Goal: Task Accomplishment & Management: Manage account settings

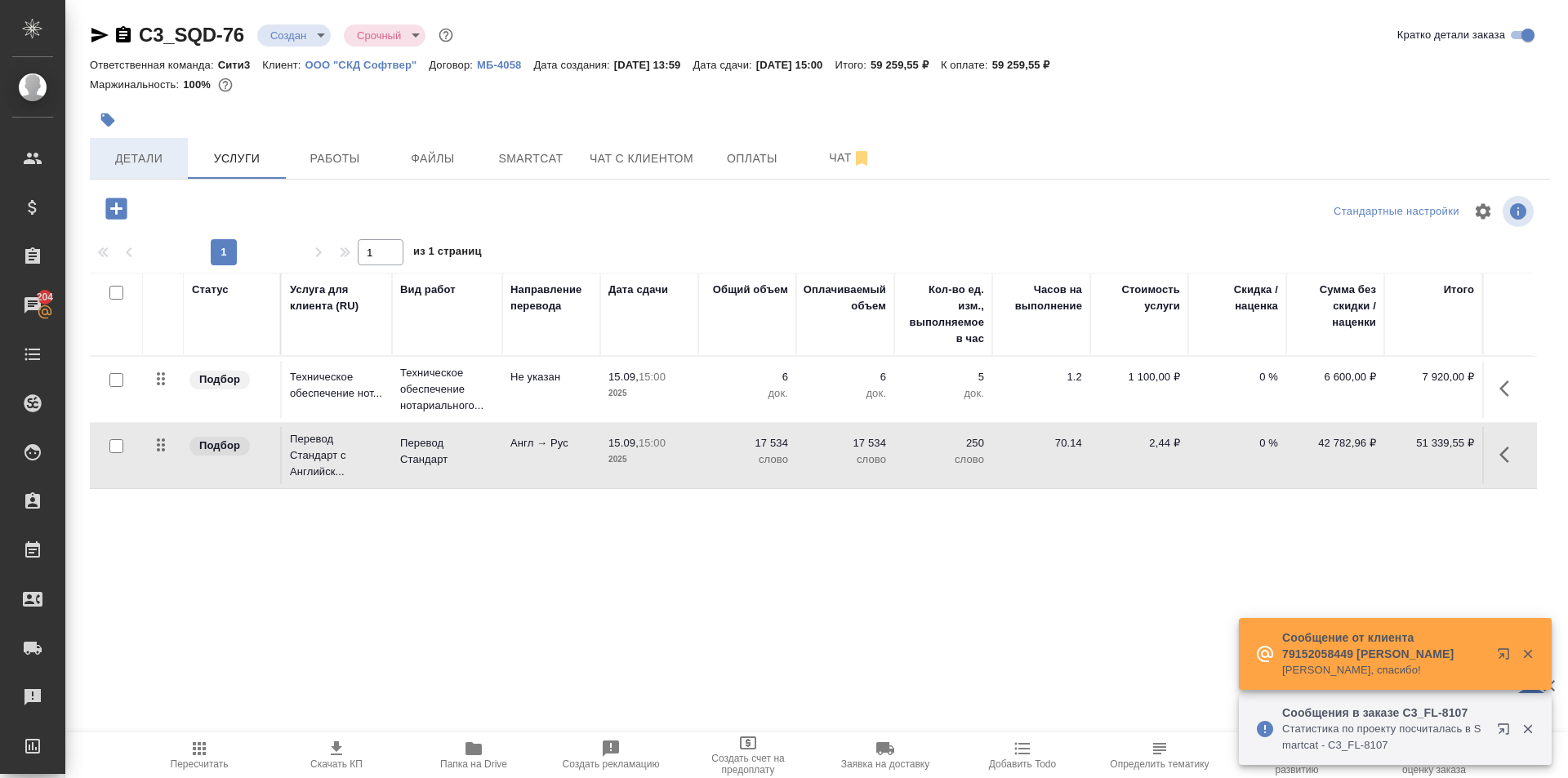
click at [134, 164] on span "Детали" at bounding box center [138, 159] width 79 height 21
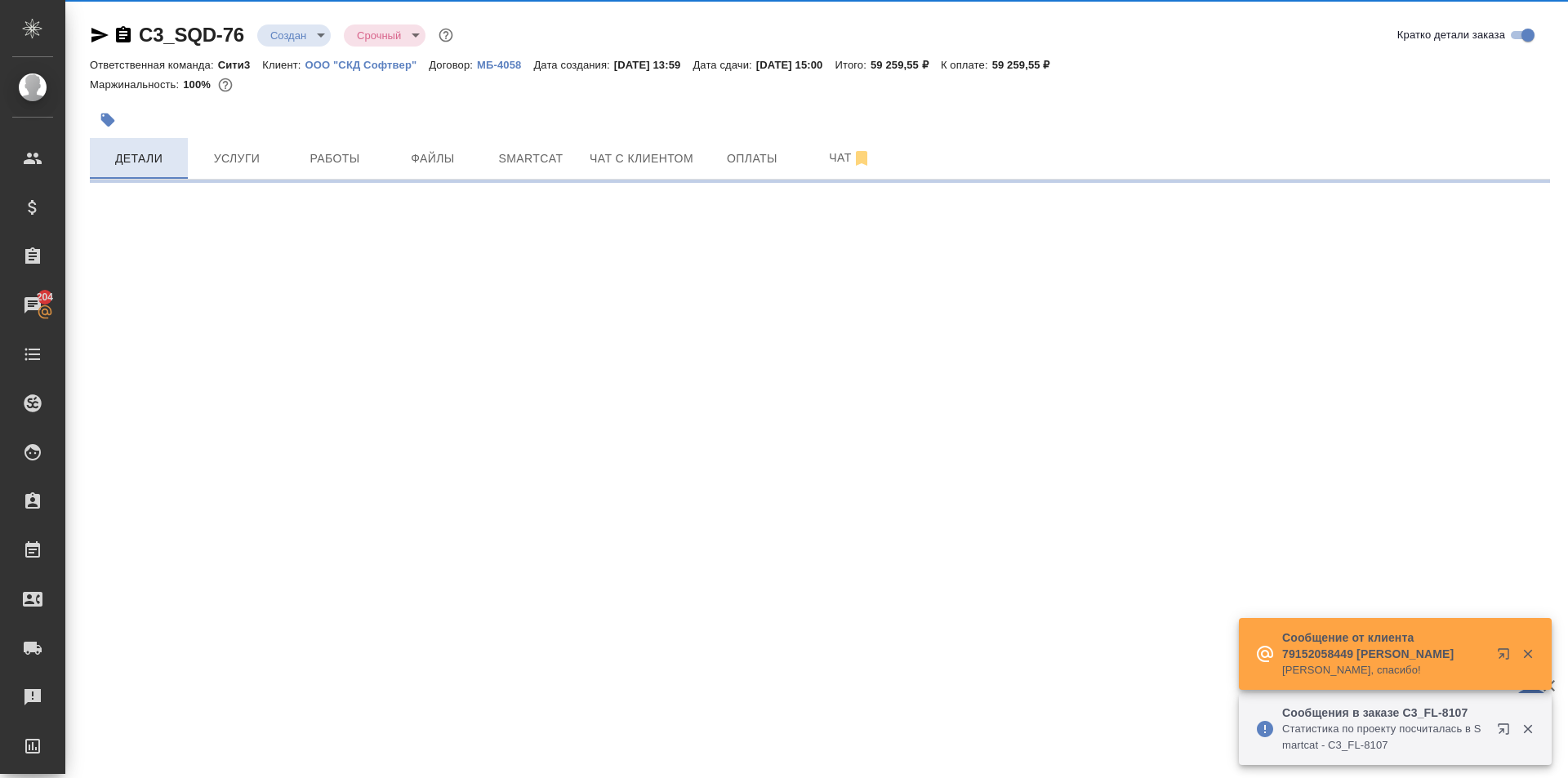
select select "RU"
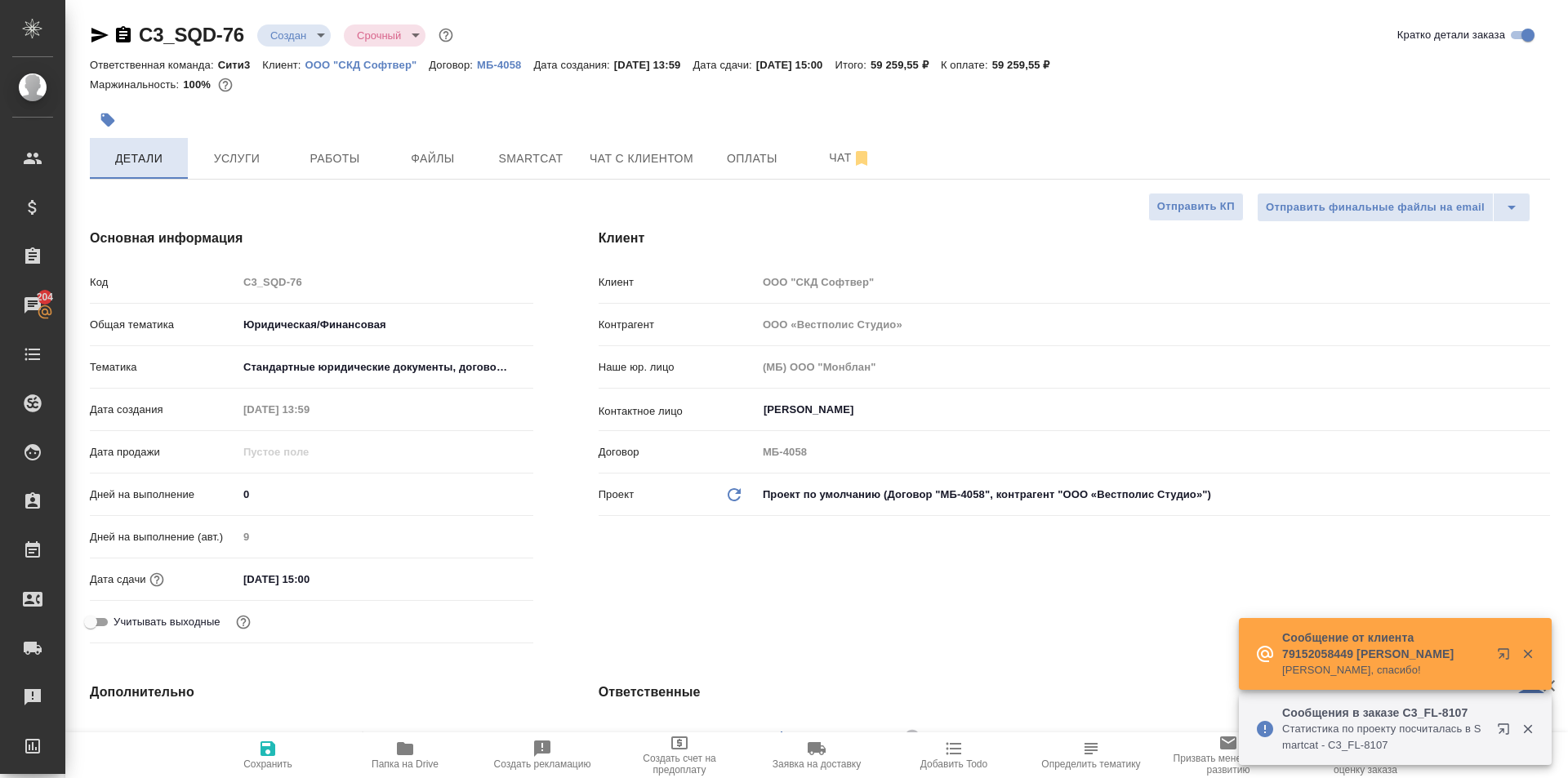
type textarea "x"
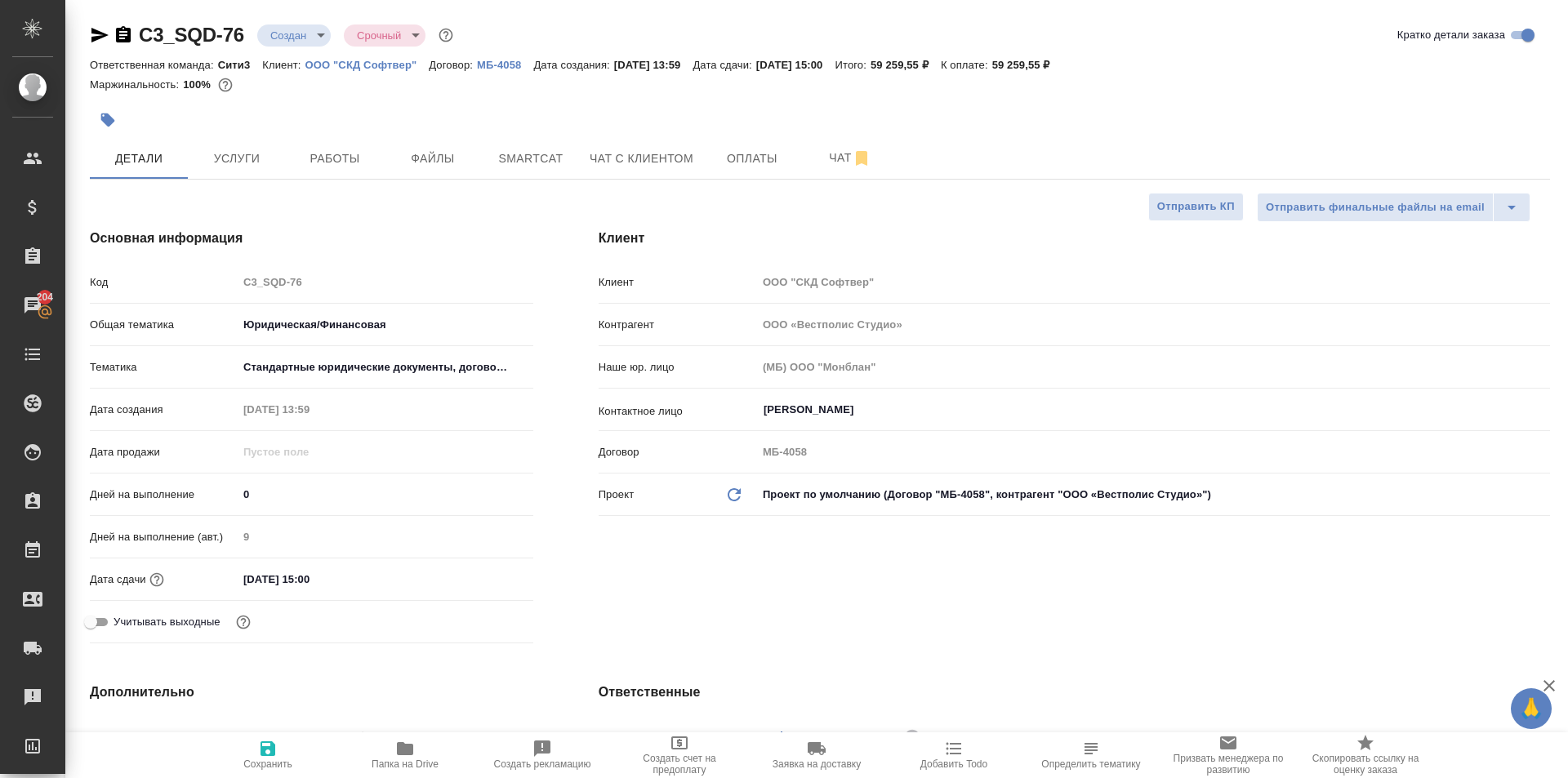
type textarea "x"
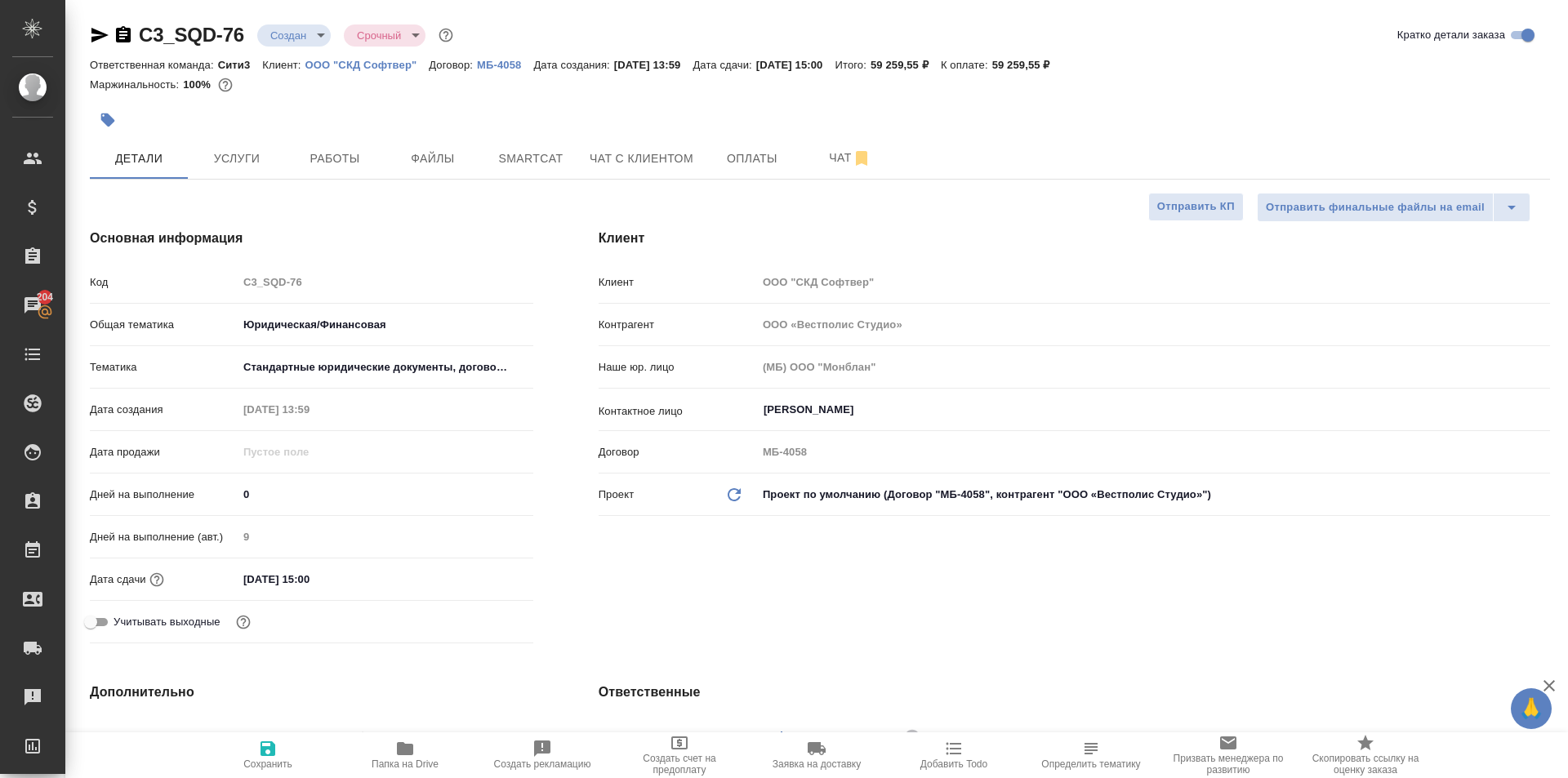
type textarea "x"
click at [380, 56] on div "Ответственная команда: Сити3 Клиент: ООО "СКД Софтвер" Договор: МБ-4058 Дата со…" at bounding box center [821, 65] width 1461 height 20
click at [381, 61] on p "ООО "СКД Софтвер"" at bounding box center [367, 65] width 125 height 13
type textarea "x"
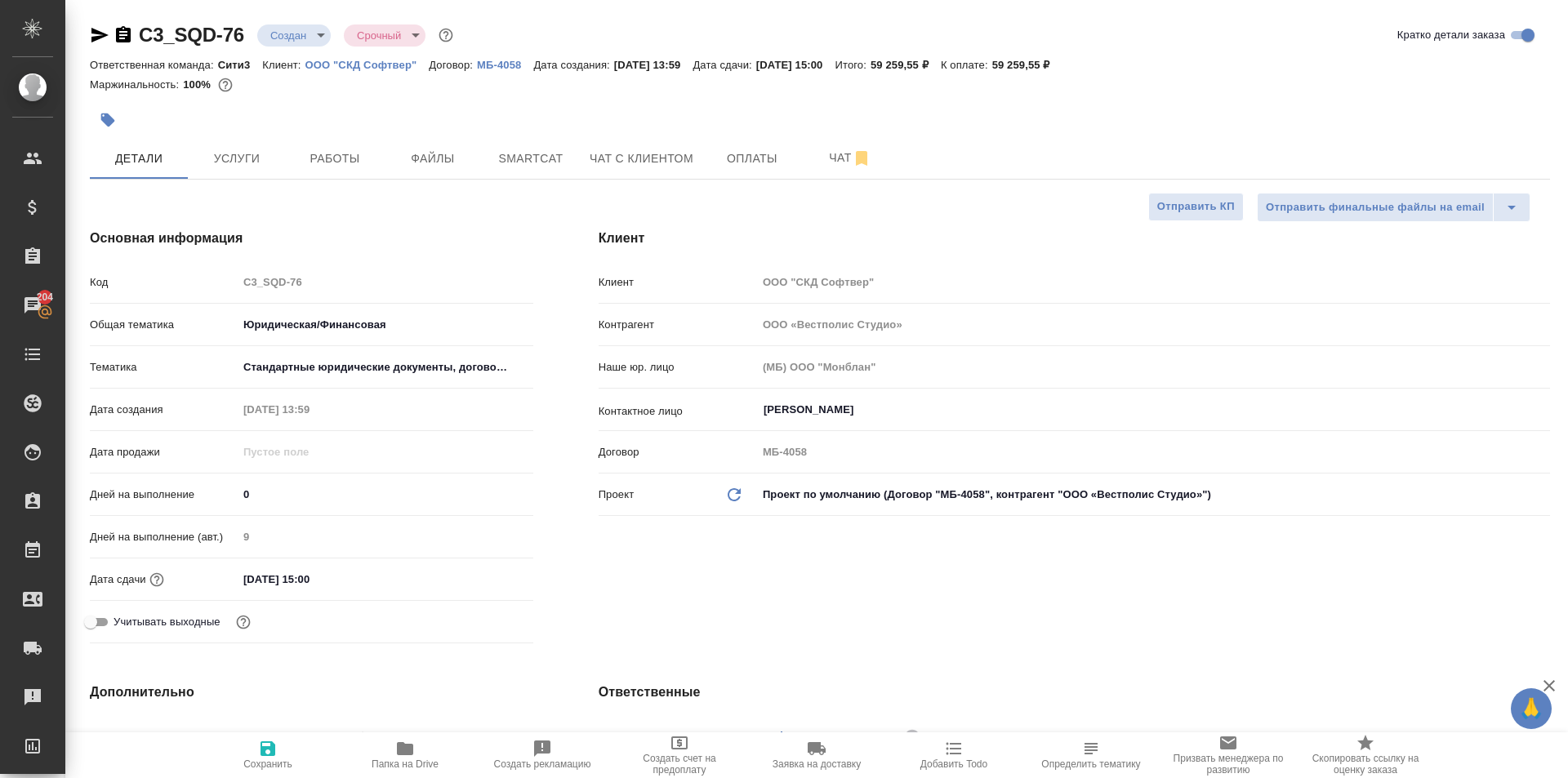
type textarea "x"
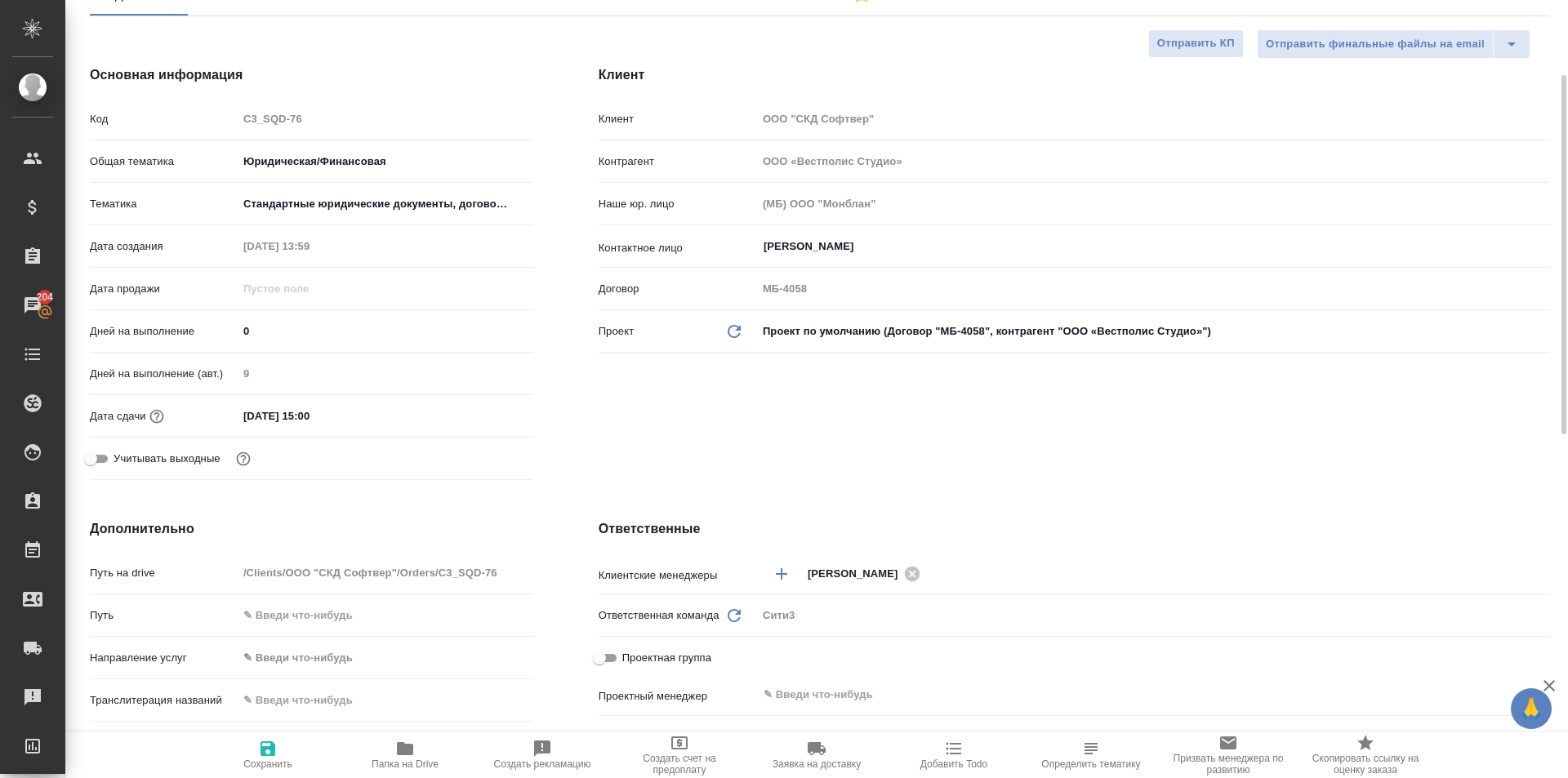
scroll to position [245, 0]
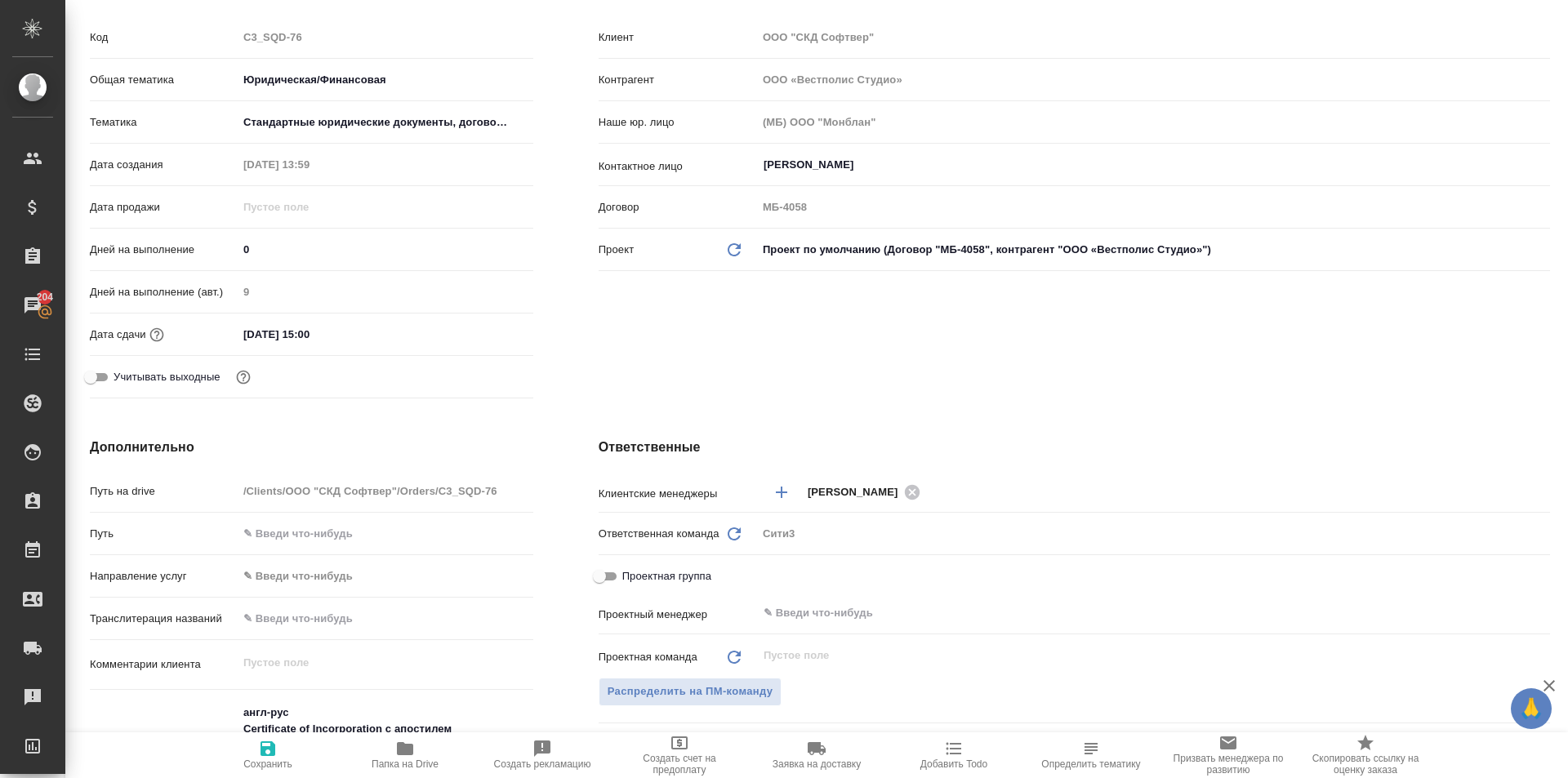
type textarea "x"
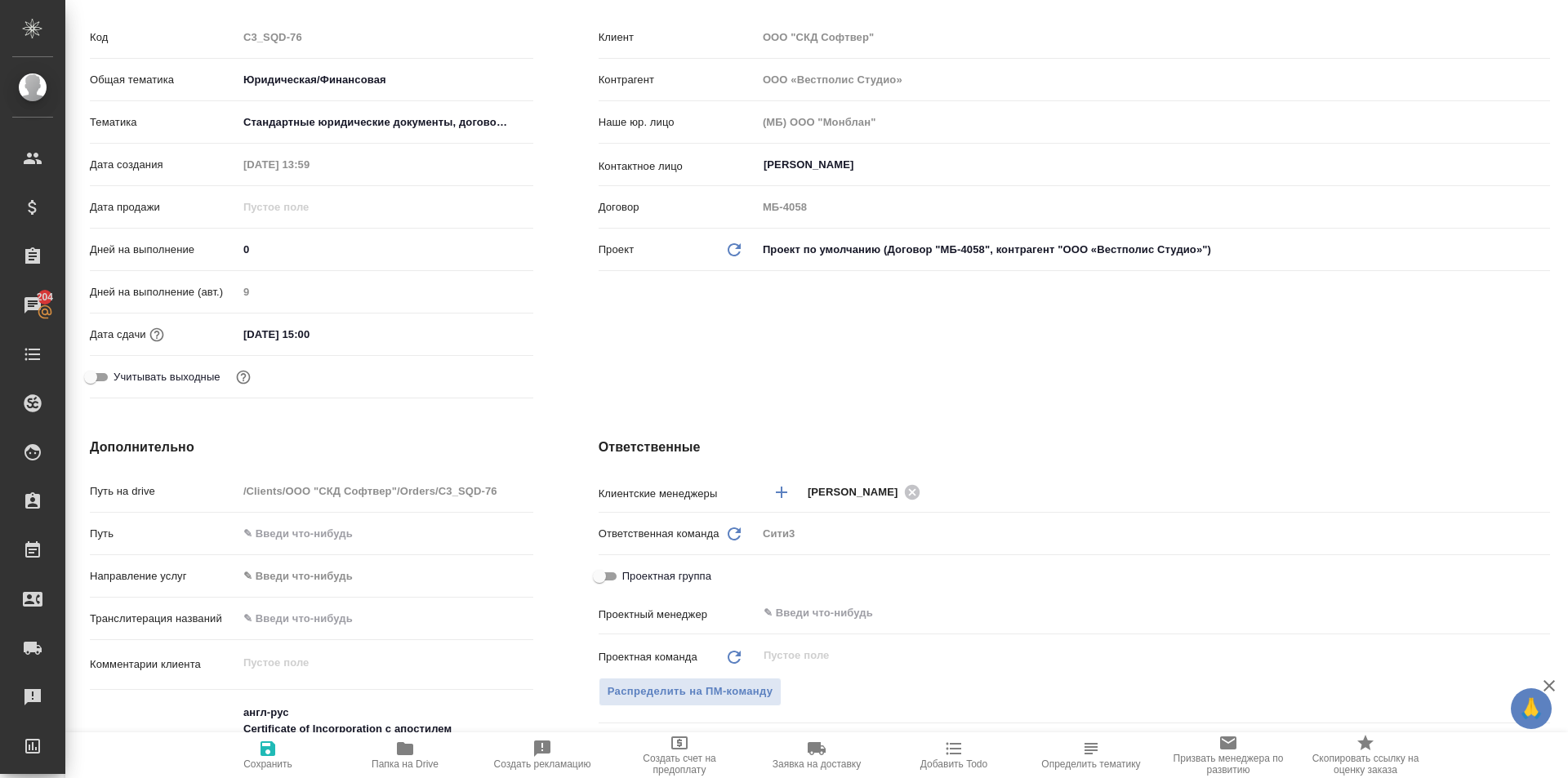
type textarea "x"
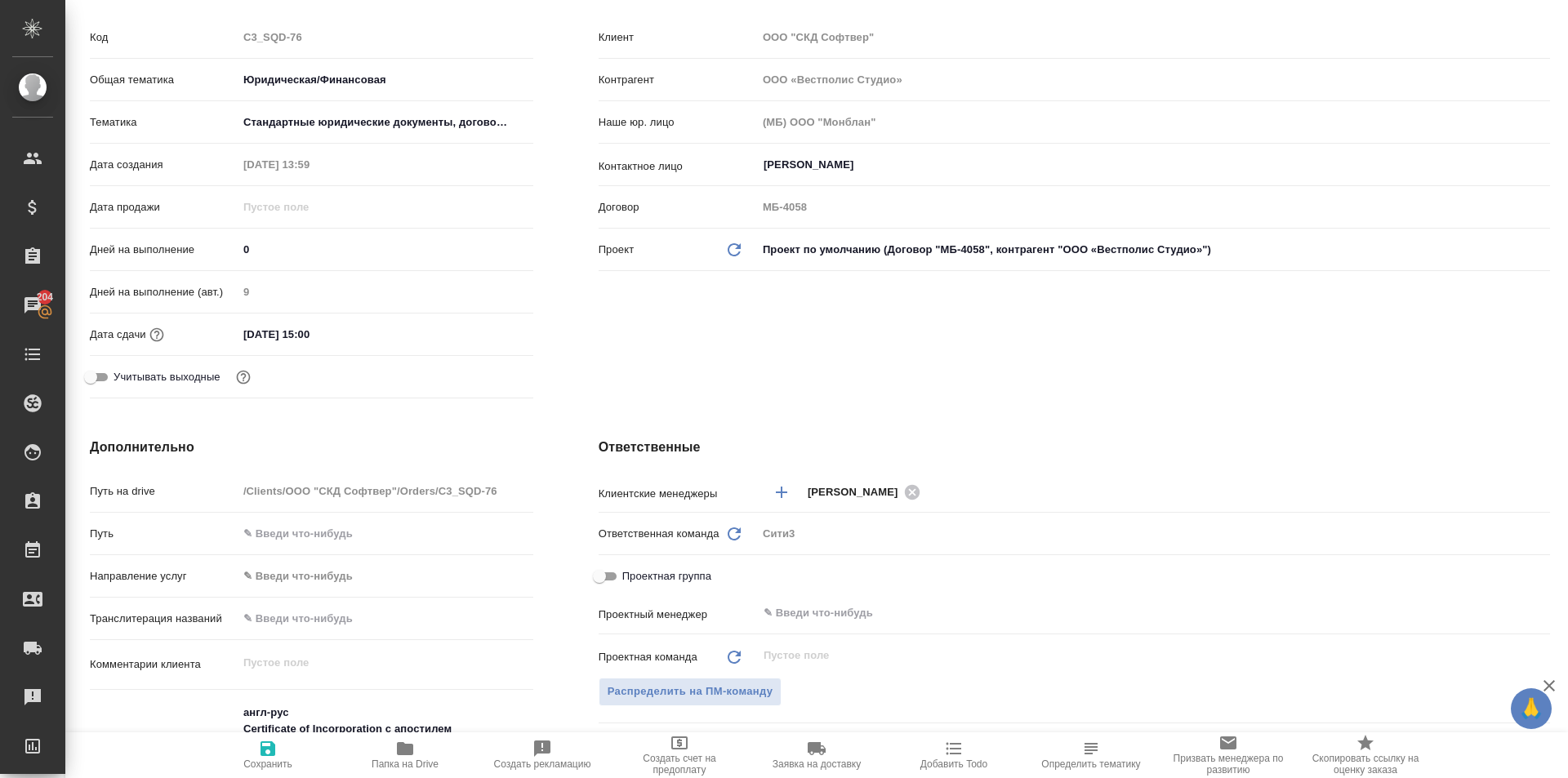
type textarea "x"
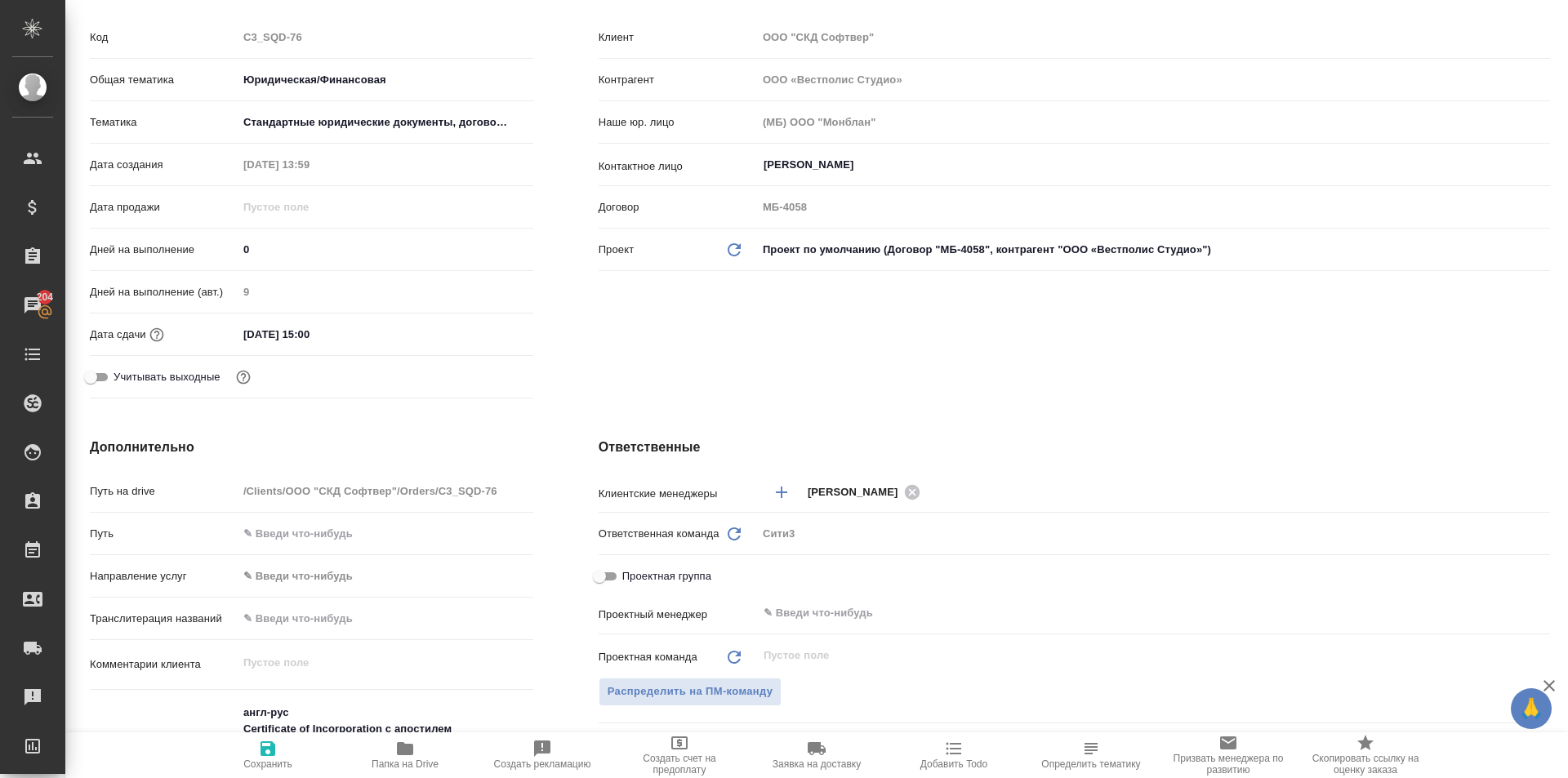
type textarea "x"
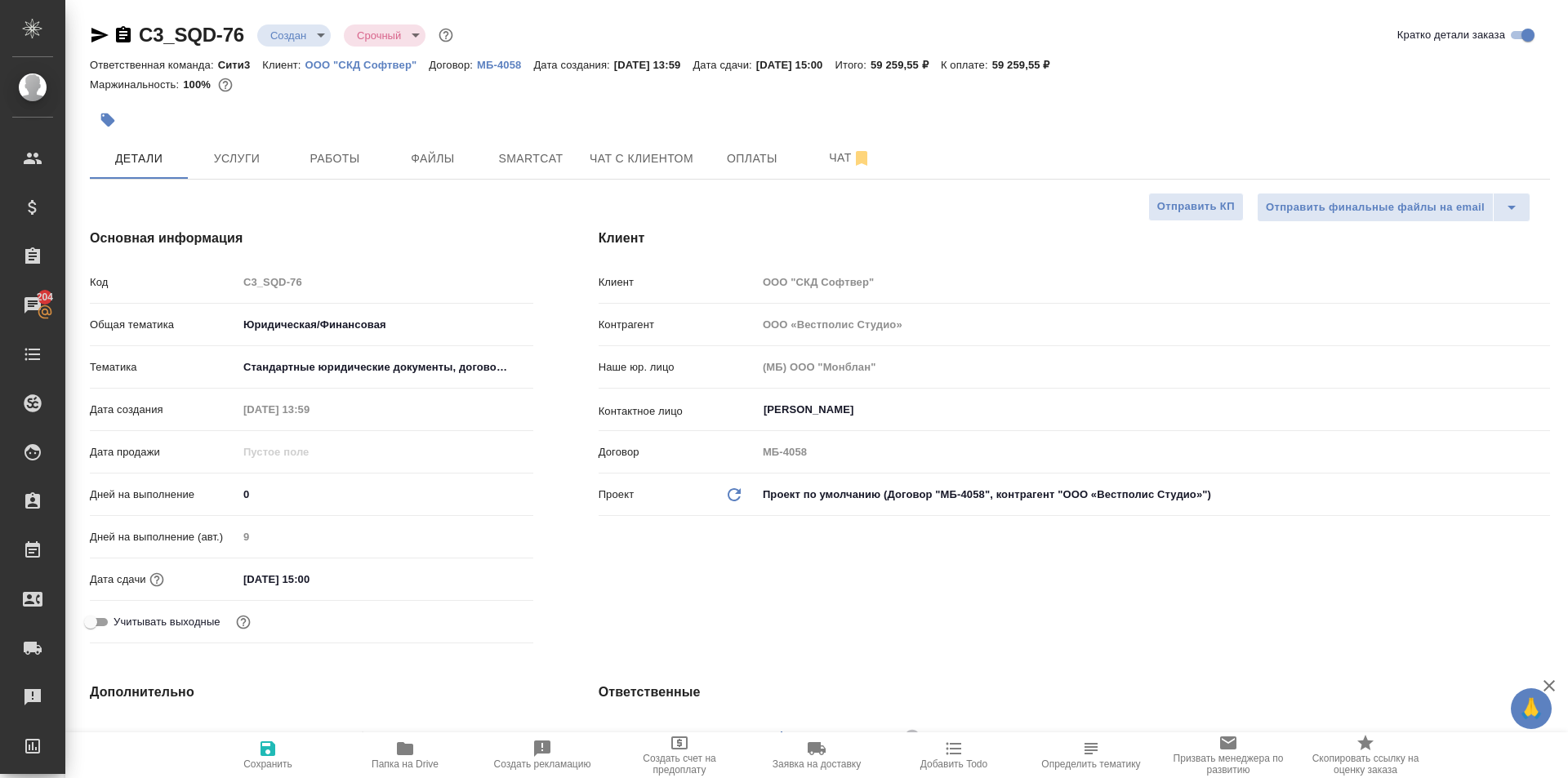
click at [400, 751] on icon "button" at bounding box center [405, 749] width 16 height 13
type textarea "x"
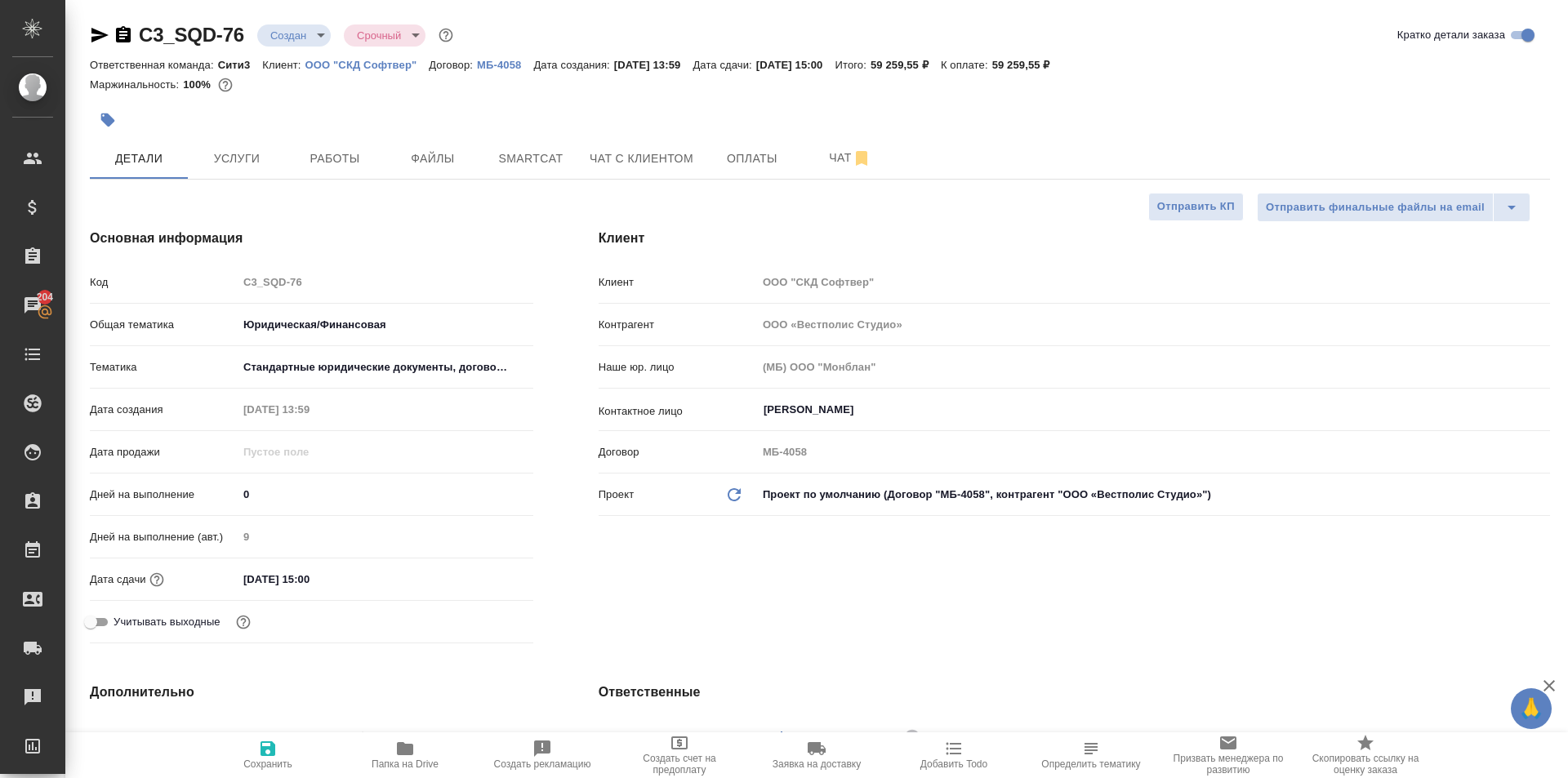
type textarea "x"
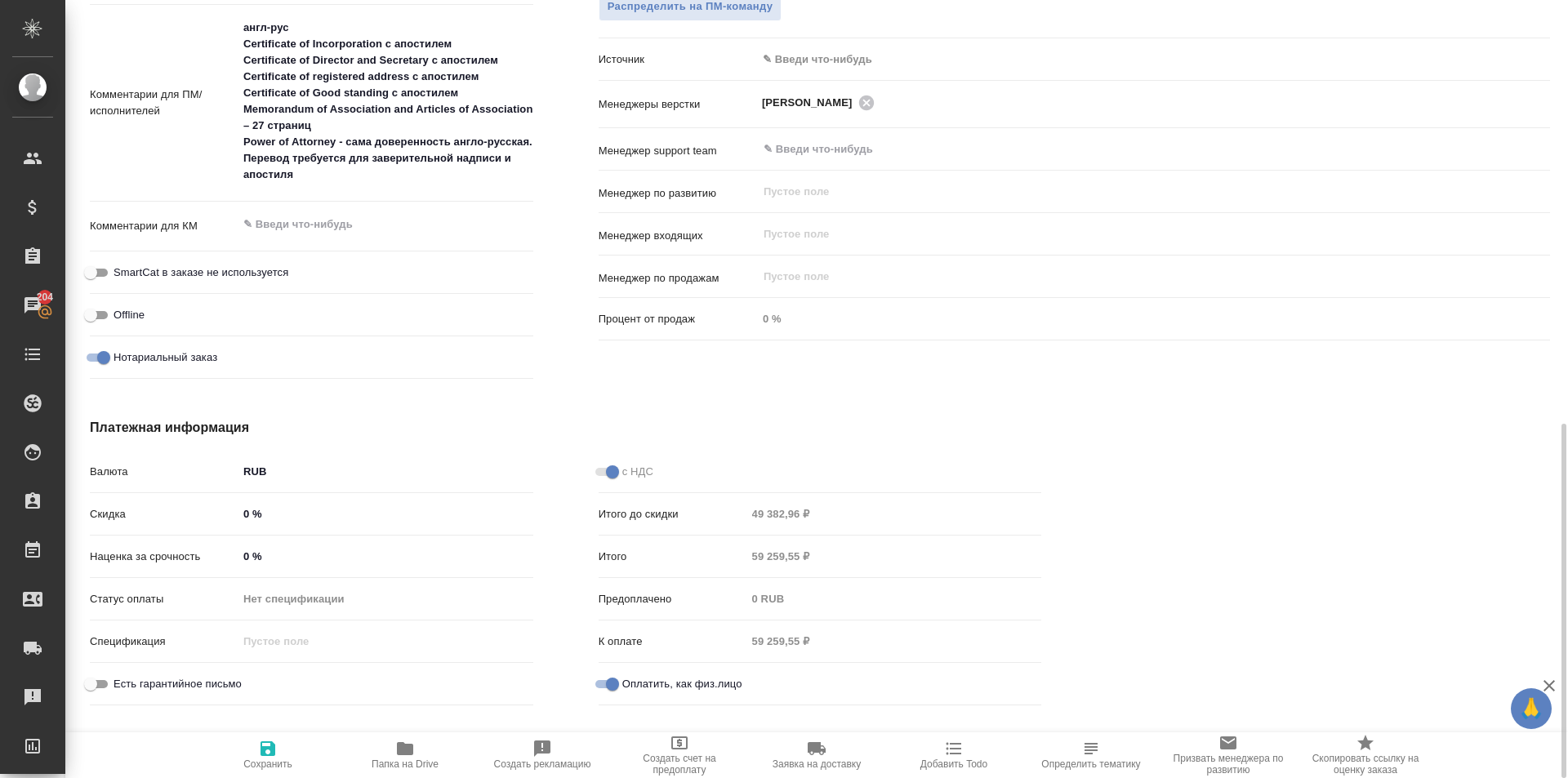
scroll to position [767, 0]
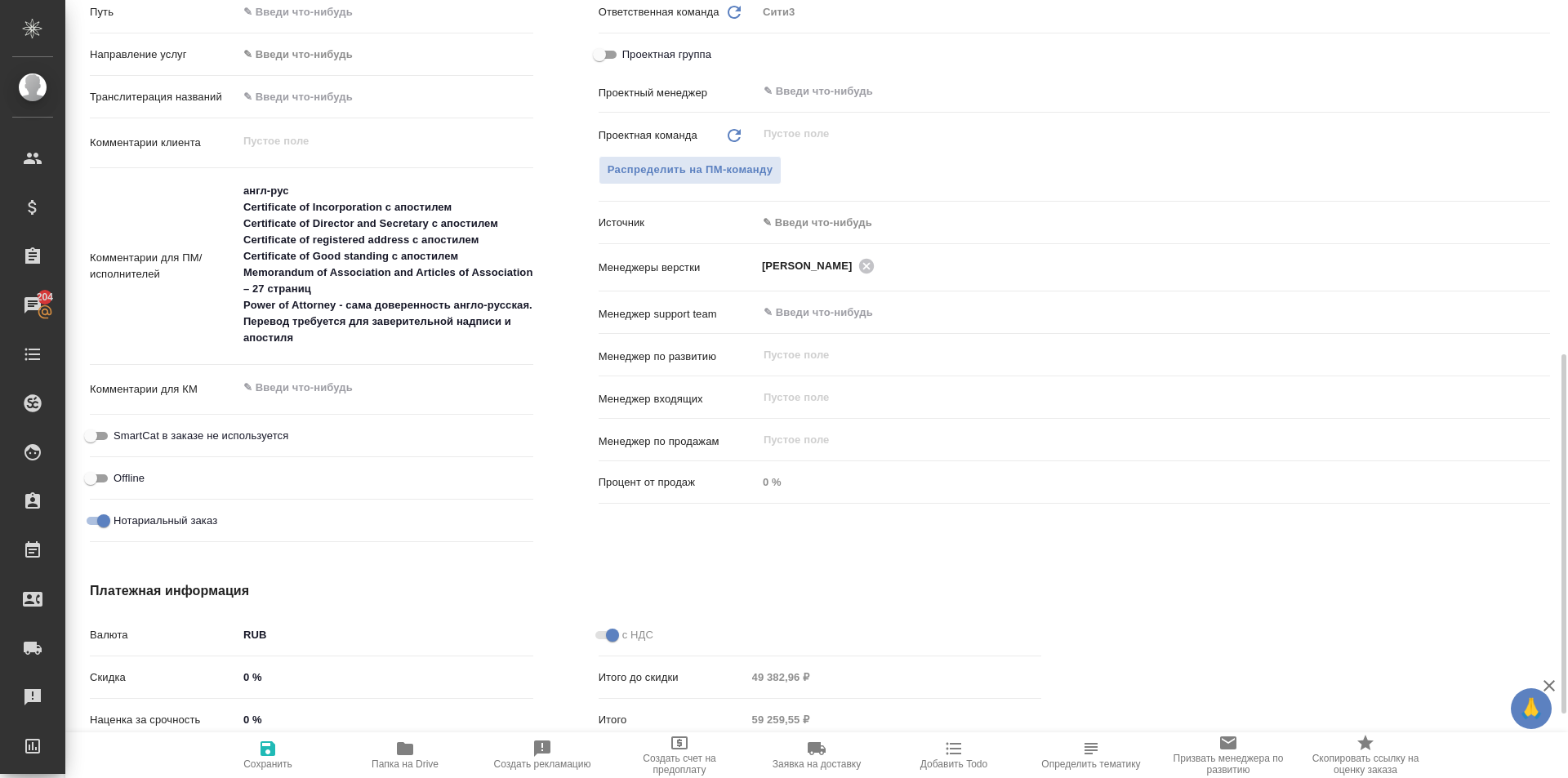
type textarea "x"
click at [348, 387] on textarea at bounding box center [385, 388] width 294 height 28
type textarea "x"
click at [368, 339] on textarea "англ-рус Certificate of Incorporation с апостилем Certificate of Director and S…" at bounding box center [385, 265] width 294 height 175
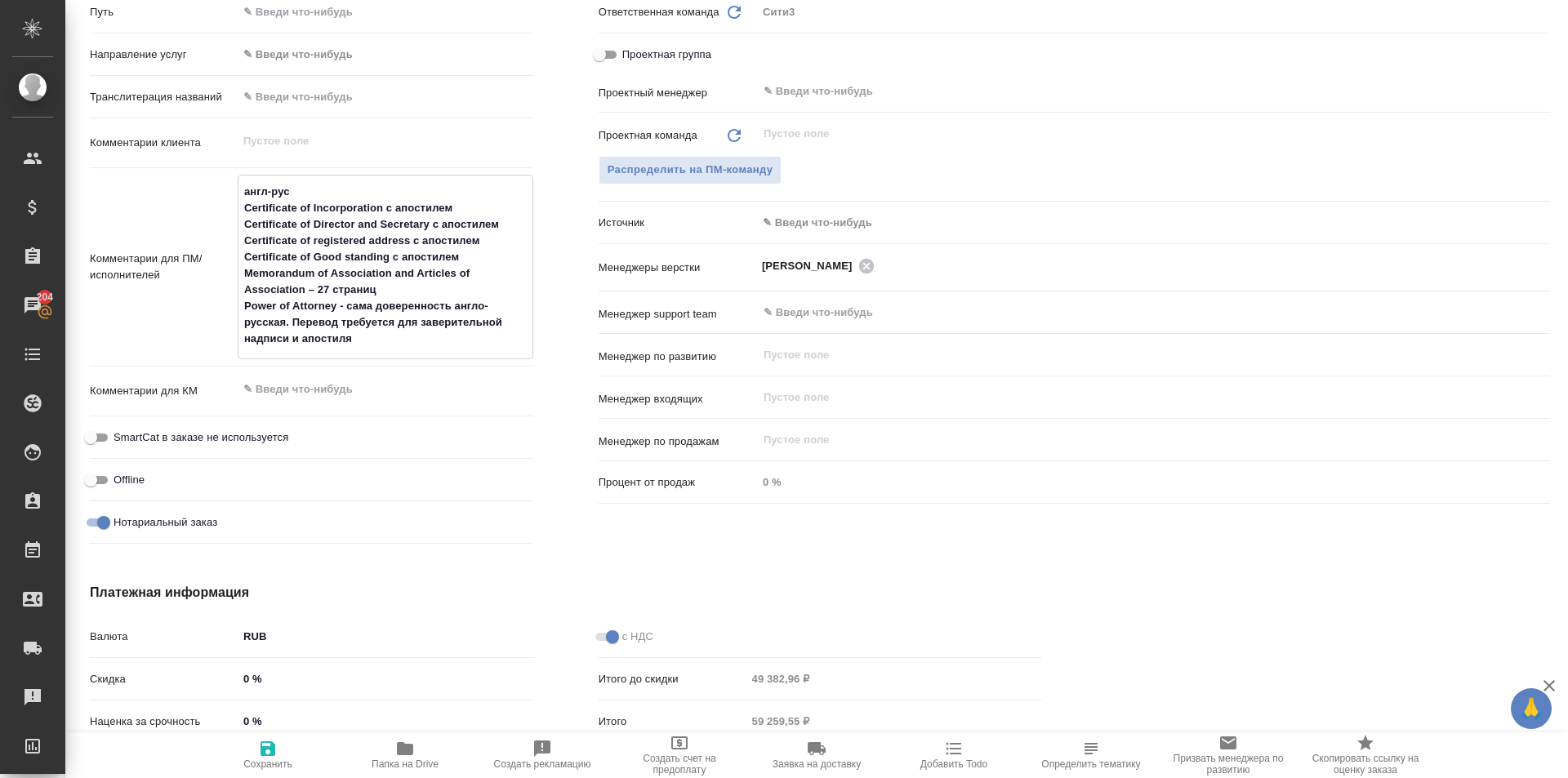
type textarea "x"
type textarea "англ-рус Certificate of Incorporation с апостилем Certificate of Director and S…"
type textarea "x"
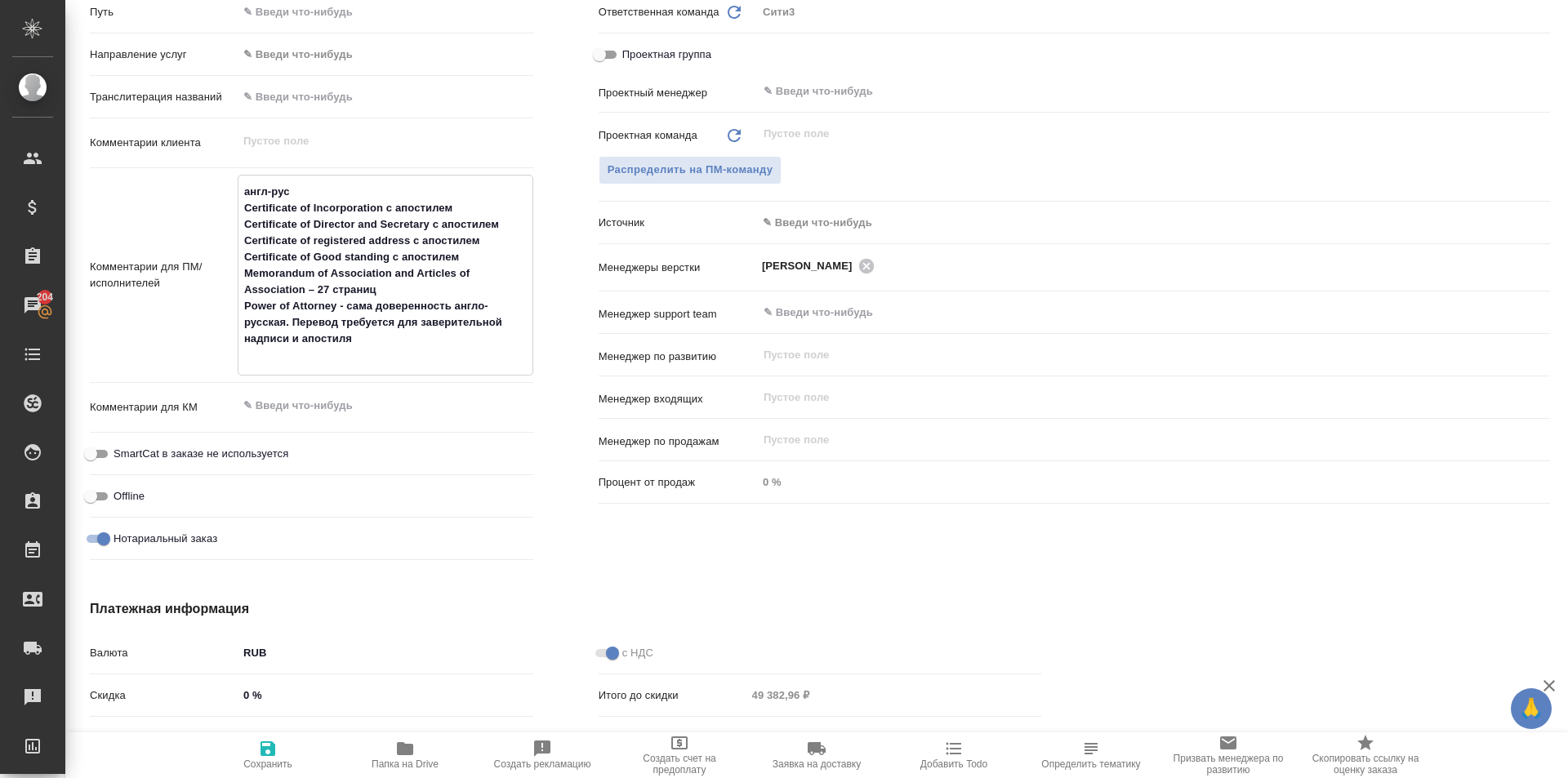
type textarea "x"
type textarea "англ-рус Certificate of Incorporation с апостилем Certificate of Director and S…"
type textarea "x"
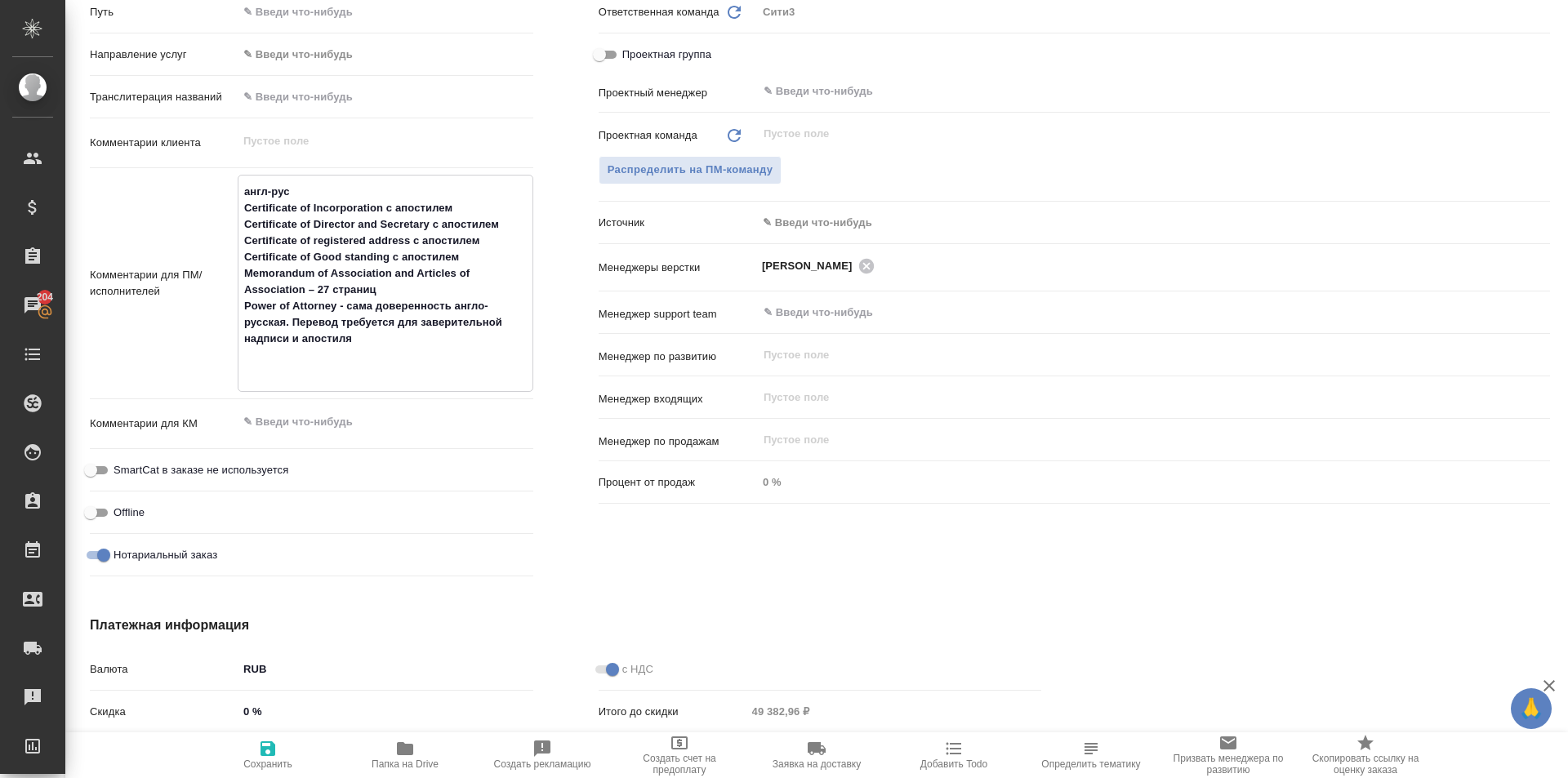
type textarea "x"
type textarea "англ-рус Certificate of Incorporation с апостилем Certificate of Director and S…"
type textarea "x"
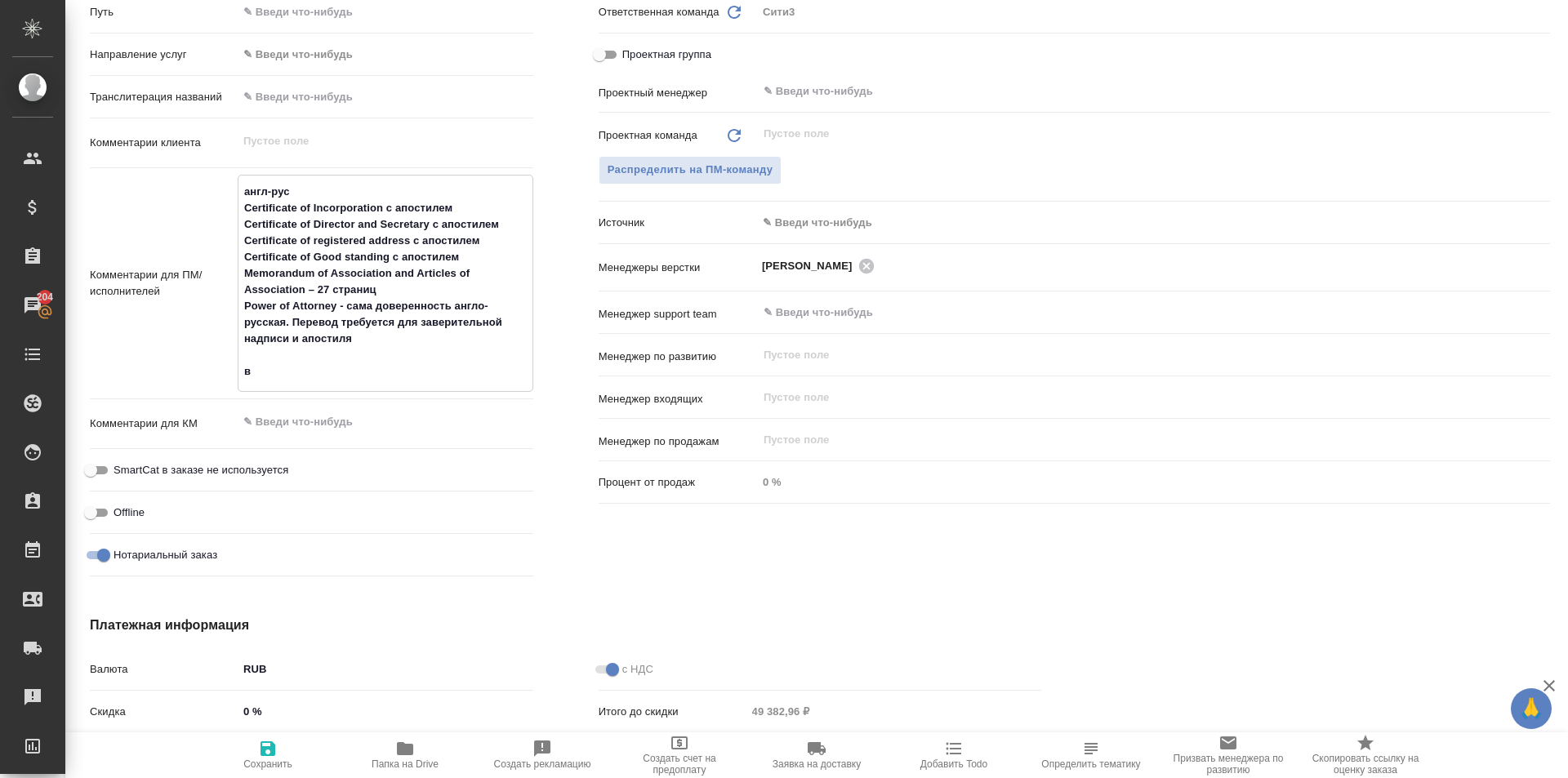
type textarea "англ-рус Certificate of Incorporation с апостилем Certificate of Director and S…"
type textarea "x"
type textarea "англ-рус Certificate of Incorporation с апостилем Certificate of Director and S…"
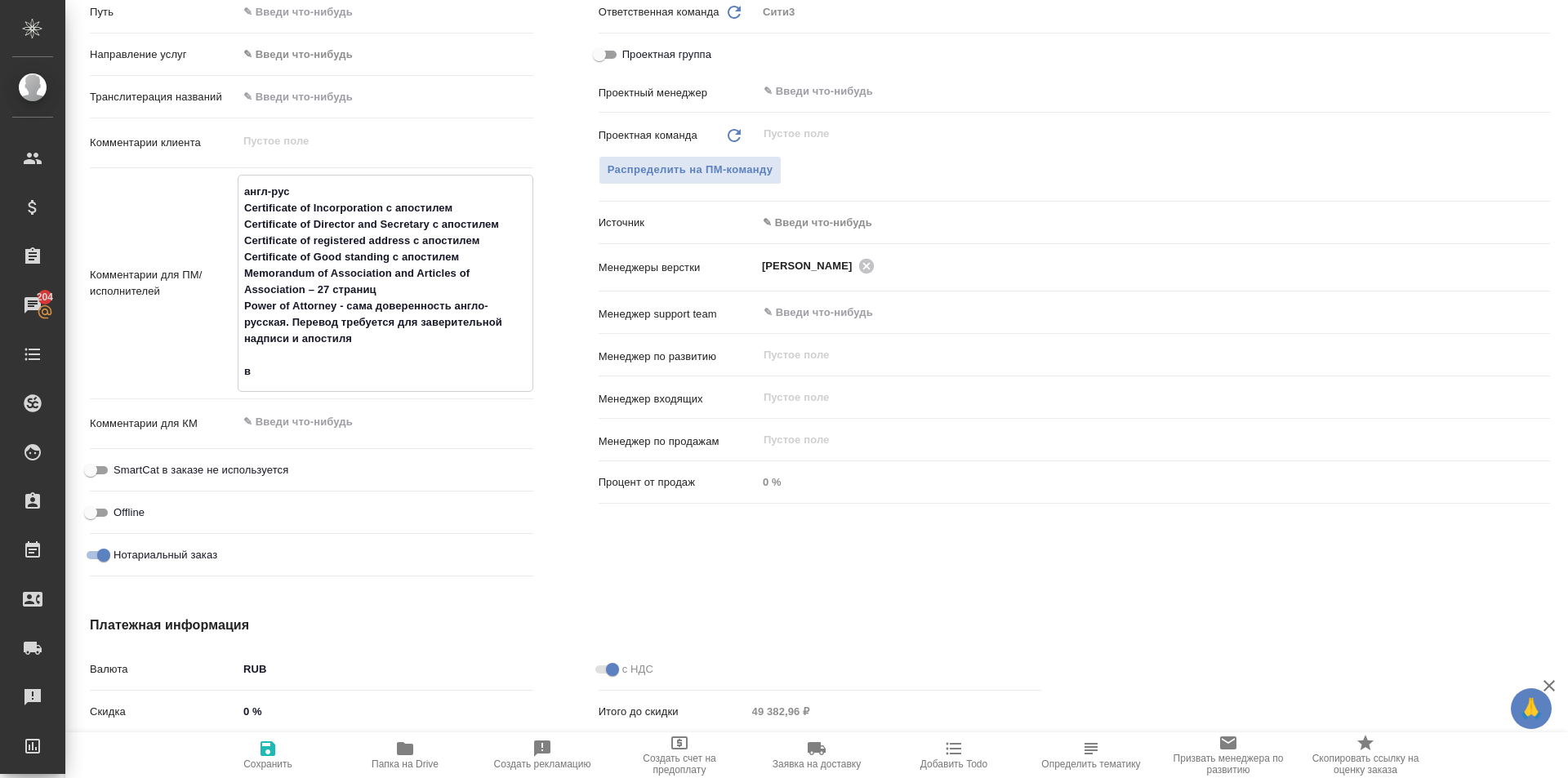
type textarea "x"
type textarea "англ-рус Certificate of Incorporation с апостилем Certificate of Director and S…"
type textarea "x"
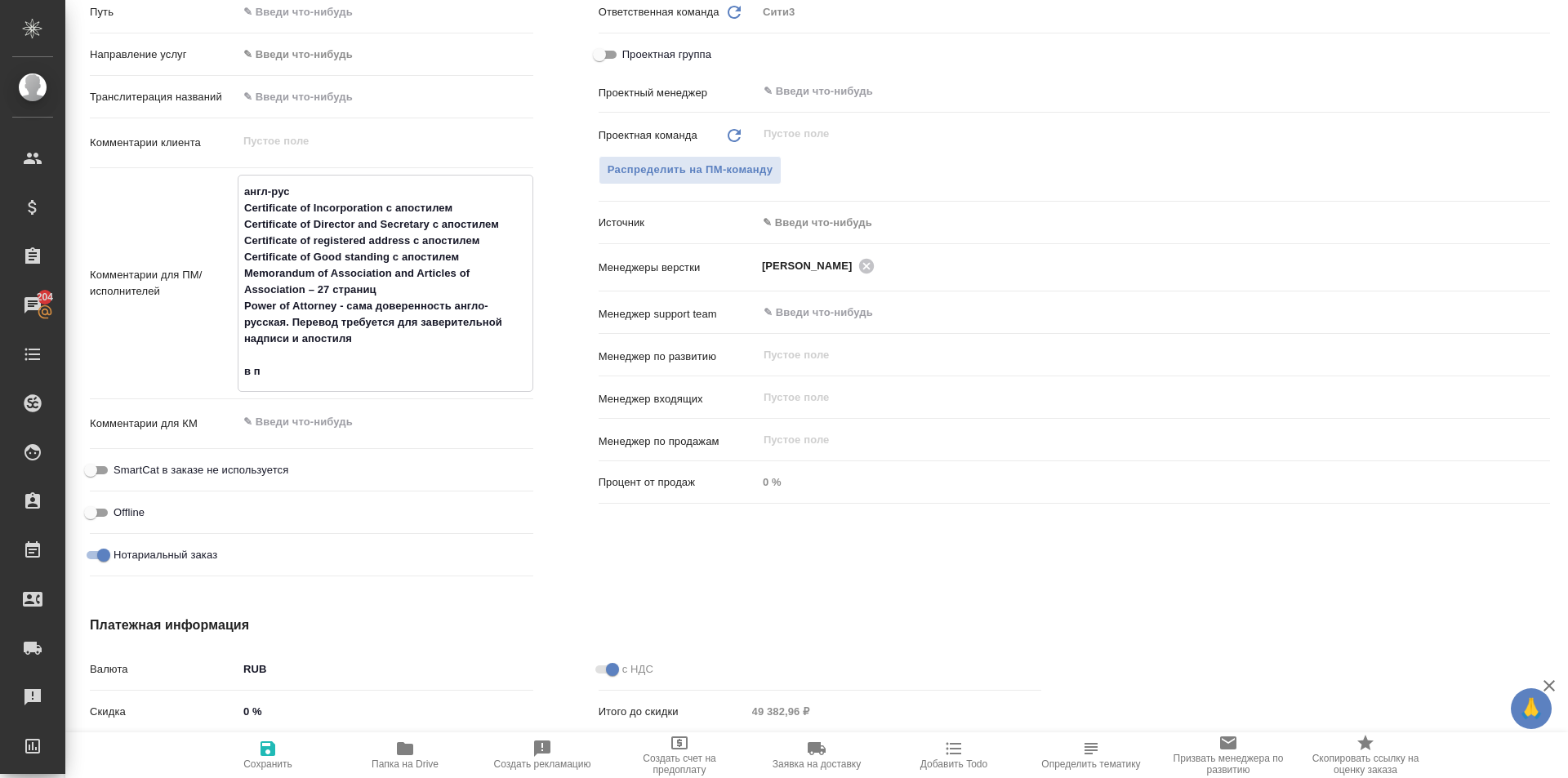
type textarea "x"
type textarea "англ-рус Certificate of Incorporation с апостилем Certificate of Director and S…"
type textarea "x"
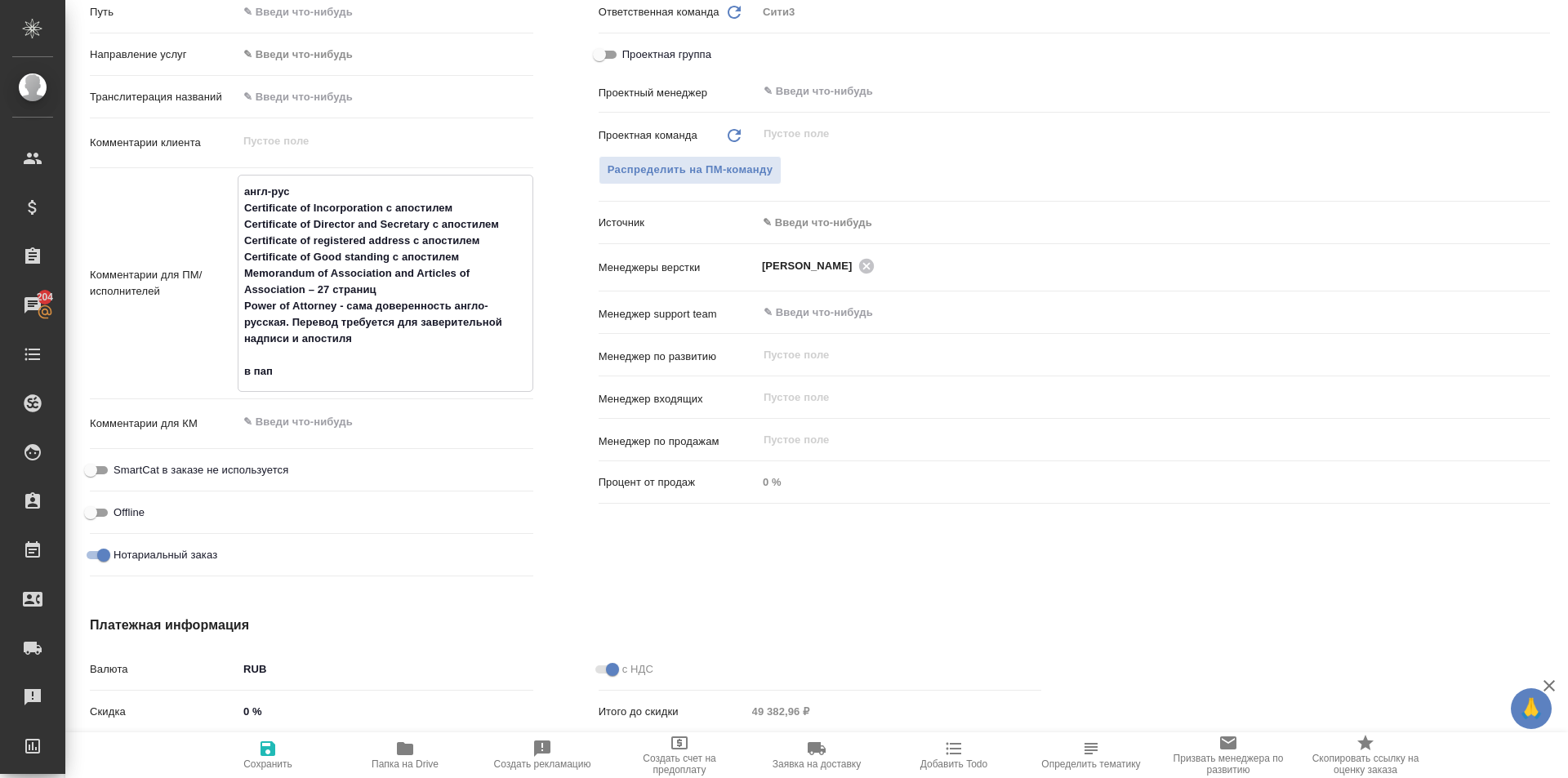
type textarea "x"
type textarea "англ-рус Certificate of Incorporation с апостилем Certificate of Director and S…"
type textarea "x"
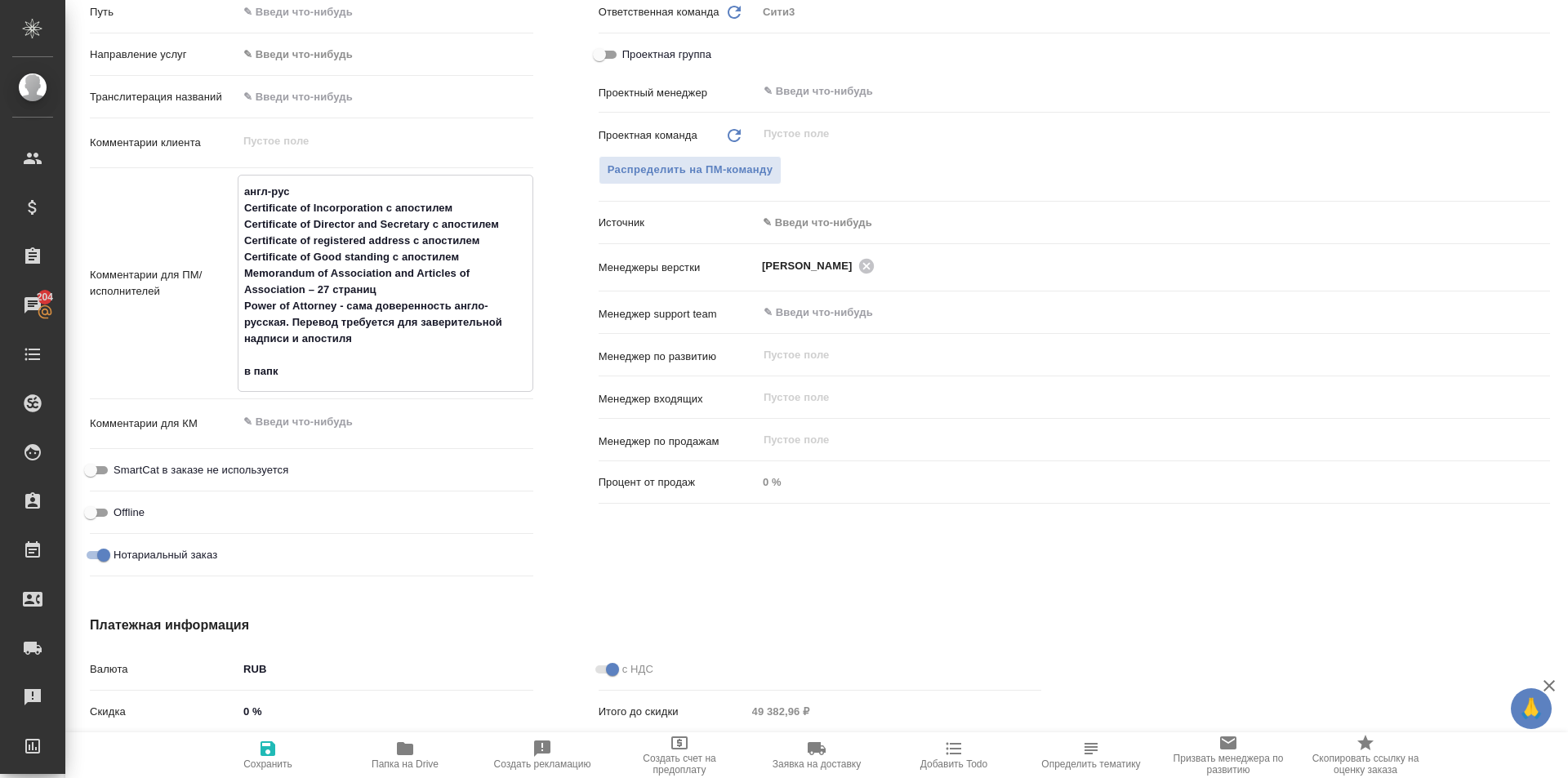
type textarea "англ-рус Certificate of Incorporation с апостилем Certificate of Director and S…"
type textarea "x"
type textarea "англ-рус Certificate of Incorporation с апостилем Certificate of Director and S…"
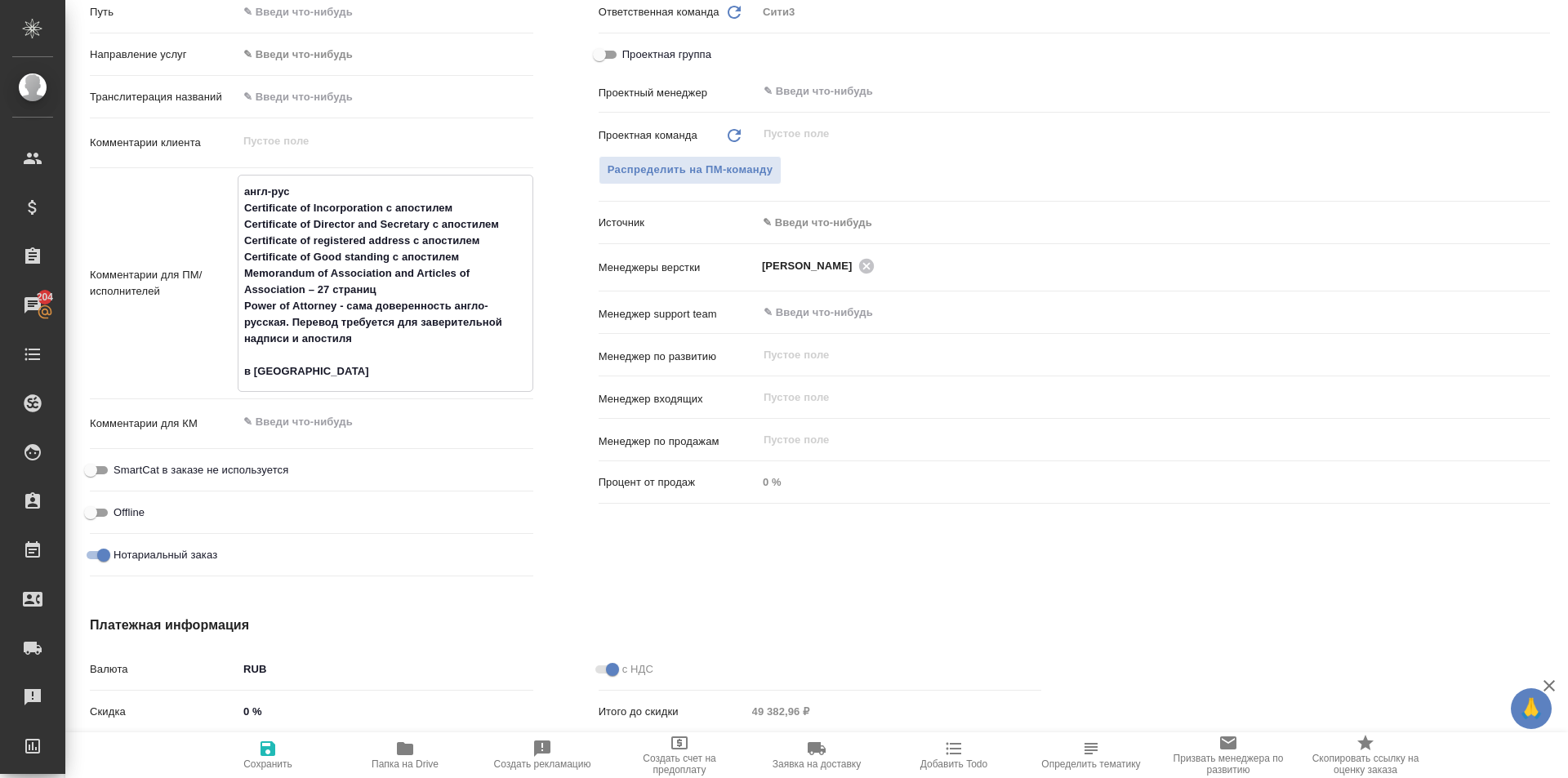
type textarea "x"
type textarea "англ-рус Certificate of Incorporation с апостилем Certificate of Director and S…"
type textarea "x"
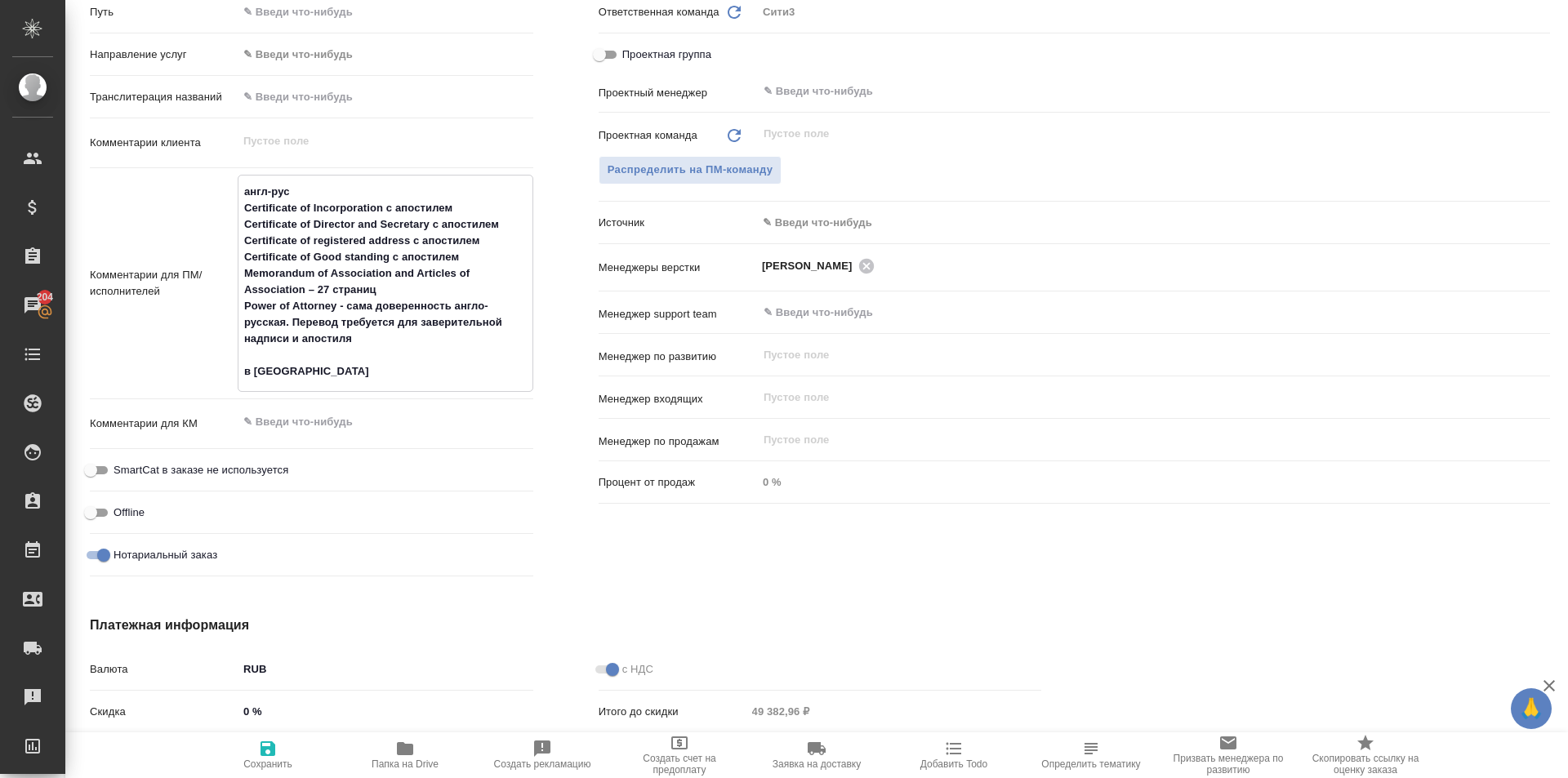
type textarea "x"
type textarea "англ-рус Certificate of Incorporation с апостилем Certificate of Director and S…"
type textarea "x"
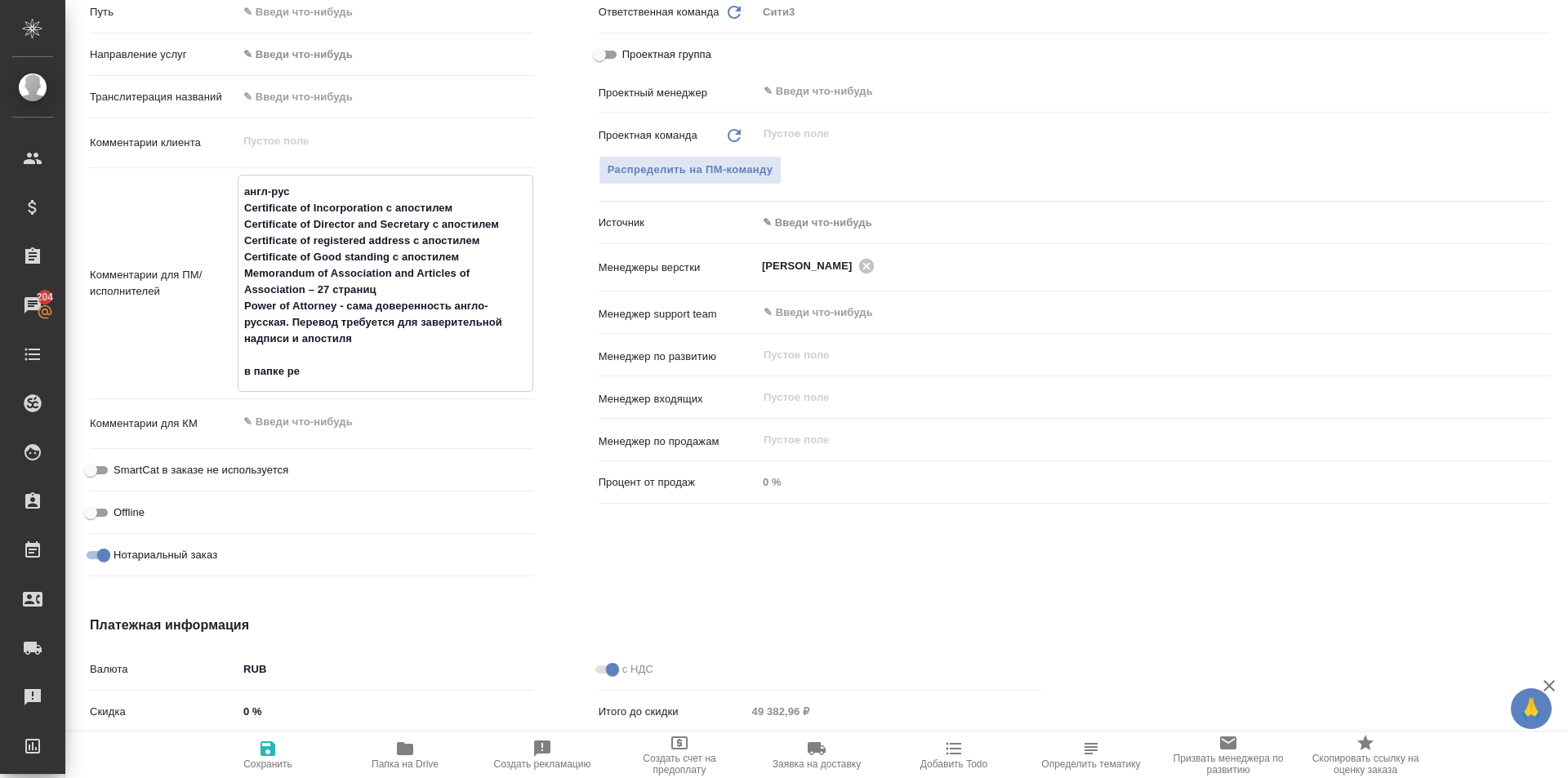
type textarea "x"
type textarea "англ-рус Certificate of Incorporation с апостилем Certificate of Director and S…"
type textarea "x"
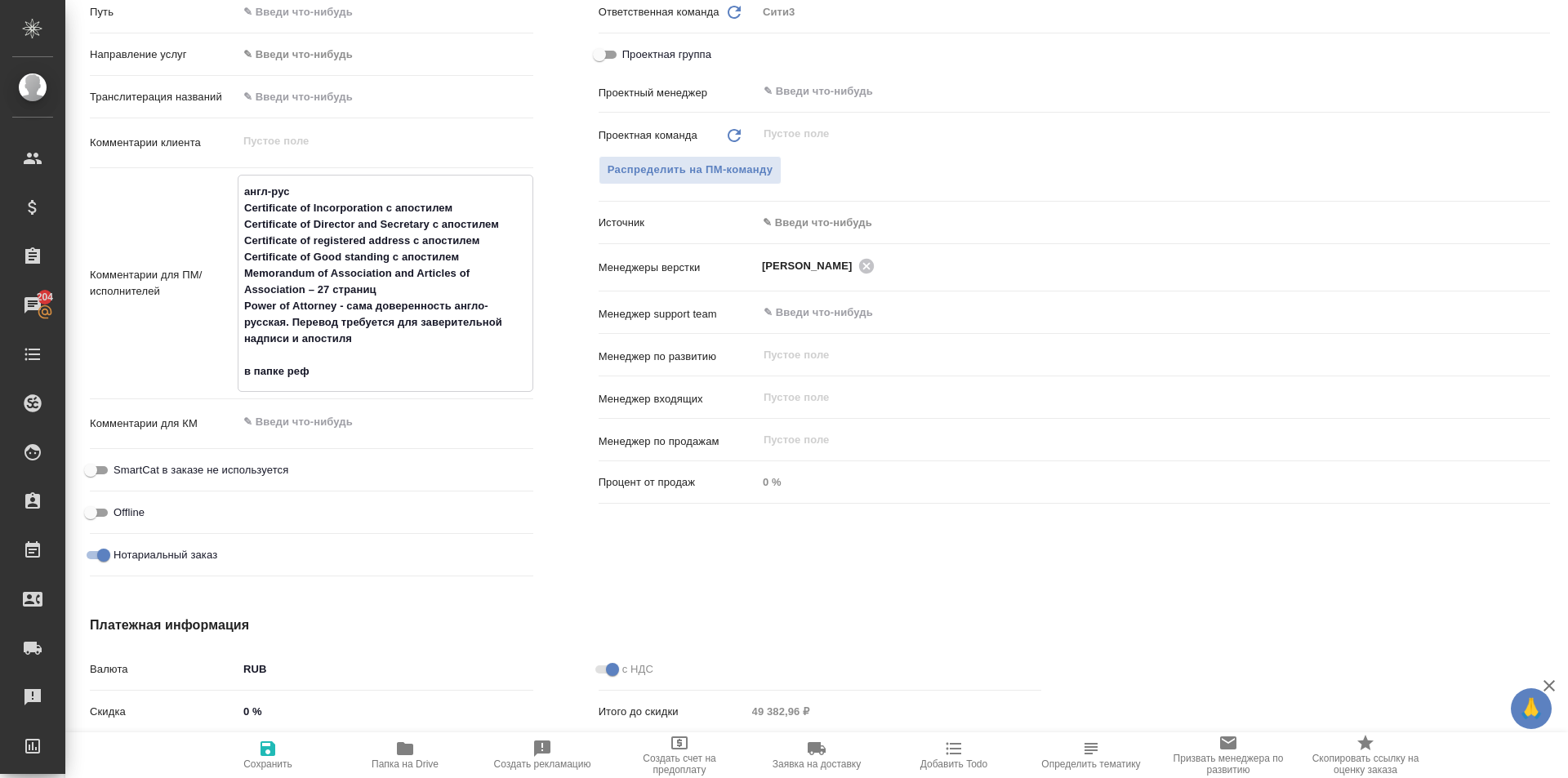
type textarea "англ-рус Certificate of Incorporation с апостилем Certificate of Director and S…"
type textarea "x"
type textarea "англ-рус Certificate of Incorporation с апостилем Certificate of Director and S…"
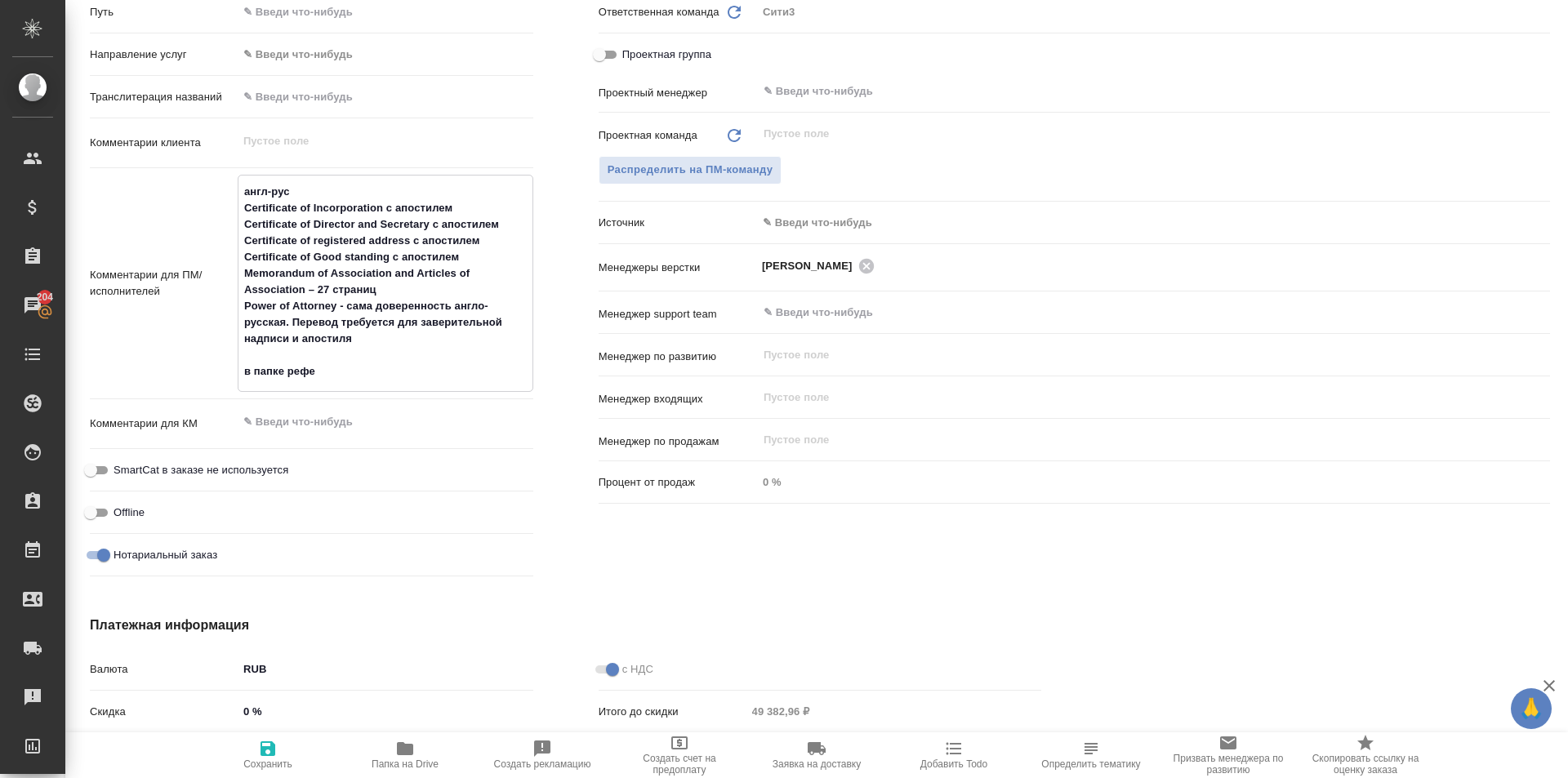
type textarea "x"
type textarea "англ-рус Certificate of Incorporation с апостилем Certificate of Director and S…"
type textarea "x"
type textarea "англ-рус Certificate of Incorporation с апостилем Certificate of Director and S…"
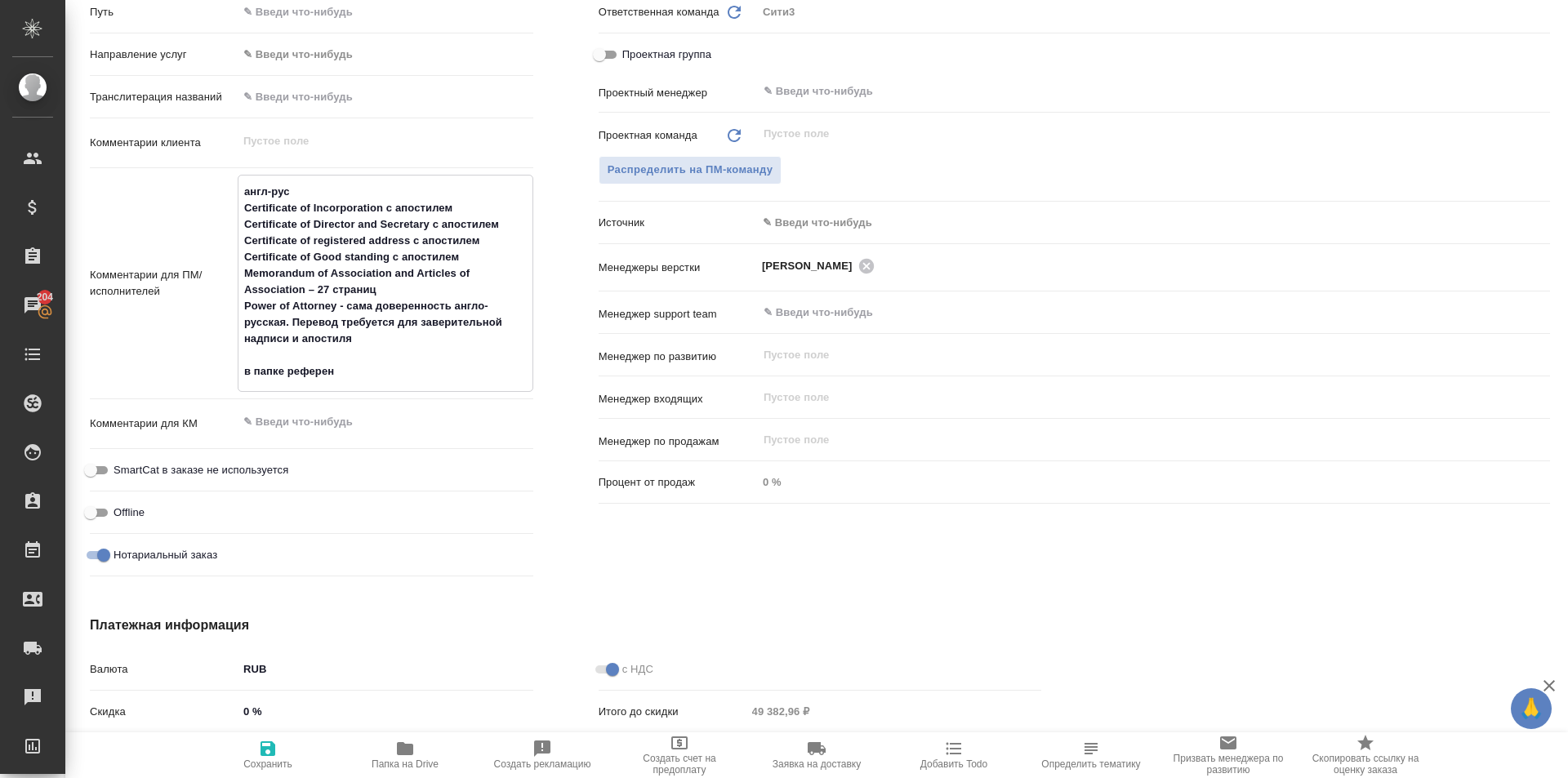
type textarea "x"
type textarea "англ-рус Certificate of Incorporation с апостилем Certificate of Director and S…"
type textarea "x"
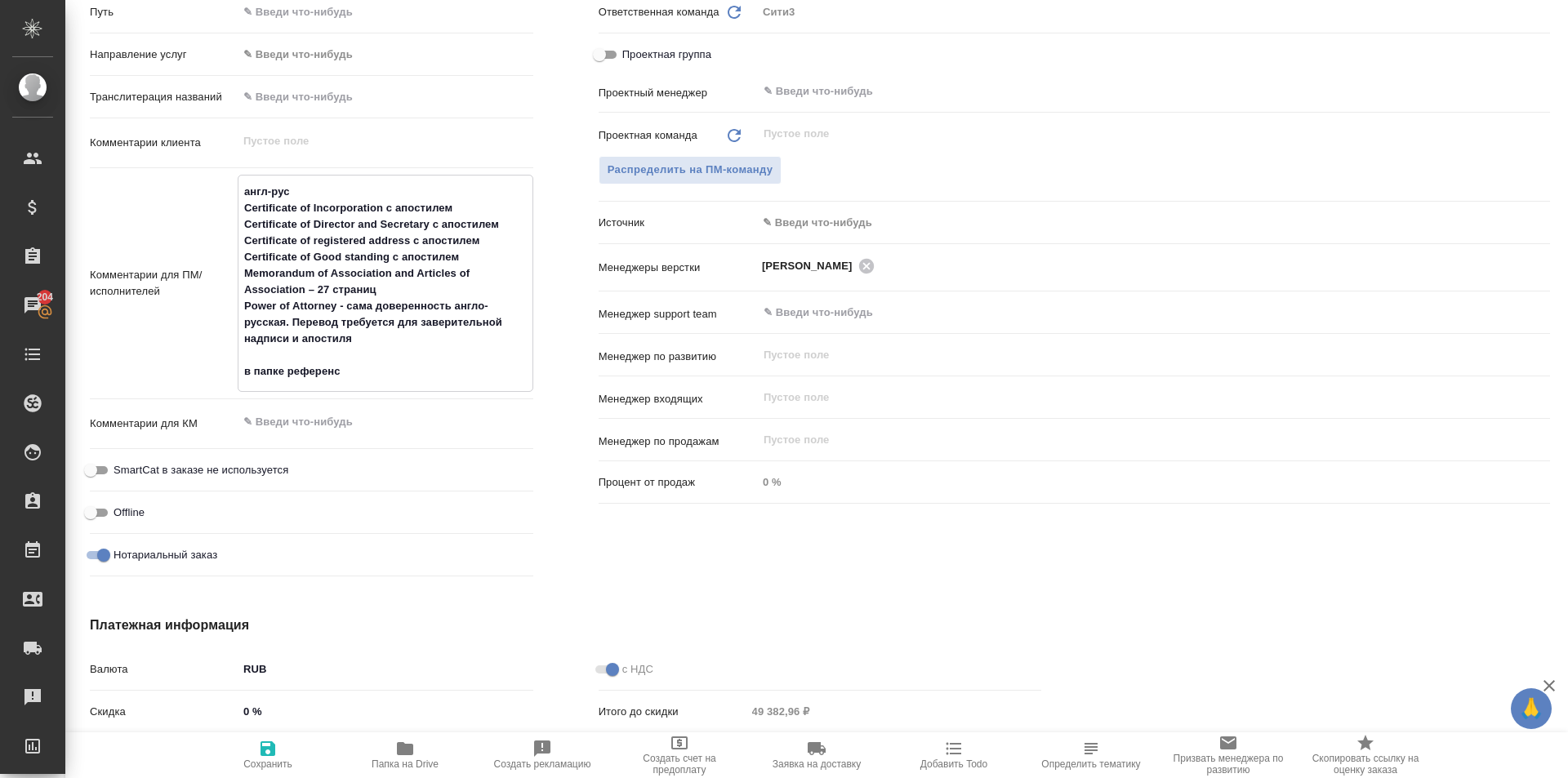
type textarea "x"
type textarea "англ-рус Certificate of Incorporation с апостилем Certificate of Director and S…"
type textarea "x"
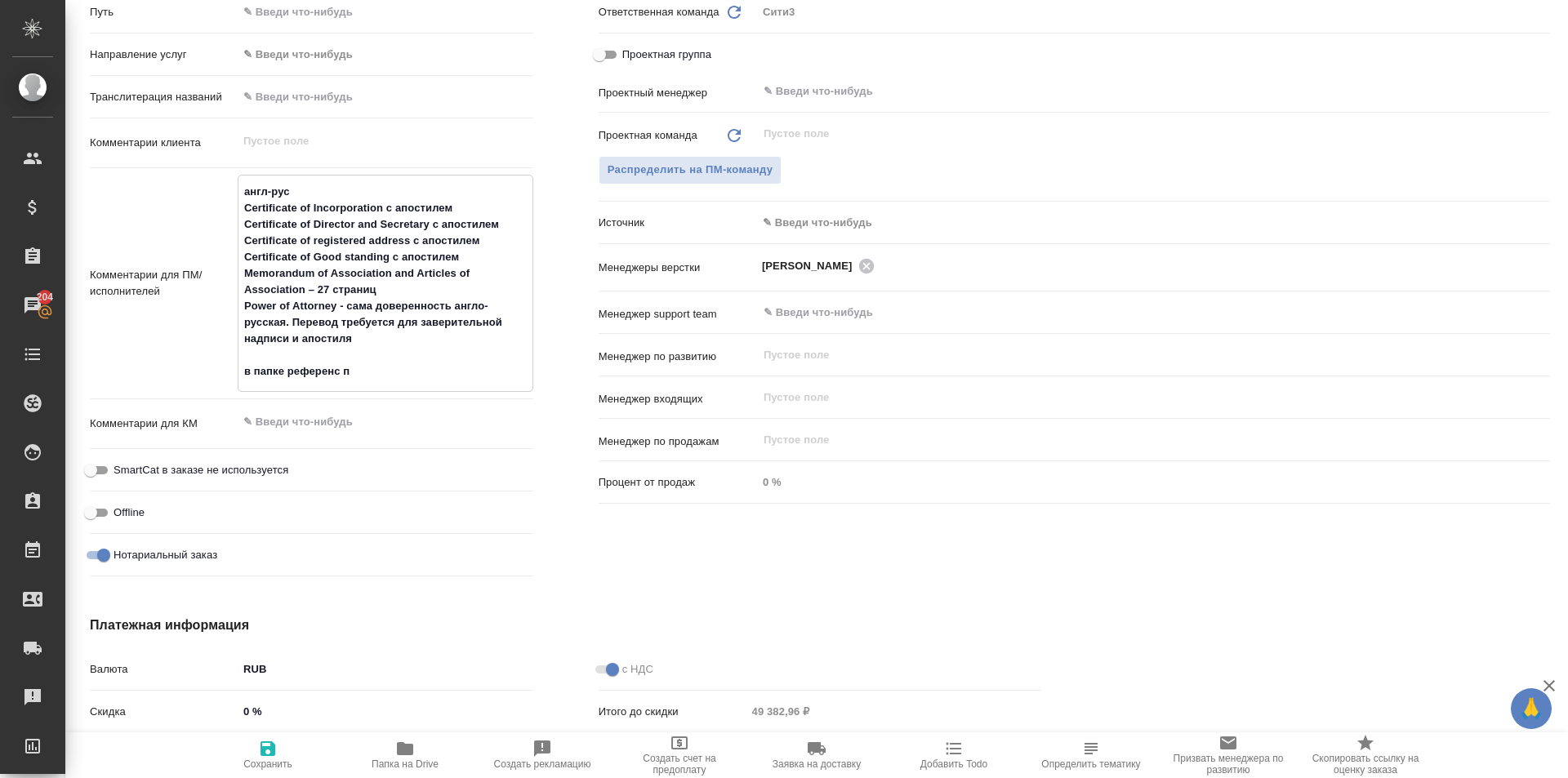
type textarea "x"
type textarea "англ-рус Certificate of Incorporation с апостилем Certificate of Director and S…"
type textarea "x"
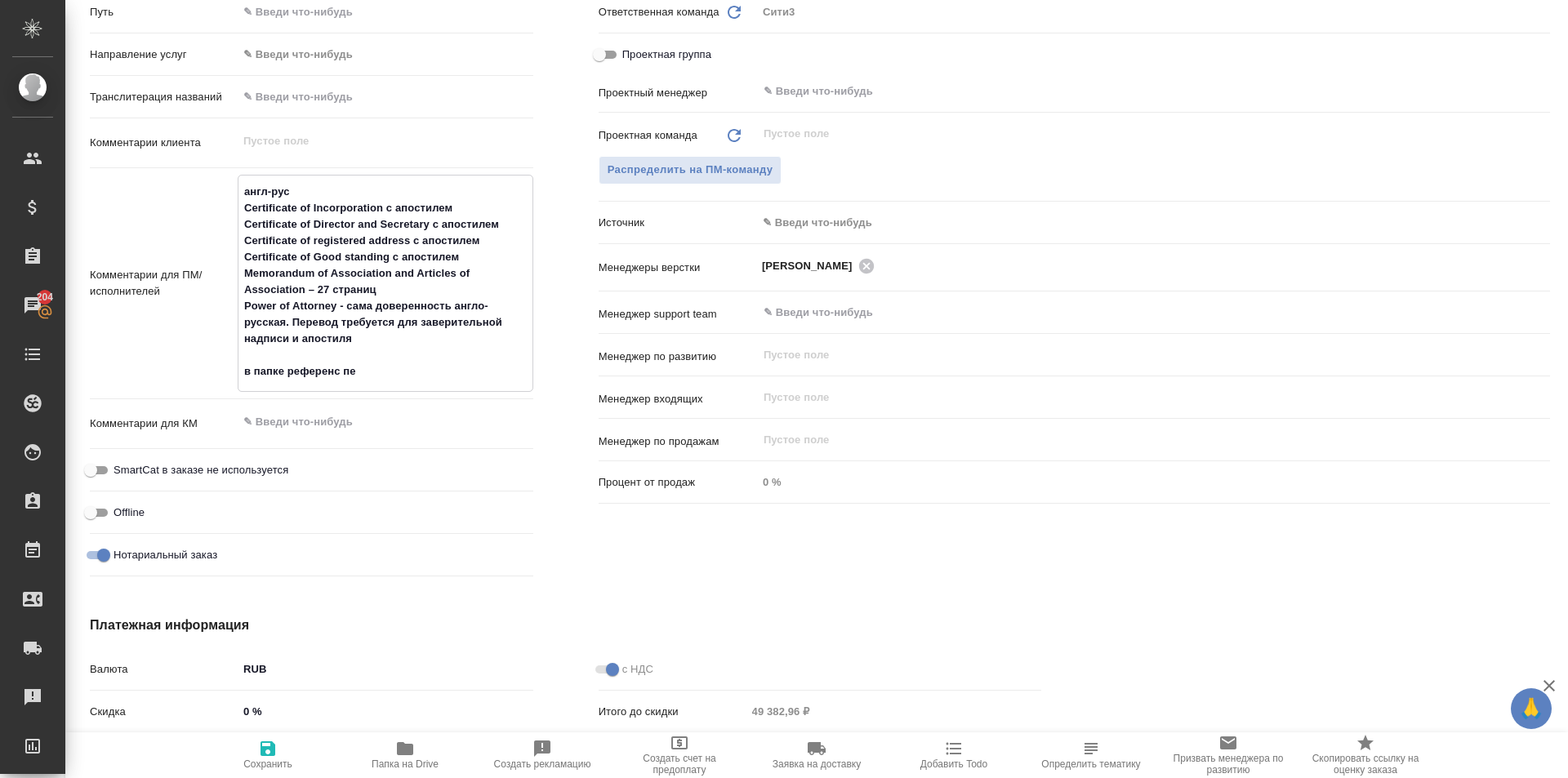
type textarea "англ-рус Certificate of Incorporation с апостилем Certificate of Director and S…"
type textarea "x"
type textarea "англ-рус Certificate of Incorporation с апостилем Certificate of Director and S…"
type textarea "x"
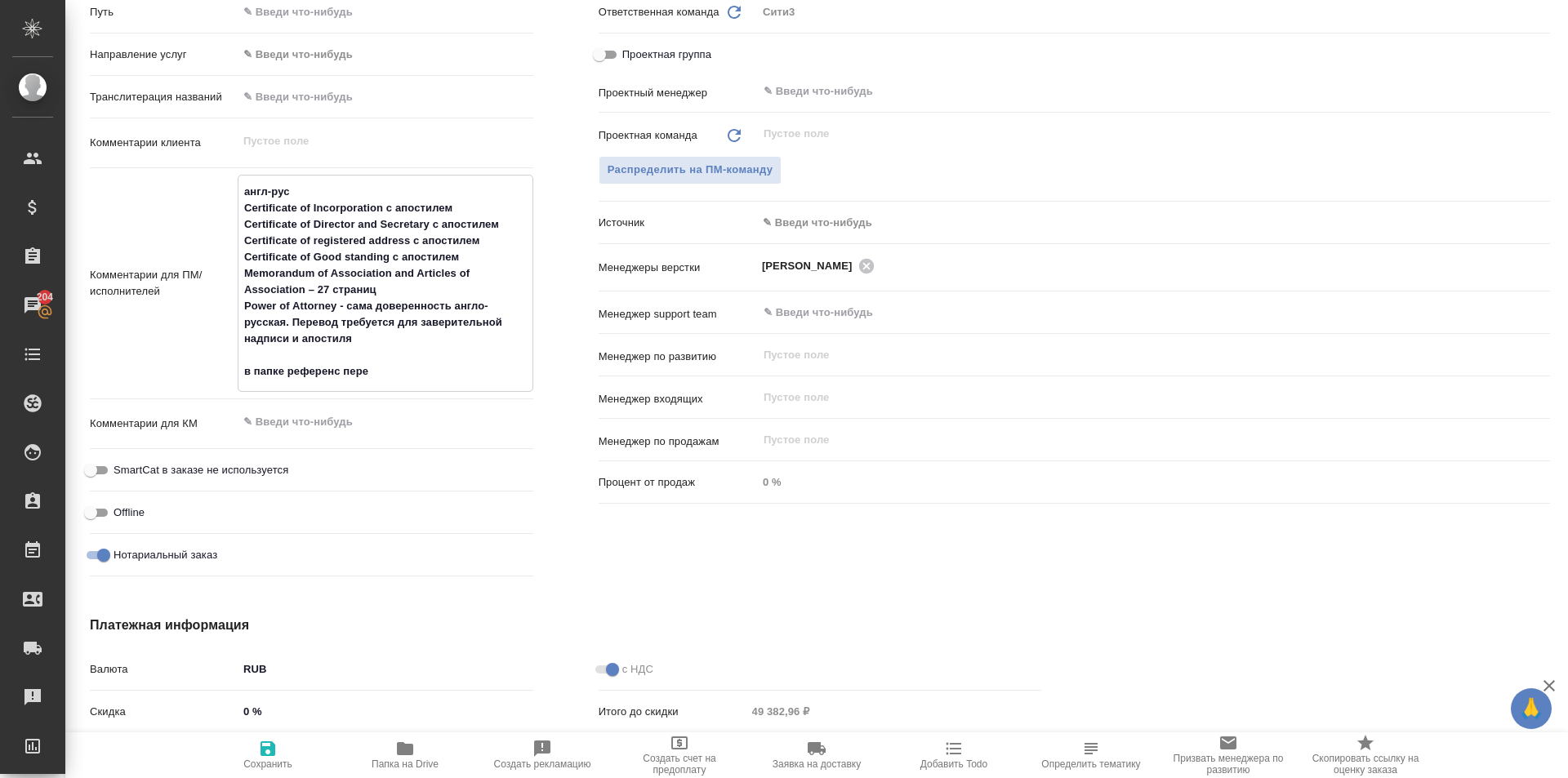
type textarea "x"
type textarea "англ-рус Certificate of Incorporation с апостилем Certificate of Director and S…"
type textarea "x"
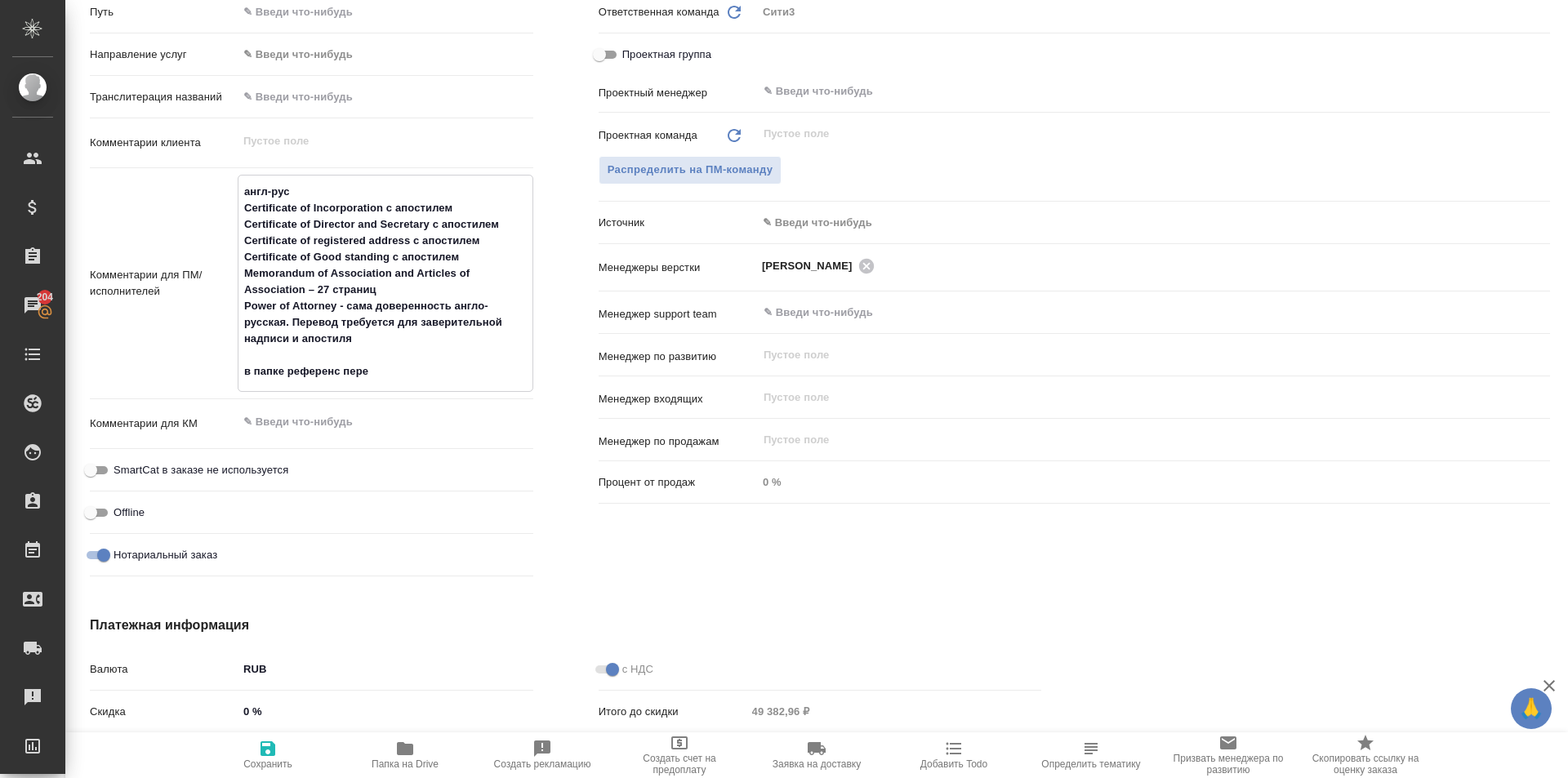
type textarea "x"
type textarea "англ-рус Certificate of Incorporation с апостилем Certificate of Director and S…"
type textarea "x"
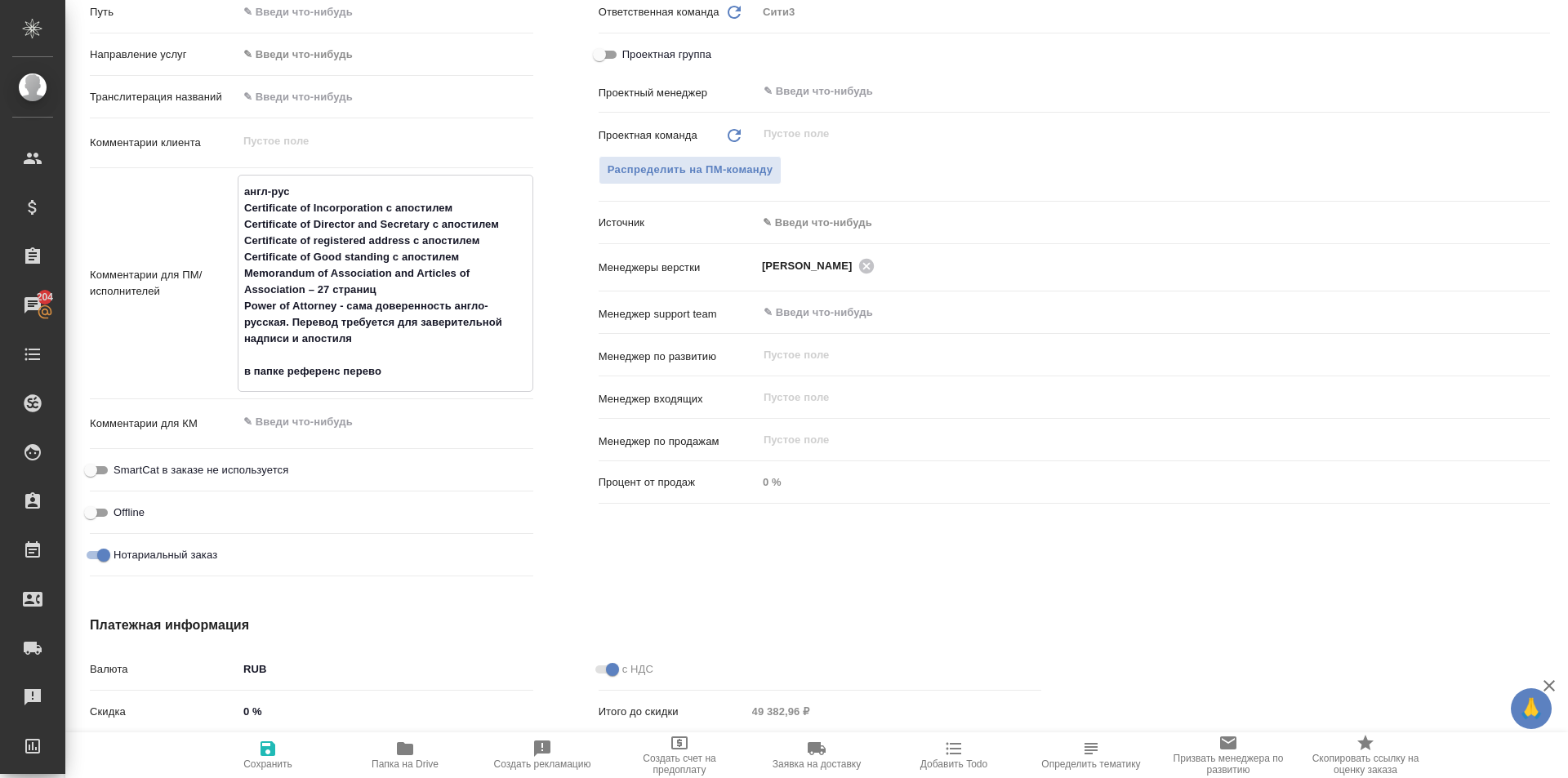
type textarea "x"
type textarea "англ-рус Certificate of Incorporation с апостилем Certificate of Director and S…"
type textarea "x"
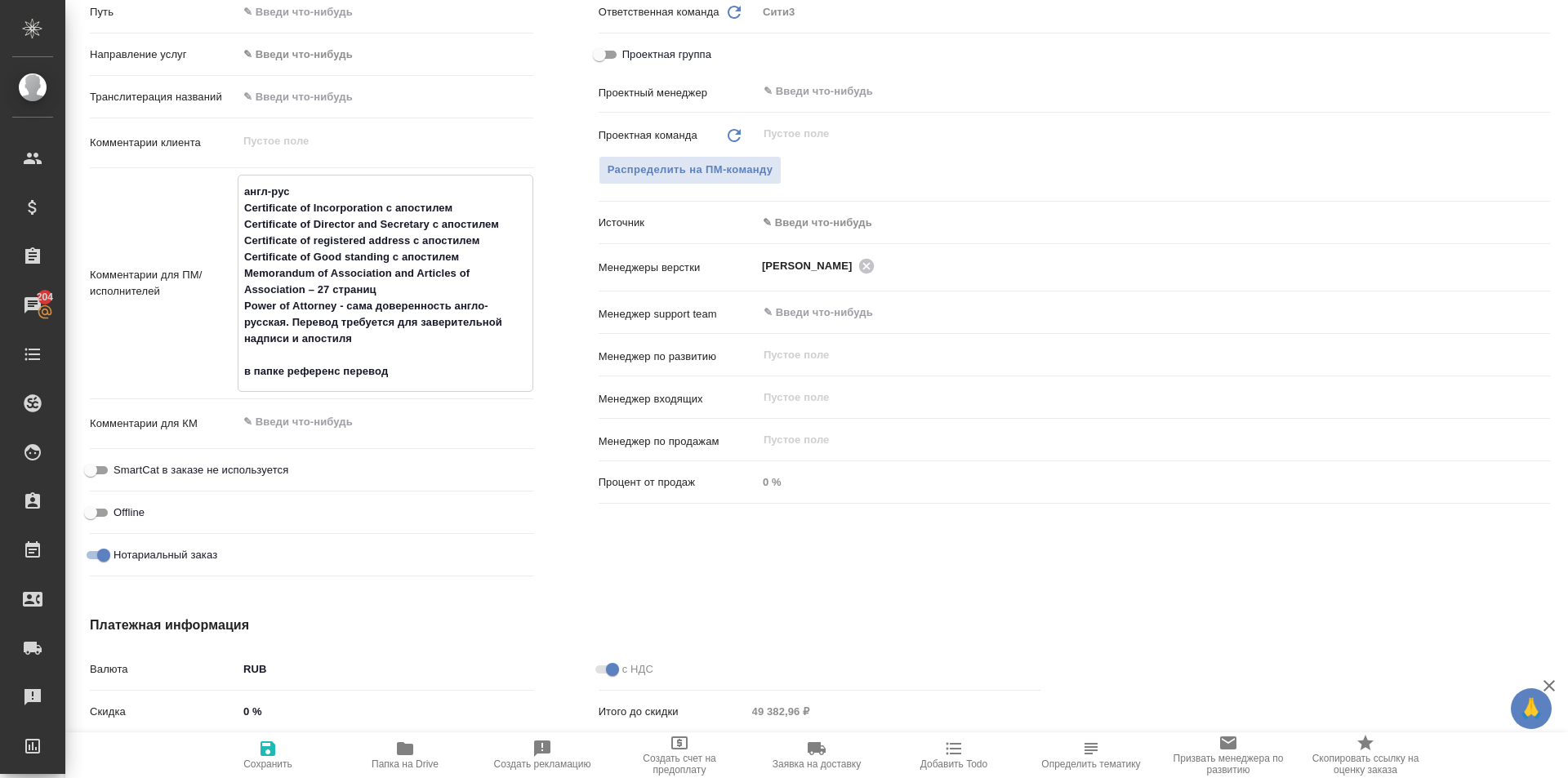
type textarea "англ-рус Certificate of Incorporation с апостилем Certificate of Director and S…"
type textarea "x"
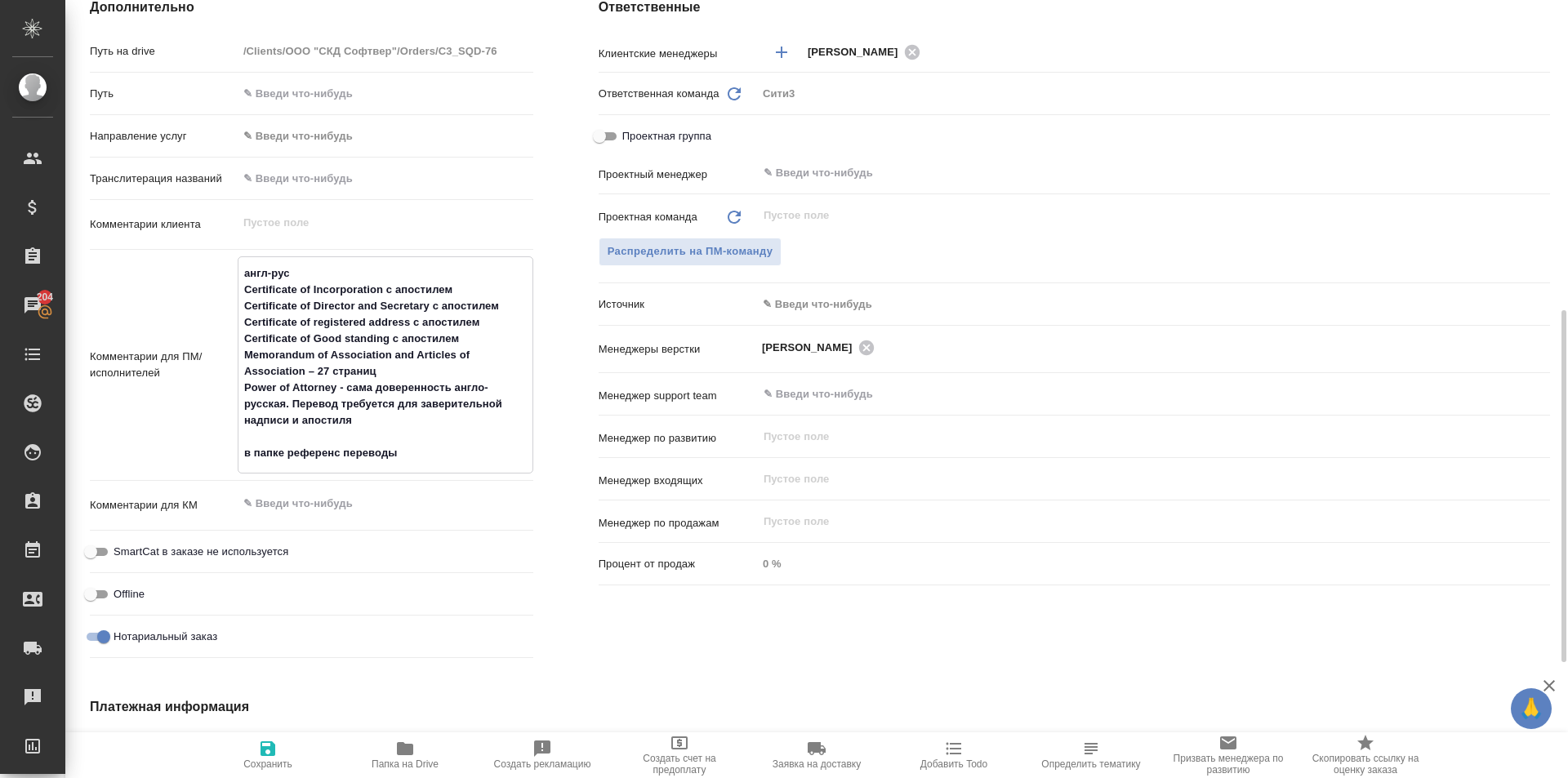
type textarea "x"
type textarea "англ-рус Certificate of Incorporation с апостилем Certificate of Director and S…"
type textarea "x"
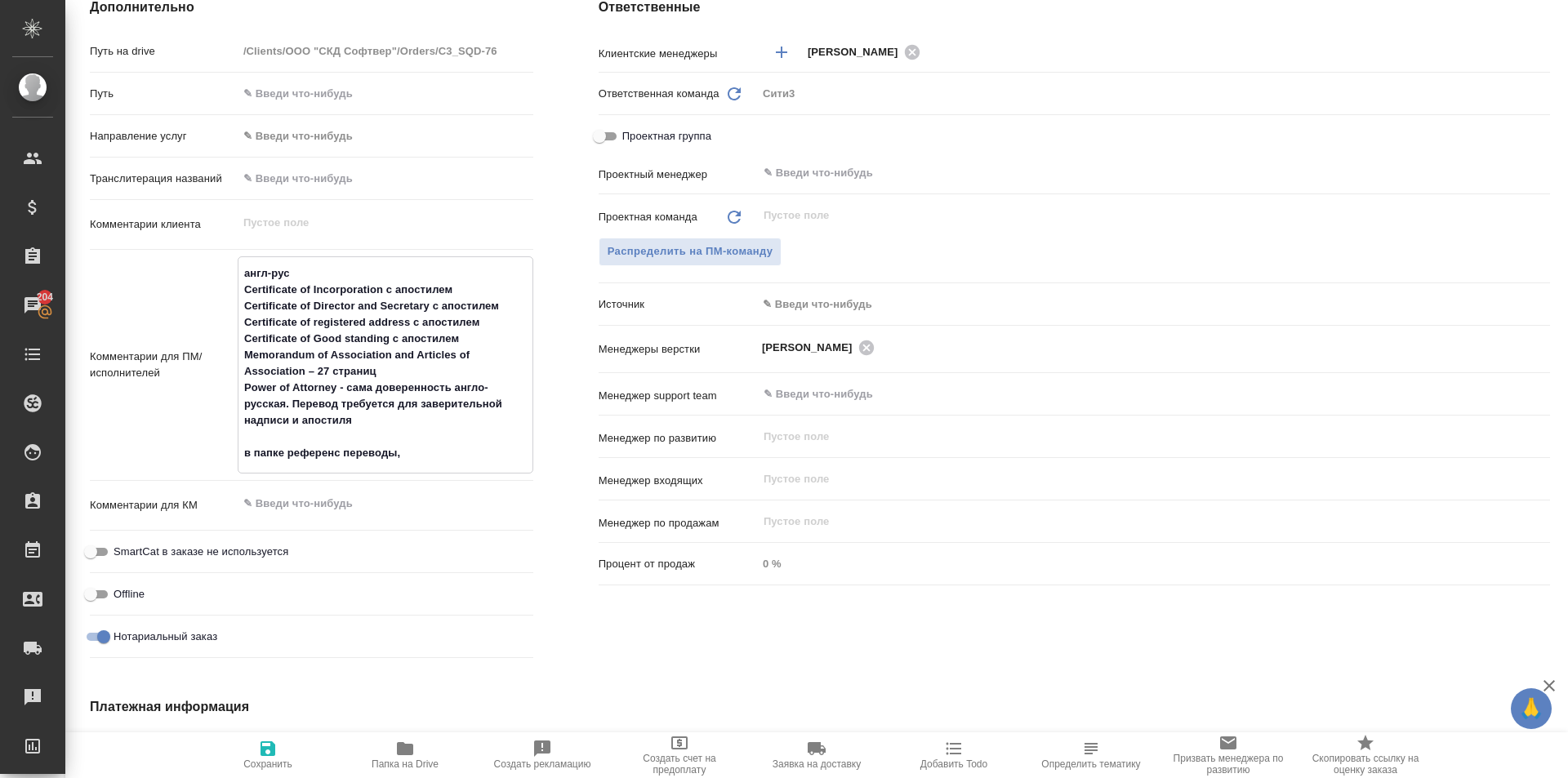
type textarea "англ-рус Certificate of Incorporation с апостилем Certificate of Director and S…"
type textarea "x"
type textarea "англ-рус Certificate of Incorporation с апостилем Certificate of Director and S…"
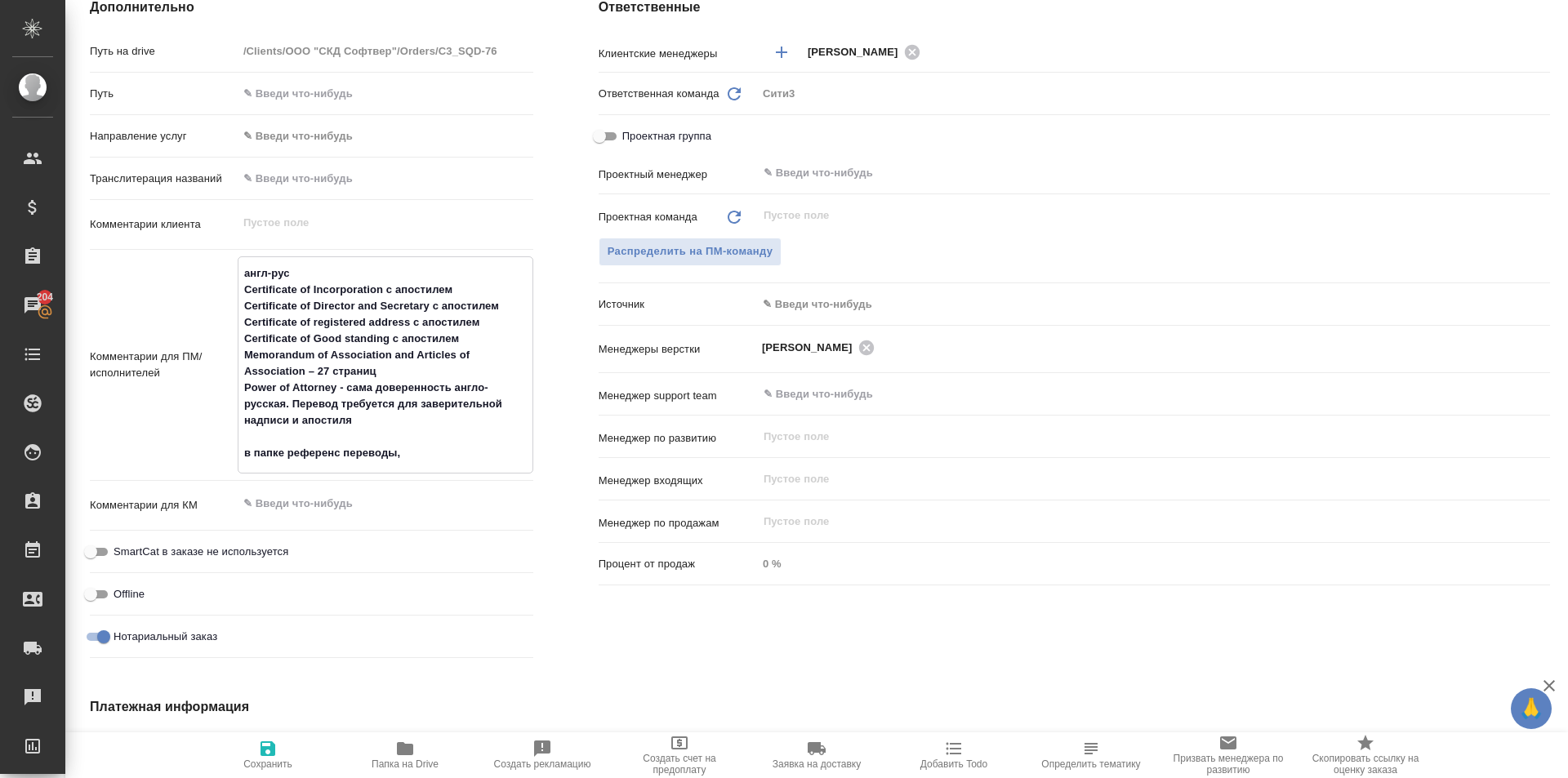
type textarea "x"
type textarea "англ-рус Certificate of Incorporation с апостилем Certificate of Director and S…"
type textarea "x"
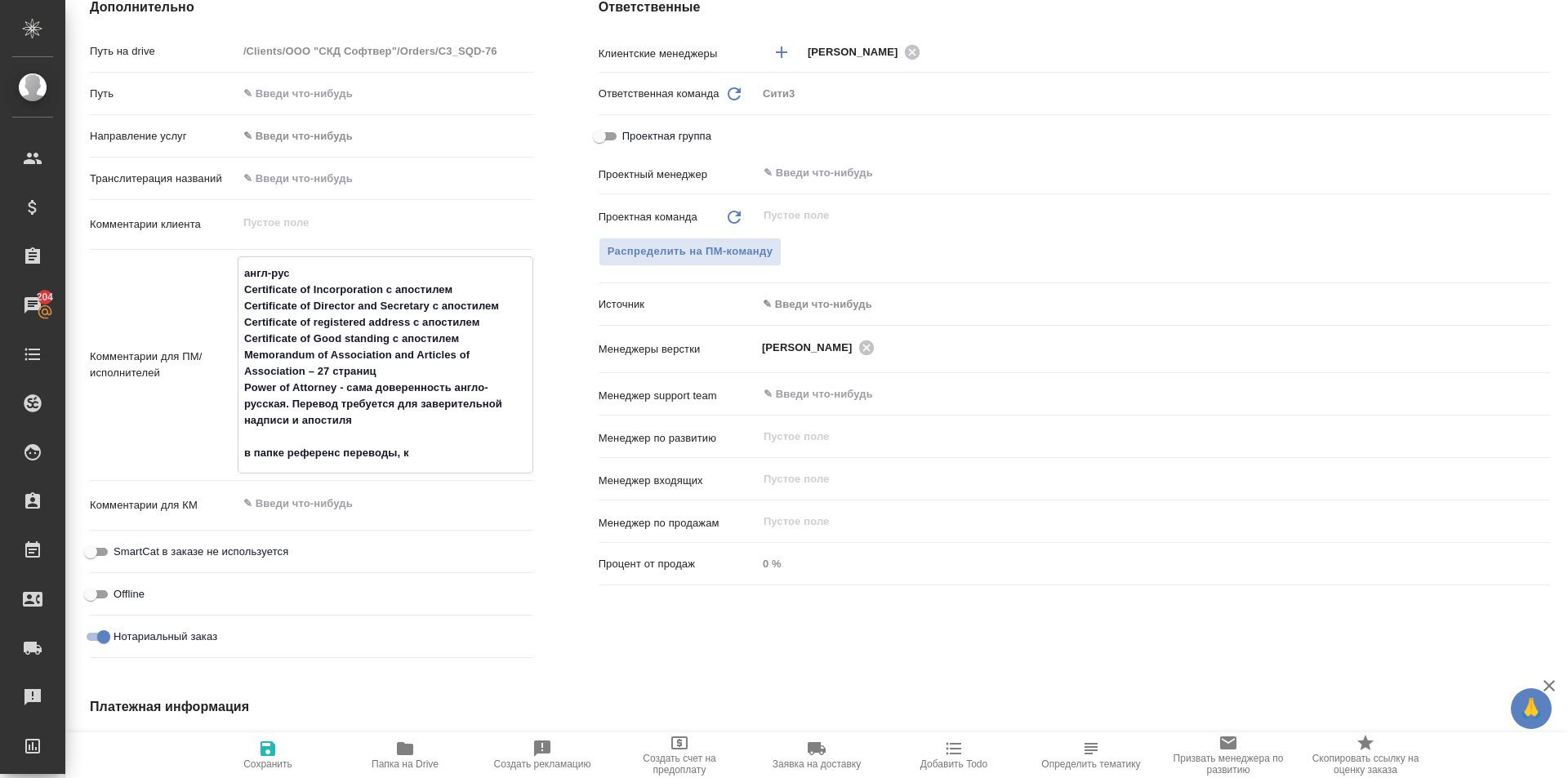
type textarea "x"
type textarea "англ-рус Certificate of Incorporation с апостилем Certificate of Director and S…"
type textarea "x"
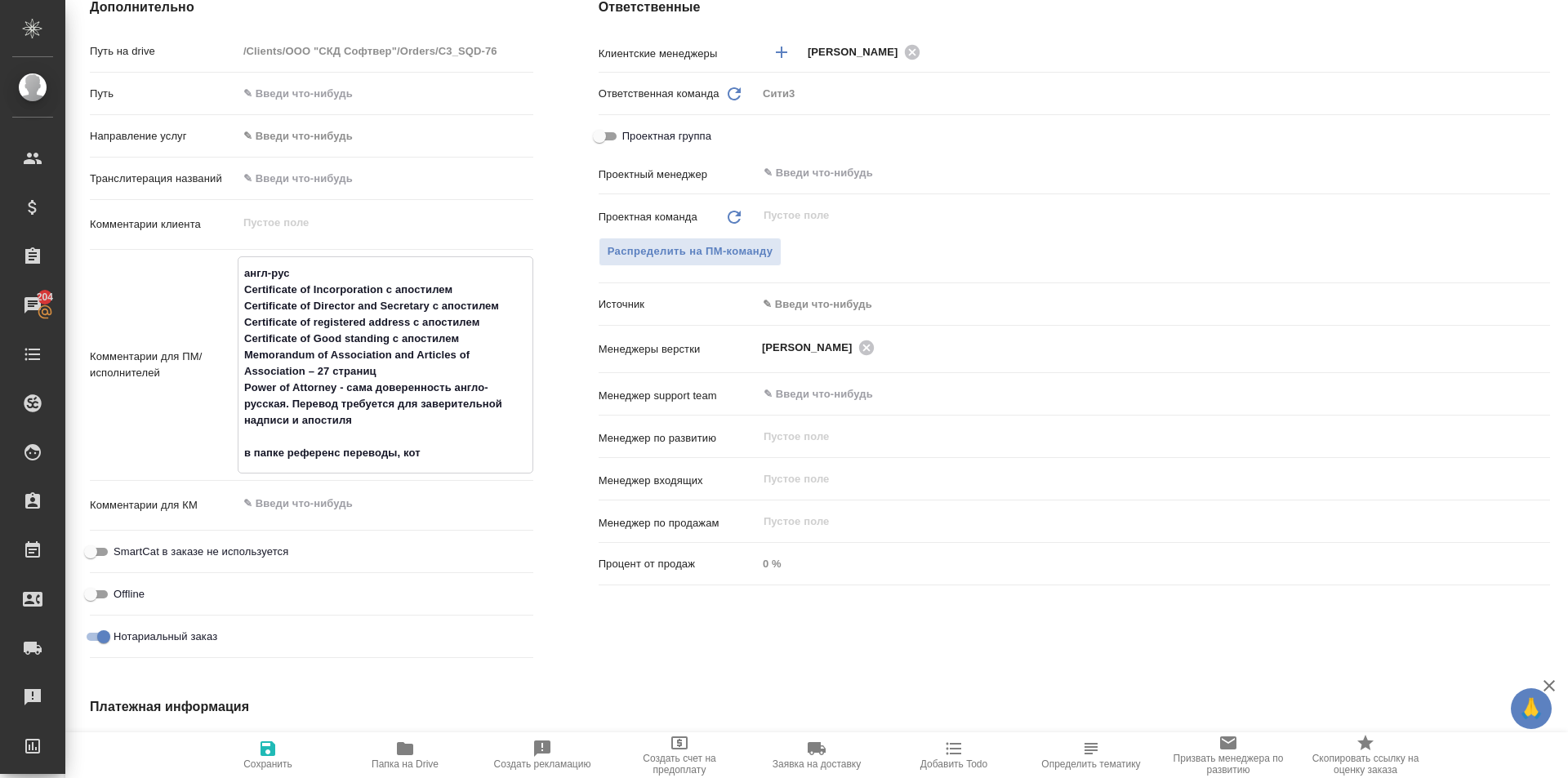
type textarea "x"
type textarea "англ-рус Certificate of Incorporation с апостилем Certificate of Director and S…"
type textarea "x"
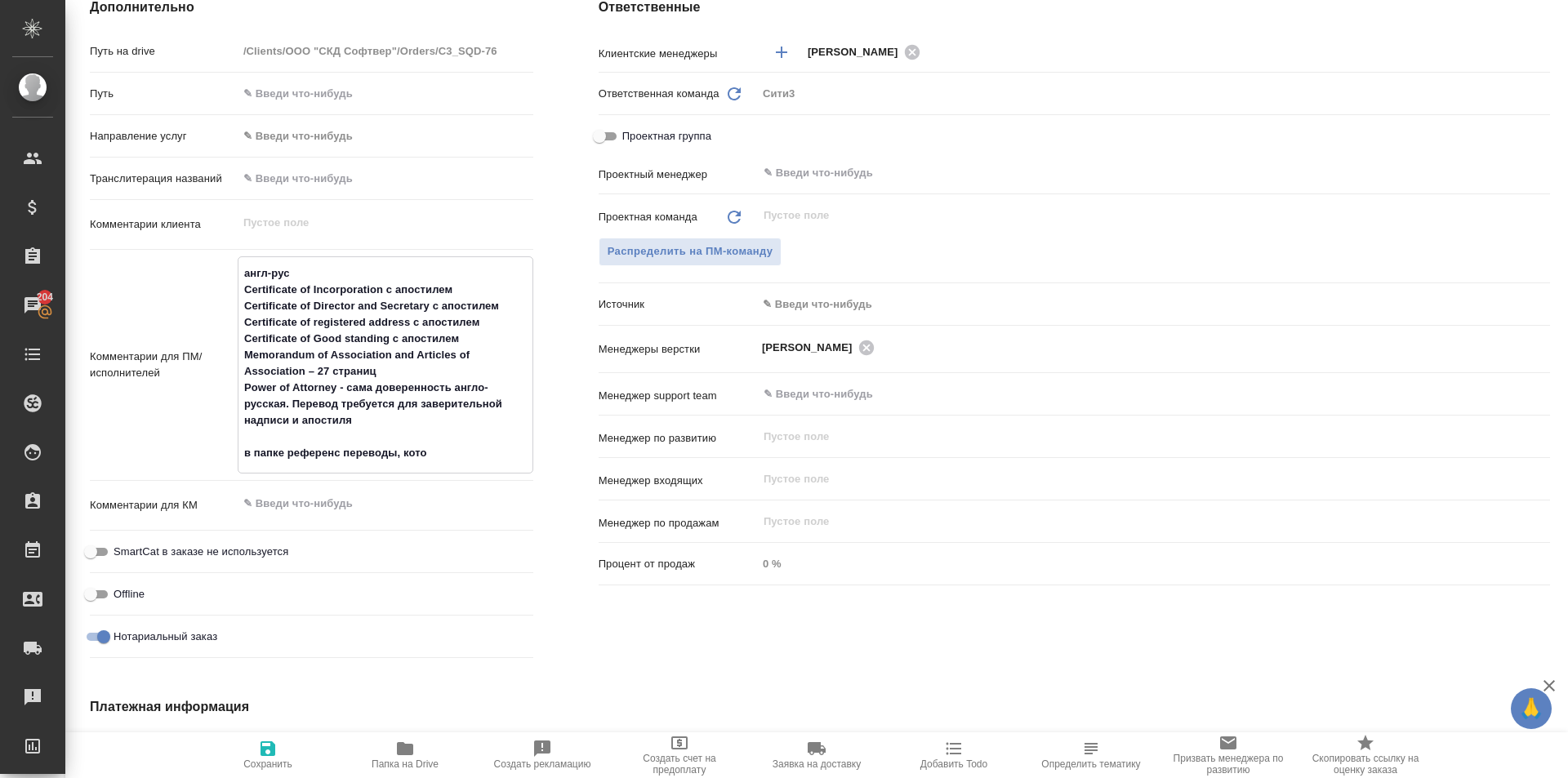
type textarea "англ-рус Certificate of Incorporation с апостилем Certificate of Director and S…"
type textarea "x"
type textarea "англ-рус Certificate of Incorporation с апостилем Certificate of Director and S…"
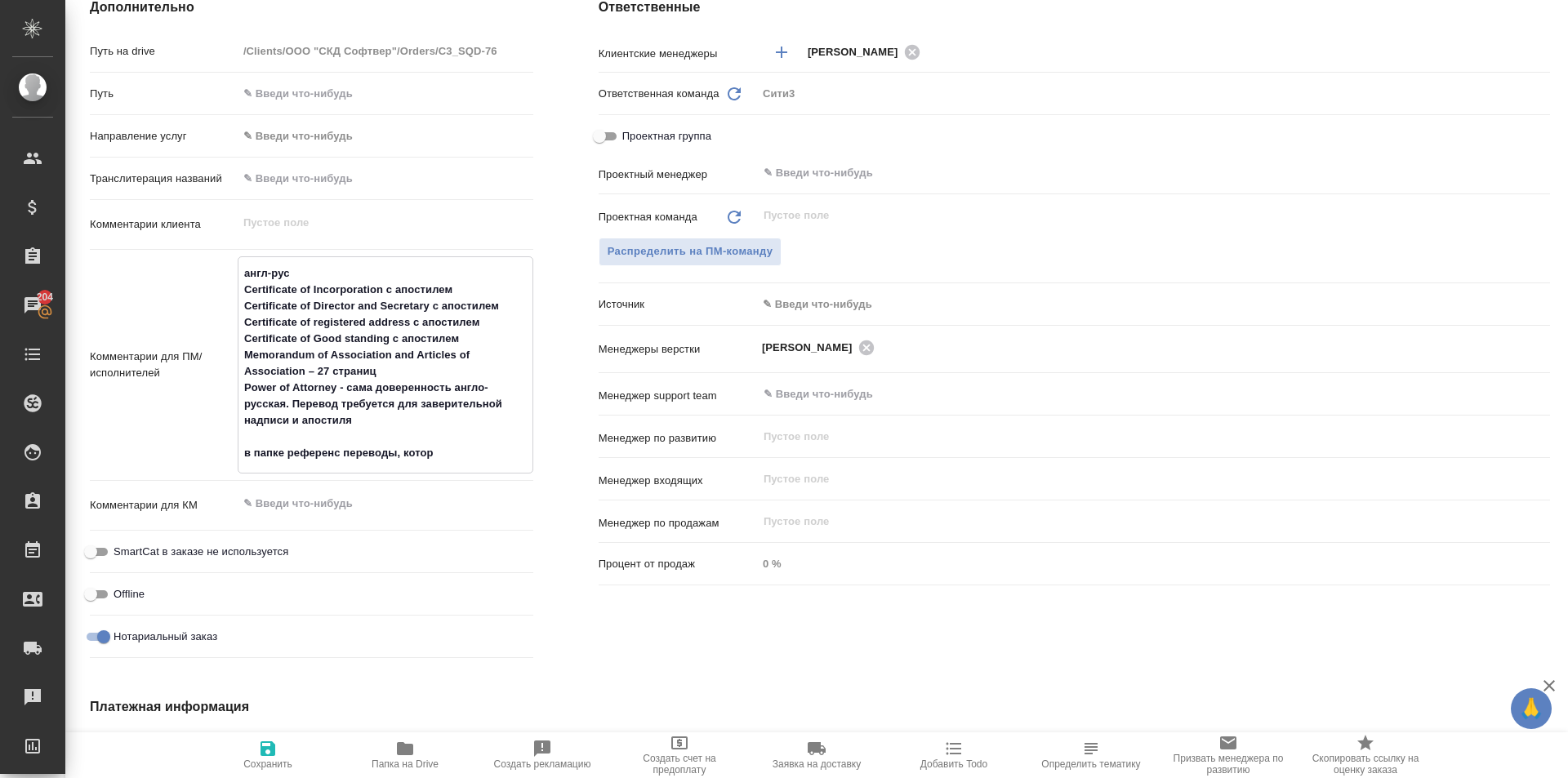
type textarea "x"
type textarea "англ-рус Certificate of Incorporation с апостилем Certificate of Director and S…"
type textarea "x"
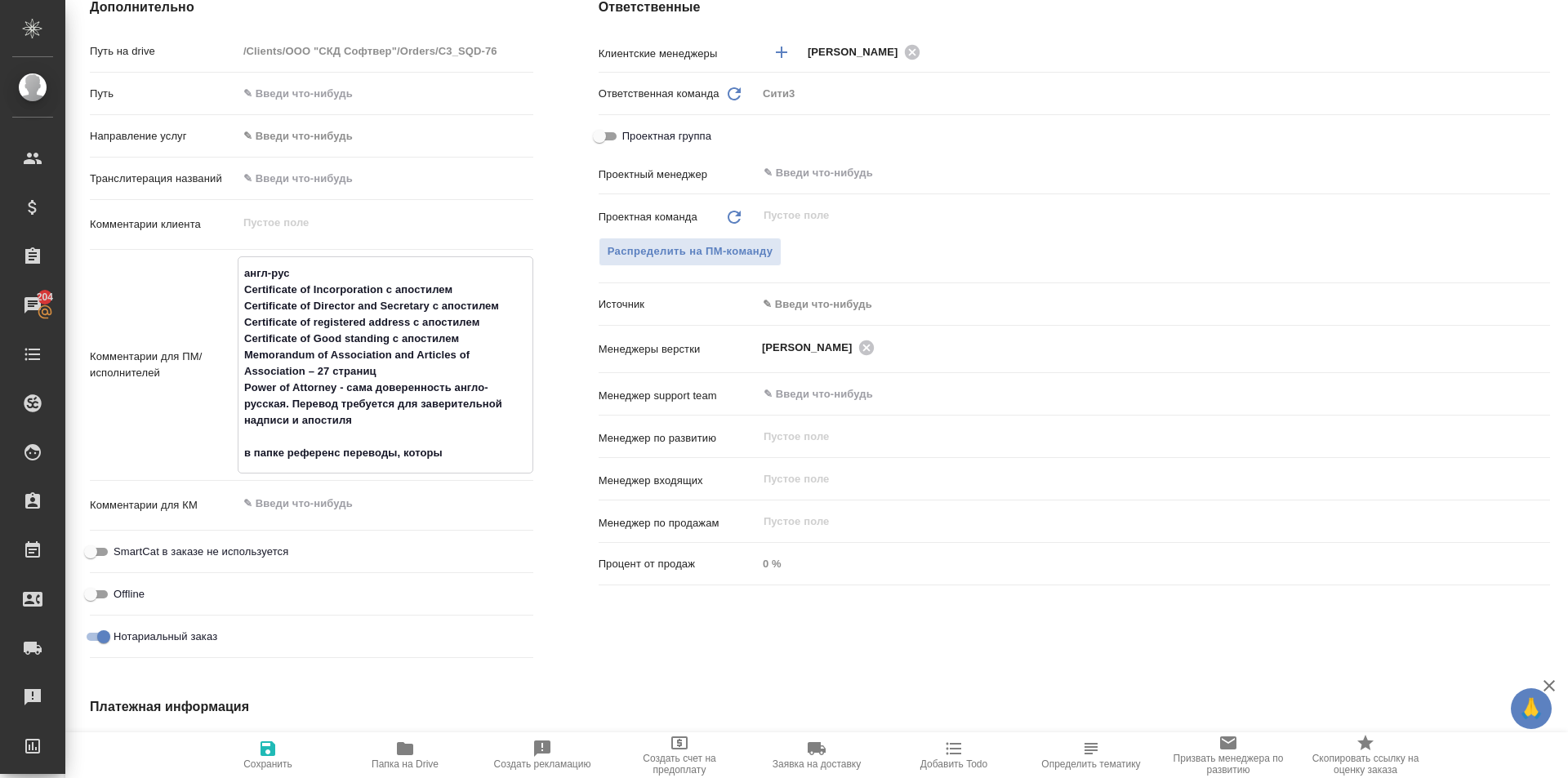
type textarea "x"
type textarea "англ-рус Certificate of Incorporation с апостилем Certificate of Director and S…"
type textarea "x"
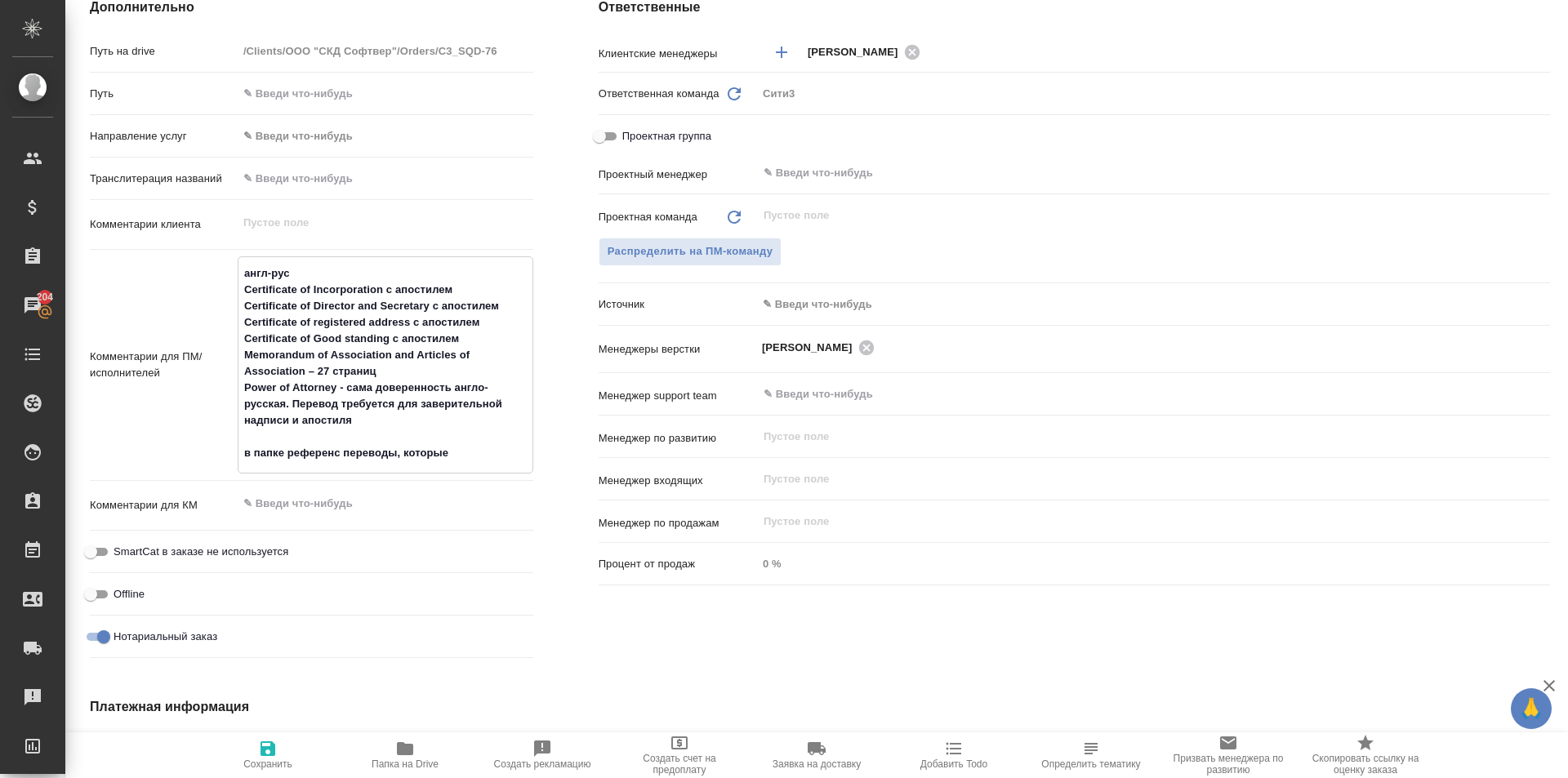
type textarea "x"
type textarea "англ-рус Certificate of Incorporation с апостилем Certificate of Director and S…"
type textarea "x"
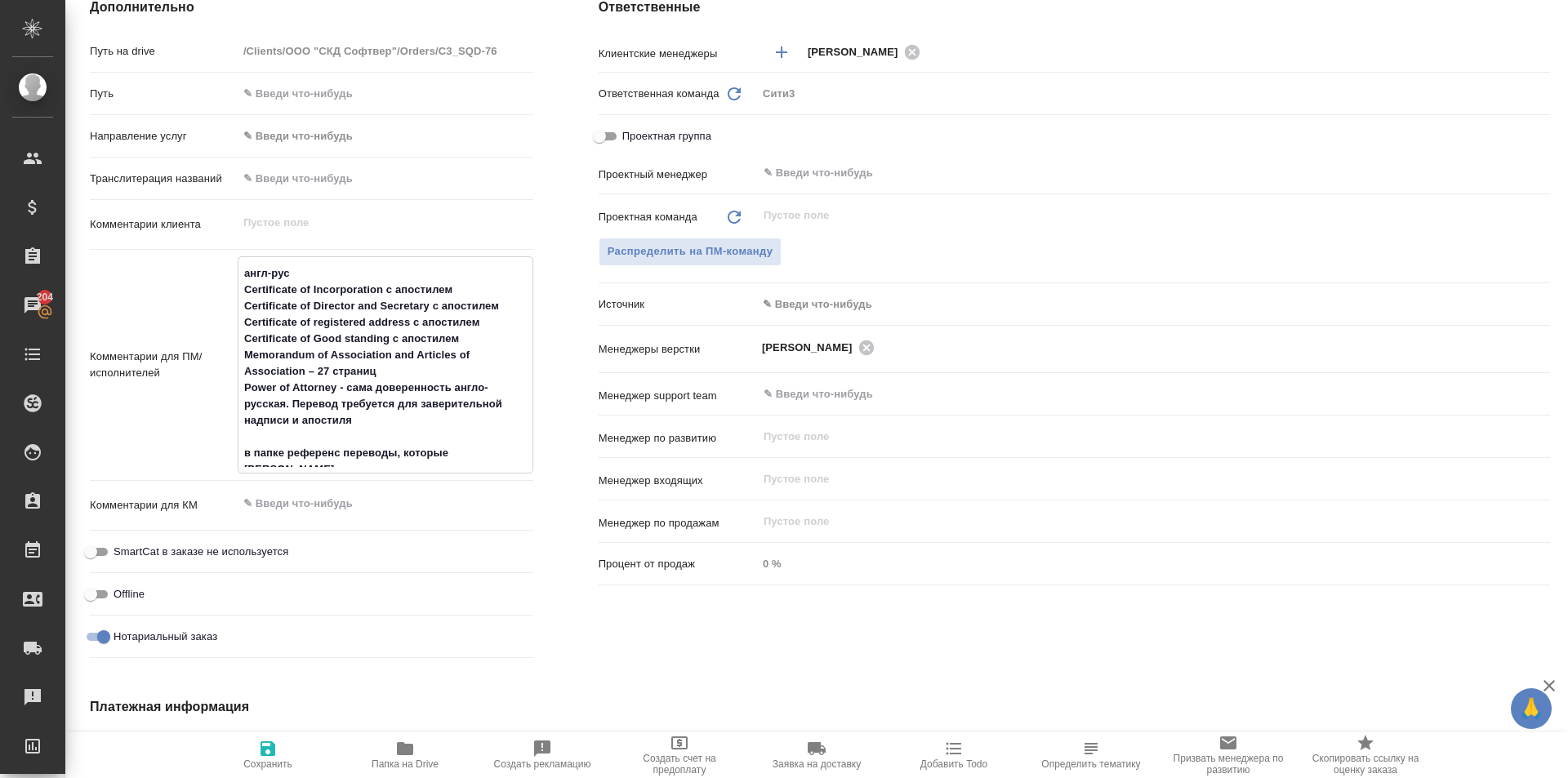
type textarea "англ-рус Certificate of Incorporation с апостилем Certificate of Director and S…"
type textarea "x"
type textarea "англ-рус Certificate of Incorporation с апостилем Certificate of Director and S…"
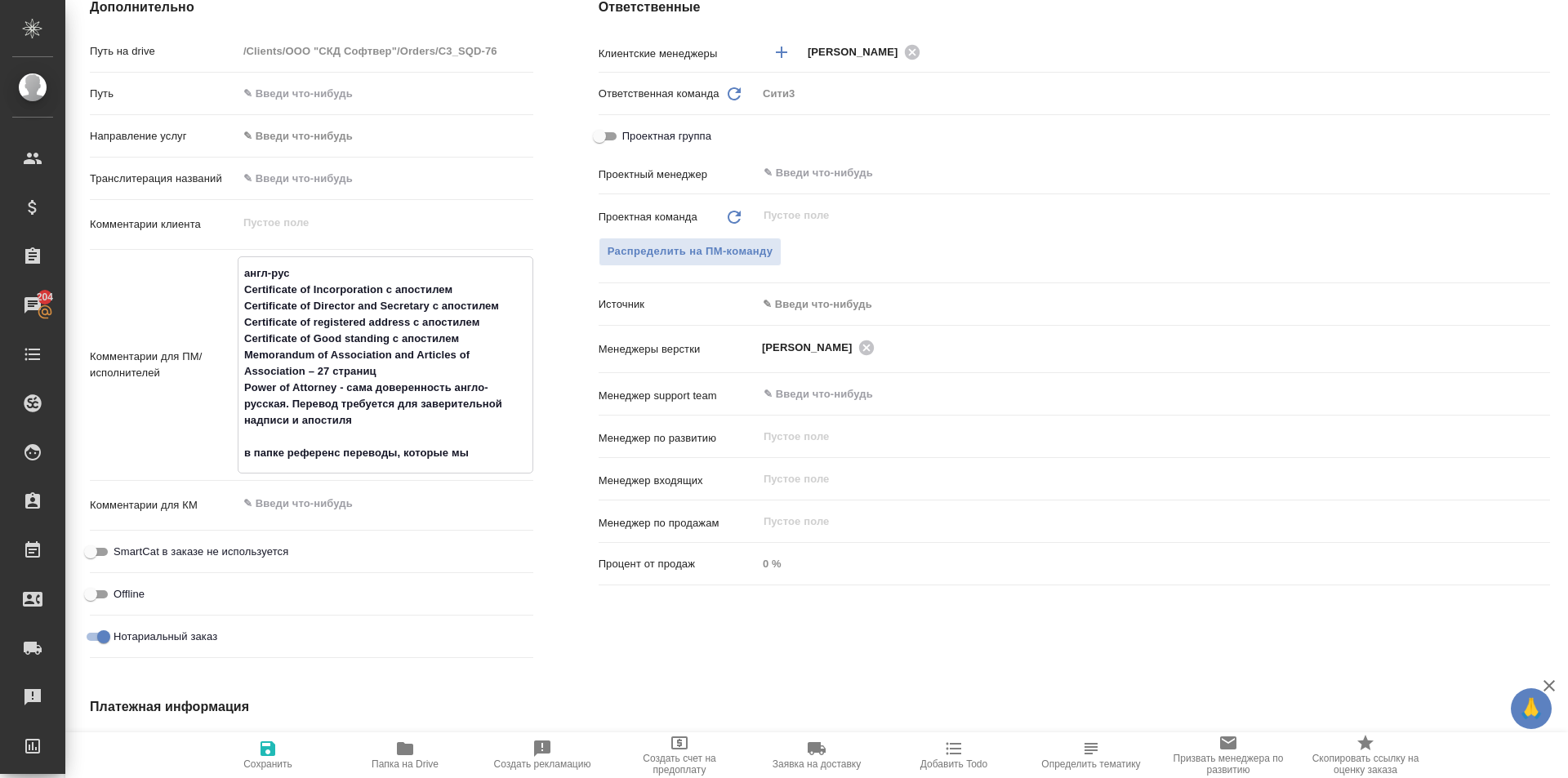
type textarea "x"
type textarea "англ-рус Certificate of Incorporation с апостилем Certificate of Director and S…"
type textarea "x"
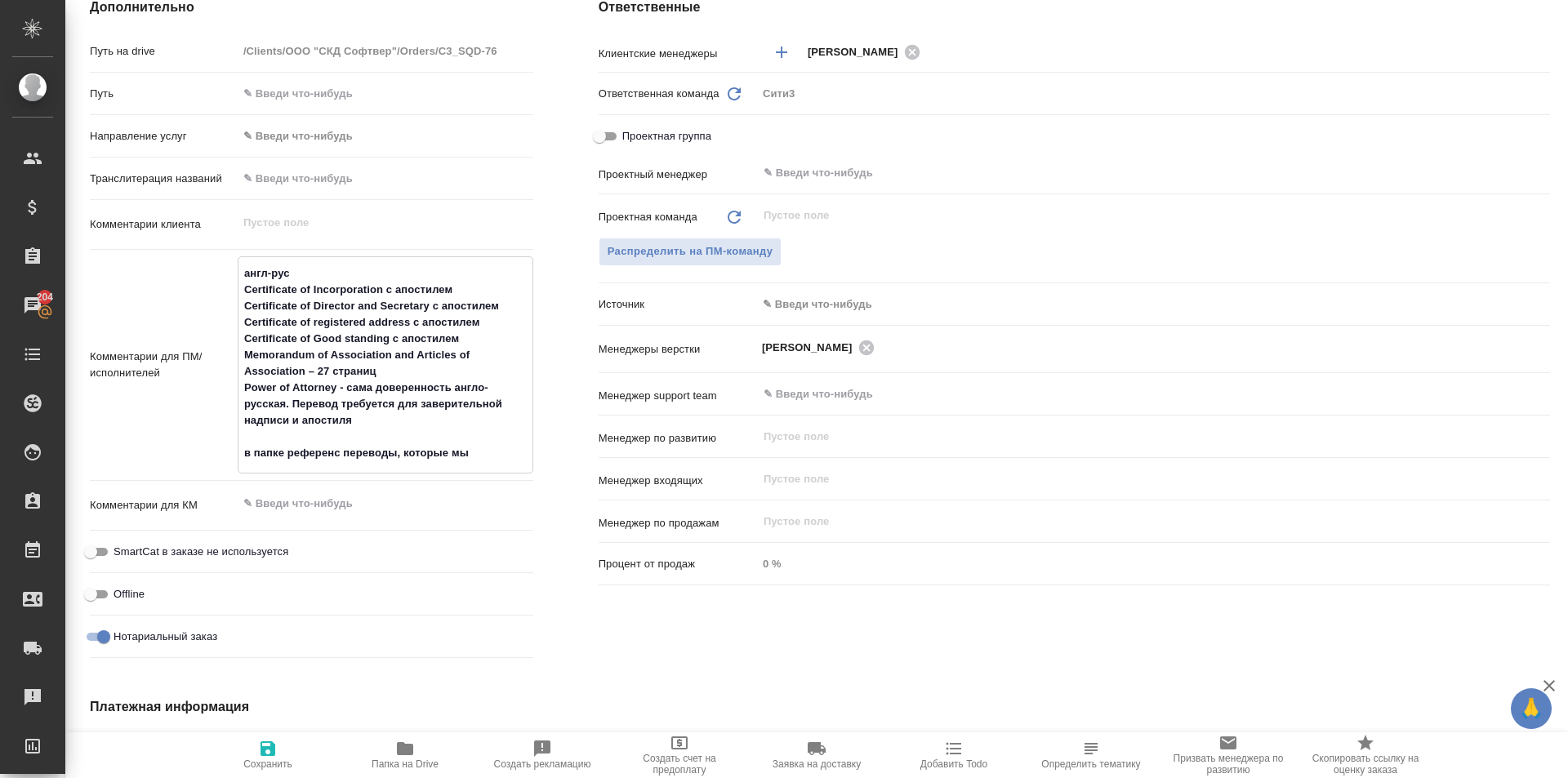
type textarea "x"
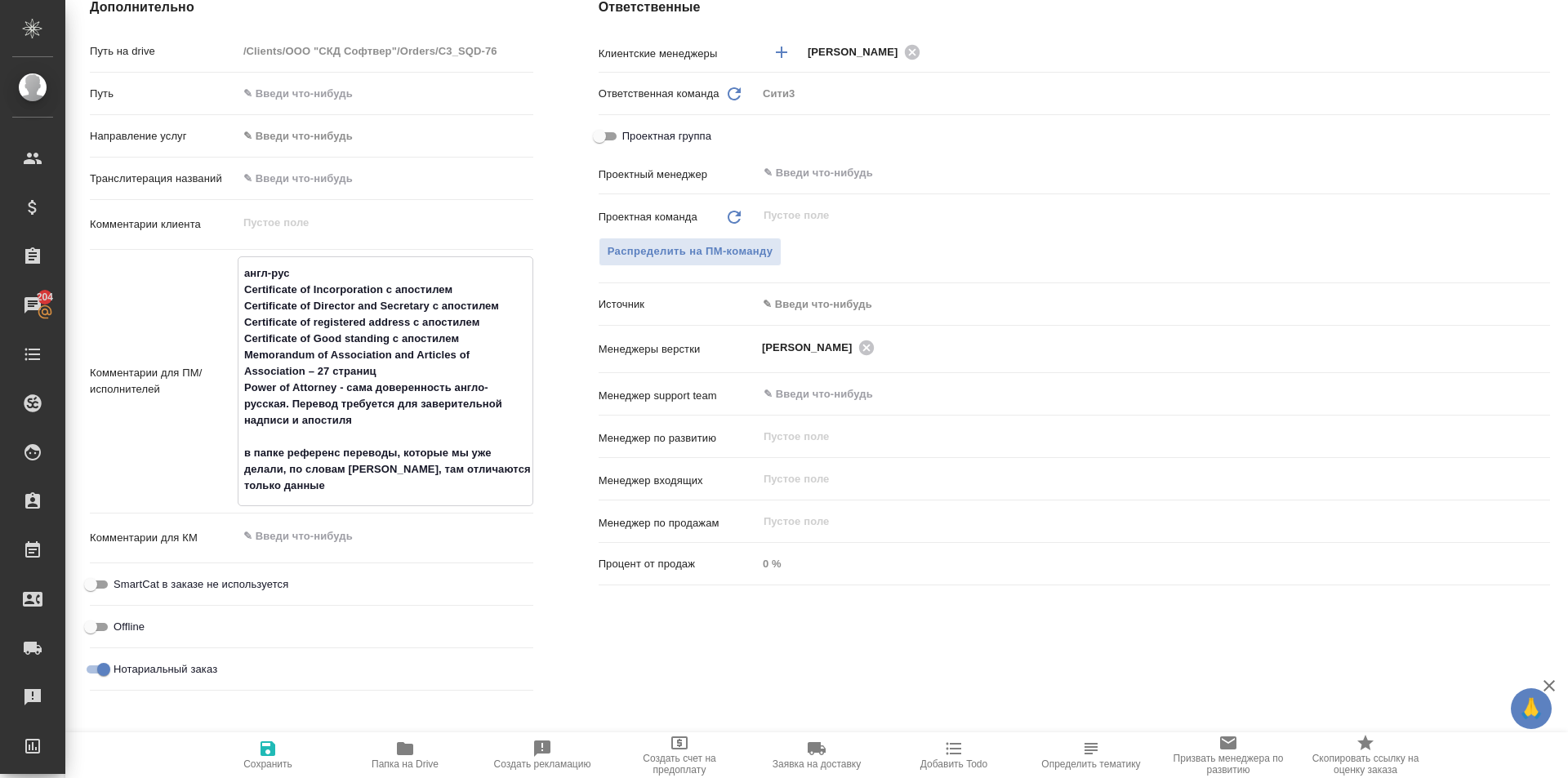
paste textarea "Certificate of Incorporation и Certificate of Director and Secretary"
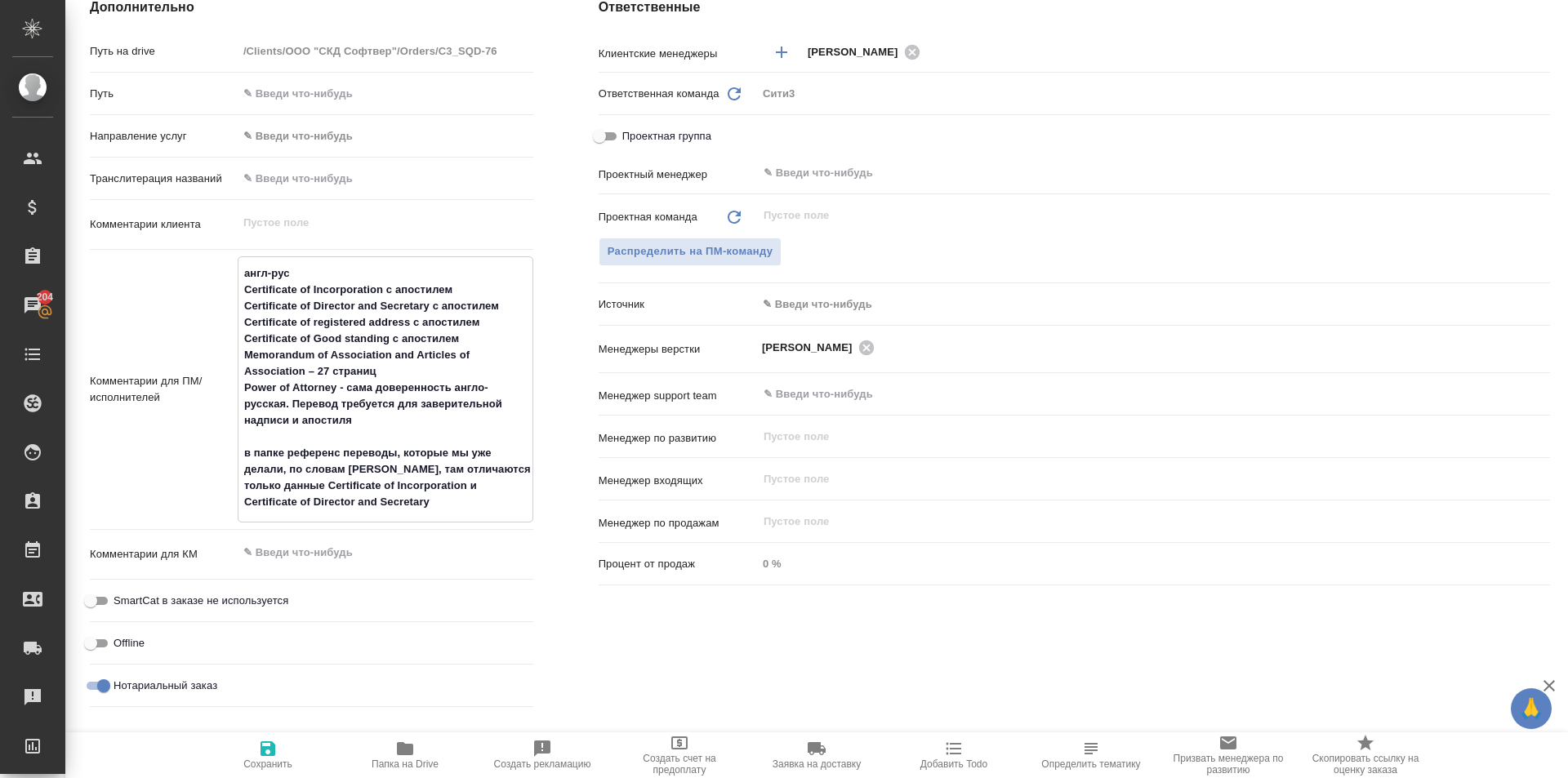
click at [263, 742] on icon "button" at bounding box center [268, 749] width 14 height 14
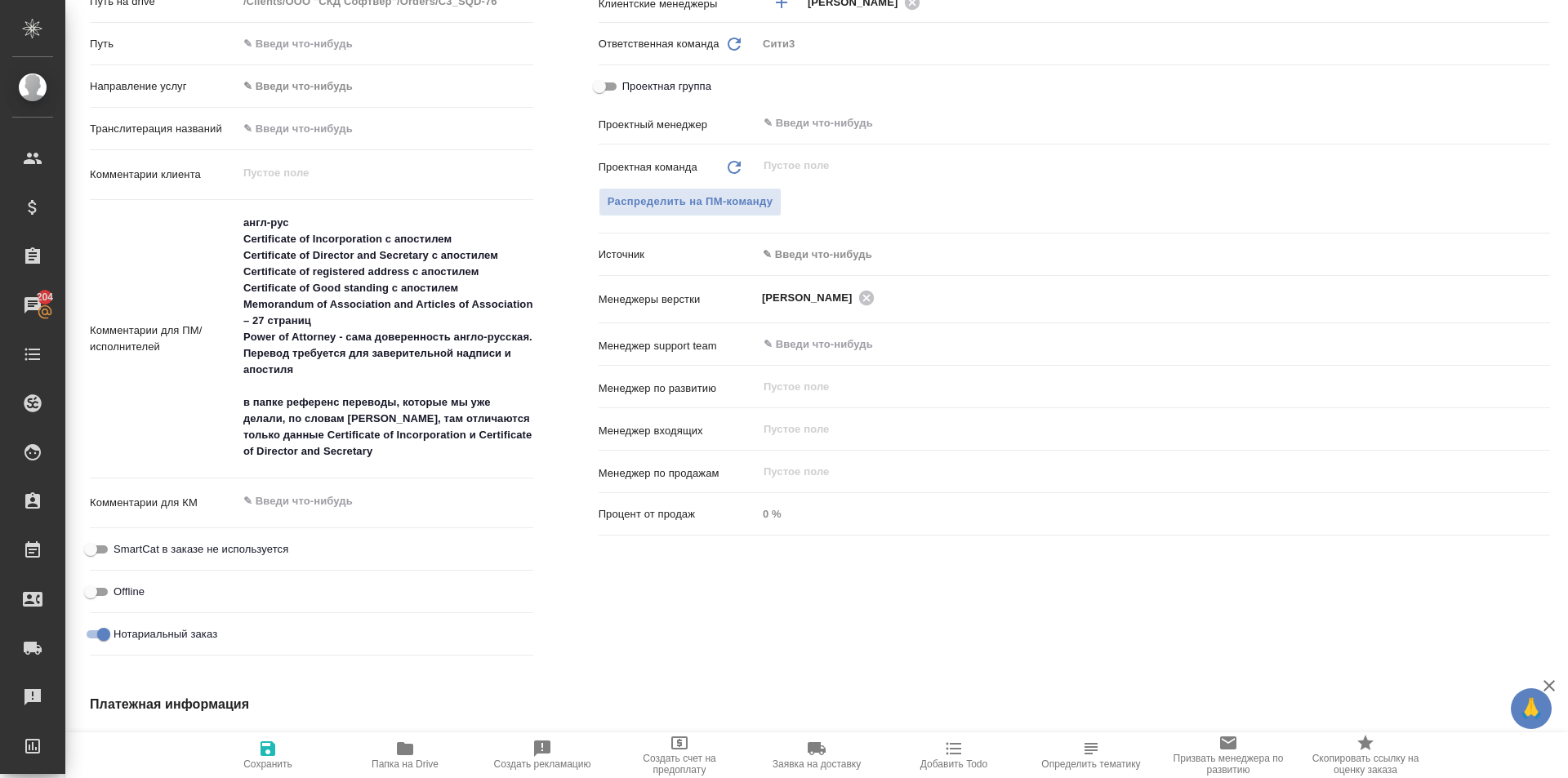
scroll to position [653, 0]
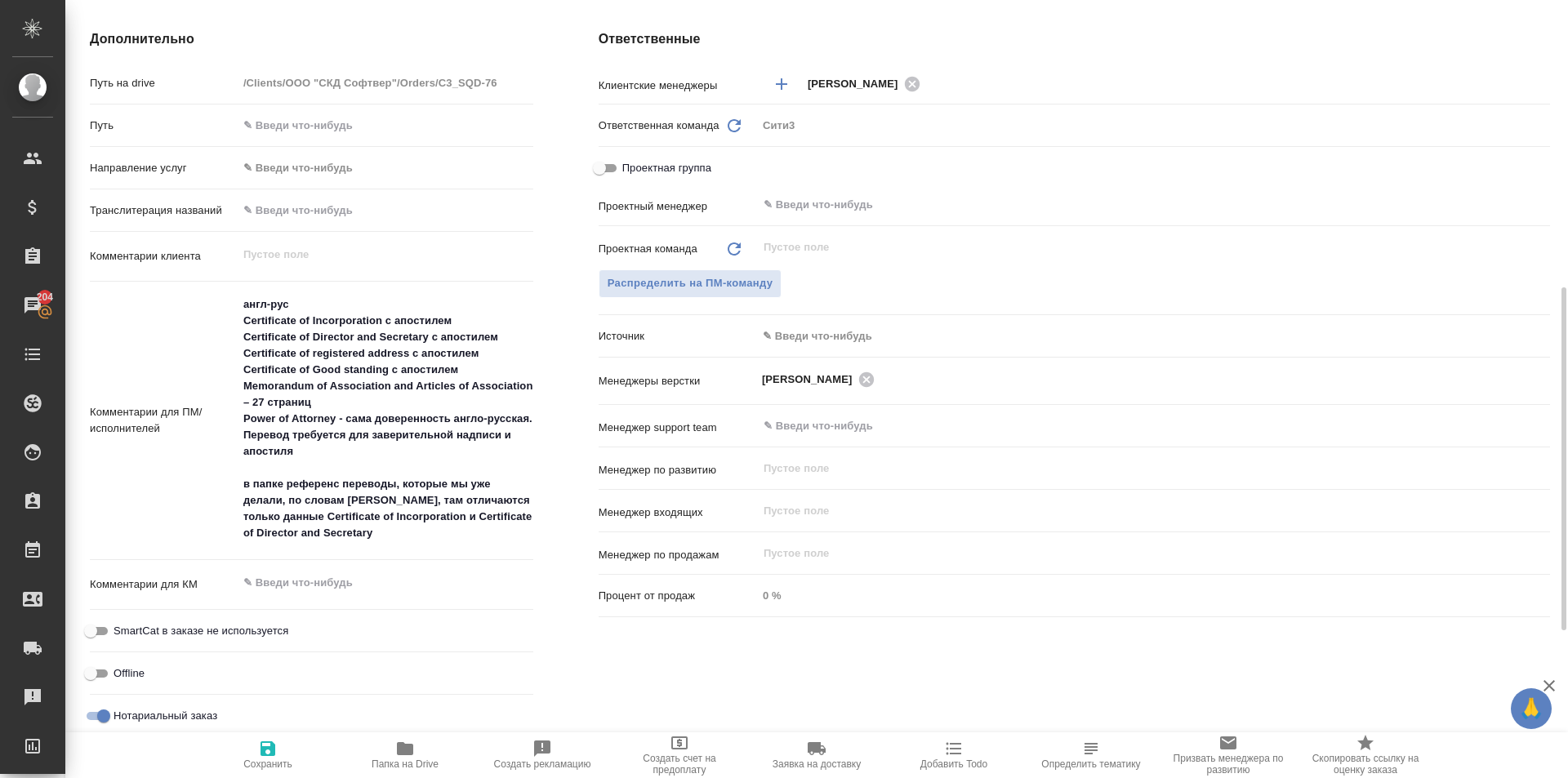
click at [422, 750] on span "Папка на Drive" at bounding box center [405, 755] width 117 height 31
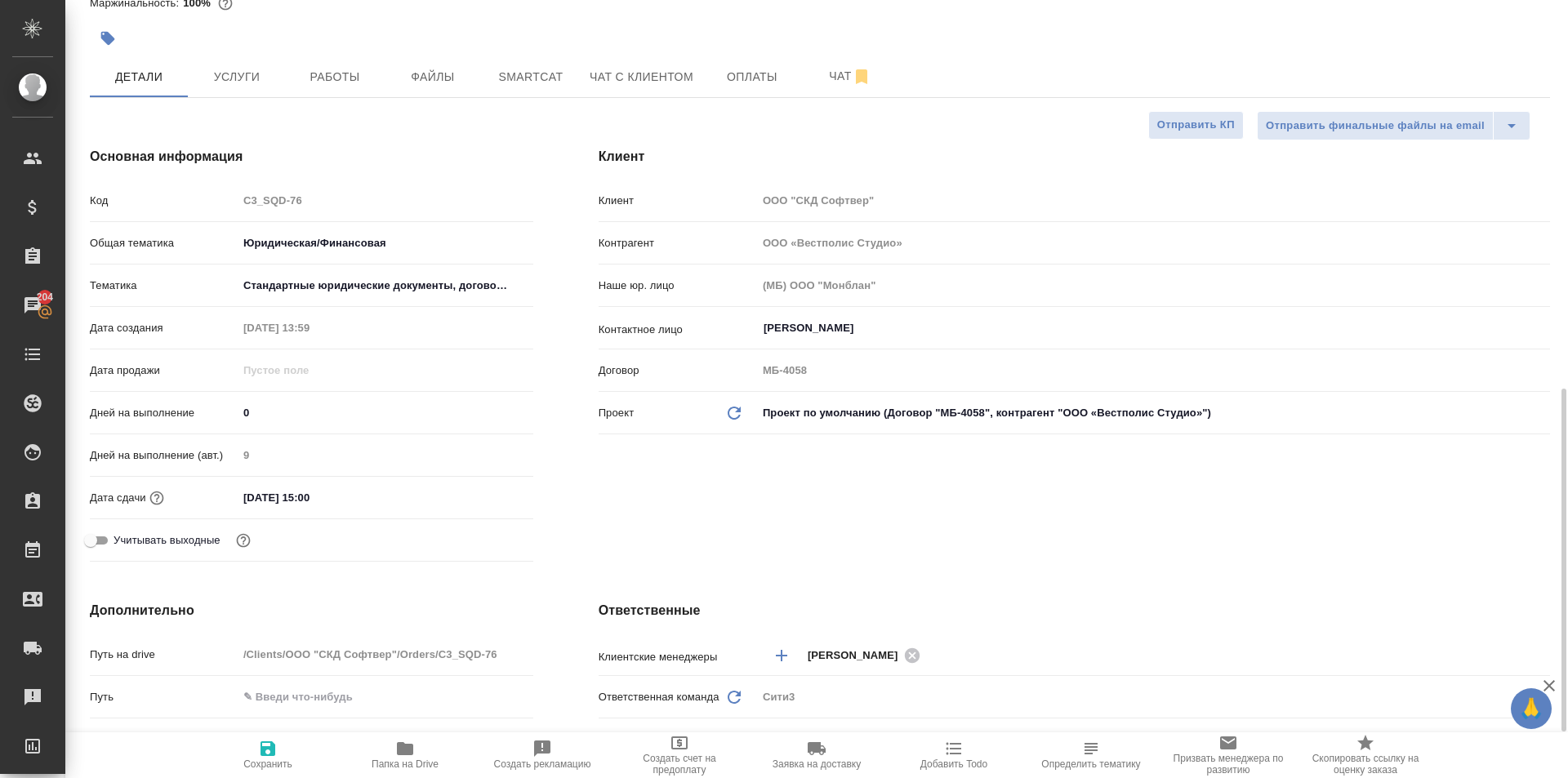
scroll to position [0, 0]
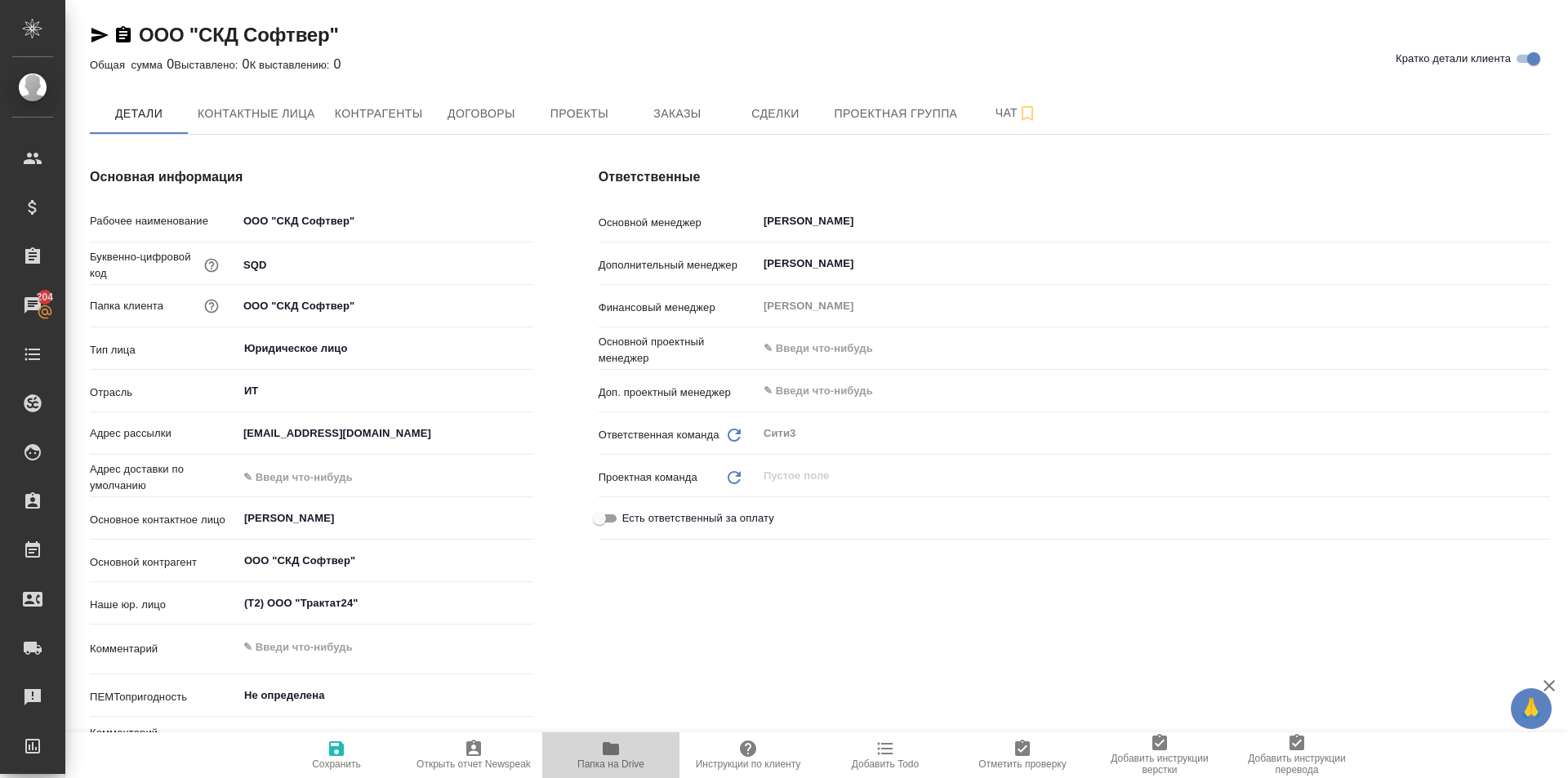
drag, startPoint x: 640, startPoint y: 735, endPoint x: 627, endPoint y: 745, distance: 16.4
click at [632, 741] on button "Папка на Drive" at bounding box center [611, 755] width 137 height 46
click at [682, 105] on span "Заказы" at bounding box center [677, 114] width 79 height 21
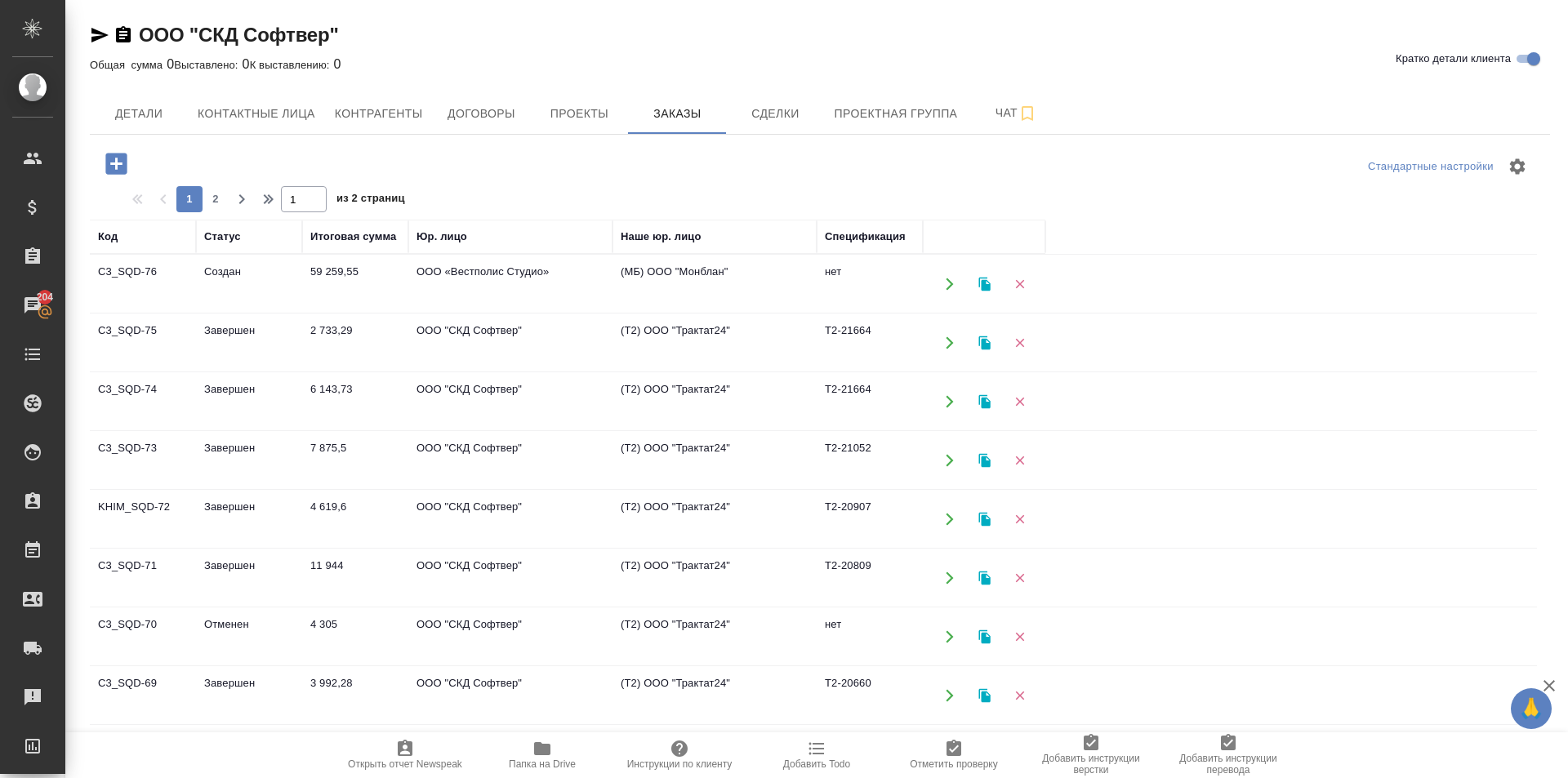
click at [804, 343] on td "(Т2) ООО "Трактат24"" at bounding box center [715, 342] width 204 height 57
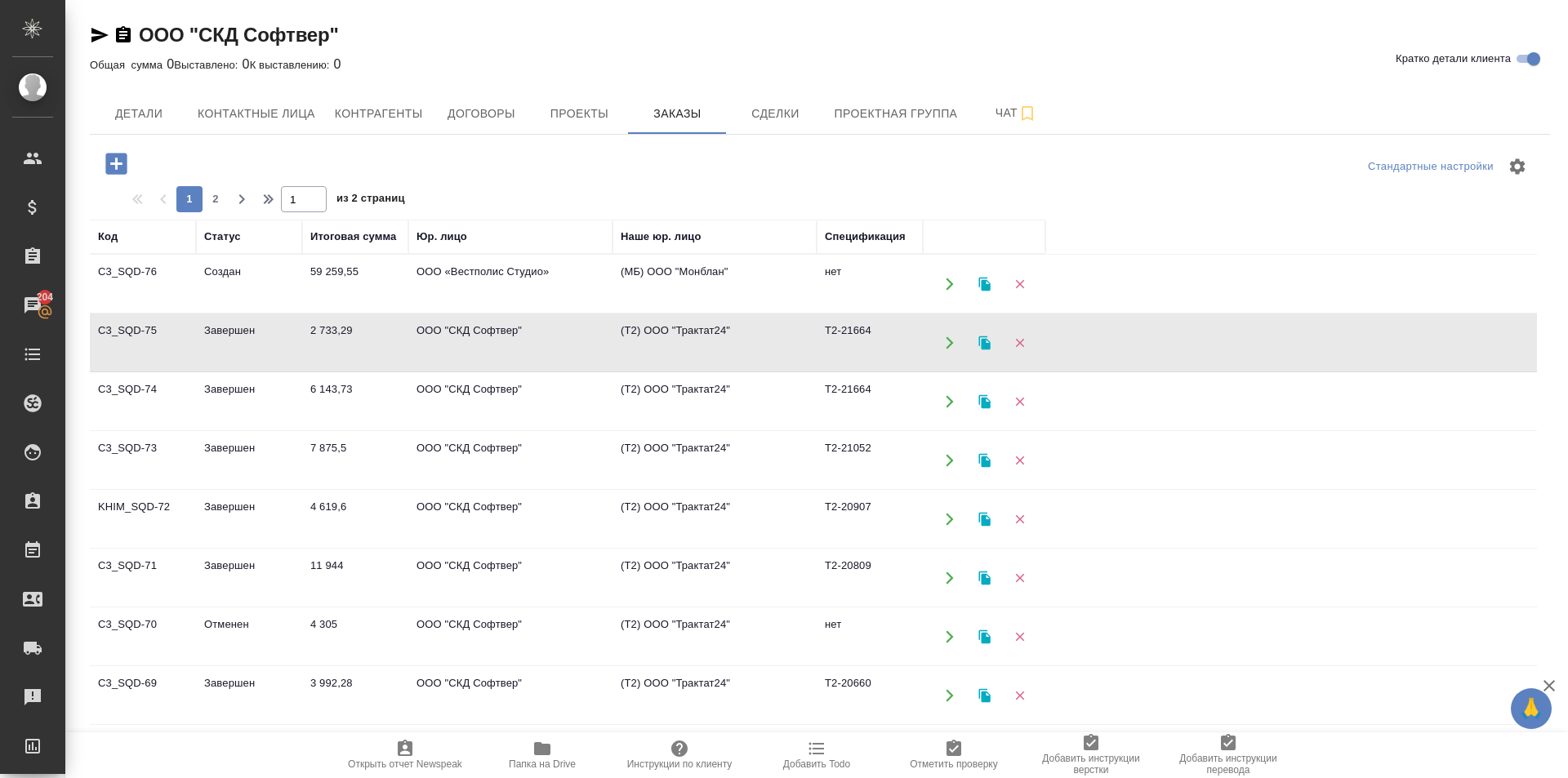
click at [667, 381] on td "(Т2) ООО "Трактат24"" at bounding box center [715, 402] width 204 height 57
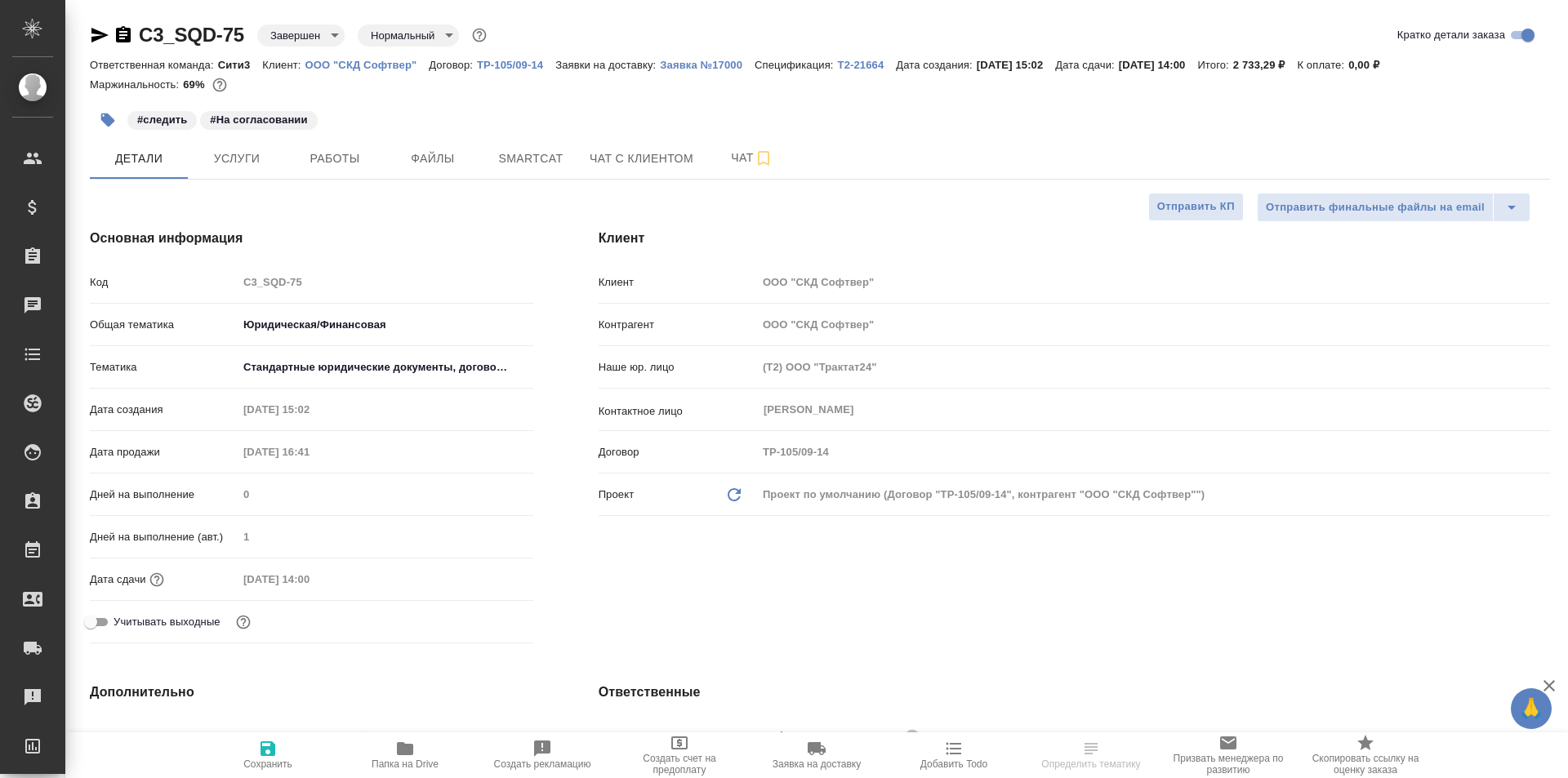
select select "RU"
type textarea "x"
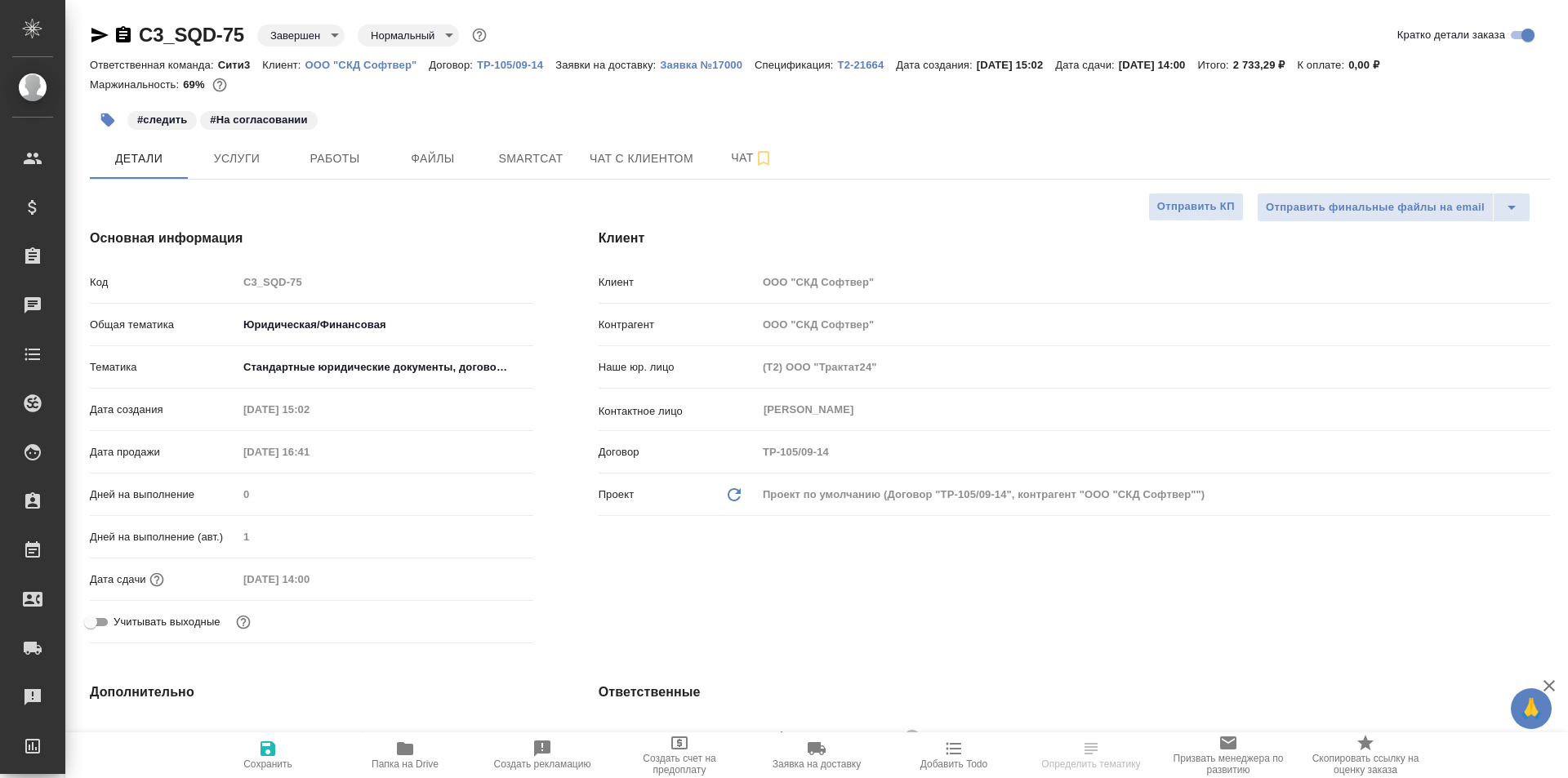
type textarea "x"
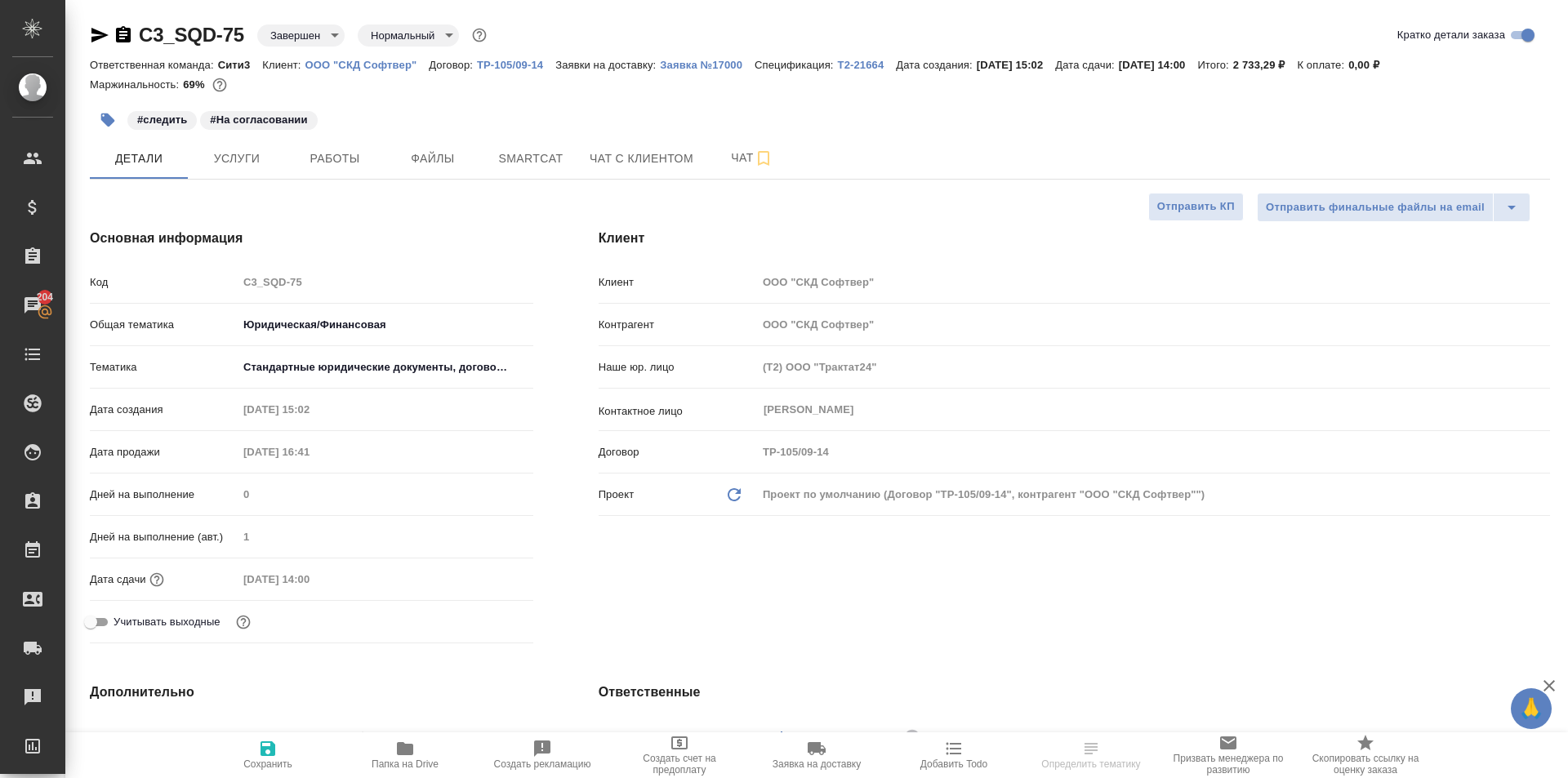
click at [391, 749] on span "Папка на Drive" at bounding box center [405, 755] width 117 height 31
select select "RU"
type textarea "x"
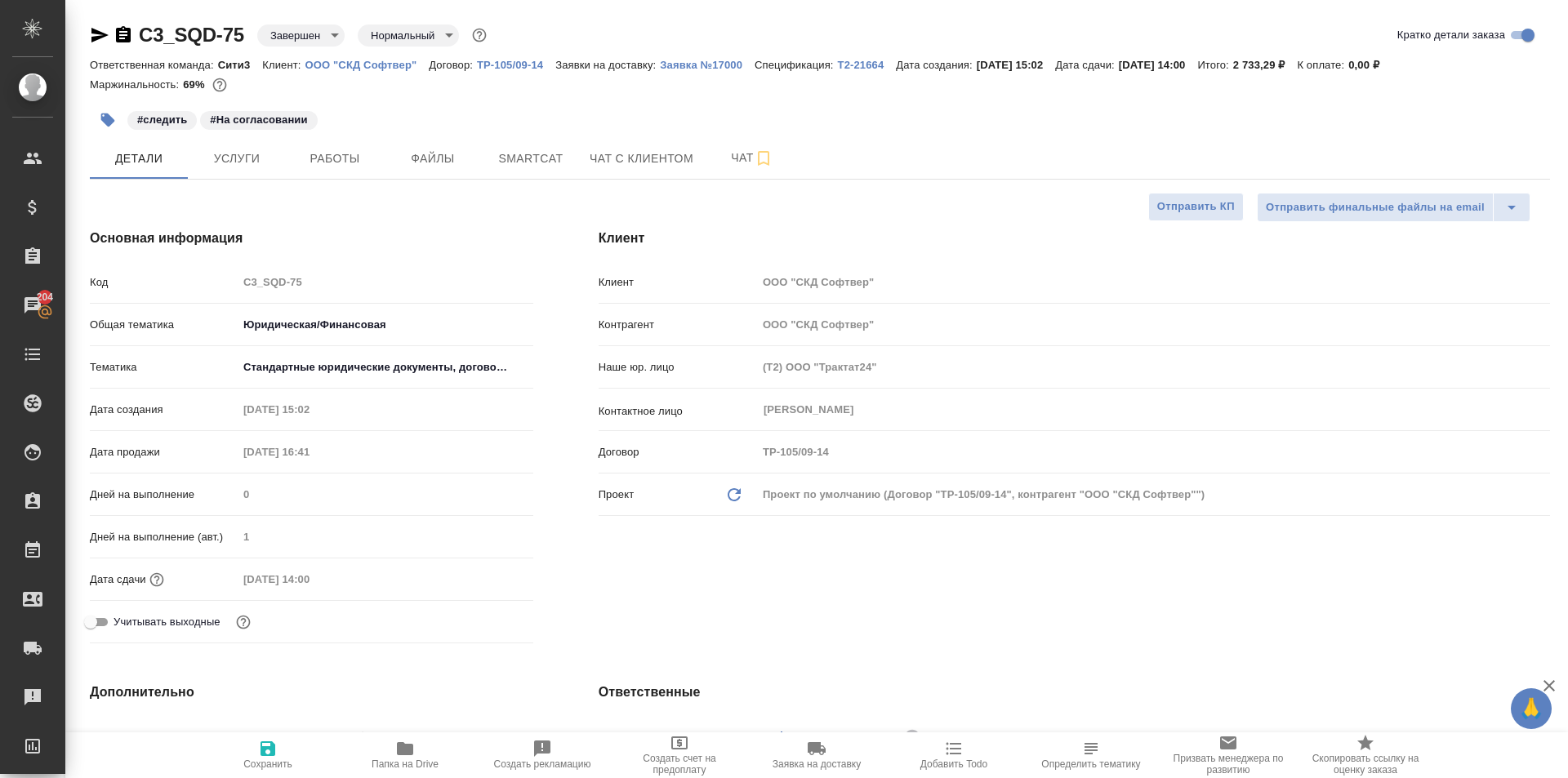
type textarea "x"
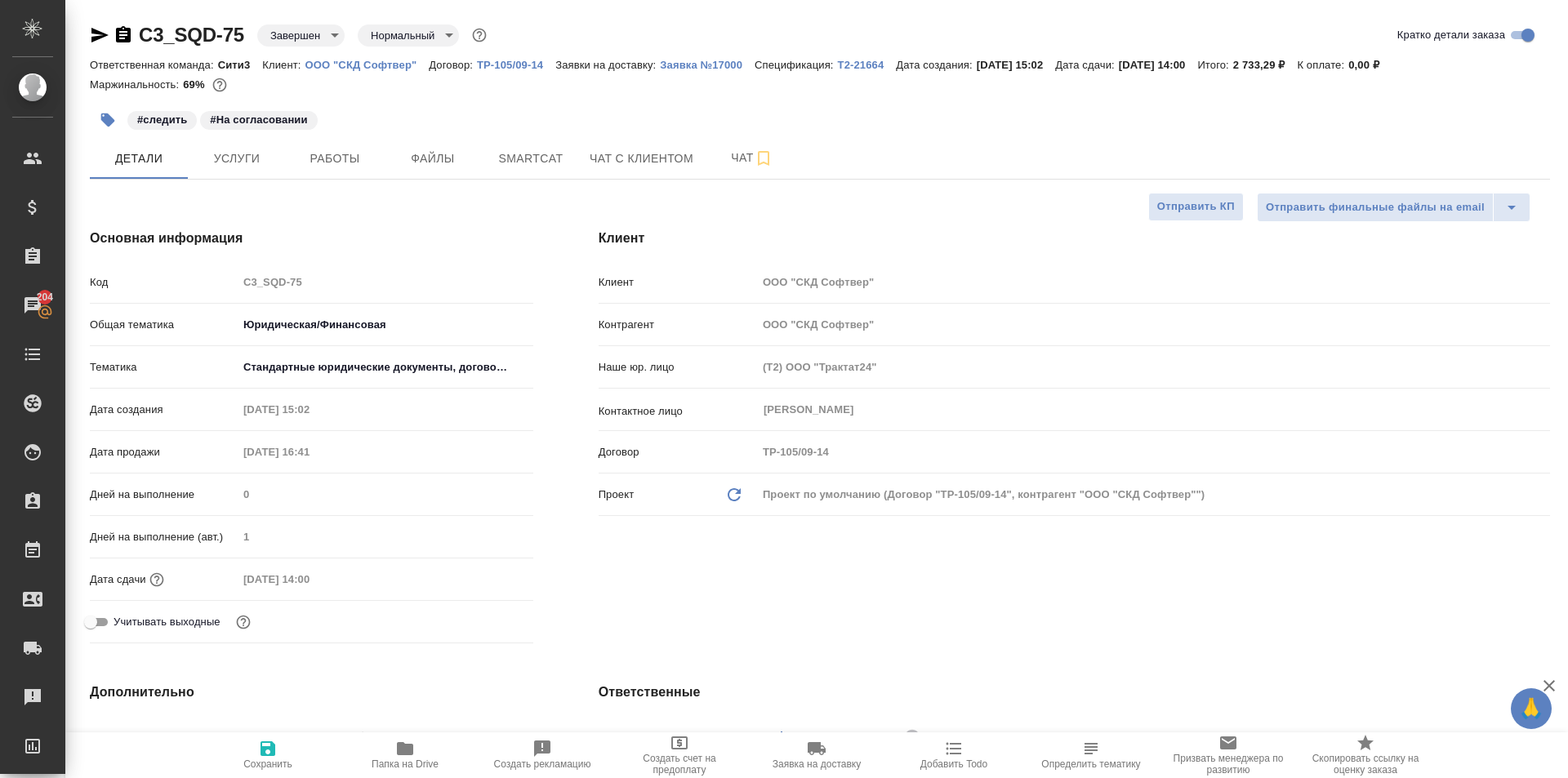
type textarea "x"
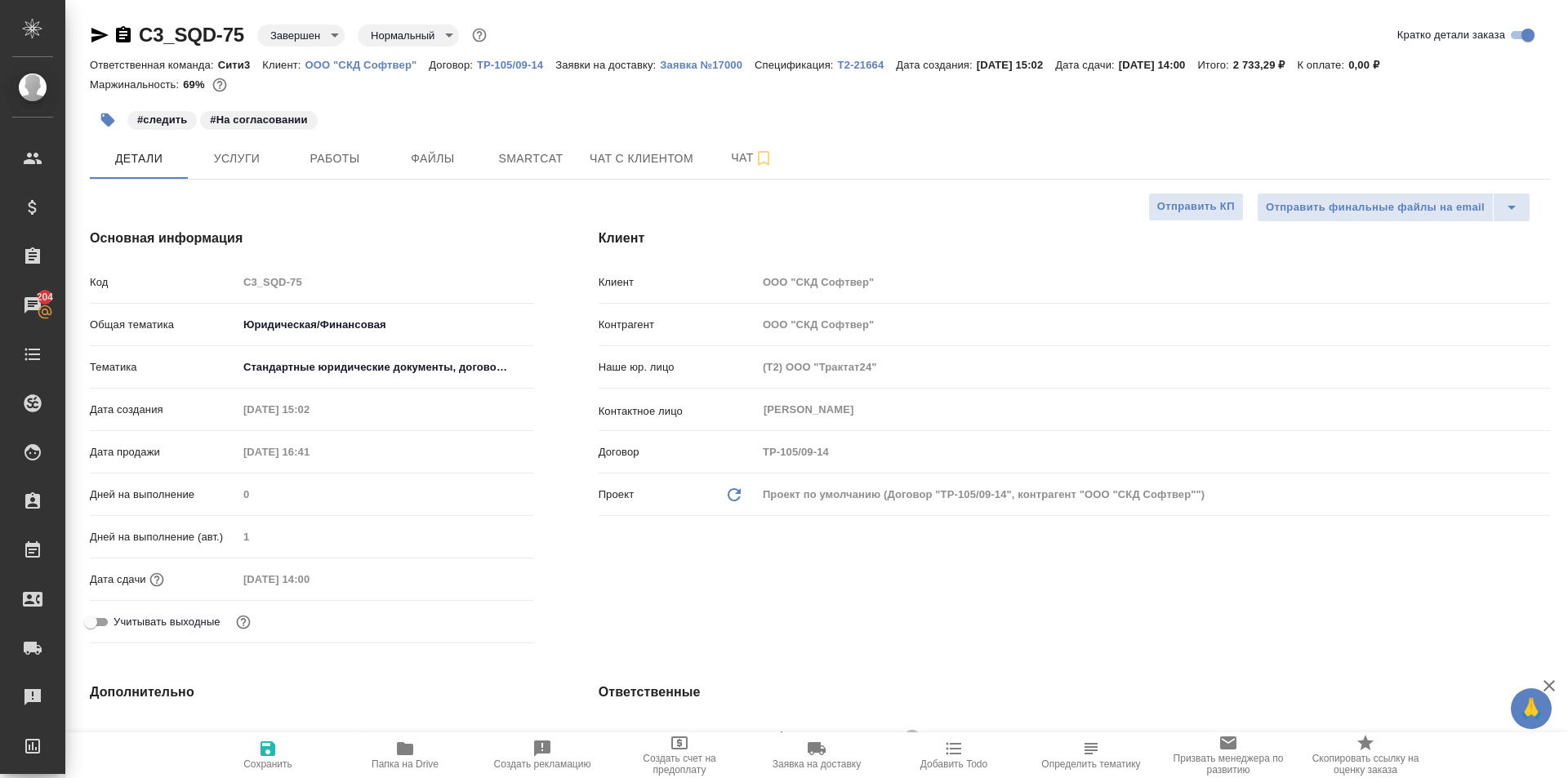
type textarea "x"
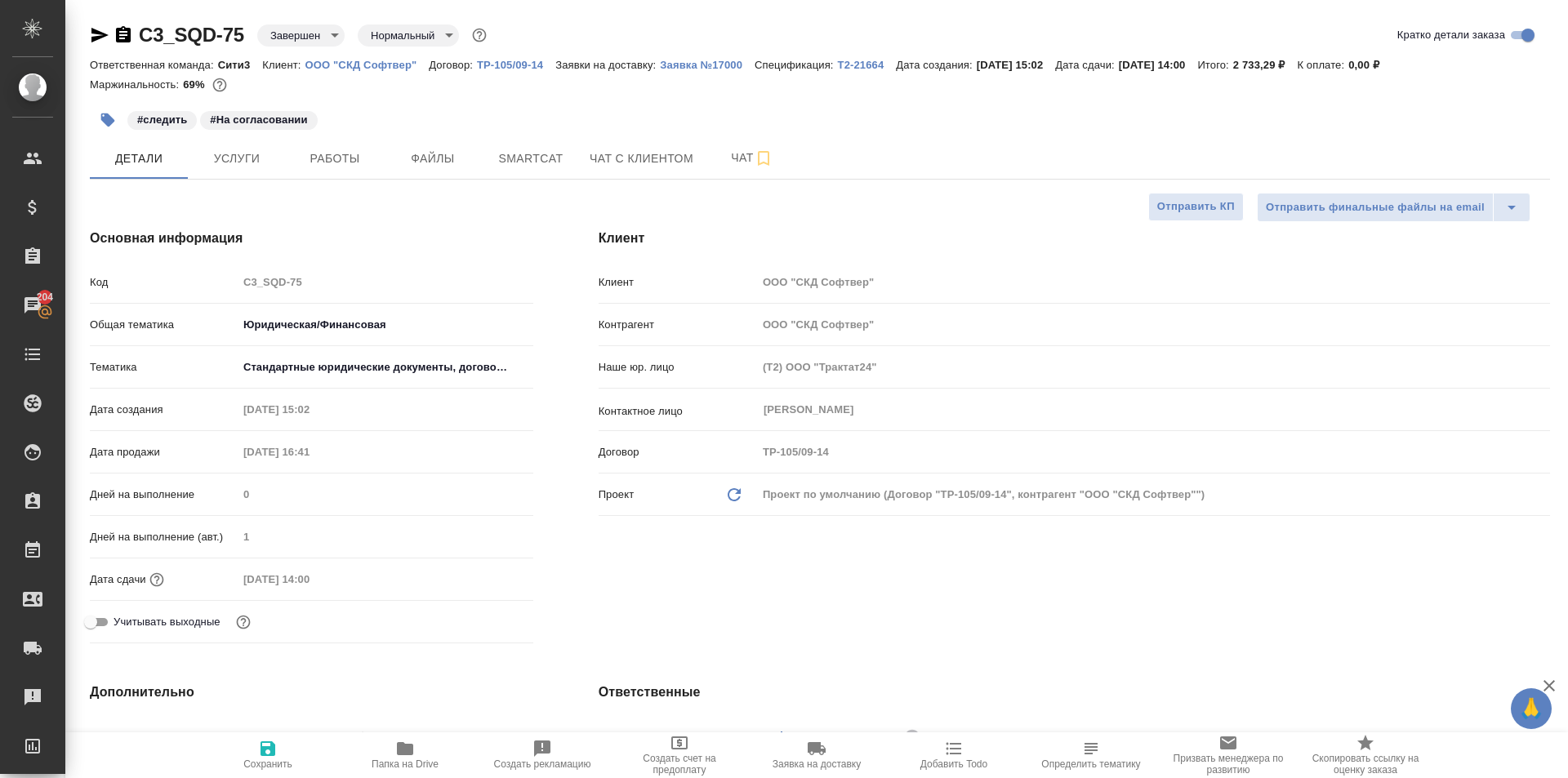
type textarea "x"
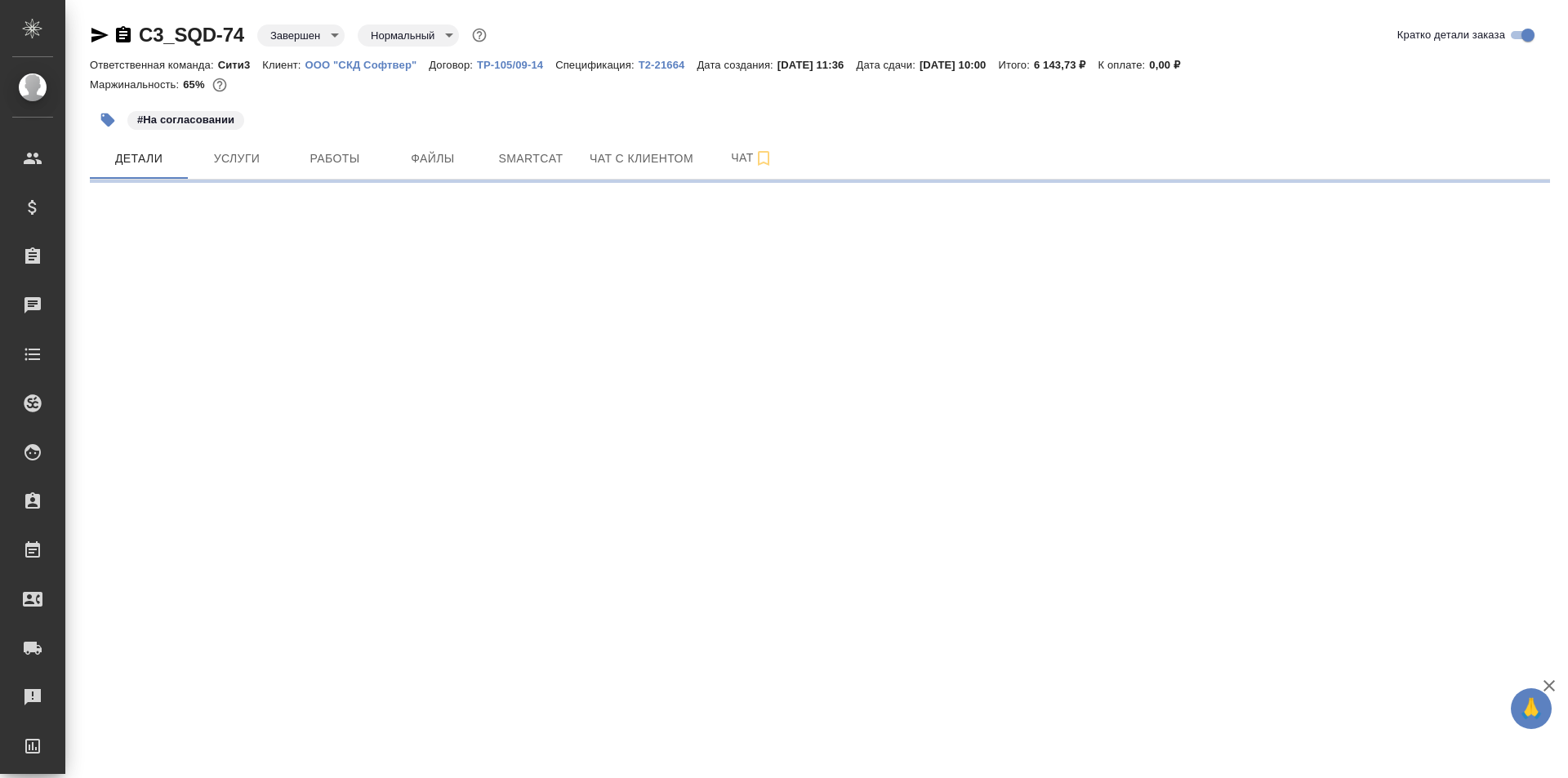
select select "RU"
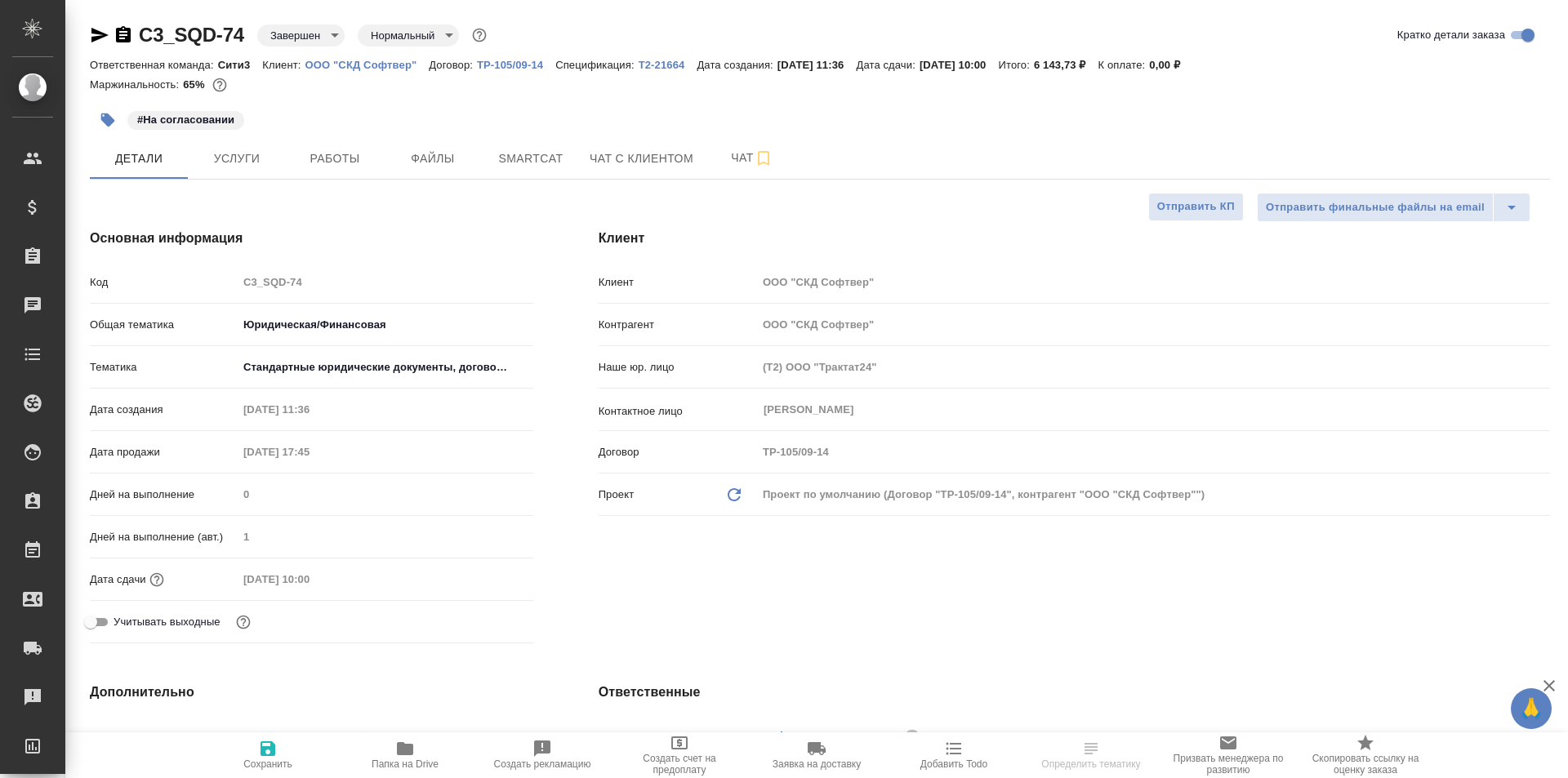
type textarea "x"
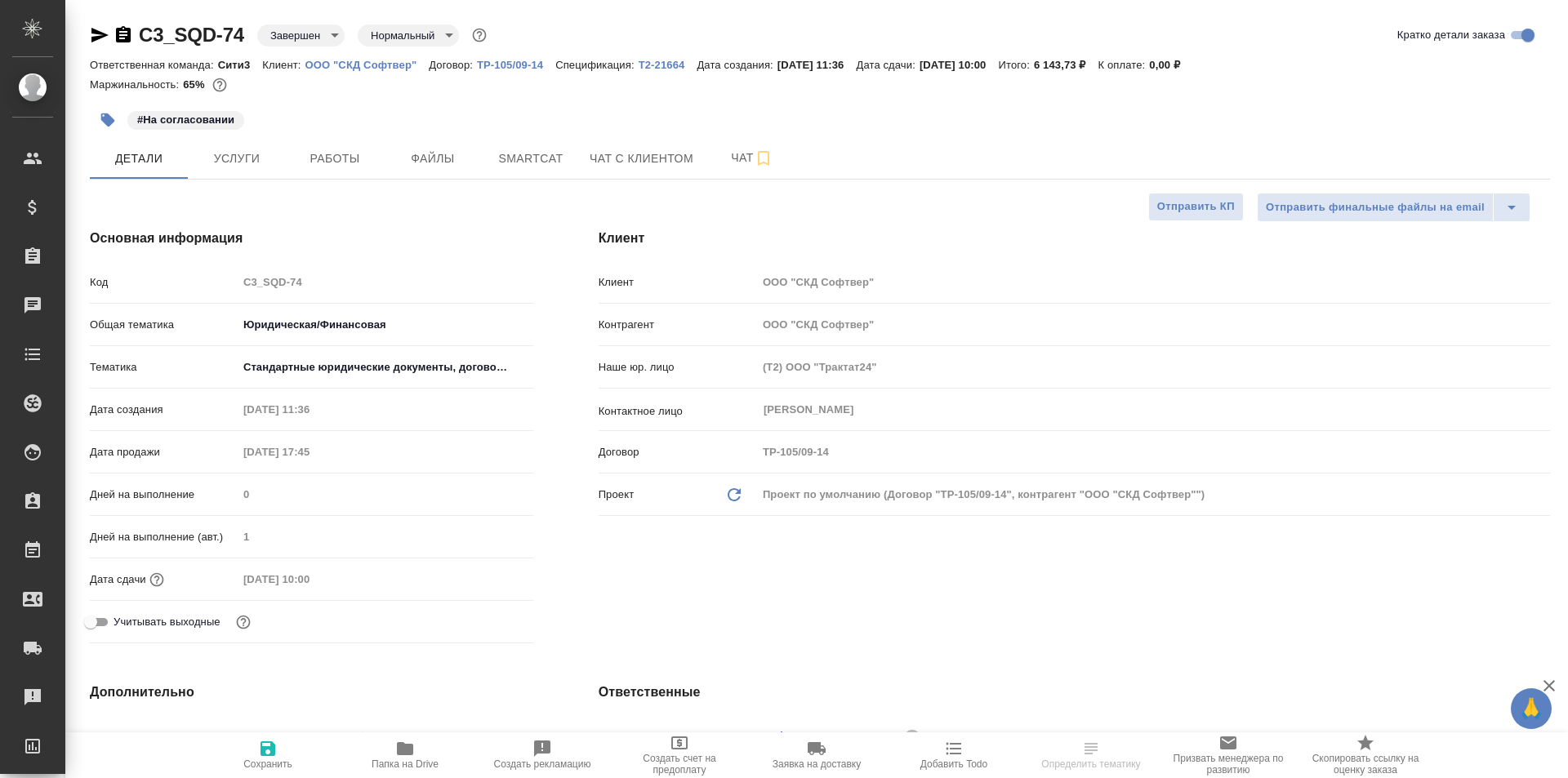
type textarea "x"
click at [414, 752] on icon "button" at bounding box center [405, 749] width 20 height 20
type textarea "x"
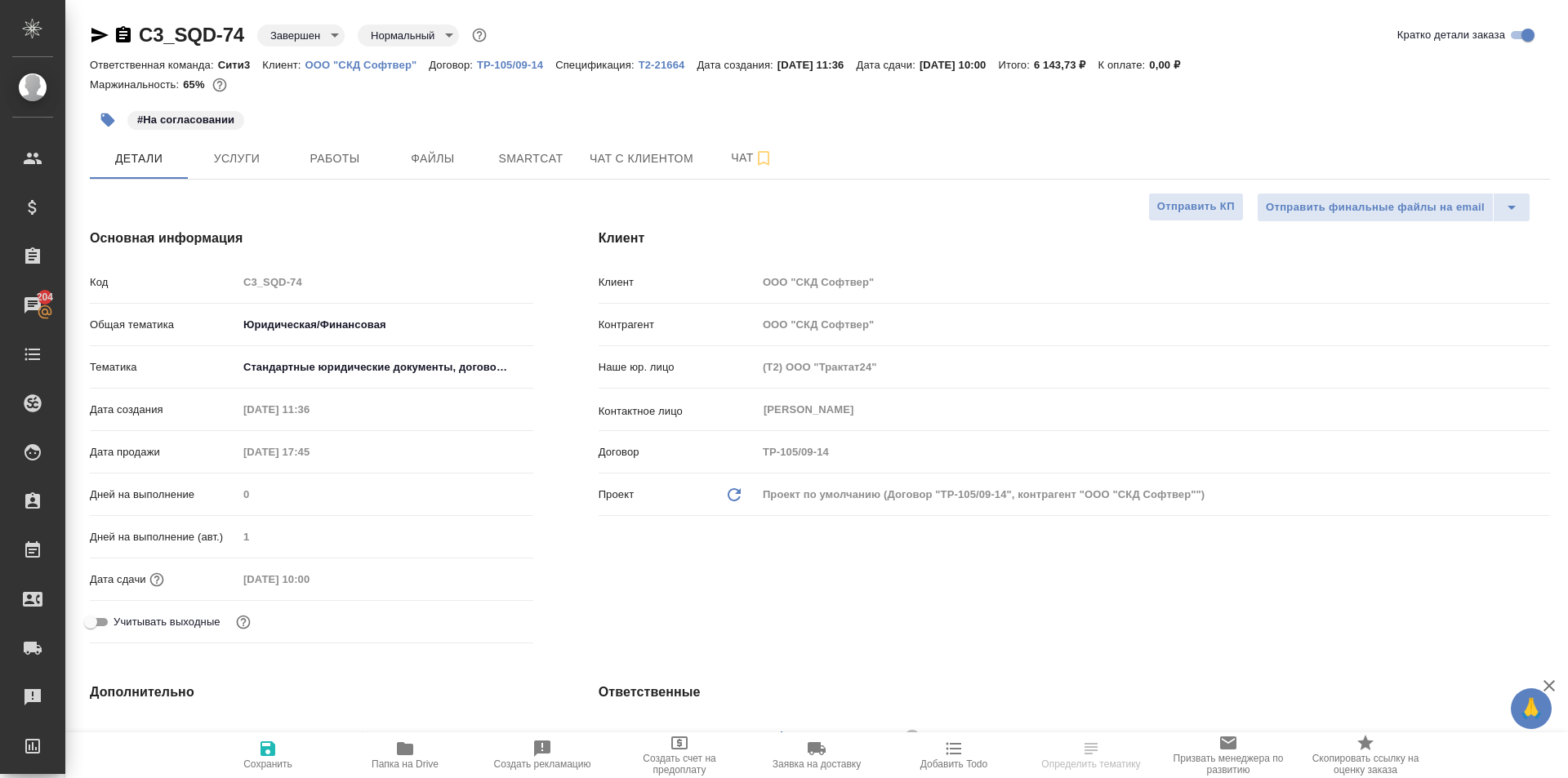
select select "RU"
type textarea "x"
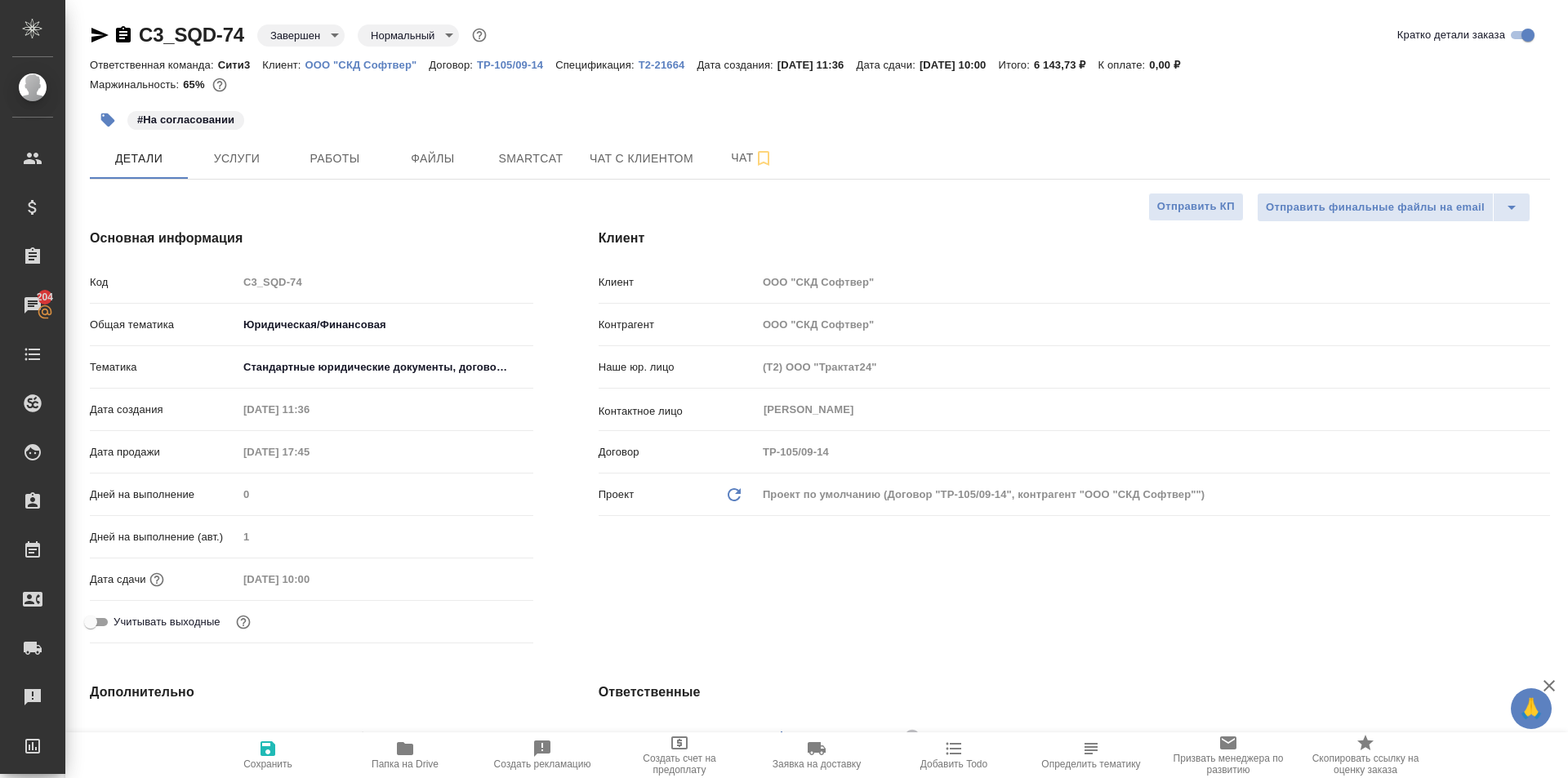
type textarea "x"
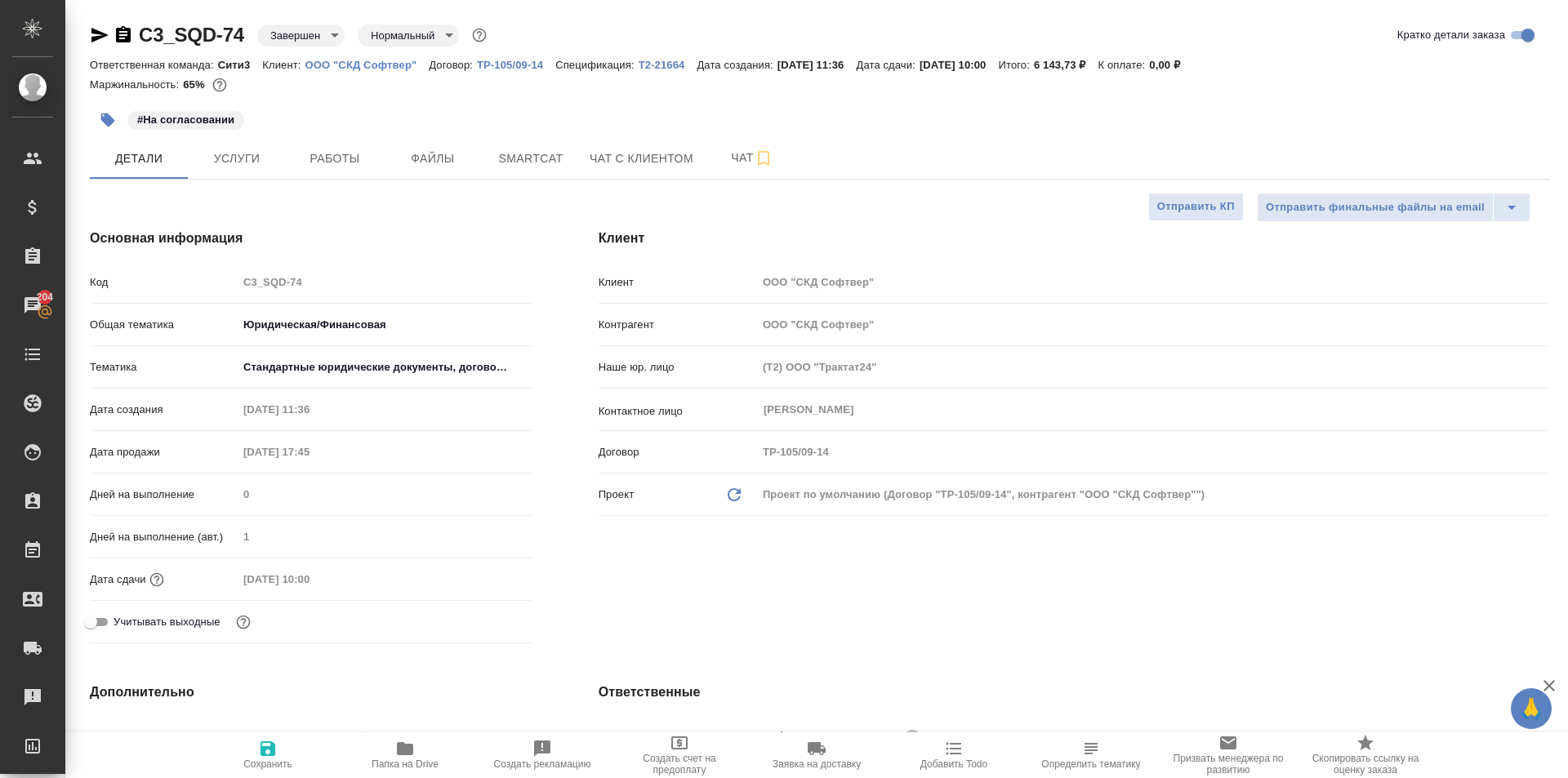
type textarea "x"
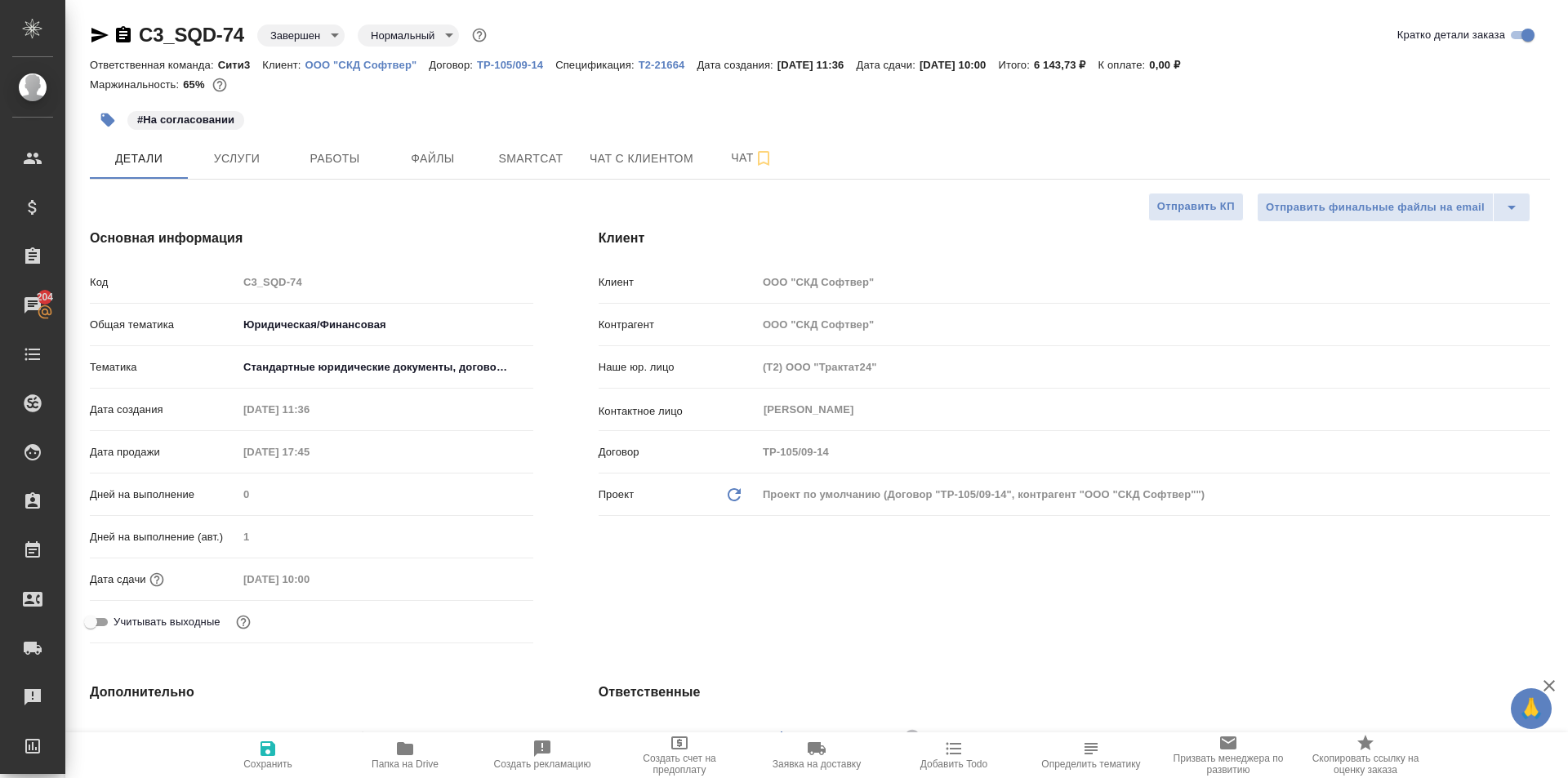
type textarea "x"
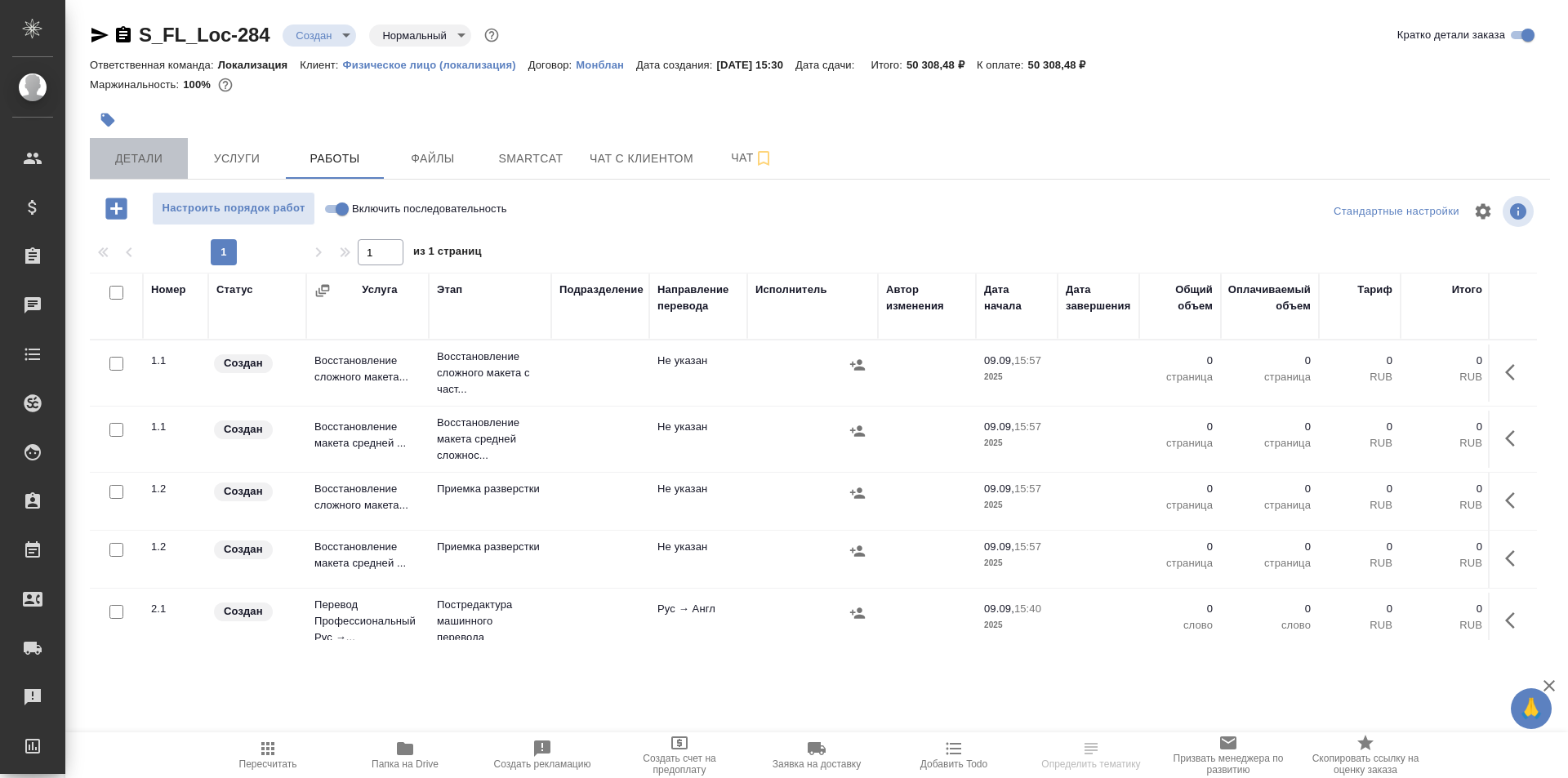
click at [157, 161] on span "Детали" at bounding box center [138, 159] width 79 height 21
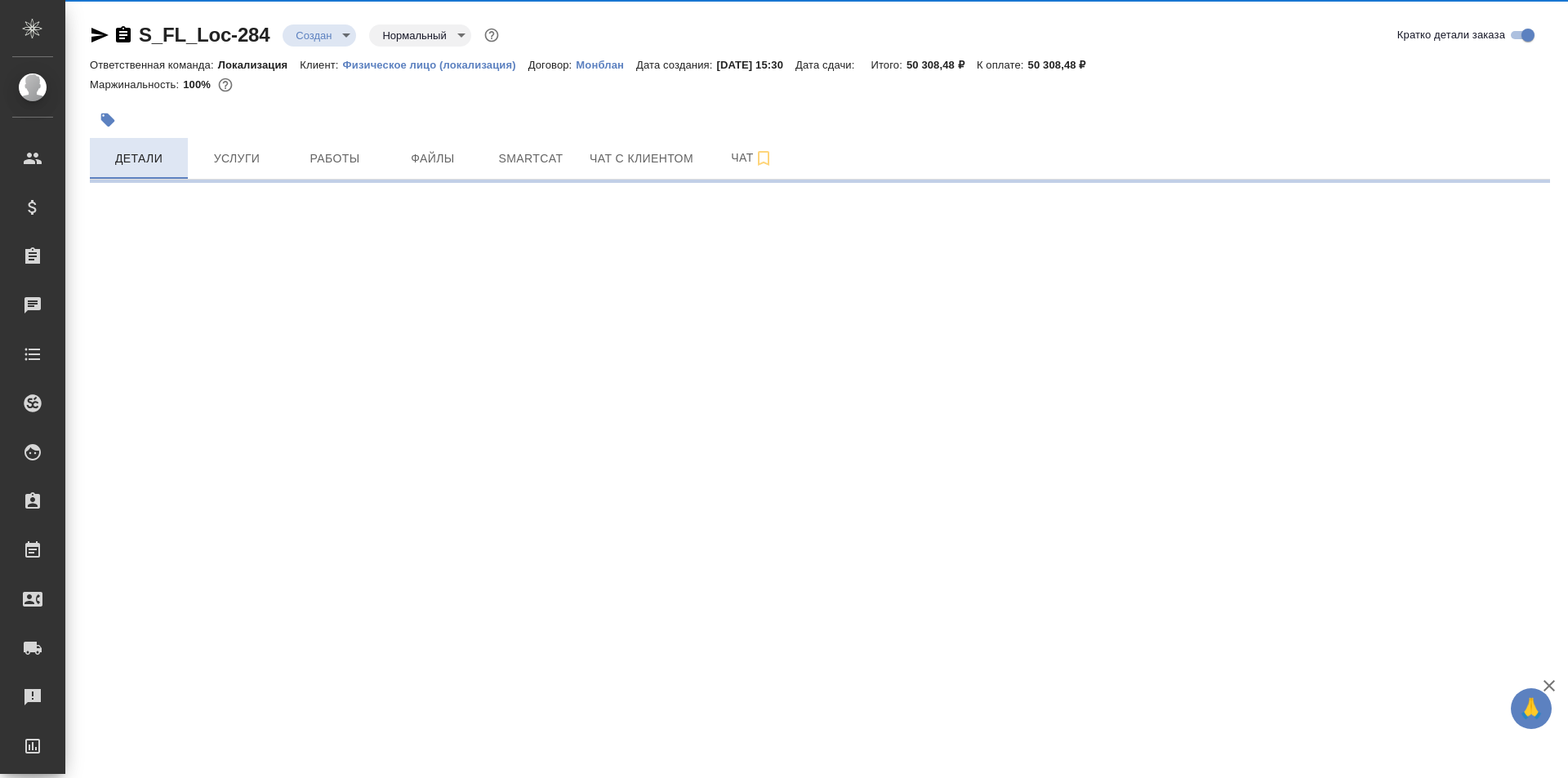
select select "RU"
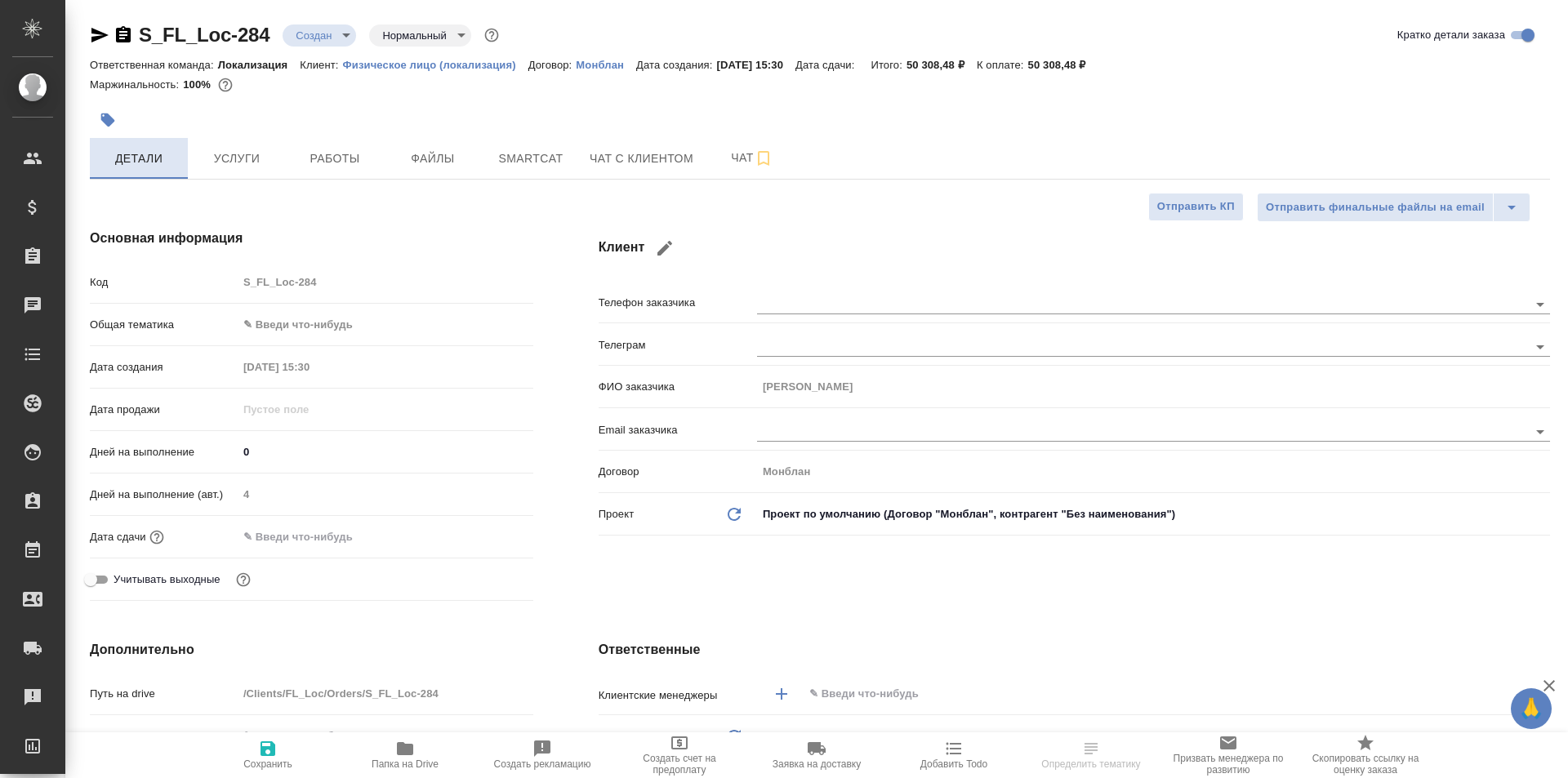
type textarea "x"
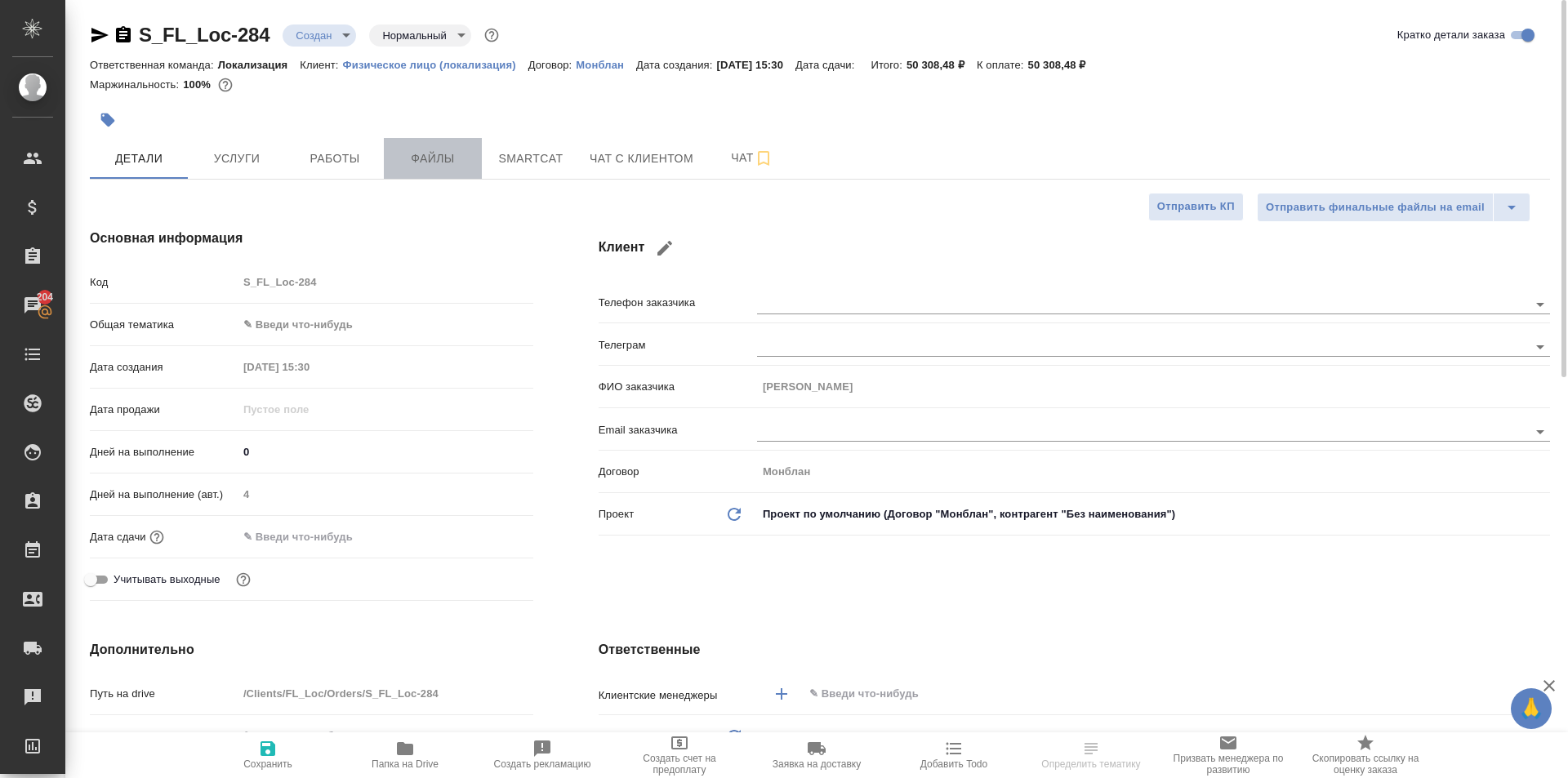
click at [425, 168] on span "Файлы" at bounding box center [432, 159] width 79 height 21
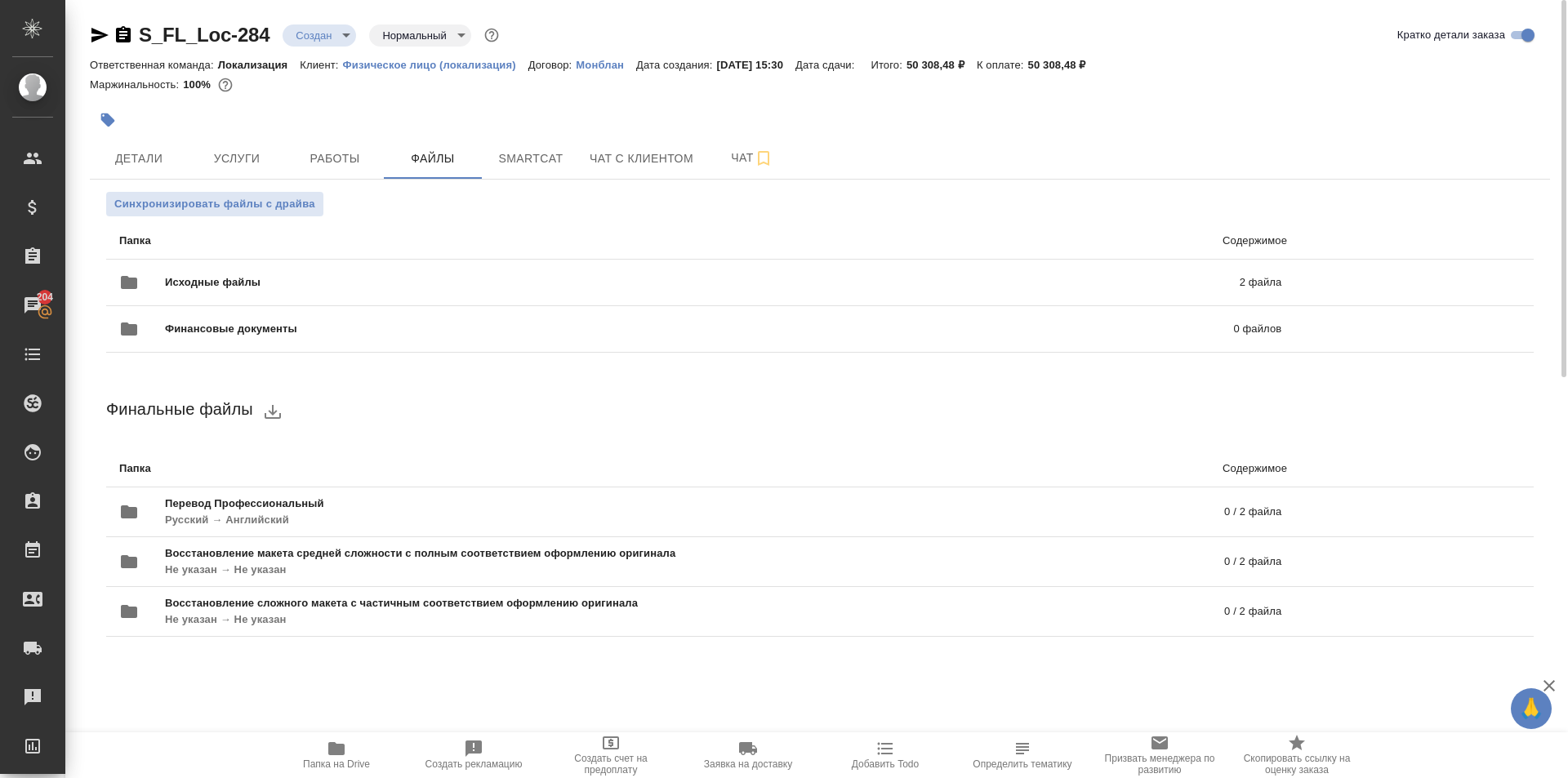
click at [361, 757] on span "Папка на Drive" at bounding box center [337, 755] width 117 height 31
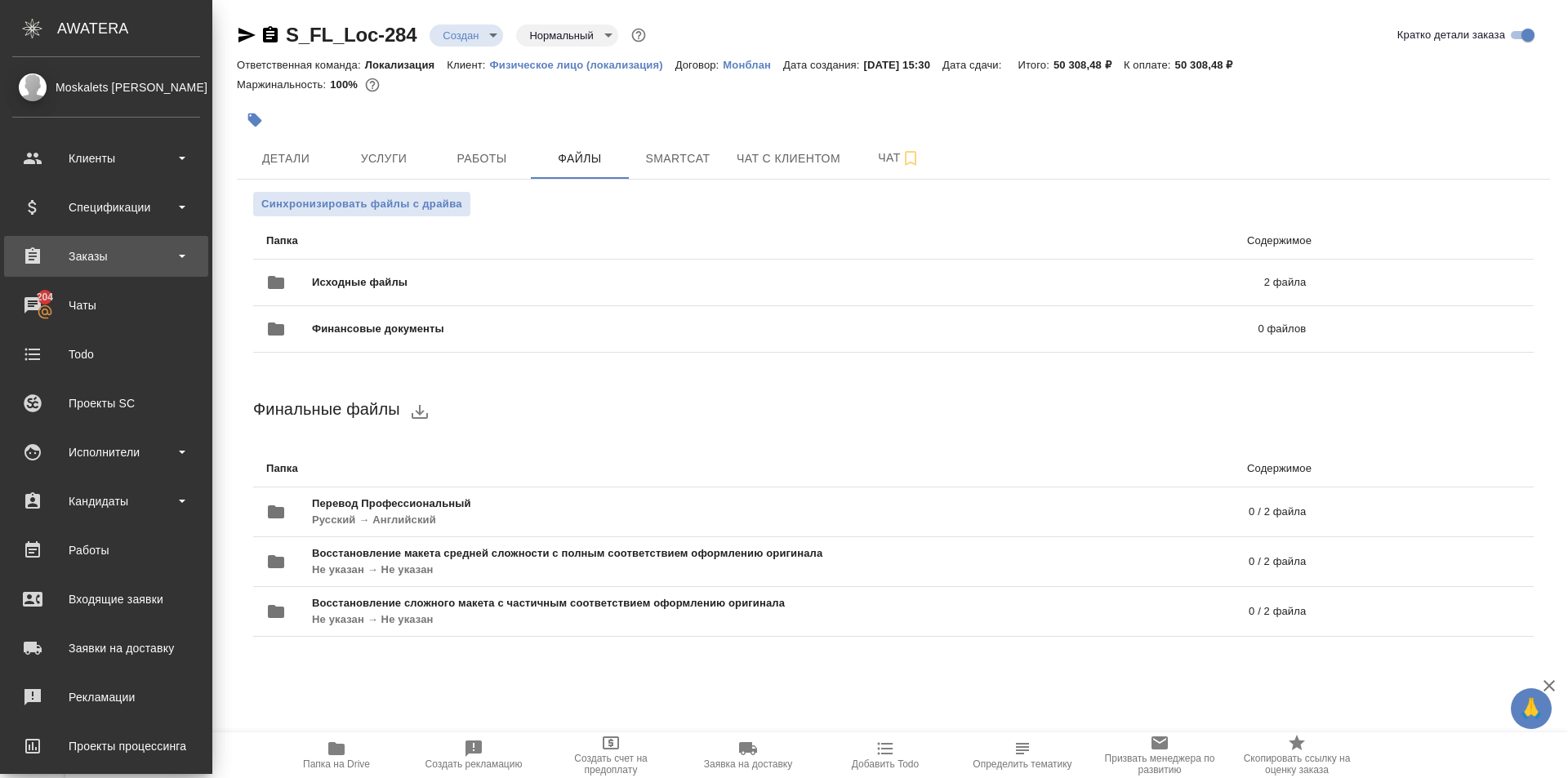
click at [146, 257] on div "Заказы" at bounding box center [107, 256] width 188 height 24
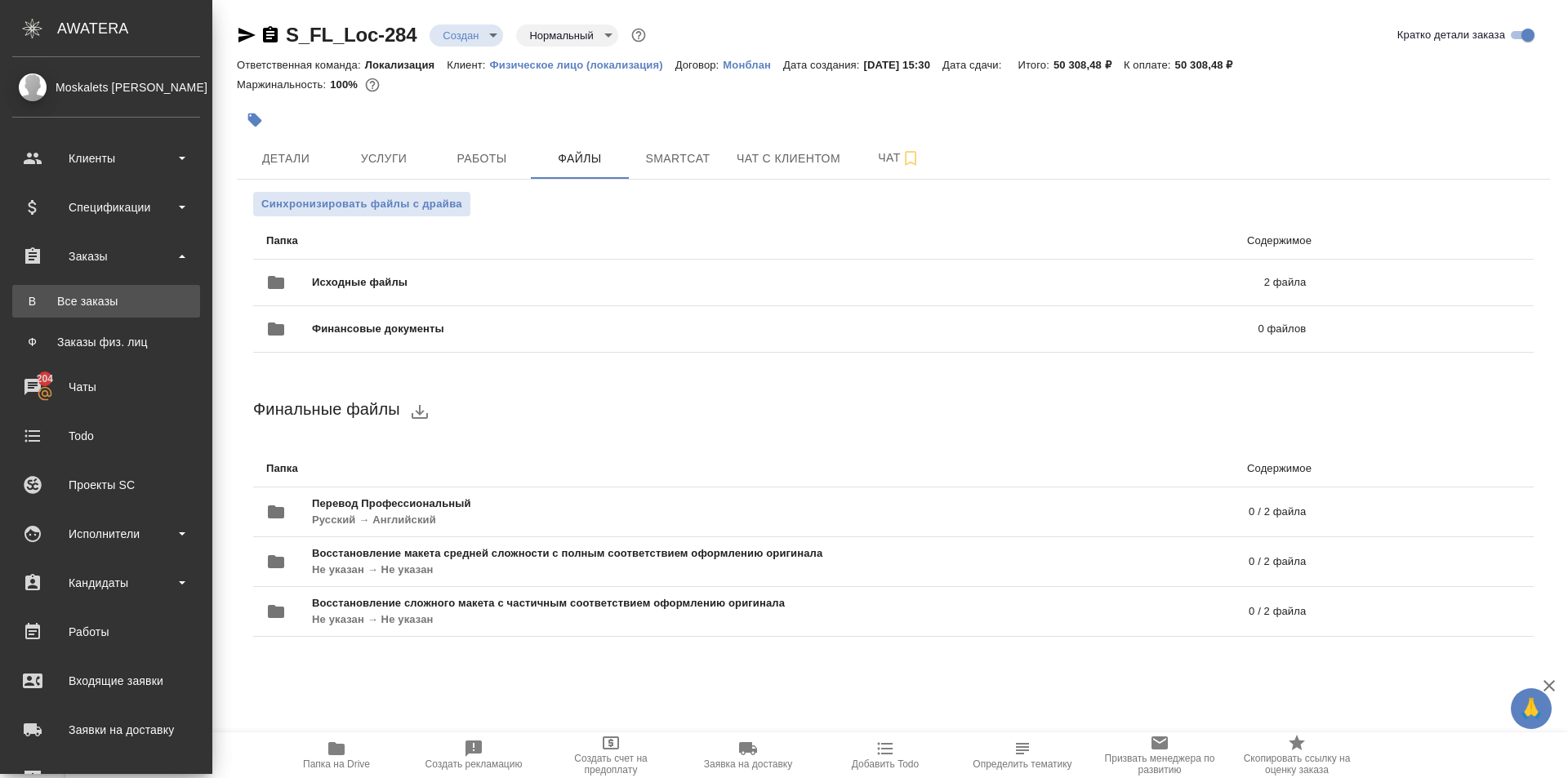
click at [145, 301] on div "Все заказы" at bounding box center [107, 301] width 172 height 16
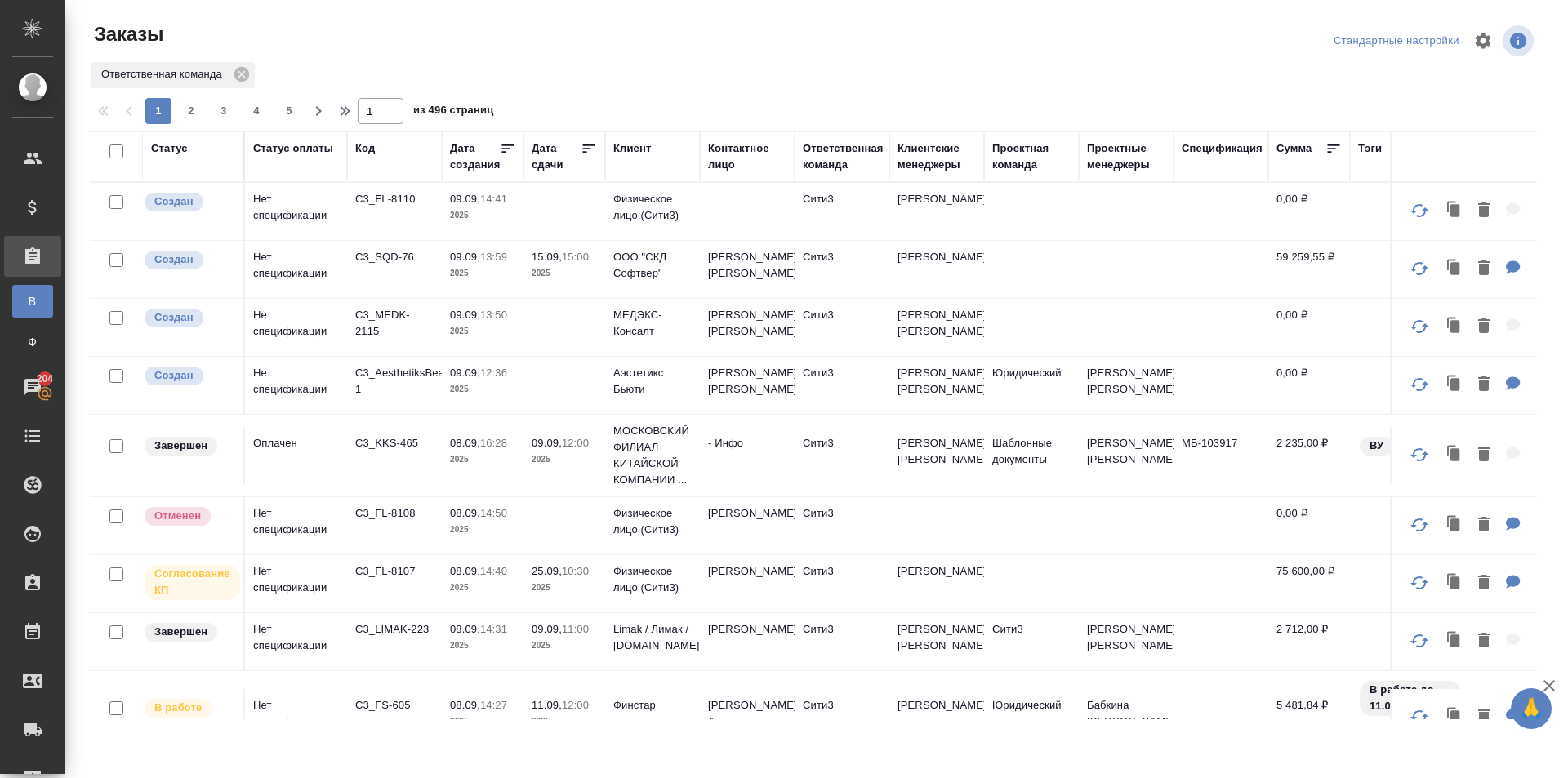
click at [923, 154] on div "Клиентские менеджеры" at bounding box center [937, 157] width 79 height 32
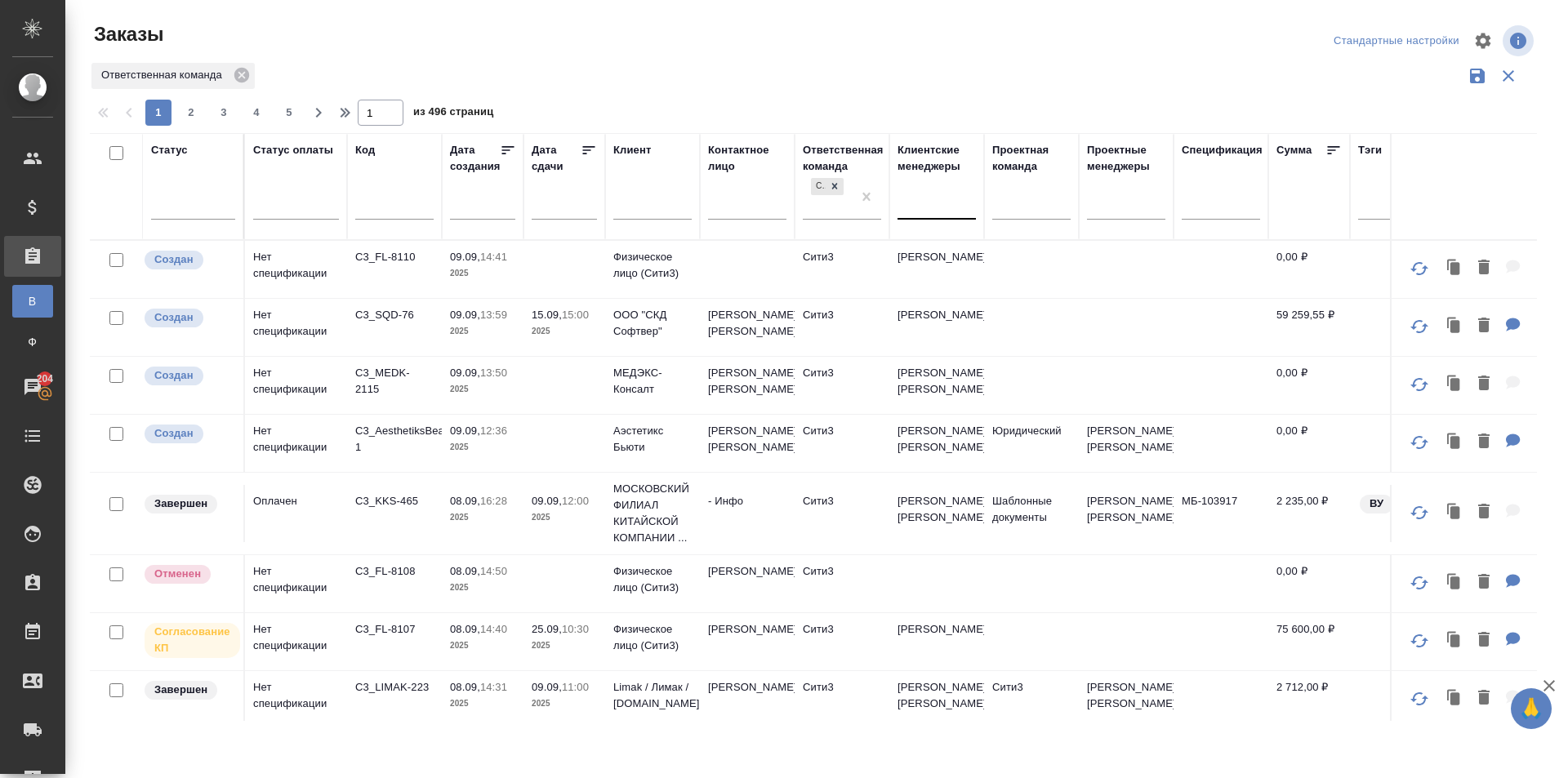
click at [923, 210] on div at bounding box center [937, 203] width 79 height 23
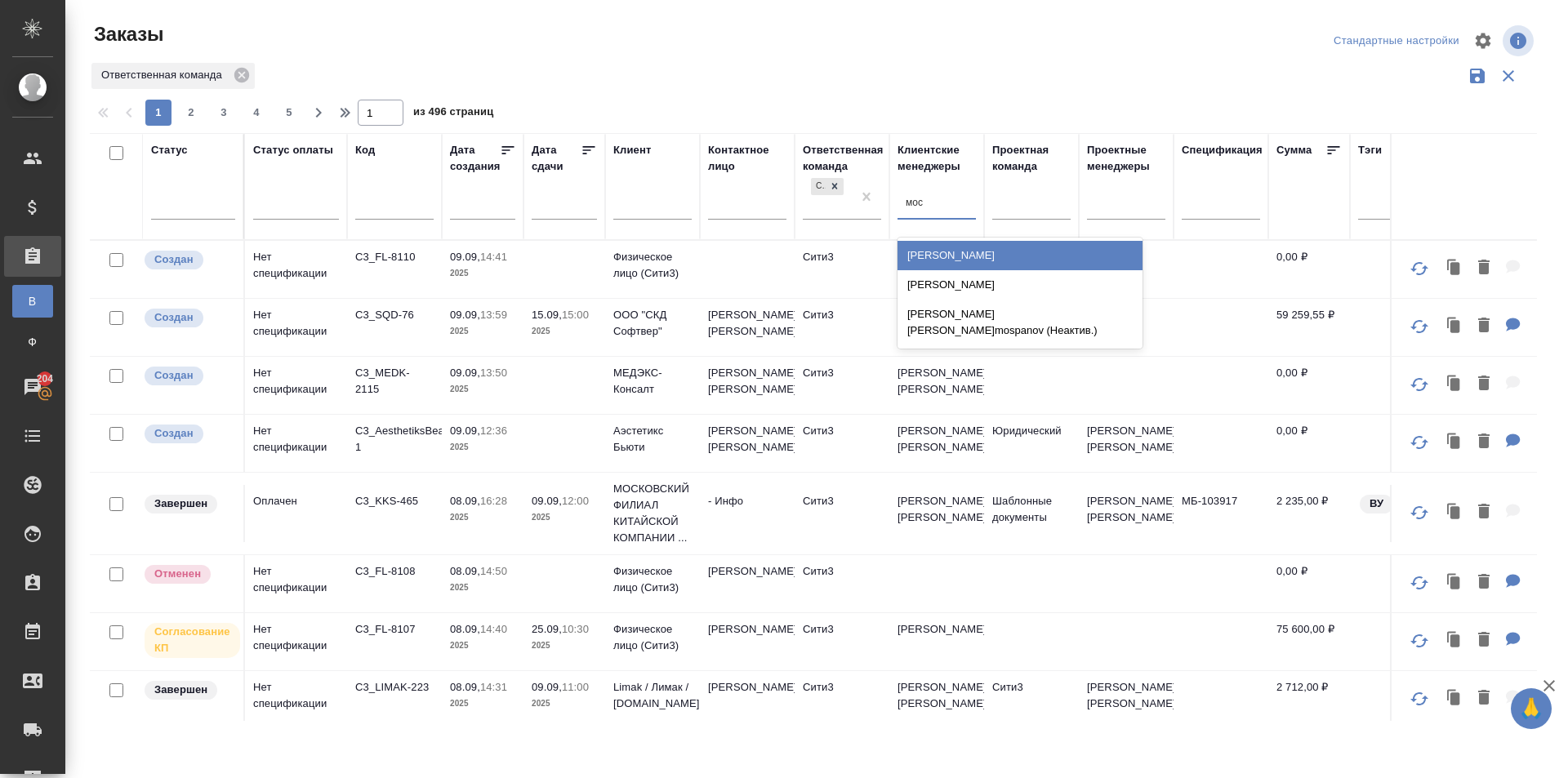
type input "моск"
click at [1001, 261] on div "[PERSON_NAME]" at bounding box center [1020, 255] width 245 height 30
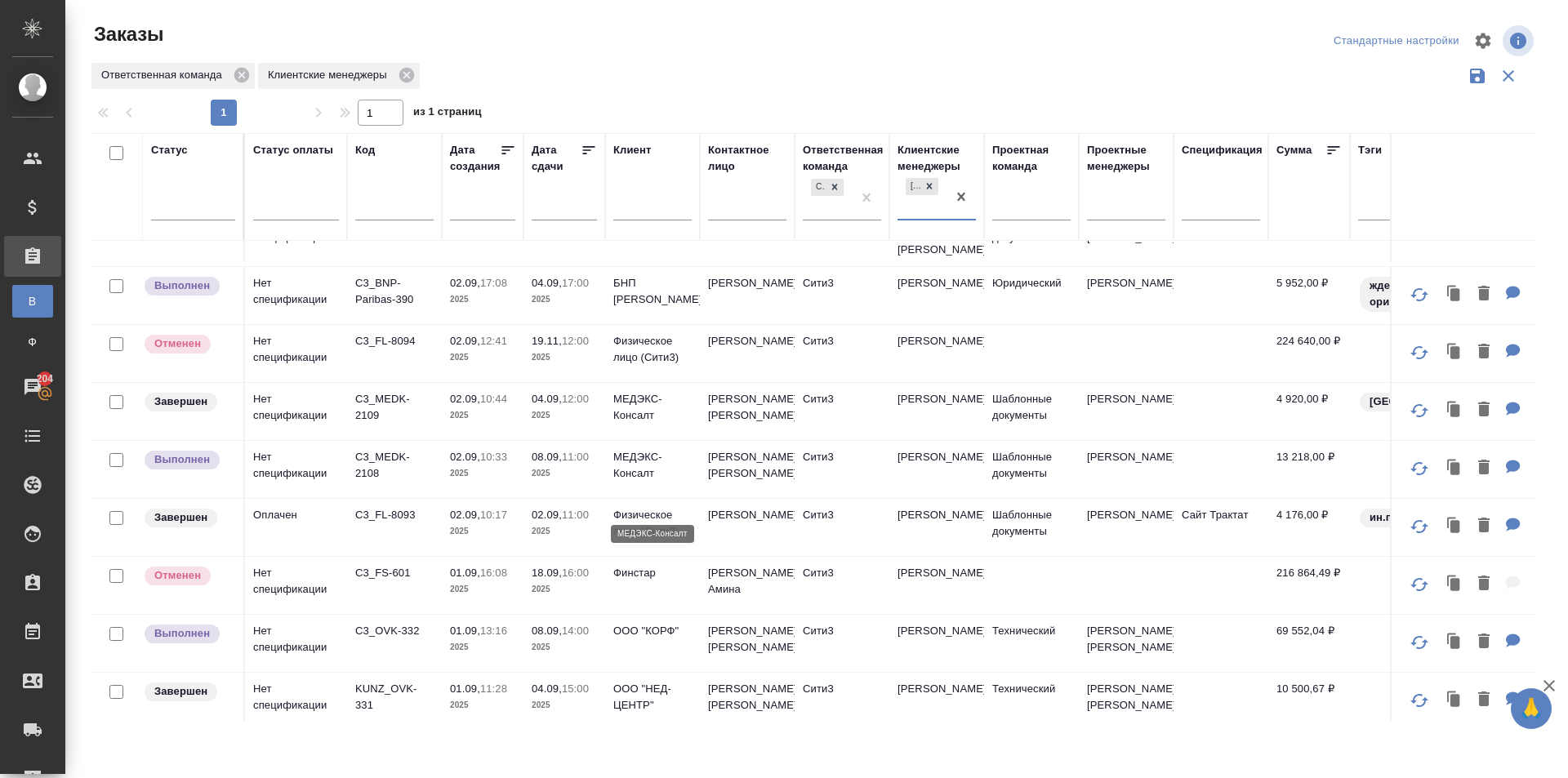
scroll to position [1035, 0]
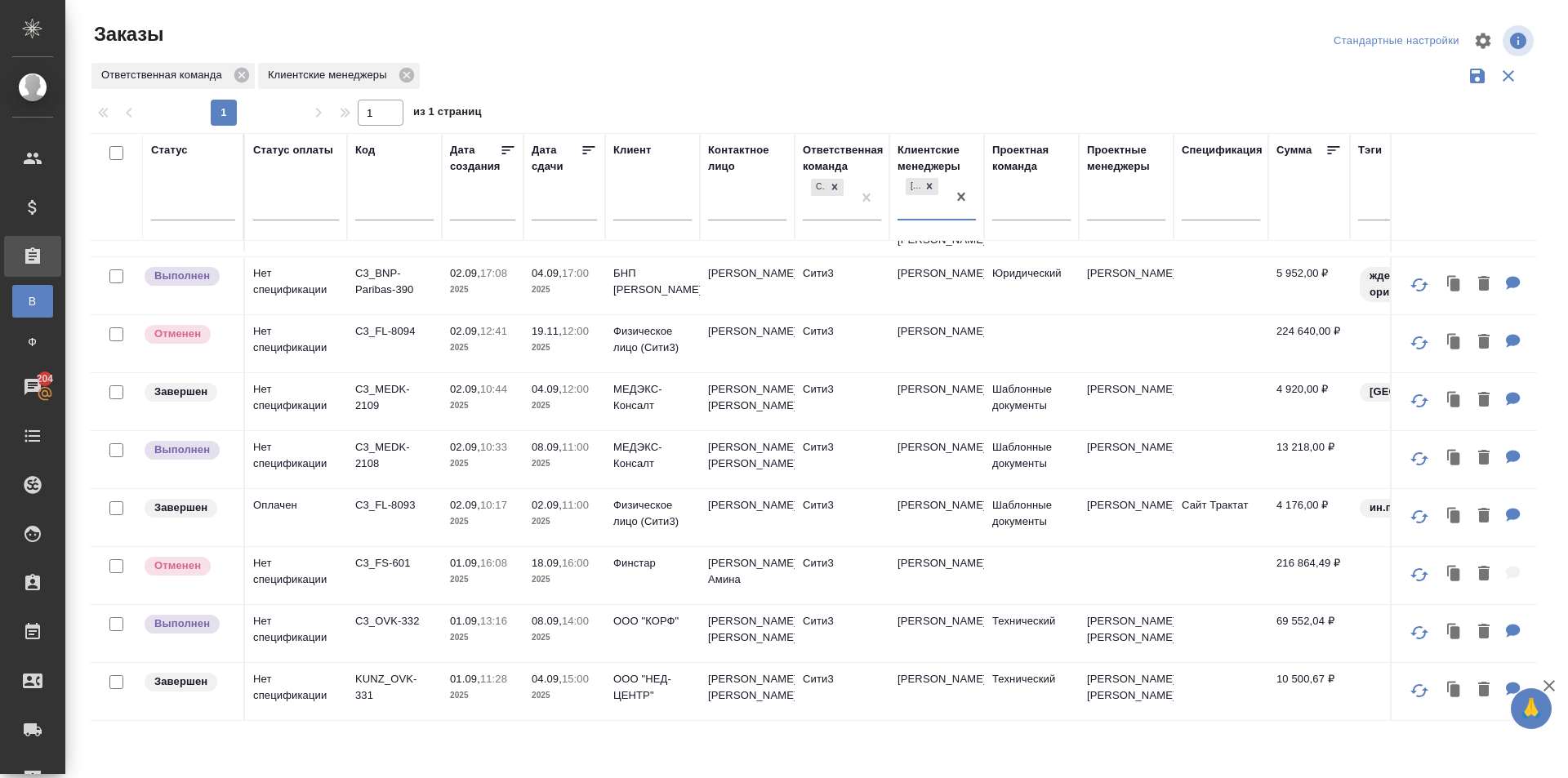
click at [881, 617] on td "Сити3" at bounding box center [841, 634] width 95 height 57
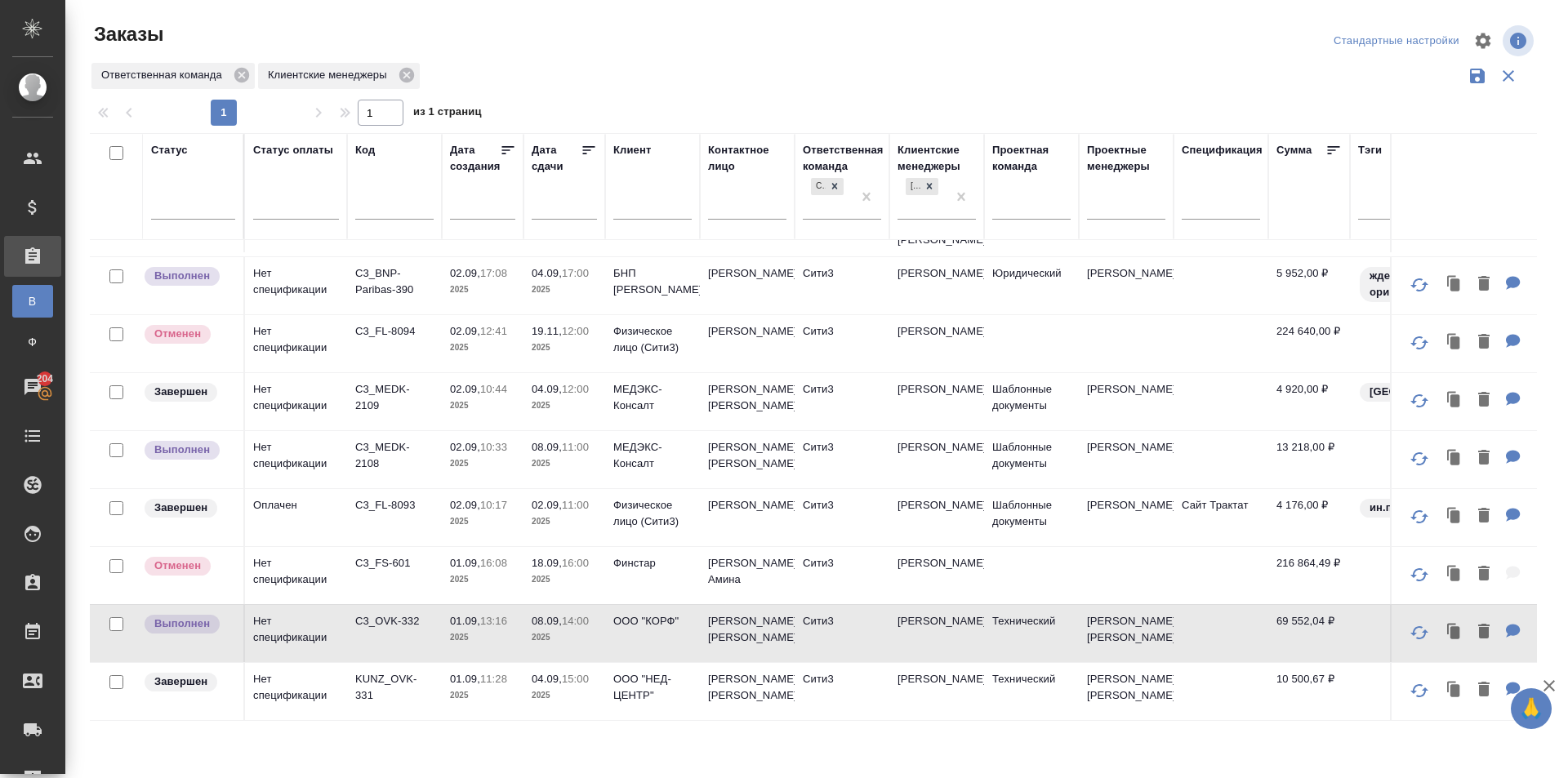
scroll to position [1034, 0]
click at [915, 456] on td "[PERSON_NAME]" at bounding box center [936, 459] width 95 height 57
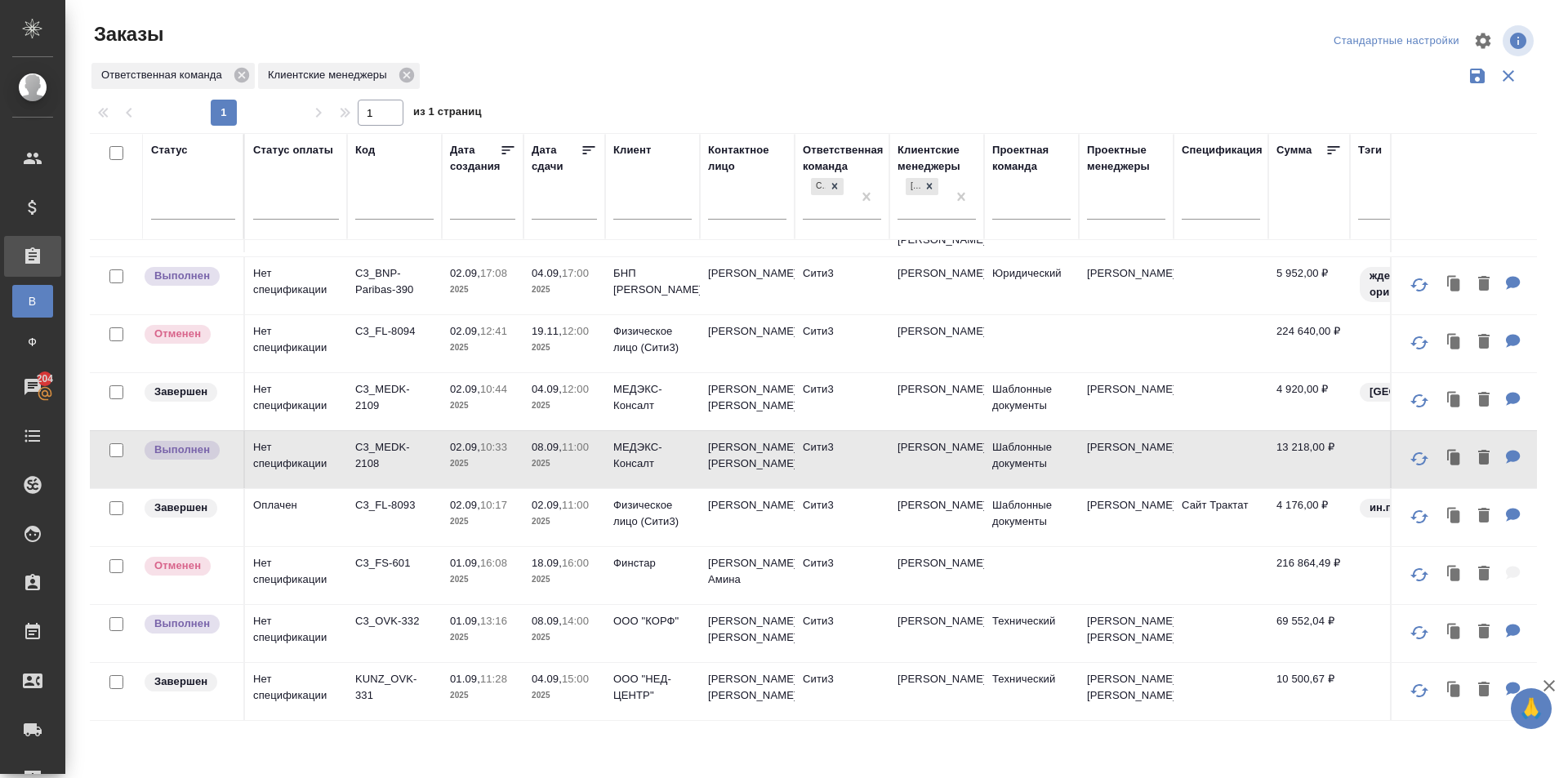
click at [772, 278] on td "ISKENDEROVA [PERSON_NAME]" at bounding box center [747, 285] width 95 height 57
click at [772, 278] on td "ISKENDEROVA Elena" at bounding box center [747, 285] width 95 height 57
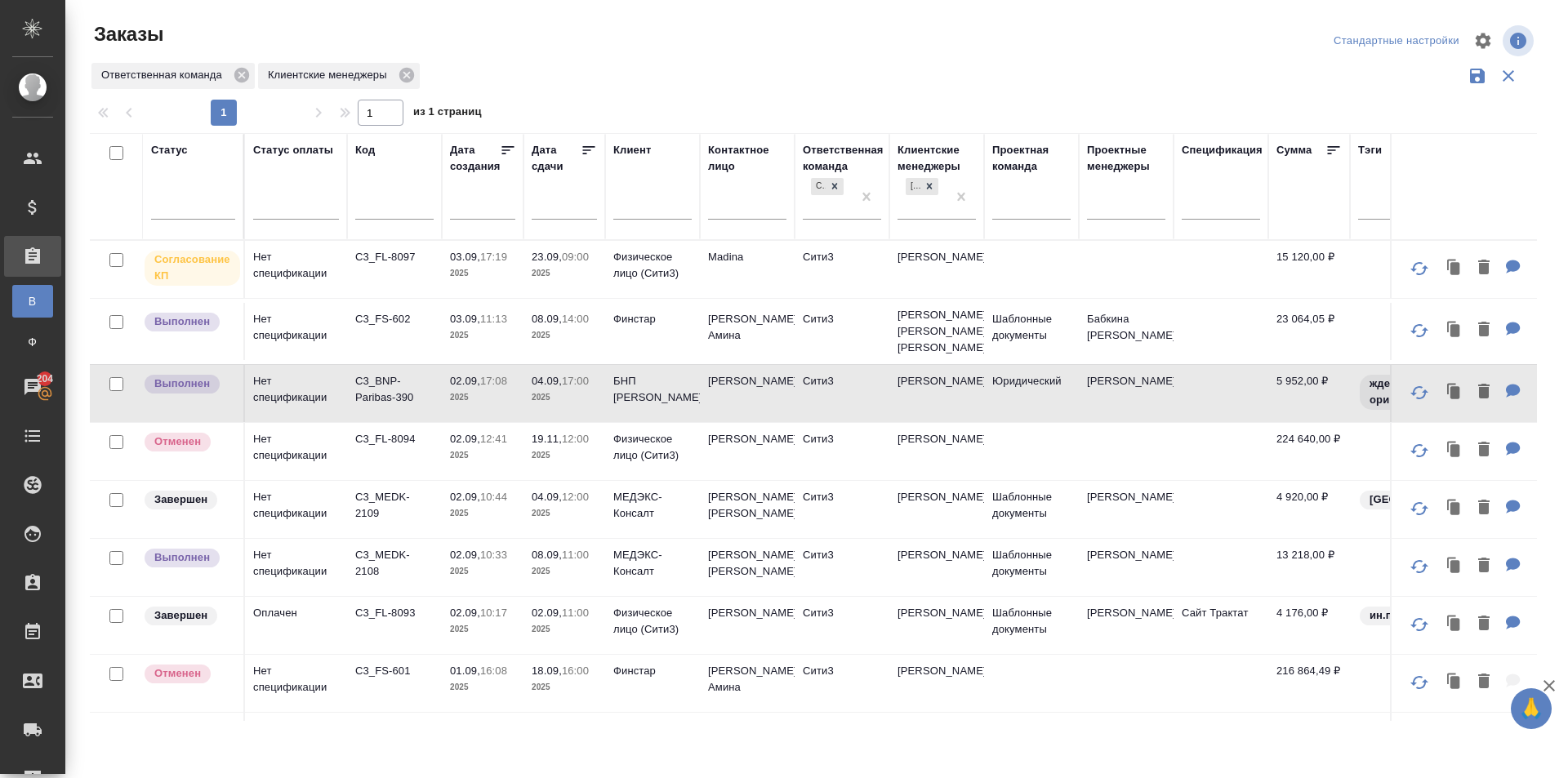
scroll to position [789, 0]
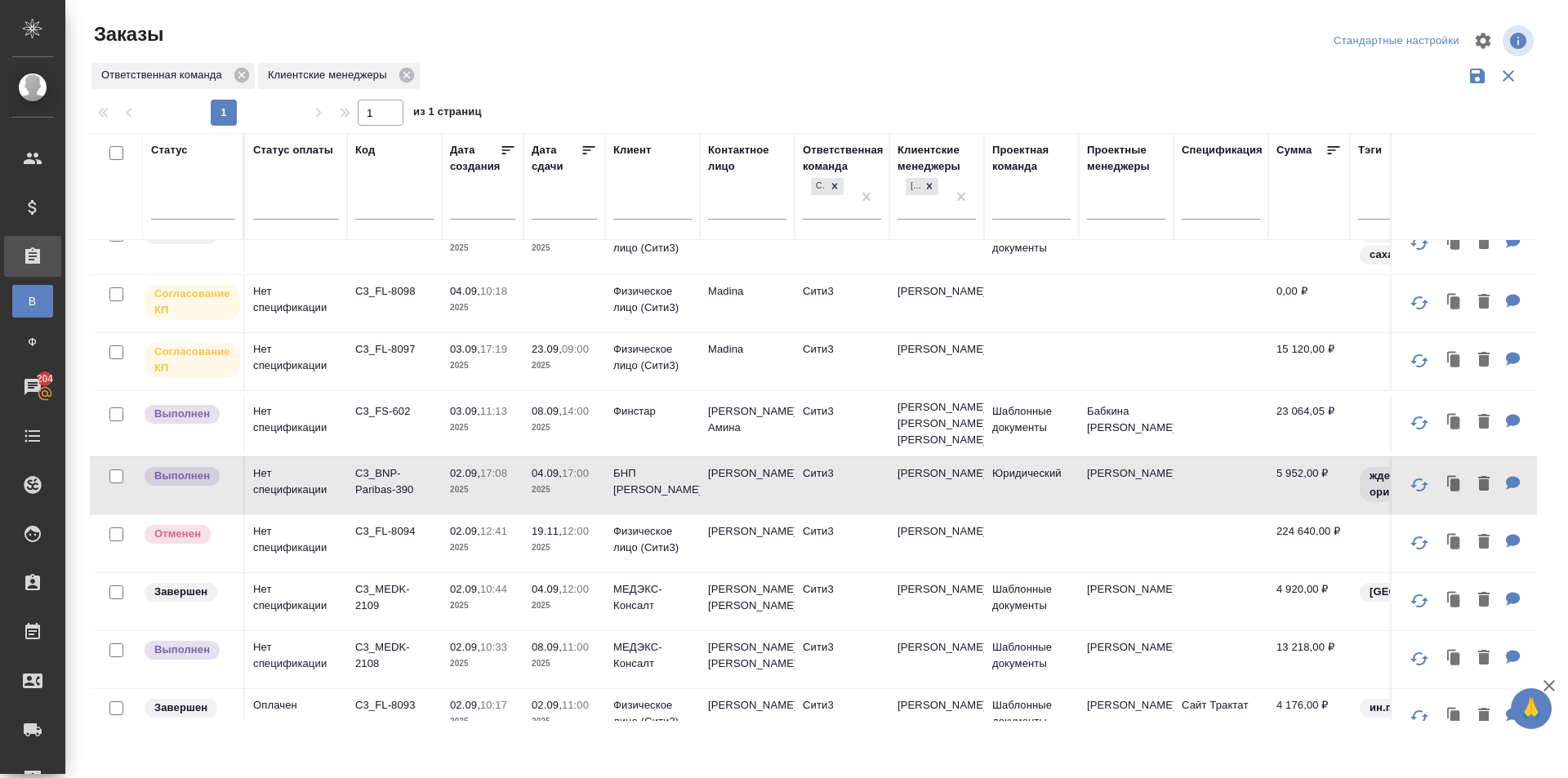
click at [846, 452] on td "Сити3" at bounding box center [841, 423] width 95 height 57
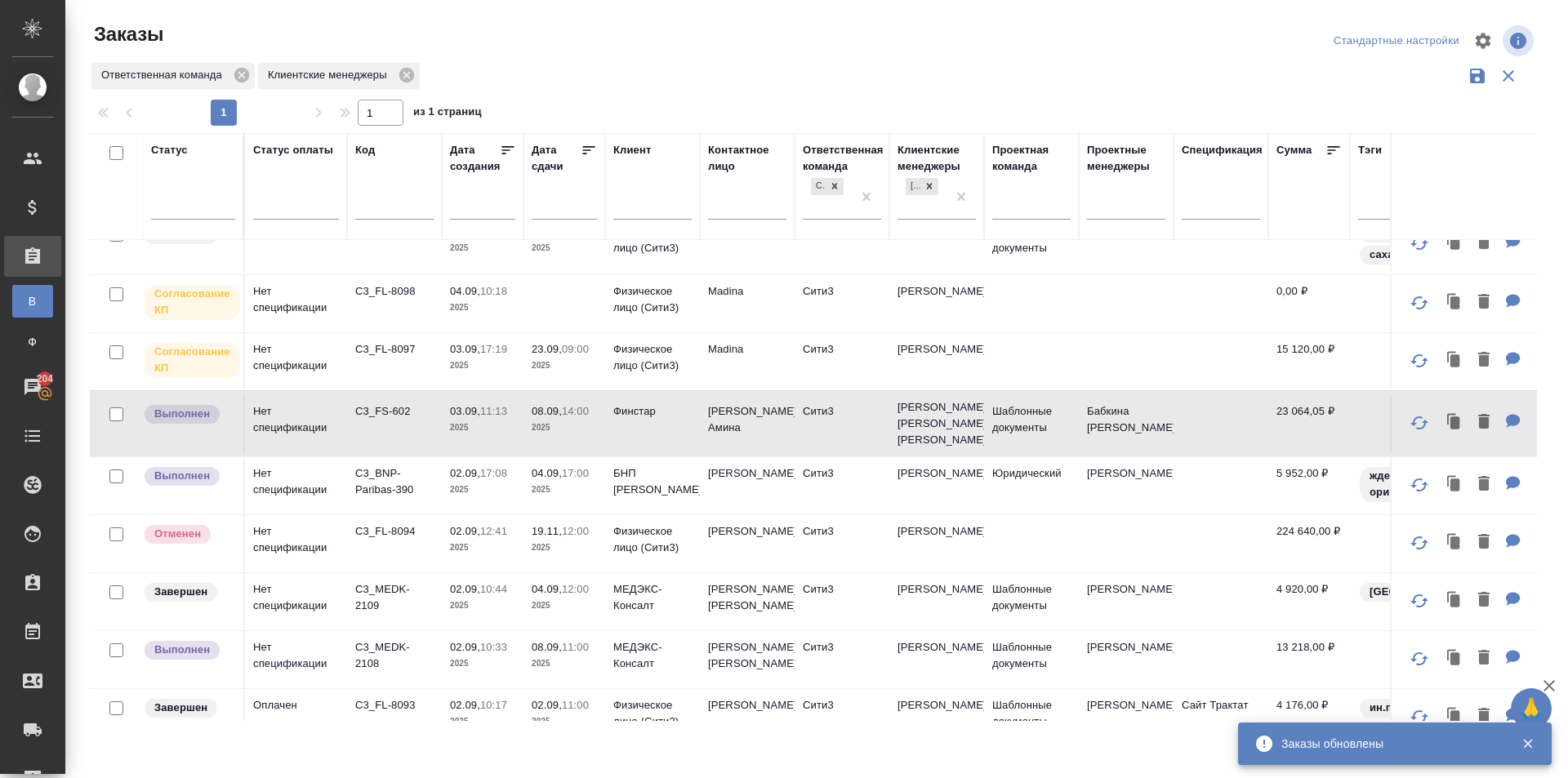
click at [797, 213] on td "Сити3" at bounding box center [841, 184] width 95 height 57
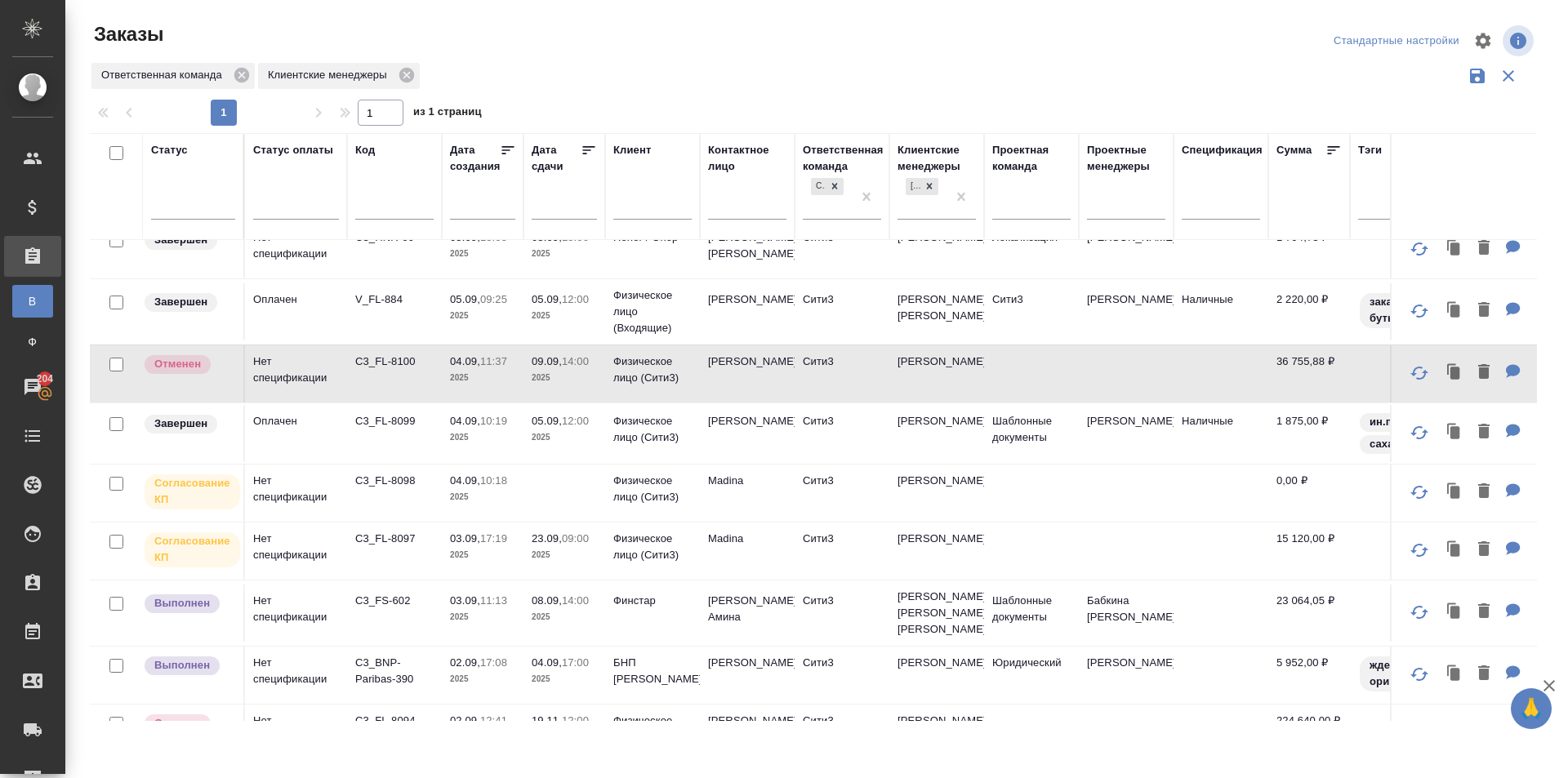
scroll to position [625, 0]
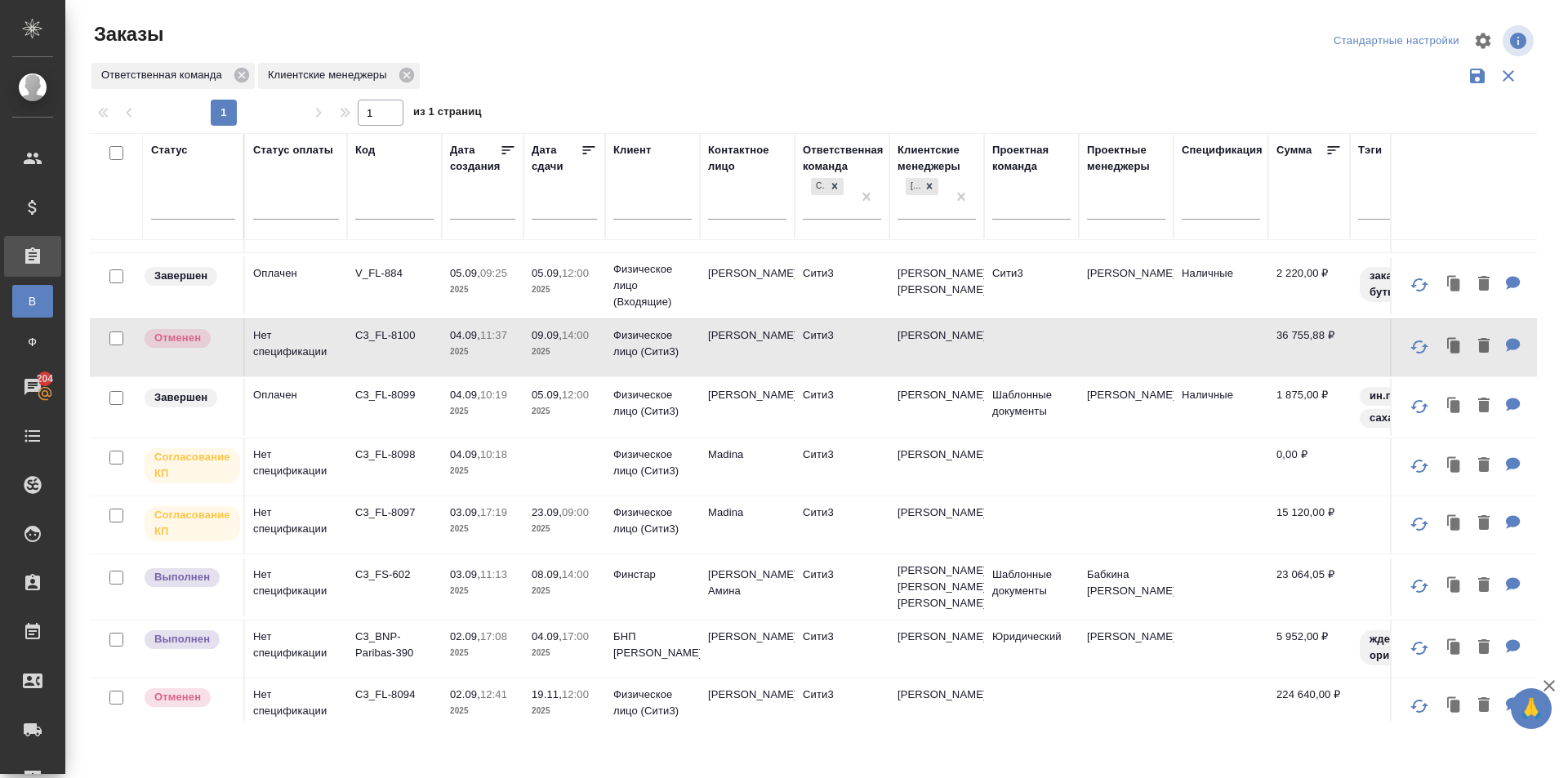
click at [740, 554] on td "Madina" at bounding box center [747, 524] width 95 height 57
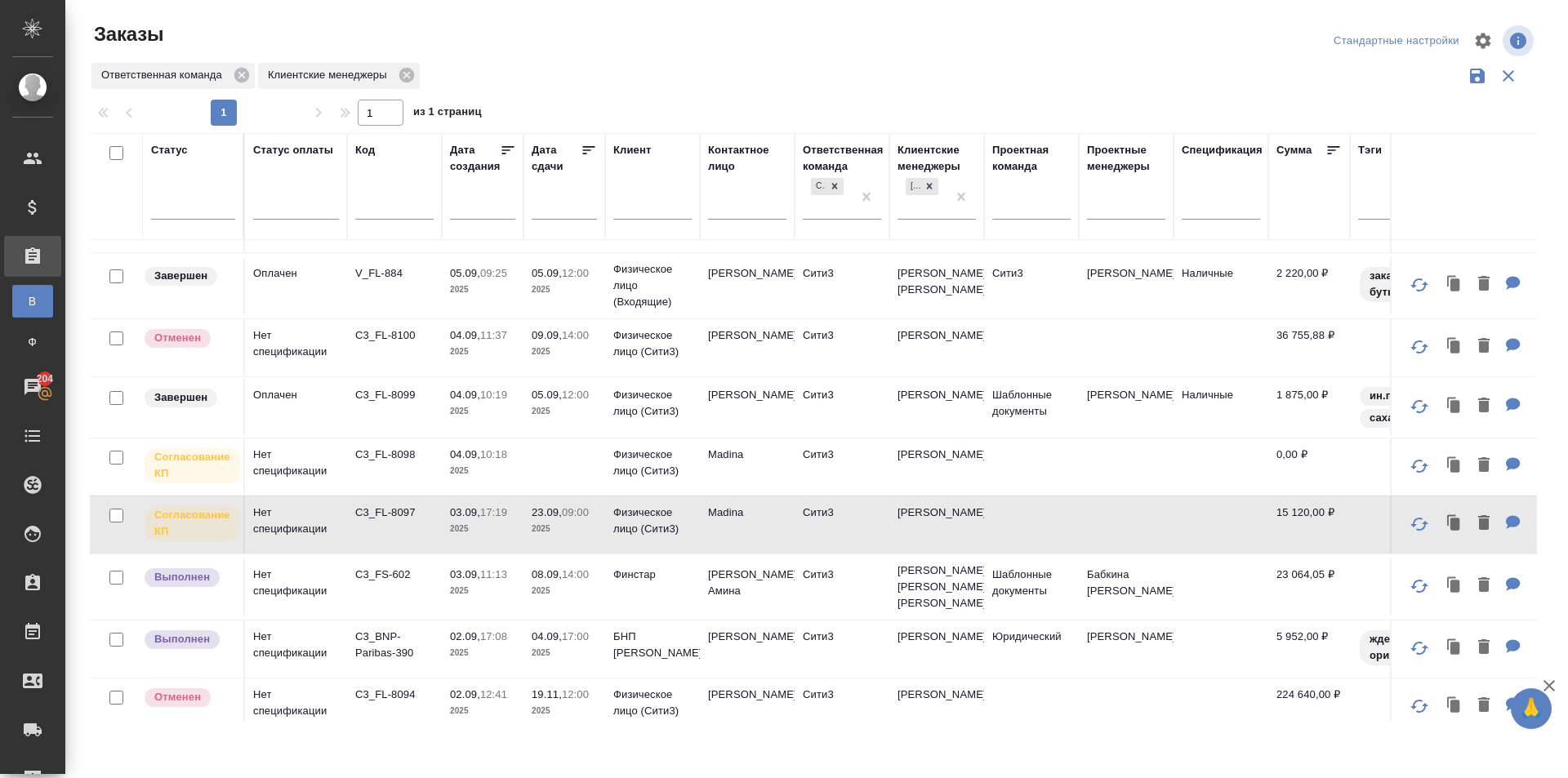
click at [530, 480] on td at bounding box center [564, 467] width 81 height 57
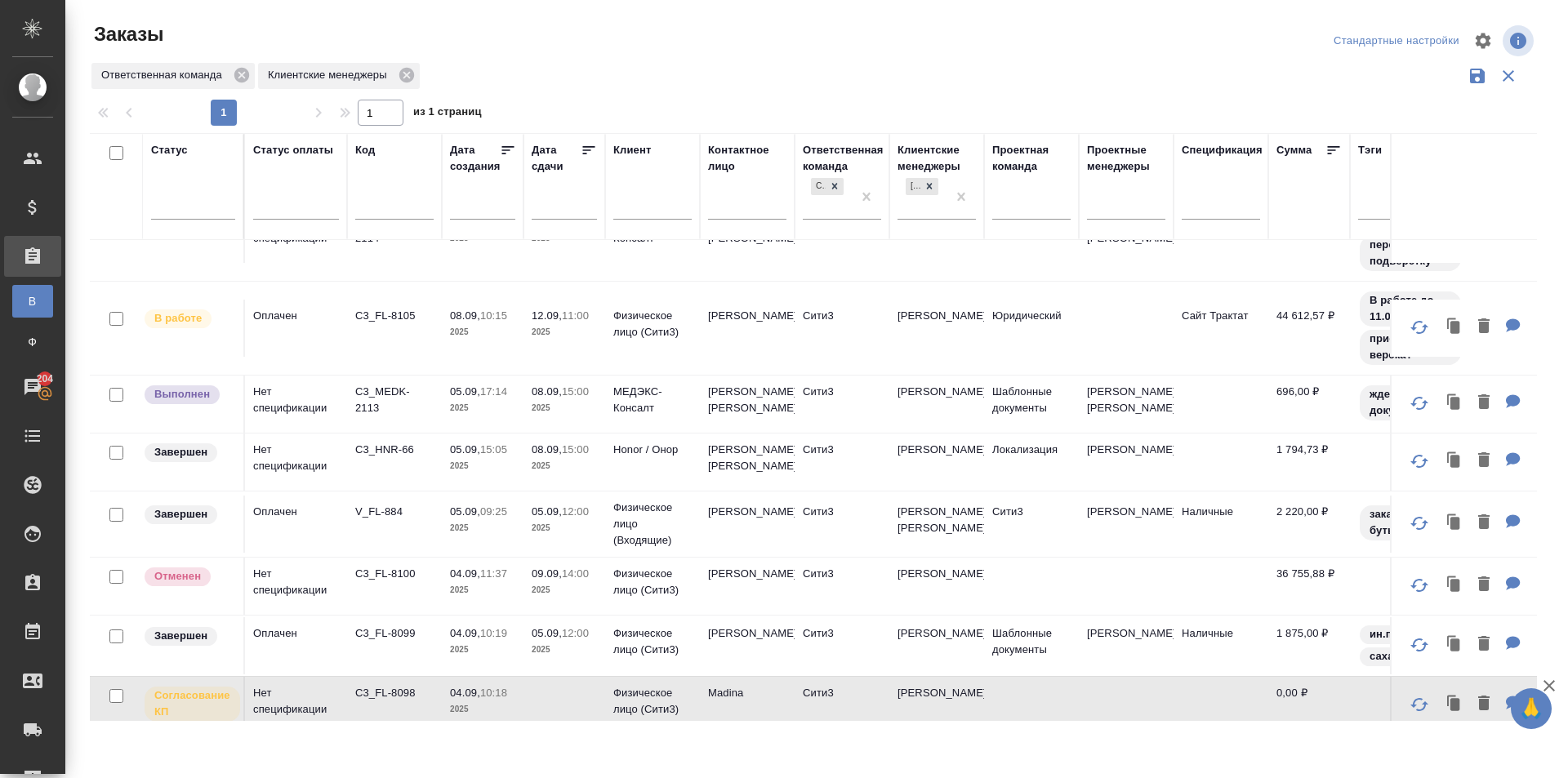
scroll to position [381, 0]
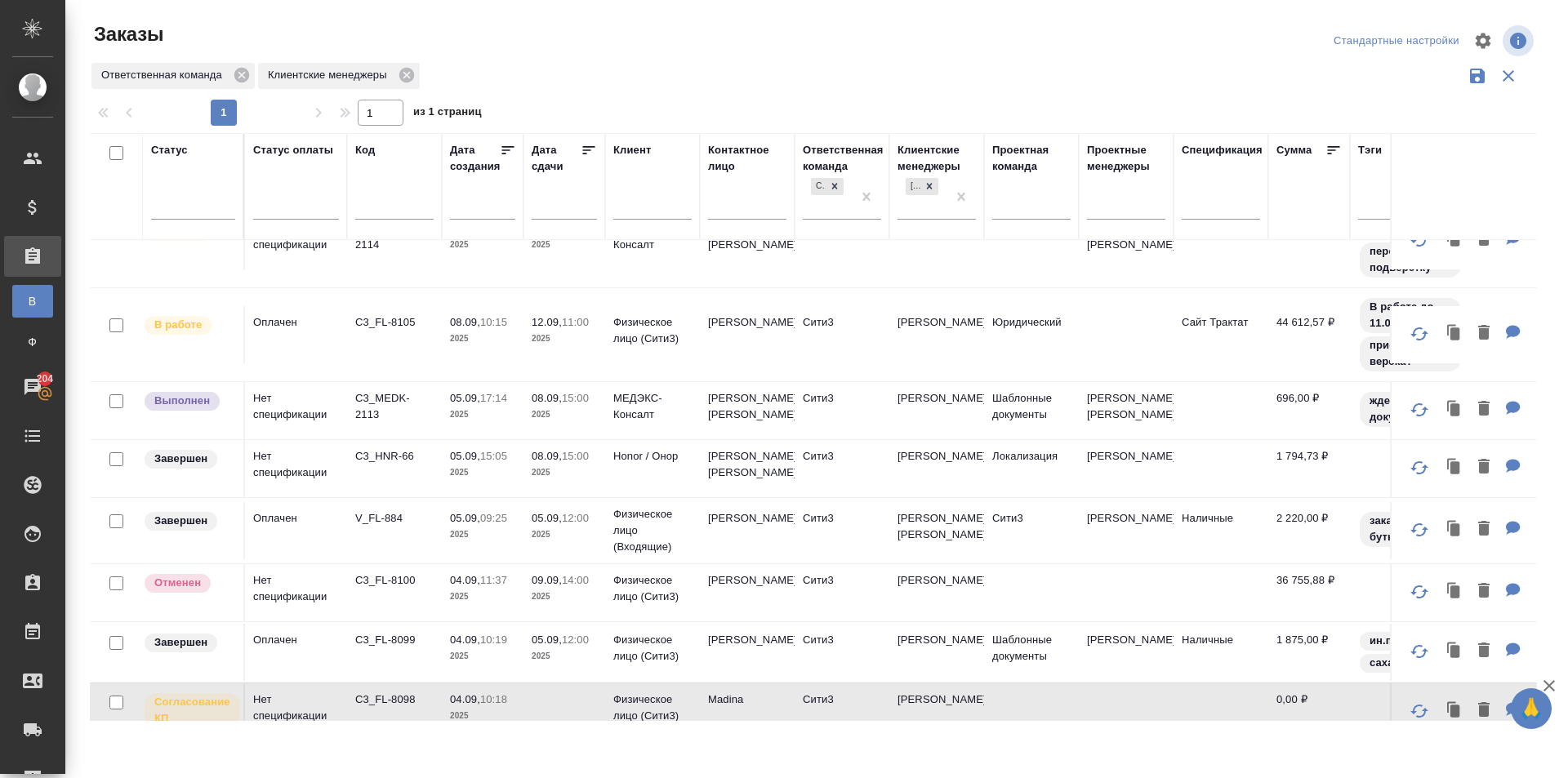
click at [402, 421] on td "C3_MEDK-2113" at bounding box center [394, 411] width 95 height 57
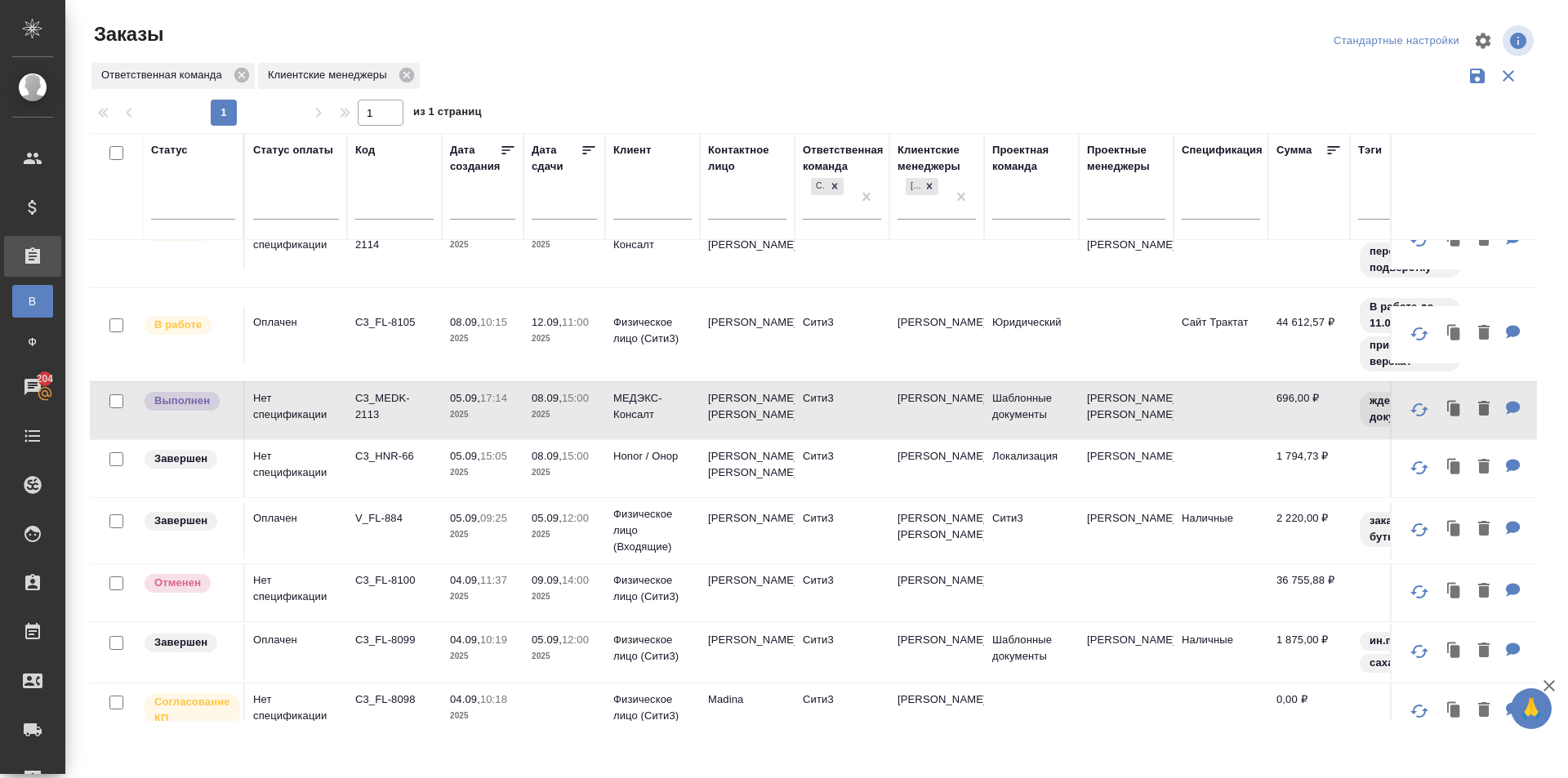
scroll to position [0, 0]
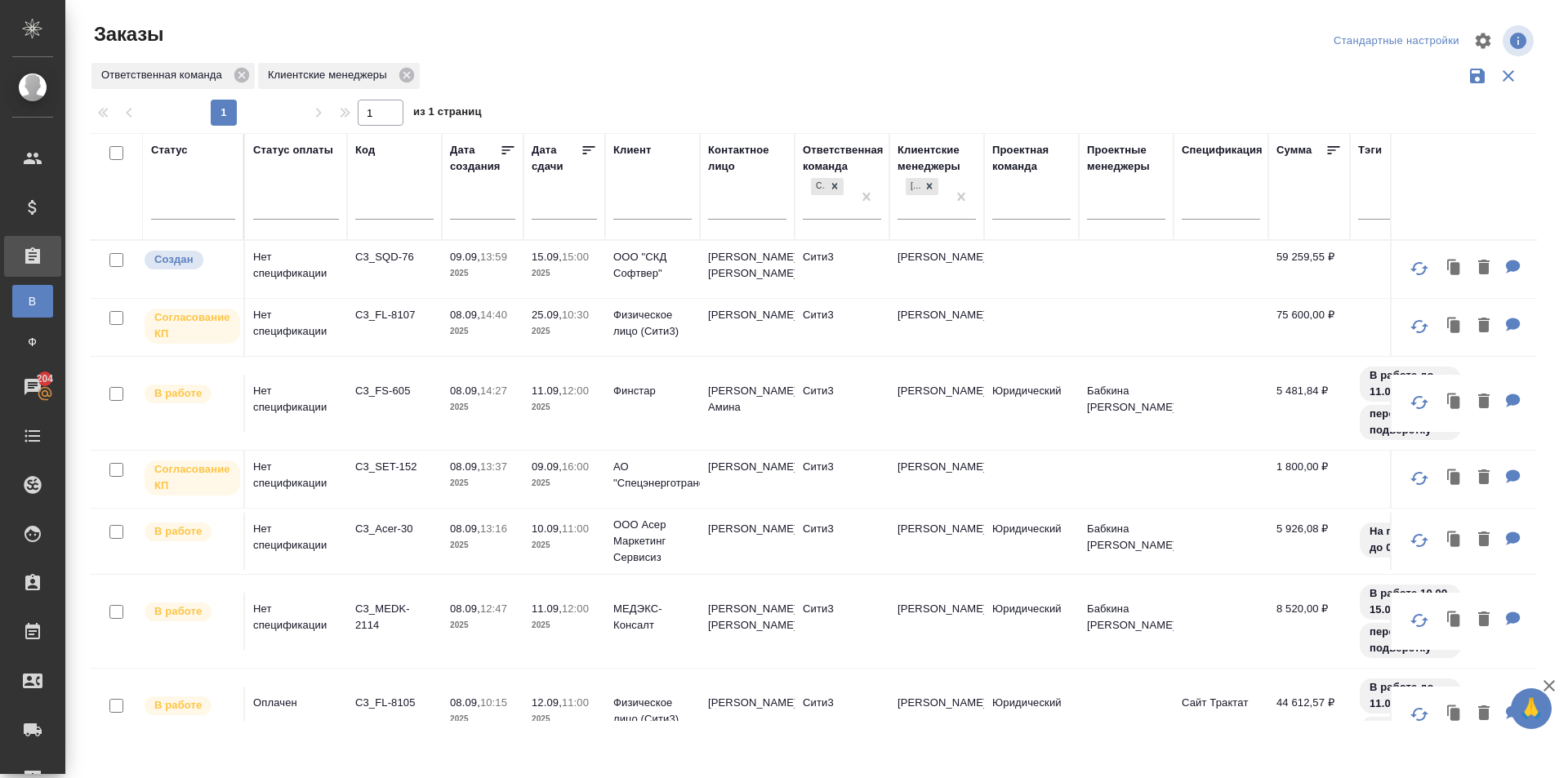
click at [740, 279] on td "Королькова Ульяна" at bounding box center [747, 269] width 95 height 57
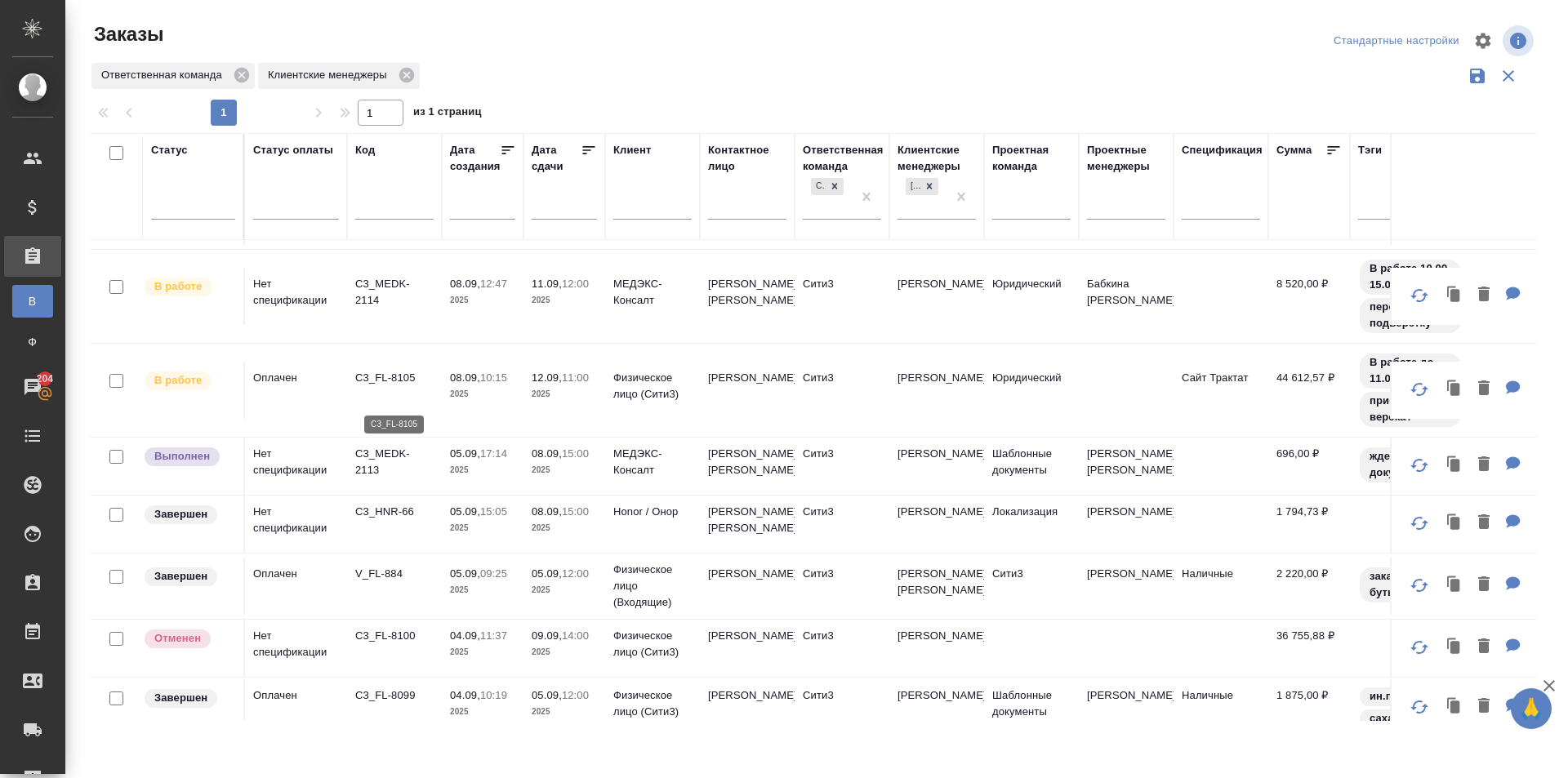
scroll to position [299, 0]
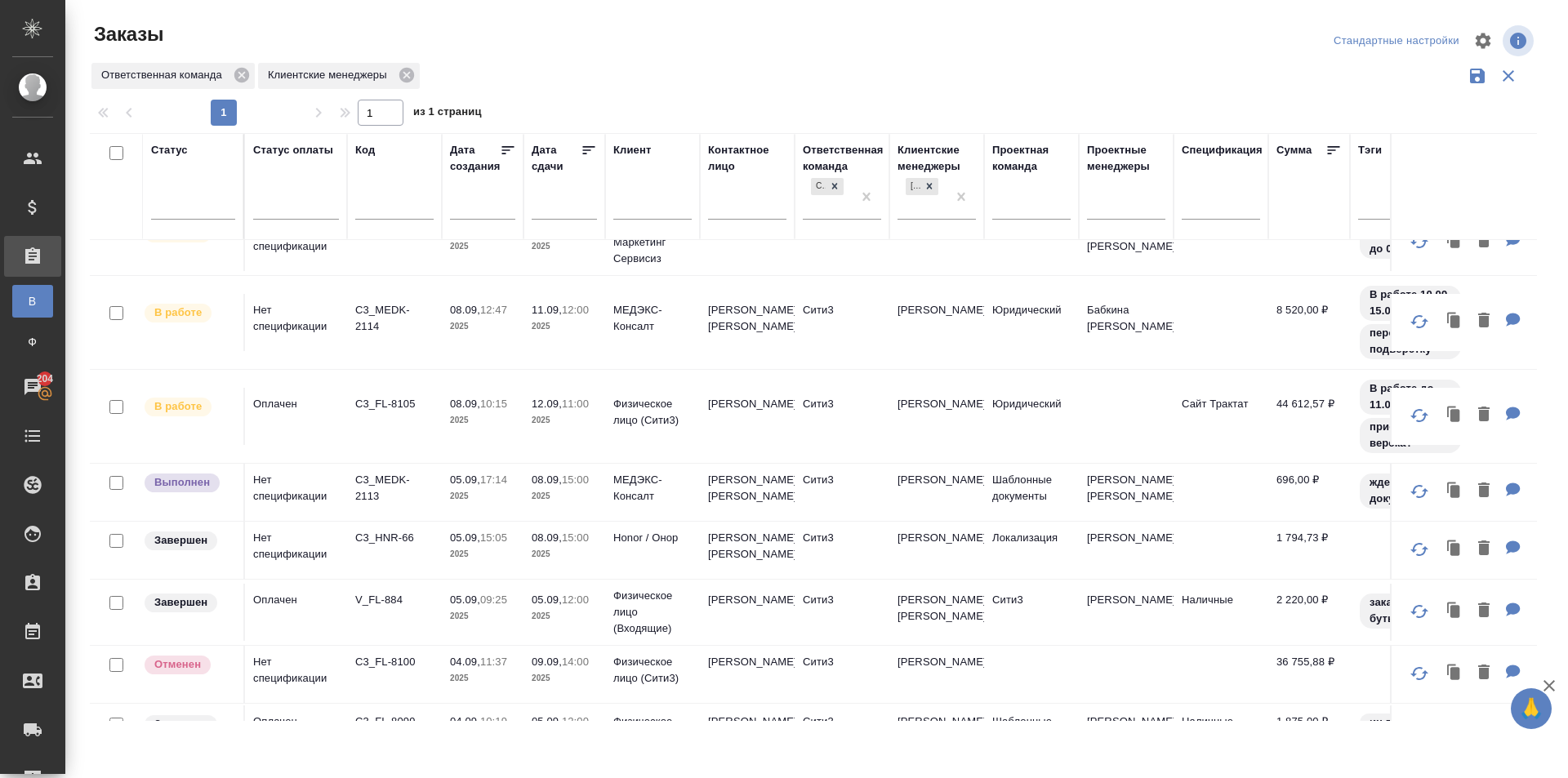
click at [755, 433] on td "Елизавета" at bounding box center [747, 416] width 95 height 57
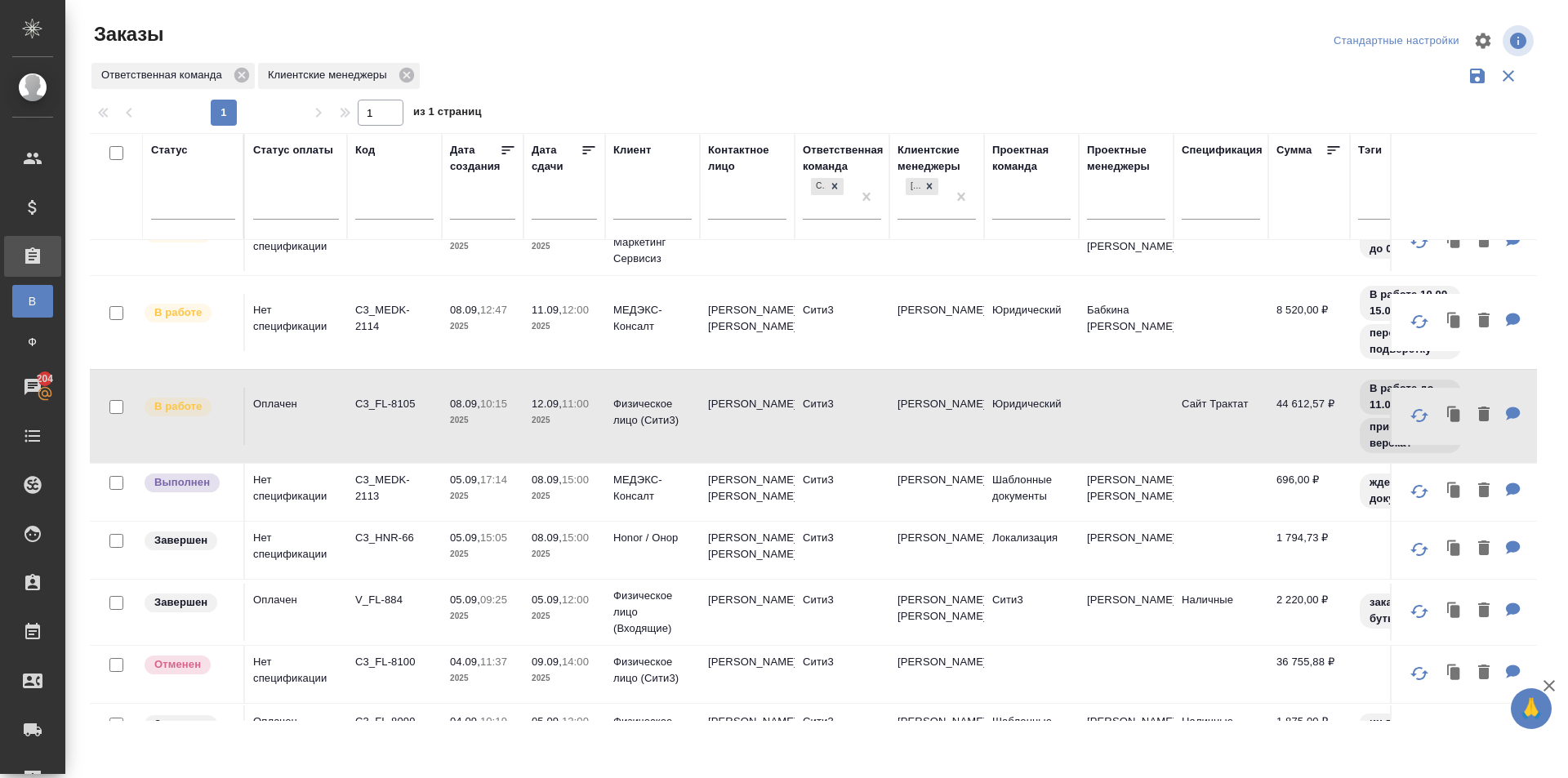
click at [791, 331] on td "Дмитриевна Анастасия" at bounding box center [747, 322] width 95 height 57
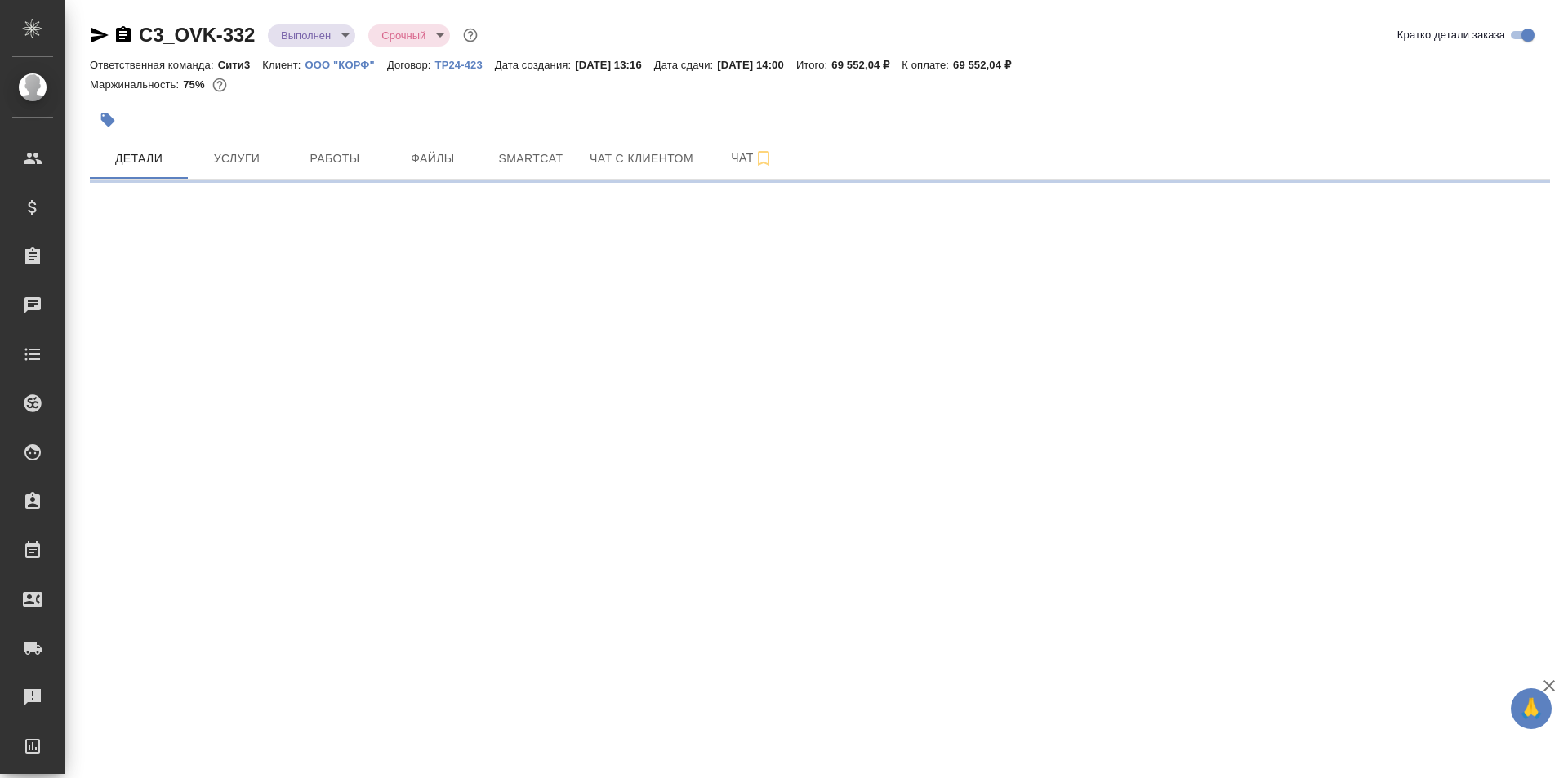
select select "RU"
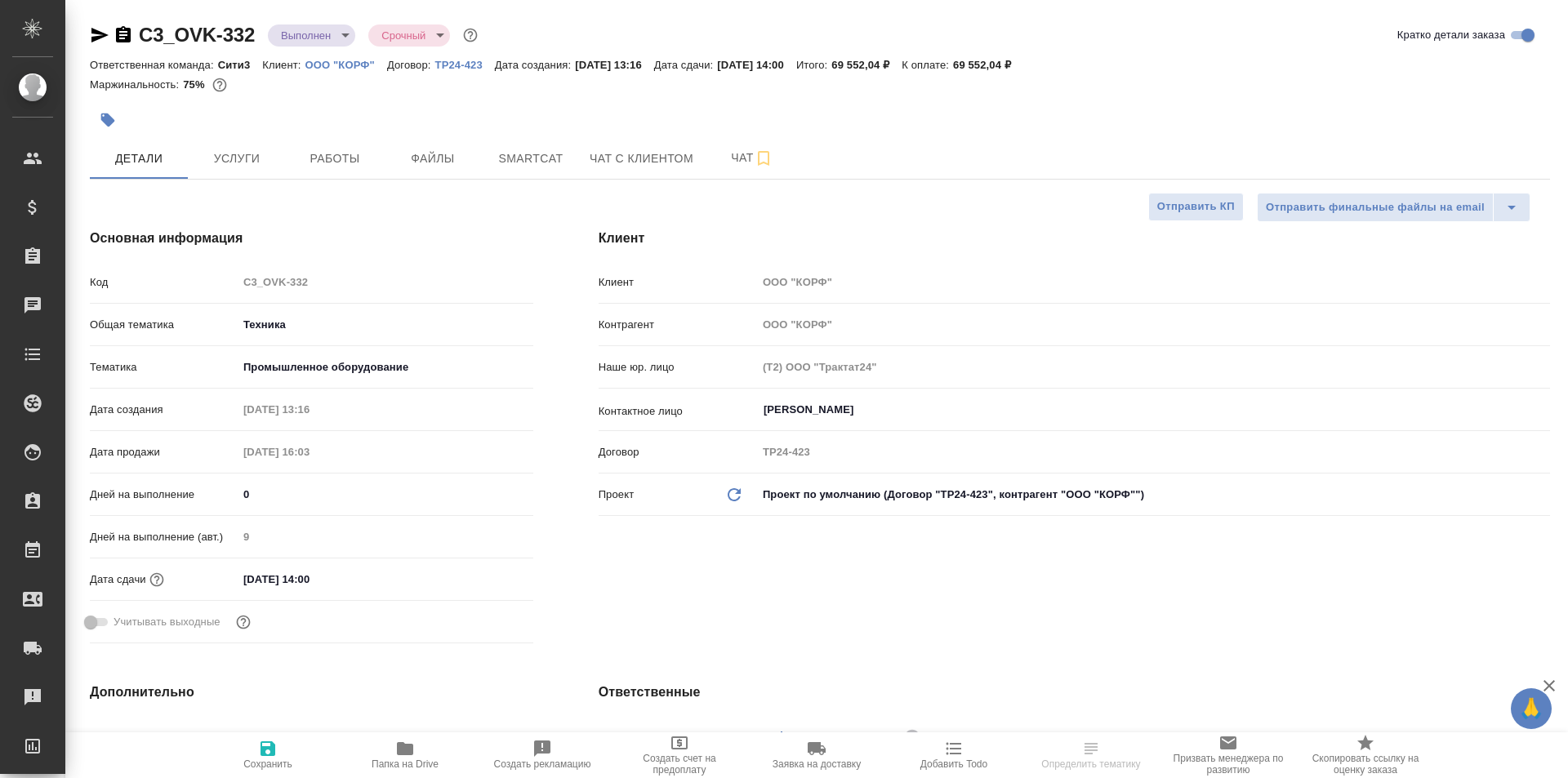
type textarea "x"
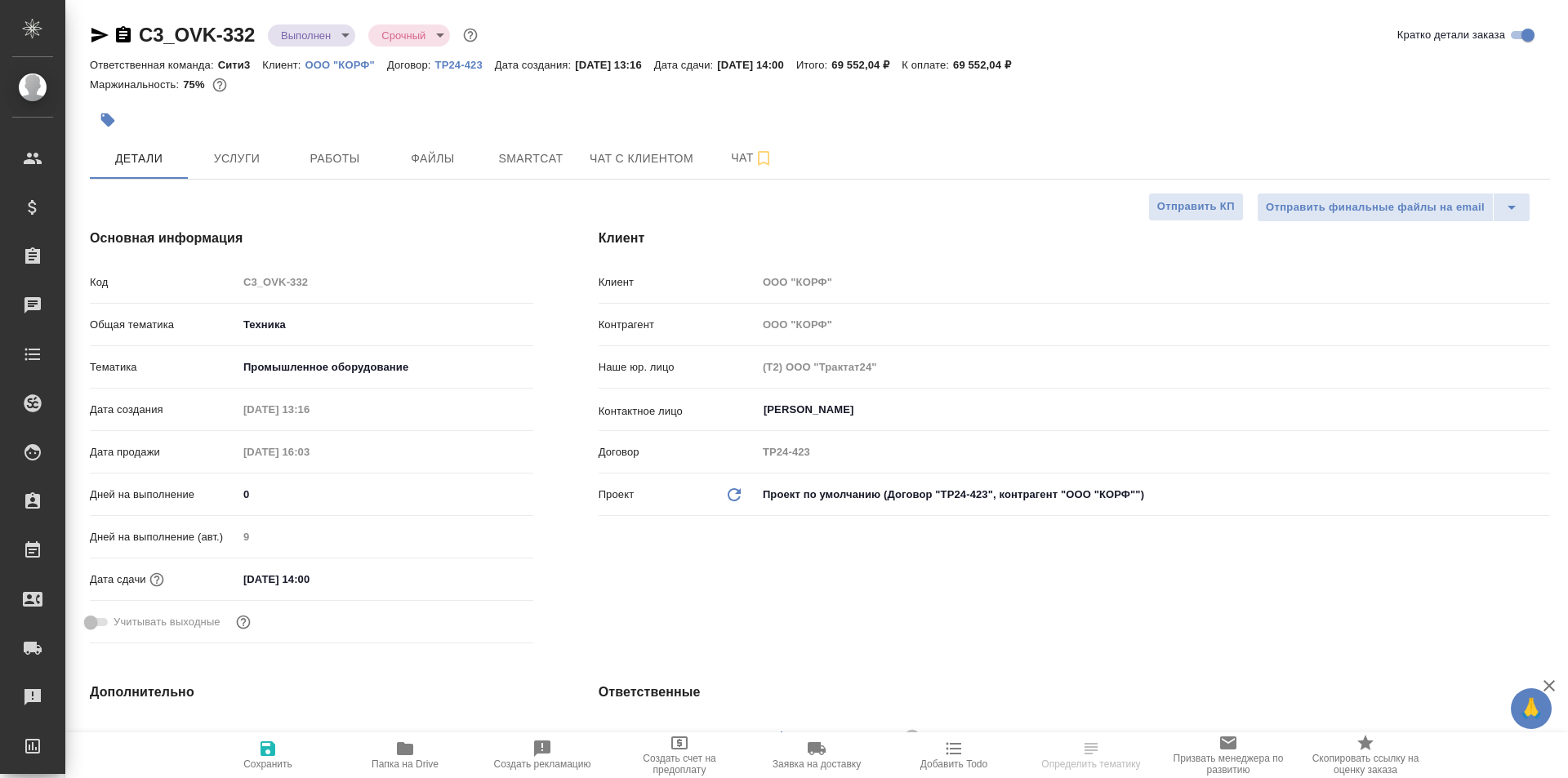
type textarea "x"
click at [96, 28] on icon "button" at bounding box center [100, 35] width 20 height 20
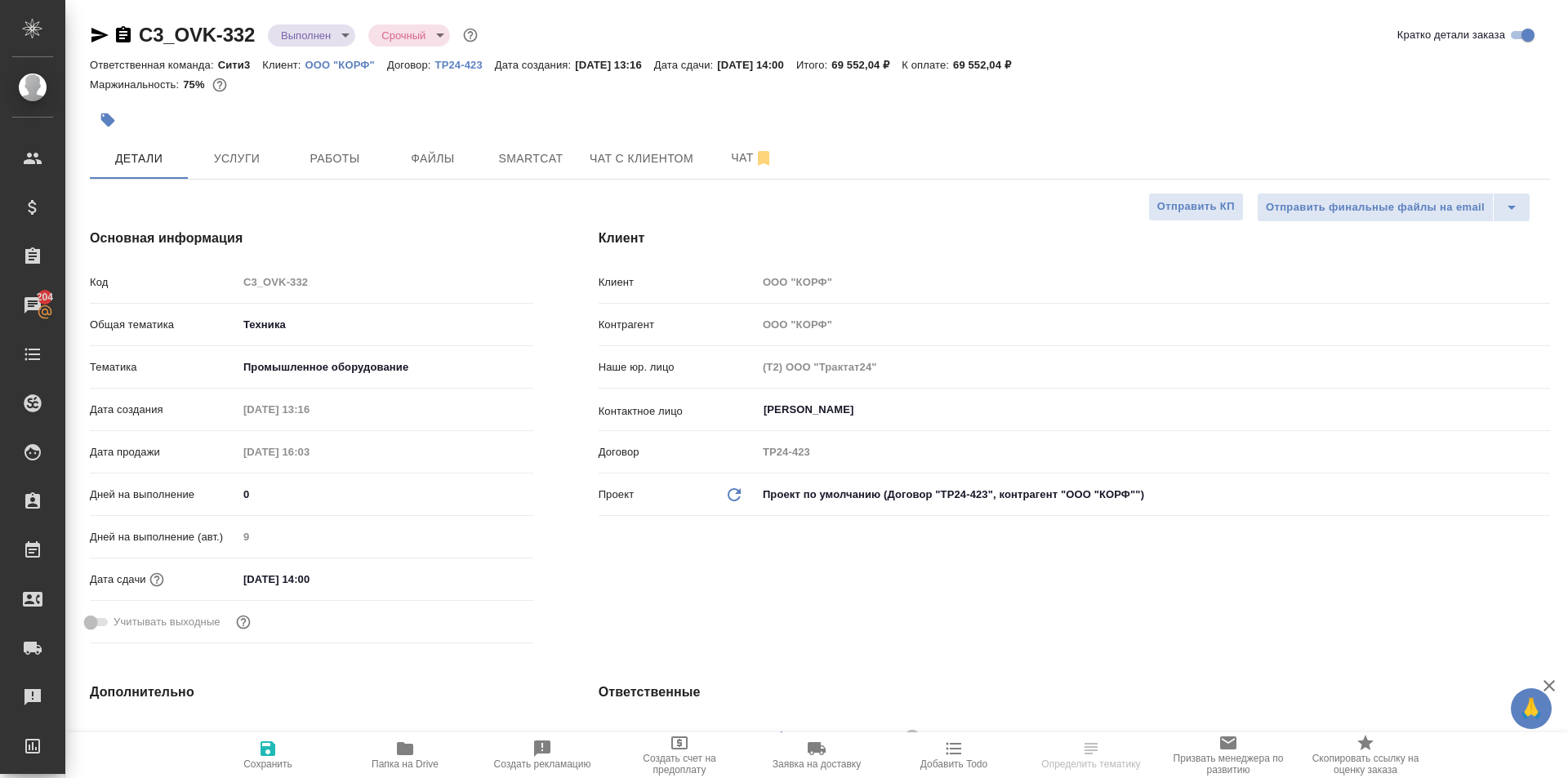
scroll to position [490, 0]
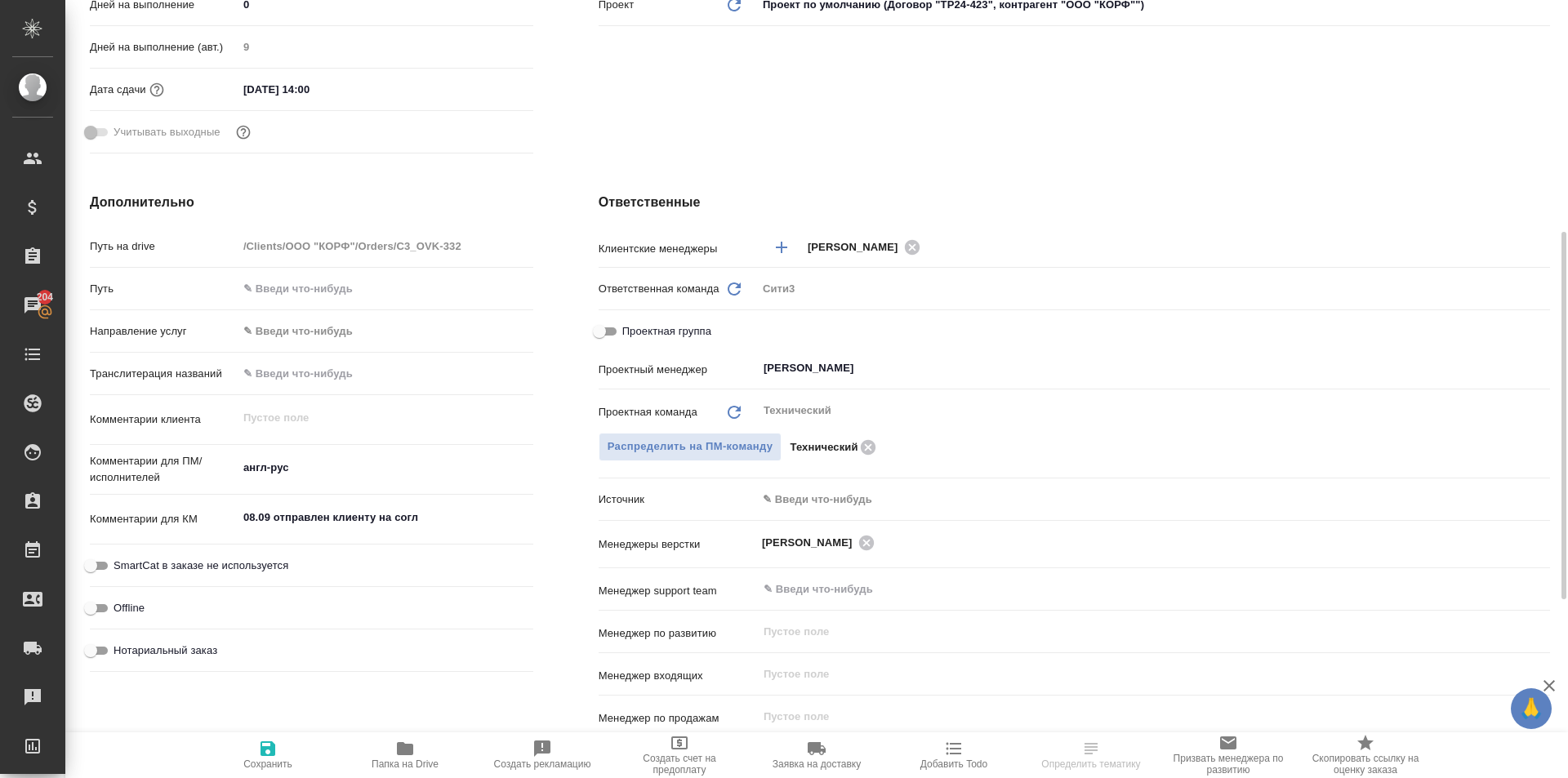
type textarea "x"
select select "RU"
type textarea "x"
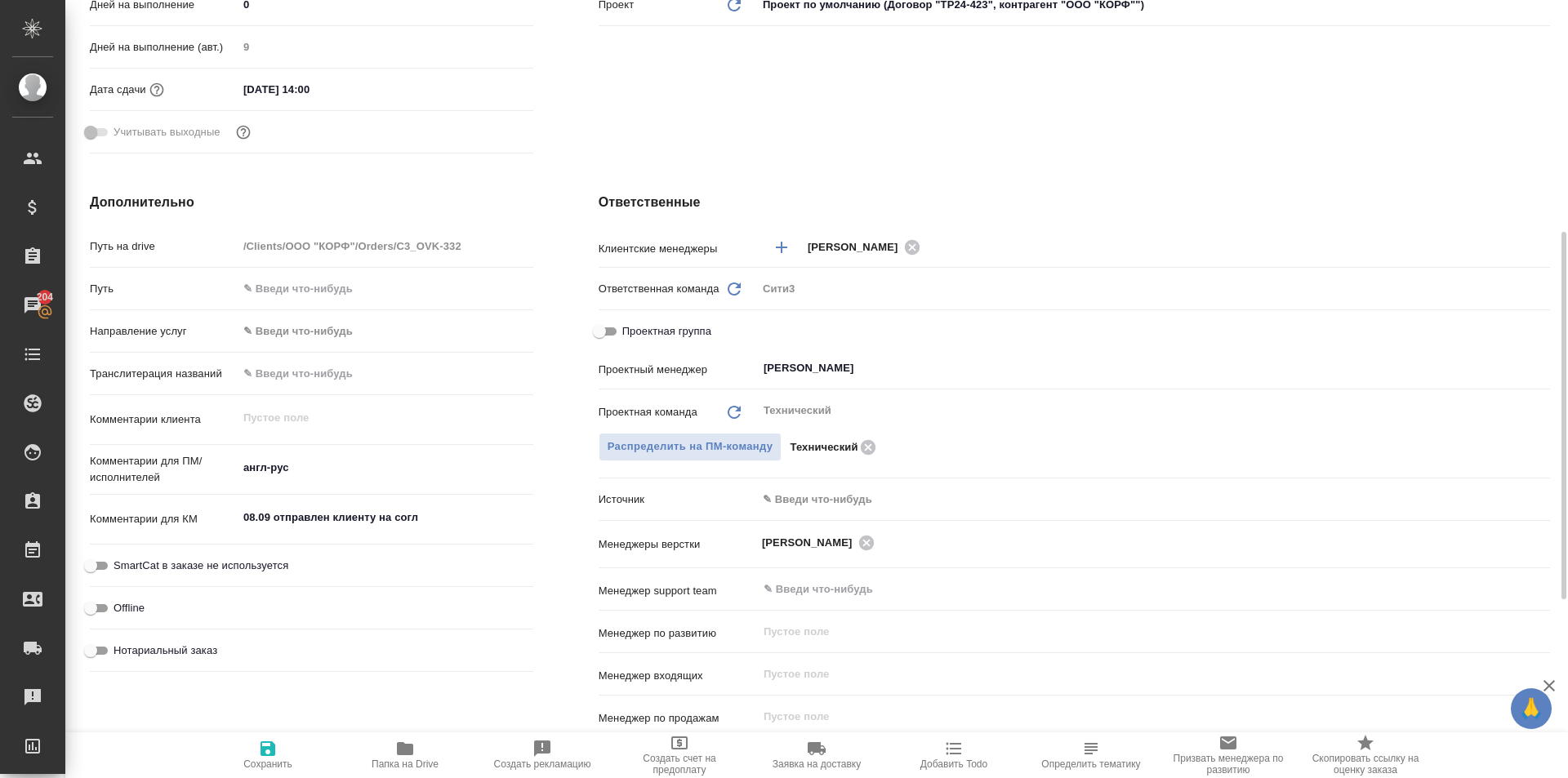
type textarea "x"
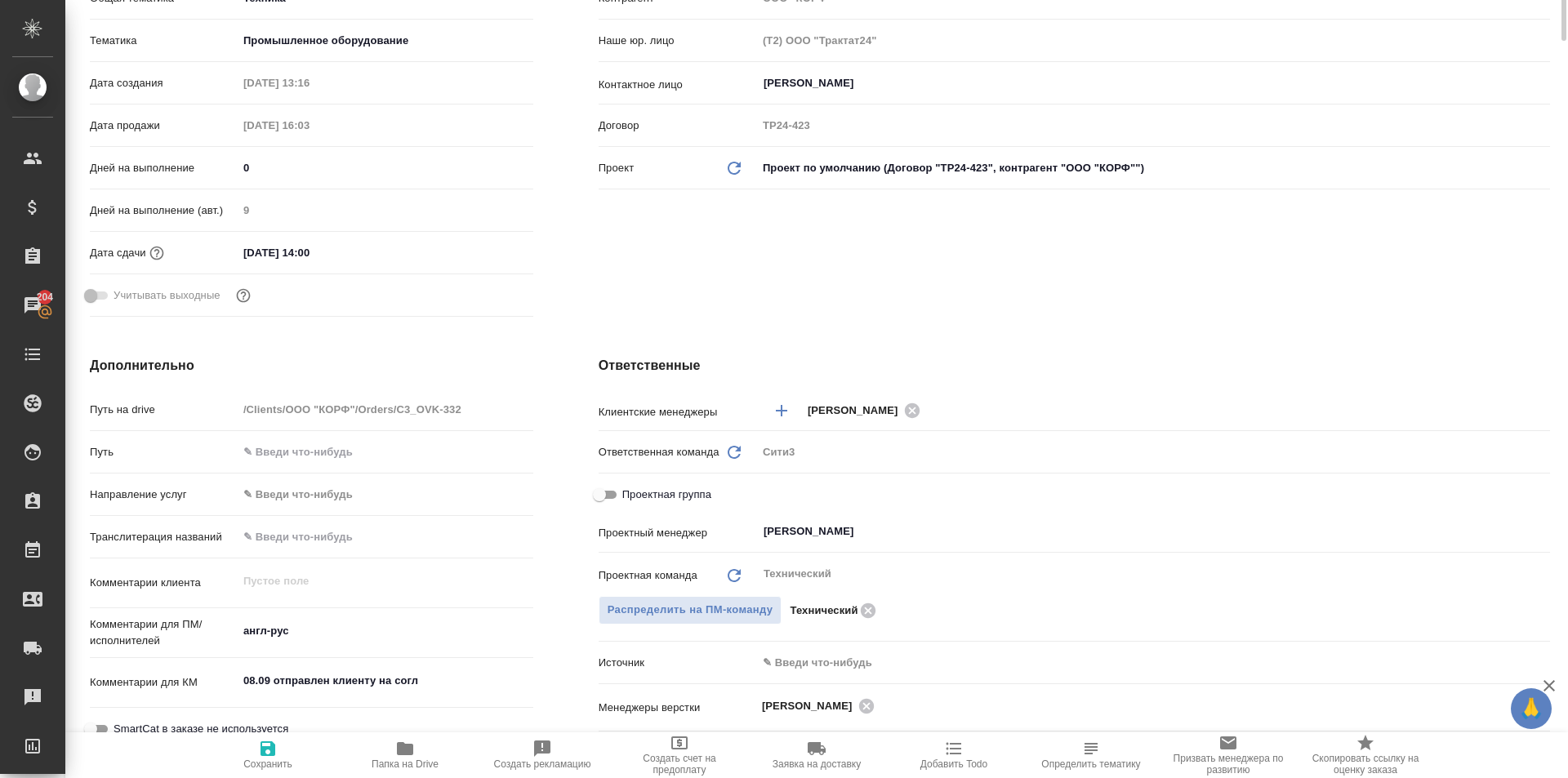
scroll to position [0, 0]
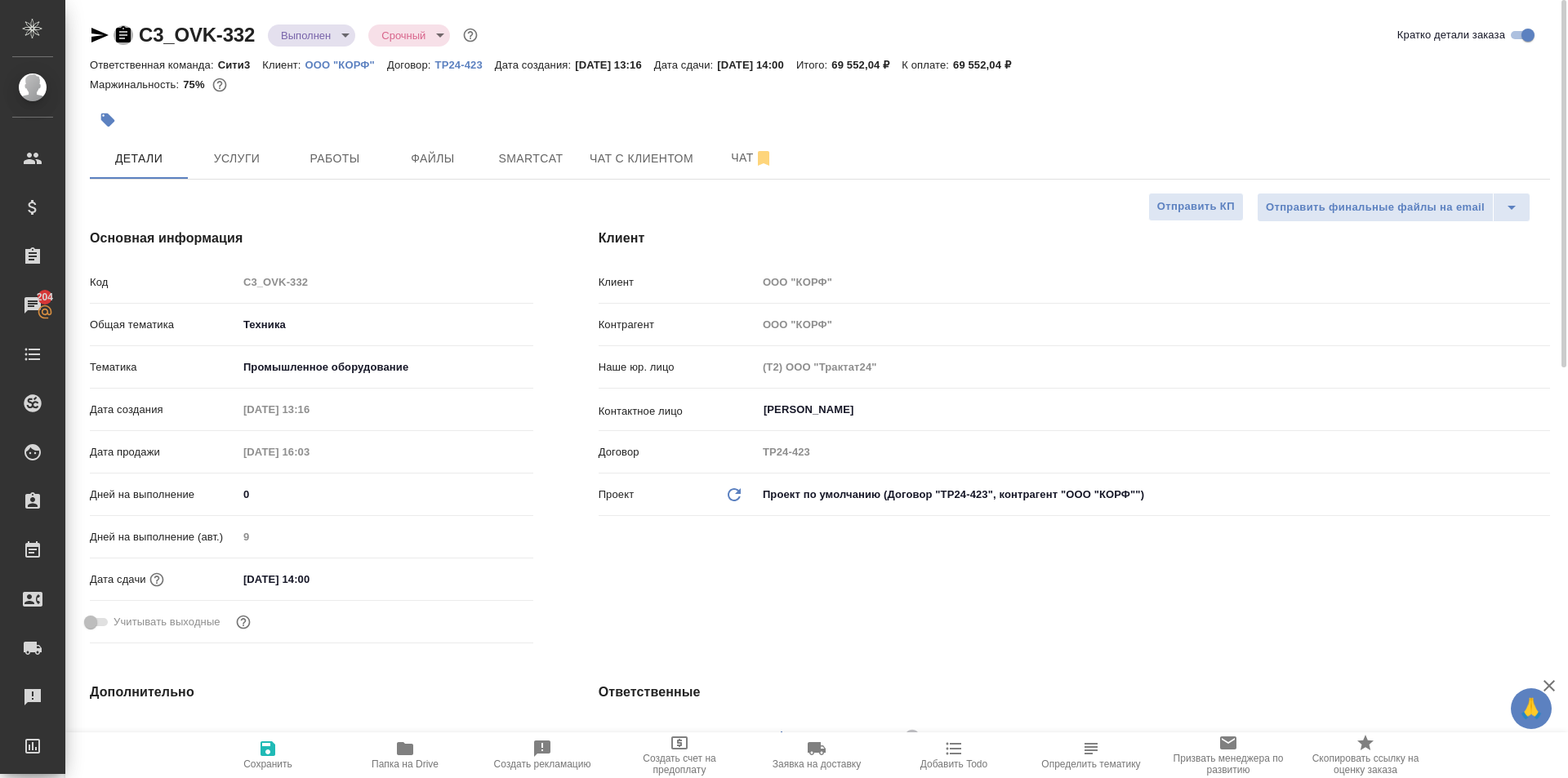
click at [128, 36] on icon "button" at bounding box center [124, 34] width 14 height 16
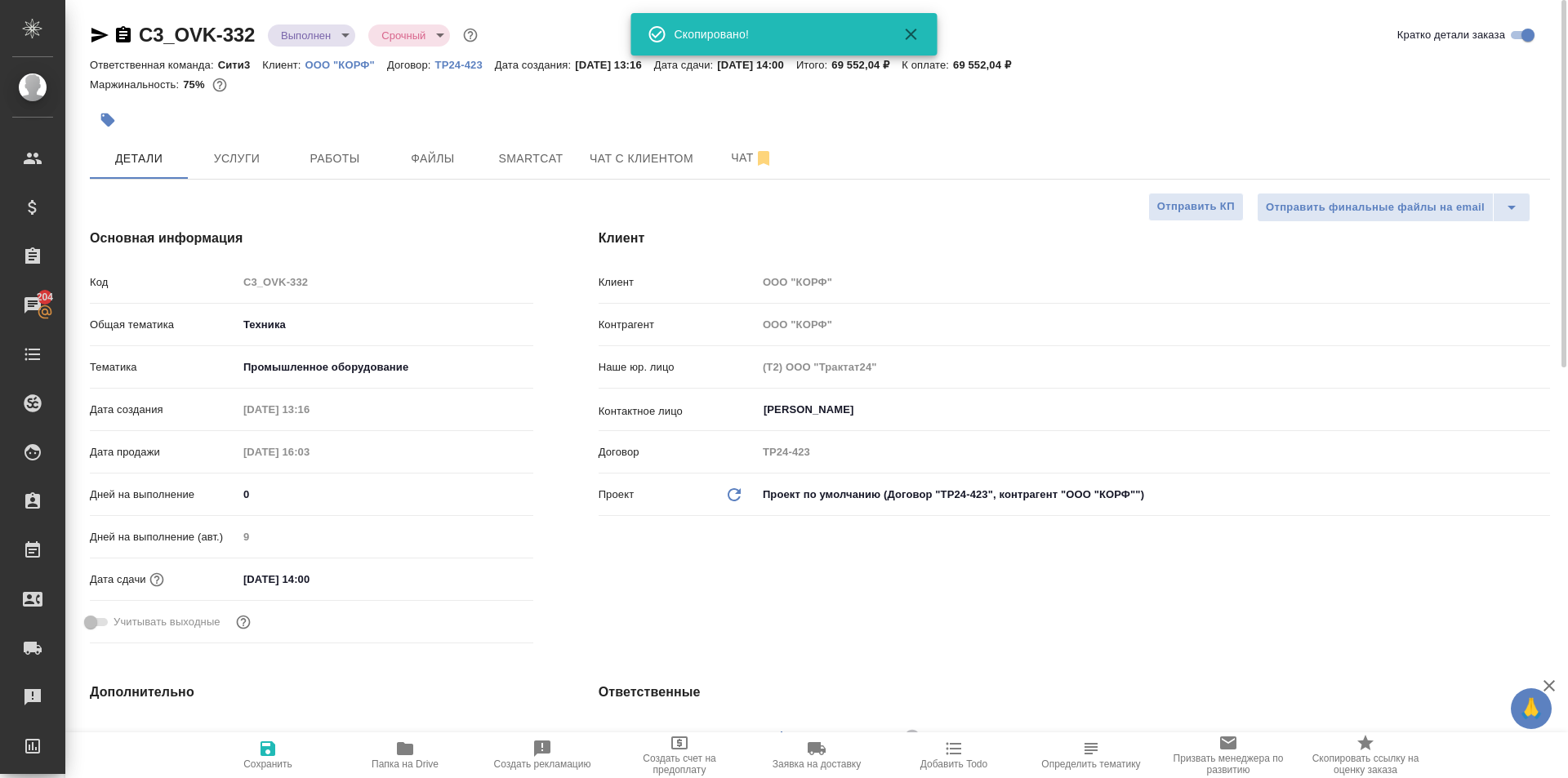
scroll to position [163, 0]
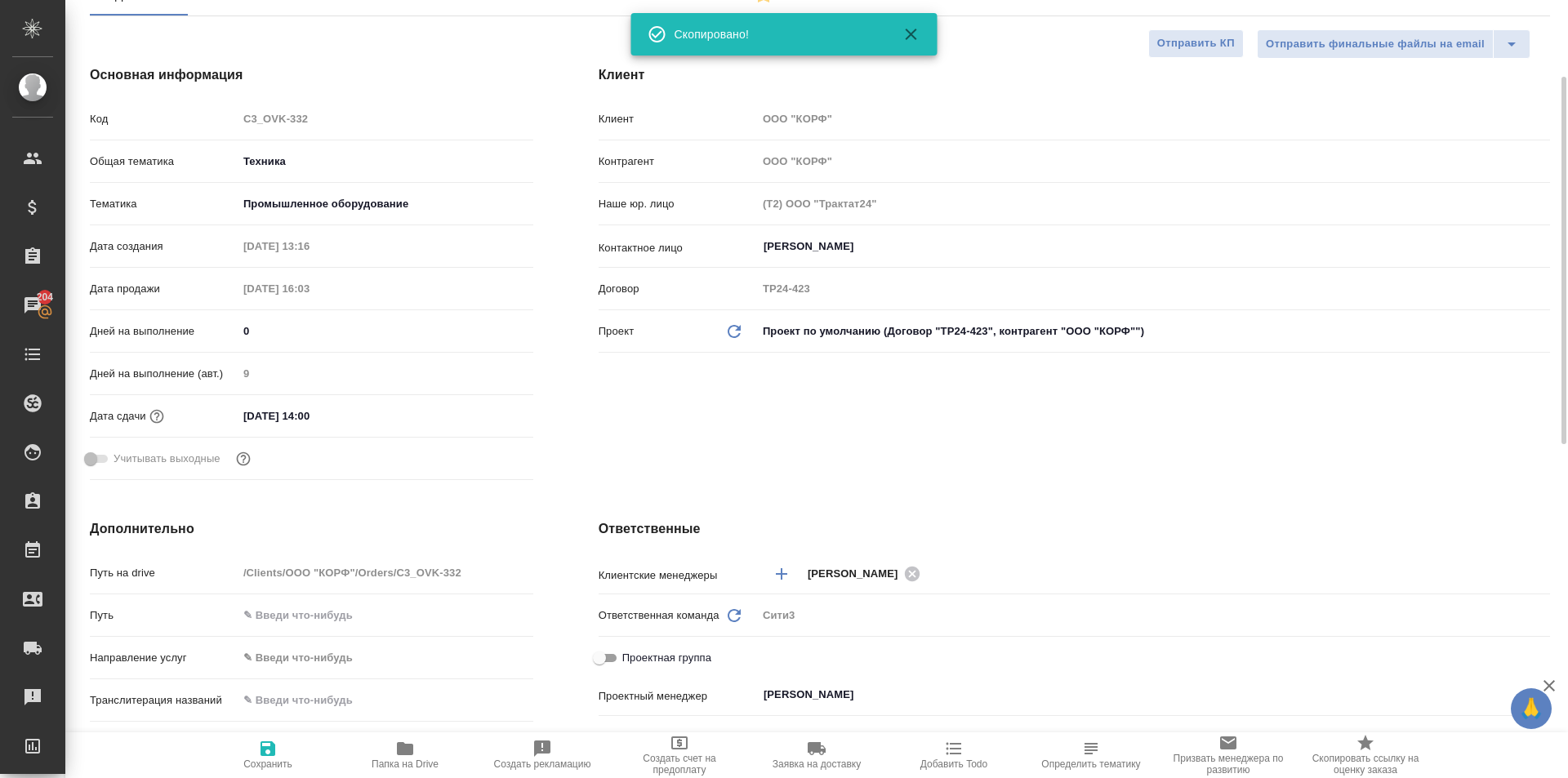
type textarea "x"
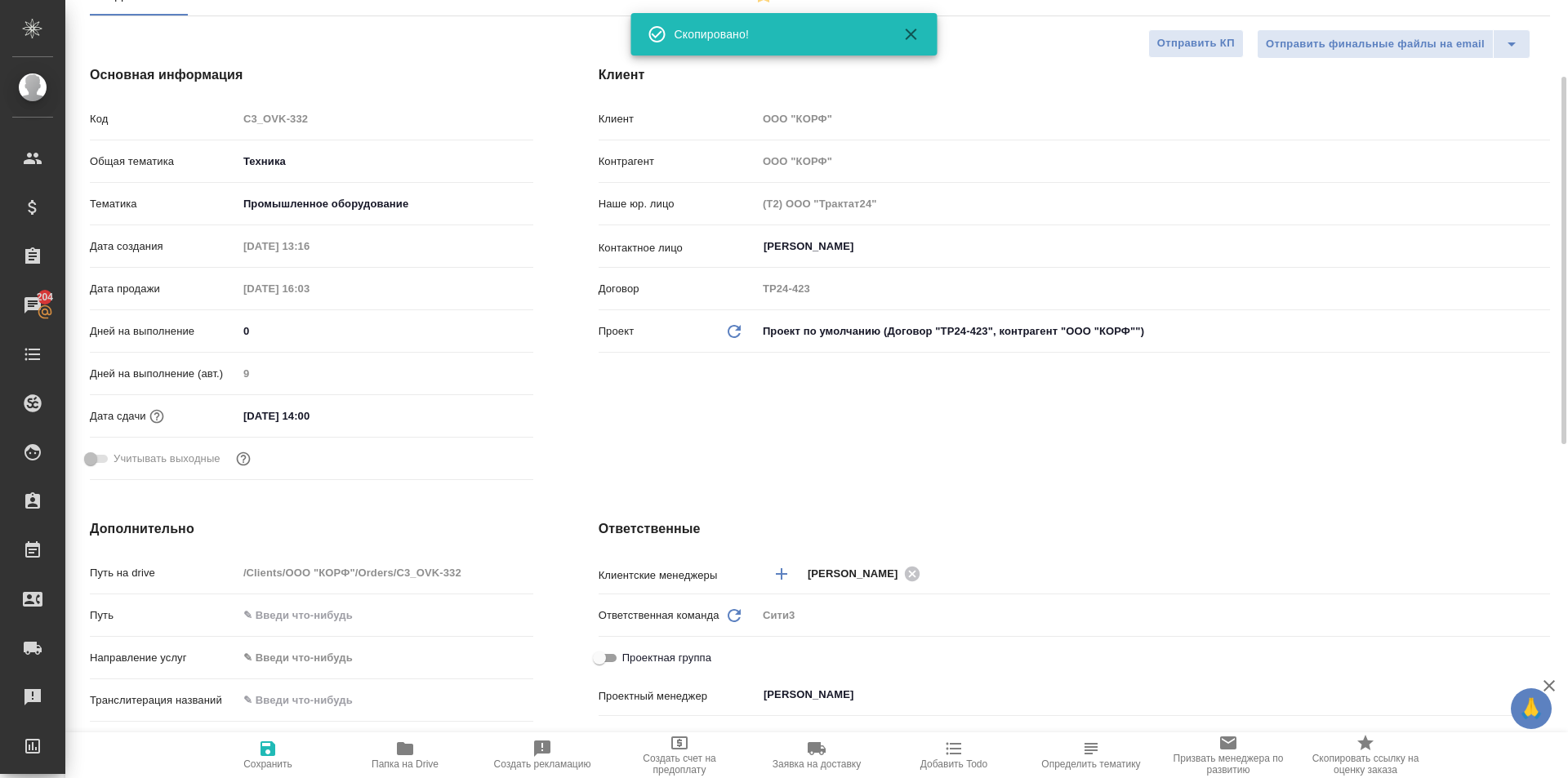
type textarea "x"
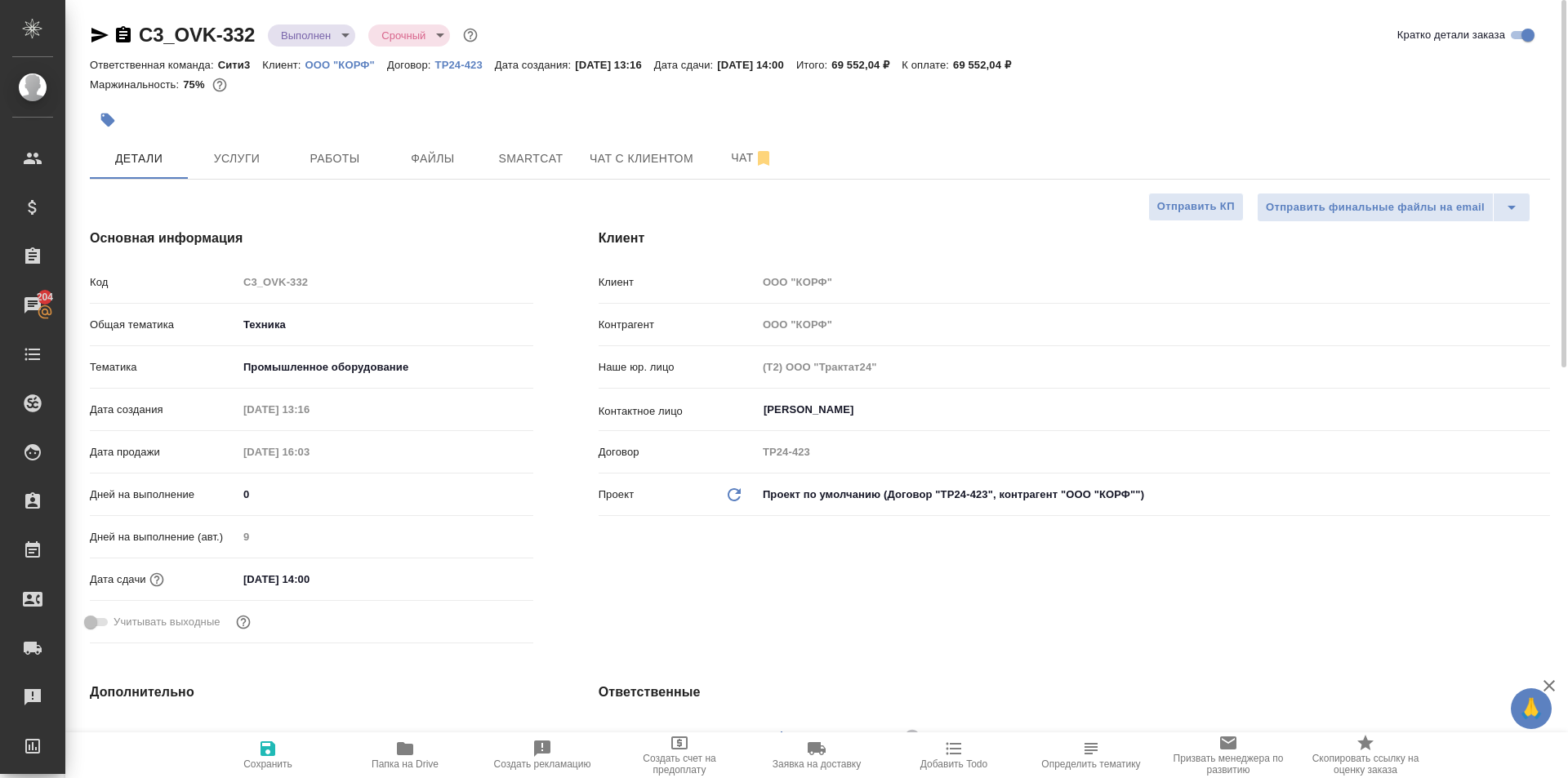
click at [125, 36] on icon "button" at bounding box center [124, 34] width 14 height 16
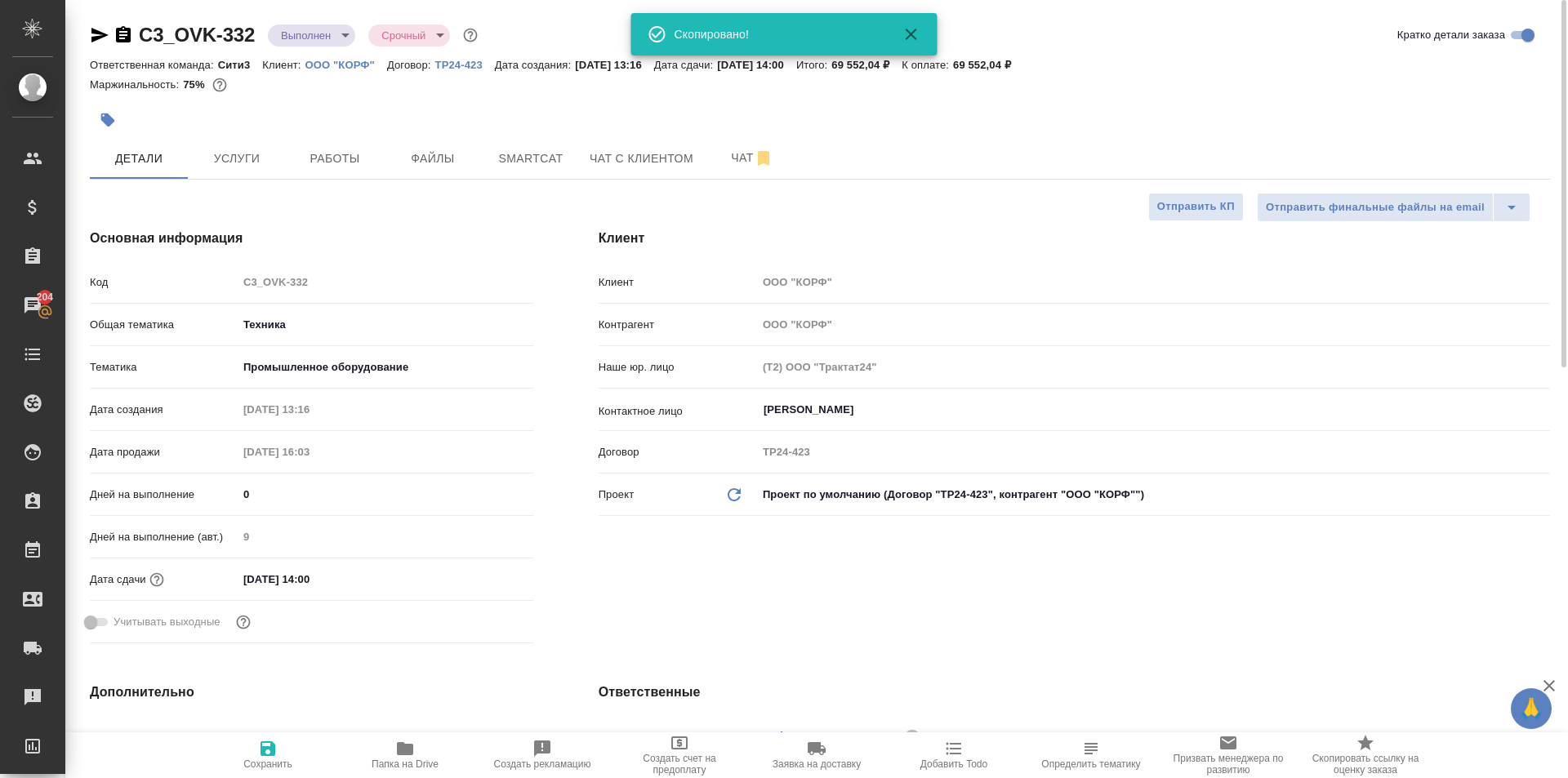
type textarea "x"
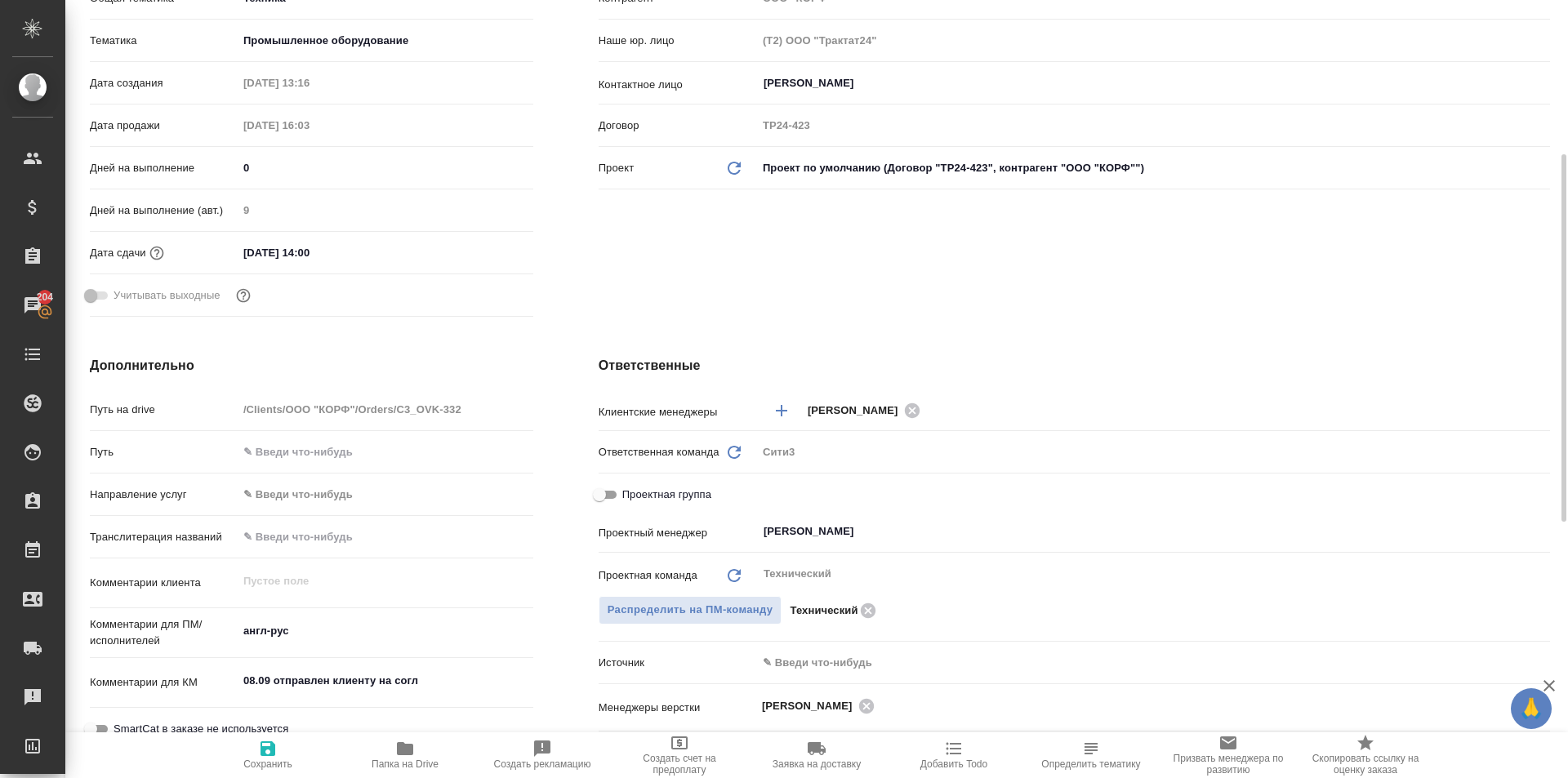
scroll to position [408, 0]
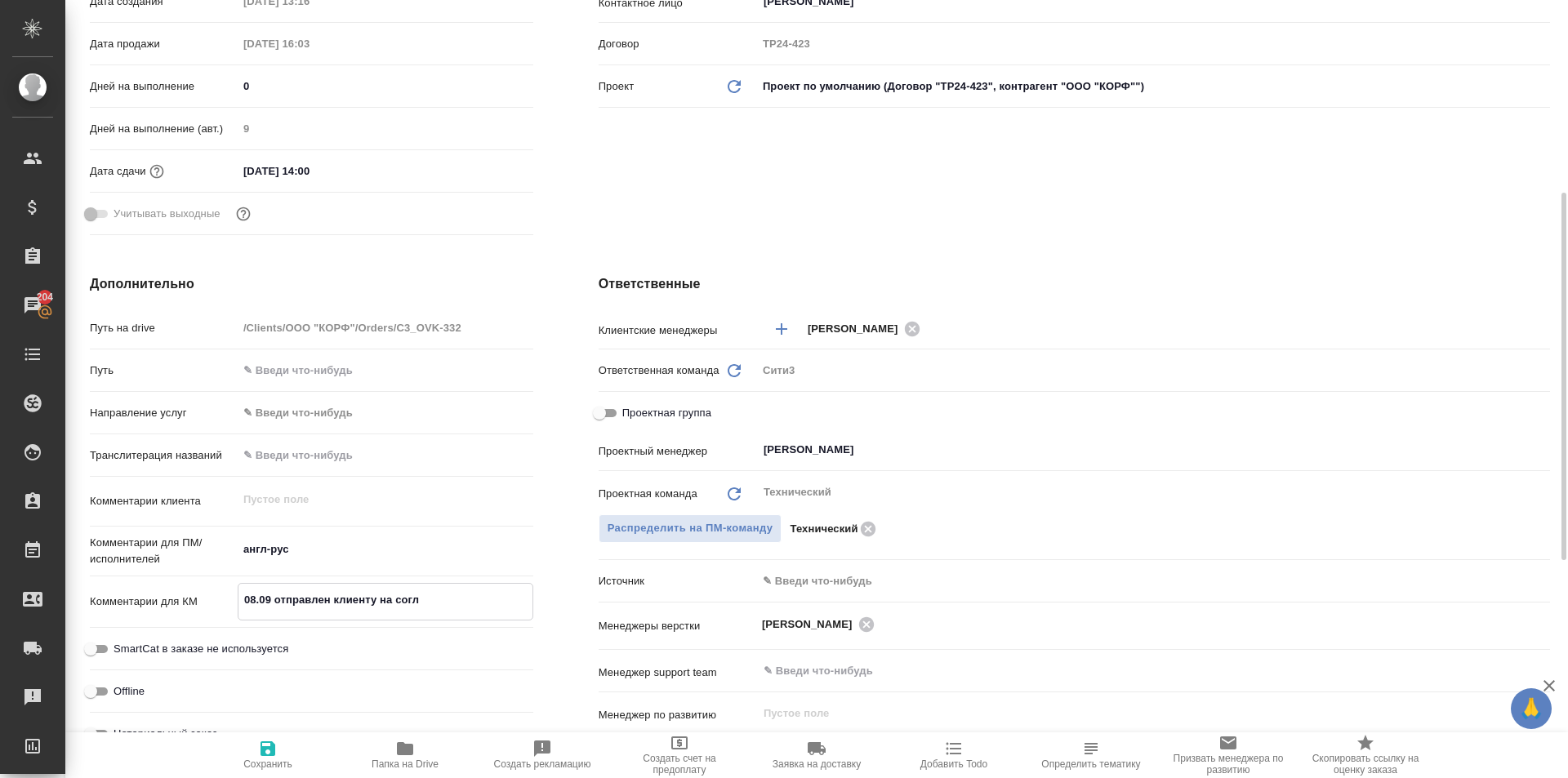
drag, startPoint x: 413, startPoint y: 602, endPoint x: 241, endPoint y: 597, distance: 172.1
click at [241, 597] on textarea "08.09 отправлен клиенту на согл" at bounding box center [385, 600] width 294 height 28
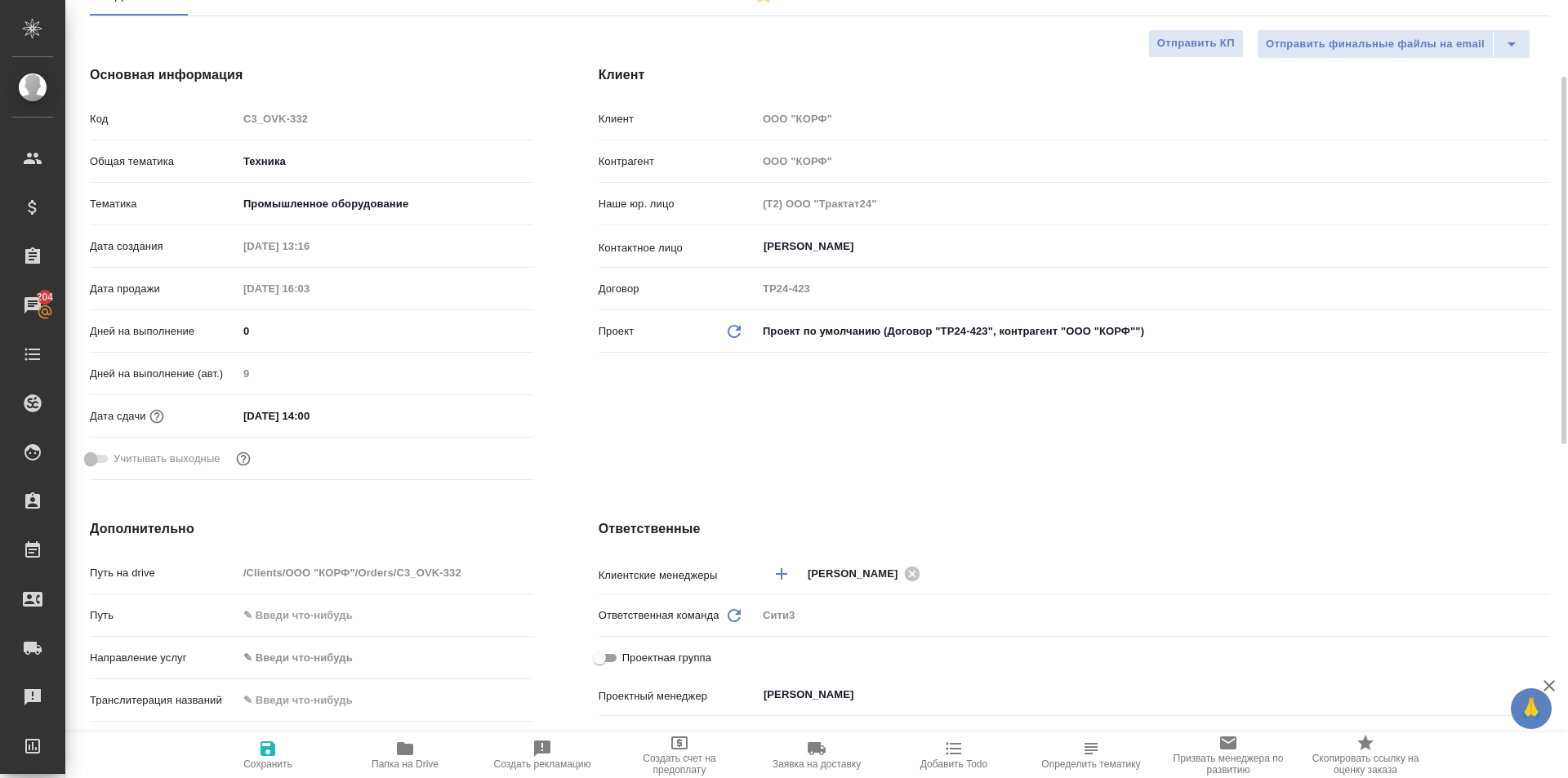
scroll to position [0, 0]
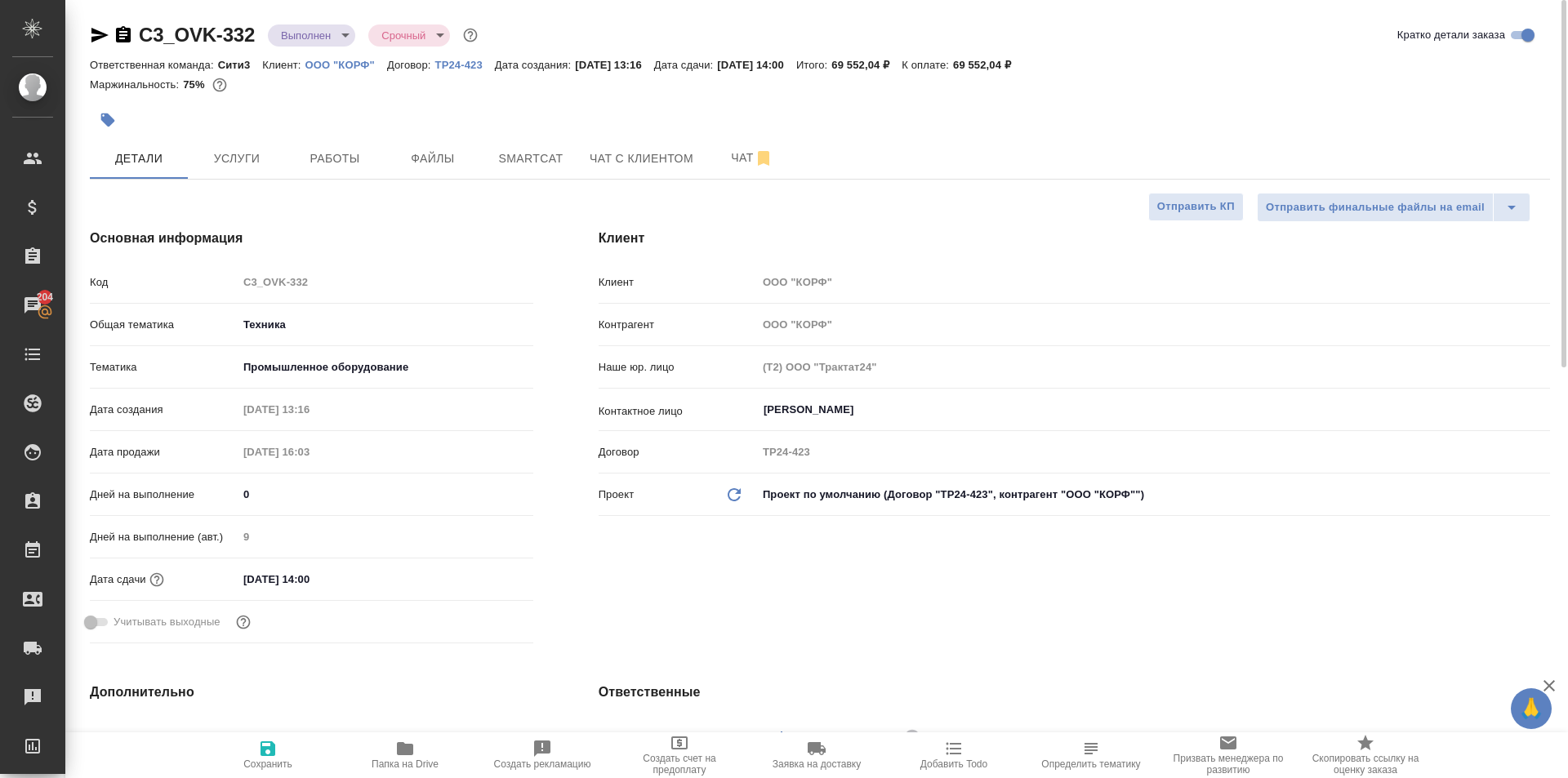
type textarea "x"
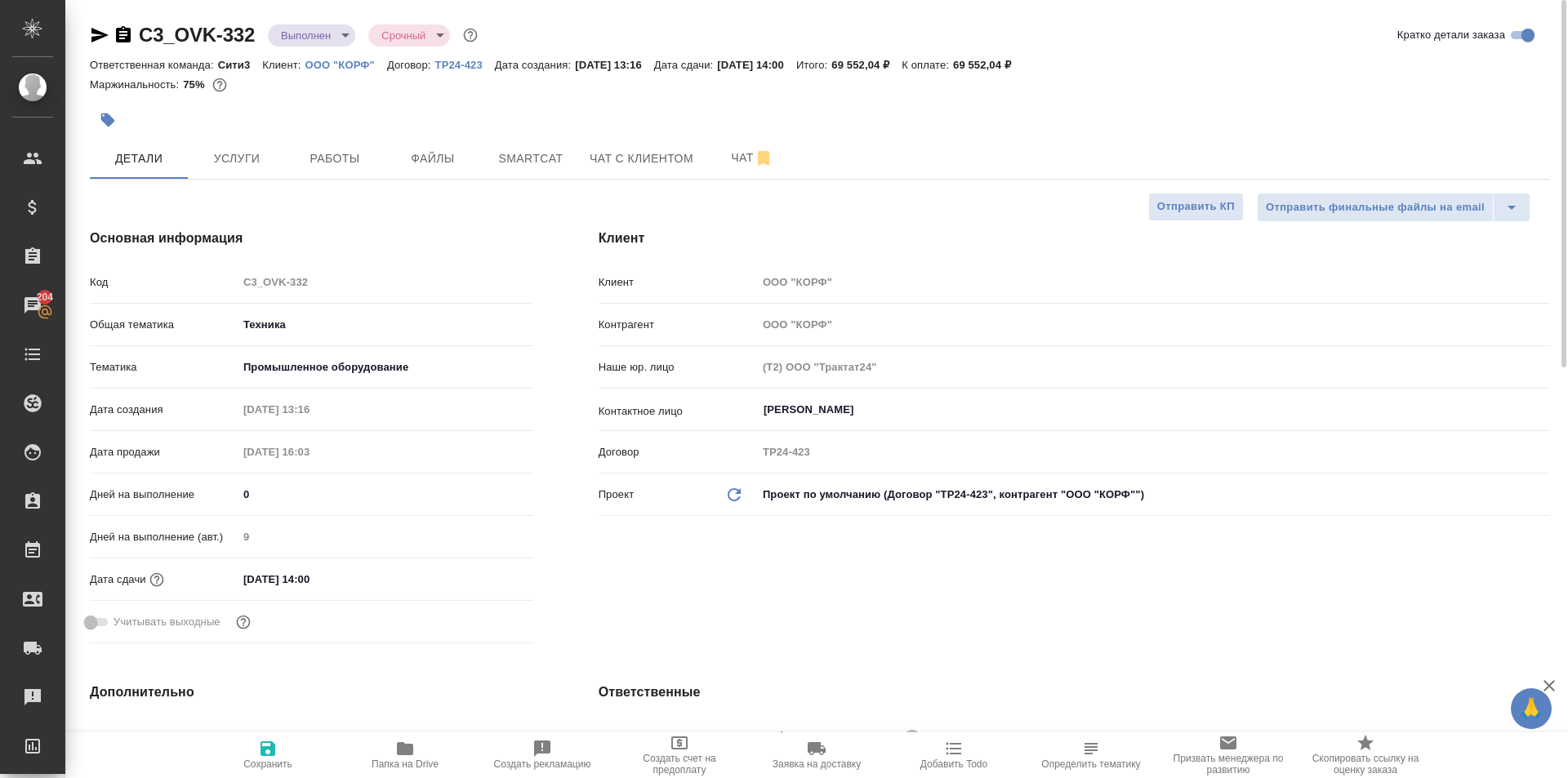
type textarea "x"
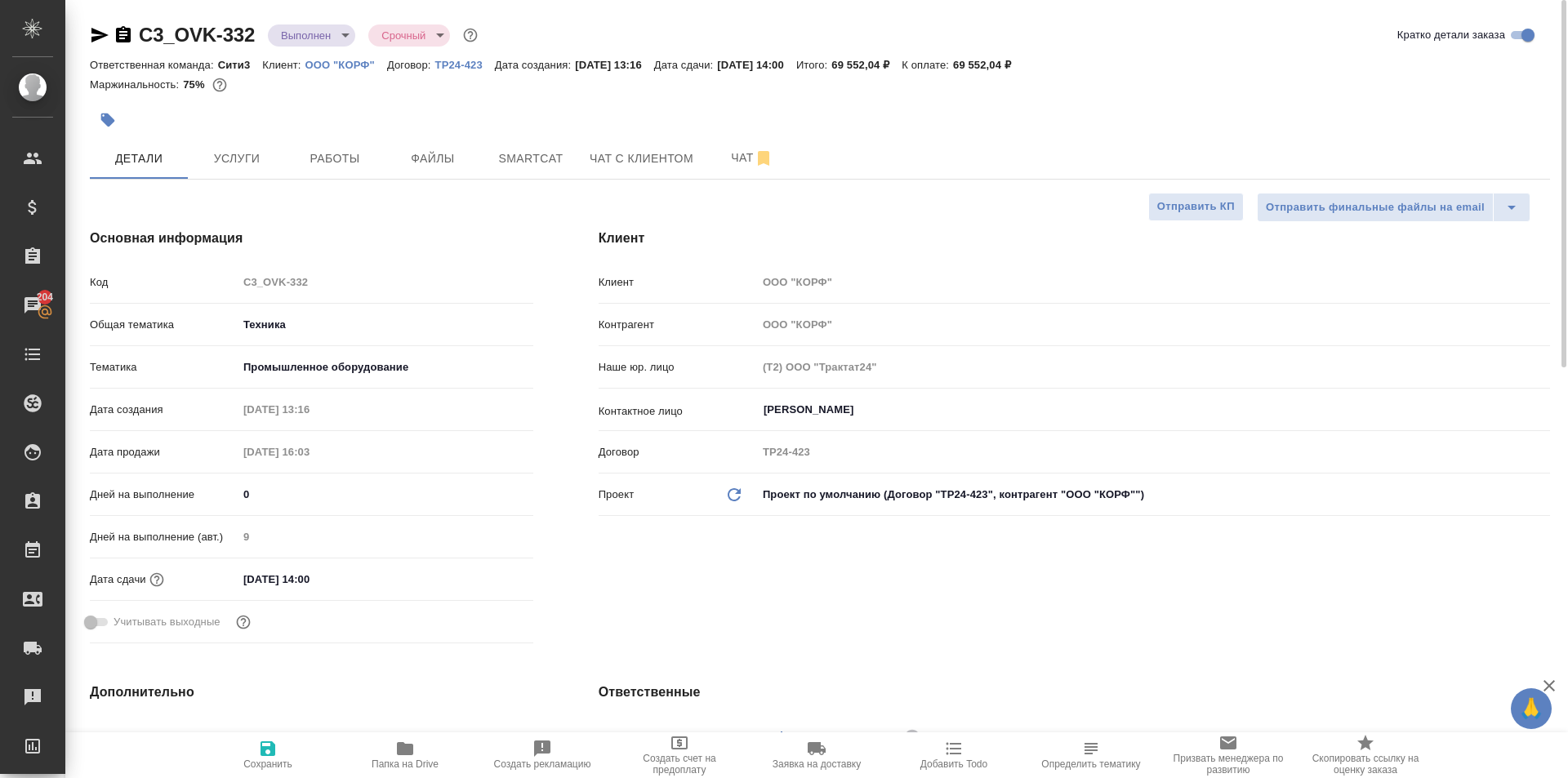
type textarea "x"
click at [123, 37] on icon "button" at bounding box center [124, 34] width 14 height 16
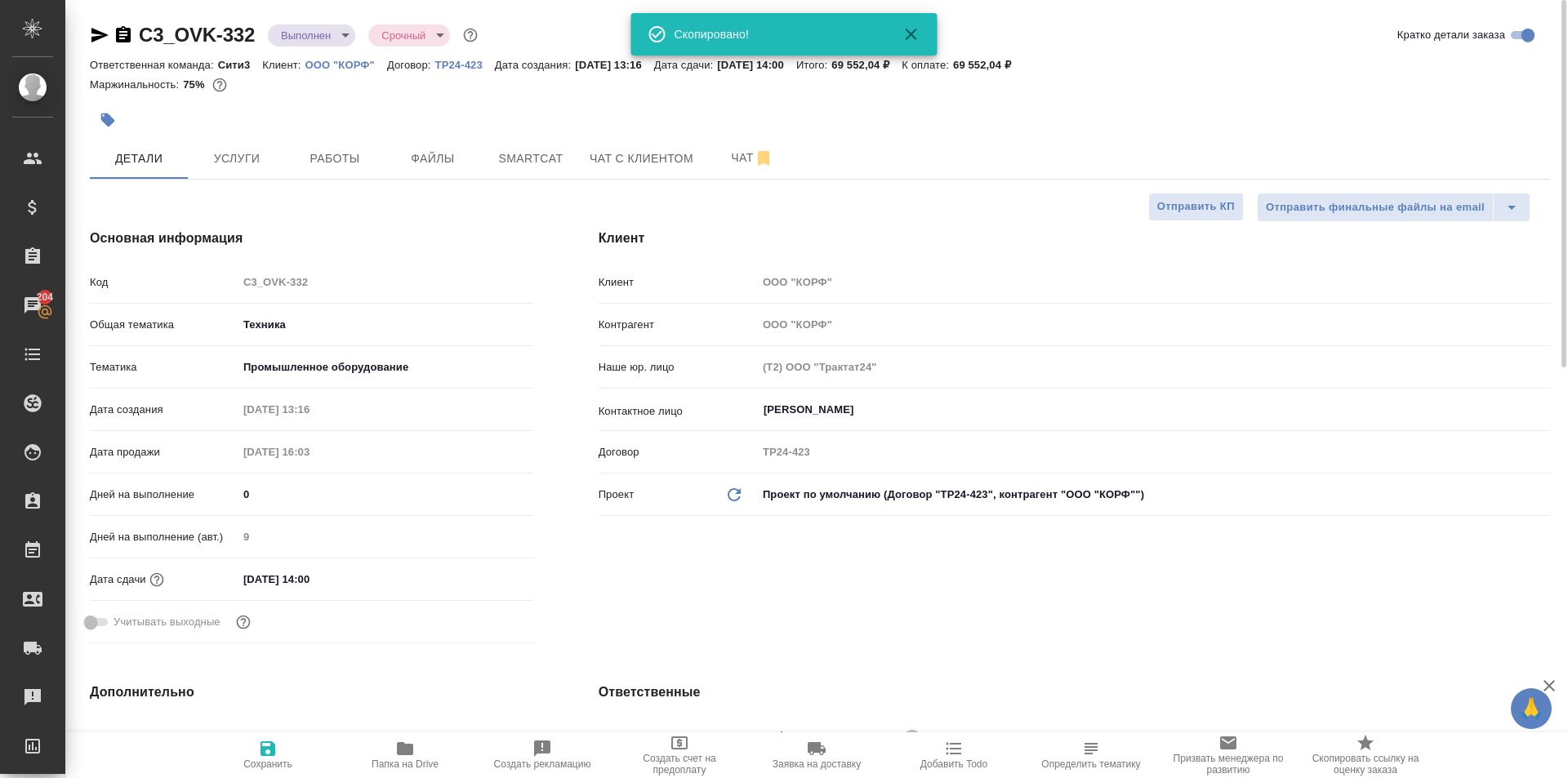
type textarea "x"
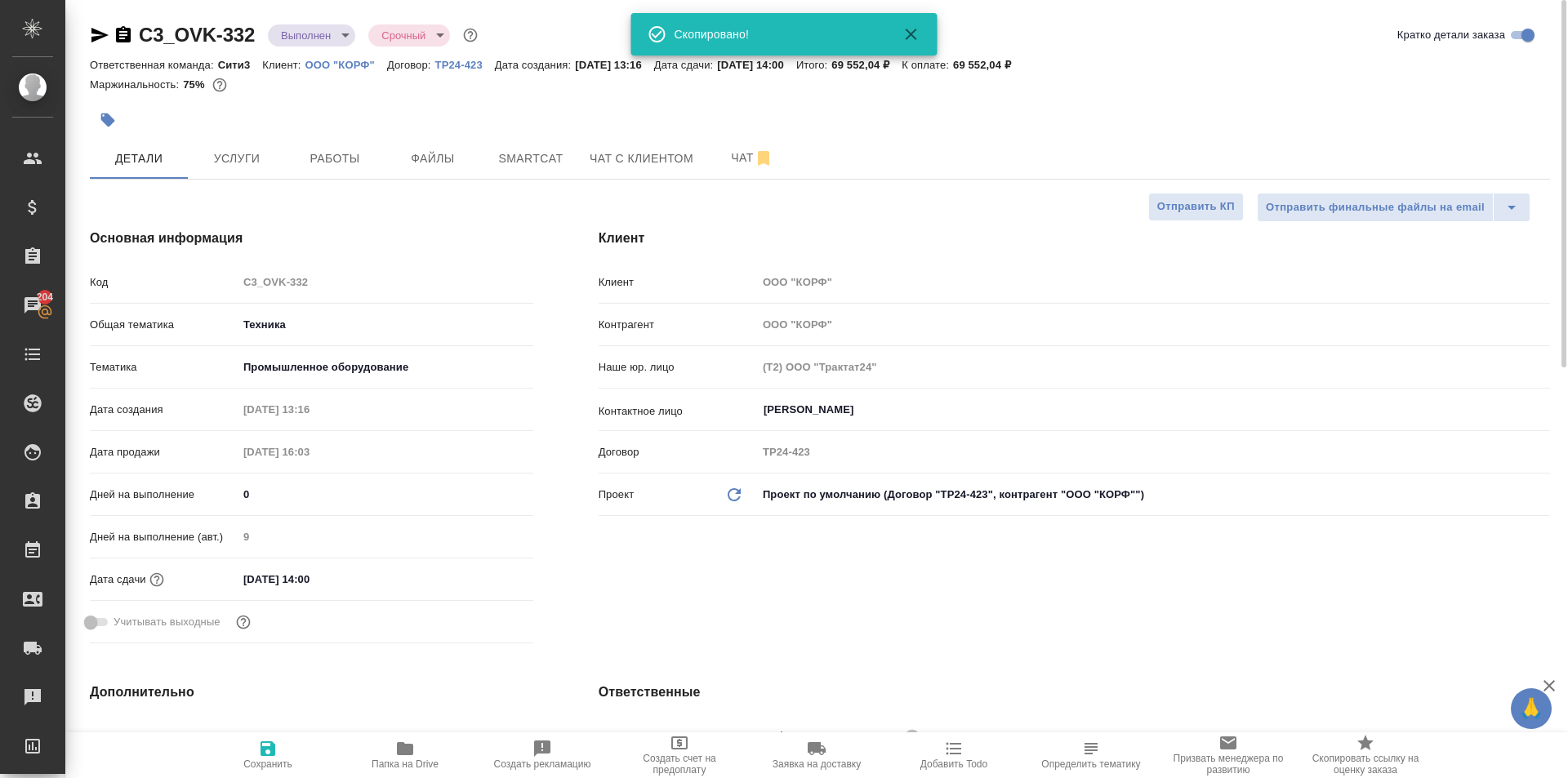
type textarea "x"
click at [96, 32] on icon "button" at bounding box center [99, 35] width 17 height 14
type textarea "x"
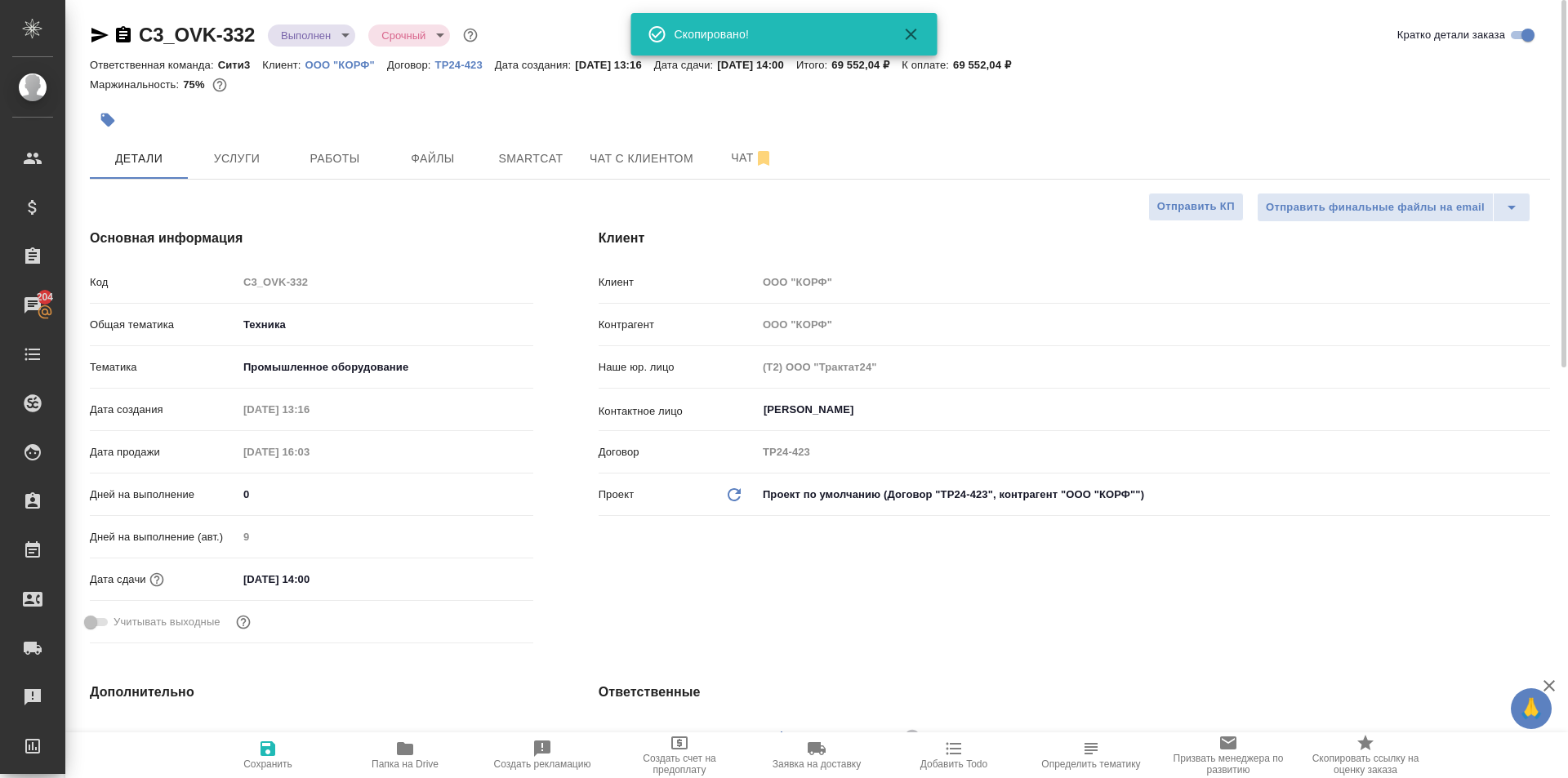
type textarea "x"
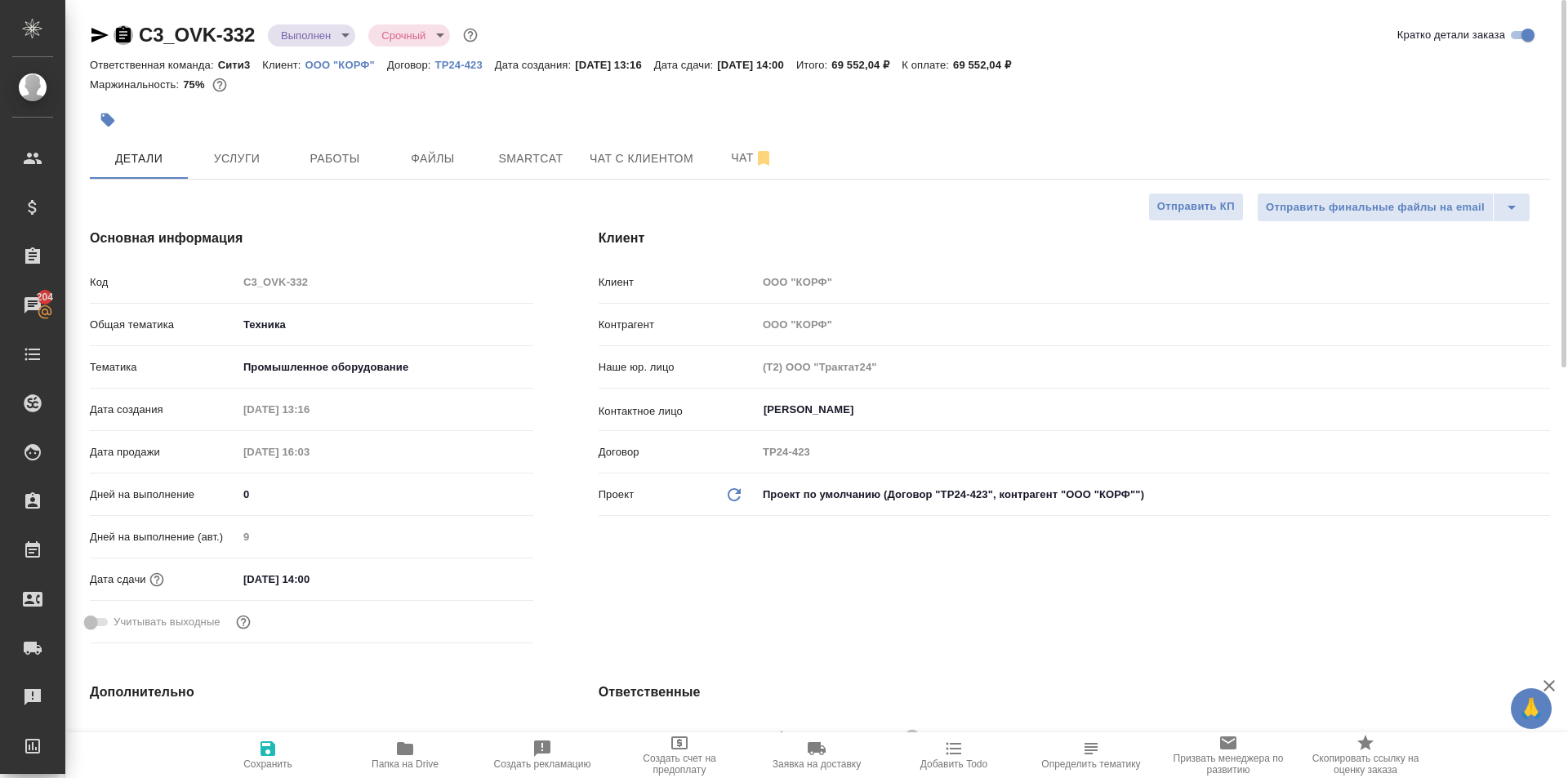
click at [123, 32] on icon "button" at bounding box center [124, 35] width 20 height 20
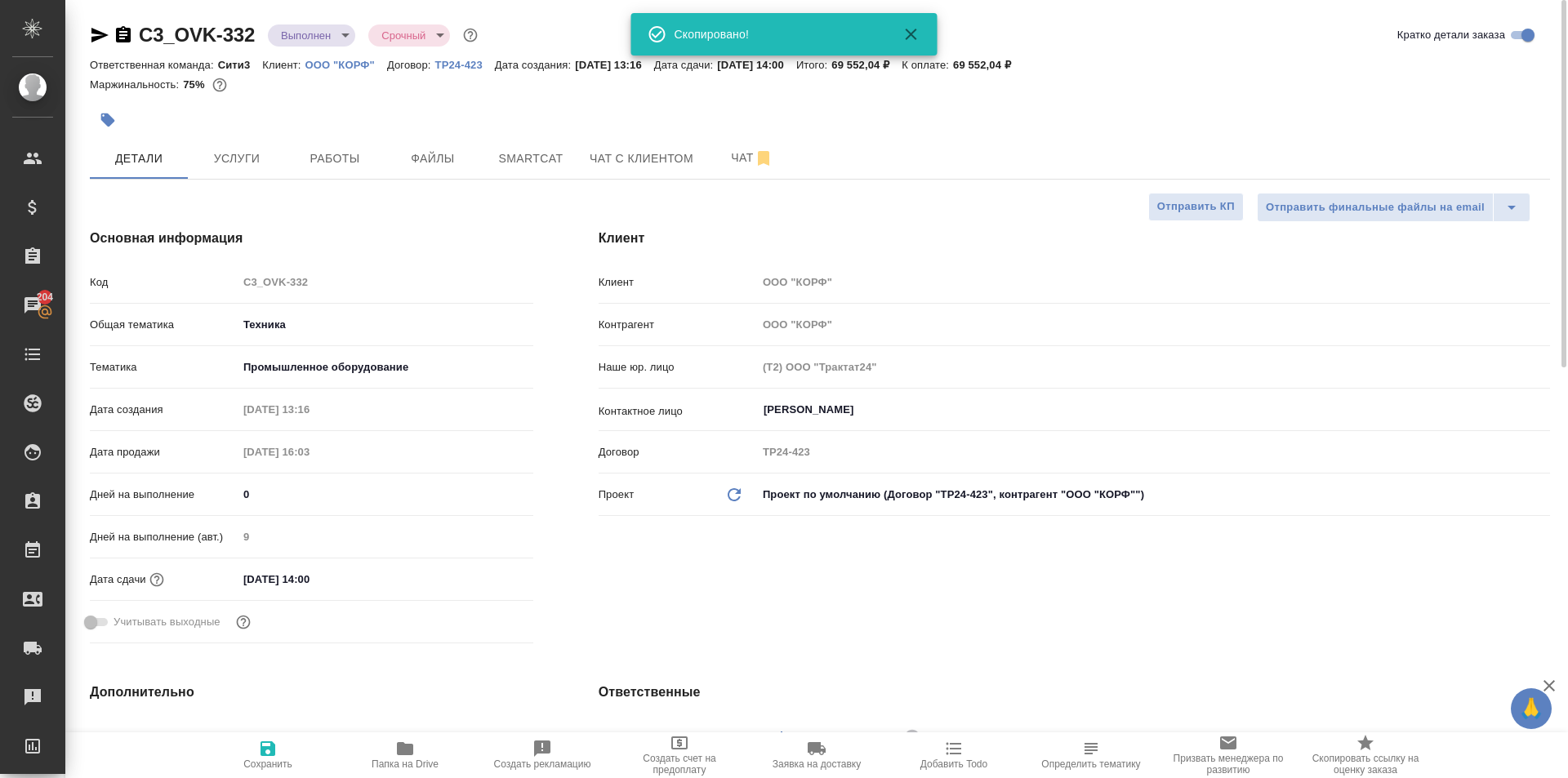
type textarea "x"
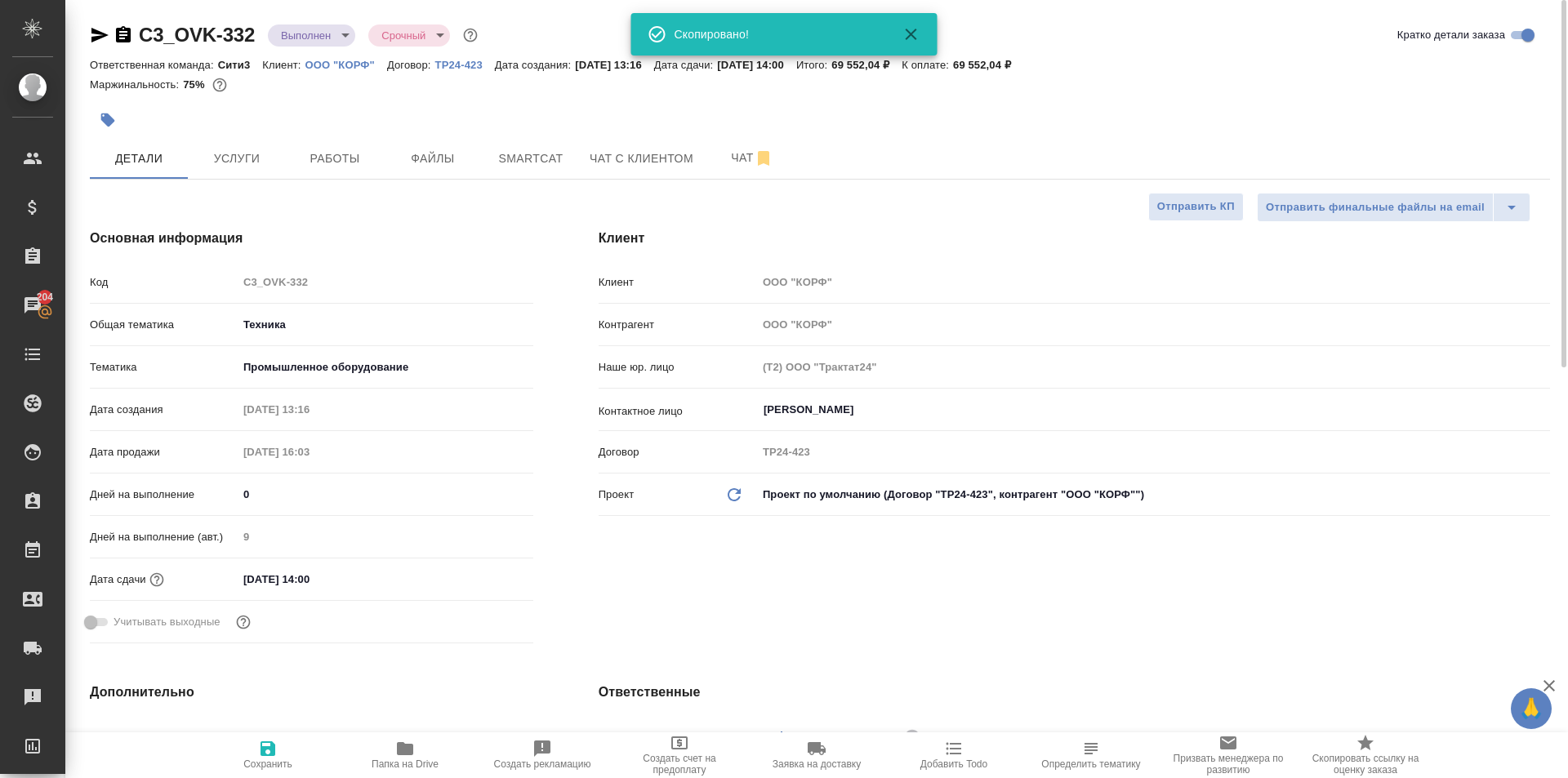
type textarea "x"
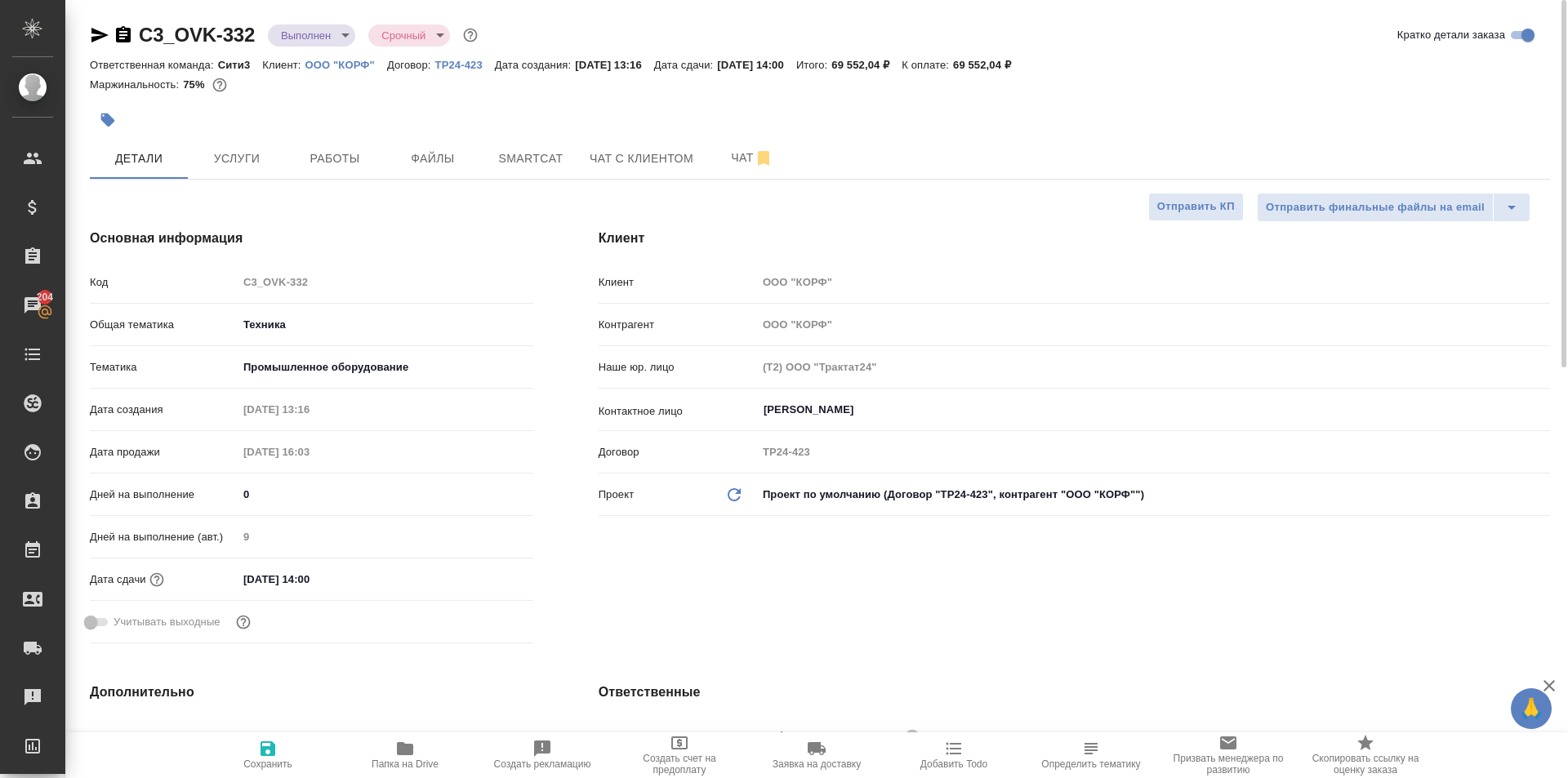
type textarea "x"
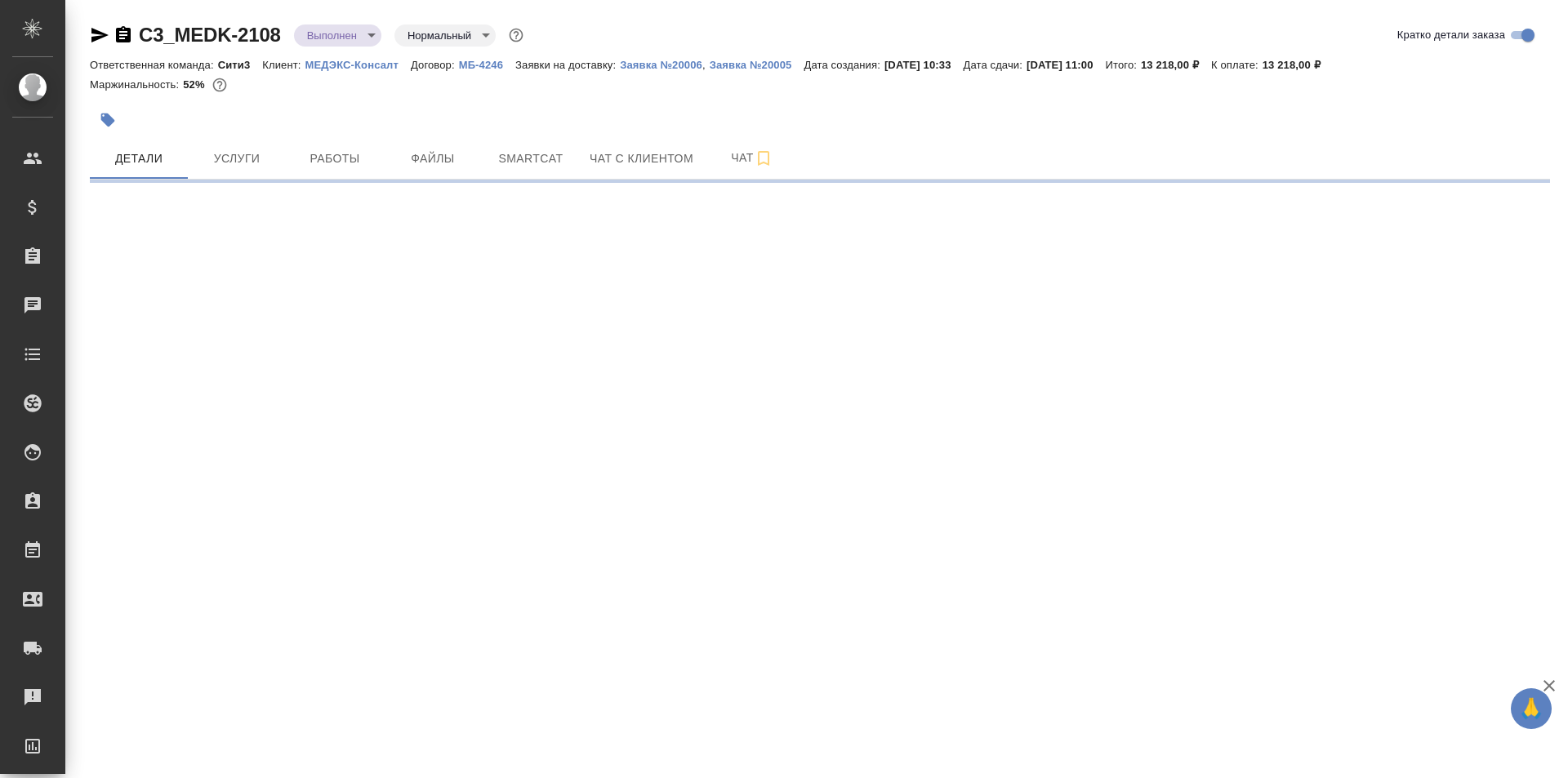
select select "RU"
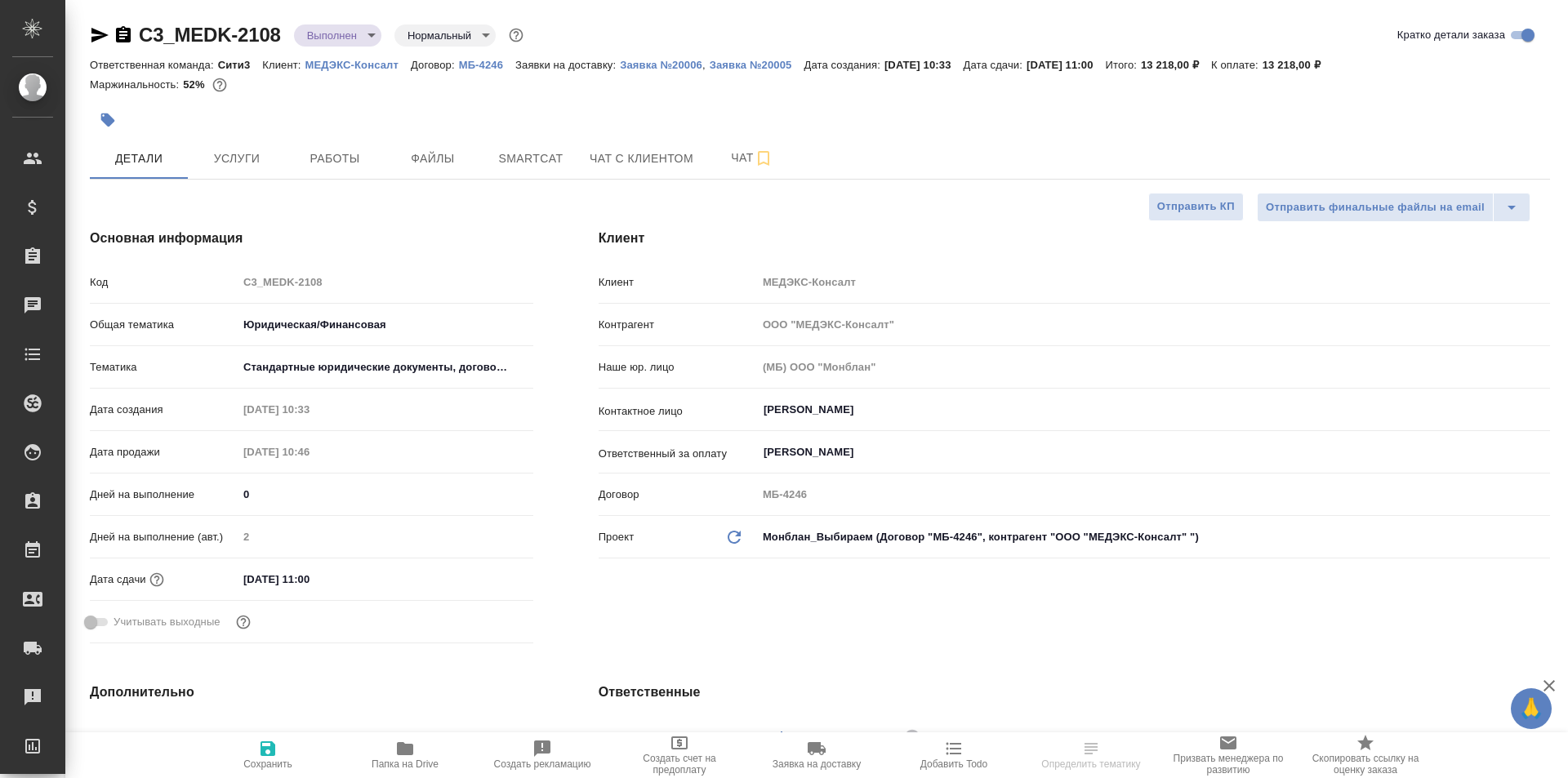
type textarea "x"
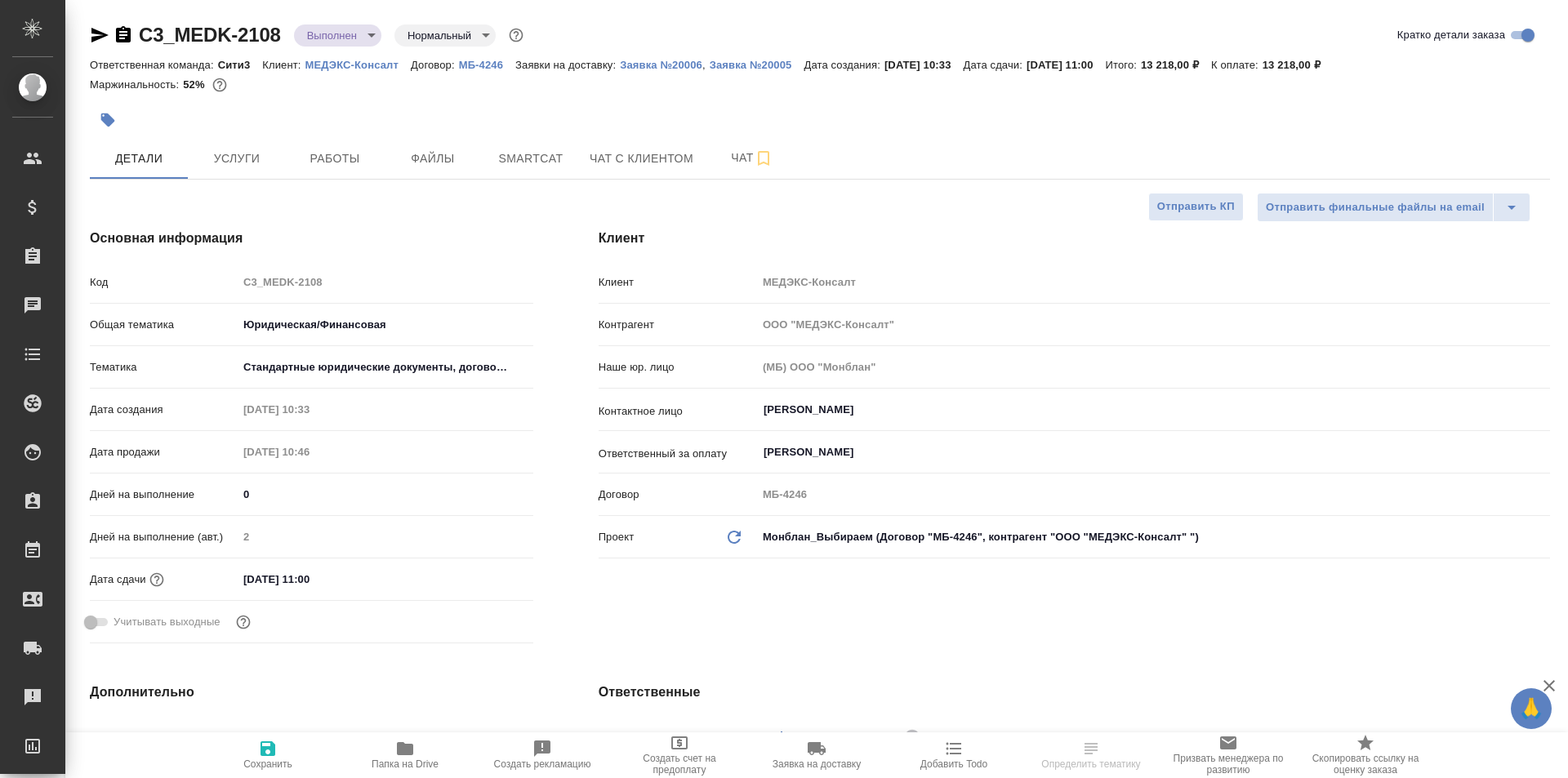
type textarea "x"
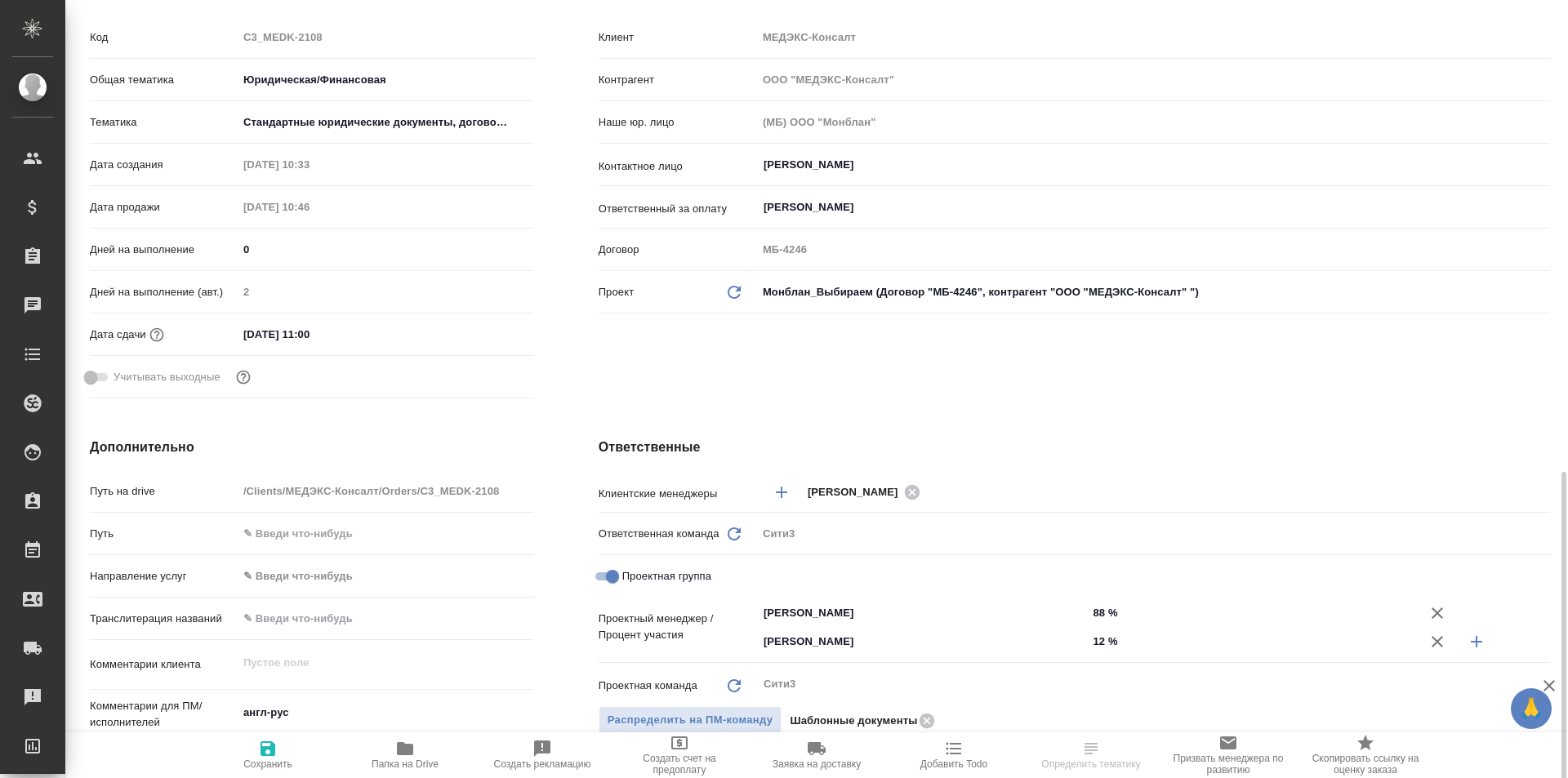
scroll to position [571, 0]
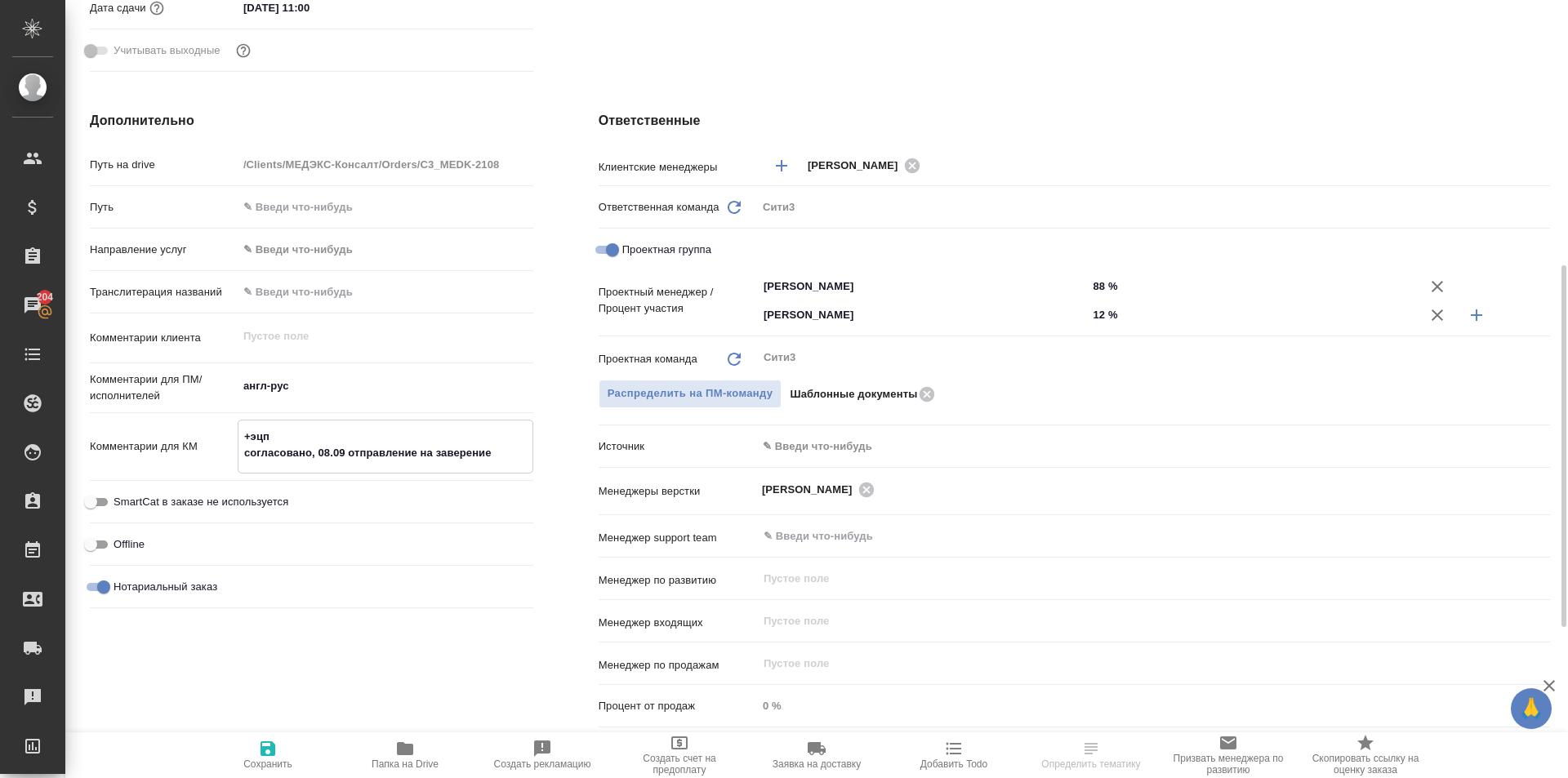
drag, startPoint x: 493, startPoint y: 455, endPoint x: 319, endPoint y: 452, distance: 174.0
click at [319, 452] on textarea "+эцп согласовано, 08.09 отправление на заверение" at bounding box center [385, 445] width 294 height 44
type textarea "x"
click at [550, 382] on div "Дополнительно Путь на drive /Clients/МЕДЭКС-Консалт/Orders/C3_MEDK-2108 Путь На…" at bounding box center [311, 422] width 509 height 689
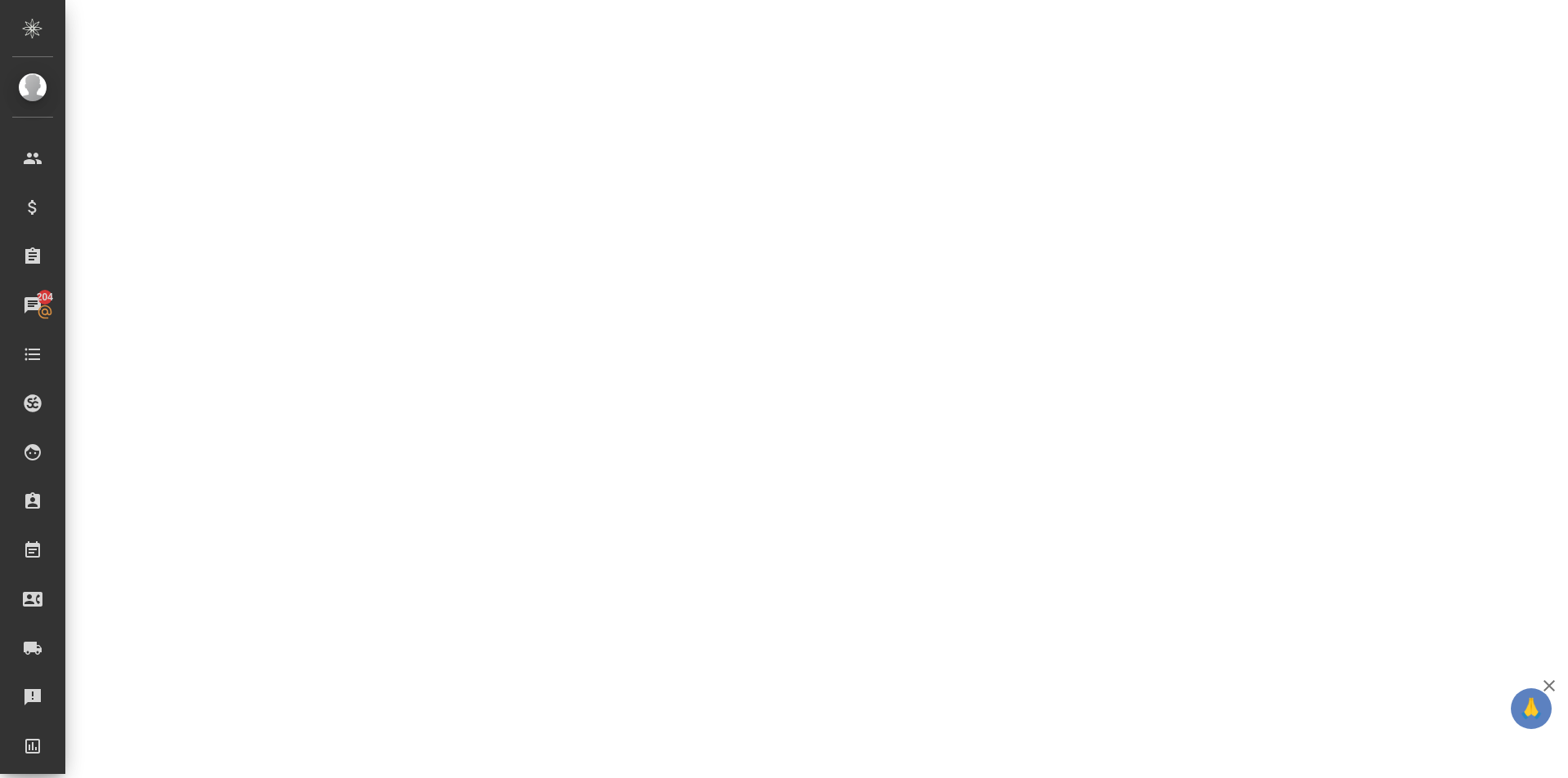
drag, startPoint x: 267, startPoint y: 440, endPoint x: 255, endPoint y: 437, distance: 12.4
click at [255, 437] on div ".cls-1 fill:#fff; AWATERA [PERSON_NAME] Спецификации Заказы 204 Чаты Todo Проек…" at bounding box center [784, 389] width 1568 height 778
select select "RU"
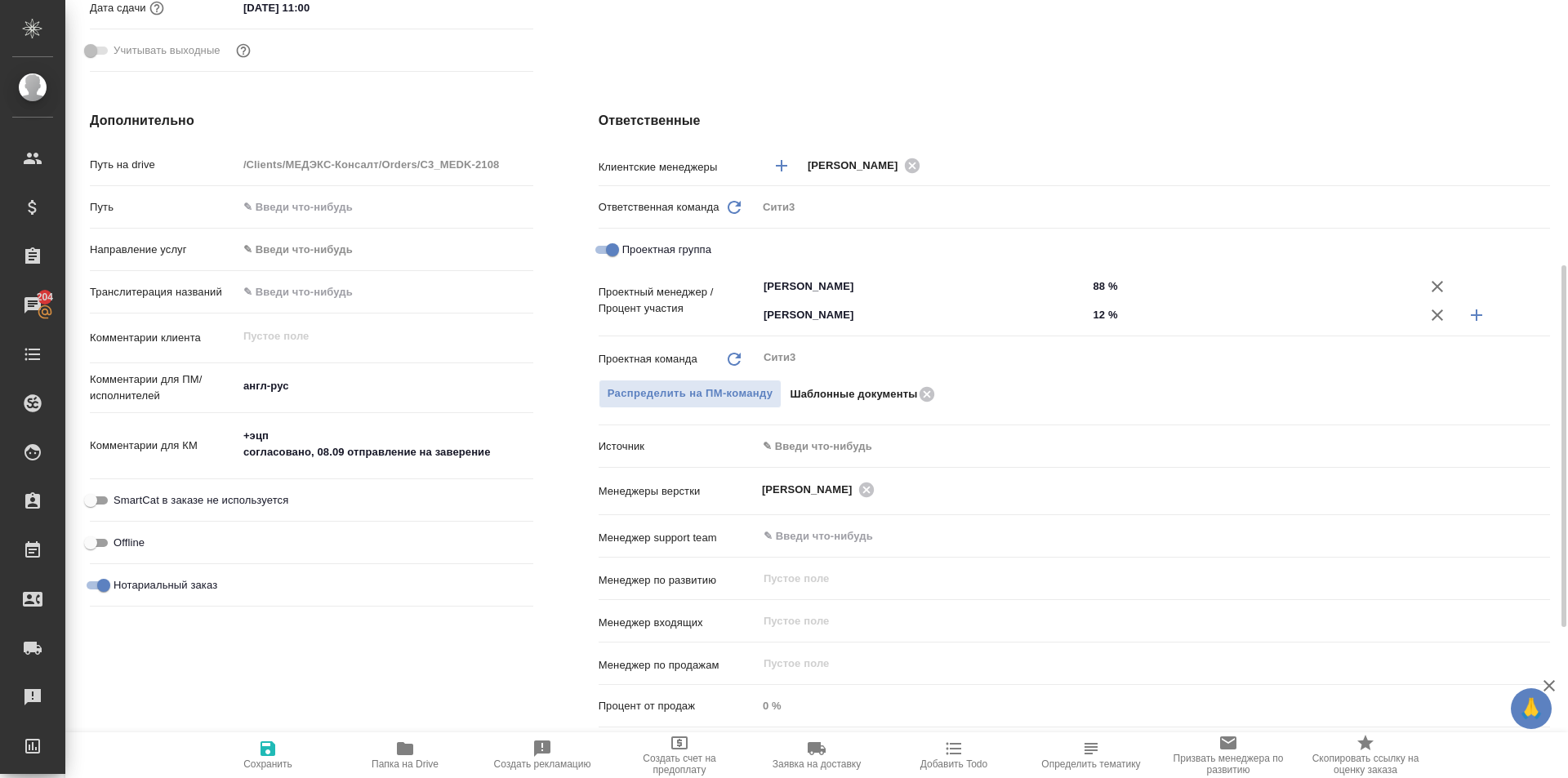
type textarea "x"
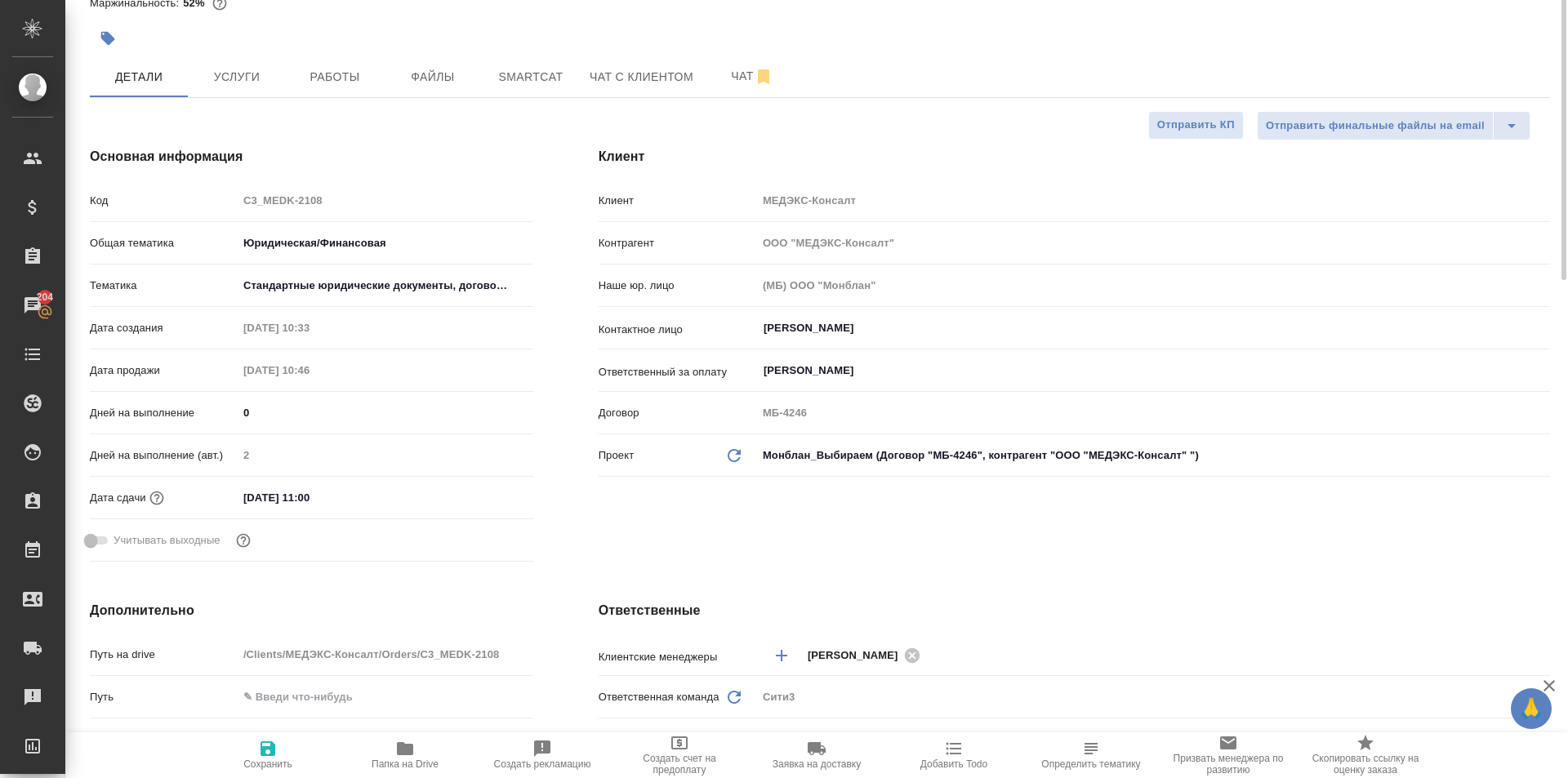
scroll to position [0, 0]
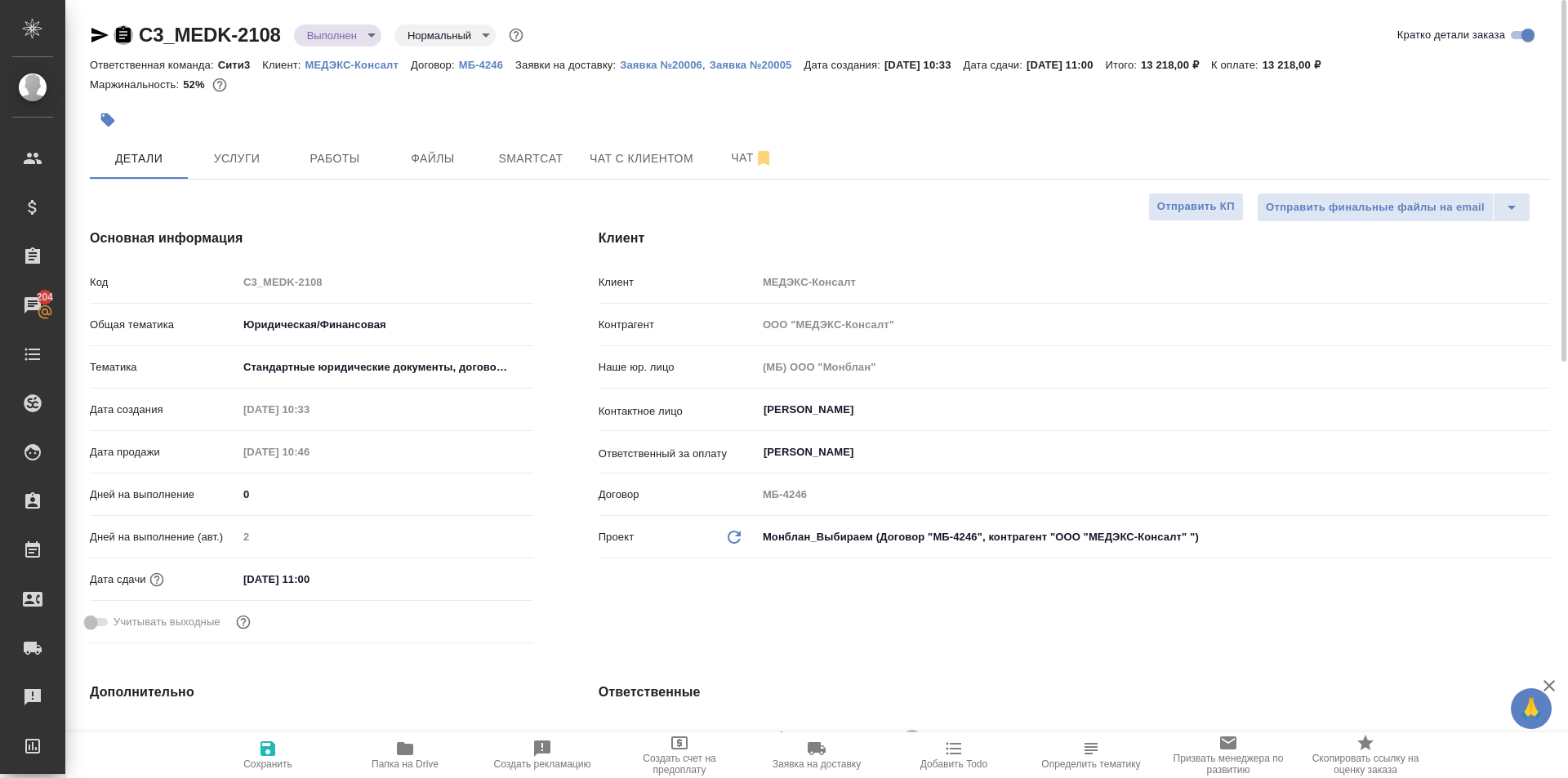
click at [128, 32] on icon "button" at bounding box center [124, 34] width 14 height 16
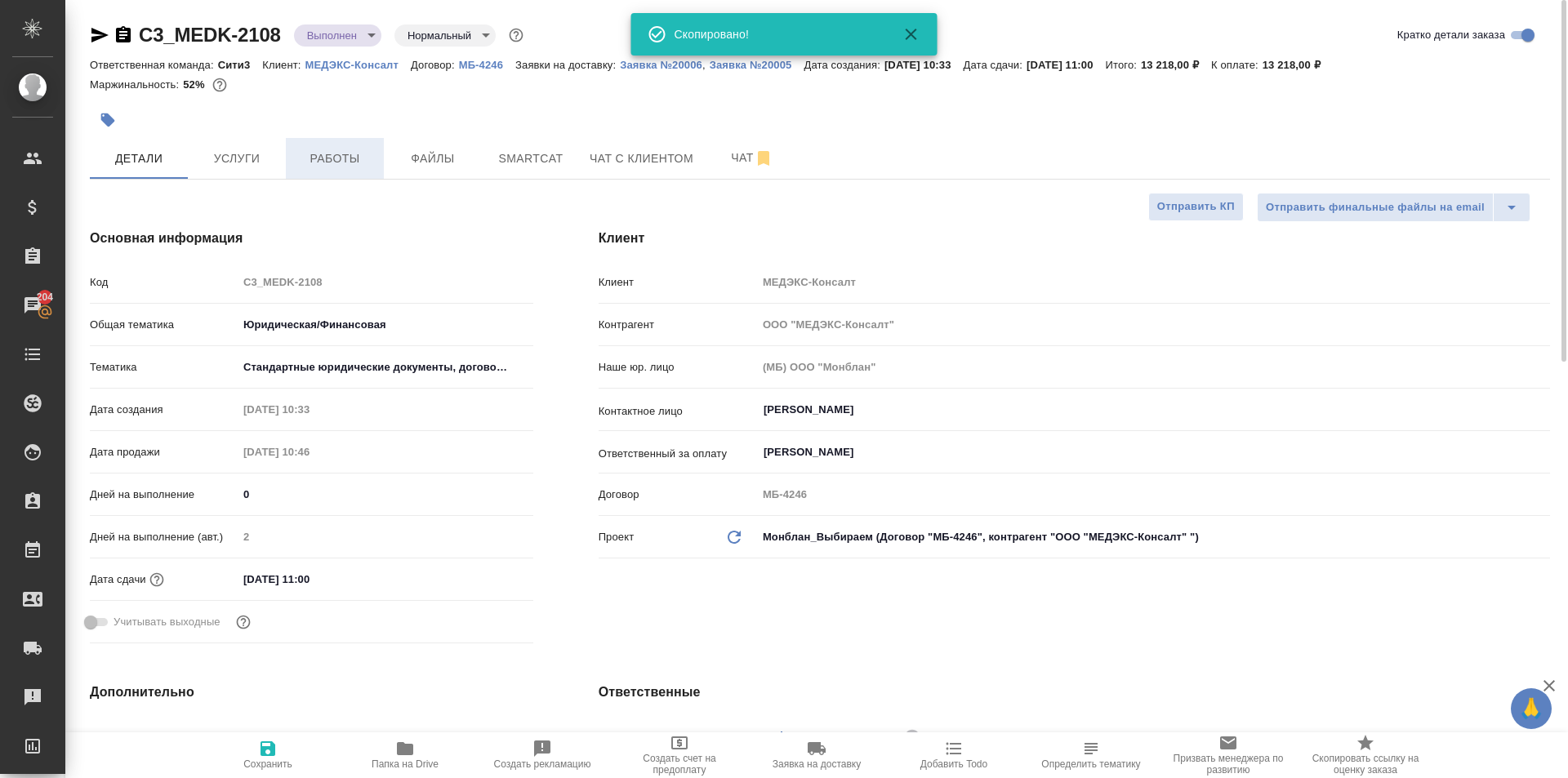
type textarea "x"
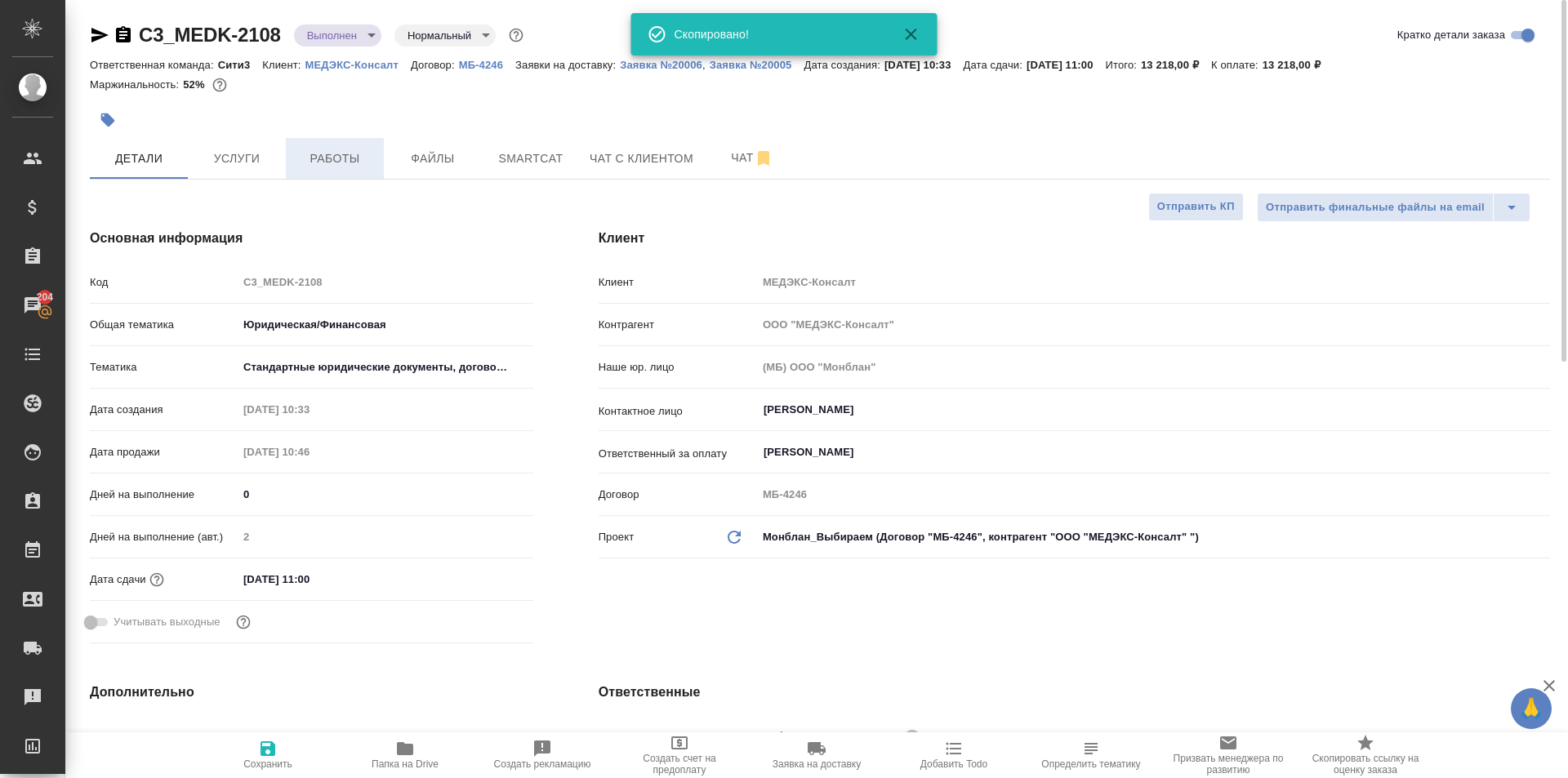
type textarea "x"
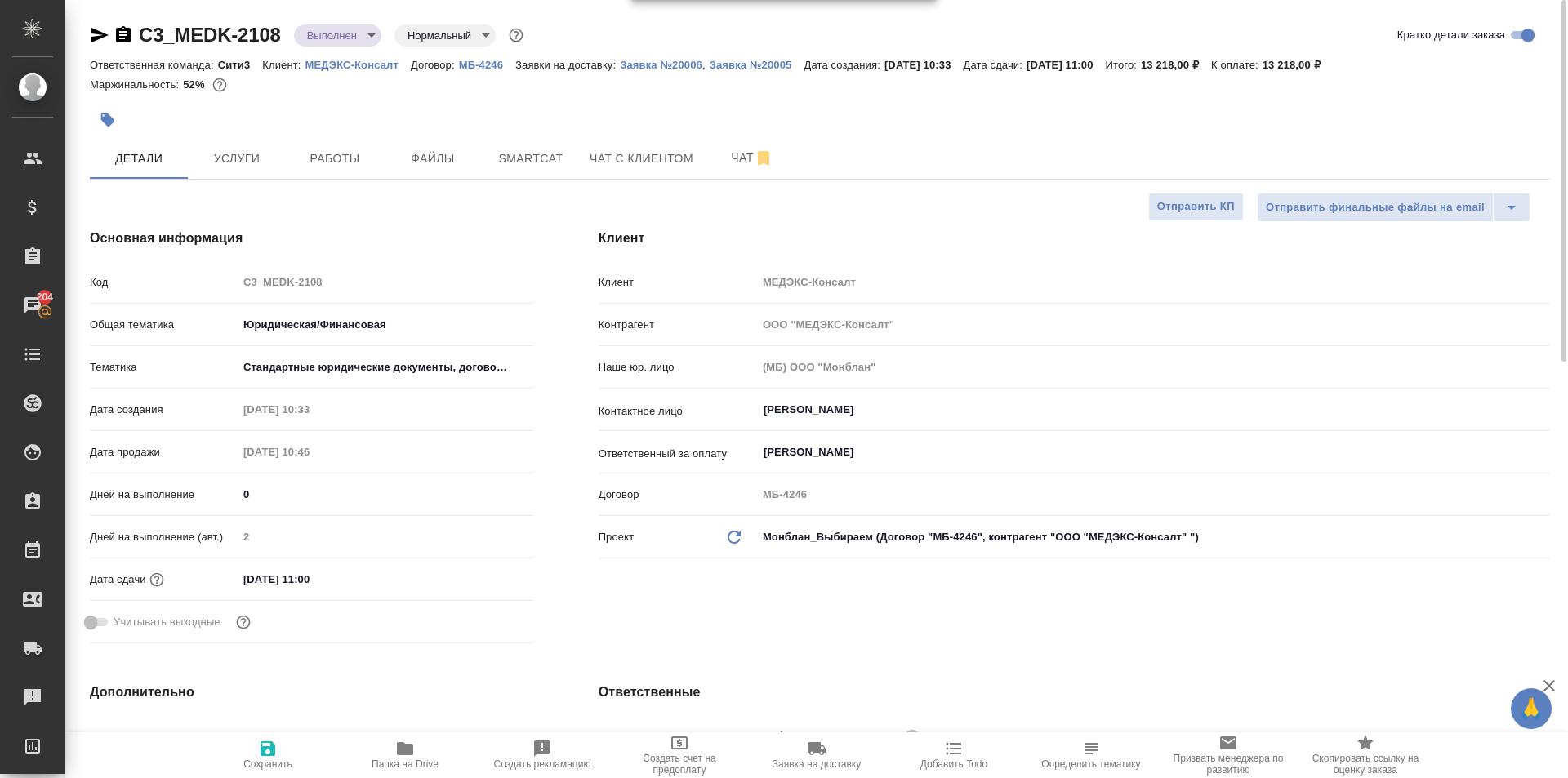
type textarea "x"
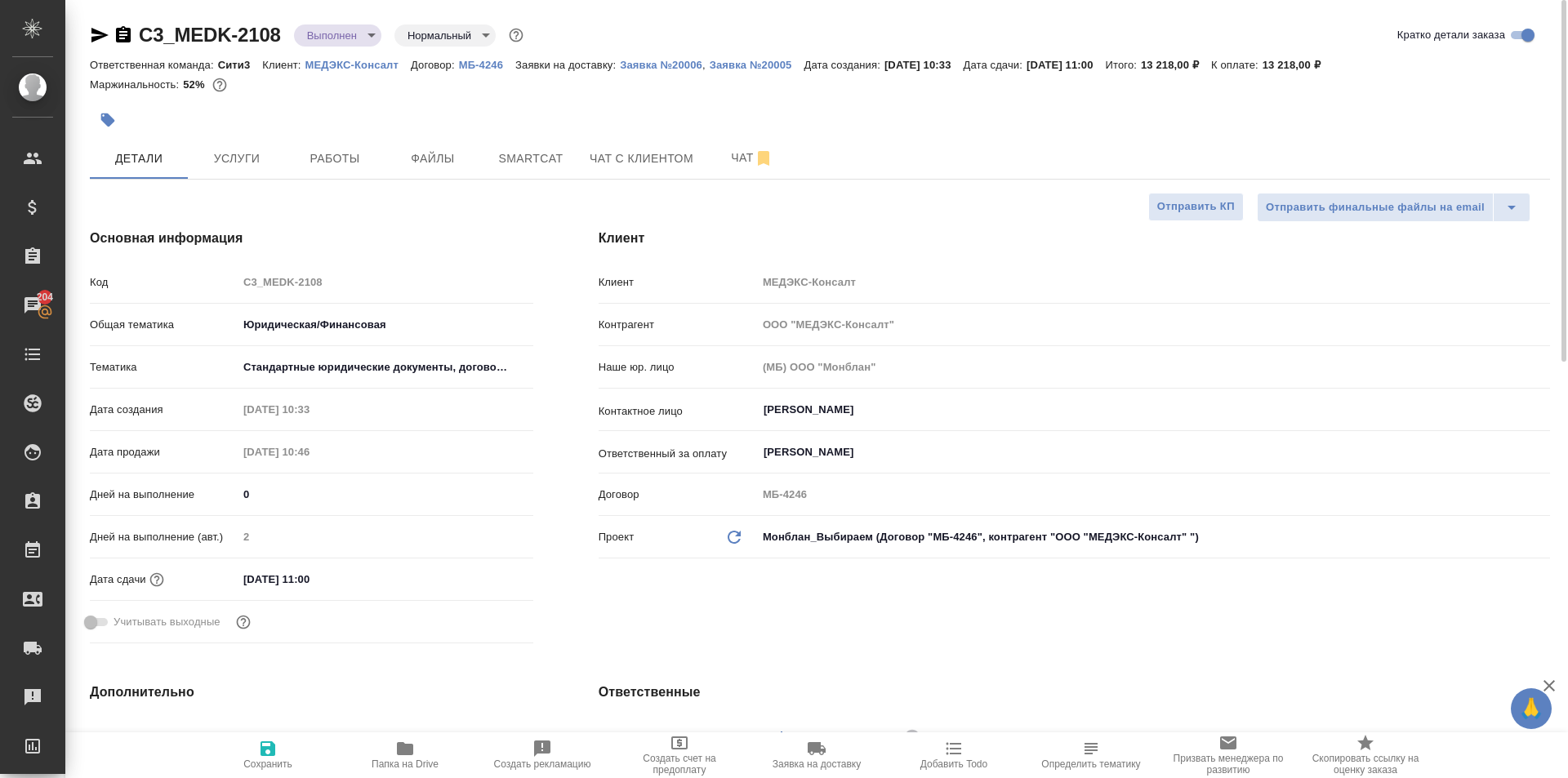
type textarea "x"
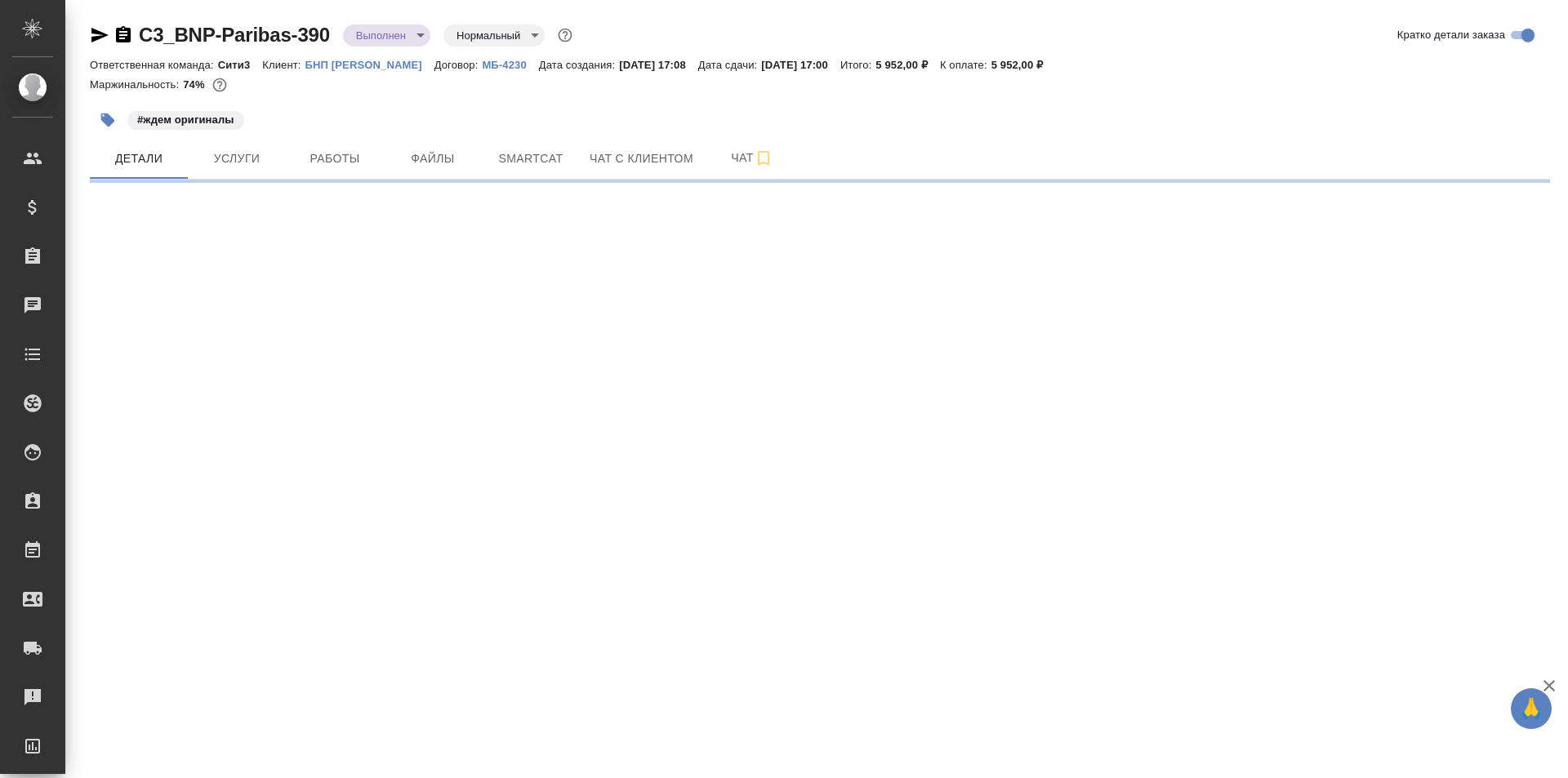
select select "RU"
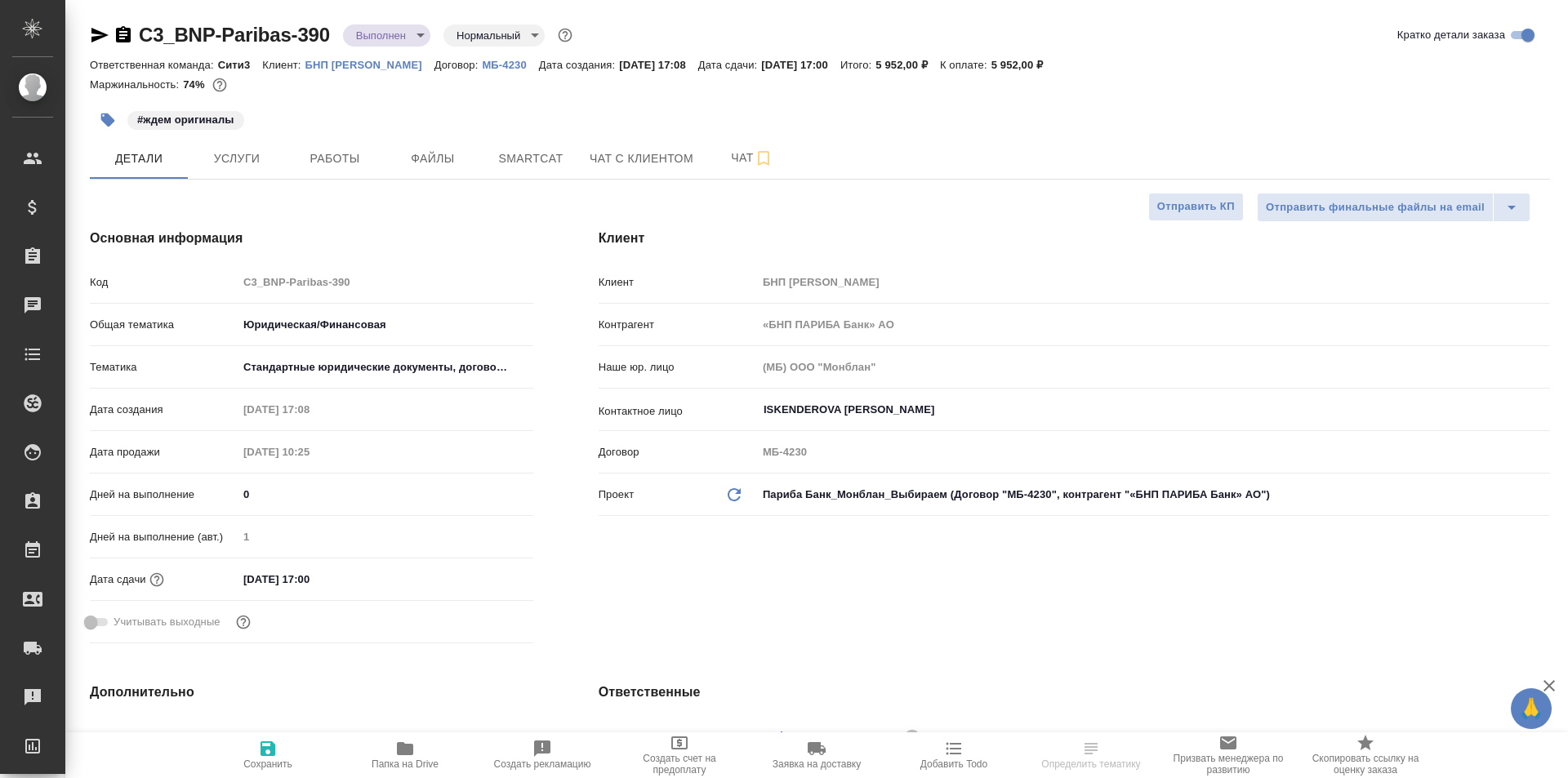
type textarea "x"
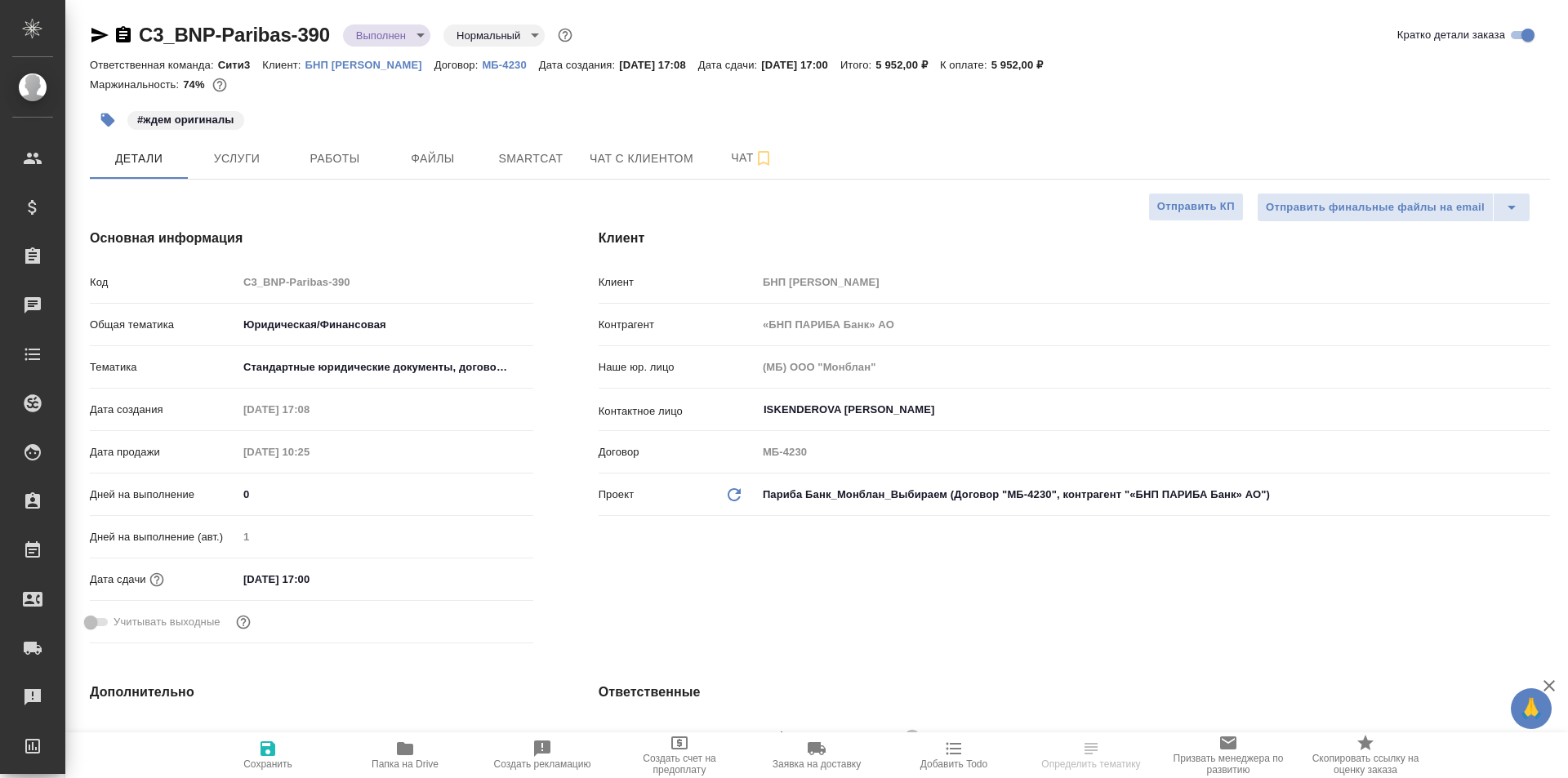
type textarea "x"
click at [127, 27] on icon "button" at bounding box center [124, 35] width 20 height 20
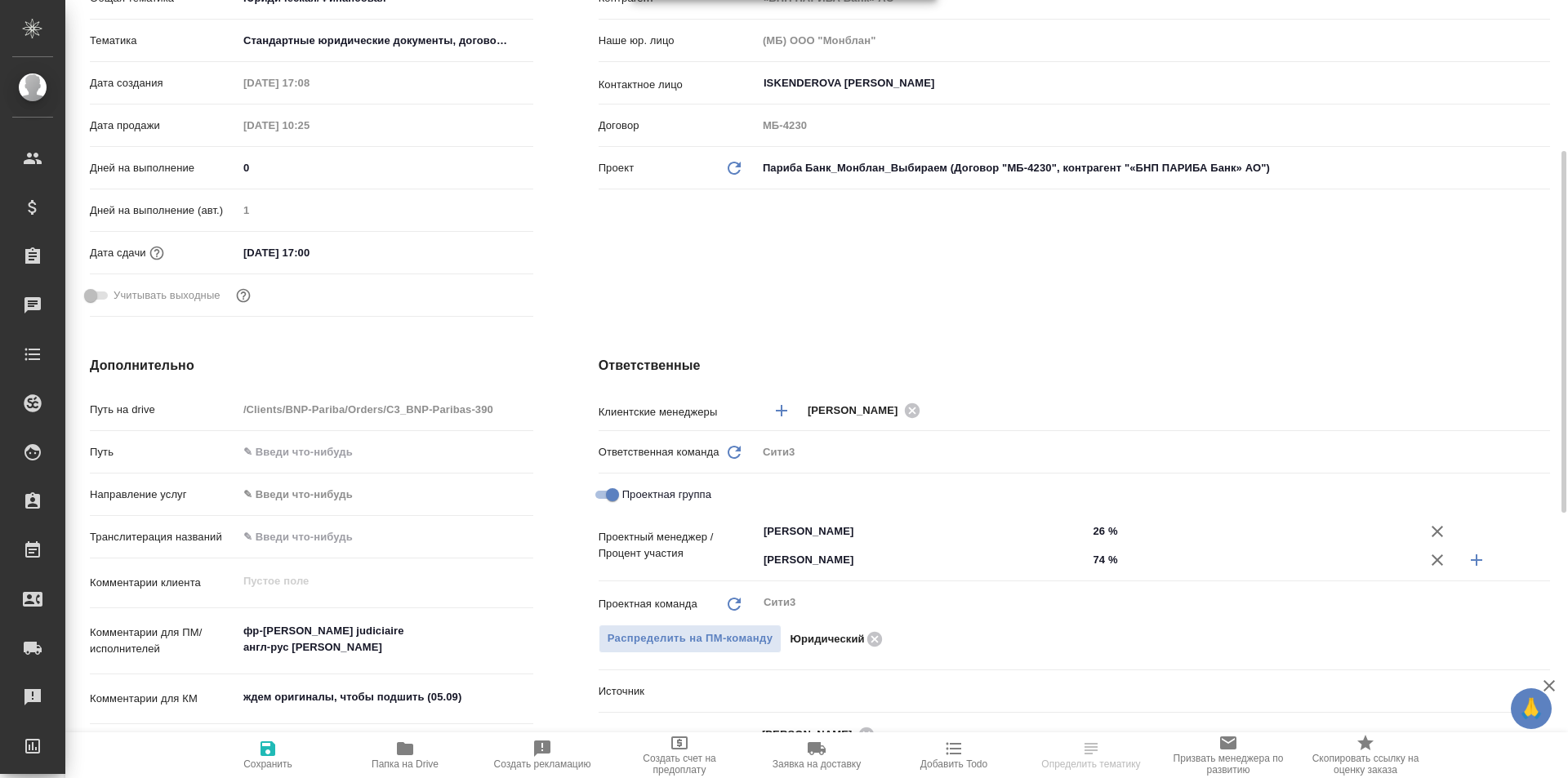
scroll to position [490, 0]
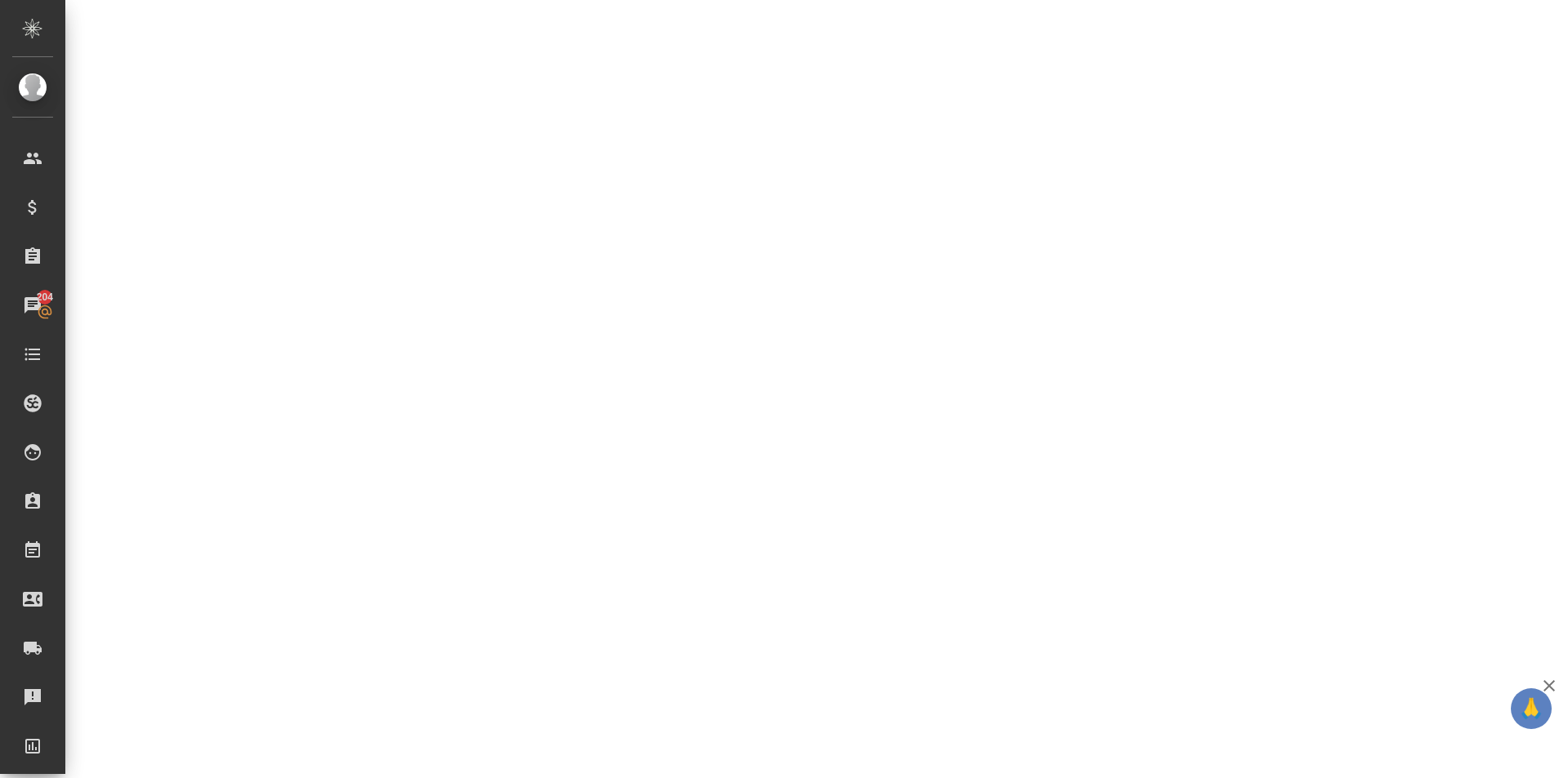
select select "RU"
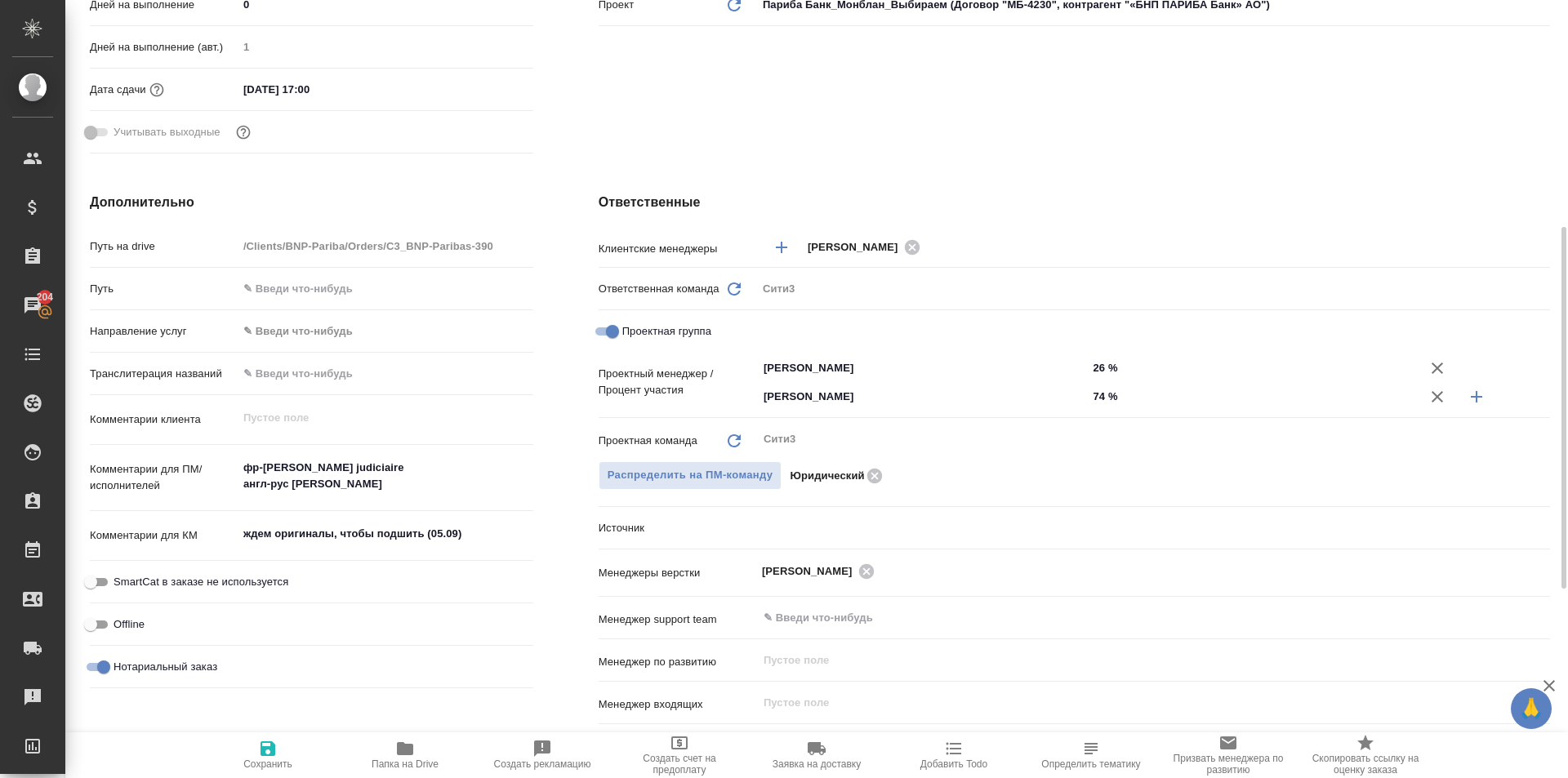
type textarea "x"
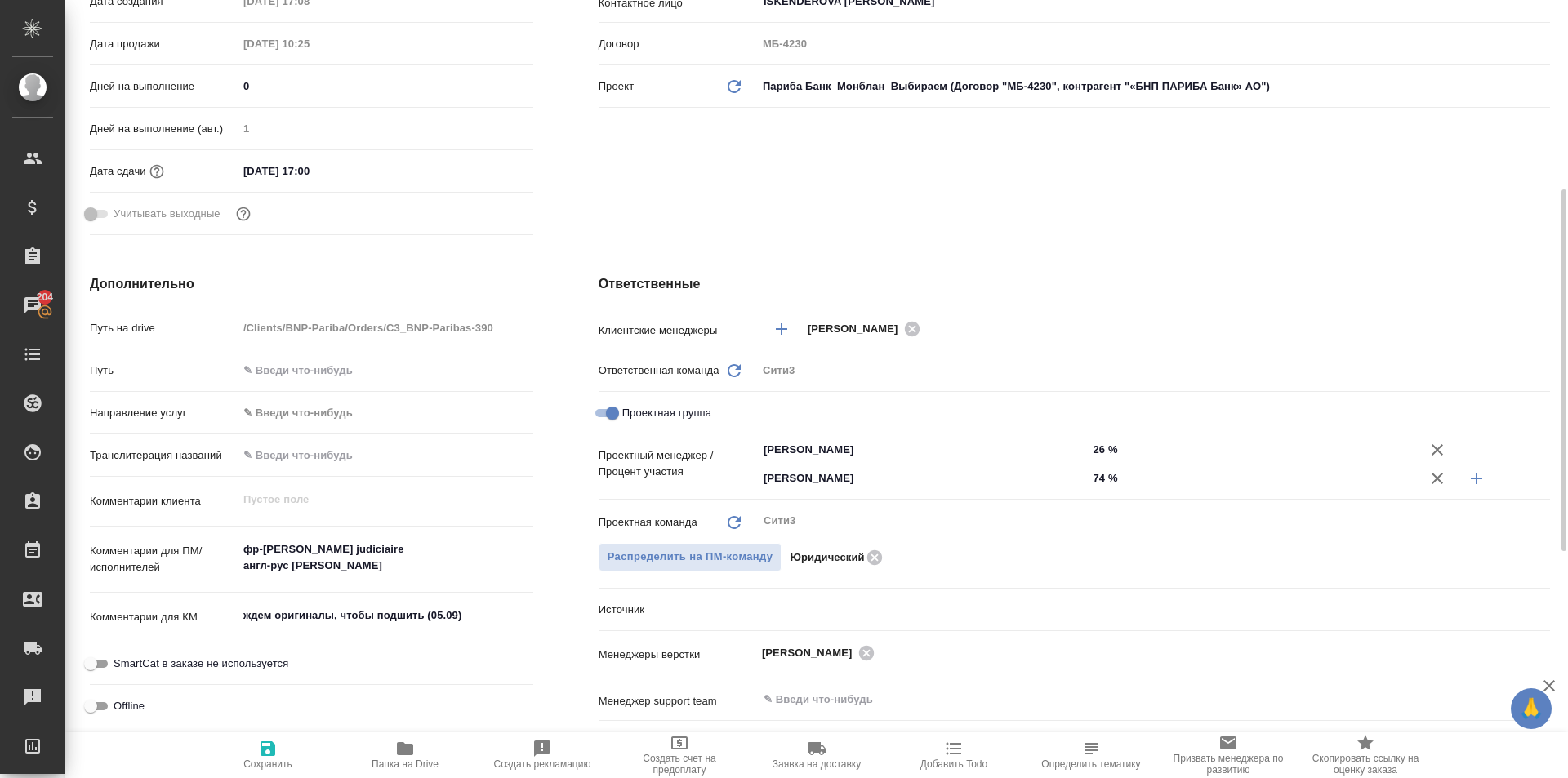
type textarea "x"
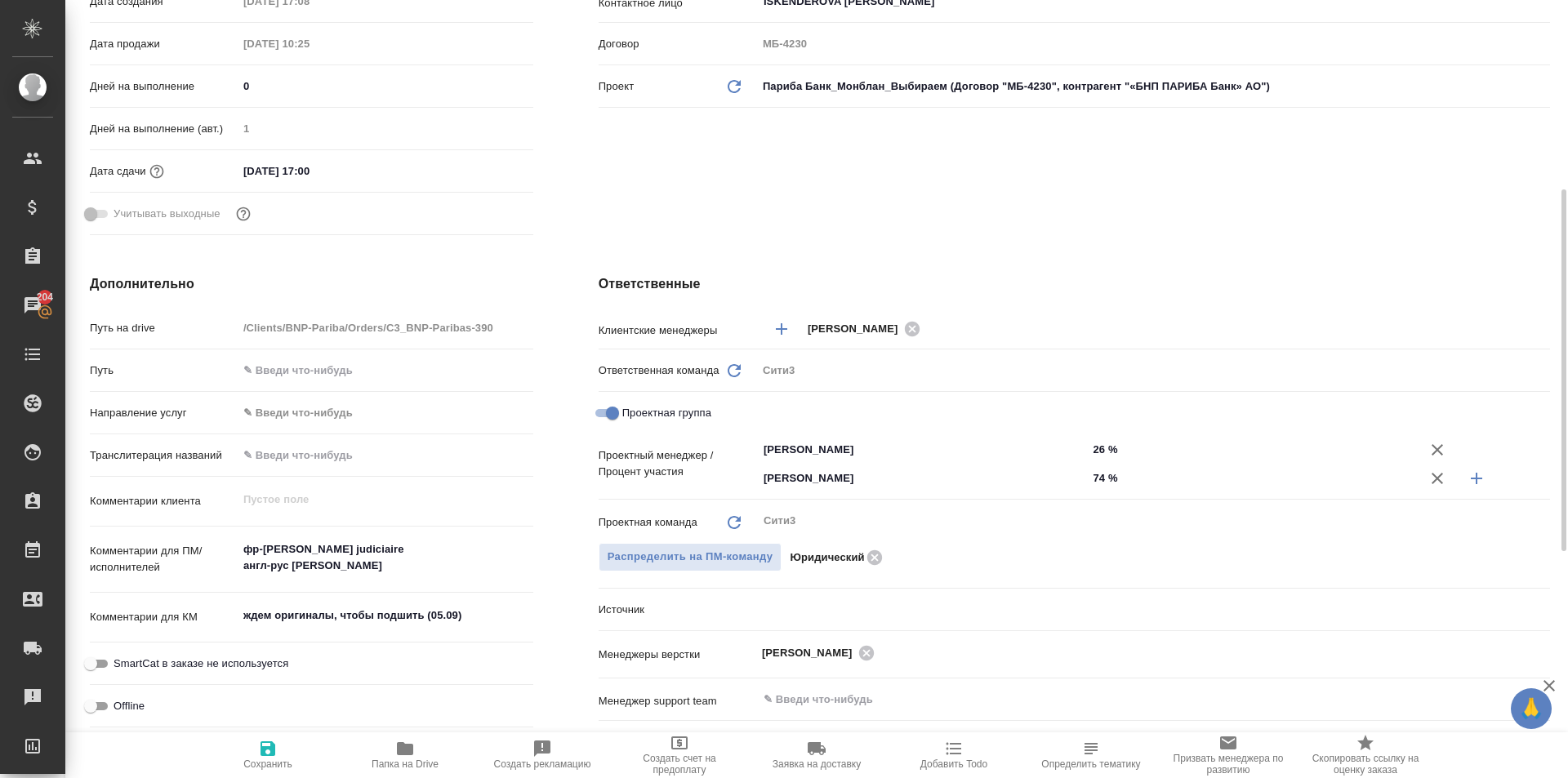
type textarea "x"
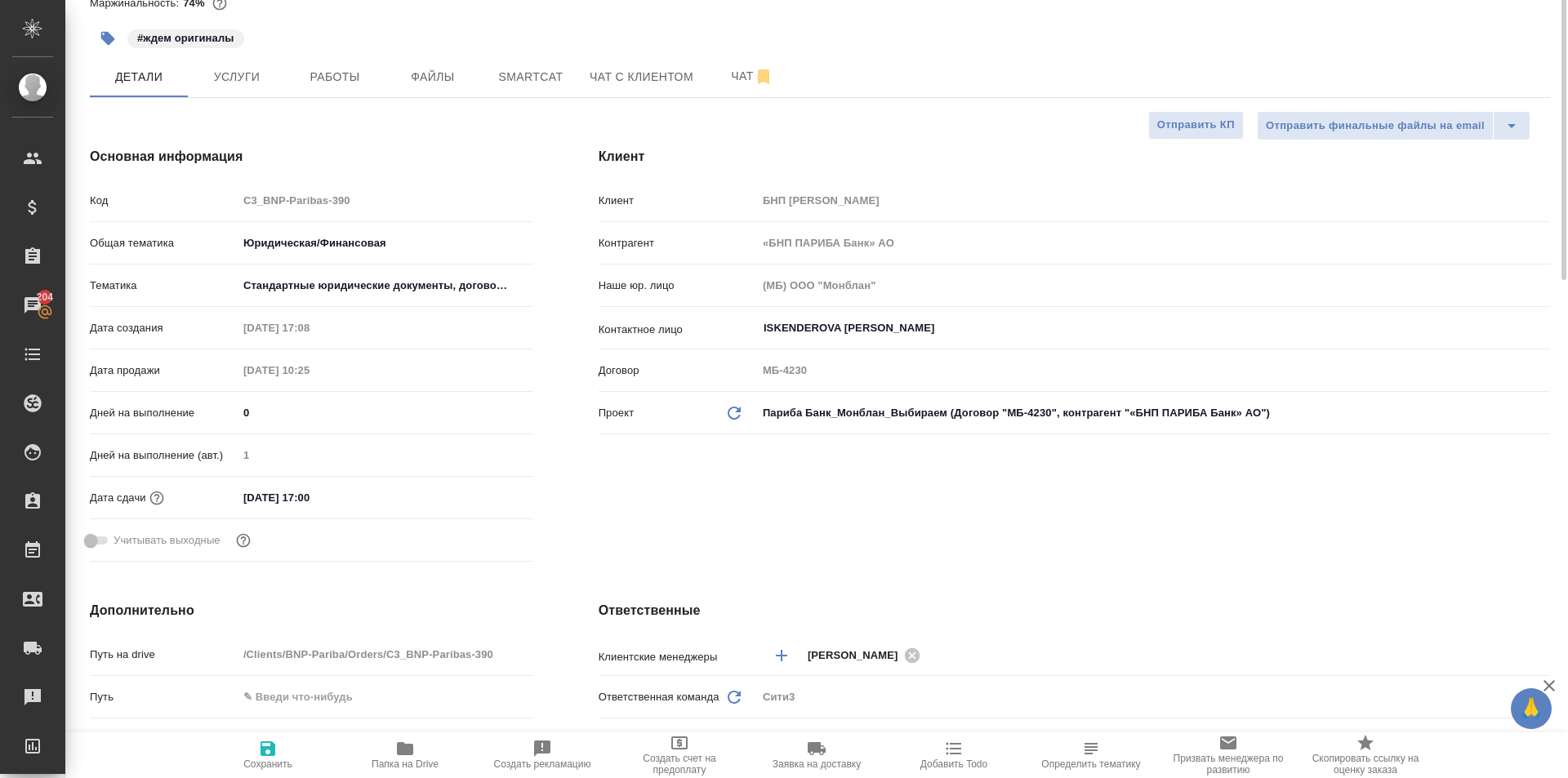
scroll to position [0, 0]
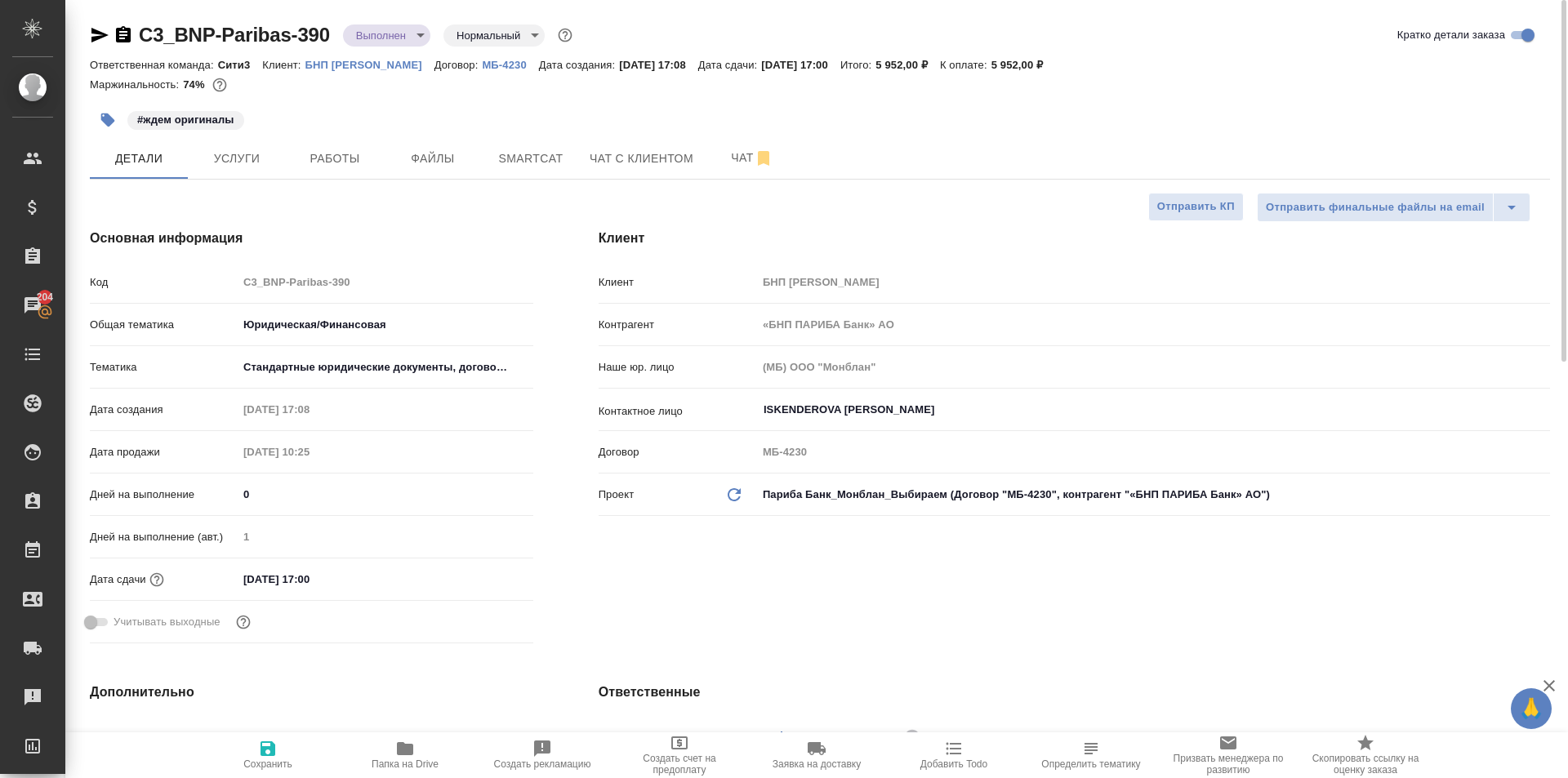
type textarea "x"
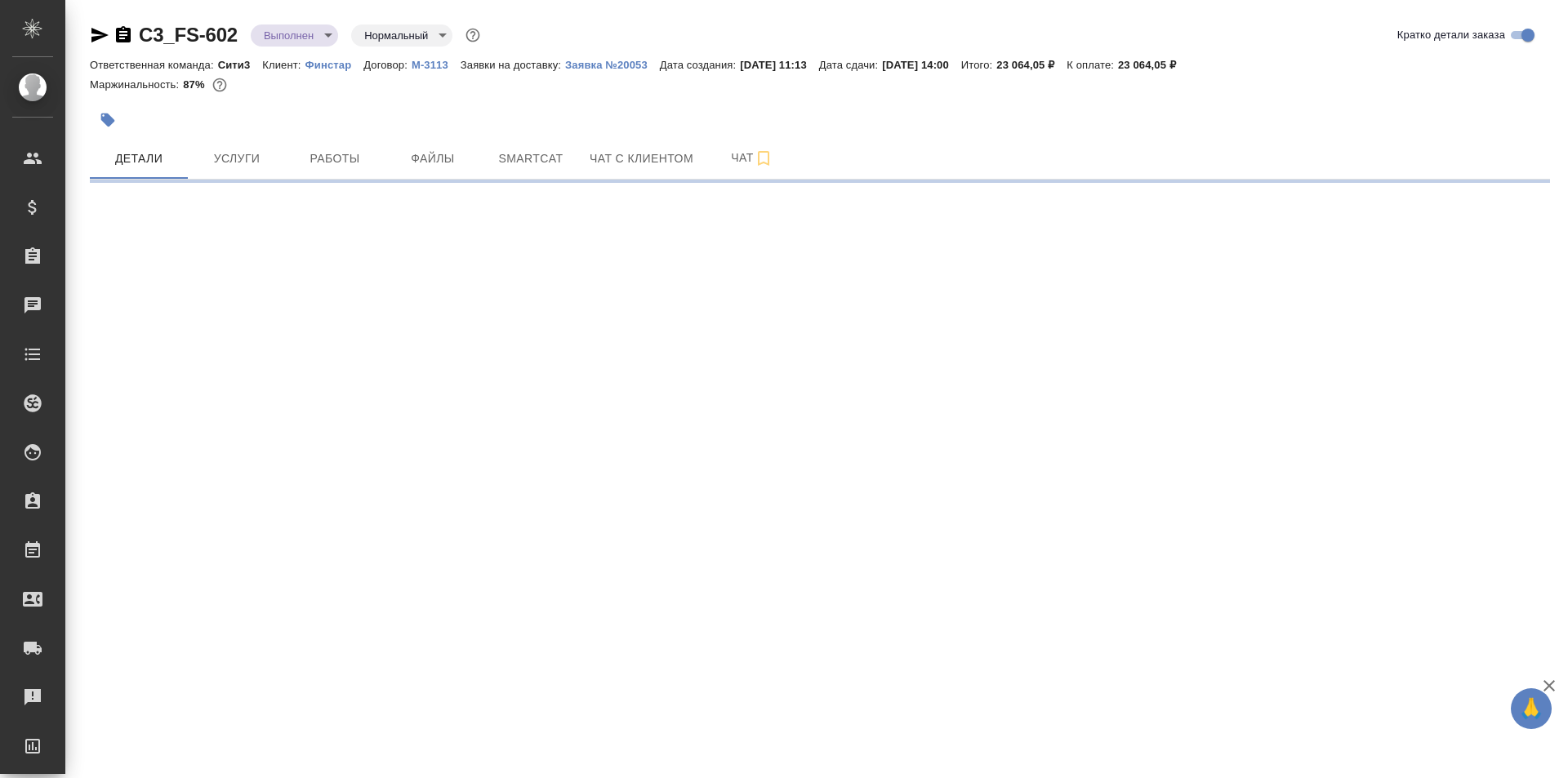
select select "RU"
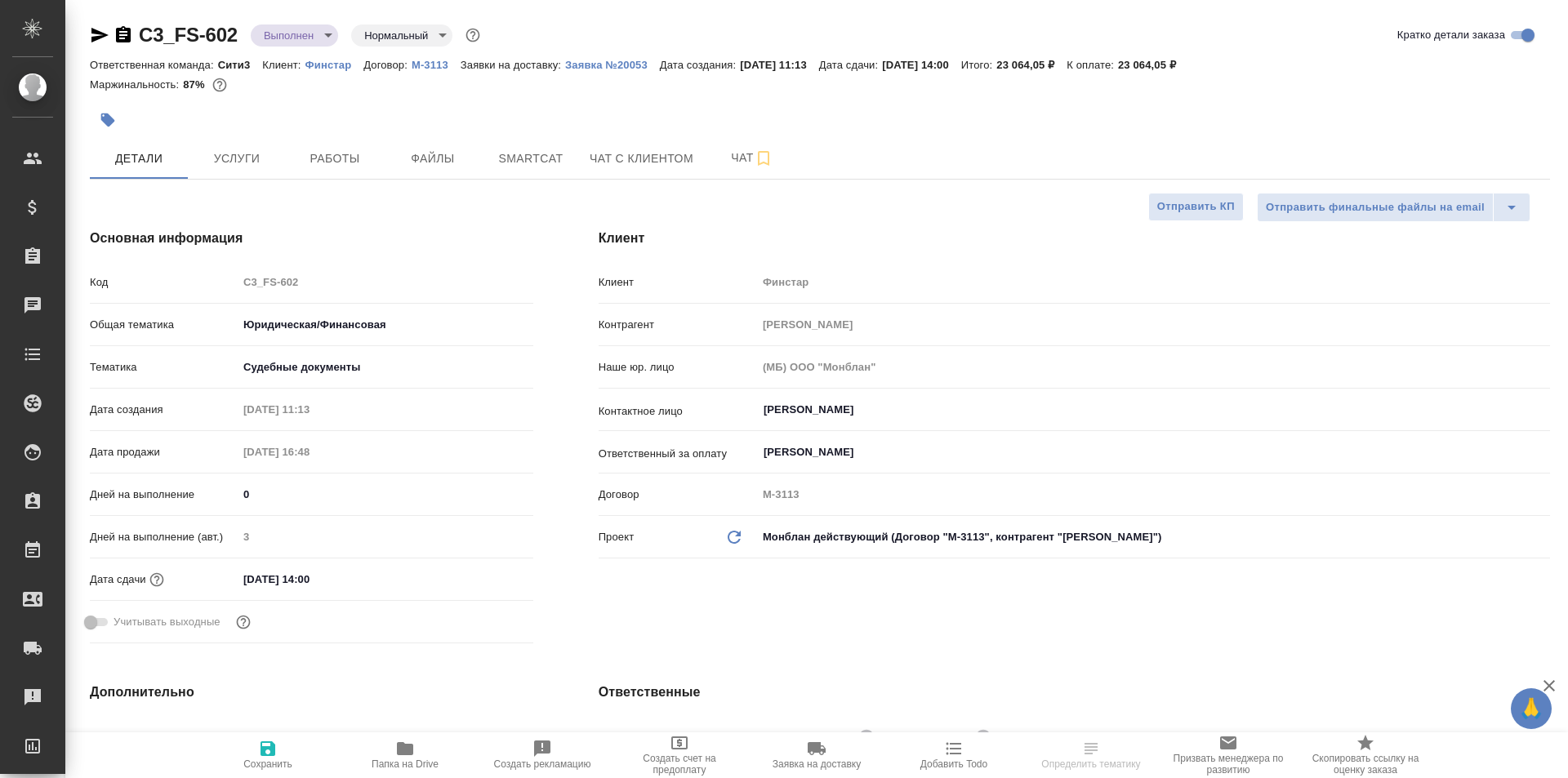
type textarea "x"
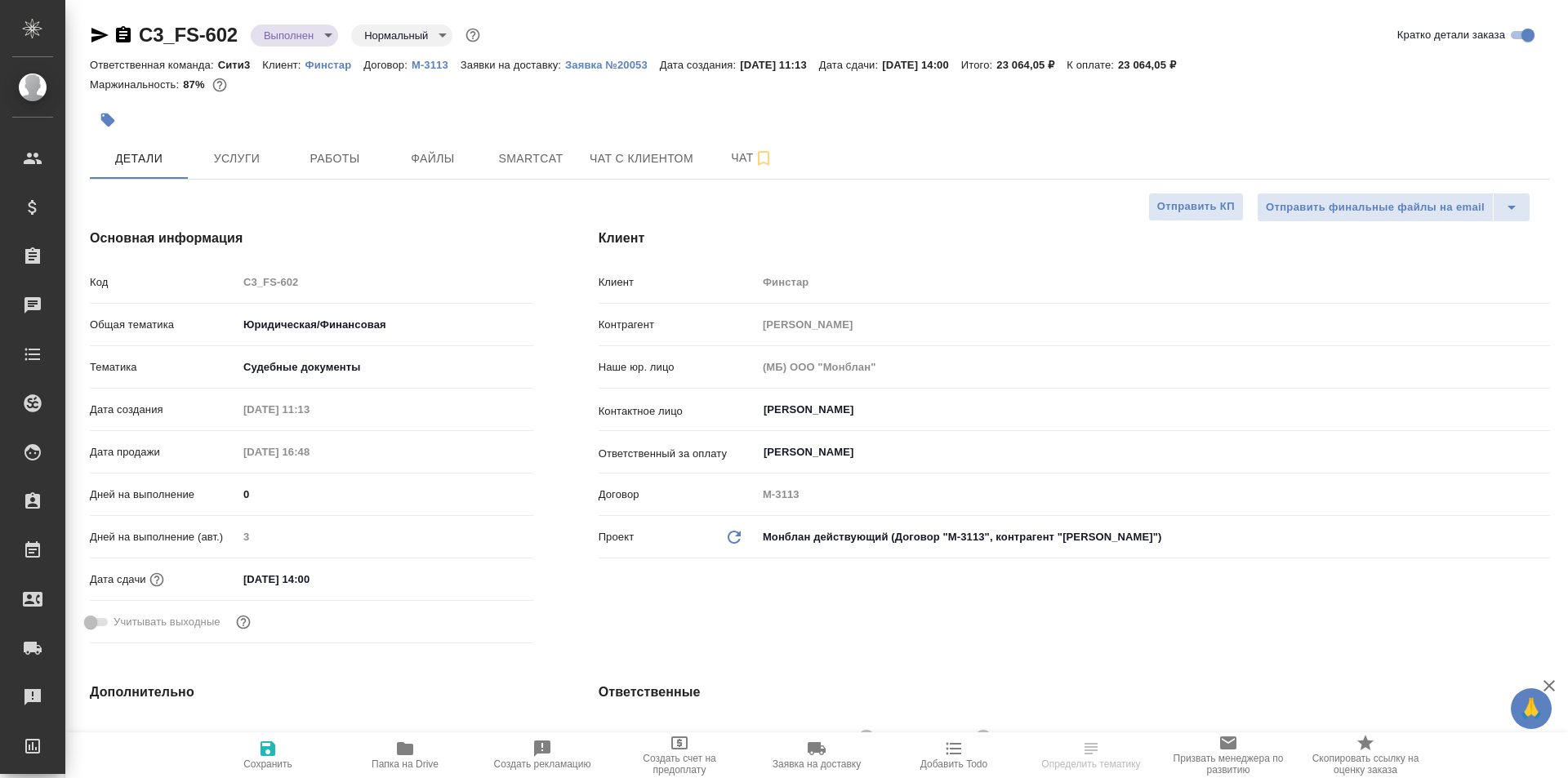
type textarea "x"
click at [126, 35] on icon "button" at bounding box center [124, 35] width 20 height 20
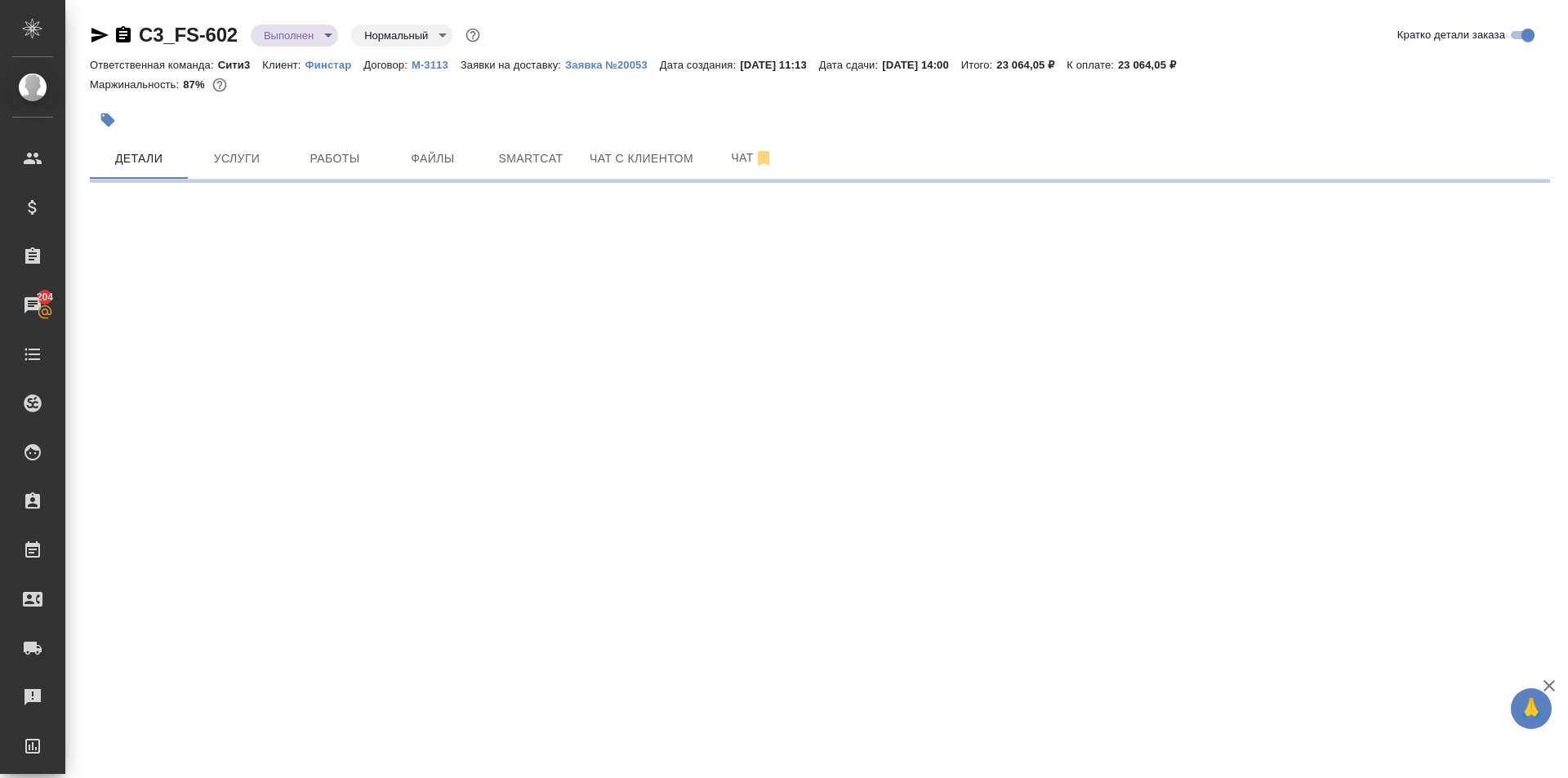
select select "RU"
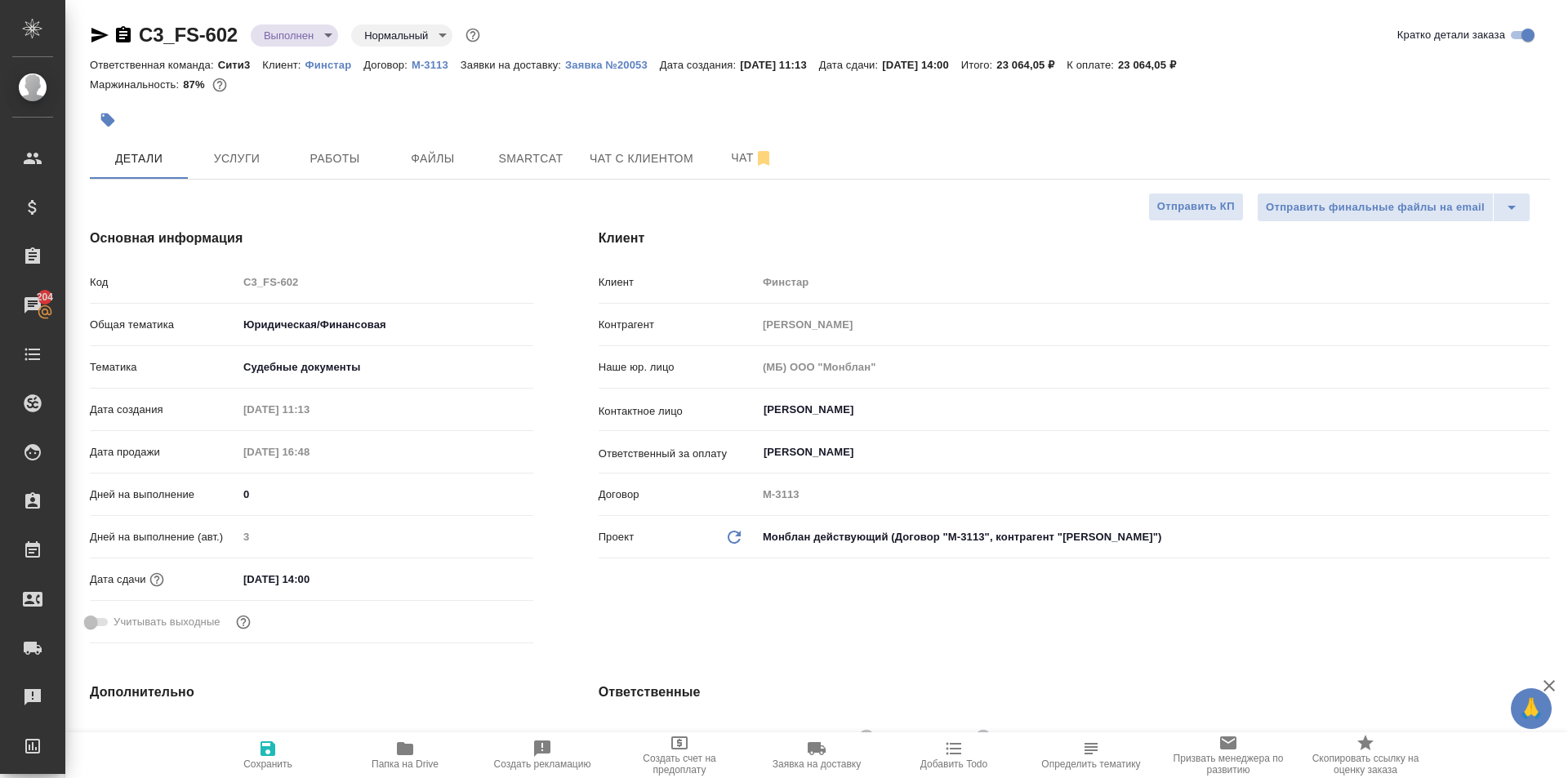
type textarea "x"
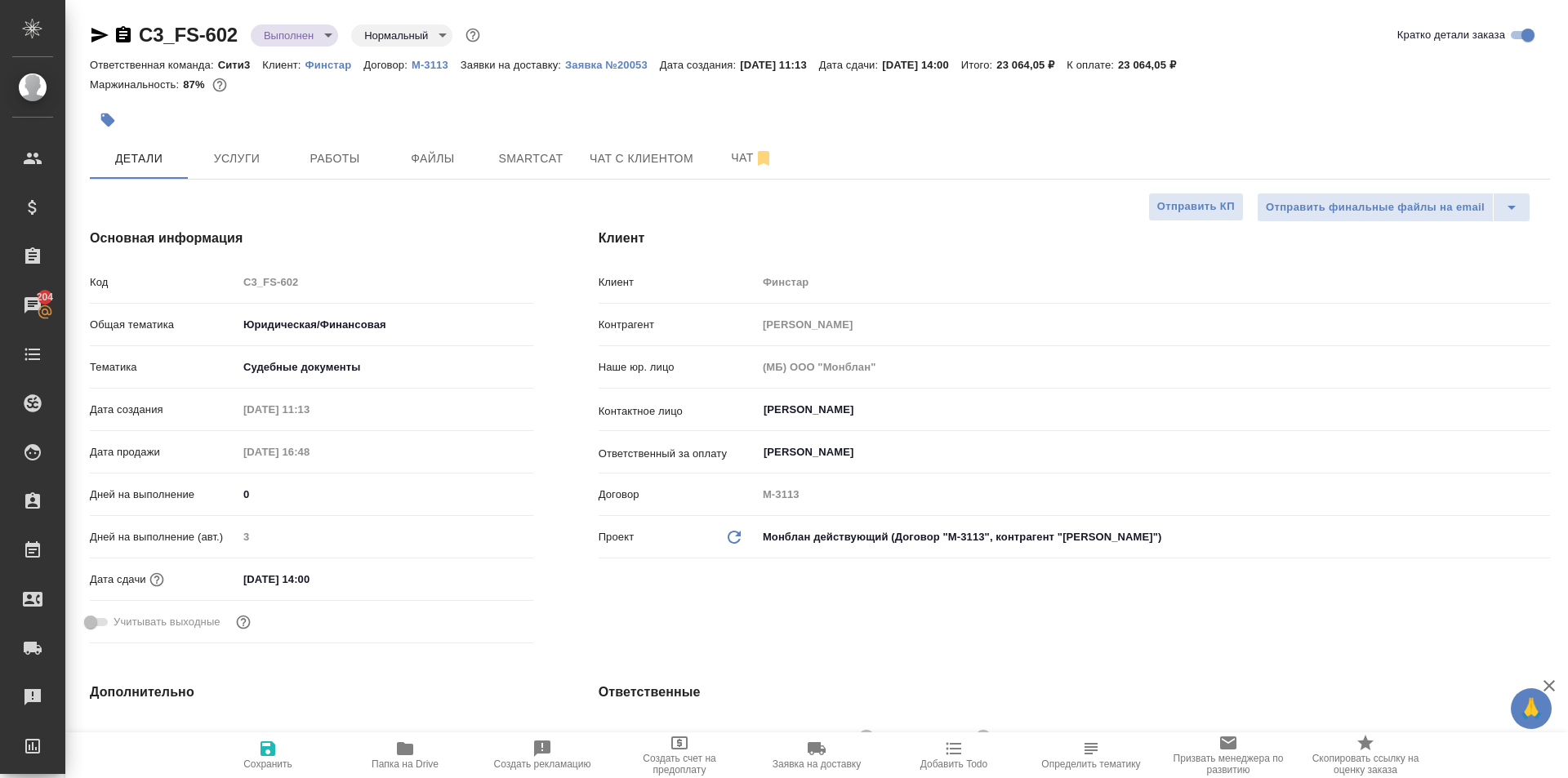
type textarea "x"
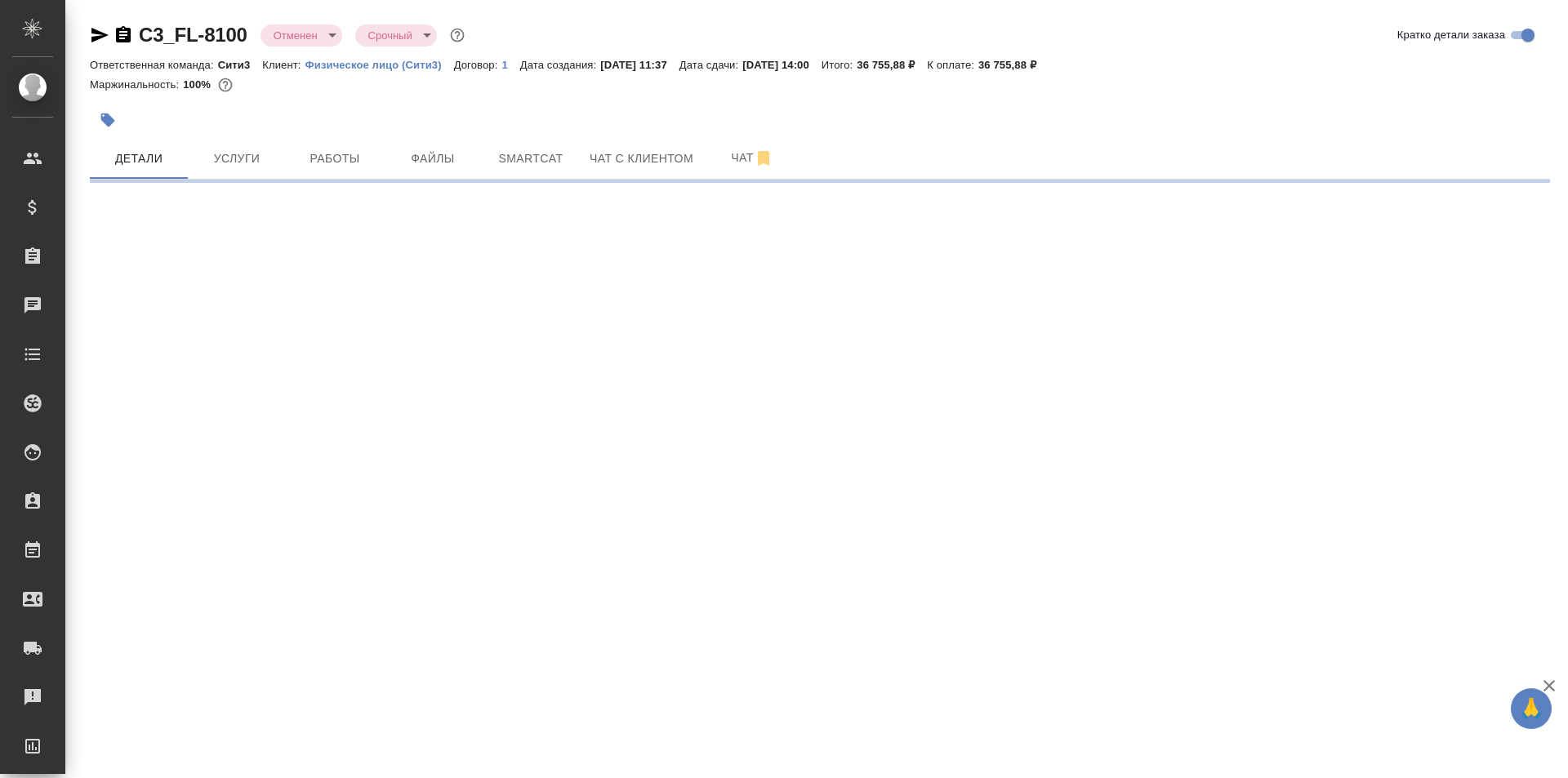
select select "RU"
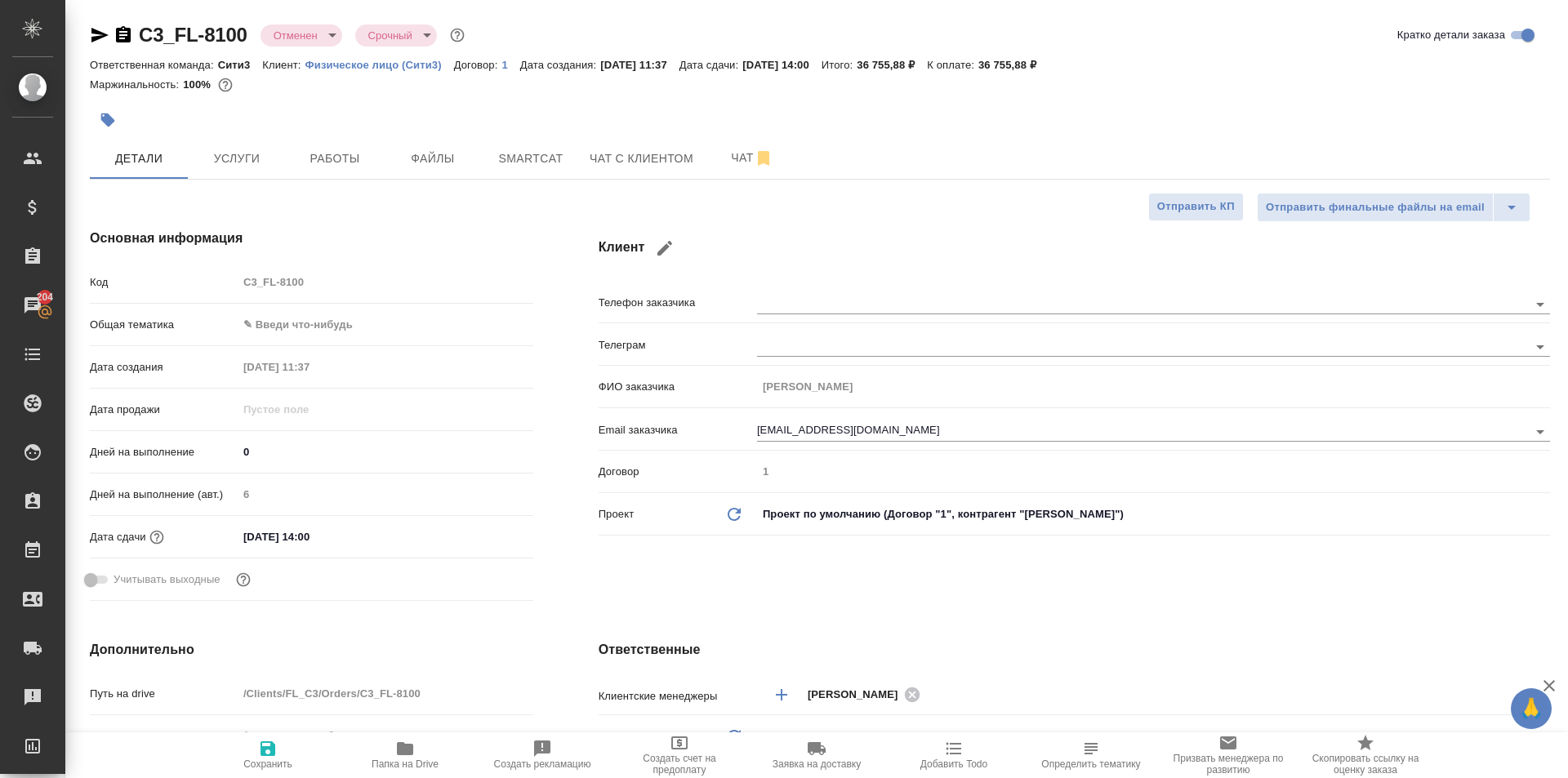
type textarea "x"
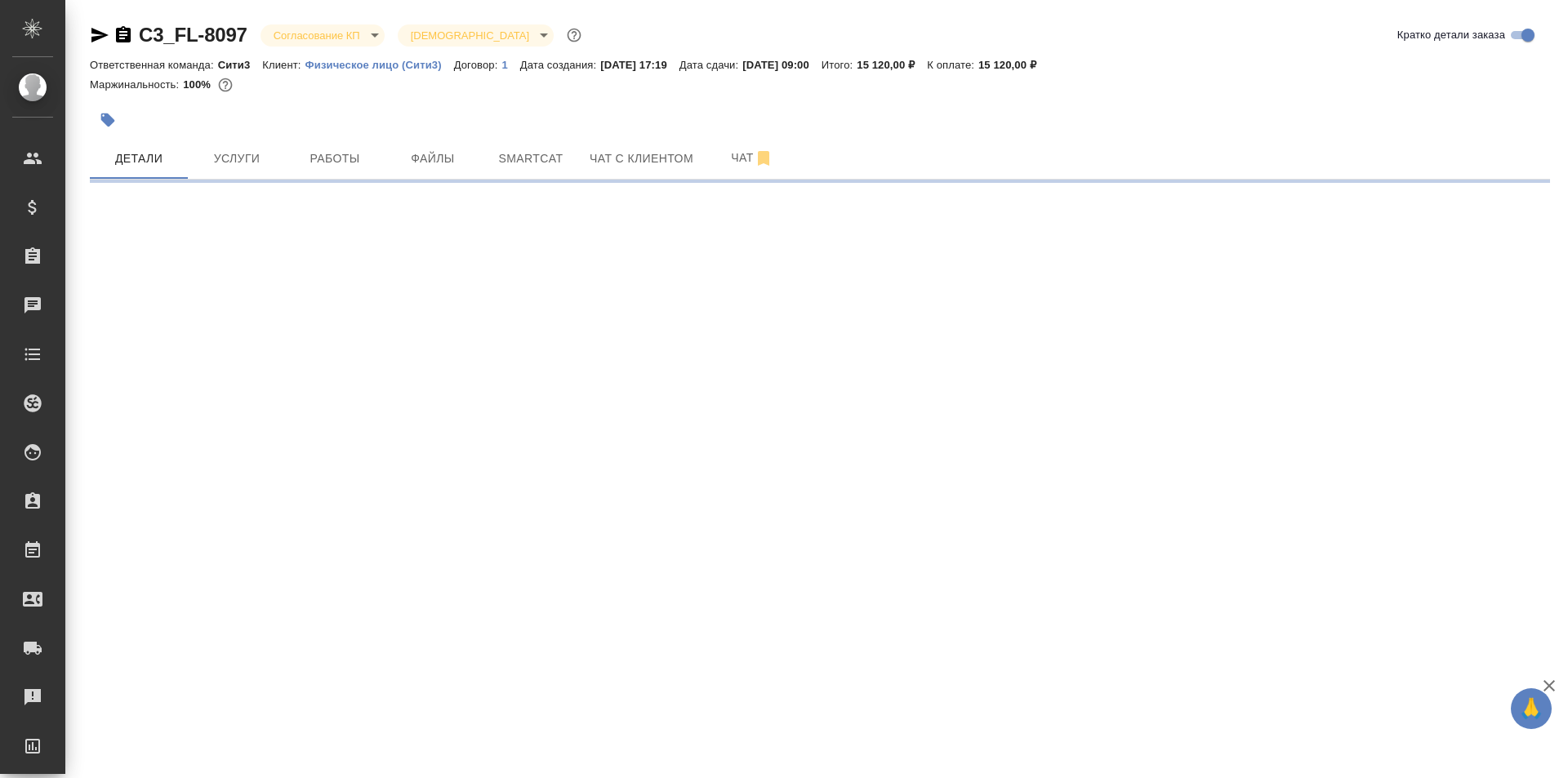
click at [124, 36] on icon "button" at bounding box center [124, 34] width 14 height 16
select select "RU"
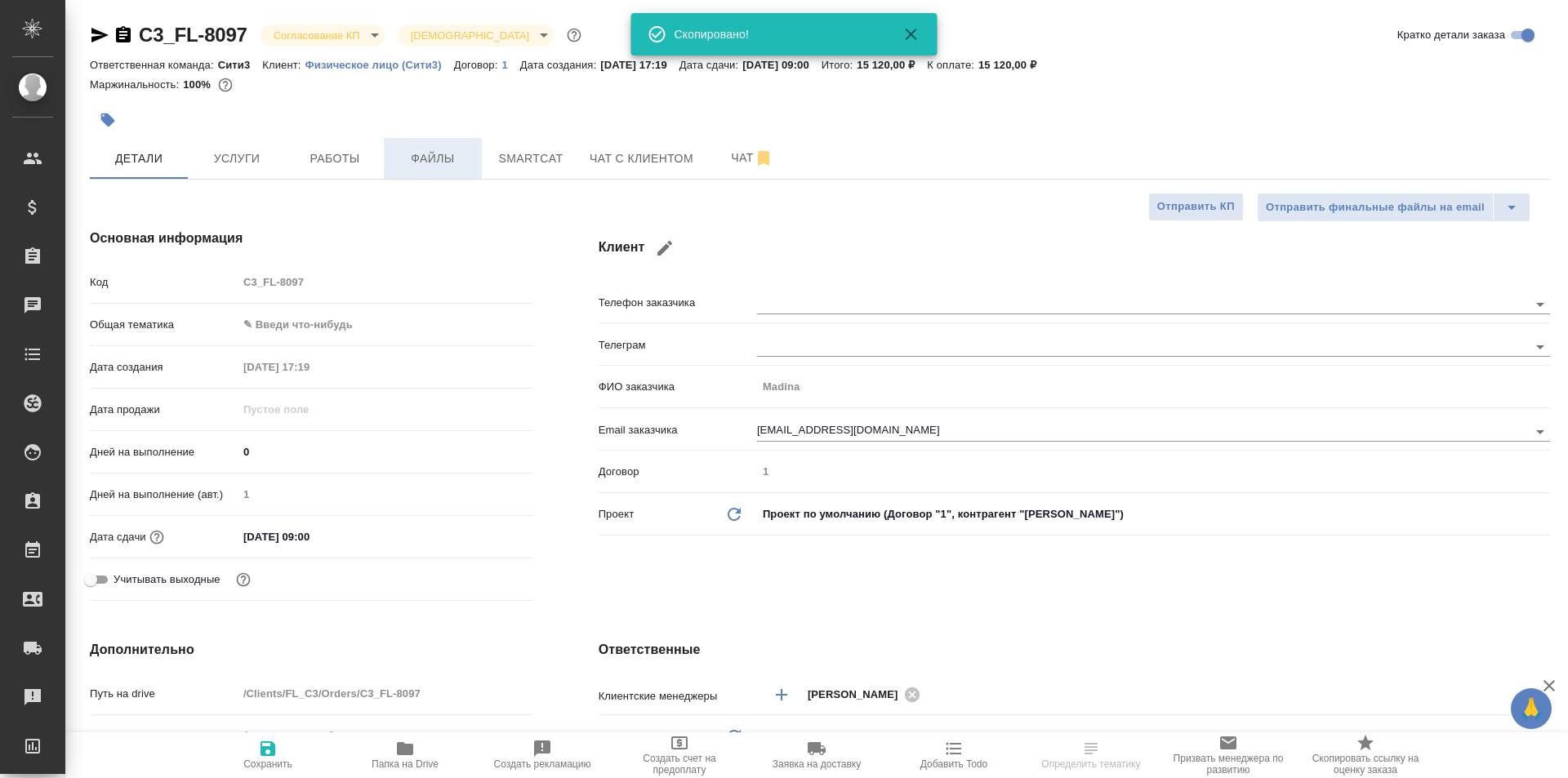
type textarea "x"
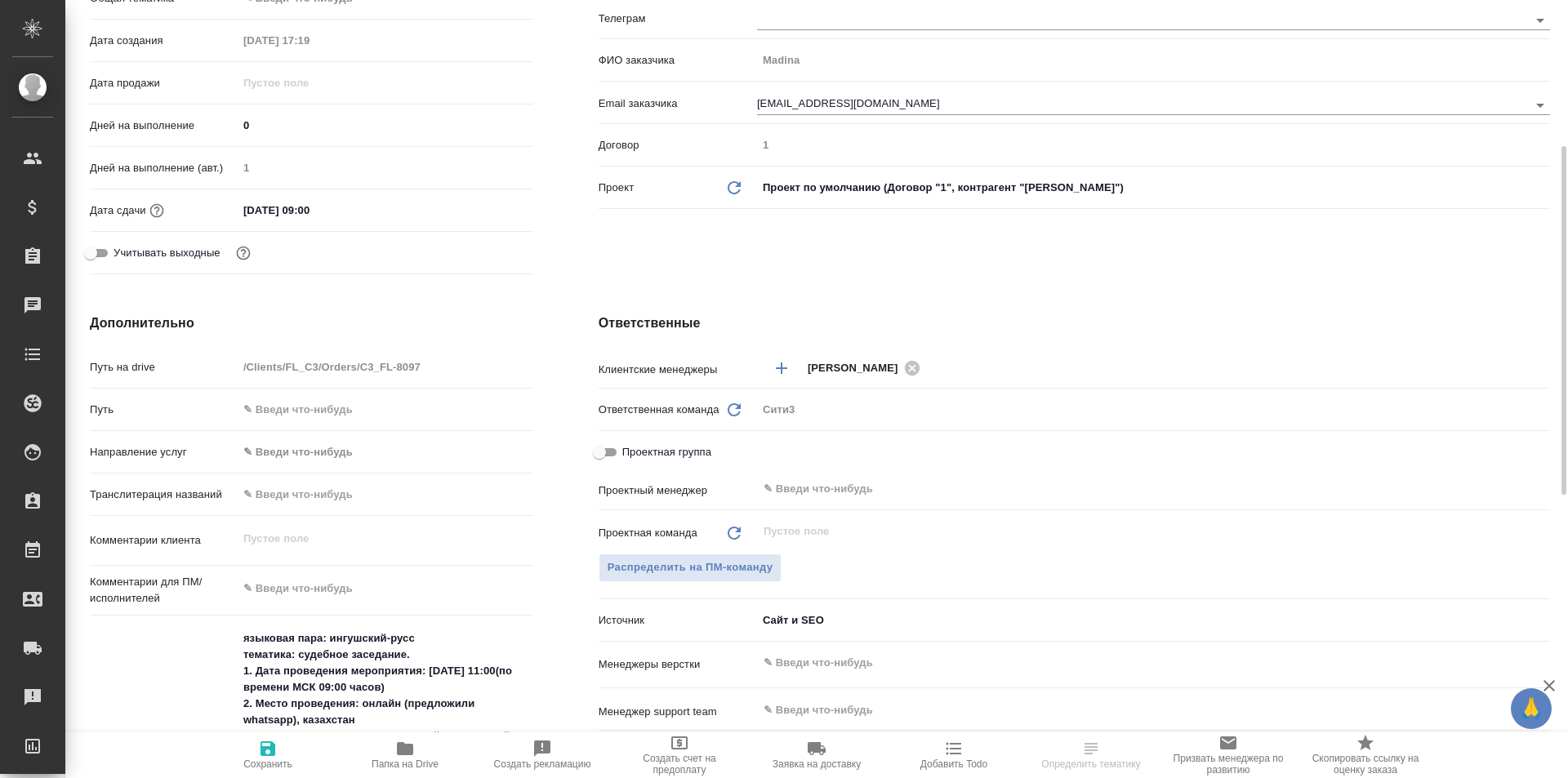
scroll to position [490, 0]
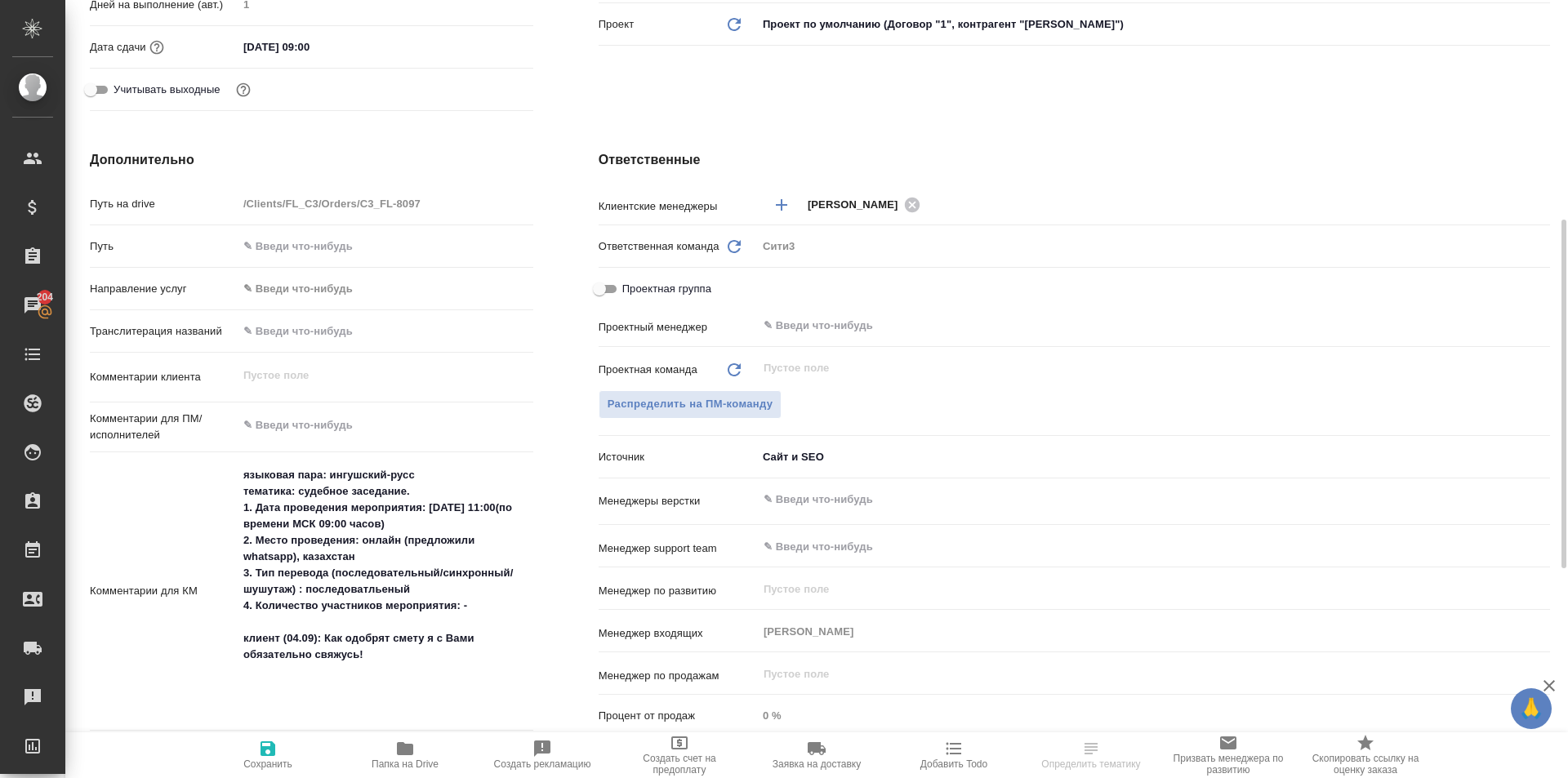
type textarea "x"
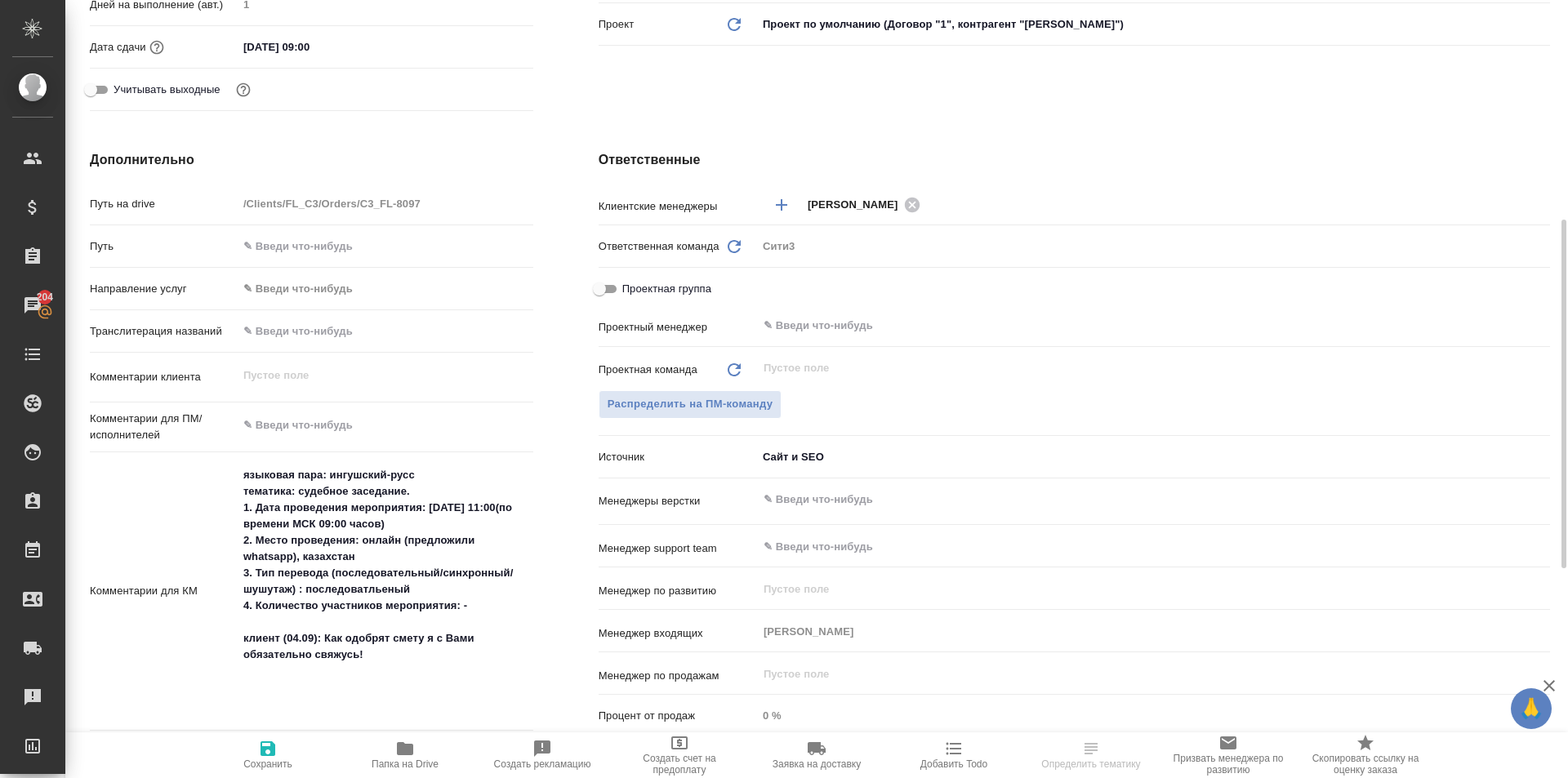
type textarea "x"
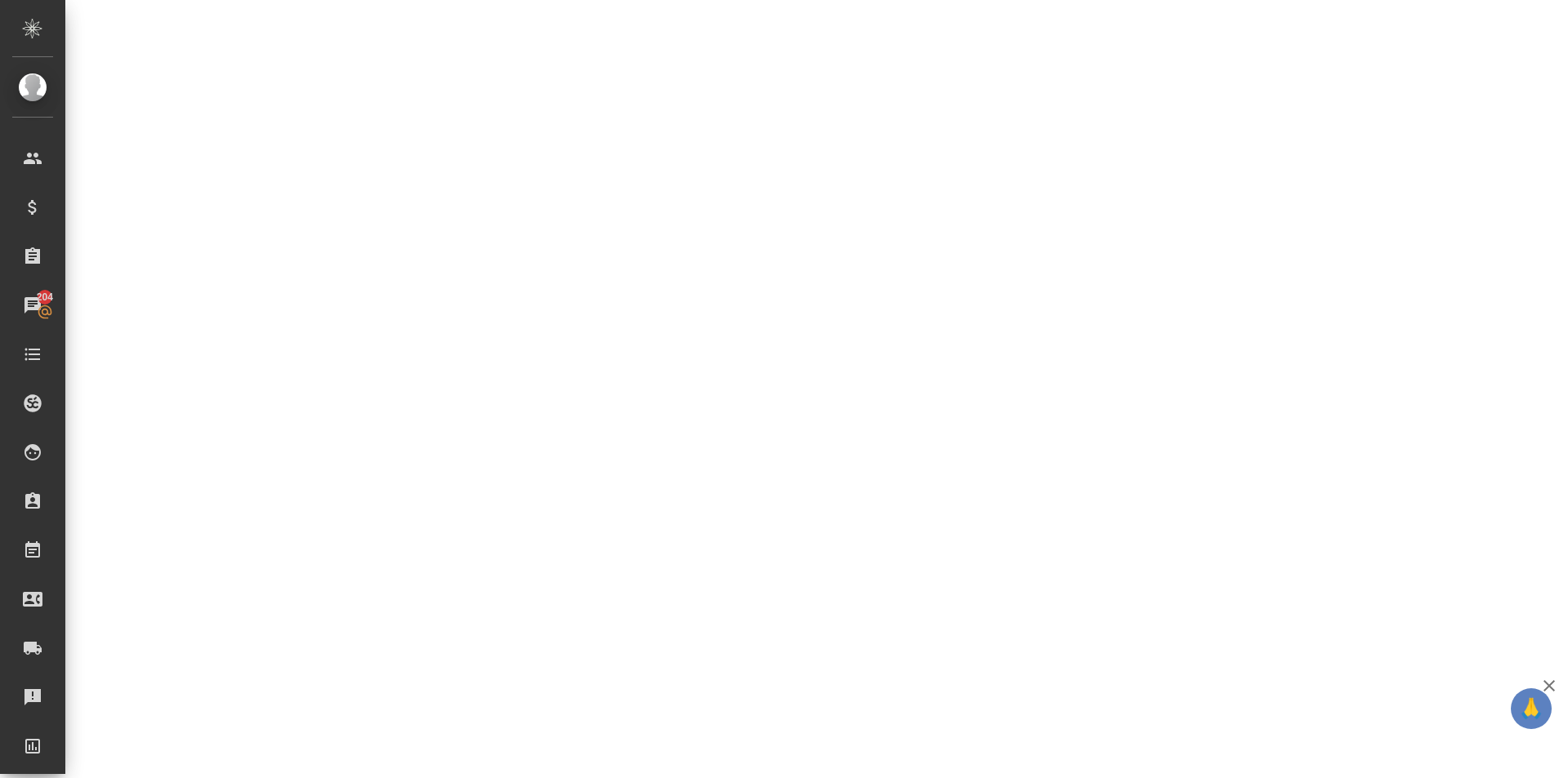
select select "RU"
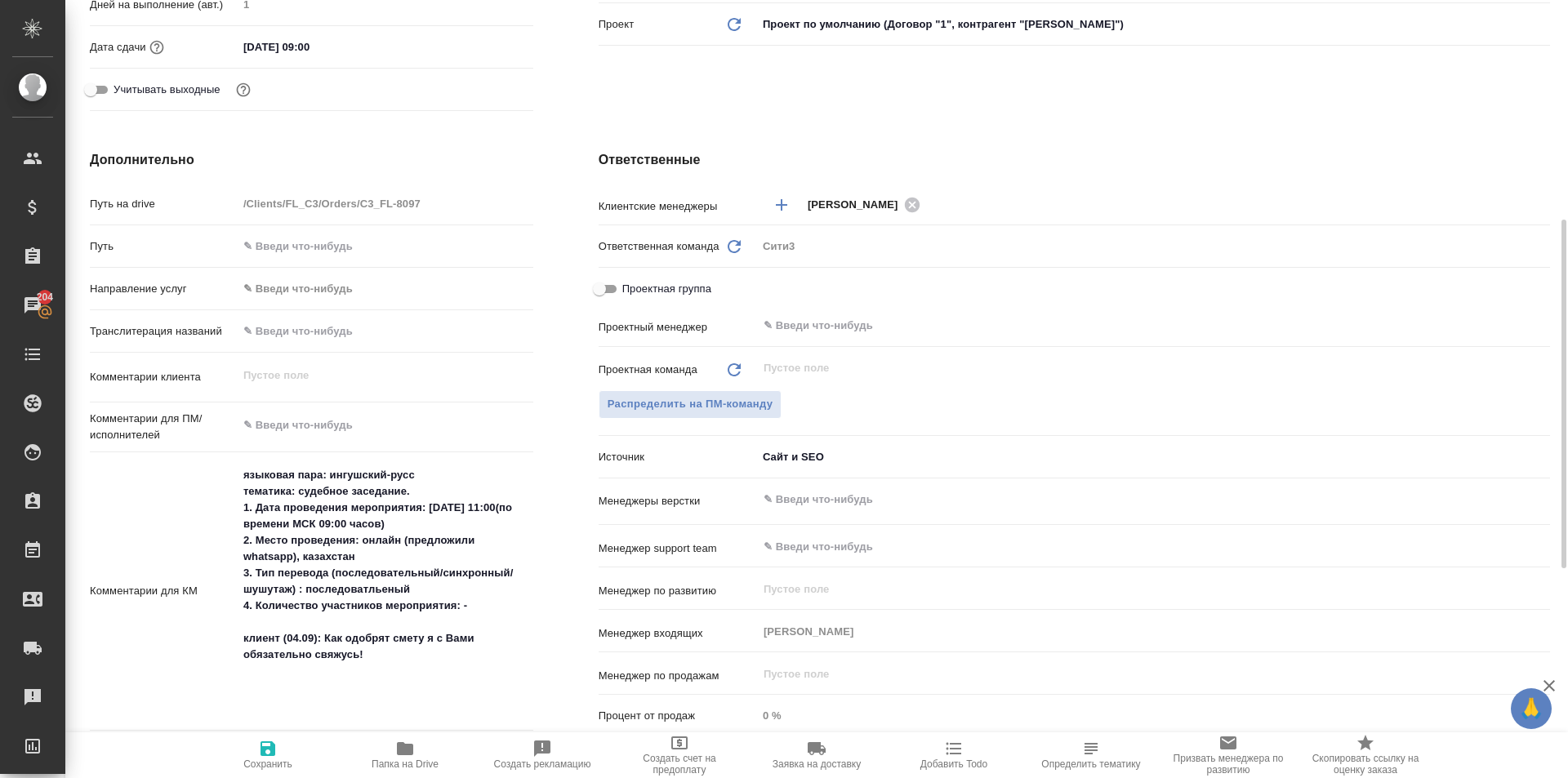
type textarea "x"
drag, startPoint x: 365, startPoint y: 654, endPoint x: 241, endPoint y: 631, distance: 126.1
click at [241, 631] on textarea "языковая пара: ингушский-русс тематика: судебное заседание. 1. Дата проведения …" at bounding box center [385, 590] width 294 height 256
type textarea "x"
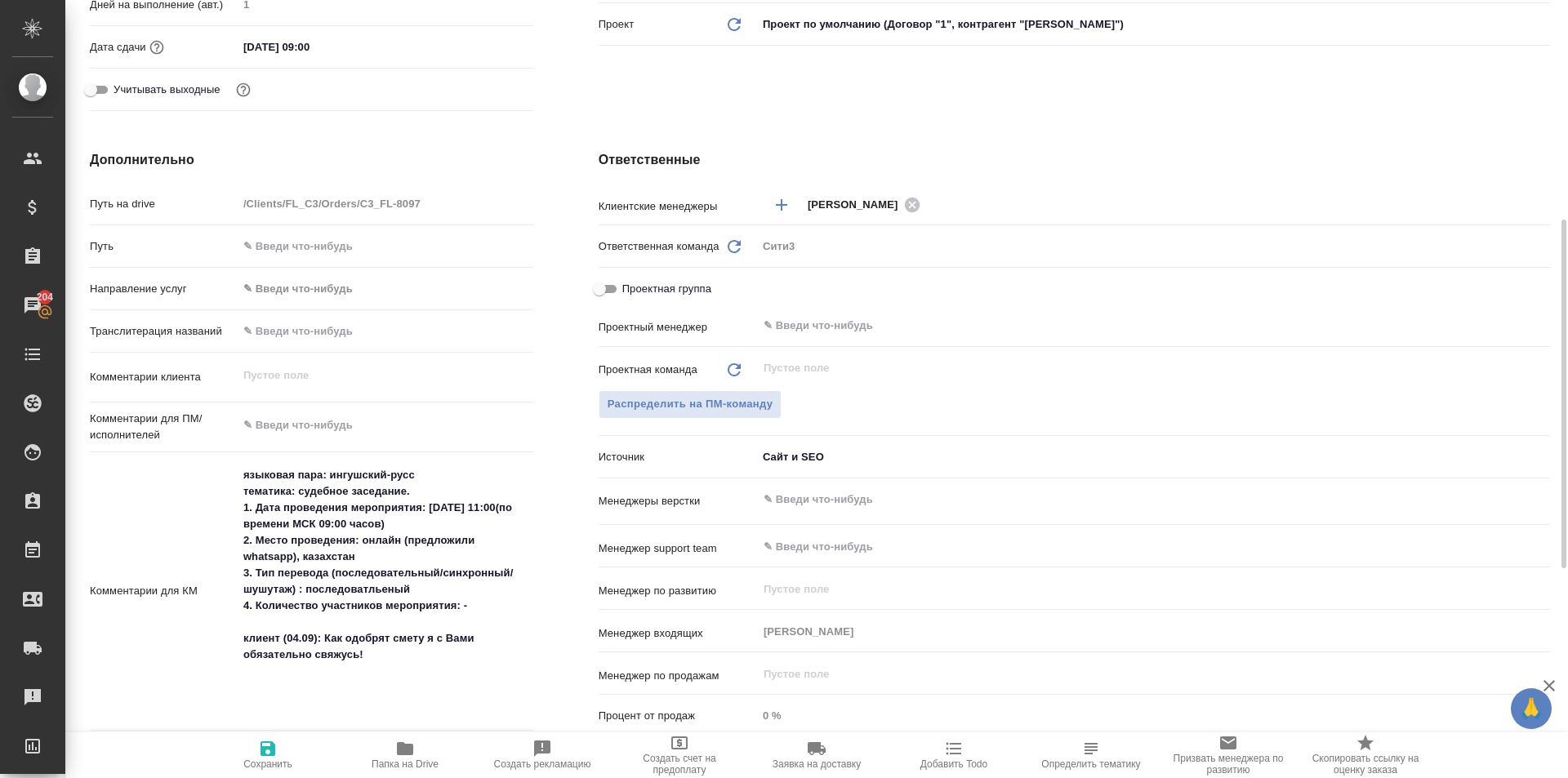
type textarea "x"
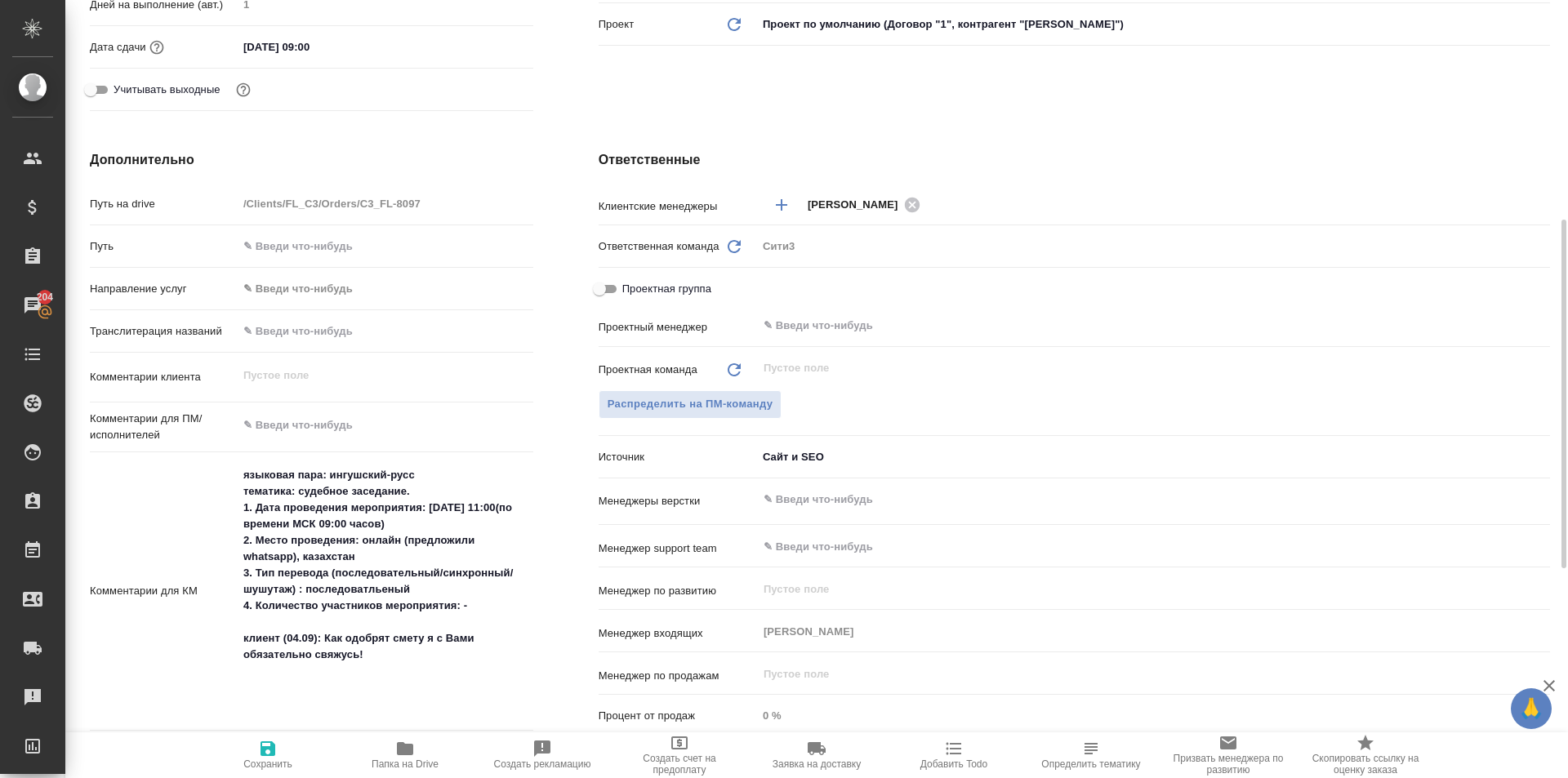
type textarea "x"
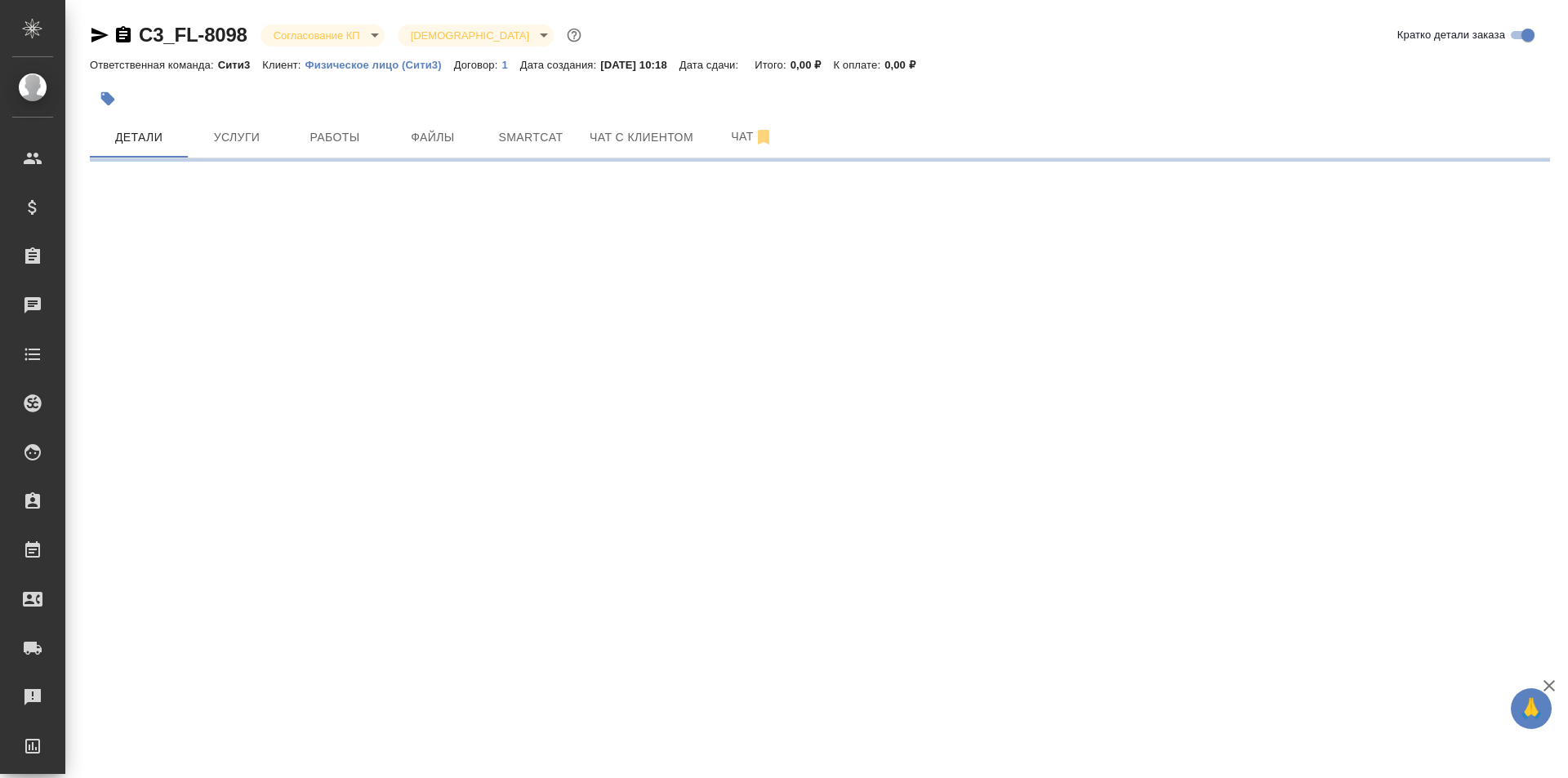
click at [128, 31] on icon "button" at bounding box center [124, 34] width 14 height 16
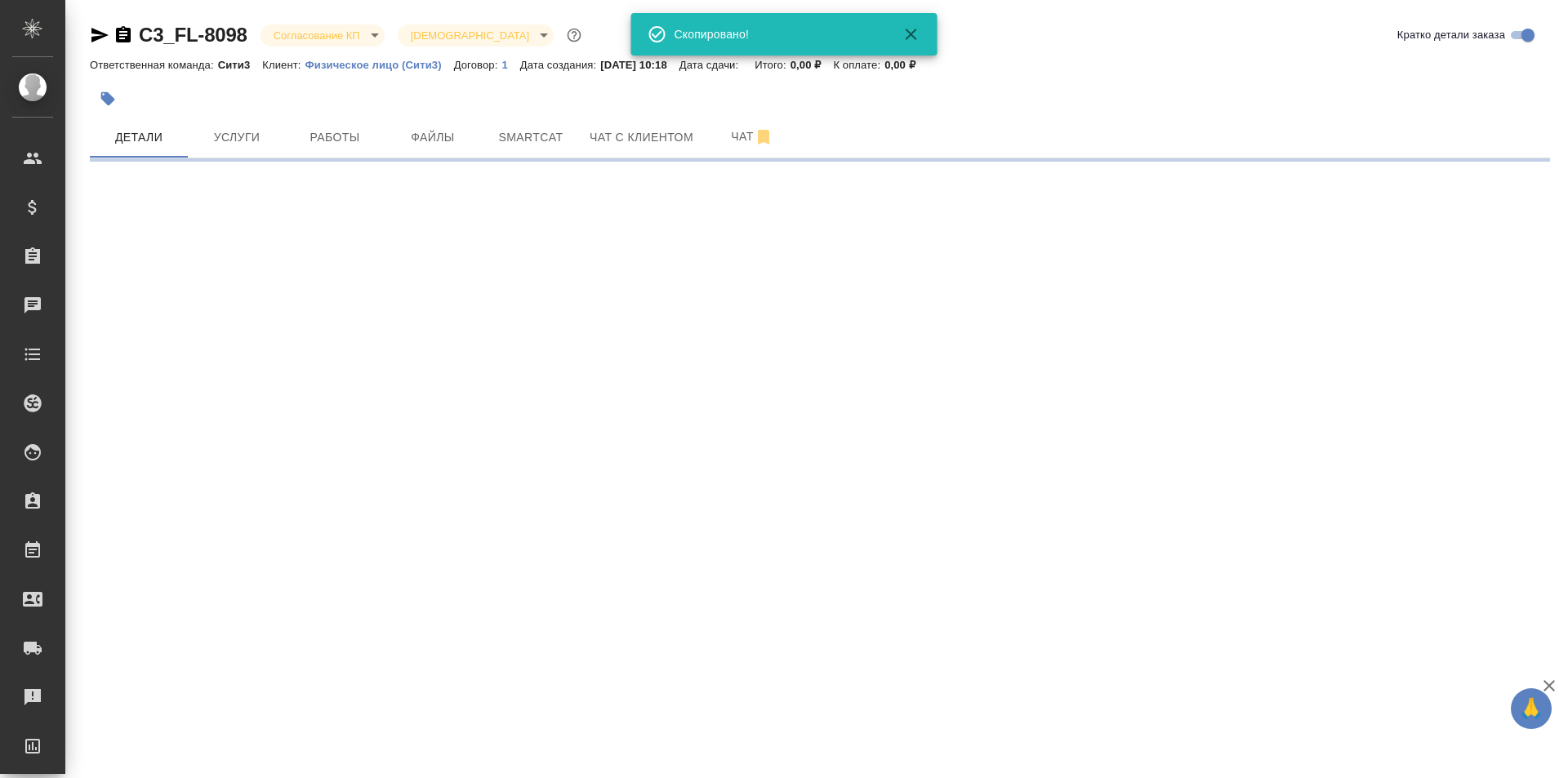
select select "RU"
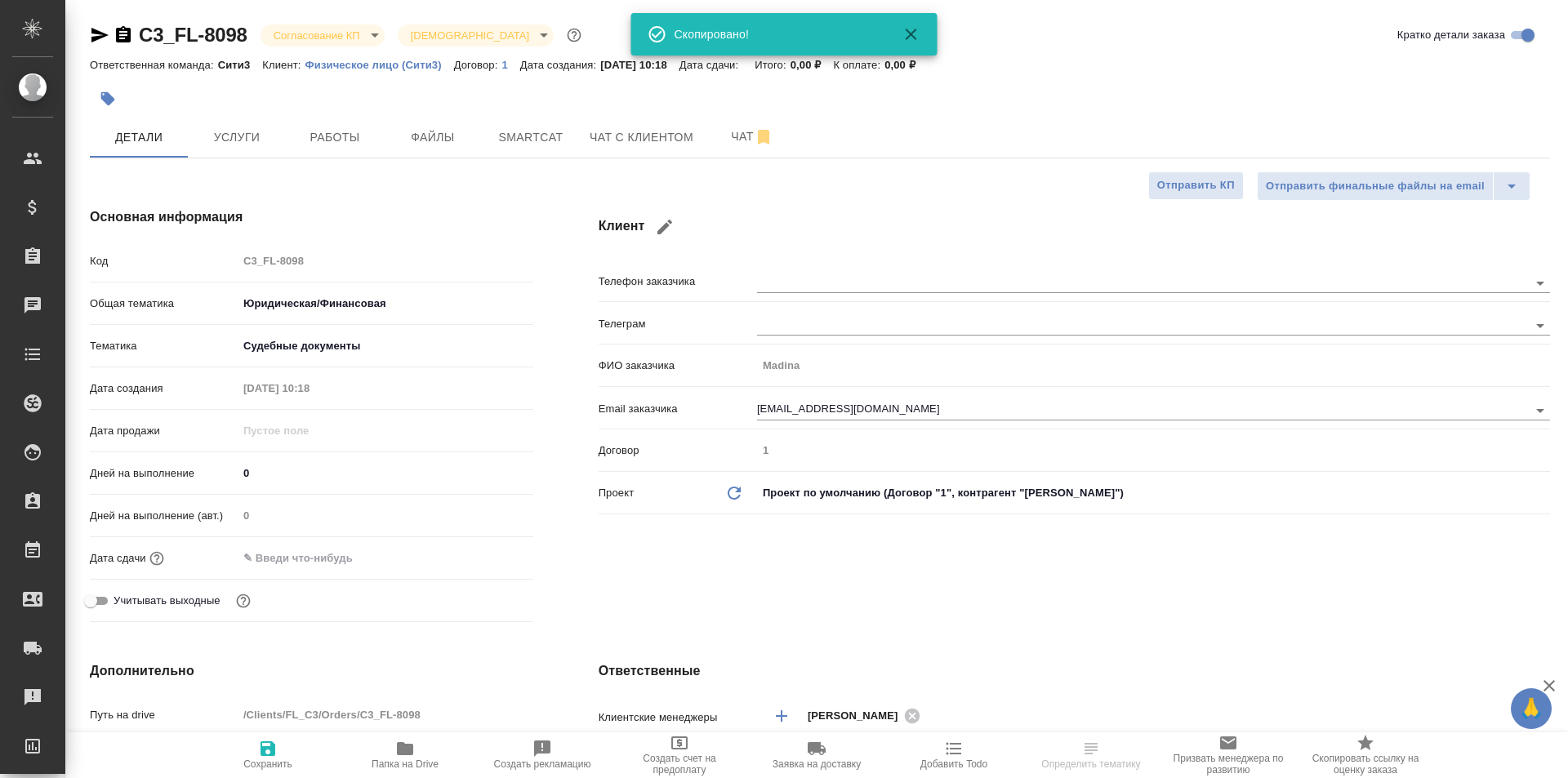
type textarea "x"
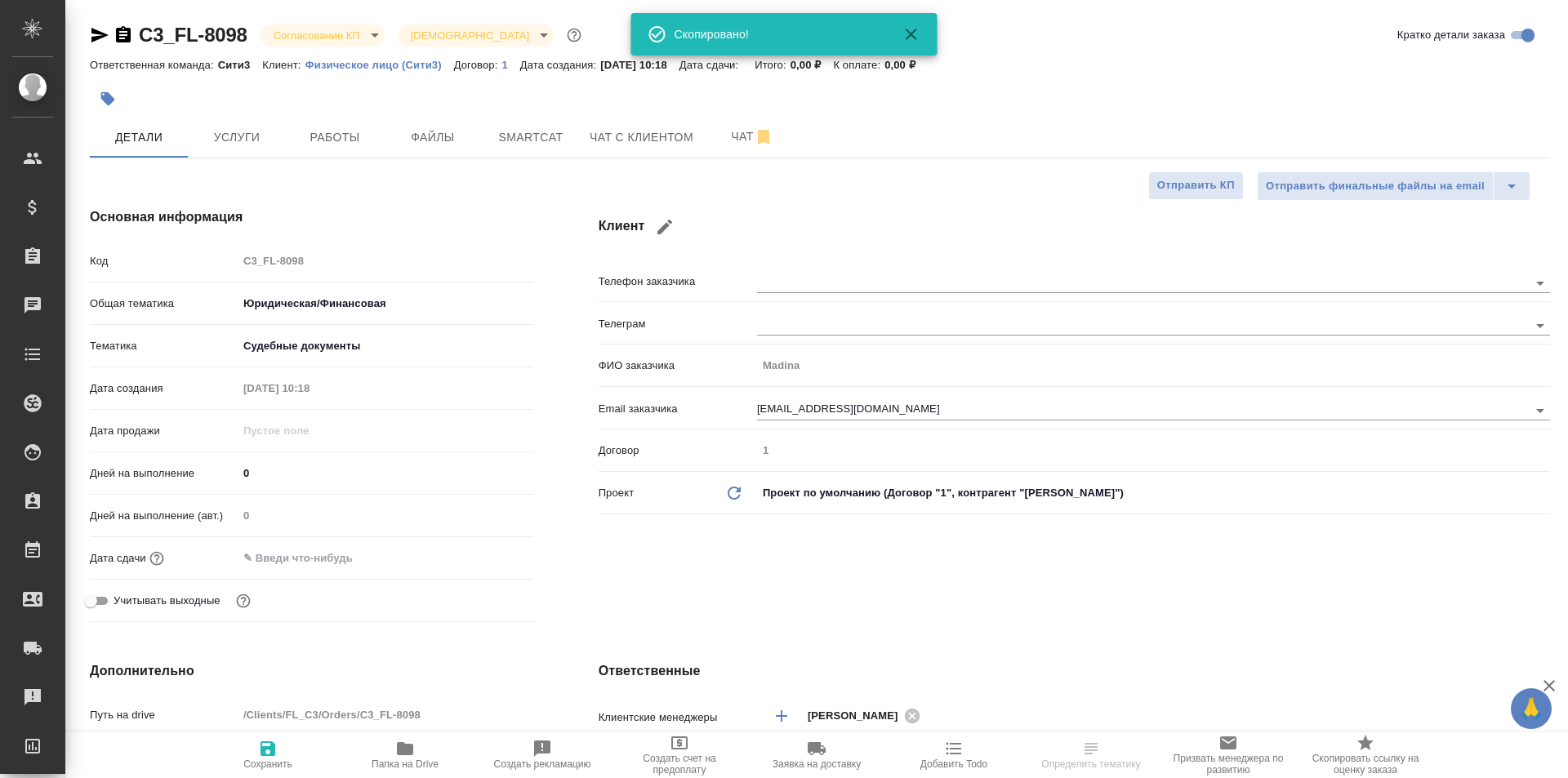
type textarea "x"
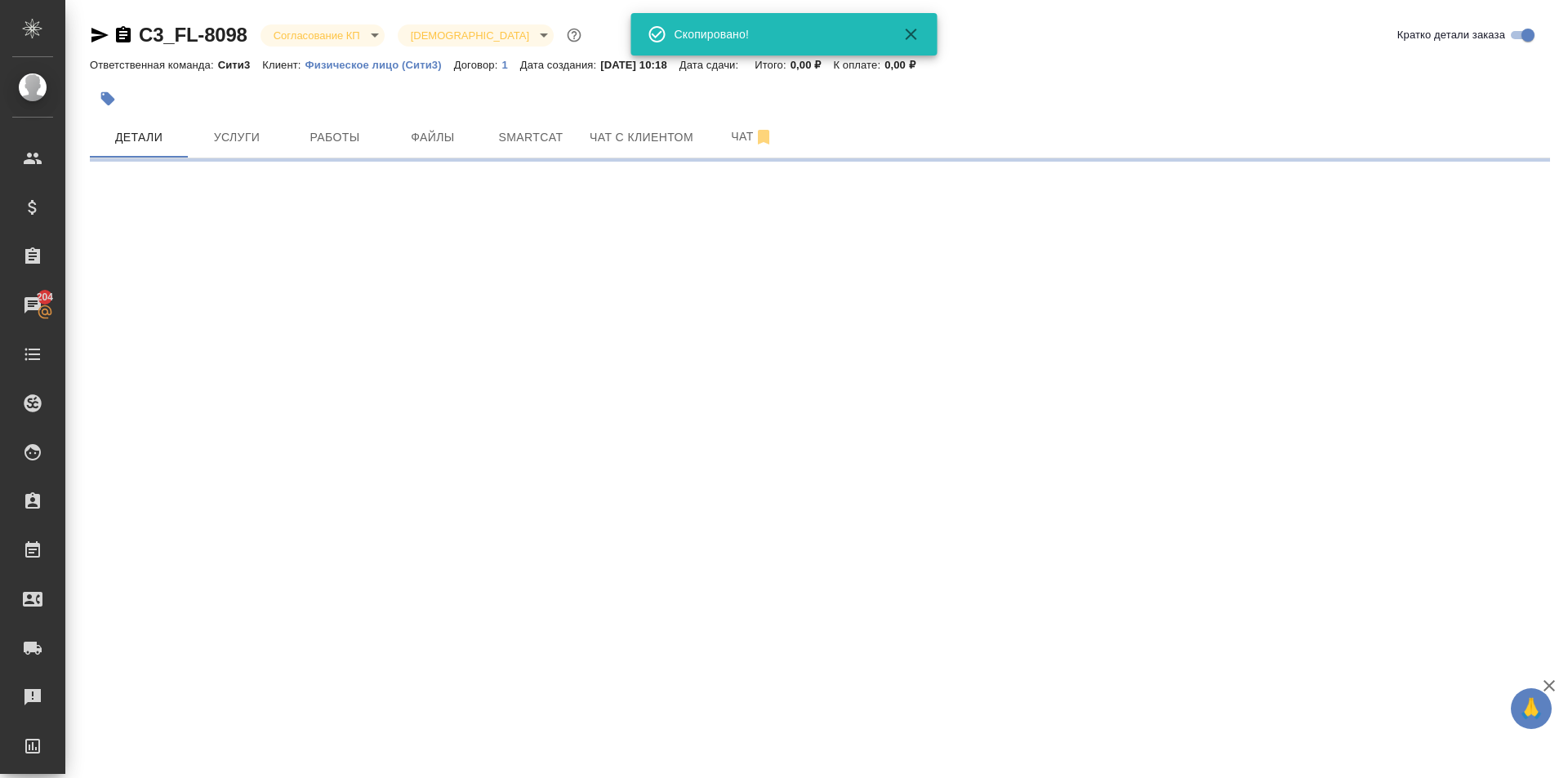
select select "RU"
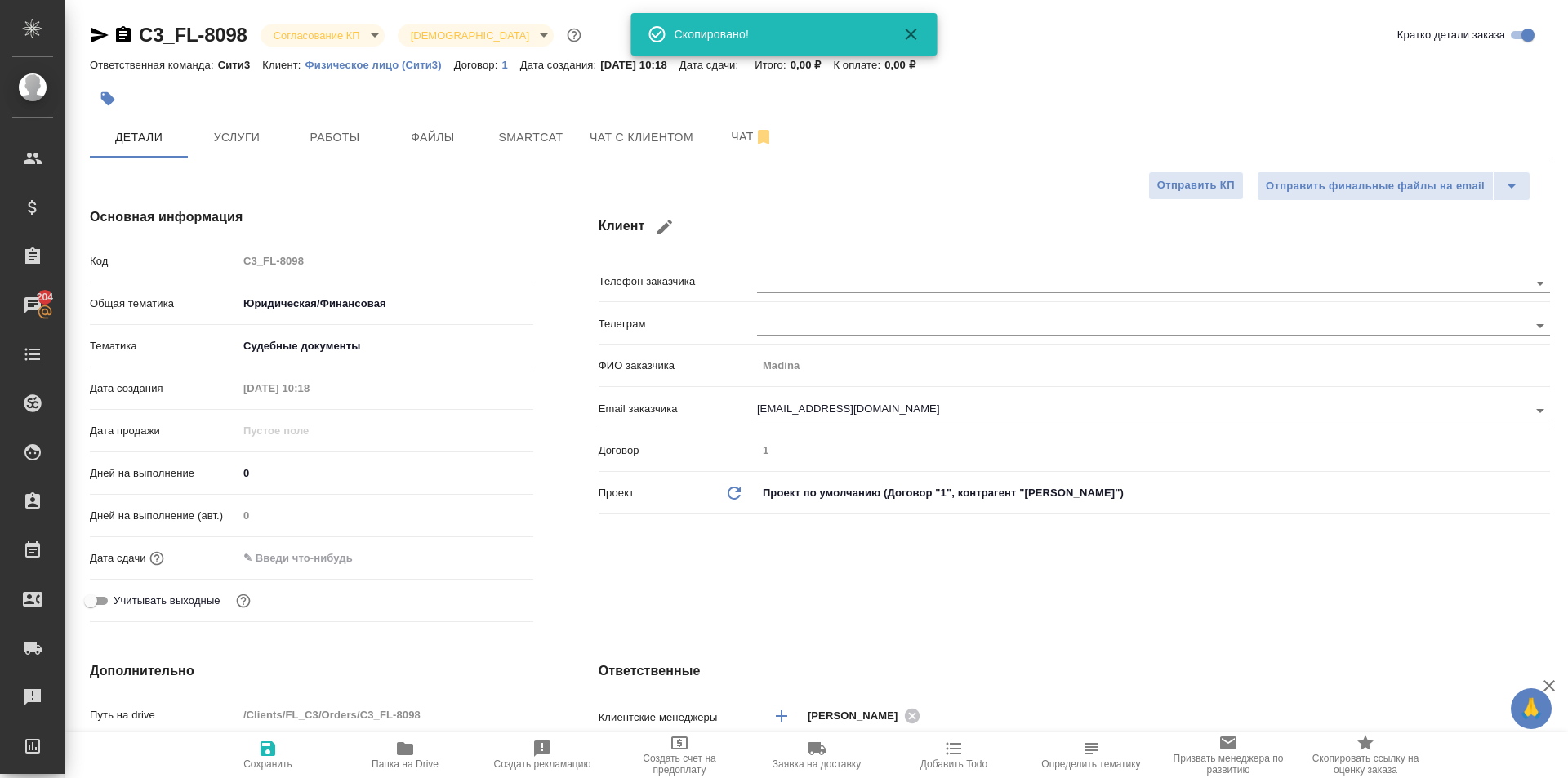
type textarea "x"
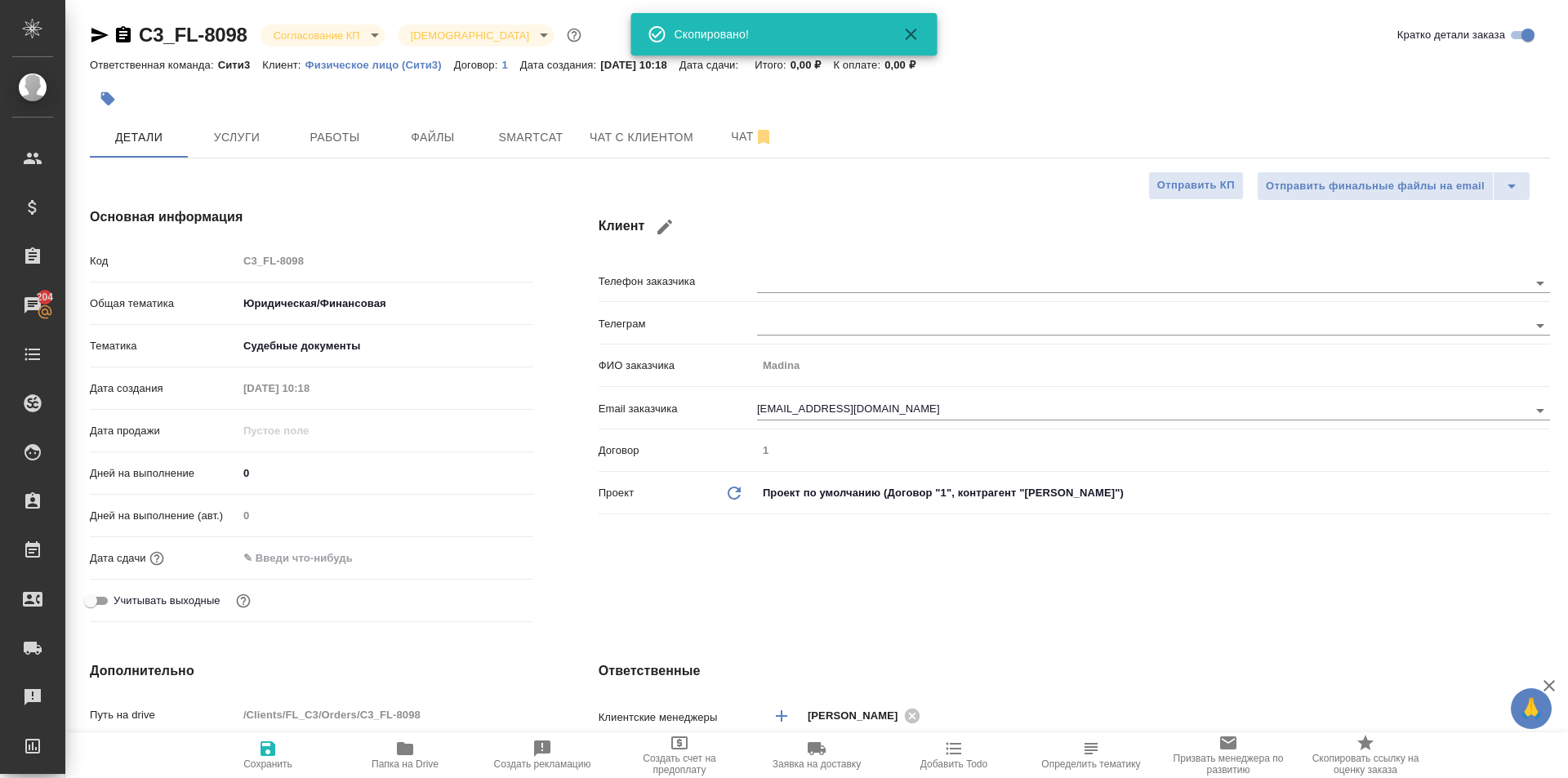
type textarea "x"
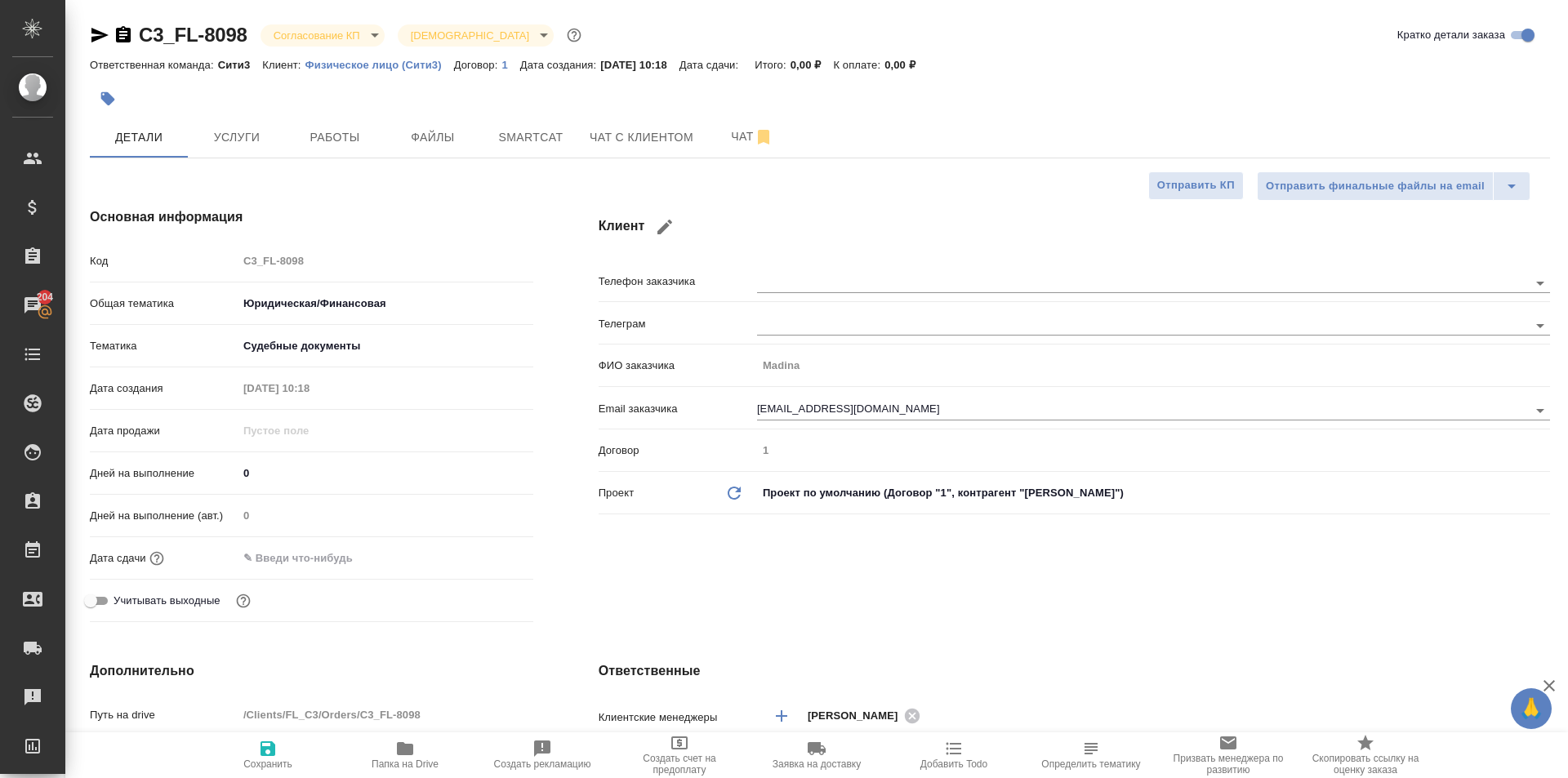
type textarea "x"
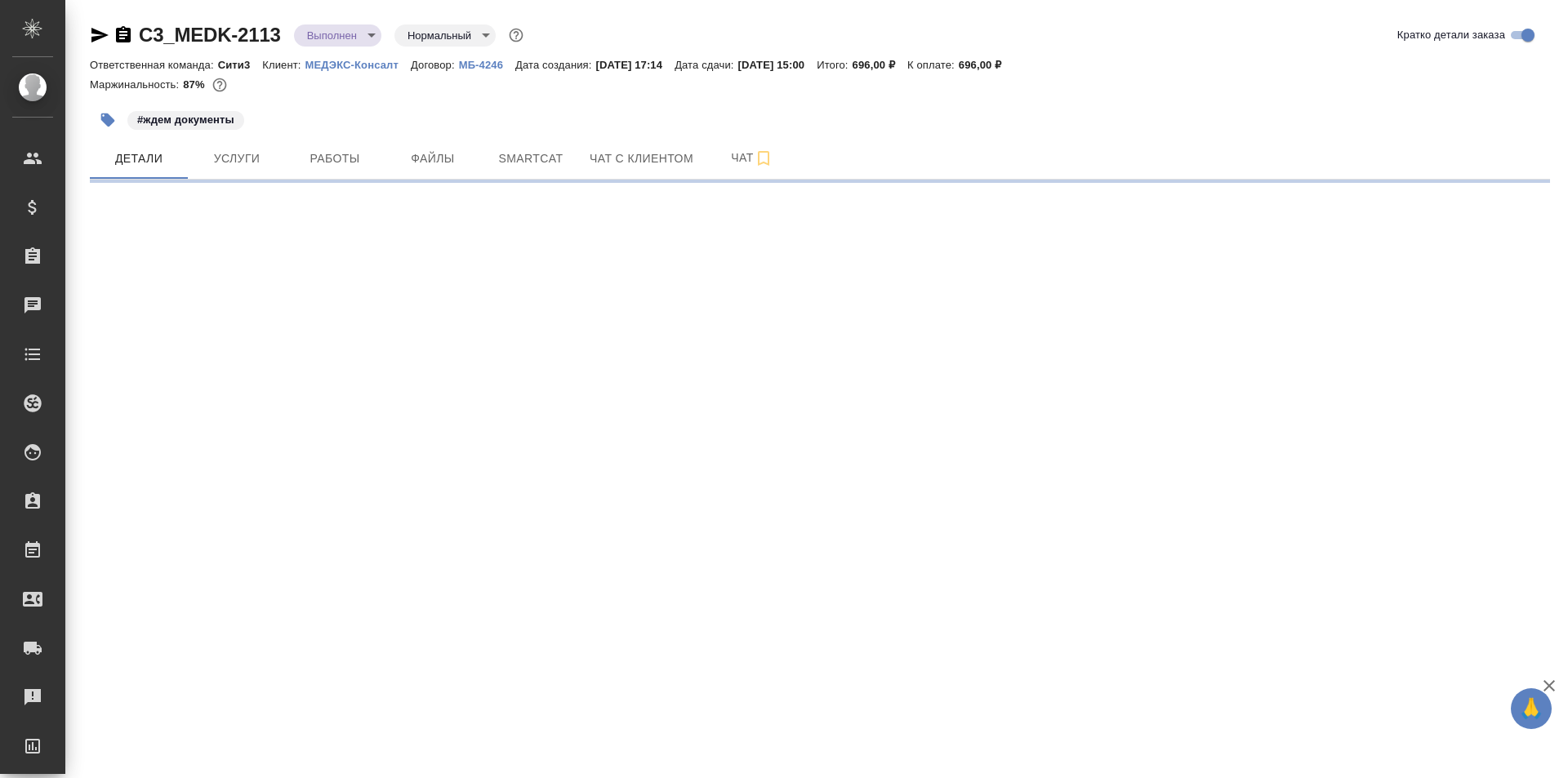
select select "RU"
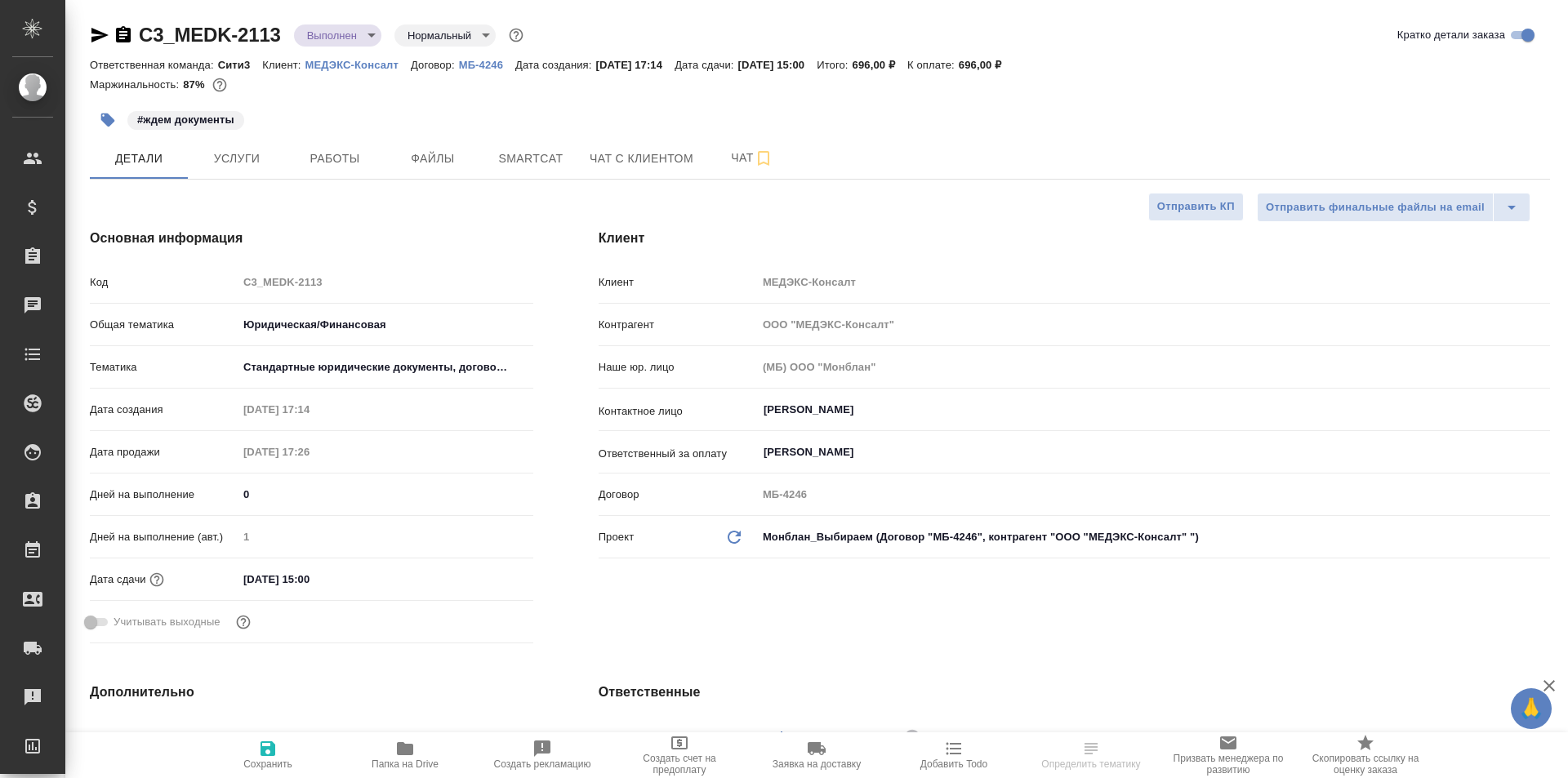
type textarea "x"
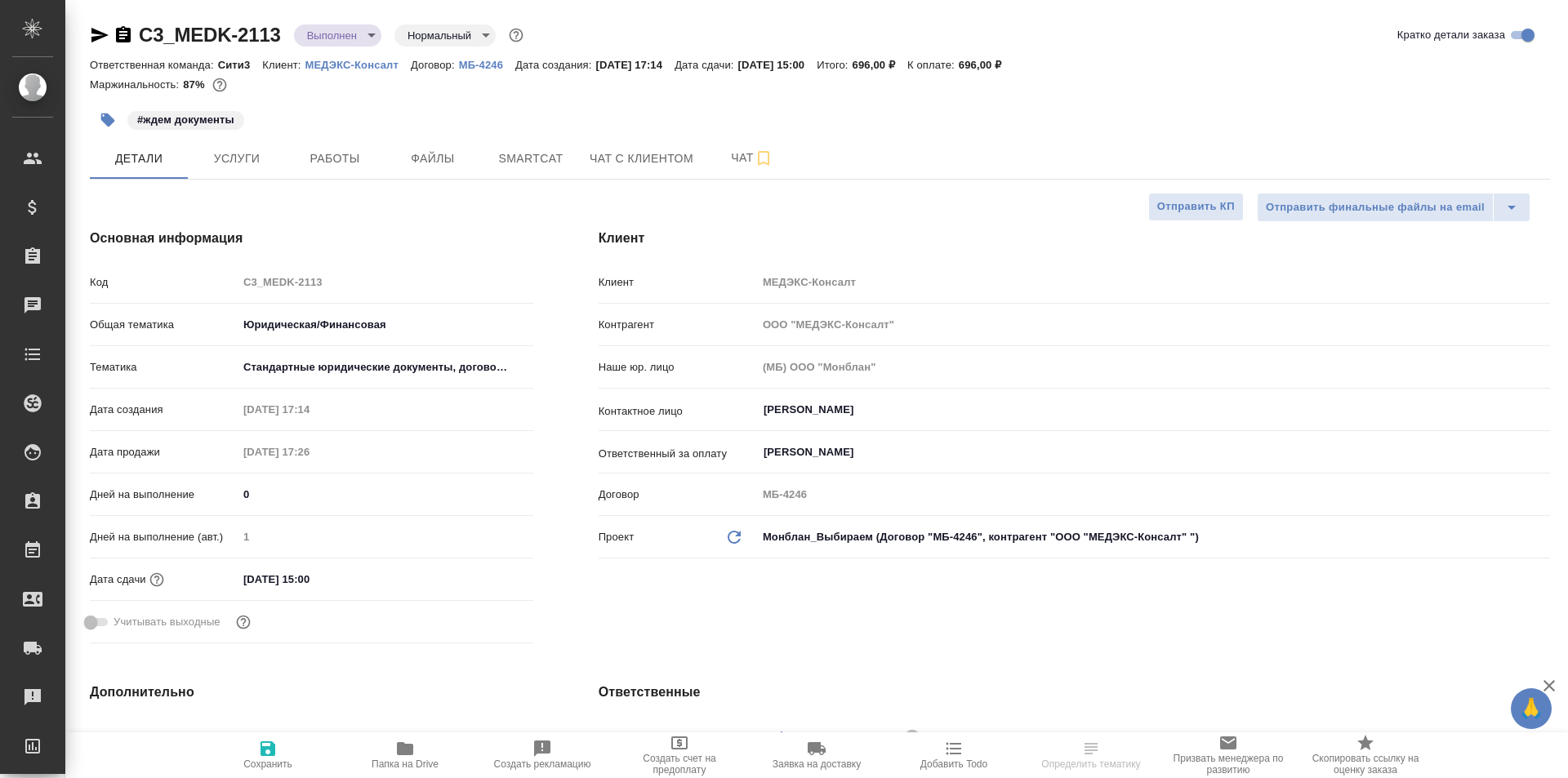
type textarea "x"
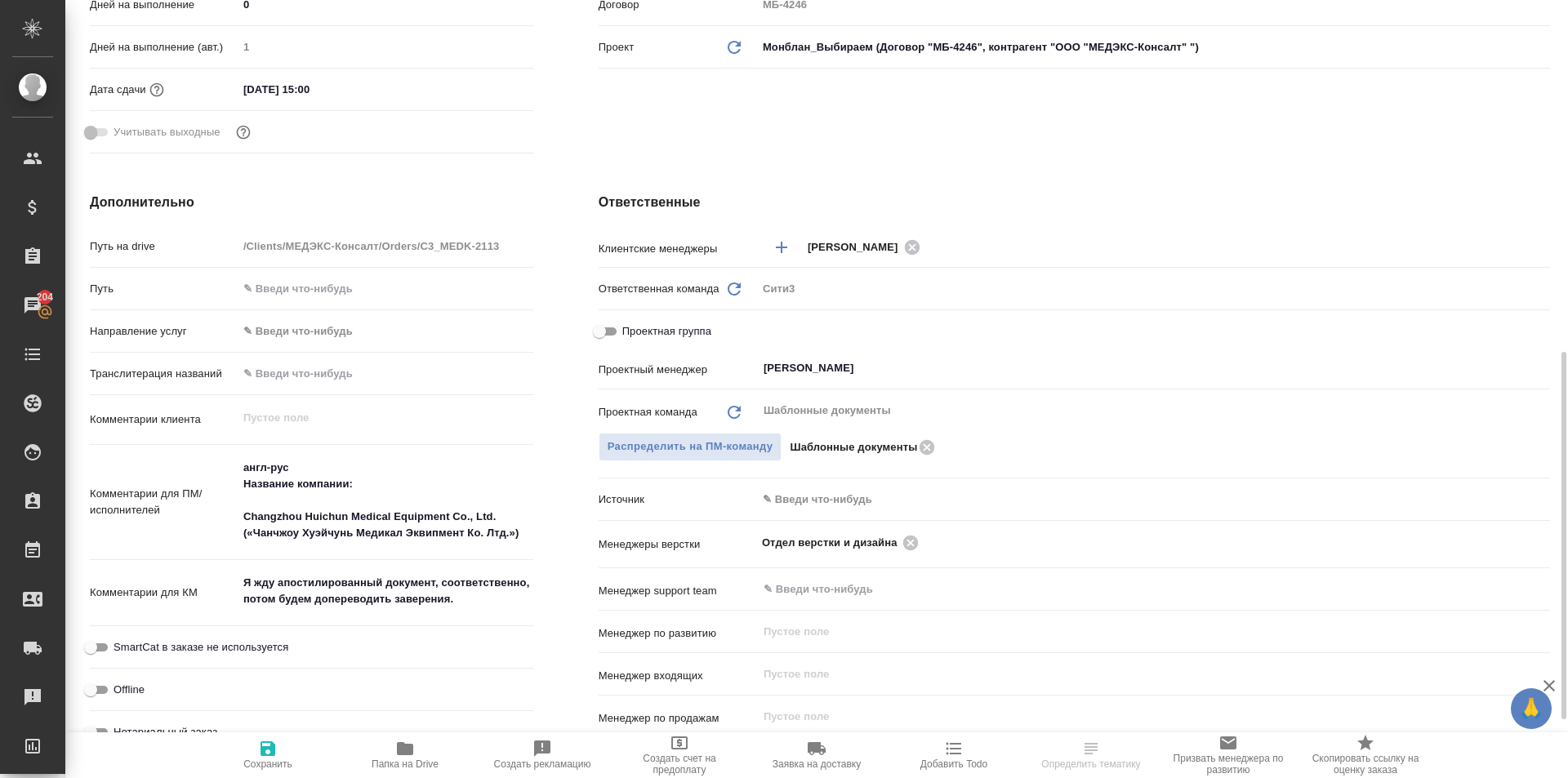
scroll to position [571, 0]
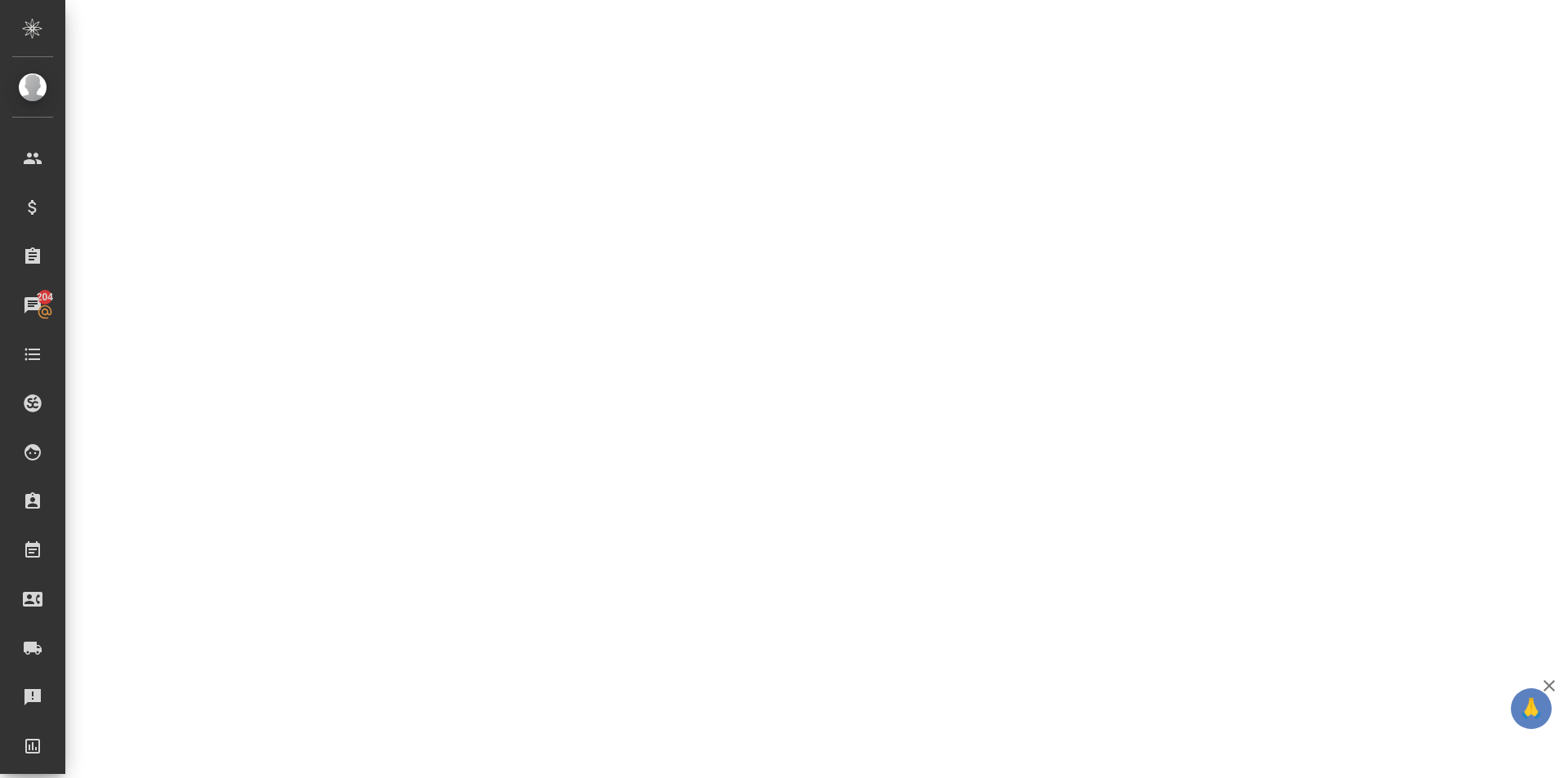
select select "RU"
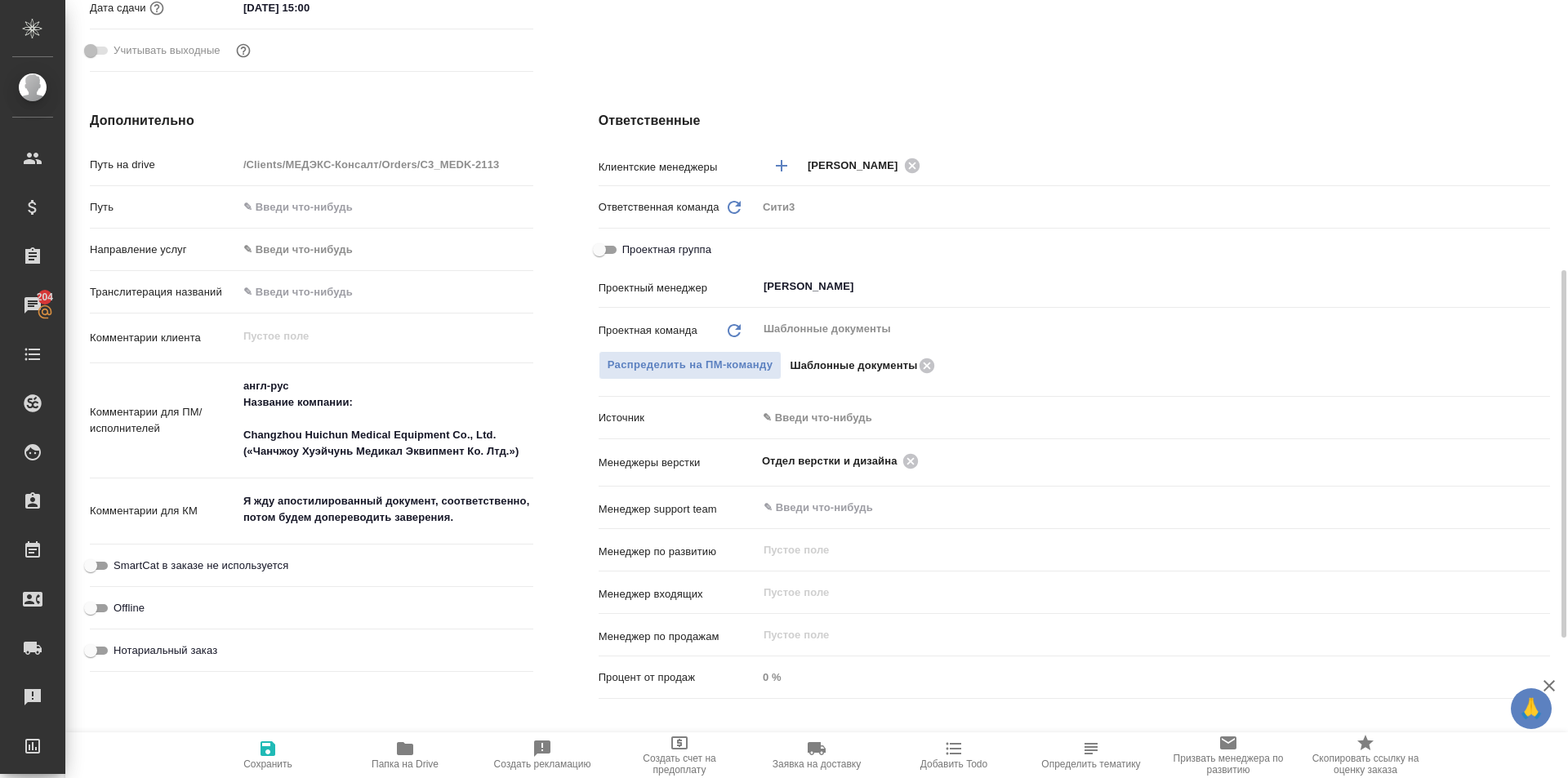
type textarea "x"
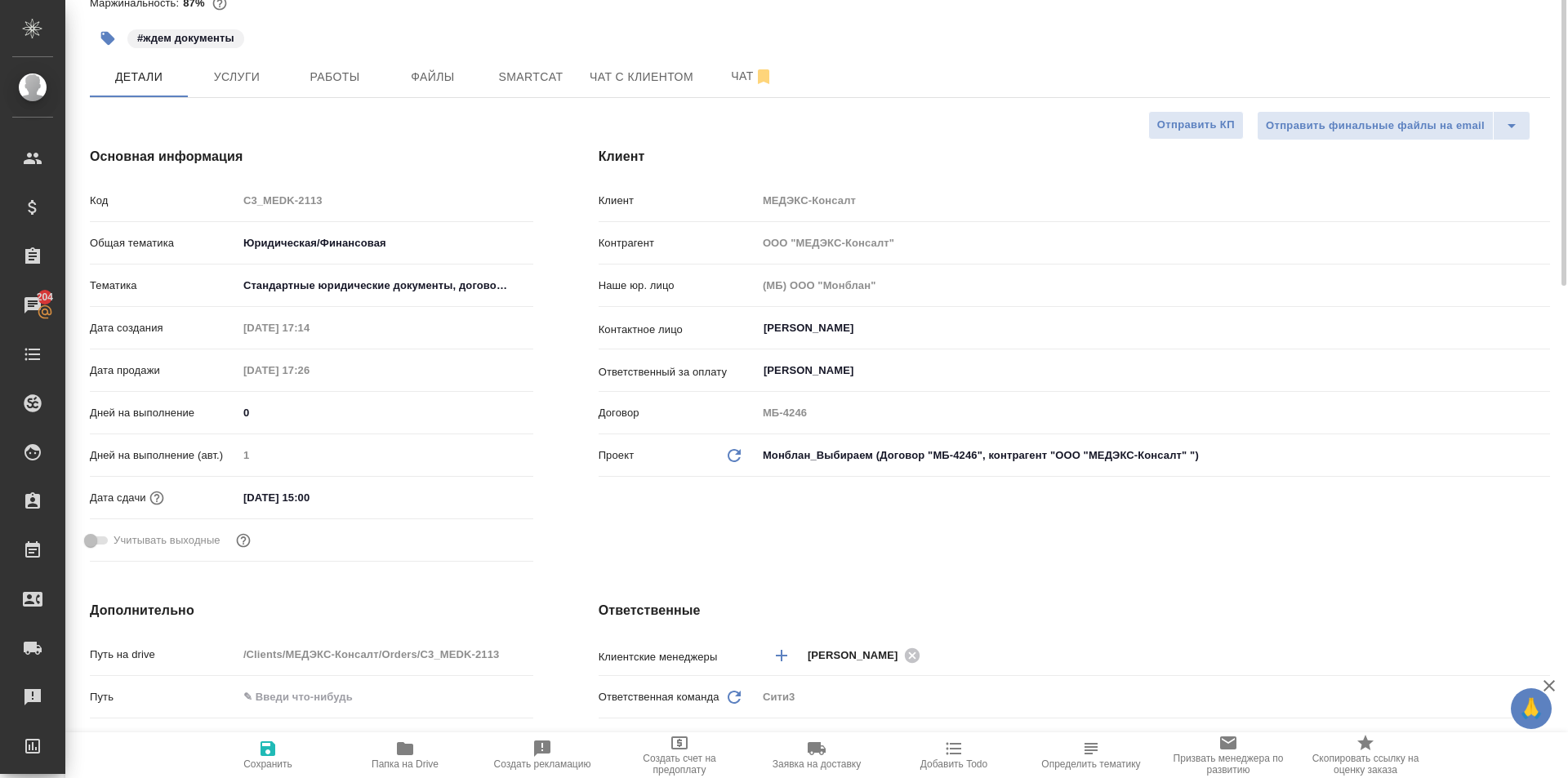
scroll to position [0, 0]
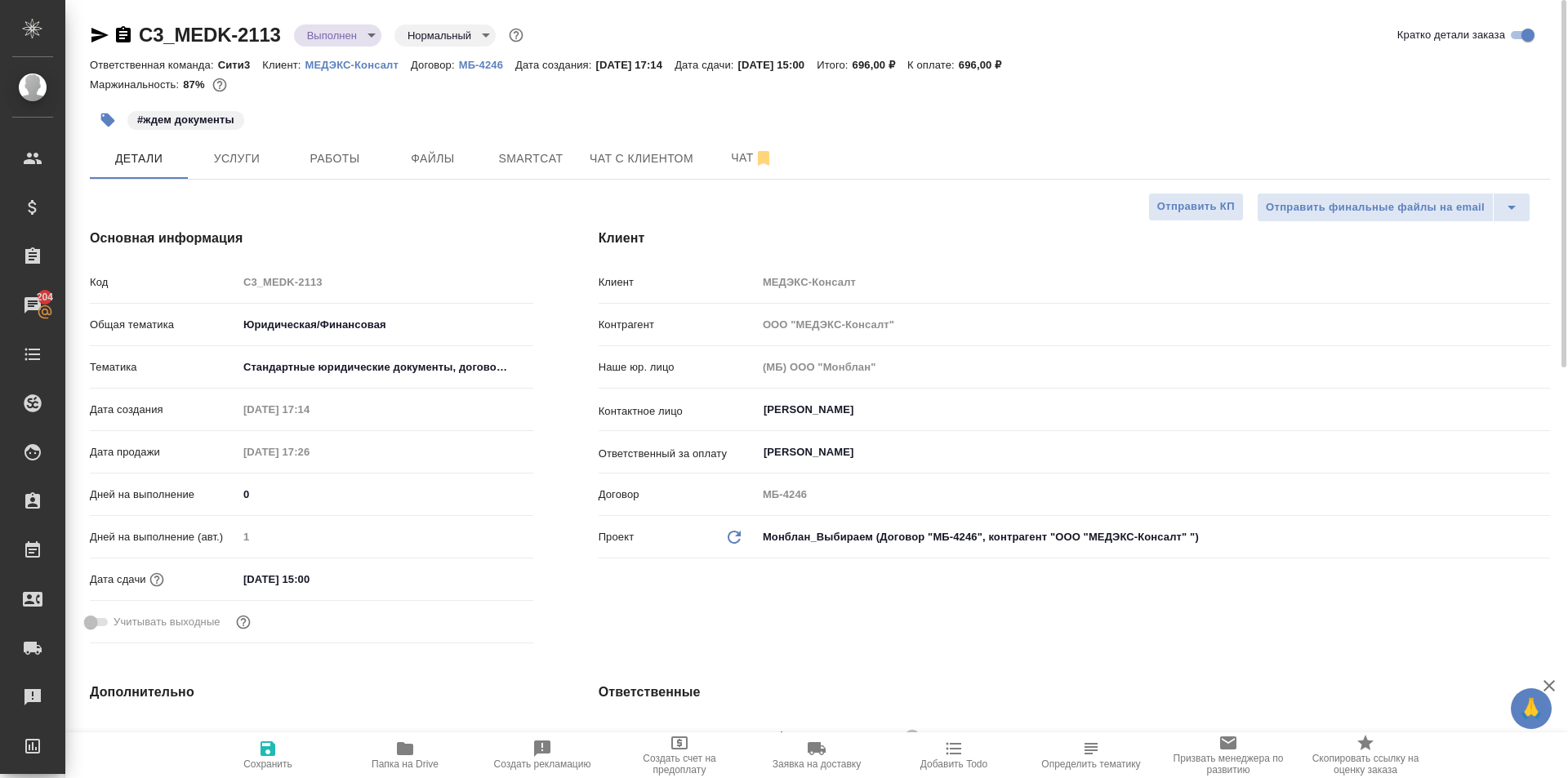
click at [123, 27] on icon "button" at bounding box center [124, 34] width 14 height 16
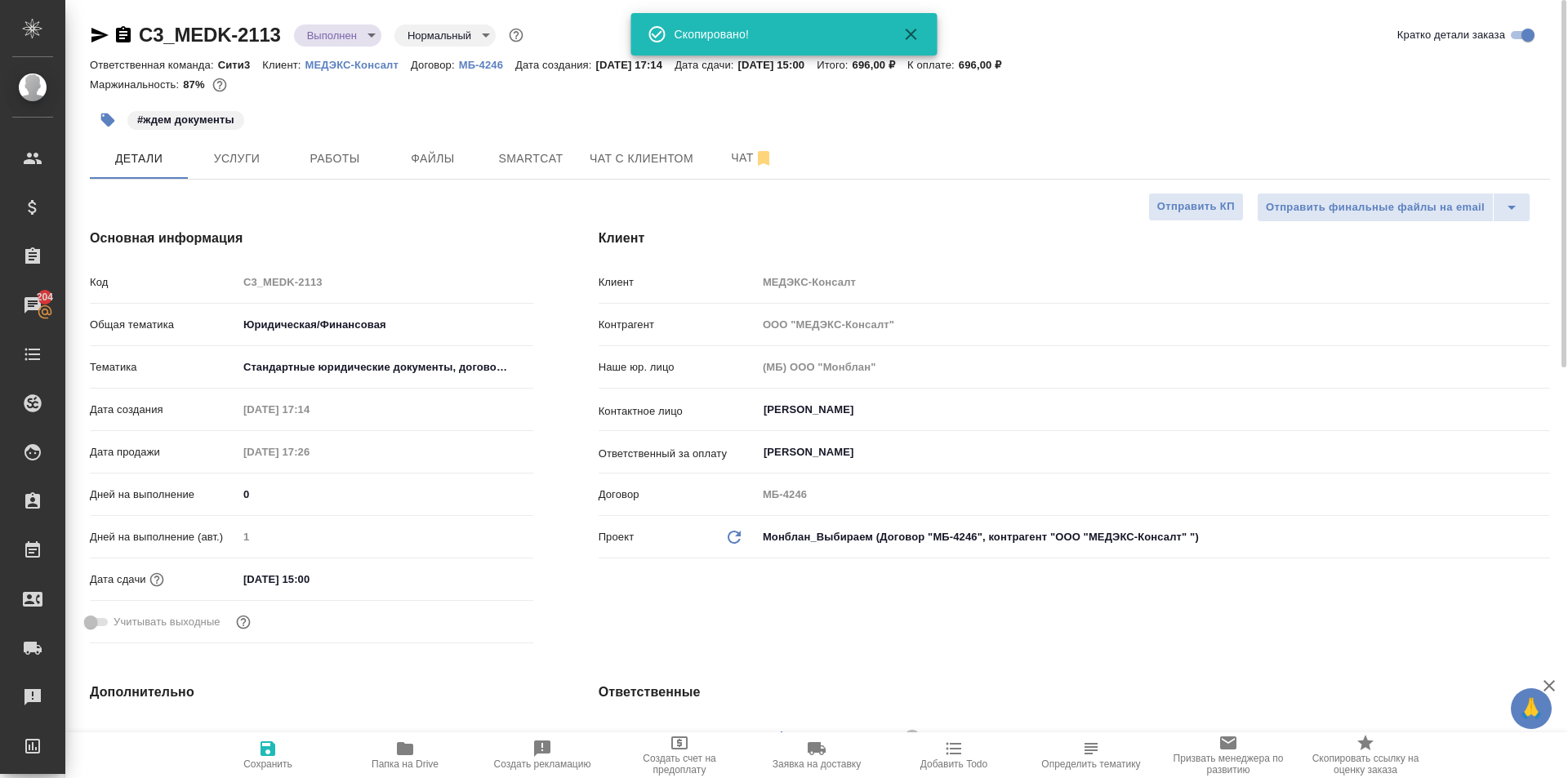
type textarea "x"
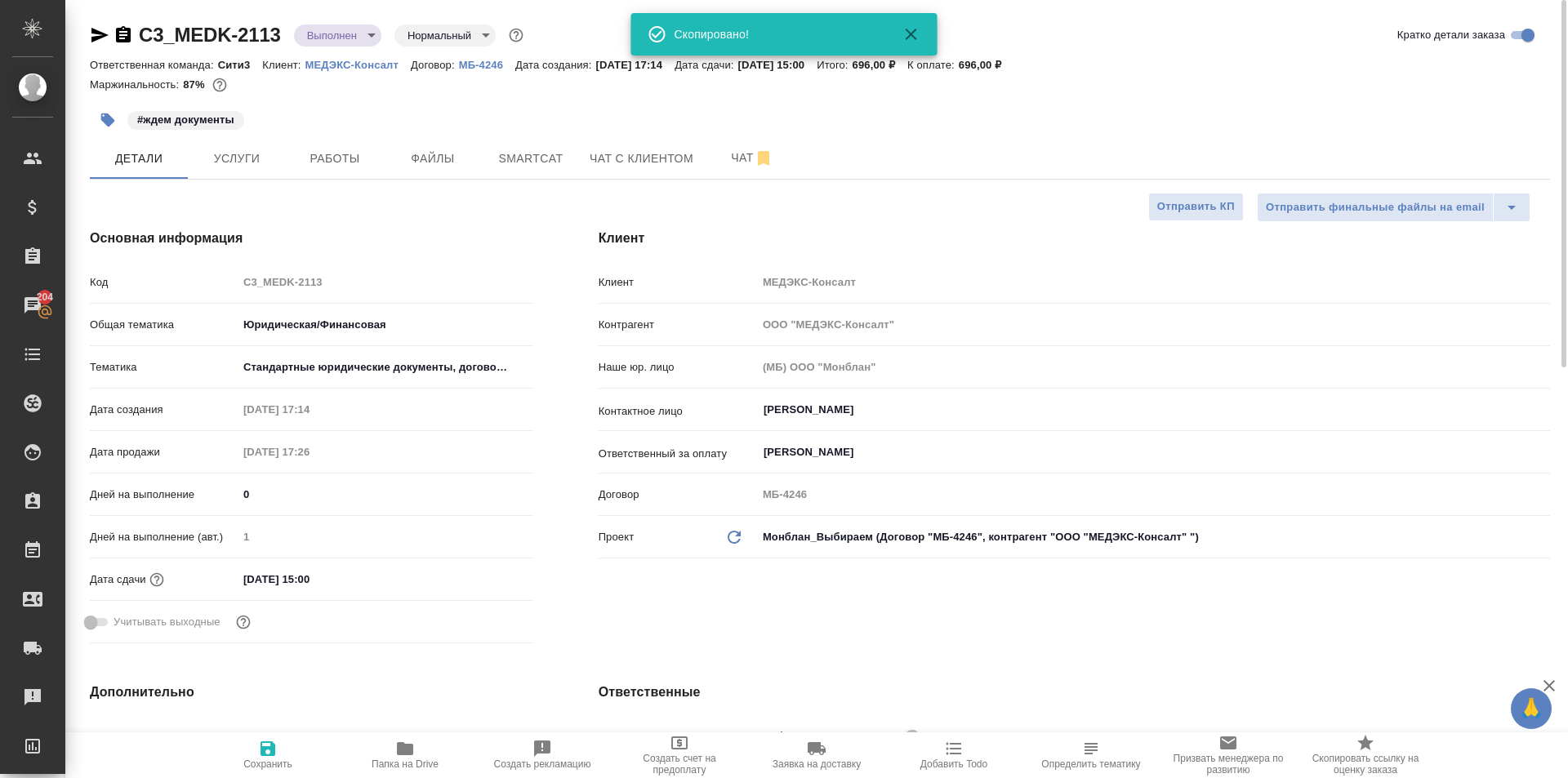
type textarea "x"
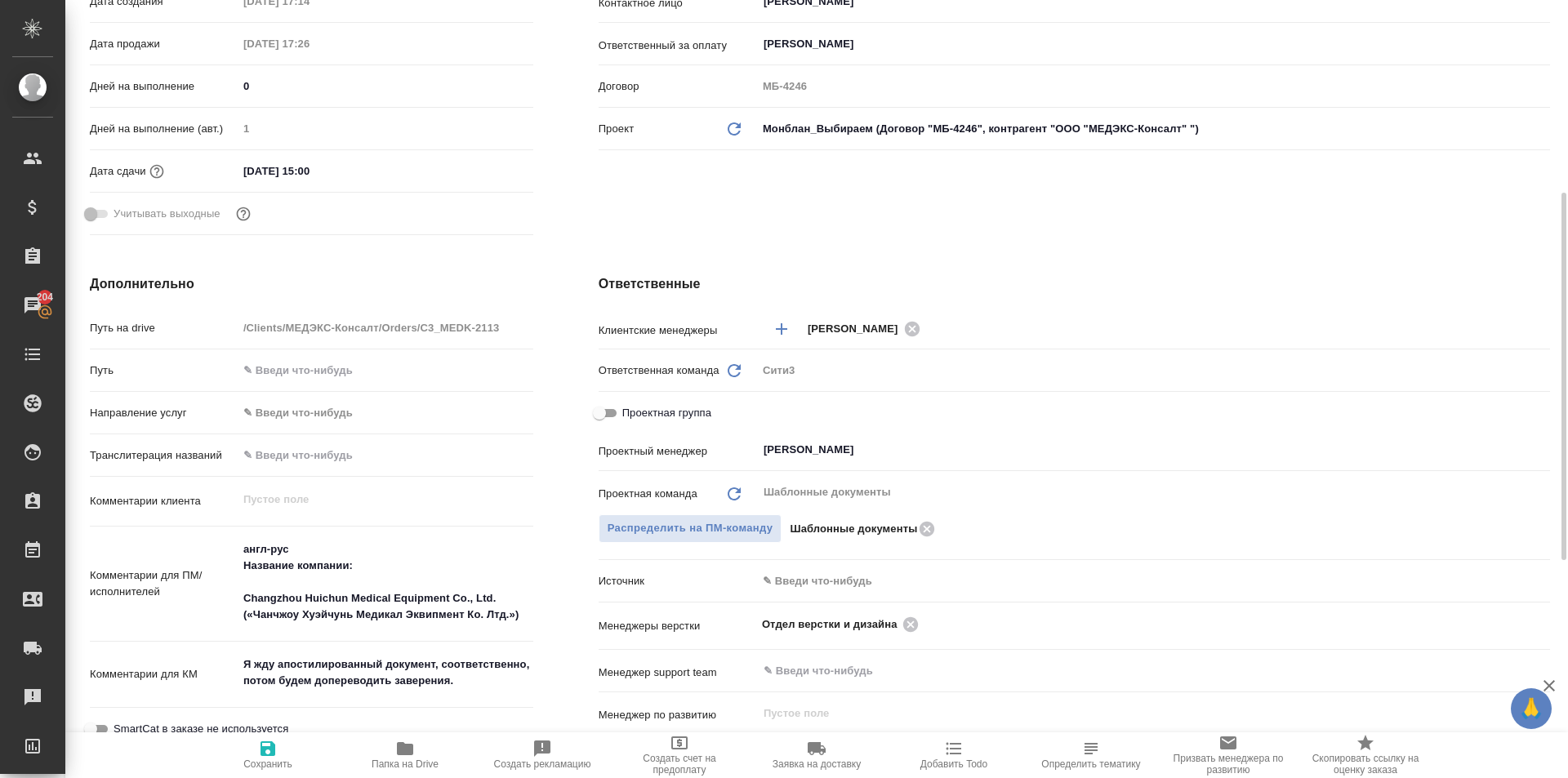
scroll to position [571, 0]
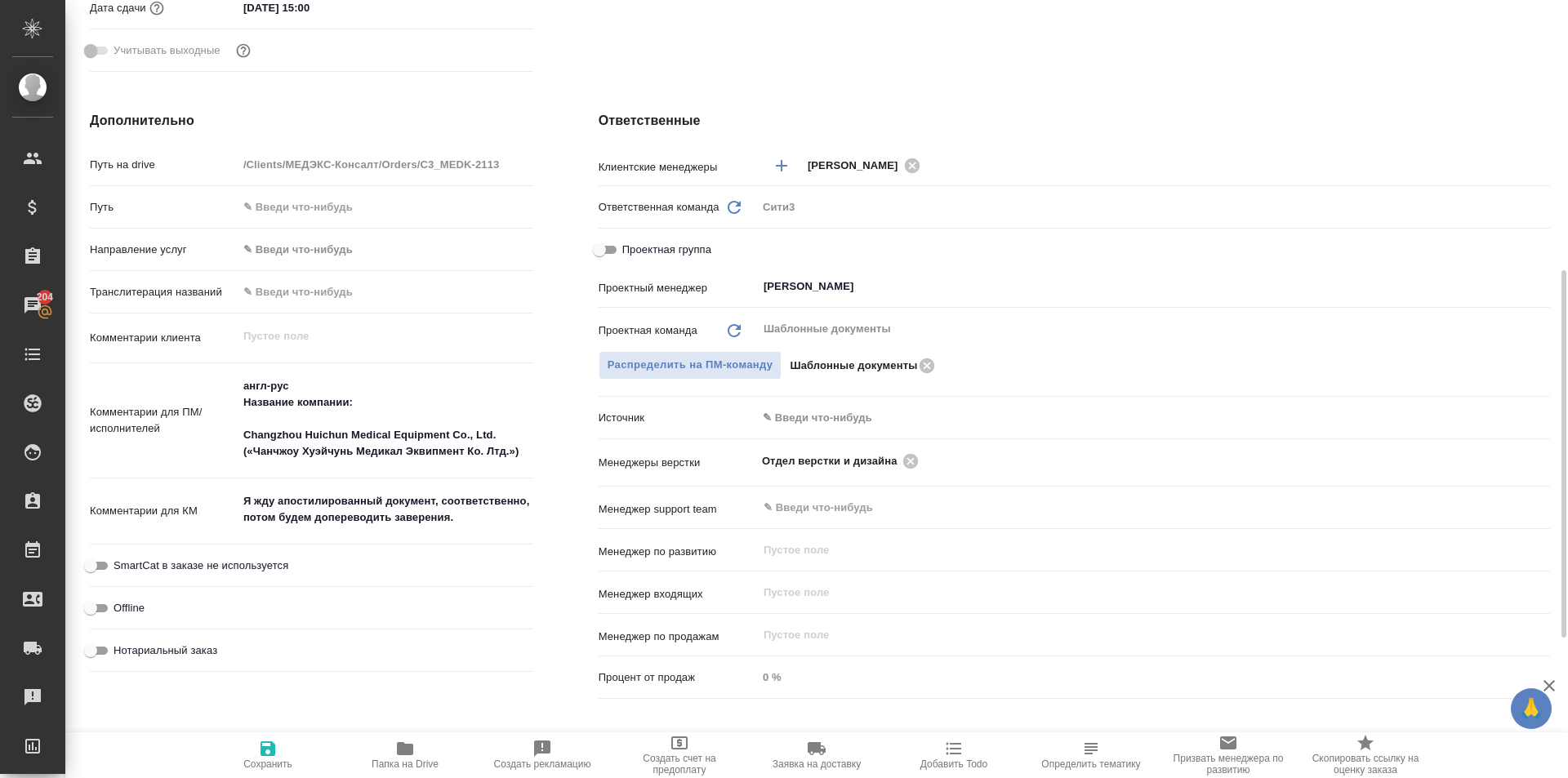
type textarea "x"
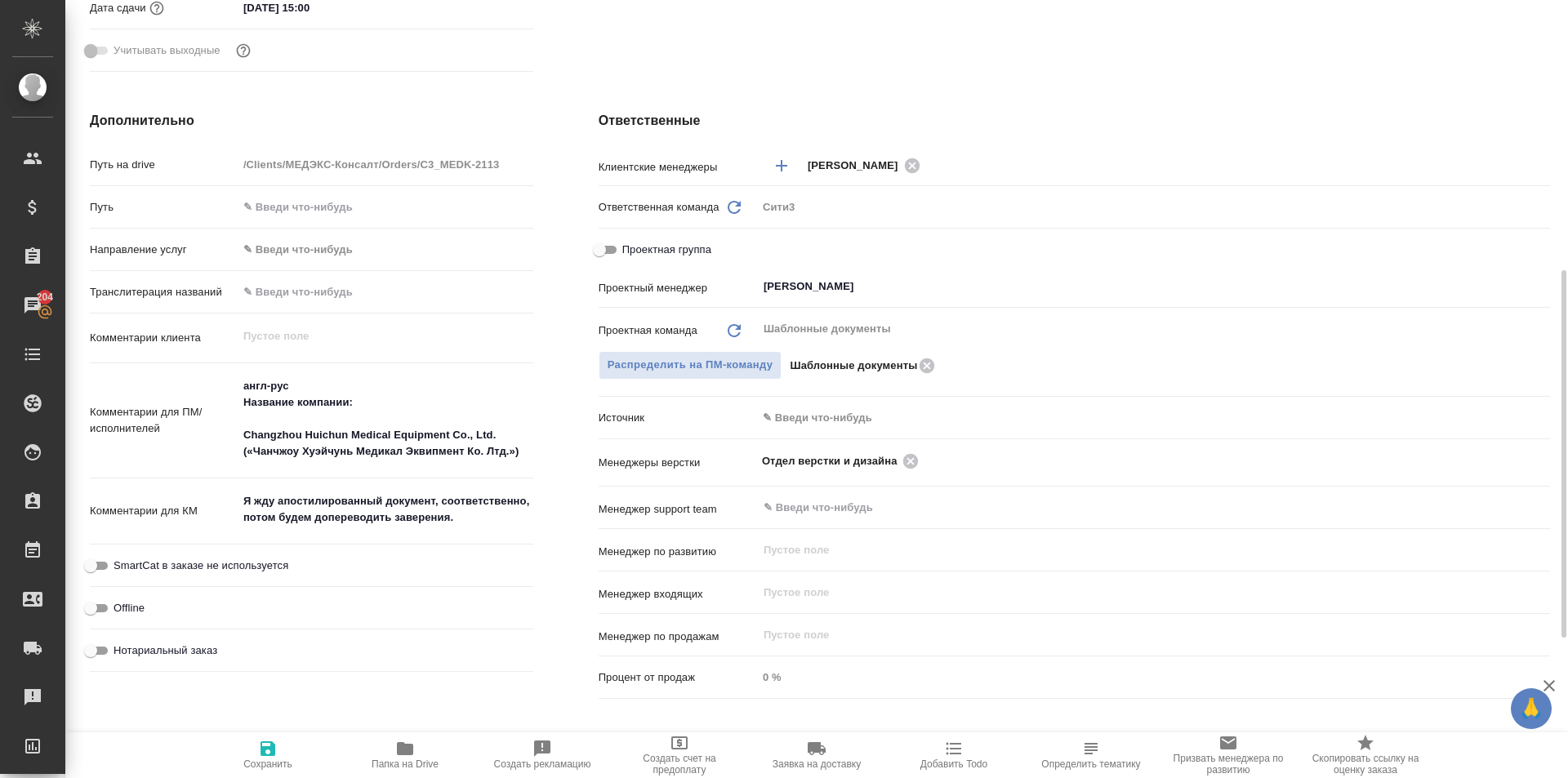
type textarea "x"
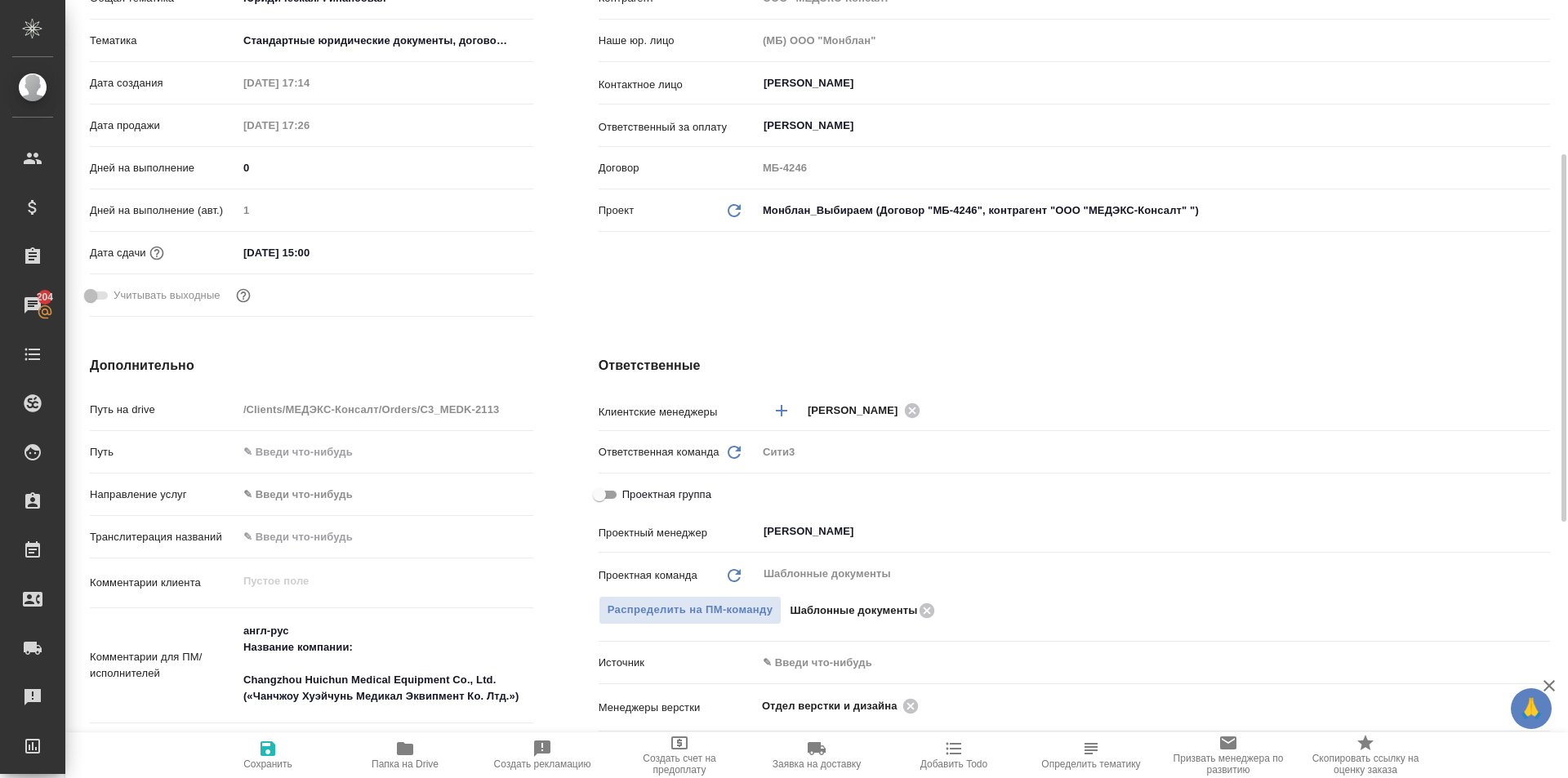
scroll to position [0, 0]
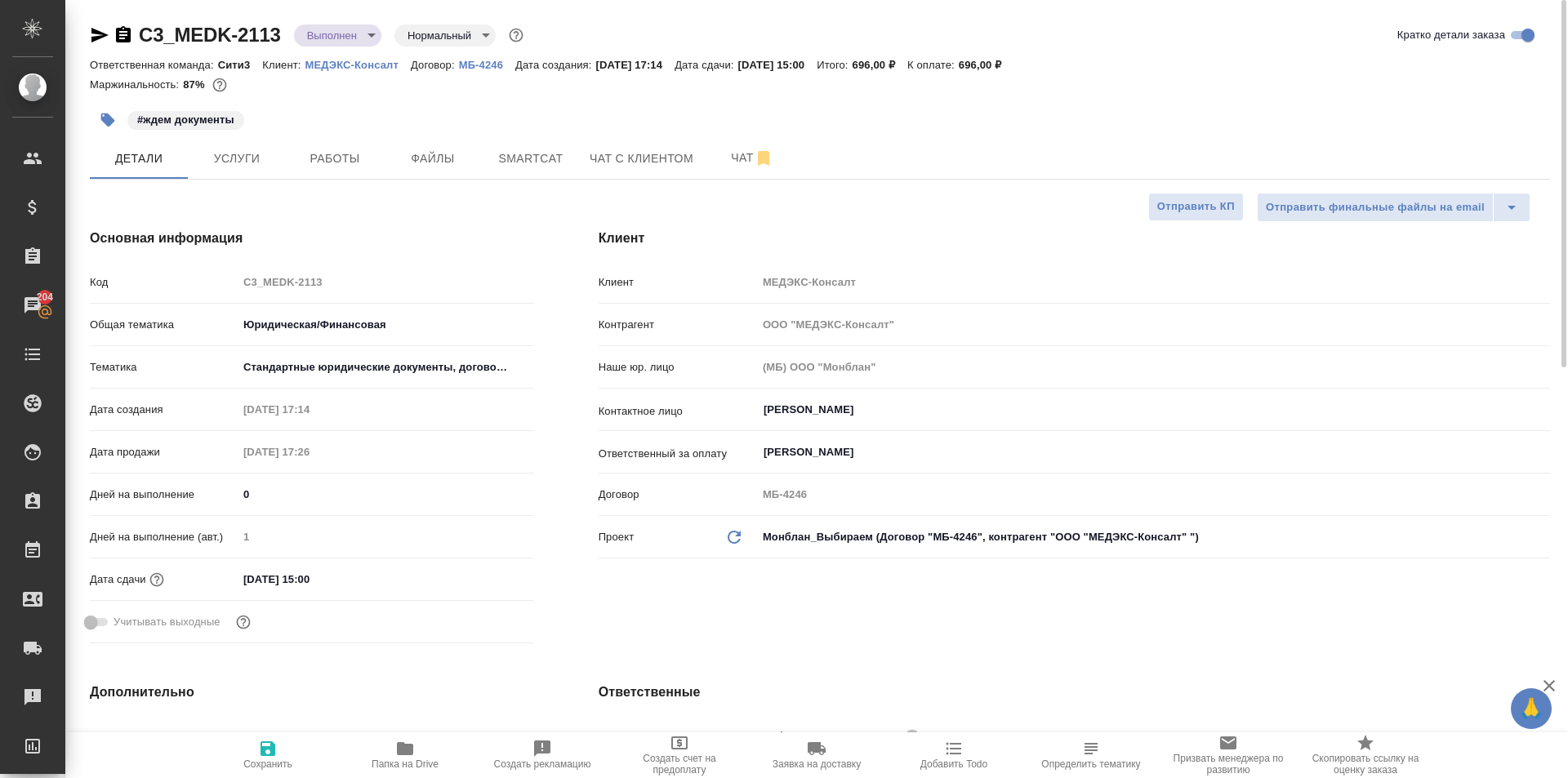
type textarea "x"
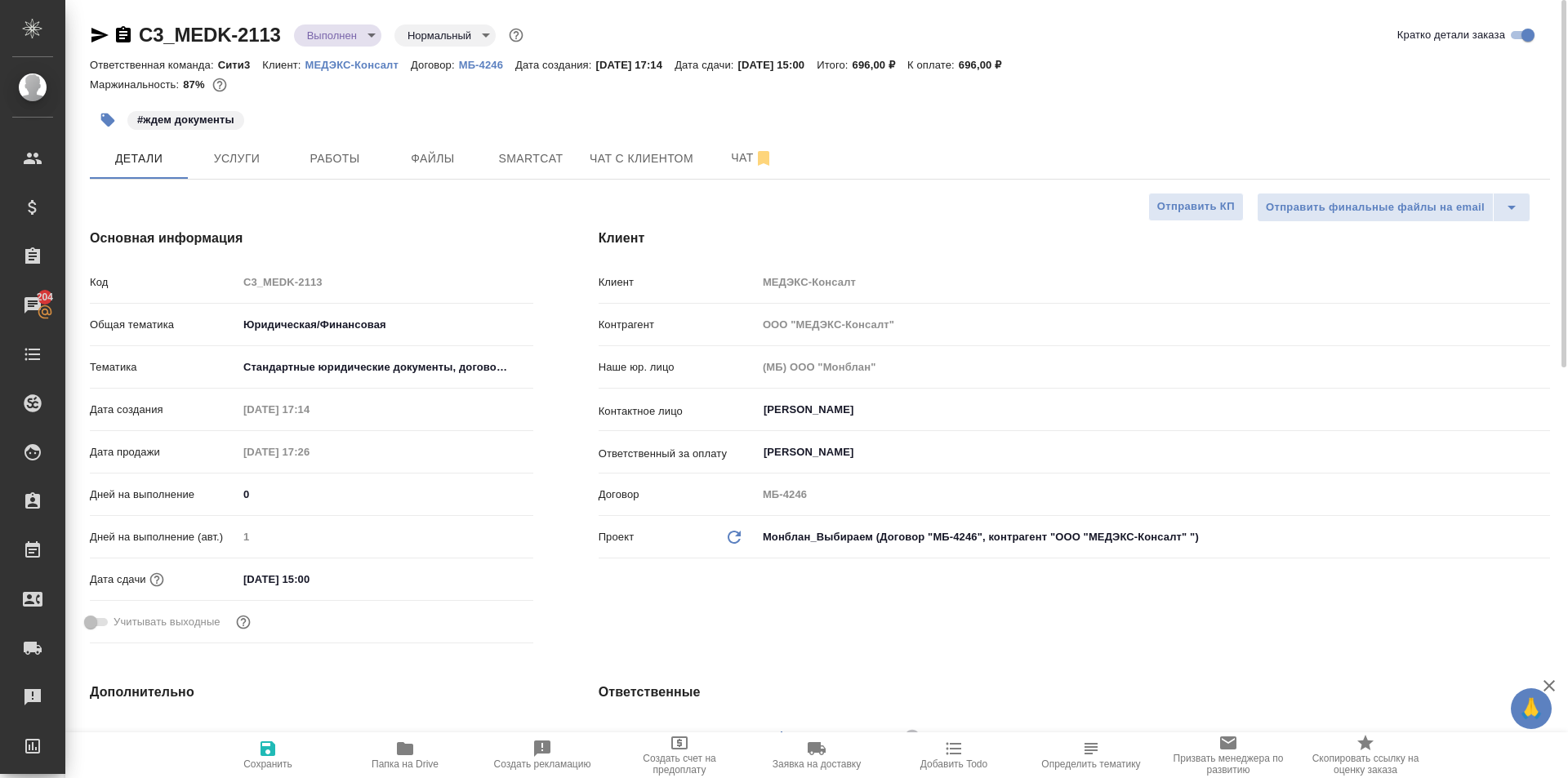
type textarea "x"
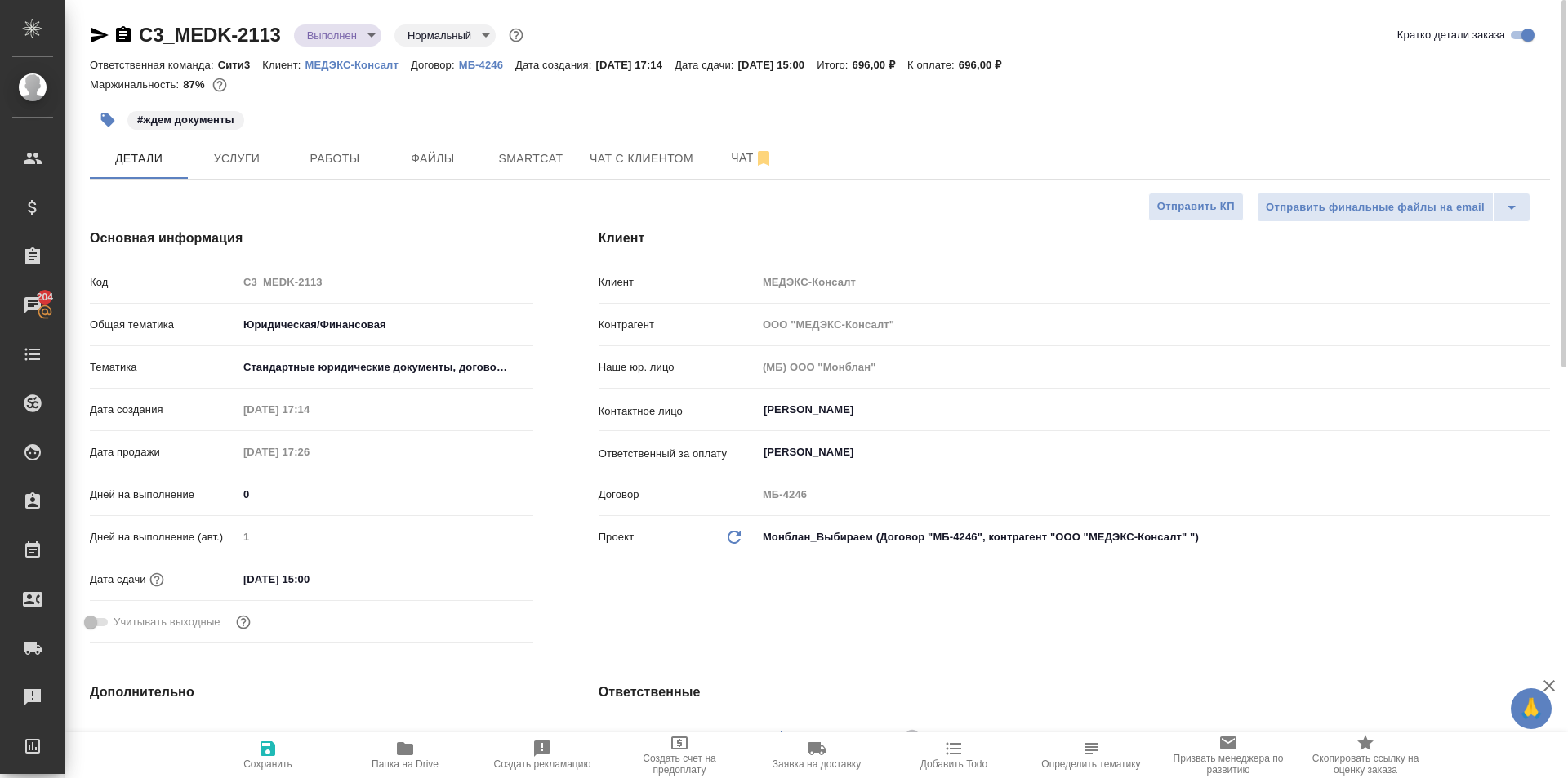
type textarea "x"
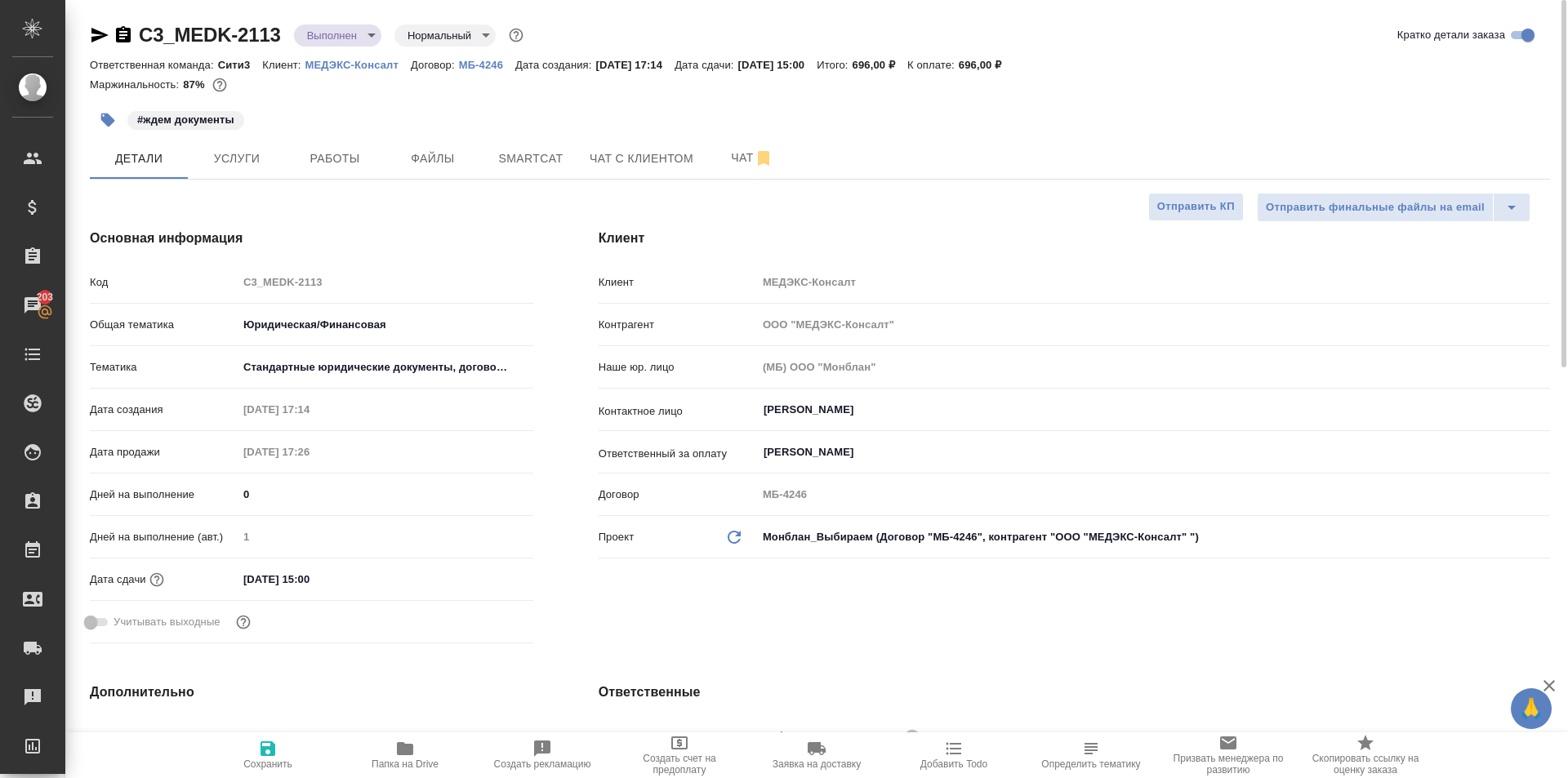
type textarea "x"
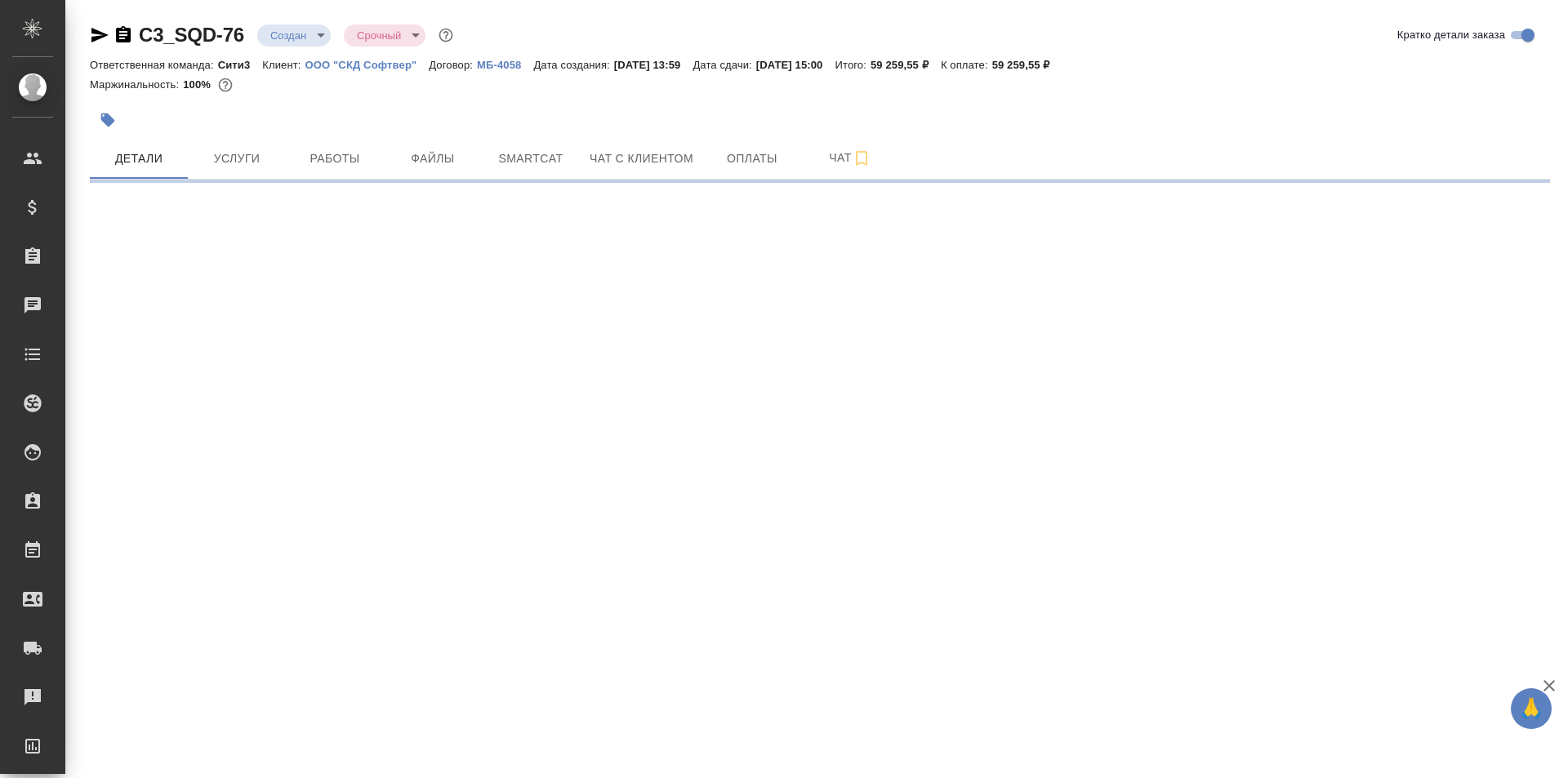
select select "RU"
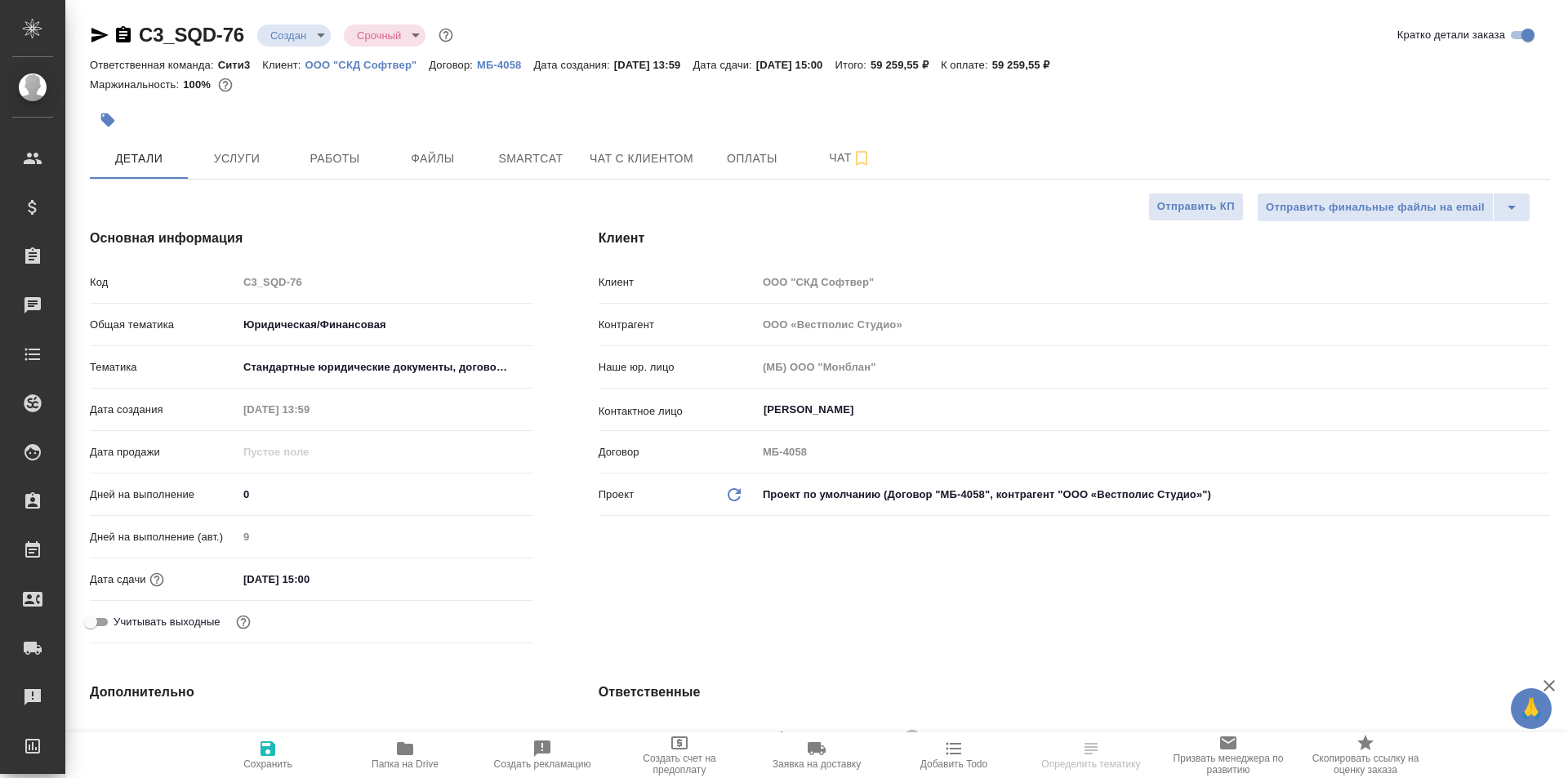
type textarea "x"
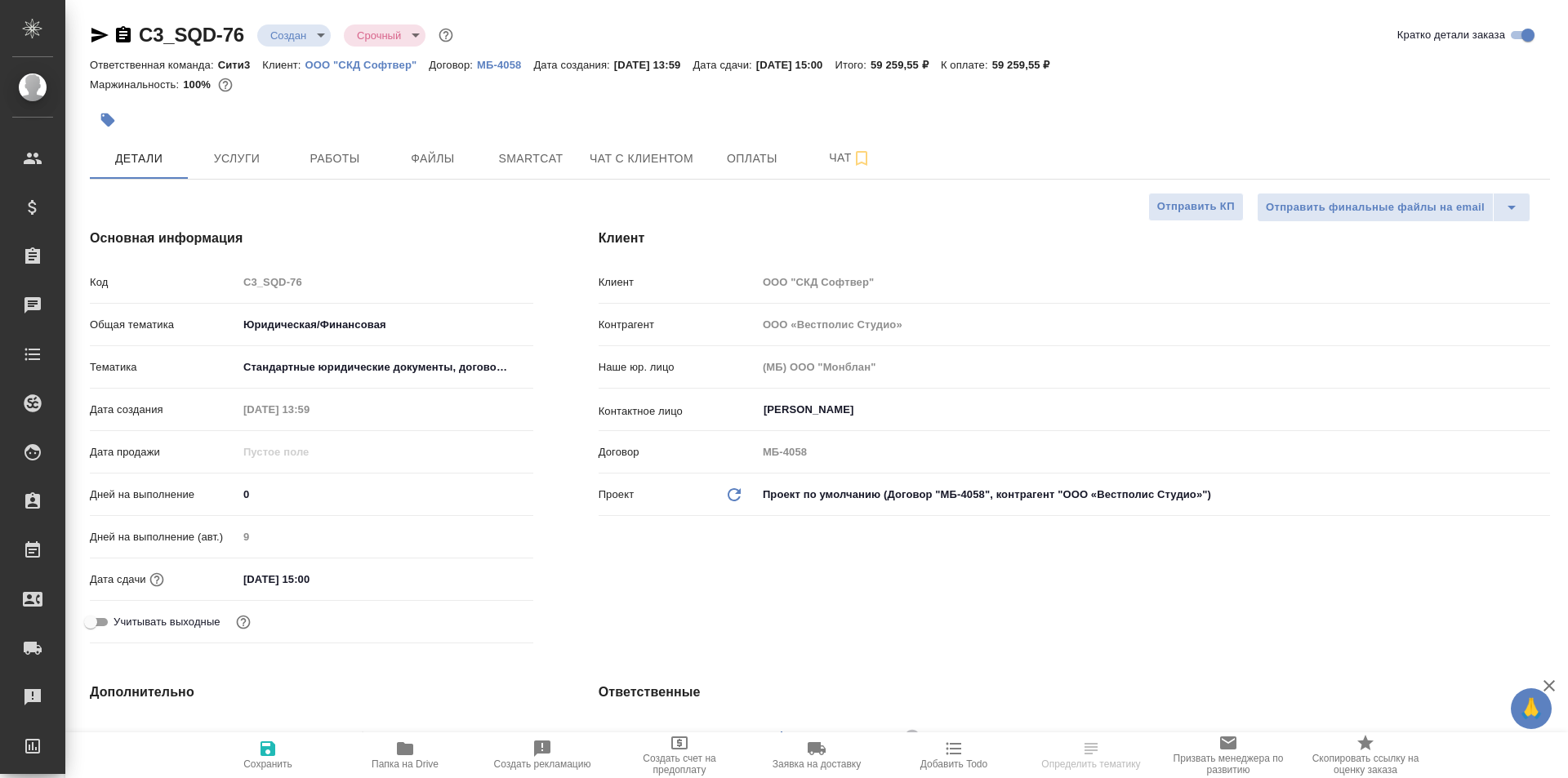
type textarea "x"
click at [126, 35] on icon "button" at bounding box center [124, 35] width 20 height 20
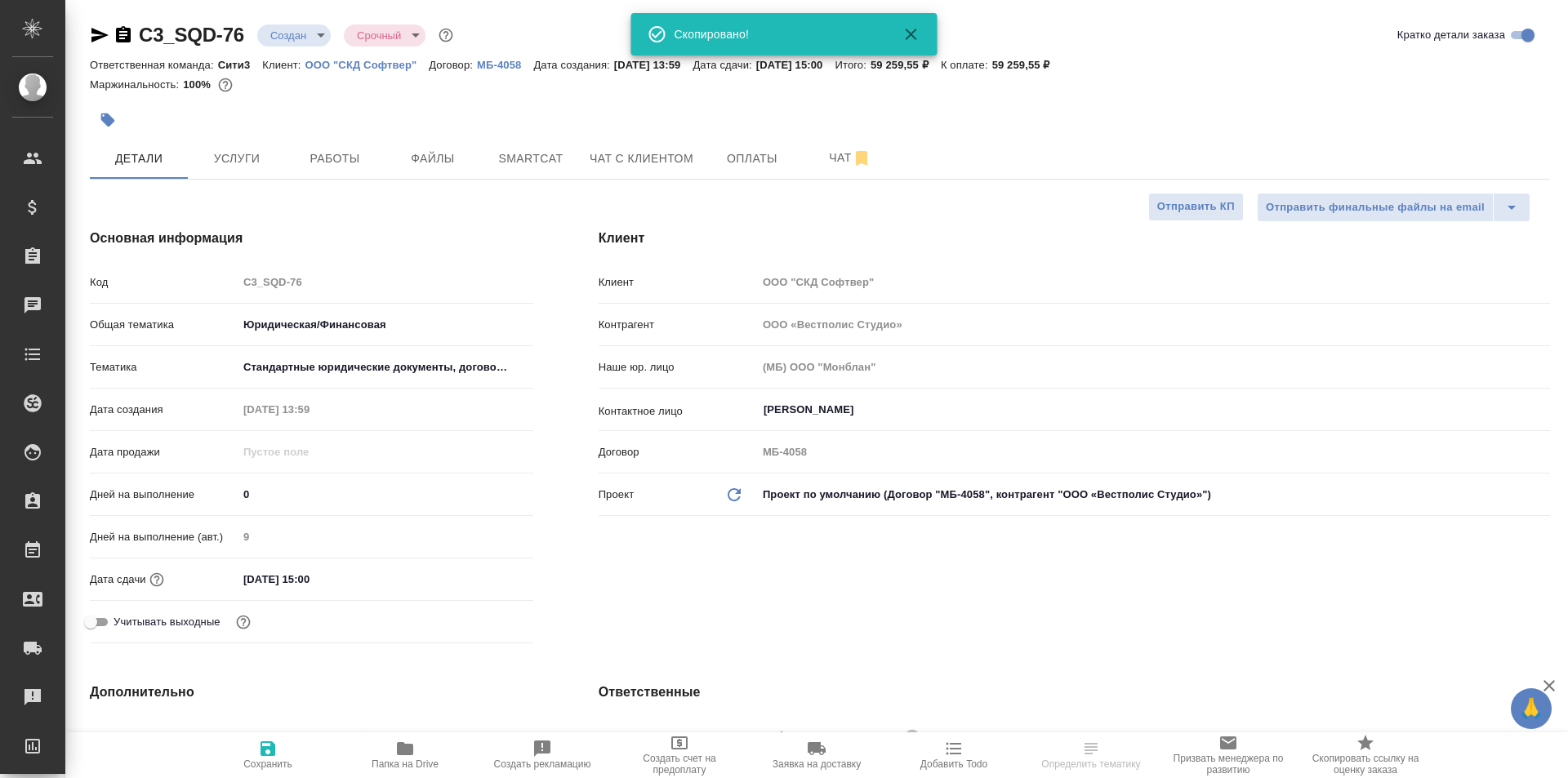
type textarea "x"
select select "RU"
type textarea "x"
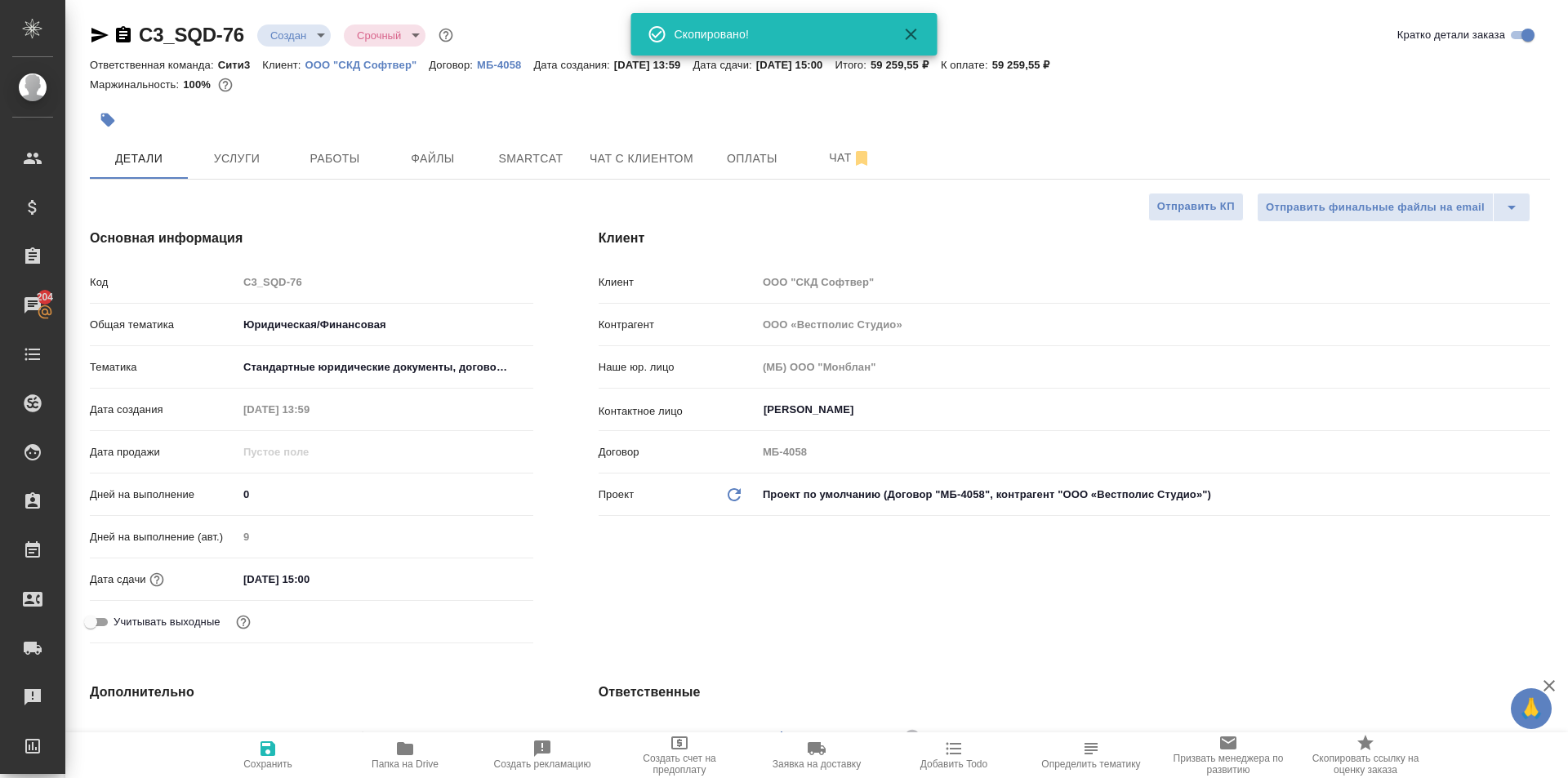
type textarea "x"
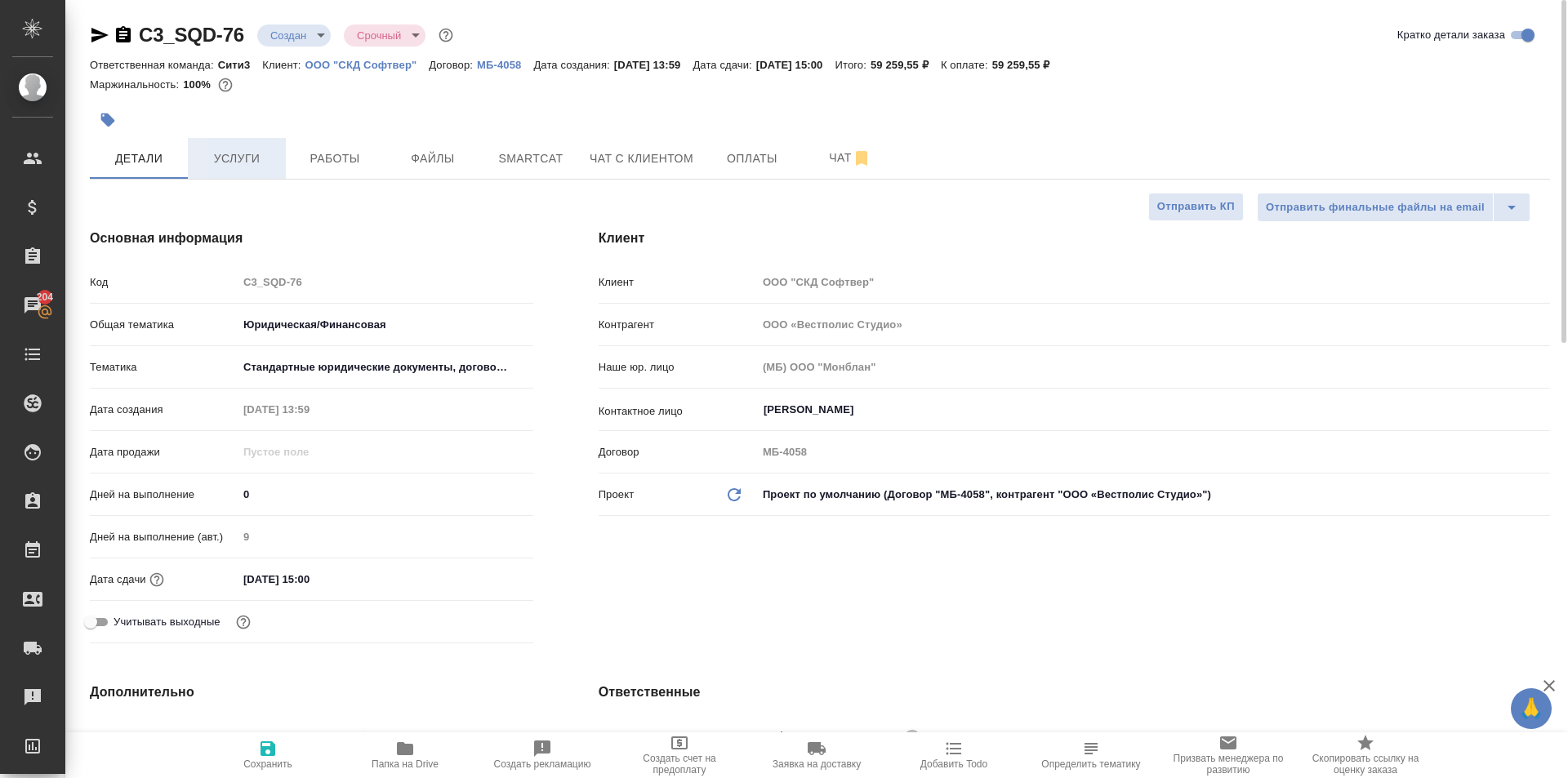
click at [239, 157] on span "Услуги" at bounding box center [237, 159] width 79 height 21
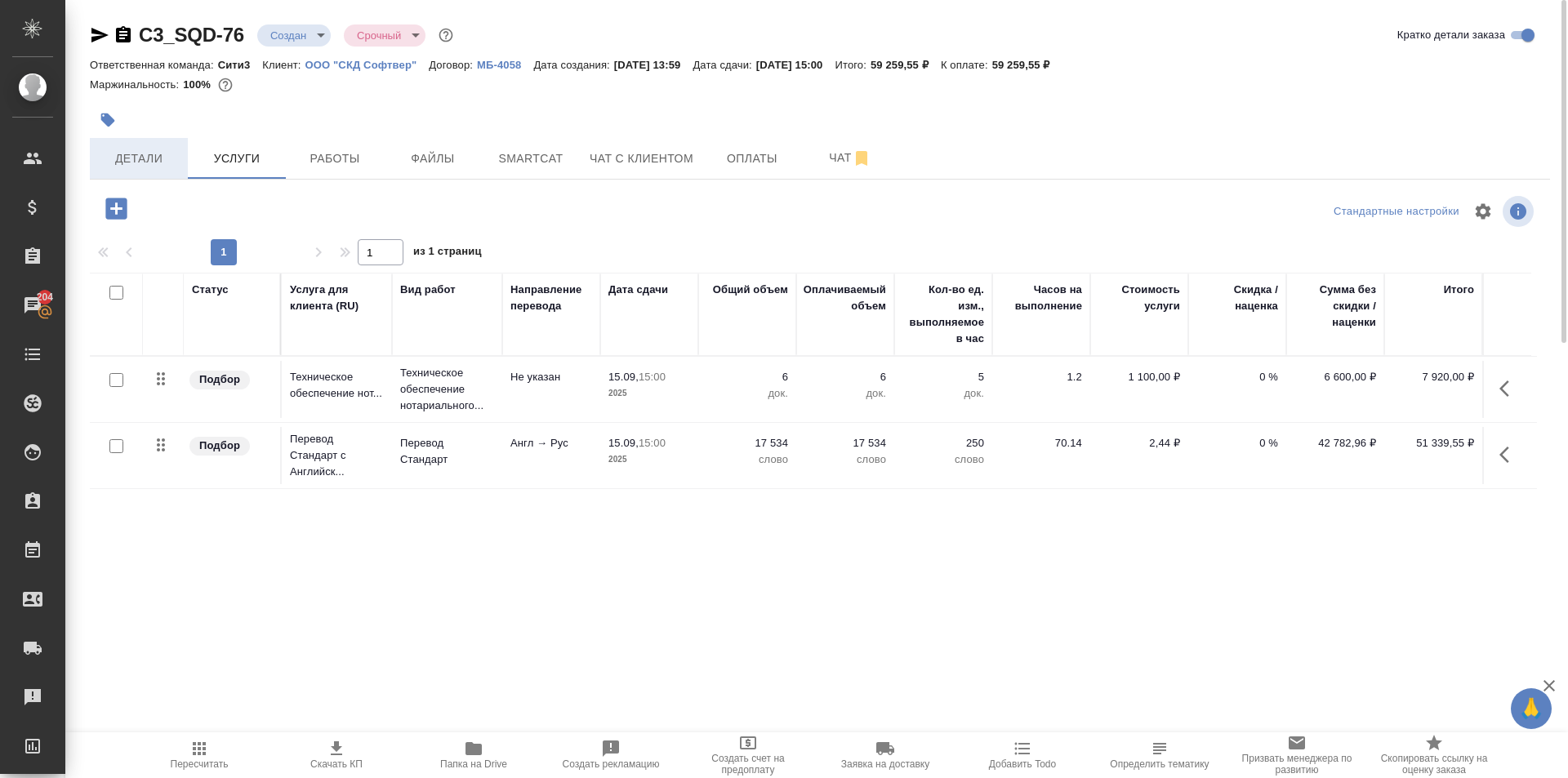
click at [135, 155] on span "Детали" at bounding box center [138, 159] width 79 height 21
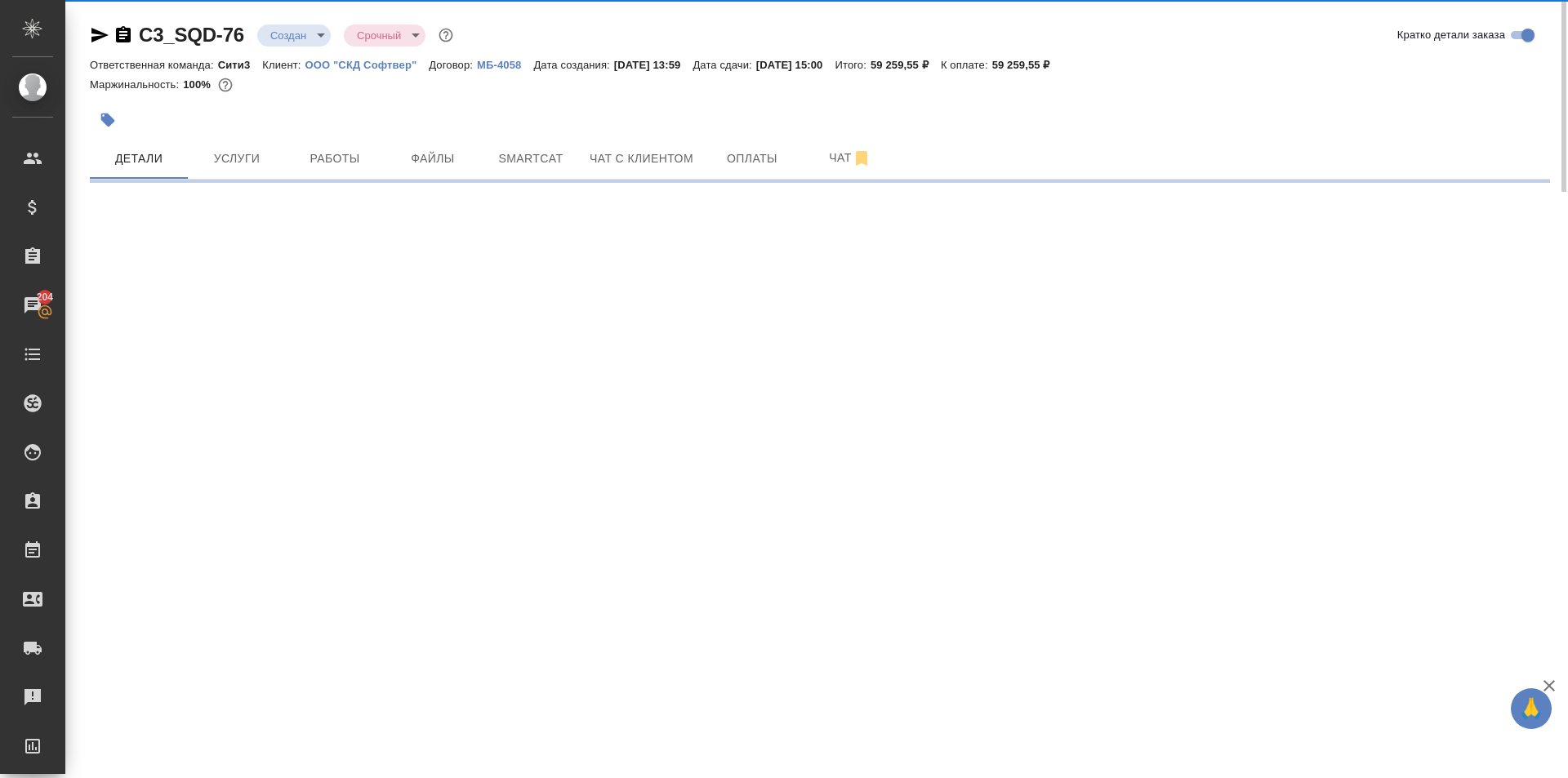
select select "RU"
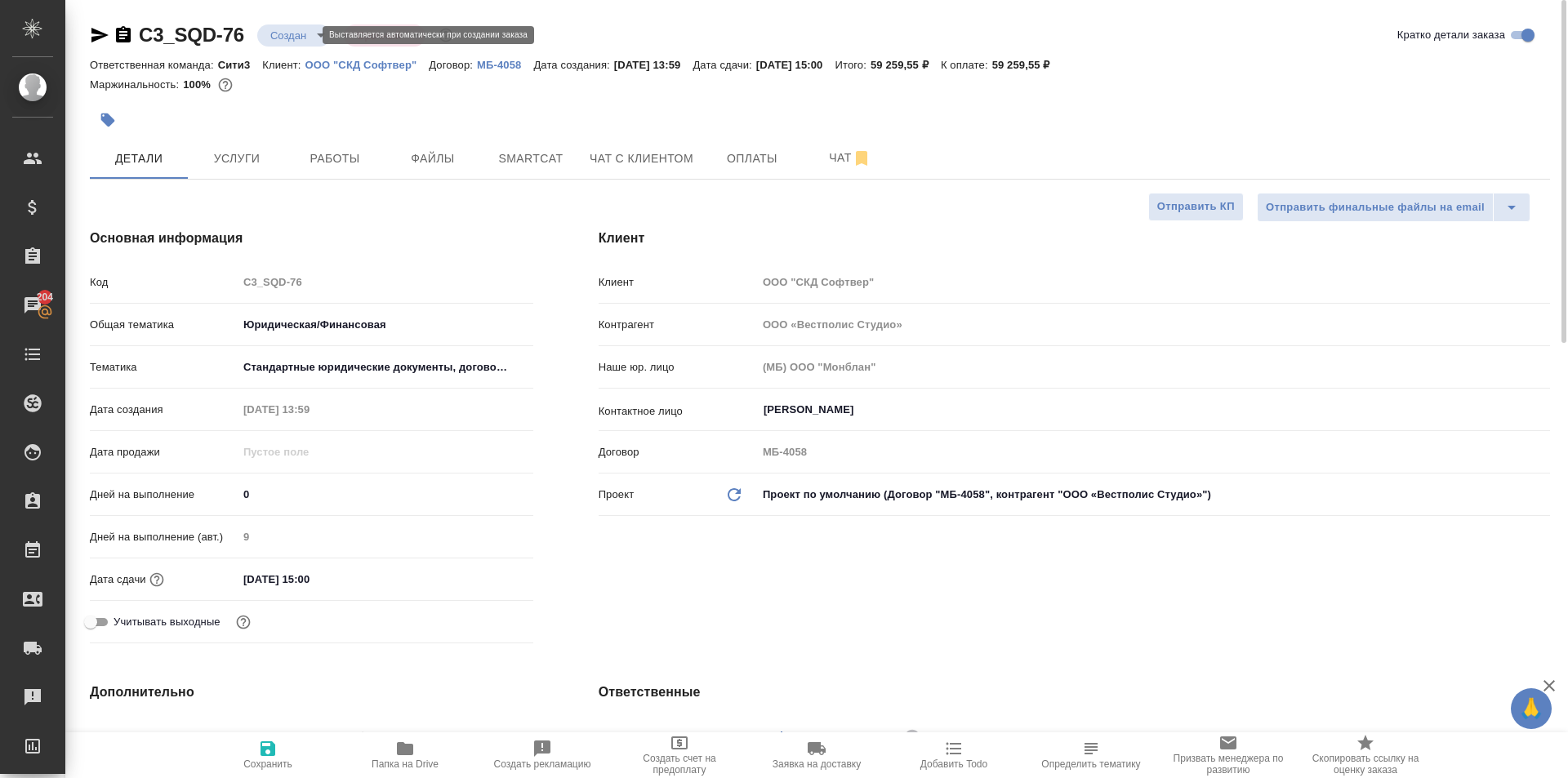
click at [281, 36] on body "🙏 .cls-1 fill:#fff; AWATERA [PERSON_NAME] Спецификации Заказы 204 Чаты Todo Про…" at bounding box center [784, 389] width 1568 height 778
type textarea "x"
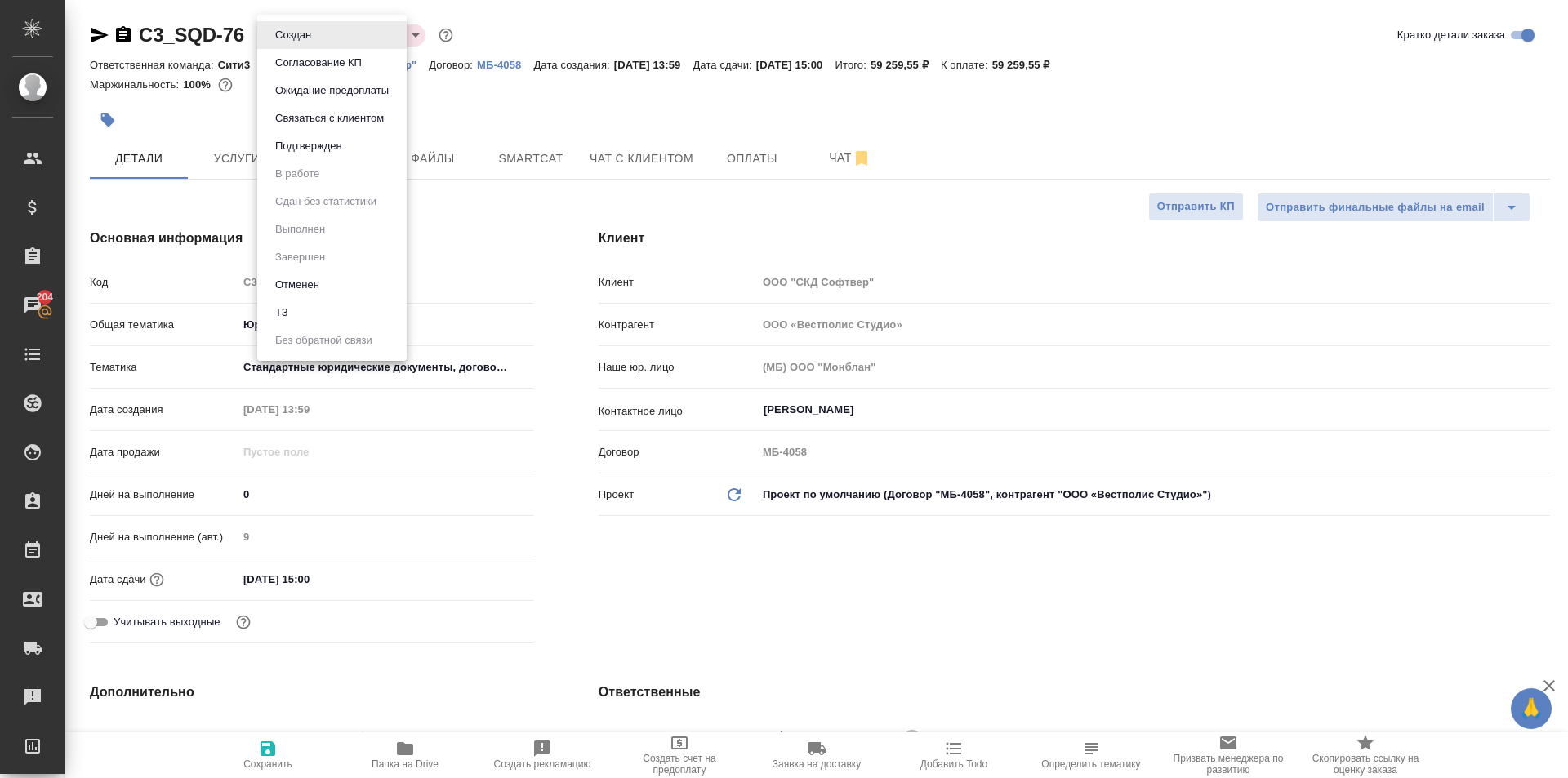
click at [510, 413] on div at bounding box center [784, 389] width 1568 height 778
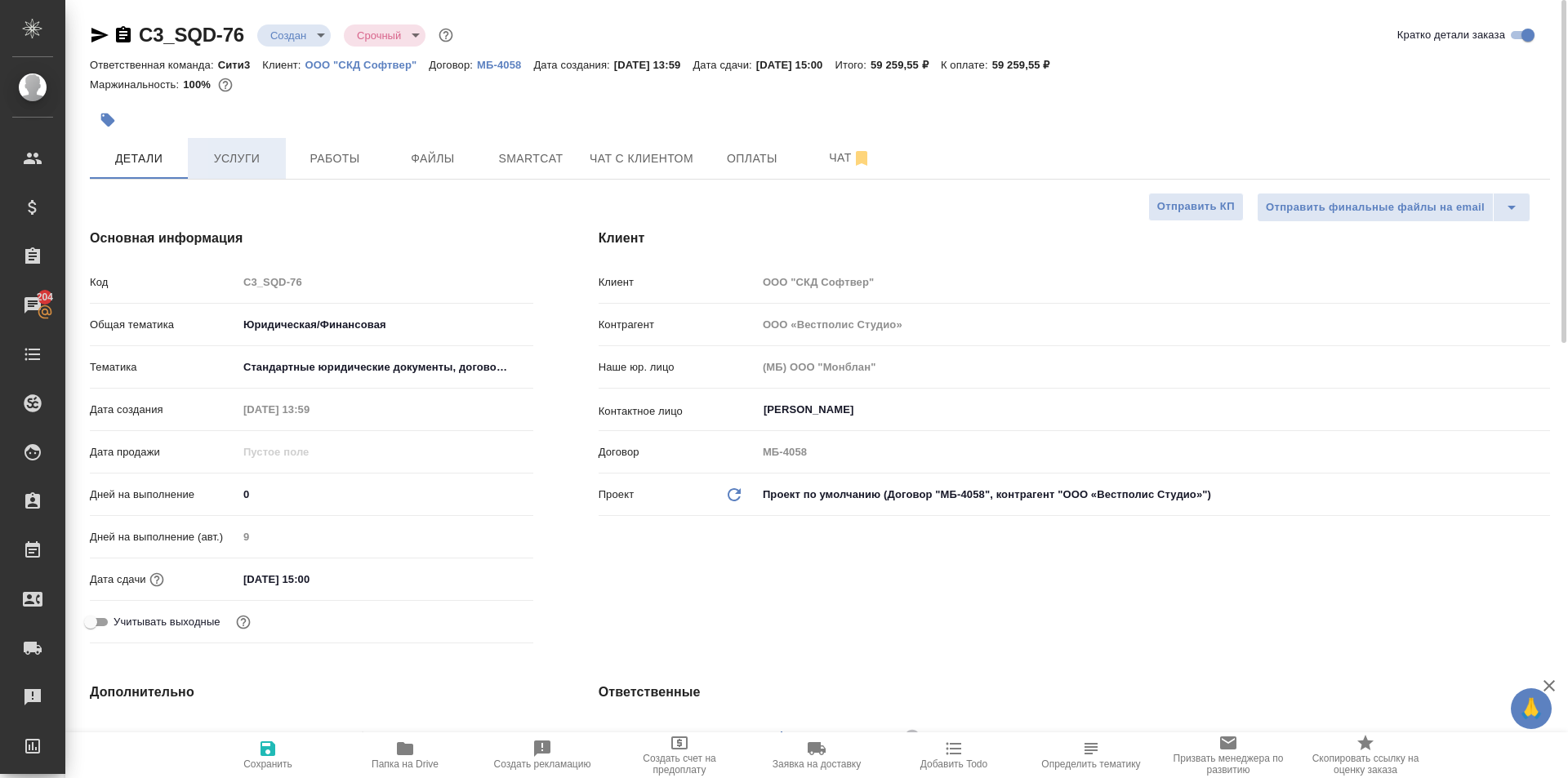
click at [219, 151] on span "Услуги" at bounding box center [237, 159] width 79 height 21
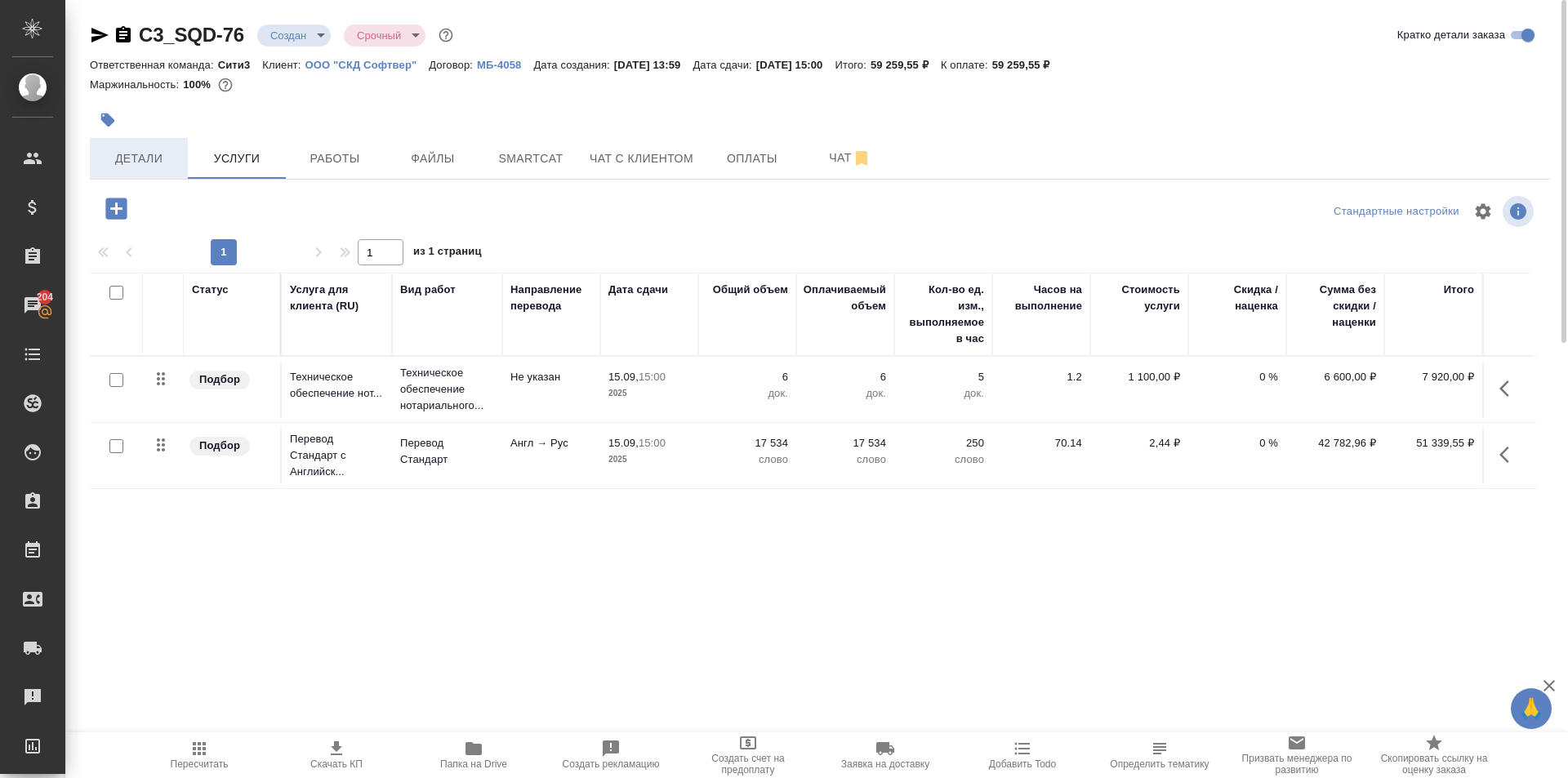
click at [129, 159] on span "Детали" at bounding box center [138, 159] width 79 height 21
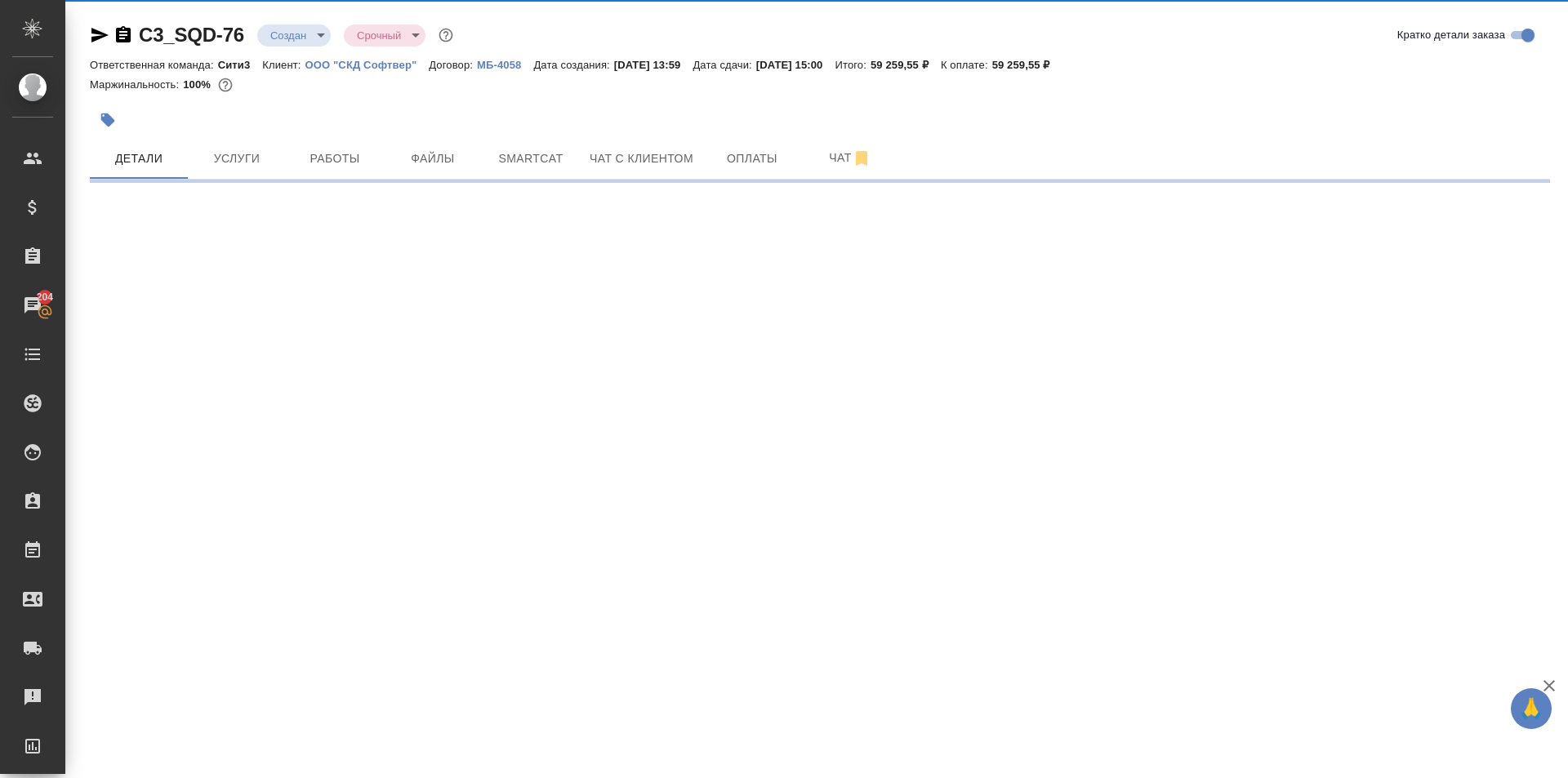
select select "RU"
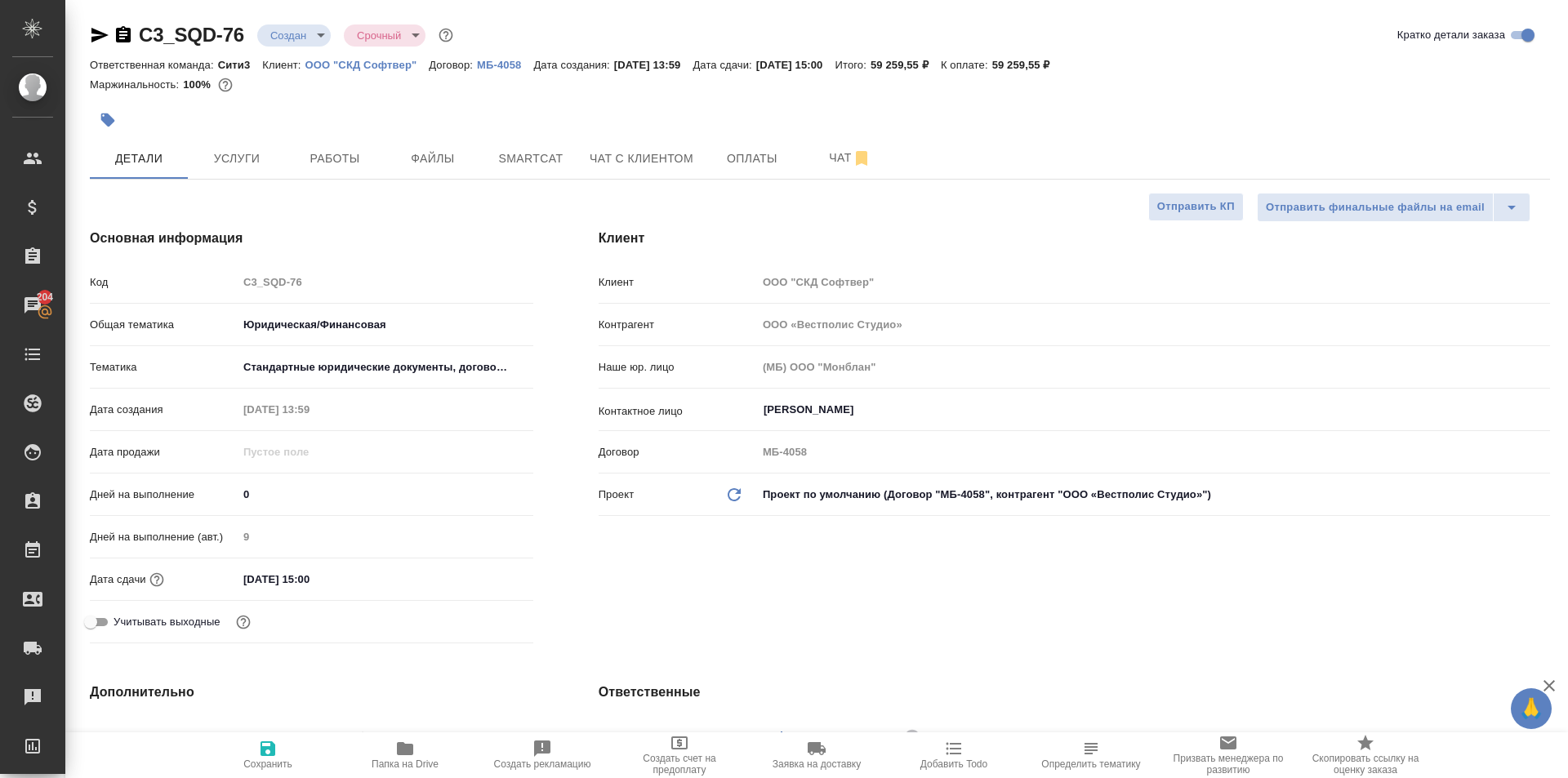
type textarea "x"
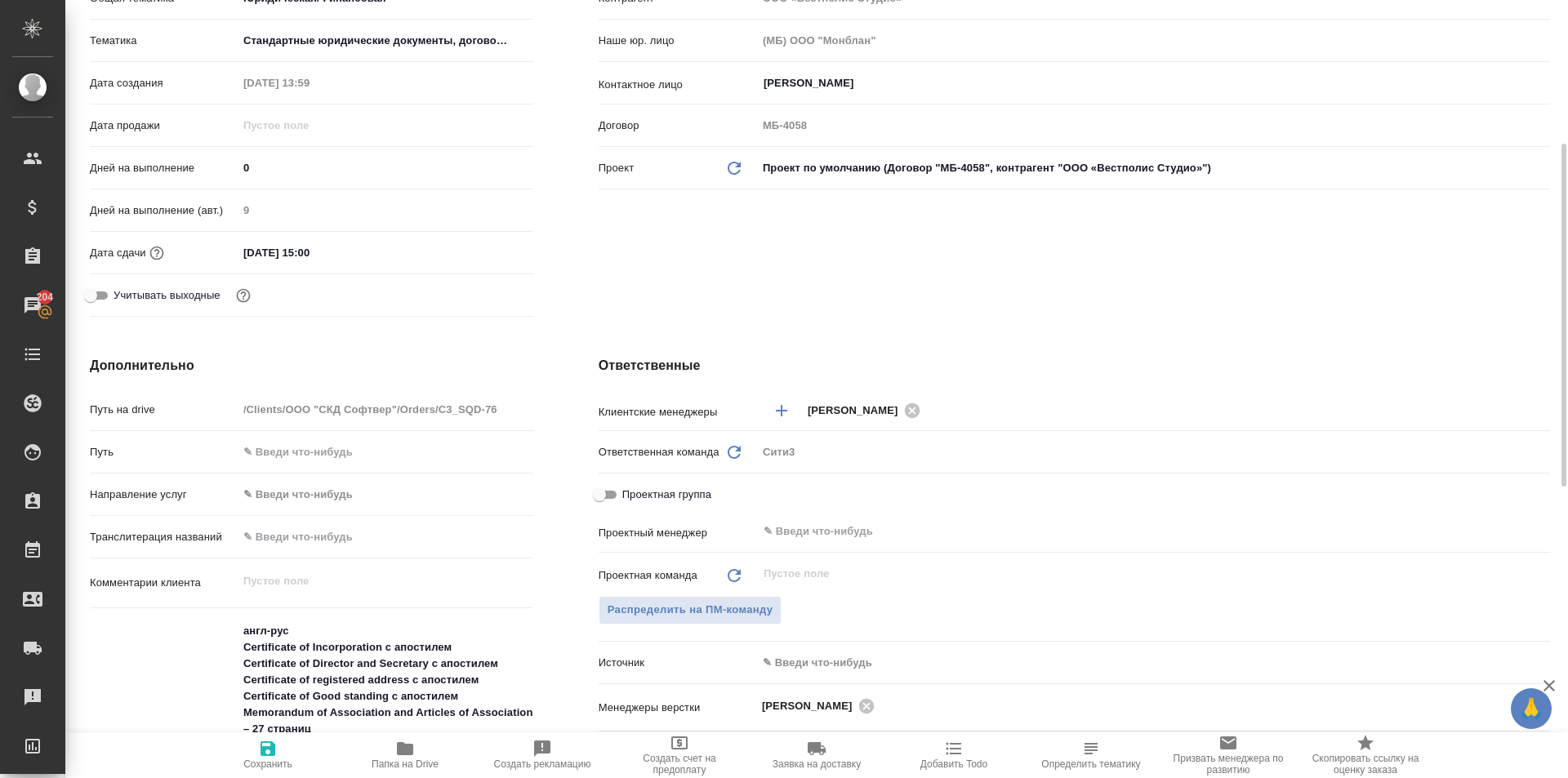
scroll to position [408, 0]
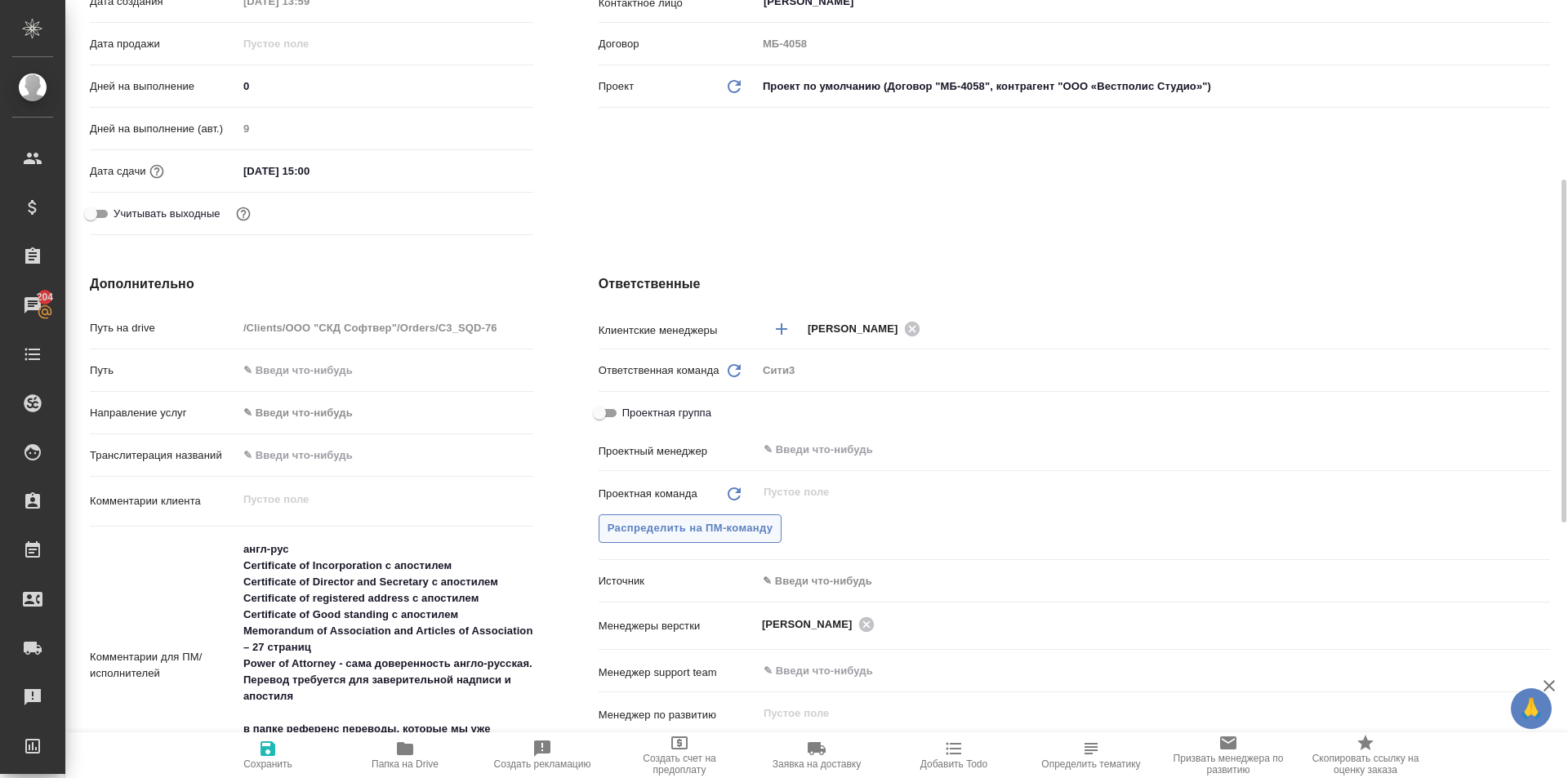
click at [723, 532] on span "Распределить на ПМ-команду" at bounding box center [691, 529] width 166 height 19
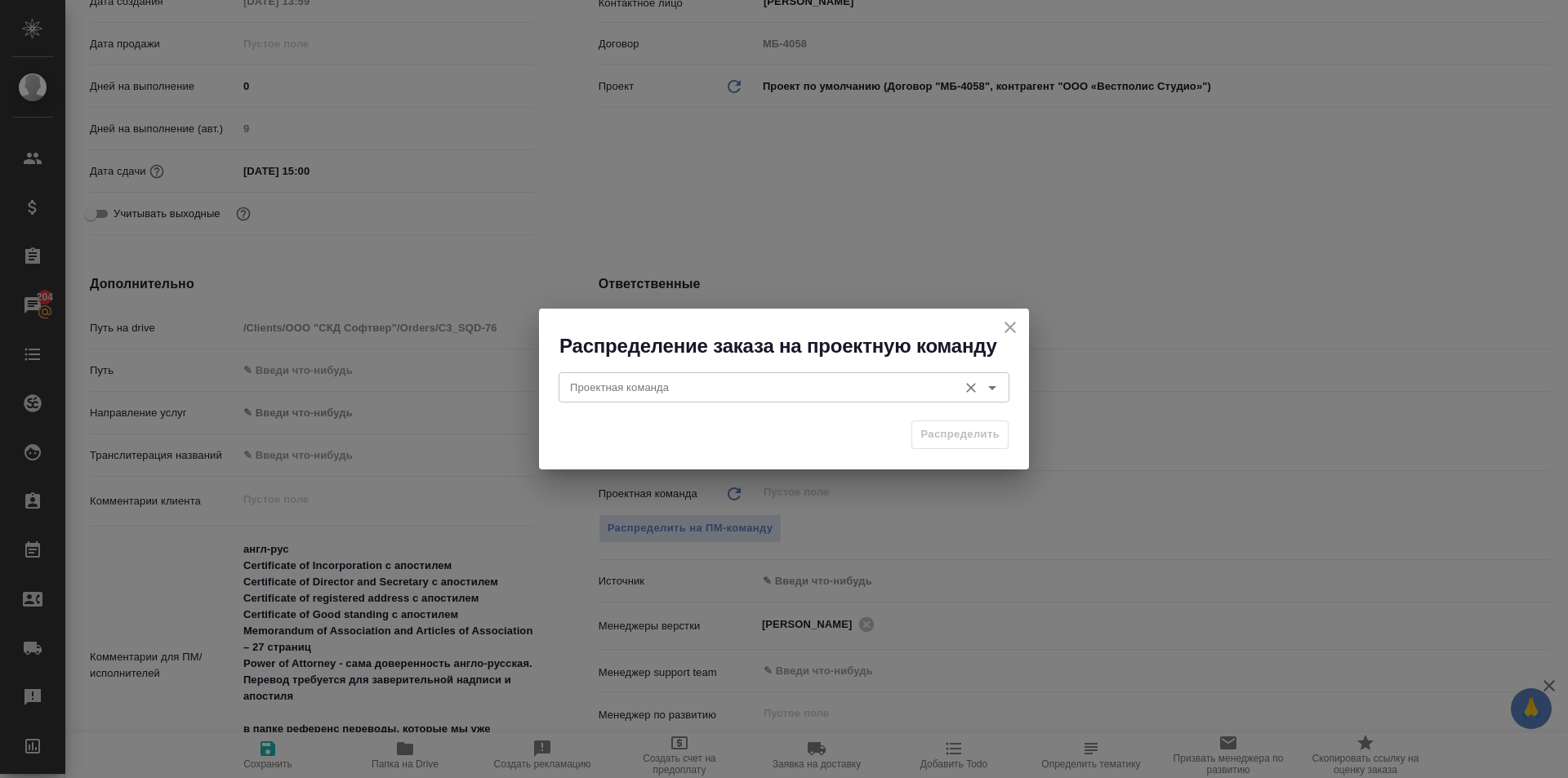
drag, startPoint x: 735, startPoint y: 366, endPoint x: 734, endPoint y: 390, distance: 24.0
click at [735, 367] on div "Проектная команда Проектная команда" at bounding box center [784, 385] width 490 height 52
click at [734, 391] on input "Проектная команда" at bounding box center [756, 387] width 386 height 20
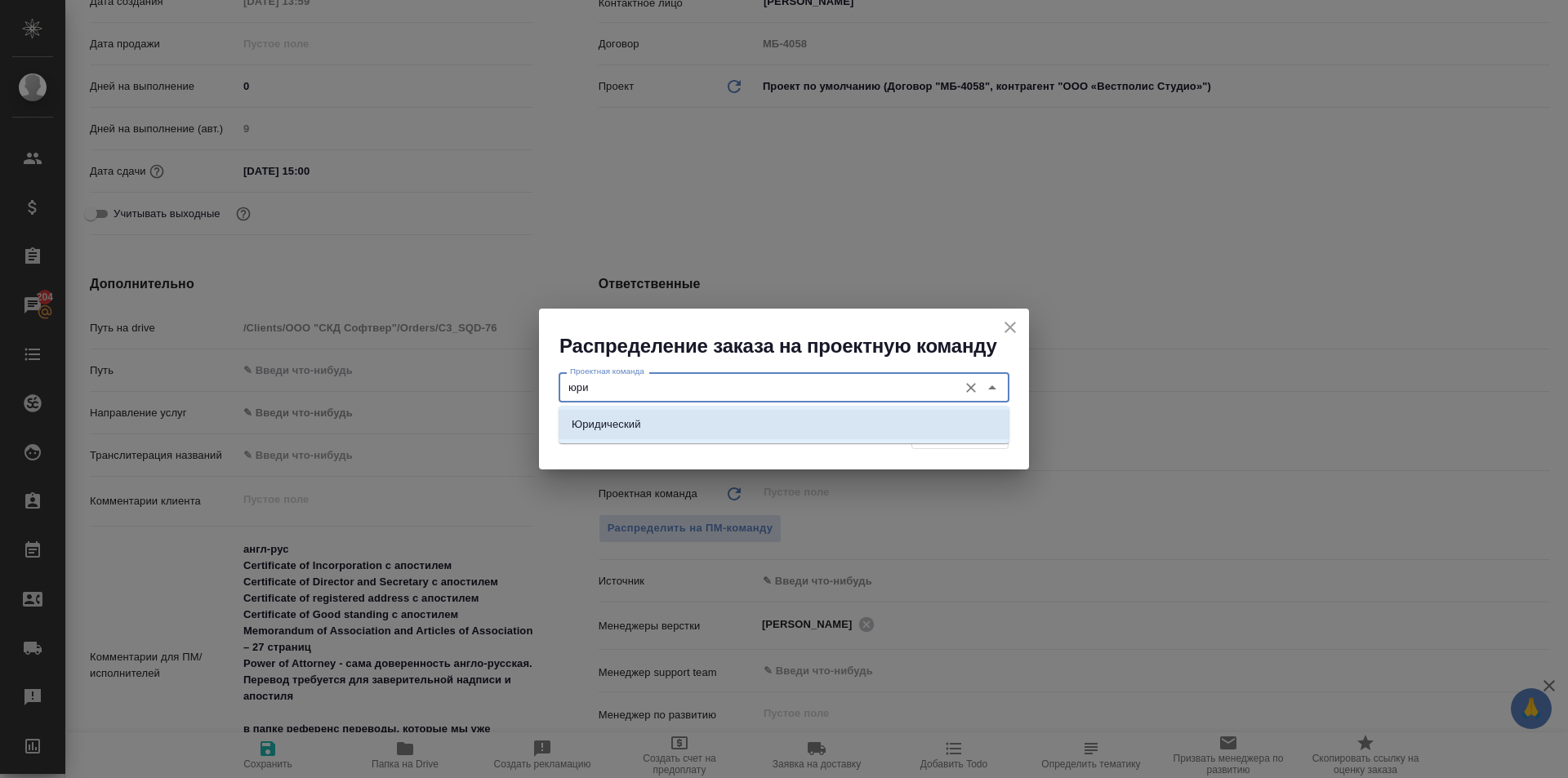
click at [713, 434] on li "Юридический" at bounding box center [784, 424] width 451 height 30
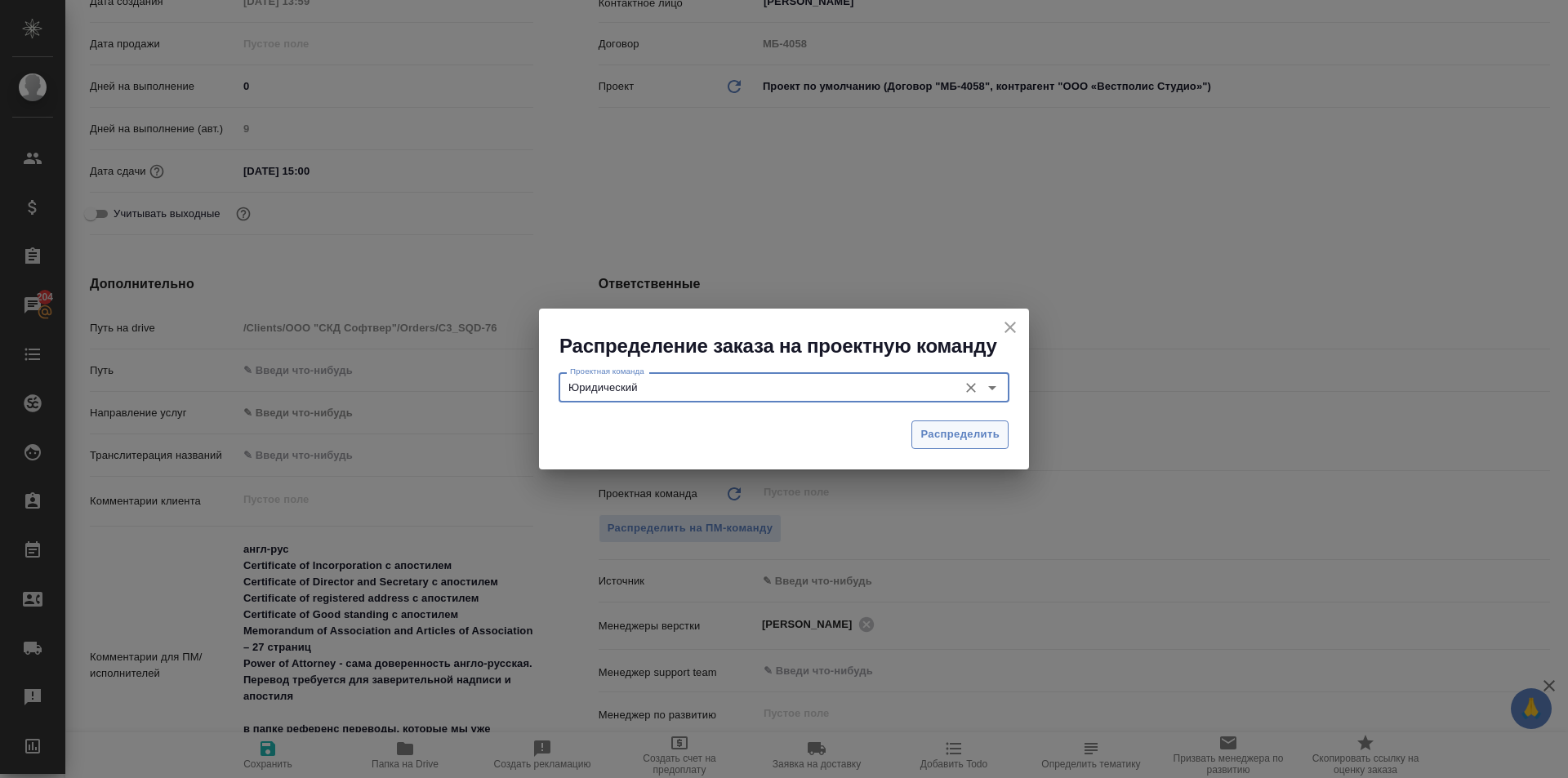
type input "Юридический"
click at [990, 434] on span "Распределить" at bounding box center [960, 434] width 79 height 19
type textarea "x"
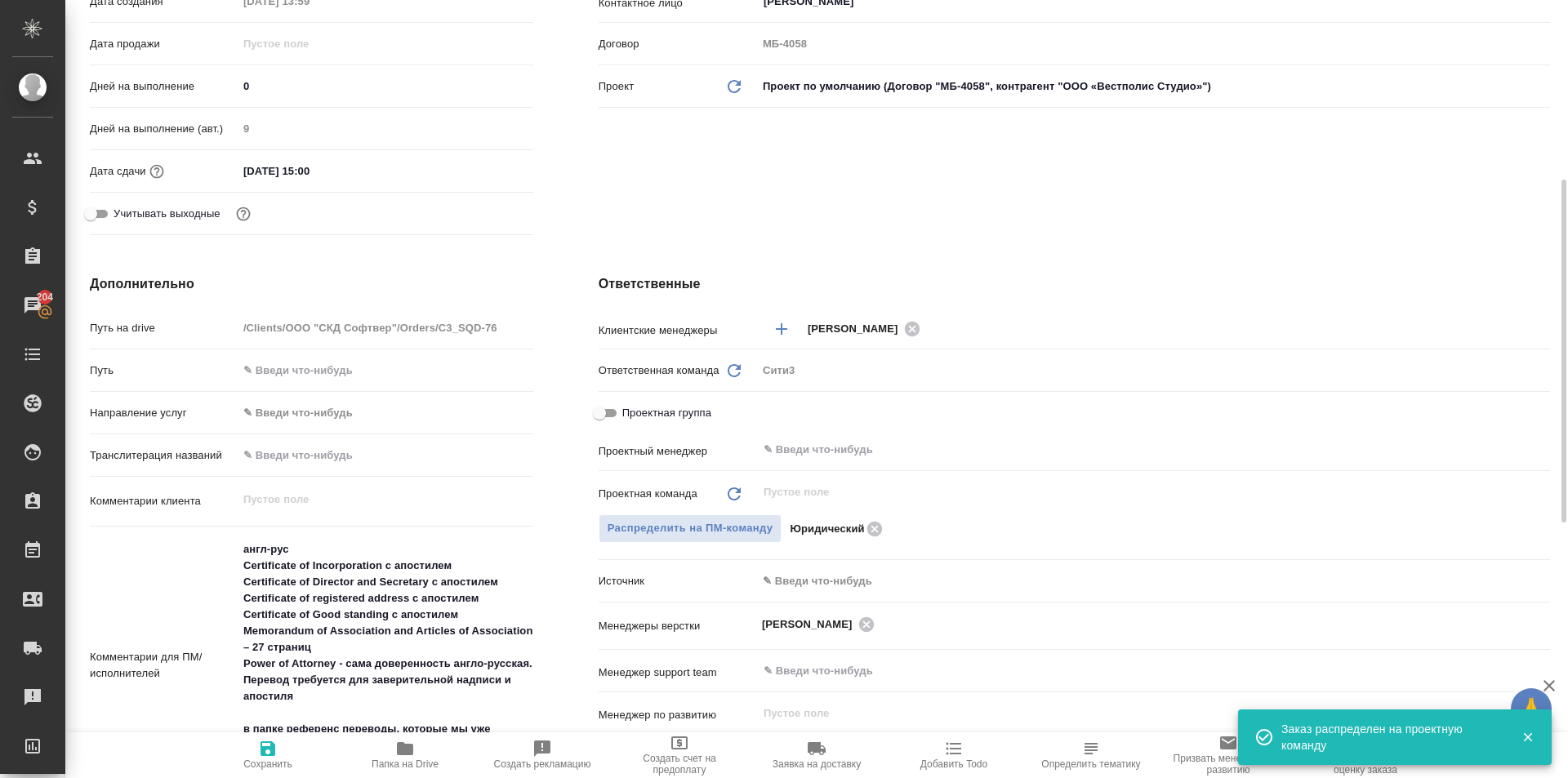
click at [265, 755] on icon "button" at bounding box center [268, 749] width 14 height 14
type textarea "x"
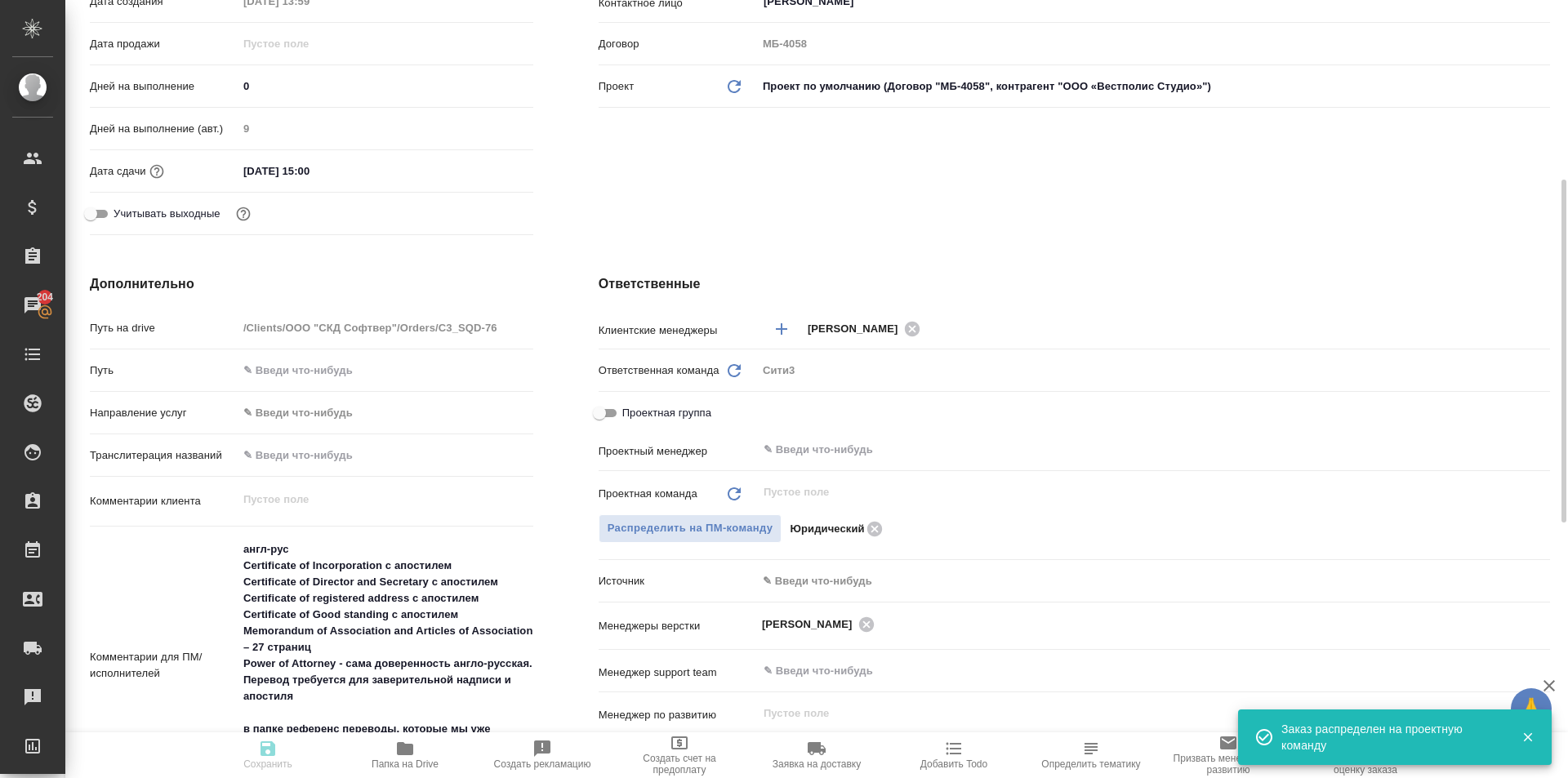
type textarea "x"
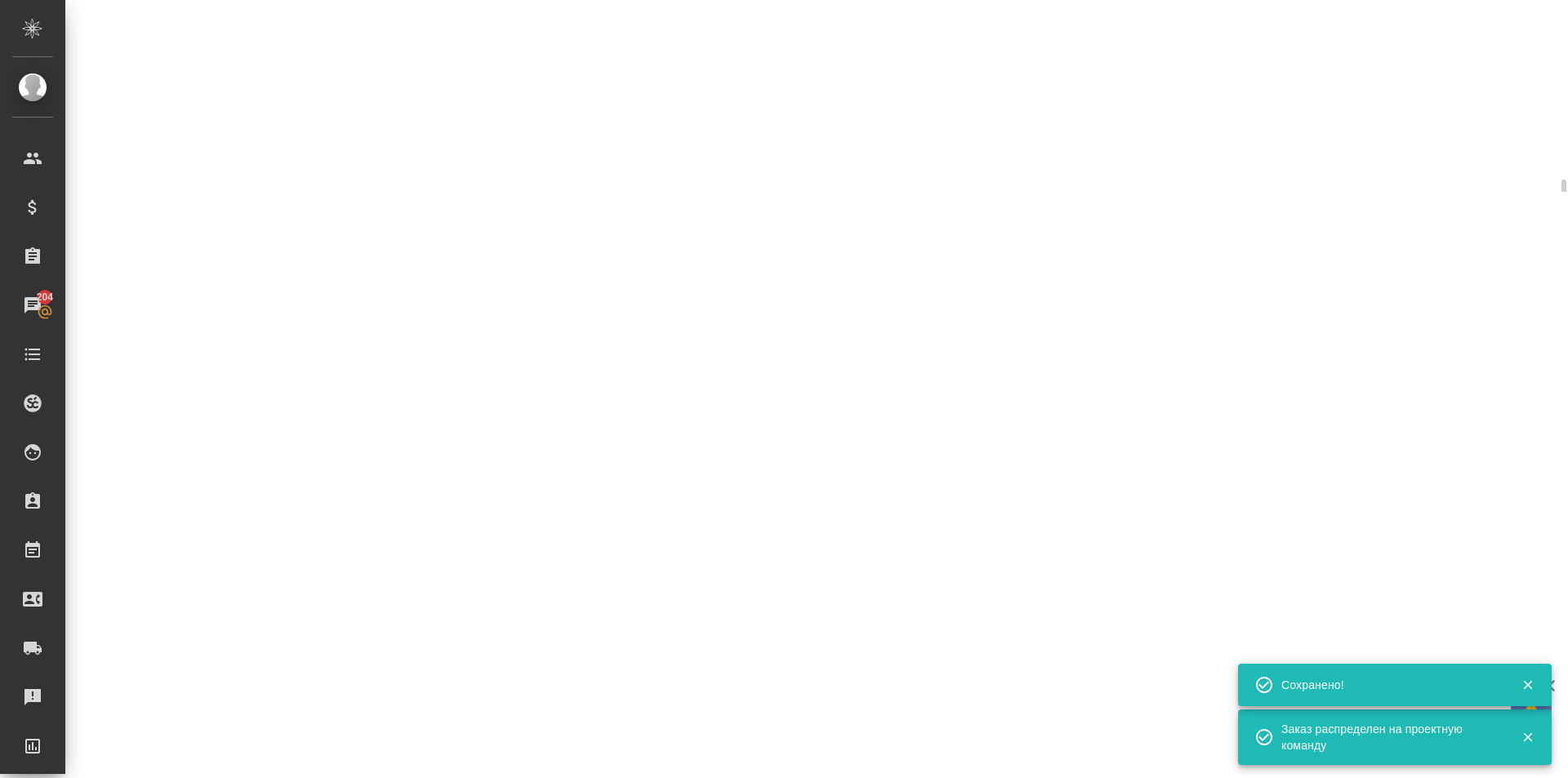
select select "RU"
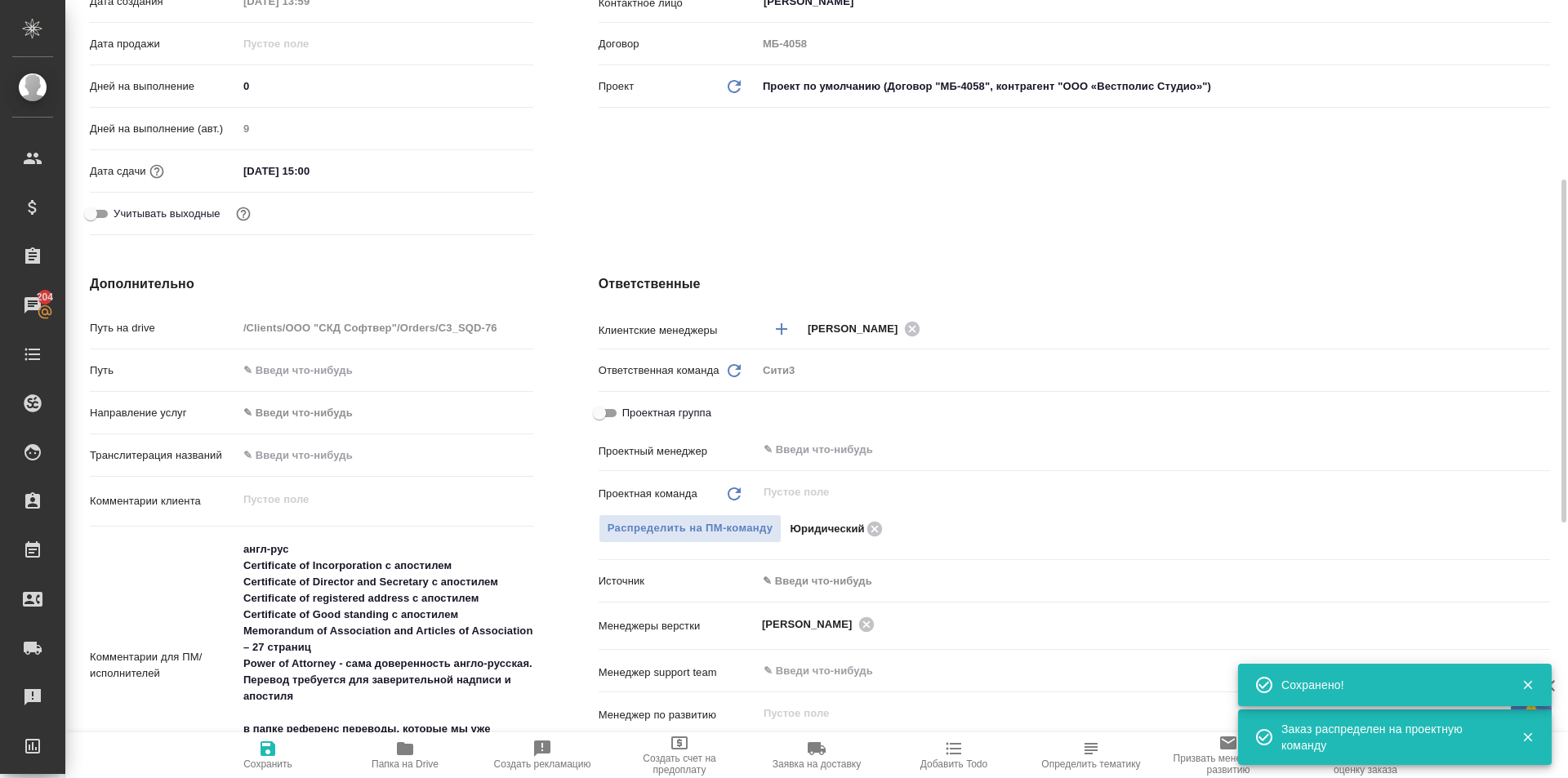
type textarea "x"
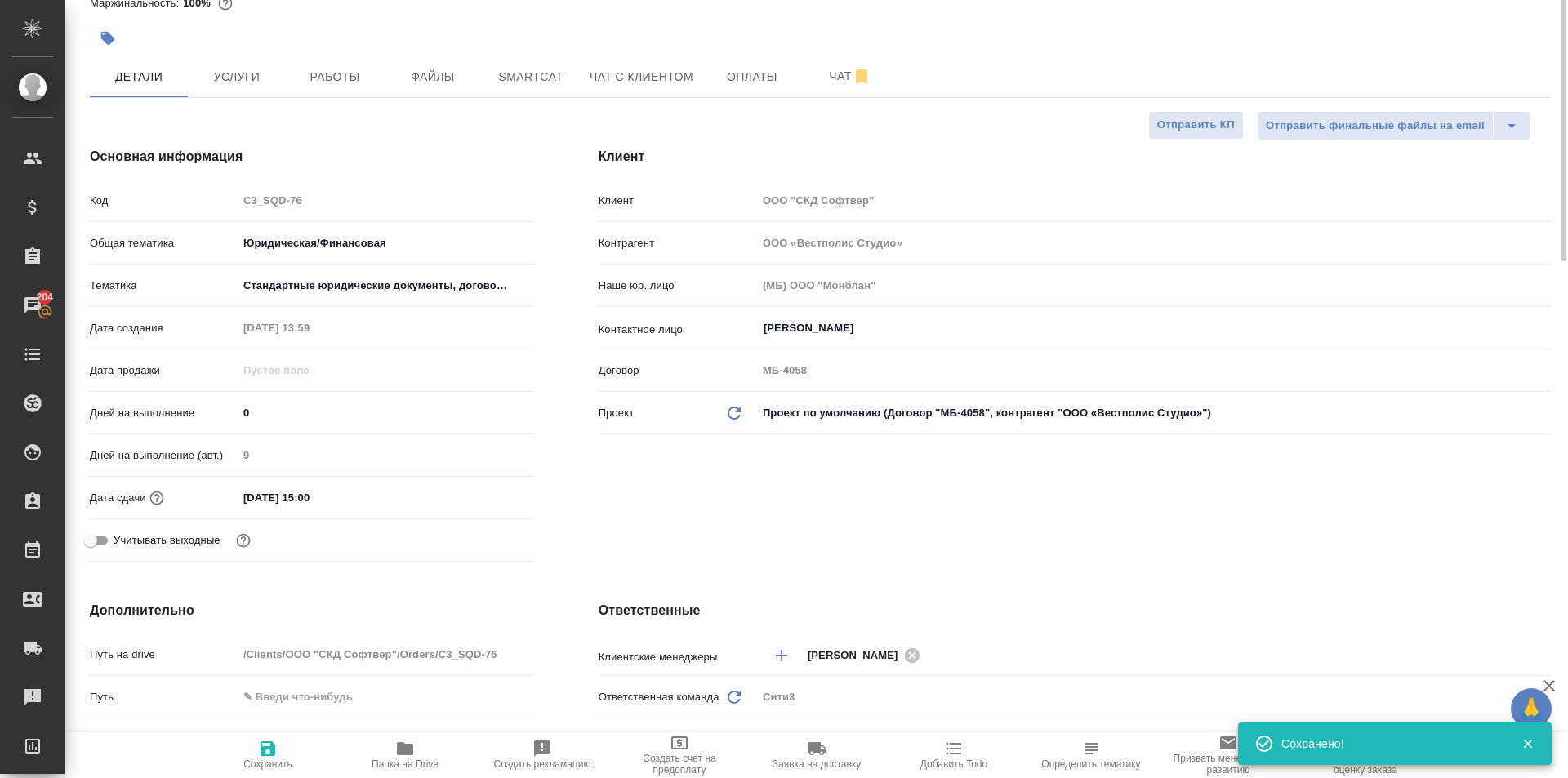
scroll to position [0, 0]
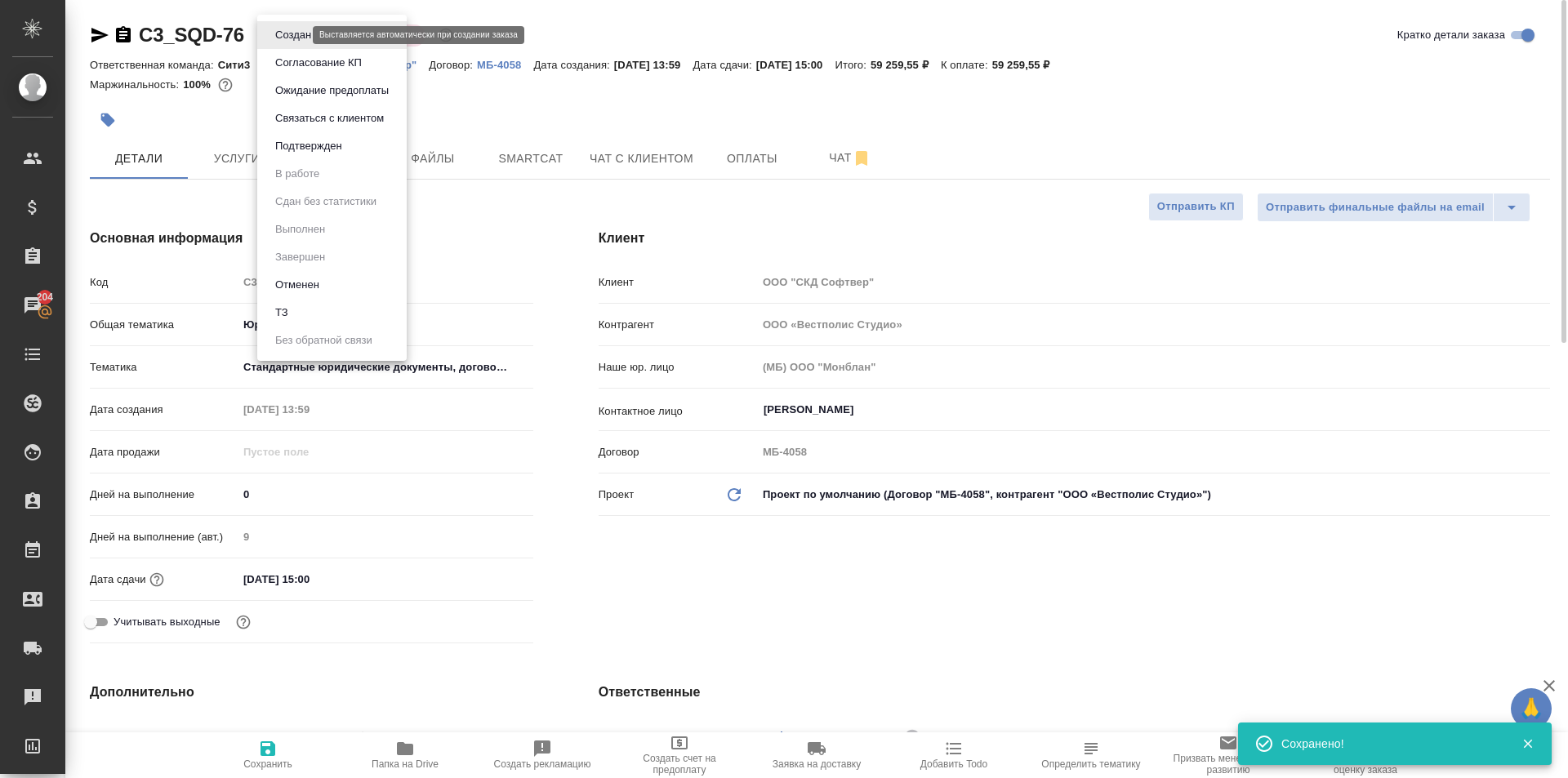
click at [287, 35] on body "🙏 .cls-1 fill:#fff; AWATERA Moskalets Alina Клиенты Спецификации Заказы 204 Чат…" at bounding box center [784, 389] width 1568 height 778
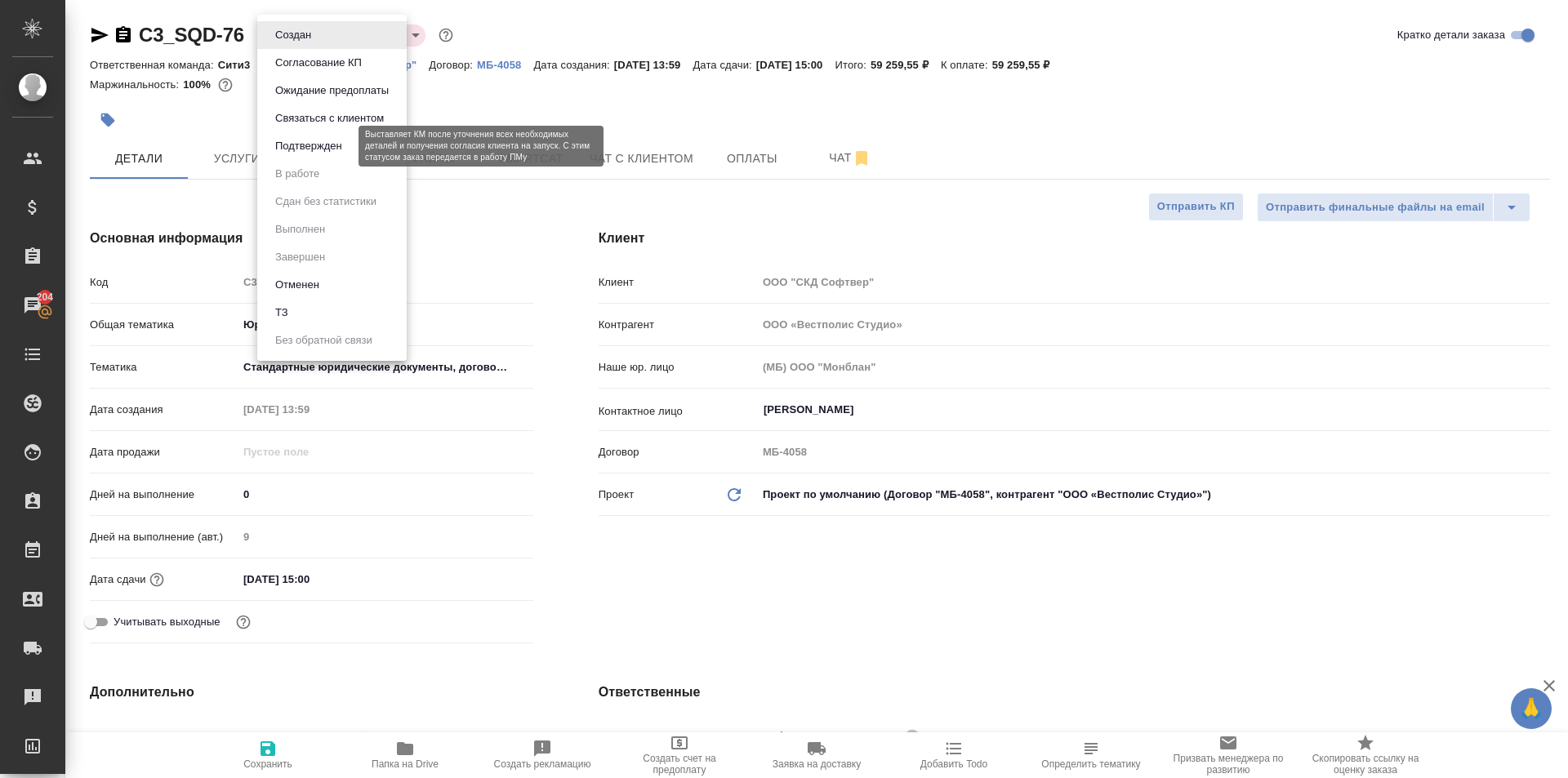
click at [346, 145] on button "Подтвержден" at bounding box center [309, 146] width 77 height 18
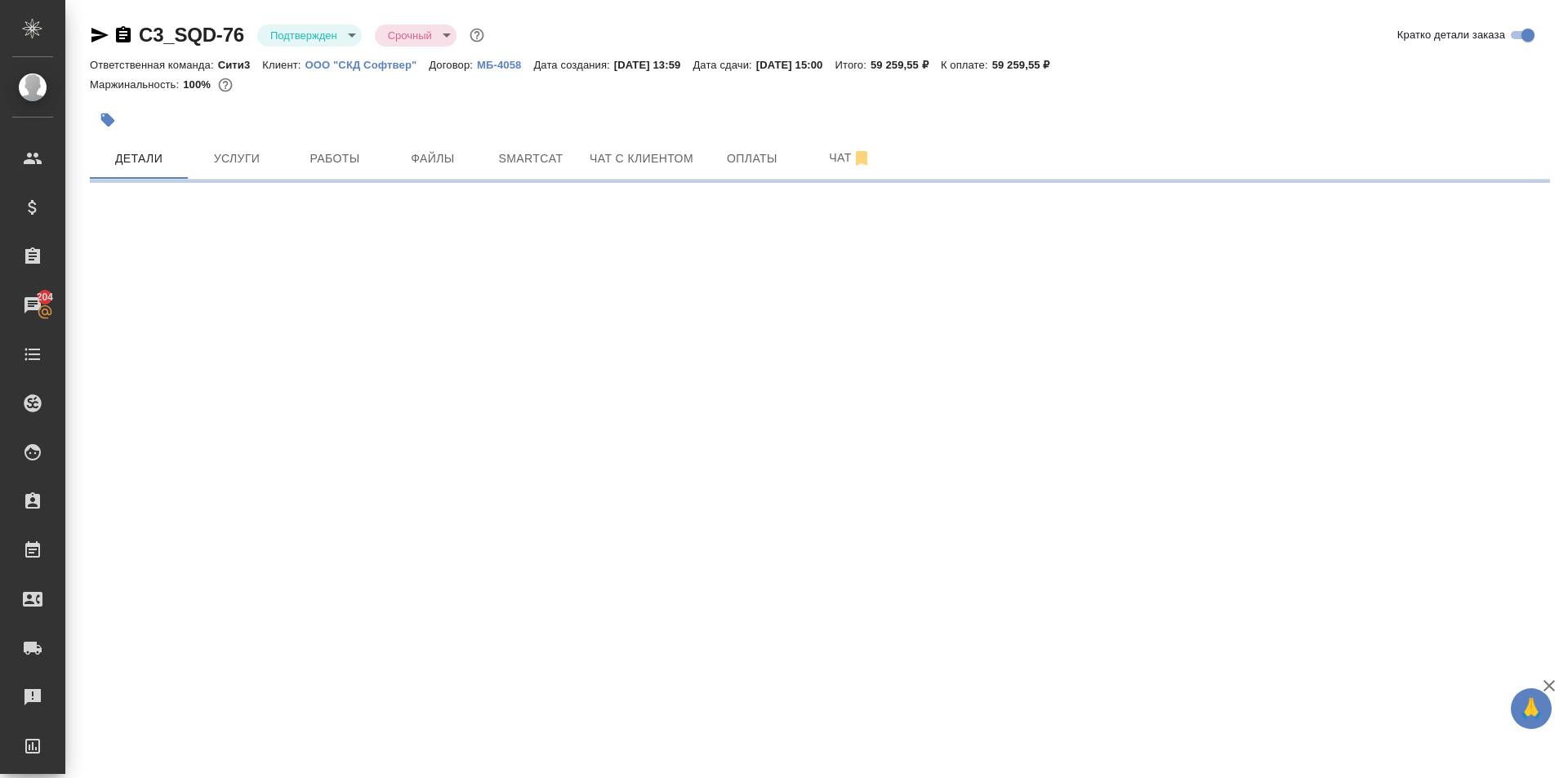
select select "RU"
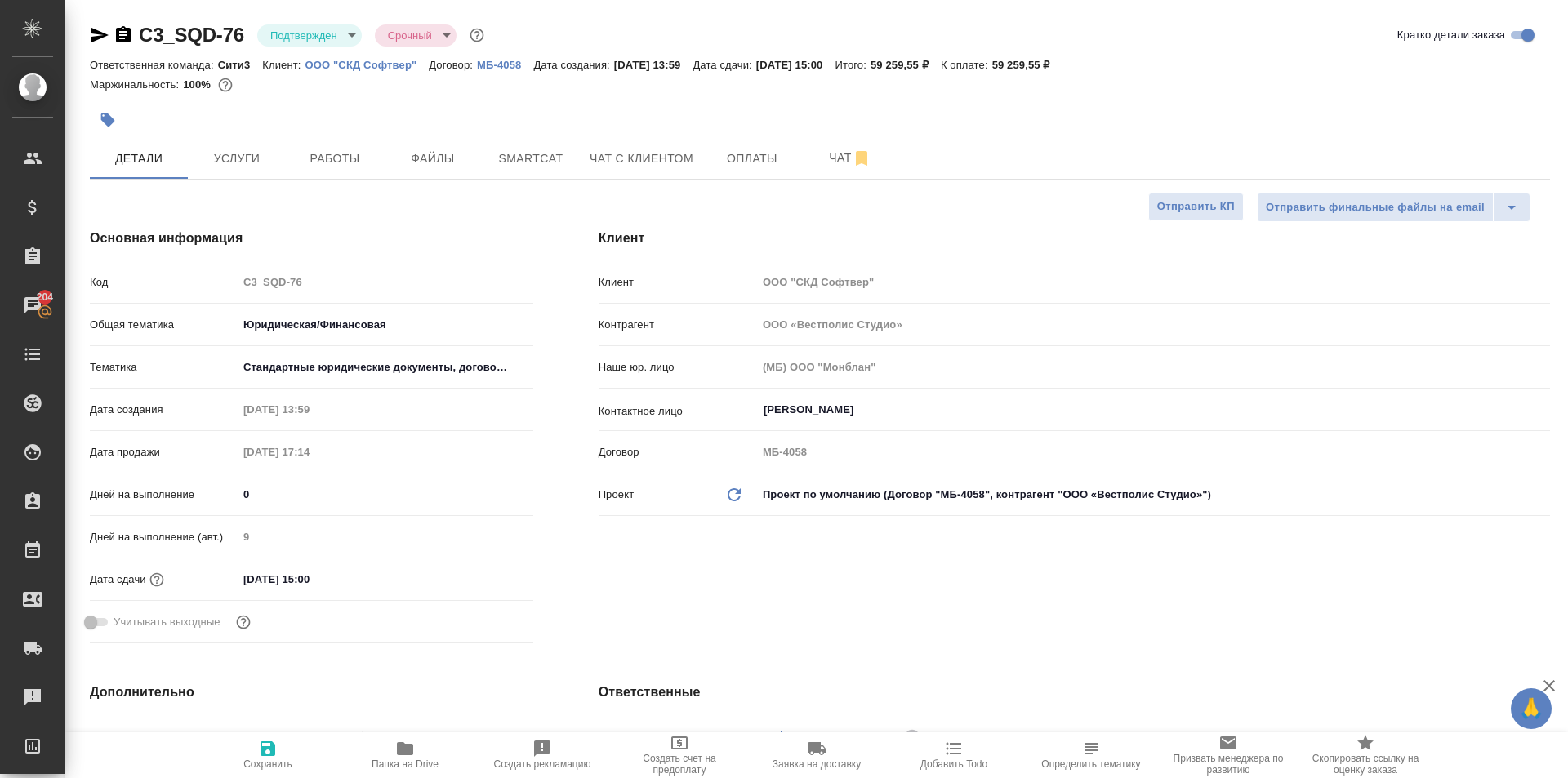
type textarea "x"
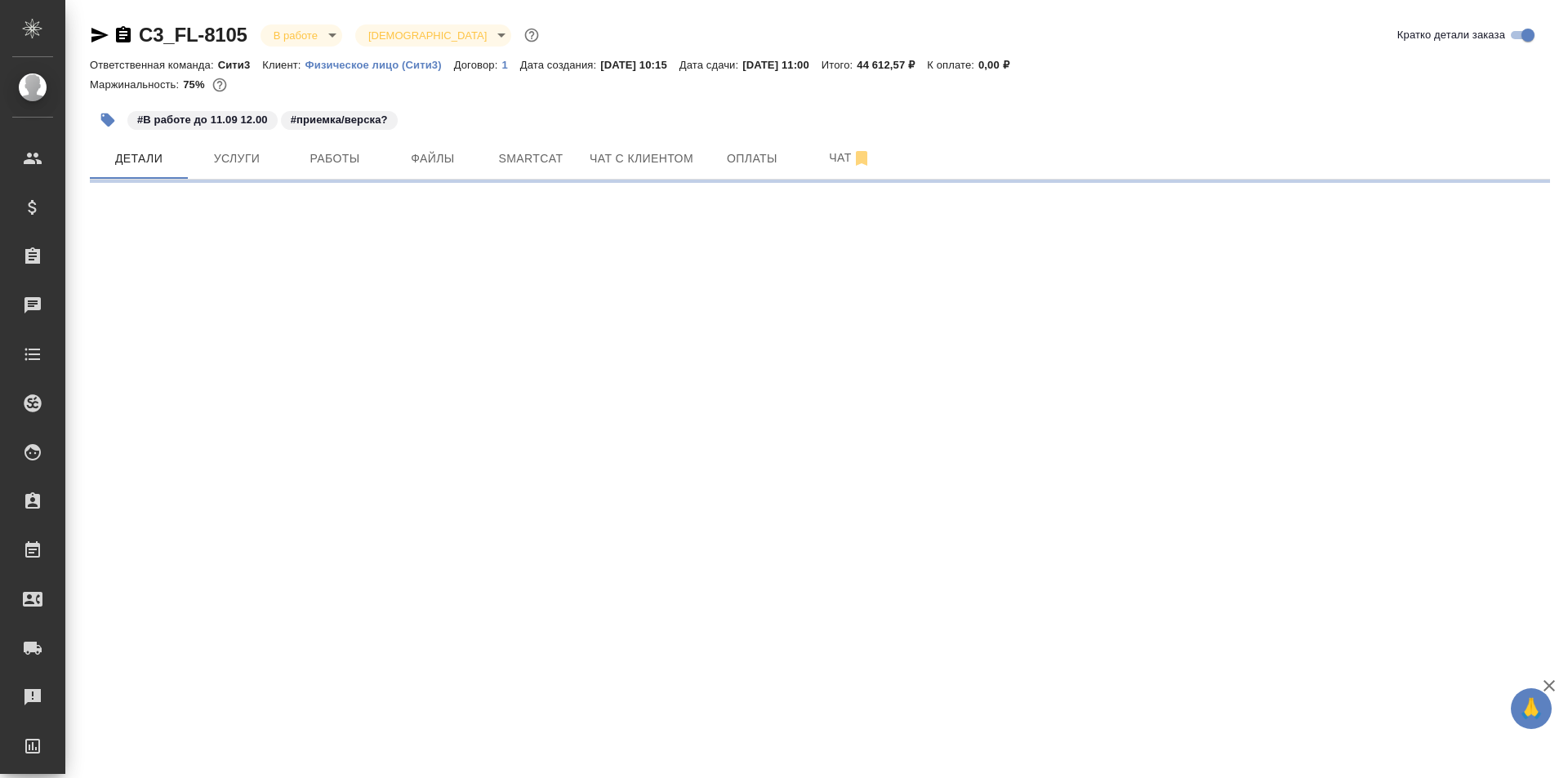
select select "RU"
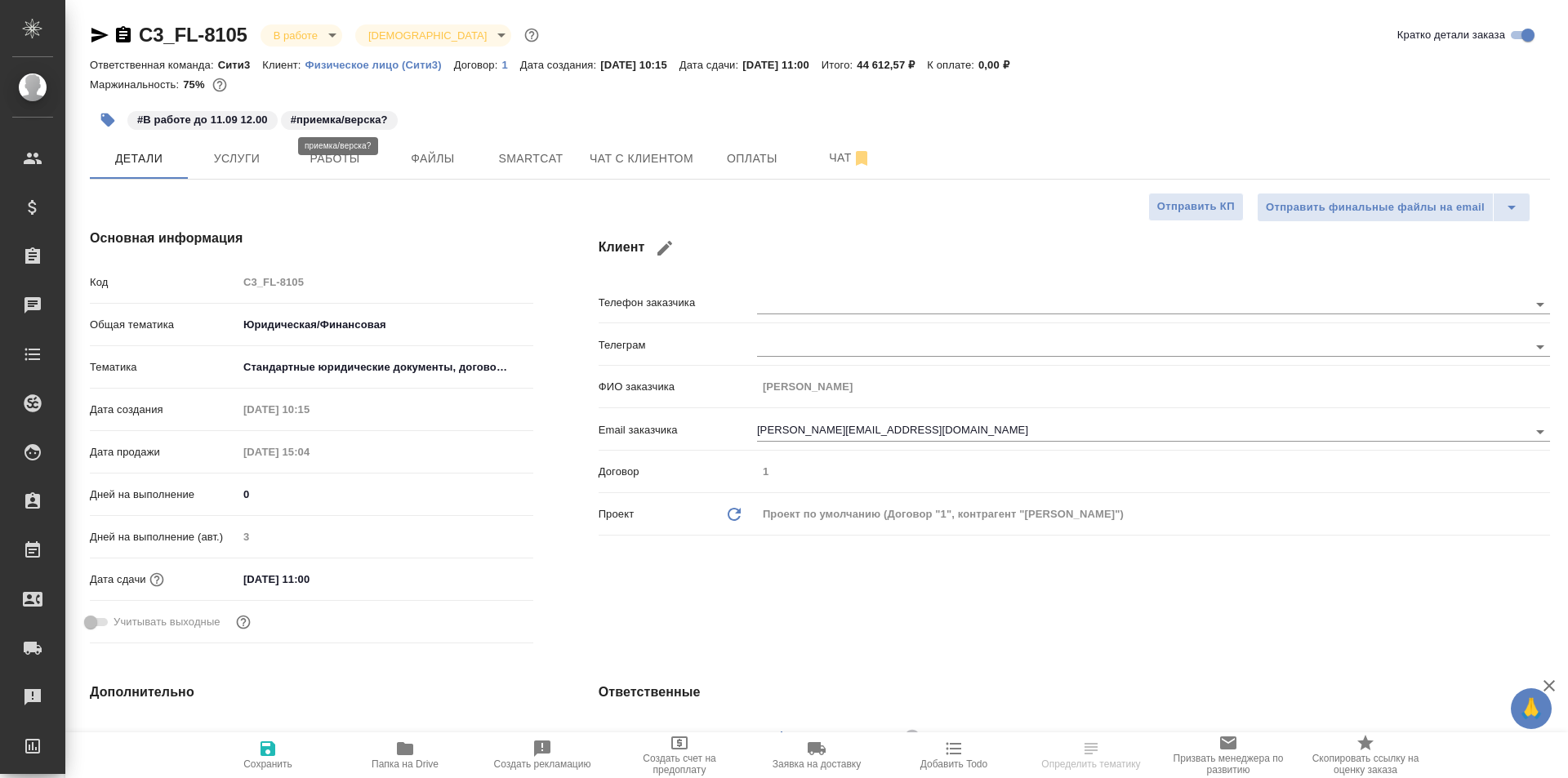
type textarea "x"
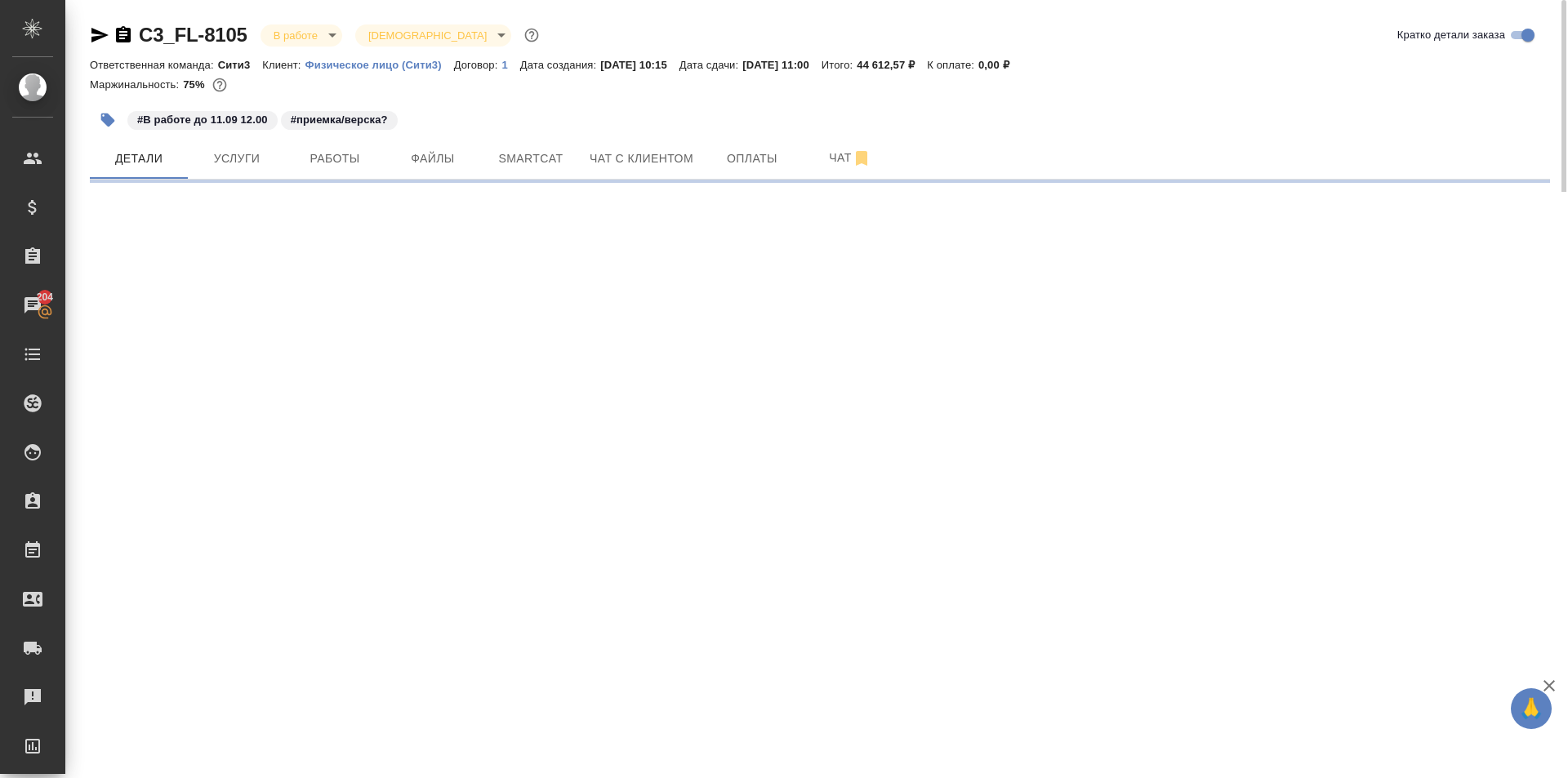
click at [128, 43] on icon "button" at bounding box center [124, 35] width 20 height 20
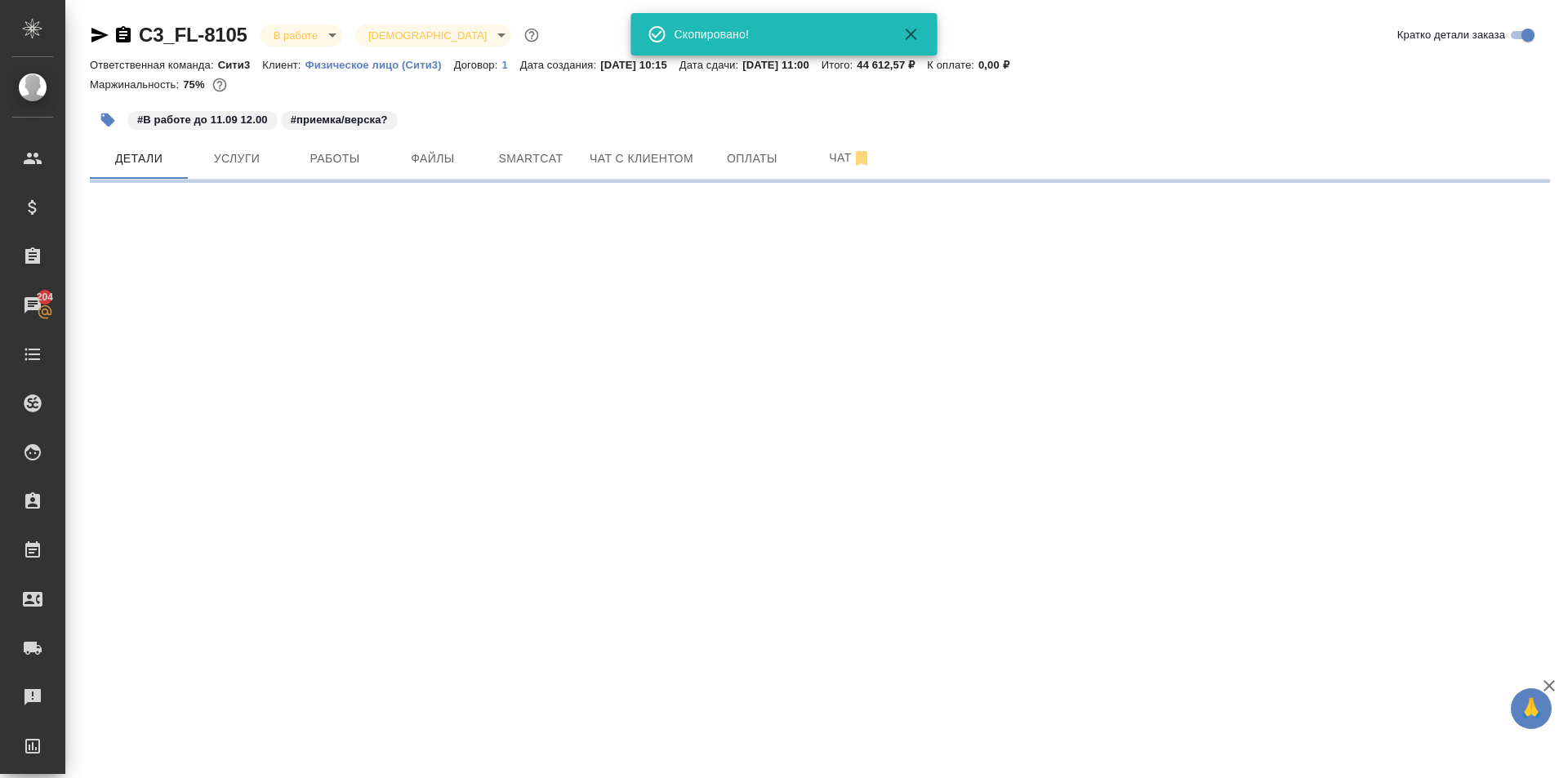
select select "RU"
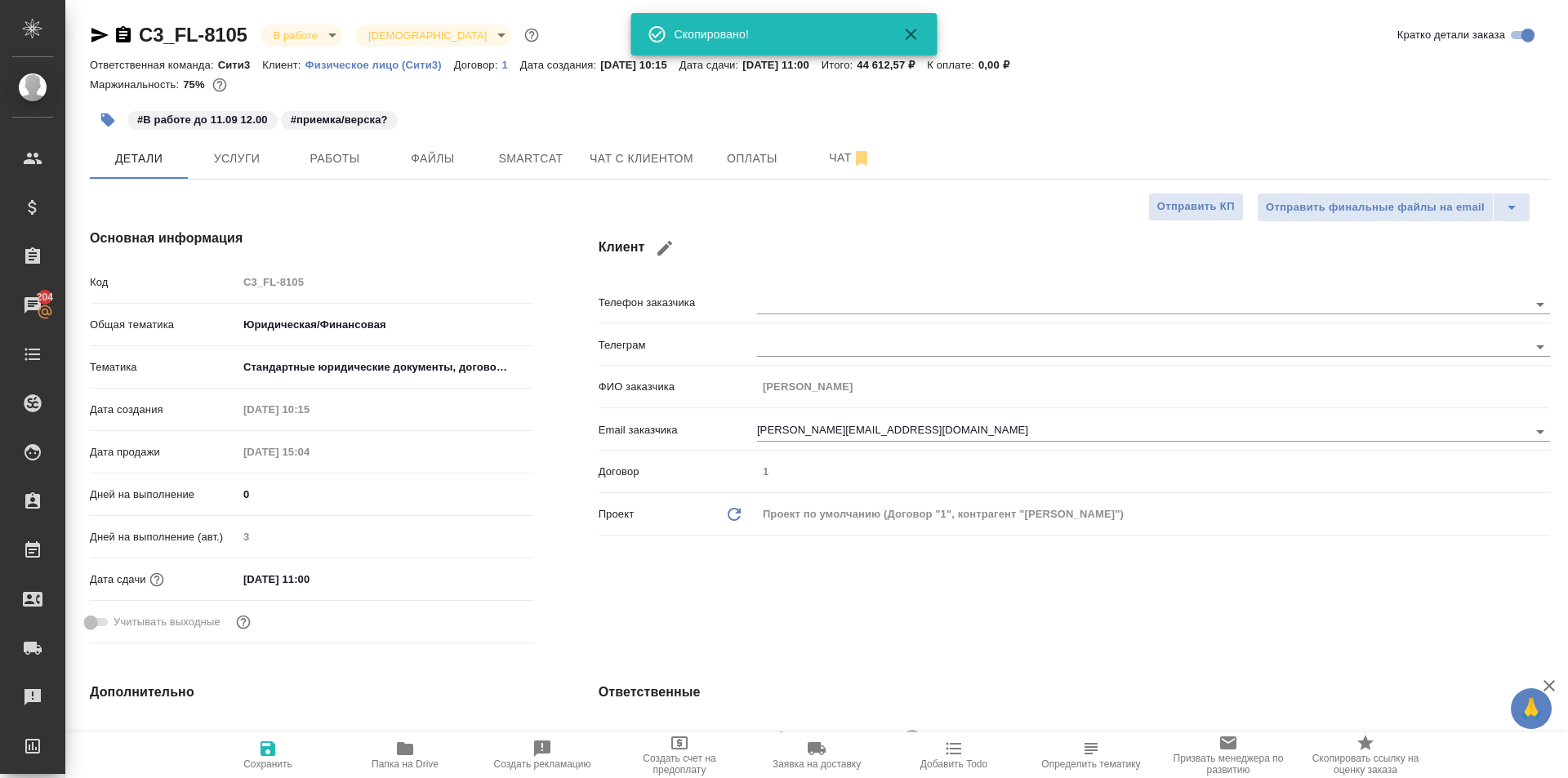
type textarea "x"
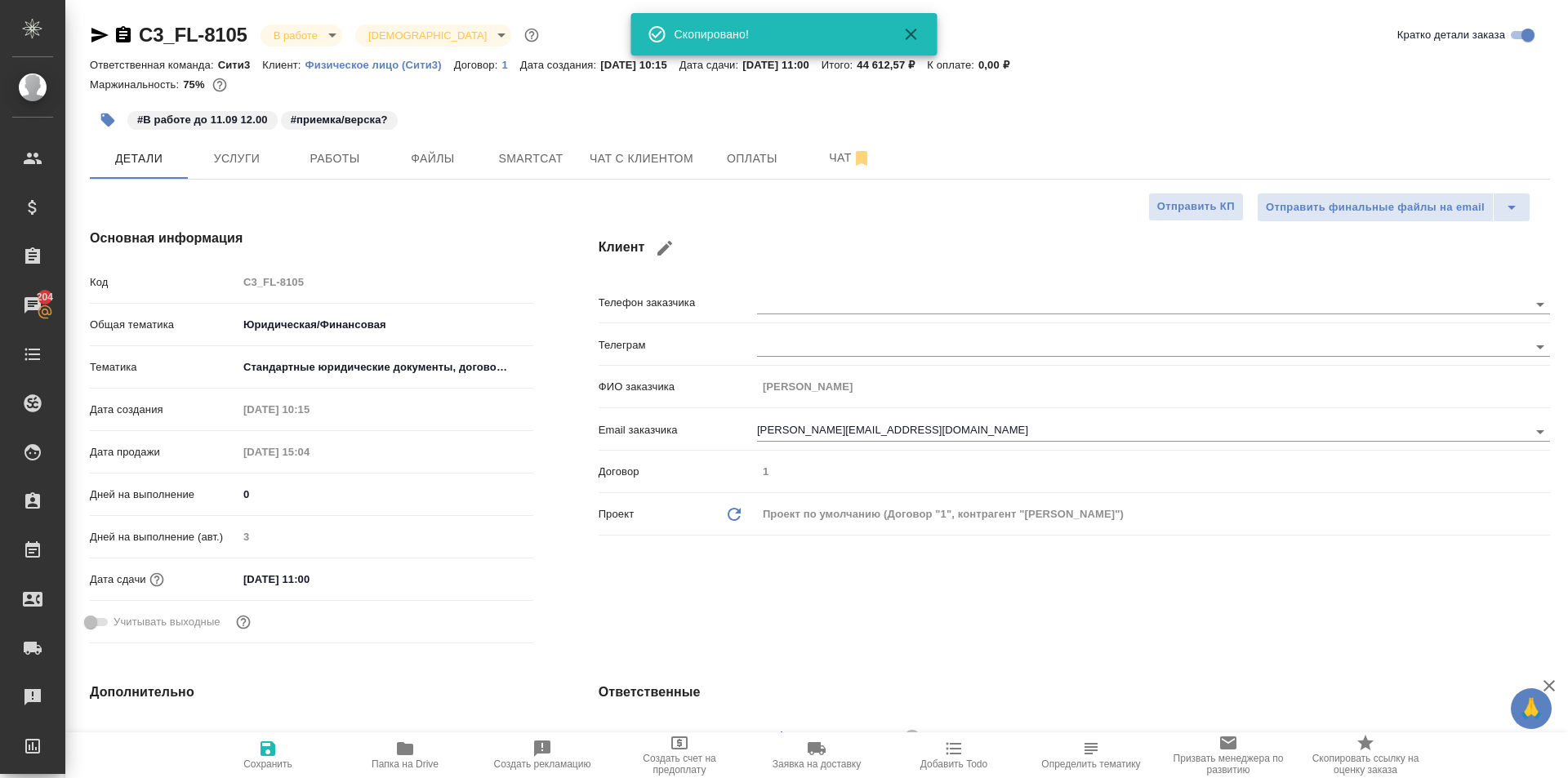
type textarea "x"
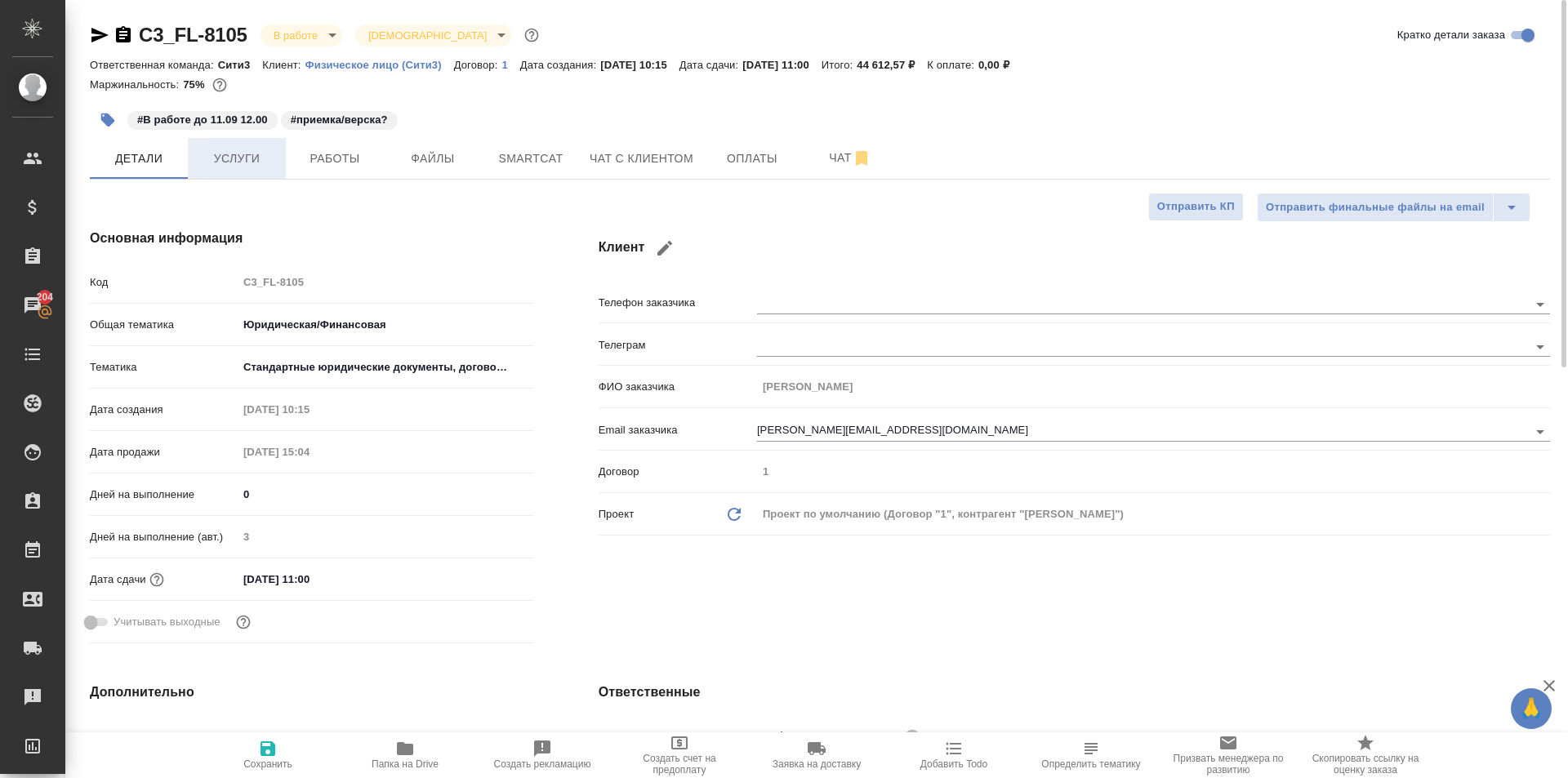
click at [246, 176] on button "Услуги" at bounding box center [237, 158] width 98 height 41
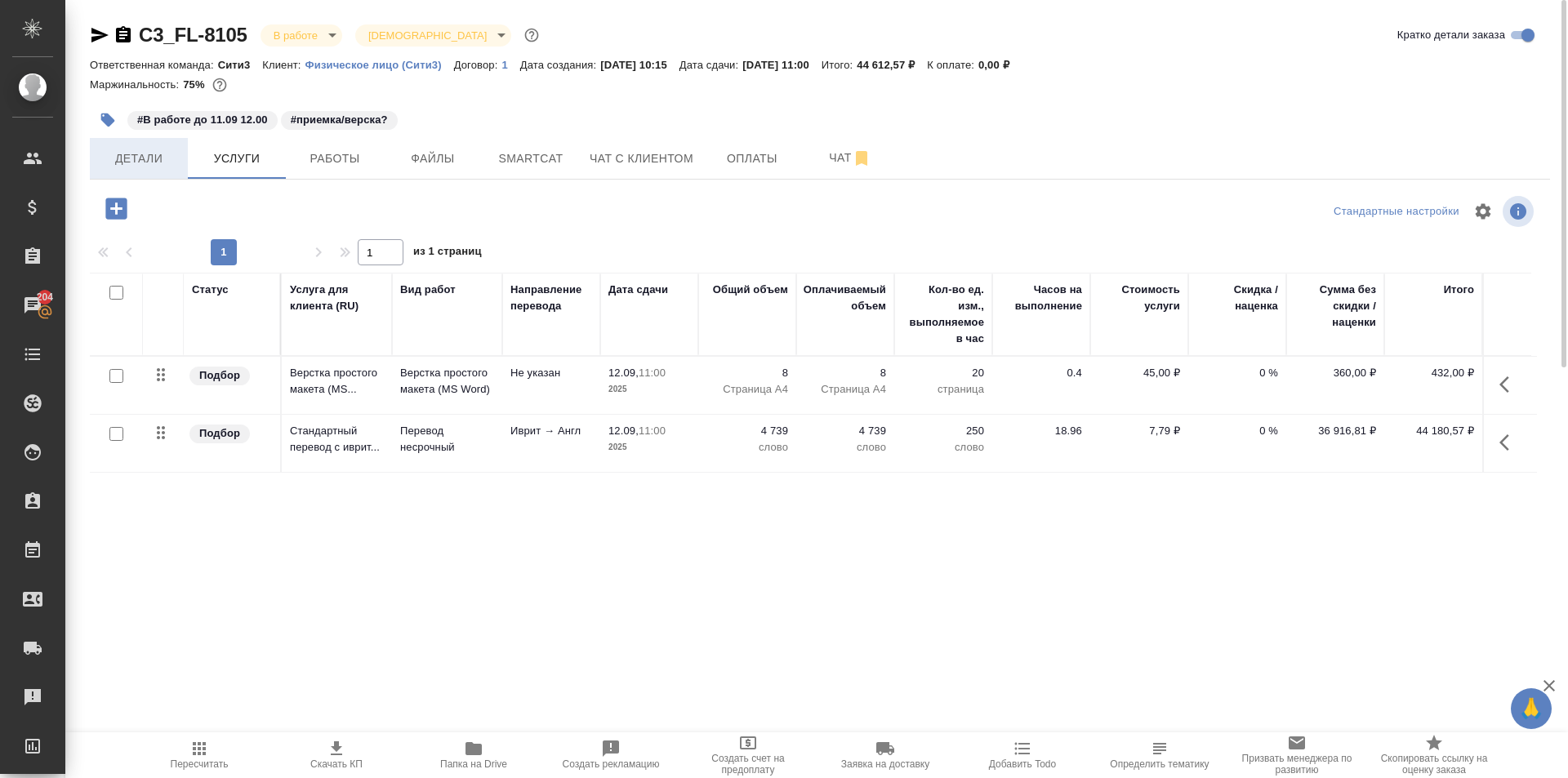
click at [141, 157] on span "Детали" at bounding box center [138, 159] width 79 height 21
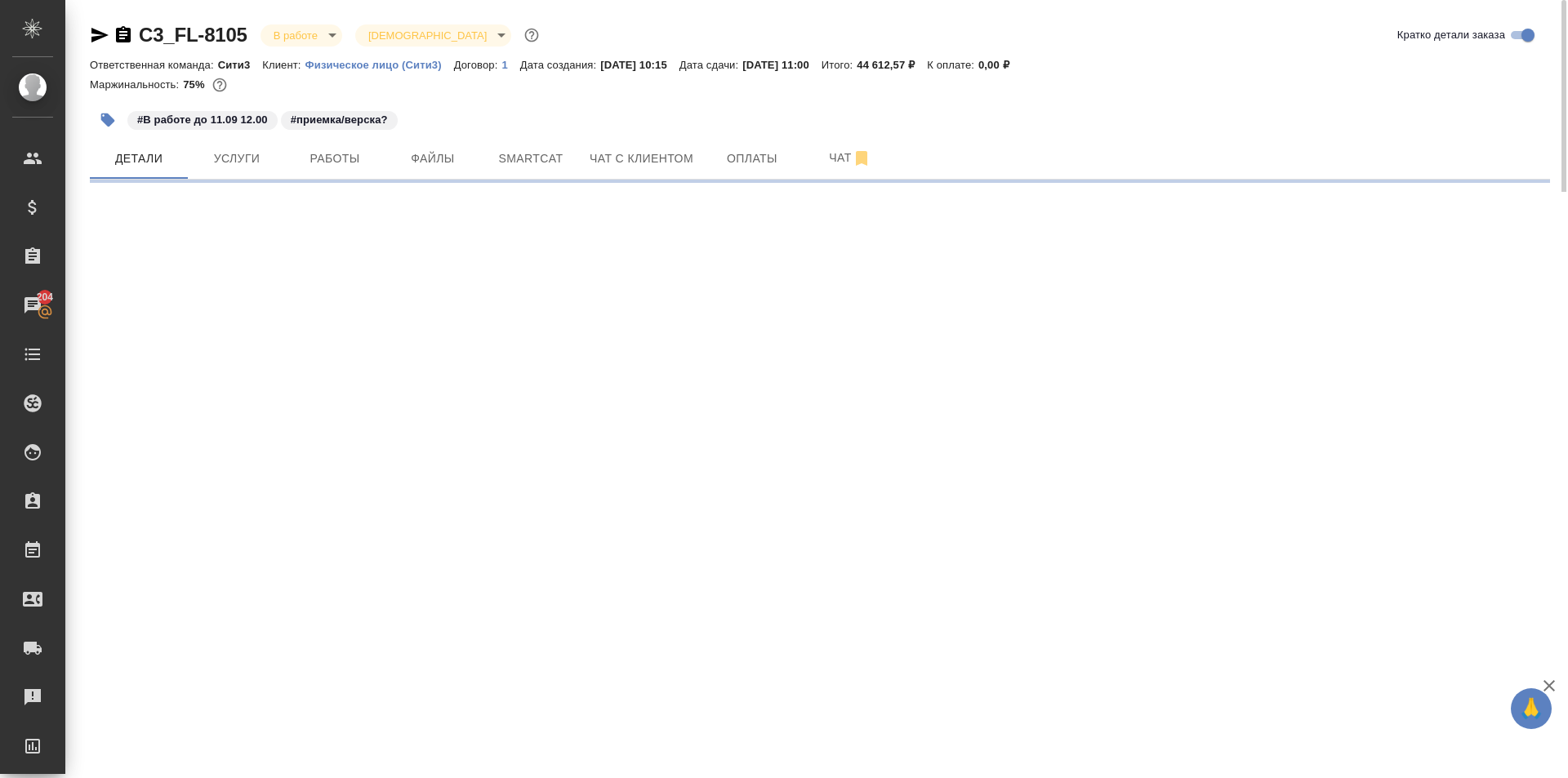
select select "RU"
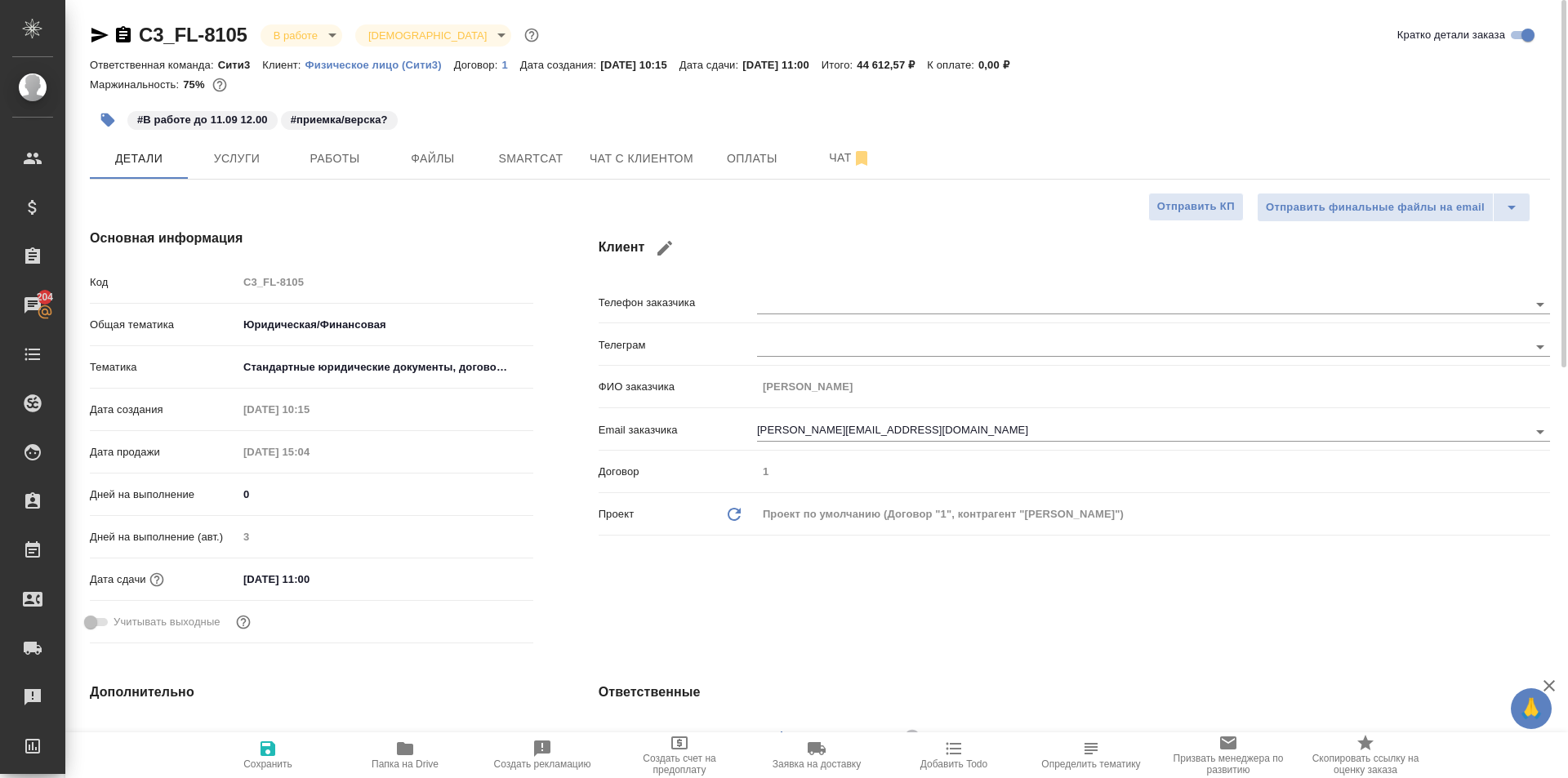
type textarea "x"
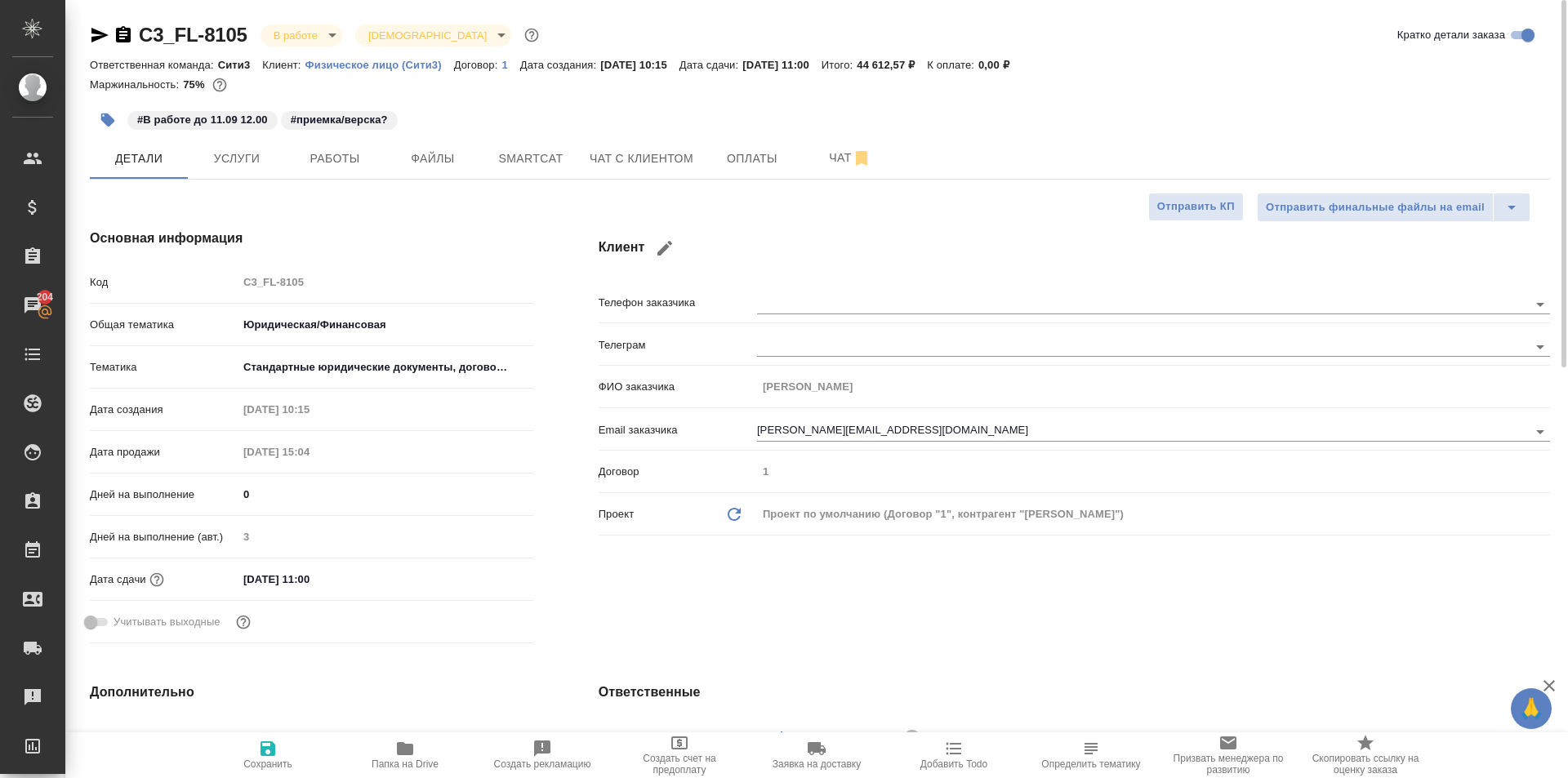
type textarea "x"
click at [230, 155] on span "Услуги" at bounding box center [237, 159] width 79 height 21
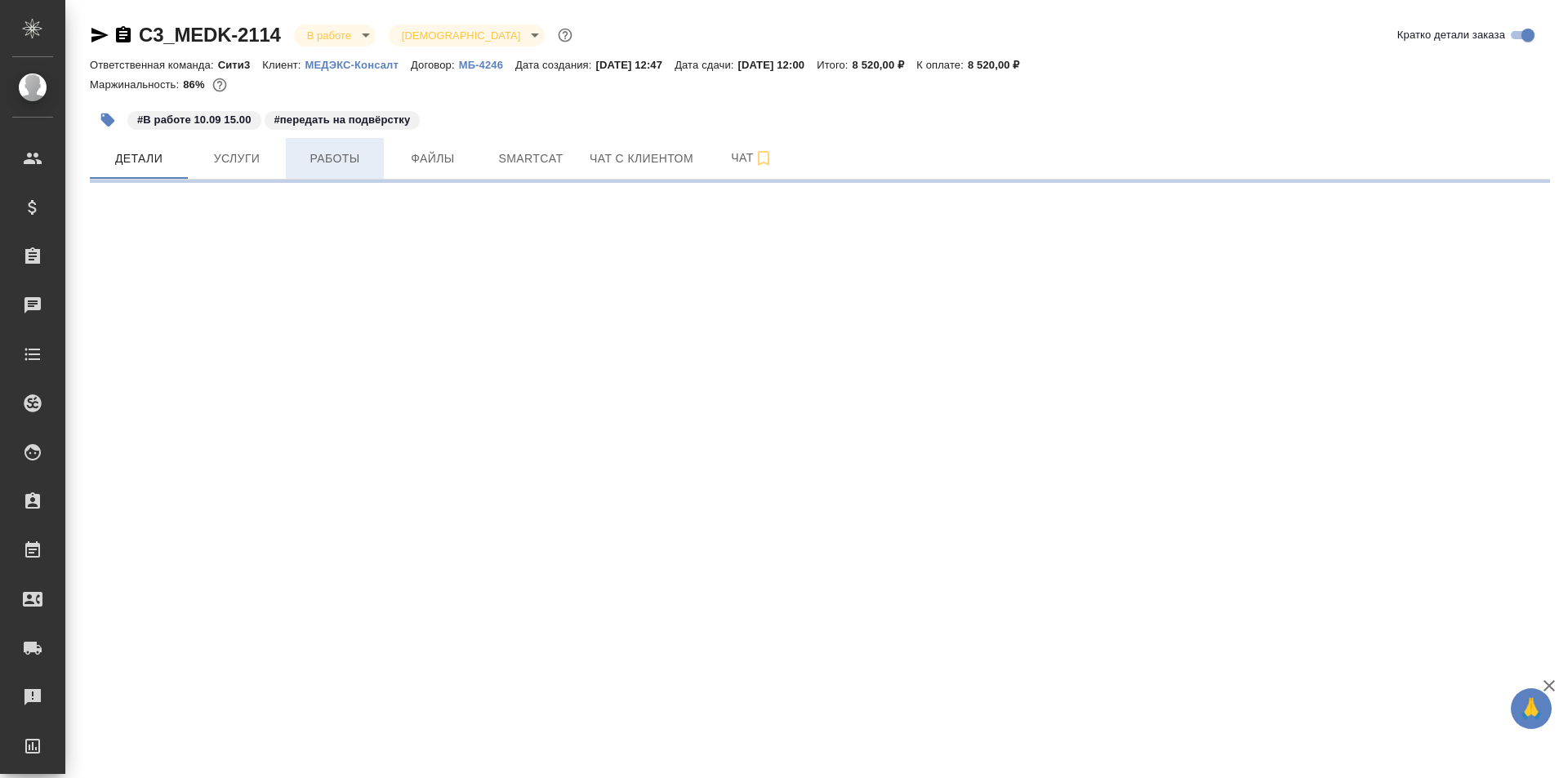
select select "RU"
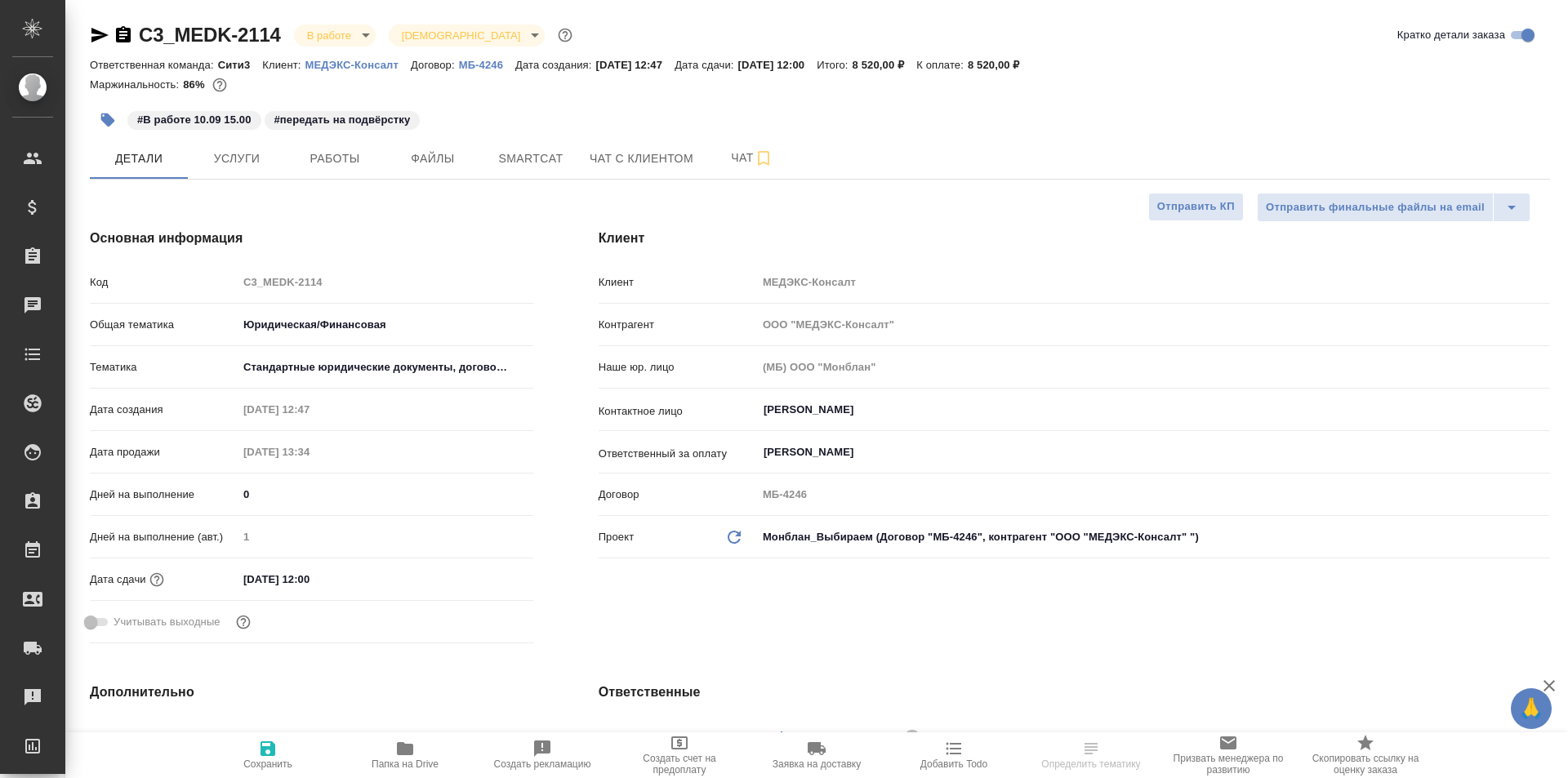
type textarea "x"
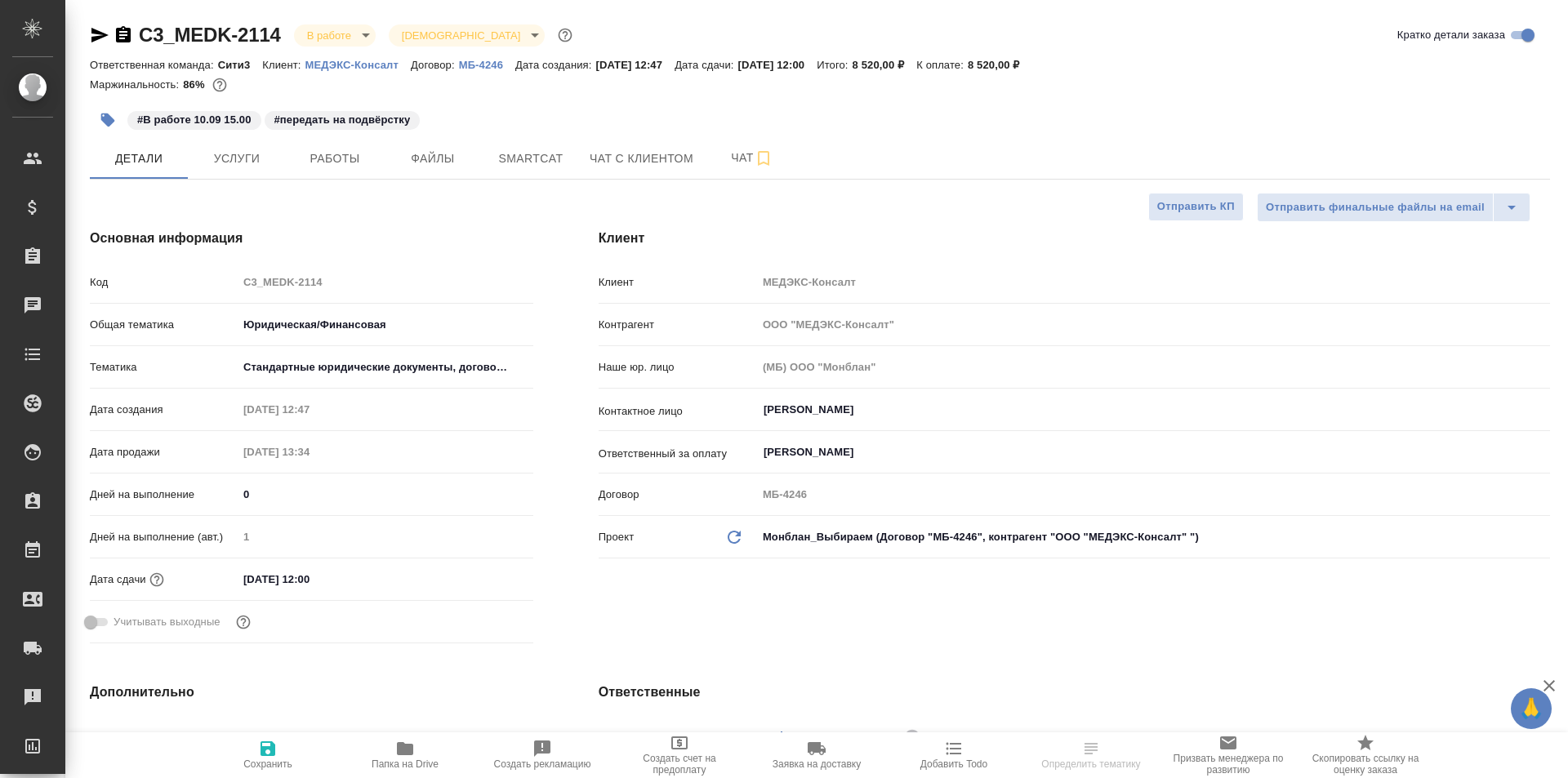
type textarea "x"
click at [119, 39] on icon "button" at bounding box center [124, 34] width 14 height 16
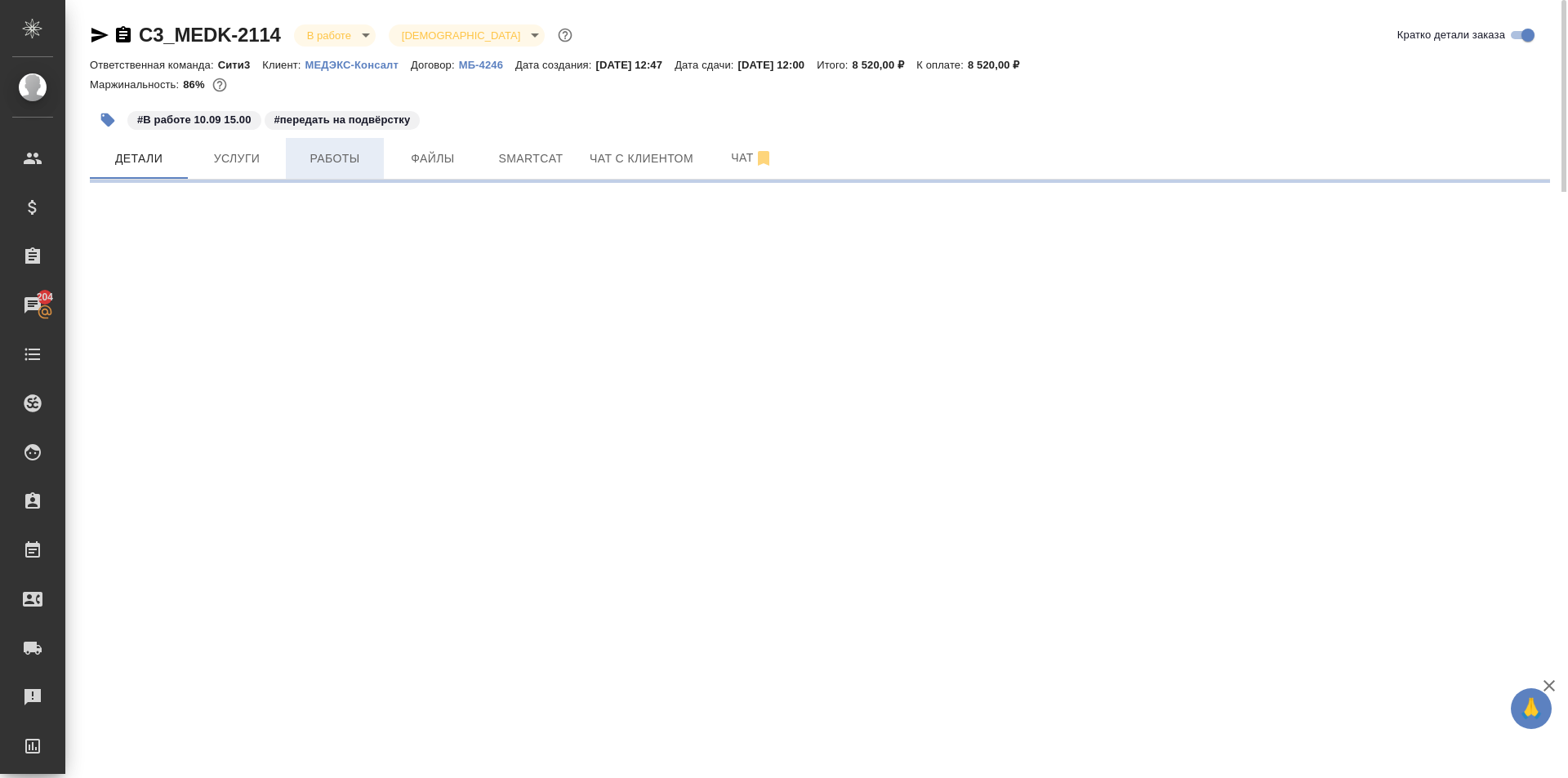
select select "RU"
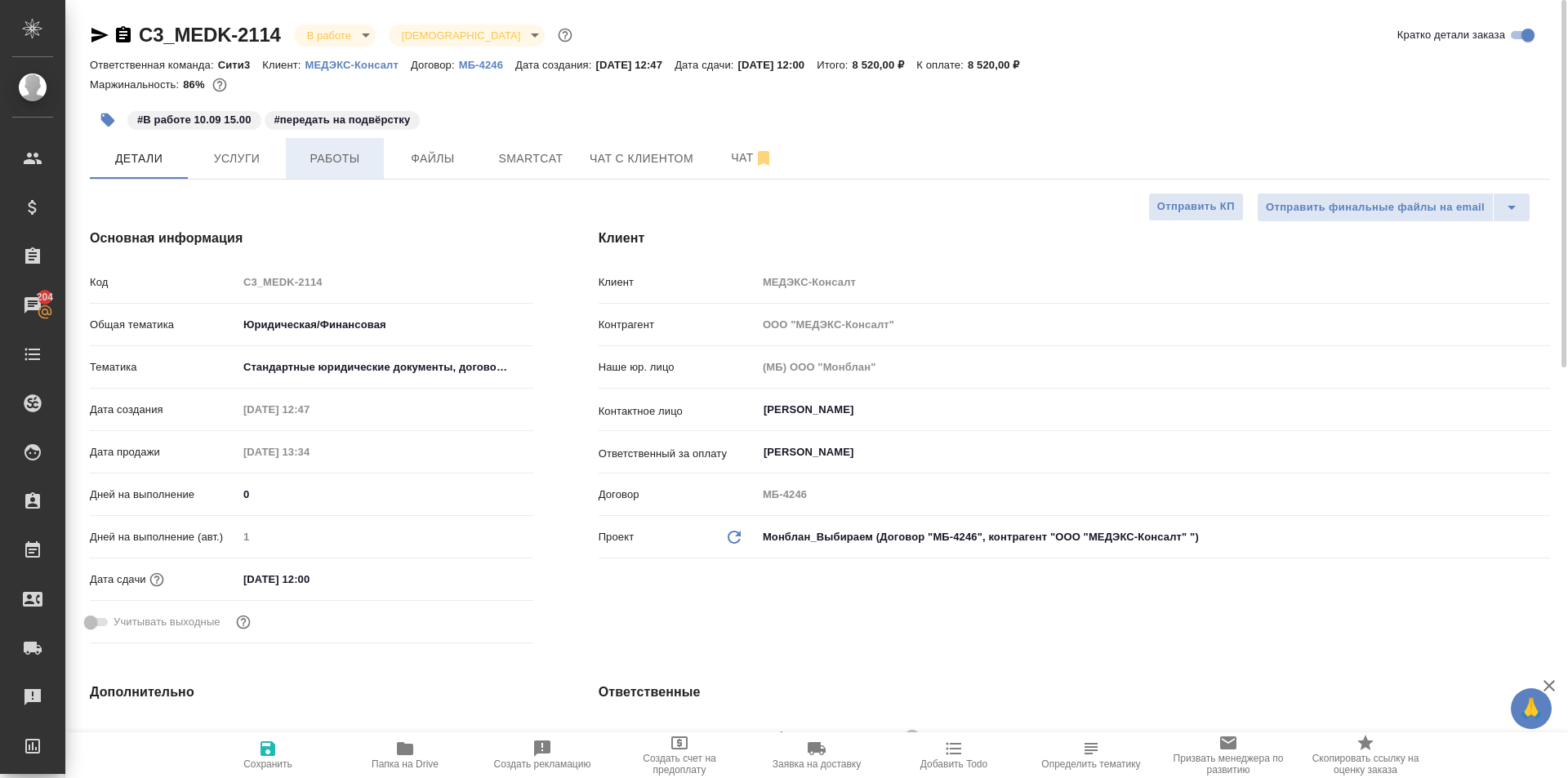
type textarea "x"
click at [320, 162] on span "Работы" at bounding box center [335, 159] width 79 height 21
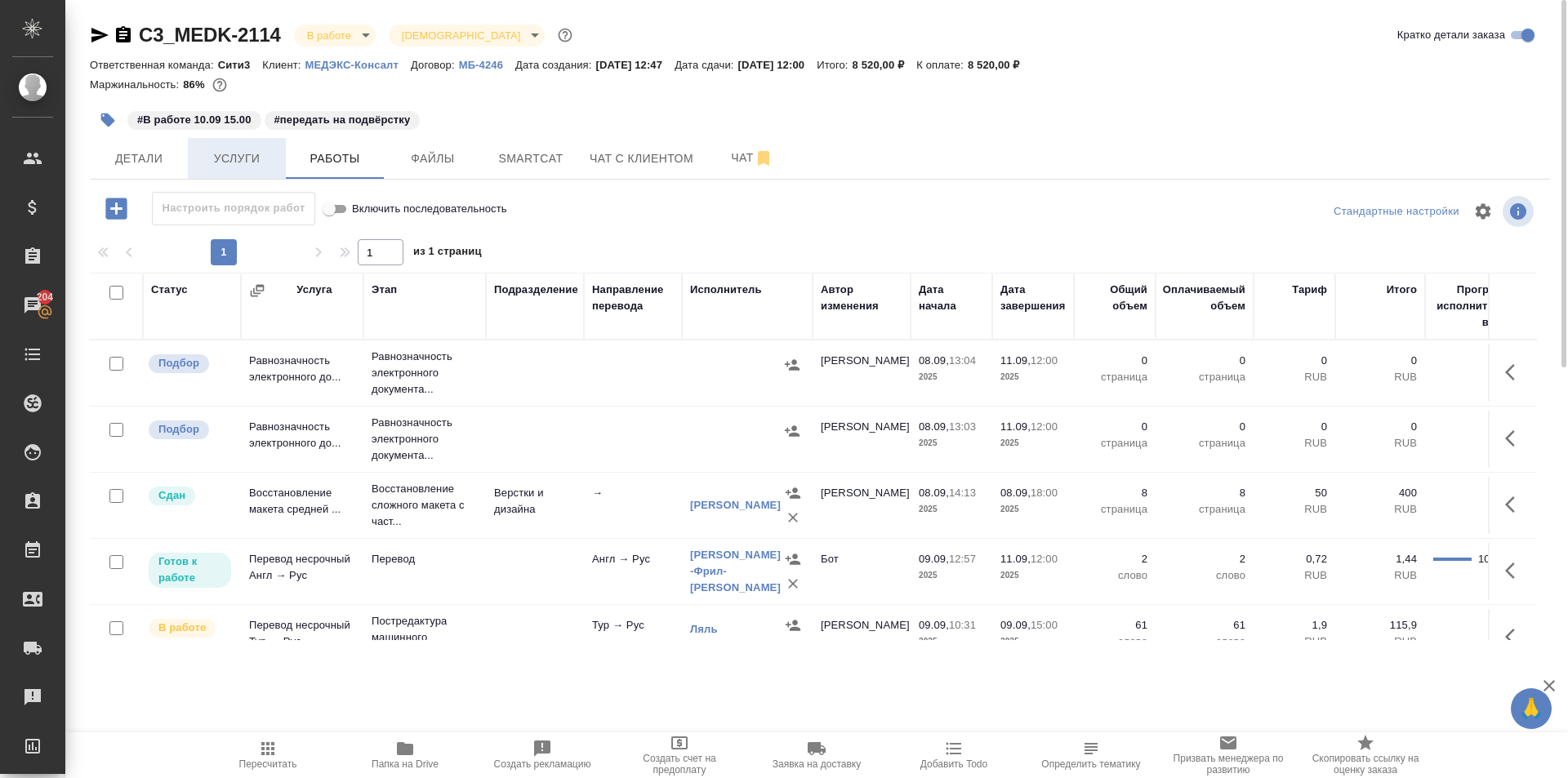
click at [241, 157] on span "Услуги" at bounding box center [237, 159] width 79 height 21
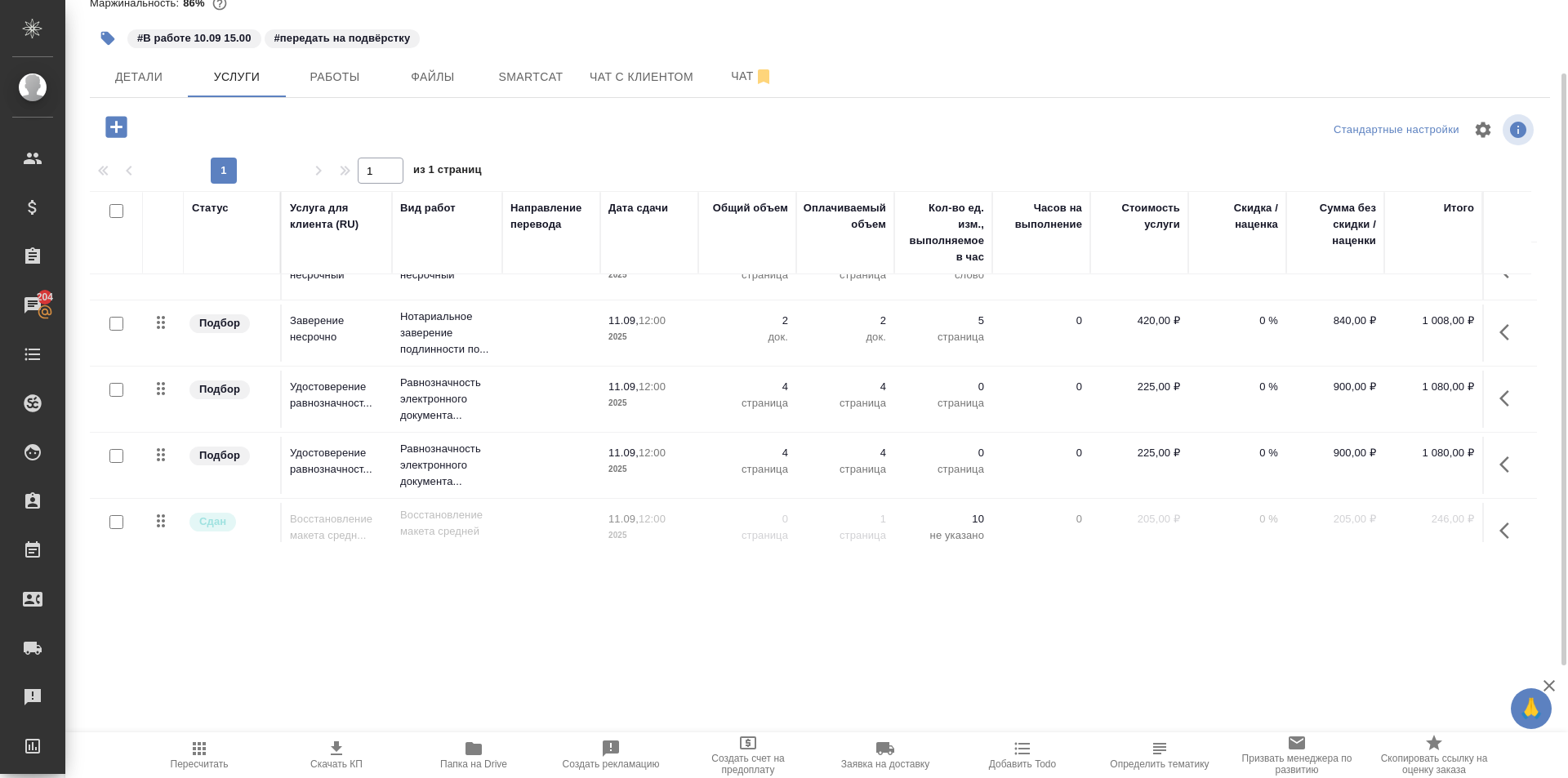
scroll to position [184, 0]
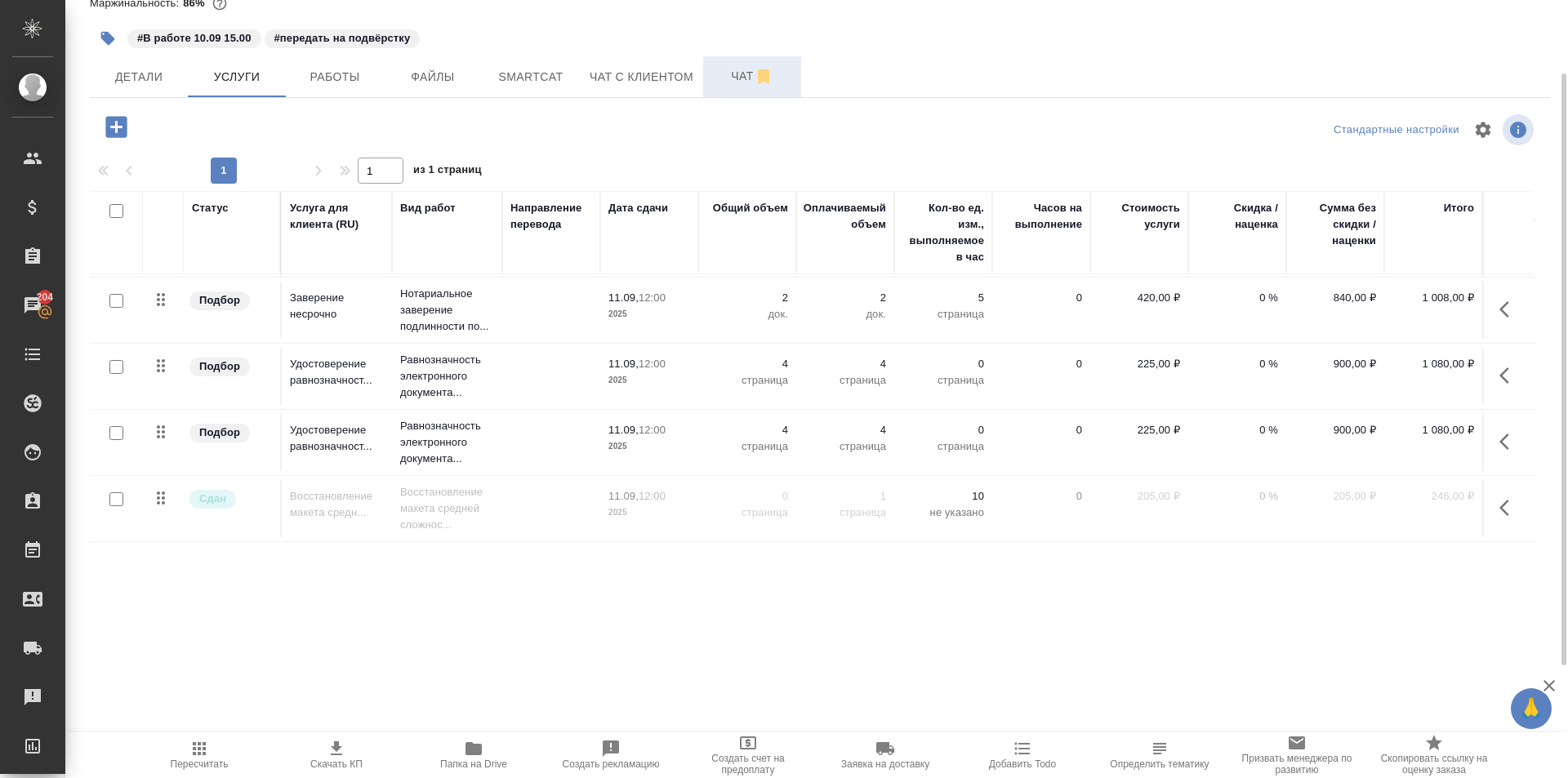
click at [724, 66] on span "Чат" at bounding box center [752, 76] width 79 height 21
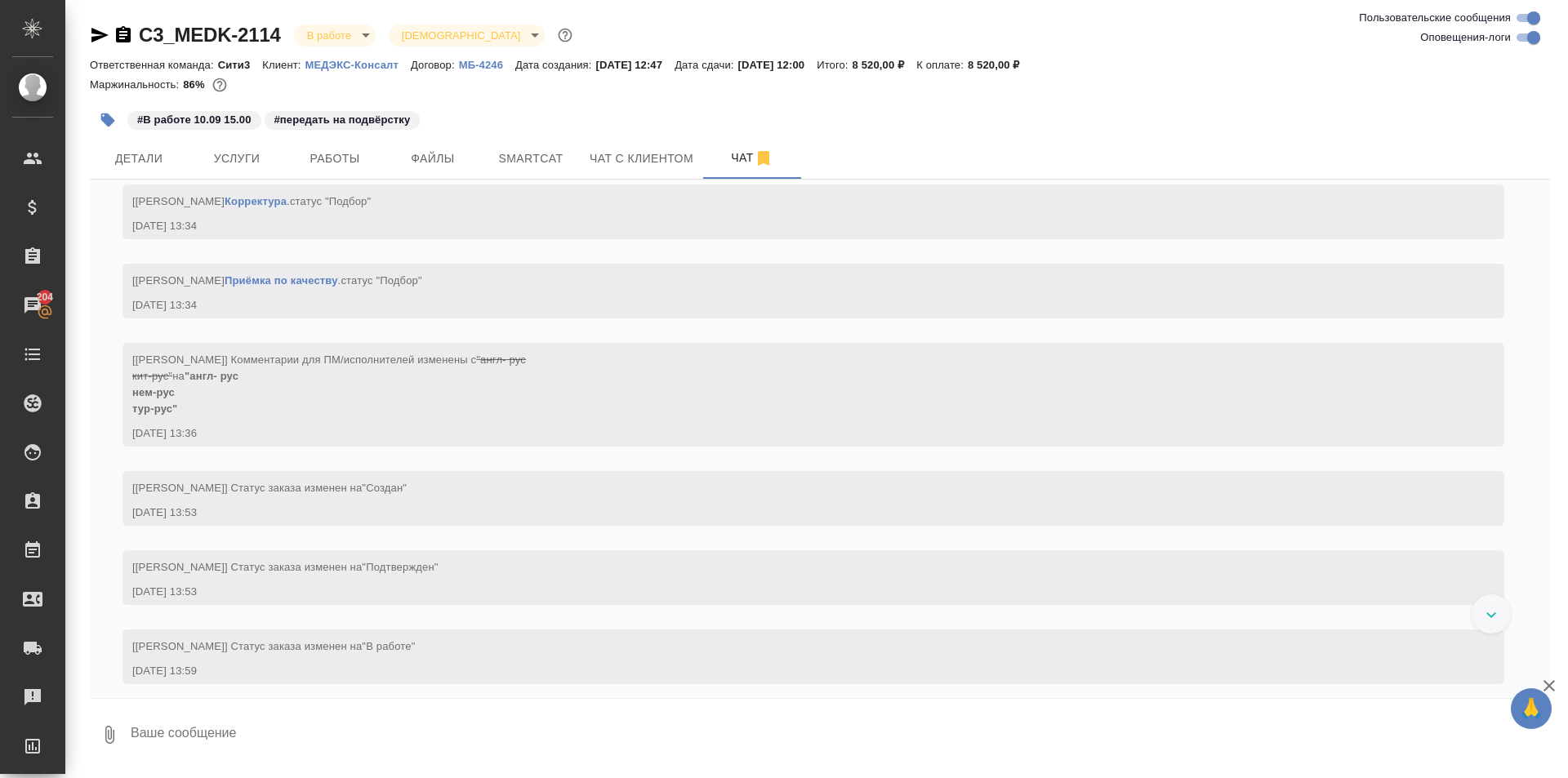
scroll to position [2801, 0]
click at [178, 157] on button "Детали" at bounding box center [139, 158] width 98 height 41
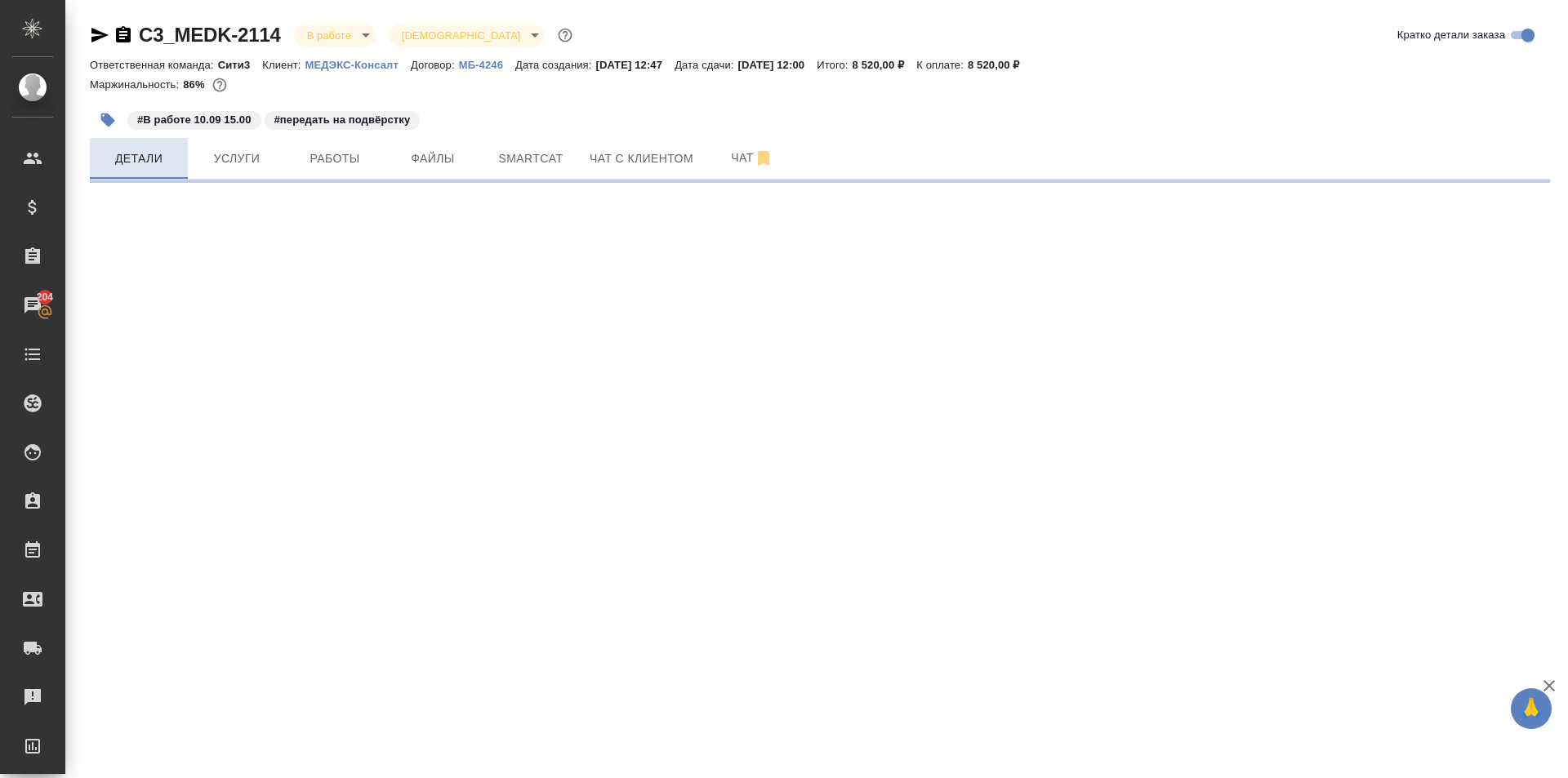
select select "RU"
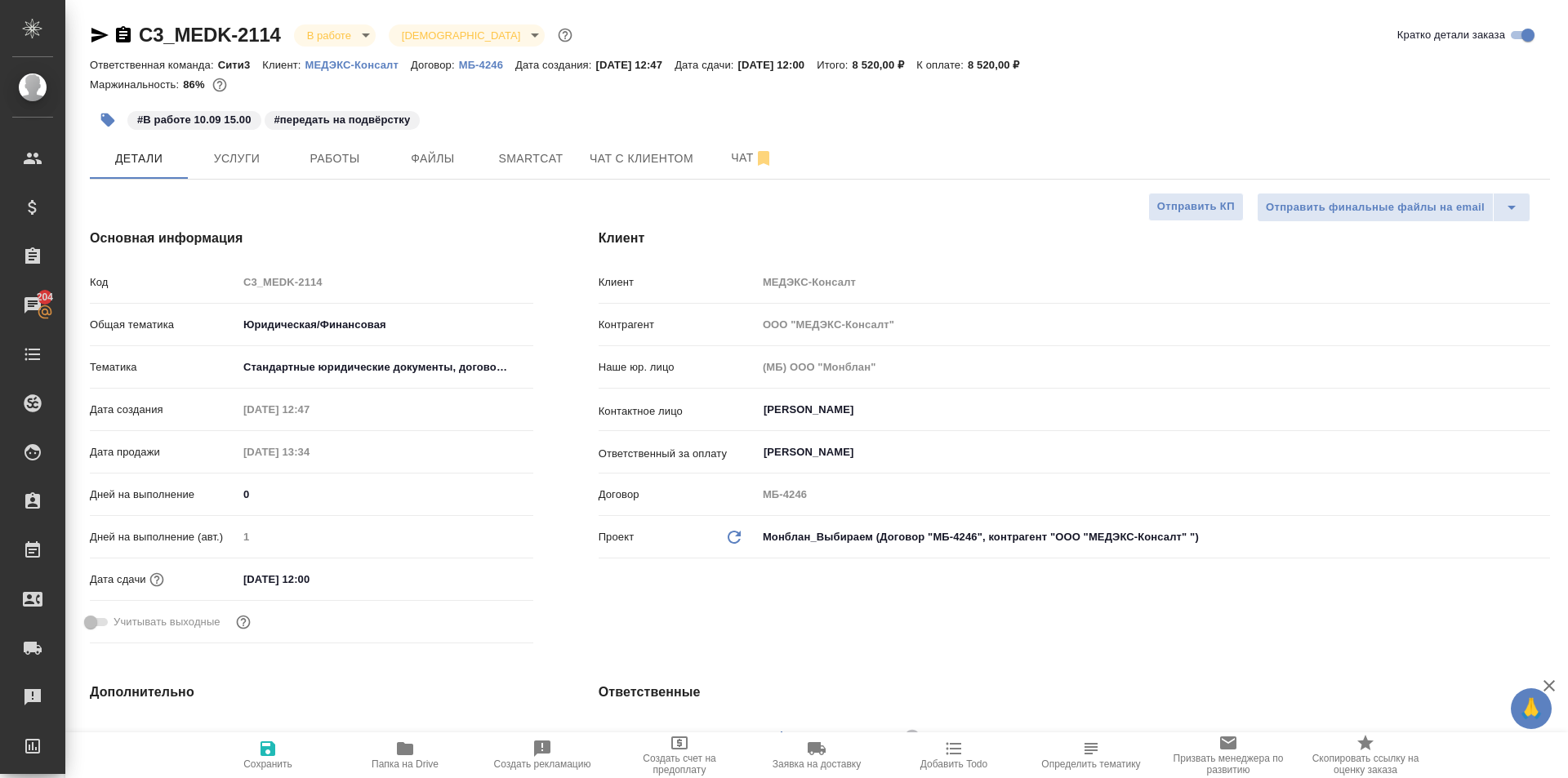
type textarea "x"
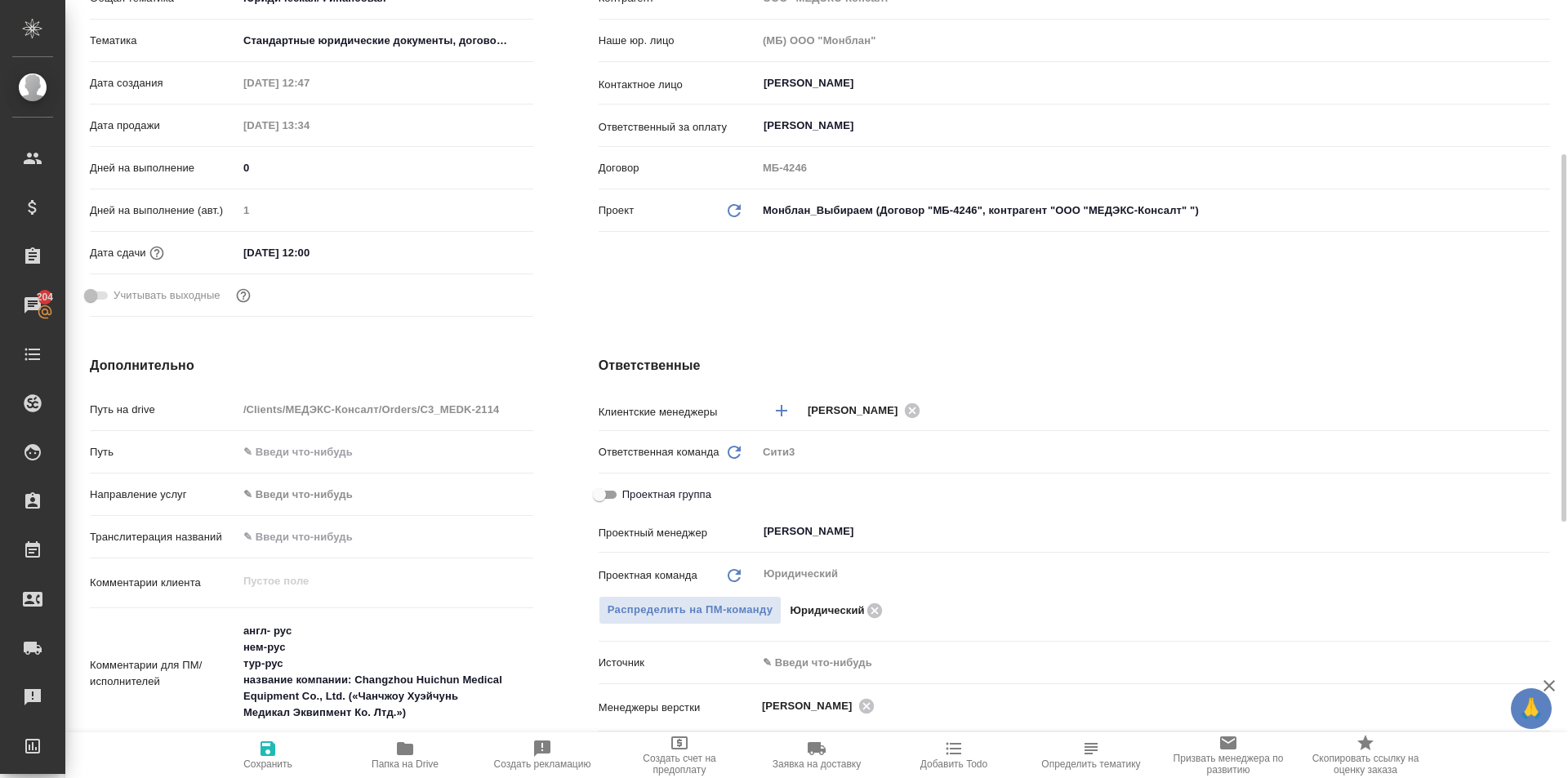
scroll to position [81, 0]
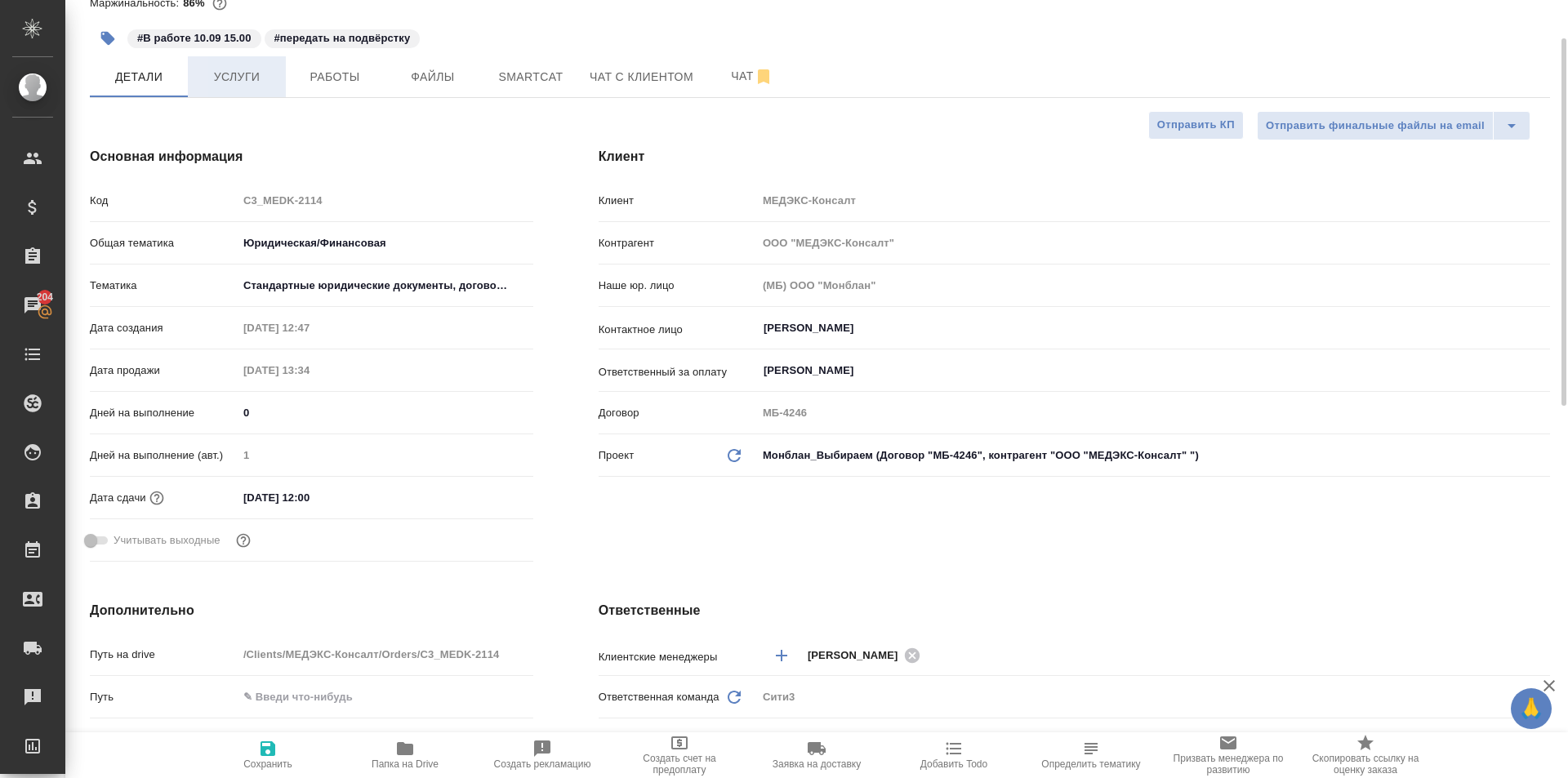
click at [219, 75] on span "Услуги" at bounding box center [237, 77] width 79 height 21
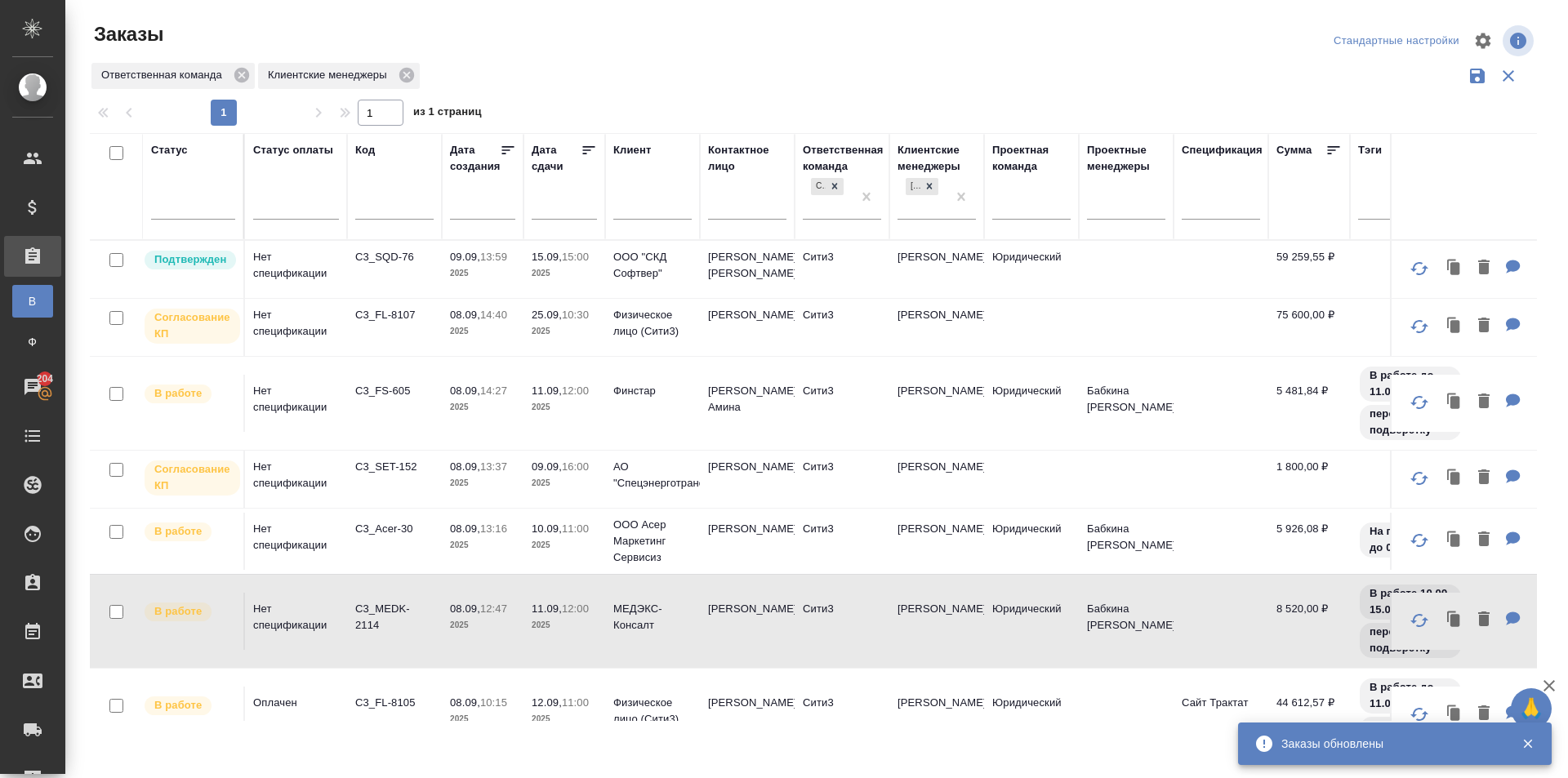
click at [538, 550] on p "2025" at bounding box center [564, 545] width 65 height 16
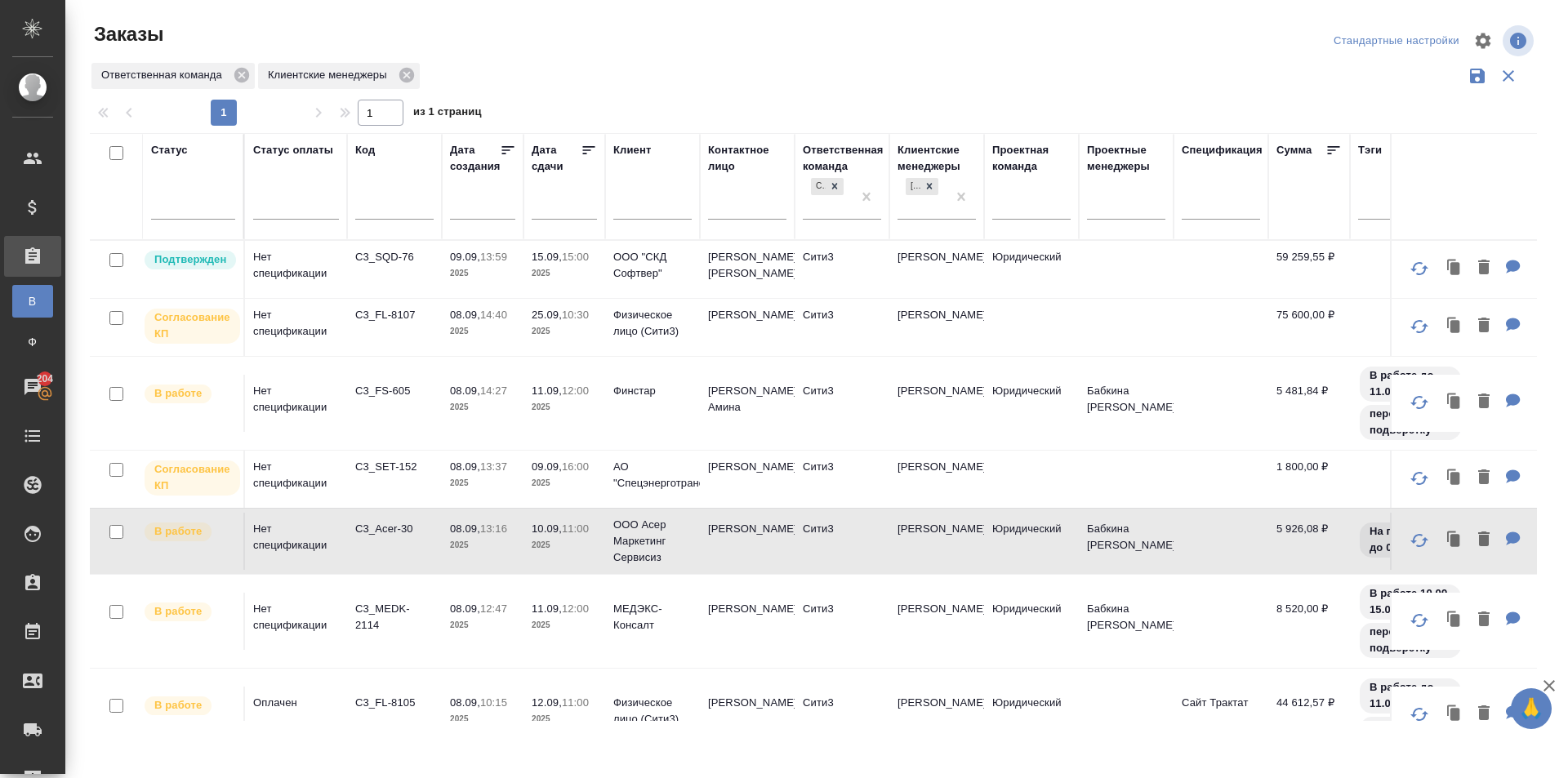
click at [574, 481] on p "2025" at bounding box center [564, 484] width 65 height 16
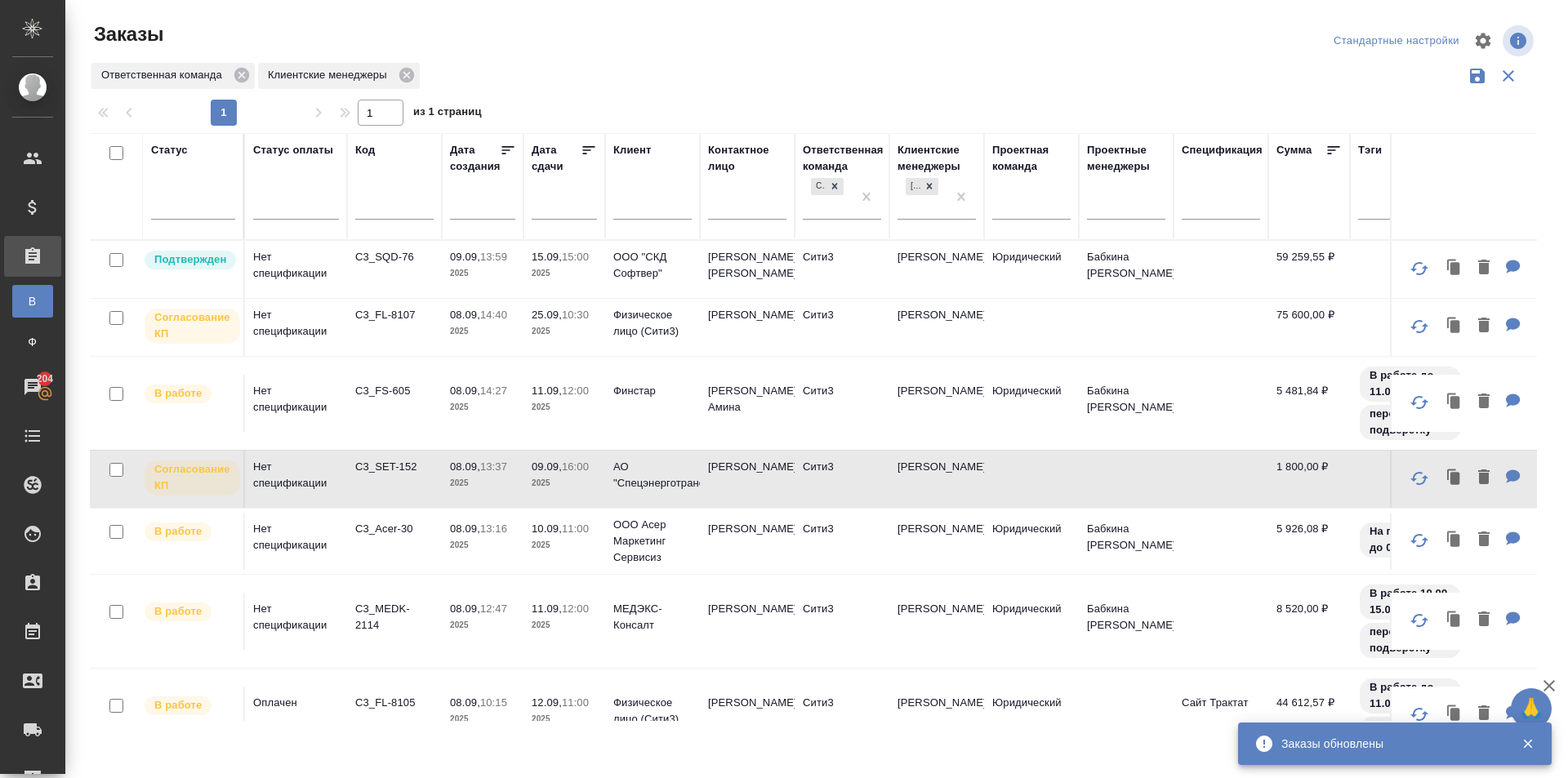
click at [406, 394] on p "C3_FS-605" at bounding box center [394, 391] width 79 height 16
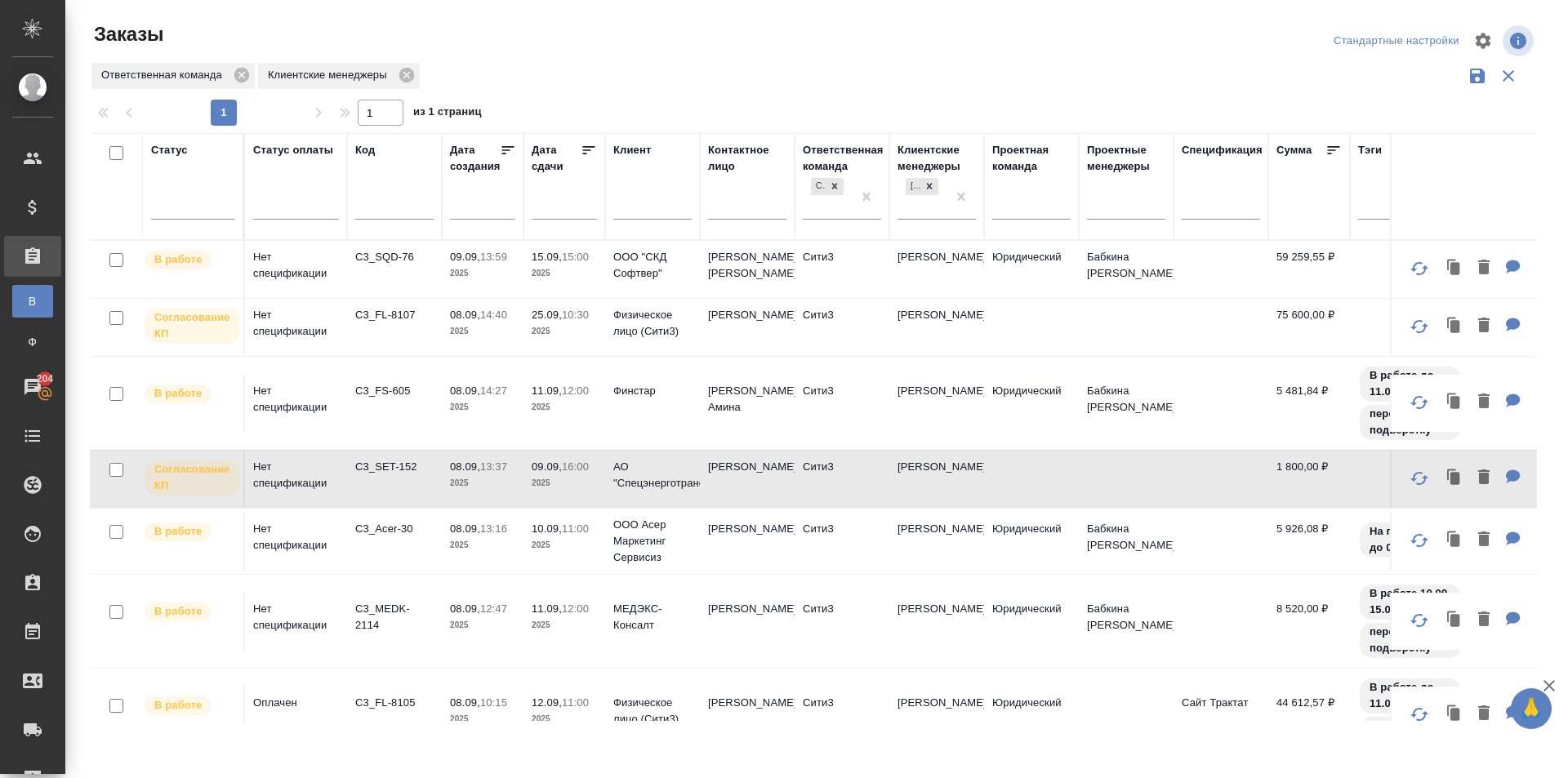
click at [713, 341] on td "Ксения" at bounding box center [747, 327] width 95 height 57
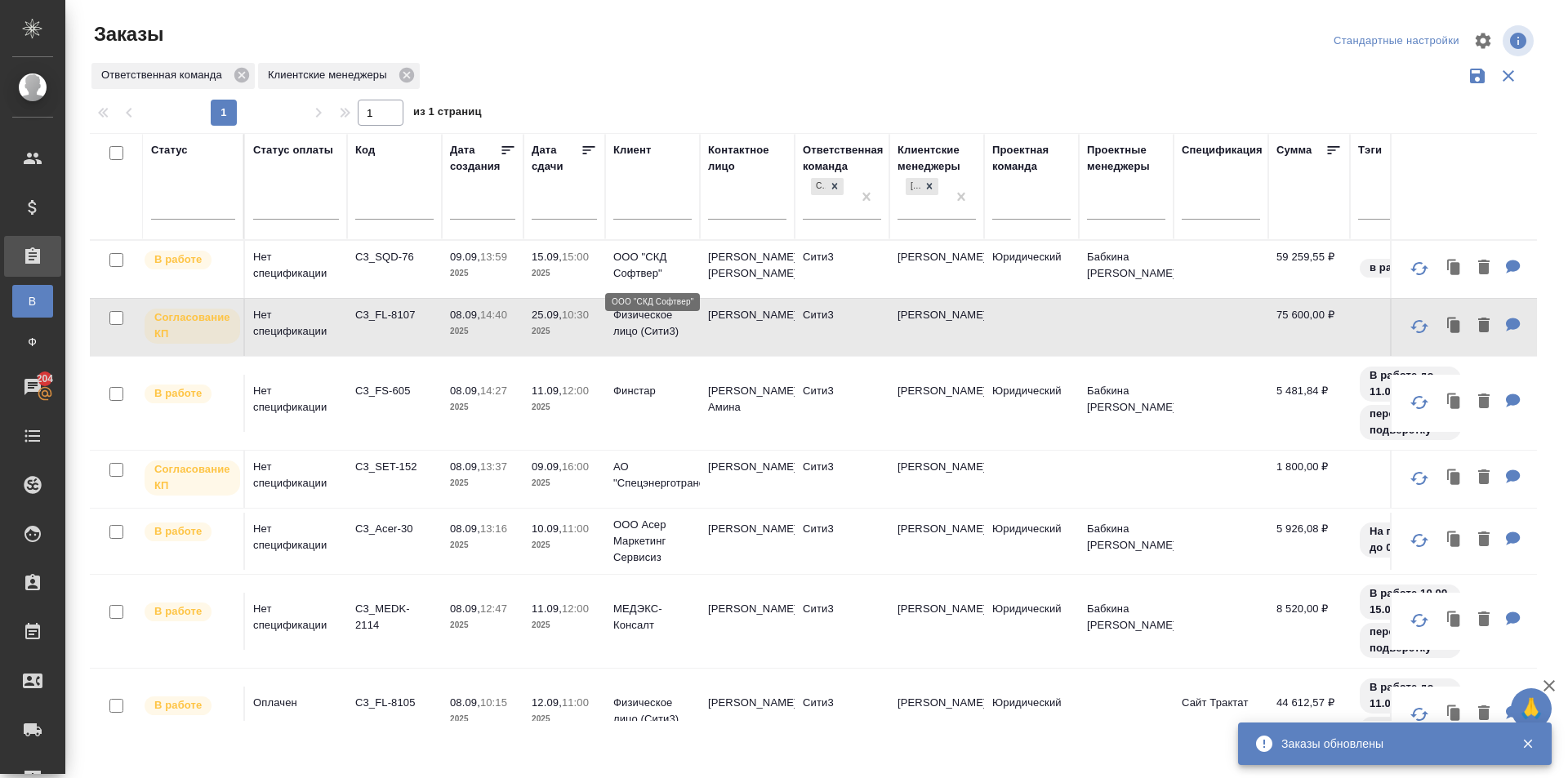
click at [685, 280] on p "ООО "СКД Софтвер"" at bounding box center [653, 265] width 79 height 32
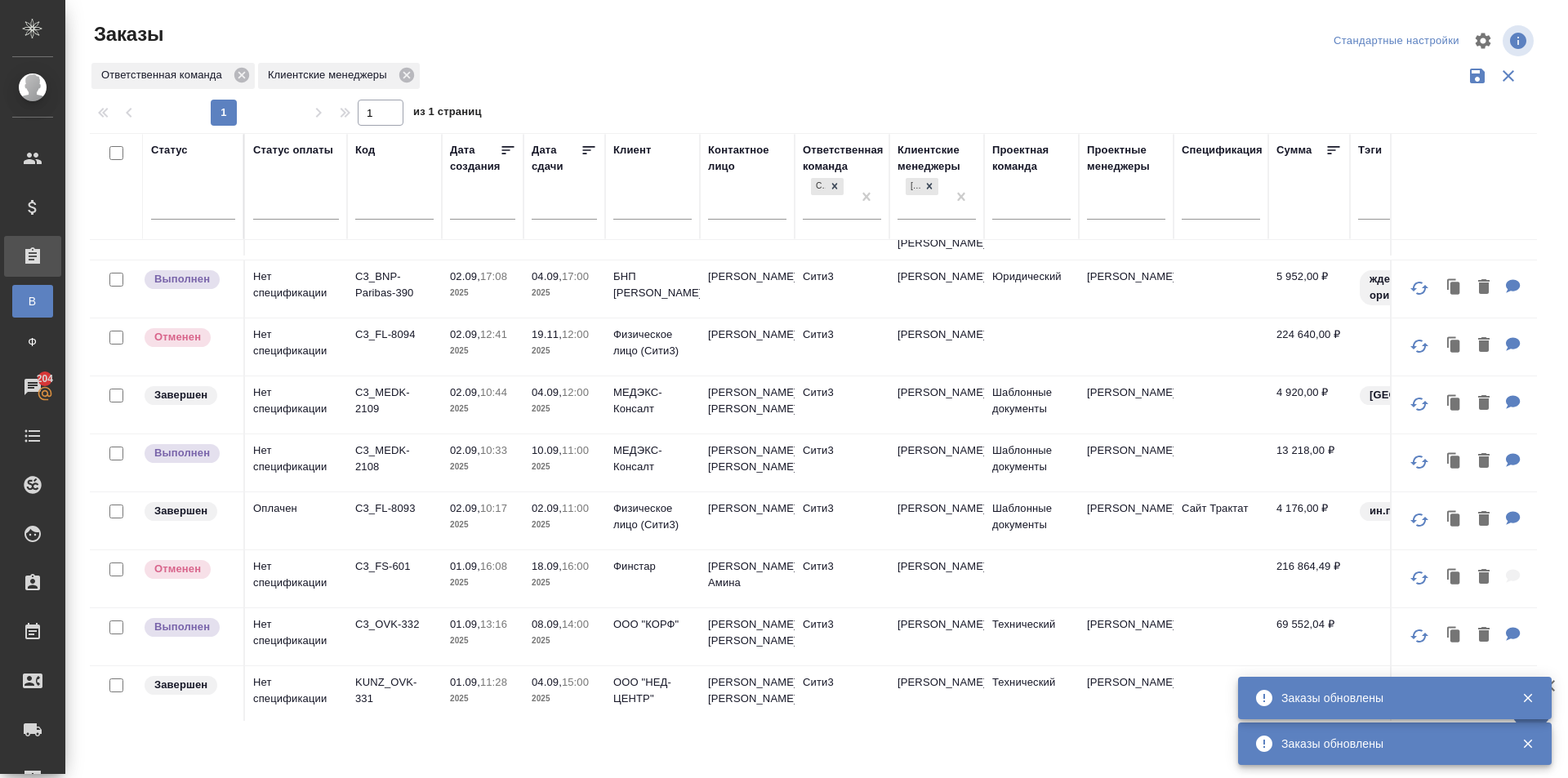
scroll to position [1034, 0]
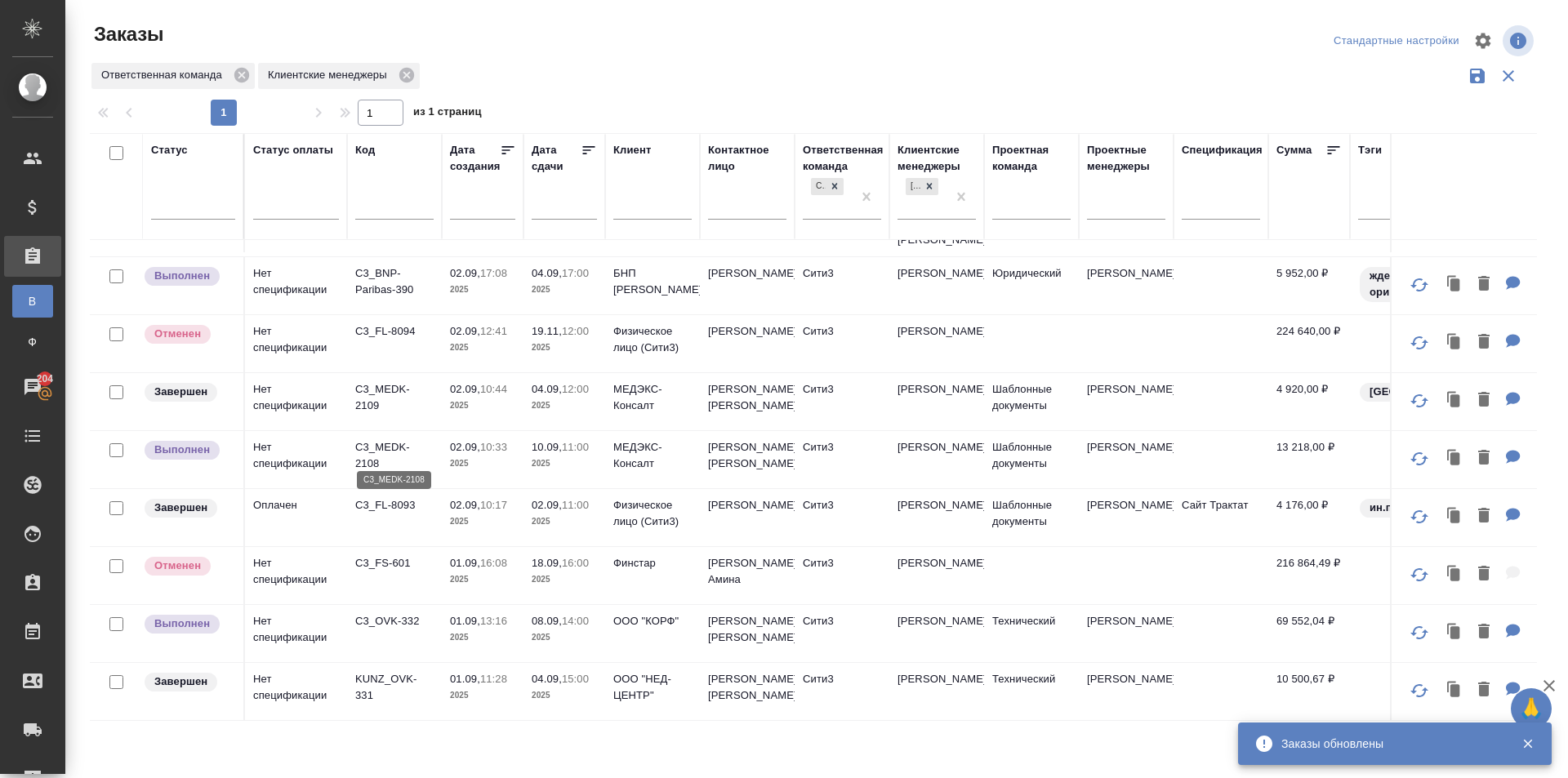
click at [406, 448] on p "C3_MEDK-2108" at bounding box center [394, 456] width 79 height 32
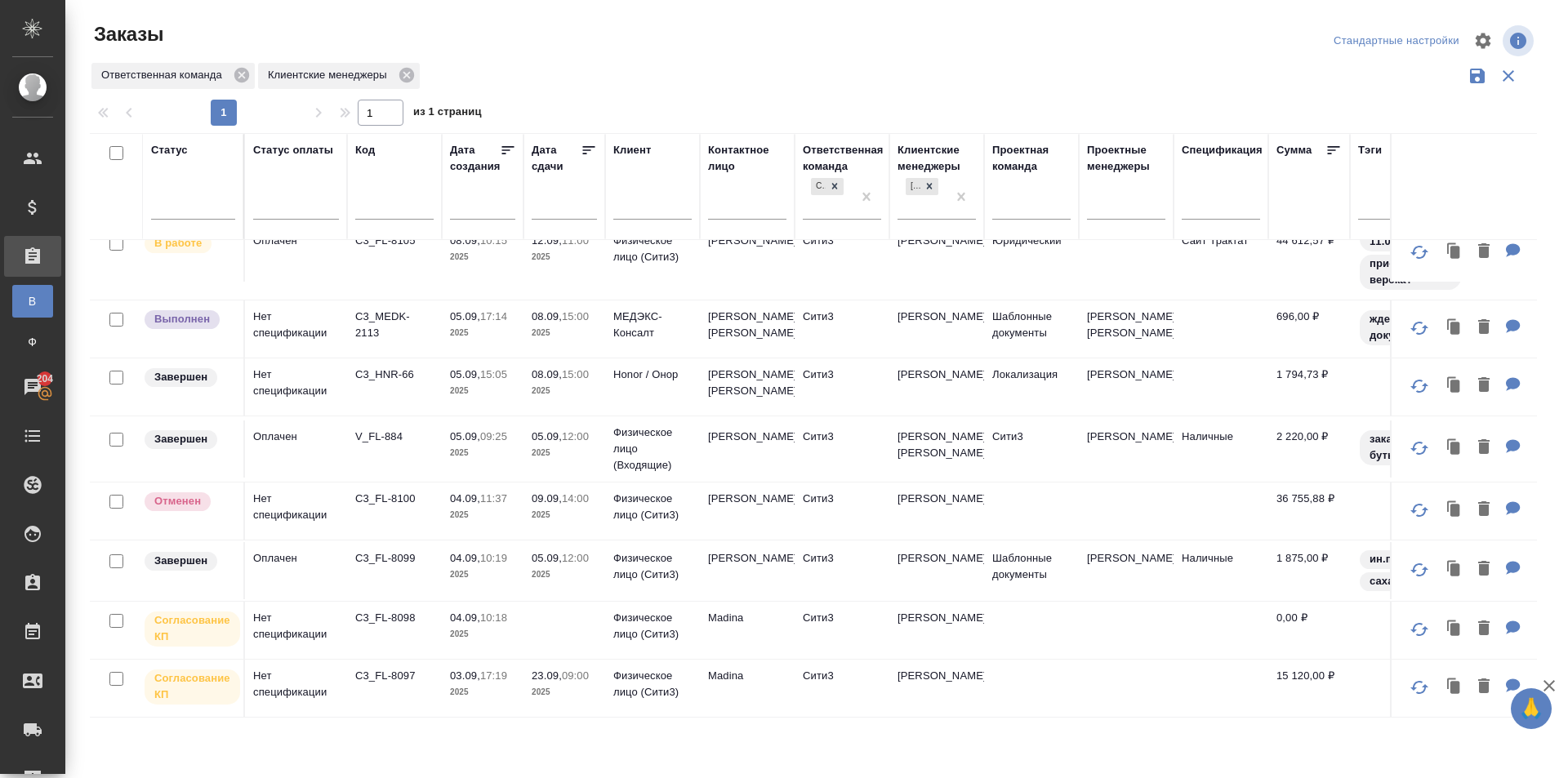
scroll to position [381, 0]
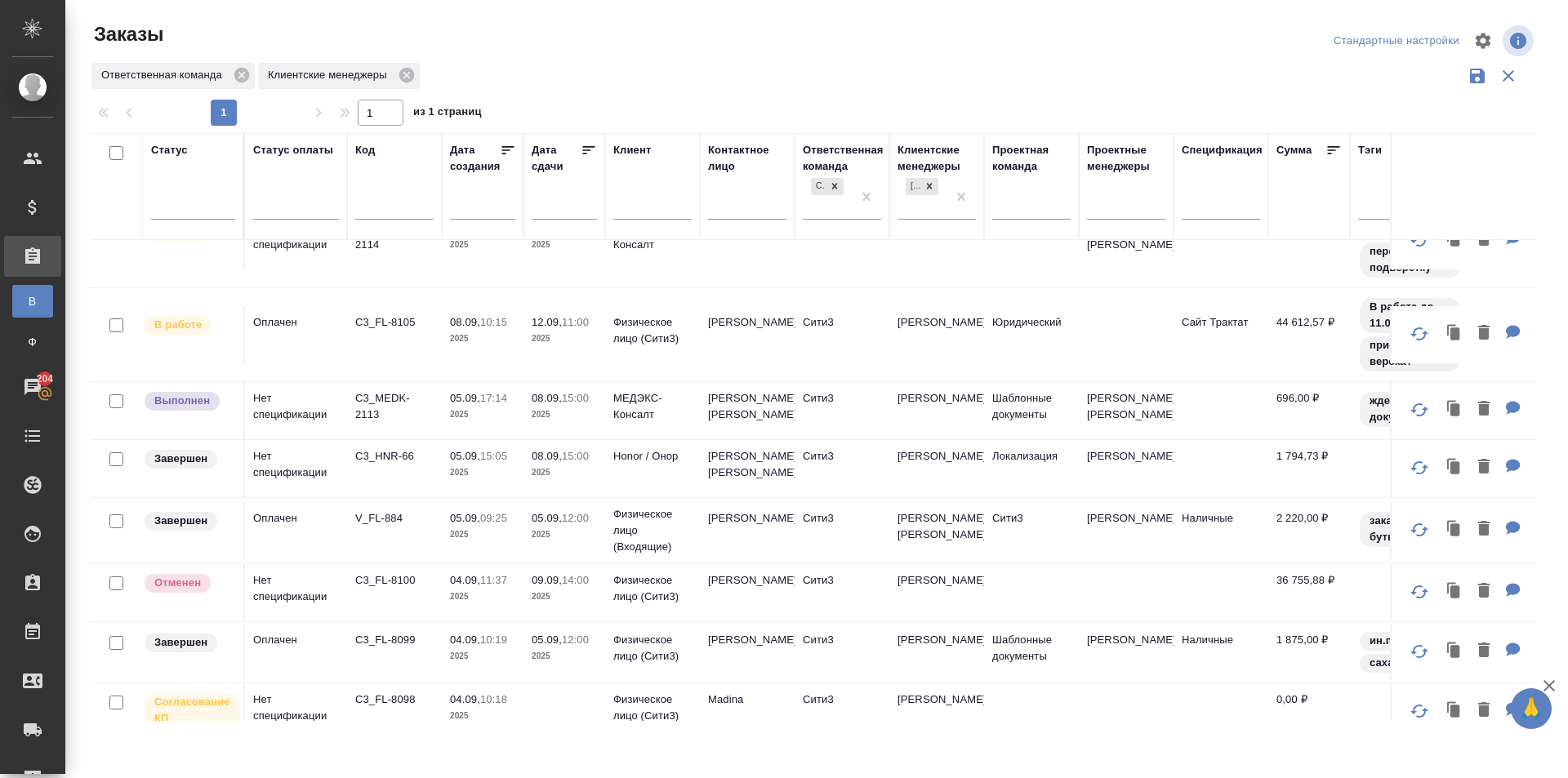
click at [383, 421] on td "C3_MEDK-2113" at bounding box center [394, 411] width 95 height 57
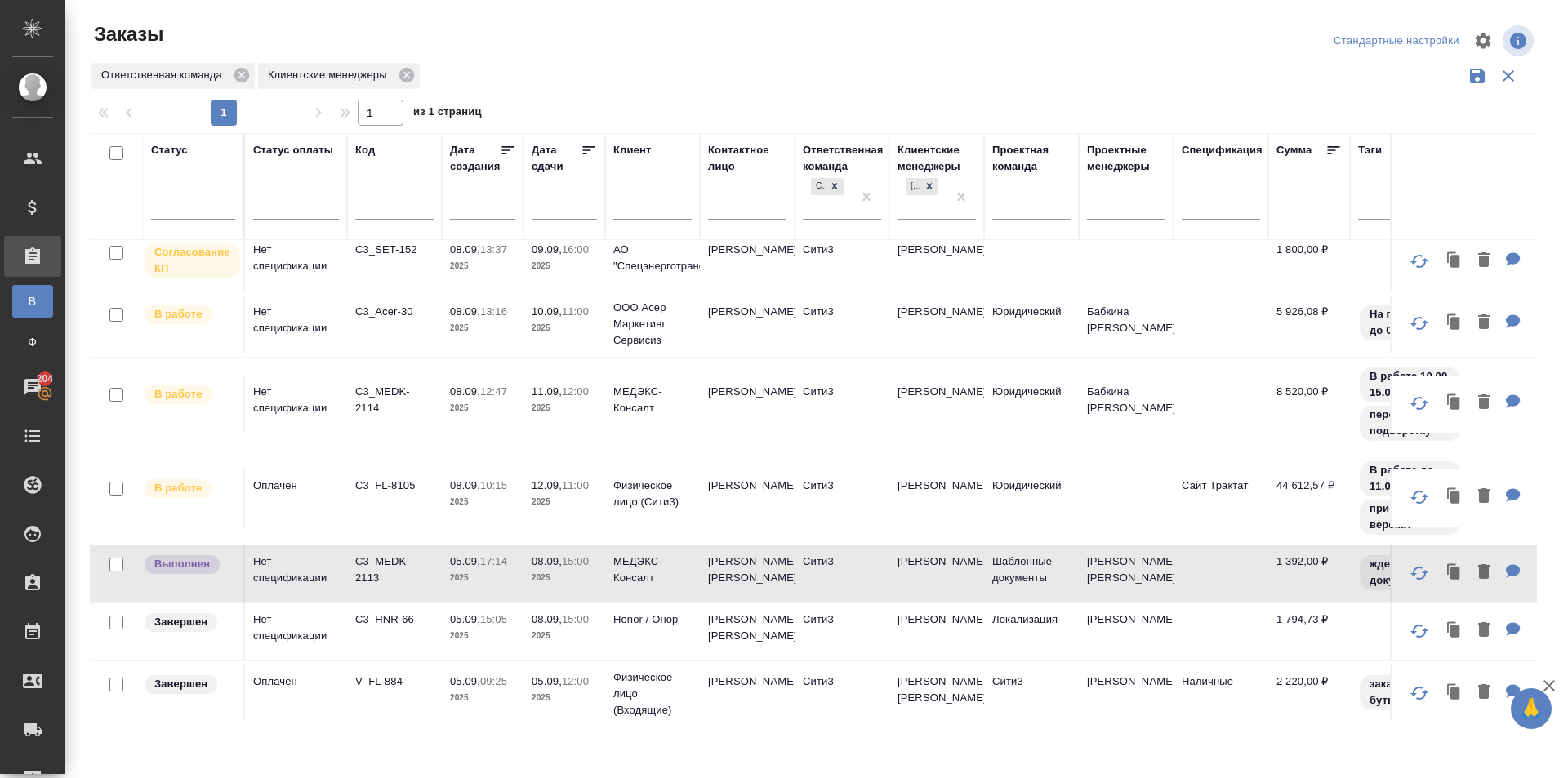
scroll to position [135, 0]
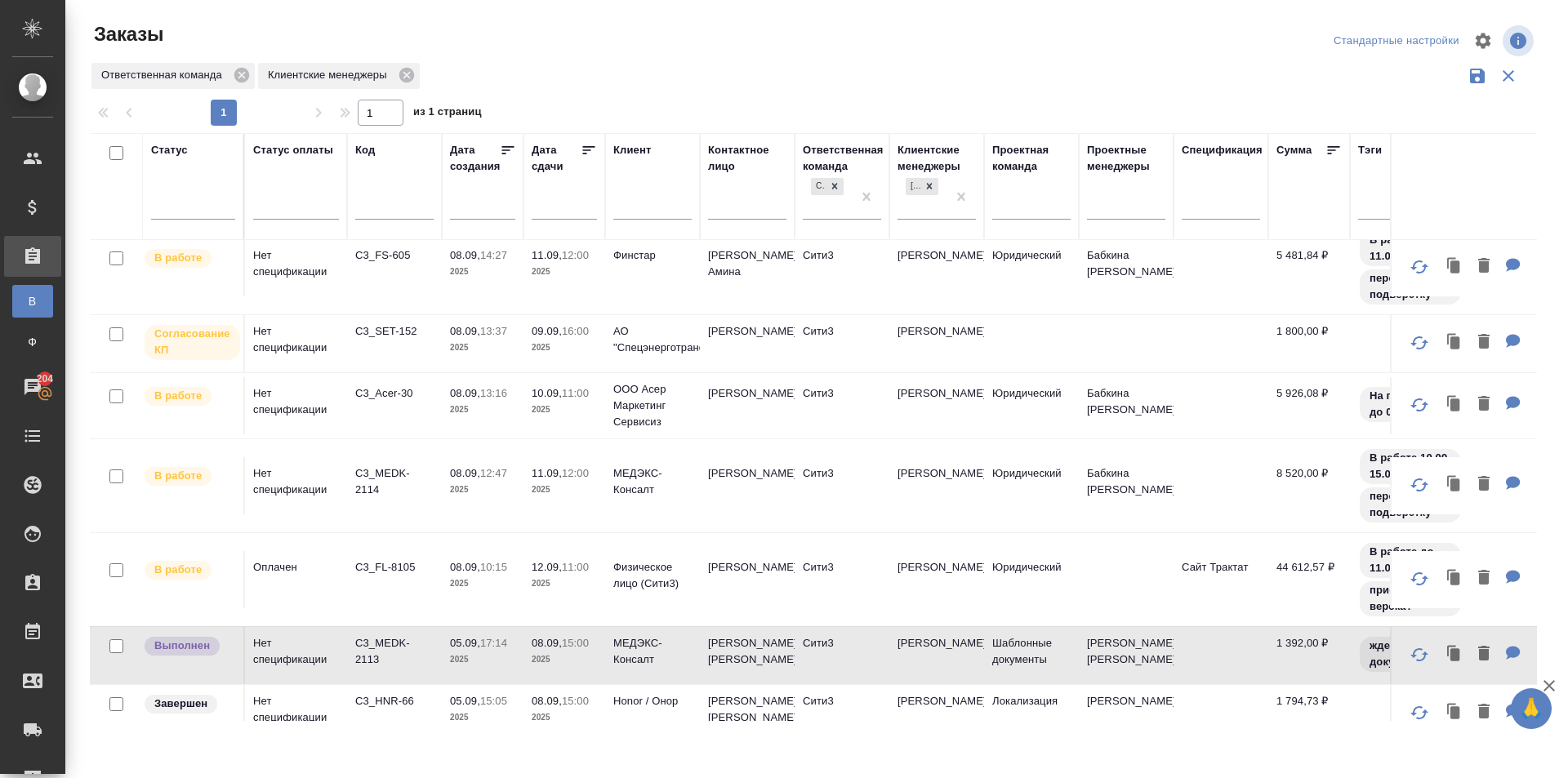
click at [494, 506] on td "08.09, 12:47 2025" at bounding box center [483, 486] width 81 height 57
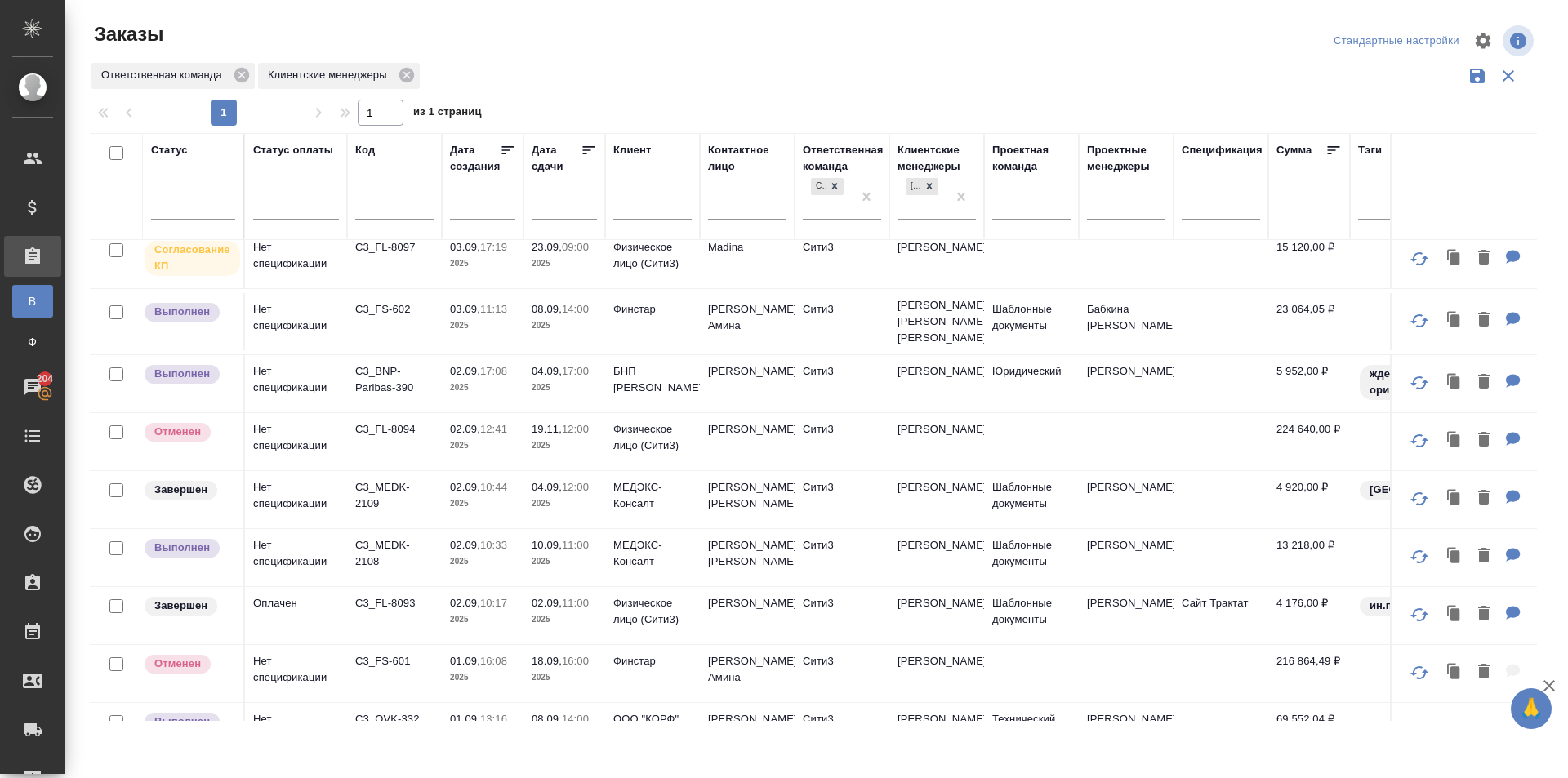
scroll to position [1034, 0]
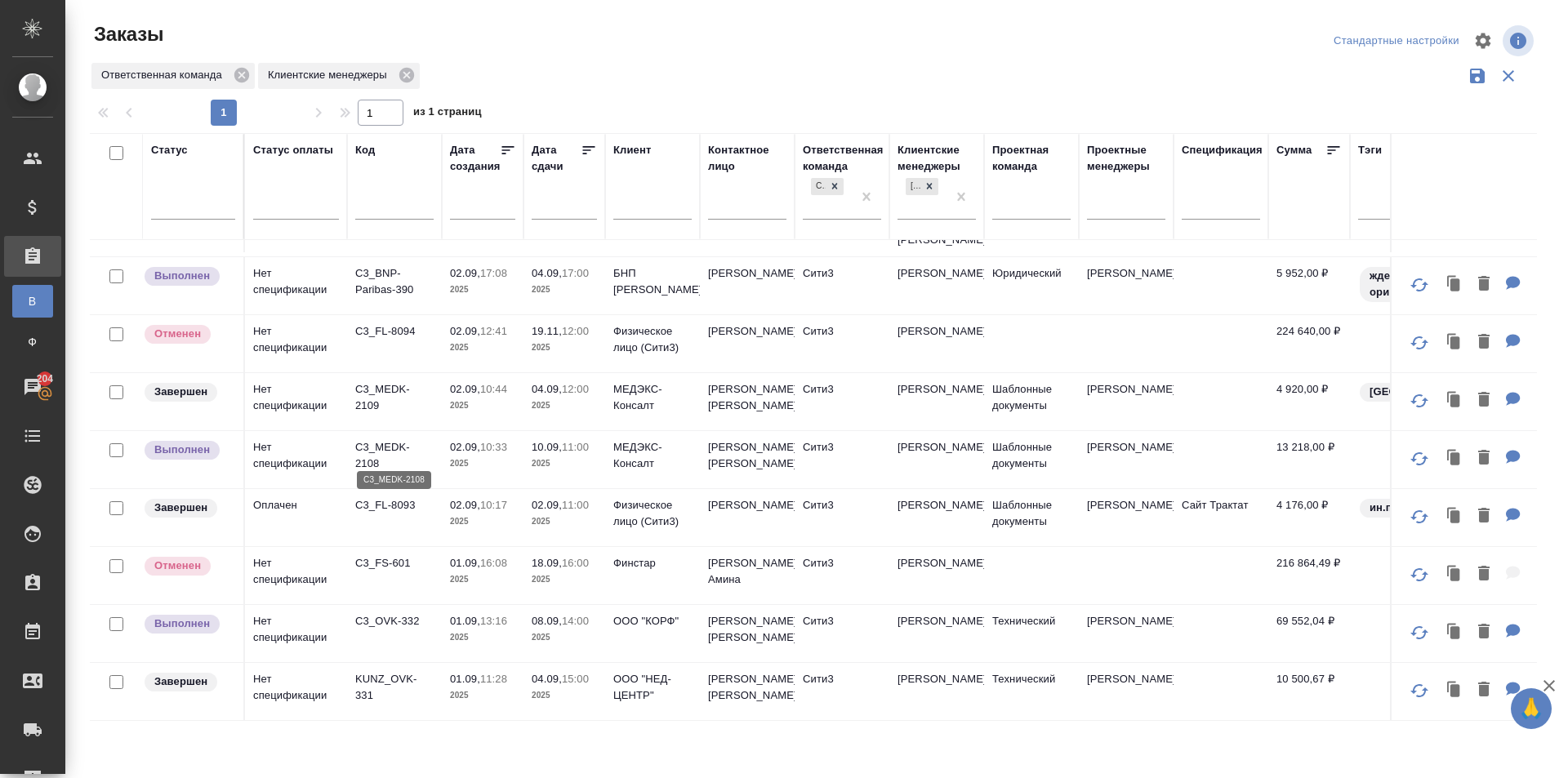
click at [392, 443] on p "C3_MEDK-2108" at bounding box center [394, 456] width 79 height 32
click at [380, 400] on p "C3_MEDK-2109" at bounding box center [394, 398] width 79 height 32
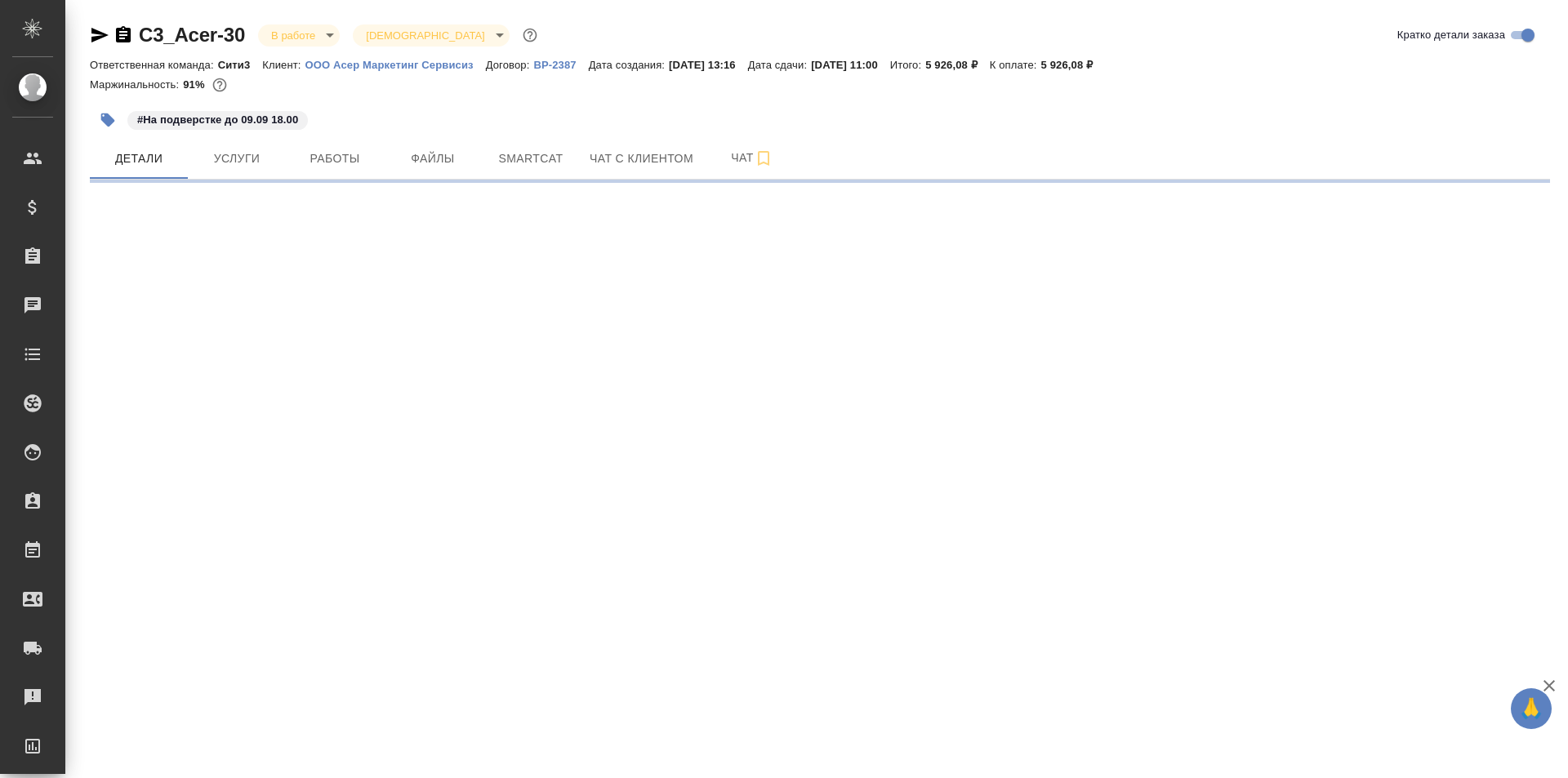
select select "RU"
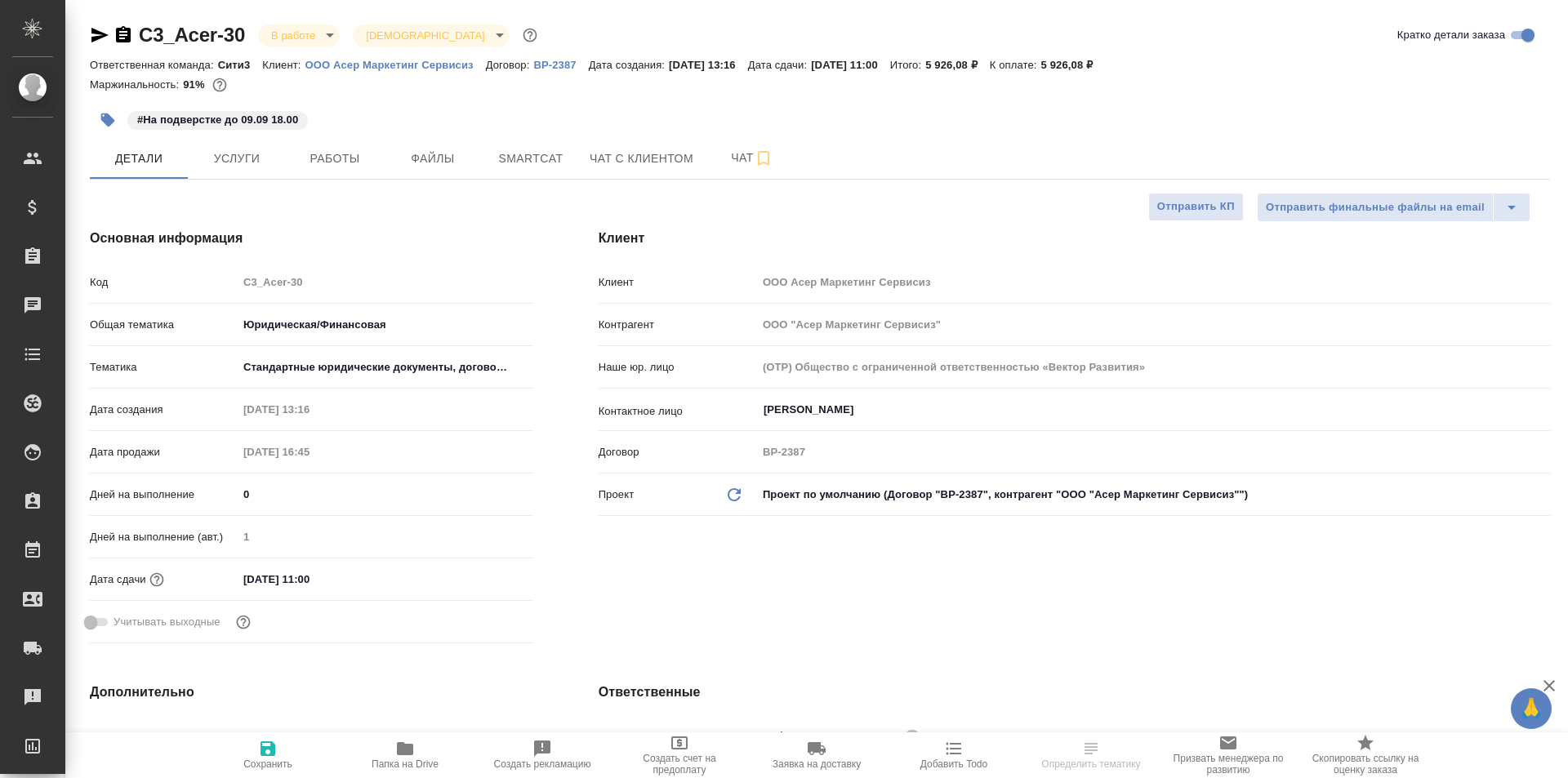
type textarea "x"
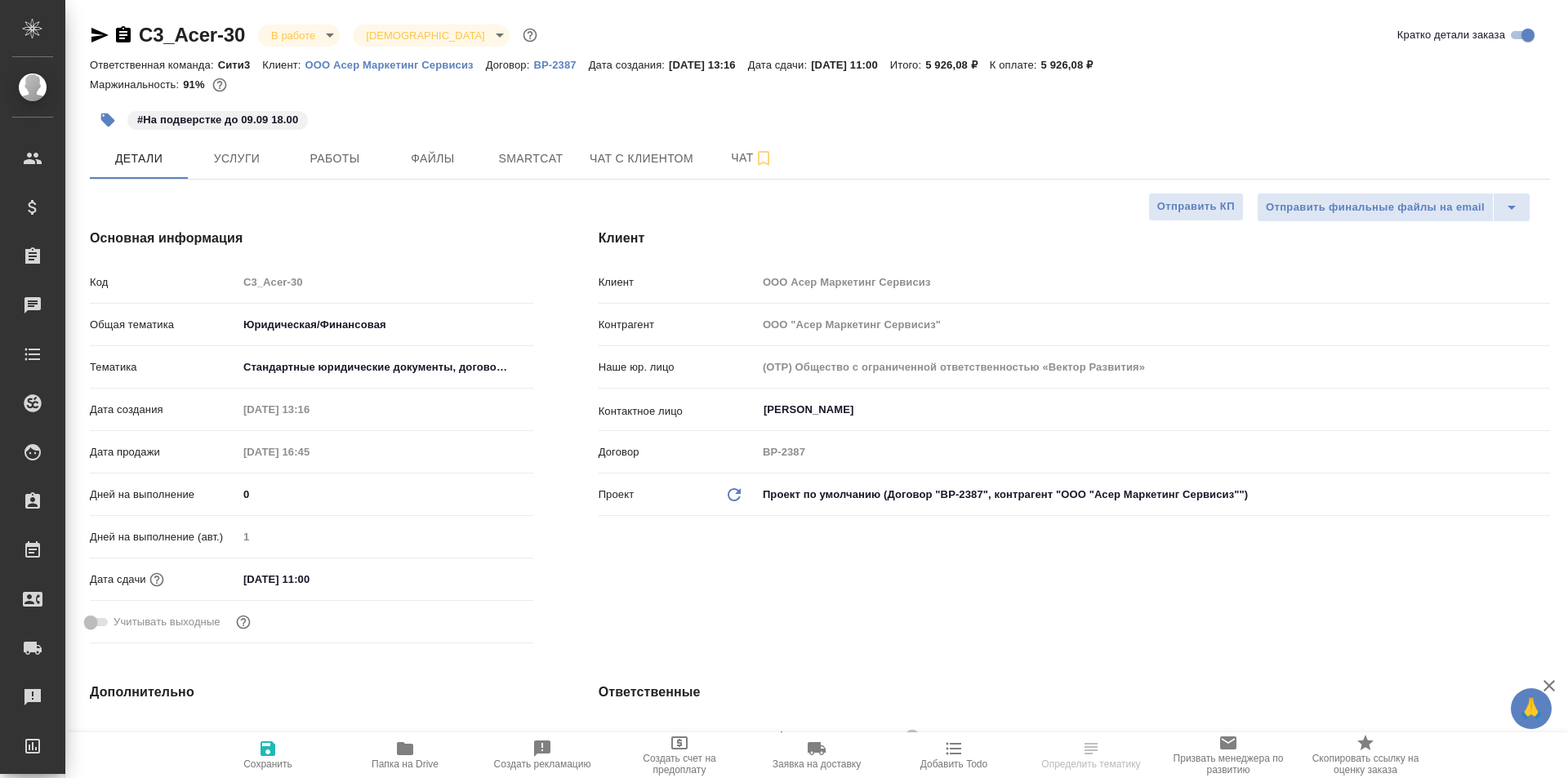
type textarea "x"
click at [127, 32] on icon "button" at bounding box center [124, 34] width 14 height 16
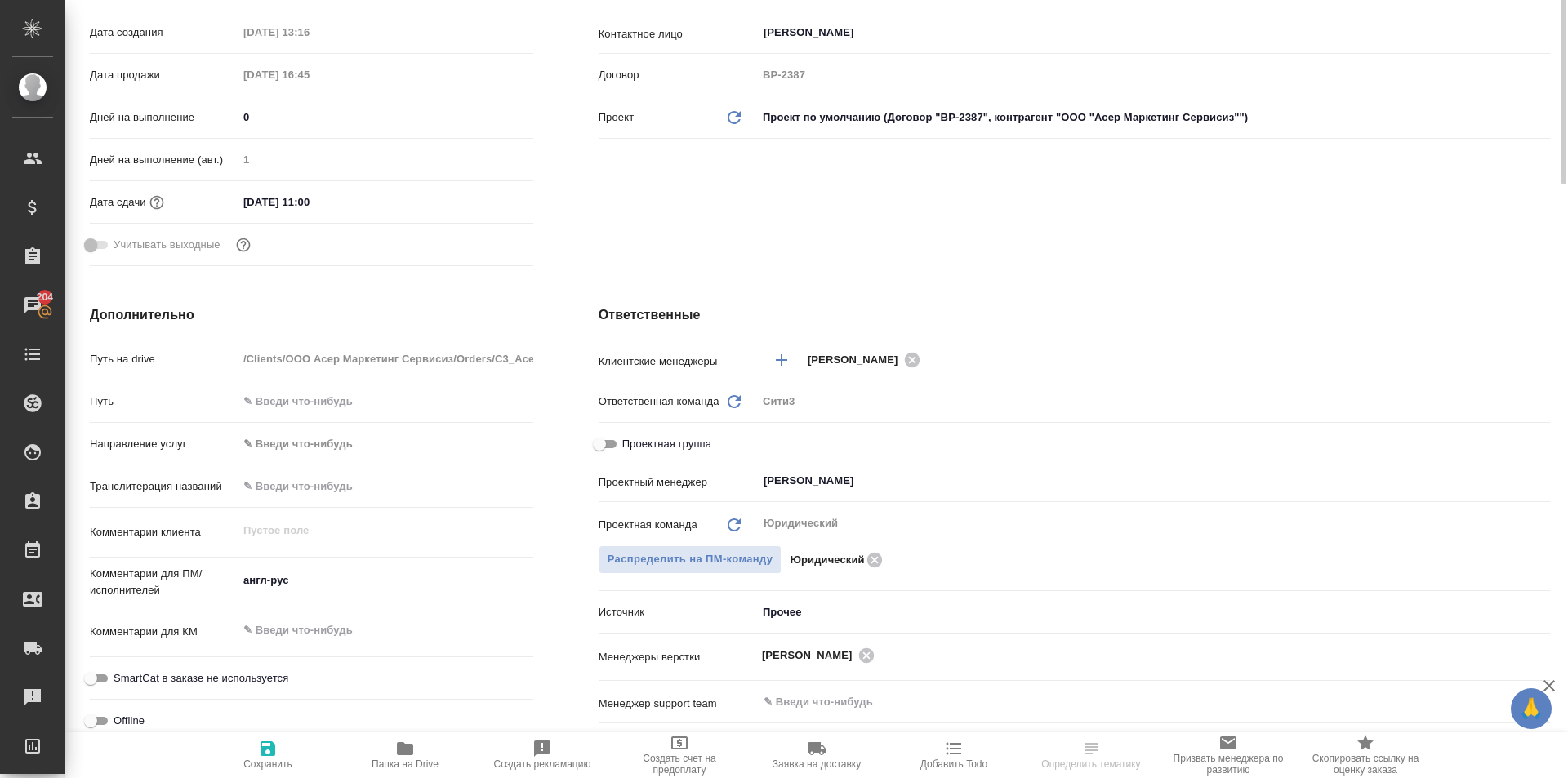
scroll to position [133, 0]
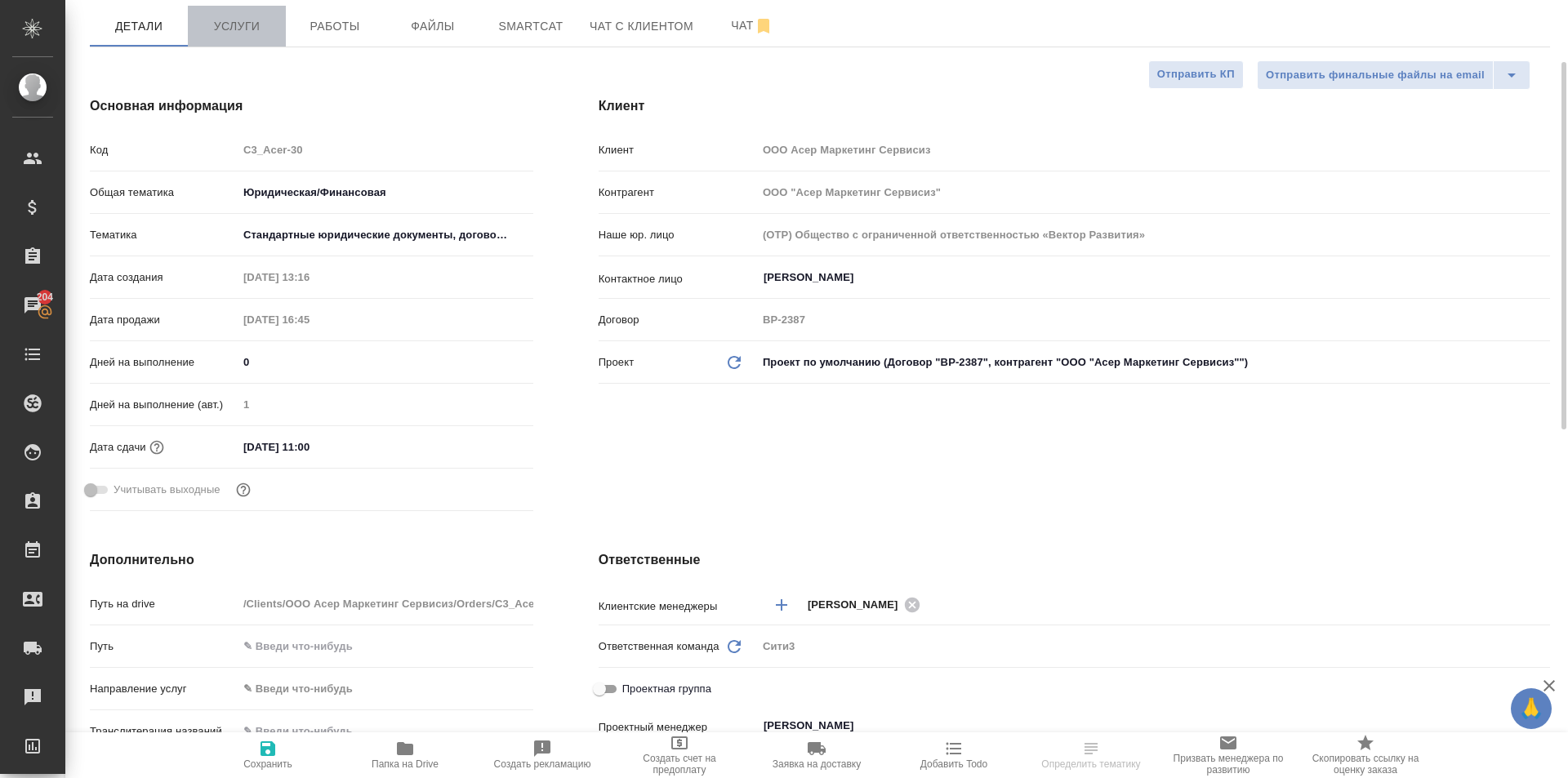
click at [246, 43] on button "Услуги" at bounding box center [237, 25] width 98 height 41
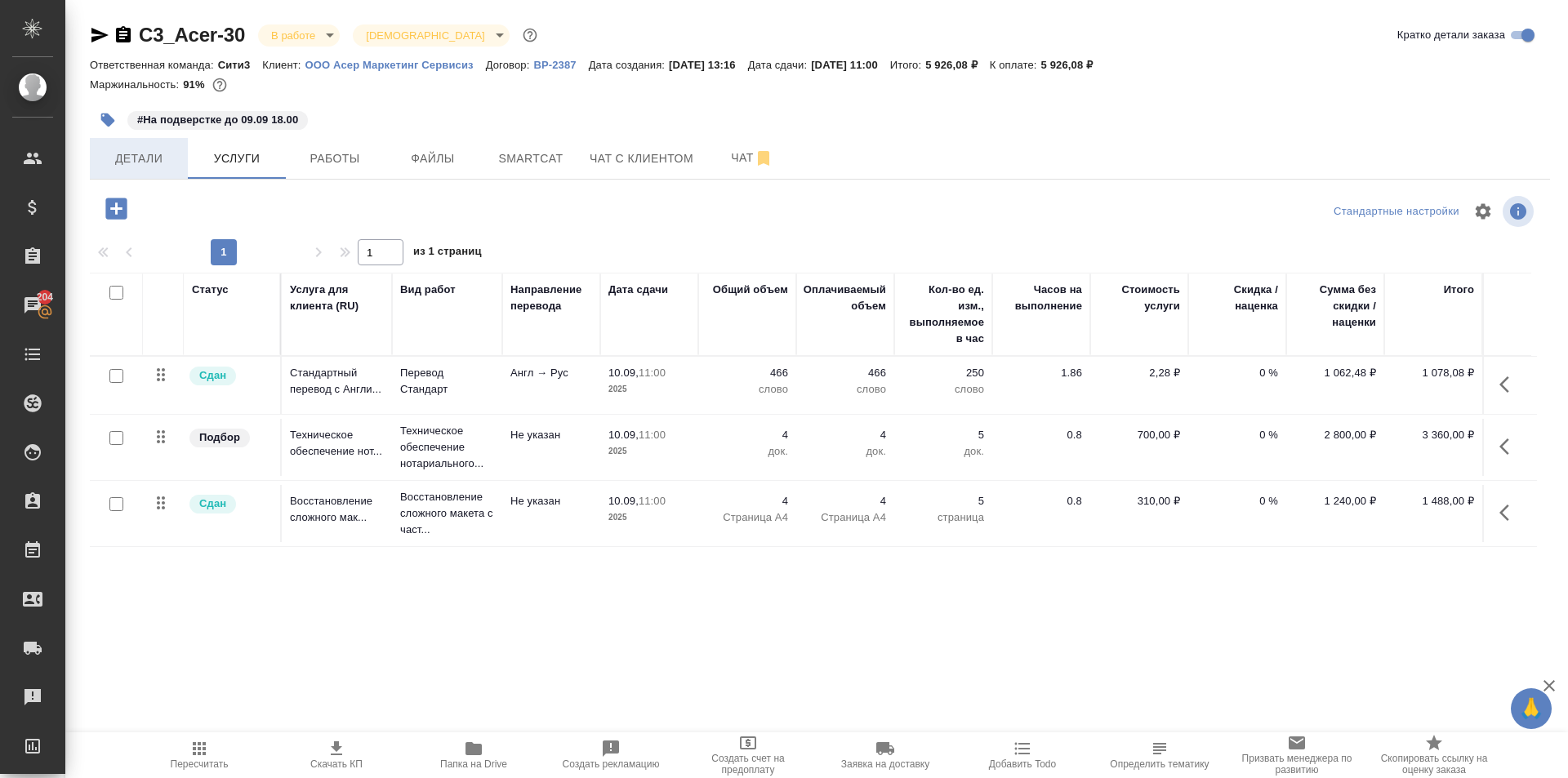
click at [155, 155] on span "Детали" at bounding box center [138, 159] width 79 height 21
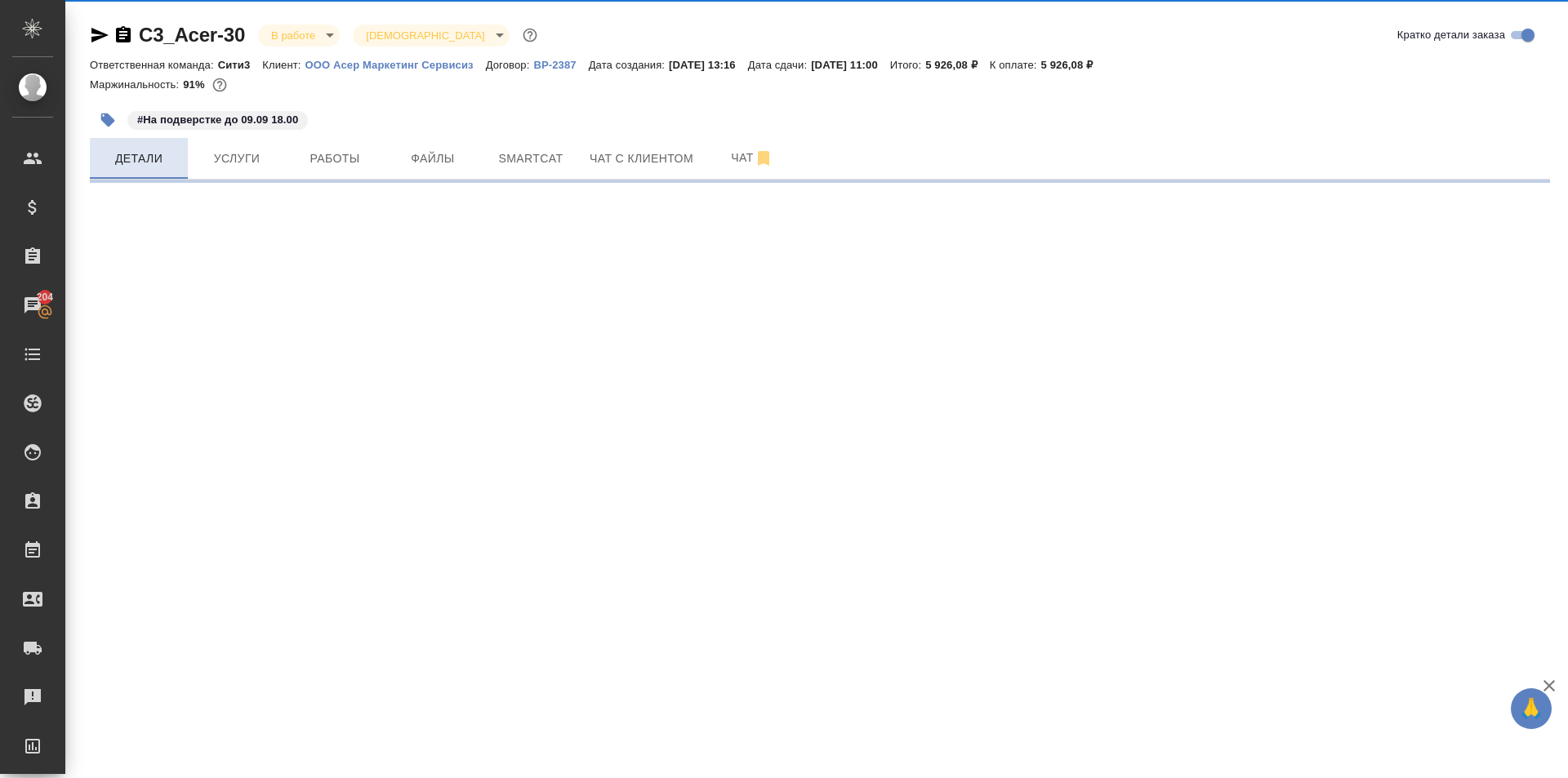
select select "RU"
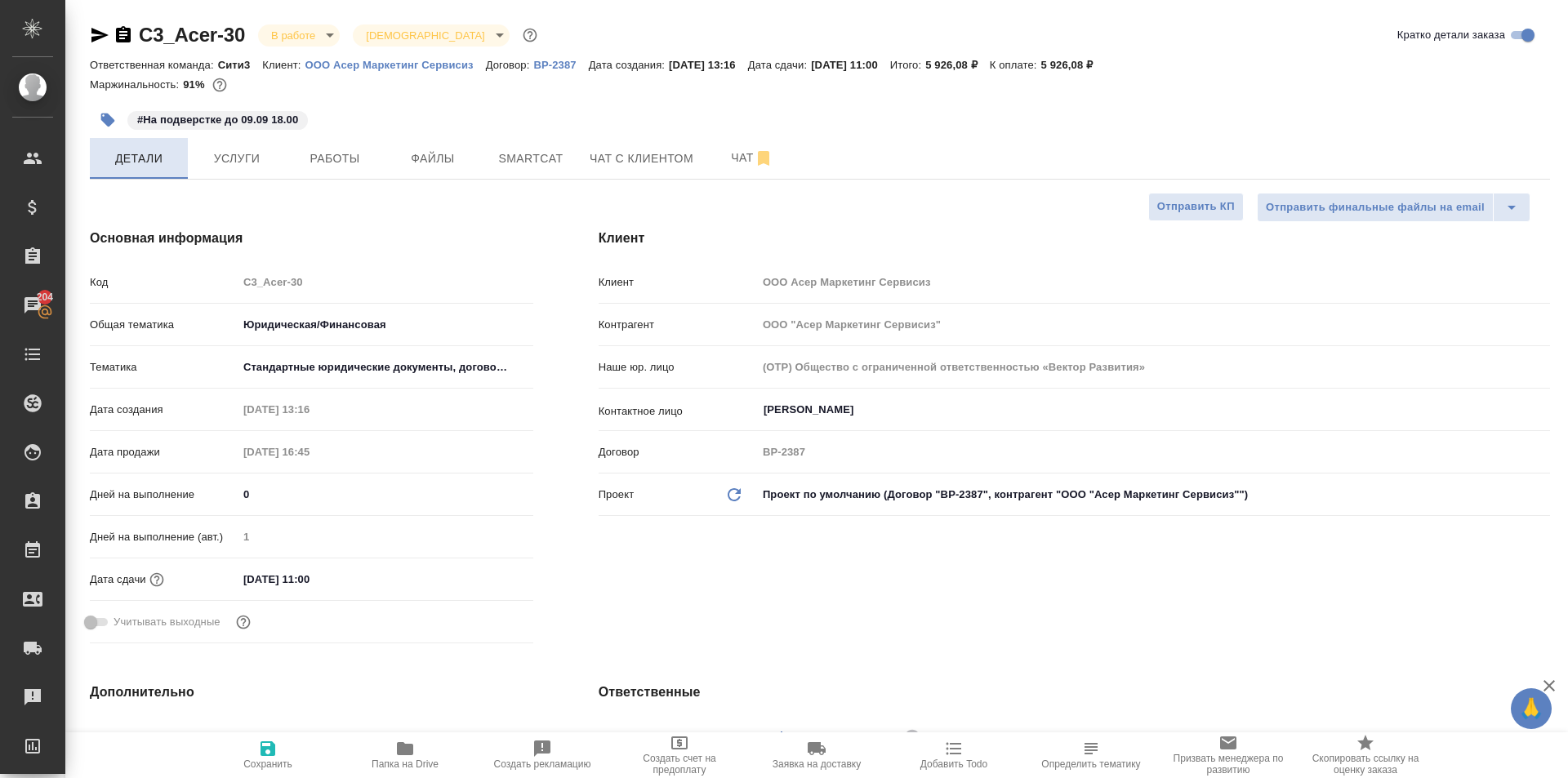
type textarea "x"
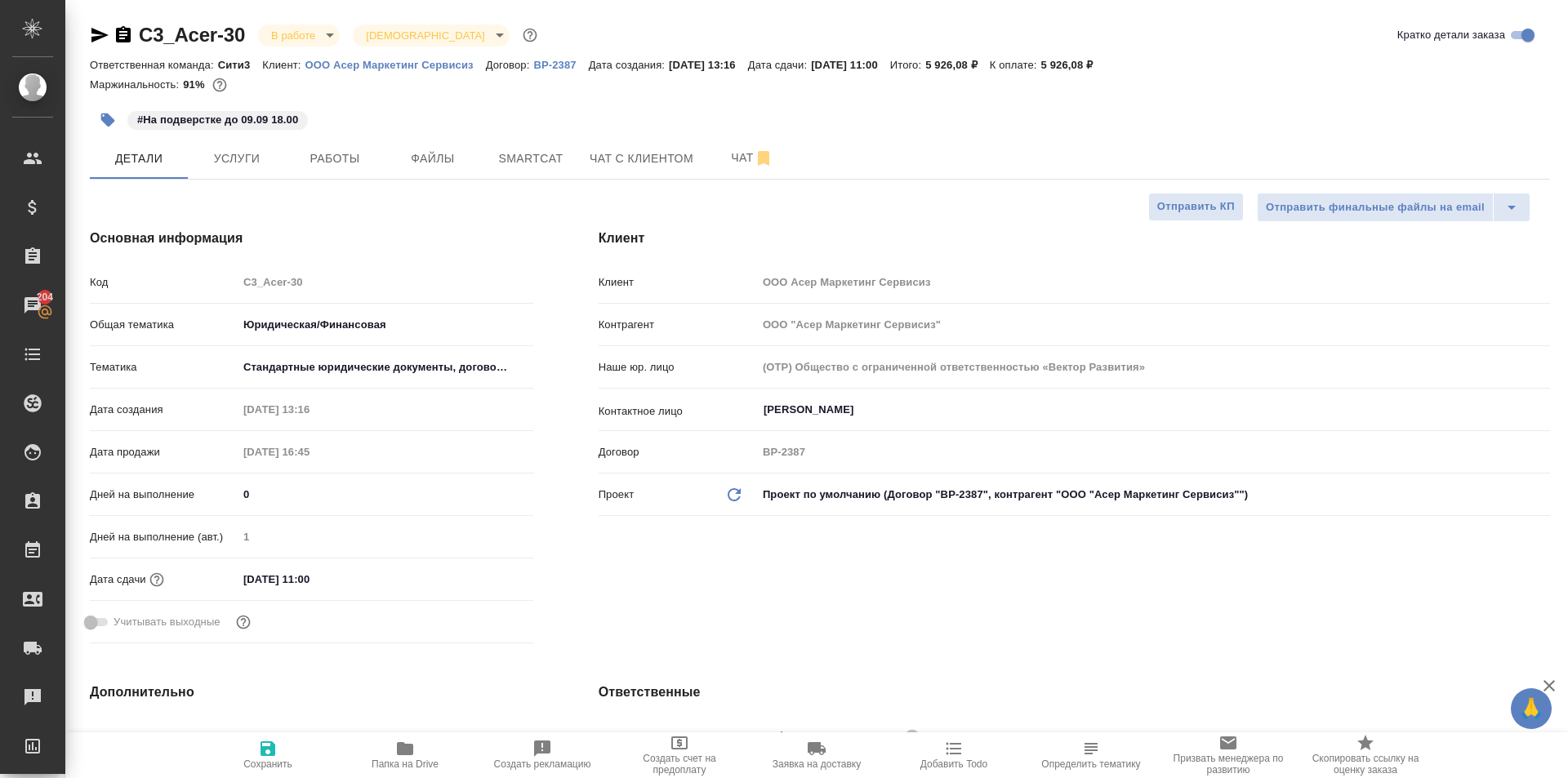
type textarea "x"
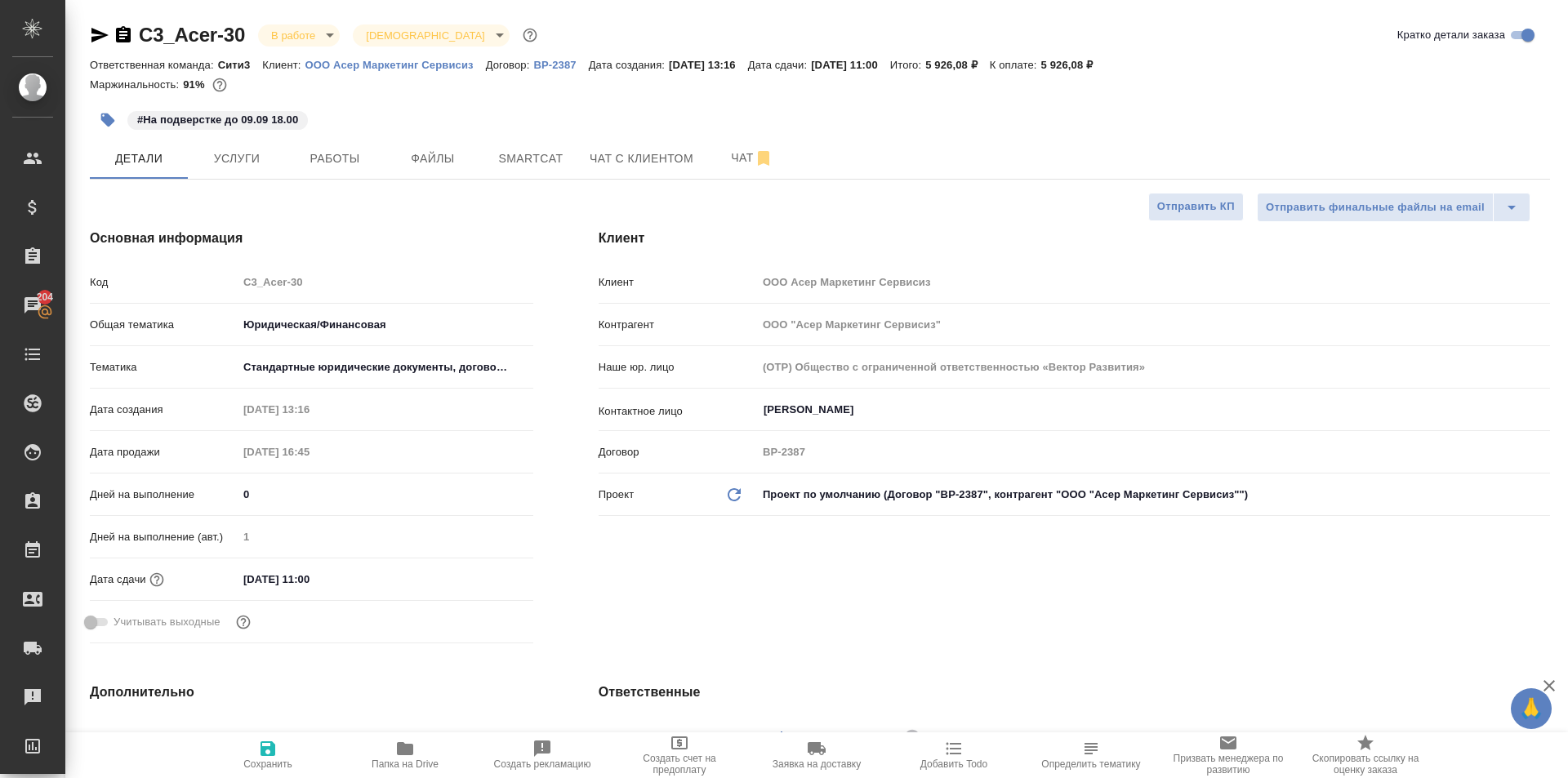
type textarea "x"
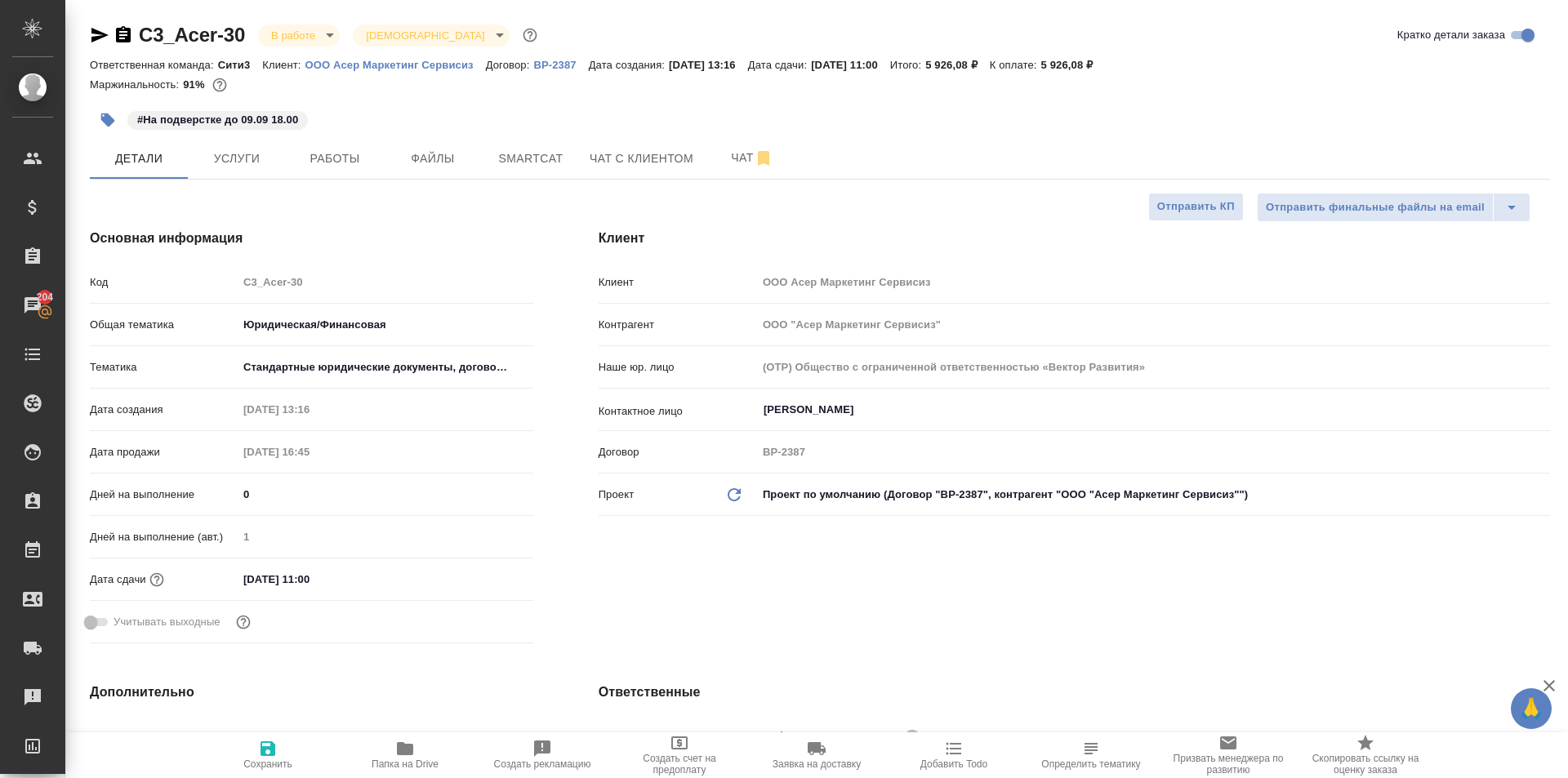
type textarea "x"
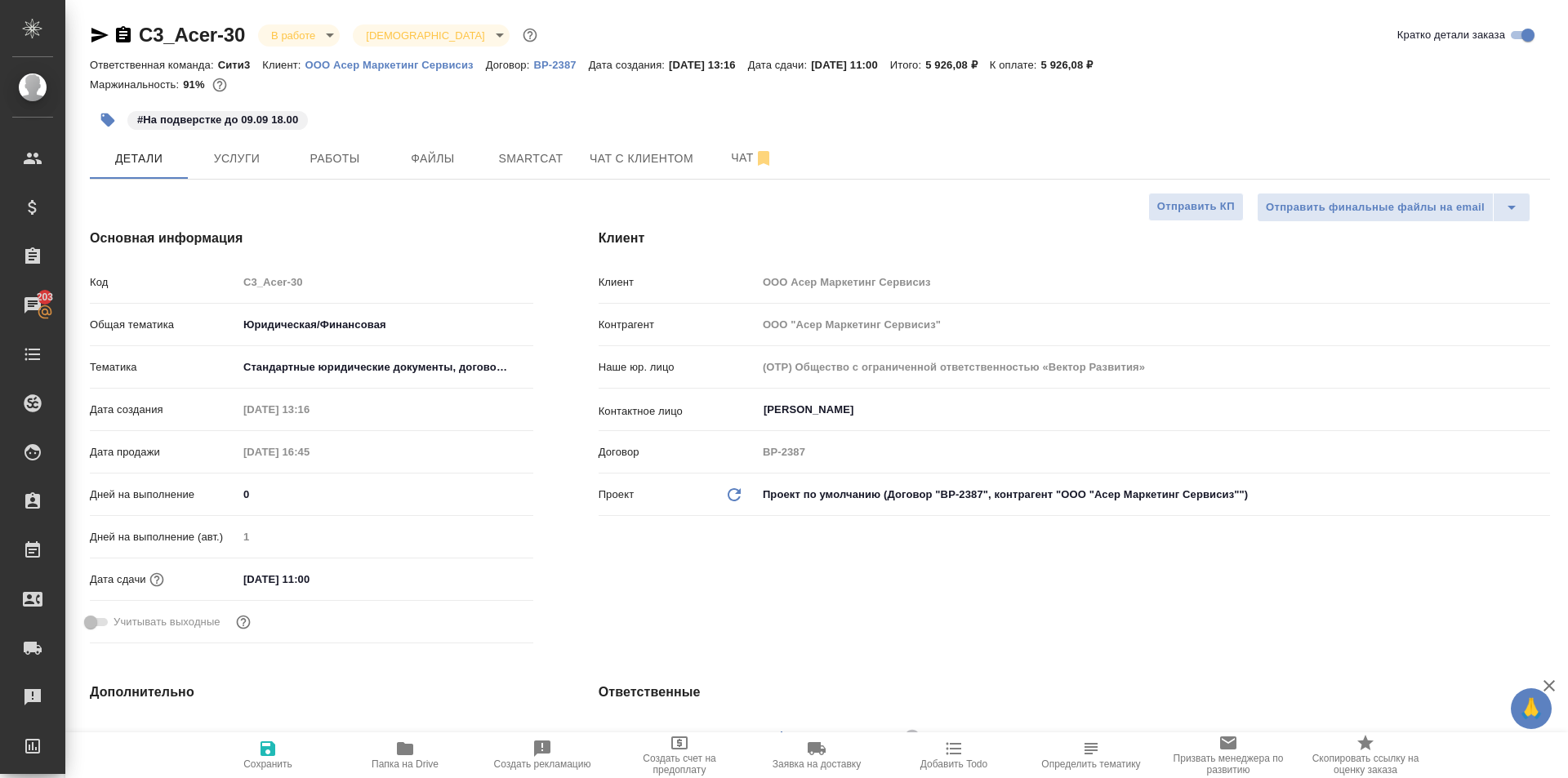
type textarea "x"
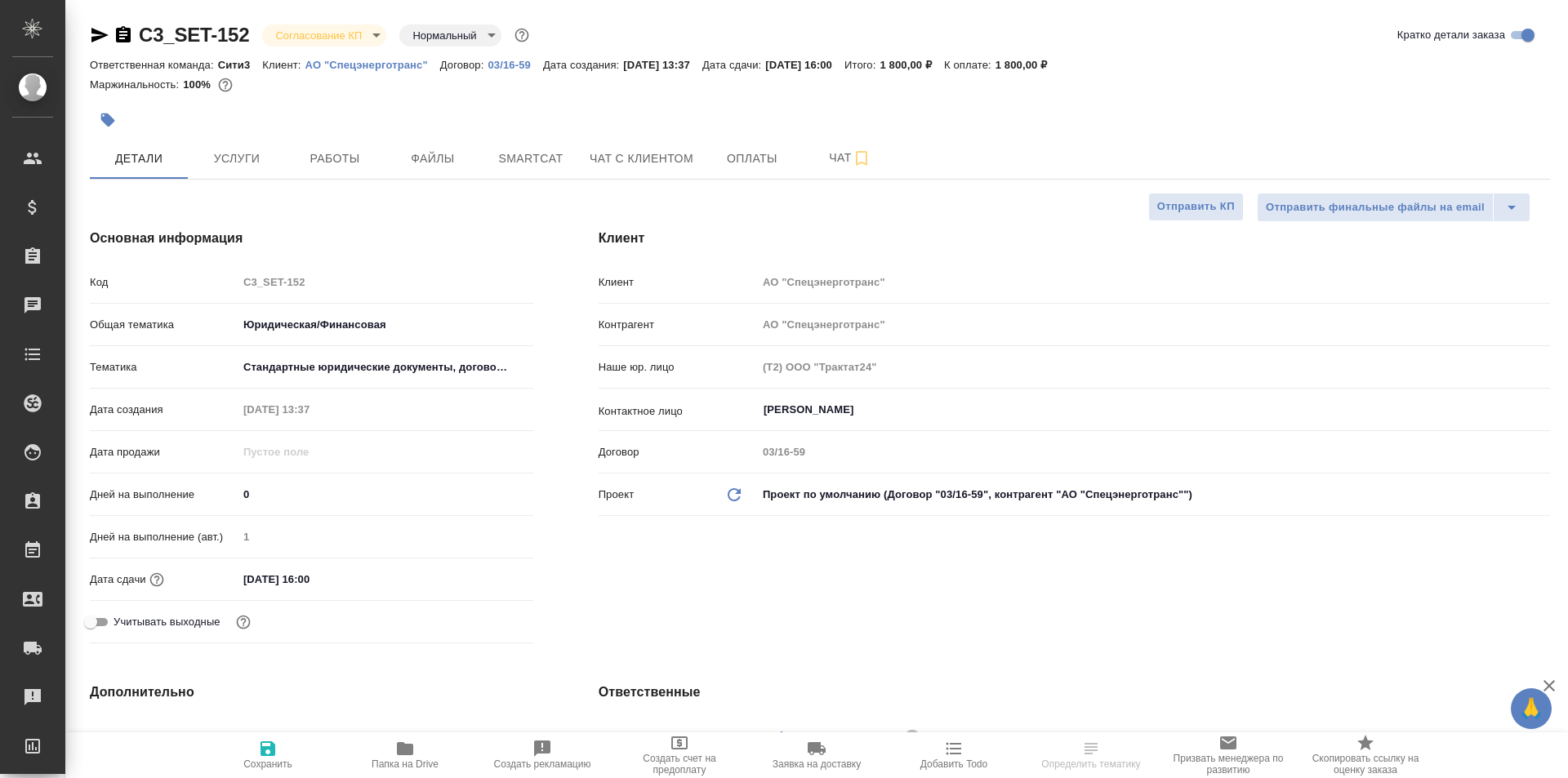
select select "RU"
click at [123, 32] on icon "button" at bounding box center [124, 35] width 20 height 20
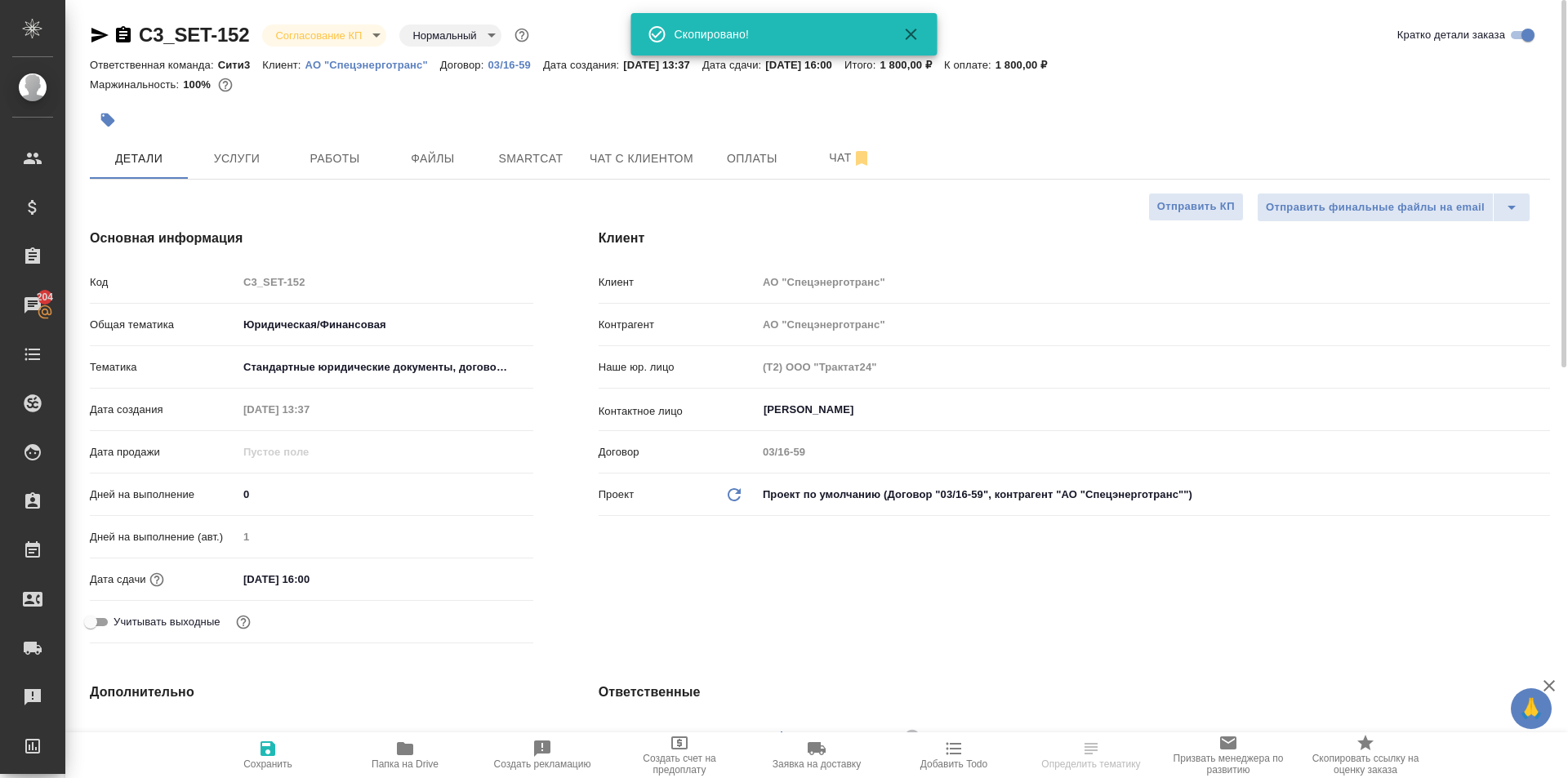
select select "RU"
type textarea "x"
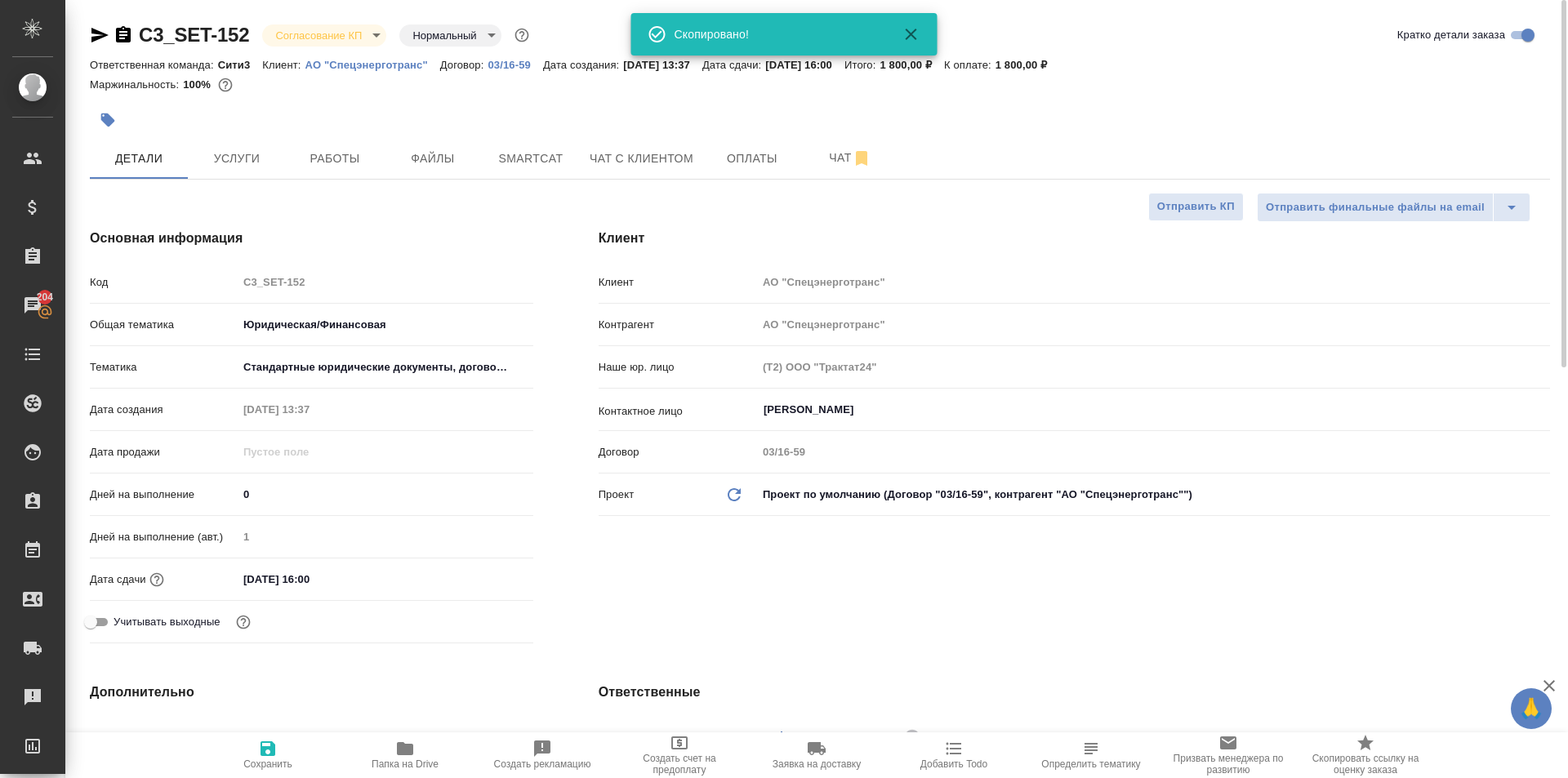
type textarea "x"
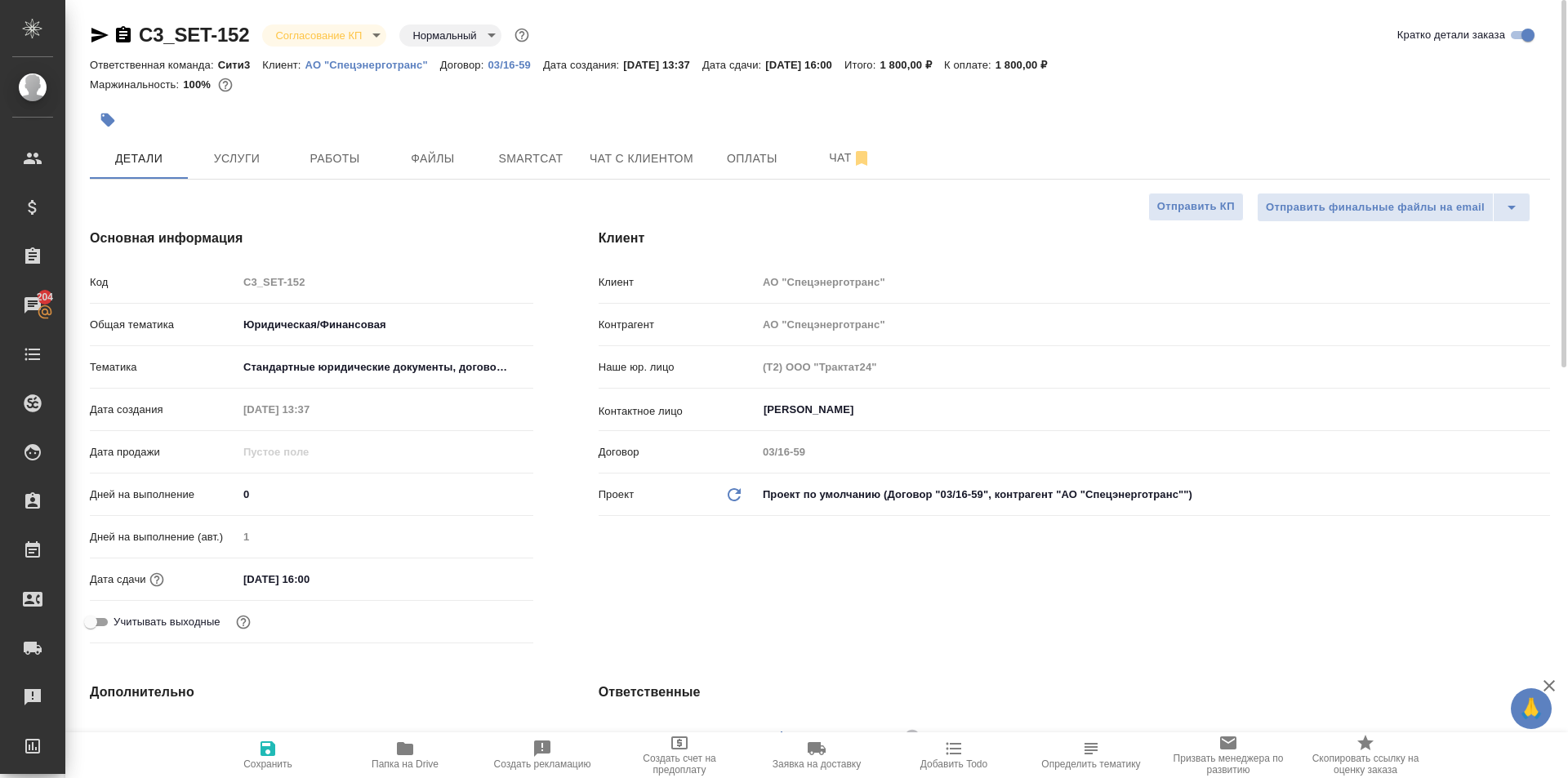
type textarea "x"
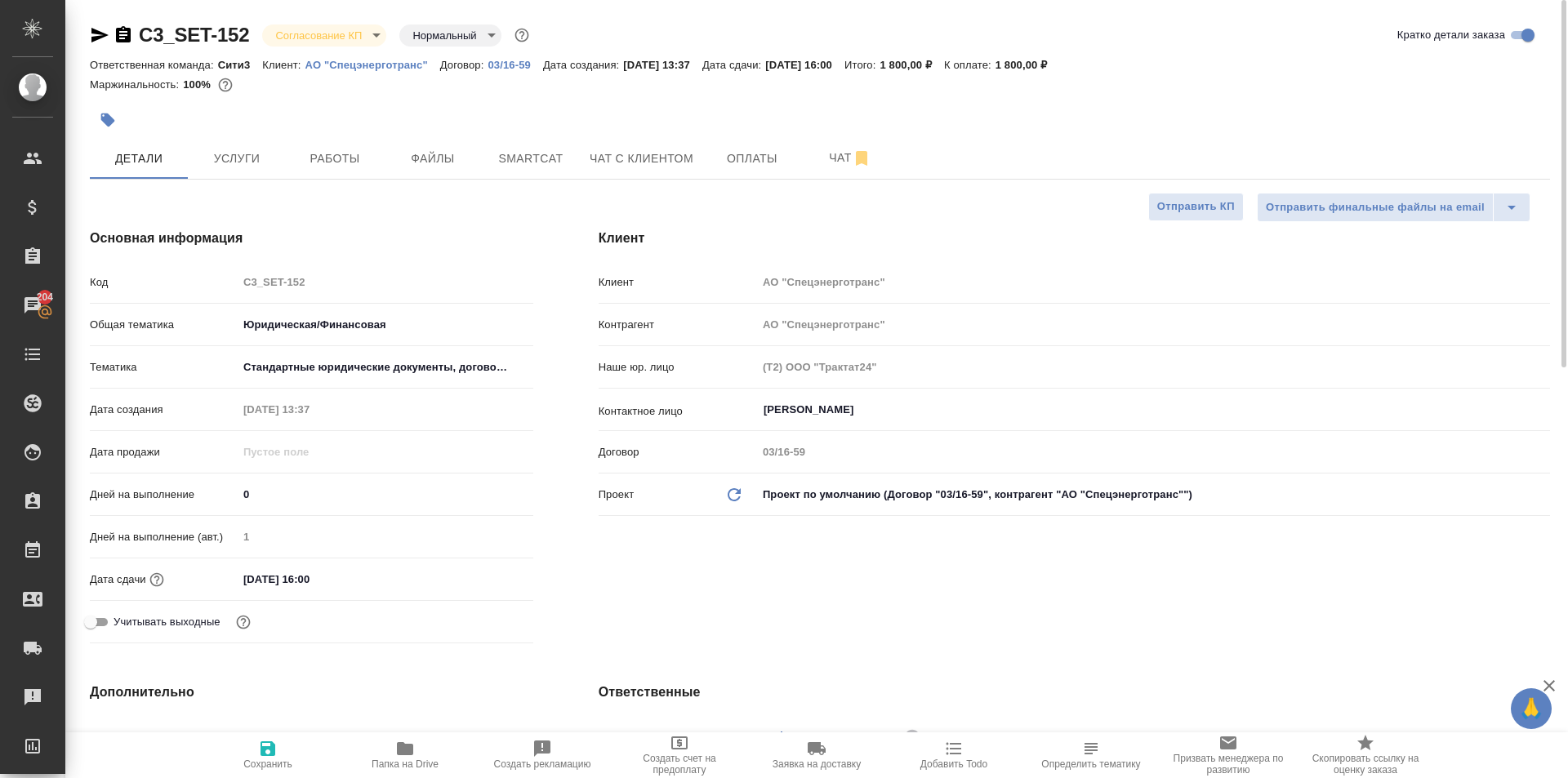
type textarea "x"
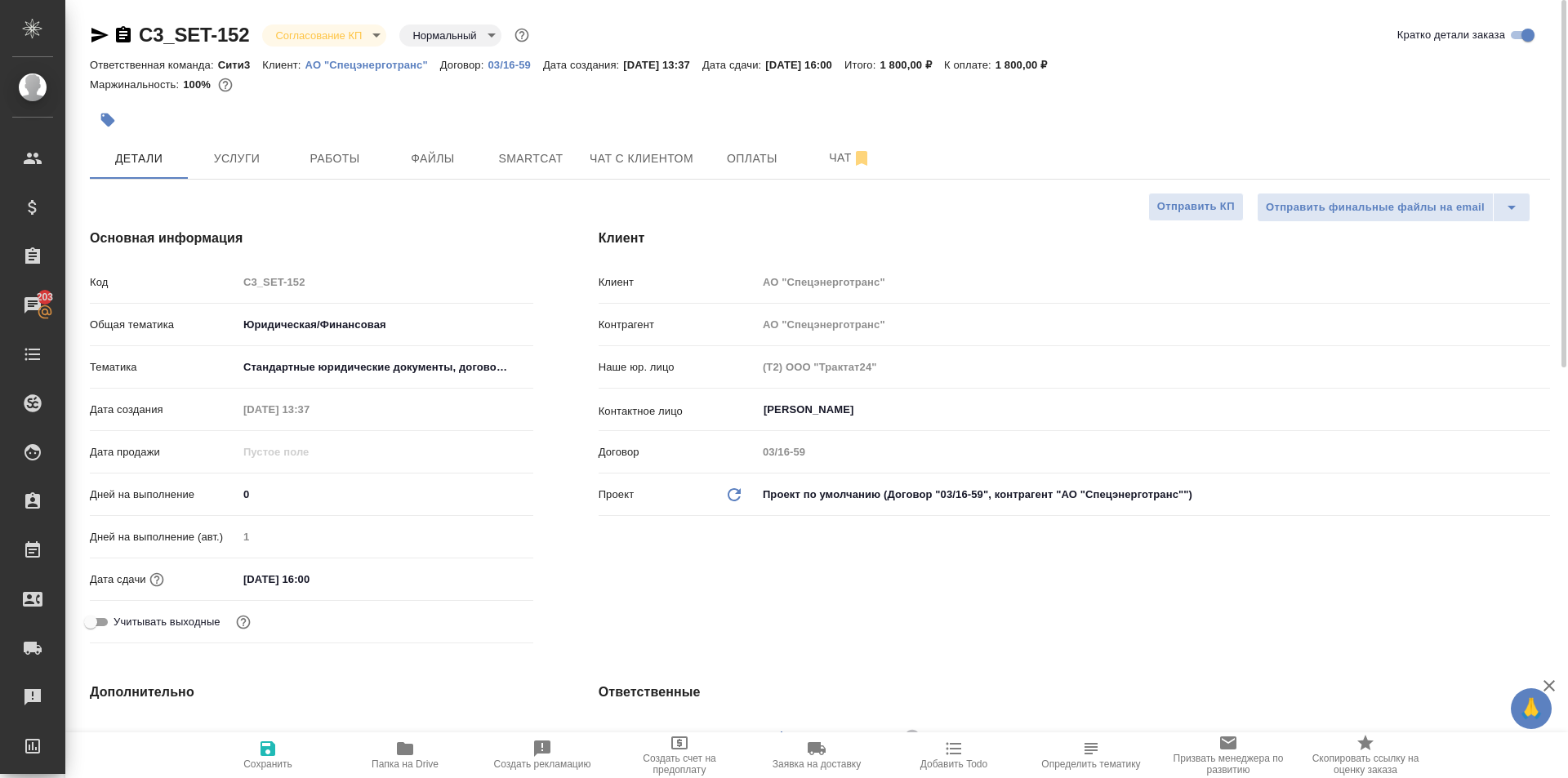
type textarea "x"
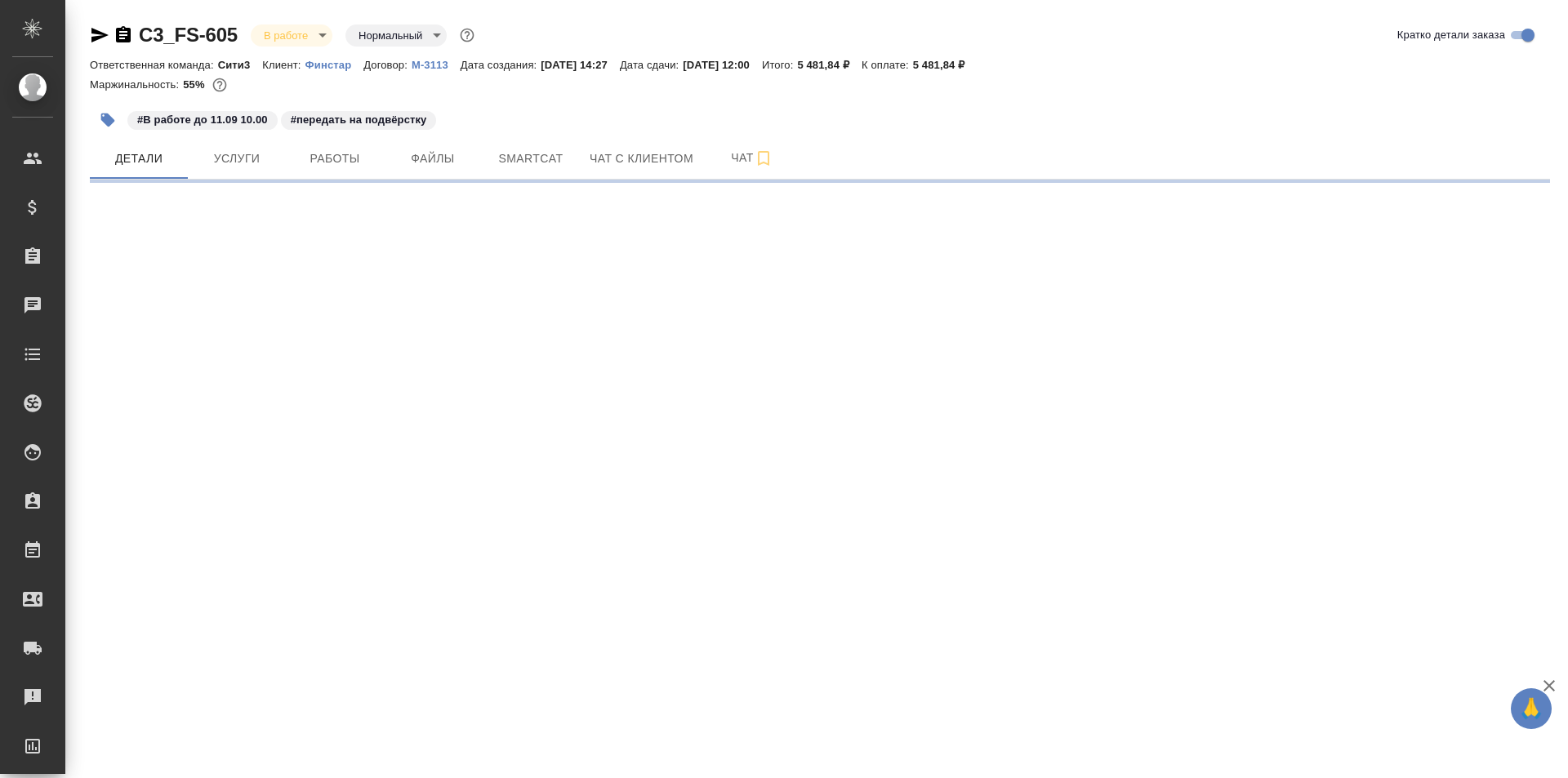
select select "RU"
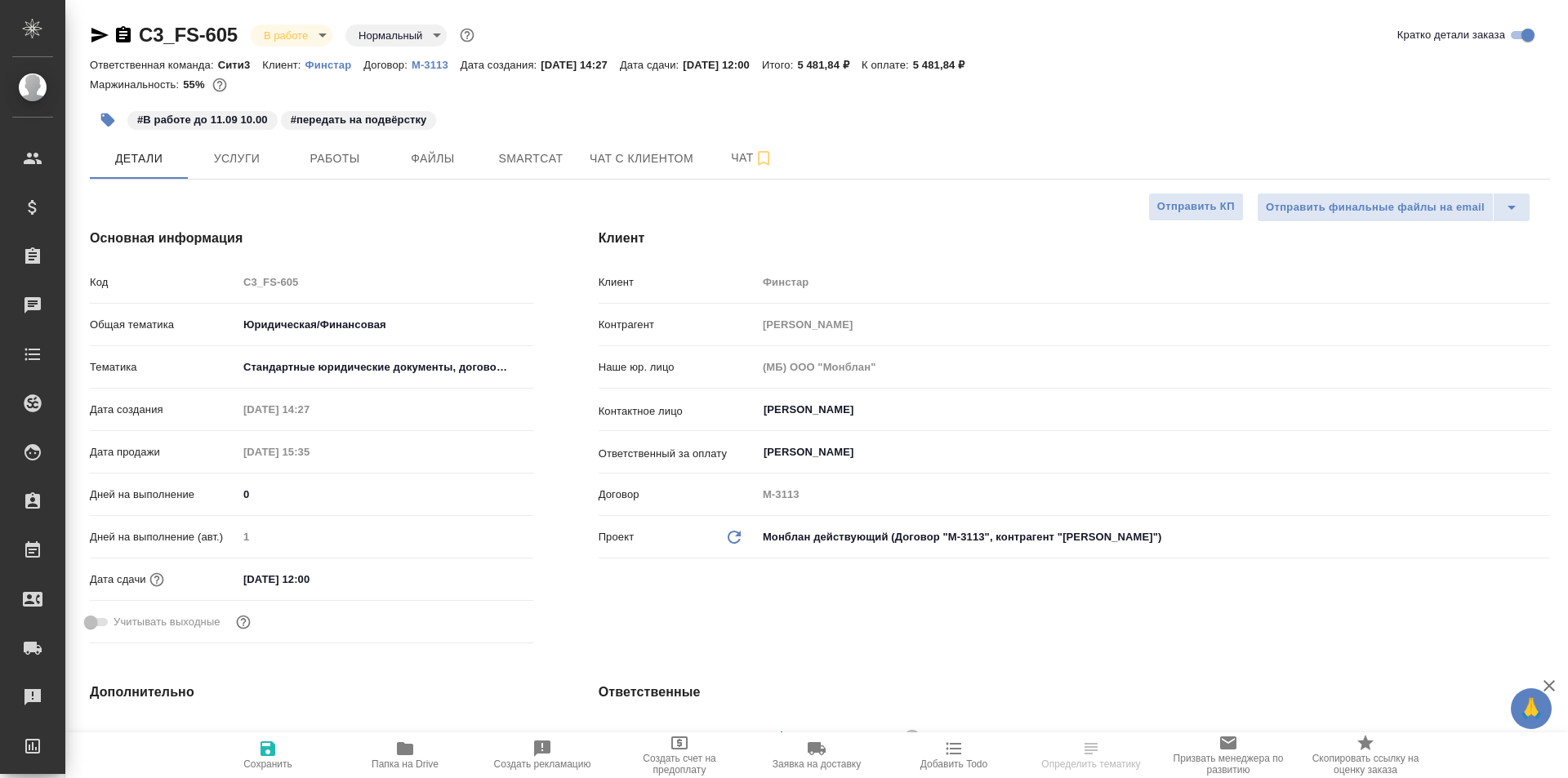
type textarea "x"
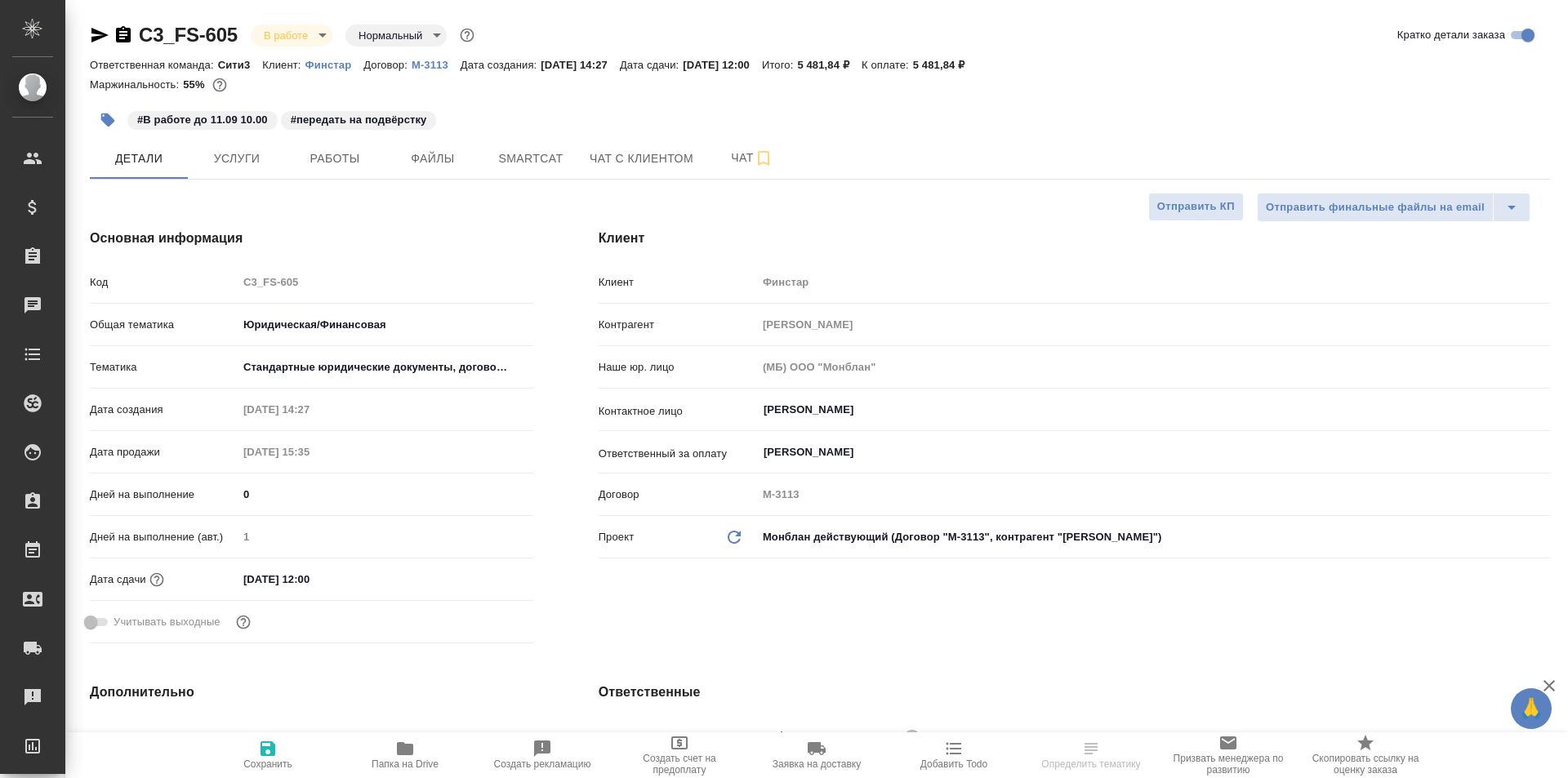
type textarea "x"
click at [121, 32] on icon "button" at bounding box center [124, 35] width 20 height 20
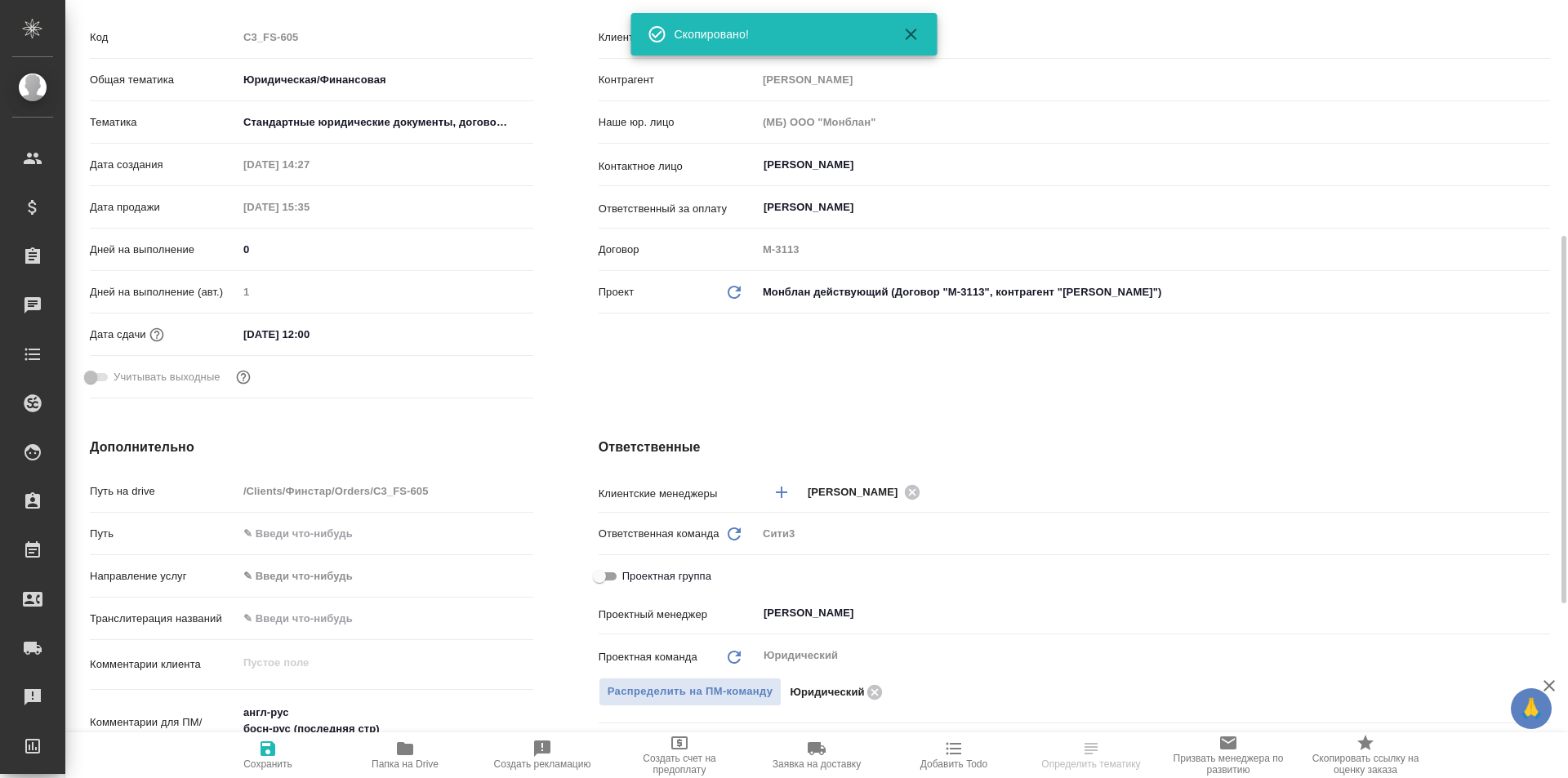
scroll to position [571, 0]
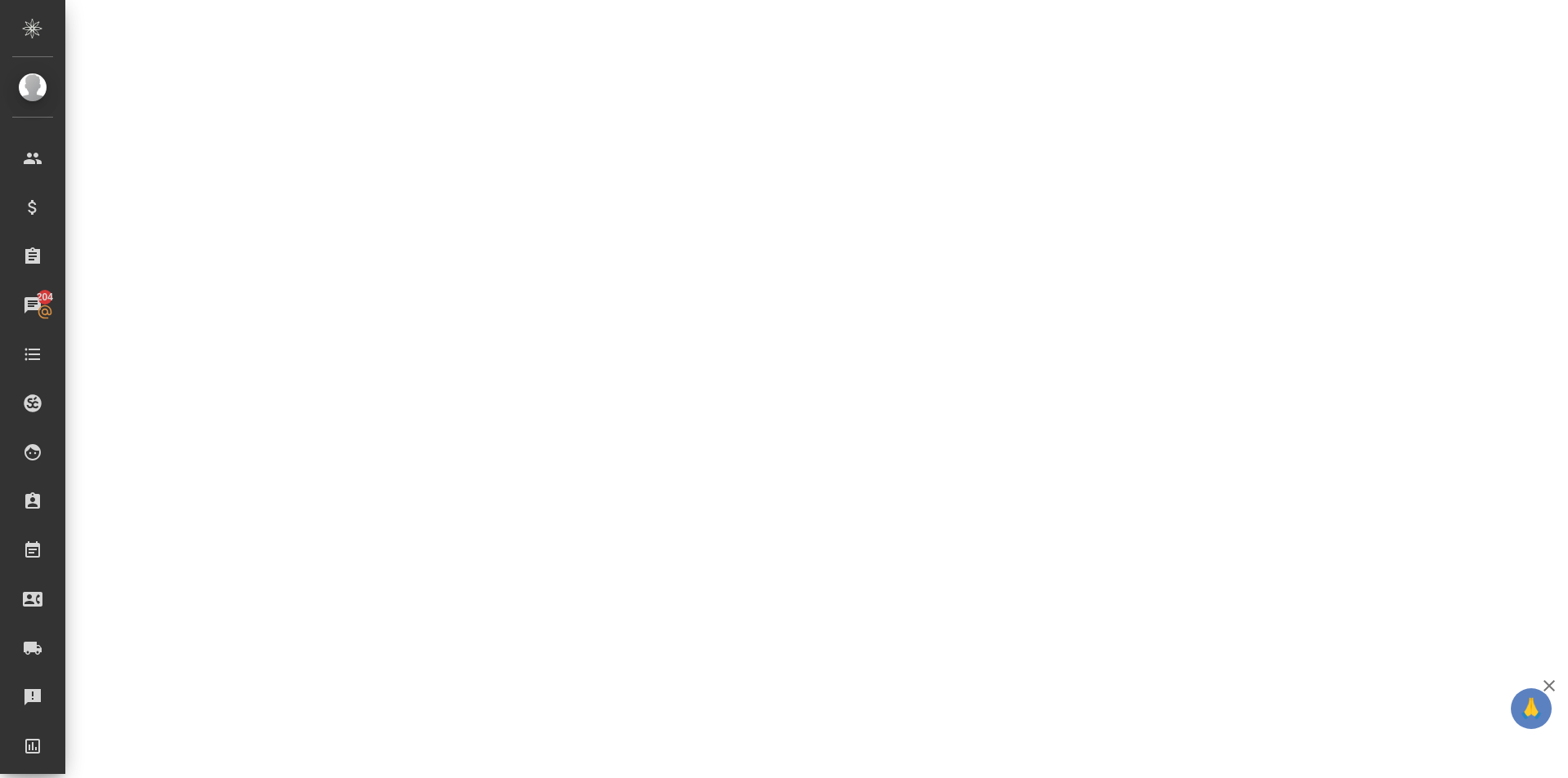
select select "RU"
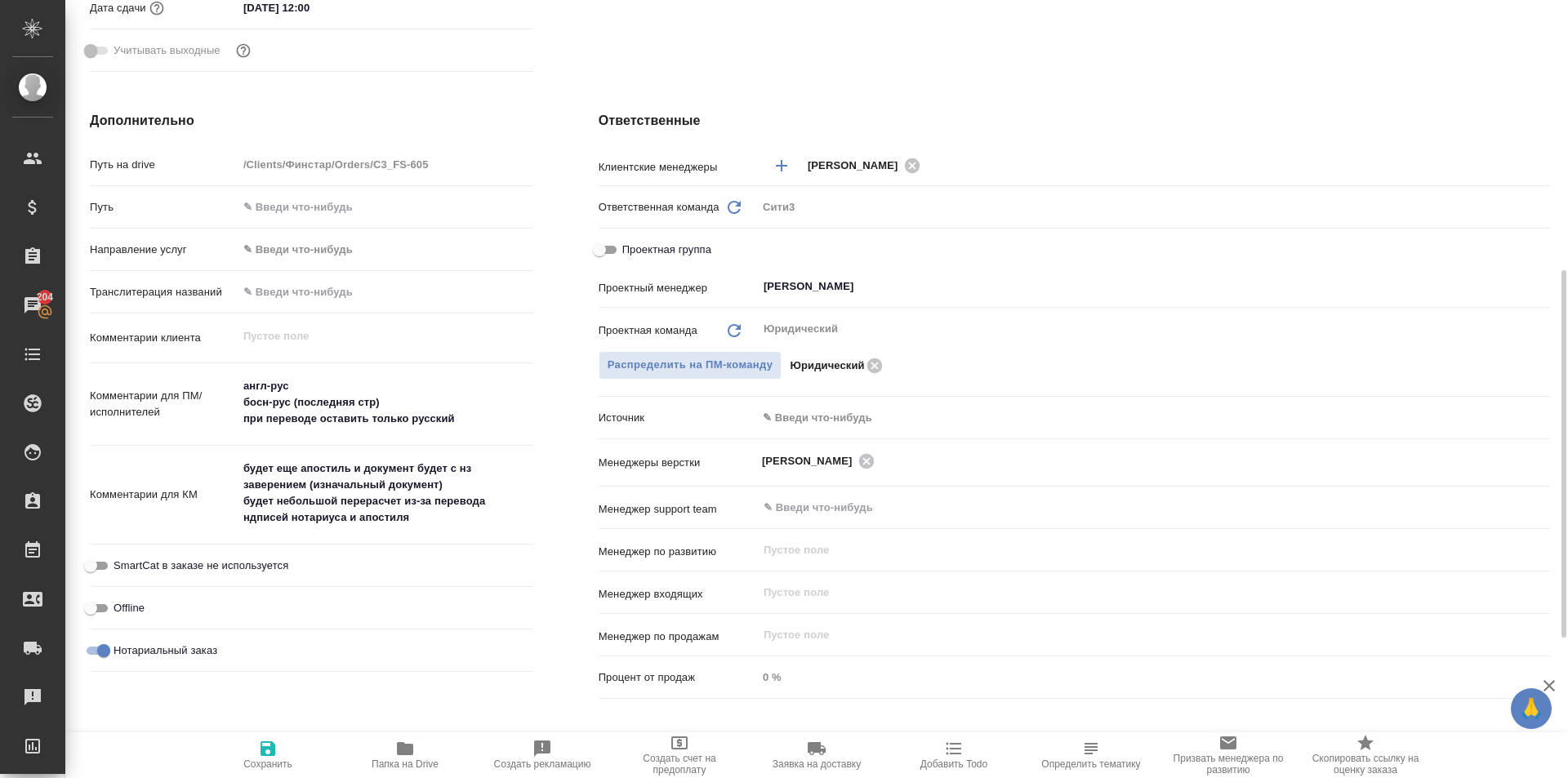
type textarea "x"
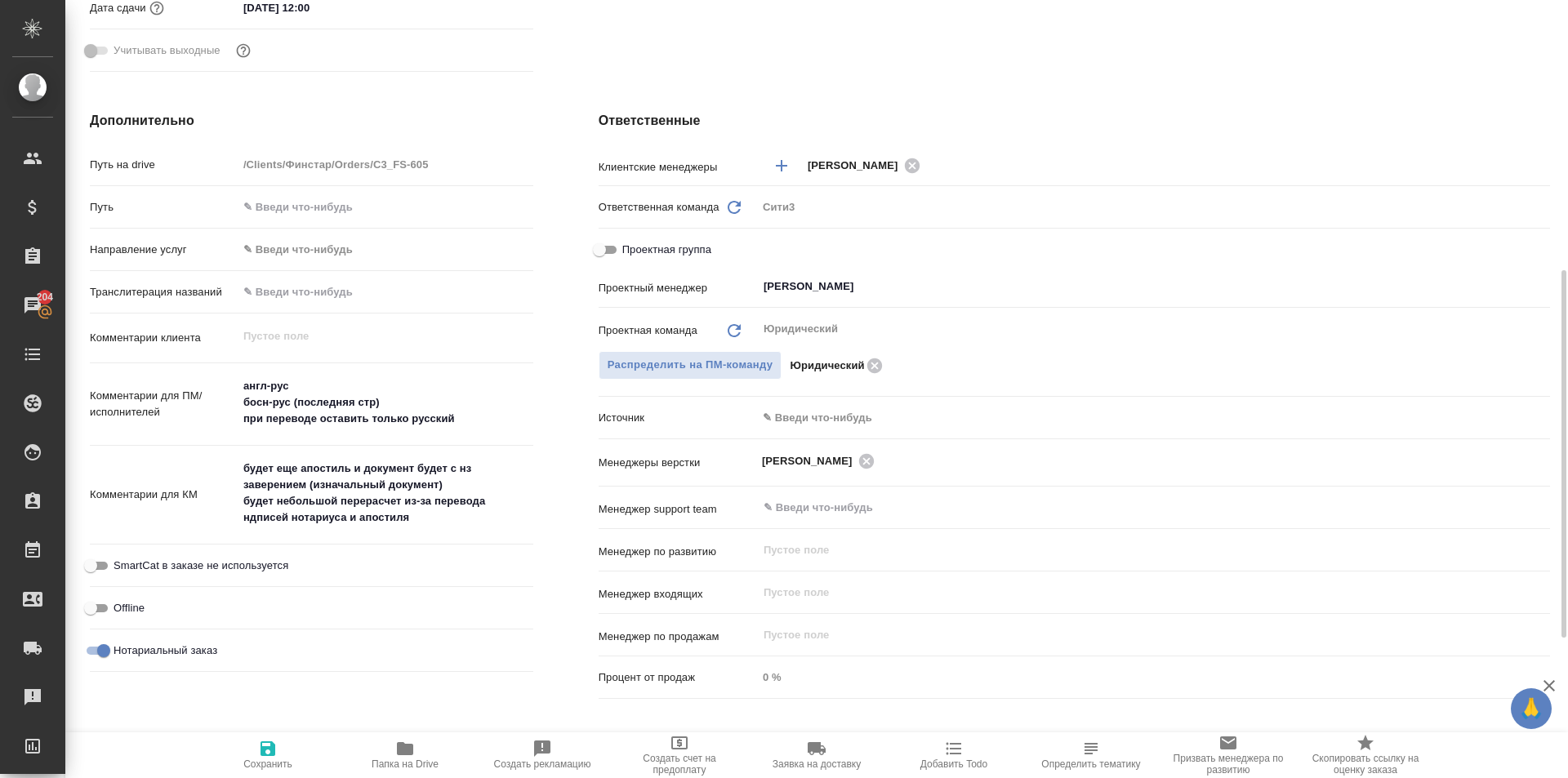
type textarea "x"
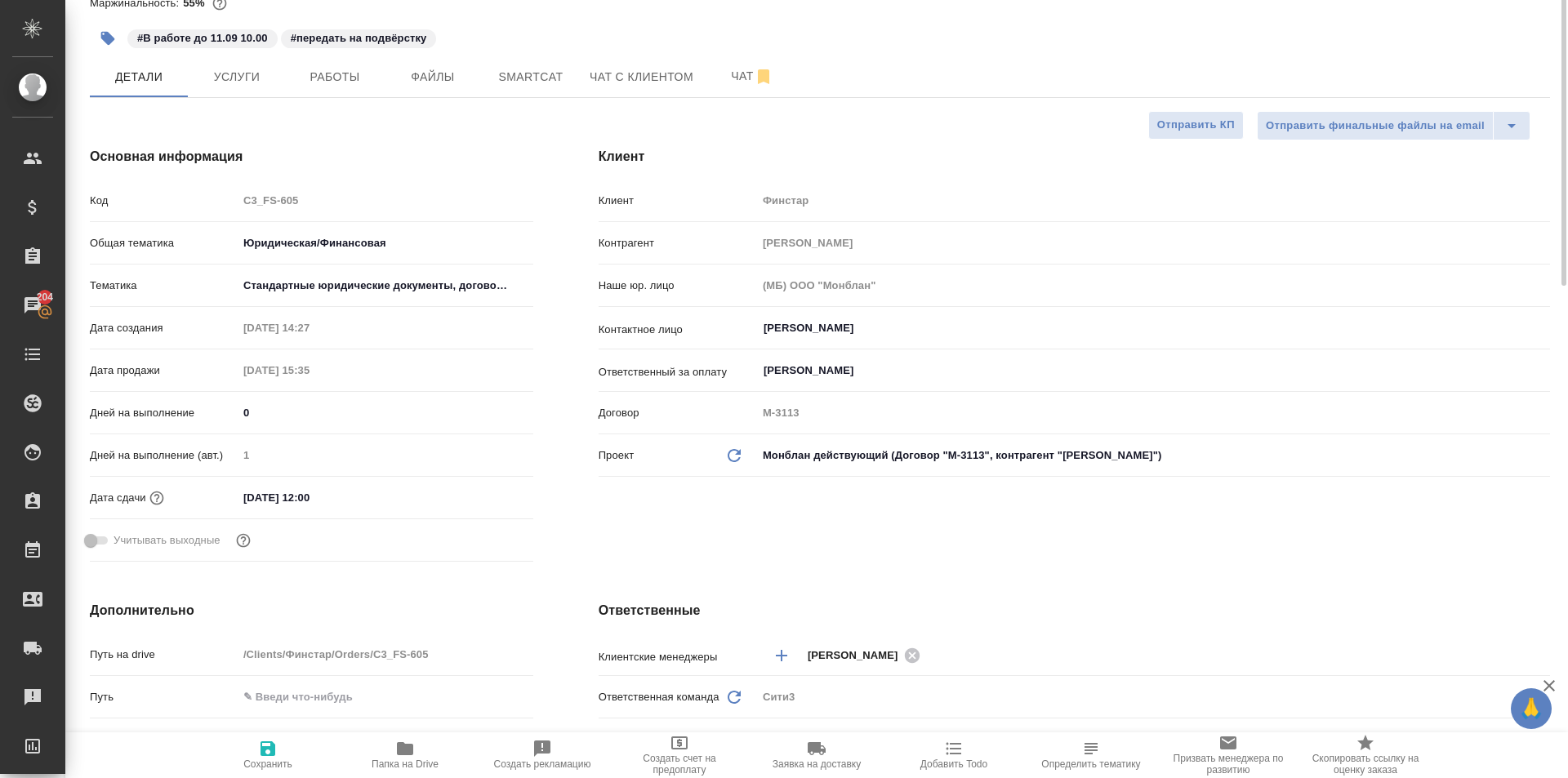
scroll to position [0, 0]
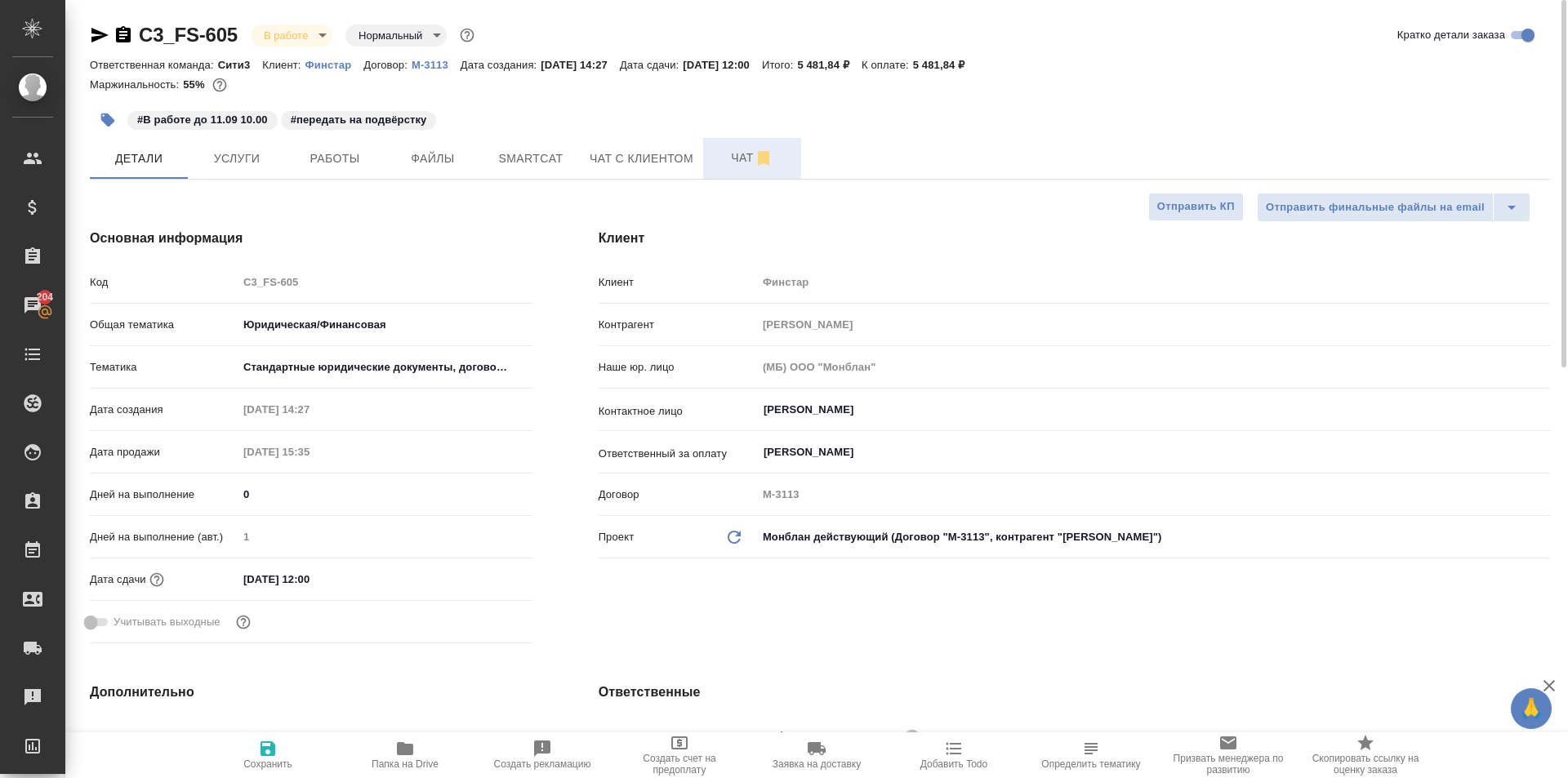
click at [710, 147] on button "Чат" at bounding box center [752, 158] width 98 height 41
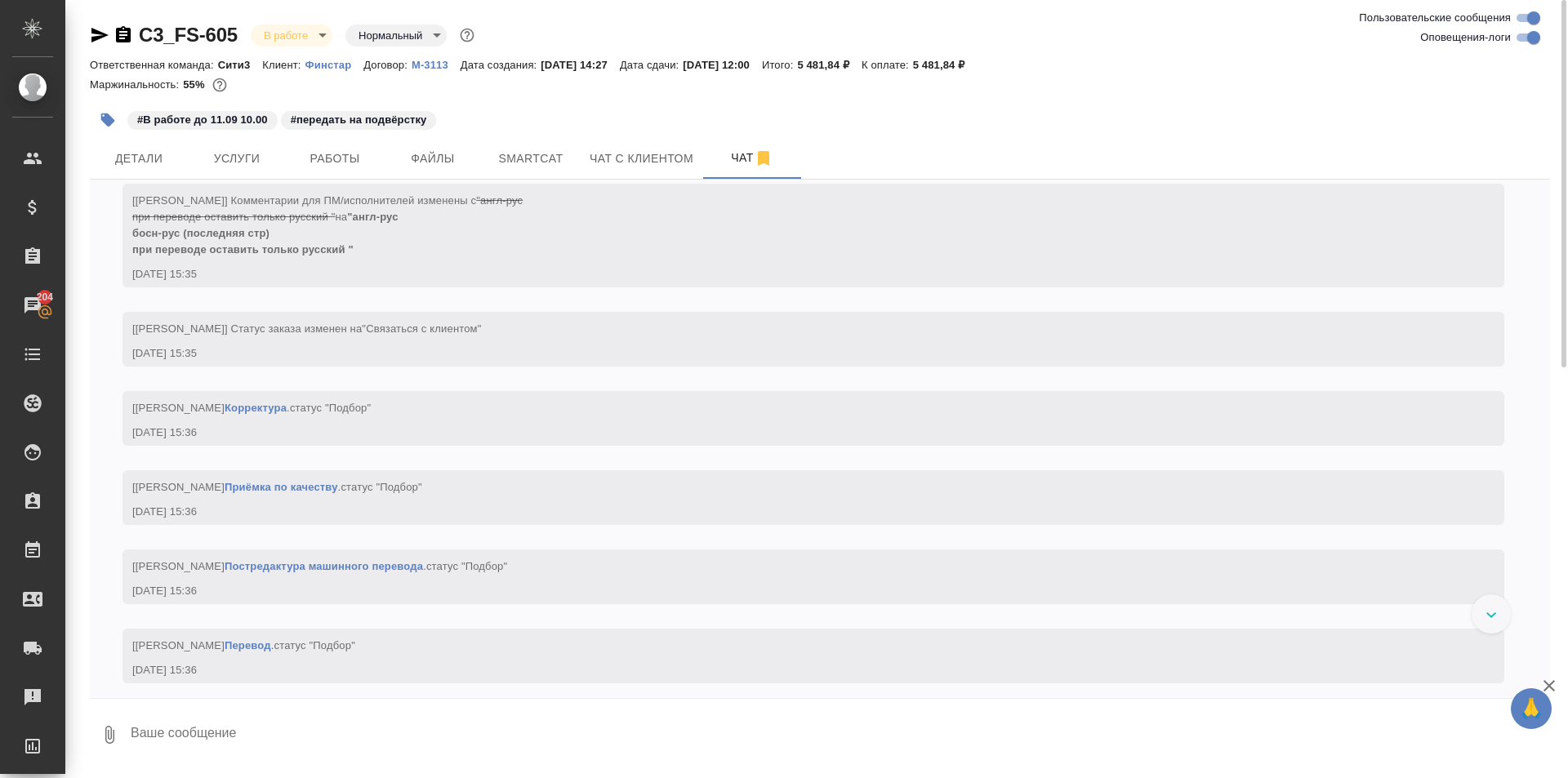
scroll to position [1508, 0]
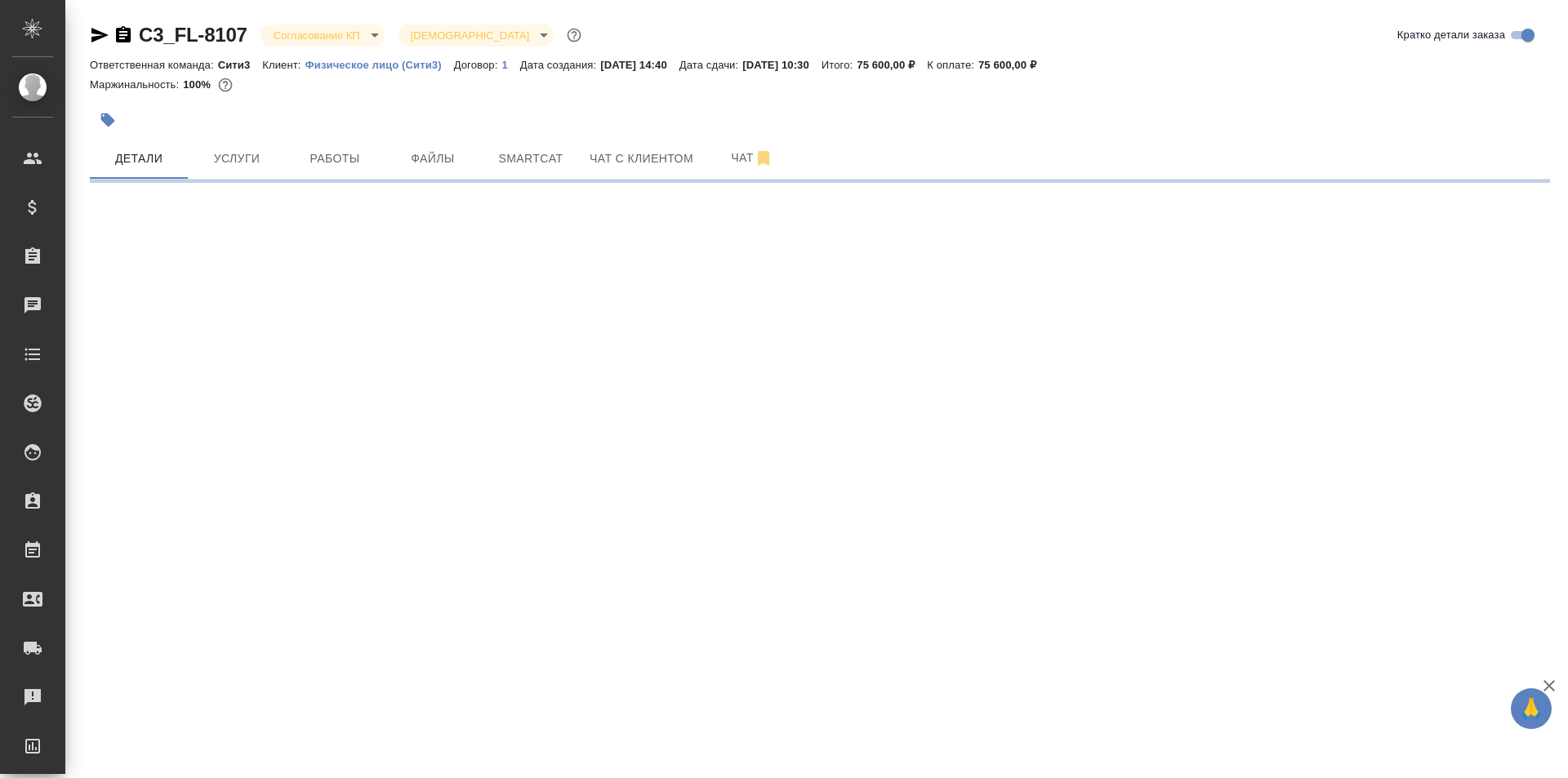
select select "RU"
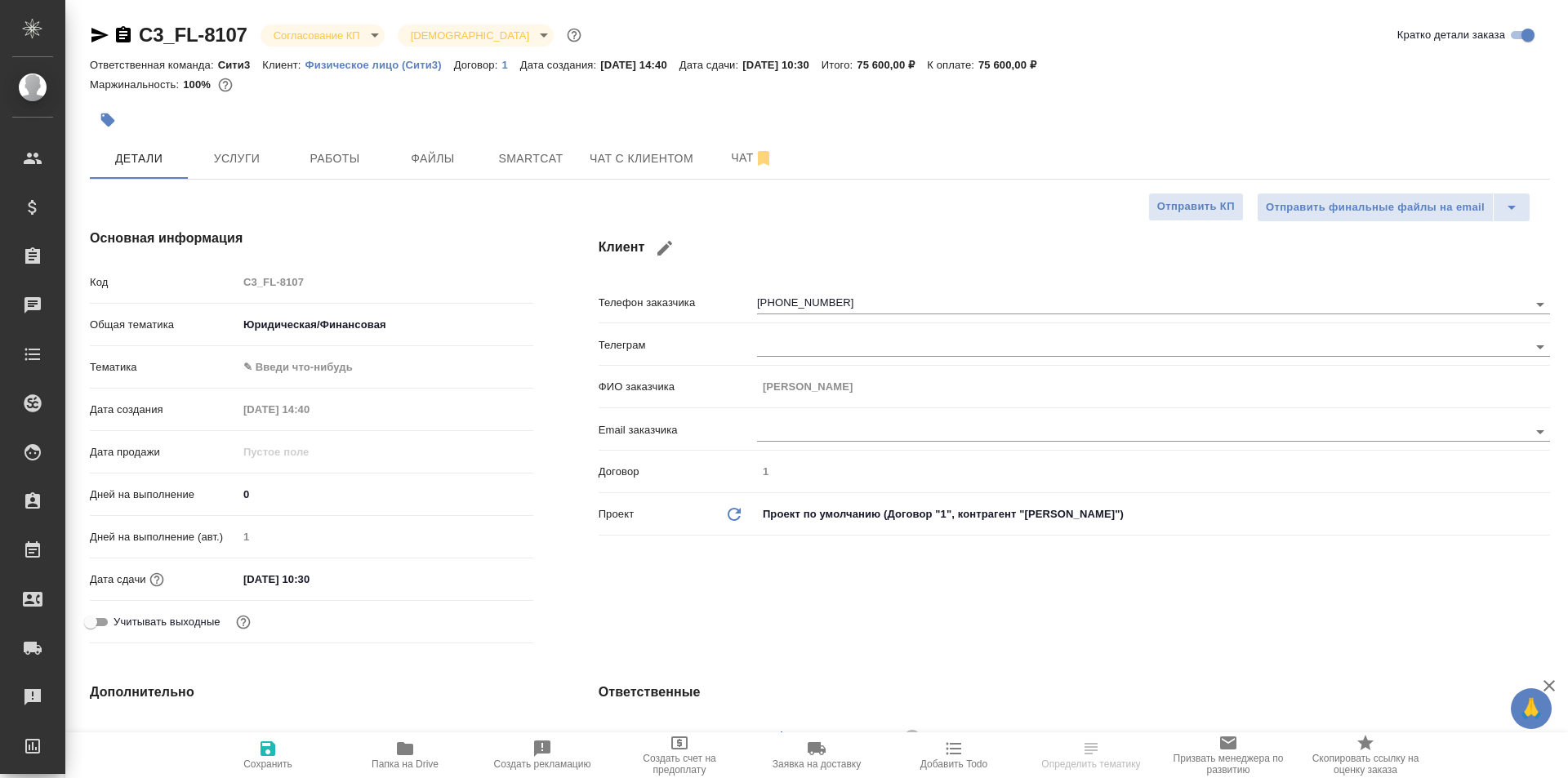
type textarea "x"
click at [117, 29] on icon "button" at bounding box center [124, 34] width 14 height 16
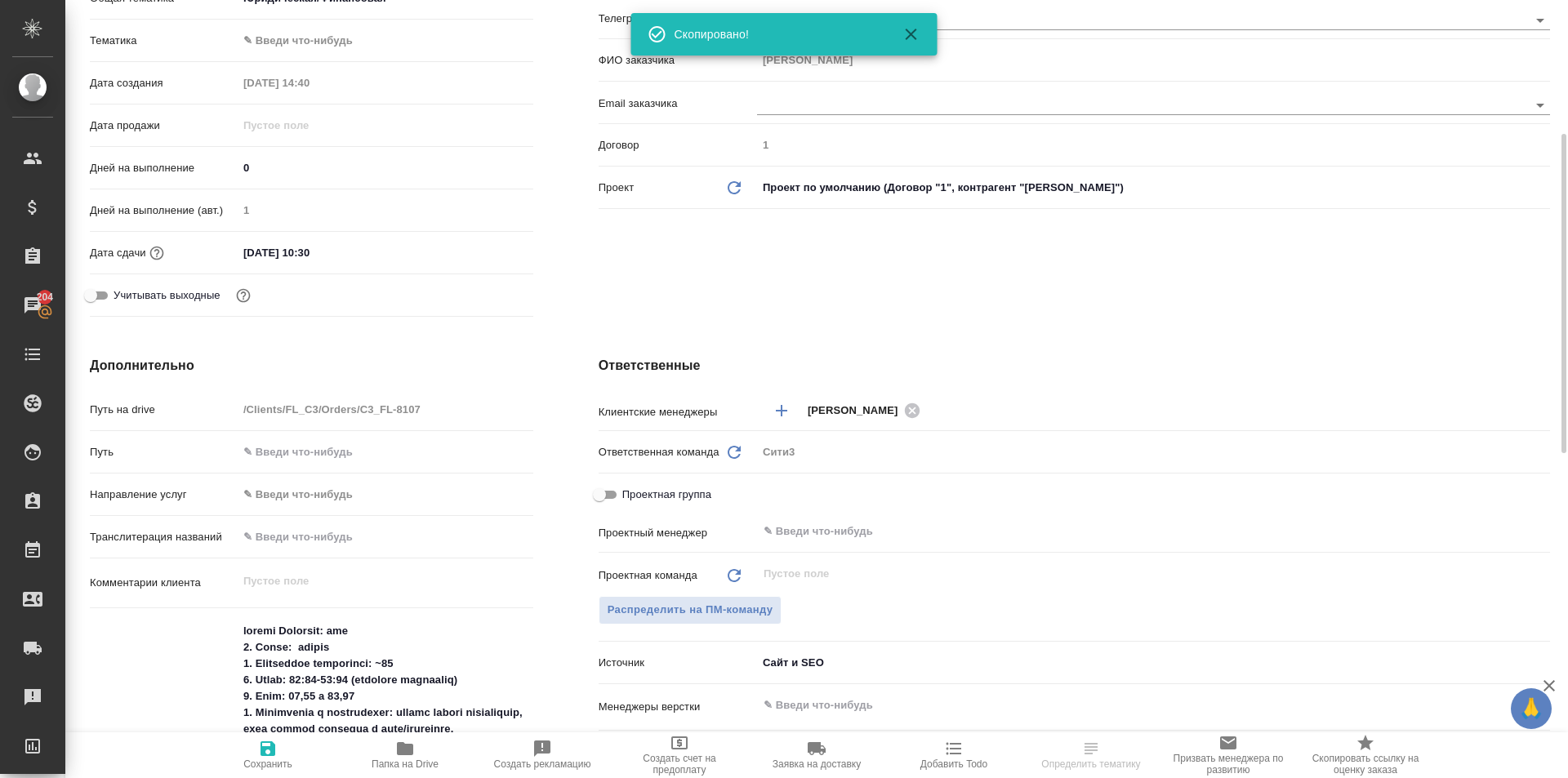
scroll to position [653, 0]
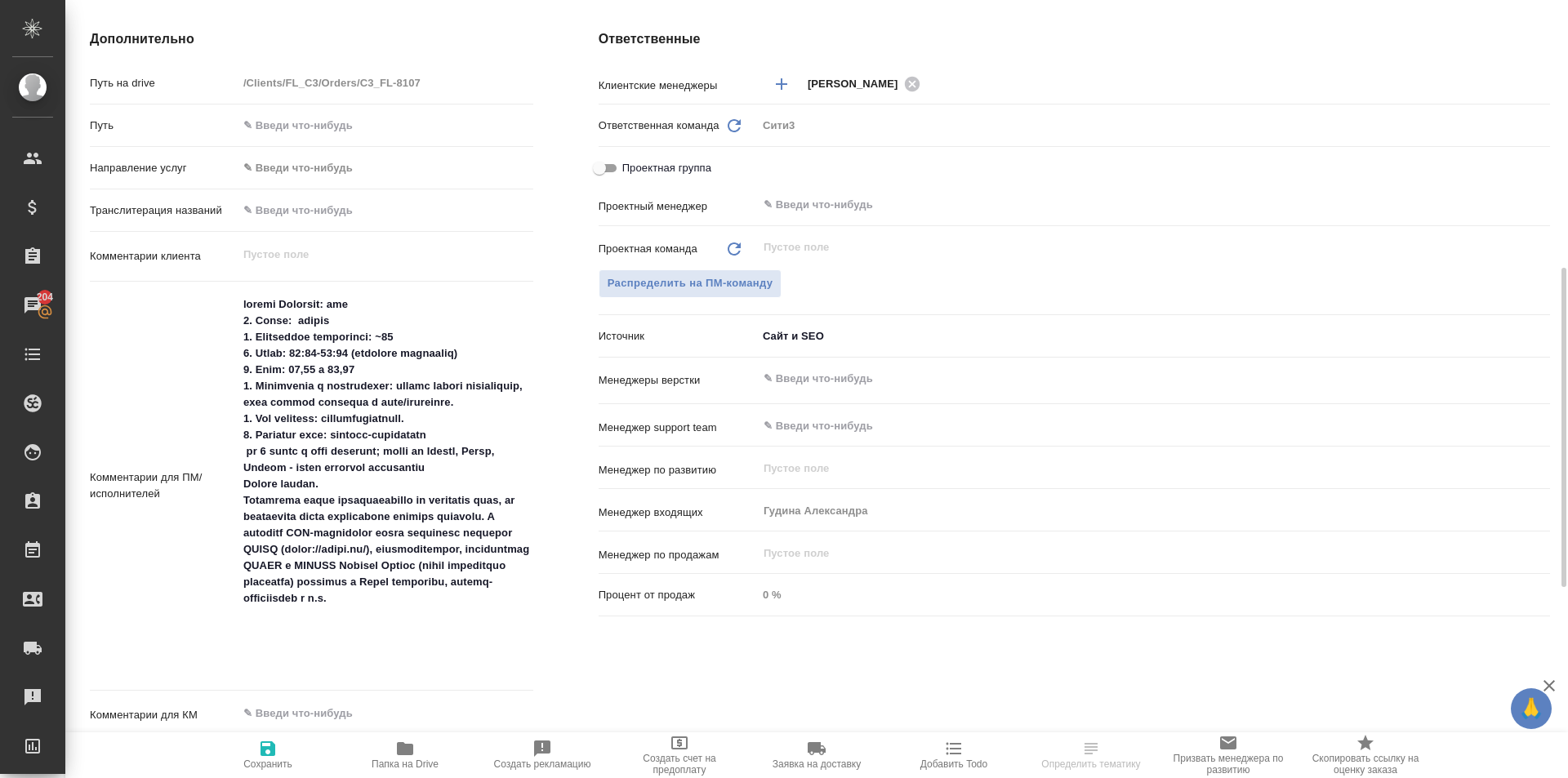
type textarea "x"
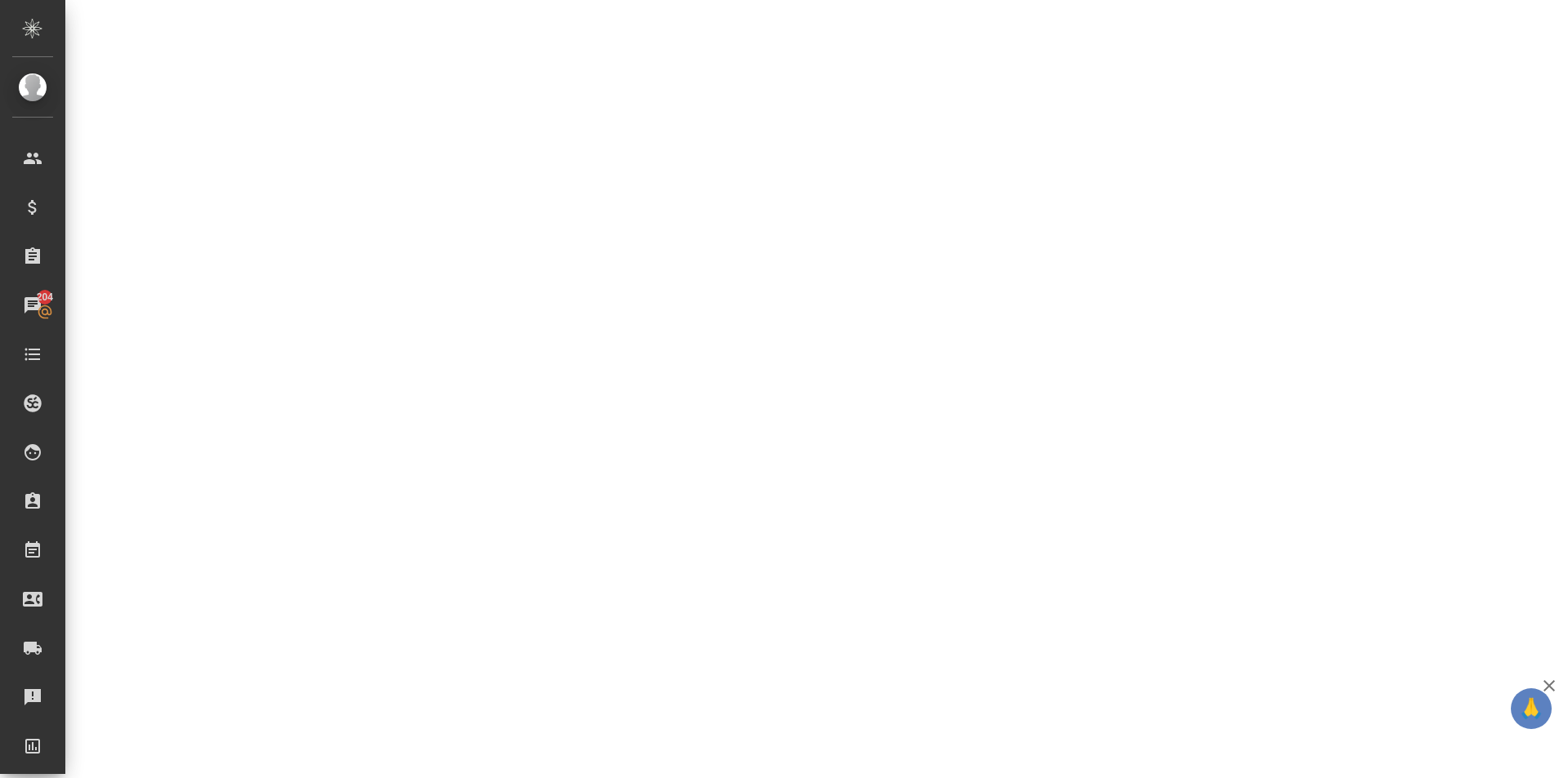
select select "RU"
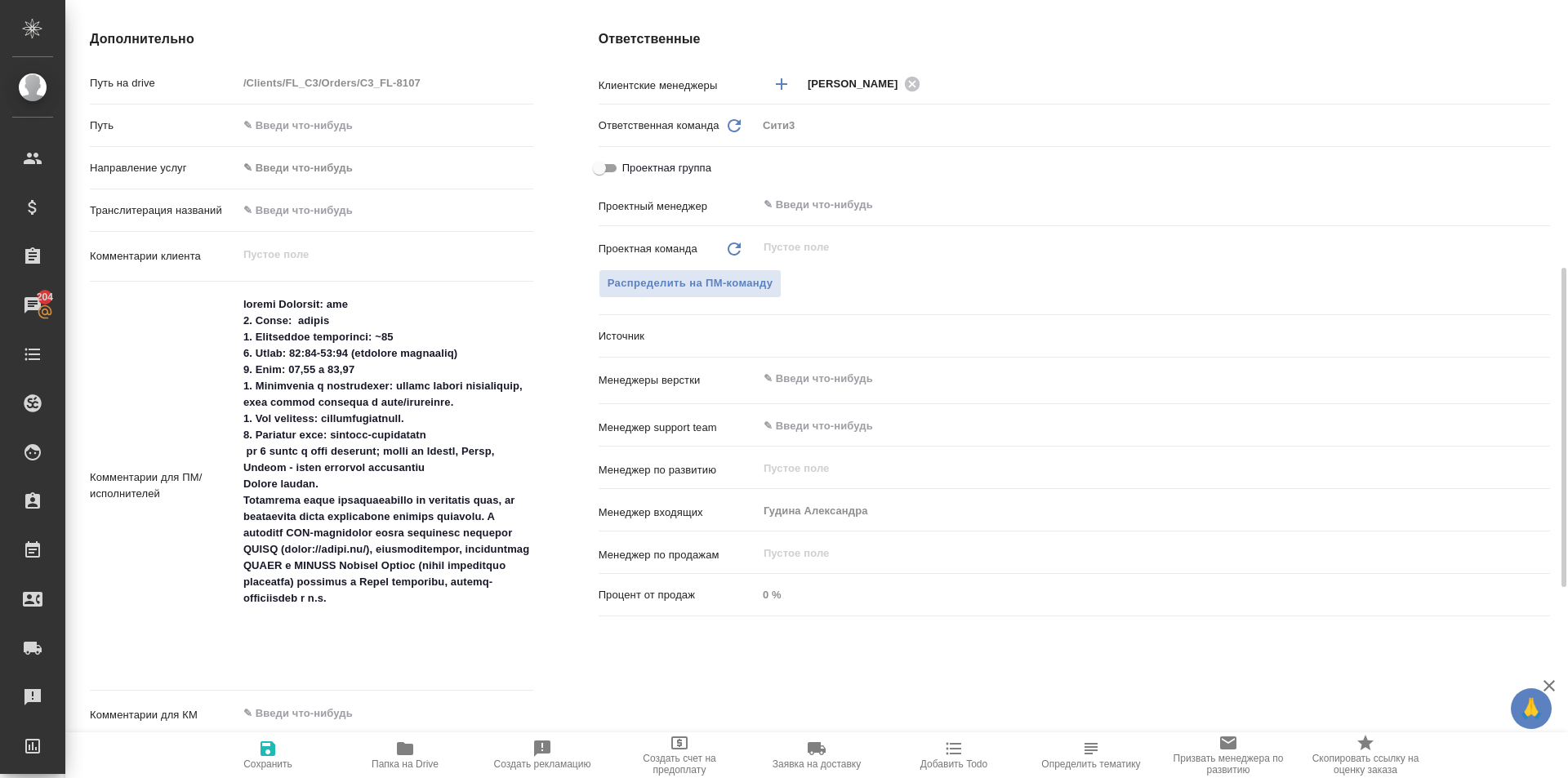
type textarea "x"
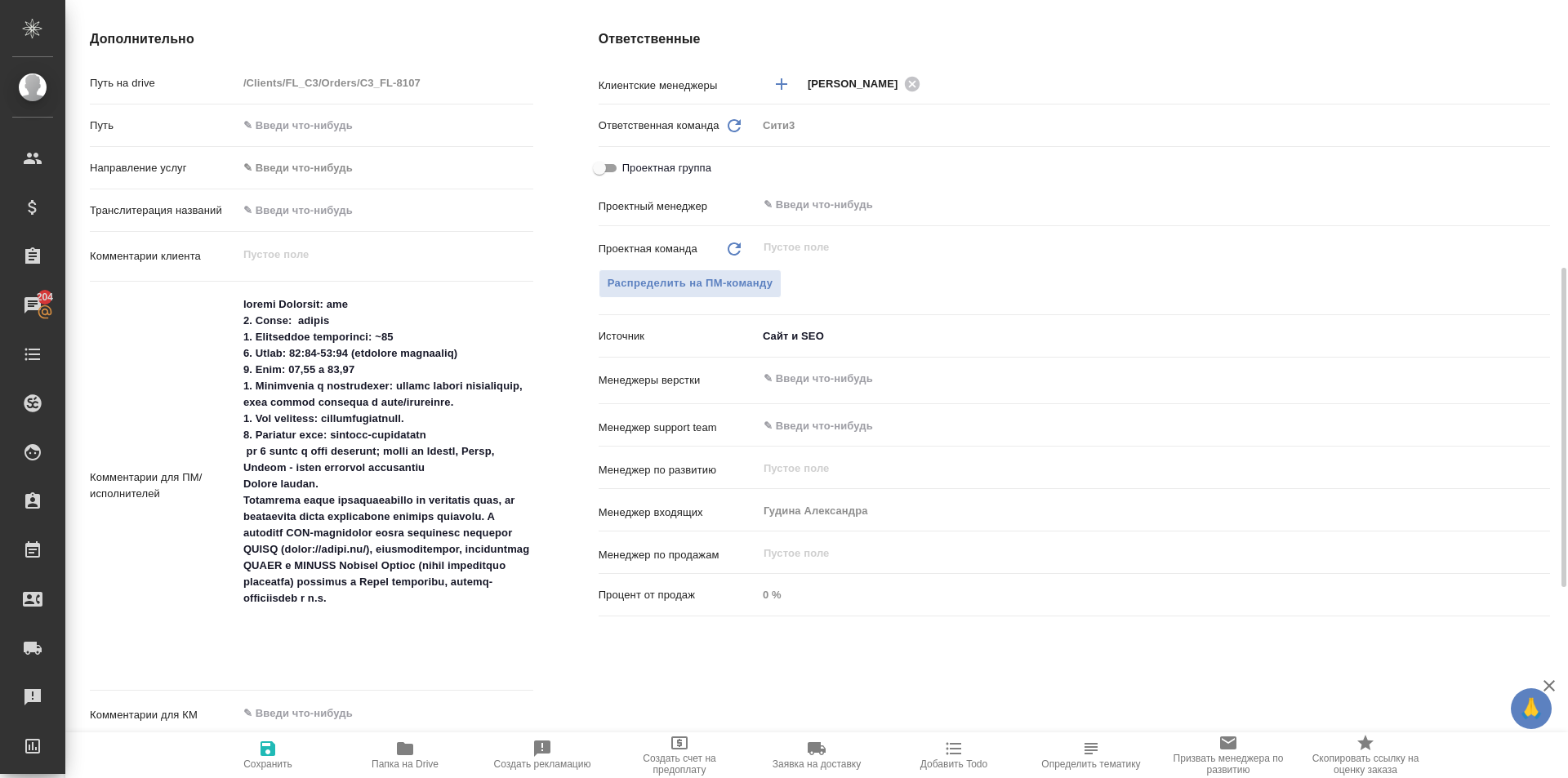
type textarea "x"
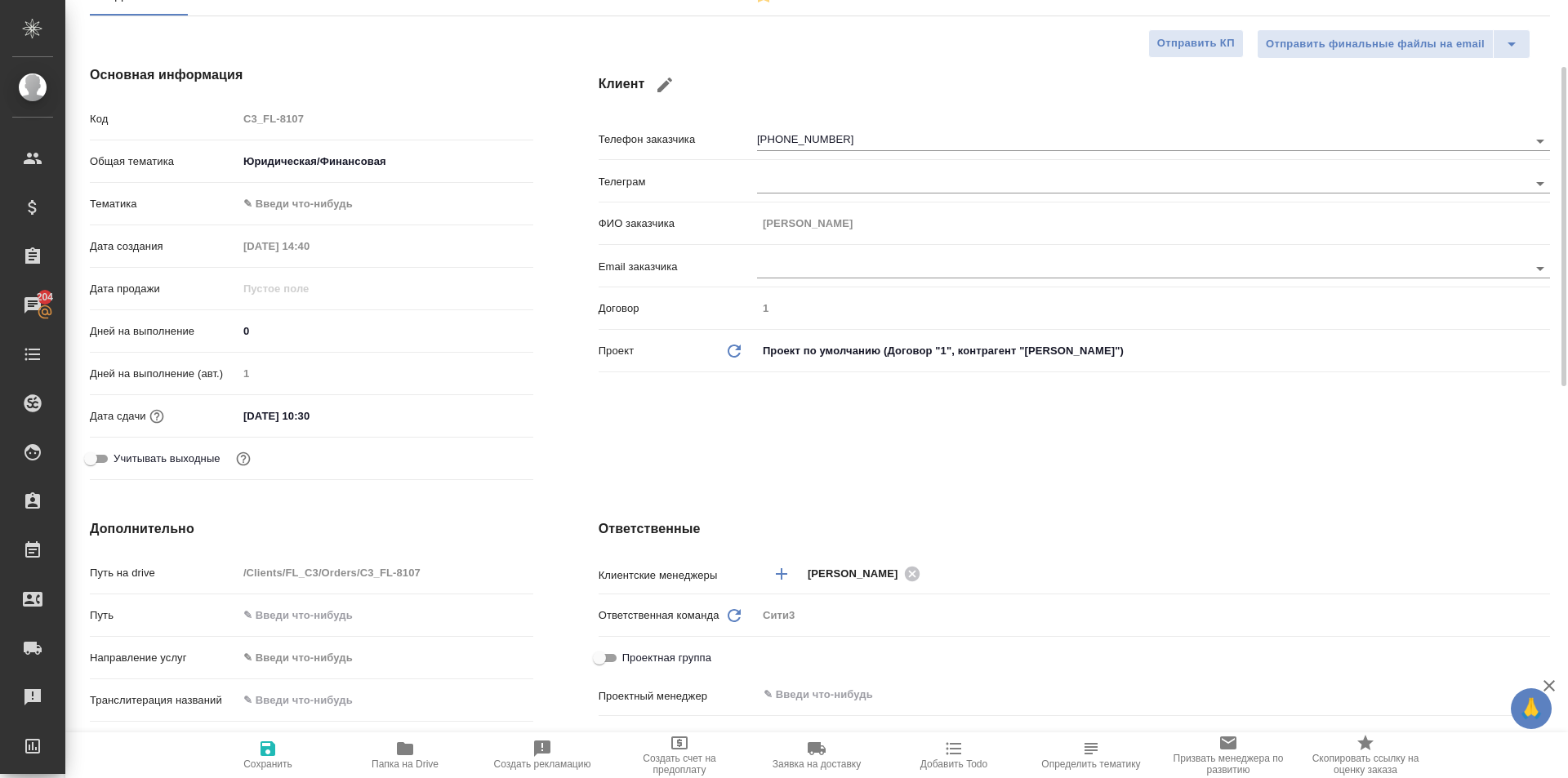
scroll to position [0, 0]
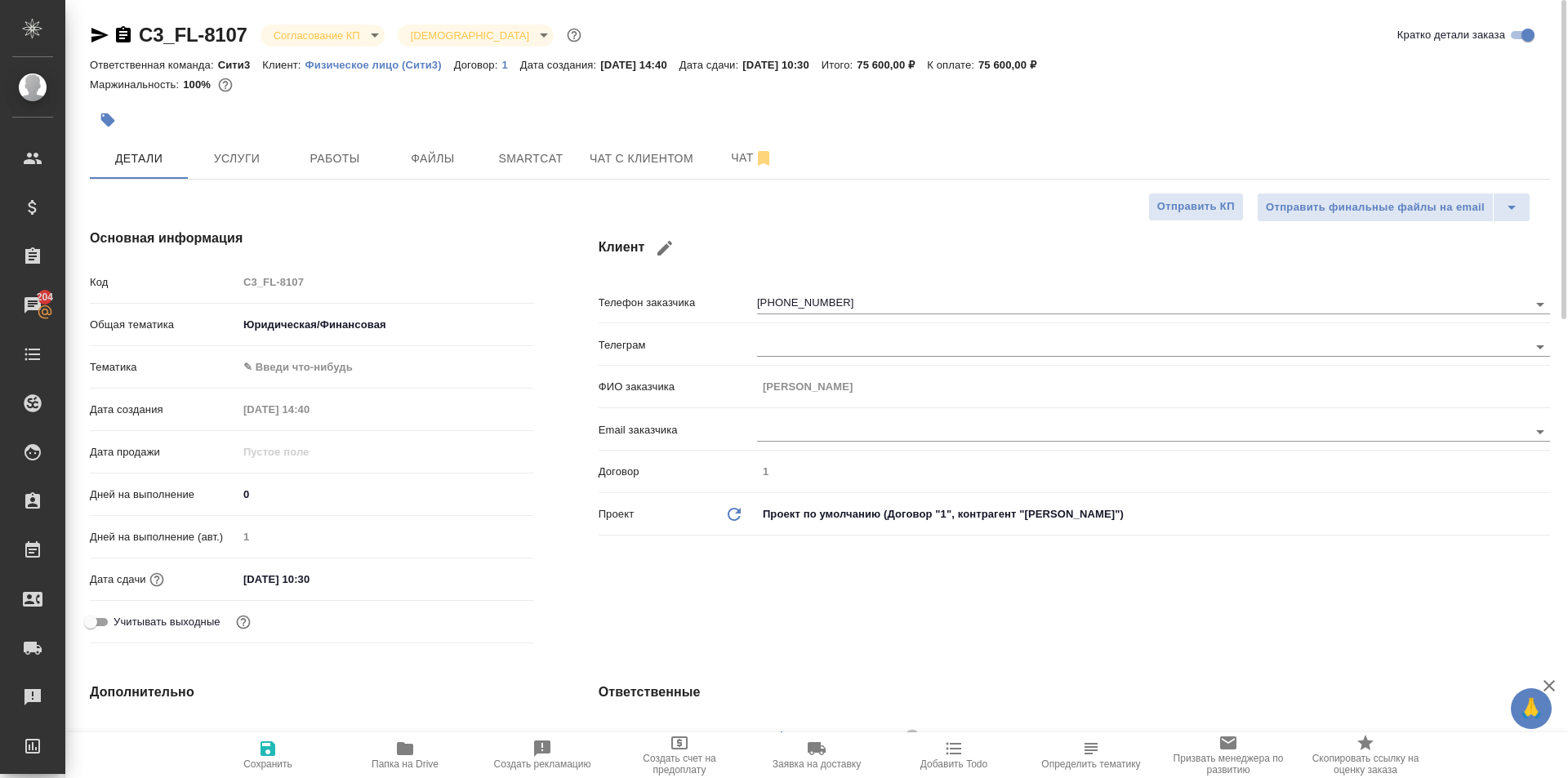
type textarea "x"
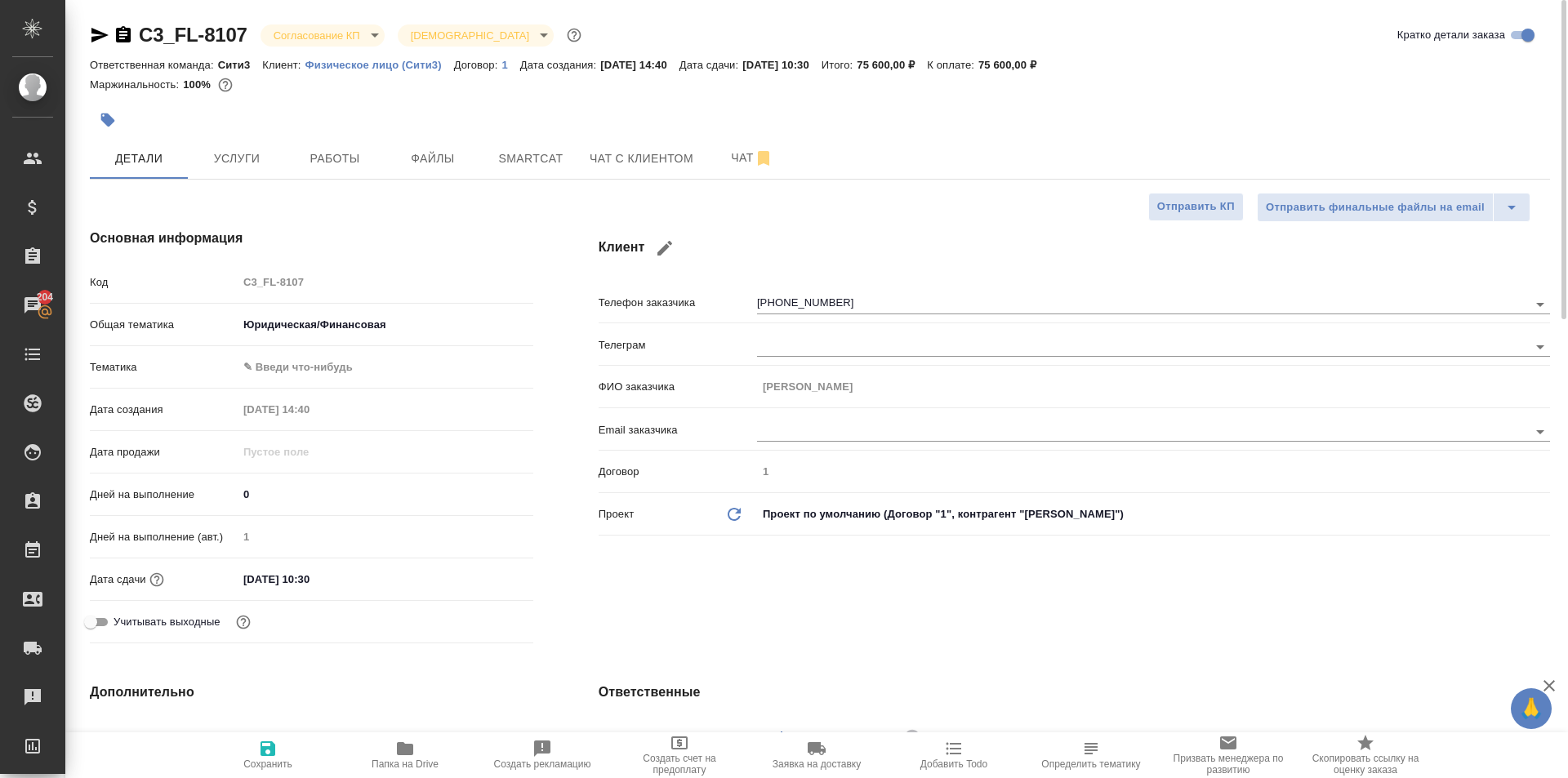
type textarea "x"
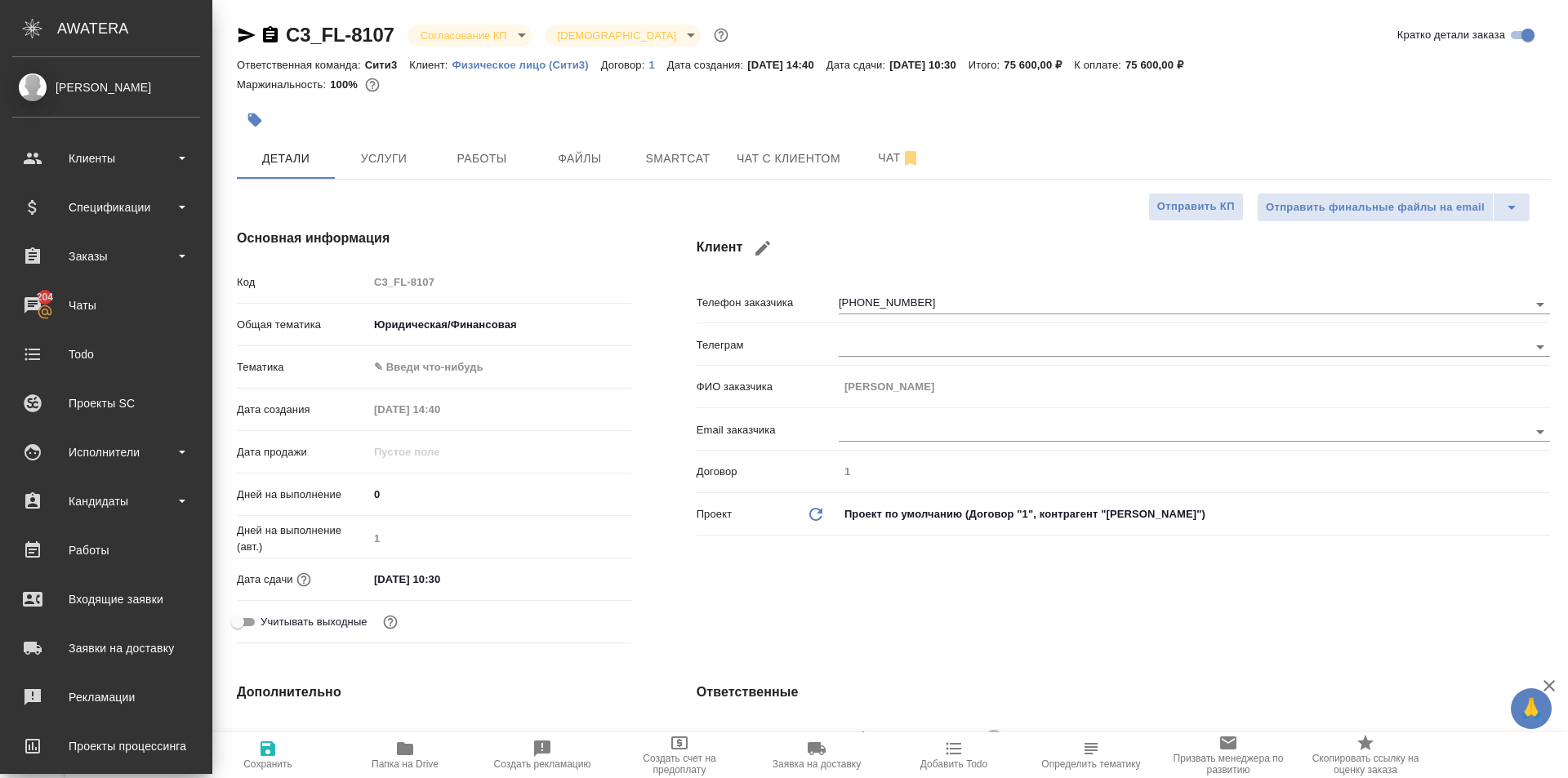
type textarea "x"
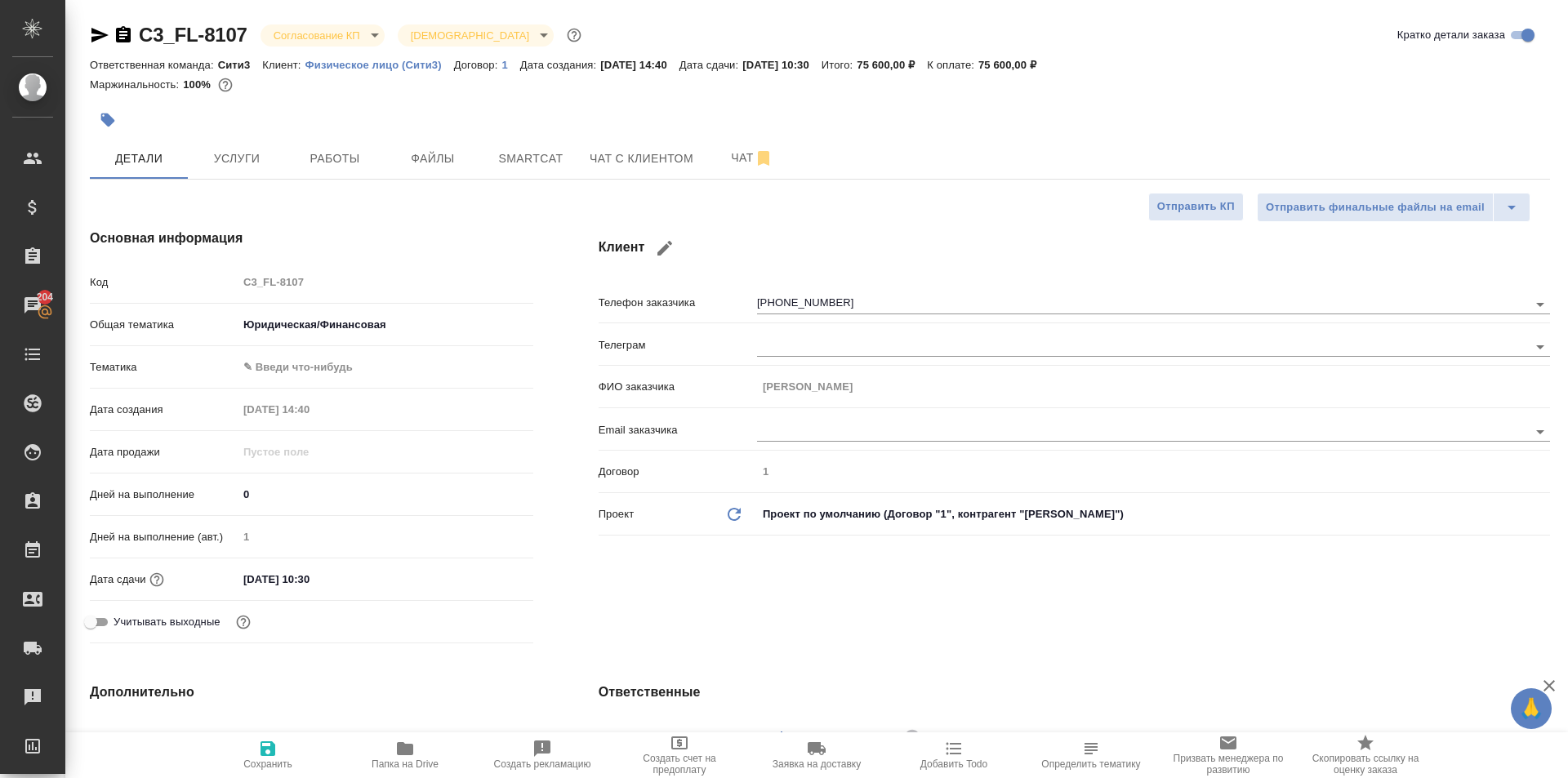
type textarea "x"
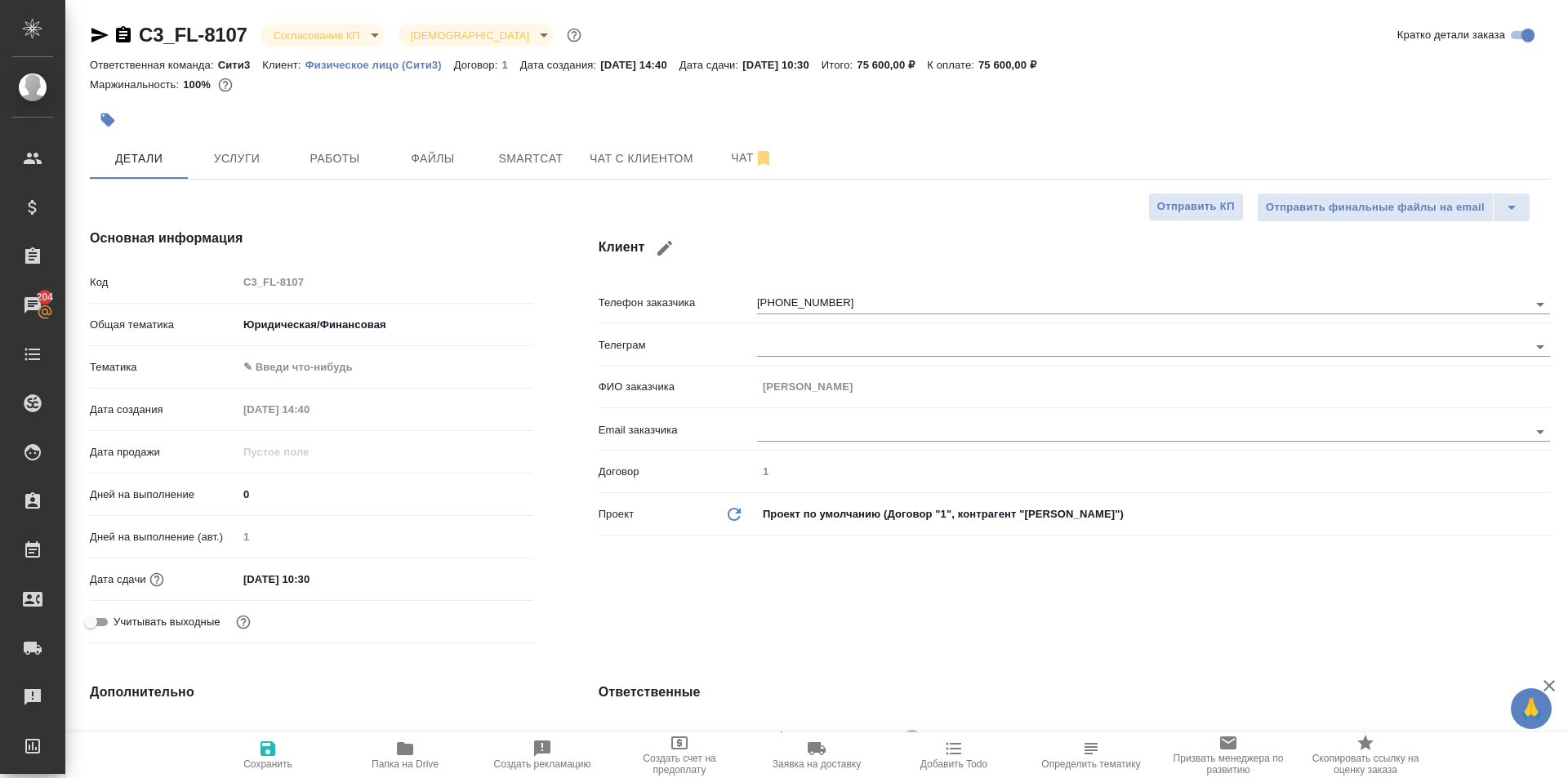
type textarea "x"
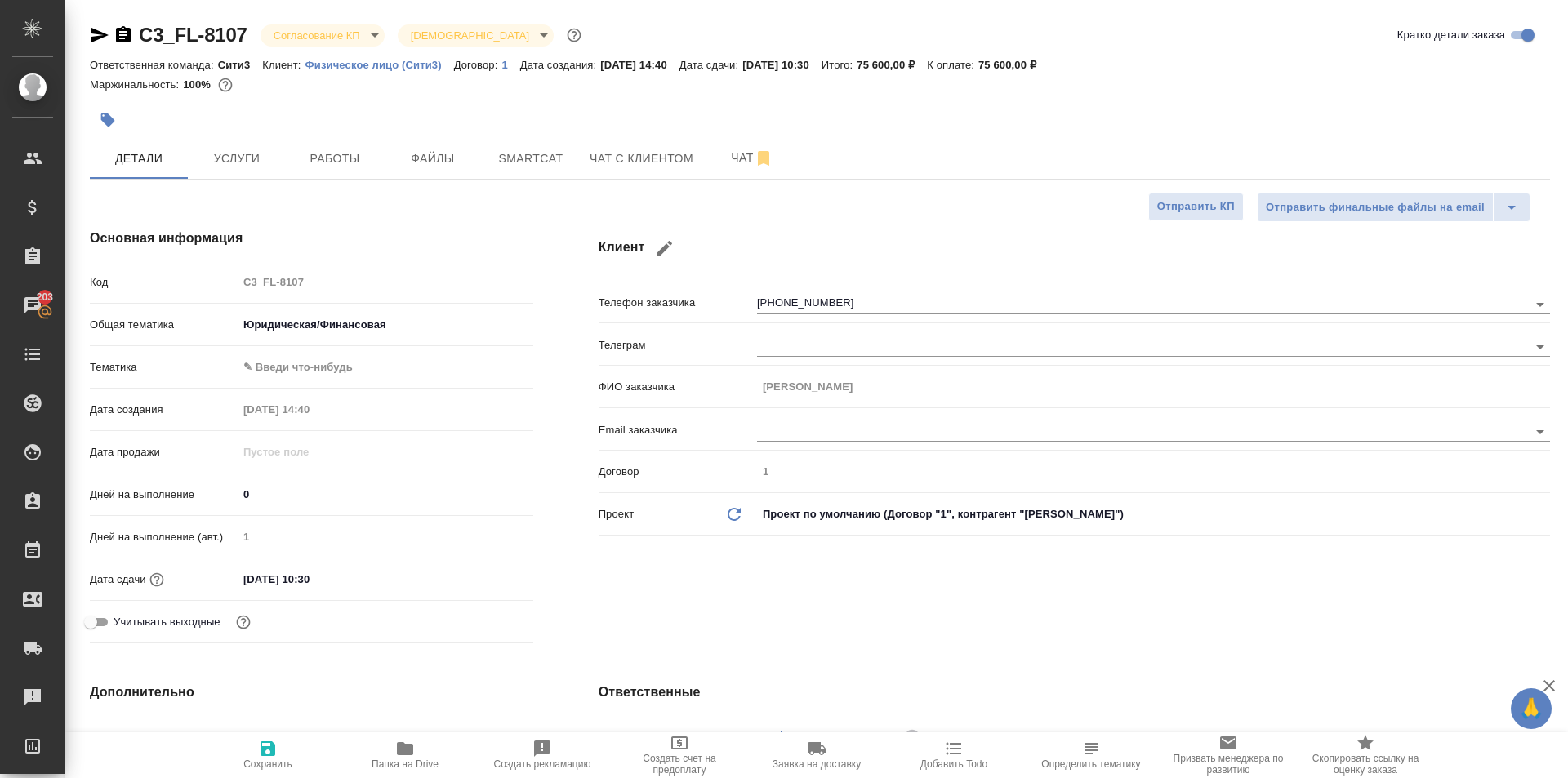
type textarea "x"
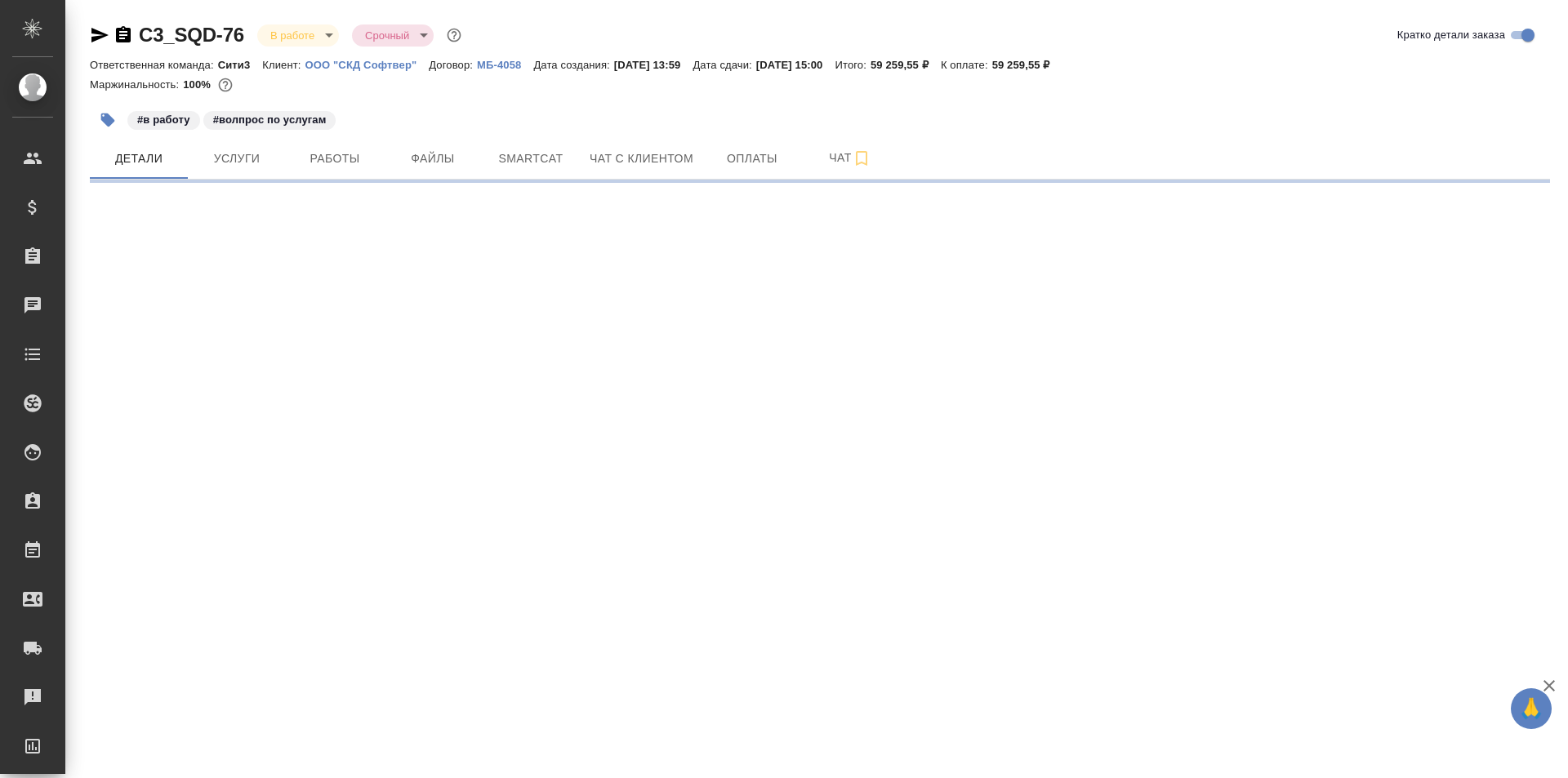
select select "RU"
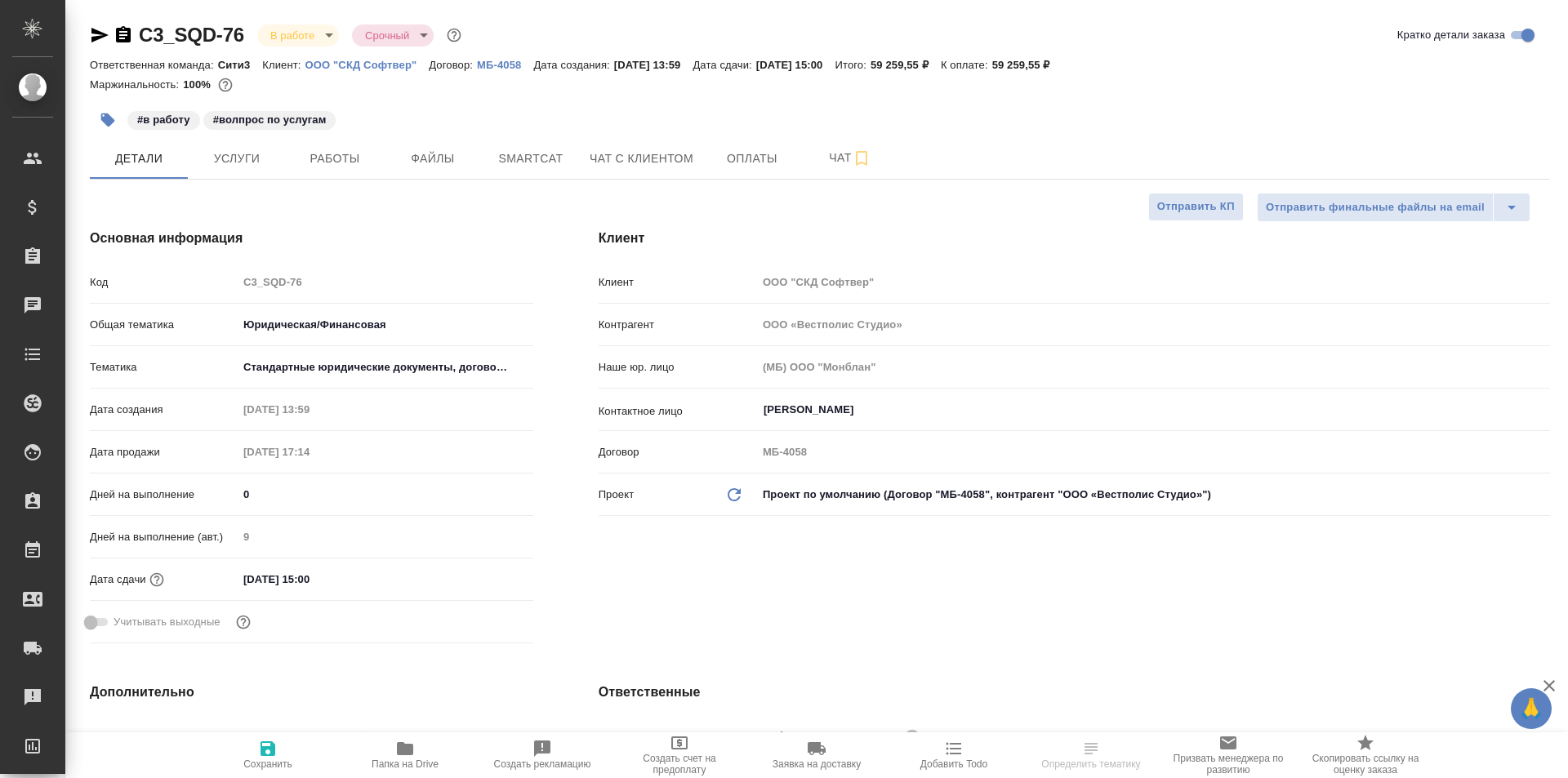
type textarea "x"
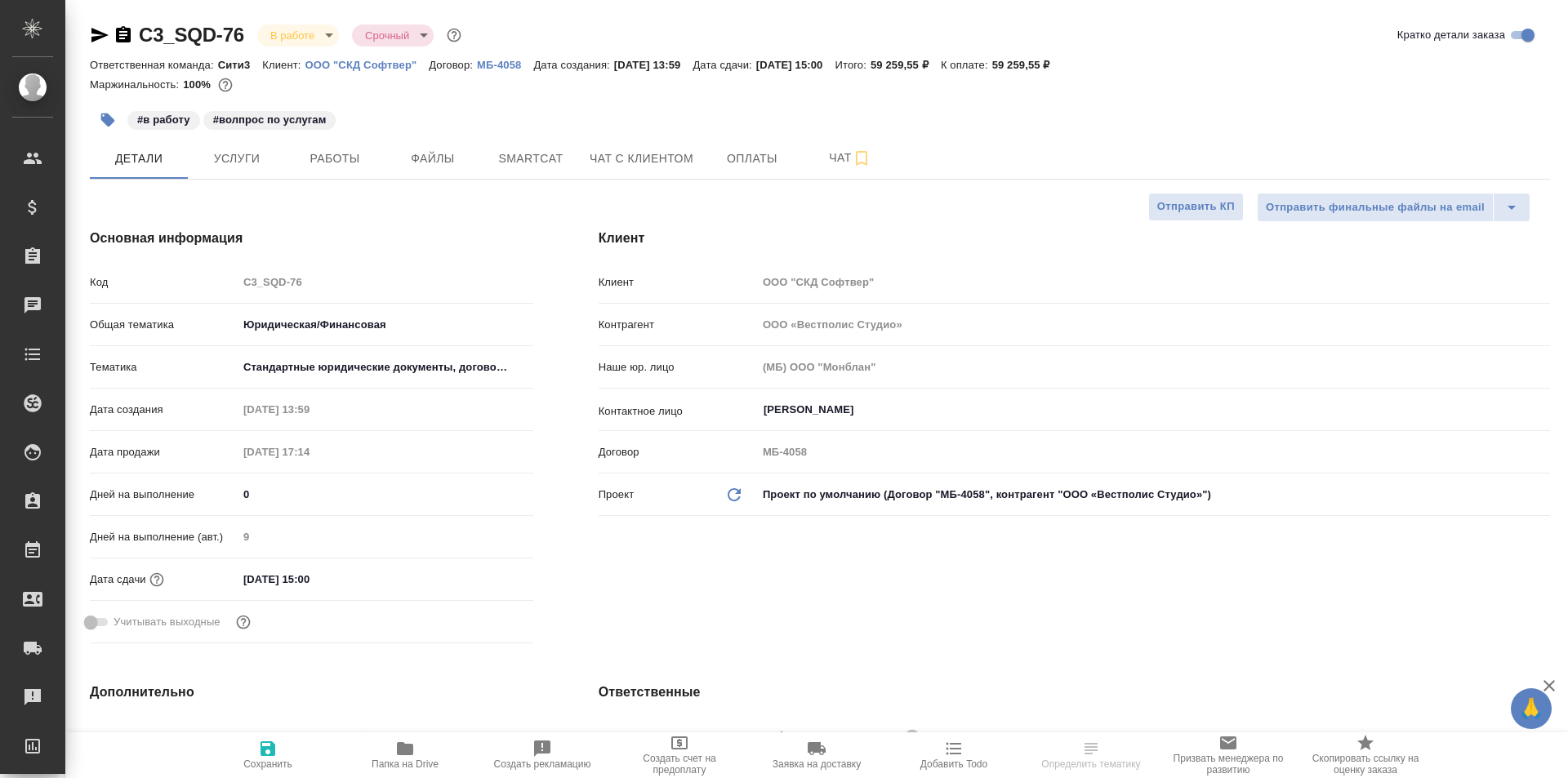
type textarea "x"
click at [129, 27] on icon "button" at bounding box center [124, 35] width 20 height 20
type textarea "x"
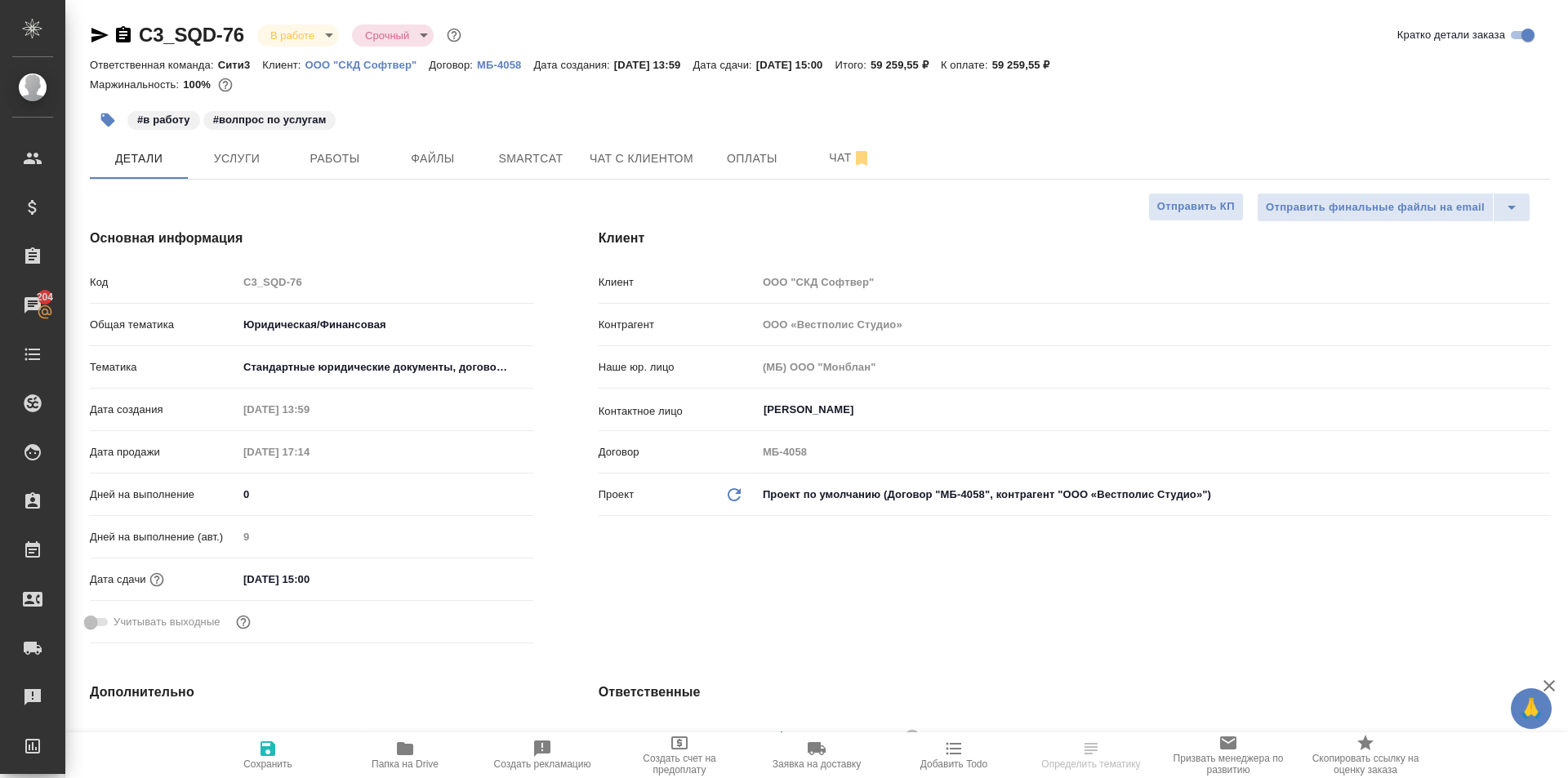
select select "RU"
type textarea "x"
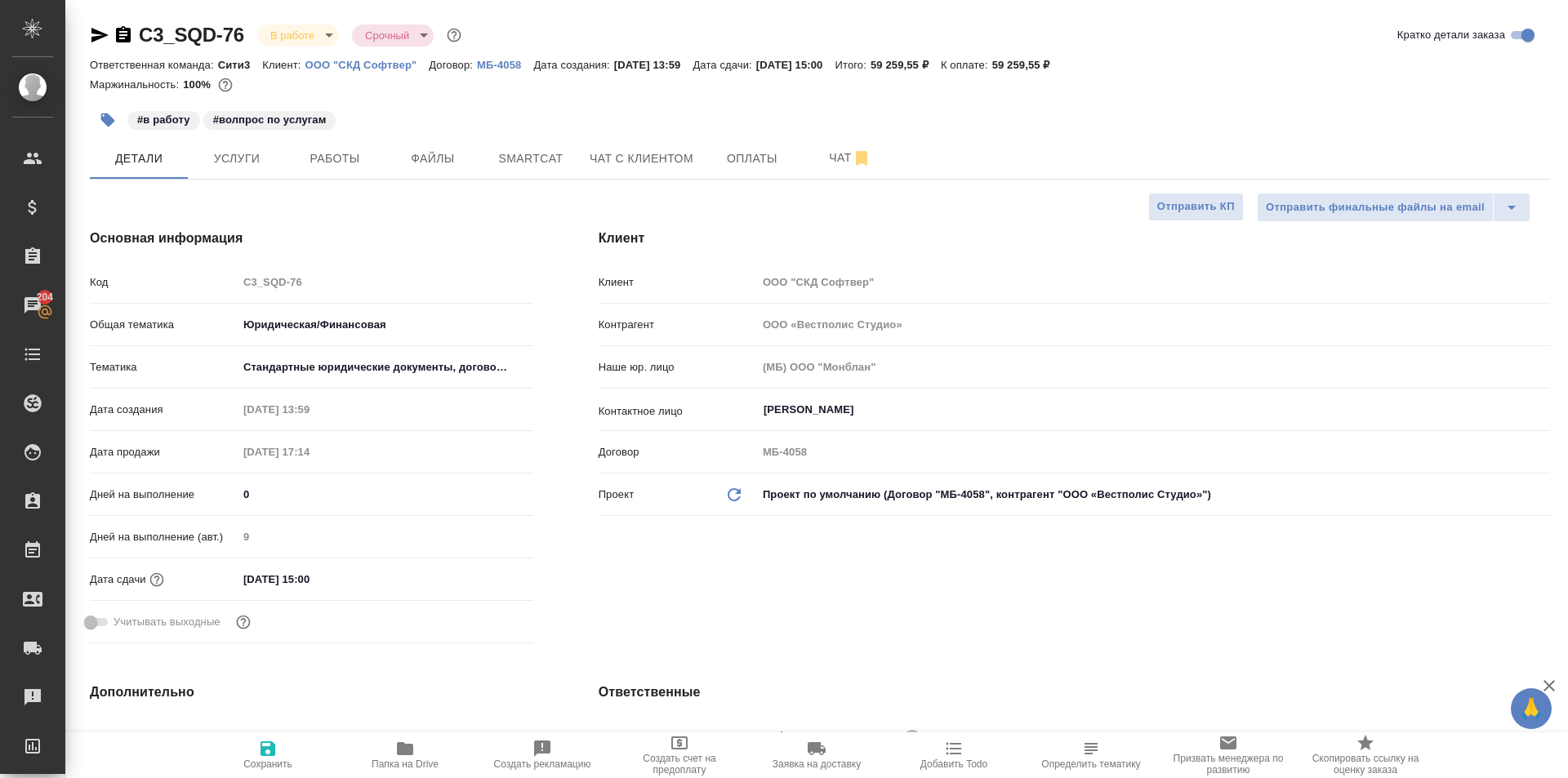
type textarea "x"
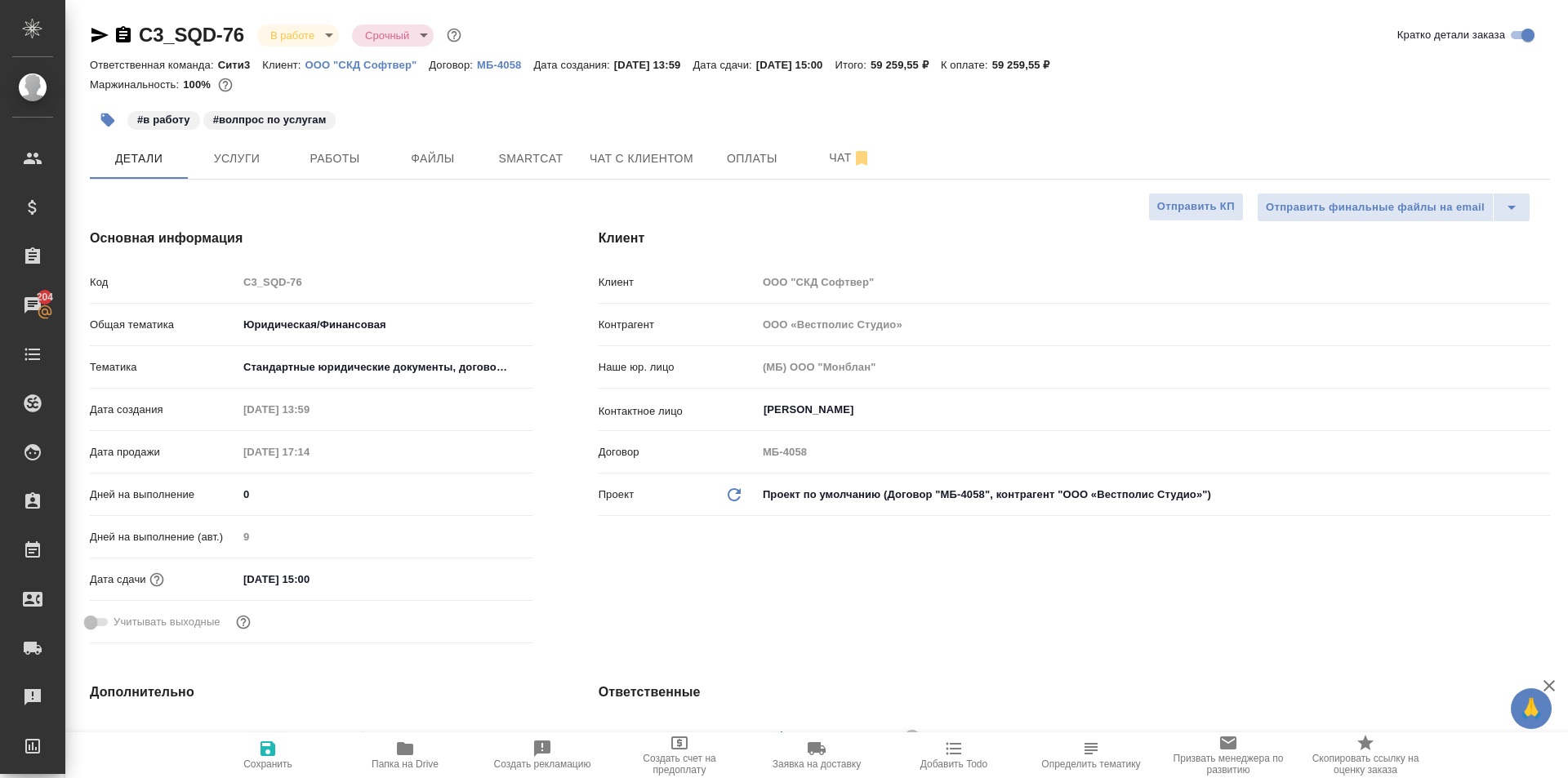
type textarea "x"
click at [271, 168] on span "Услуги" at bounding box center [237, 159] width 79 height 21
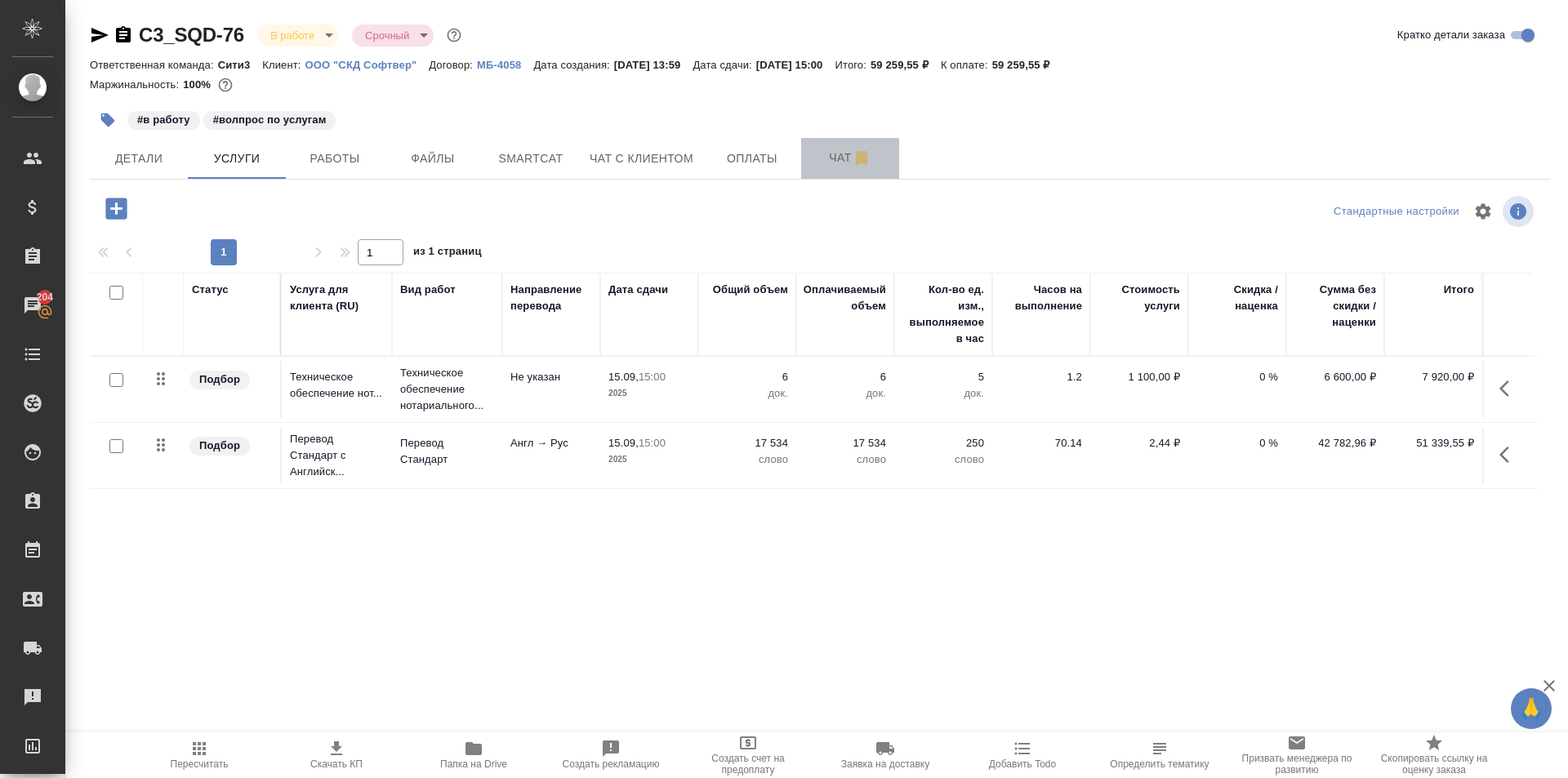
click at [840, 160] on span "Чат" at bounding box center [850, 158] width 79 height 21
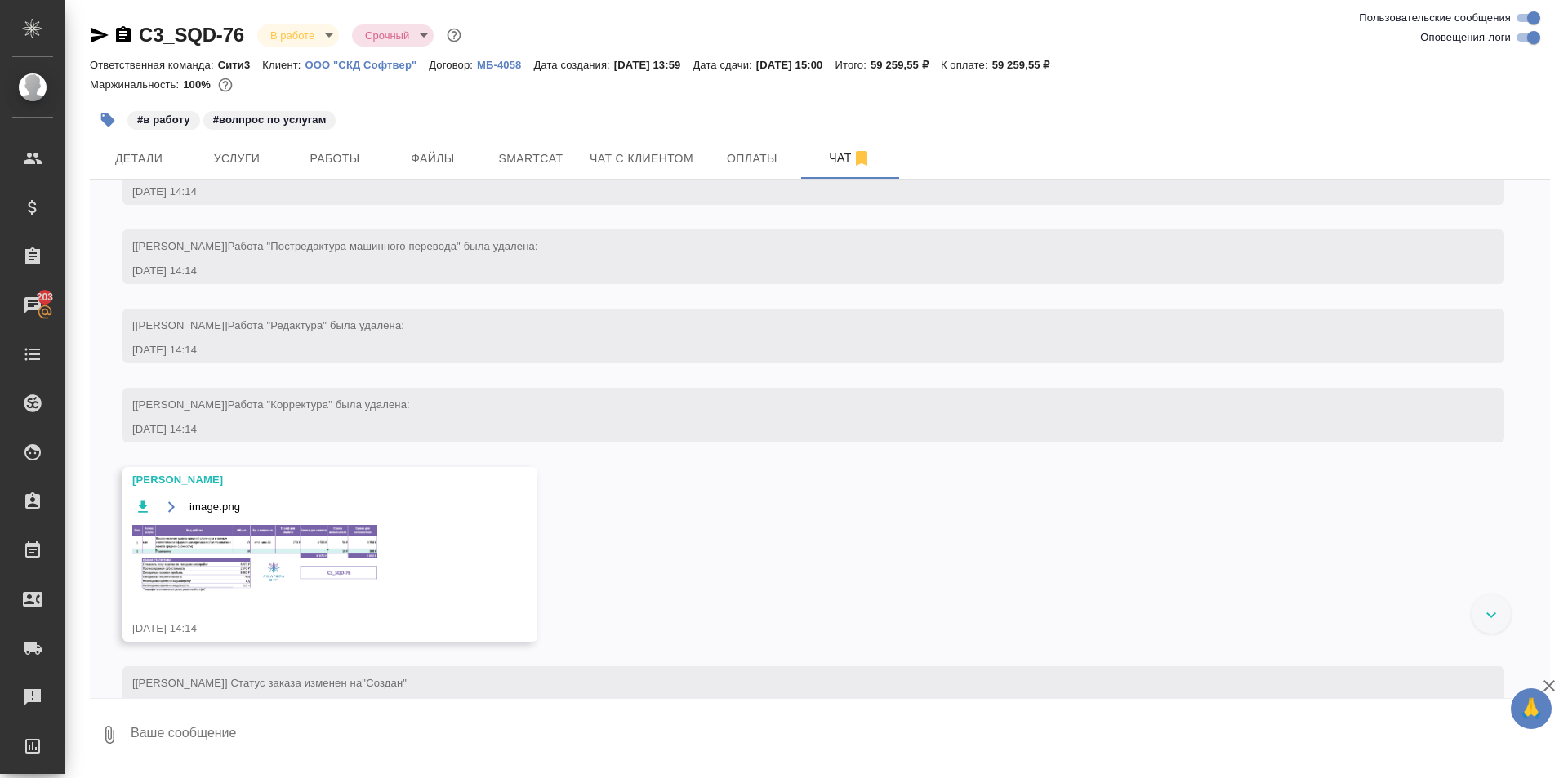
scroll to position [487, 0]
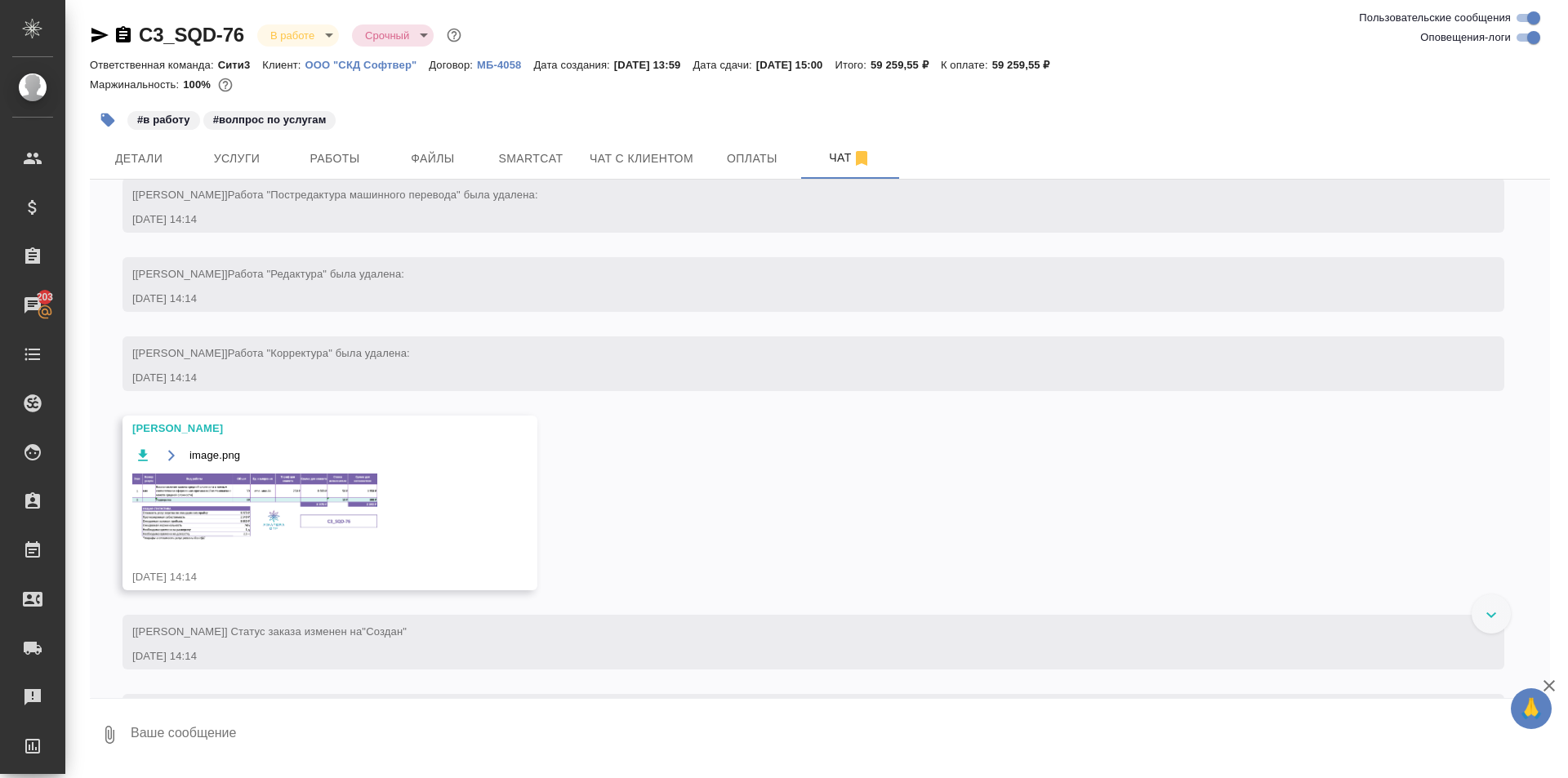
click at [283, 504] on img at bounding box center [255, 507] width 245 height 67
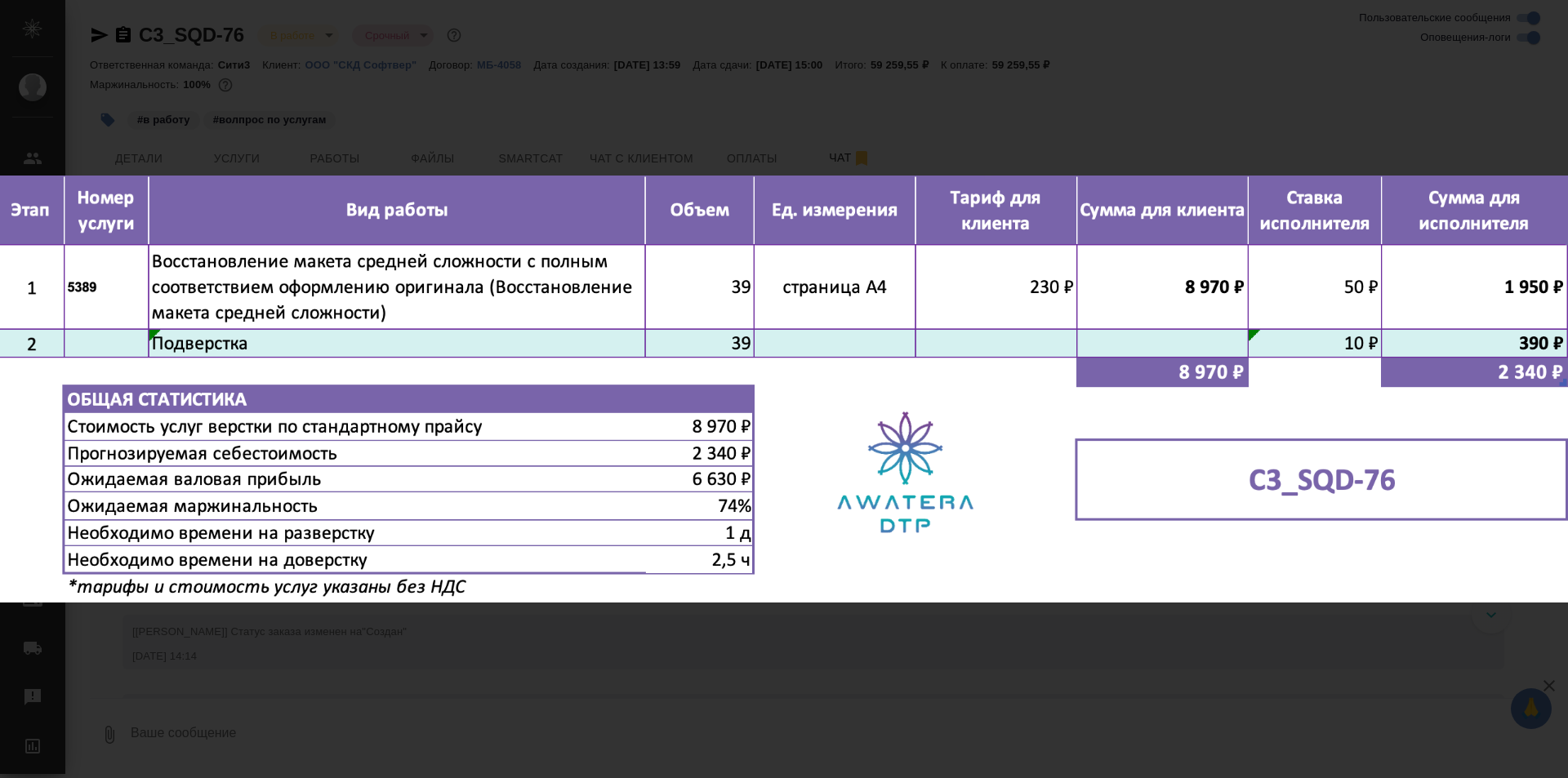
click at [970, 674] on div "image.png 1 of 1" at bounding box center [784, 389] width 1568 height 778
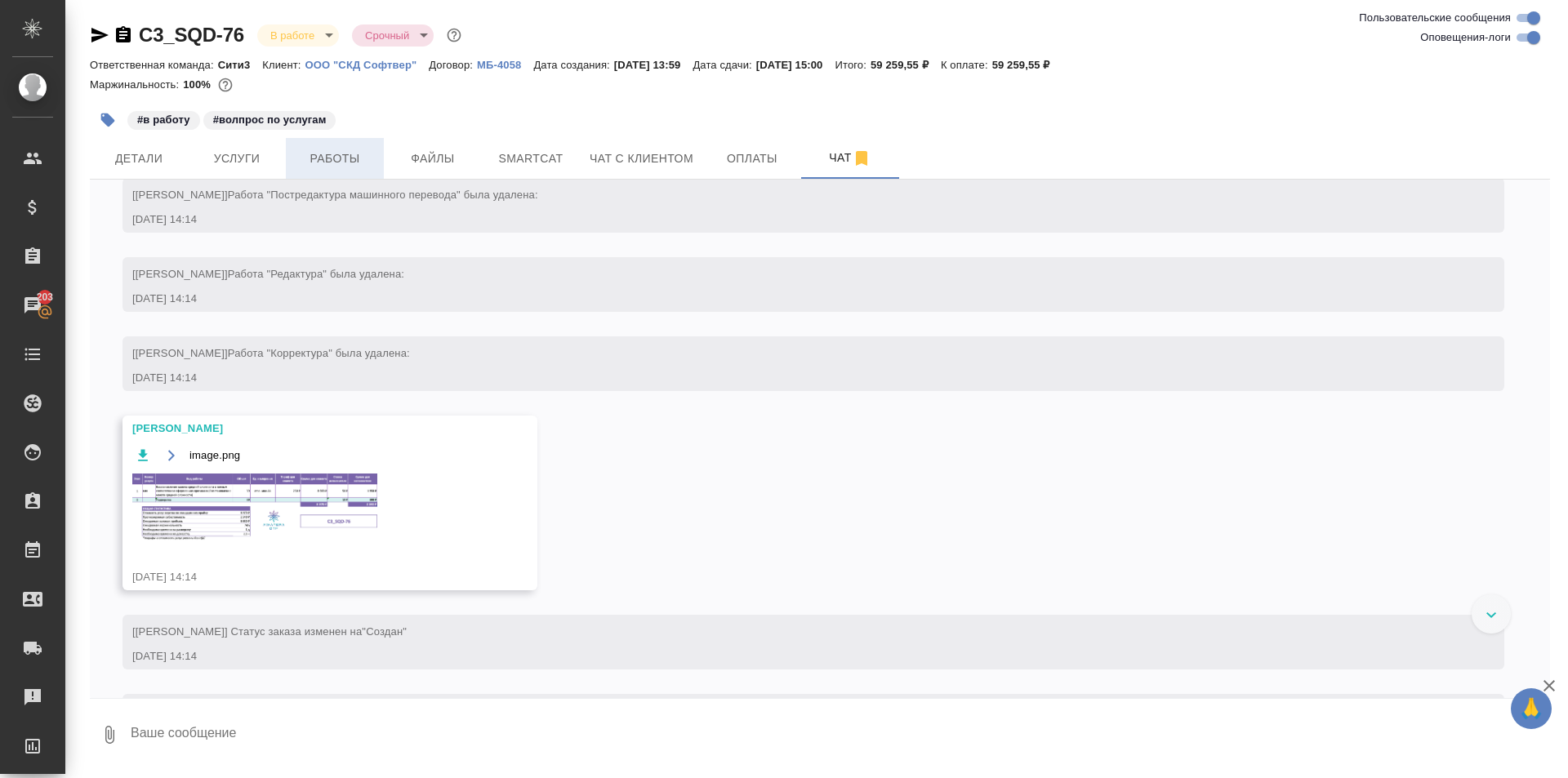
click at [308, 162] on span "Работы" at bounding box center [335, 159] width 79 height 21
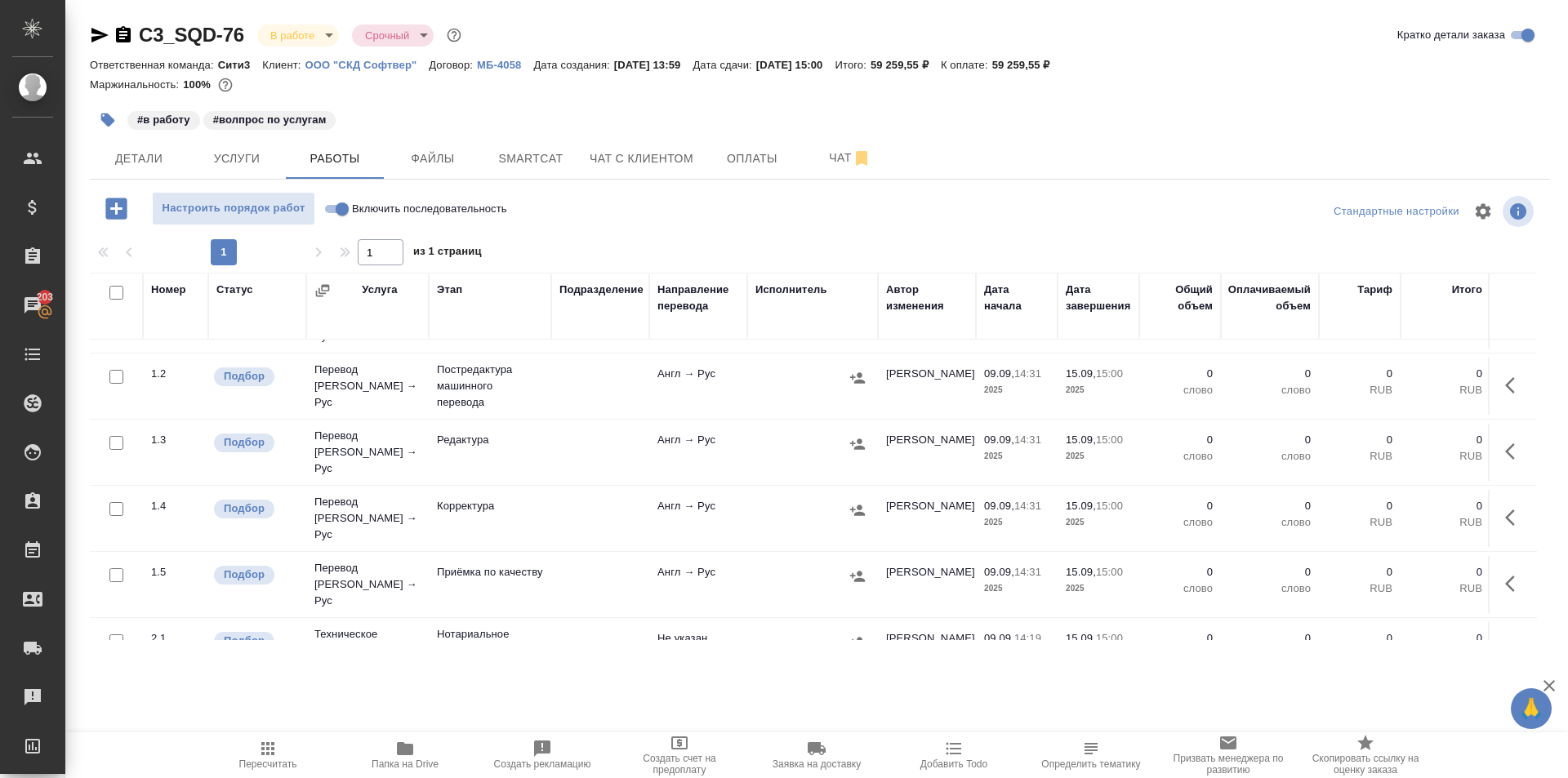
scroll to position [77, 0]
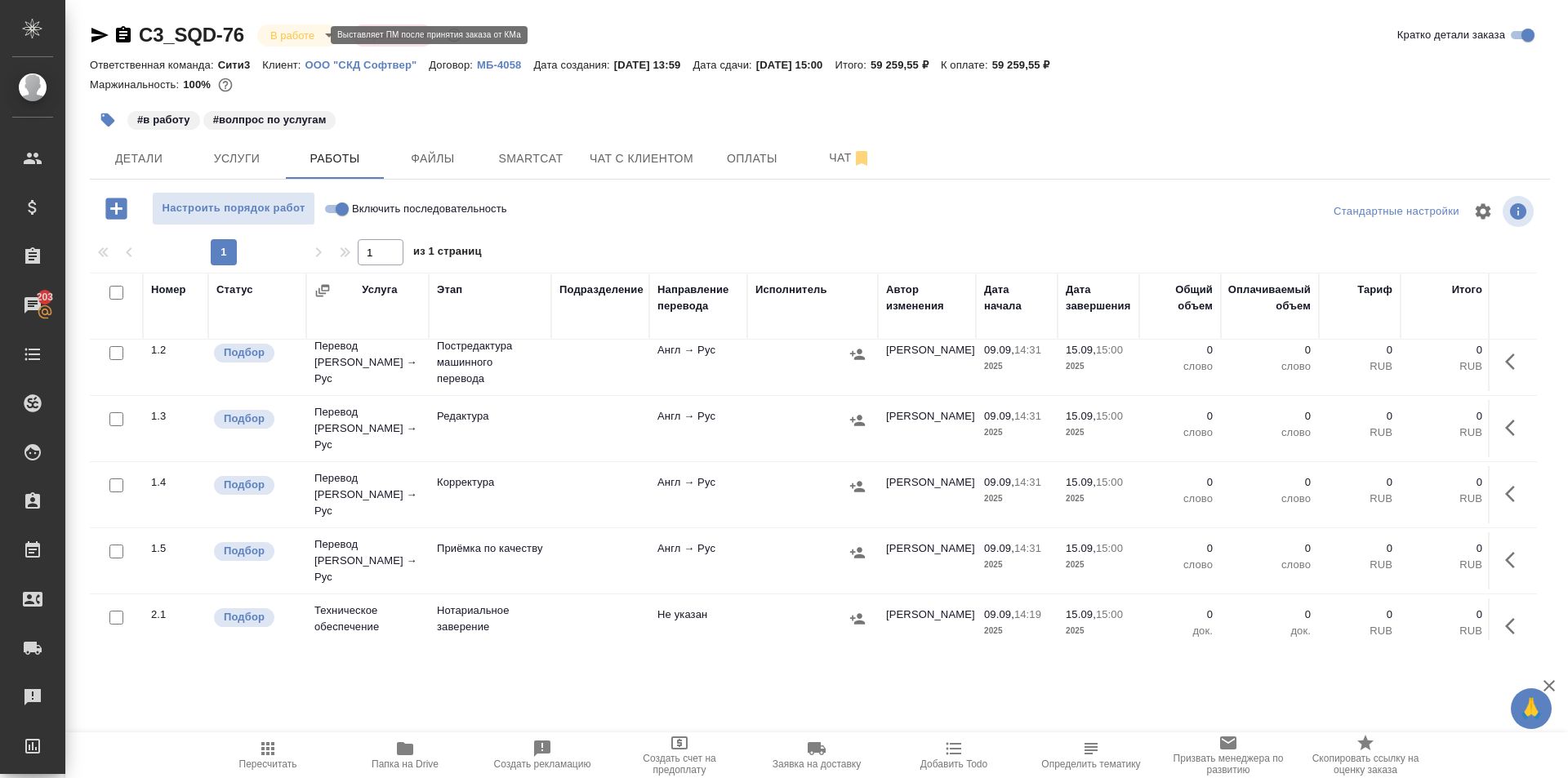
click at [313, 42] on body "🙏 .cls-1 fill:#fff; AWATERA Moskalets Alina Клиенты Спецификации Заказы 203 Чат…" at bounding box center [784, 389] width 1568 height 778
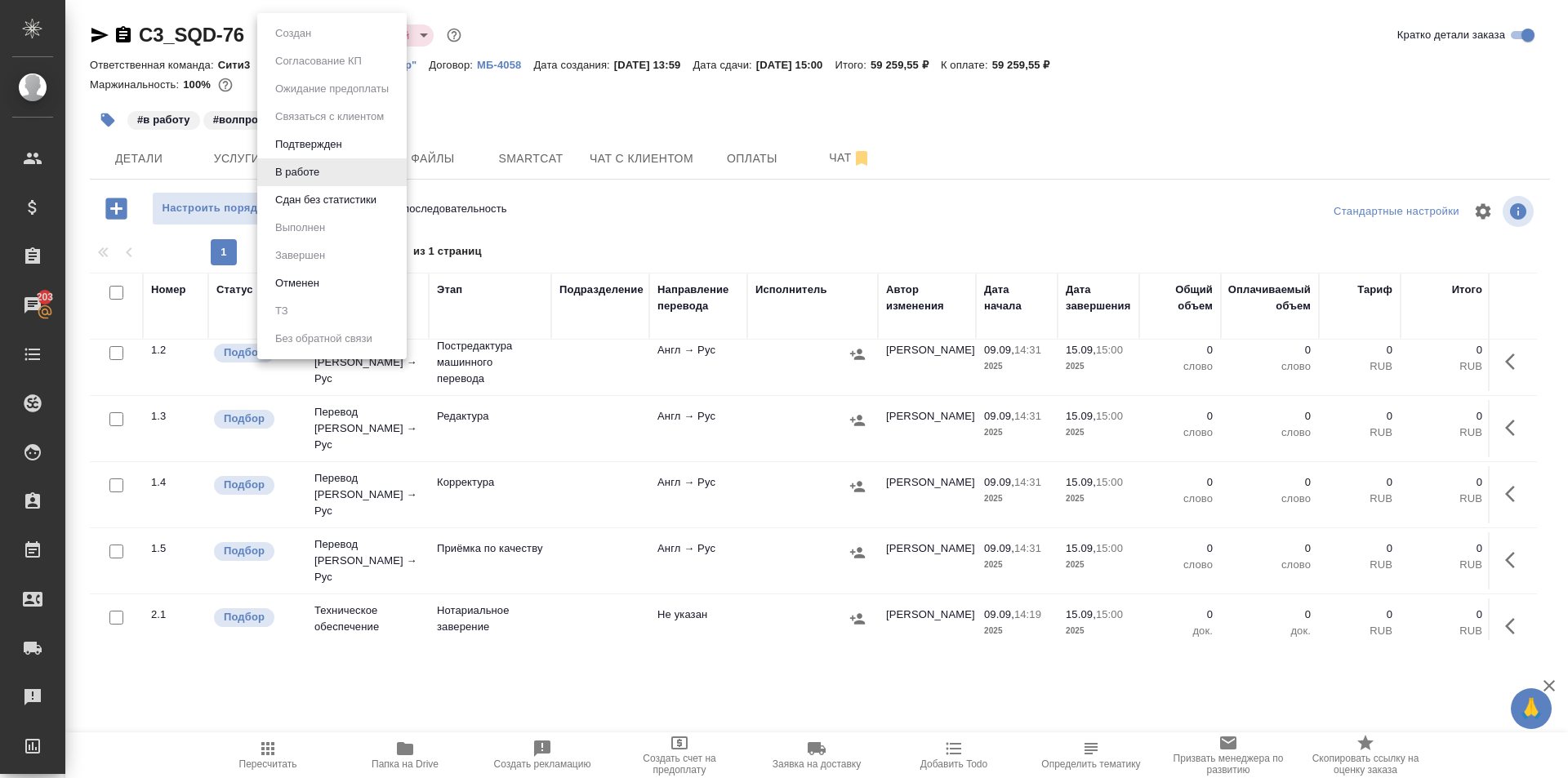
click at [457, 105] on div at bounding box center [784, 389] width 1568 height 778
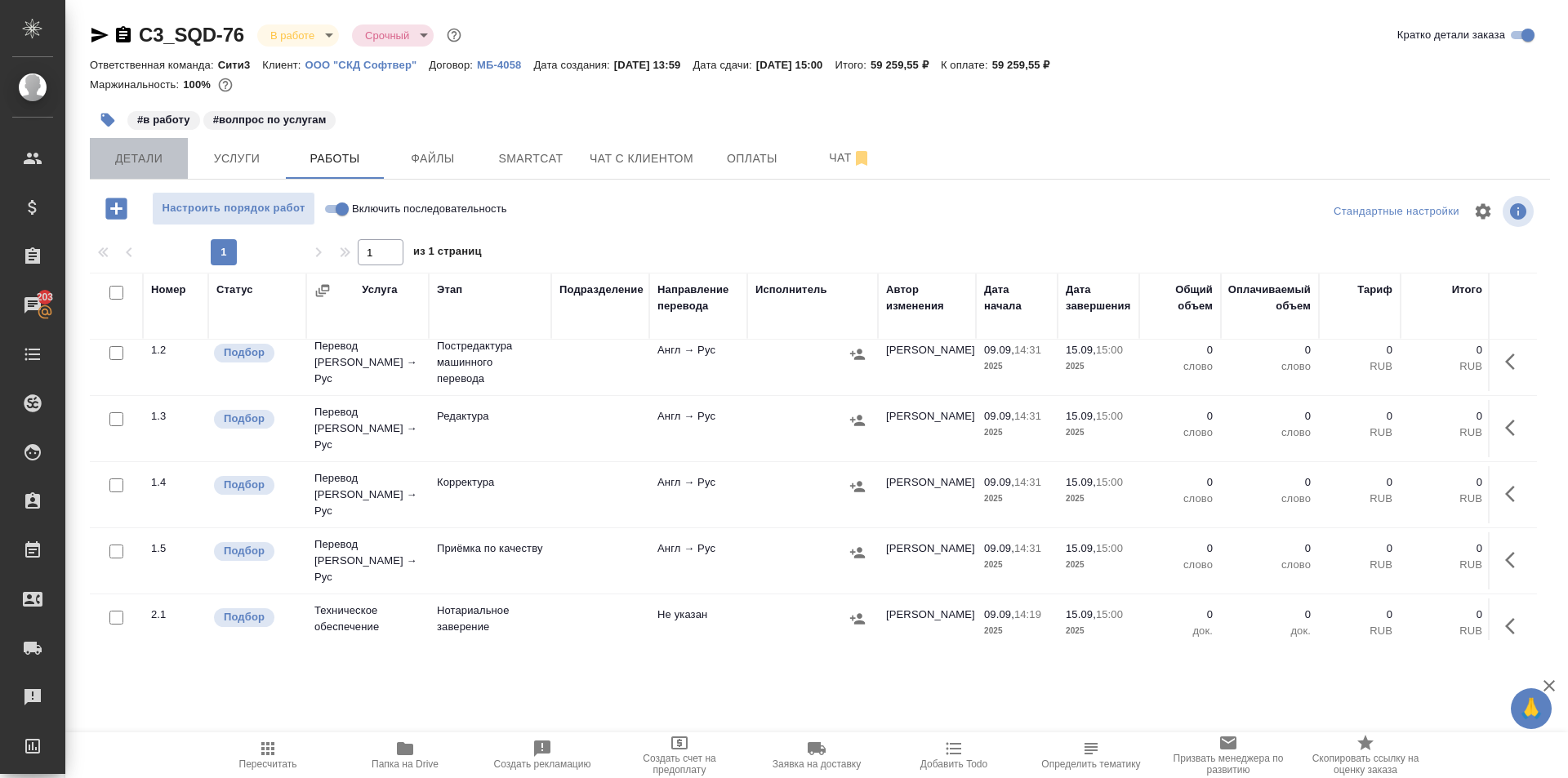
click at [136, 151] on span "Детали" at bounding box center [138, 159] width 79 height 21
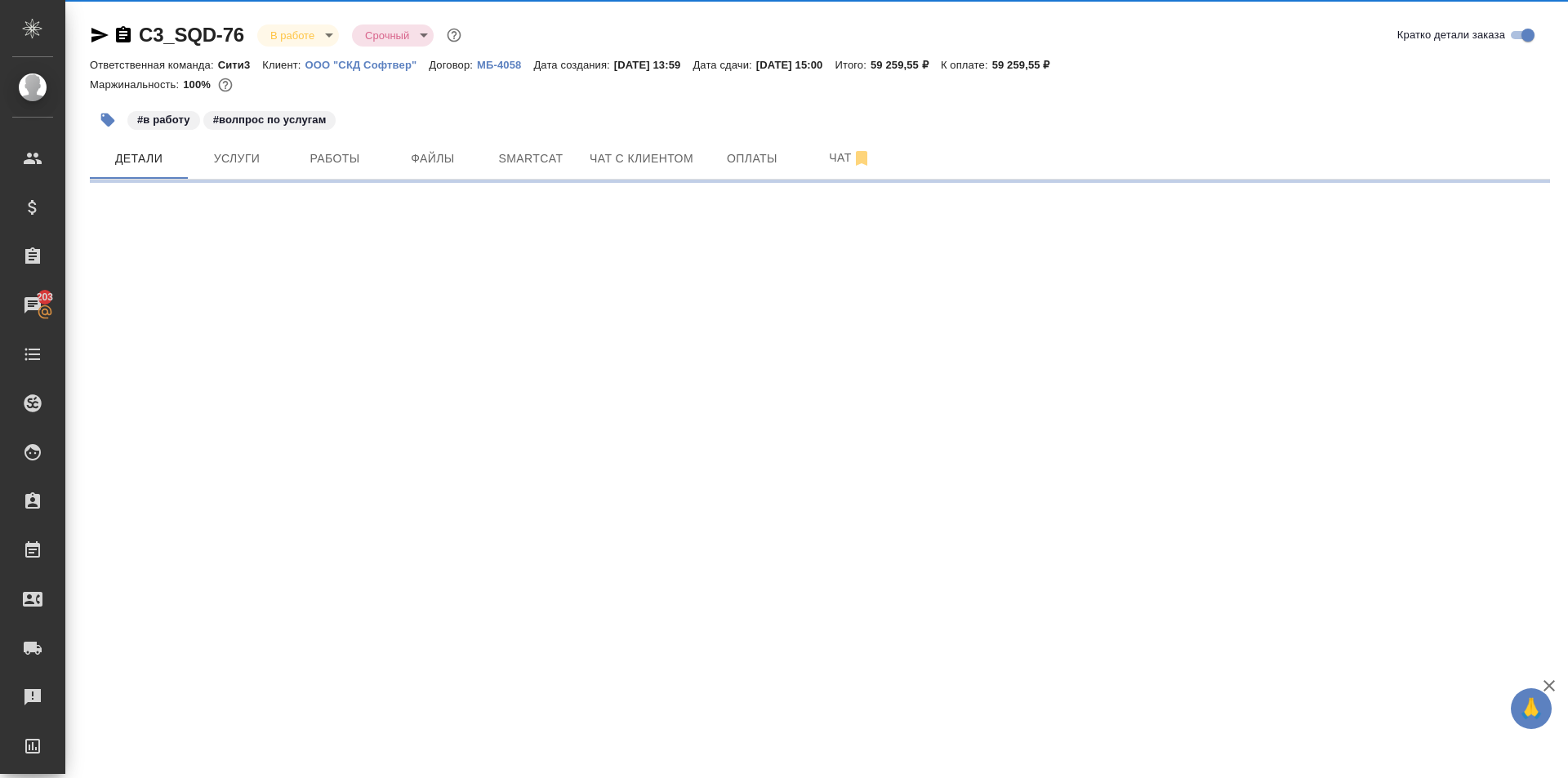
select select "RU"
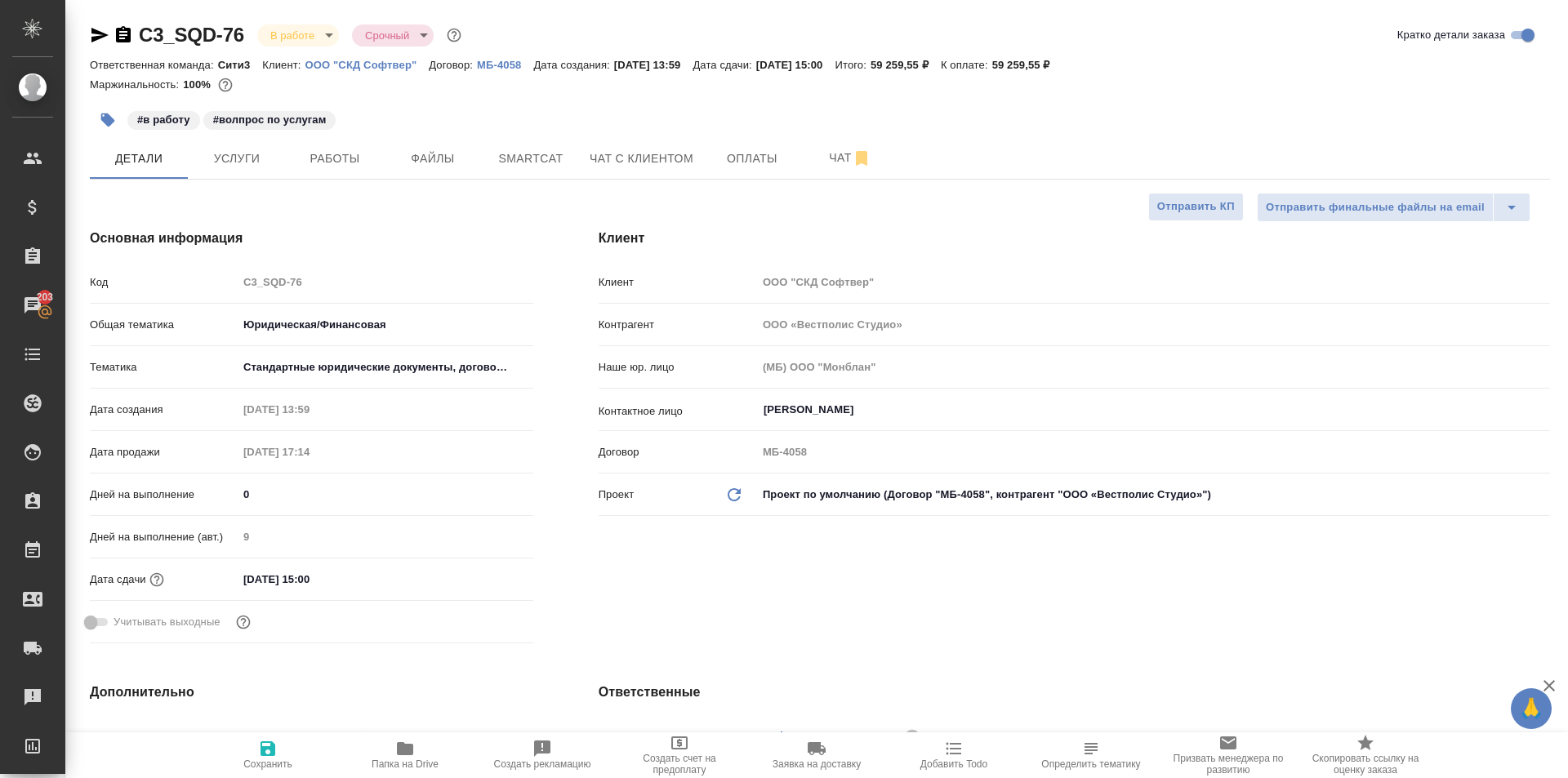
type textarea "x"
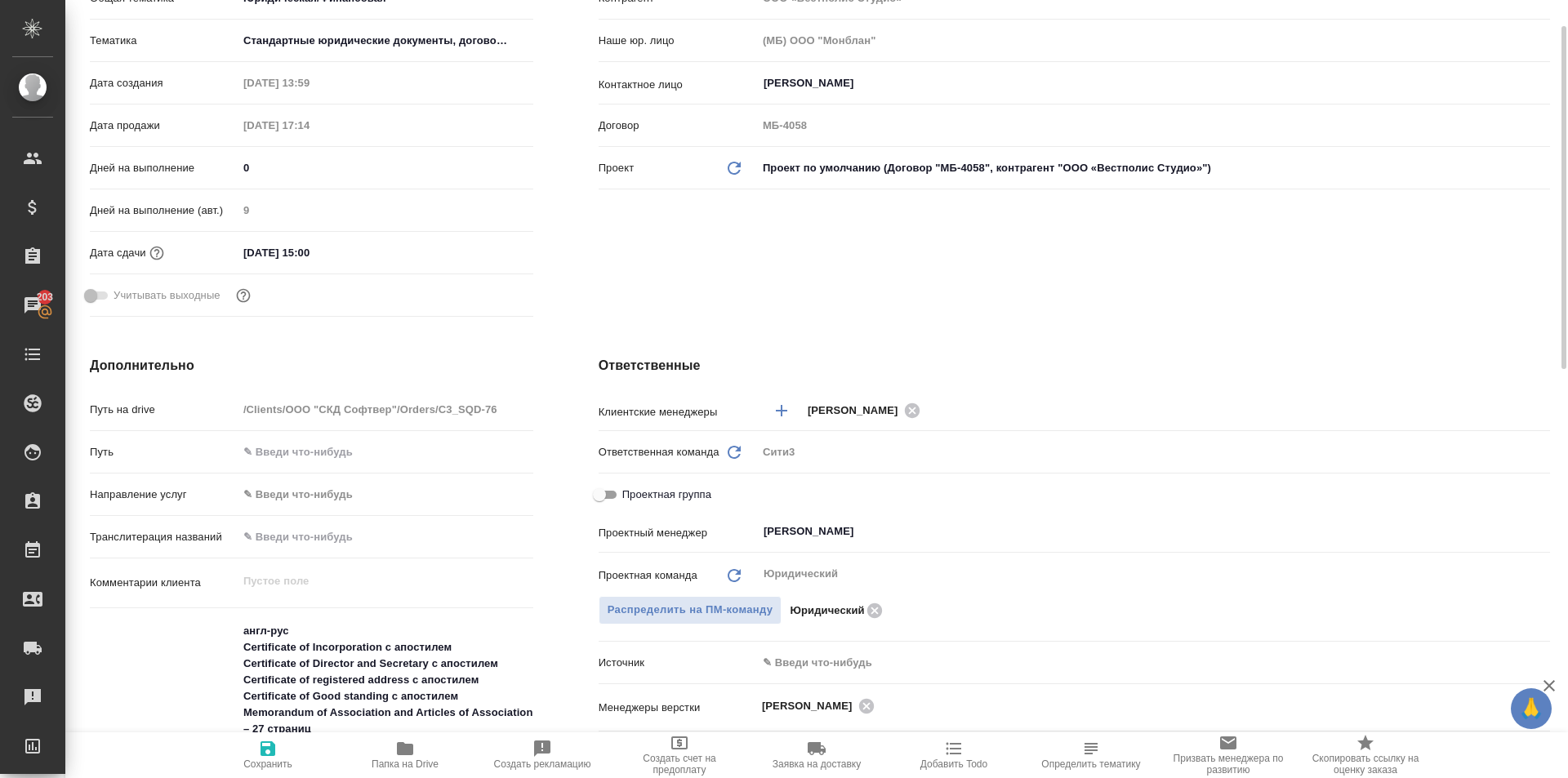
scroll to position [571, 0]
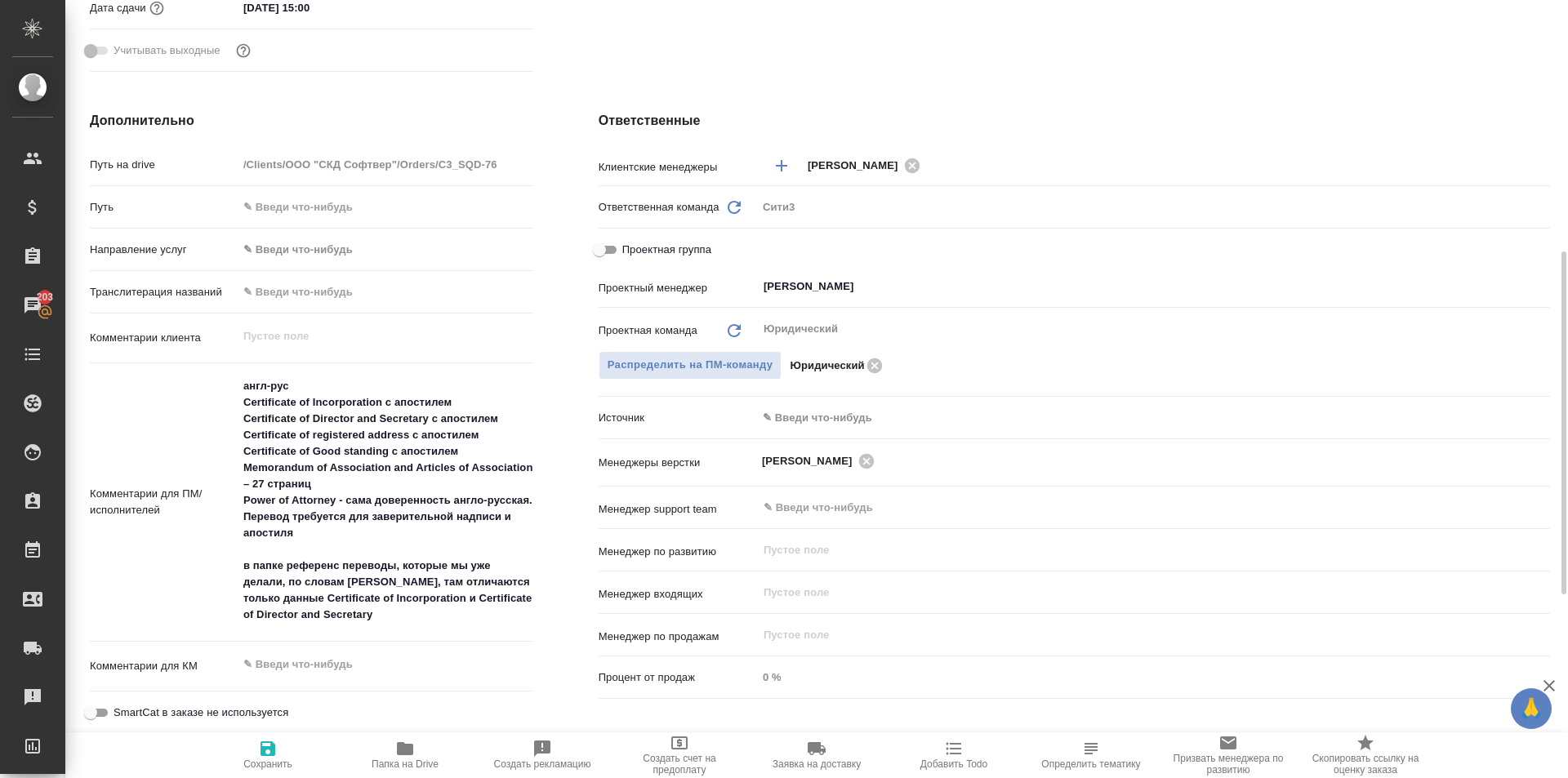
type textarea "x"
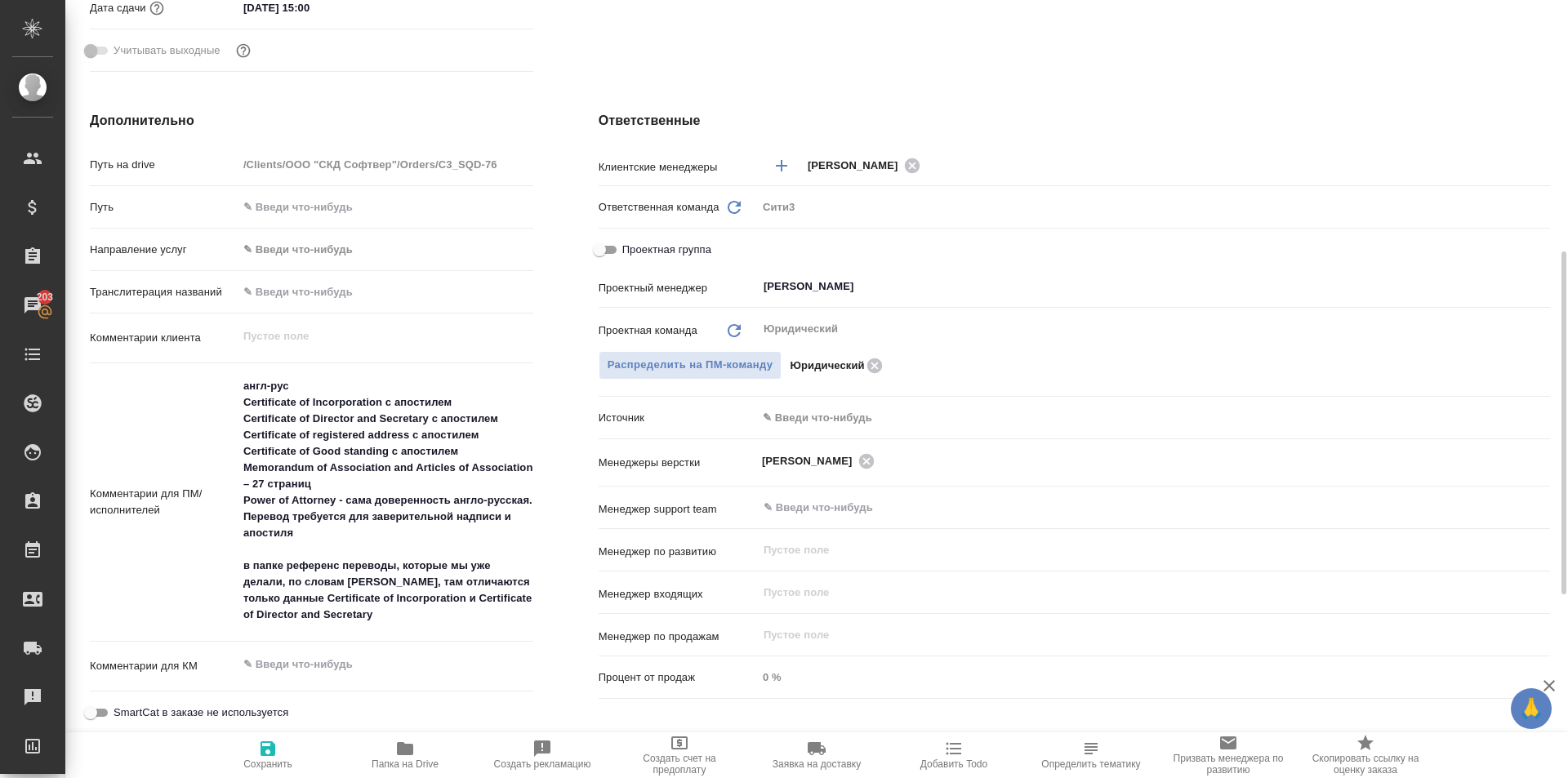
type textarea "x"
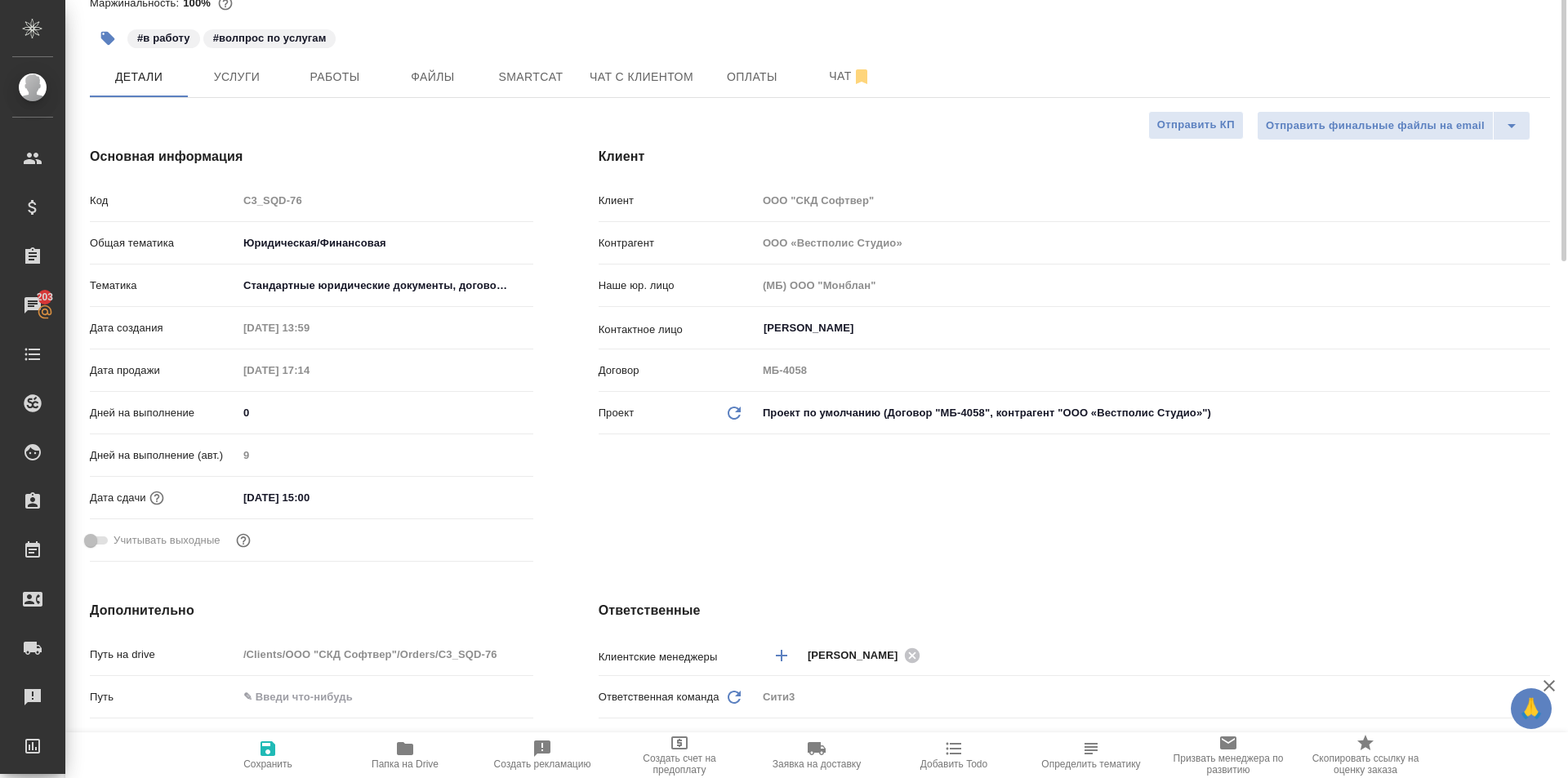
scroll to position [0, 0]
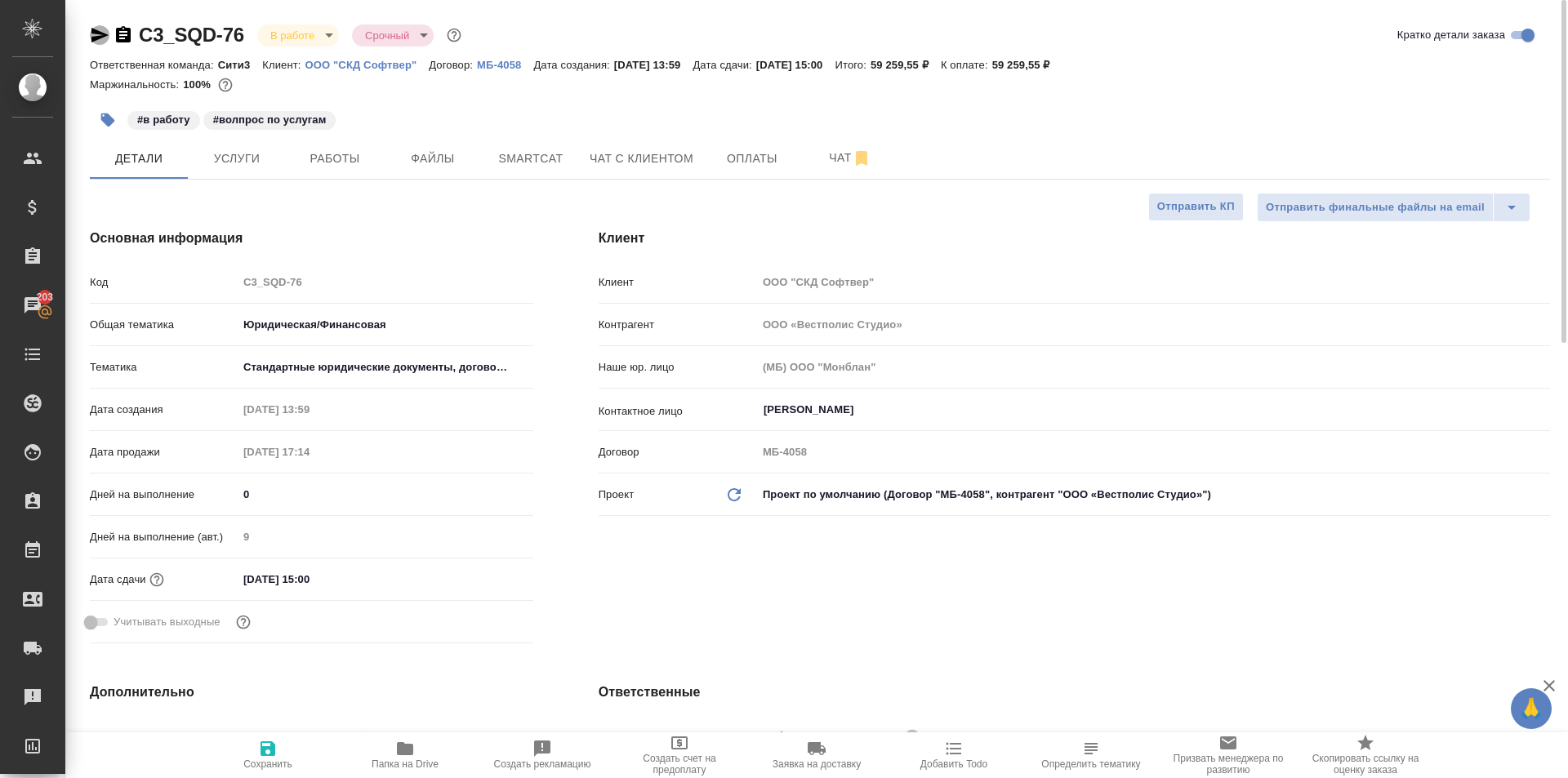
click at [104, 35] on icon "button" at bounding box center [99, 35] width 17 height 14
type textarea "x"
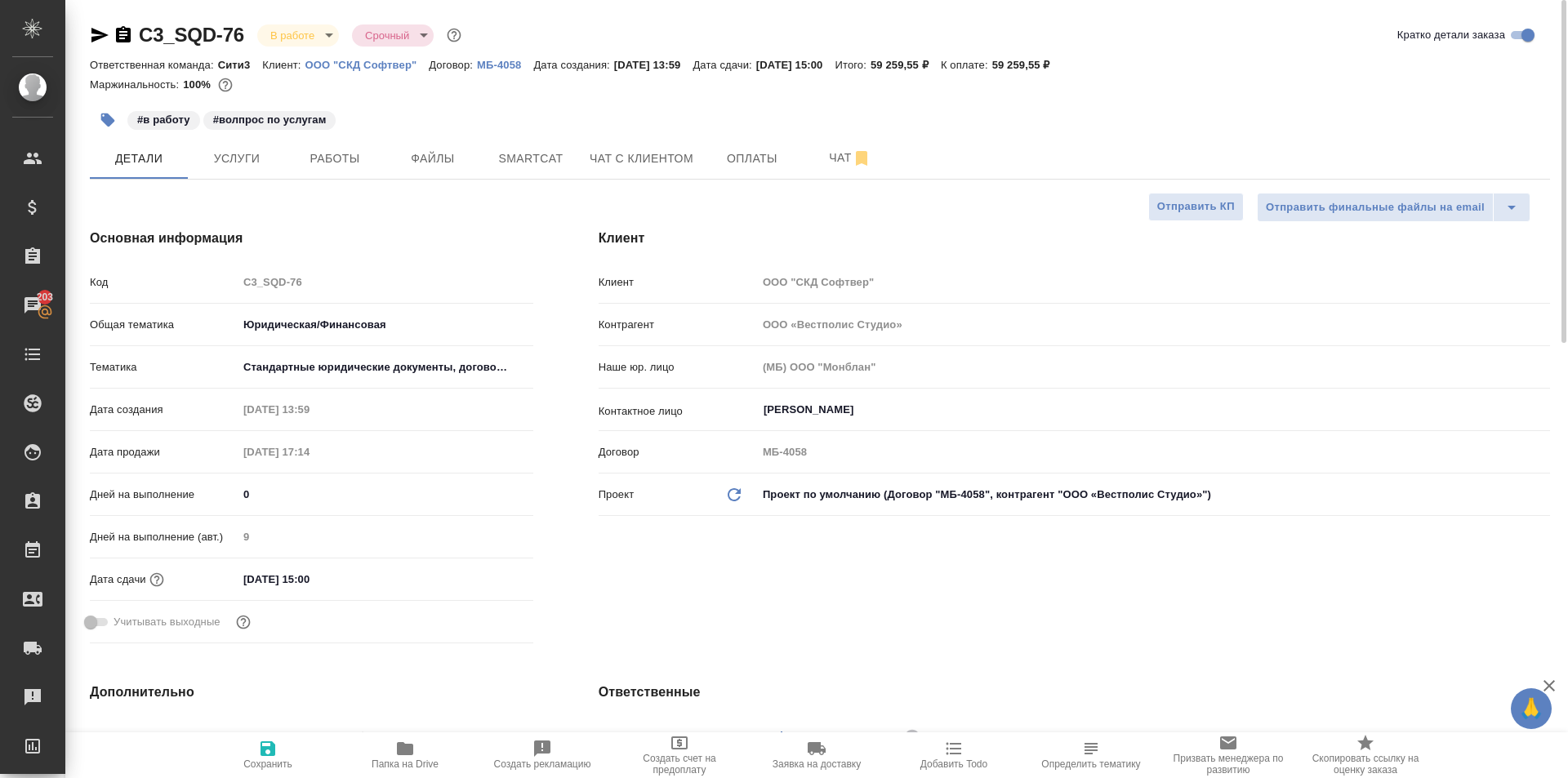
type textarea "x"
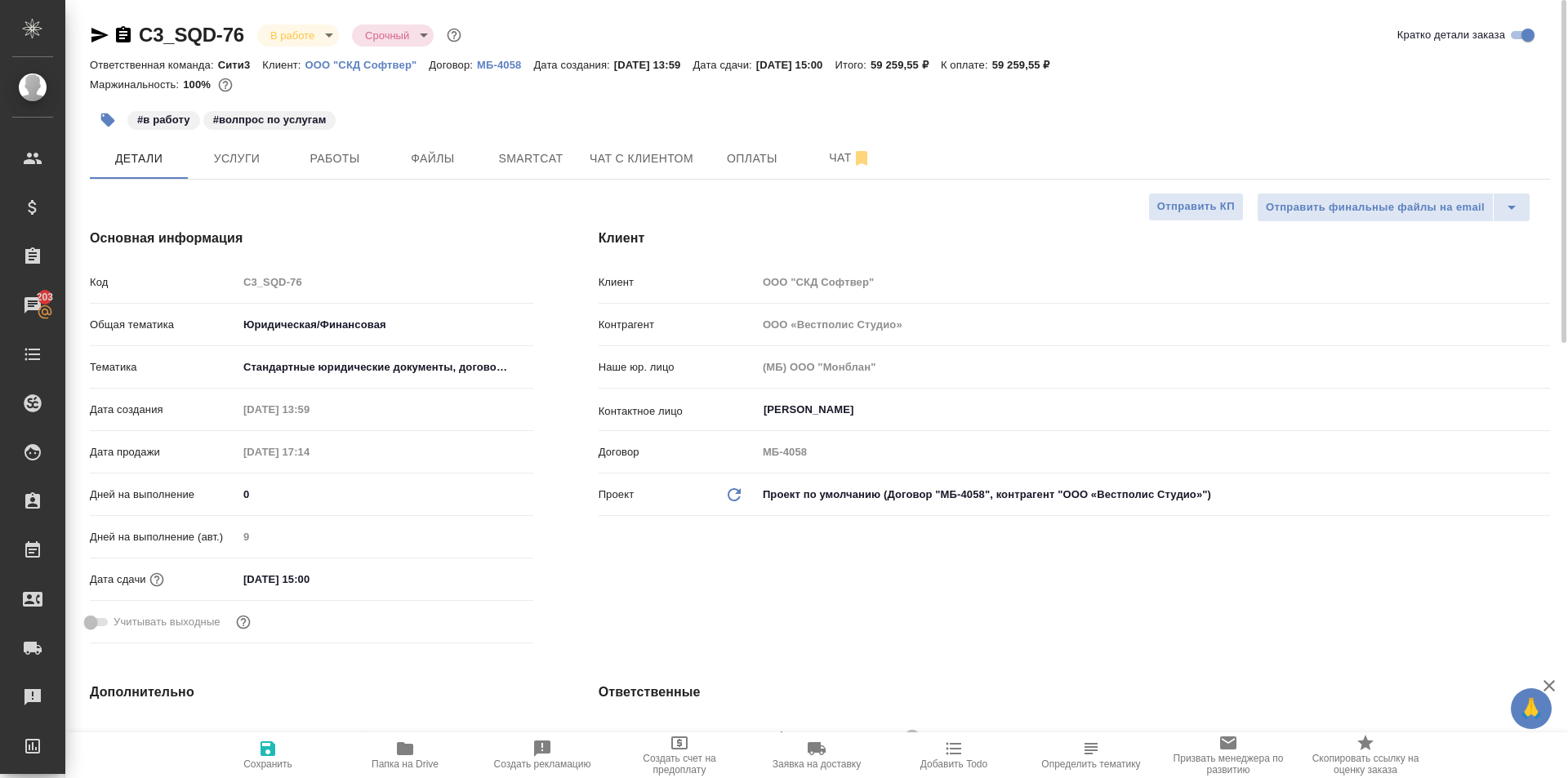
type textarea "x"
click at [814, 178] on button "Чат" at bounding box center [850, 158] width 98 height 41
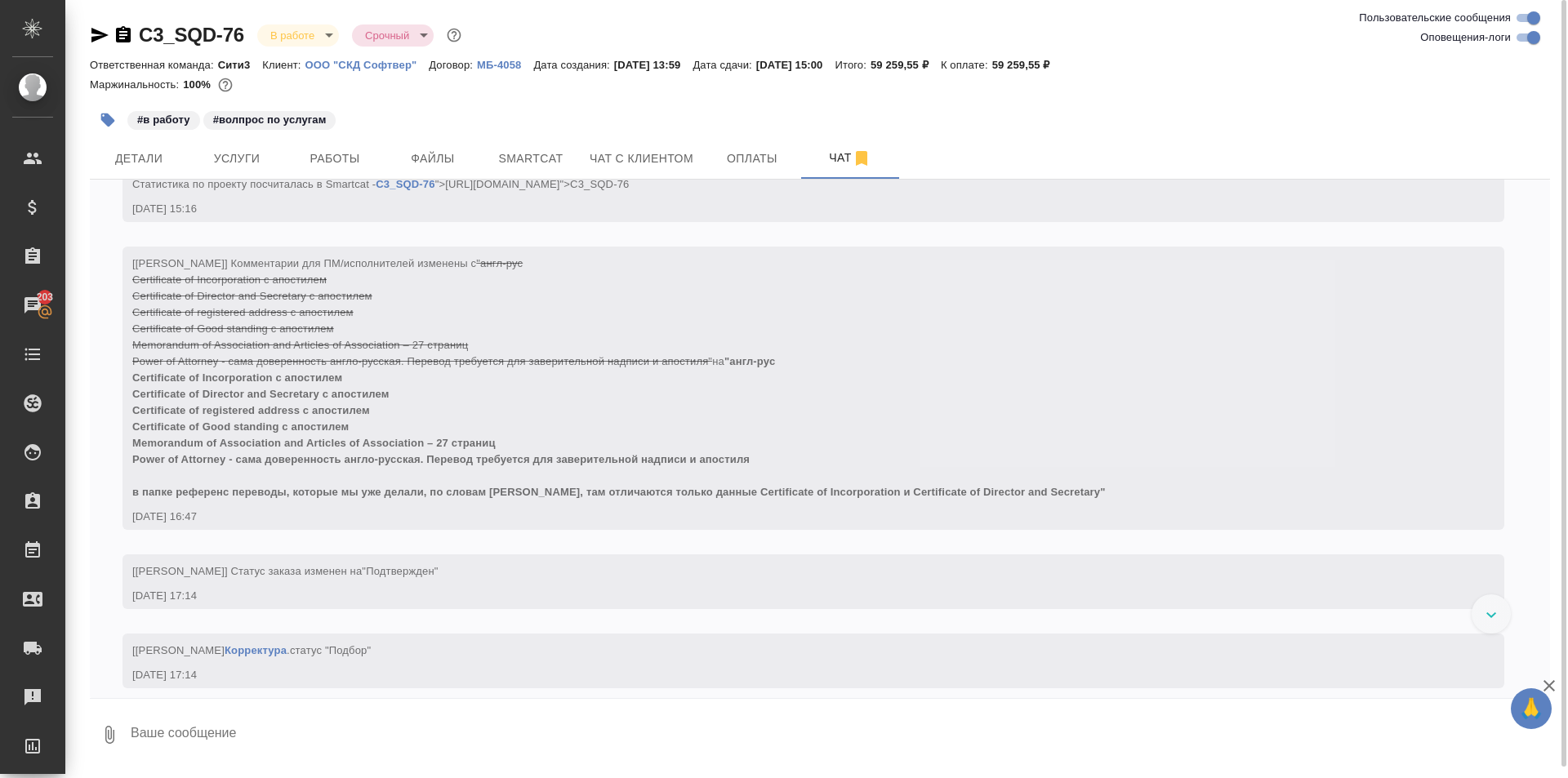
scroll to position [2693, 0]
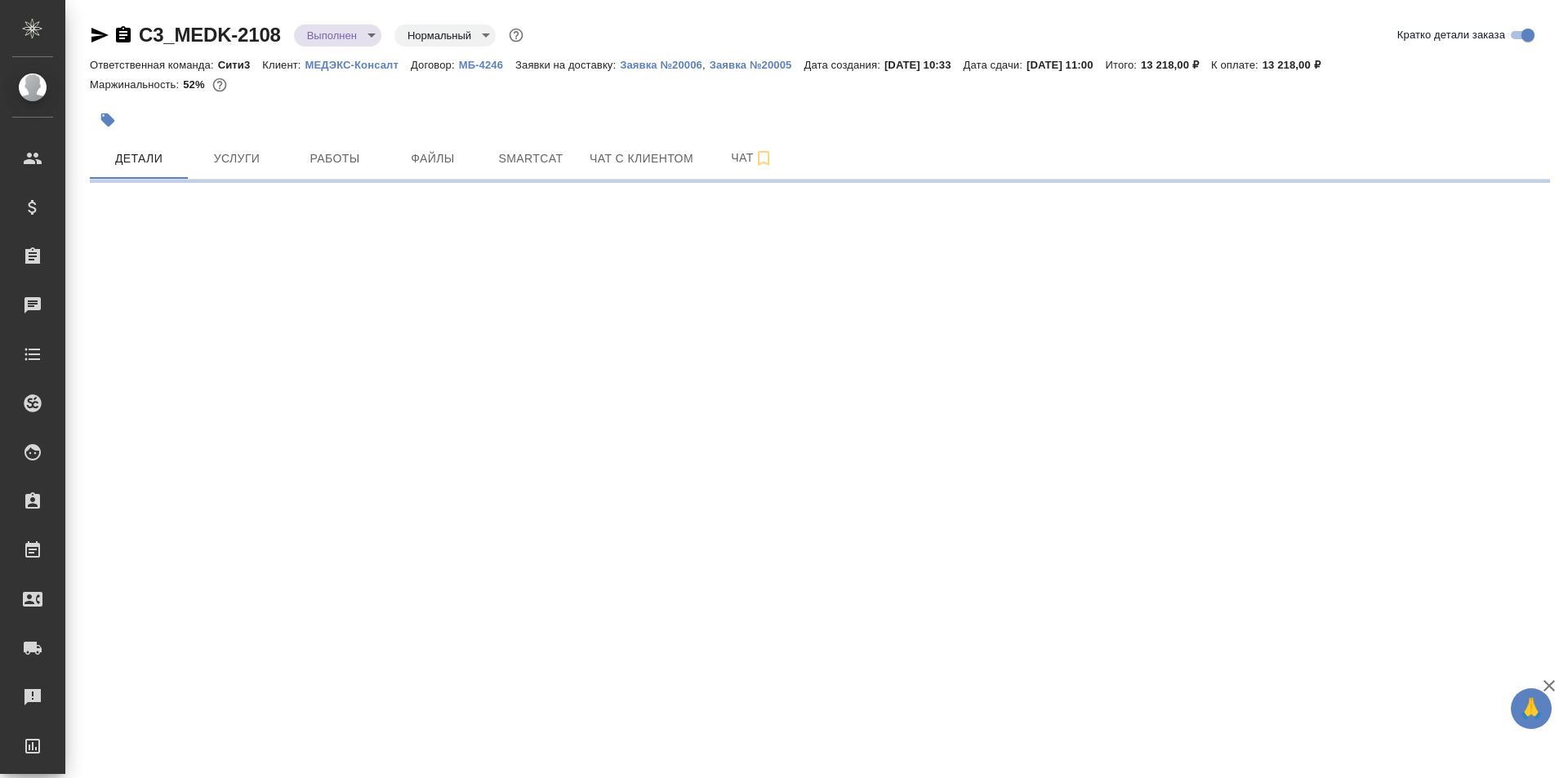
select select "RU"
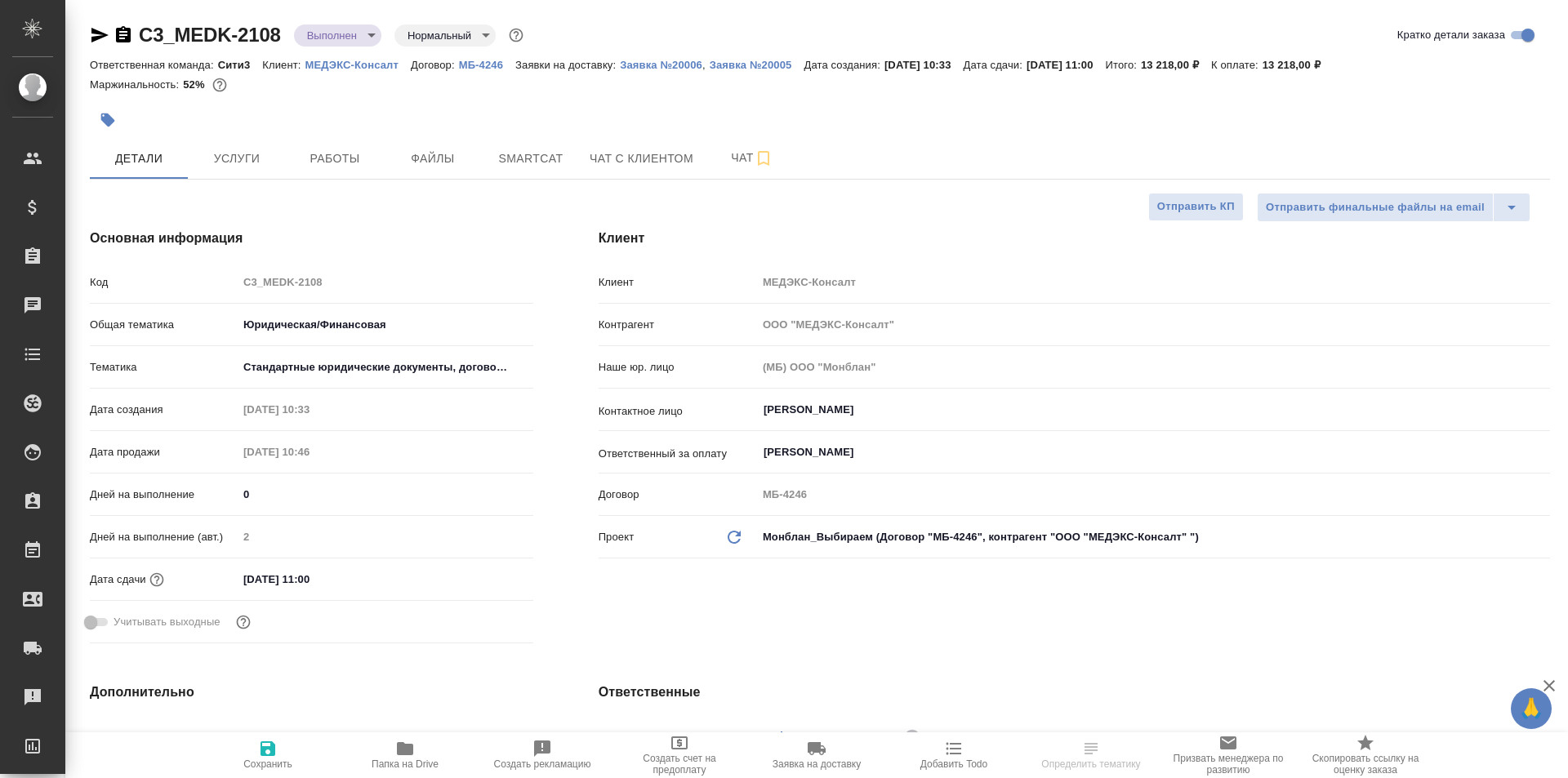
type textarea "x"
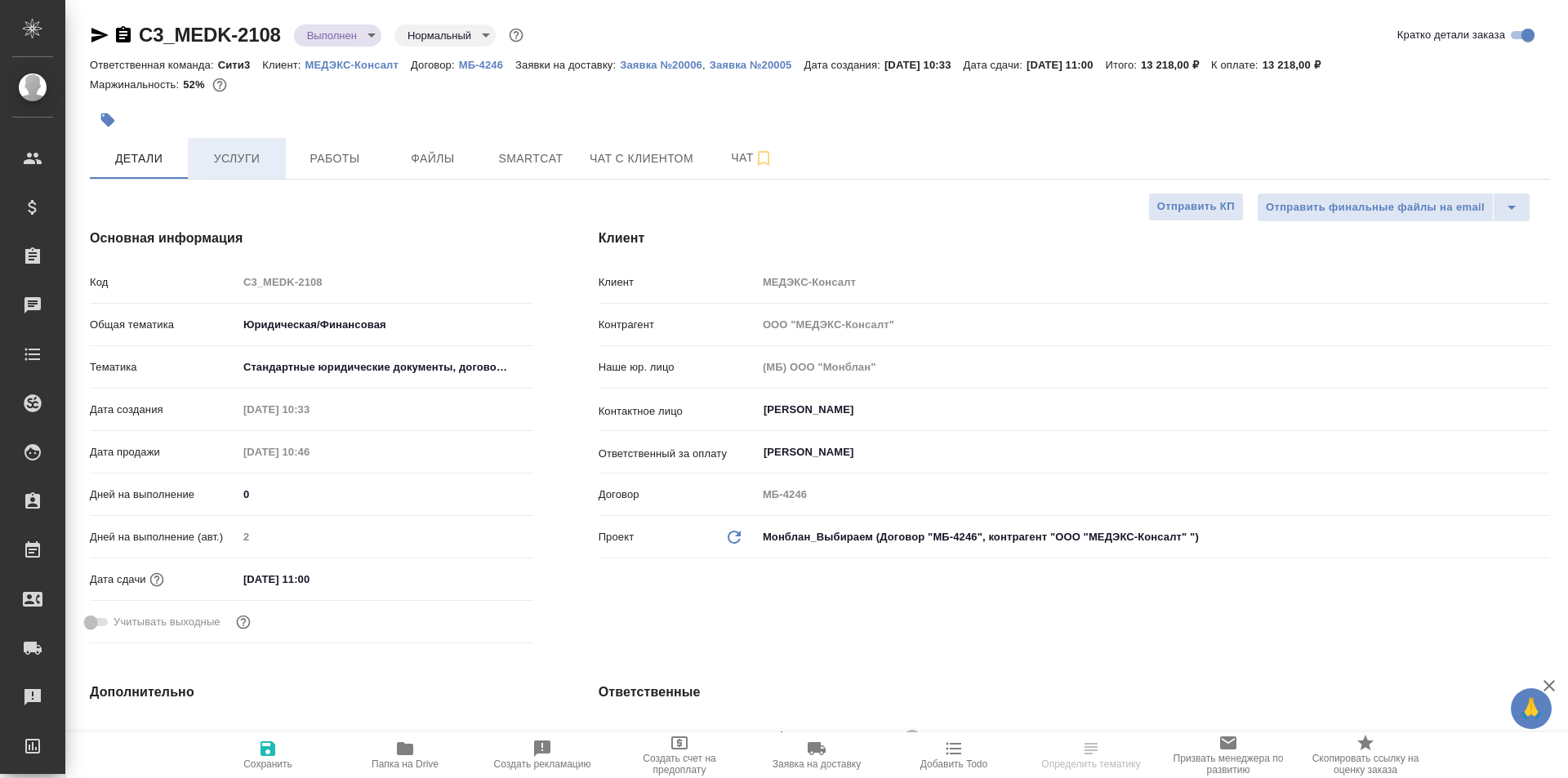
type textarea "x"
click at [257, 155] on span "Услуги" at bounding box center [237, 159] width 79 height 21
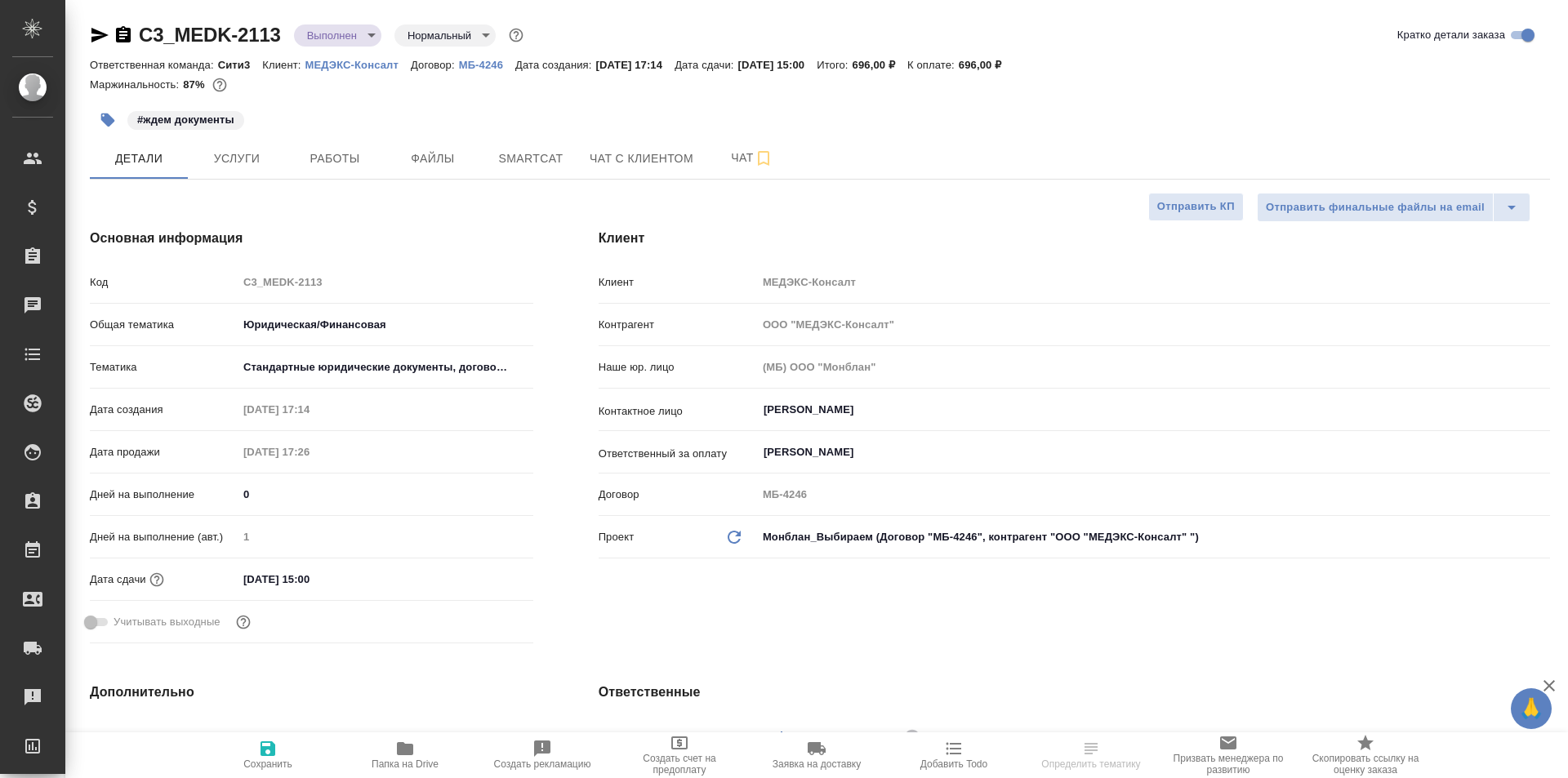
select select "RU"
click at [241, 147] on button "Услуги" at bounding box center [237, 158] width 98 height 41
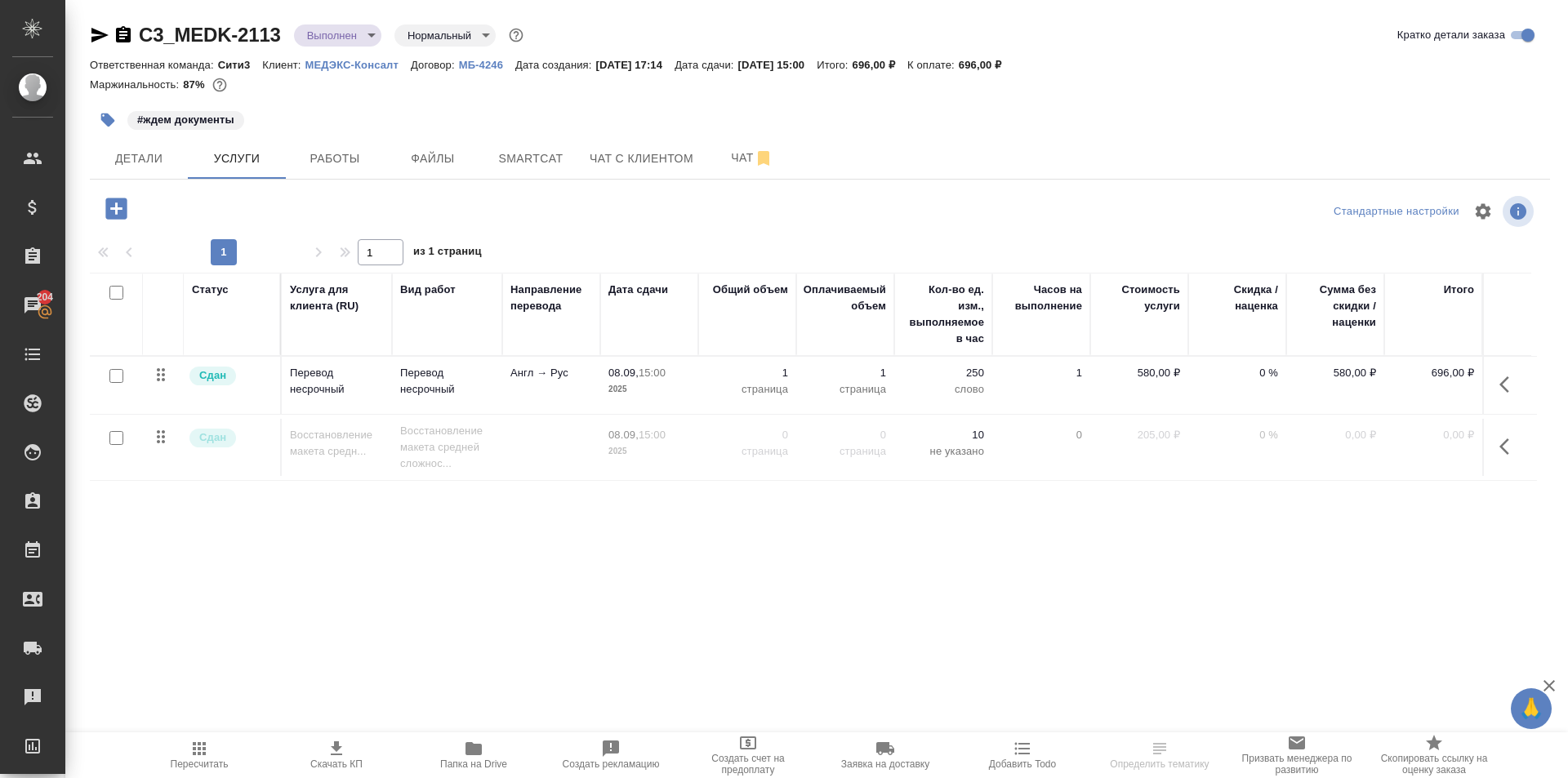
click at [487, 750] on span "Папка на Drive" at bounding box center [474, 755] width 117 height 31
click at [1499, 383] on icon "button" at bounding box center [1509, 384] width 20 height 20
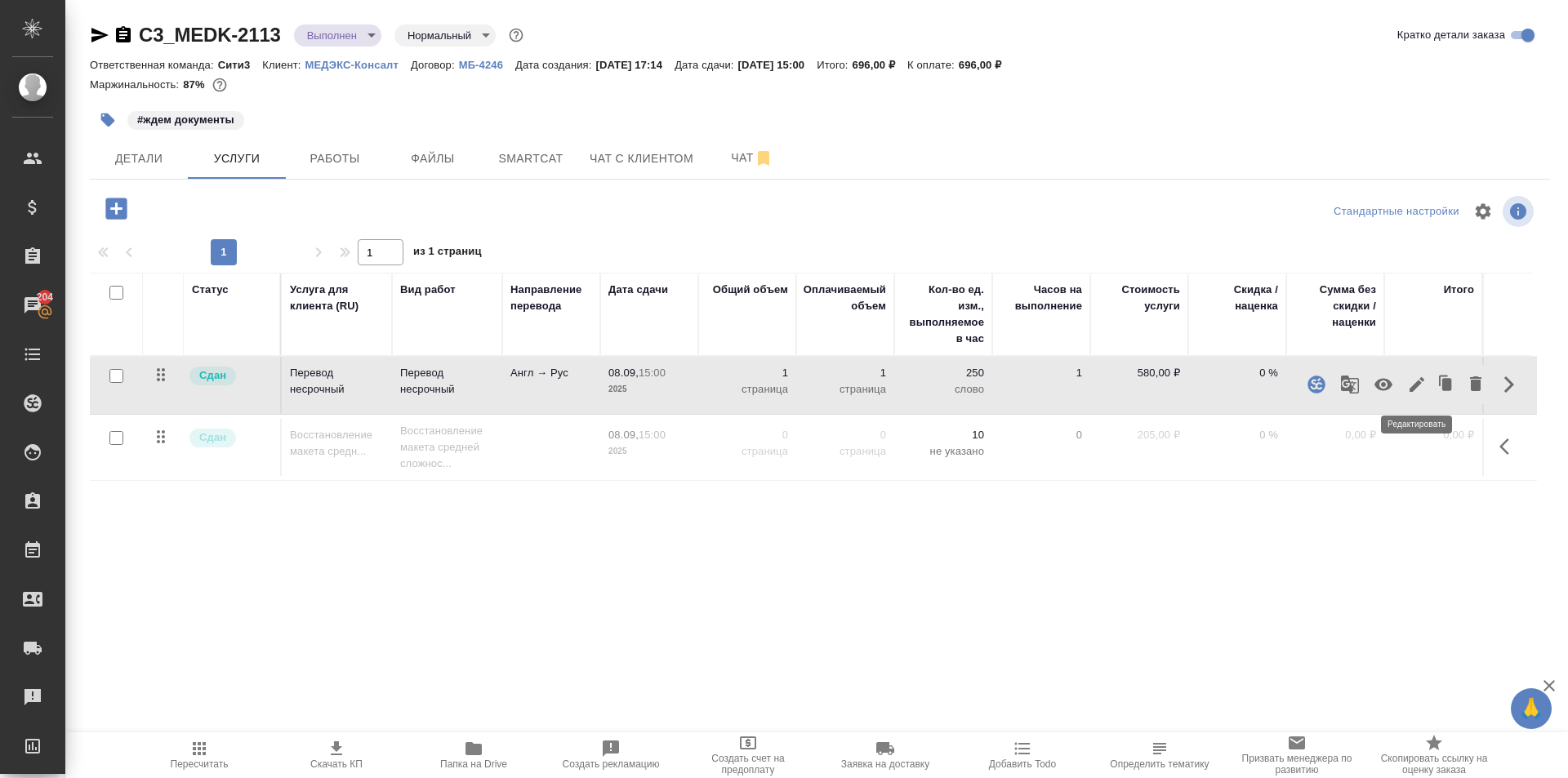
click at [1411, 394] on icon "button" at bounding box center [1417, 384] width 20 height 20
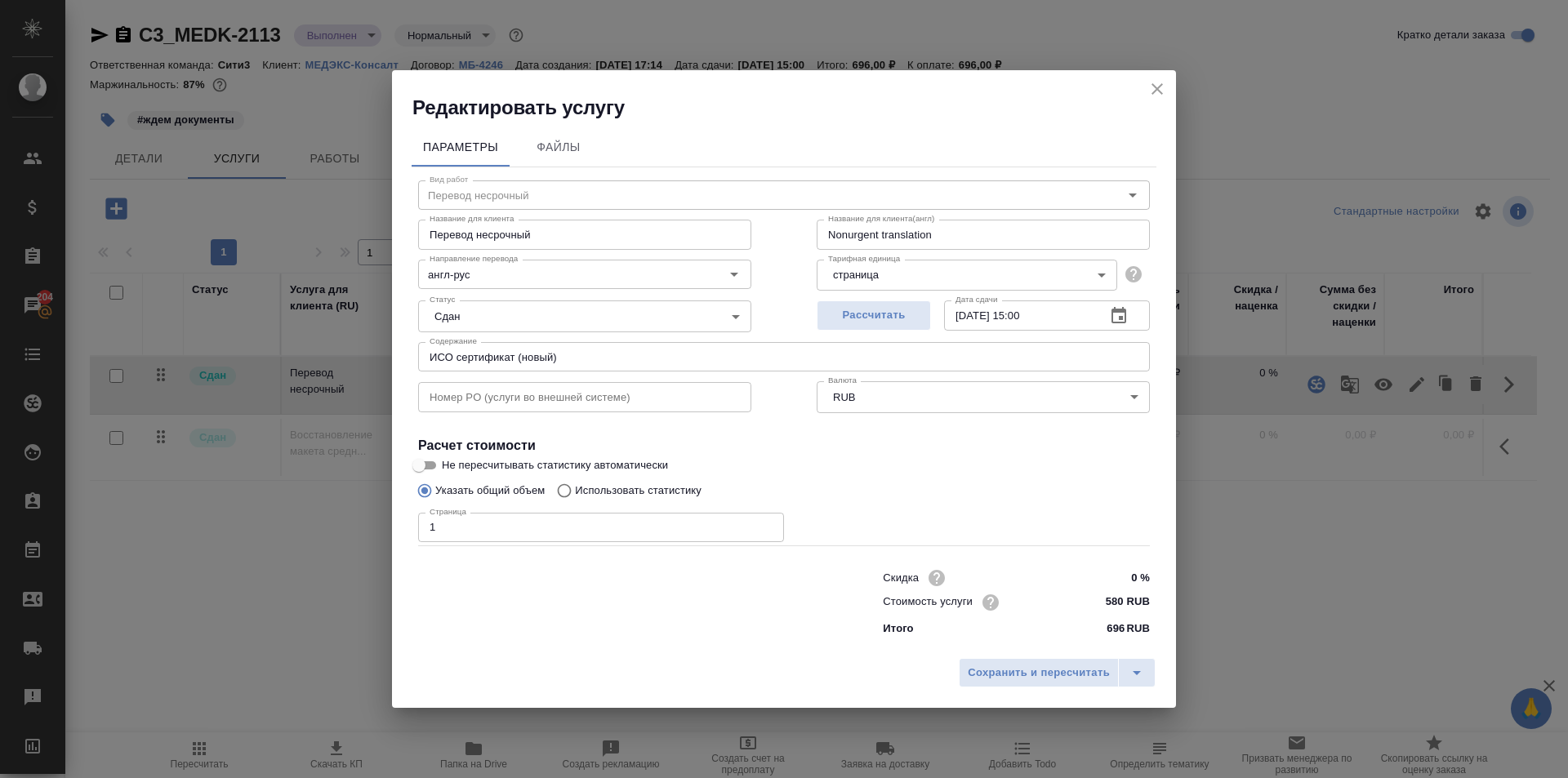
click at [504, 530] on input "1" at bounding box center [600, 527] width 366 height 30
type input "2"
click at [1044, 680] on span "Сохранить и пересчитать" at bounding box center [1038, 673] width 142 height 19
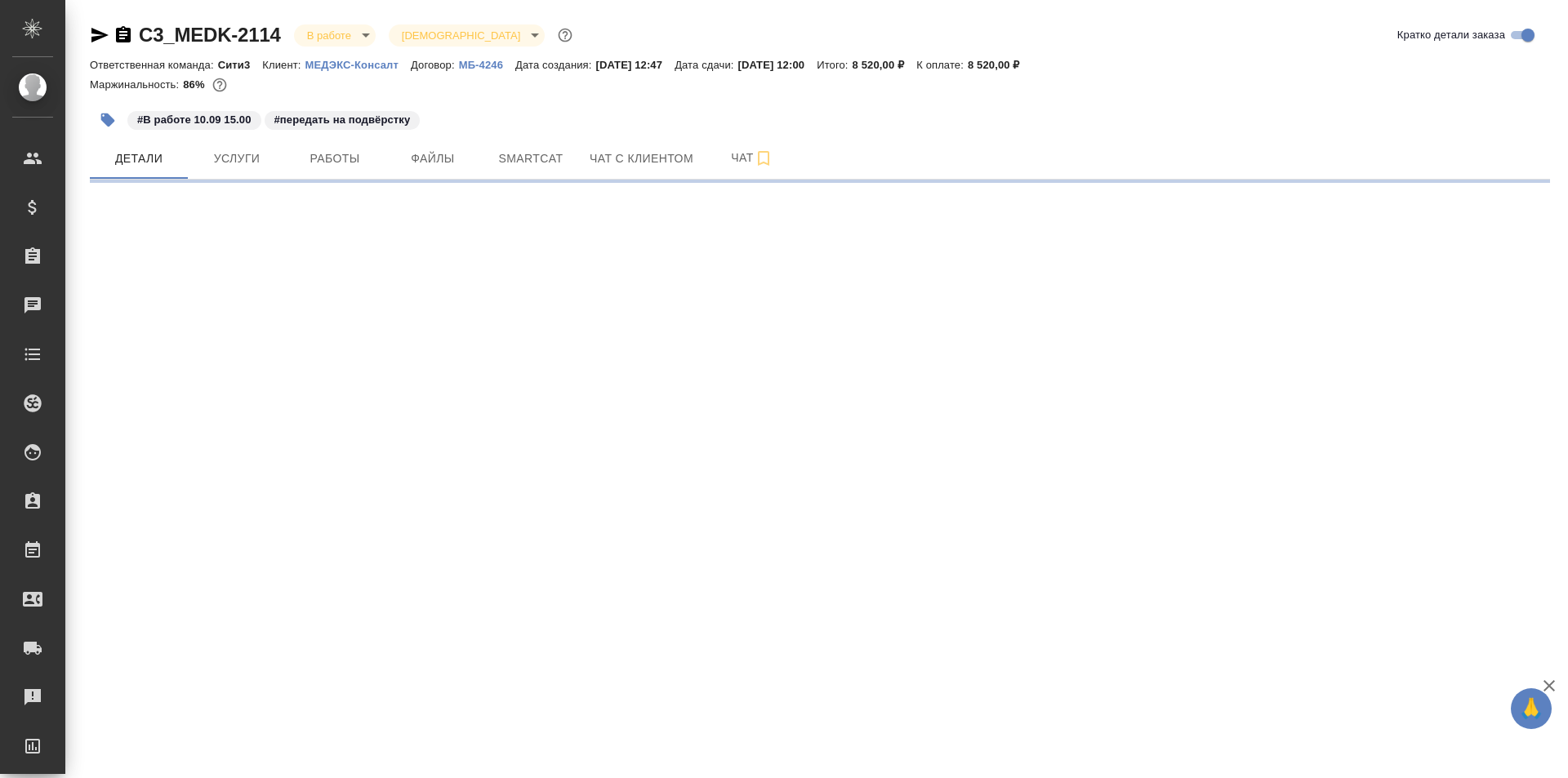
select select "RU"
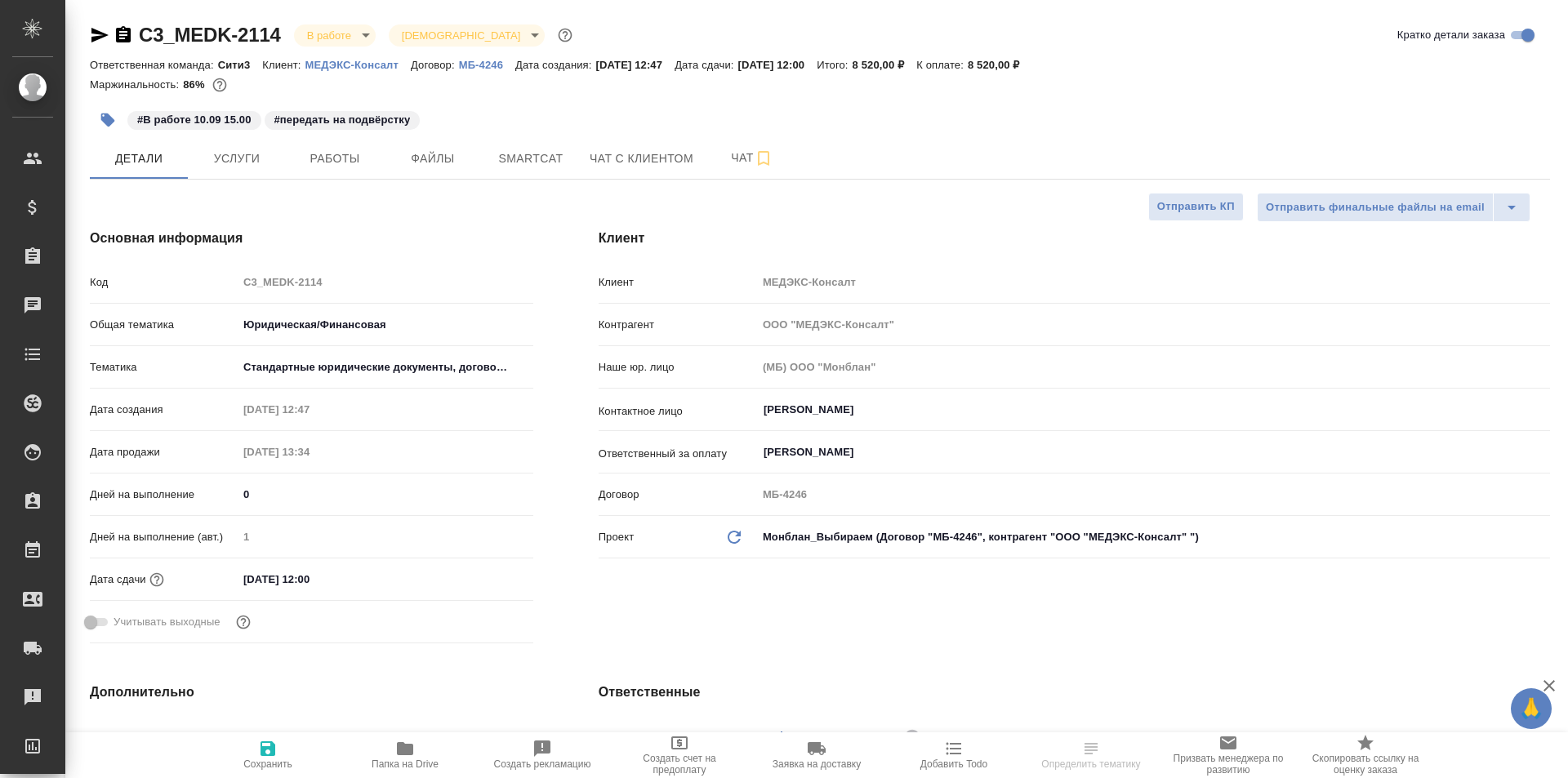
type textarea "x"
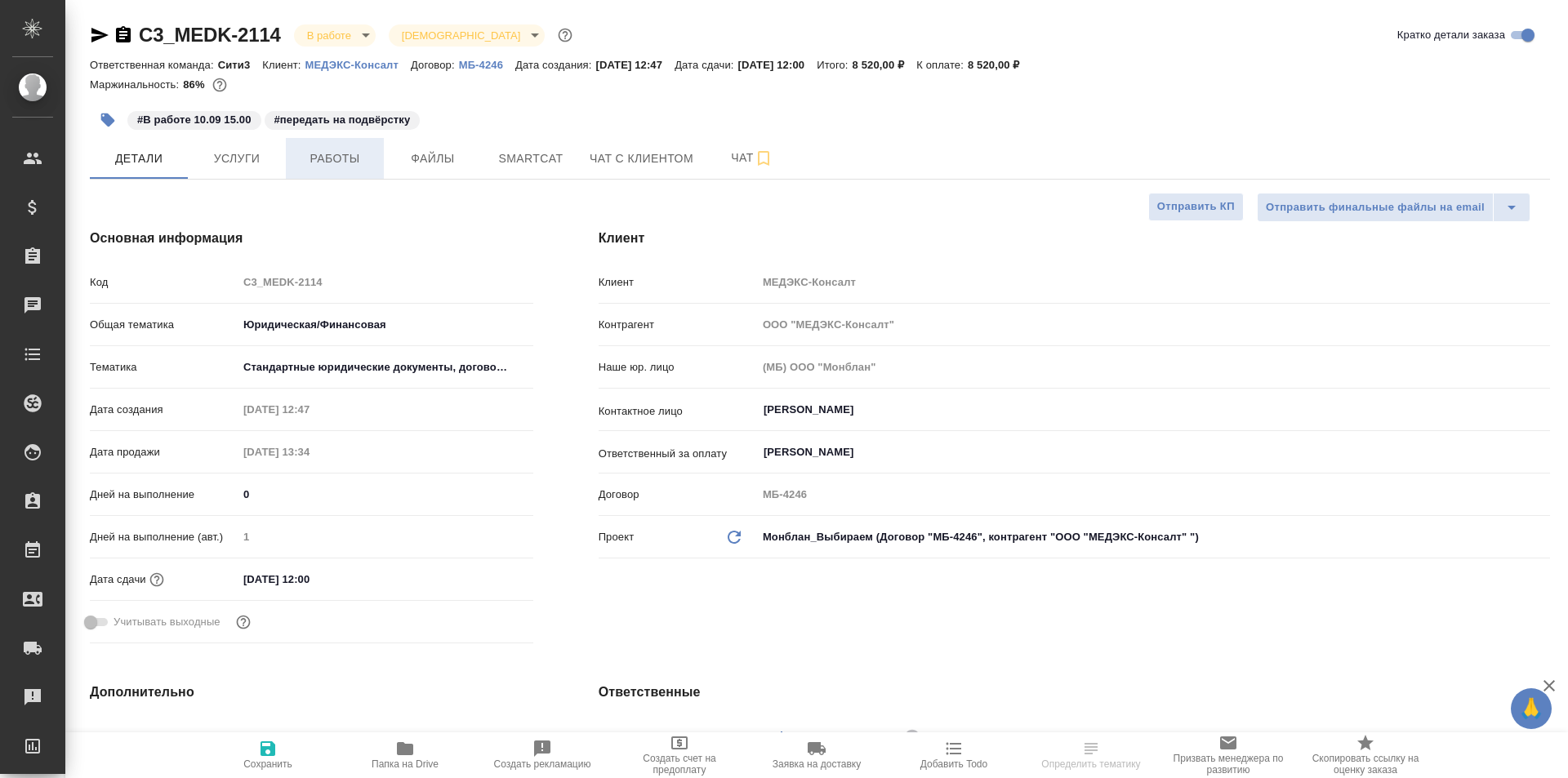
type textarea "x"
click at [249, 169] on button "Услуги" at bounding box center [237, 158] width 98 height 41
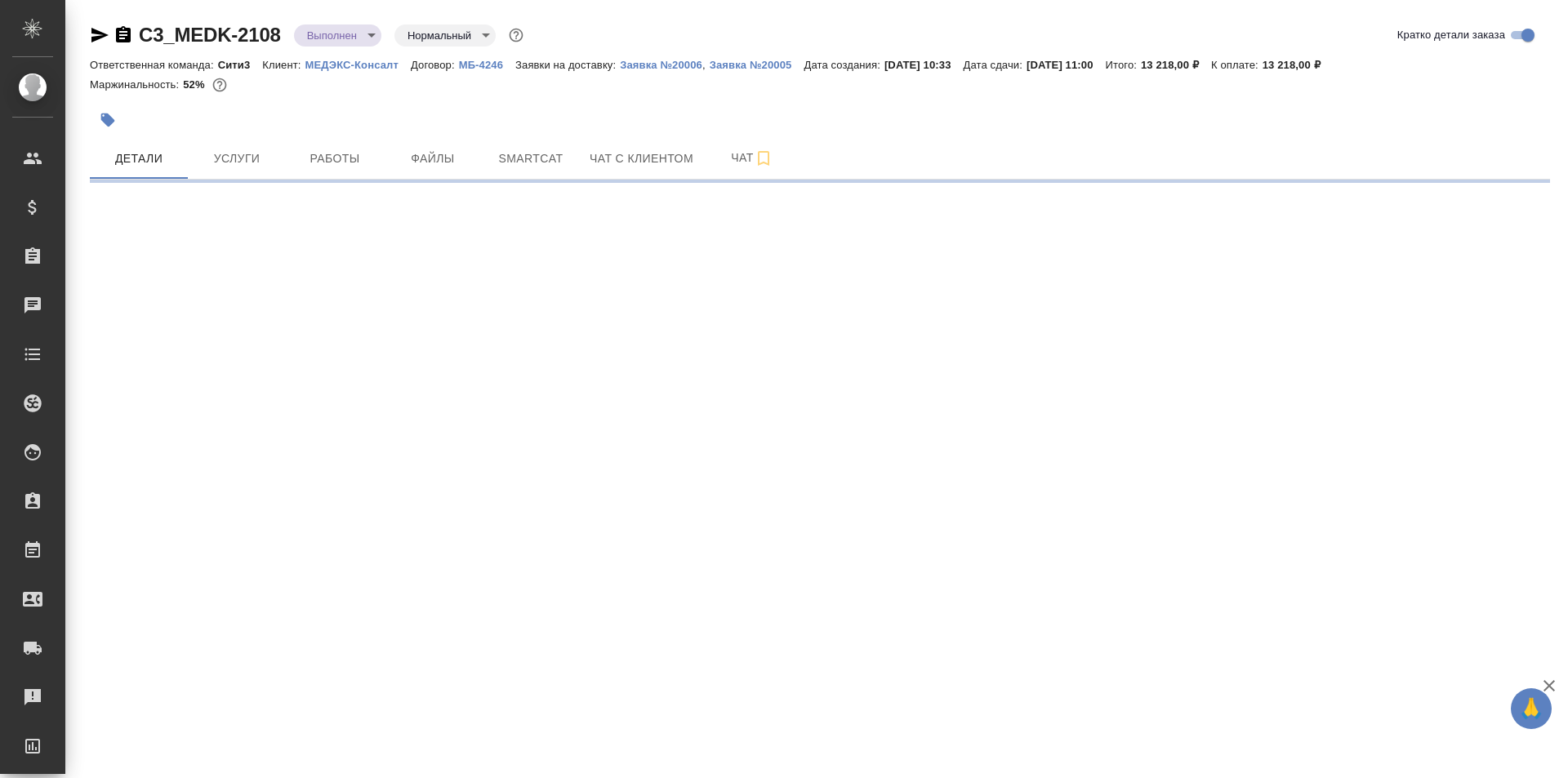
select select "RU"
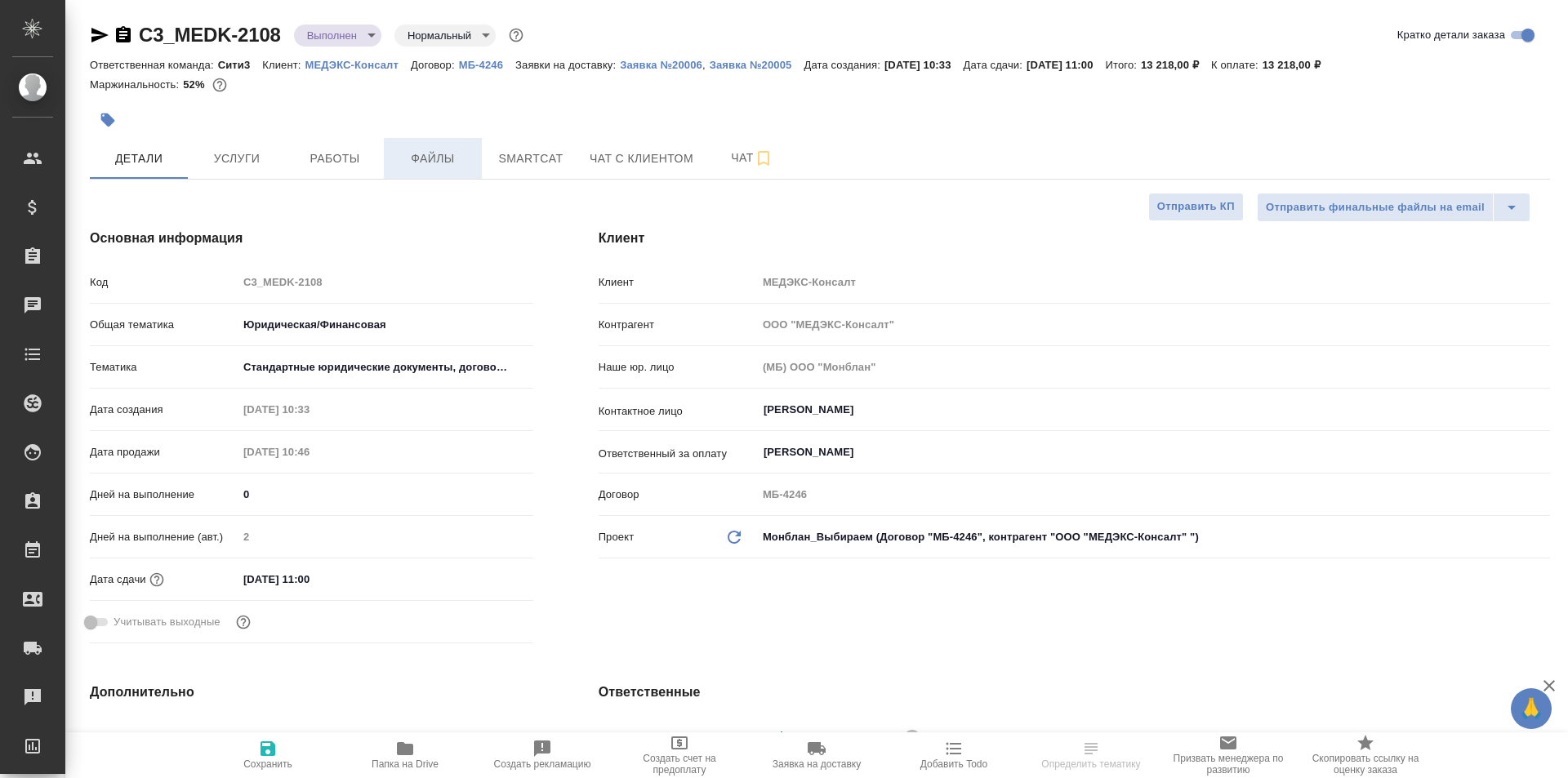
type textarea "x"
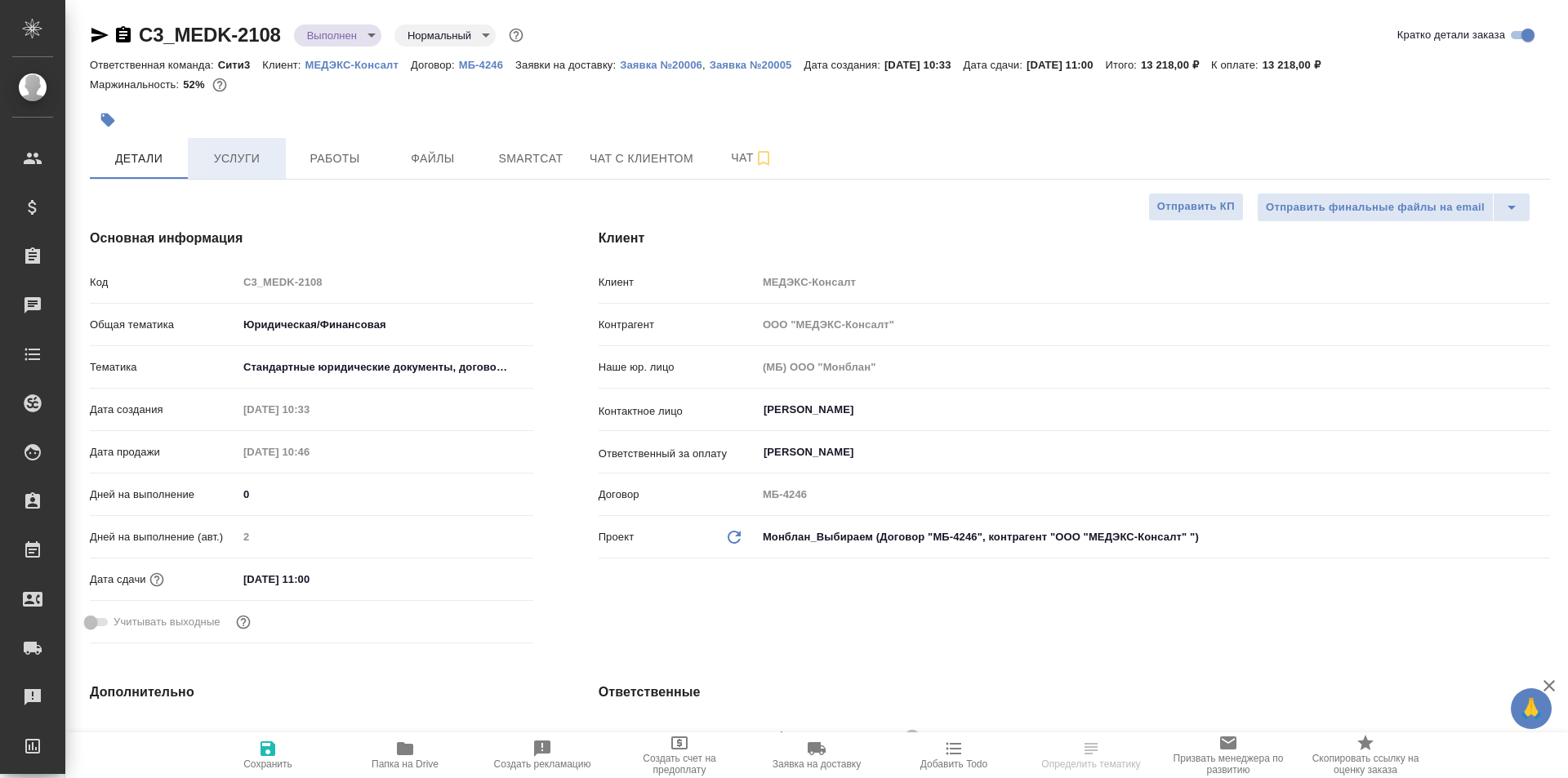
type textarea "x"
click at [236, 156] on span "Услуги" at bounding box center [237, 159] width 79 height 21
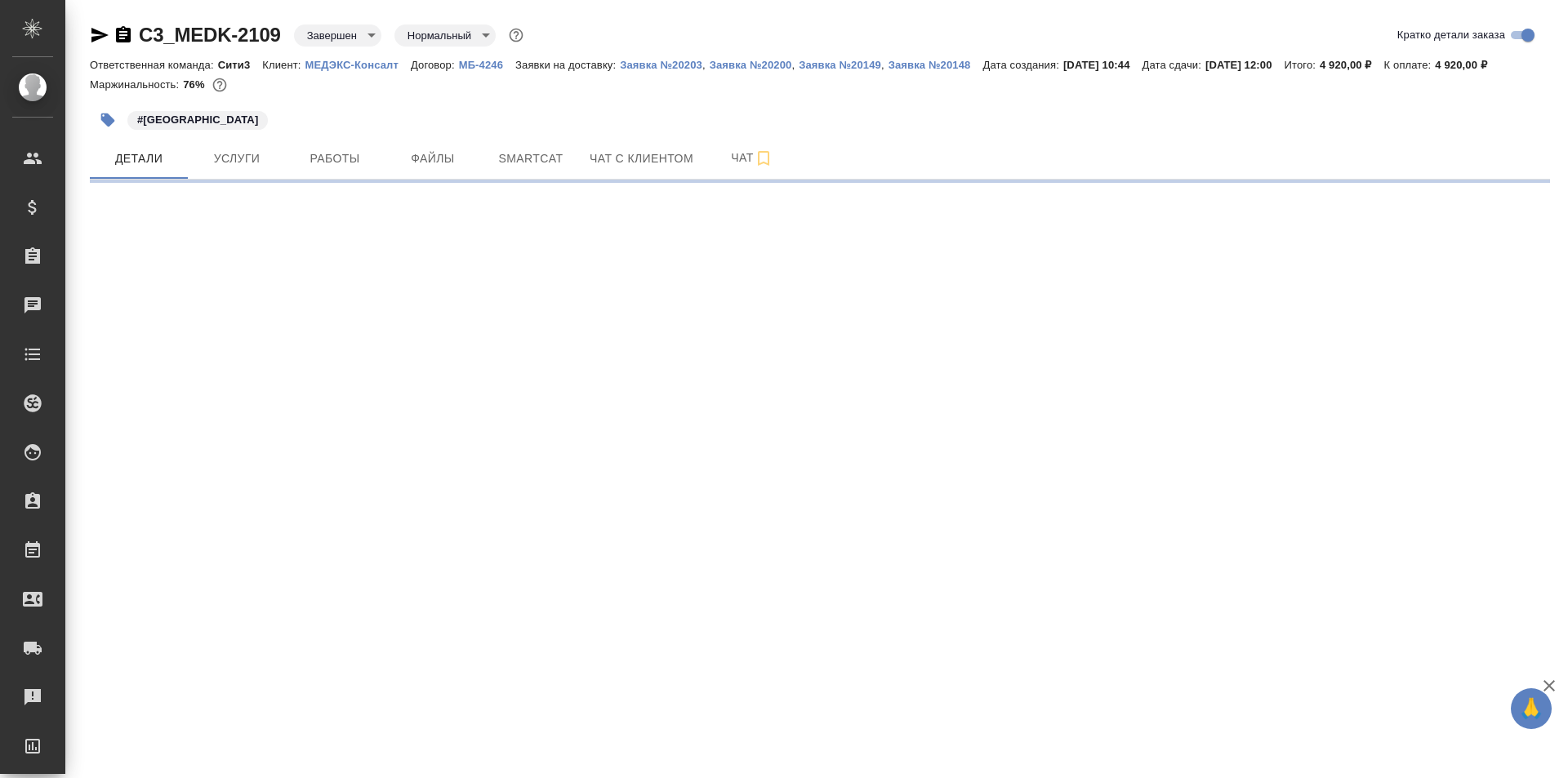
select select "RU"
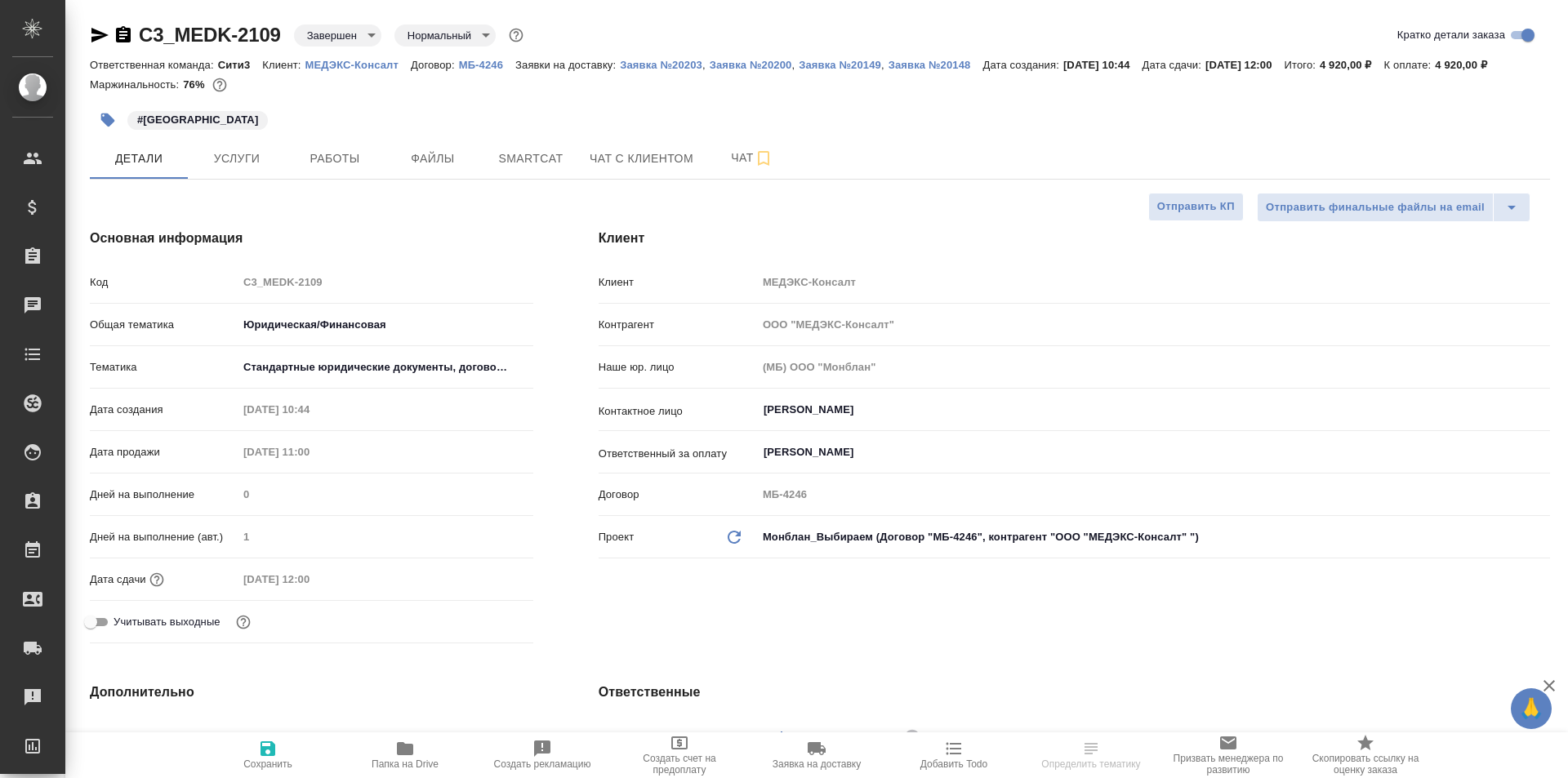
type textarea "x"
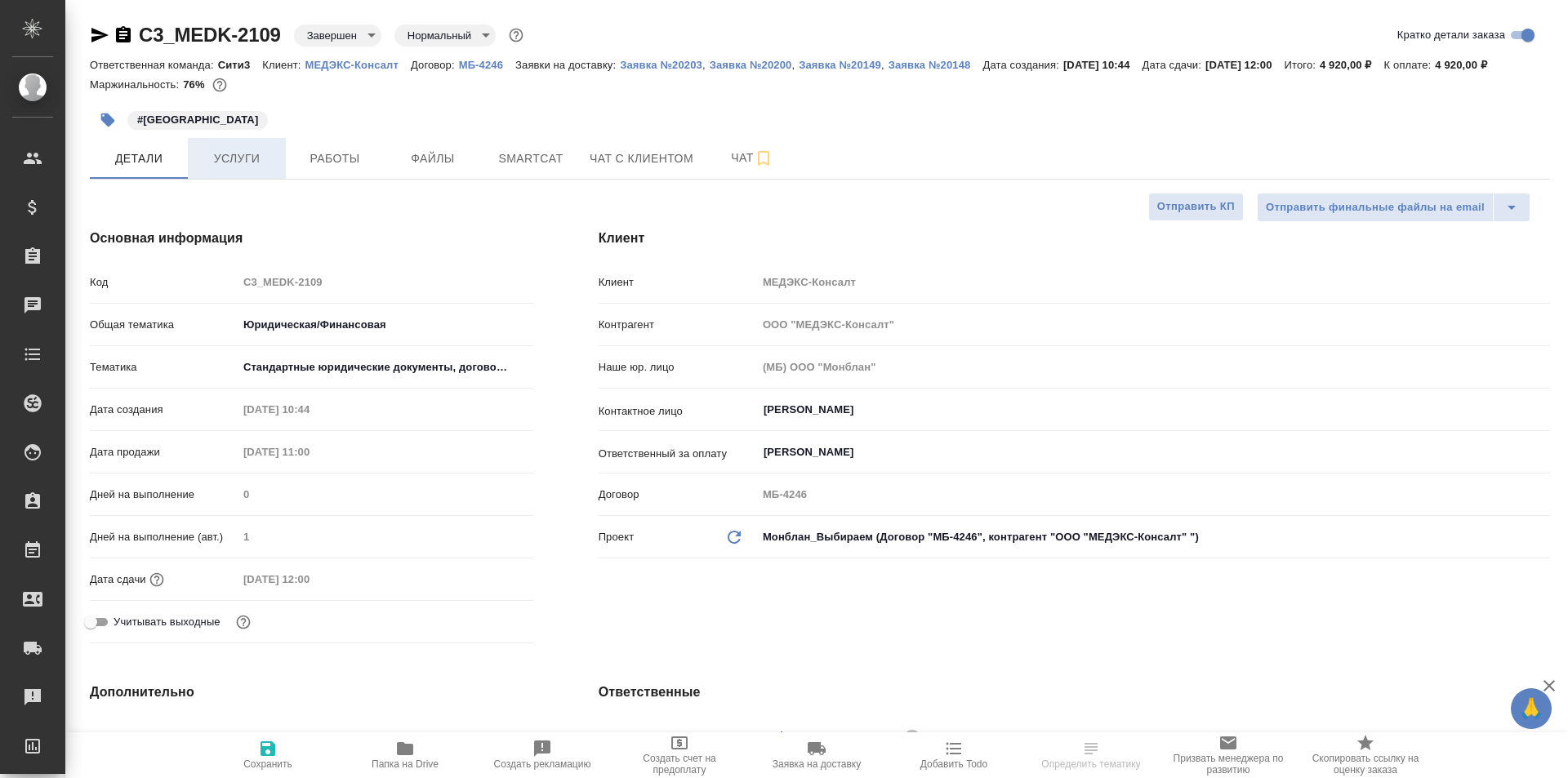
type textarea "x"
click at [202, 147] on button "Услуги" at bounding box center [237, 158] width 98 height 41
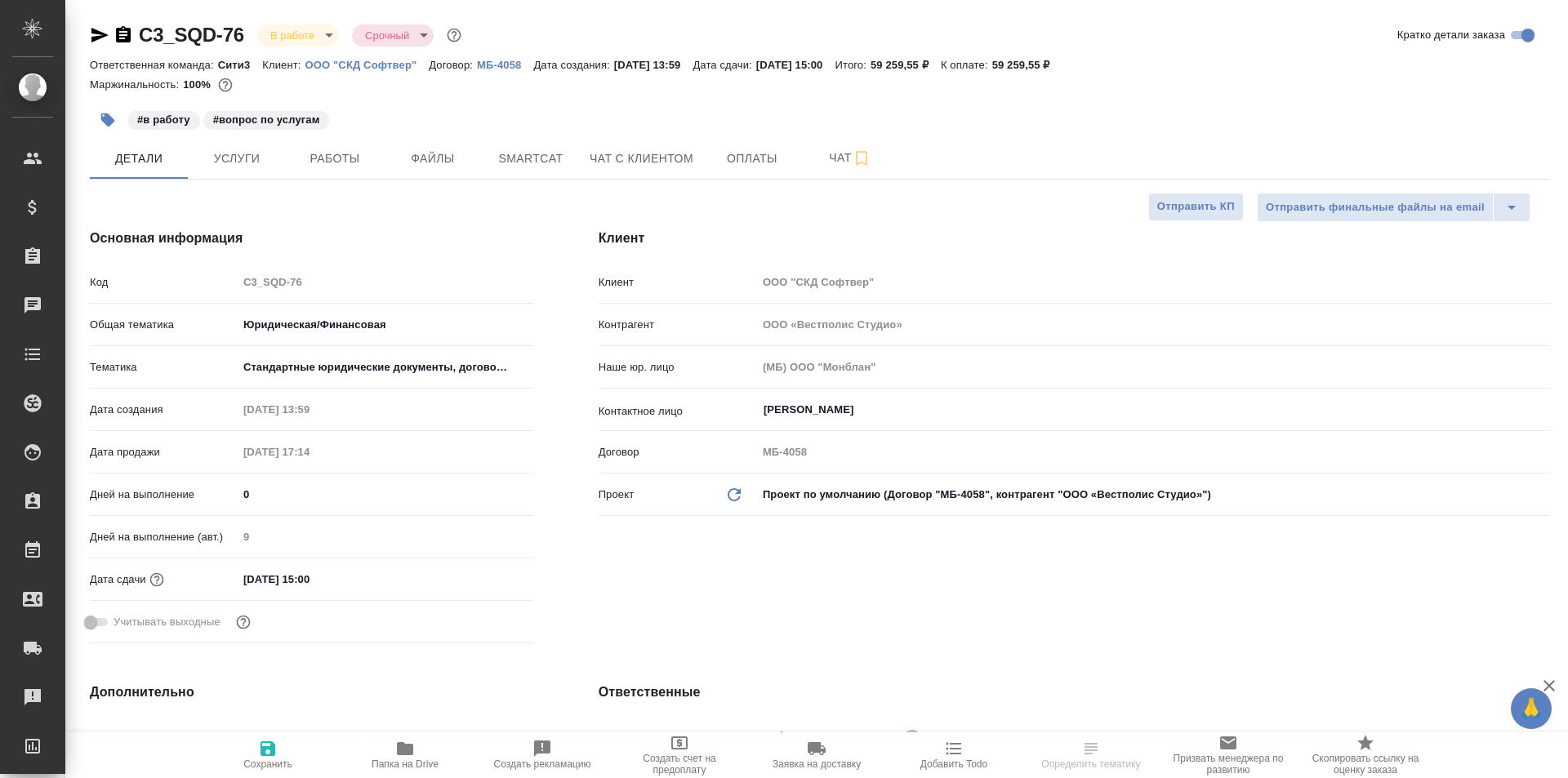
select select "RU"
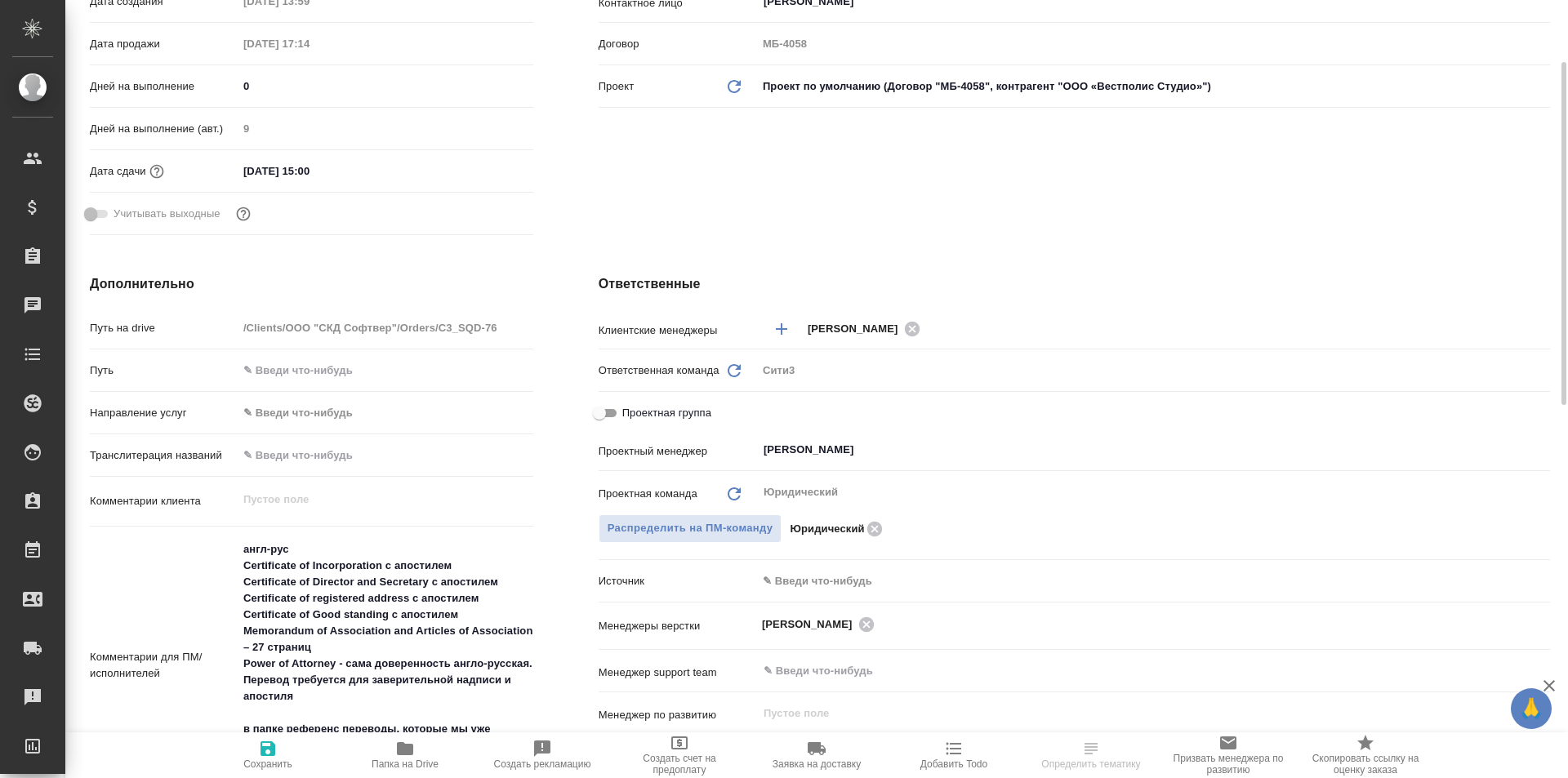
scroll to position [490, 0]
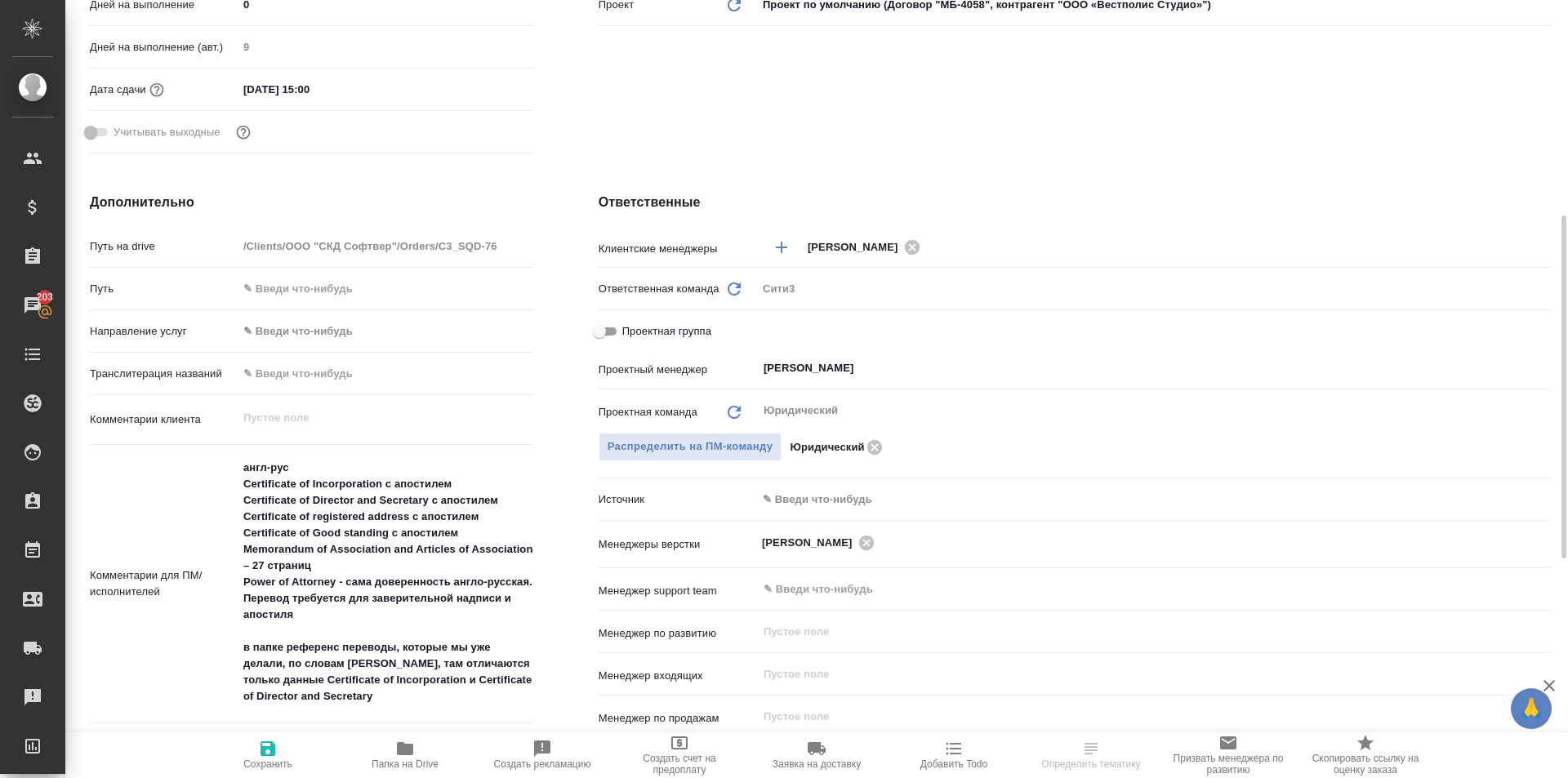
select select "RU"
type textarea "x"
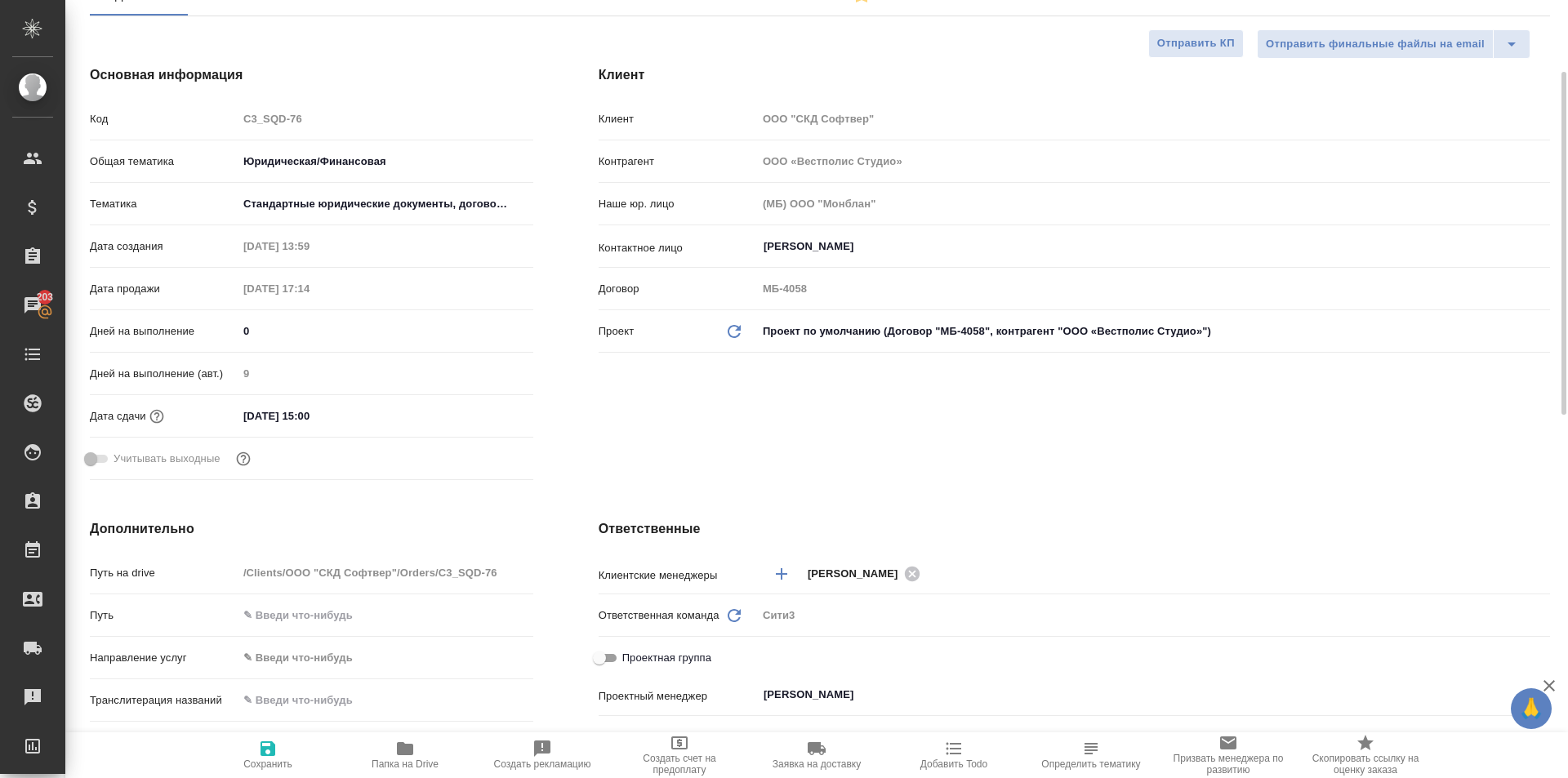
scroll to position [0, 0]
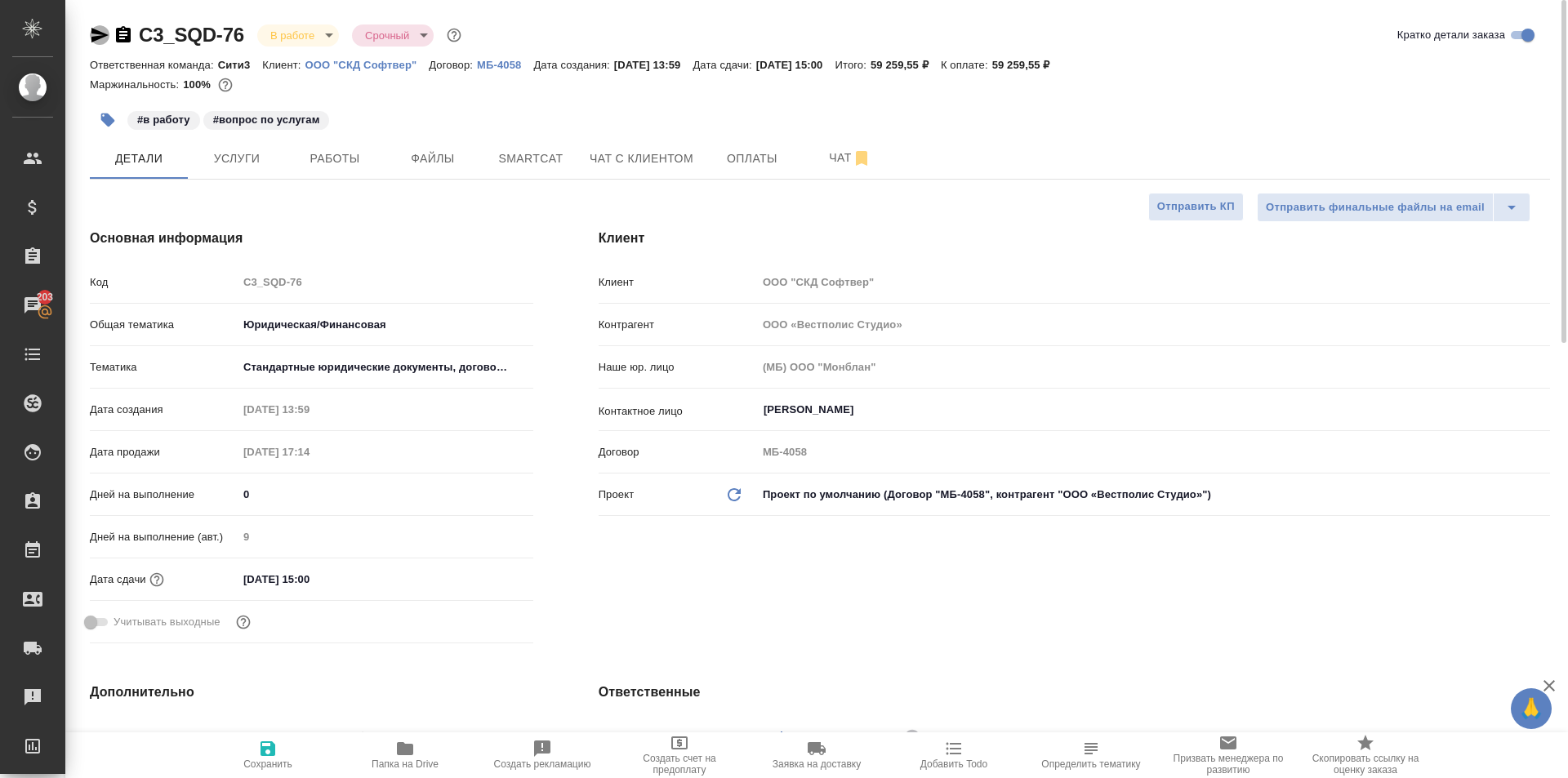
click at [93, 34] on icon "button" at bounding box center [100, 35] width 20 height 20
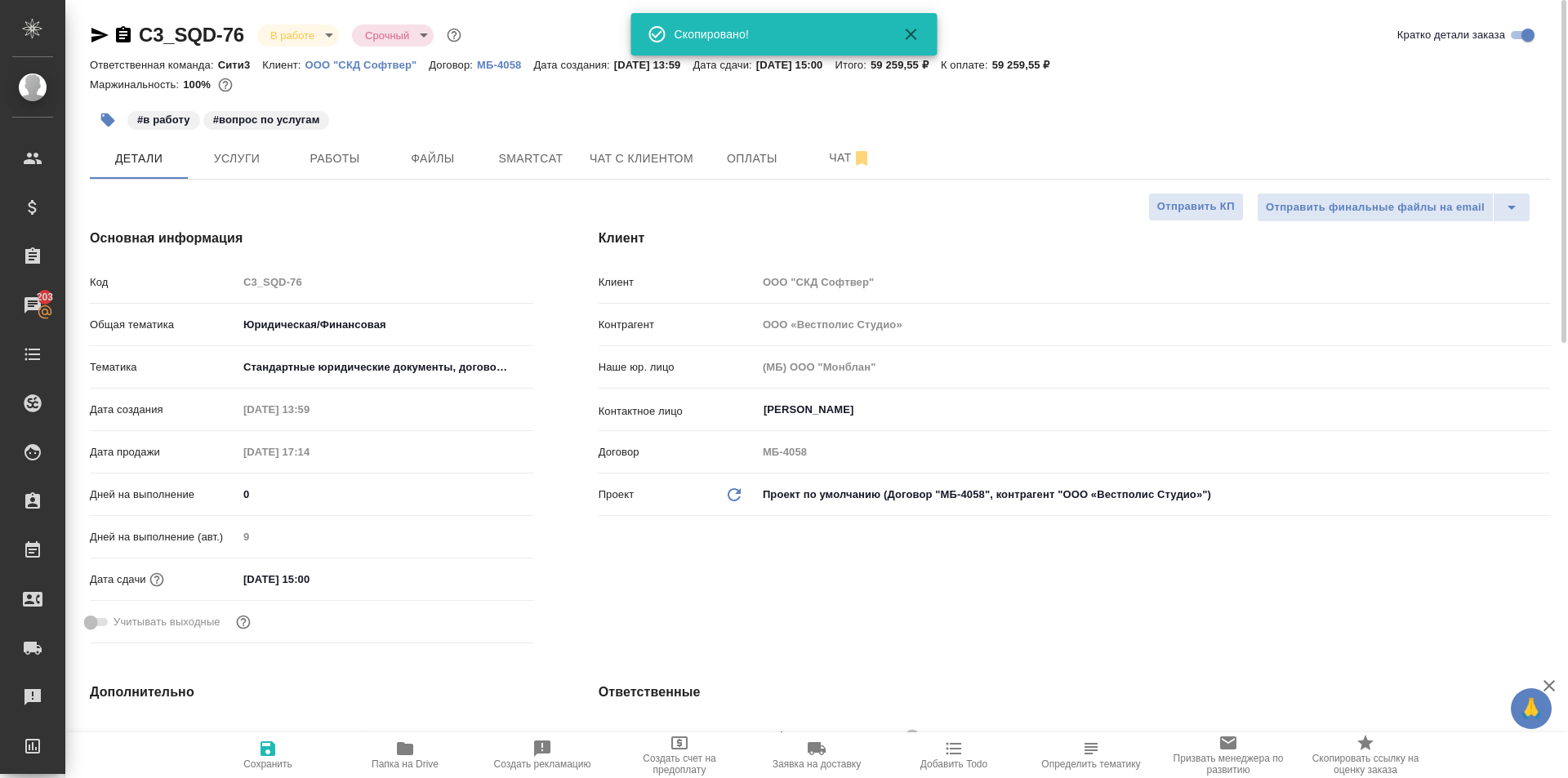
type textarea "x"
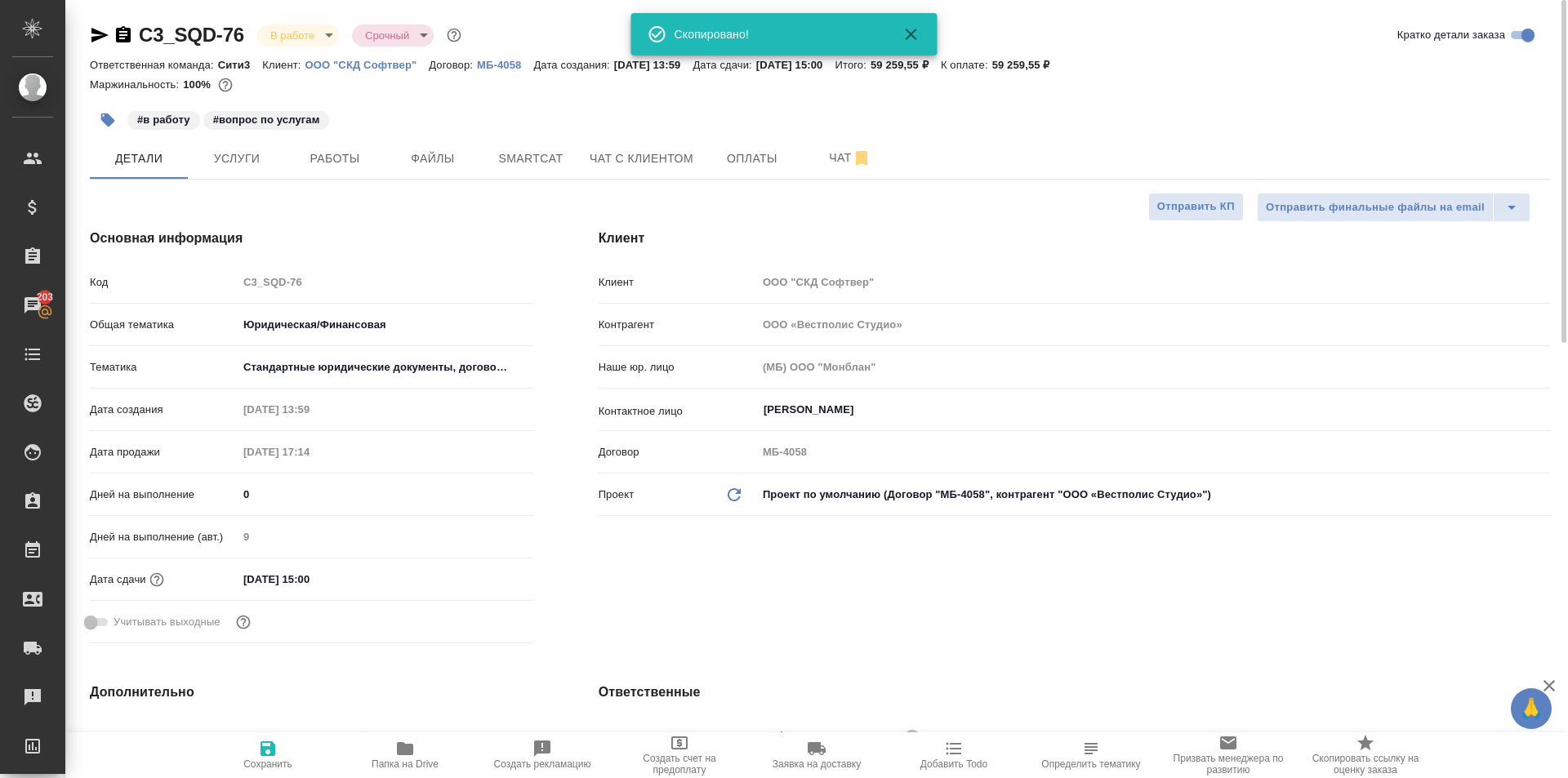
type textarea "x"
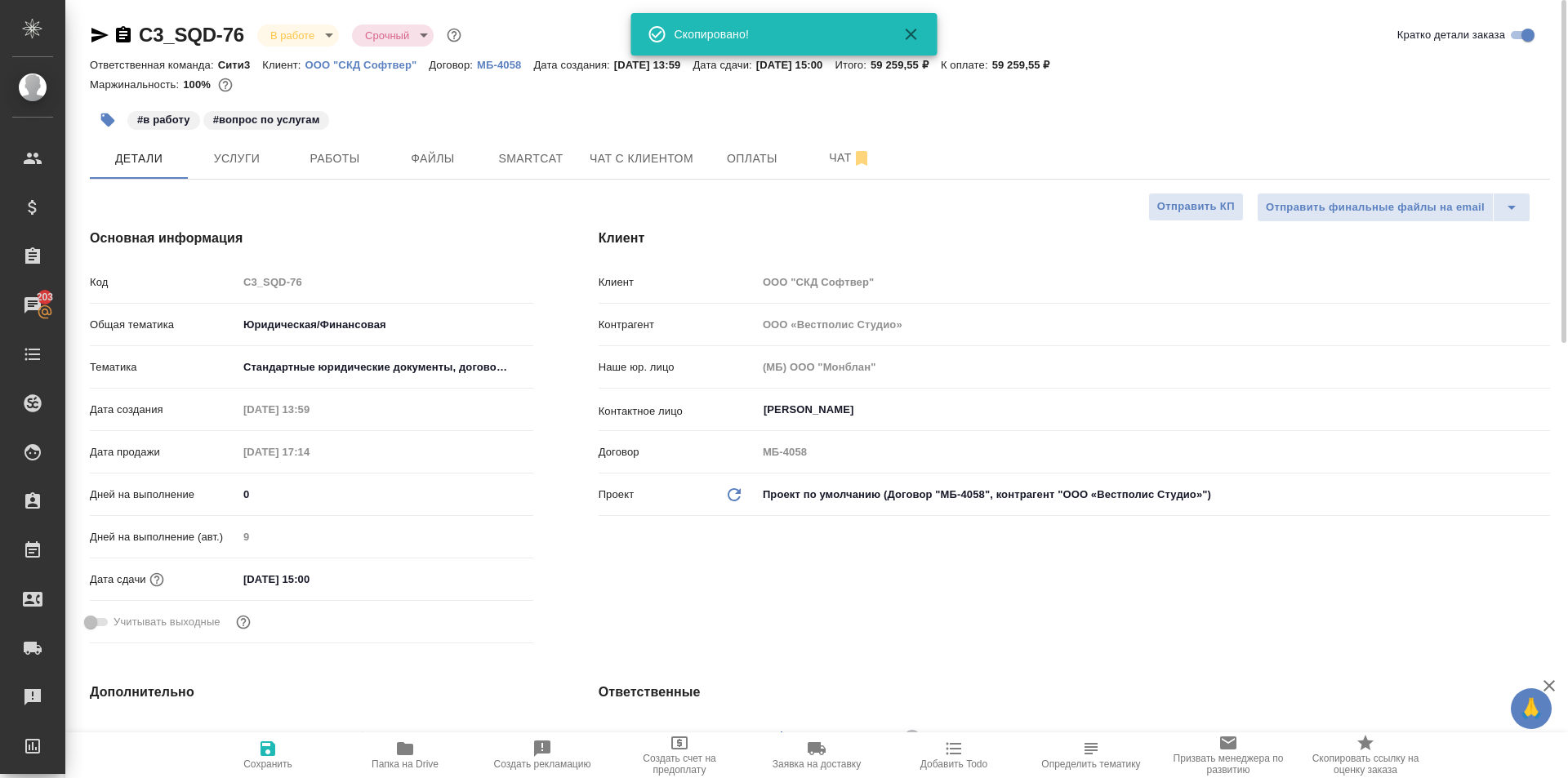
type textarea "x"
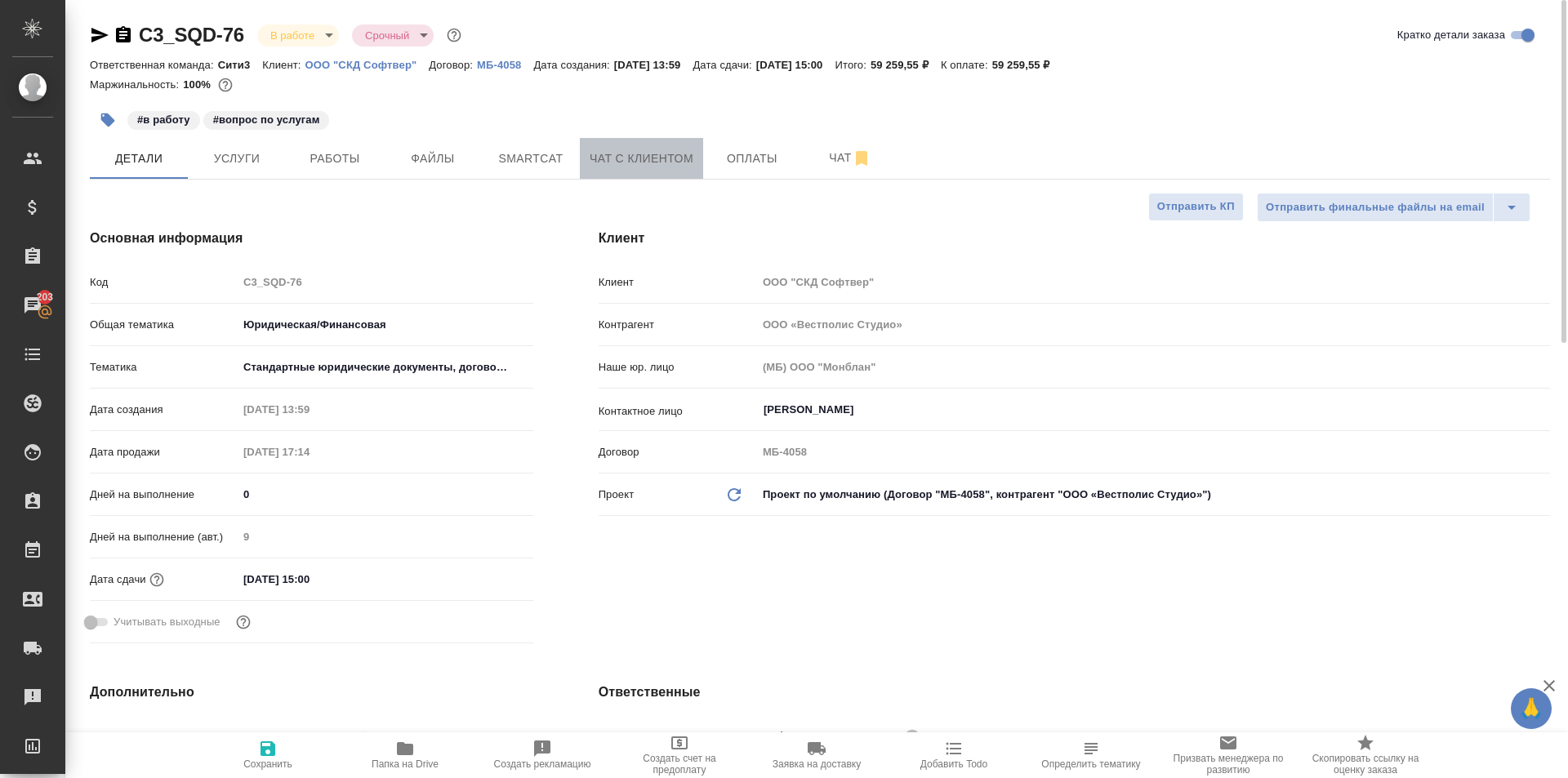
click at [617, 155] on span "Чат с клиентом" at bounding box center [641, 159] width 104 height 21
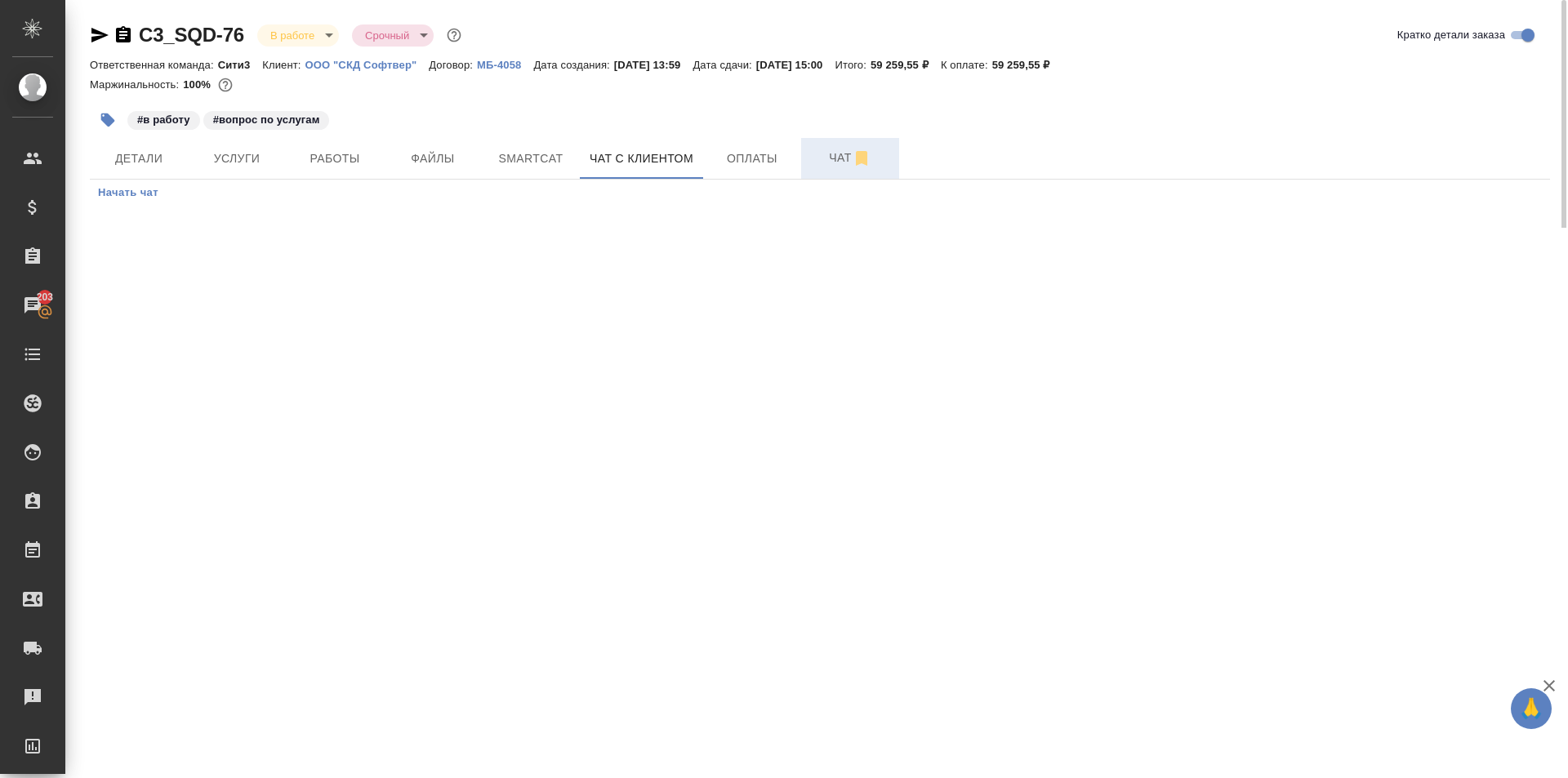
click at [838, 162] on span "Чат" at bounding box center [850, 158] width 79 height 21
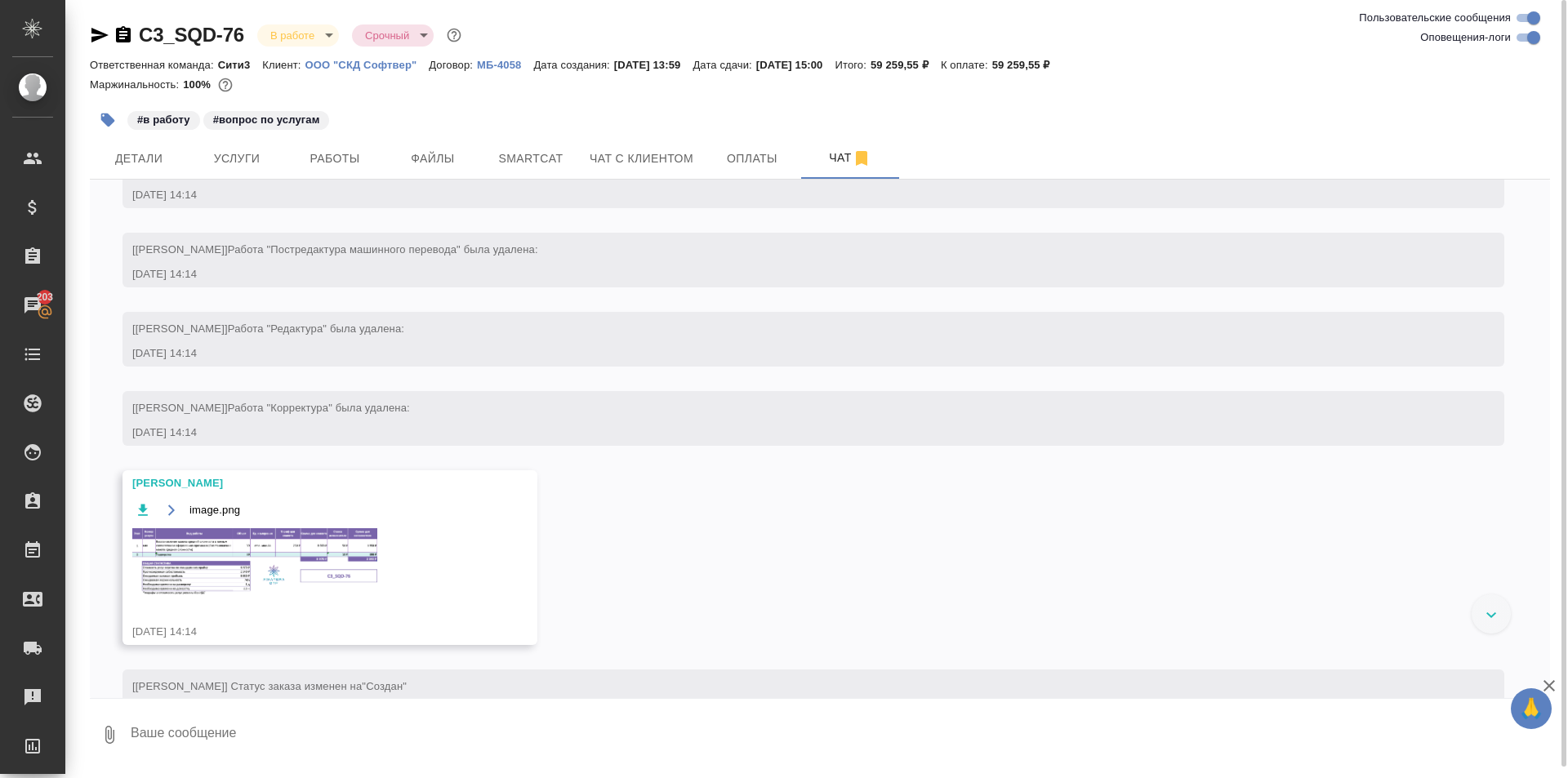
scroll to position [324, 0]
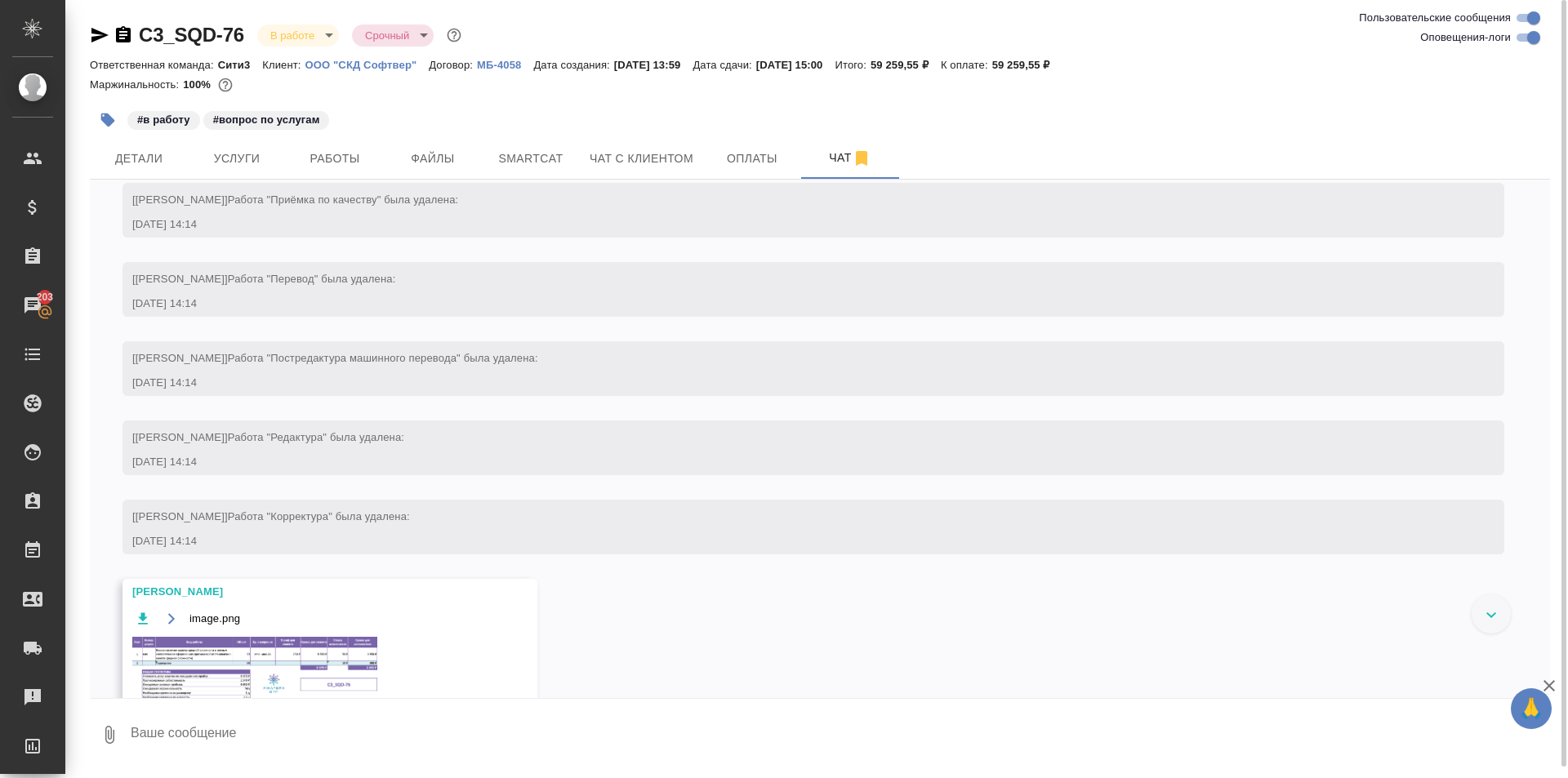
click at [223, 665] on img at bounding box center [255, 671] width 245 height 67
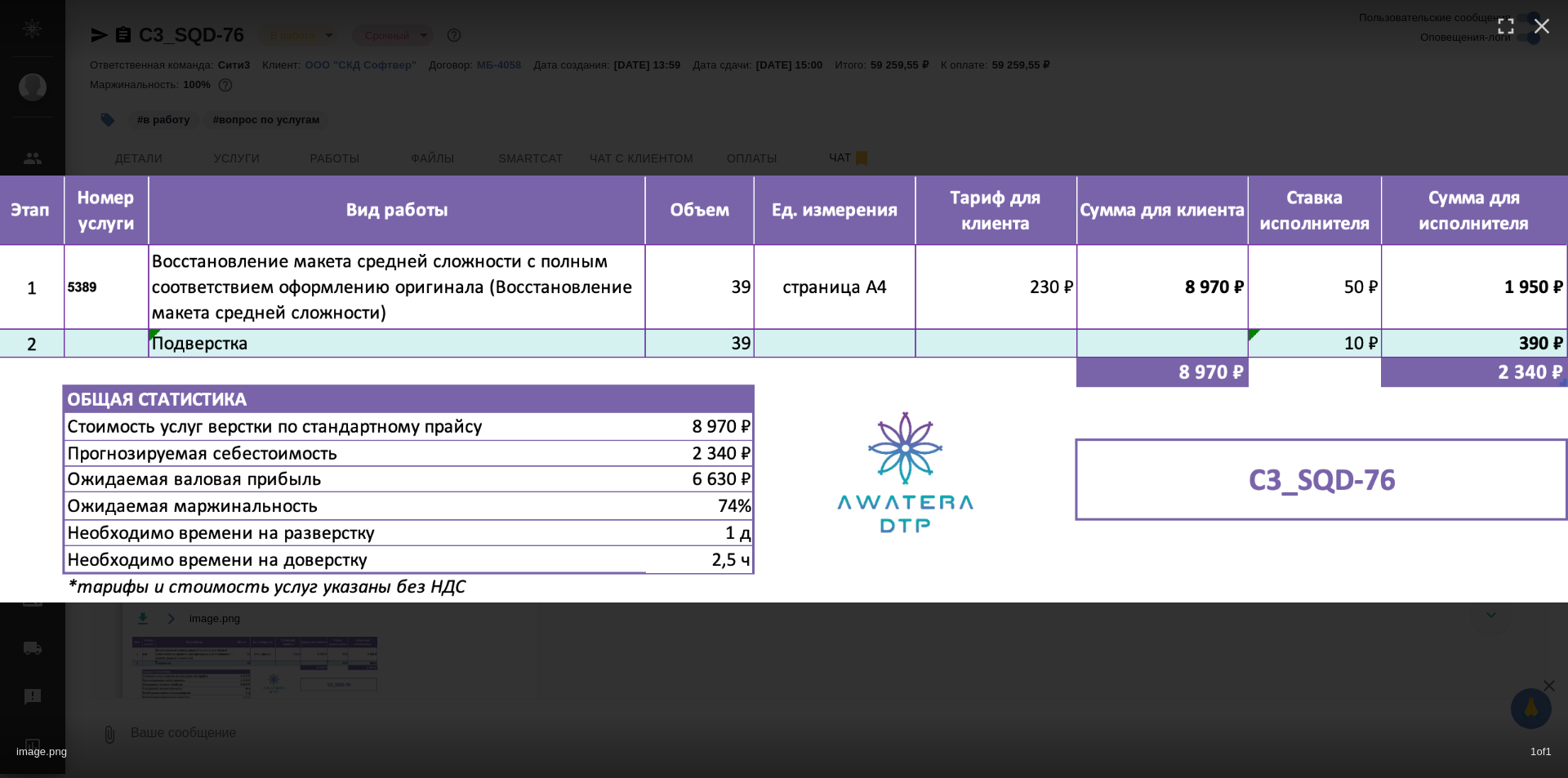
click at [629, 709] on div "image.png 1 of 1" at bounding box center [784, 389] width 1568 height 778
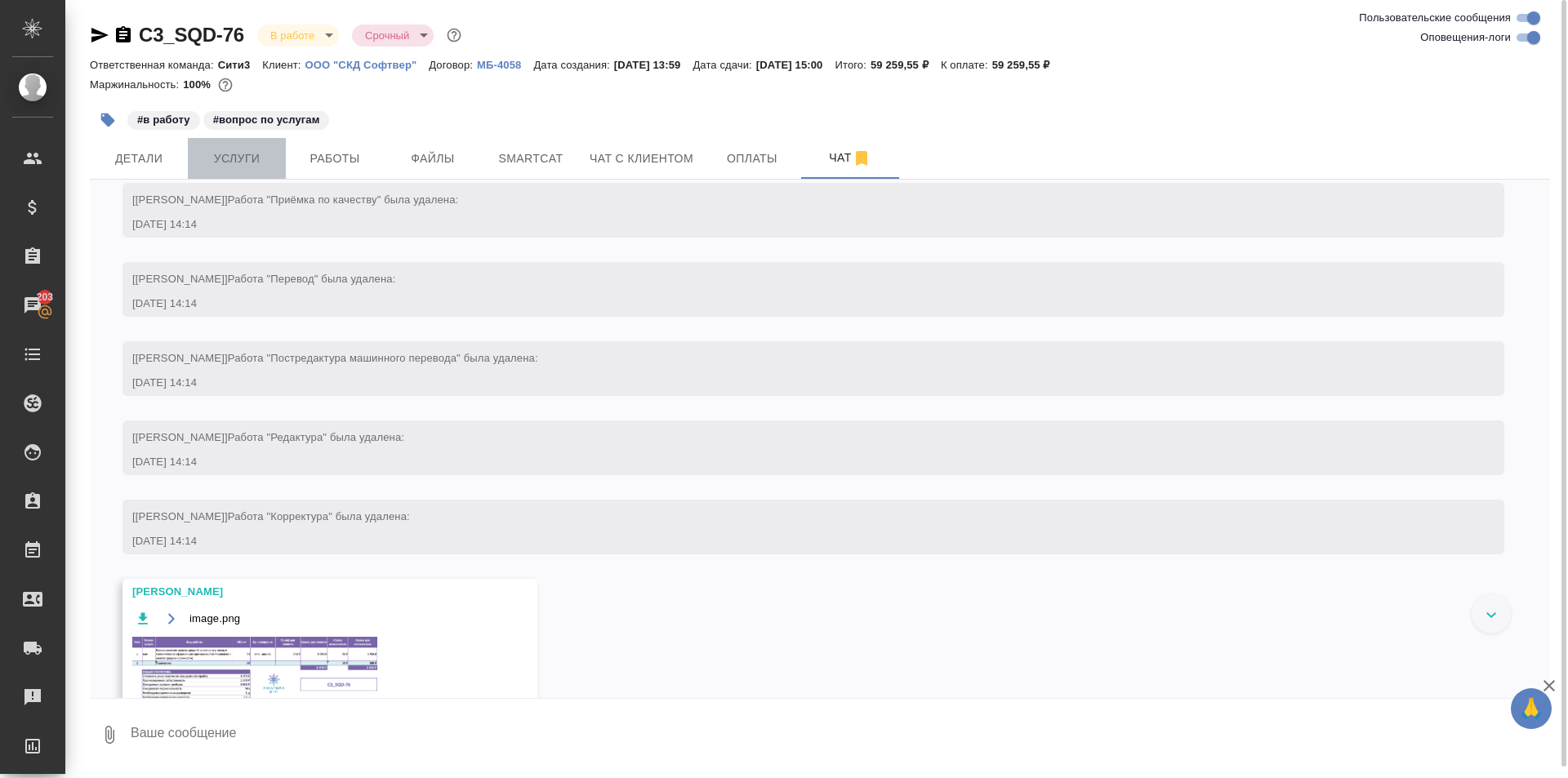
click at [268, 161] on span "Услуги" at bounding box center [237, 159] width 79 height 21
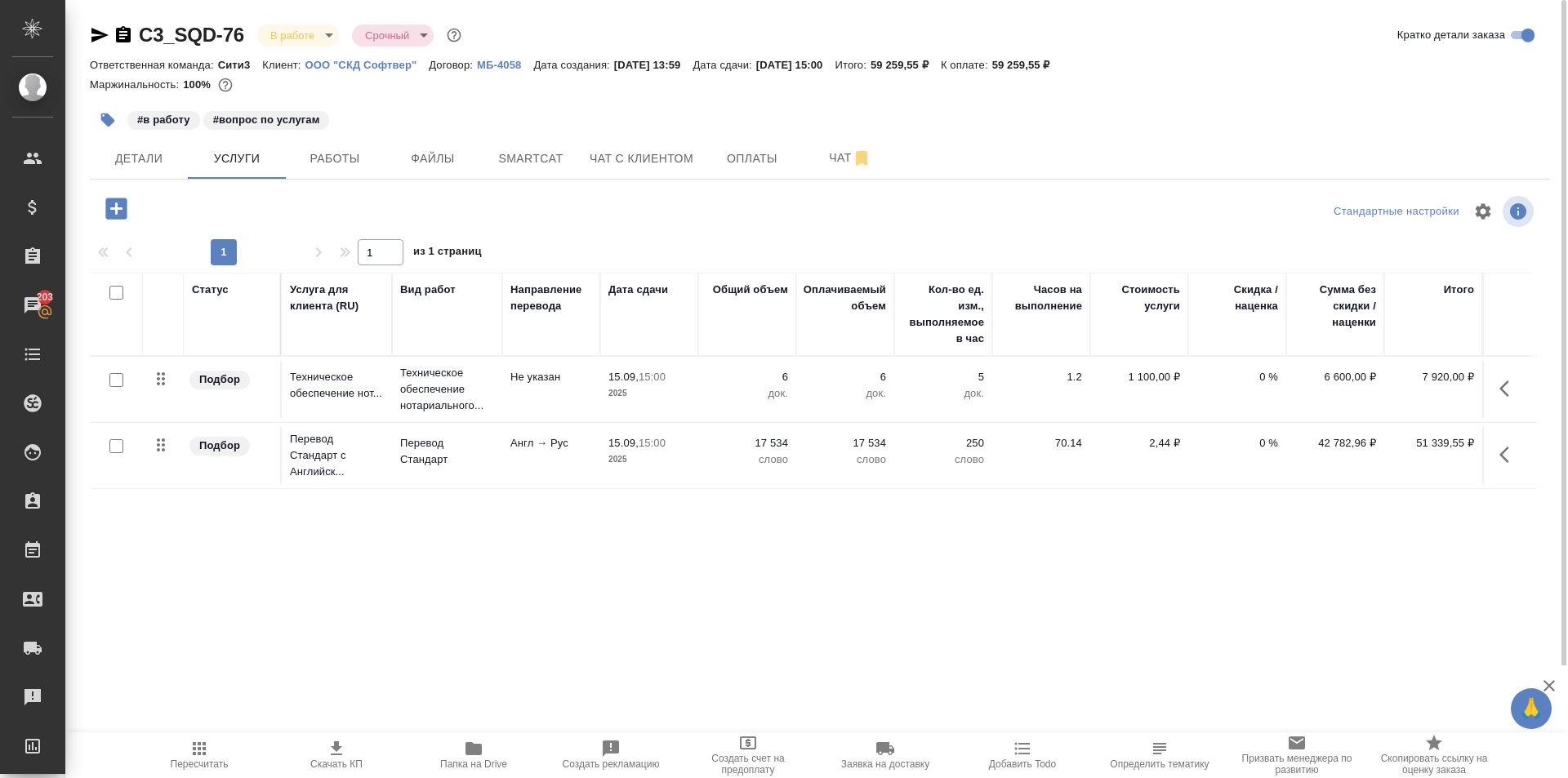
click at [116, 215] on icon "button" at bounding box center [116, 208] width 22 height 22
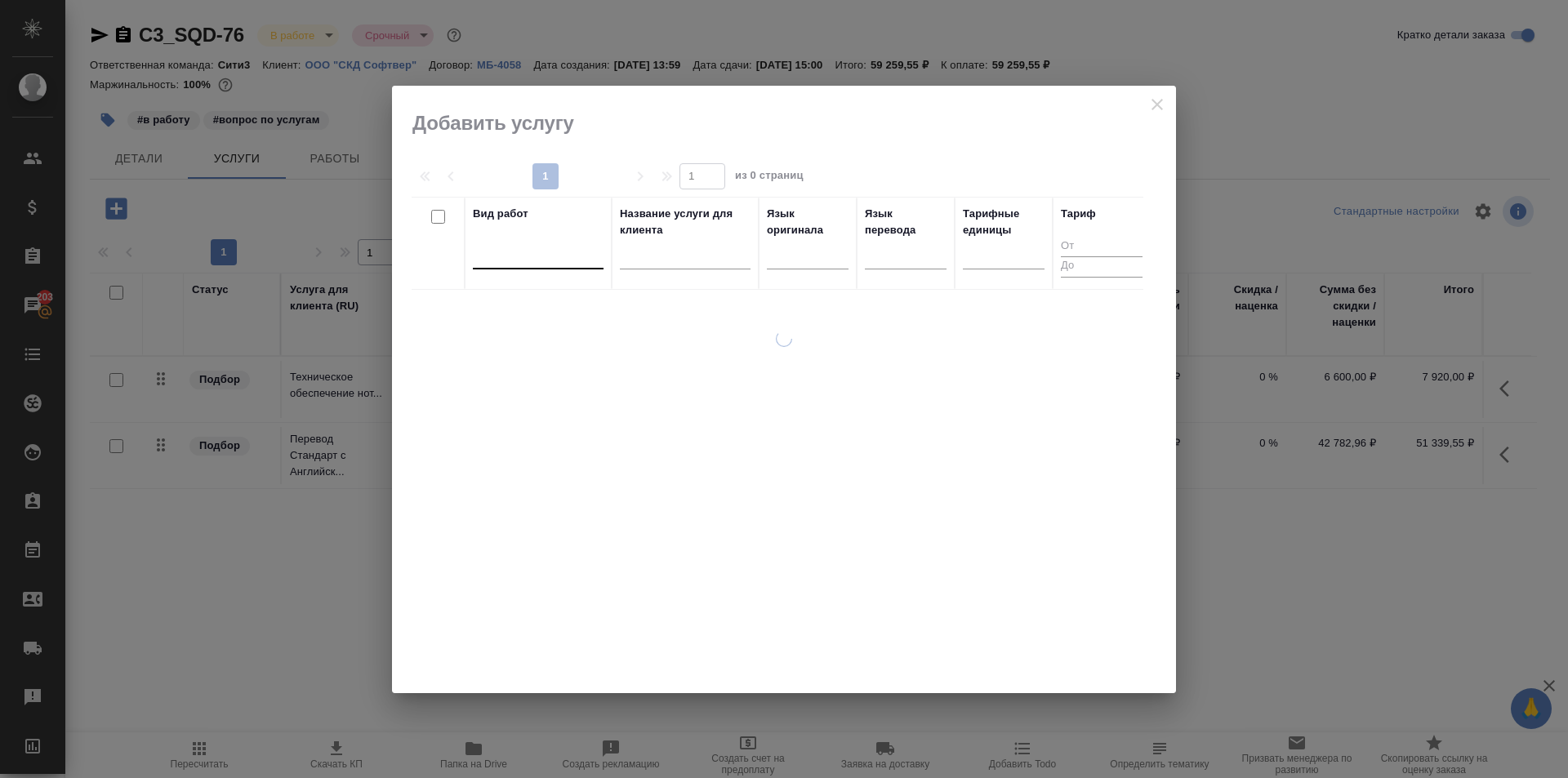
click at [514, 259] on div at bounding box center [538, 253] width 131 height 23
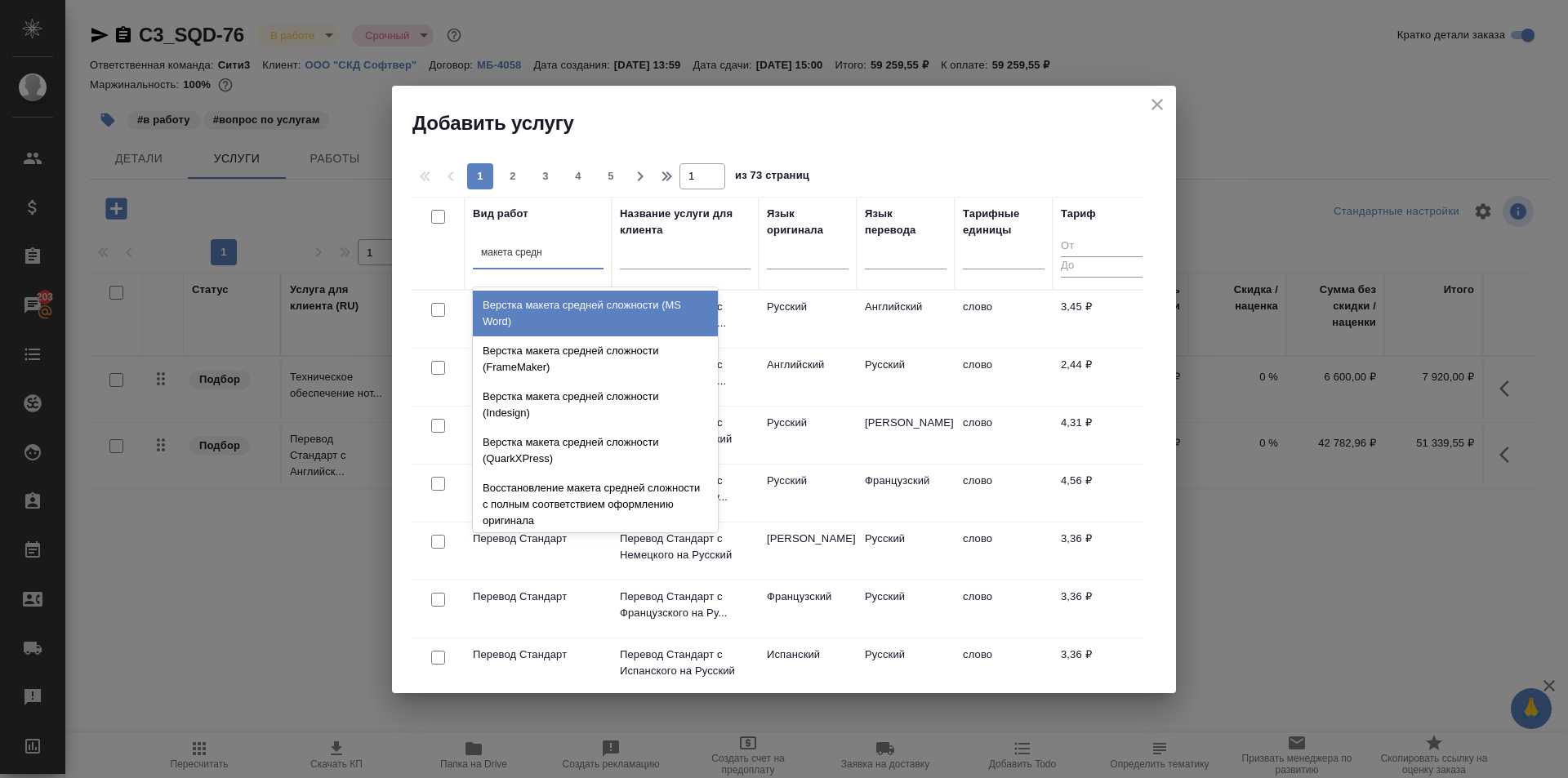
type input "макета средне"
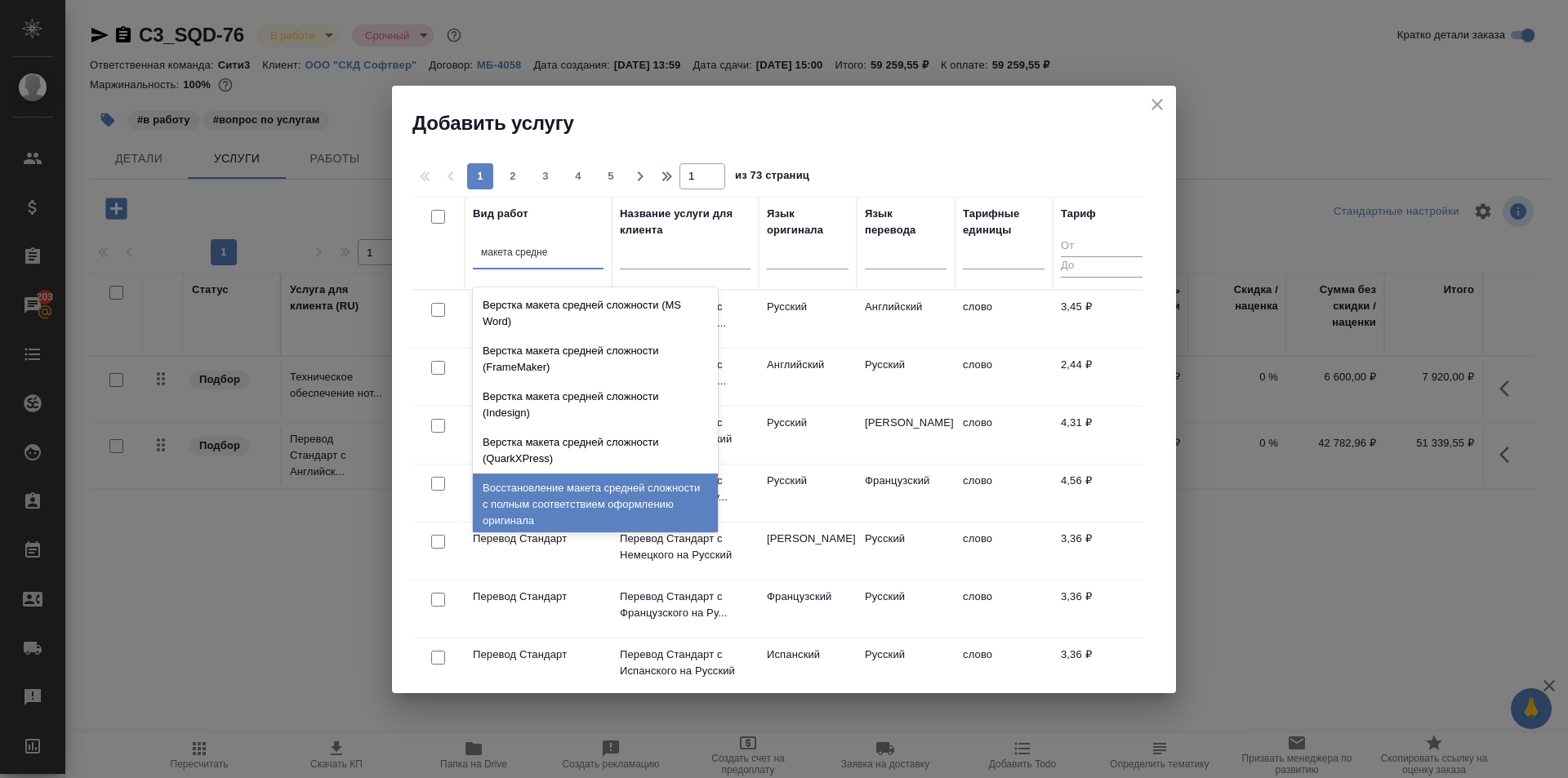
scroll to position [6, 0]
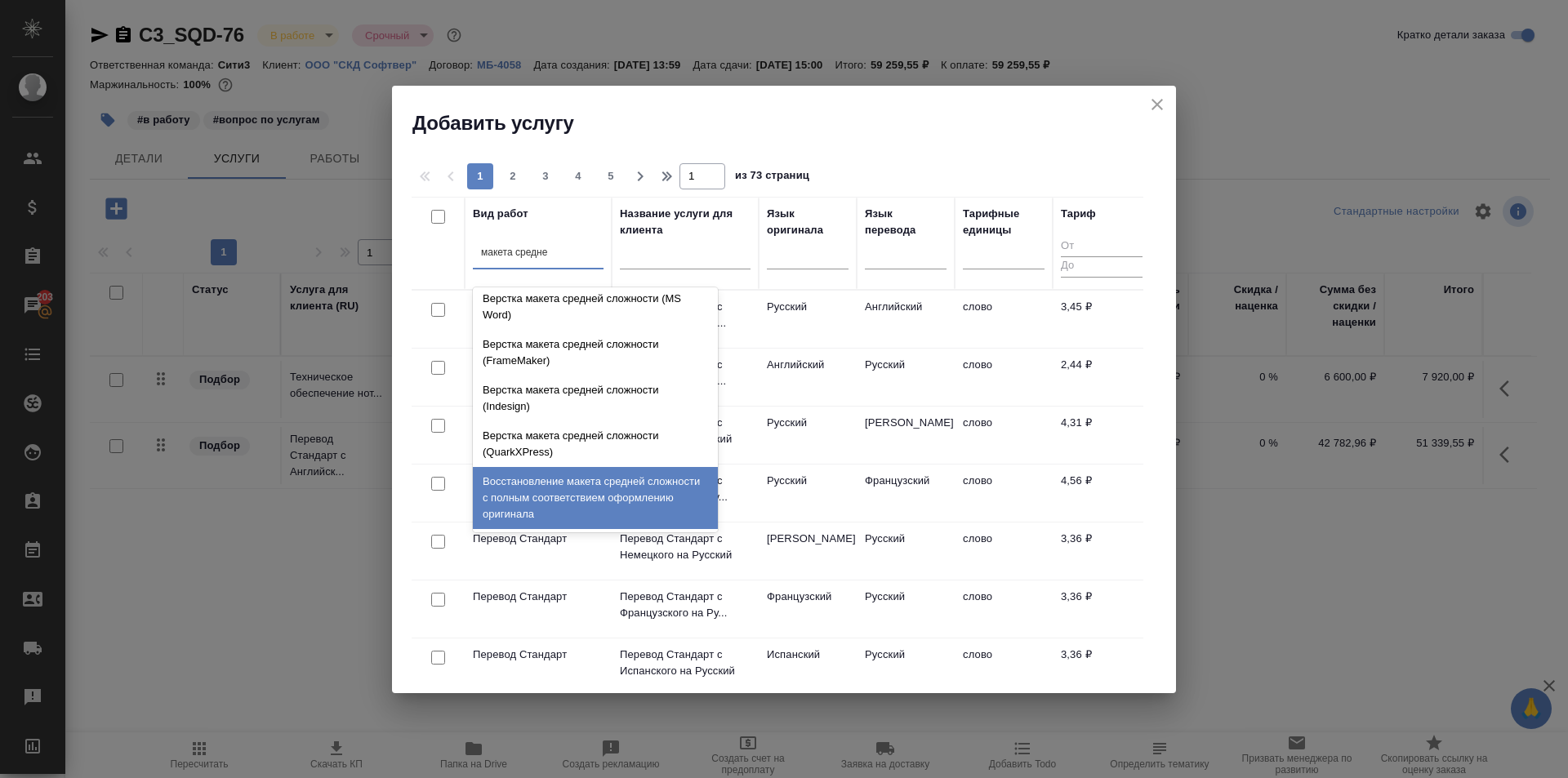
click at [640, 490] on div "Восстановление макета средней сложности с полным соответствием оформлению ориги…" at bounding box center [595, 498] width 245 height 62
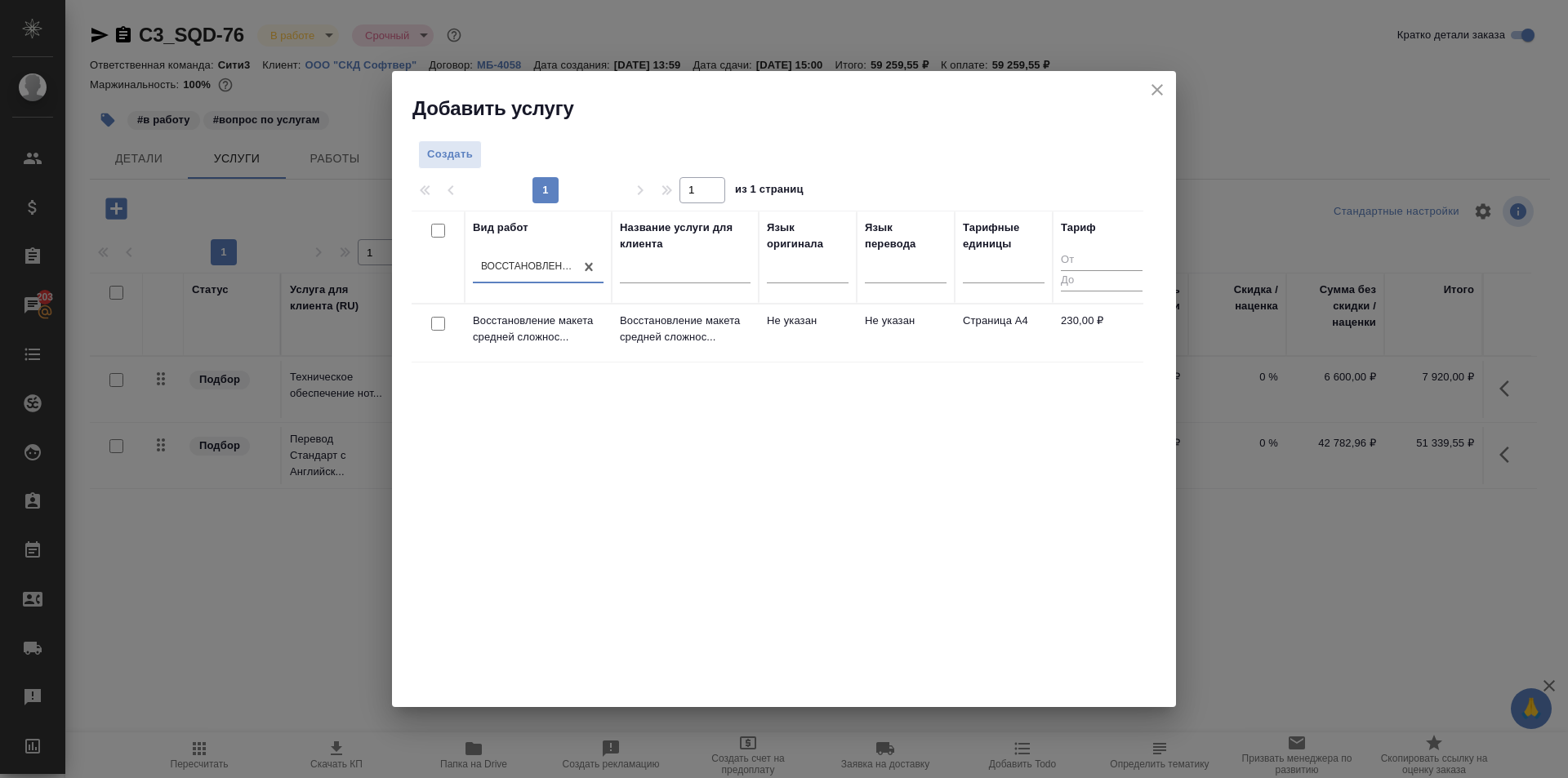
click at [1158, 80] on icon "close" at bounding box center [1157, 90] width 20 height 20
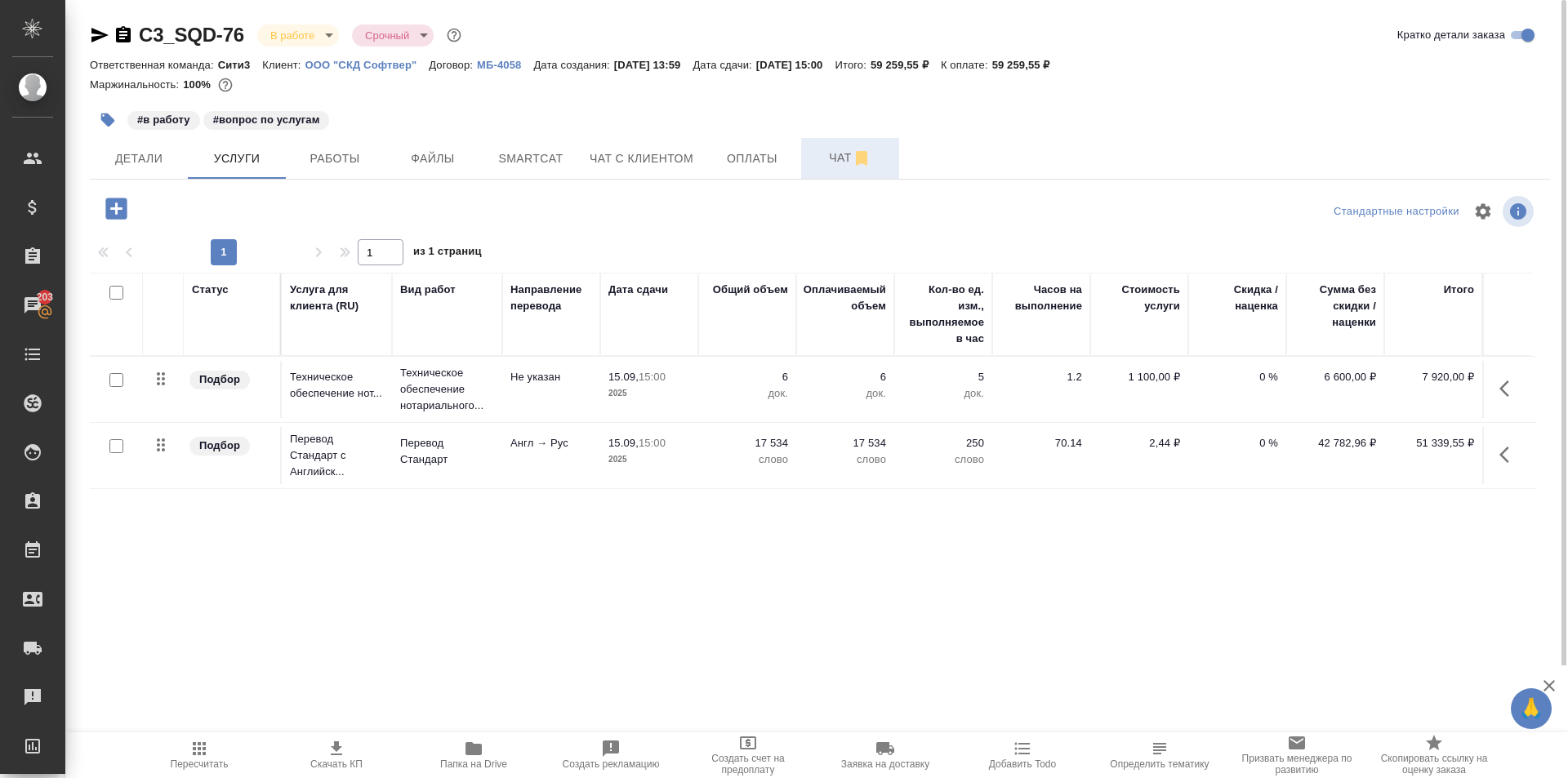
click at [821, 154] on span "Чат" at bounding box center [850, 158] width 79 height 21
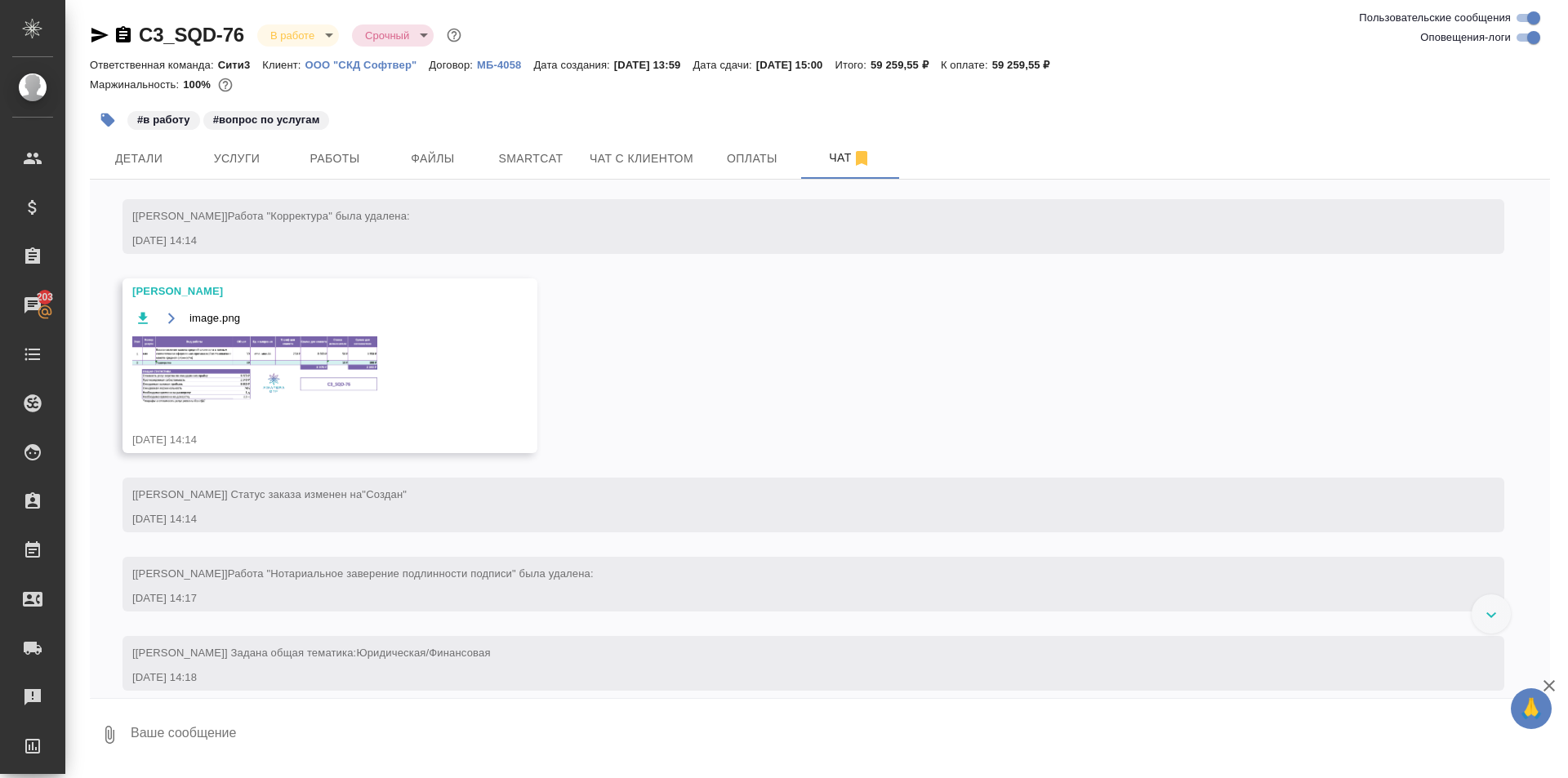
scroll to position [570, 0]
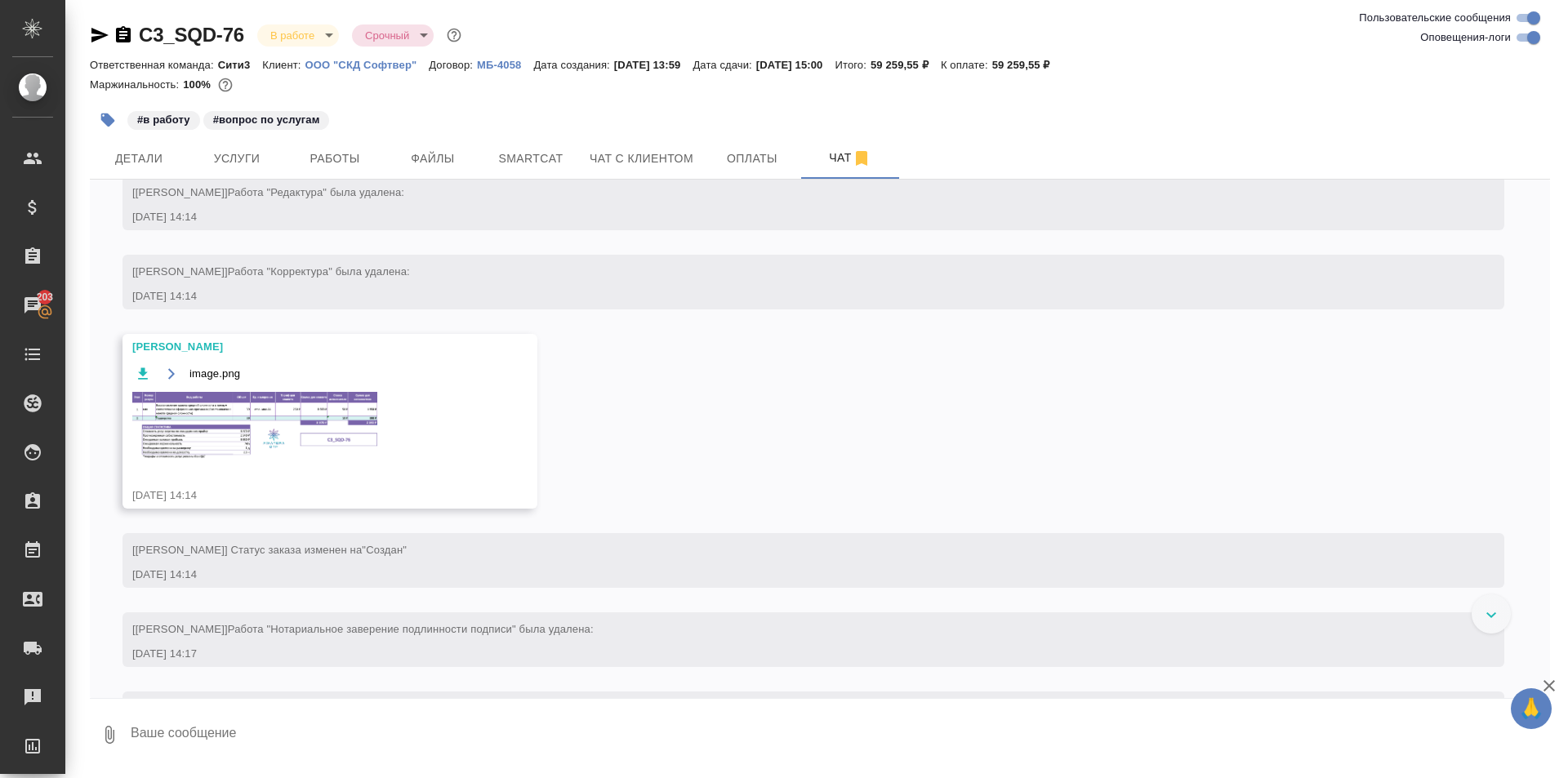
click at [302, 449] on img at bounding box center [255, 425] width 245 height 67
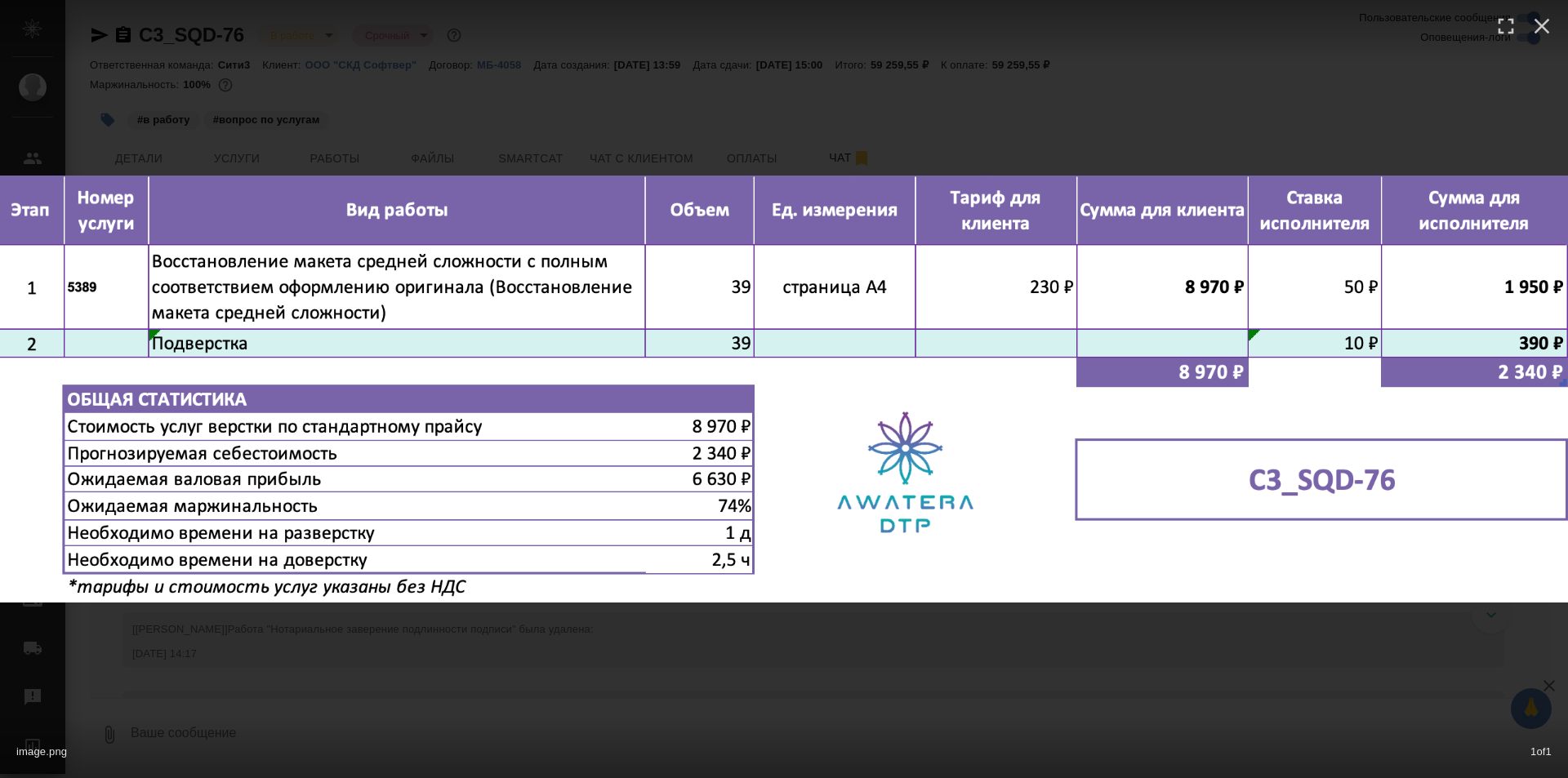
click at [292, 616] on div "image.png 1 of 1" at bounding box center [784, 389] width 1568 height 778
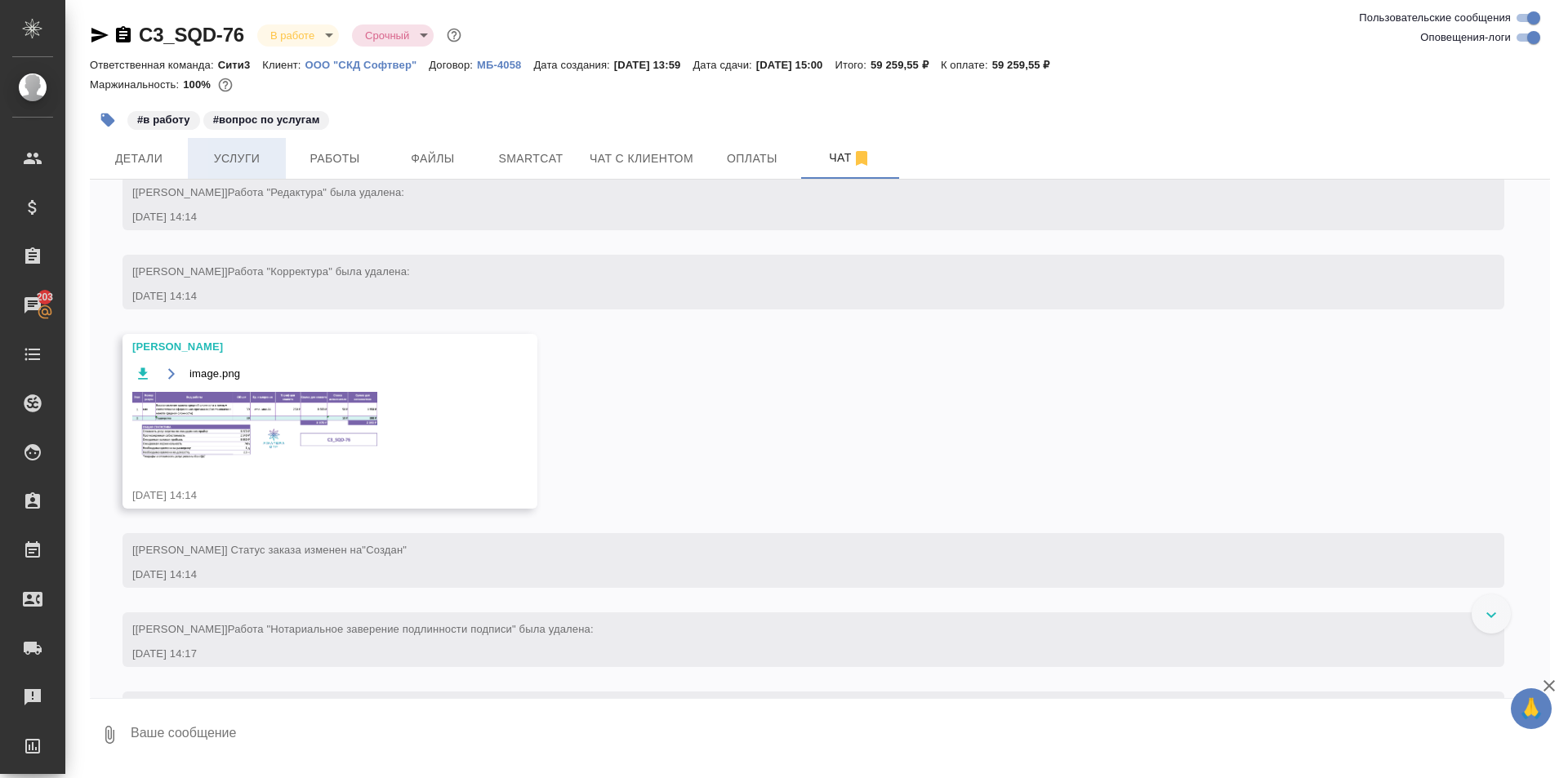
click at [257, 156] on span "Услуги" at bounding box center [237, 159] width 79 height 21
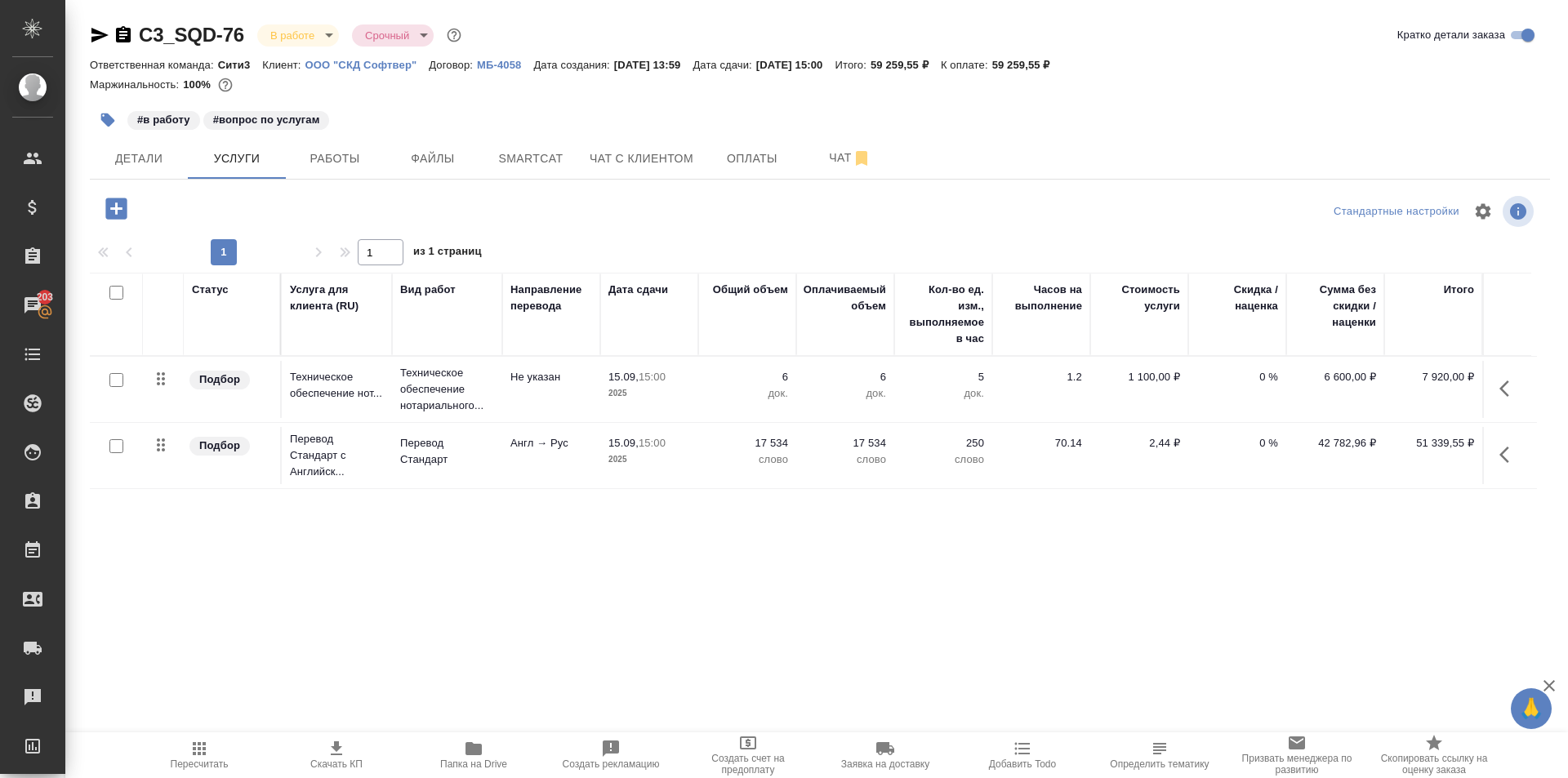
click at [122, 208] on icon "button" at bounding box center [116, 208] width 29 height 29
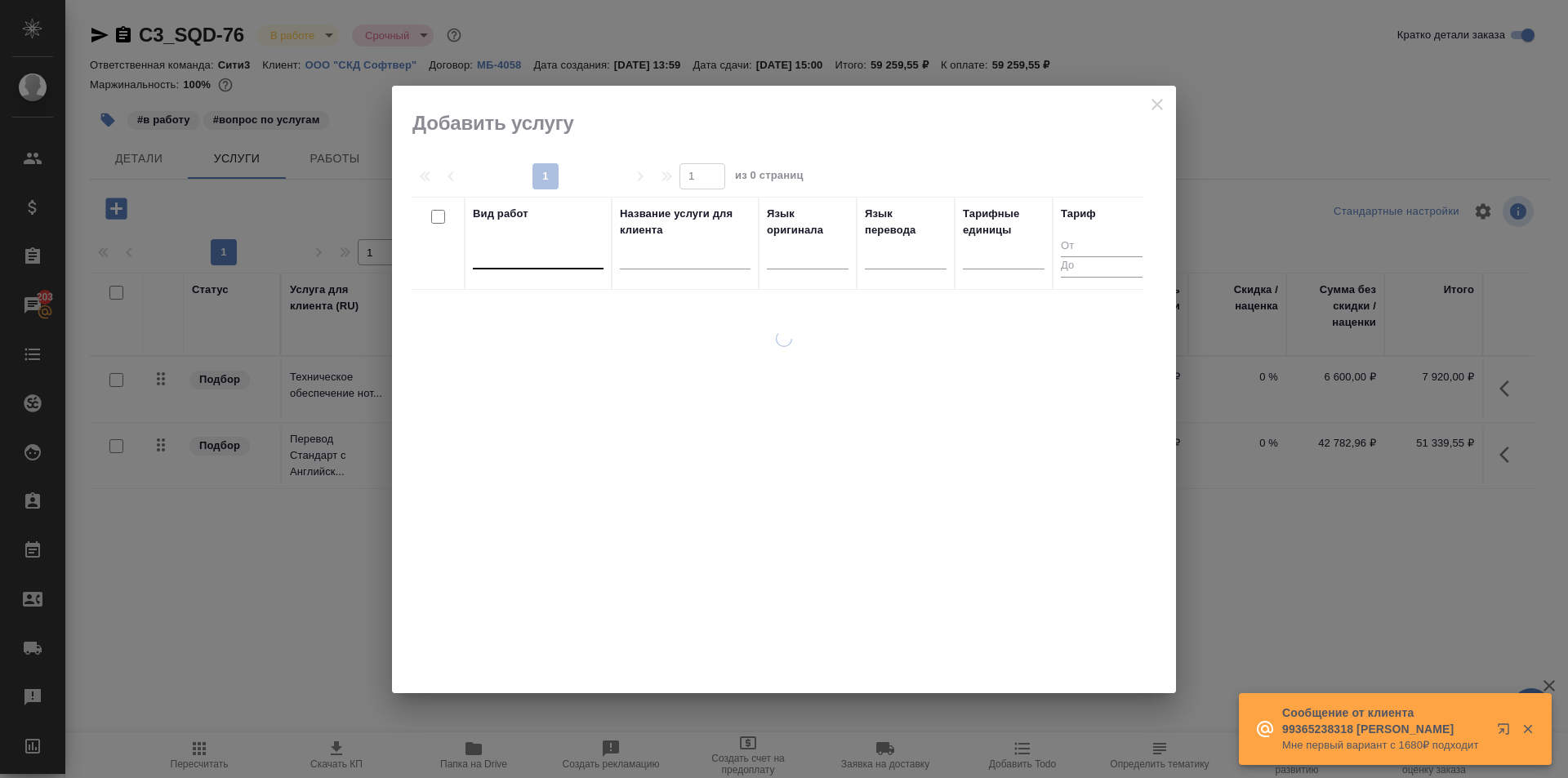
click at [533, 269] on div at bounding box center [538, 254] width 131 height 31
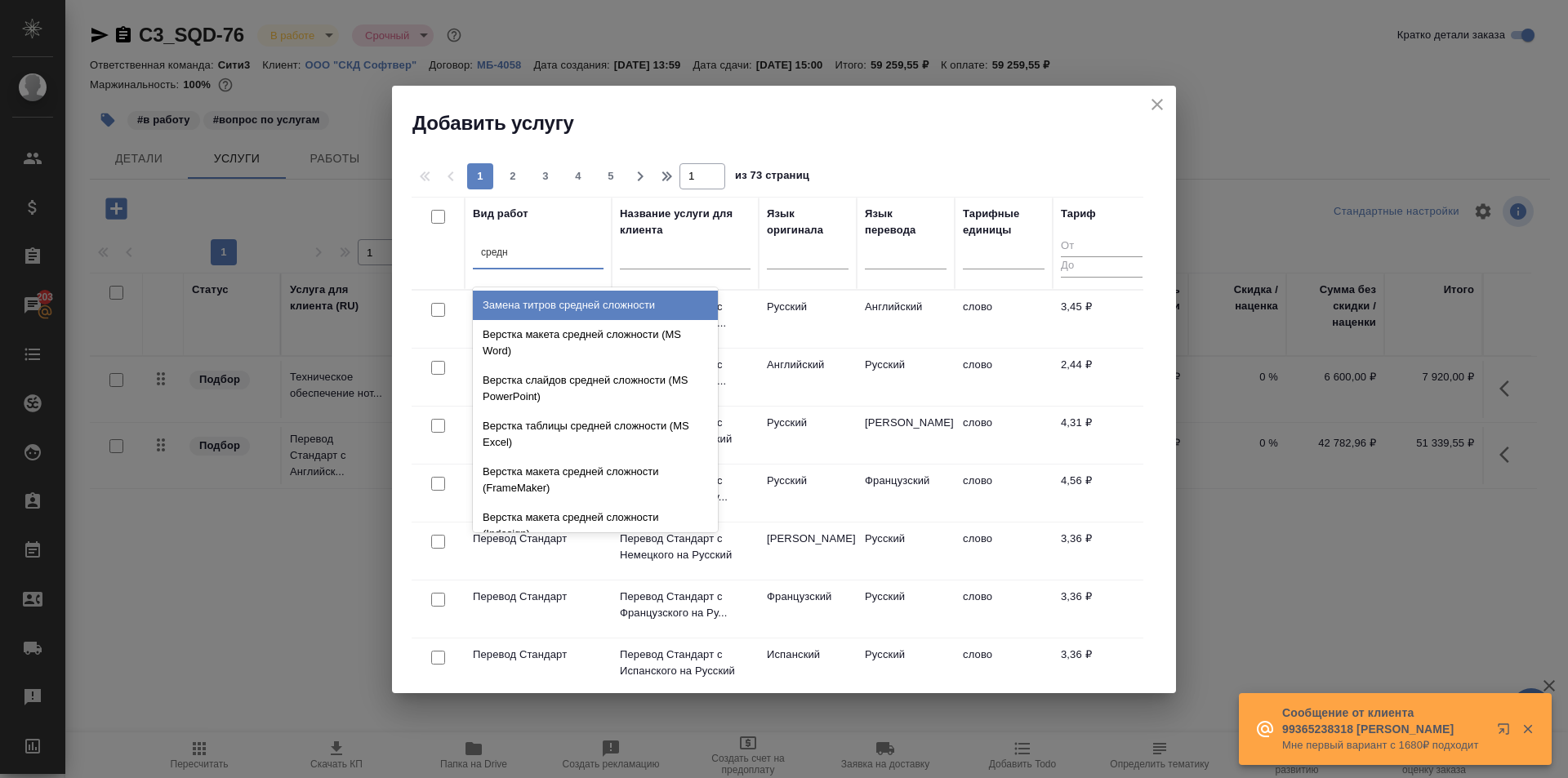
type input "средне"
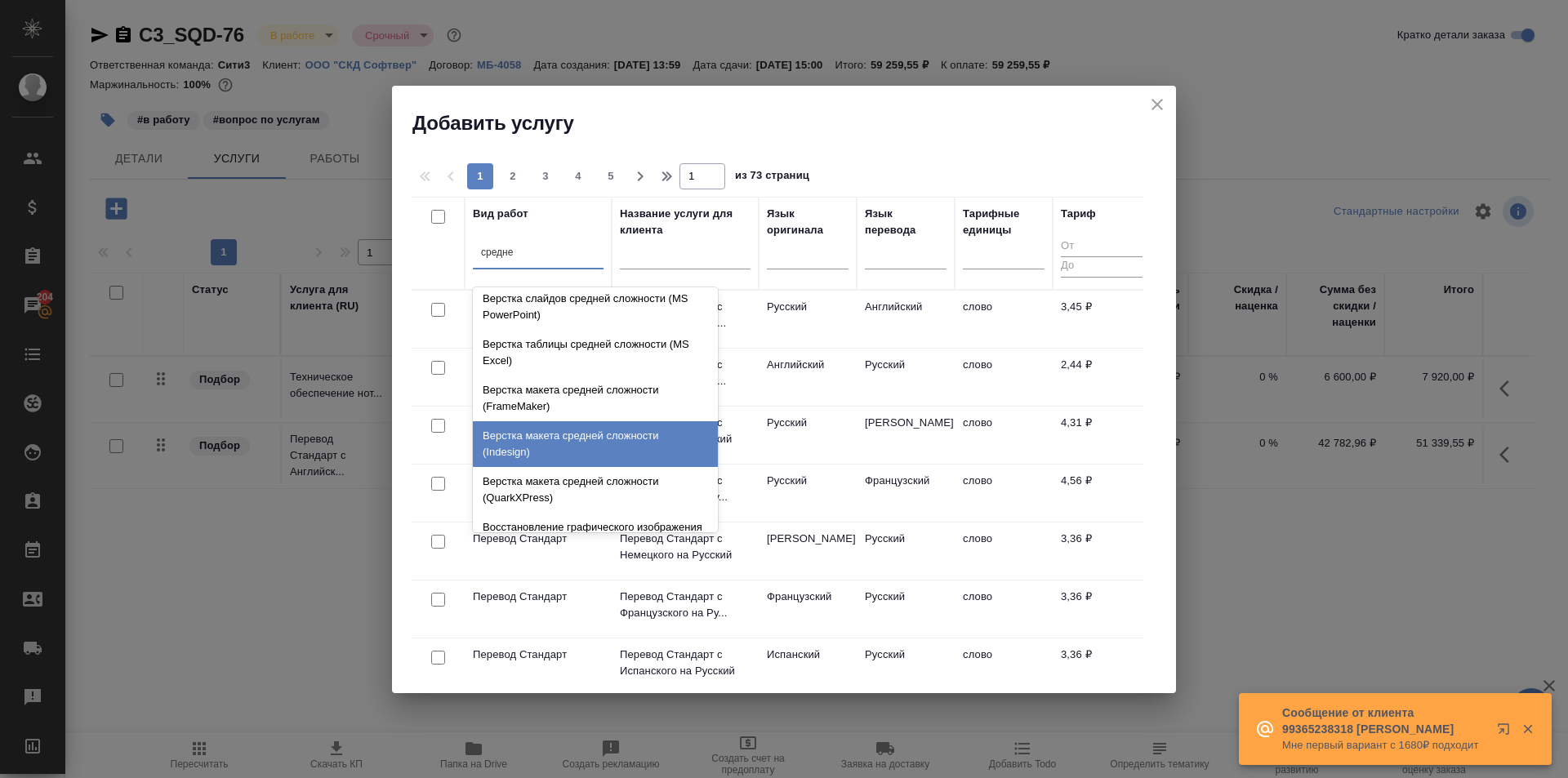
scroll to position [173, 0]
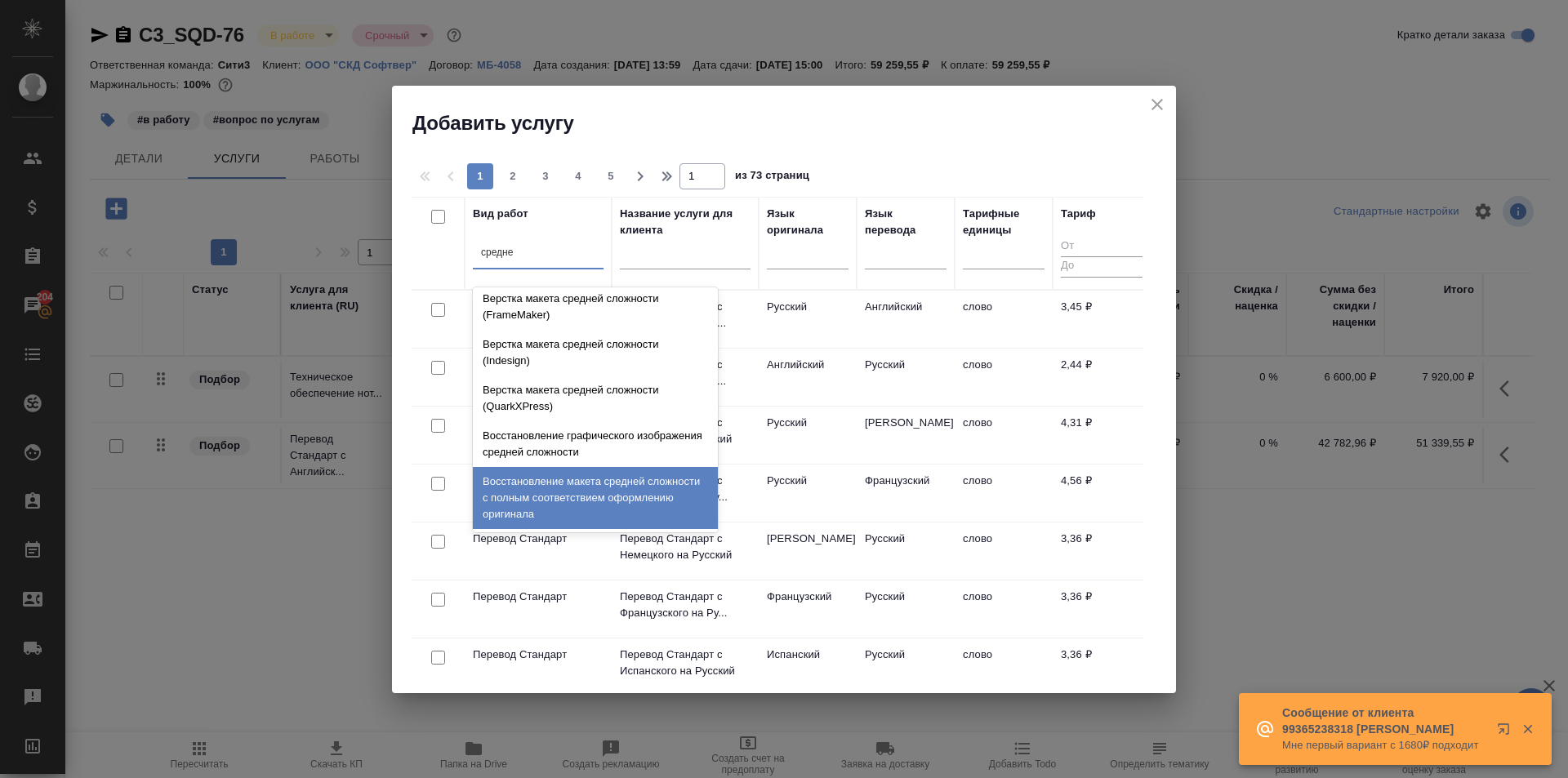
click at [606, 503] on div "Восстановление макета средней сложности с полным соответствием оформлению ориги…" at bounding box center [595, 498] width 245 height 62
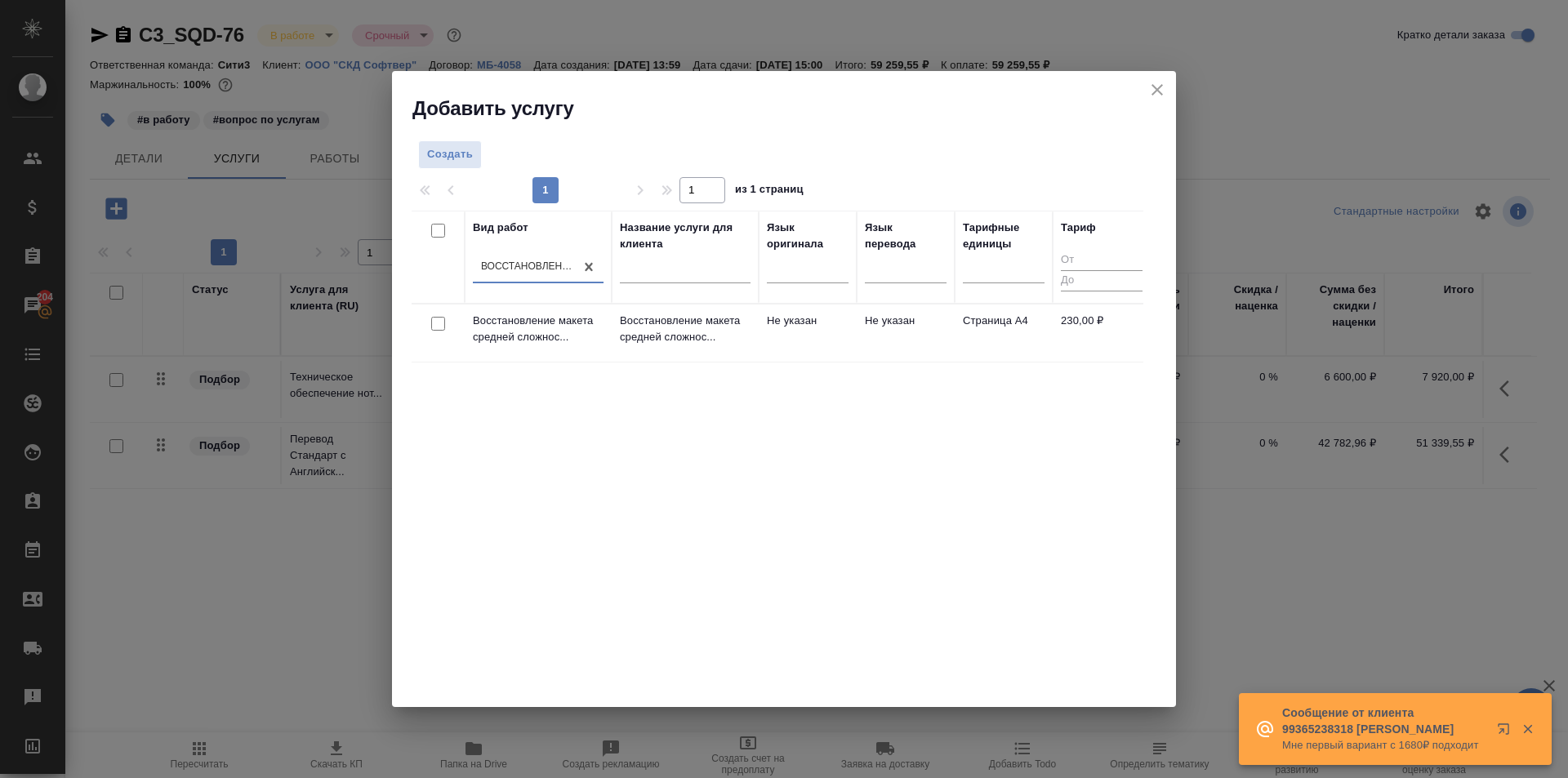
click at [633, 322] on p "Восстановление макета средней сложнос..." at bounding box center [685, 329] width 131 height 32
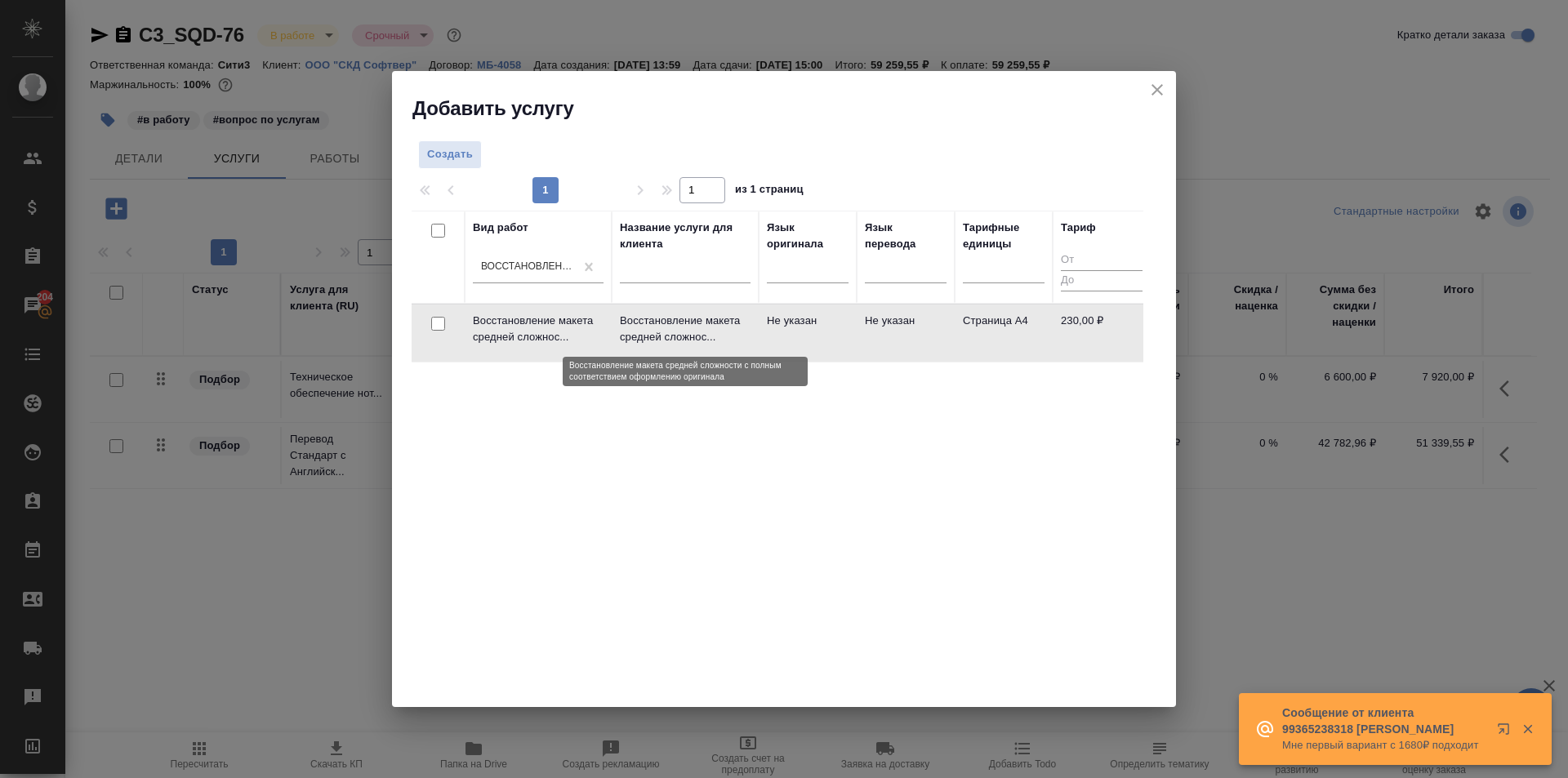
click at [633, 322] on p "Восстановление макета средней сложнос..." at bounding box center [685, 329] width 131 height 32
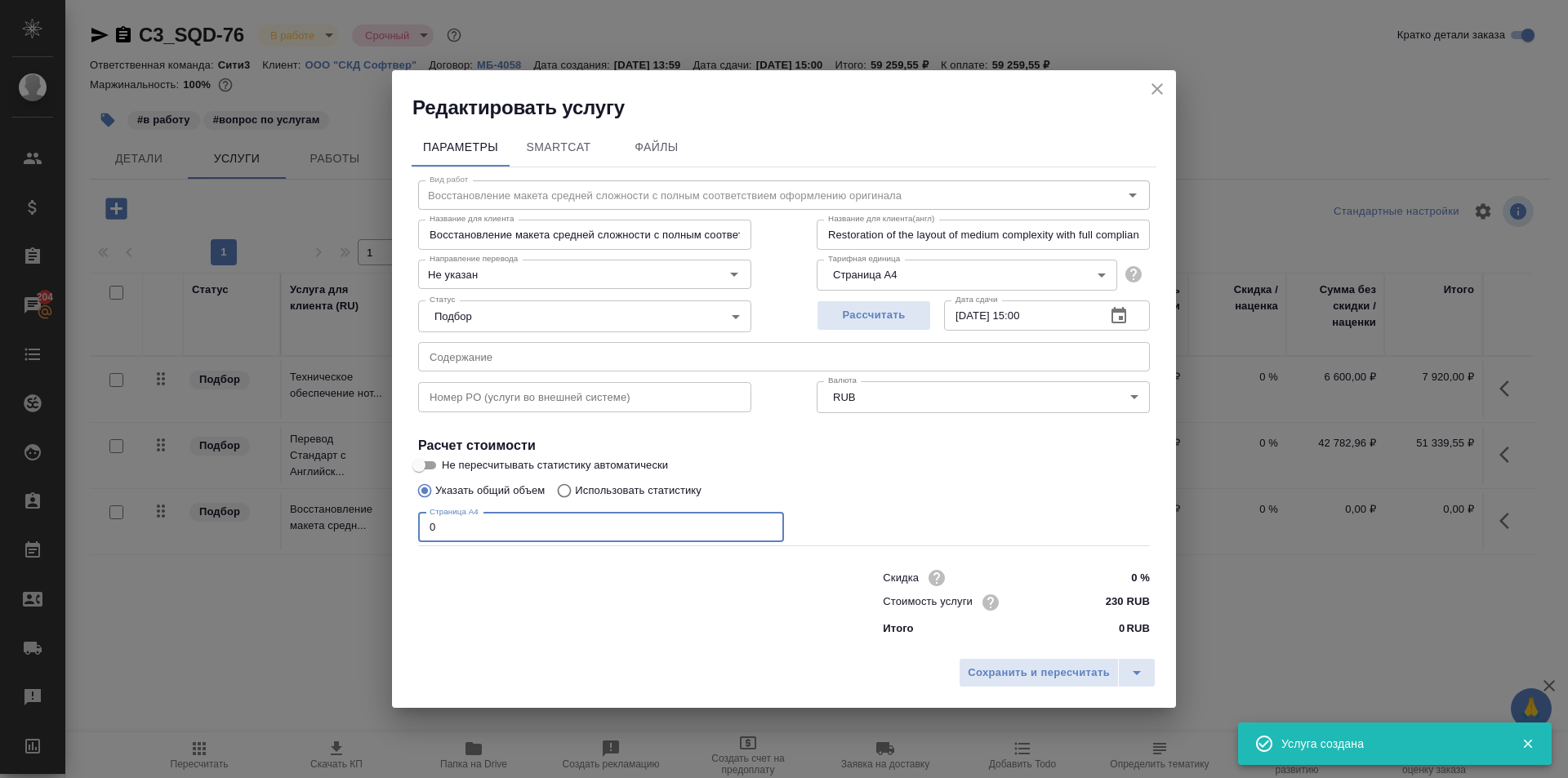
click at [528, 518] on input "0" at bounding box center [600, 527] width 366 height 30
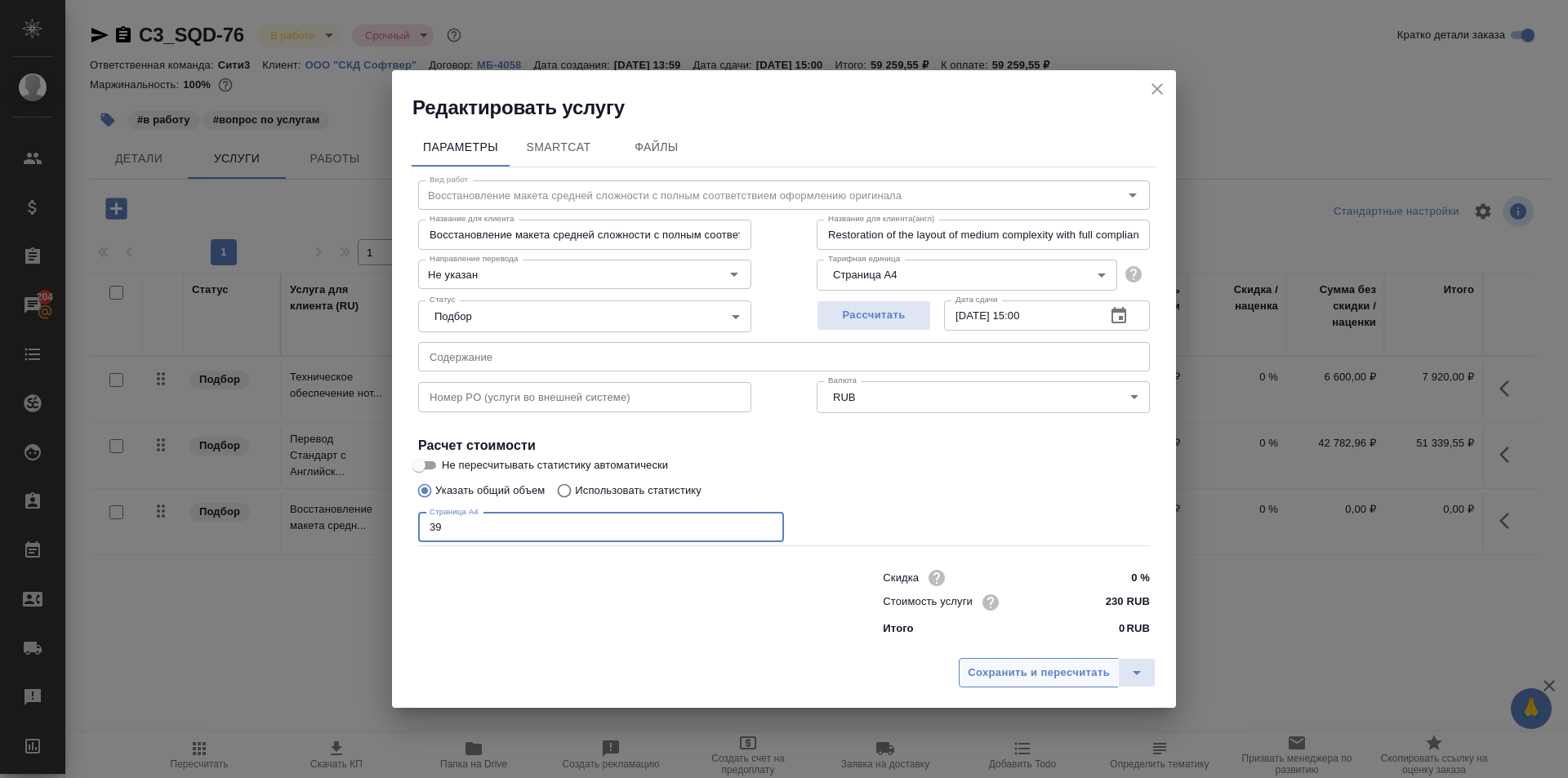
type input "39"
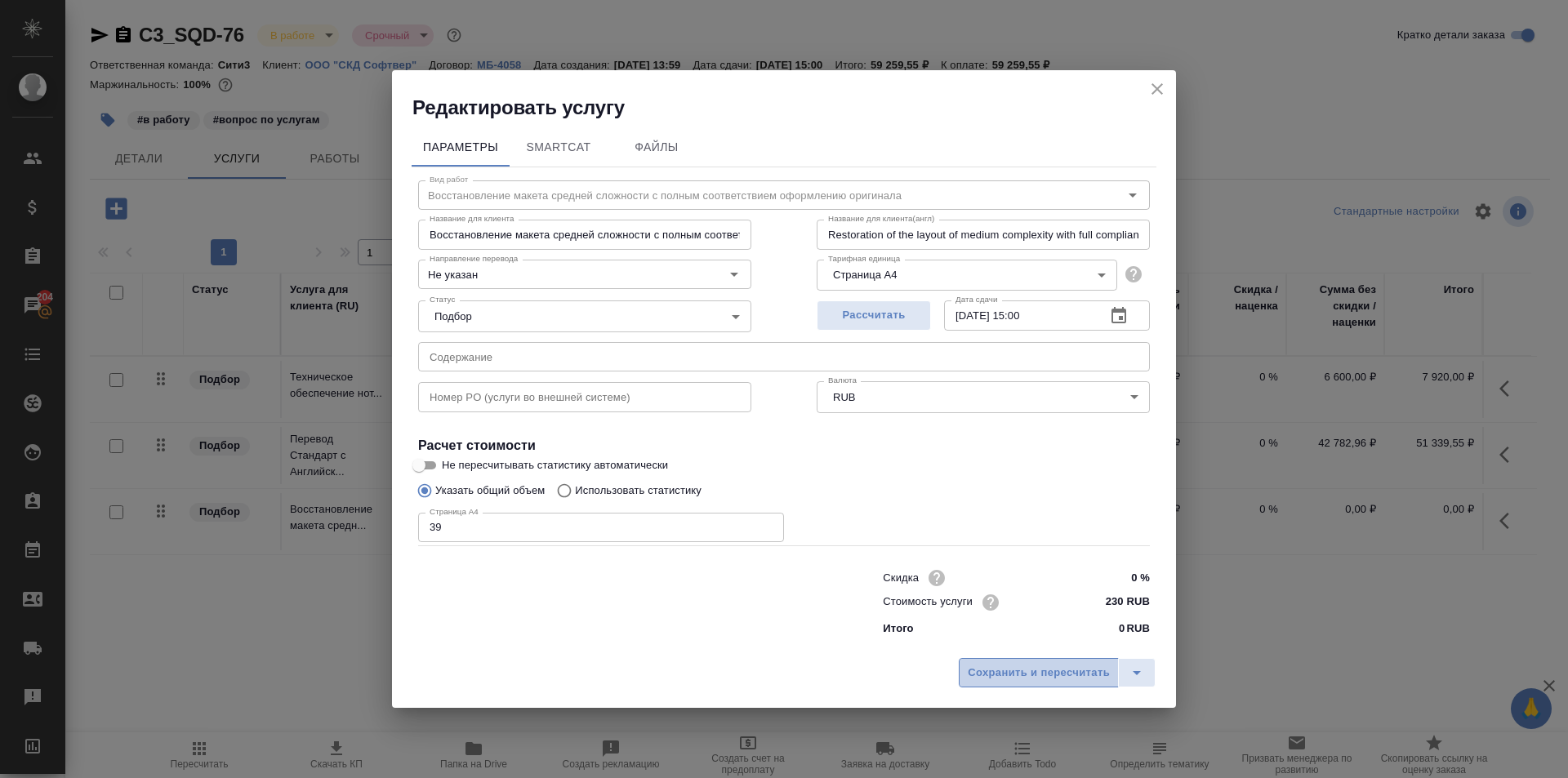
click at [1035, 683] on button "Сохранить и пересчитать" at bounding box center [1038, 672] width 160 height 30
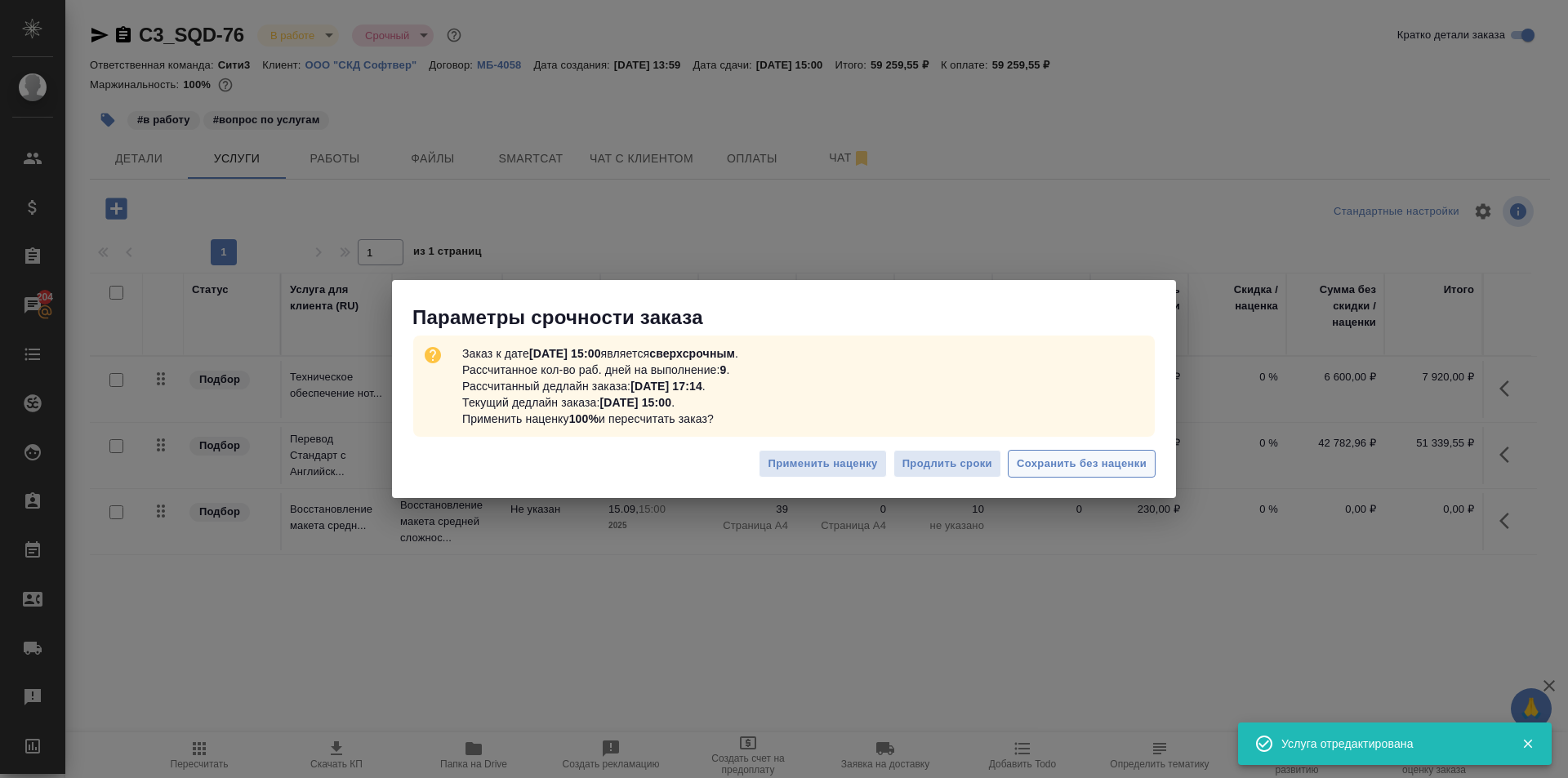
click at [1065, 457] on span "Сохранить без наценки" at bounding box center [1082, 464] width 130 height 19
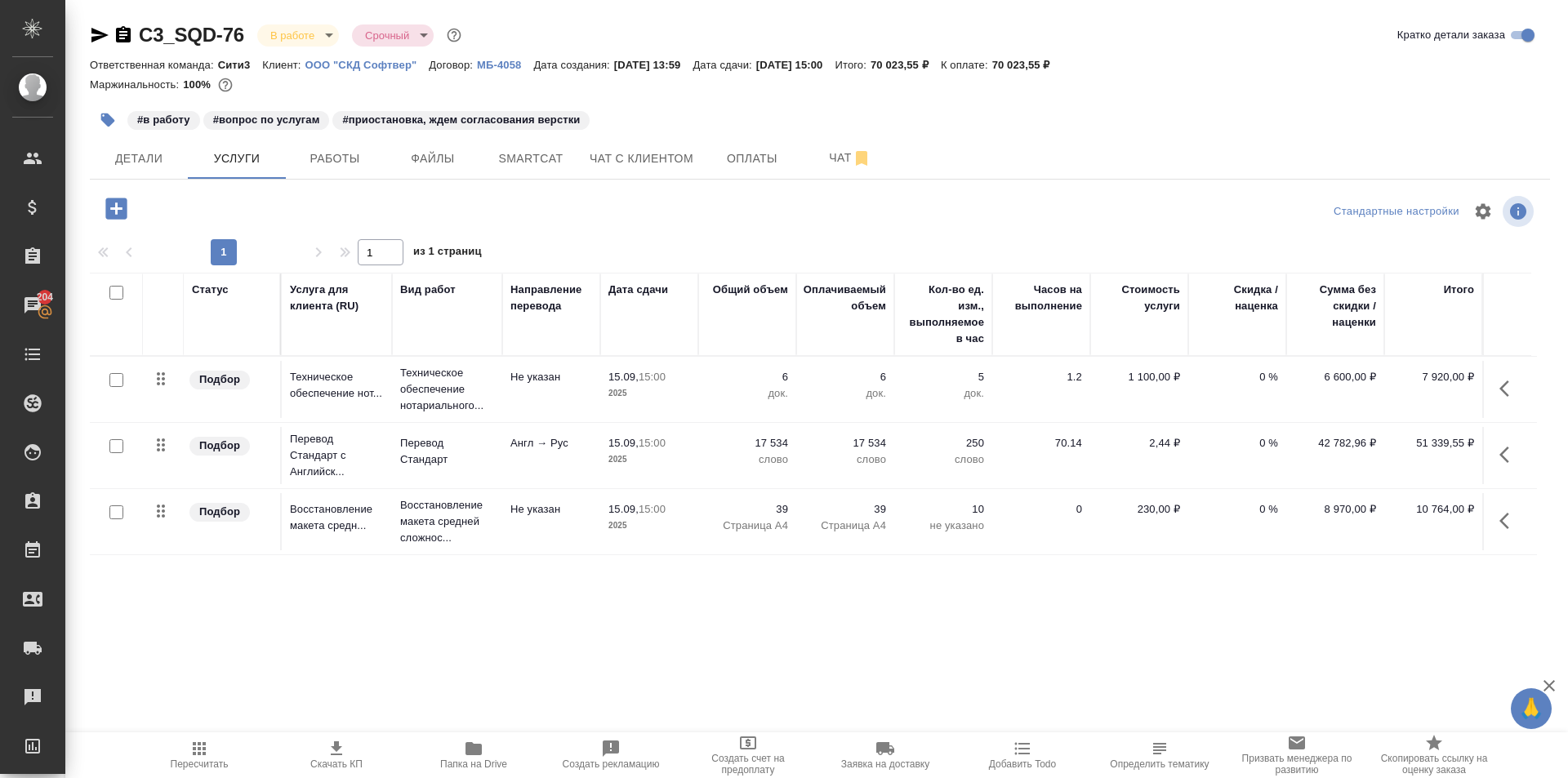
click at [1500, 514] on button "button" at bounding box center [1509, 521] width 39 height 39
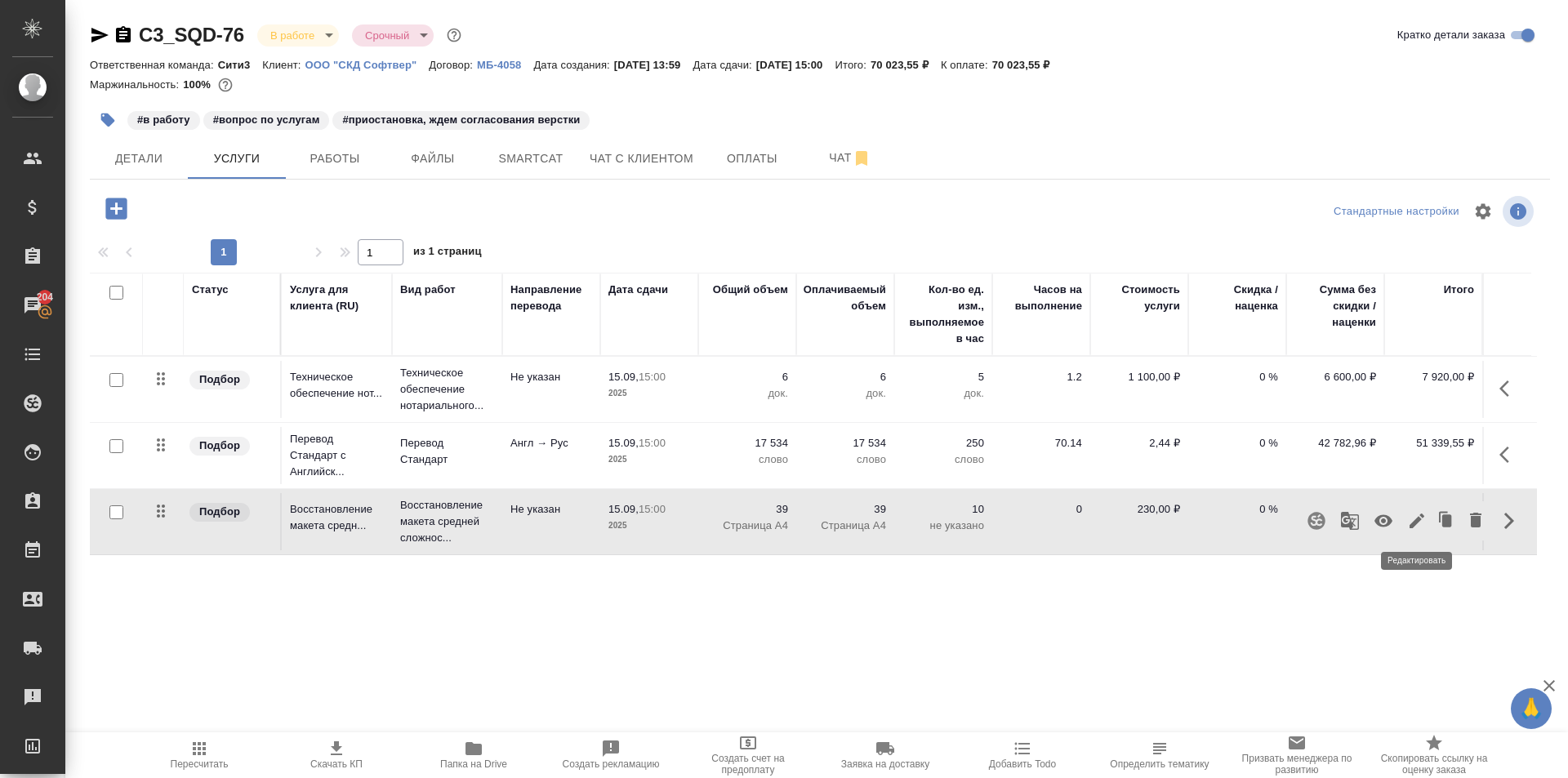
click at [1415, 520] on icon "button" at bounding box center [1417, 521] width 20 height 20
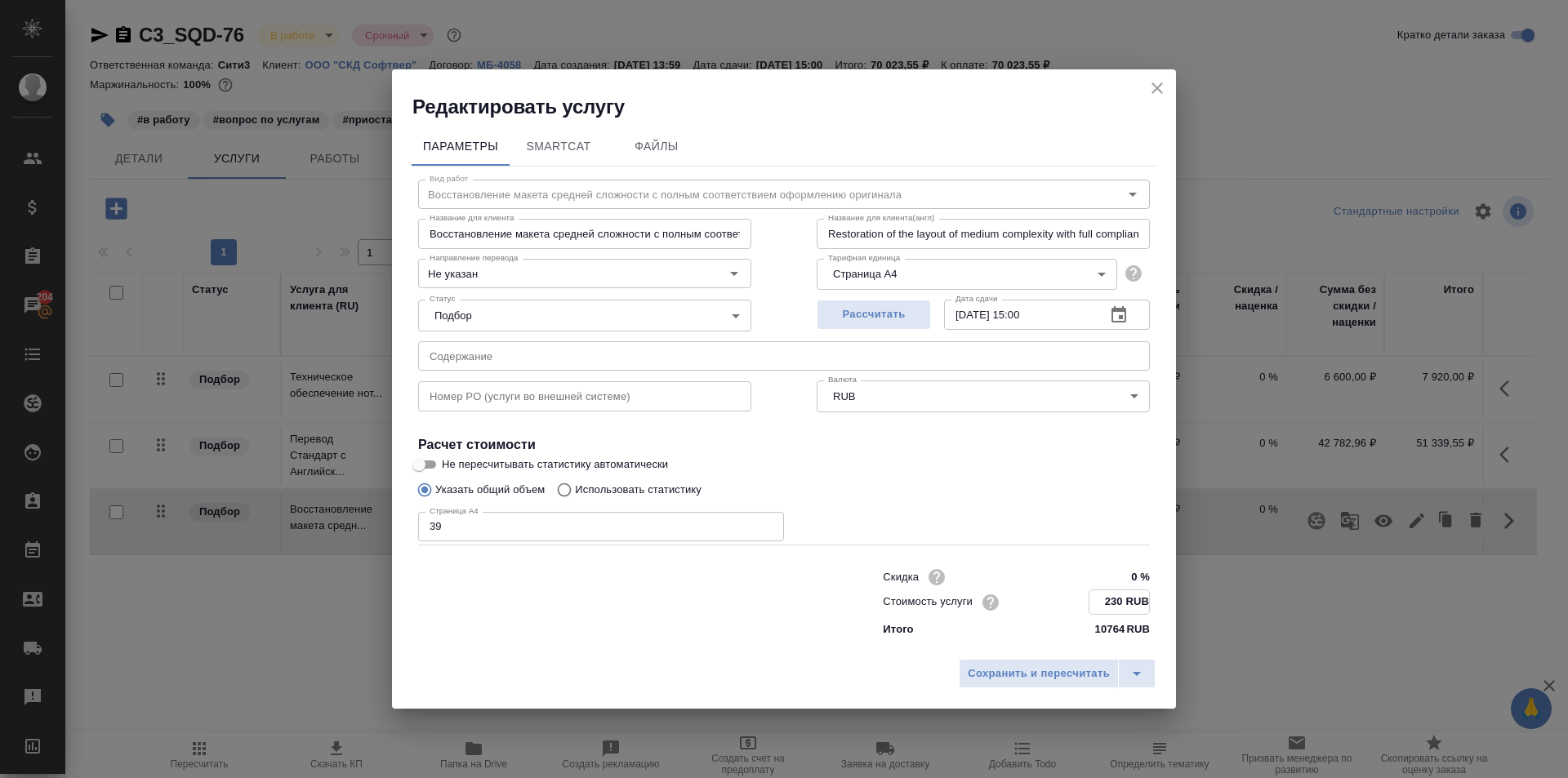
click at [1124, 602] on input "230 RUB" at bounding box center [1119, 602] width 60 height 23
type input "2 RUB"
type input "100 RUB"
click at [1049, 682] on span "Сохранить и пересчитать" at bounding box center [1038, 674] width 142 height 19
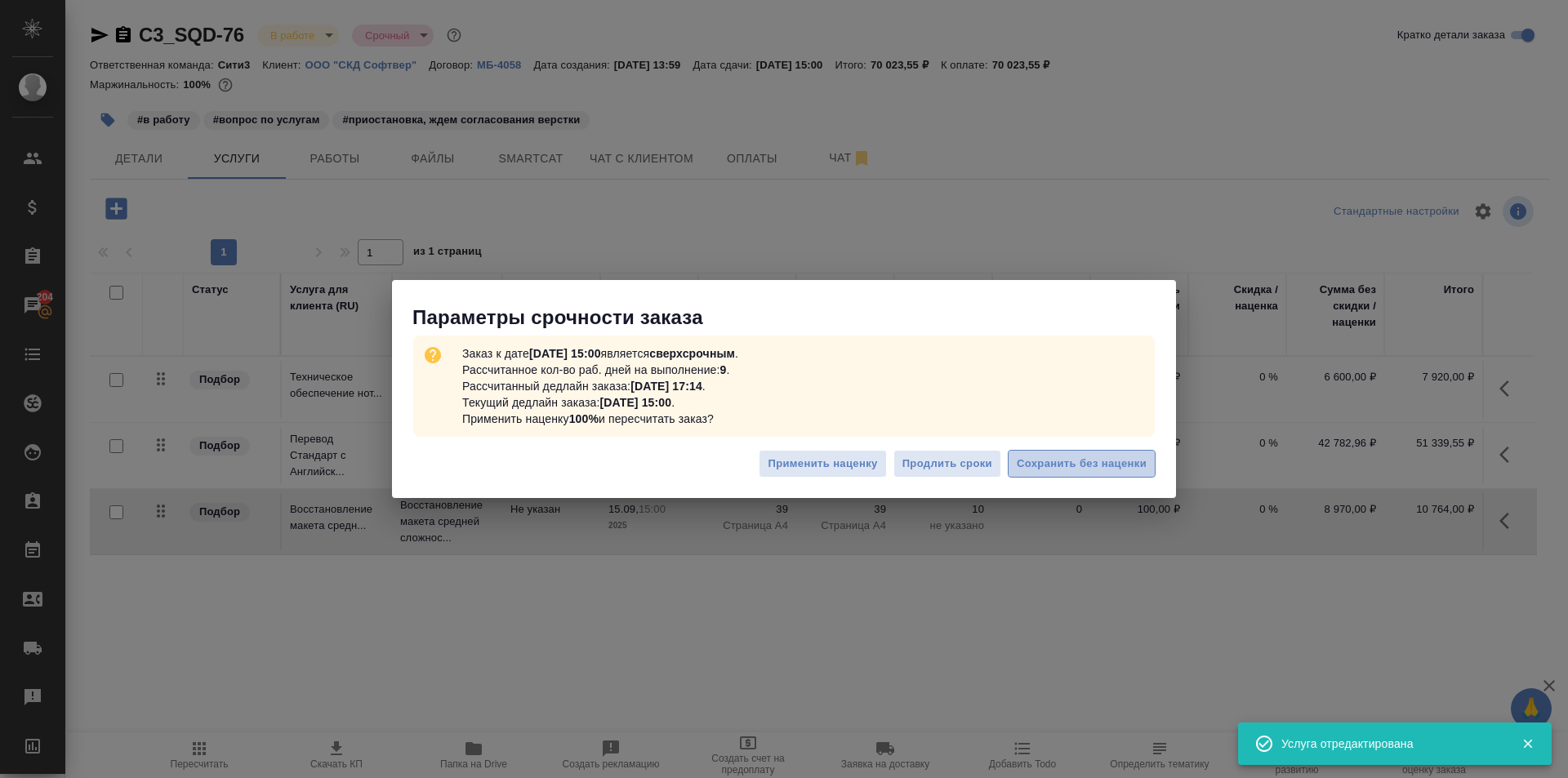
click at [1018, 458] on span "Сохранить без наценки" at bounding box center [1082, 464] width 130 height 19
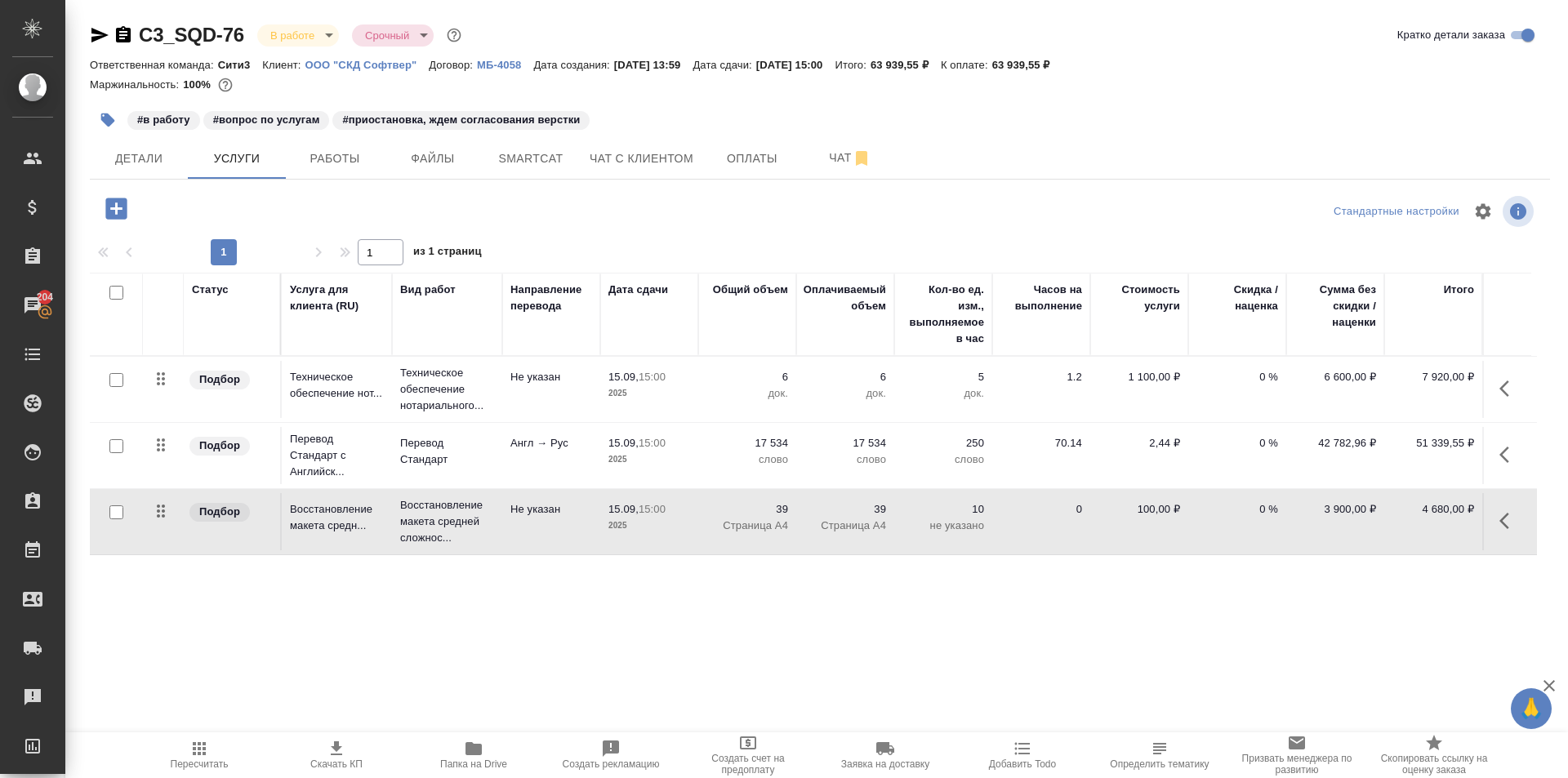
click at [202, 760] on span "Пересчитать" at bounding box center [199, 764] width 58 height 12
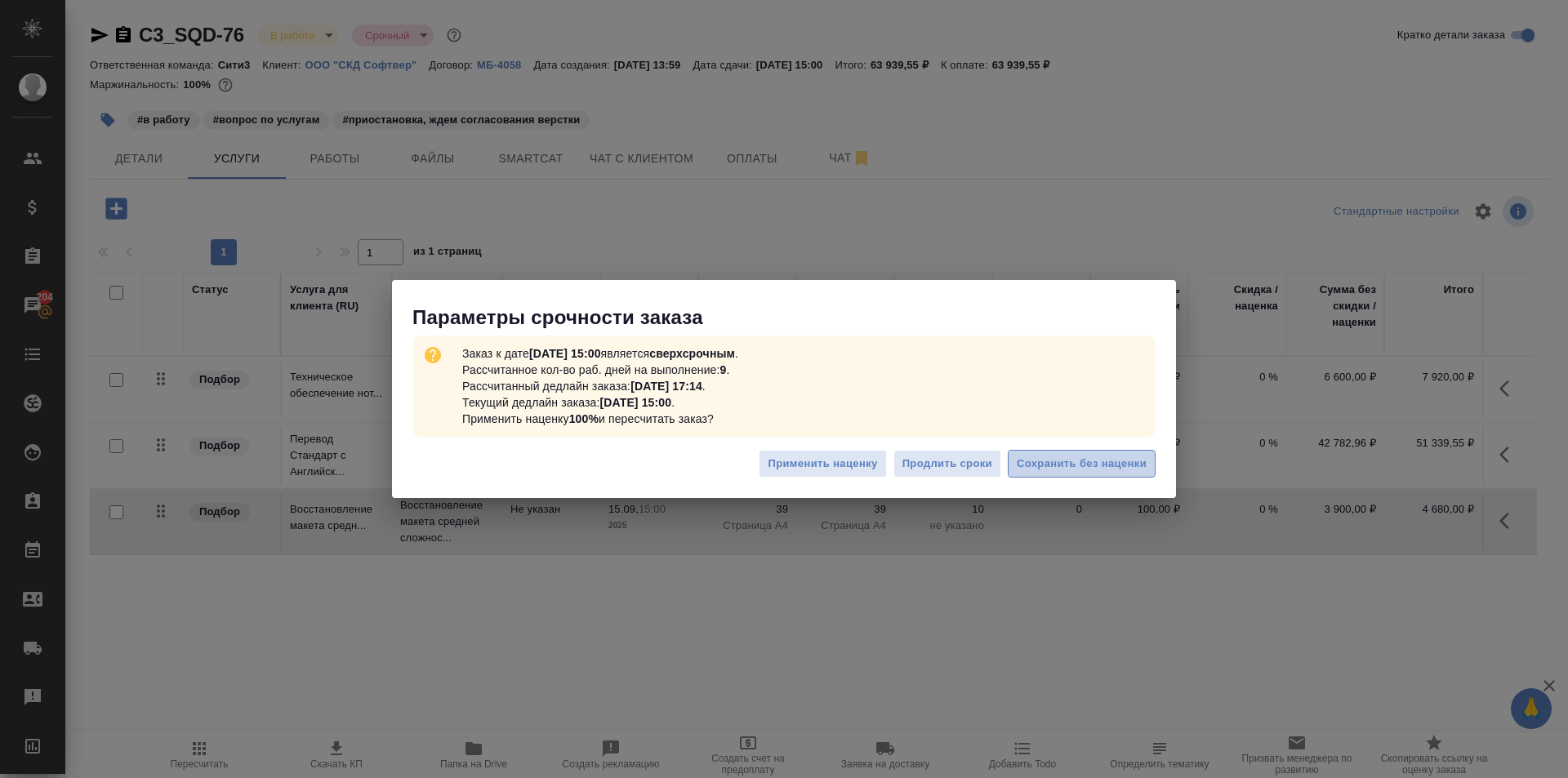
click at [1120, 458] on span "Сохранить без наценки" at bounding box center [1082, 464] width 130 height 19
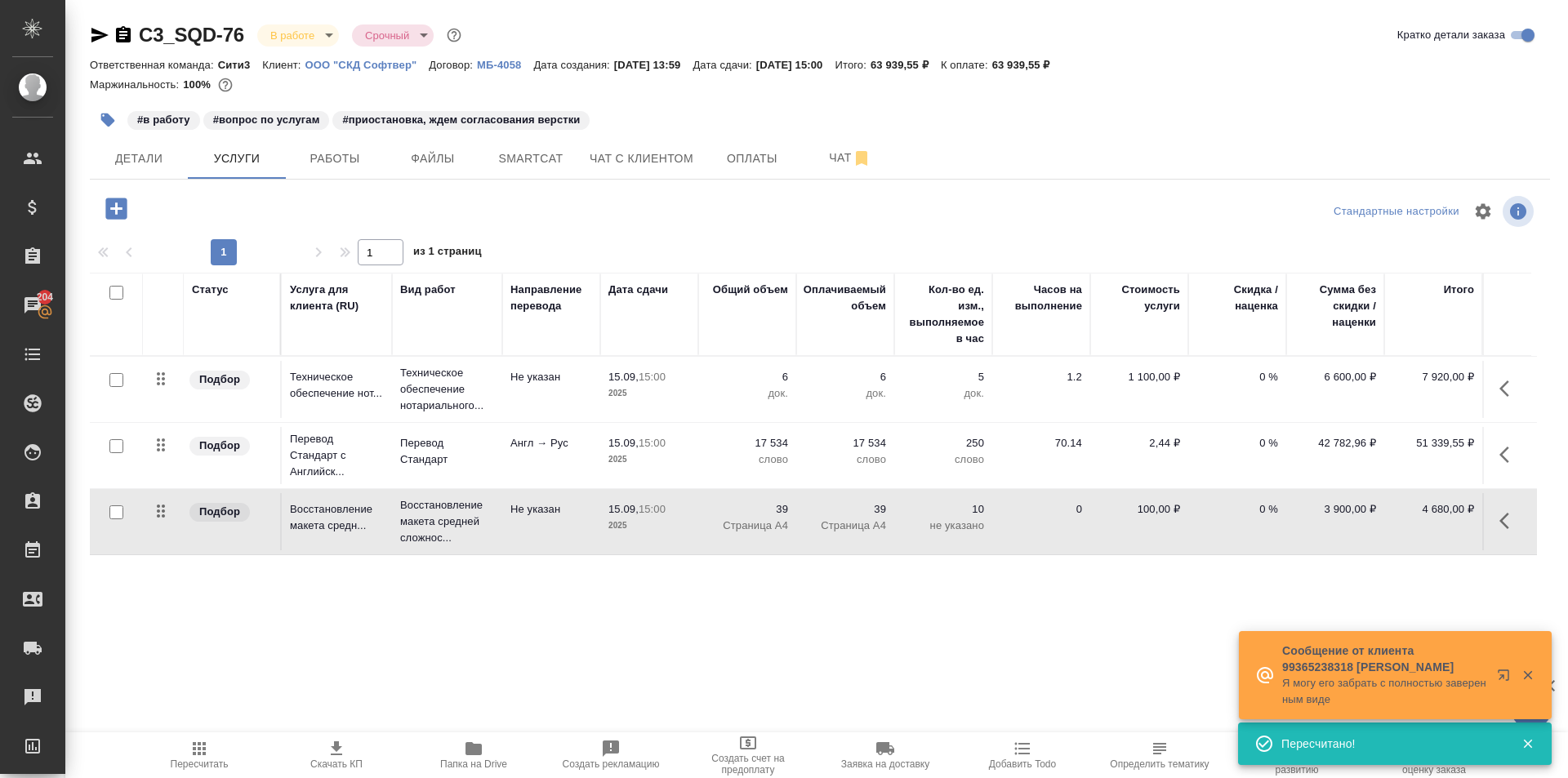
click at [328, 752] on icon "button" at bounding box center [337, 749] width 20 height 20
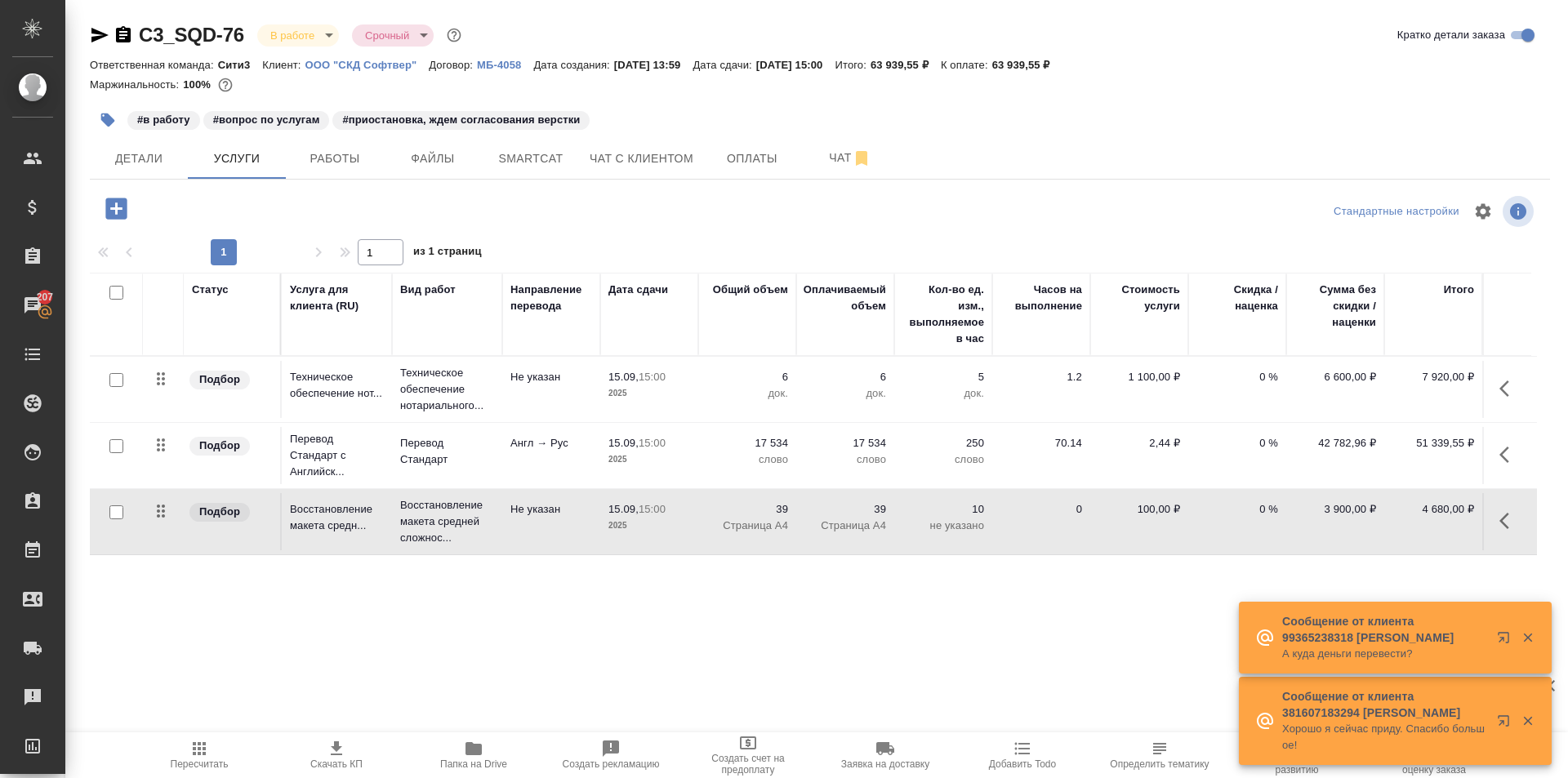
click at [1503, 514] on icon "button" at bounding box center [1509, 521] width 20 height 20
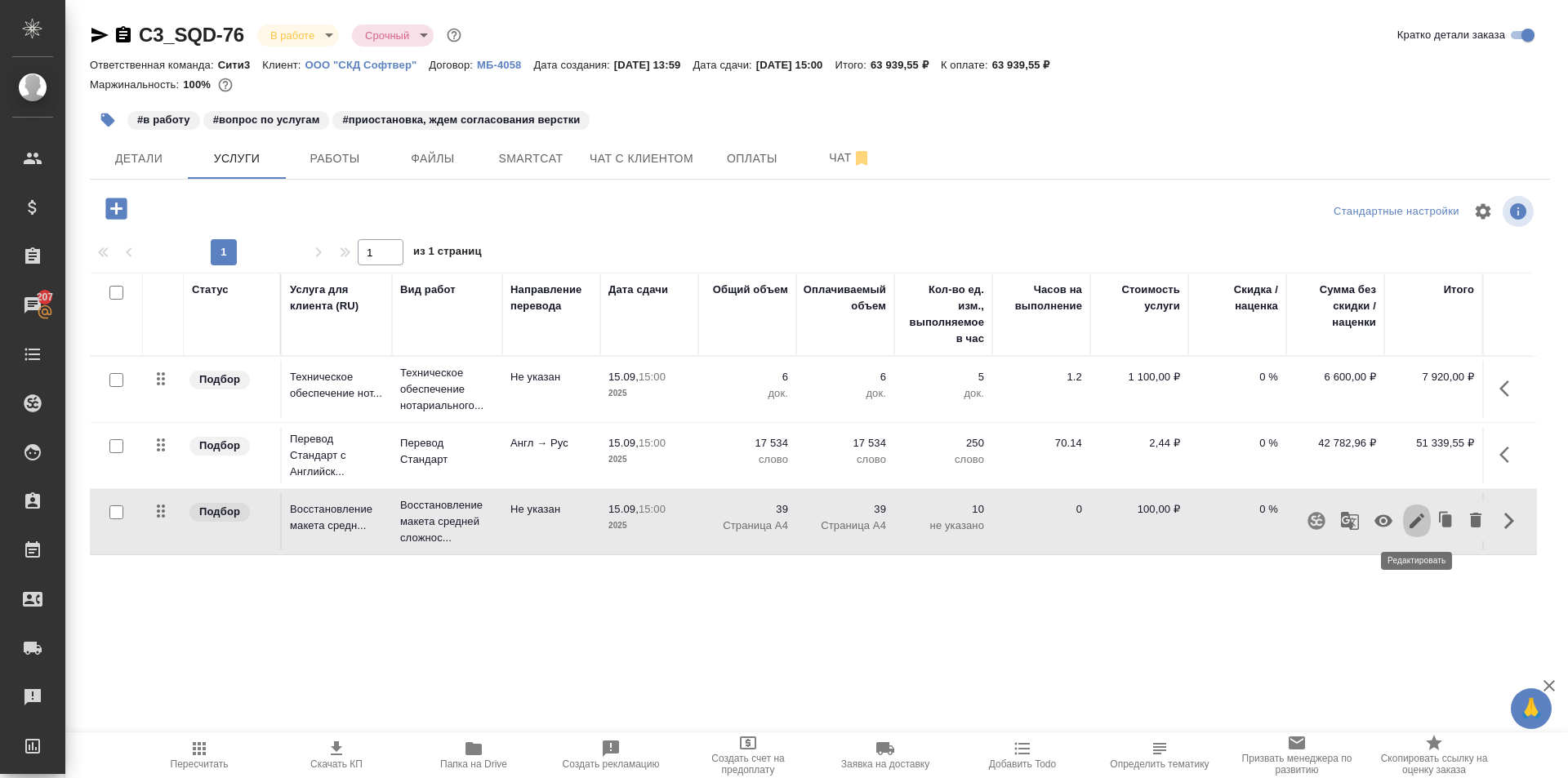
click at [1416, 523] on icon "button" at bounding box center [1417, 521] width 14 height 14
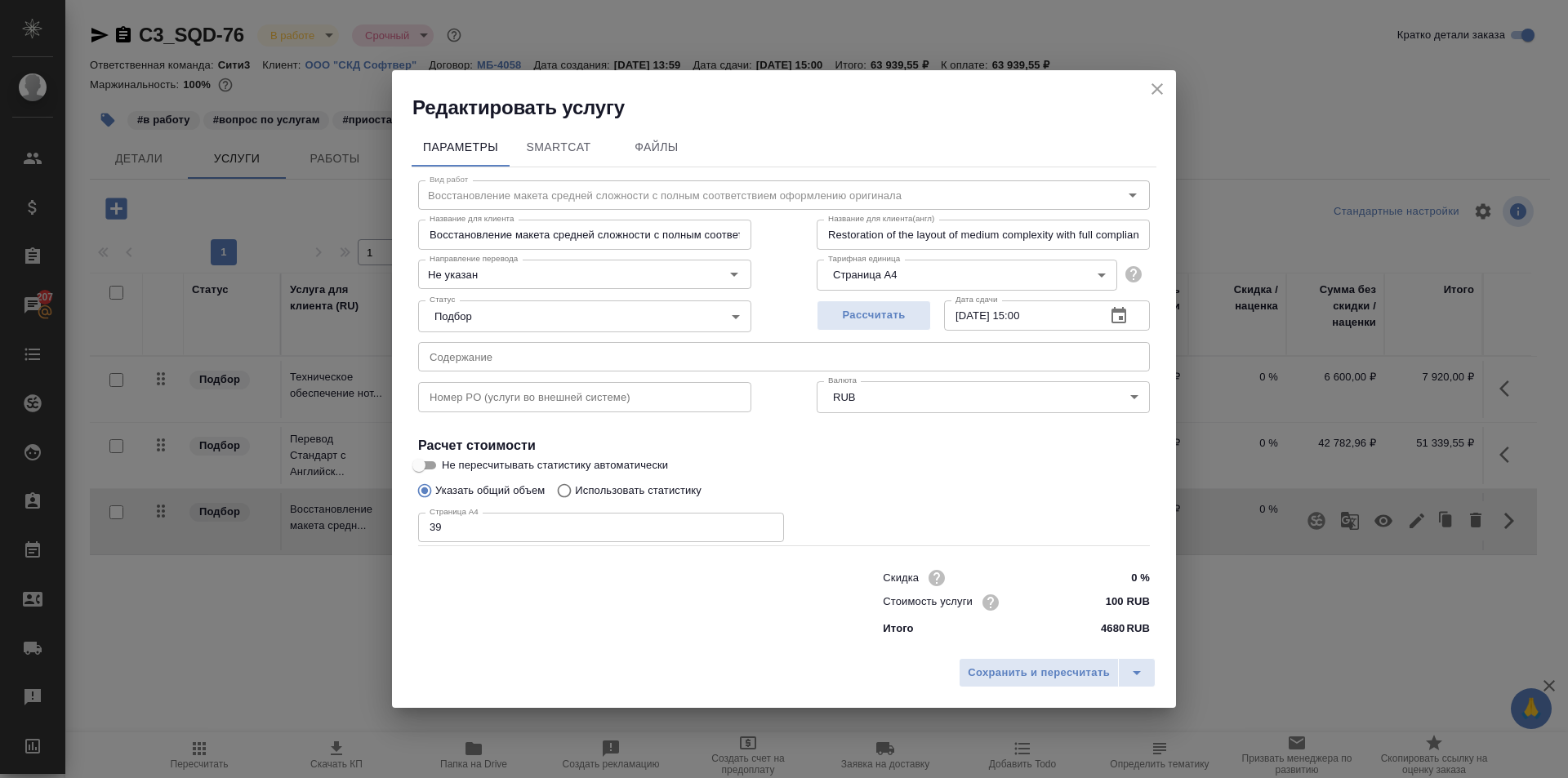
click at [1124, 602] on input "100 RUB" at bounding box center [1119, 602] width 61 height 23
type input "1 RUB"
type input "230 RUB"
click at [1013, 687] on button "Сохранить и пересчитать" at bounding box center [1038, 672] width 160 height 30
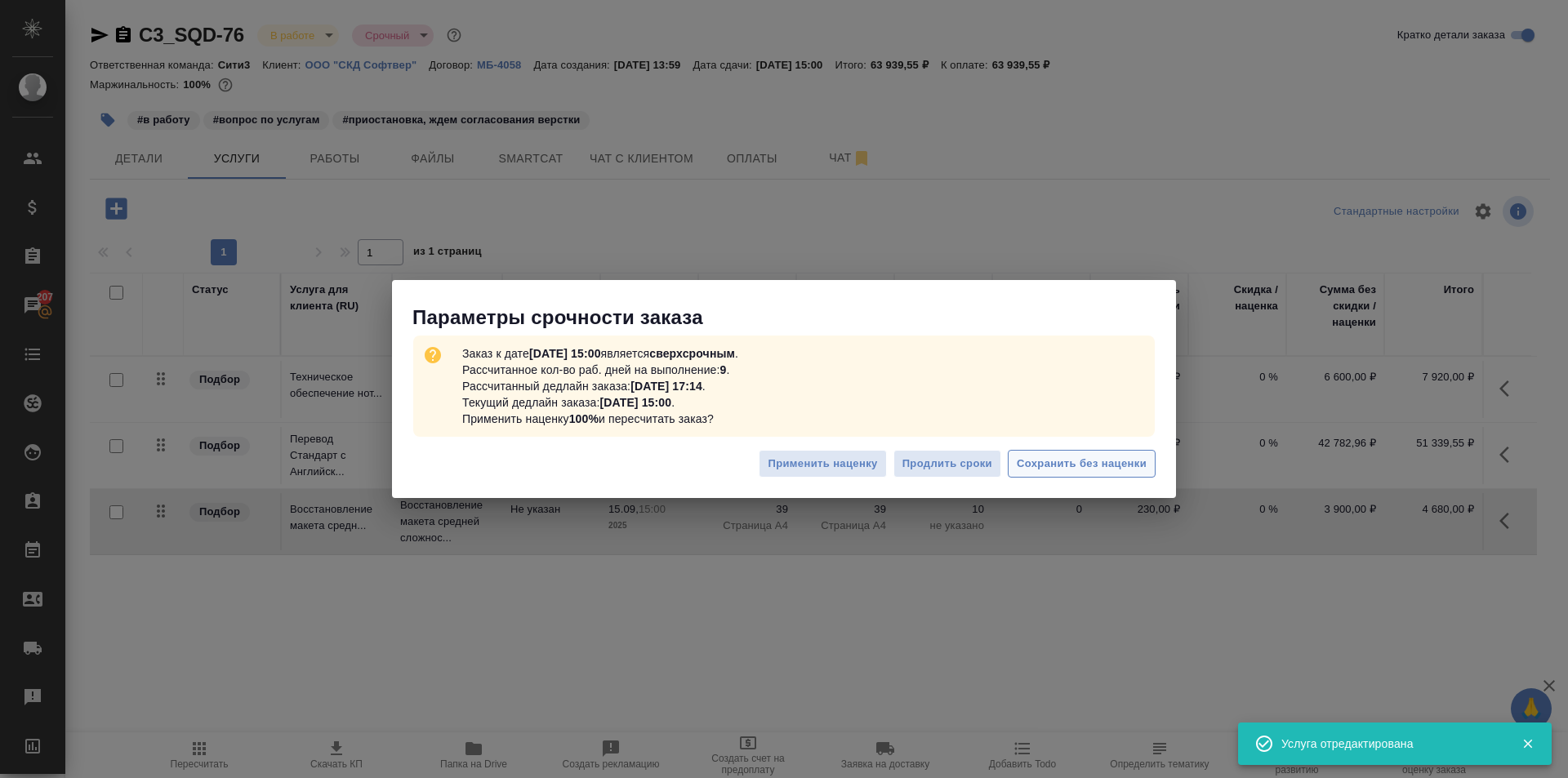
click at [1108, 458] on span "Сохранить без наценки" at bounding box center [1082, 464] width 130 height 19
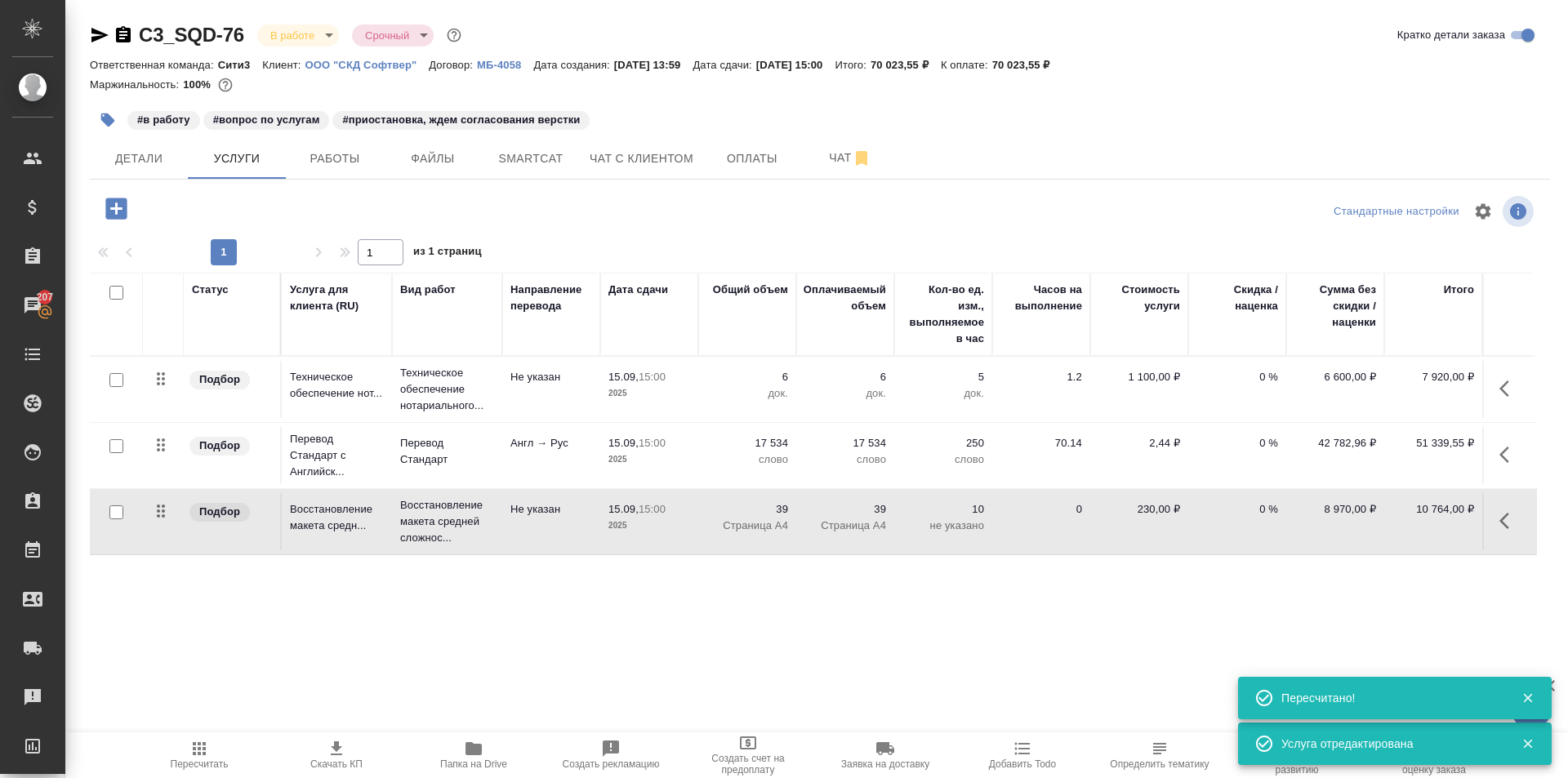
click at [1507, 517] on icon "button" at bounding box center [1504, 521] width 10 height 16
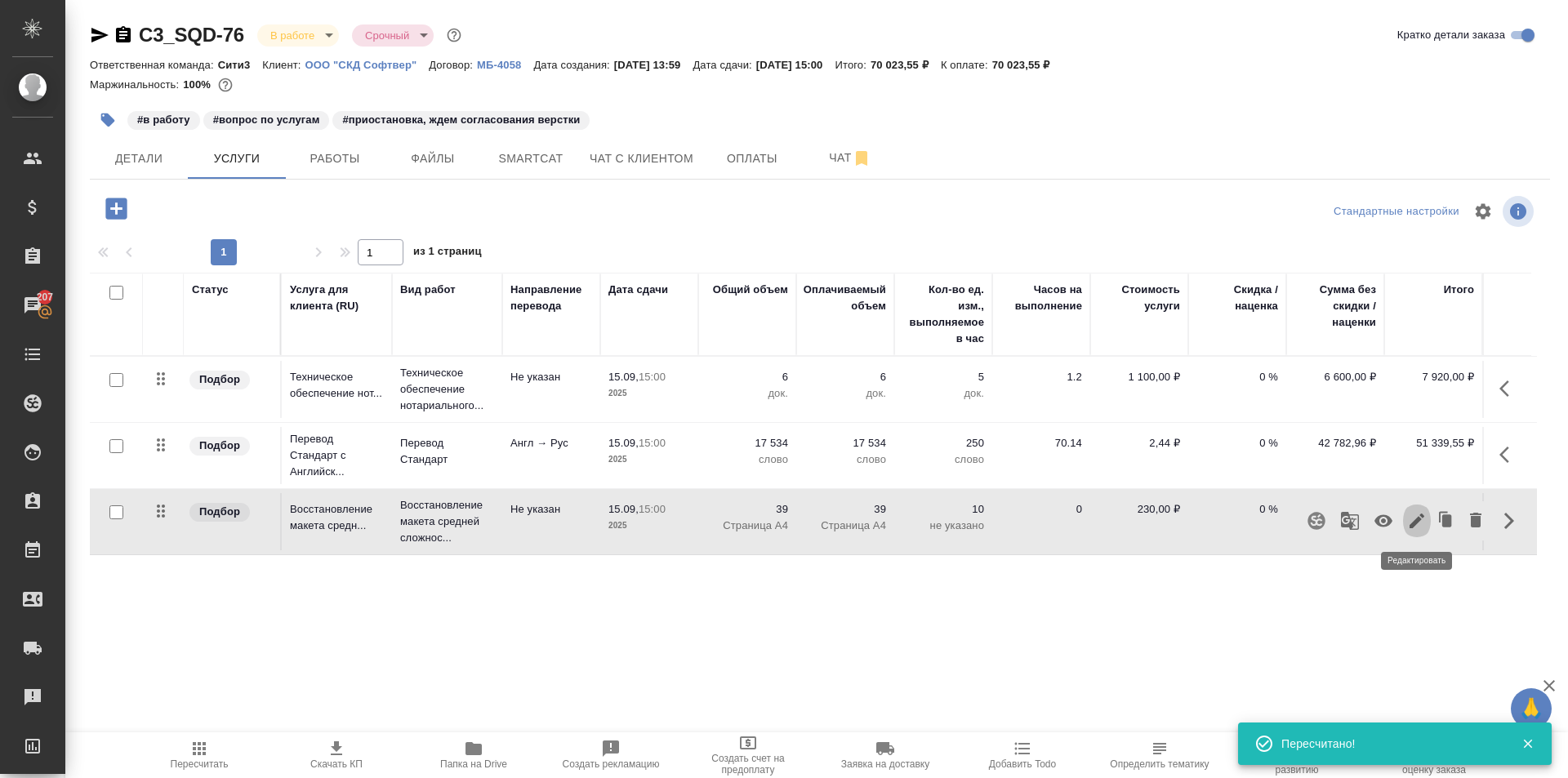
click at [1416, 522] on icon "button" at bounding box center [1417, 521] width 14 height 14
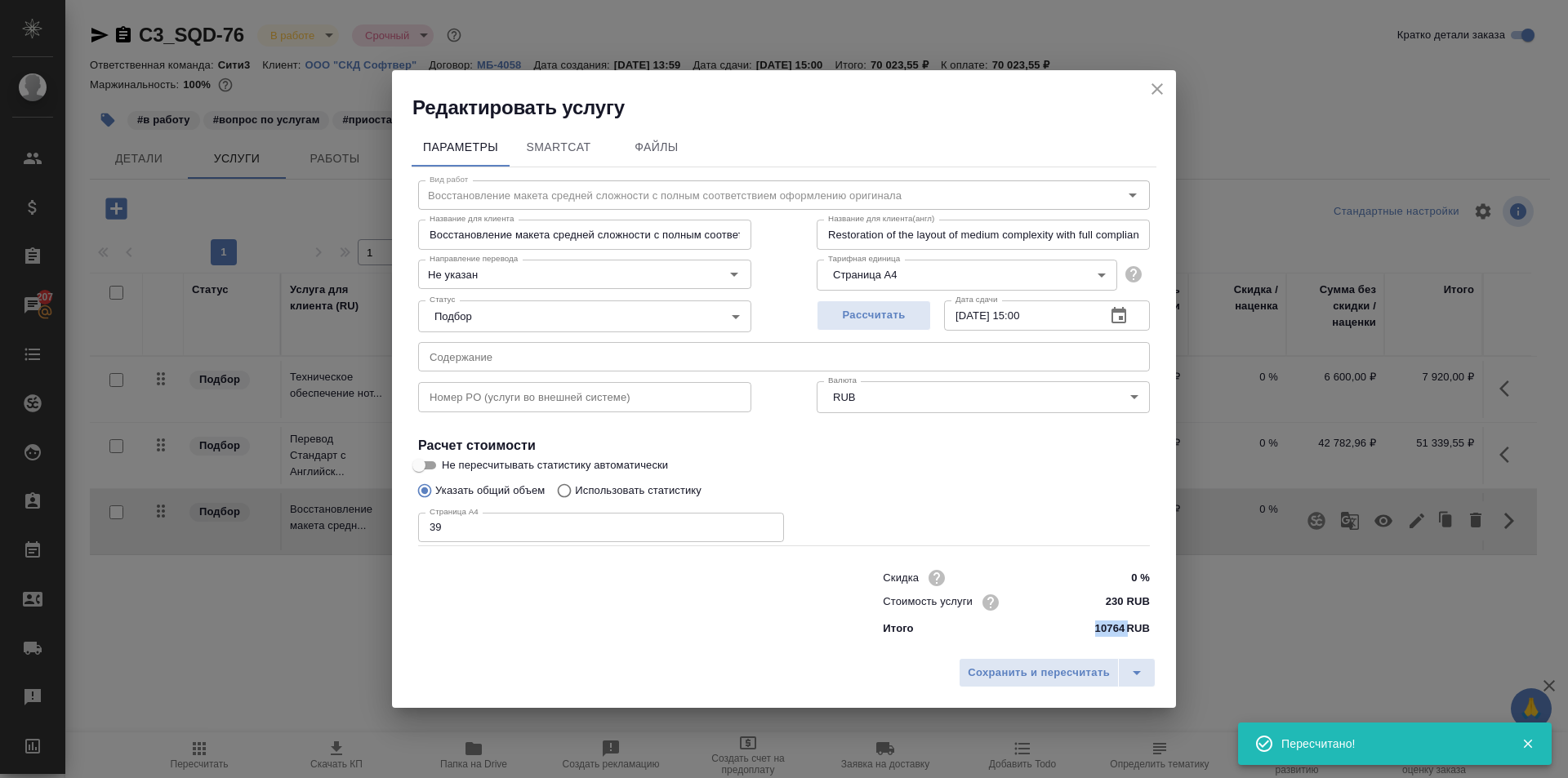
drag, startPoint x: 1096, startPoint y: 624, endPoint x: 1130, endPoint y: 630, distance: 34.5
click at [1130, 630] on div "10764 RUB" at bounding box center [1123, 629] width 55 height 16
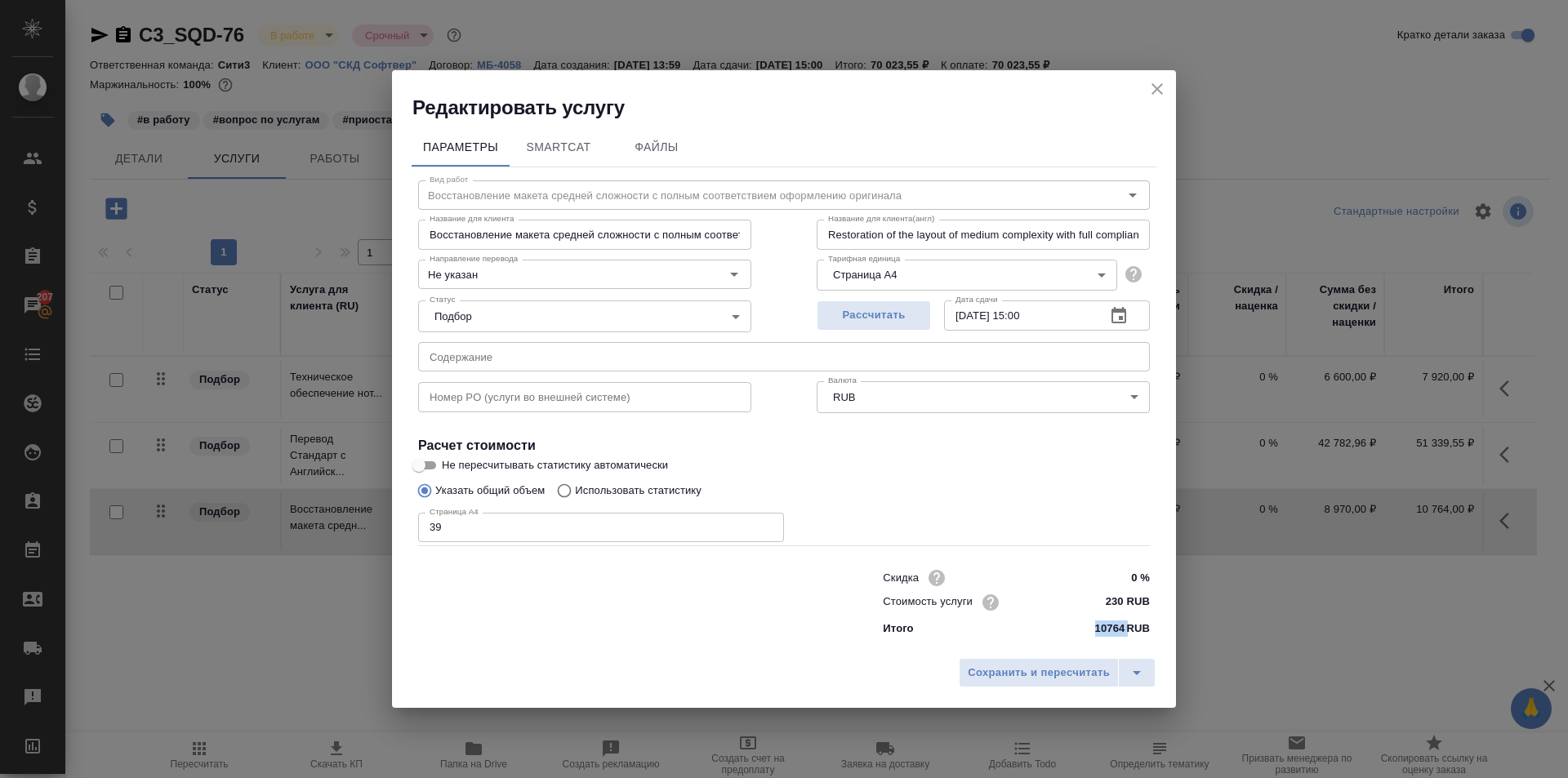
copy p "10764"
click at [1124, 604] on input "230 RUB" at bounding box center [1119, 602] width 61 height 23
type input "2 RUB"
type input "100 RUB"
click at [994, 670] on span "Сохранить и пересчитать" at bounding box center [1038, 673] width 142 height 19
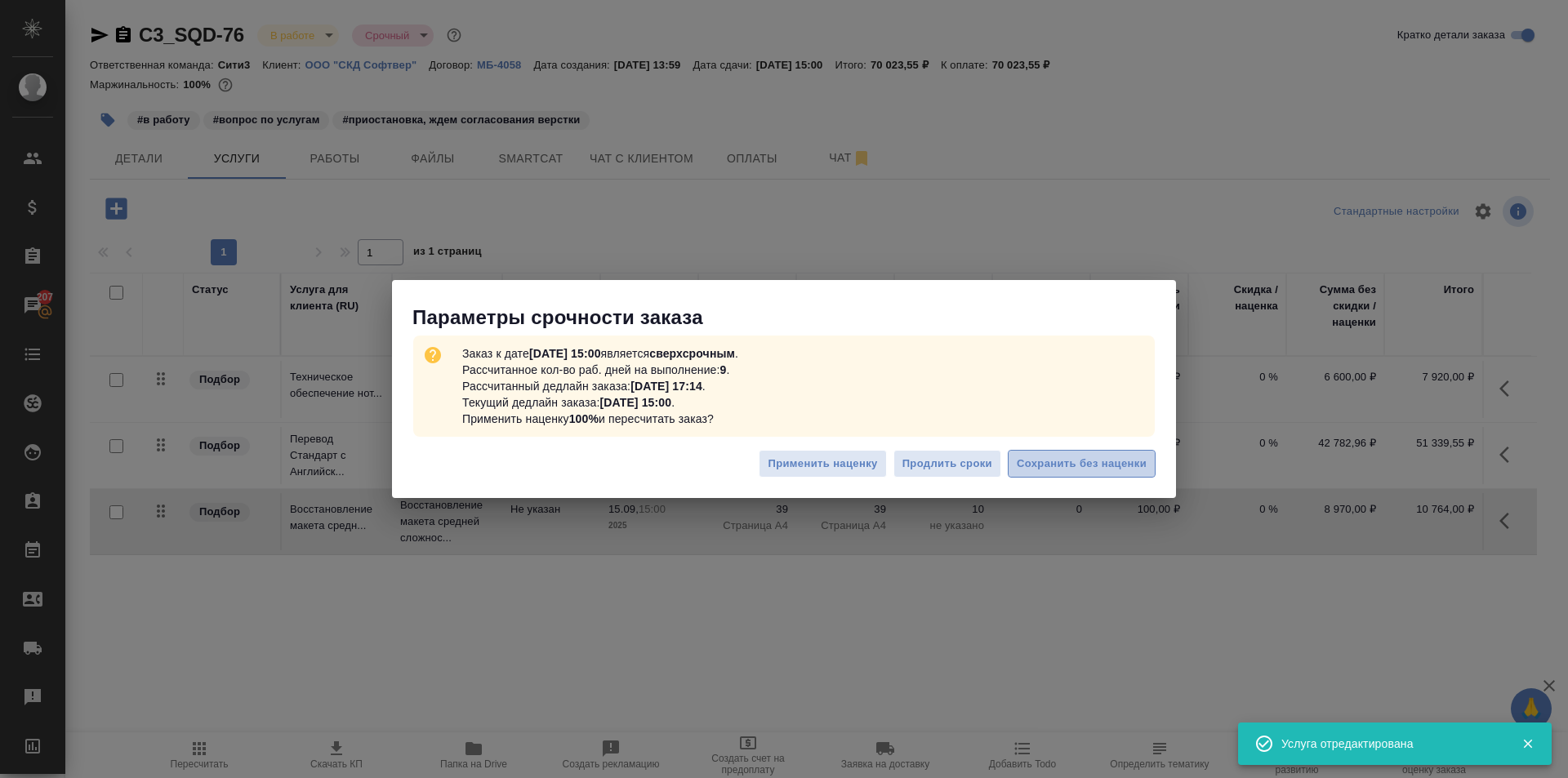
click at [1047, 461] on span "Сохранить без наценки" at bounding box center [1082, 464] width 130 height 19
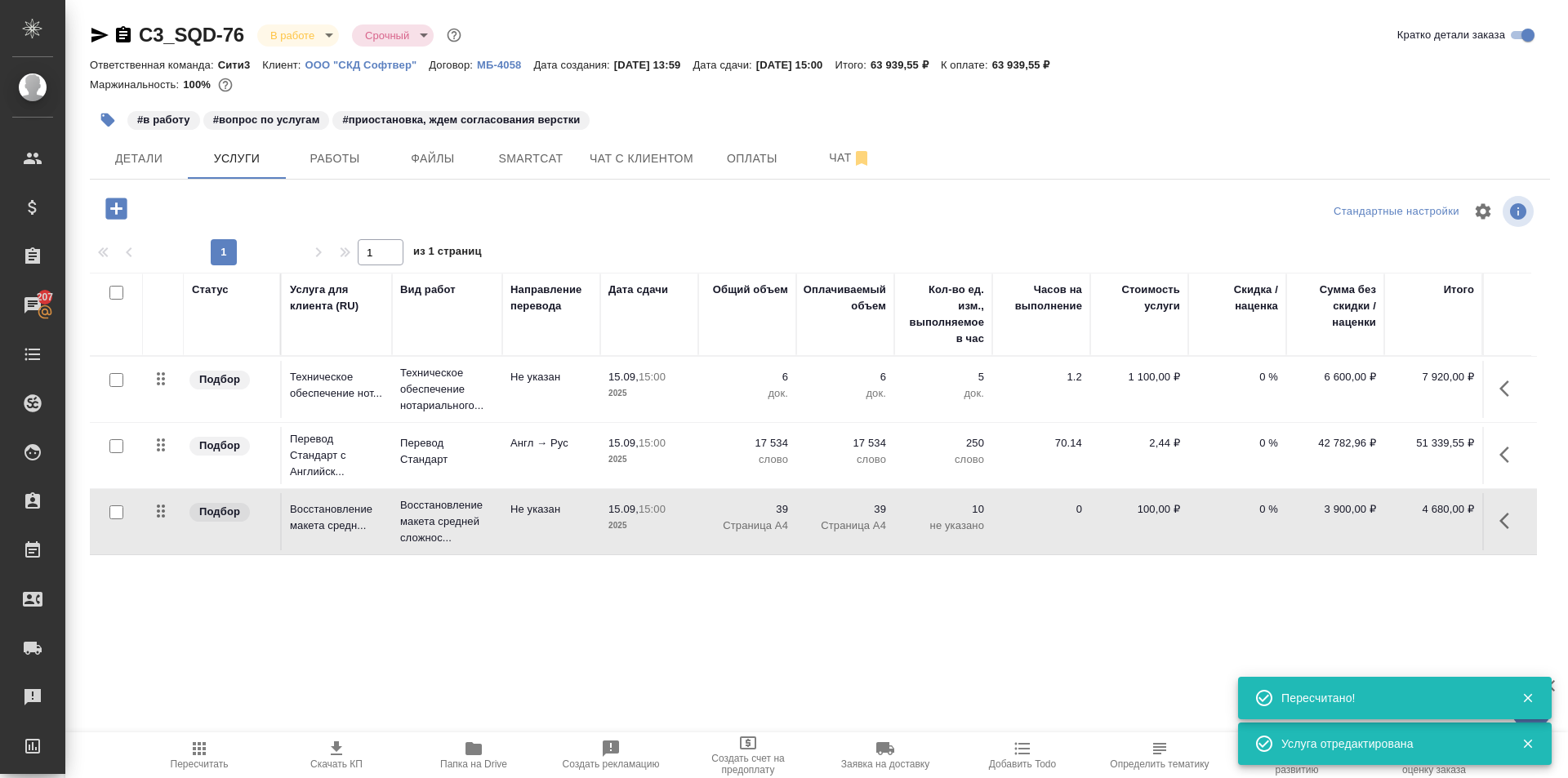
click at [1504, 529] on icon "button" at bounding box center [1509, 521] width 20 height 20
click at [1406, 523] on button "button" at bounding box center [1417, 521] width 28 height 39
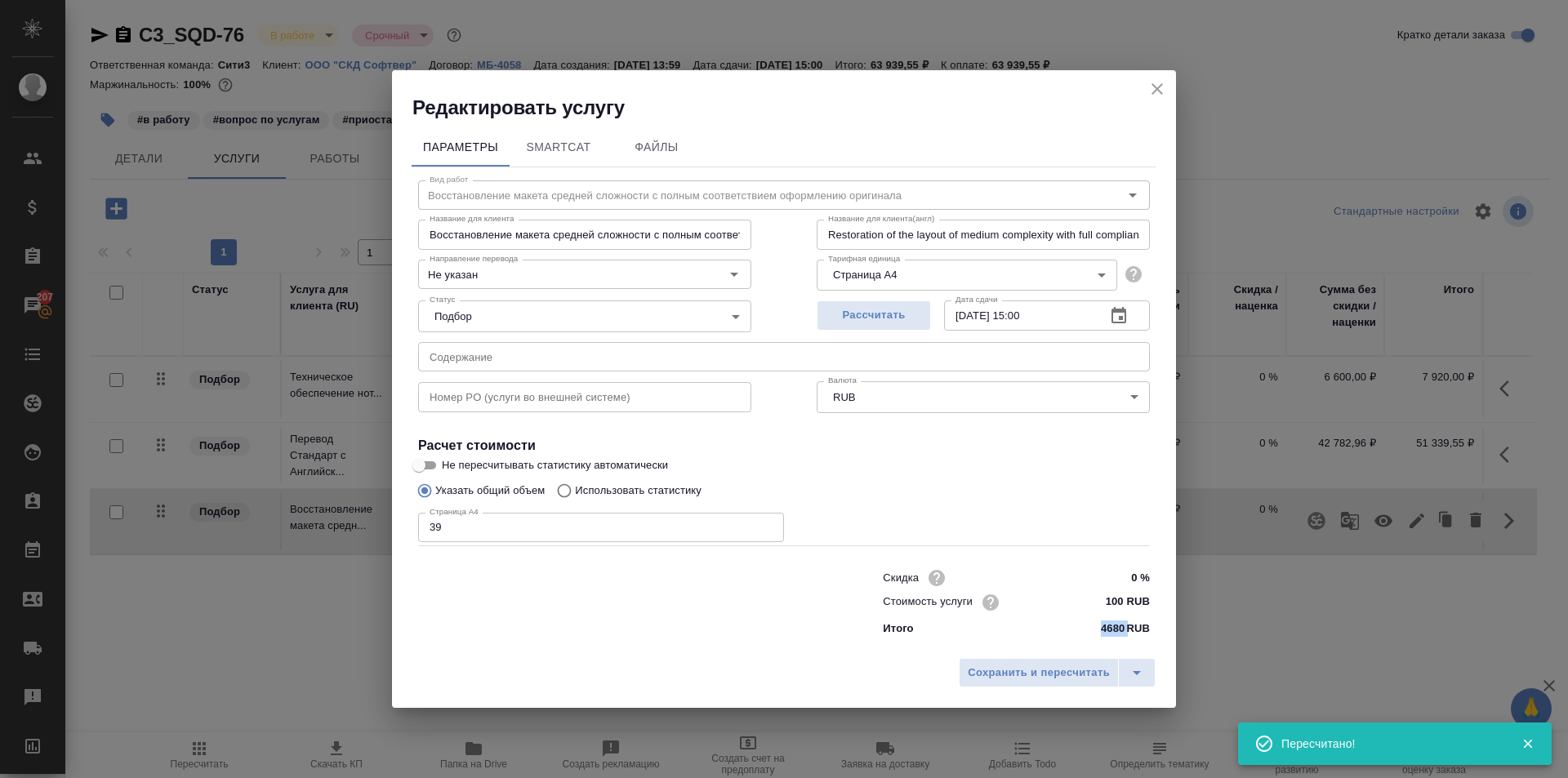
drag, startPoint x: 1093, startPoint y: 633, endPoint x: 1127, endPoint y: 630, distance: 34.1
click at [1127, 630] on div "Итого 4680 RUB" at bounding box center [1016, 629] width 267 height 16
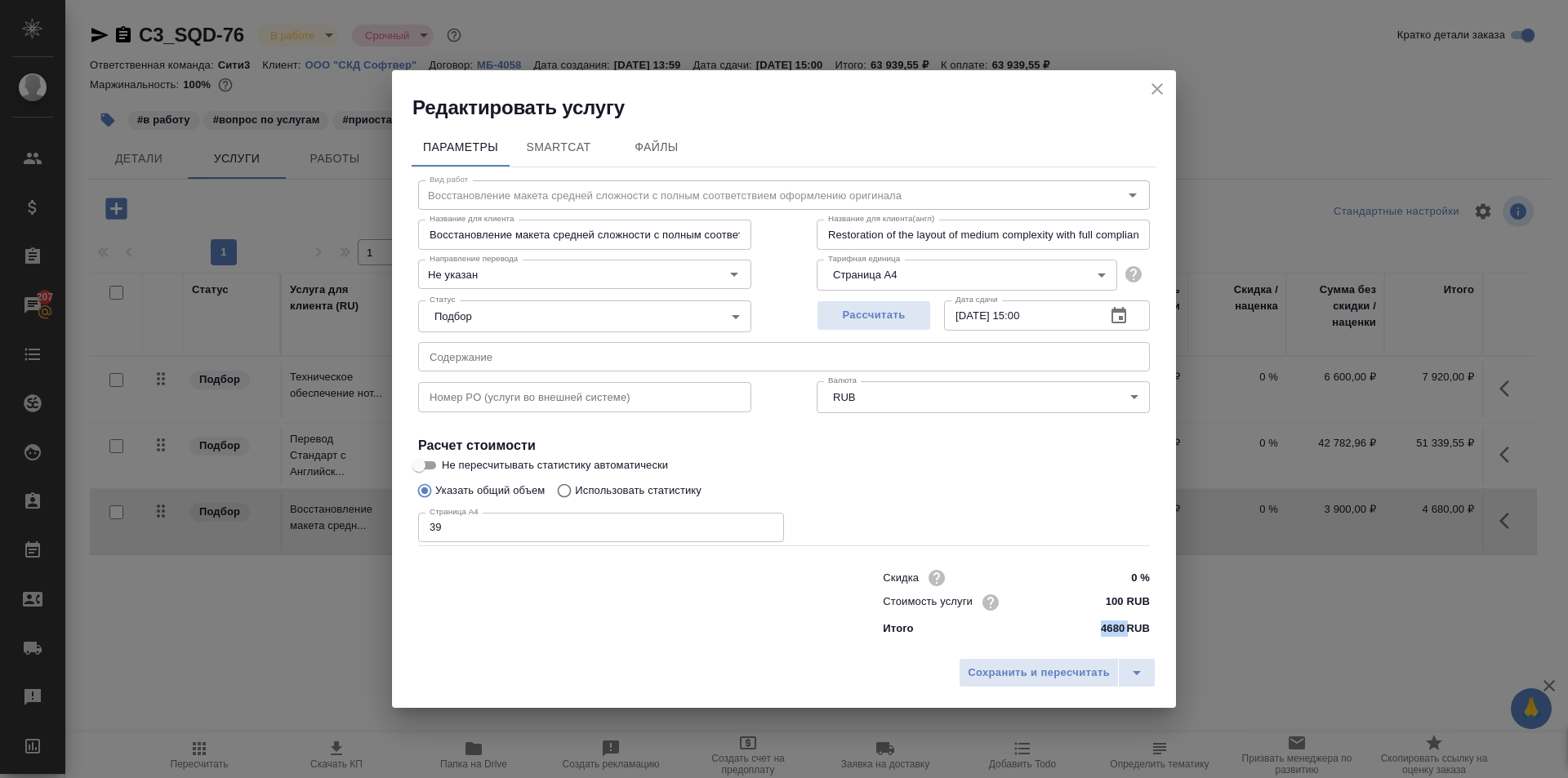
copy p "4680"
drag, startPoint x: 1273, startPoint y: 632, endPoint x: 1231, endPoint y: 602, distance: 51.6
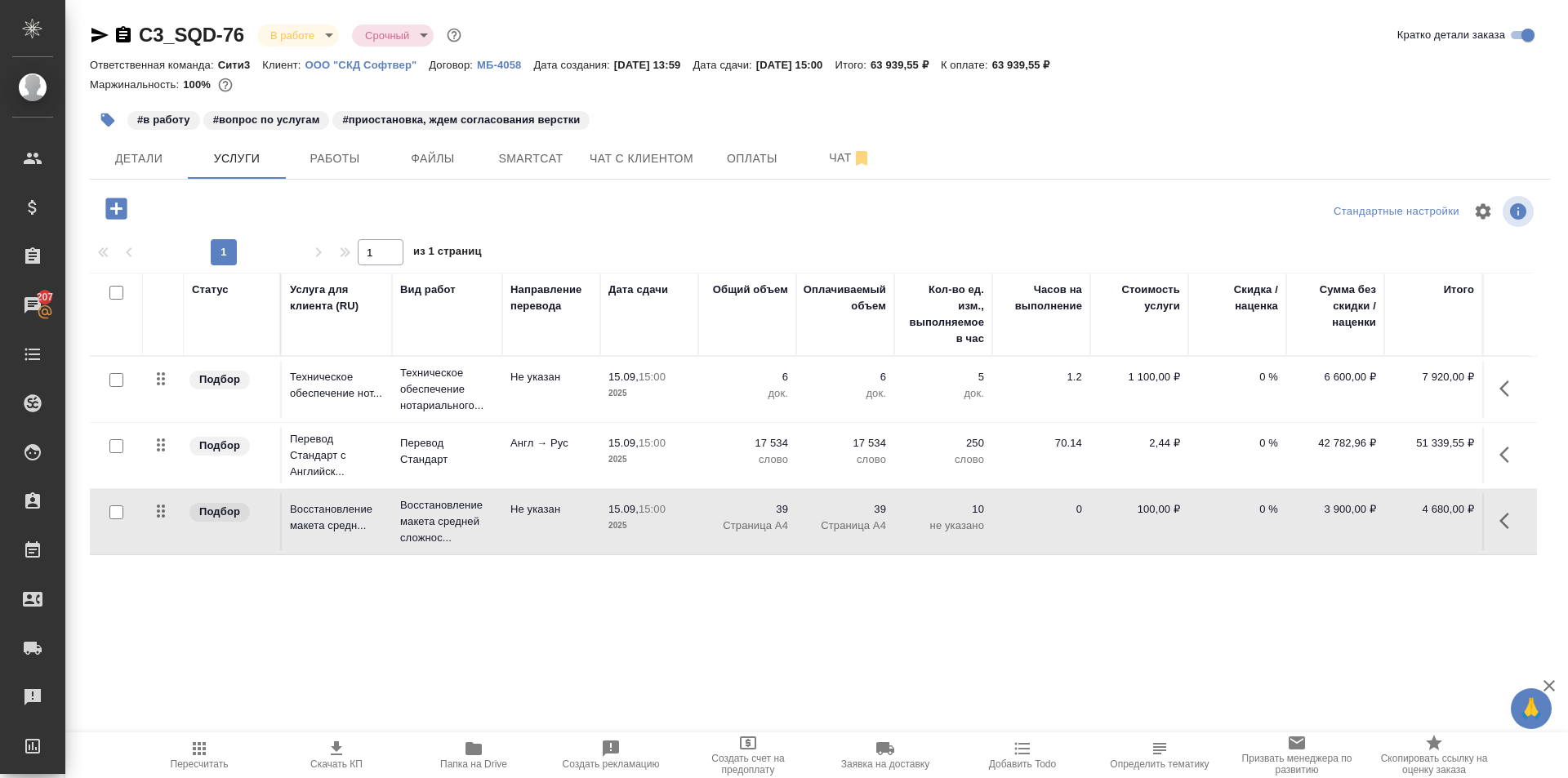
click at [1498, 527] on button "button" at bounding box center [1509, 521] width 39 height 39
click at [1434, 572] on div "Статус Услуга для клиента (RU) Вид работ Направление перевода Дата сдачи Общий …" at bounding box center [814, 448] width 1448 height 351
click at [1519, 524] on button "button" at bounding box center [1509, 521] width 39 height 39
click at [1391, 523] on icon "button" at bounding box center [1384, 522] width 18 height 13
click at [1391, 523] on icon "button" at bounding box center [1384, 521] width 18 height 15
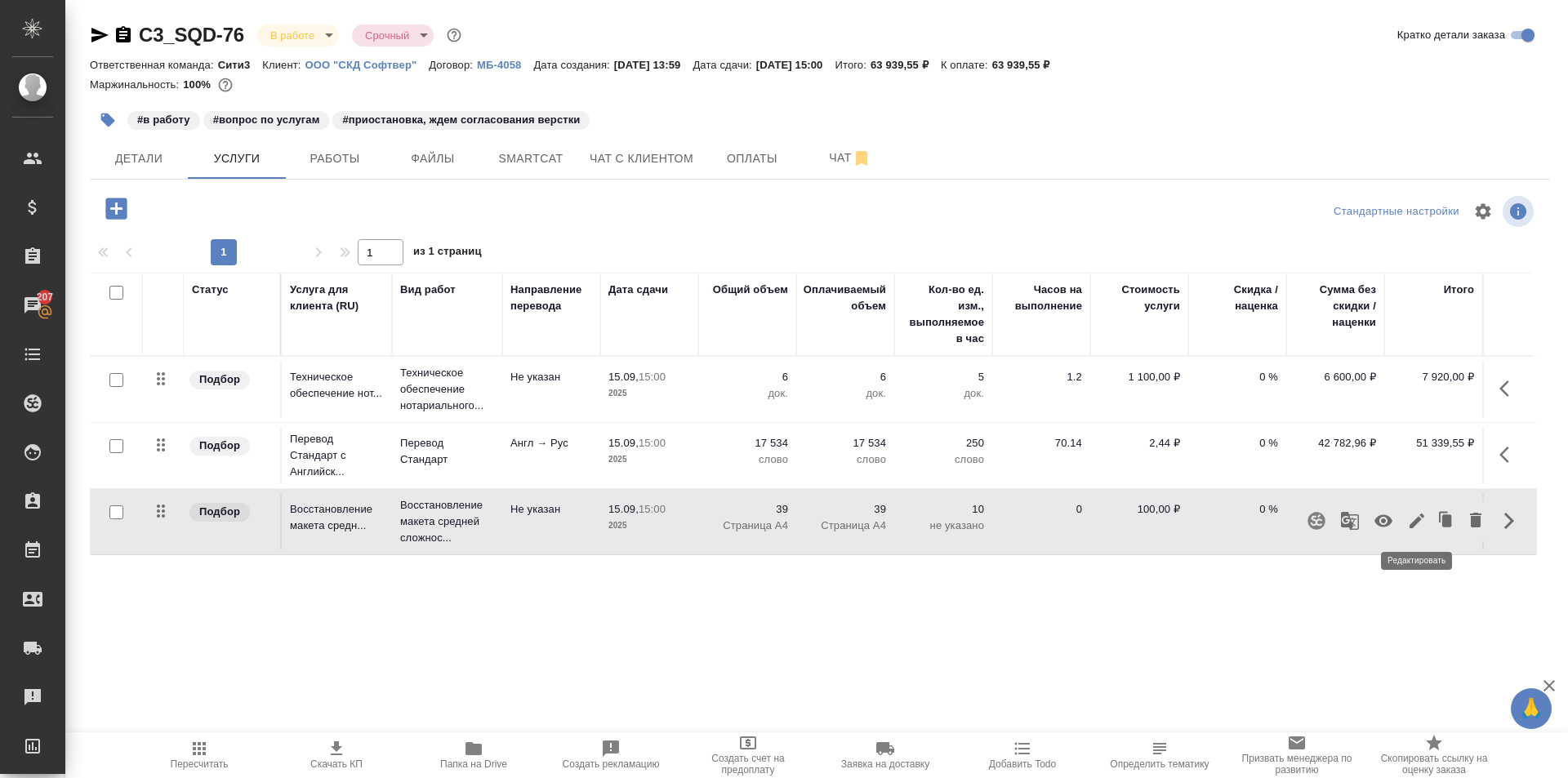
click at [1414, 520] on icon "button" at bounding box center [1417, 521] width 20 height 20
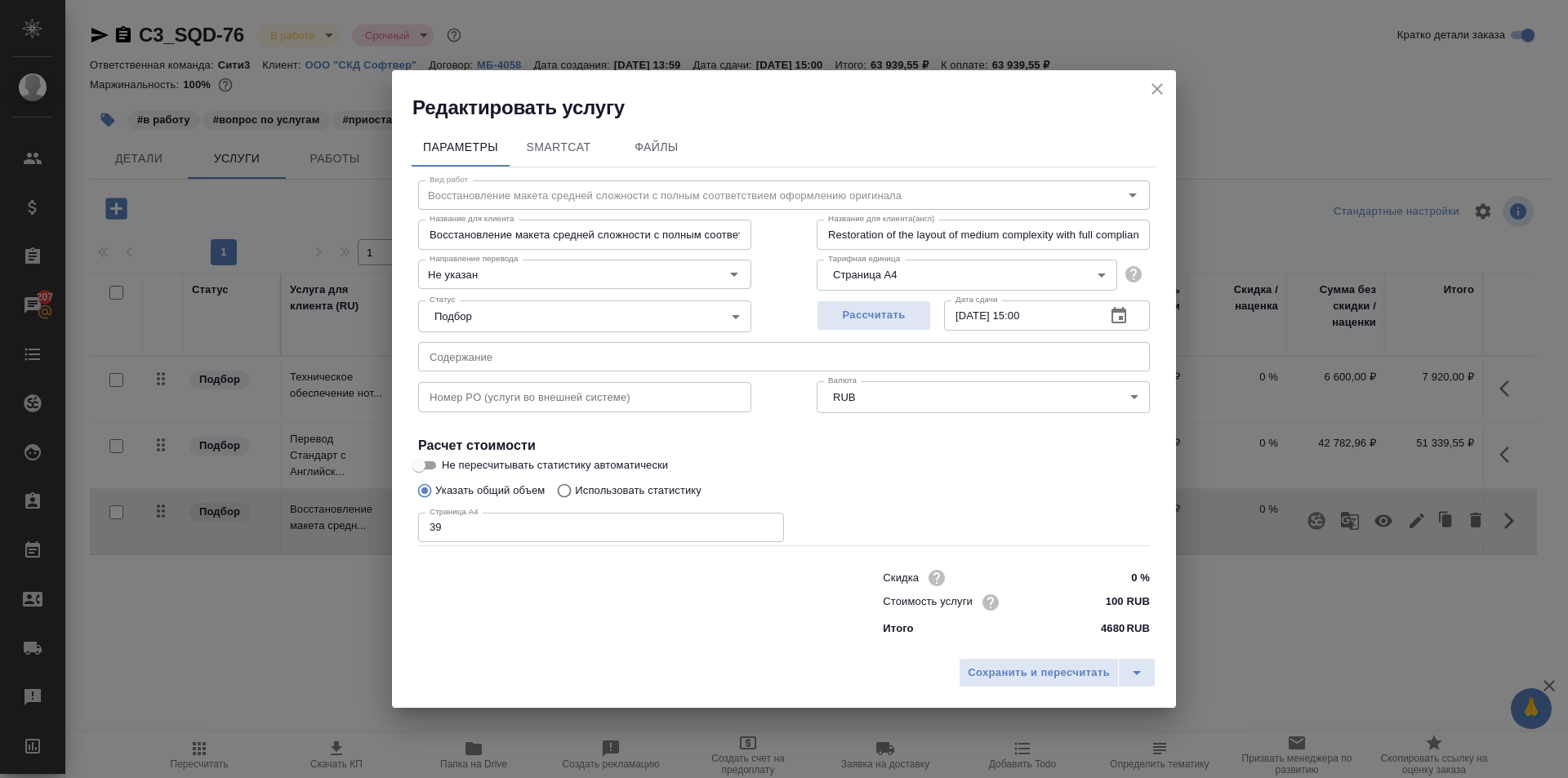
click at [1124, 603] on input "100 RUB" at bounding box center [1119, 602] width 61 height 23
type input "1 RUB"
type input "230 RUB"
click at [1137, 586] on input "0 %" at bounding box center [1119, 578] width 60 height 23
type input "-"
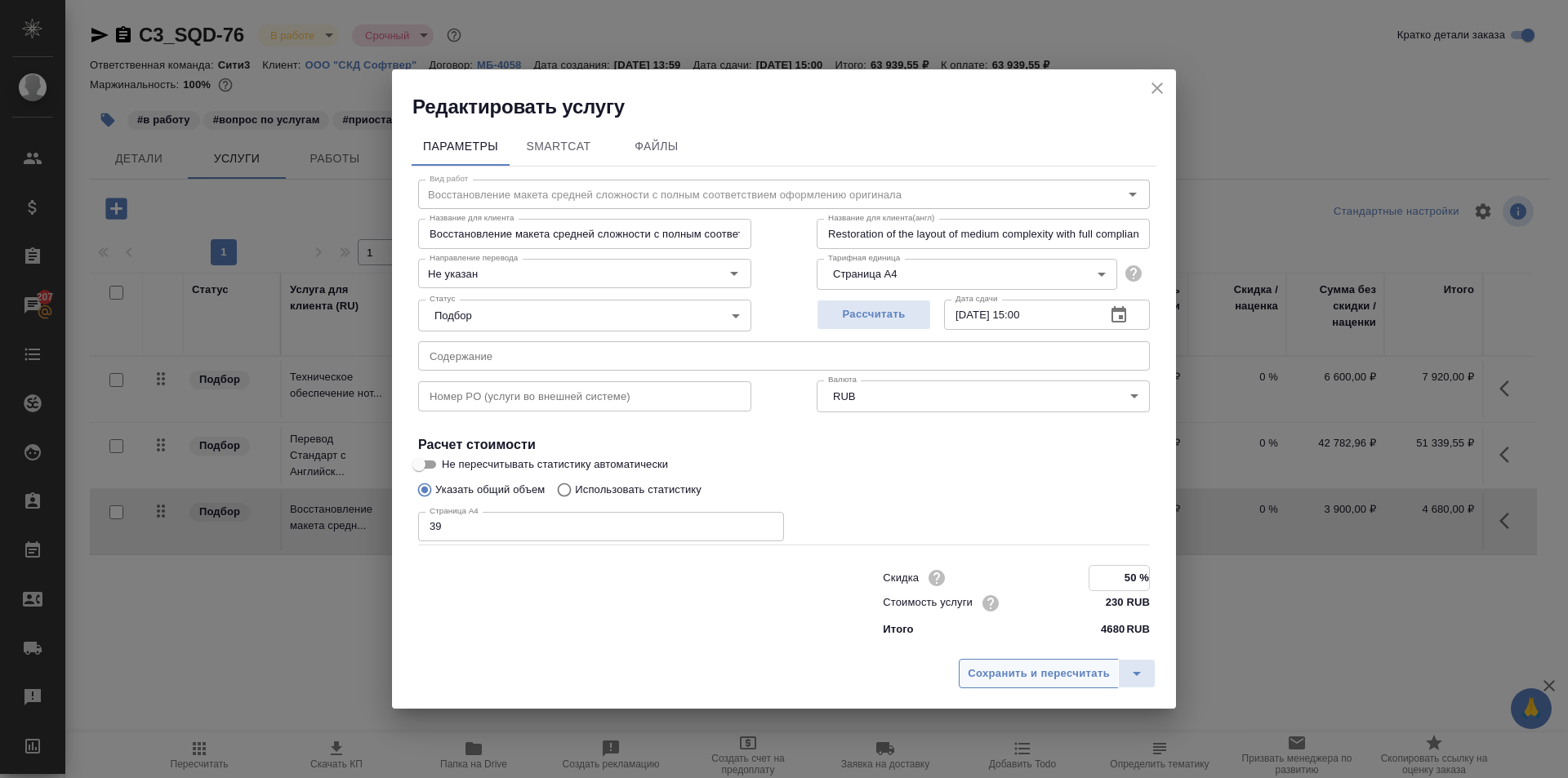
type input "50 %"
click at [996, 673] on span "Сохранить и пересчитать" at bounding box center [1038, 673] width 142 height 19
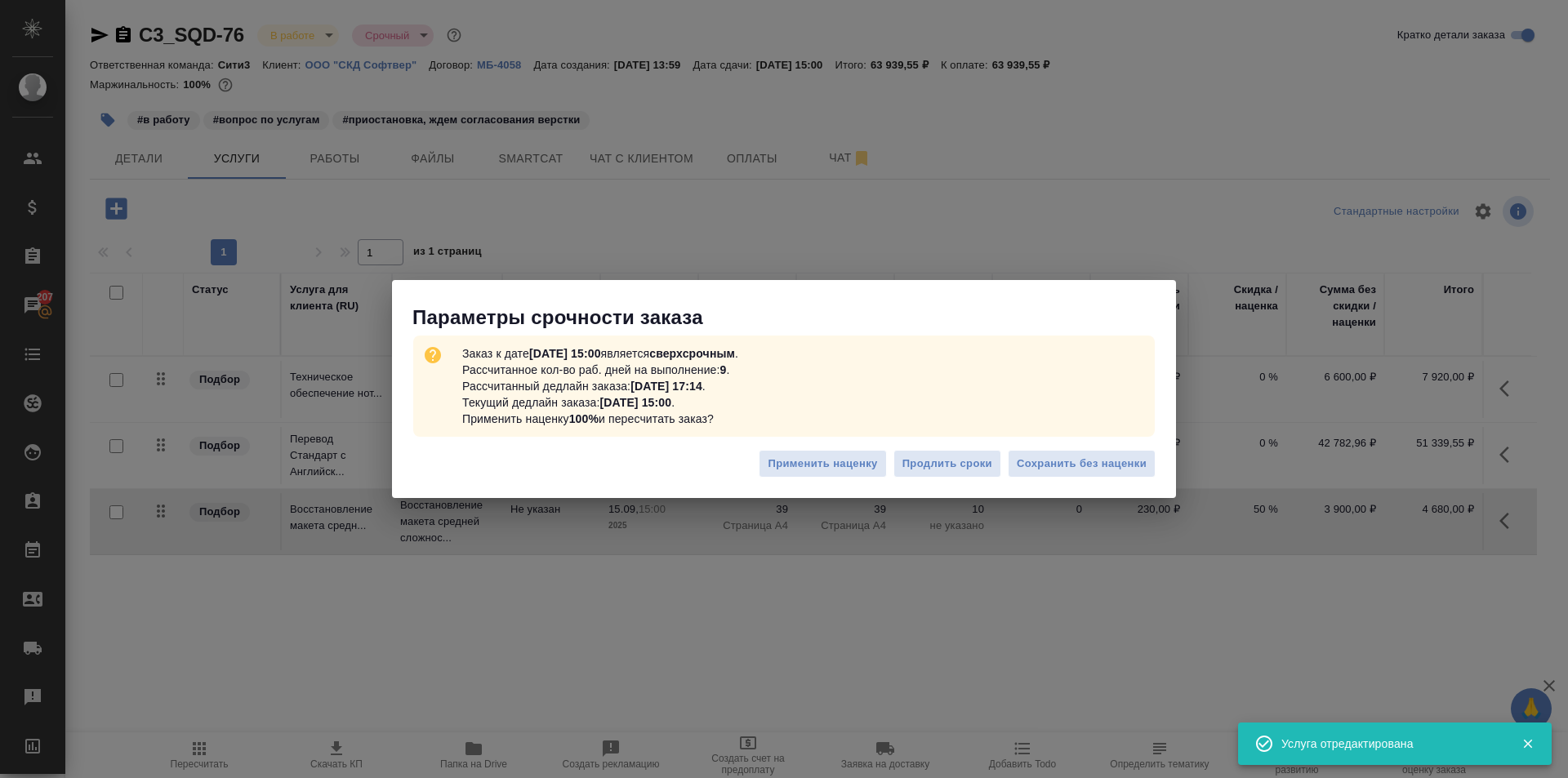
click at [1103, 444] on div "Применить наценку Продлить сроки Сохранить без наценки" at bounding box center [784, 470] width 784 height 57
click at [1102, 461] on span "Сохранить без наценки" at bounding box center [1082, 464] width 130 height 19
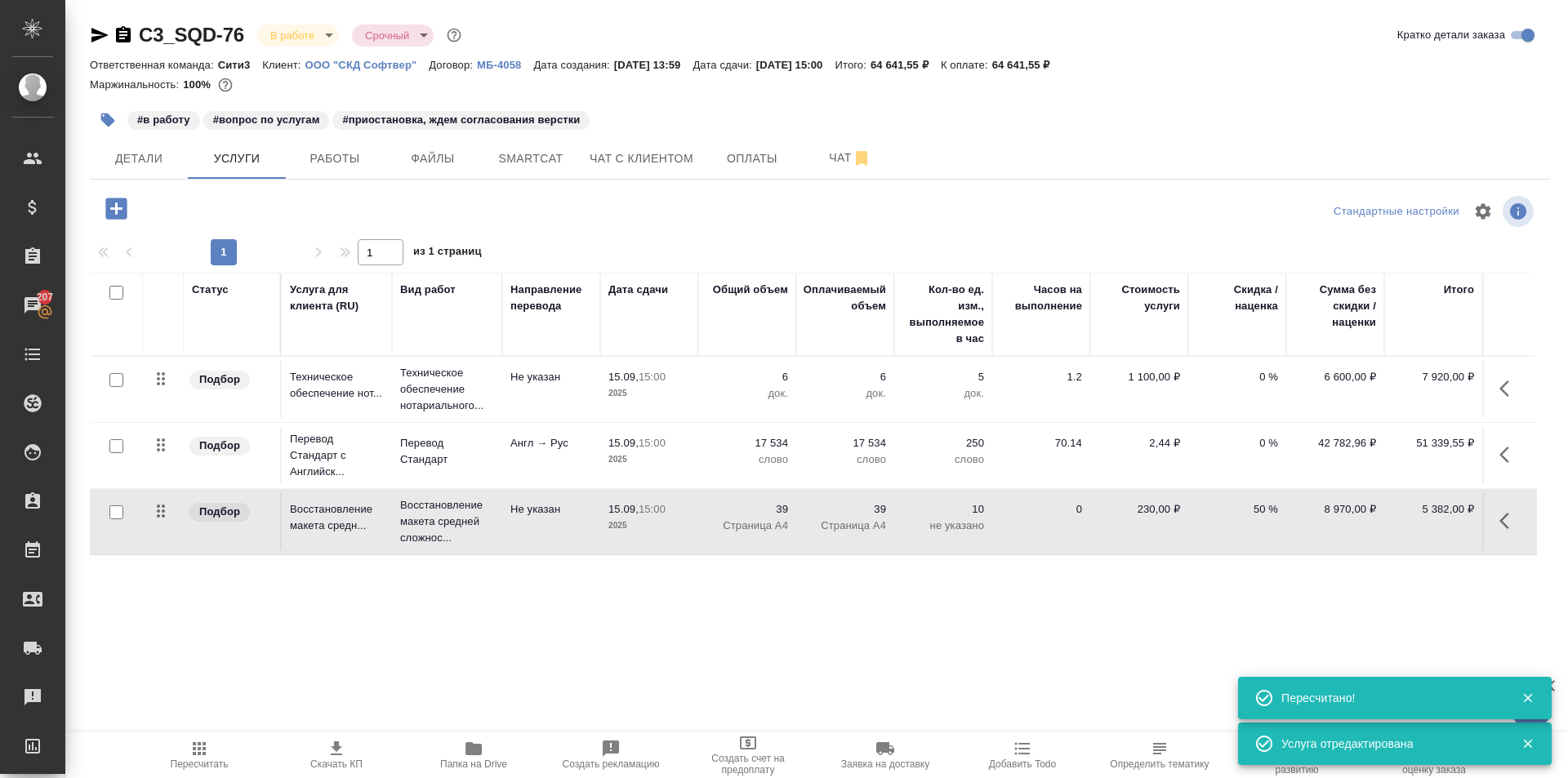
click at [1495, 522] on button "button" at bounding box center [1509, 521] width 39 height 39
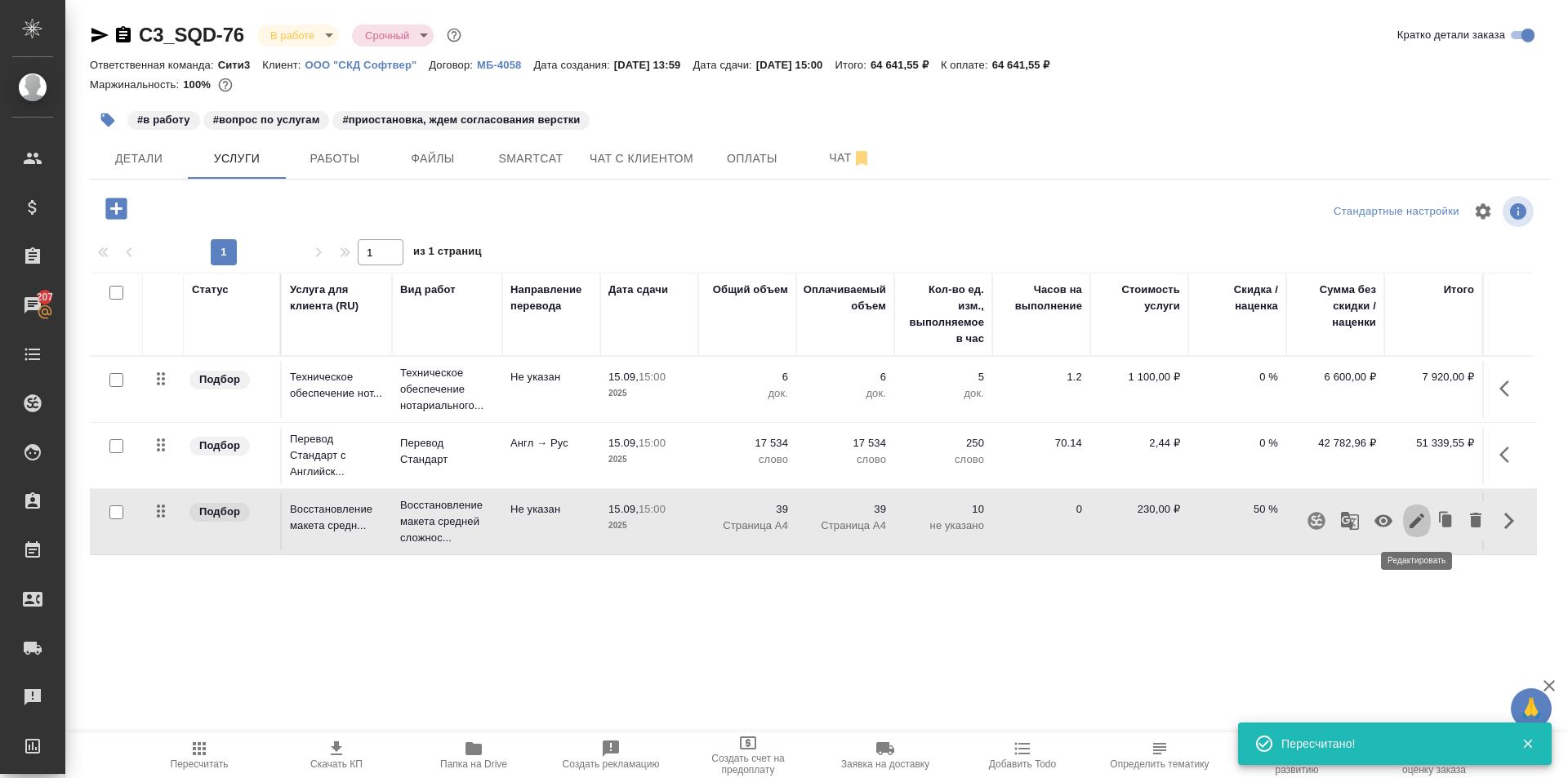
click at [1419, 520] on icon "button" at bounding box center [1417, 521] width 14 height 14
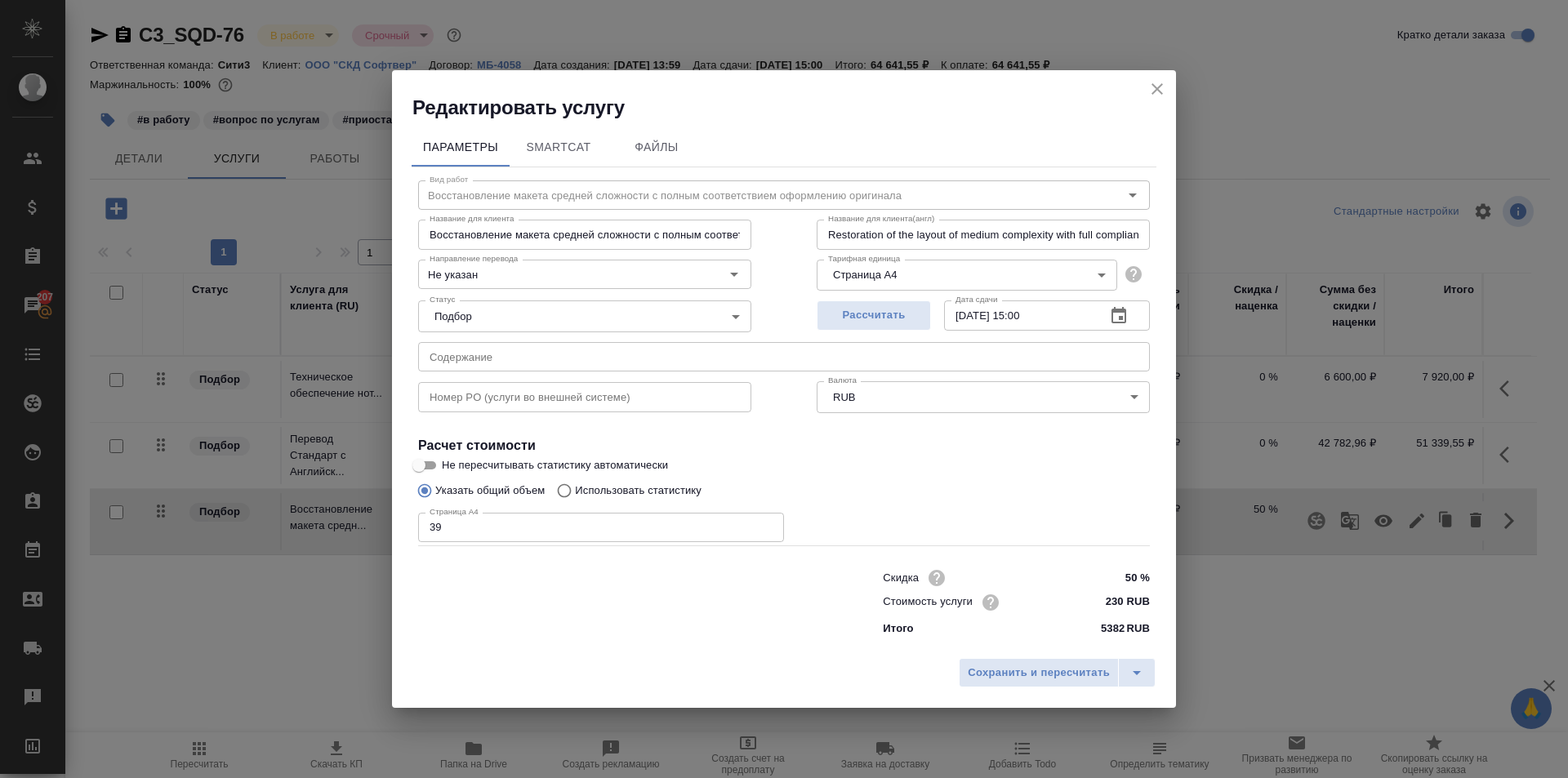
click at [1131, 578] on input "50 %" at bounding box center [1119, 578] width 61 height 23
type input "60 %"
click at [1020, 690] on div "Сохранить и пересчитать" at bounding box center [784, 680] width 784 height 58
click at [1027, 666] on span "Сохранить и пересчитать" at bounding box center [1038, 673] width 142 height 19
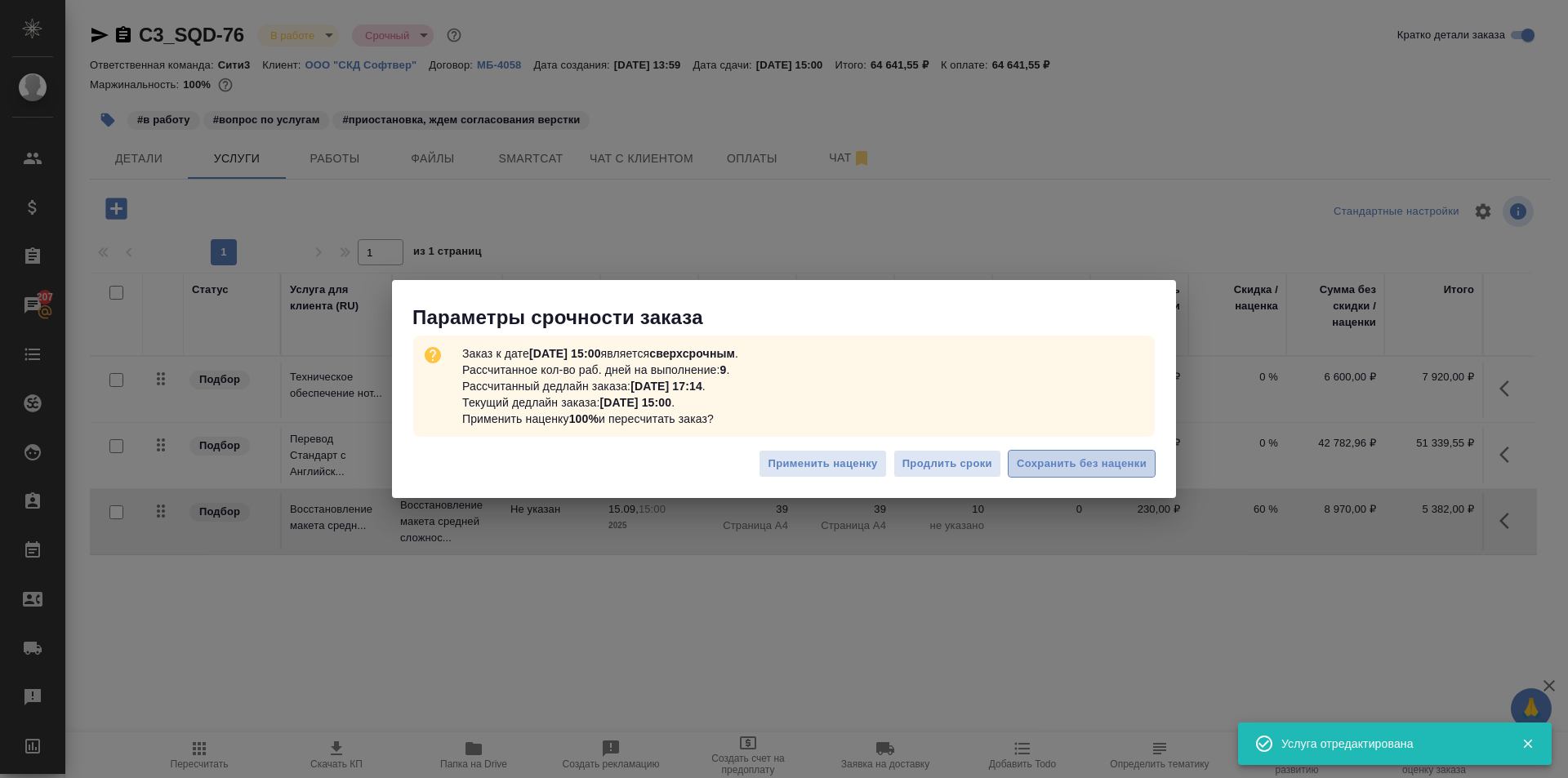
click at [1079, 468] on span "Сохранить без наценки" at bounding box center [1082, 464] width 130 height 19
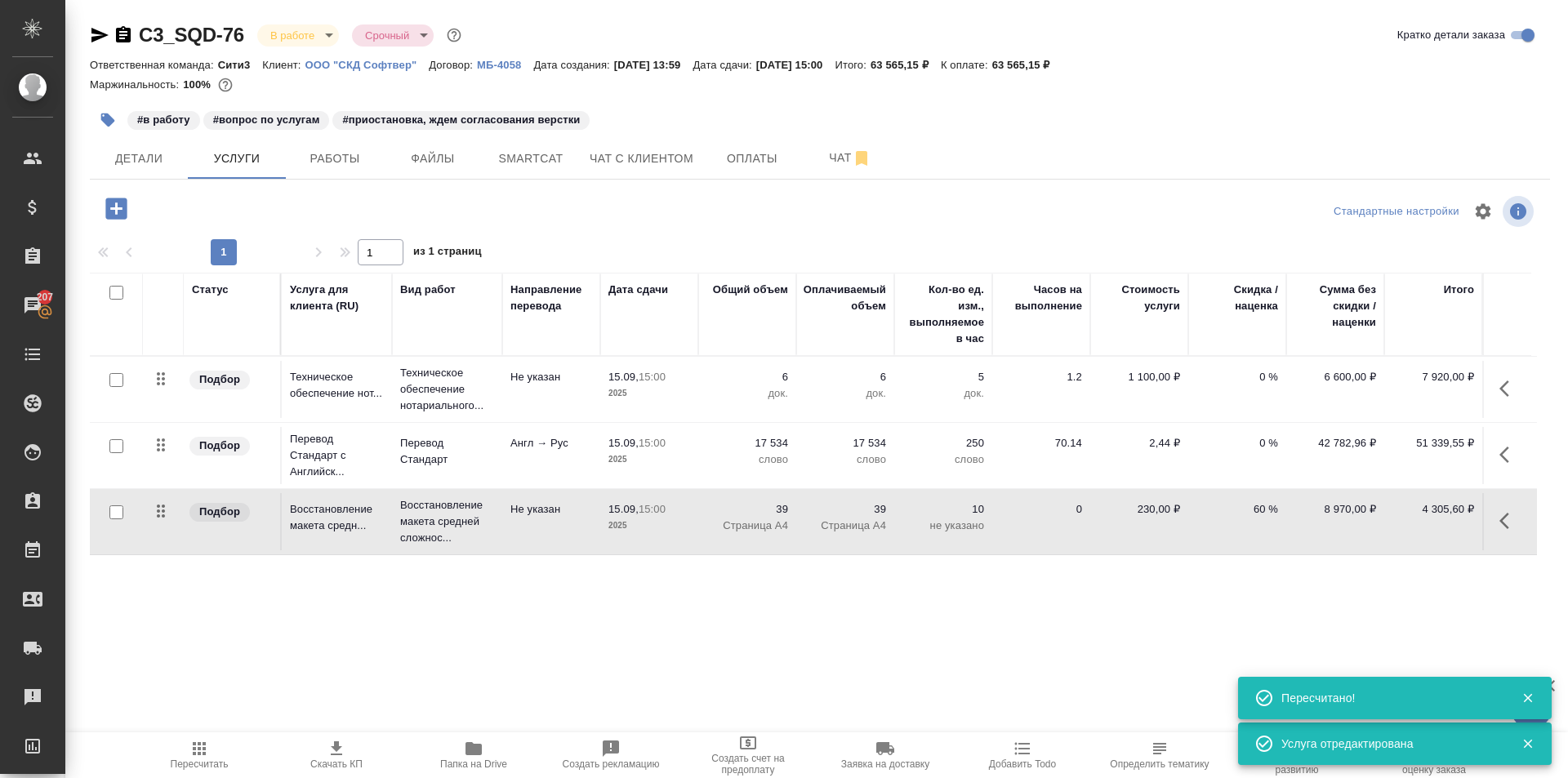
click at [1174, 643] on div "C3_SQD-76 В работе inProgress Срочный urgent Кратко детали заказа Ответственная…" at bounding box center [821, 333] width 1479 height 666
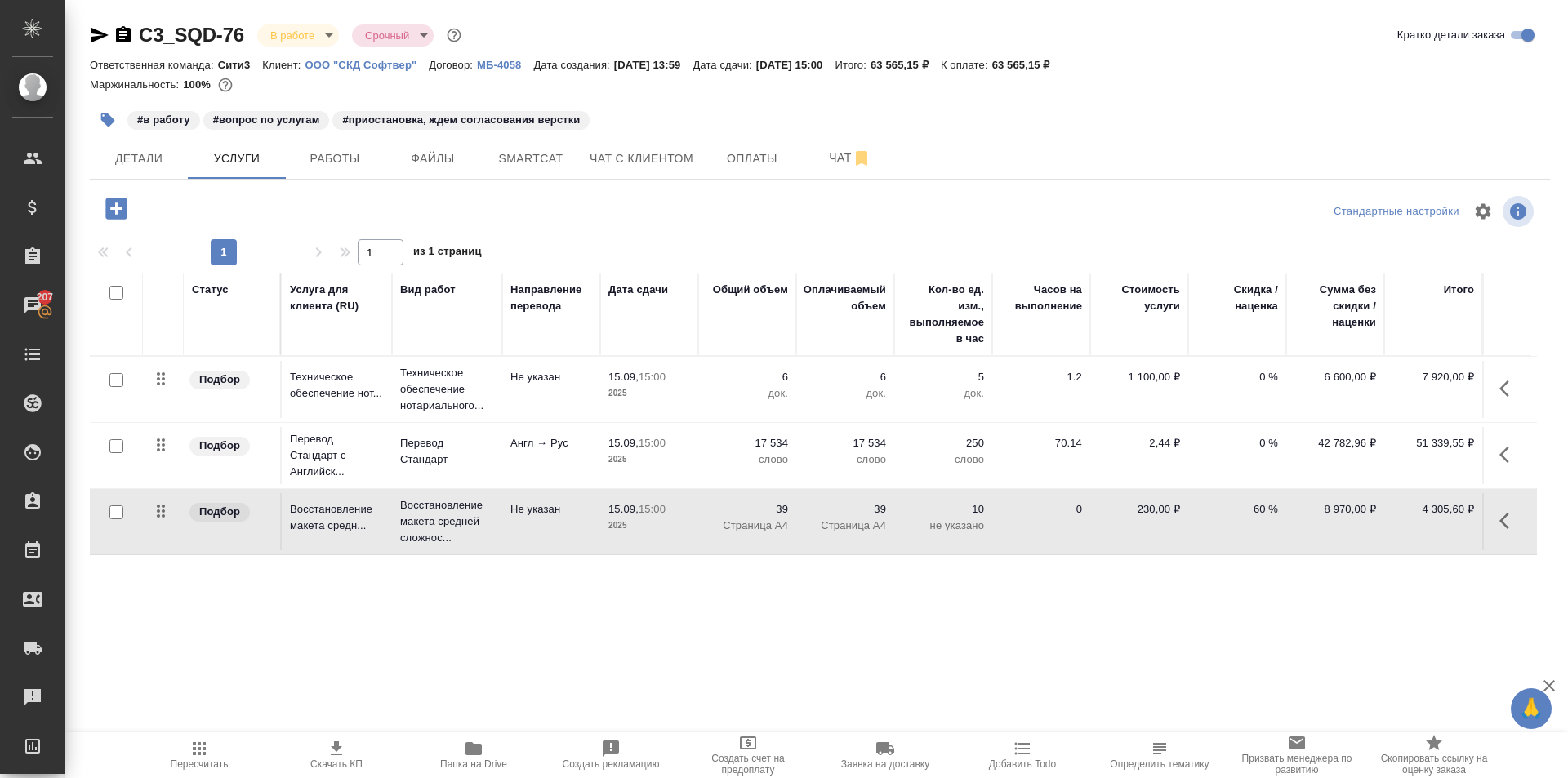
click at [219, 752] on span "Пересчитать" at bounding box center [199, 755] width 117 height 31
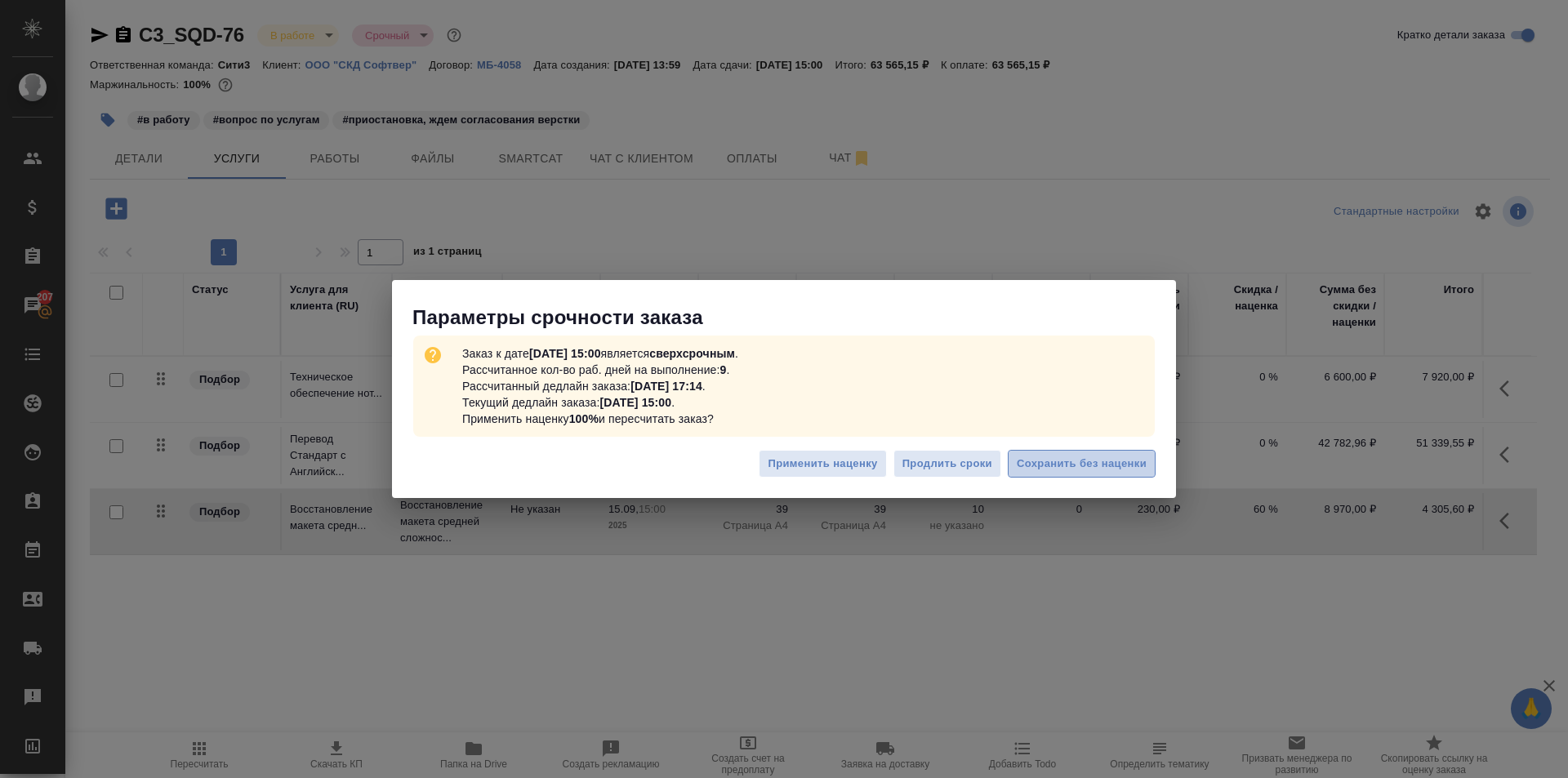
click at [1090, 451] on button "Сохранить без наценки" at bounding box center [1082, 465] width 148 height 29
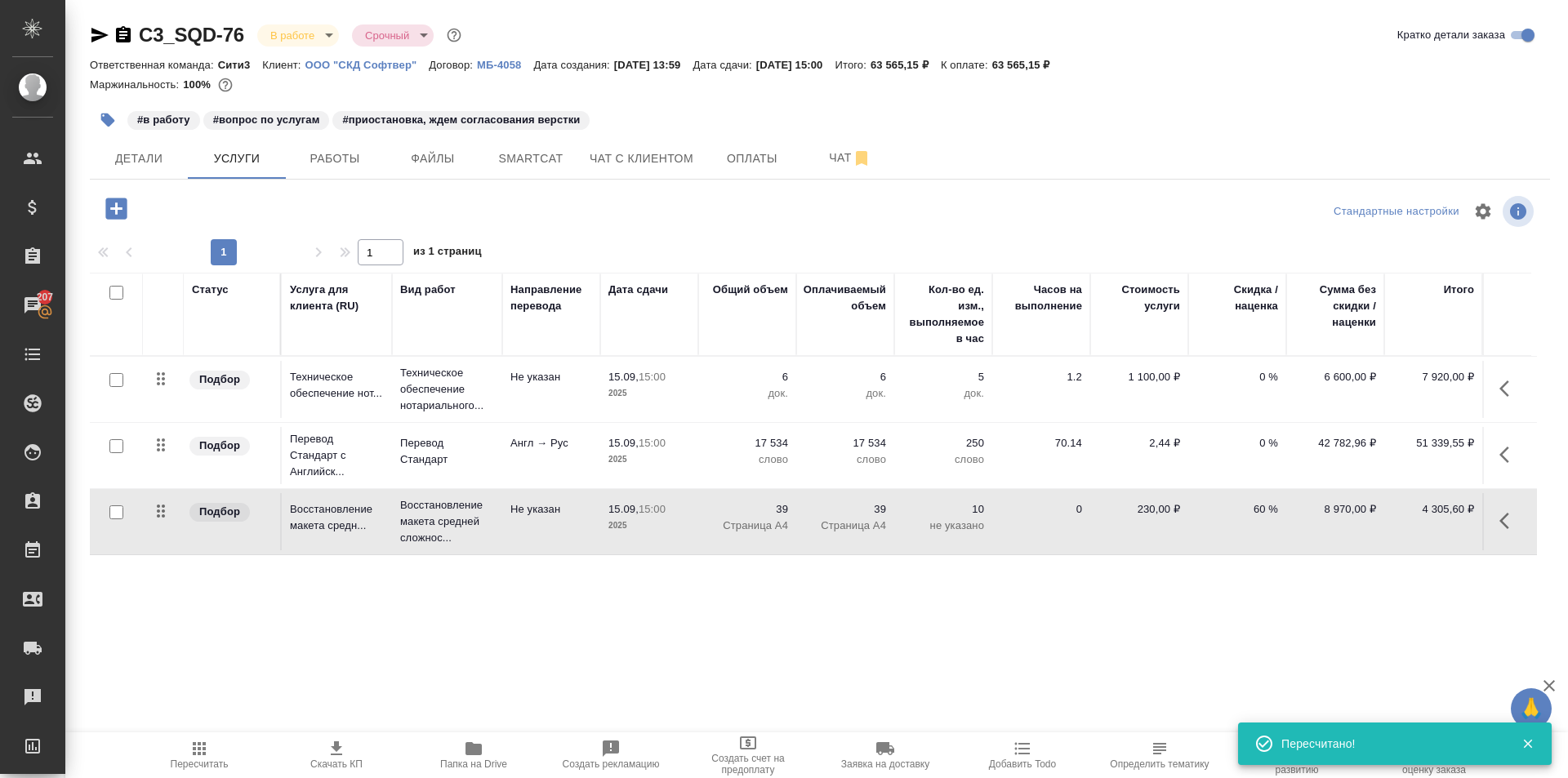
click at [323, 746] on span "Скачать КП" at bounding box center [337, 755] width 117 height 31
click at [1500, 521] on icon "button" at bounding box center [1504, 521] width 10 height 16
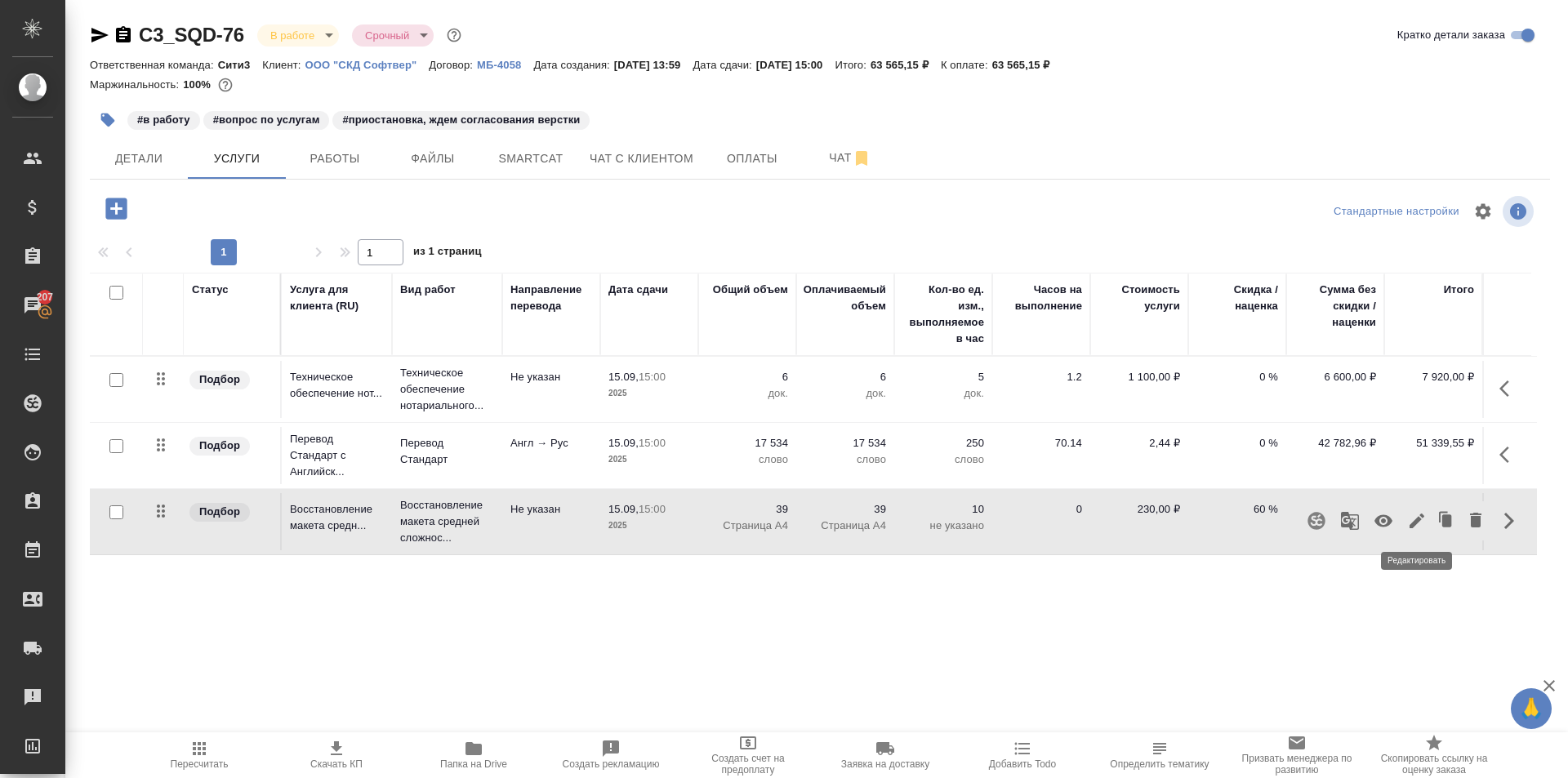
click at [1412, 528] on icon "button" at bounding box center [1417, 521] width 14 height 14
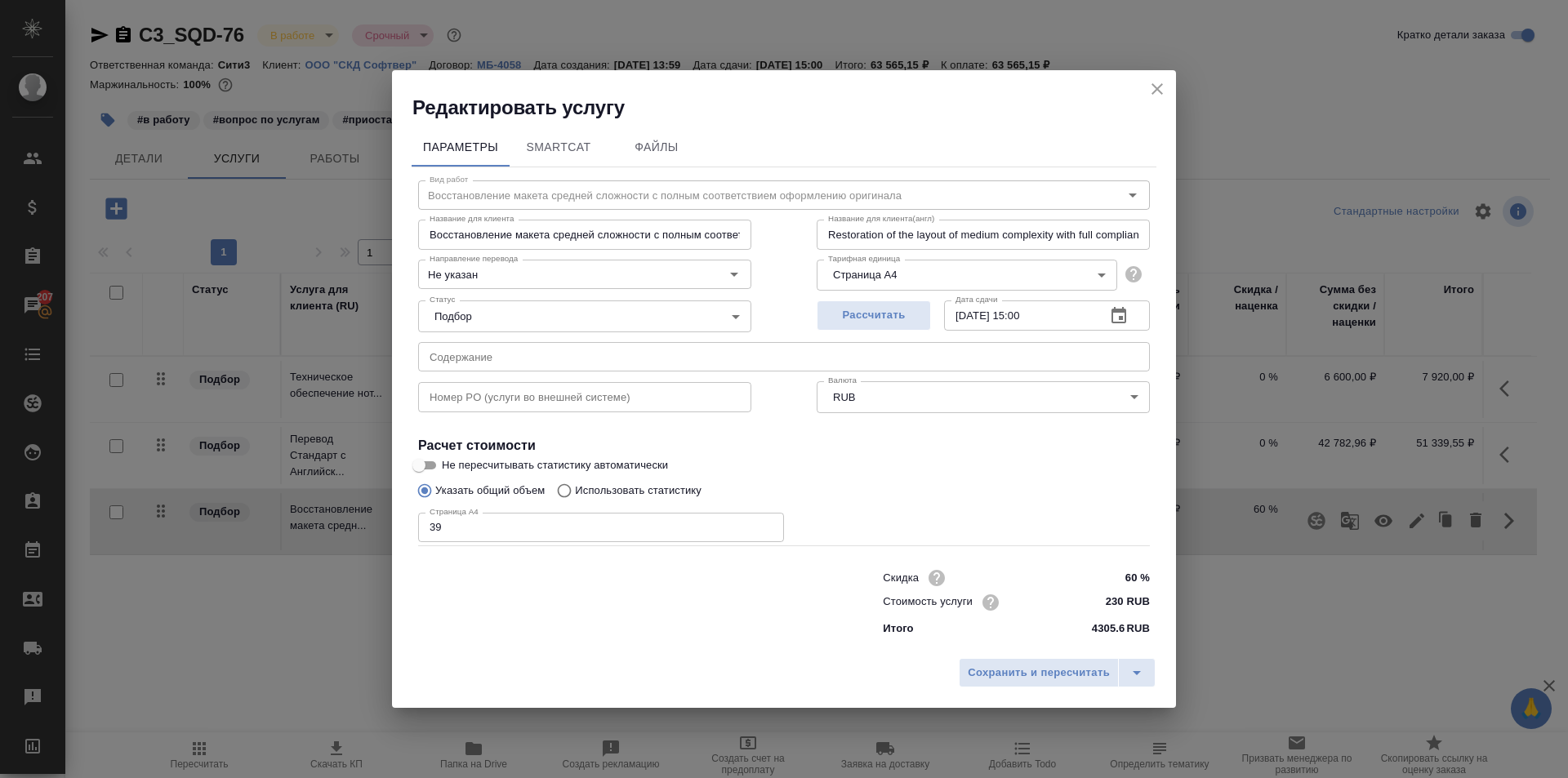
click at [1135, 573] on input "60 %" at bounding box center [1119, 578] width 61 height 23
type input "6 %"
type input "15 %"
click at [1051, 680] on span "Сохранить и пересчитать" at bounding box center [1038, 673] width 142 height 19
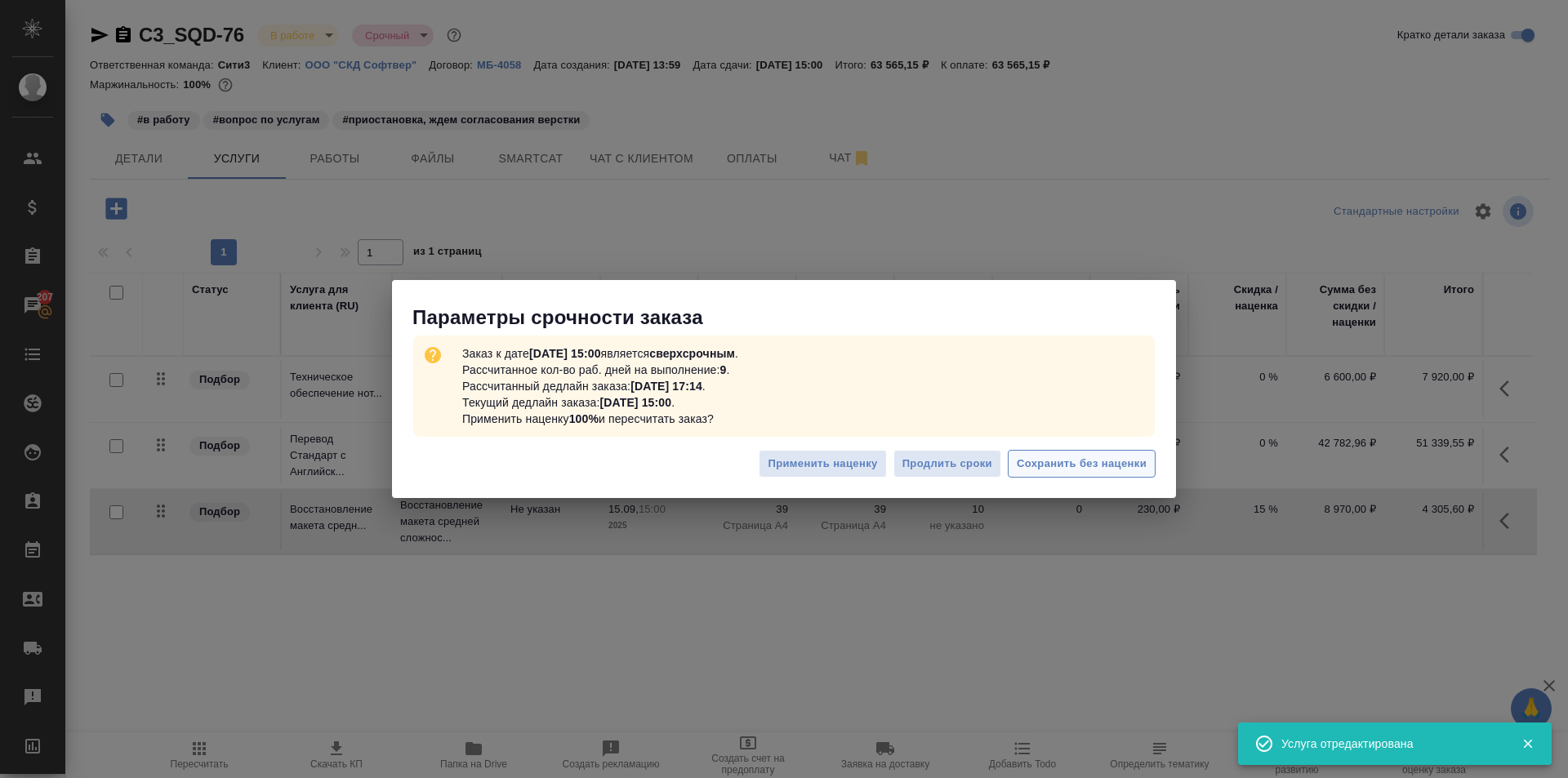
click at [1097, 461] on span "Сохранить без наценки" at bounding box center [1082, 464] width 130 height 19
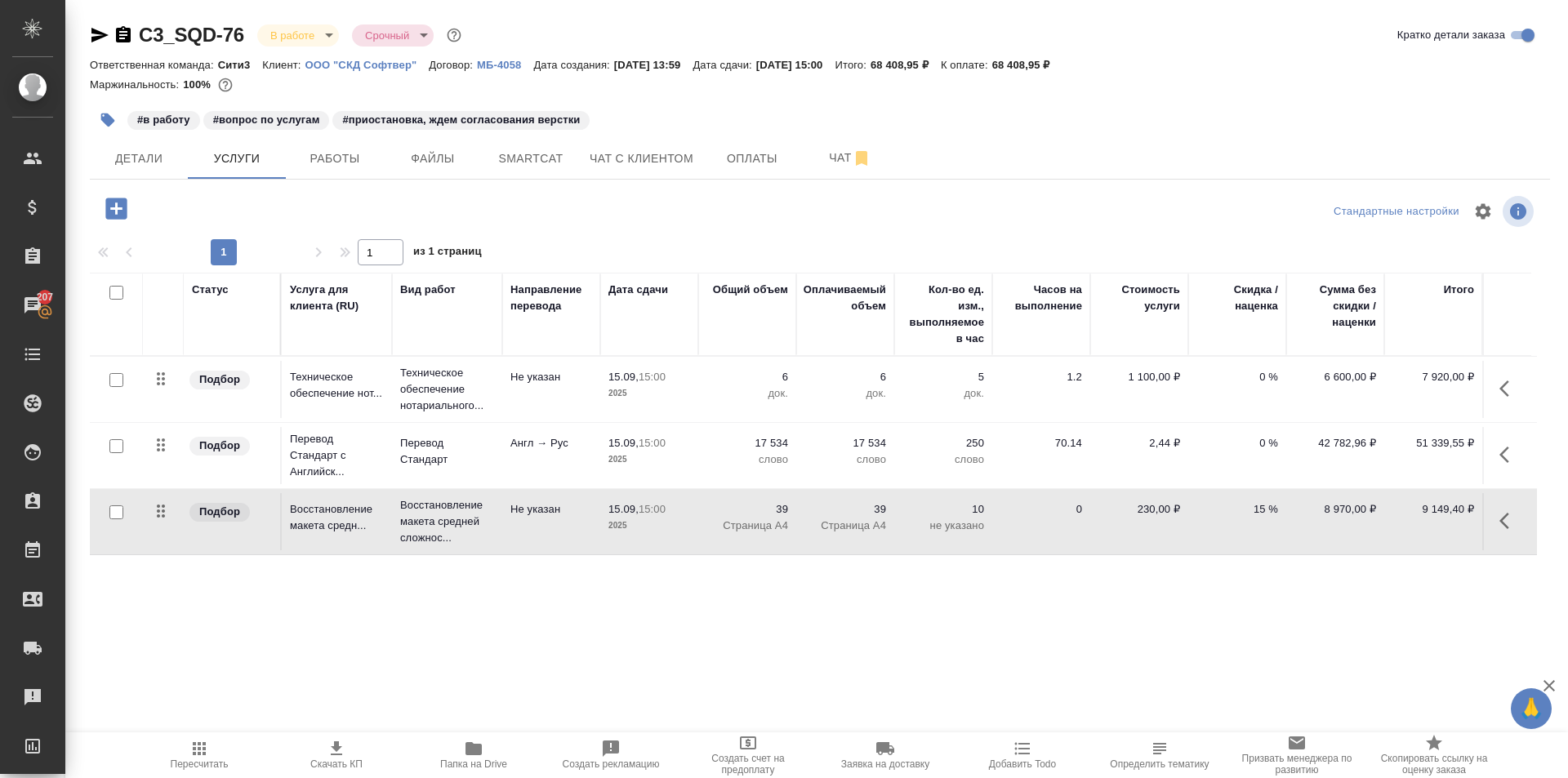
click at [1499, 518] on icon "button" at bounding box center [1509, 521] width 20 height 20
click at [1292, 608] on div "Статус Услуга для клиента (RU) Вид работ Направление перевода Дата сдачи Общий …" at bounding box center [814, 448] width 1448 height 351
click at [1518, 517] on icon "button" at bounding box center [1509, 521] width 20 height 20
click at [1407, 520] on icon "button" at bounding box center [1417, 521] width 20 height 20
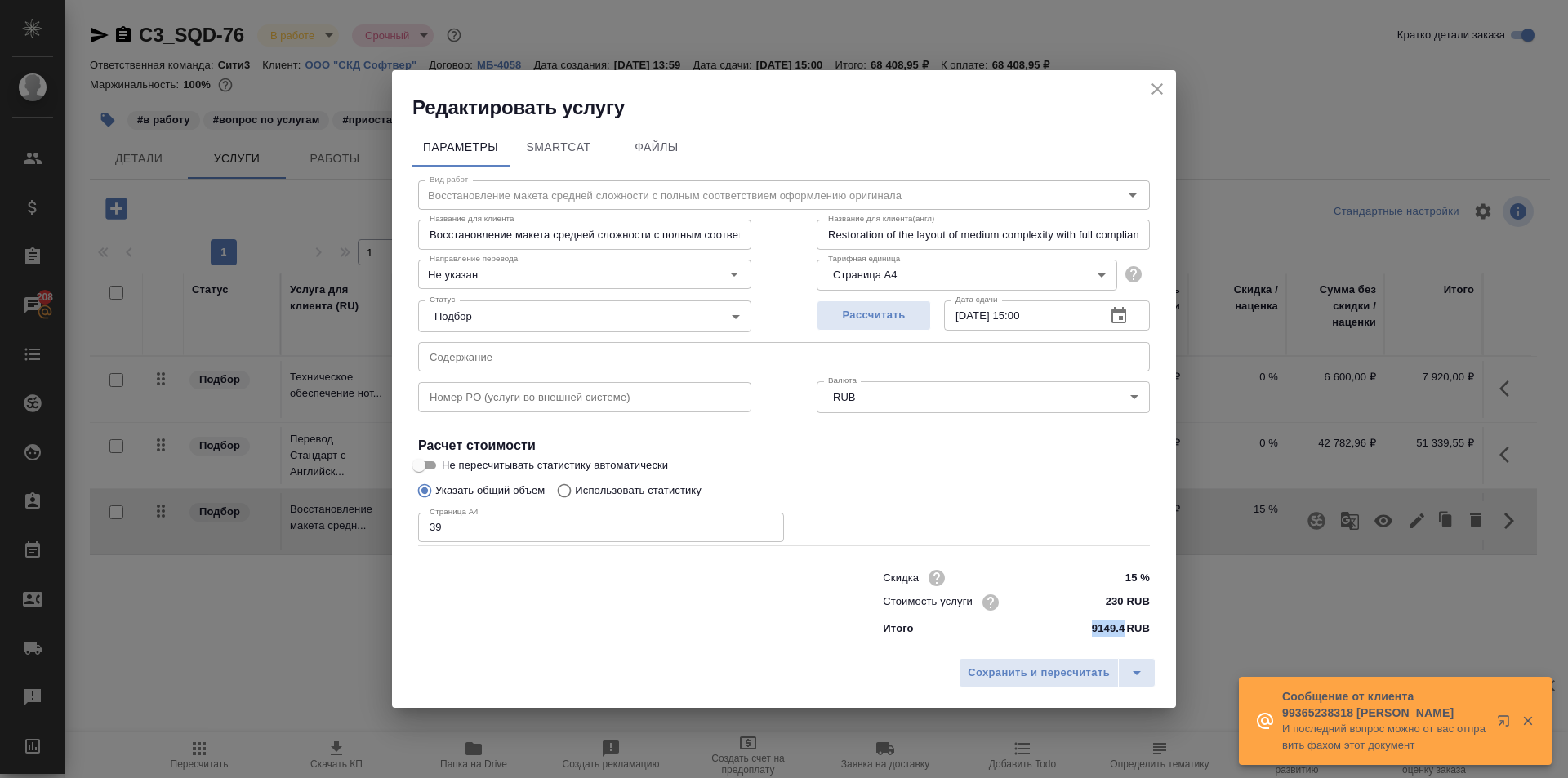
drag, startPoint x: 1090, startPoint y: 624, endPoint x: 1125, endPoint y: 628, distance: 35.2
click at [1125, 628] on div "Итого 9149.4 RUB" at bounding box center [1016, 629] width 267 height 16
copy p "9149.4"
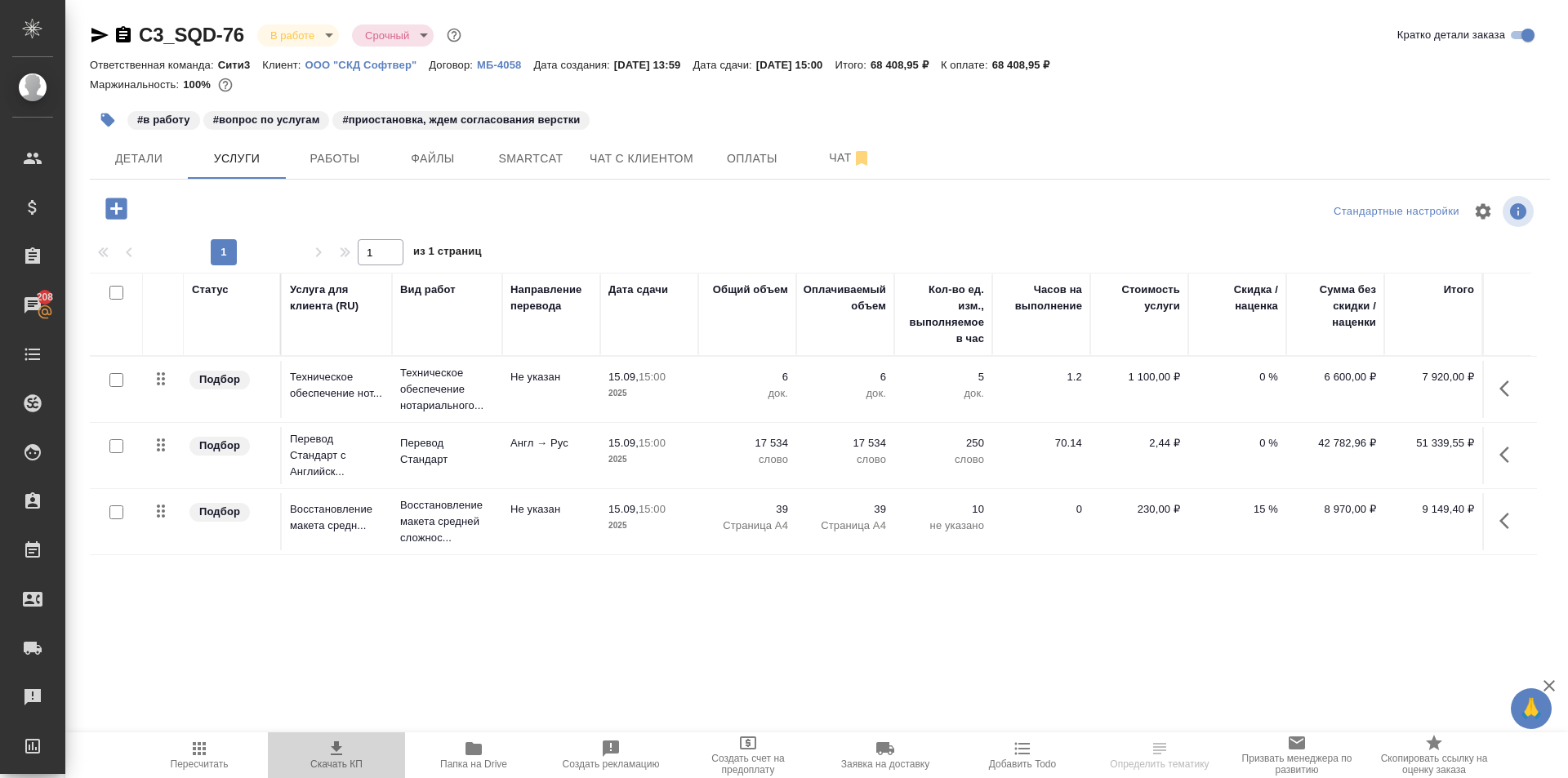
click at [346, 746] on icon "button" at bounding box center [337, 749] width 20 height 20
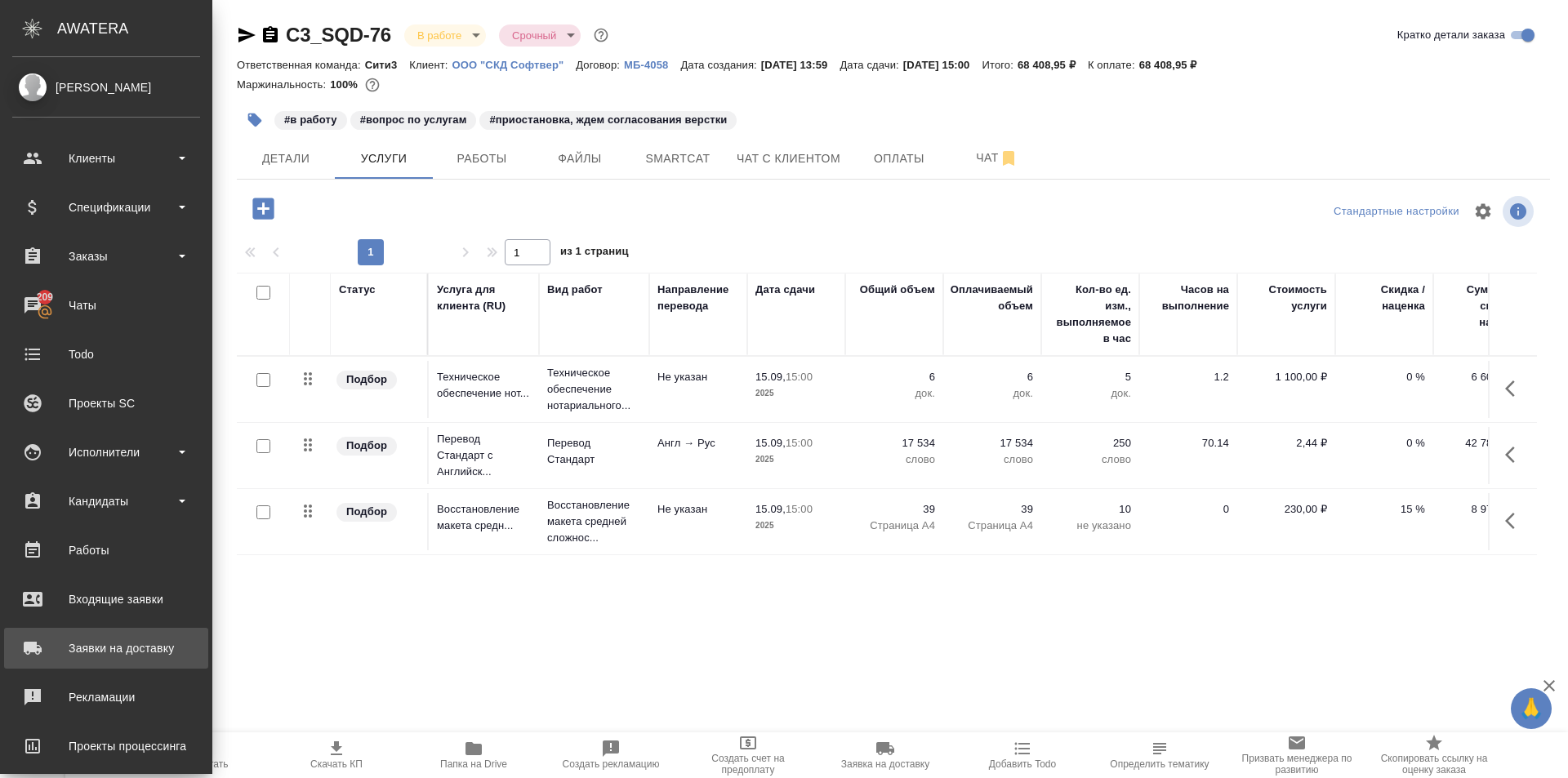
click at [125, 651] on div "Заявки на доставку" at bounding box center [107, 648] width 188 height 24
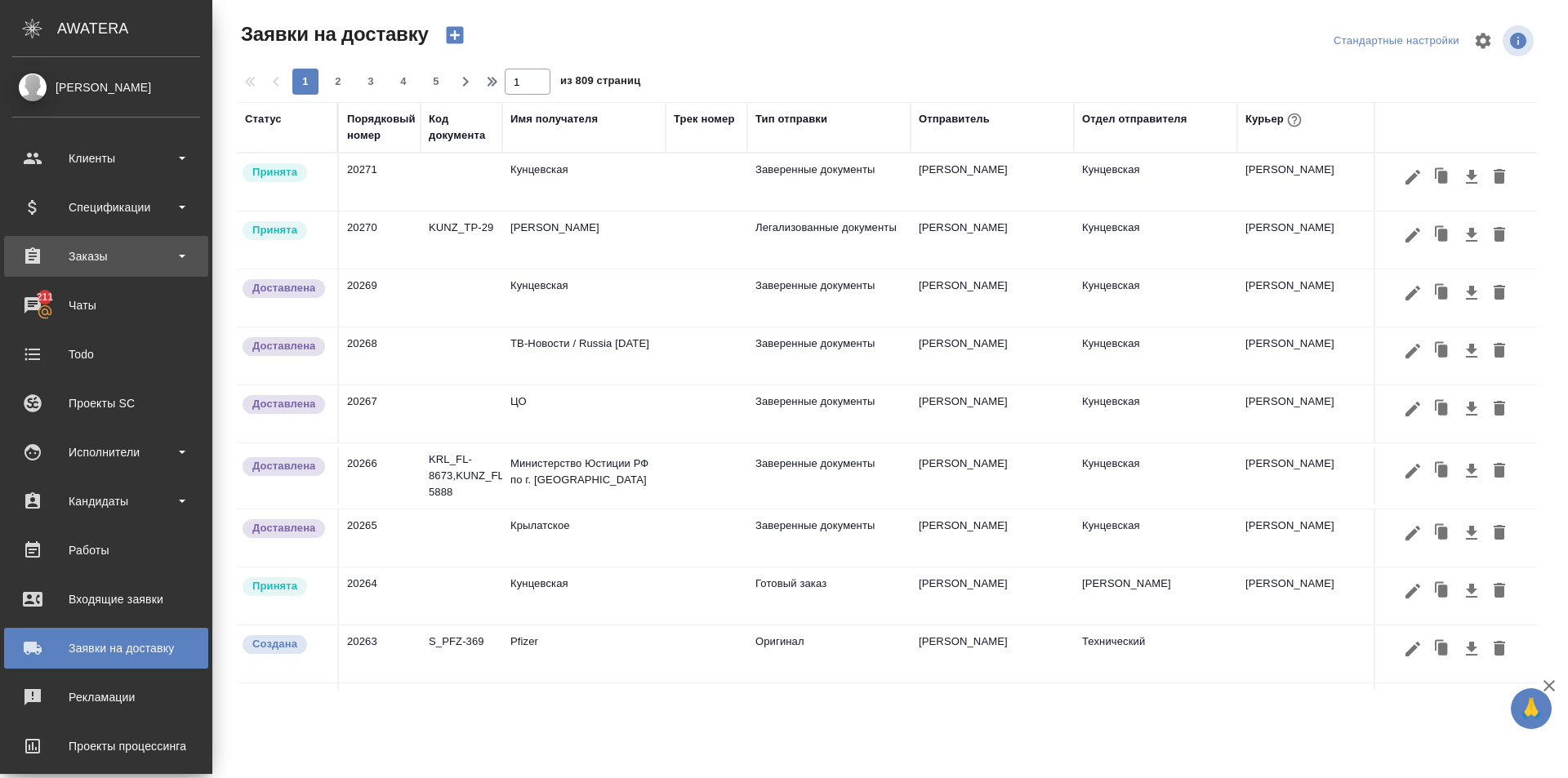
click at [36, 253] on div "Заказы" at bounding box center [107, 256] width 188 height 24
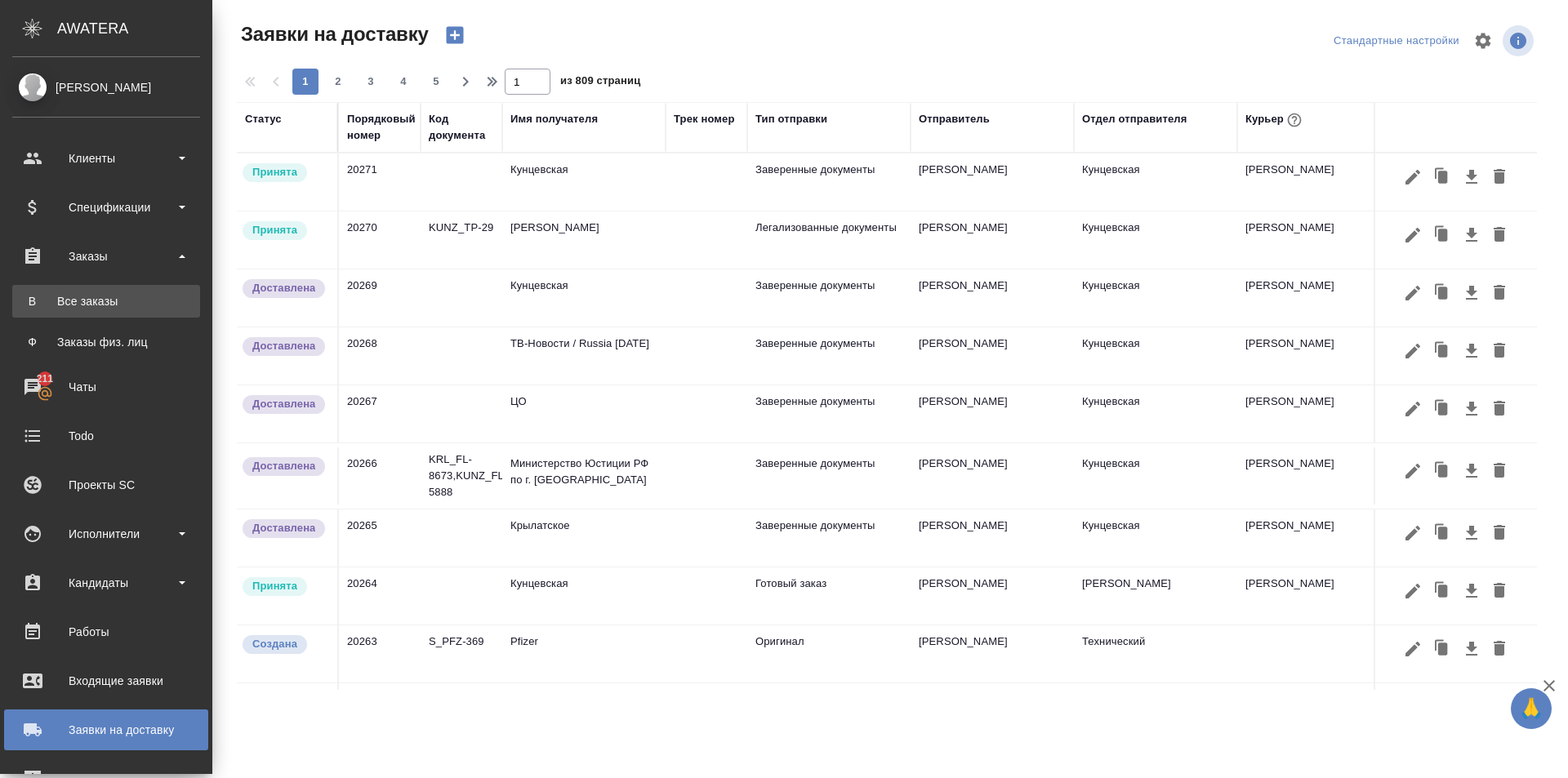
click at [86, 286] on link "В Все заказы" at bounding box center [107, 301] width 188 height 32
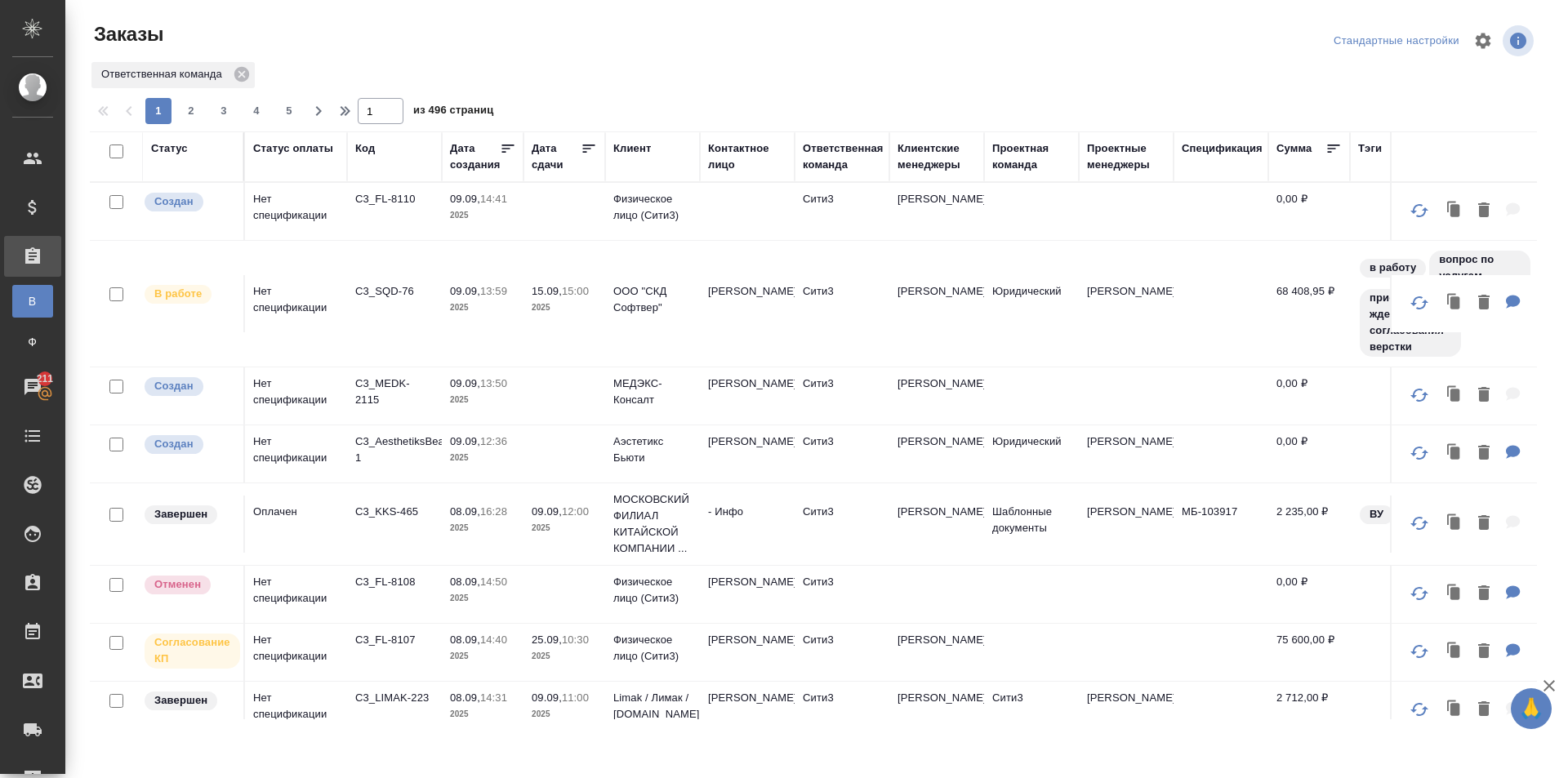
click at [185, 107] on span "2" at bounding box center [190, 111] width 26 height 16
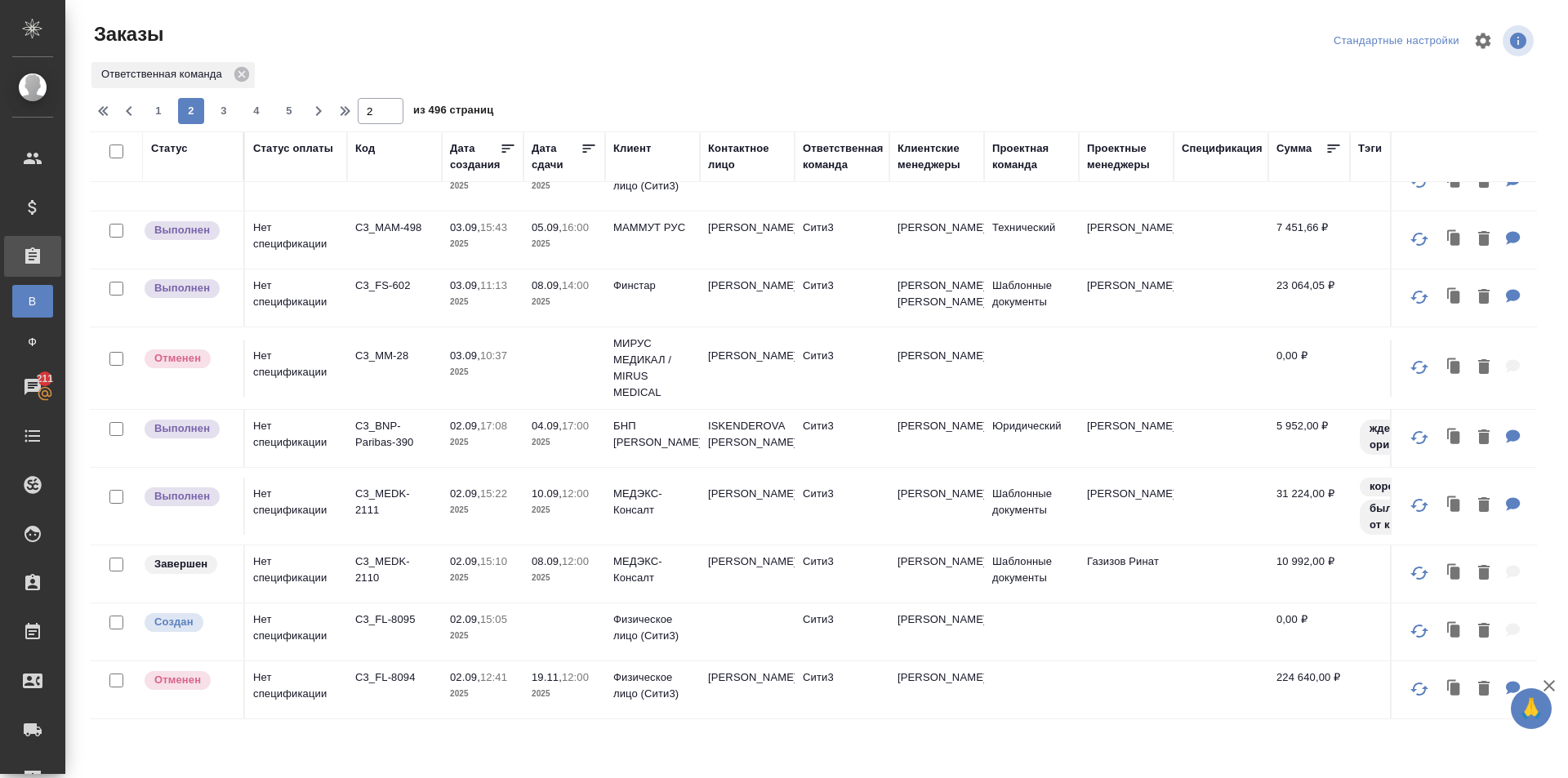
scroll to position [1070, 0]
click at [219, 109] on span "3" at bounding box center [223, 111] width 26 height 16
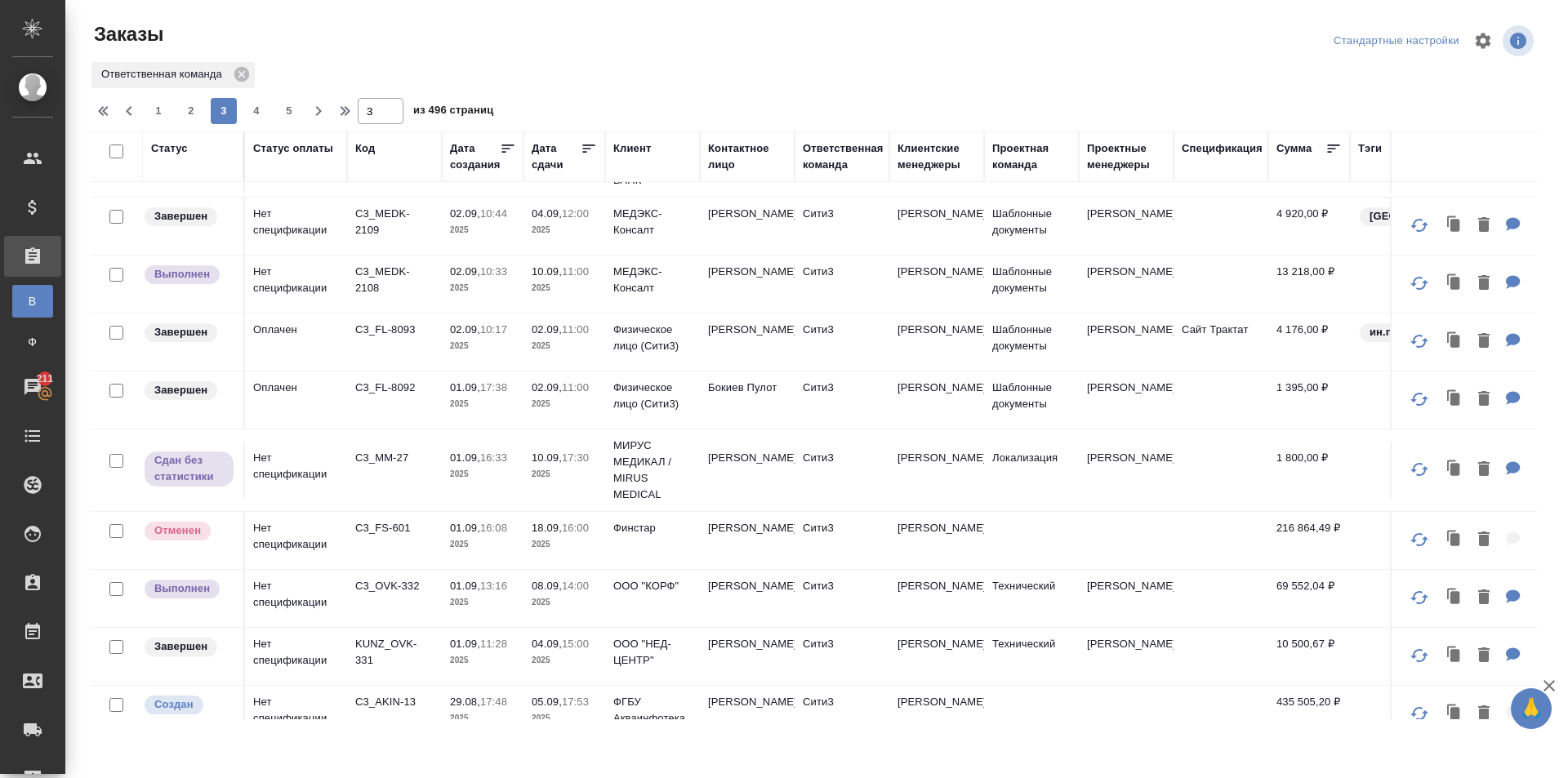
scroll to position [0, 0]
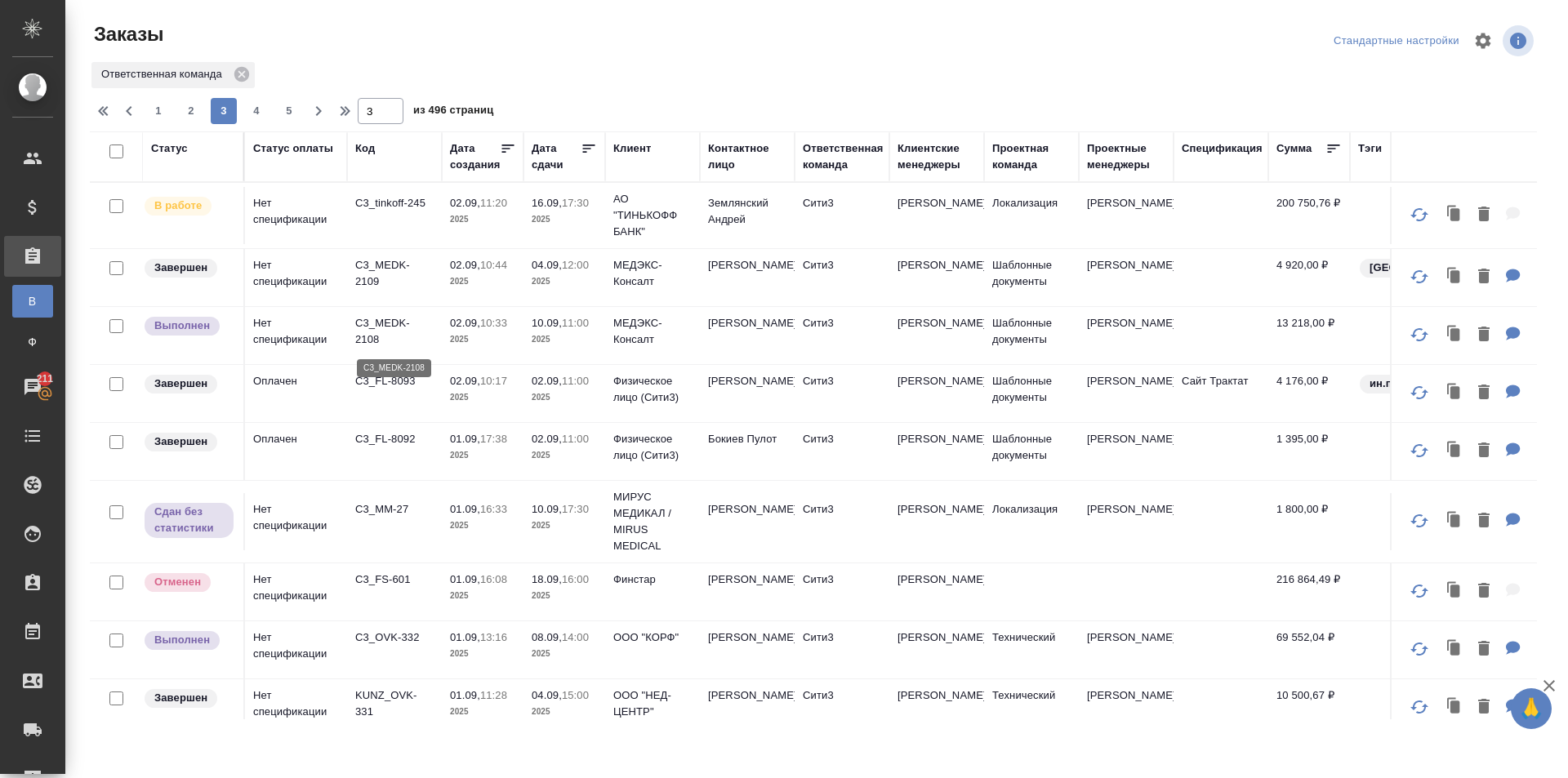
click at [399, 338] on p "C3_MEDK-2108" at bounding box center [394, 331] width 79 height 32
click at [195, 98] on button "2" at bounding box center [190, 111] width 26 height 26
type input "2"
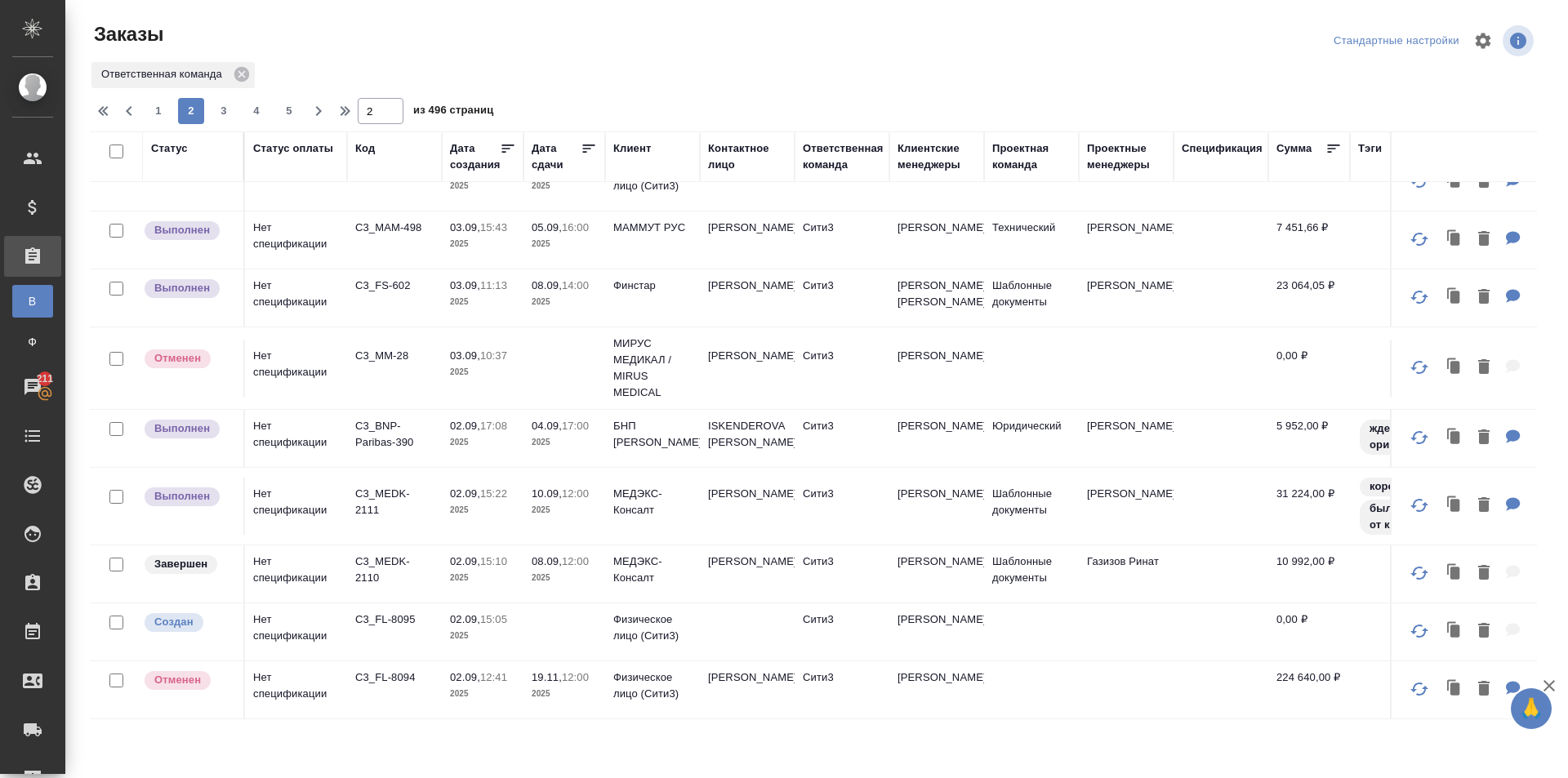
scroll to position [1070, 0]
click at [32, 397] on link "211 Чаты" at bounding box center [32, 386] width 57 height 41
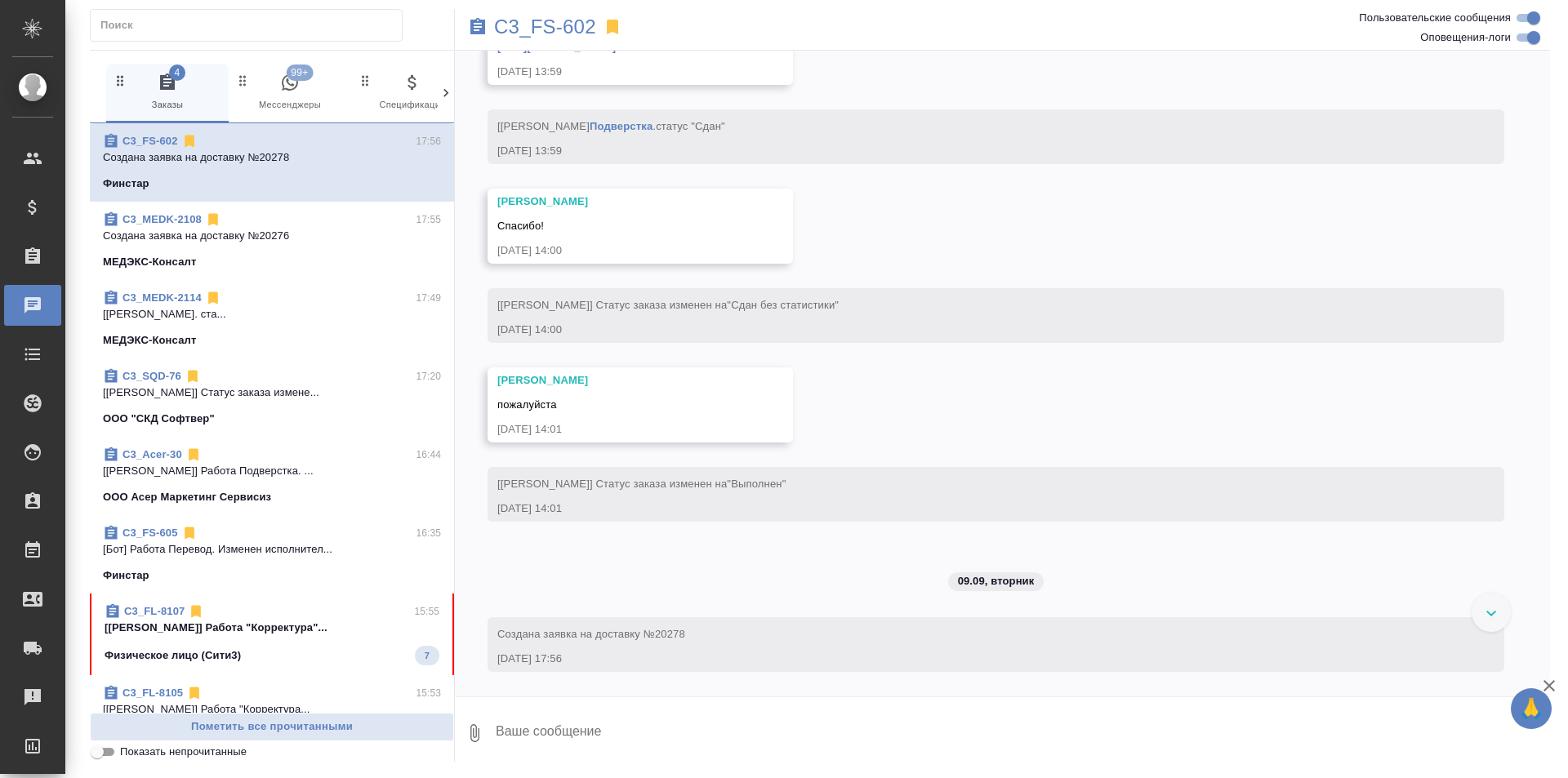
scroll to position [9480, 0]
click at [287, 625] on p "[Никитина Татьяна] Работа "Корректура"..." at bounding box center [272, 628] width 335 height 16
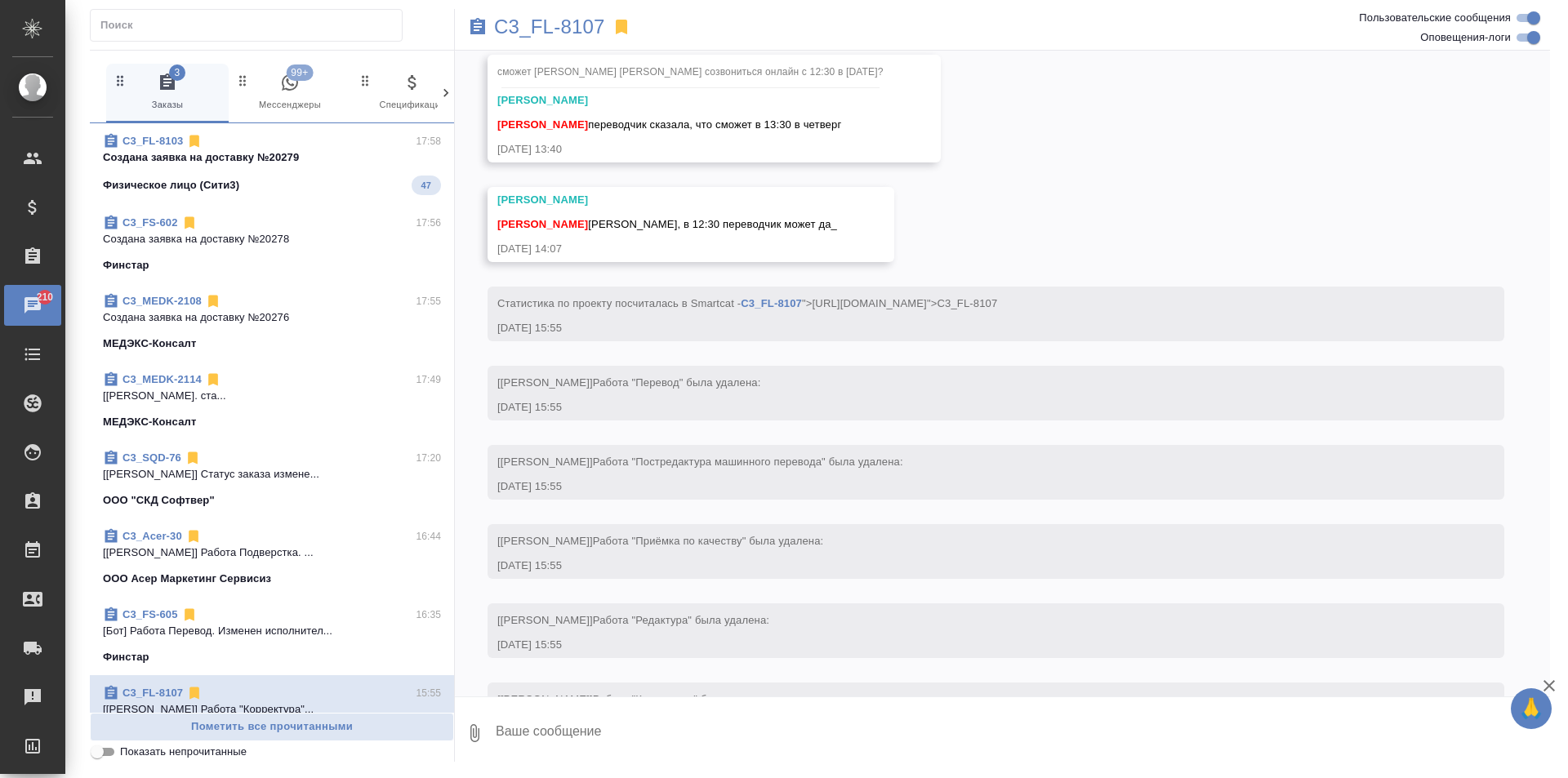
scroll to position [0, 0]
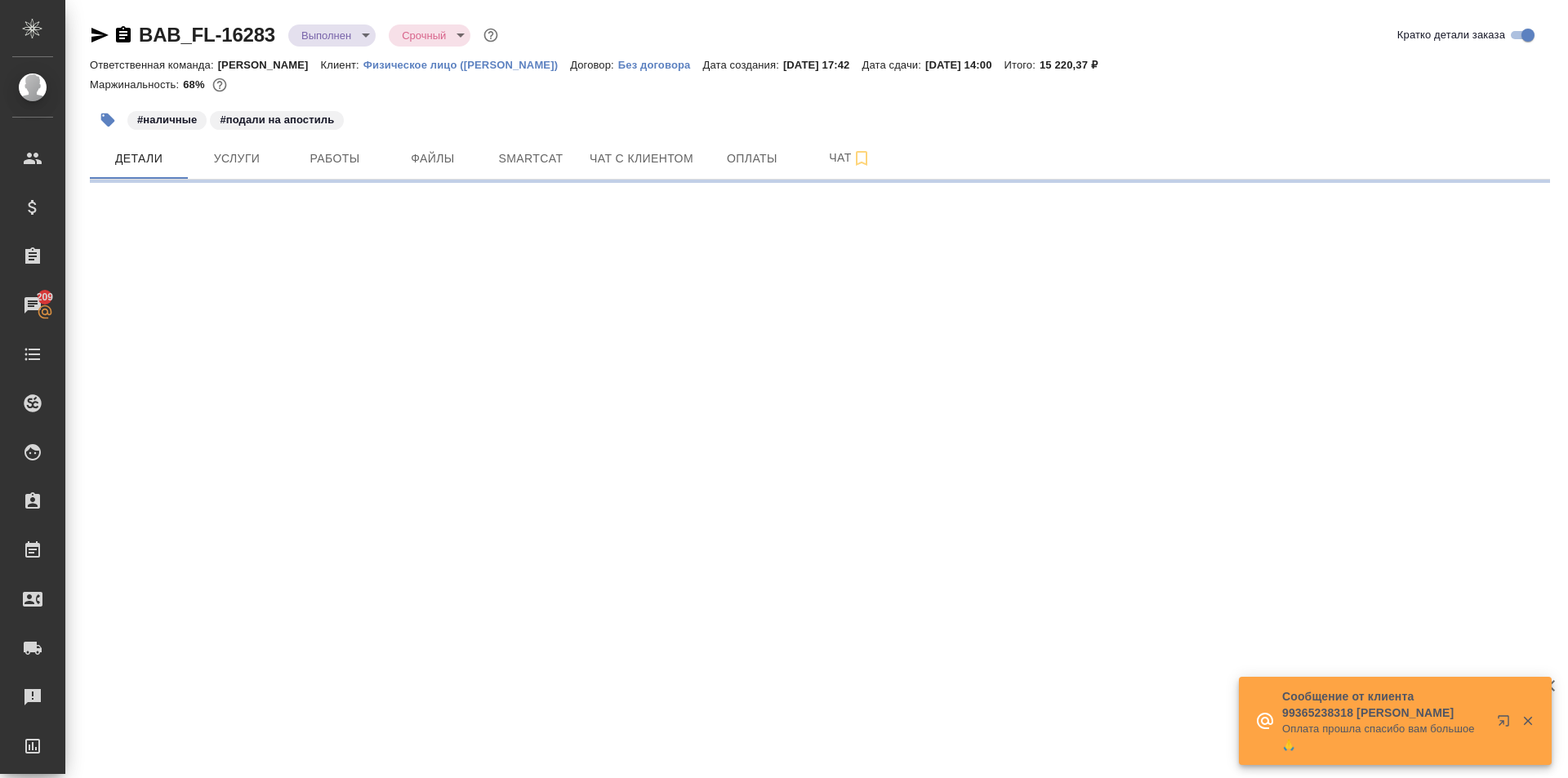
select select "RU"
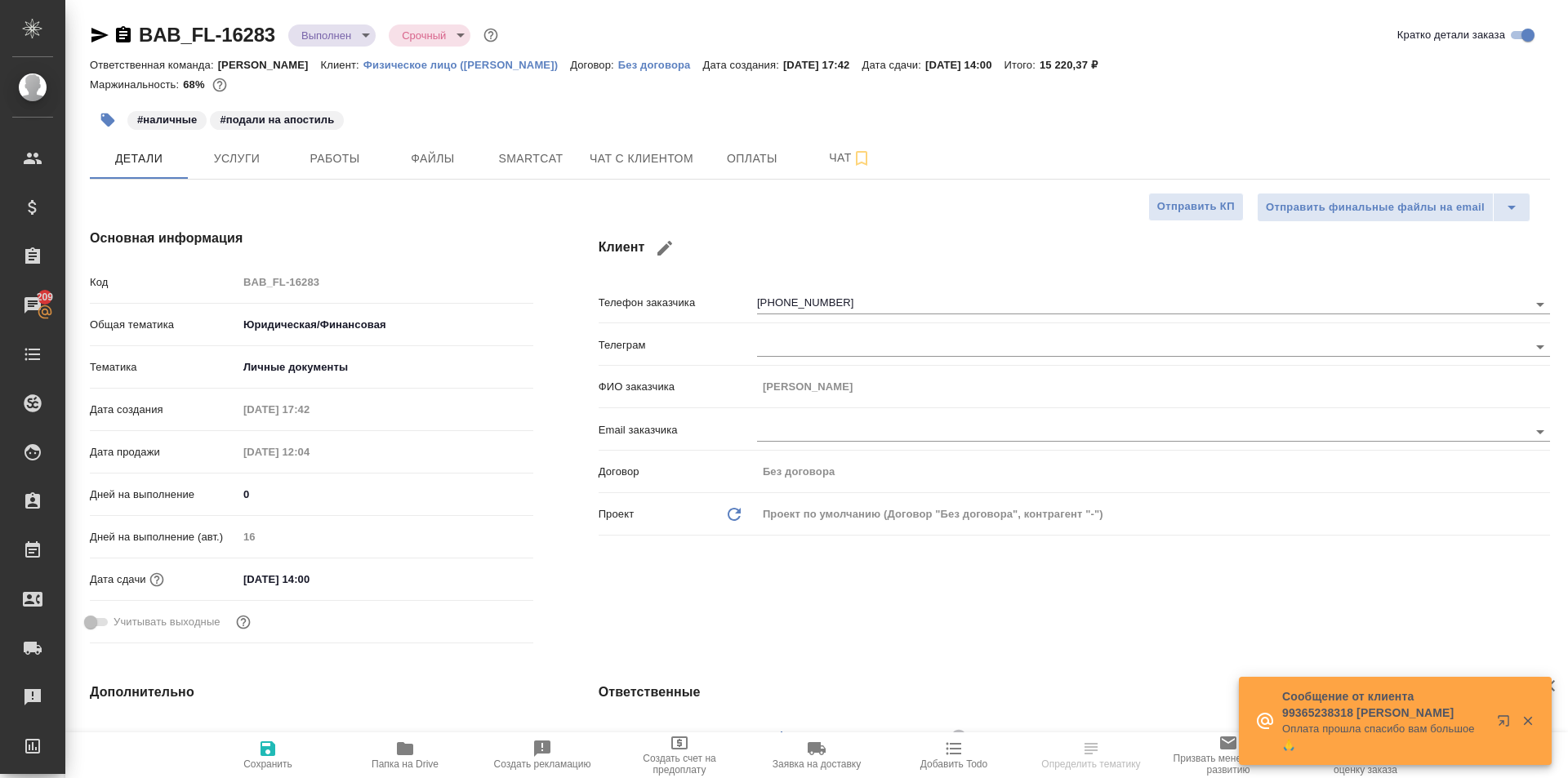
type textarea "x"
type input "[PERSON_NAME] [PERSON_NAME]"
type input "Голубев [PERSON_NAME]"
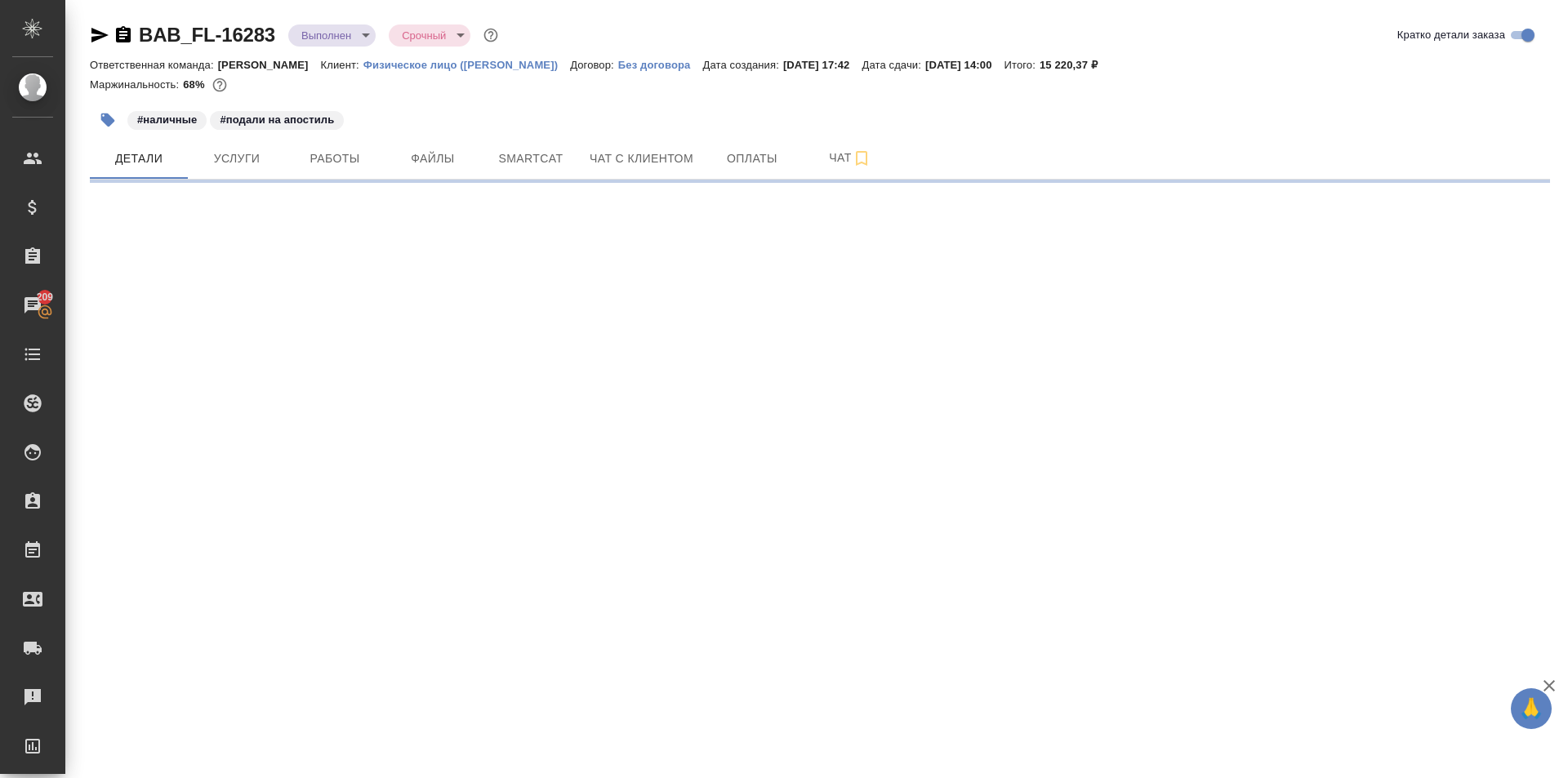
select select "RU"
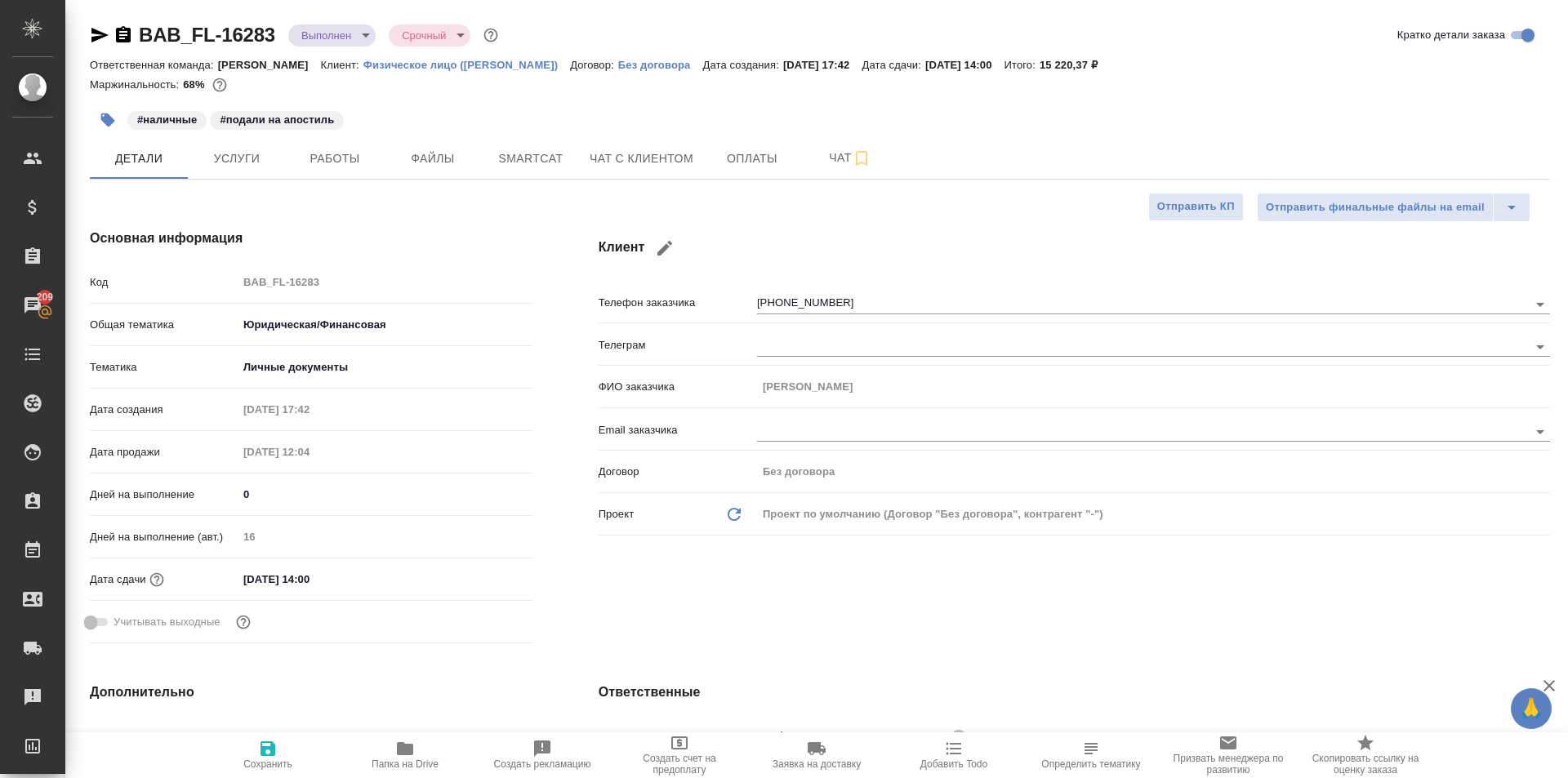
type textarea "x"
click at [822, 759] on span "Заявка на доставку" at bounding box center [817, 764] width 88 height 12
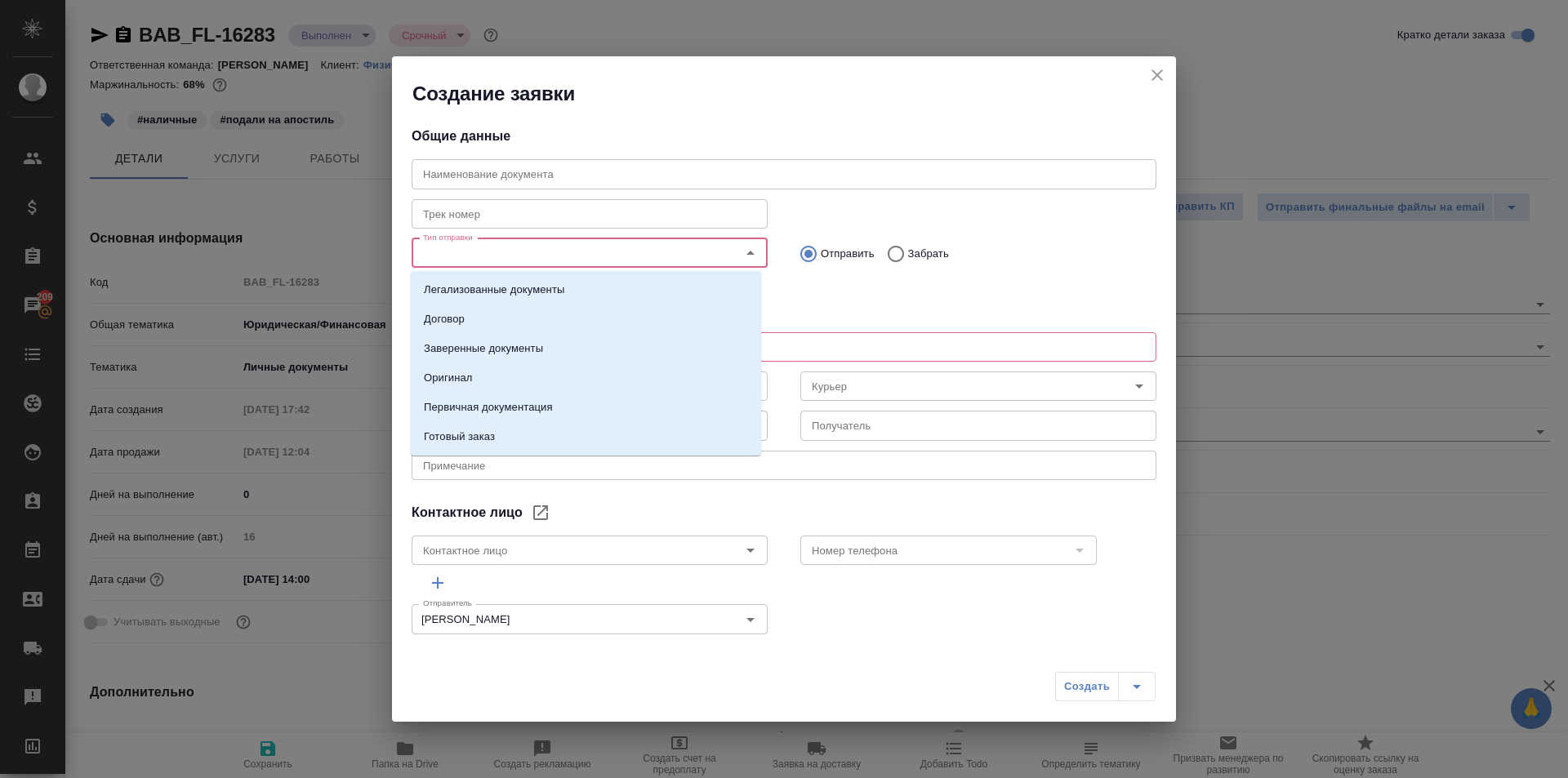
click at [545, 260] on input "Тип отправки" at bounding box center [562, 254] width 292 height 20
type input "[PERSON_NAME]"
click at [540, 364] on li "Оригинал" at bounding box center [586, 378] width 350 height 30
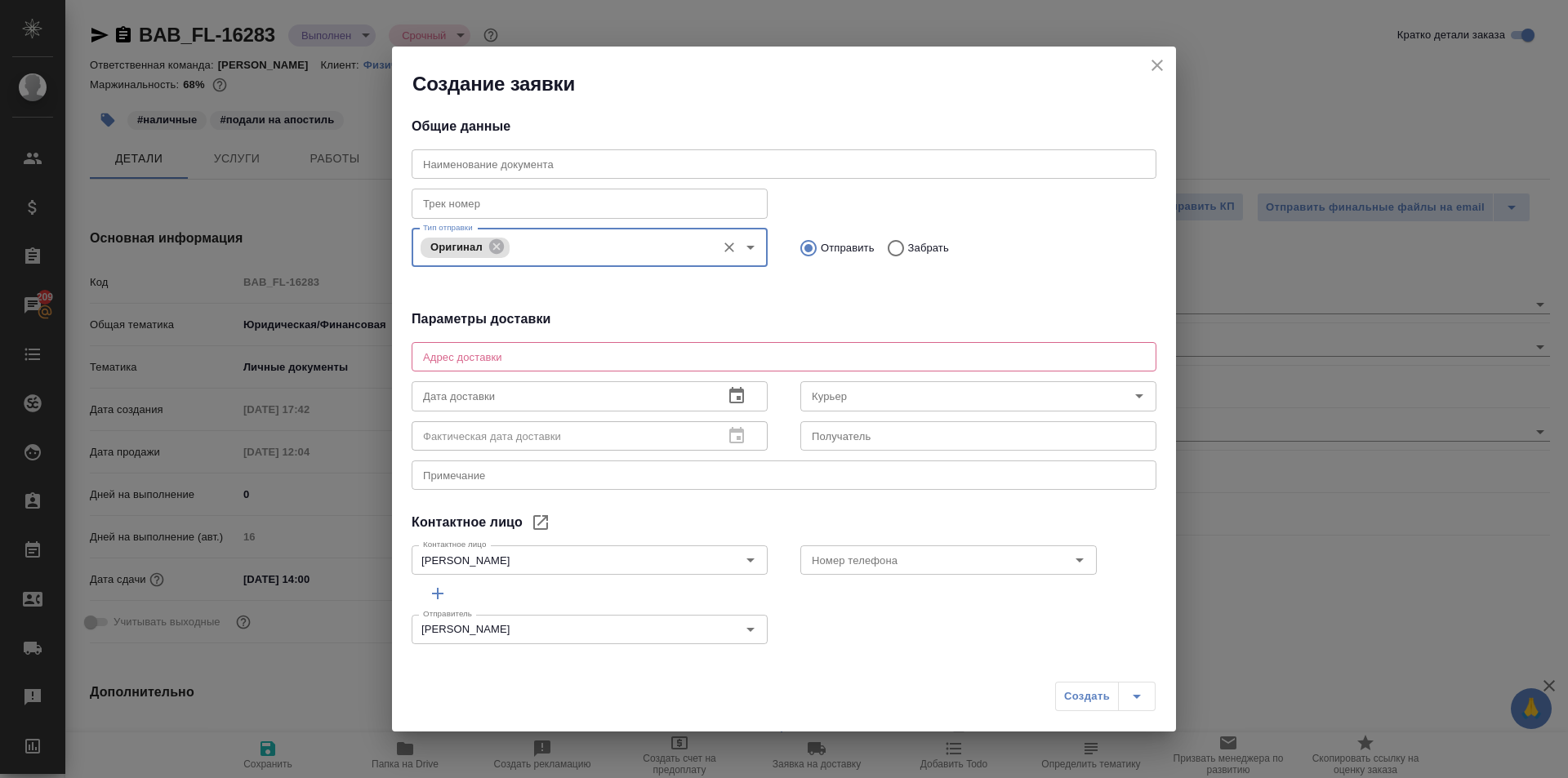
click at [893, 245] on input "Забрать" at bounding box center [894, 248] width 30 height 34
radio input "true"
click at [722, 162] on input "text" at bounding box center [784, 164] width 745 height 30
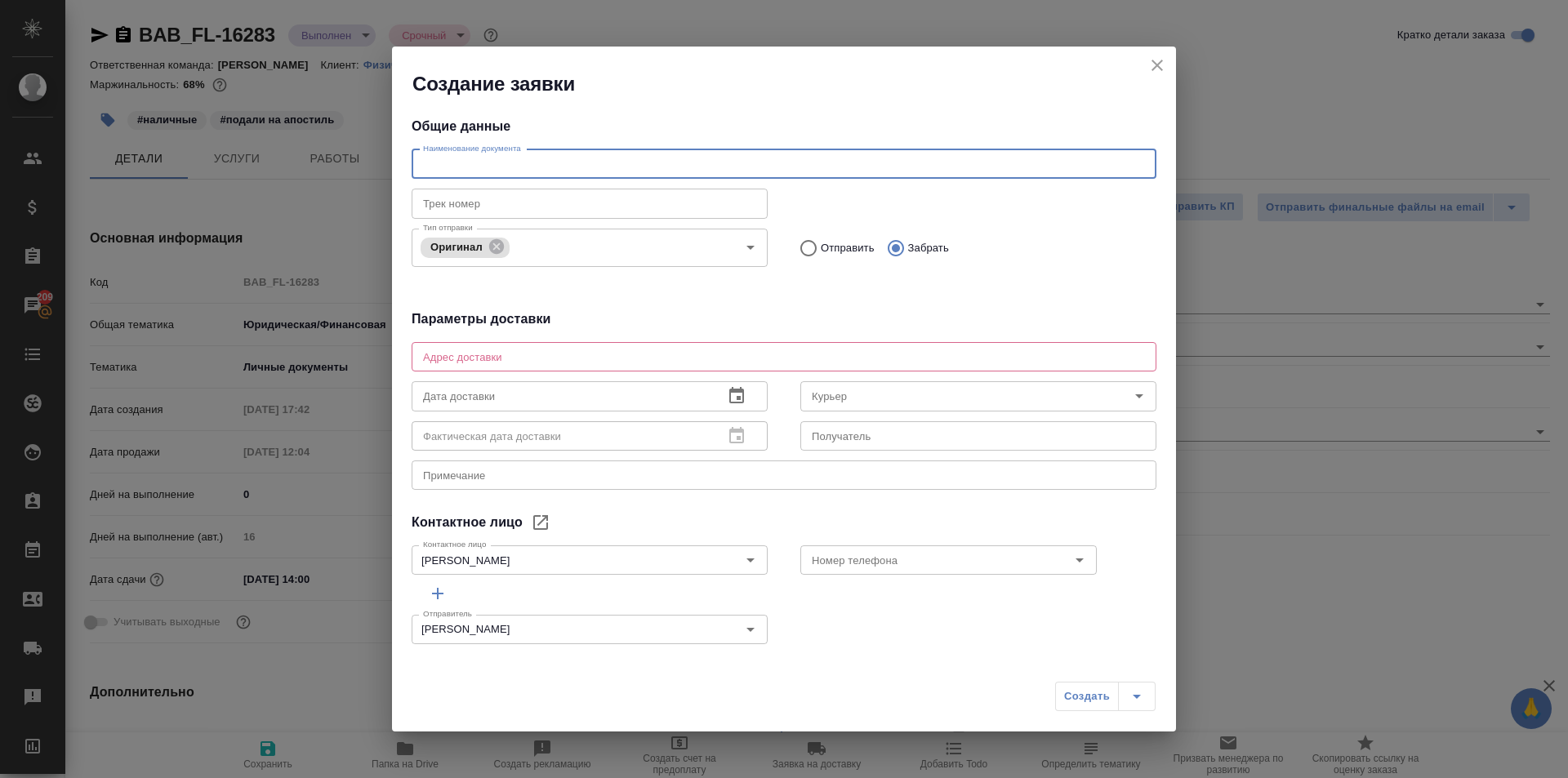
click at [648, 346] on div "x Адрес доставки" at bounding box center [784, 357] width 745 height 30
click at [1155, 70] on icon "close" at bounding box center [1157, 66] width 20 height 20
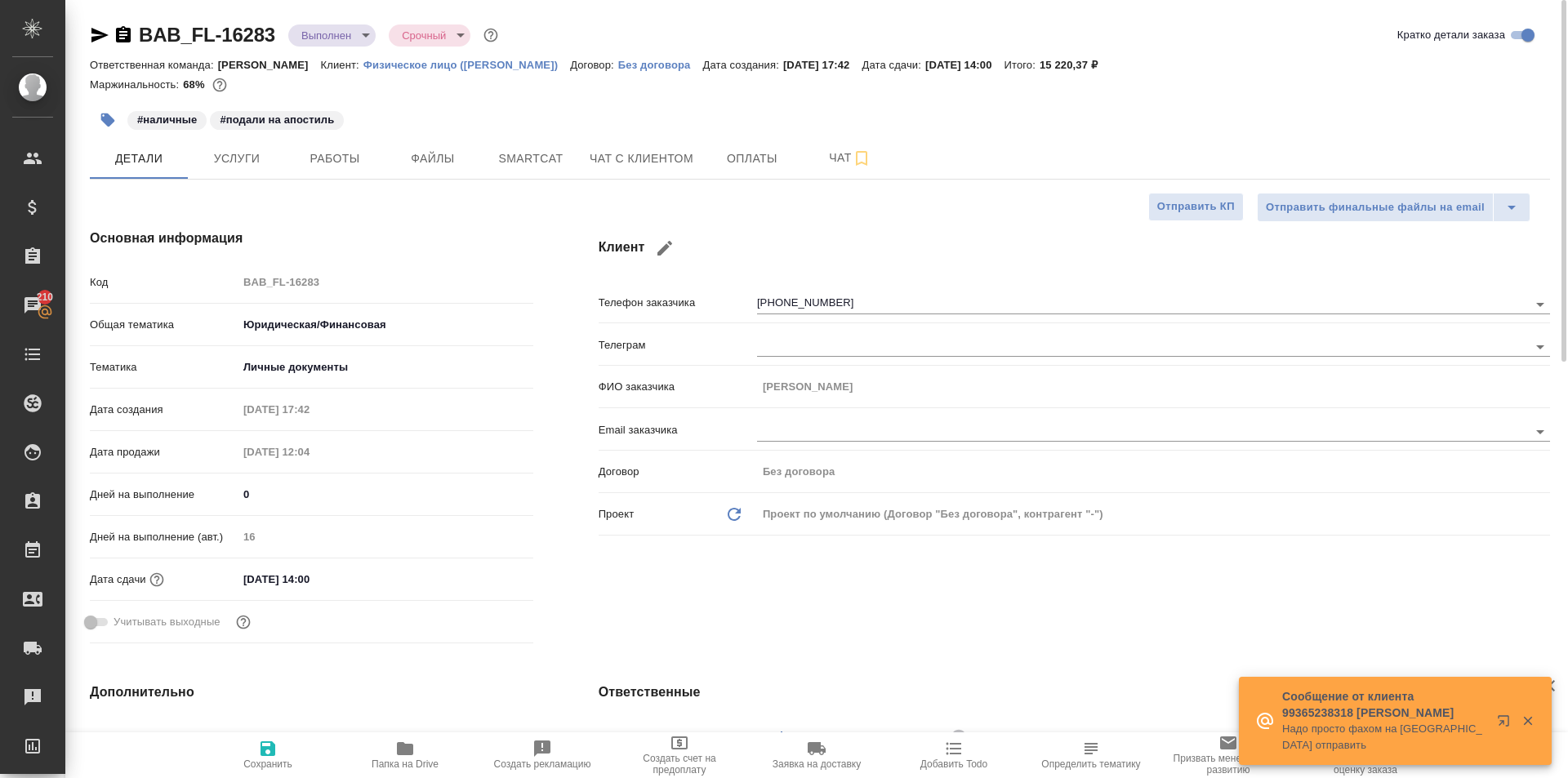
click at [833, 759] on span "Заявка на доставку" at bounding box center [817, 764] width 88 height 12
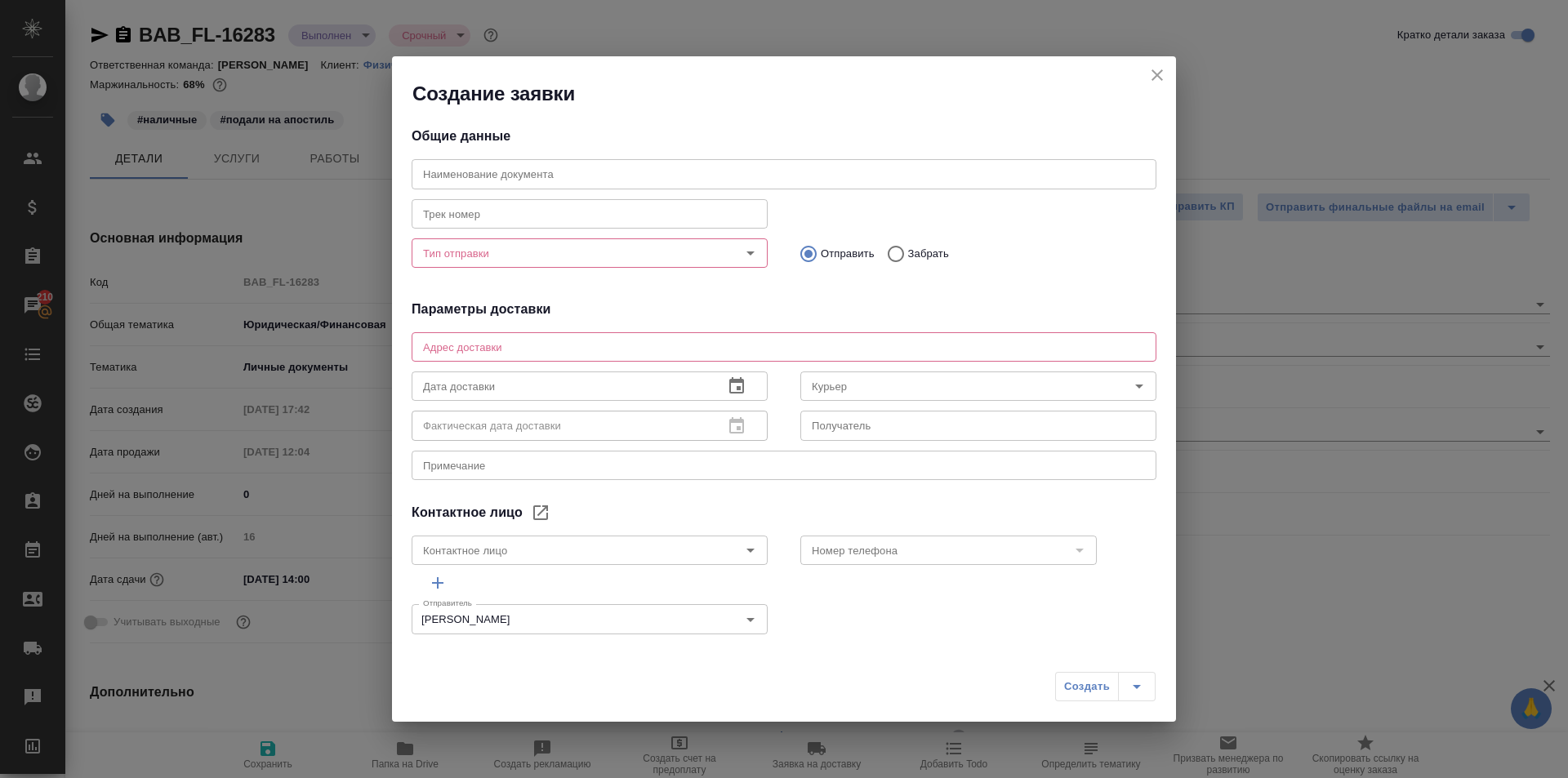
click at [891, 264] on input "Забрать" at bounding box center [894, 254] width 30 height 34
radio input "true"
type input "[PERSON_NAME]"
click at [651, 255] on input "Тип отправки" at bounding box center [562, 254] width 292 height 20
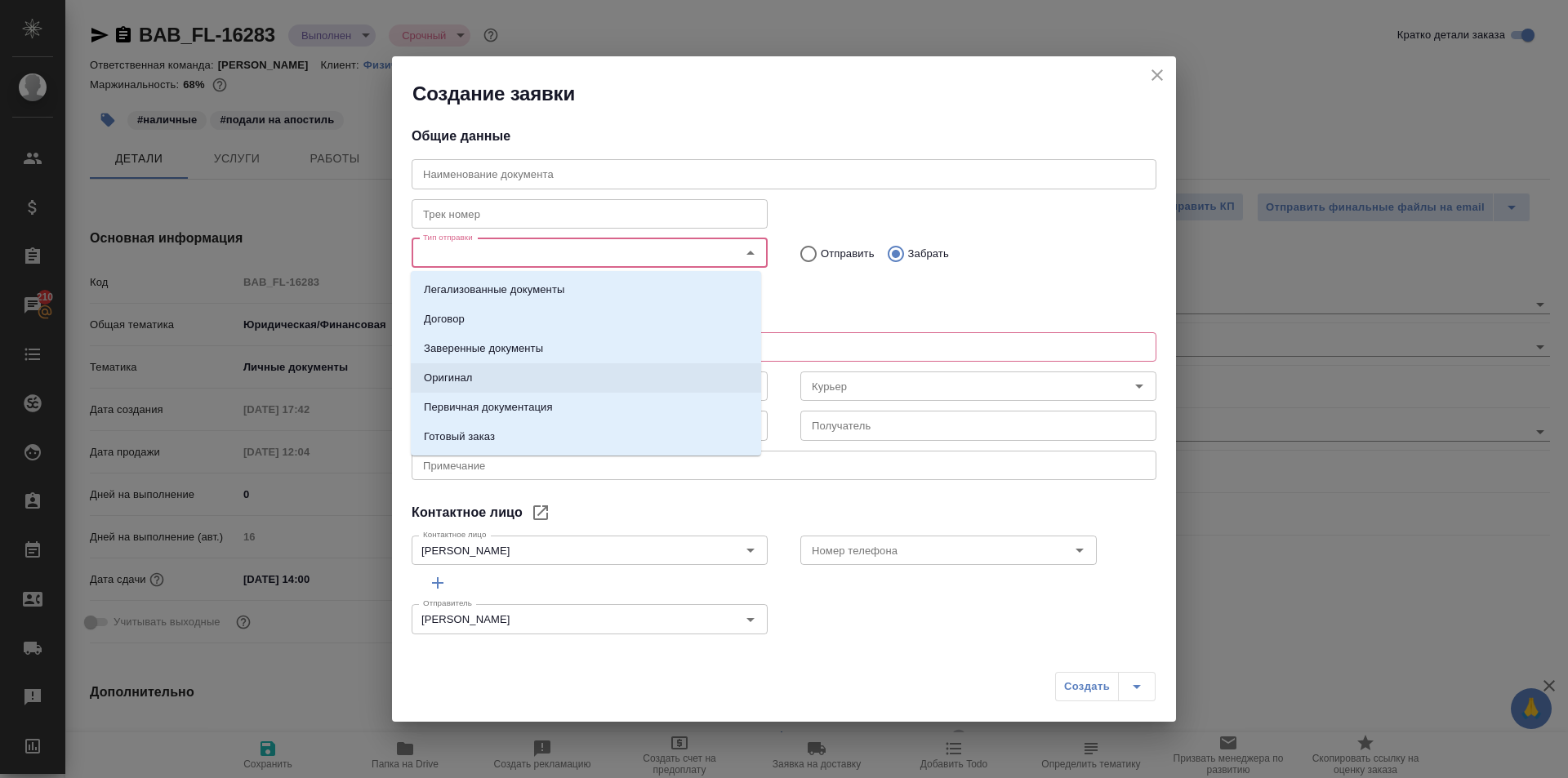
click at [486, 376] on li "Оригинал" at bounding box center [586, 378] width 350 height 30
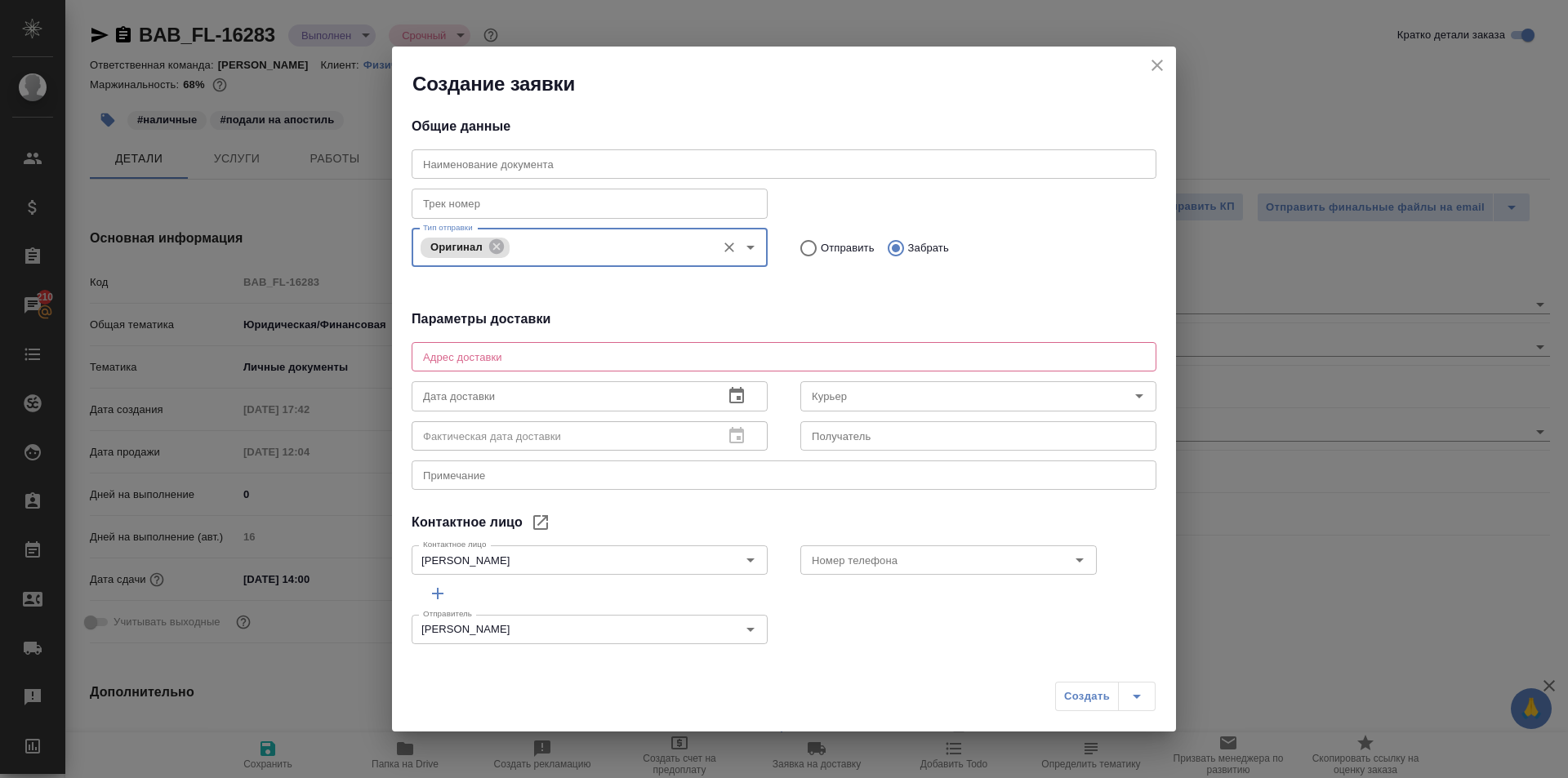
click at [520, 362] on textarea at bounding box center [784, 357] width 722 height 13
type textarea "x"
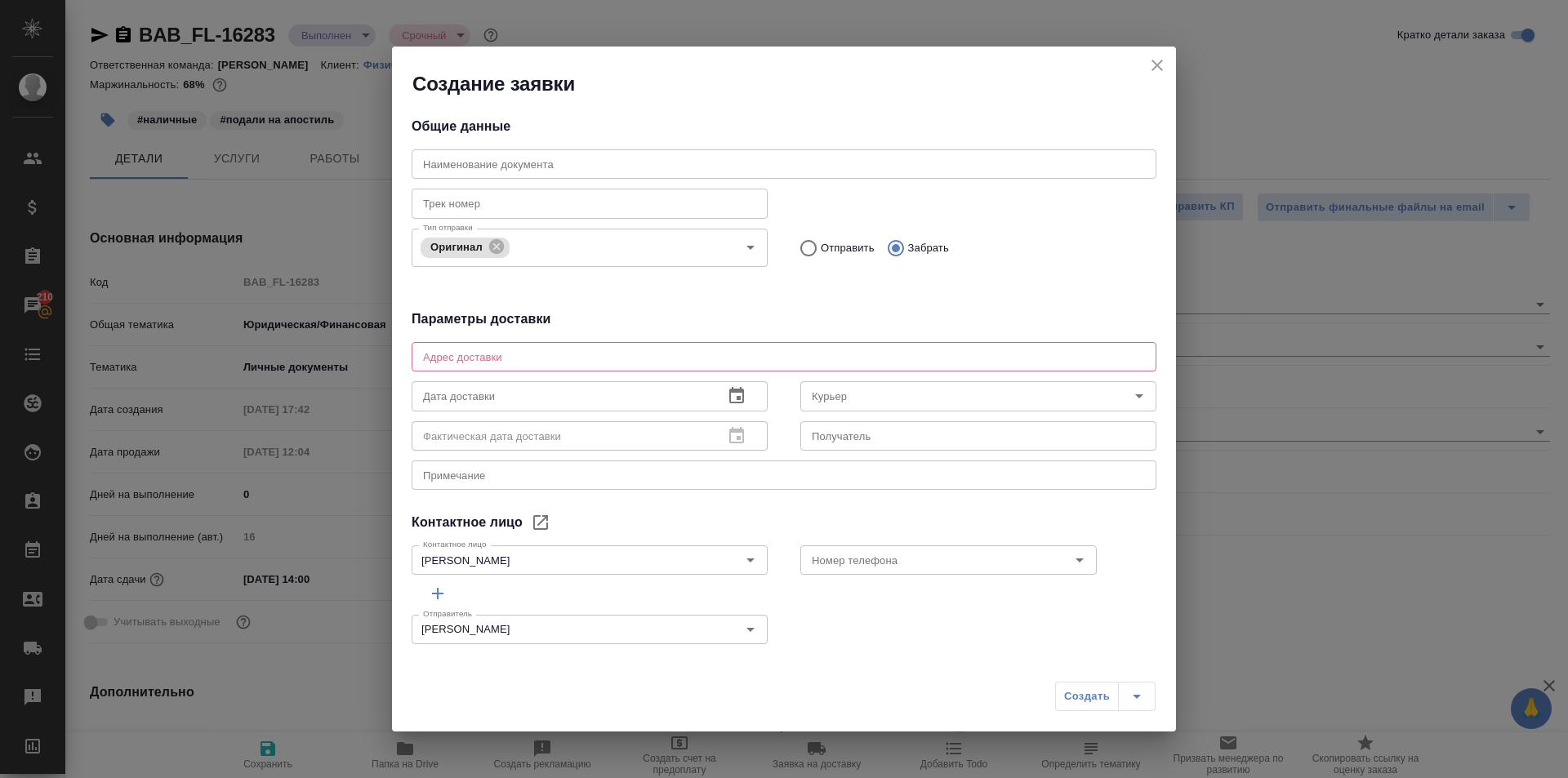
type textarea "x"
paste textarea "Менжинского ул., д. 23, к. 1"
click at [723, 555] on icon "Очистить" at bounding box center [729, 560] width 16 height 16
type textarea "Менжинского ул., д. 23, к. 1"
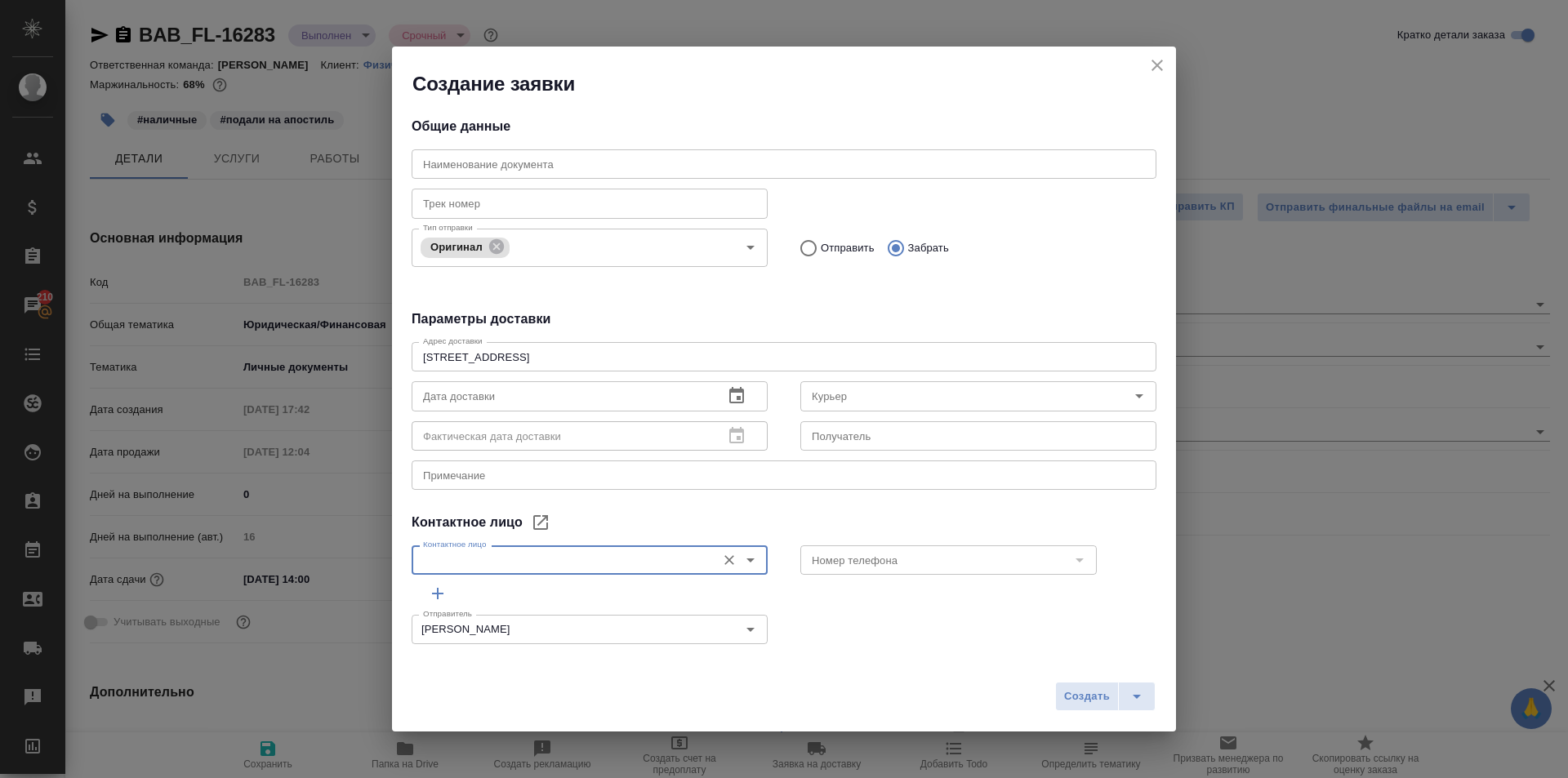
type input "[PERSON_NAME]"
click at [723, 555] on icon "Очистить" at bounding box center [729, 560] width 16 height 16
type input "[PERSON_NAME]"
click at [699, 521] on div "Контактное лицо" at bounding box center [784, 523] width 745 height 20
click at [725, 560] on icon "Очистить" at bounding box center [729, 560] width 10 height 10
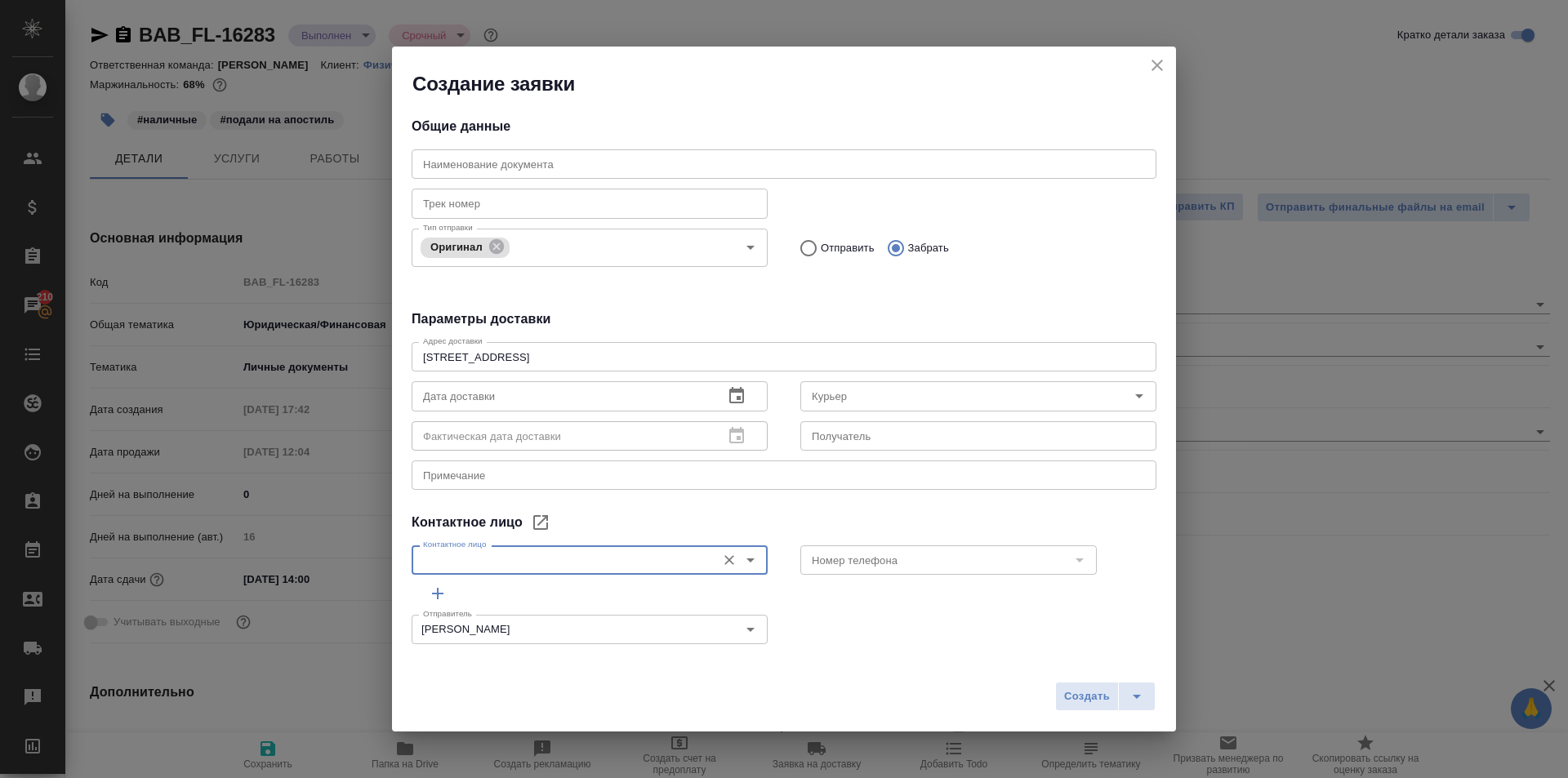
type input "[PERSON_NAME]"
click at [1163, 64] on icon "close" at bounding box center [1157, 66] width 20 height 20
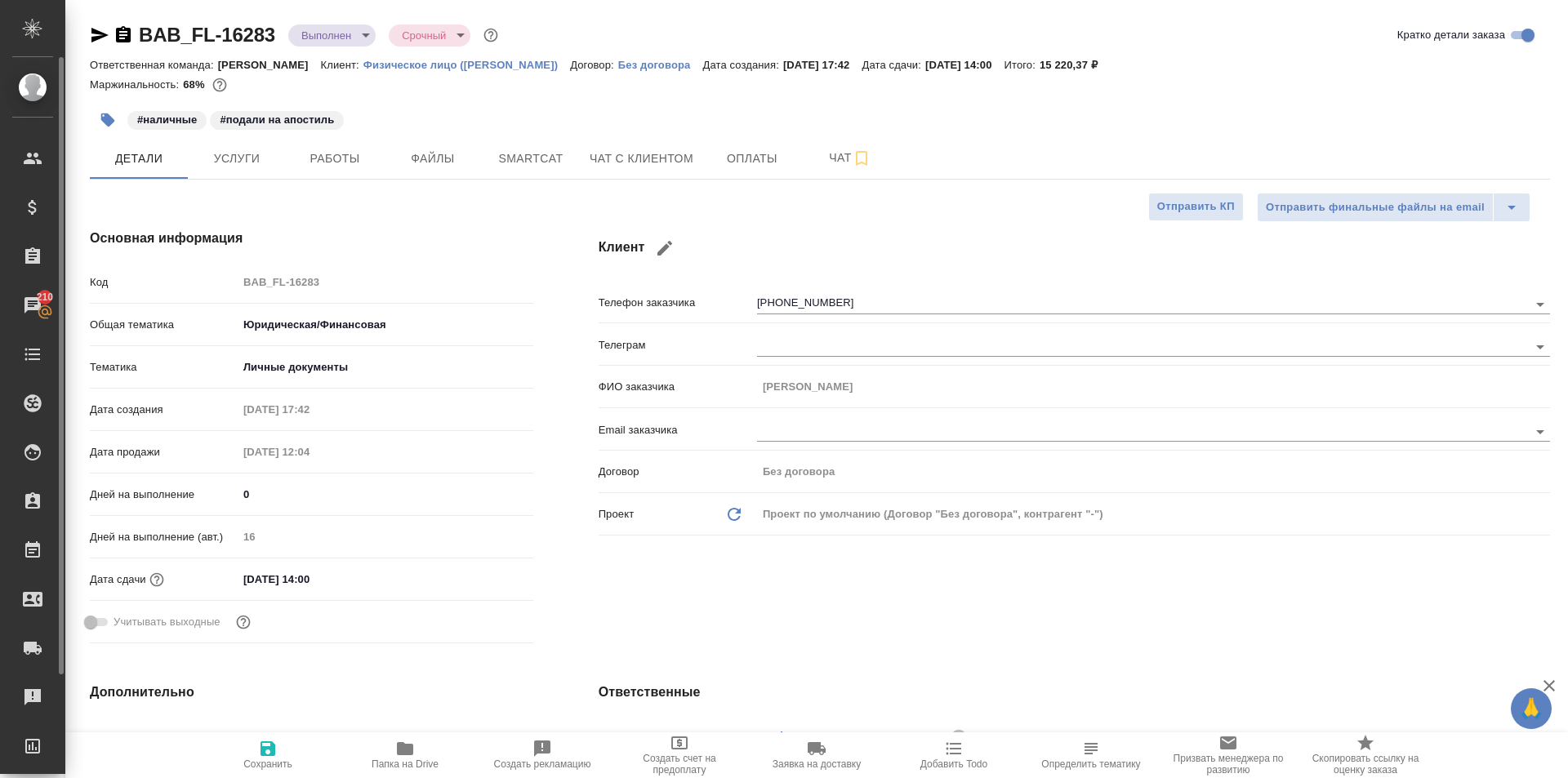
type textarea "x"
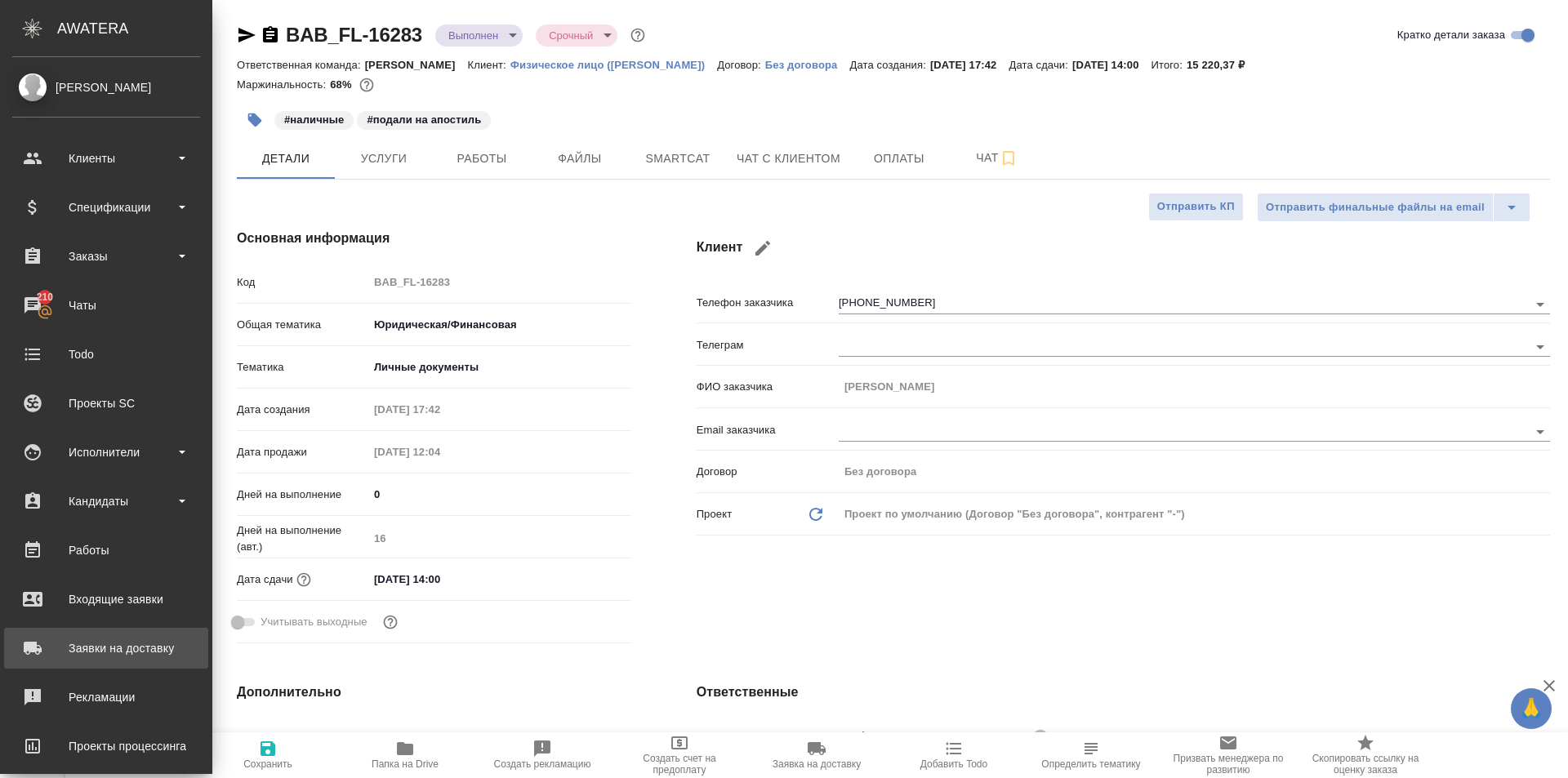
click at [67, 649] on div "Заявки на доставку" at bounding box center [107, 648] width 188 height 24
type textarea "x"
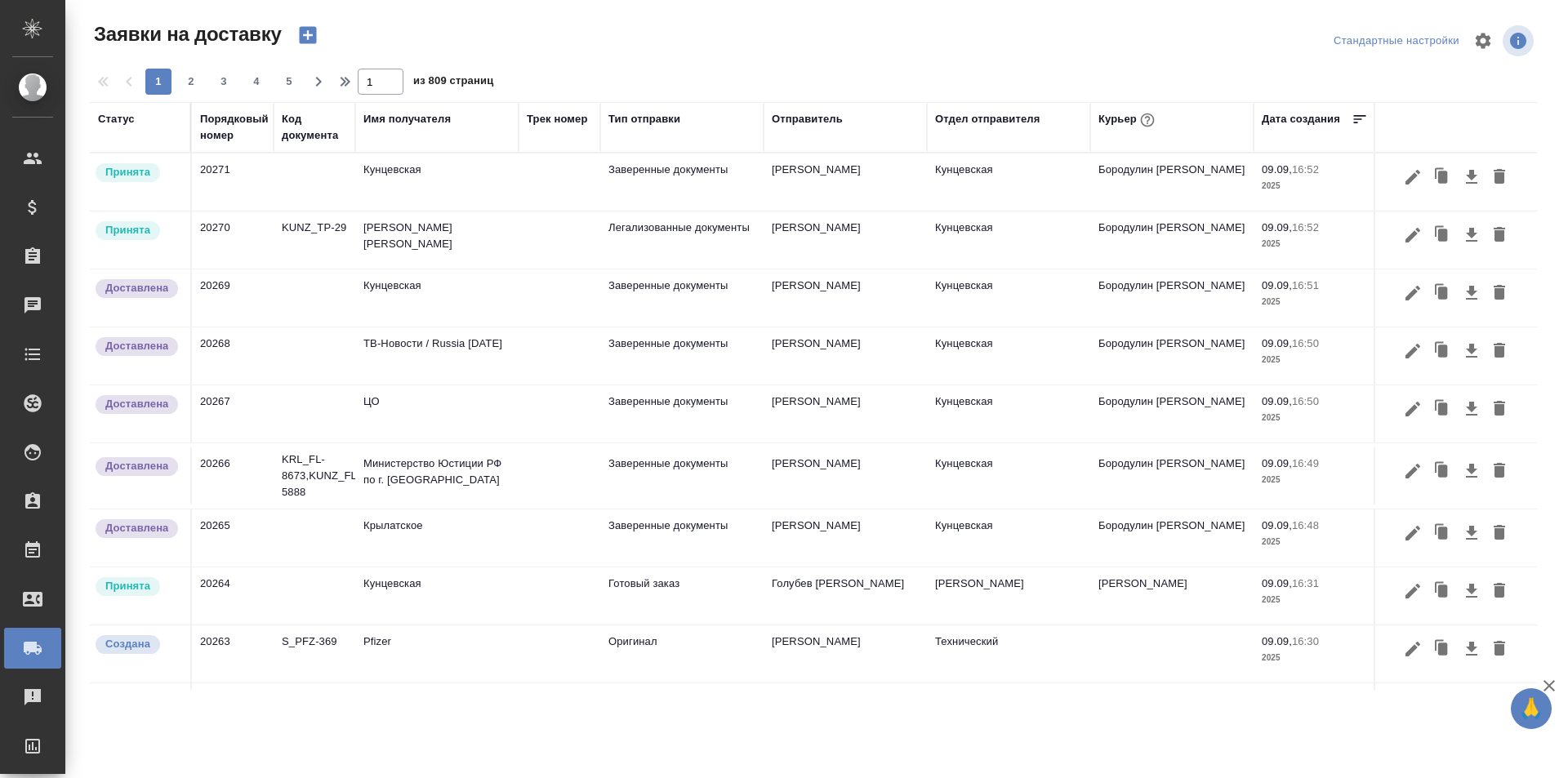
click at [305, 34] on icon "button" at bounding box center [307, 34] width 23 height 23
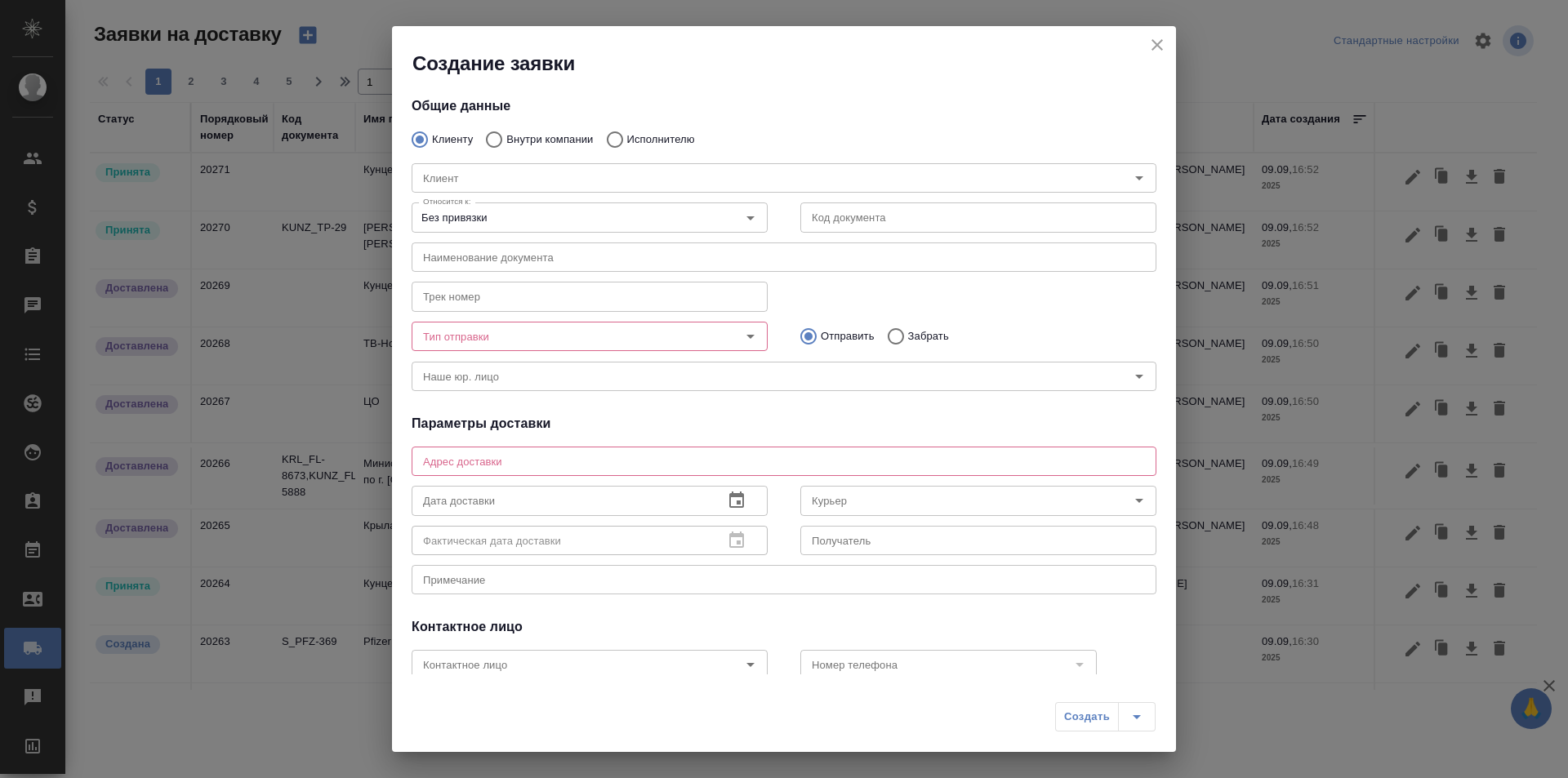
click at [831, 219] on input "text" at bounding box center [979, 217] width 357 height 30
click at [689, 172] on input "Клиент" at bounding box center [745, 178] width 656 height 20
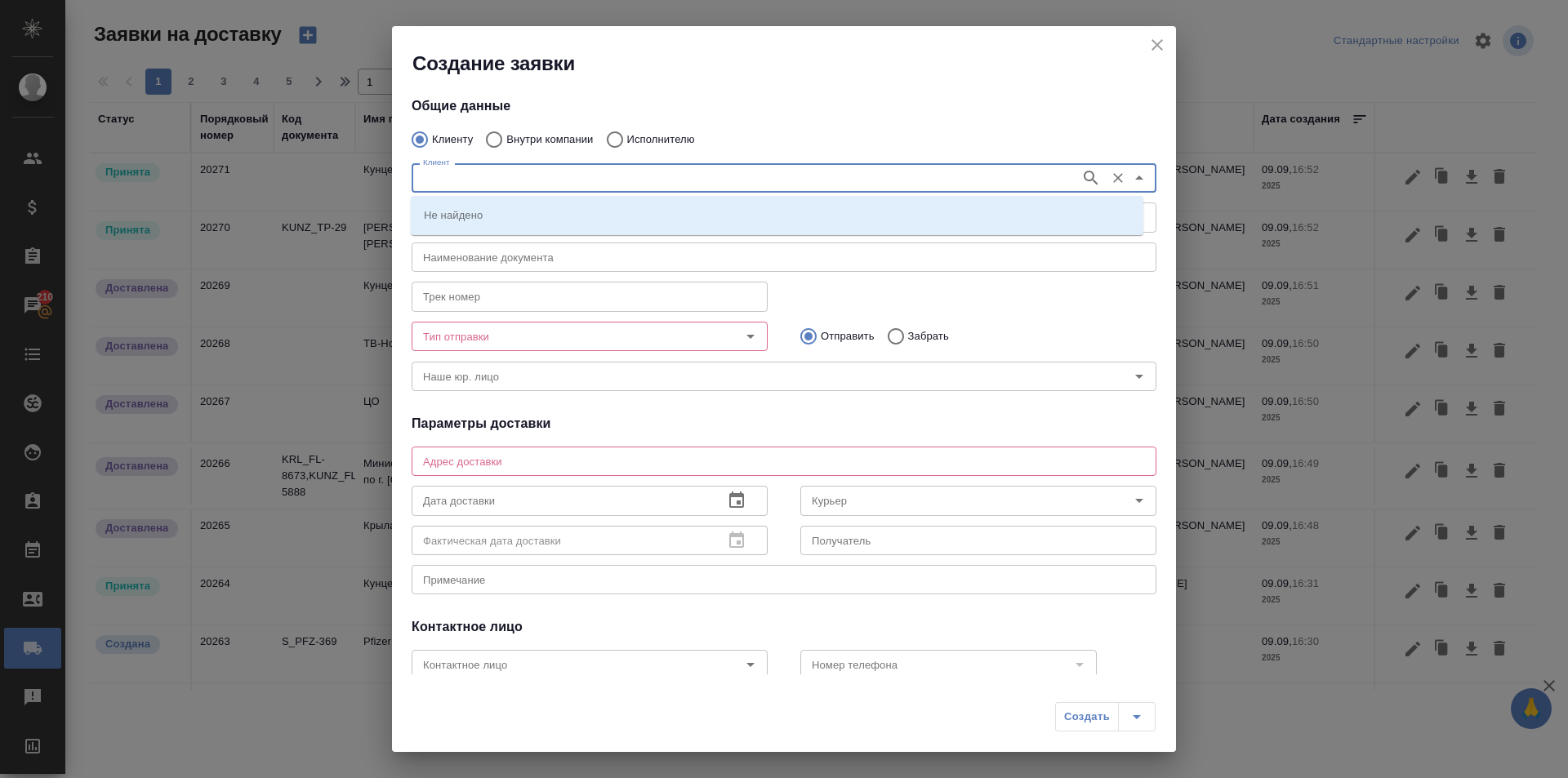
click at [610, 134] on input "Исполнителю" at bounding box center [612, 140] width 30 height 34
radio input "true"
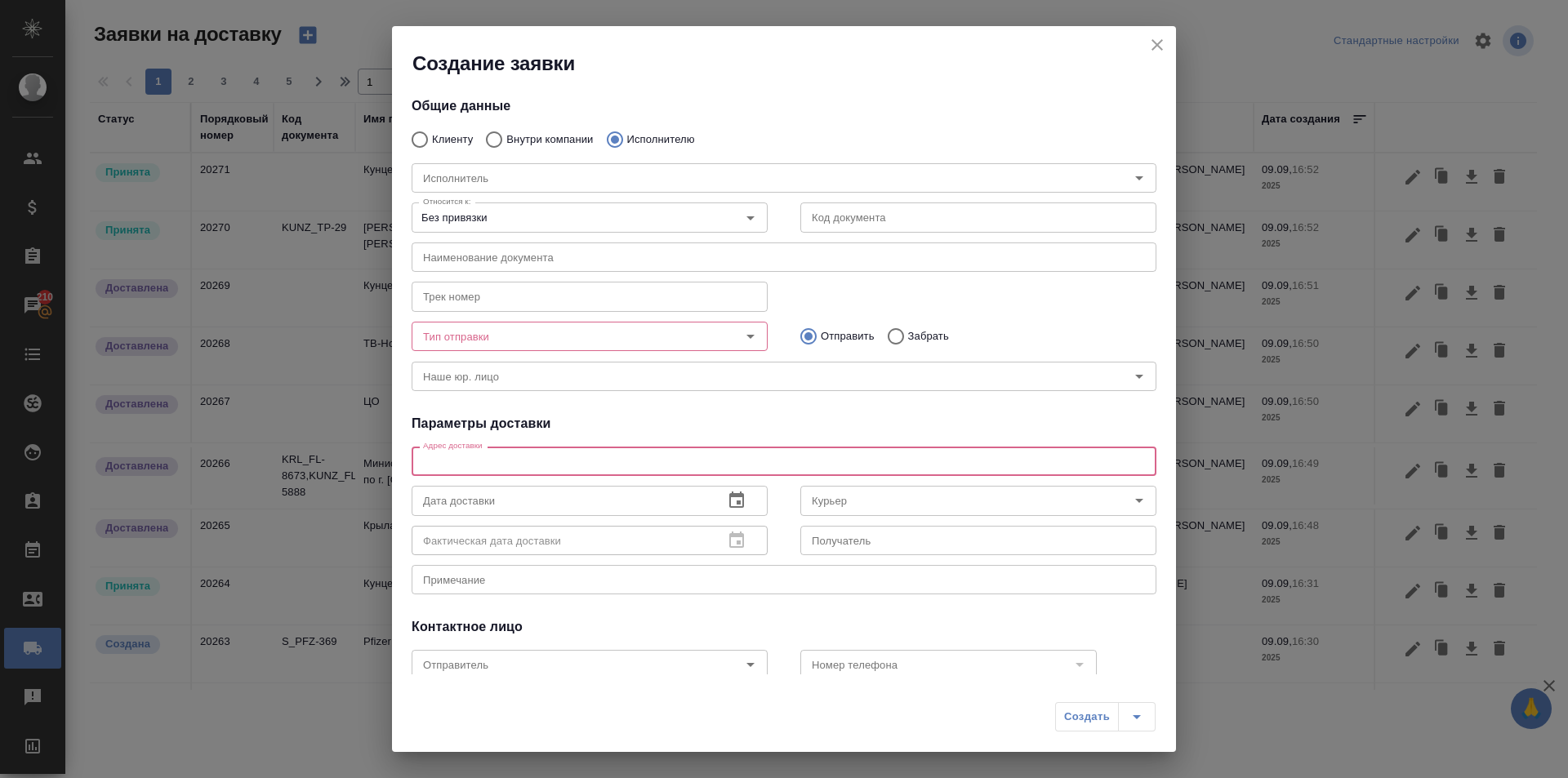
click at [550, 466] on textarea at bounding box center [784, 462] width 722 height 13
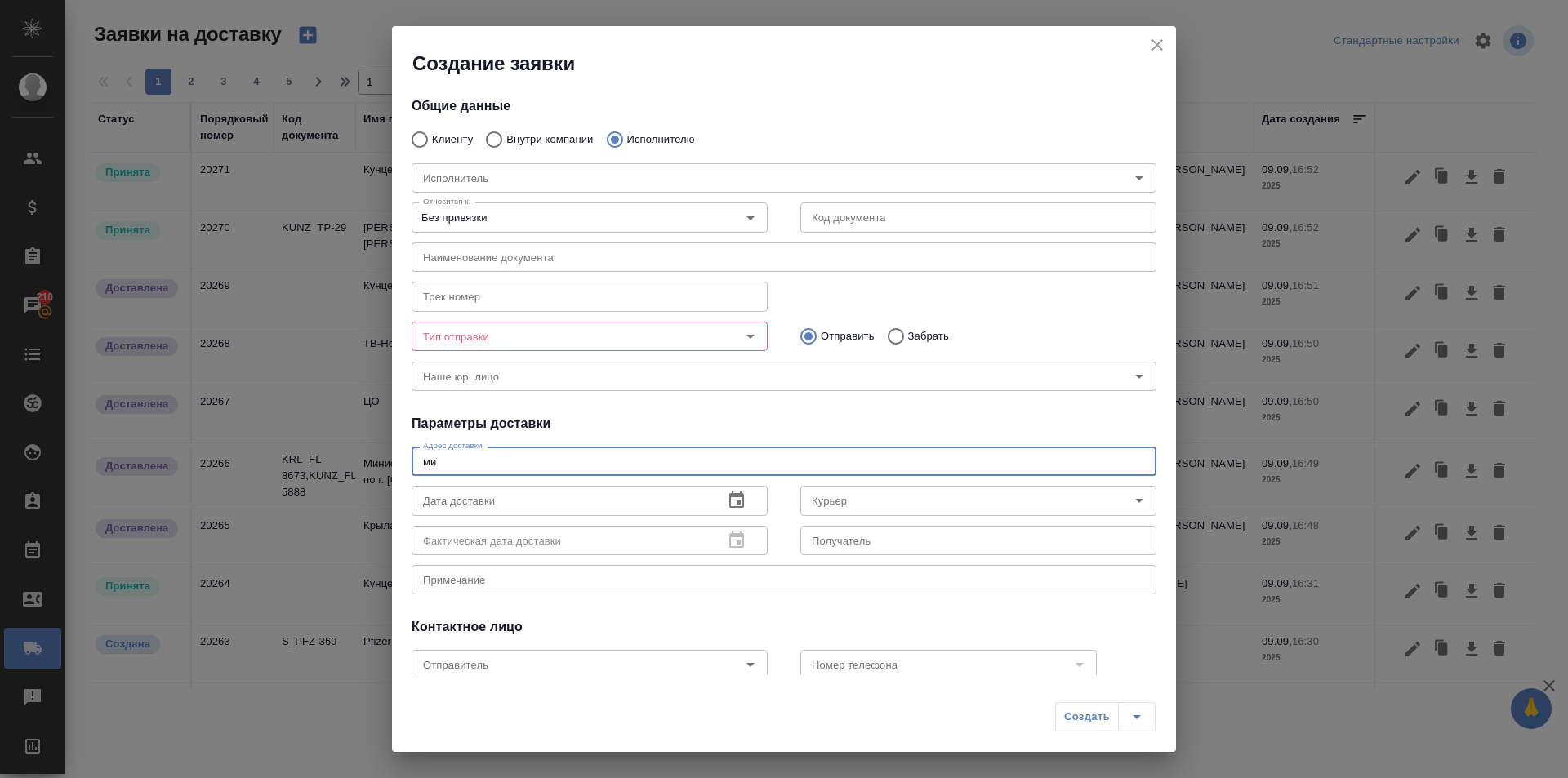
type textarea "м"
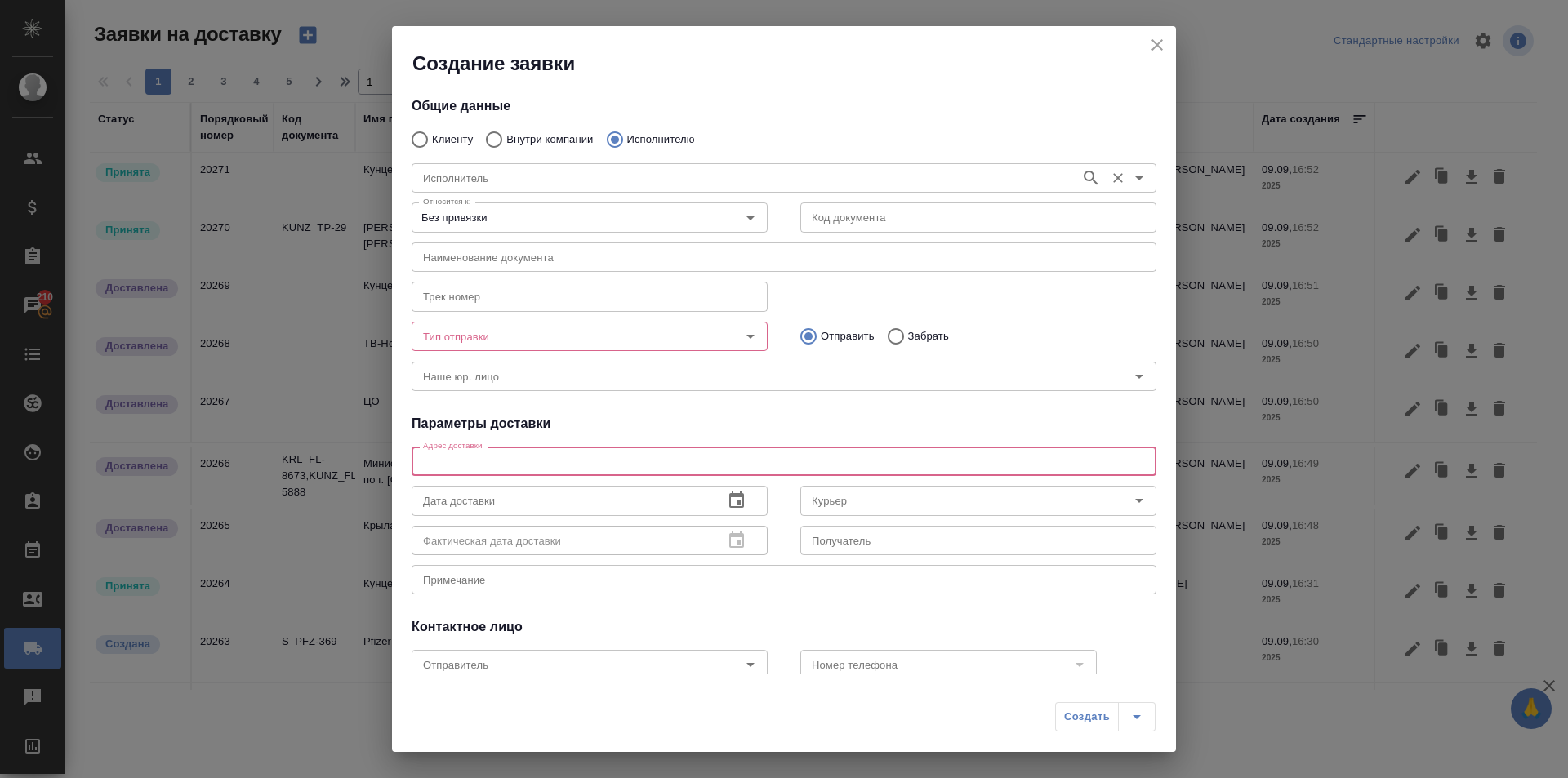
click at [571, 170] on input "Исполнитель" at bounding box center [745, 178] width 656 height 20
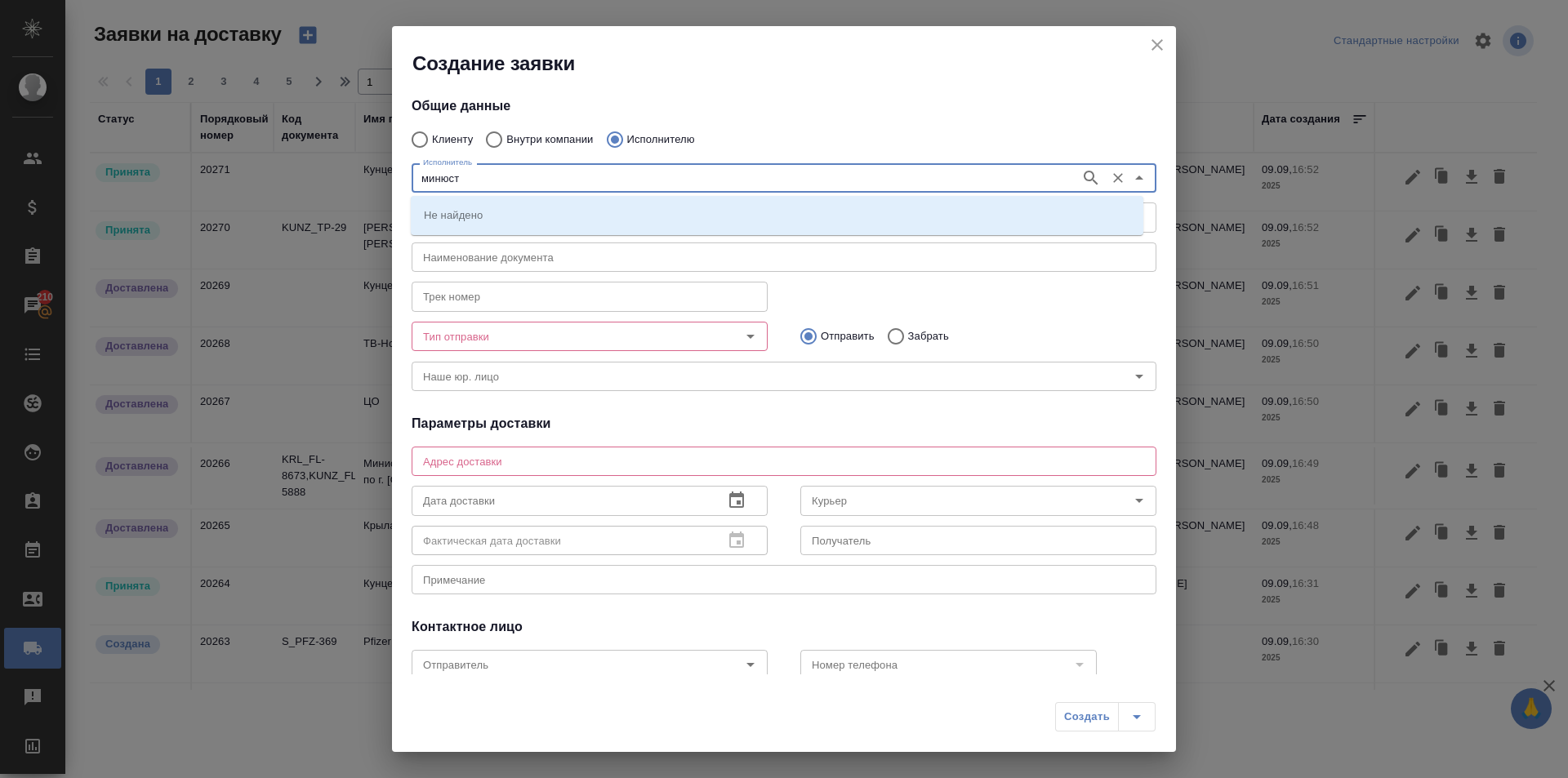
type input "минюст"
click at [580, 219] on p "Легализация Минюст МИД посольства" at bounding box center [521, 215] width 193 height 16
type input "Легализация Минюст МИД посольства"
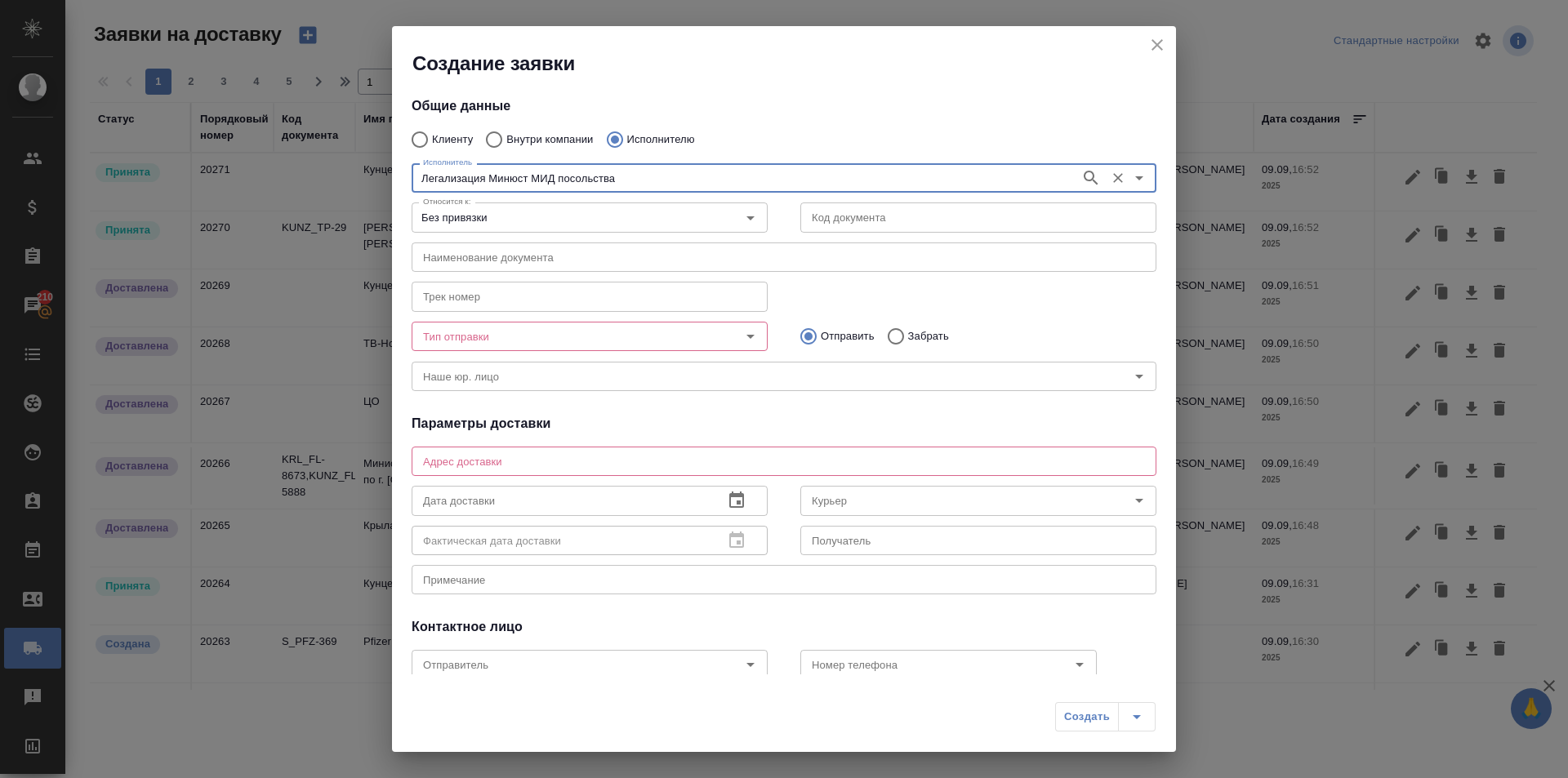
type input "Легализация Минюст МИД посольства"
click at [623, 464] on textarea at bounding box center [784, 462] width 722 height 13
click at [733, 181] on input "Легализация Минюст МИД посольства" at bounding box center [745, 178] width 656 height 20
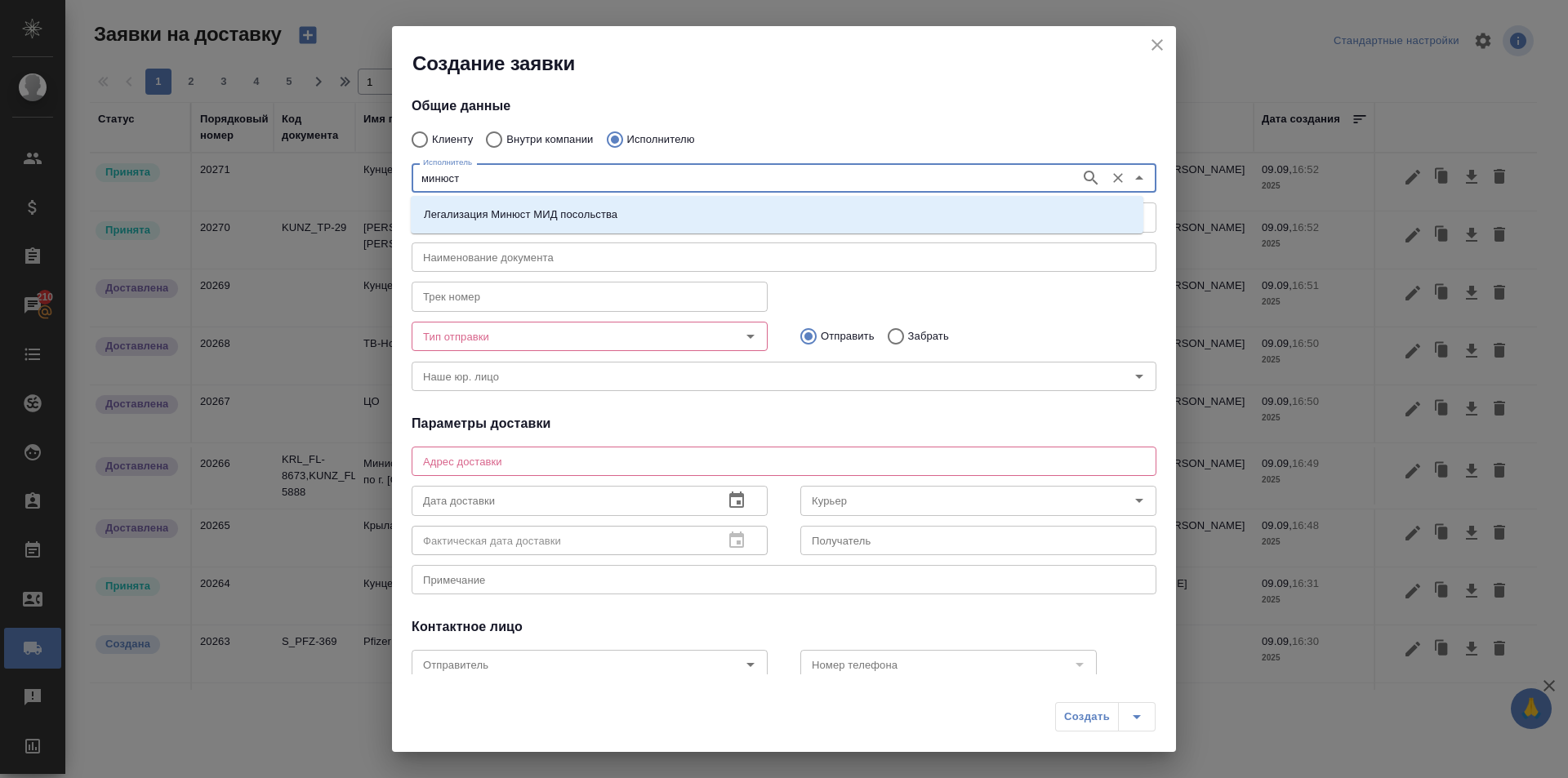
type input "минюст"
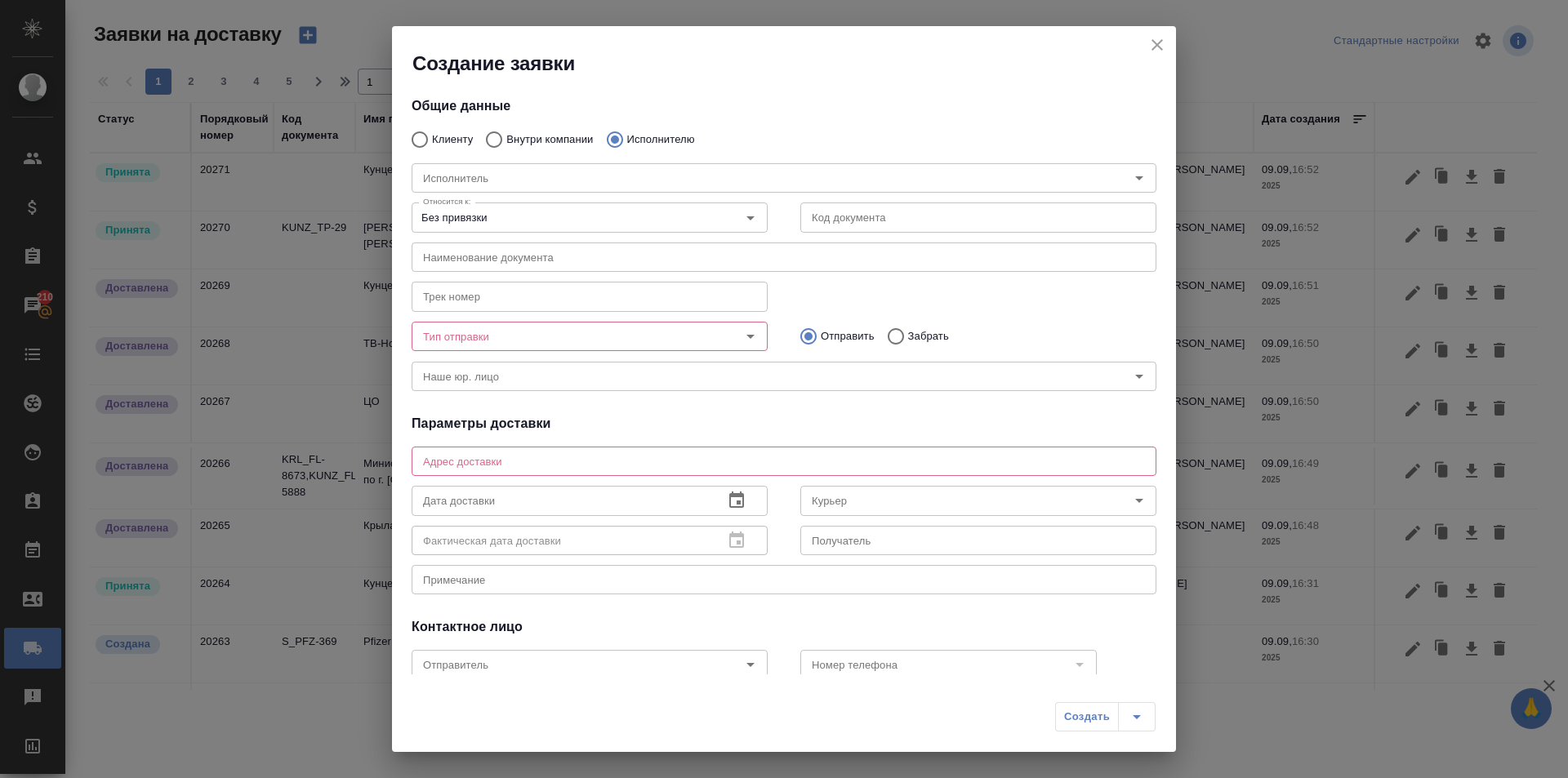
click at [958, 72] on h2 "Создание заявки" at bounding box center [794, 63] width 764 height 26
click at [767, 181] on input "Исполнитель" at bounding box center [745, 178] width 656 height 20
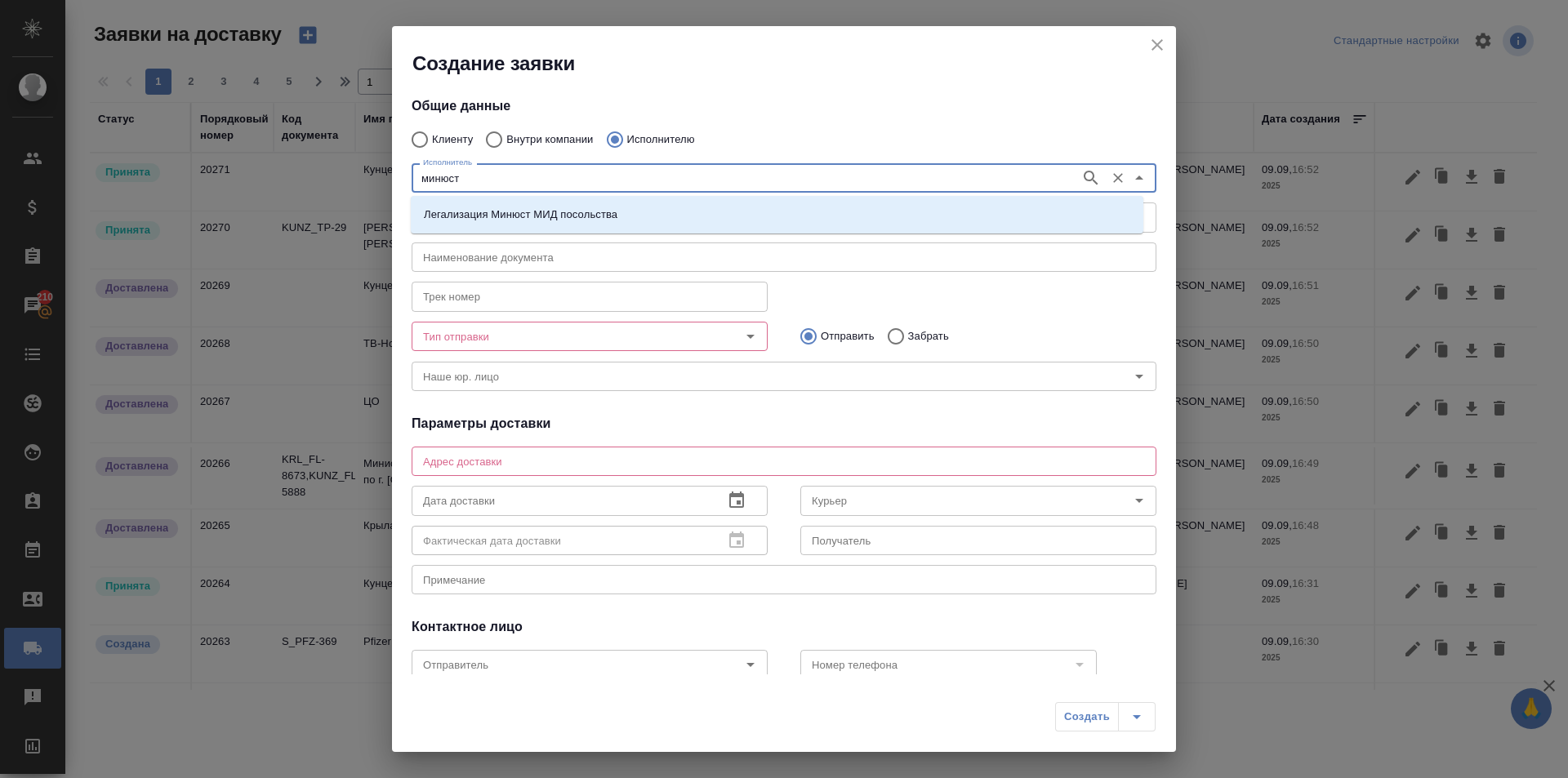
type input "минюст"
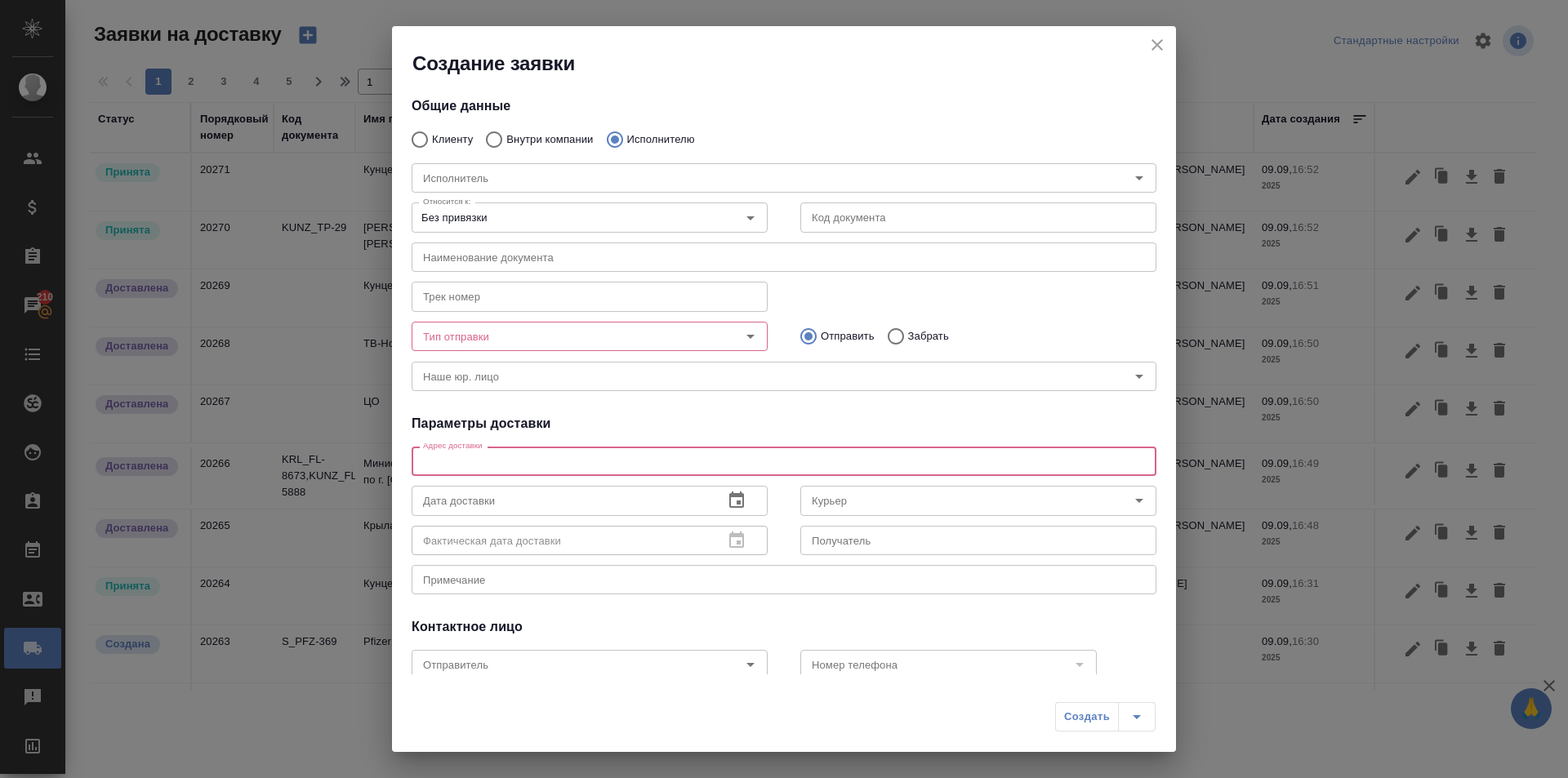
click at [671, 457] on textarea at bounding box center [784, 462] width 722 height 13
click at [588, 179] on input "Исполнитель" at bounding box center [745, 178] width 656 height 20
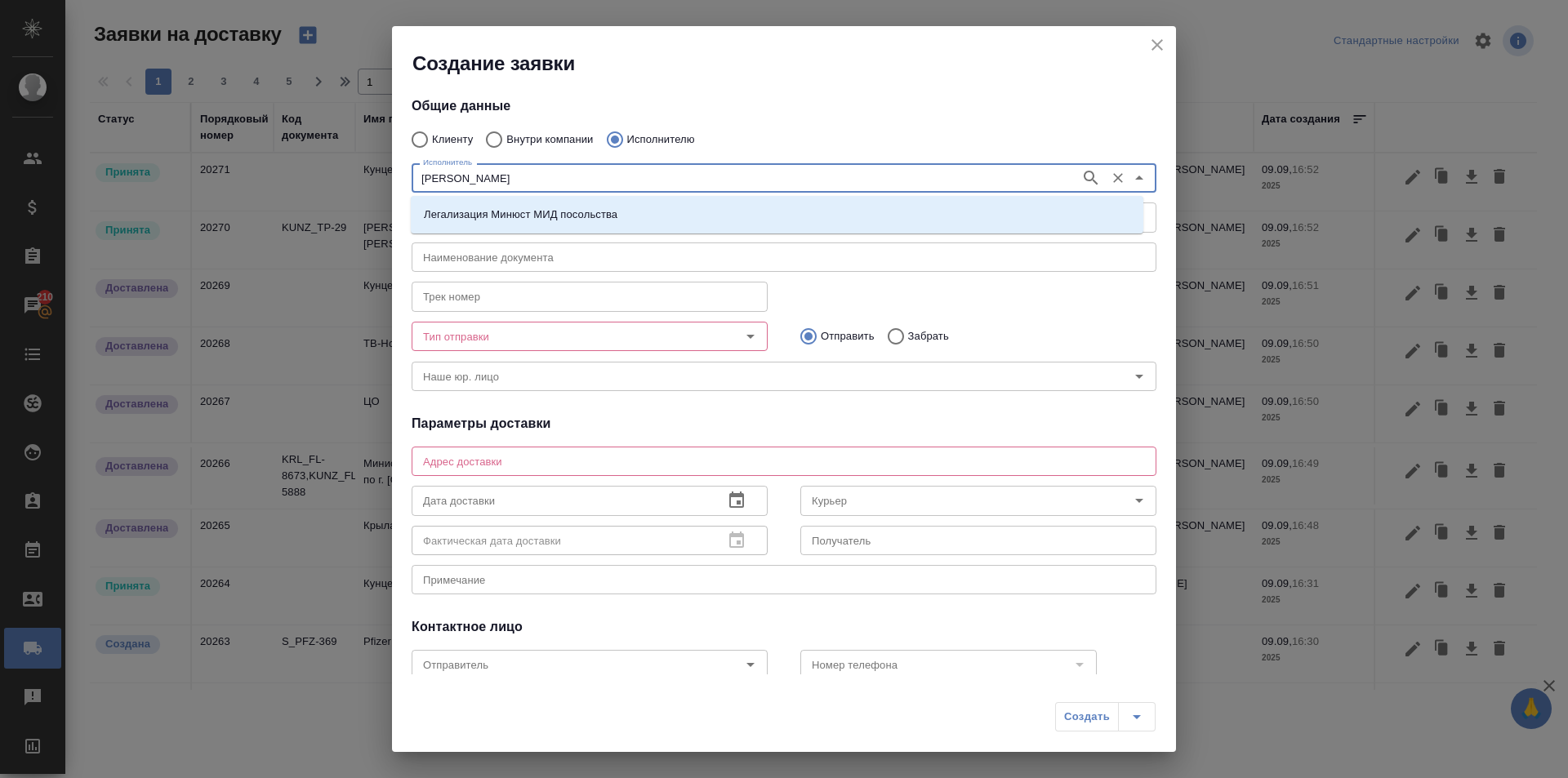
type input "М"
type input "юстиции"
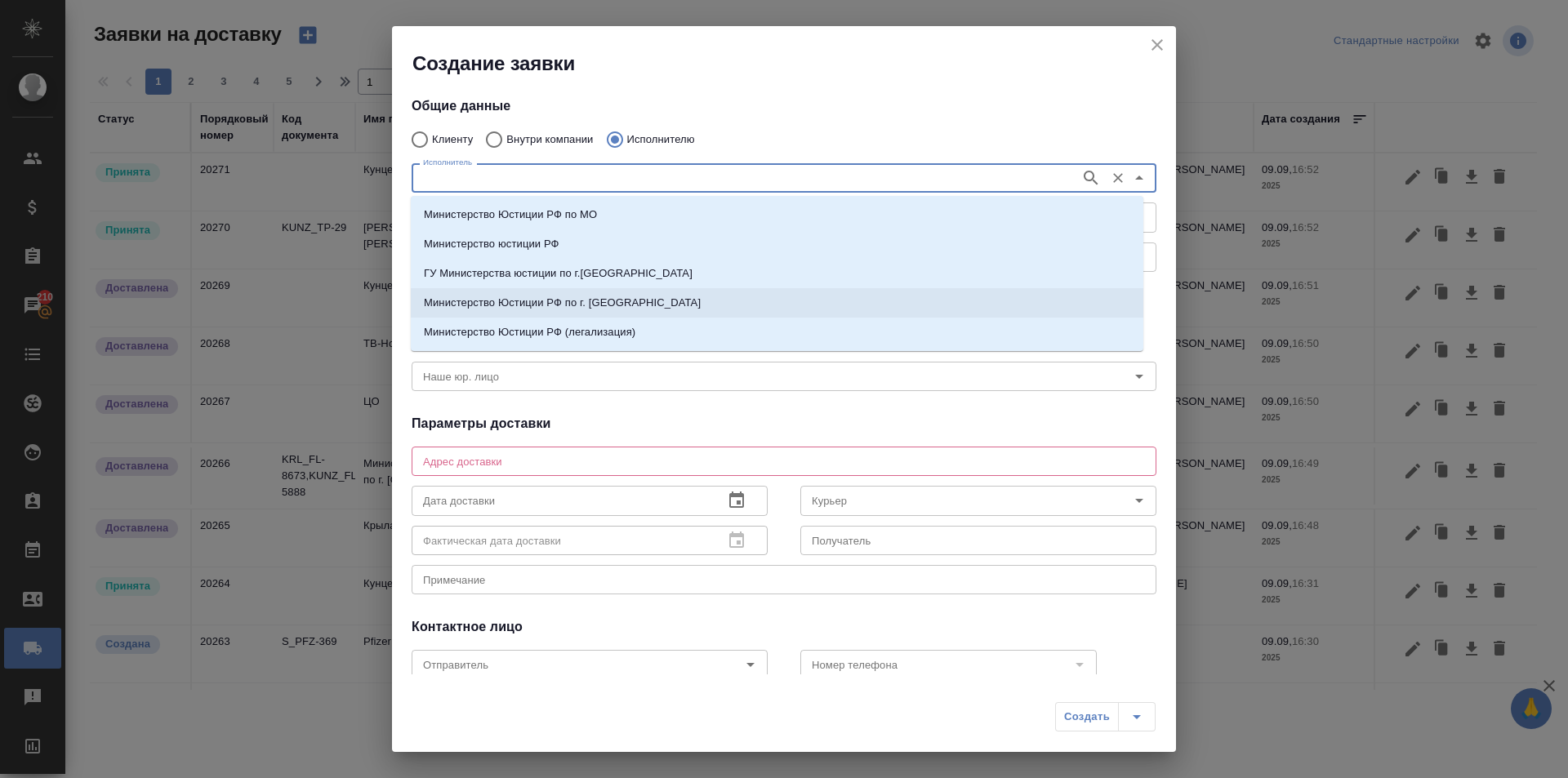
click at [621, 295] on p "Министерство Юстиции РФ по г. Москве" at bounding box center [562, 303] width 277 height 16
type input "Министерство Юстиции РФ по г. Москве"
type textarea "ул. Кржижановского, д. 13, корп. 1"
type input "Министерство Юстиции РФ по г. Москве"
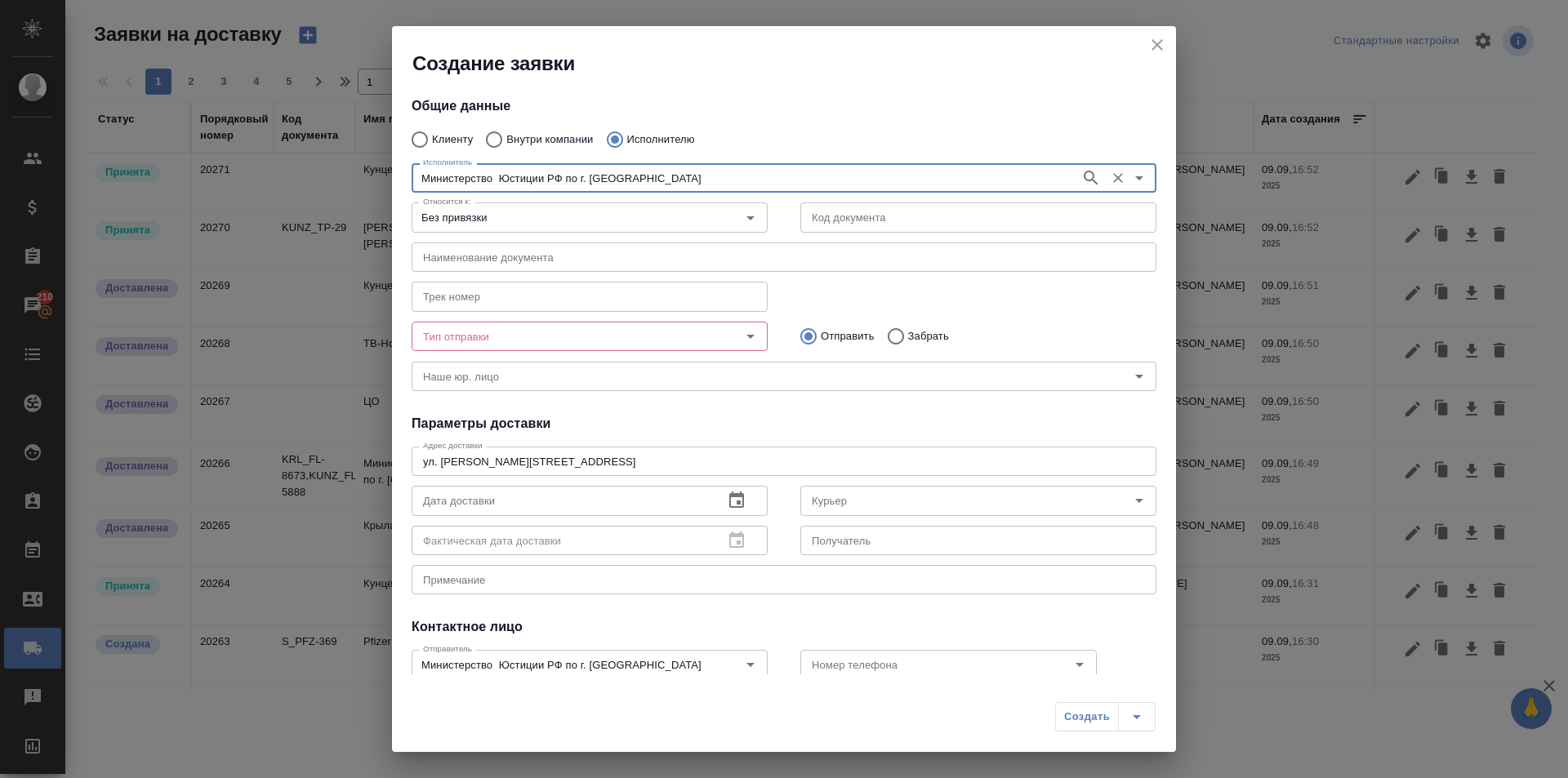
click at [587, 329] on input "Тип отправки" at bounding box center [562, 337] width 292 height 20
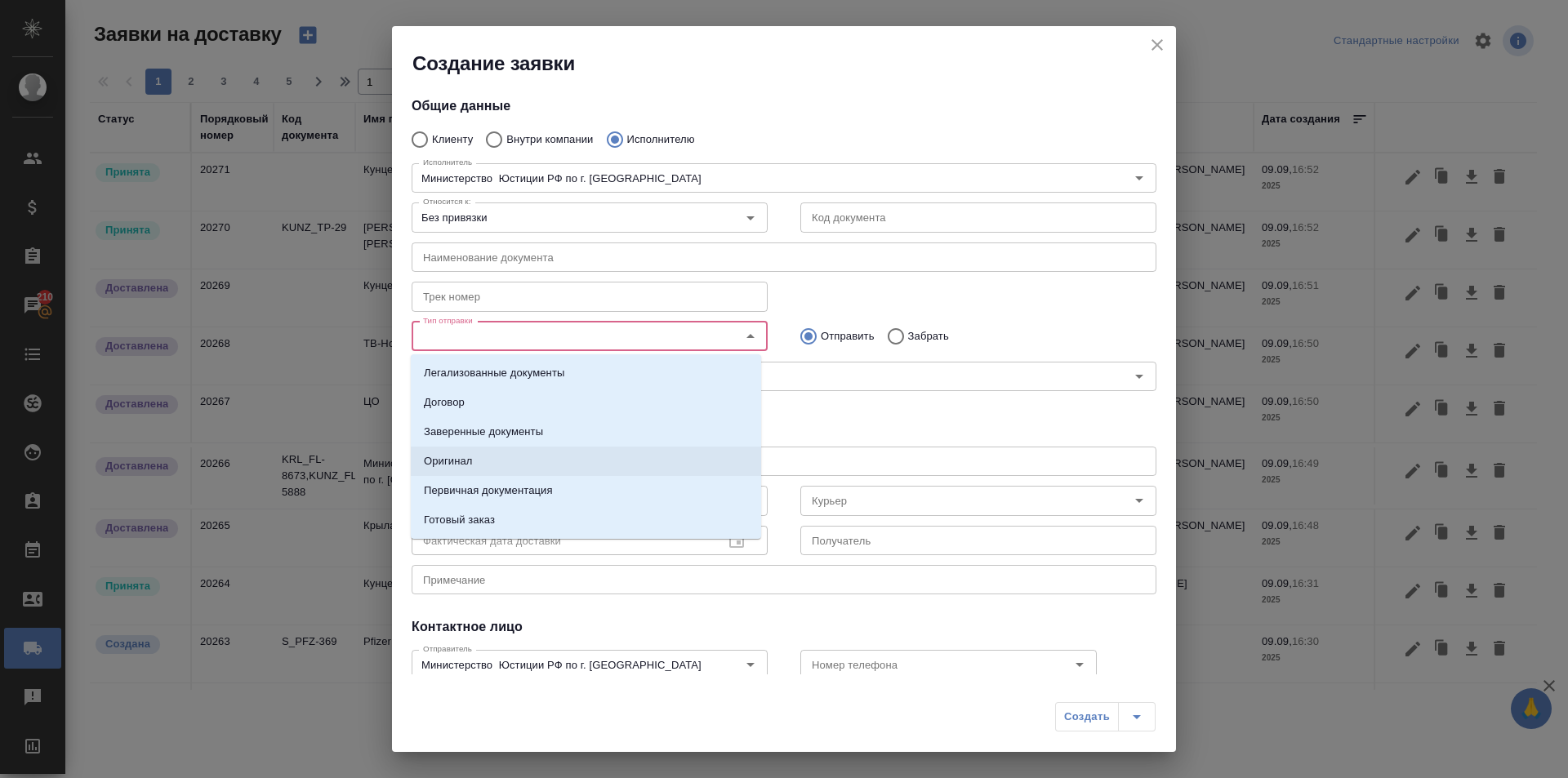
click at [469, 456] on p "Оригинал" at bounding box center [449, 461] width 49 height 16
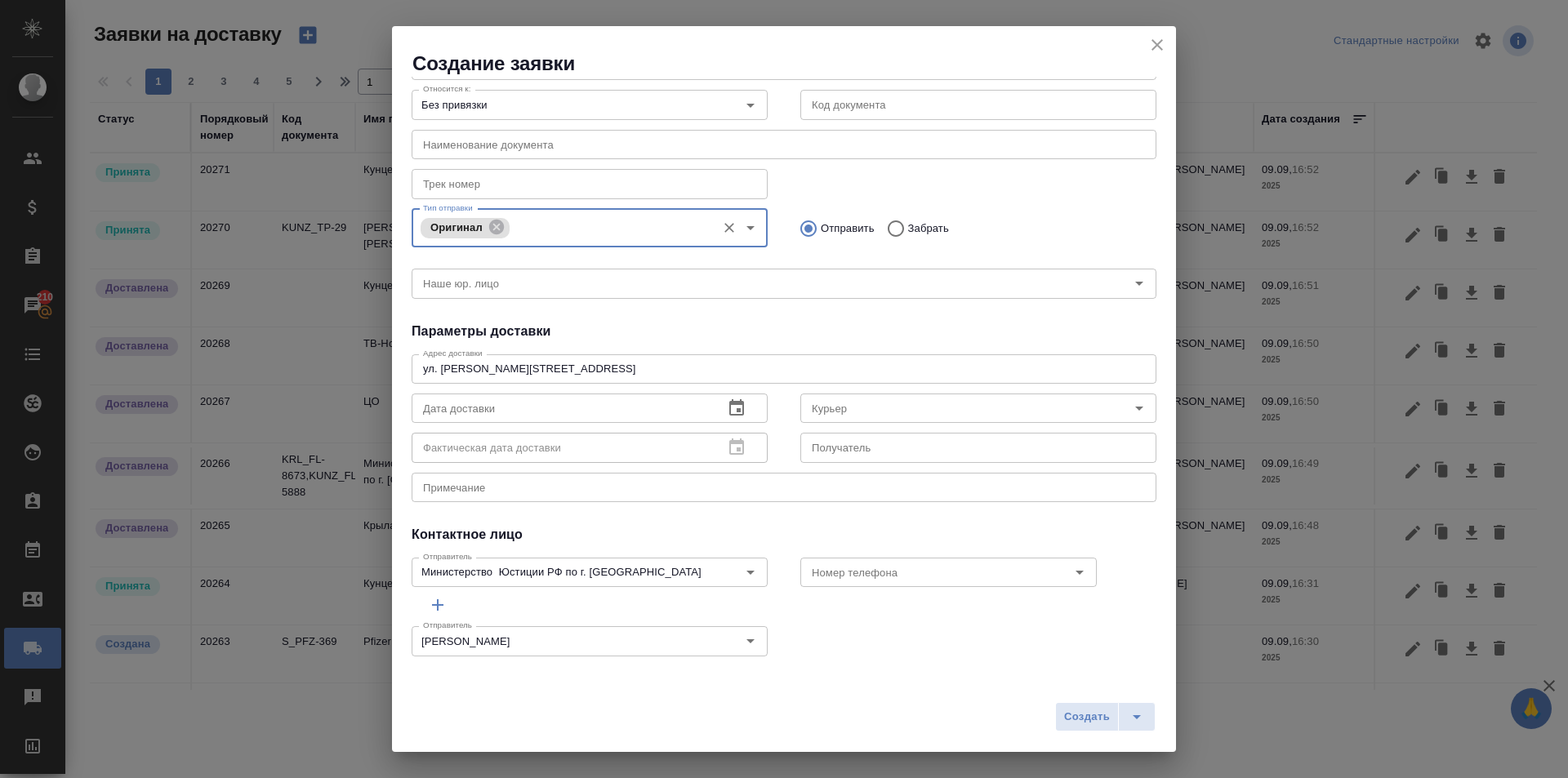
scroll to position [115, 0]
click at [735, 404] on icon "button" at bounding box center [737, 407] width 20 height 20
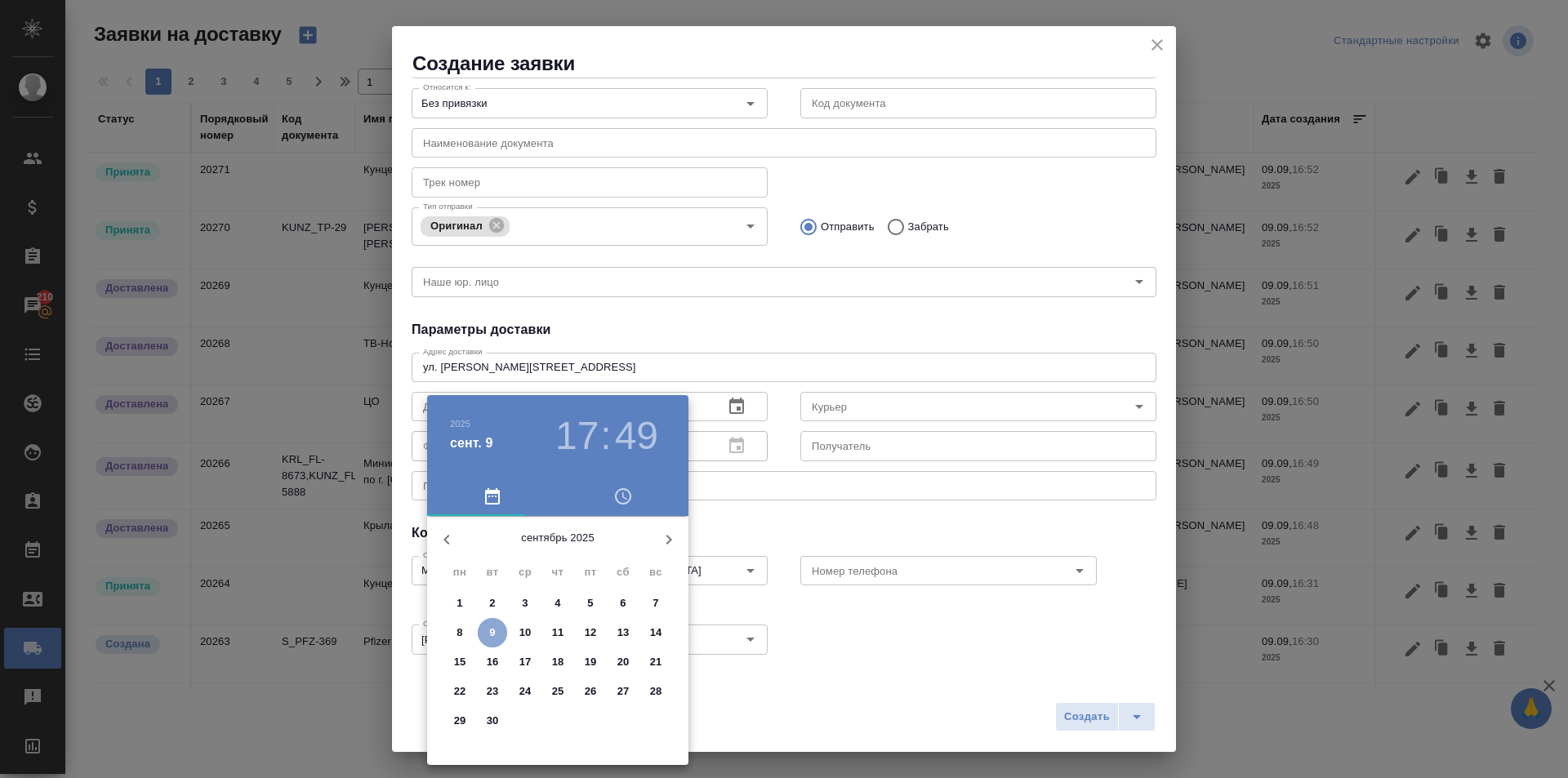
click at [496, 632] on span "9" at bounding box center [492, 633] width 30 height 16
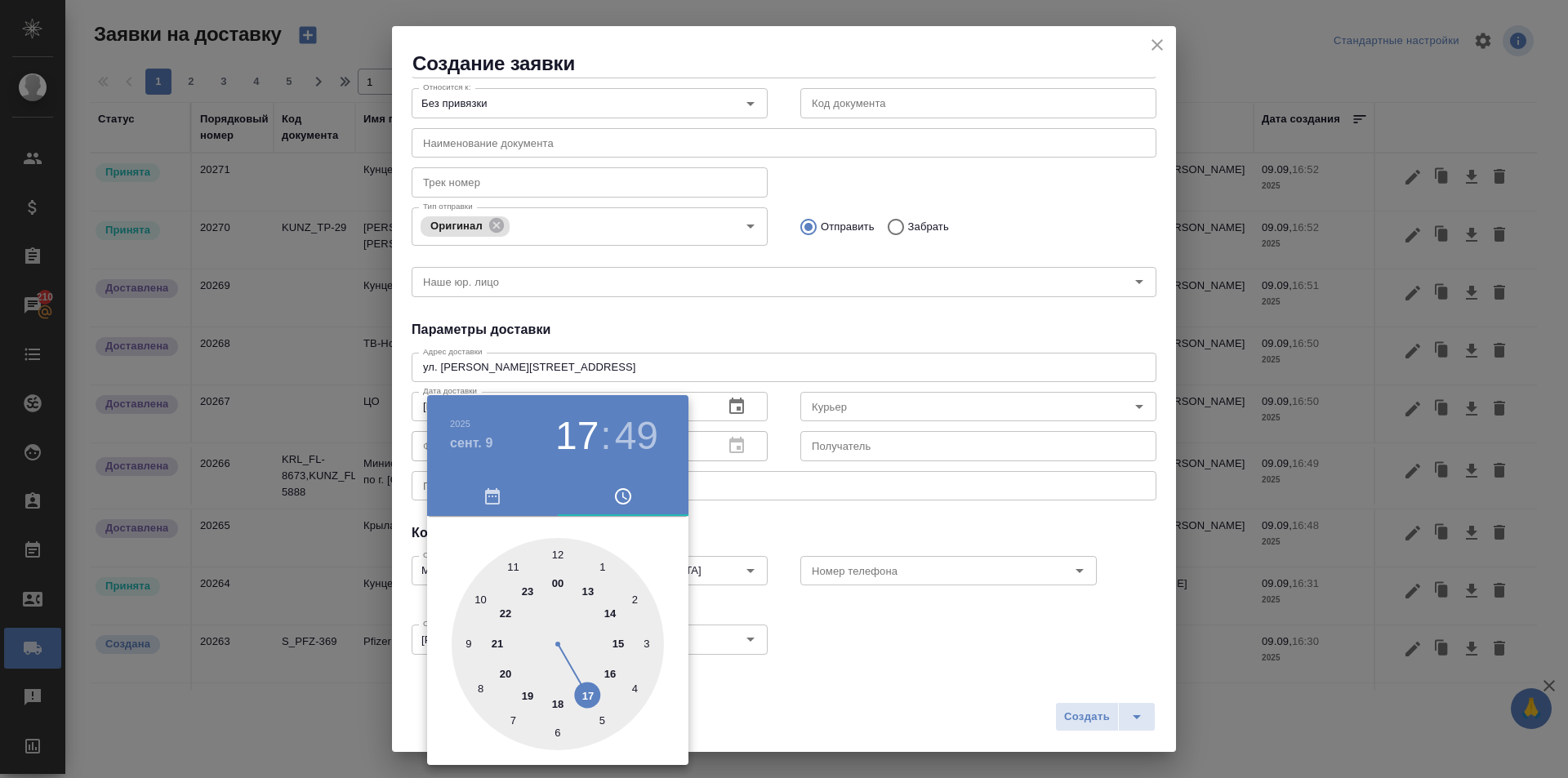
click at [518, 566] on div at bounding box center [557, 644] width 212 height 212
click at [554, 560] on div at bounding box center [557, 644] width 212 height 212
type input "09.09.2025 11:00"
click at [1071, 727] on div at bounding box center [784, 389] width 1568 height 778
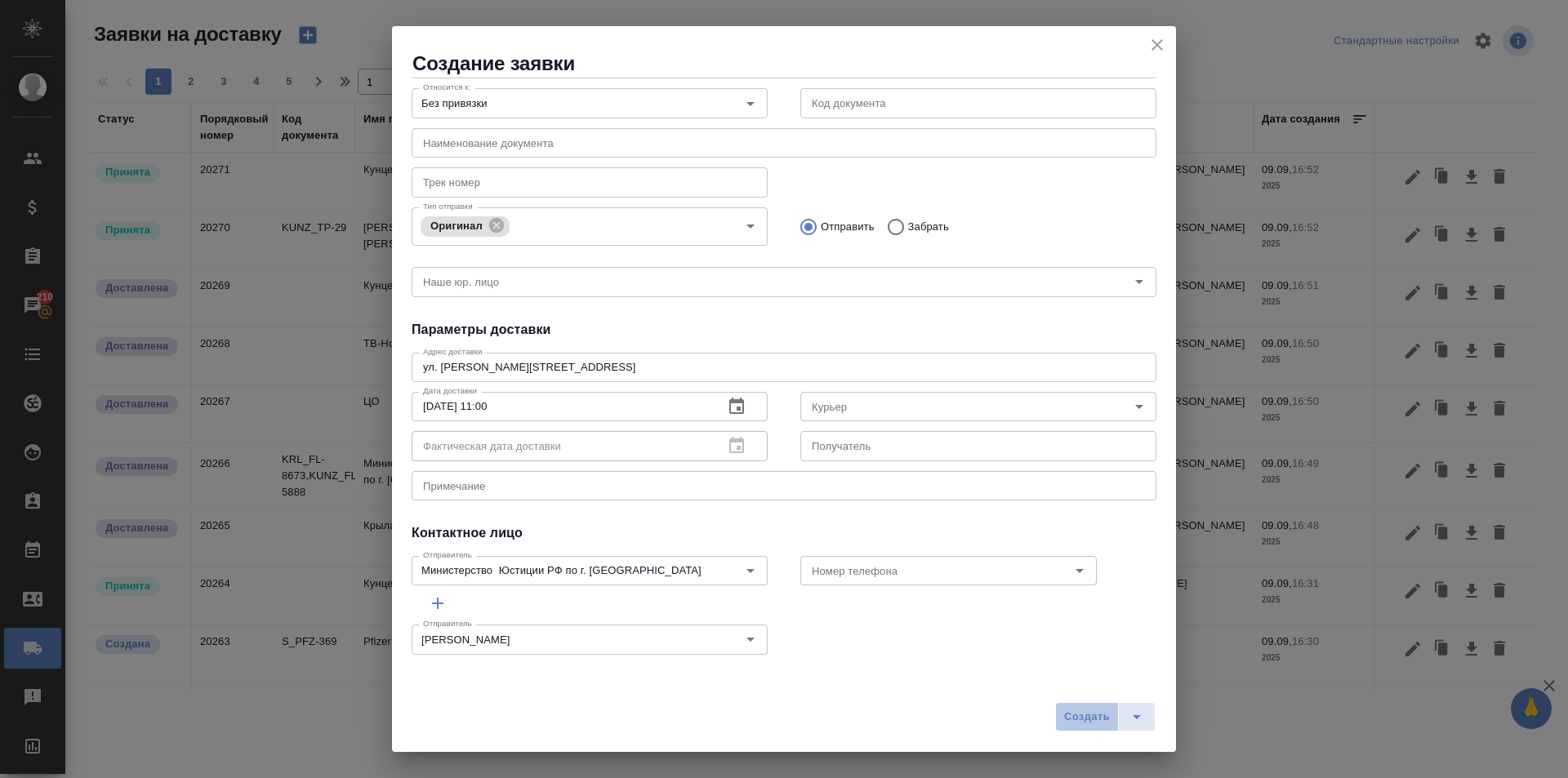
click at [1077, 718] on span "Создать" at bounding box center [1087, 718] width 46 height 19
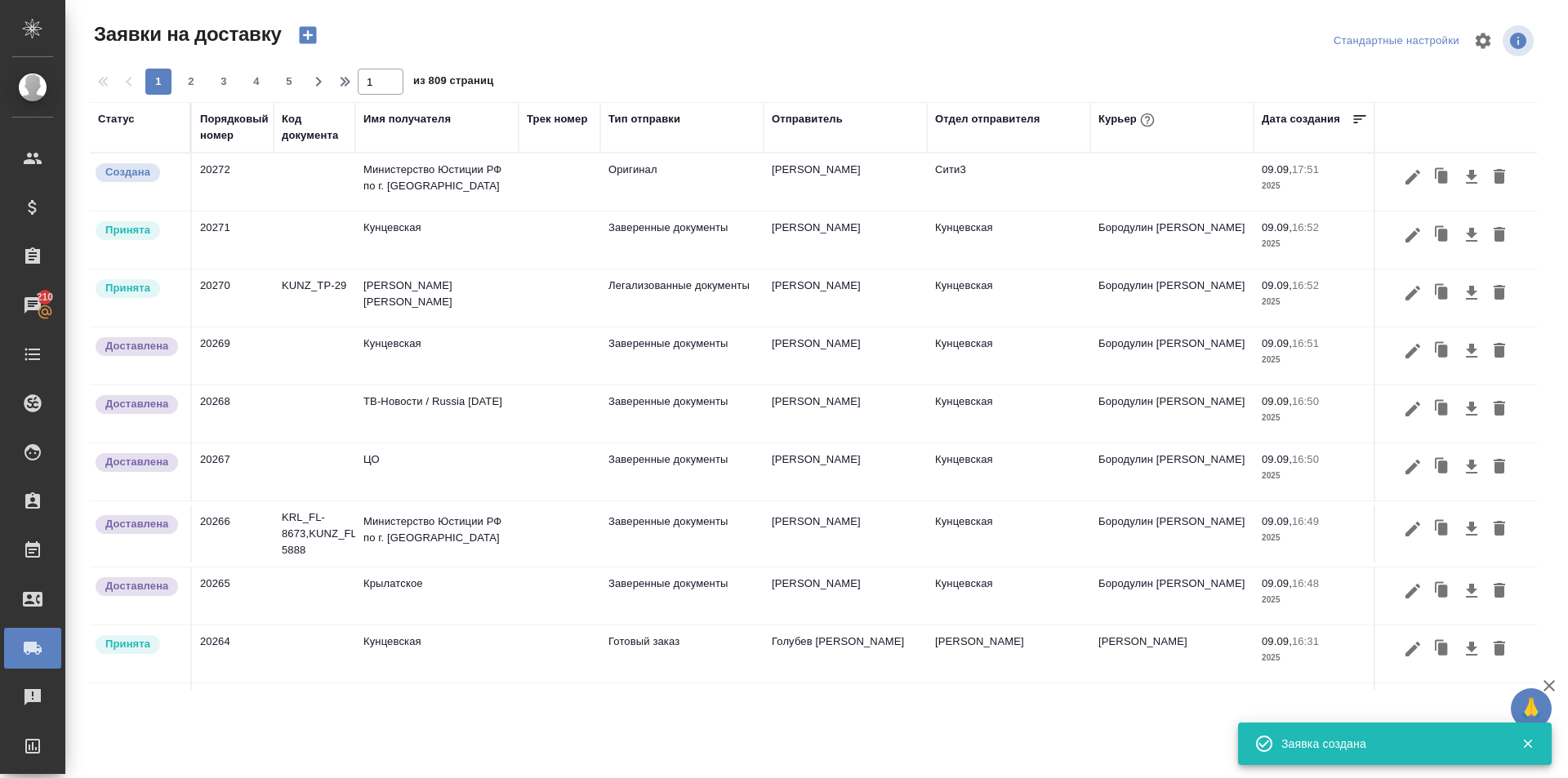
click at [544, 185] on td at bounding box center [560, 181] width 81 height 57
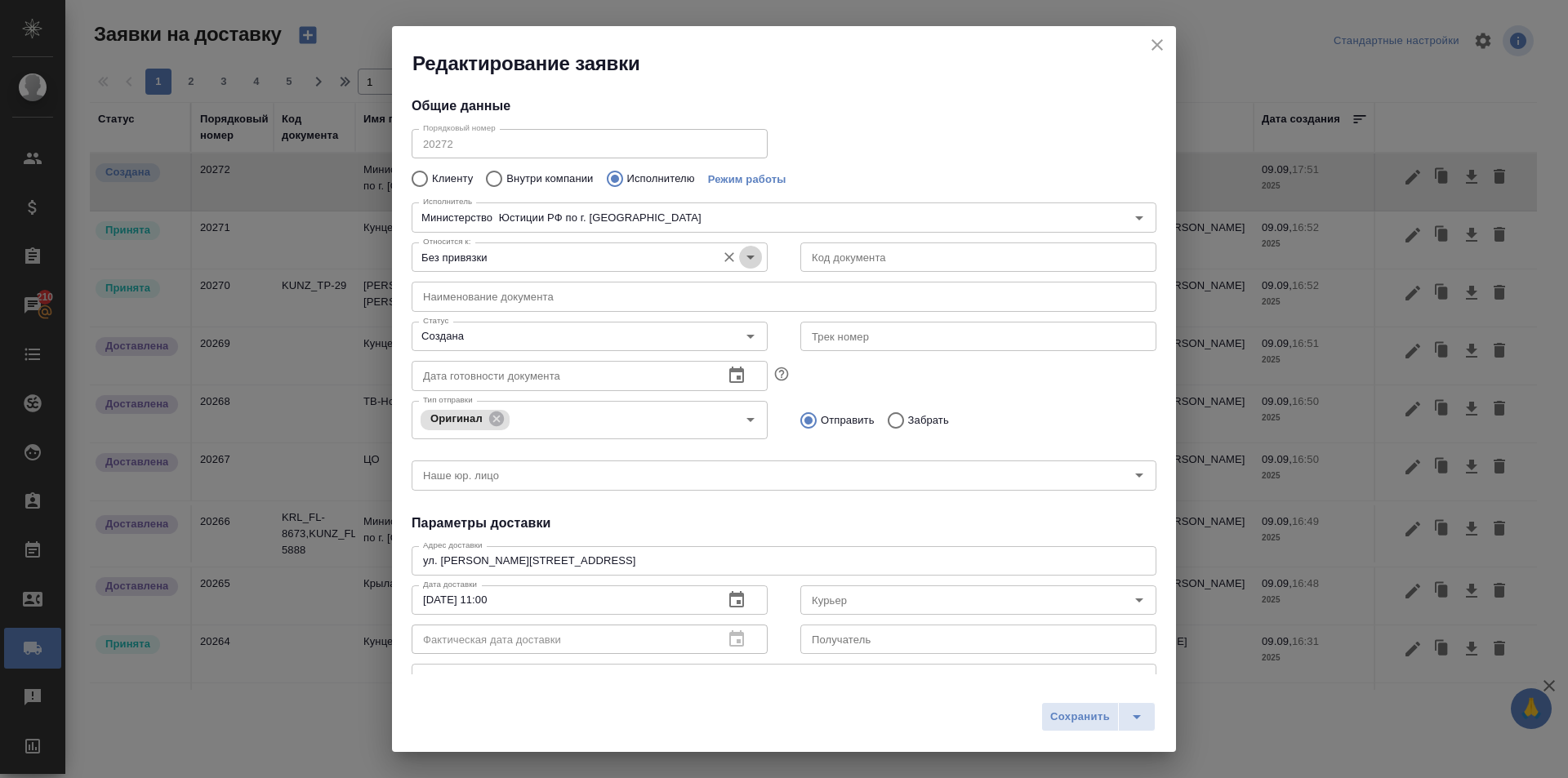
click at [748, 254] on icon "Open" at bounding box center [751, 257] width 20 height 20
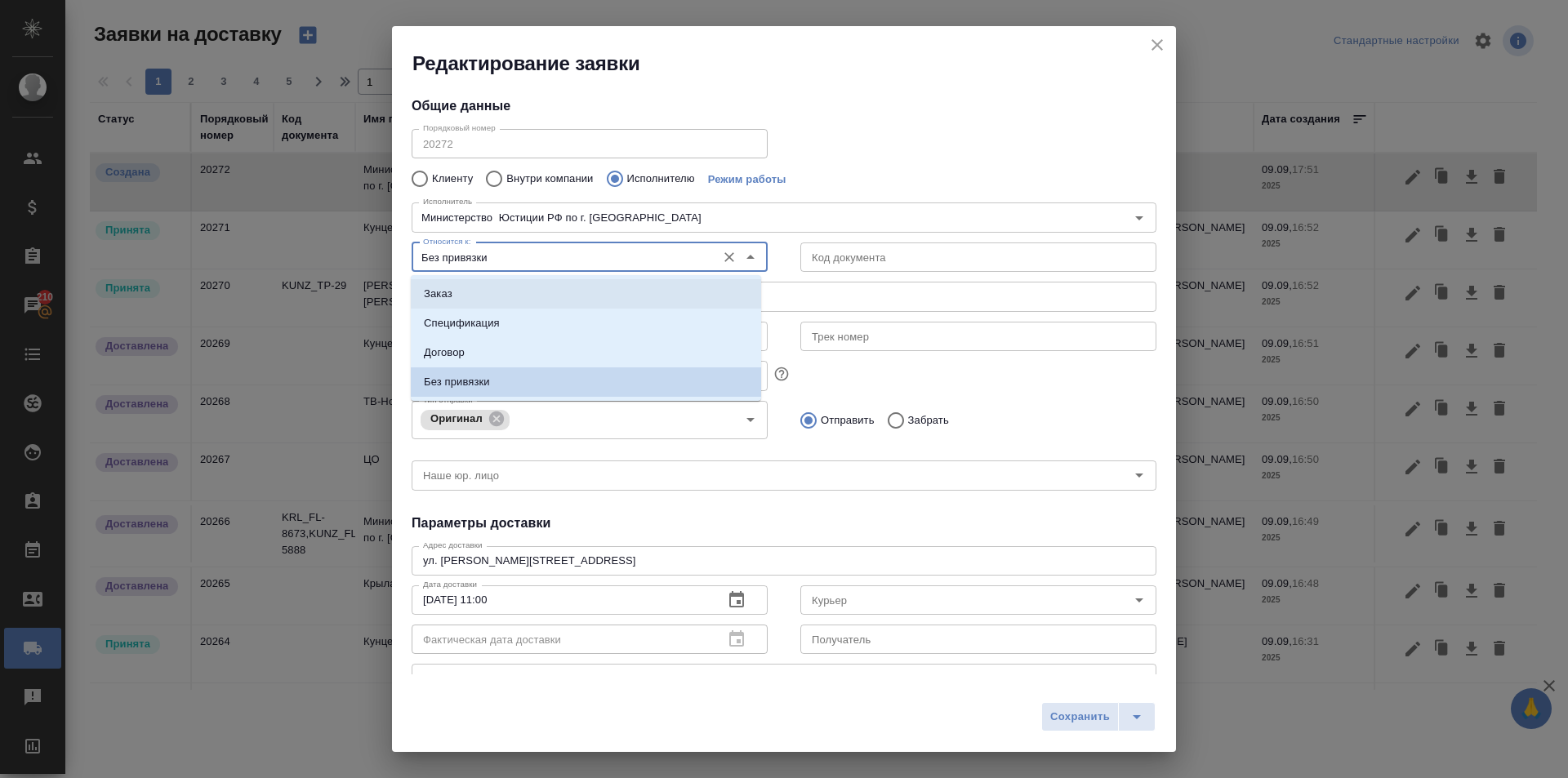
click at [550, 296] on li "Заказ" at bounding box center [586, 293] width 350 height 30
type input "Заказ"
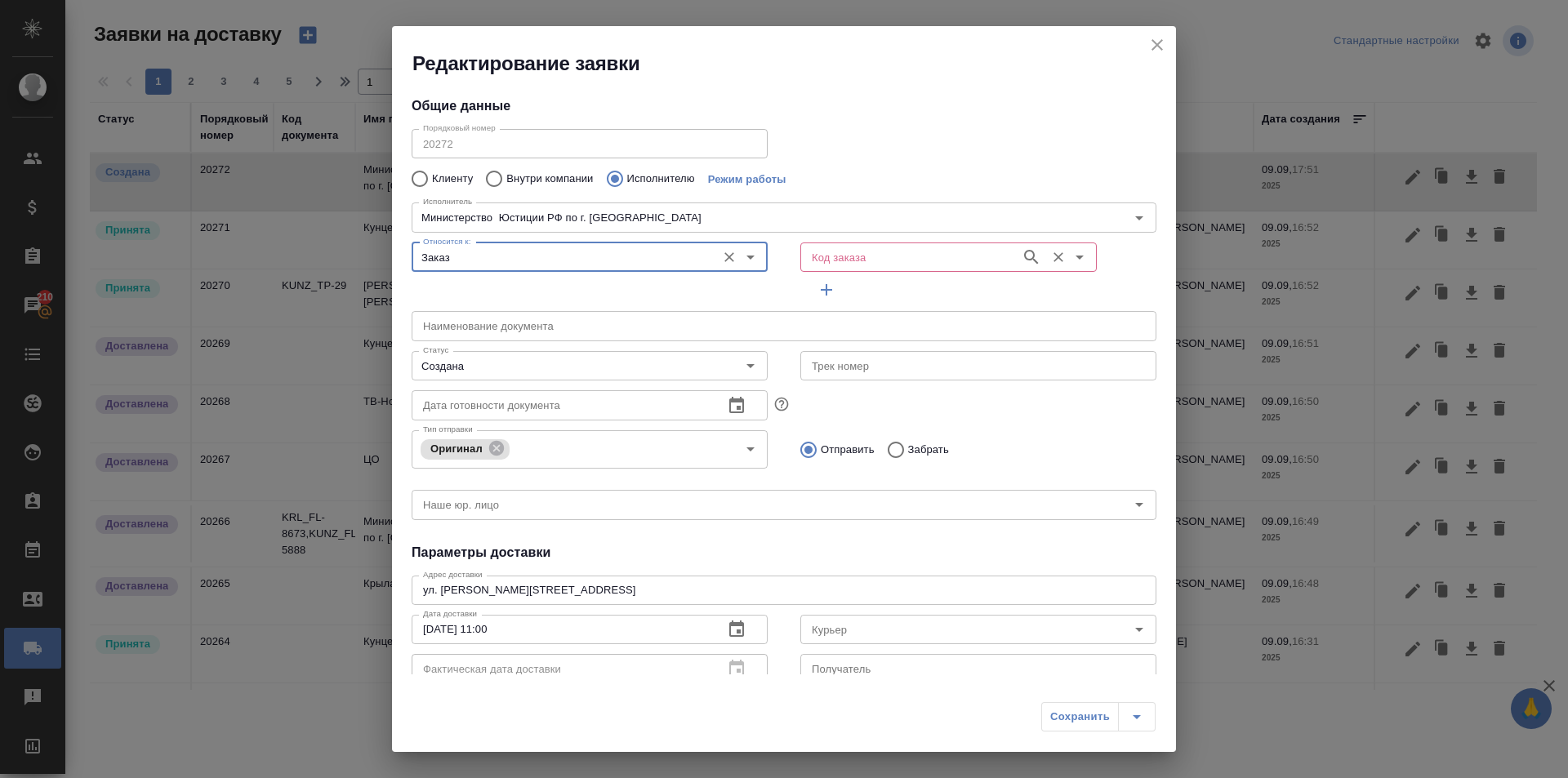
click at [851, 255] on input "Код заказа" at bounding box center [909, 257] width 208 height 20
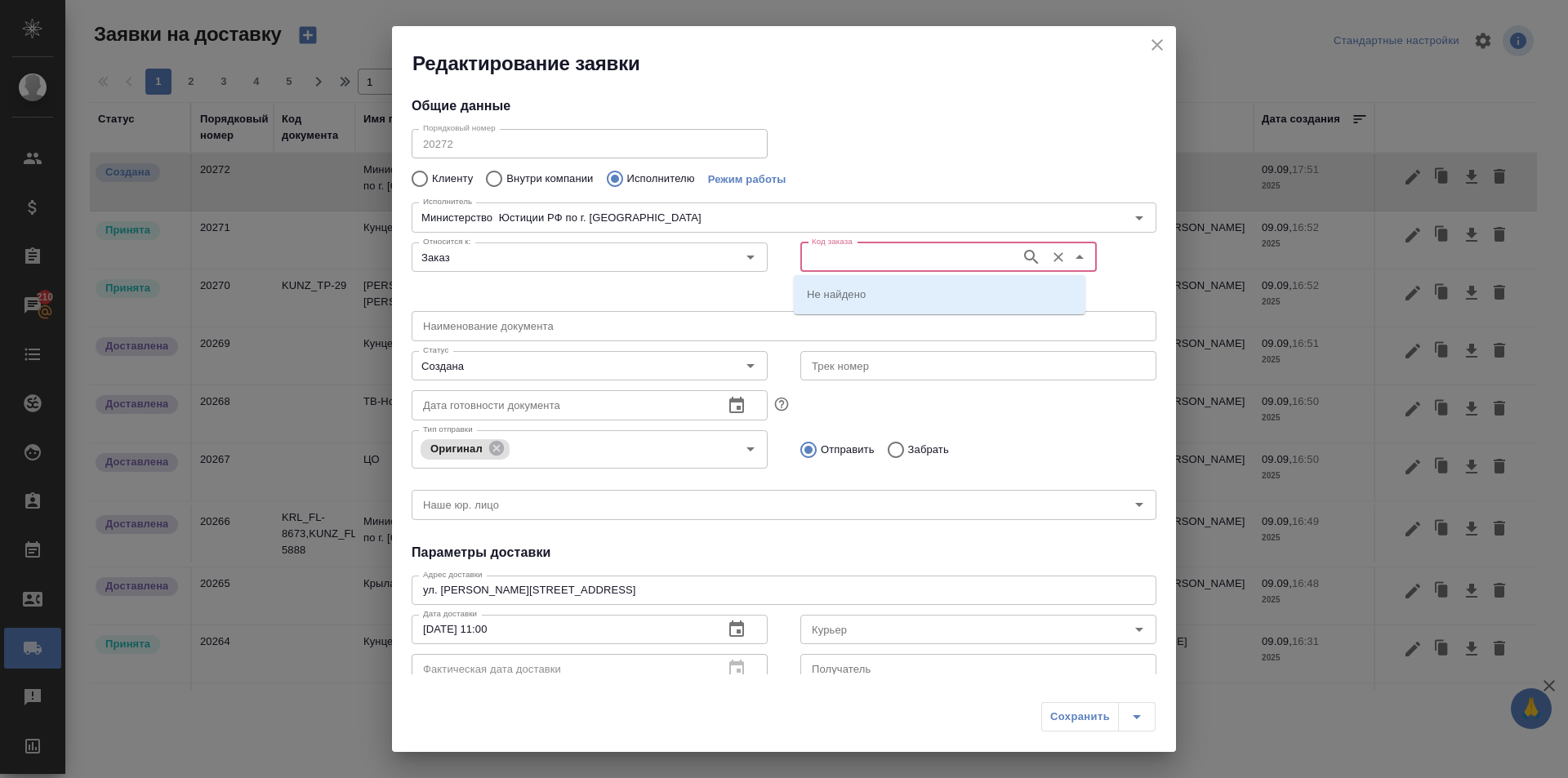
paste input "**[BAB_FL-16283](https://tera.awatera.com/Order/689369ce4fde0b21240b8be0/)**"
type input "**[BAB_FL-16283](https://tera.awatera.com/Order/689369ce4fde0b21240b8be0/)**"
click at [1051, 257] on icon "Очистить" at bounding box center [1059, 257] width 16 height 16
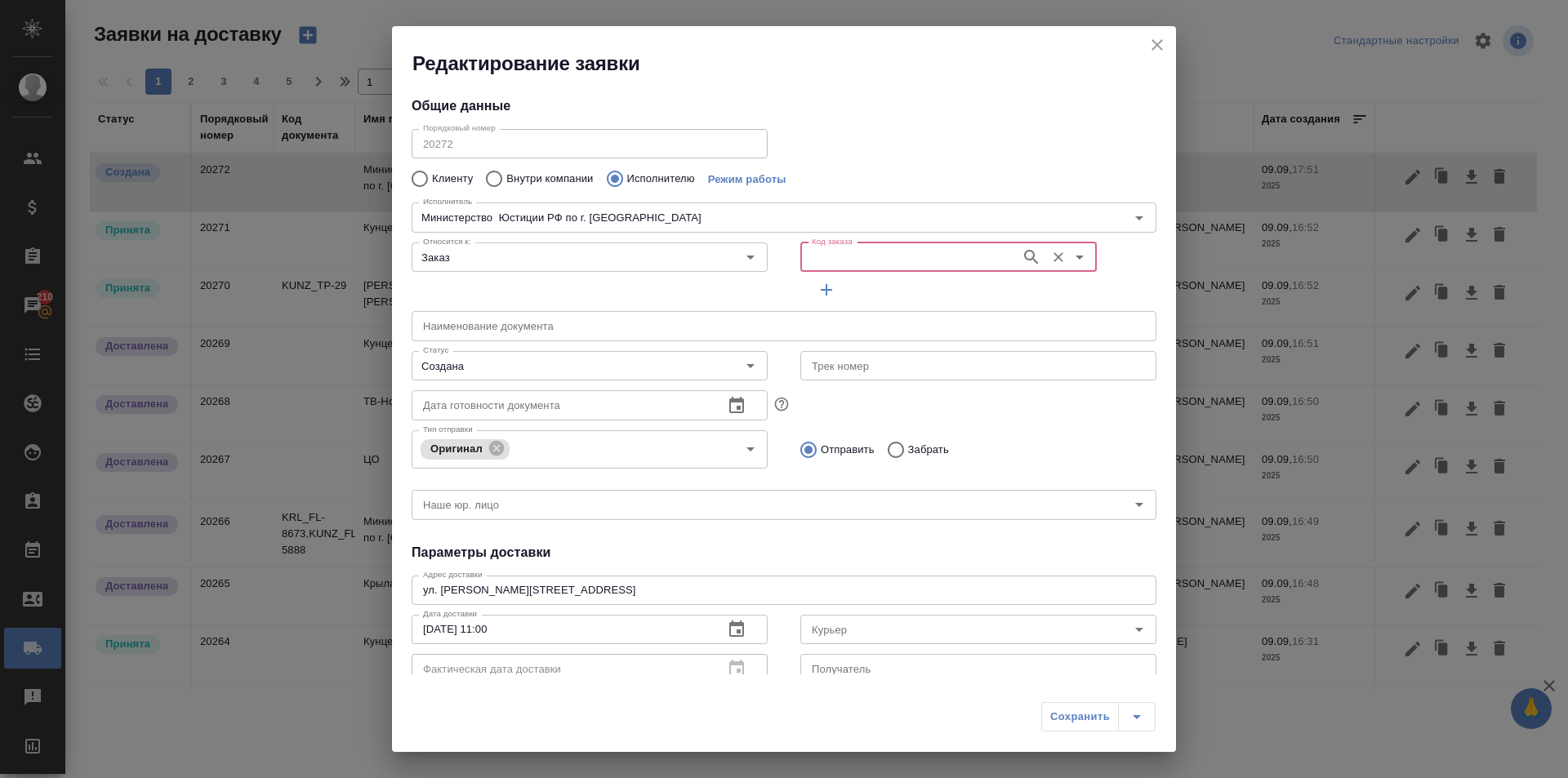
paste input "BAB_FL-16283"
type input "BAB_FL-16283"
click at [854, 297] on p "BAB_FL-16283" at bounding box center [843, 294] width 73 height 16
type input "(МБ) ООО "Монблан""
type input "Министерство Юстиции РФ по г. Москве"
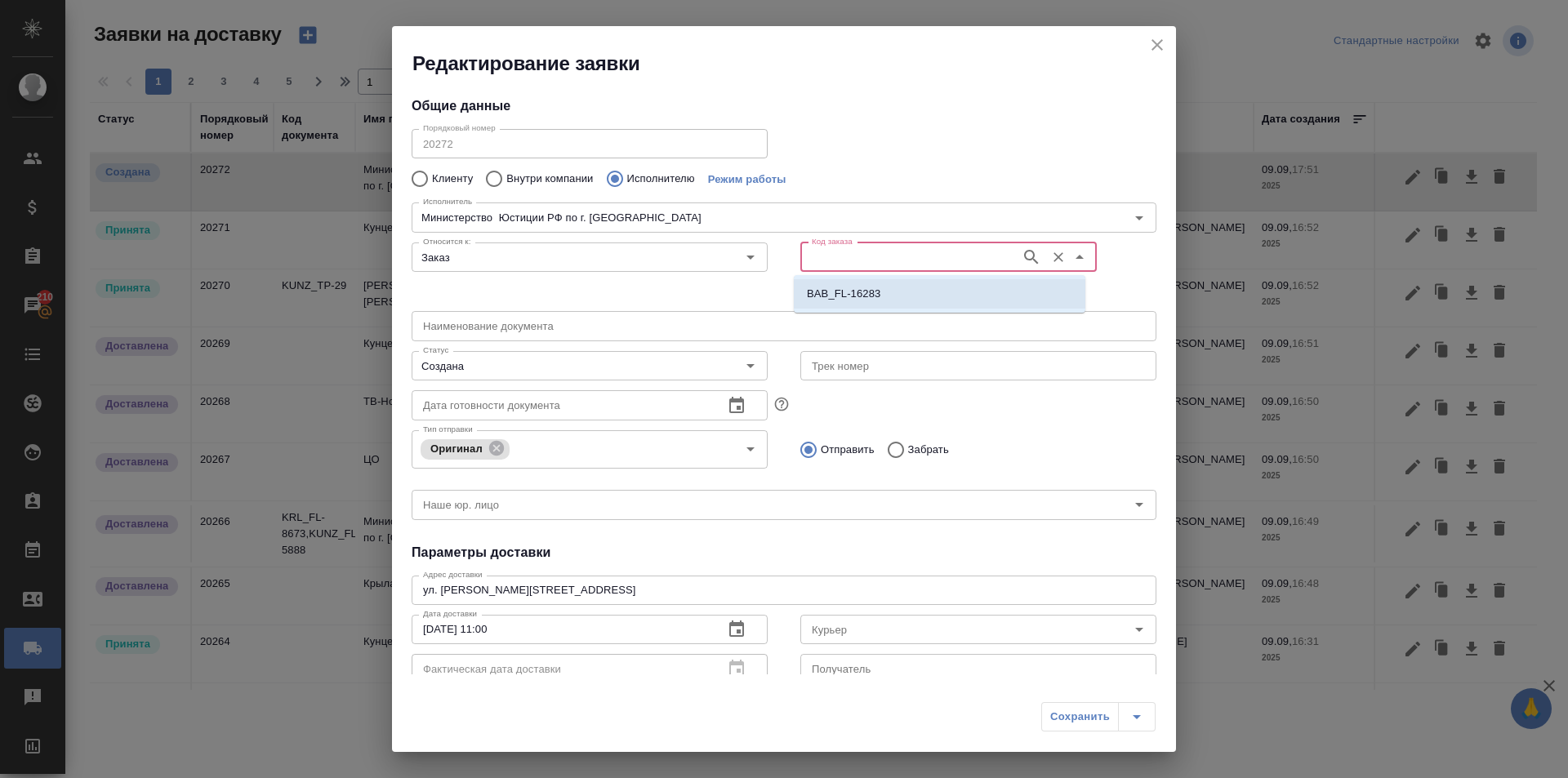
type input "BAB_FL-16283"
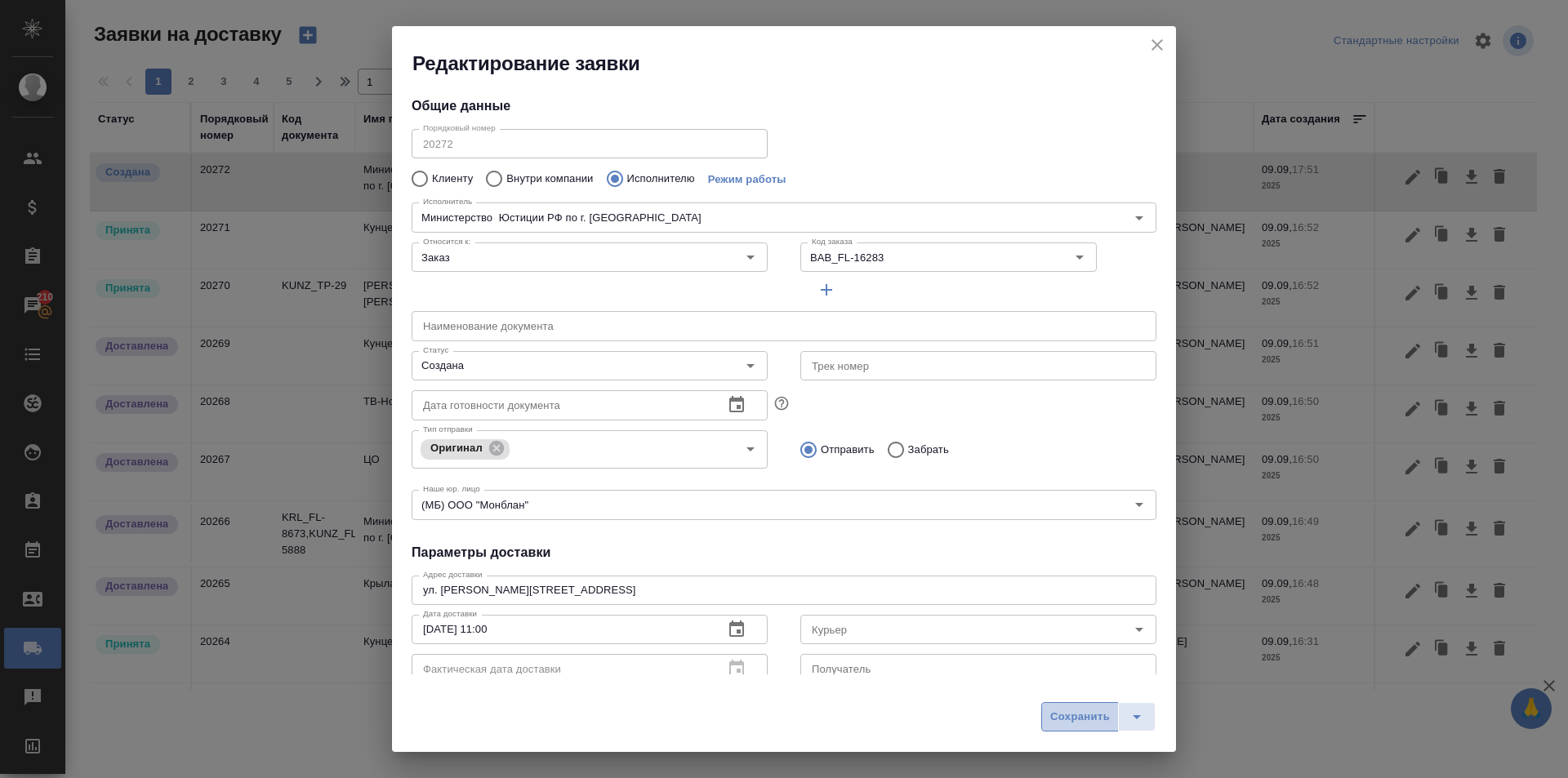
click at [1095, 722] on span "Сохранить" at bounding box center [1081, 718] width 60 height 19
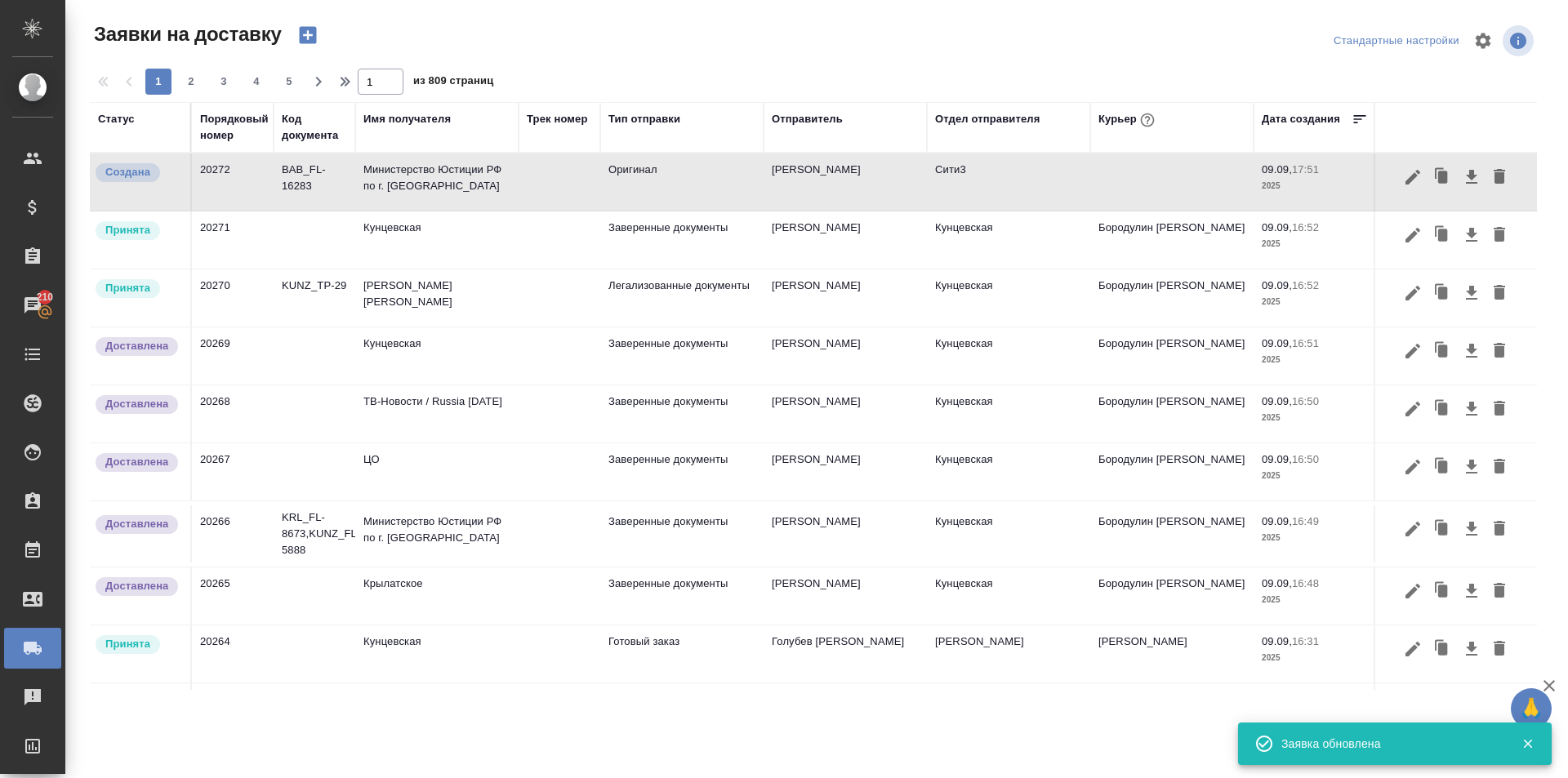
click at [320, 32] on button "button" at bounding box center [307, 35] width 39 height 28
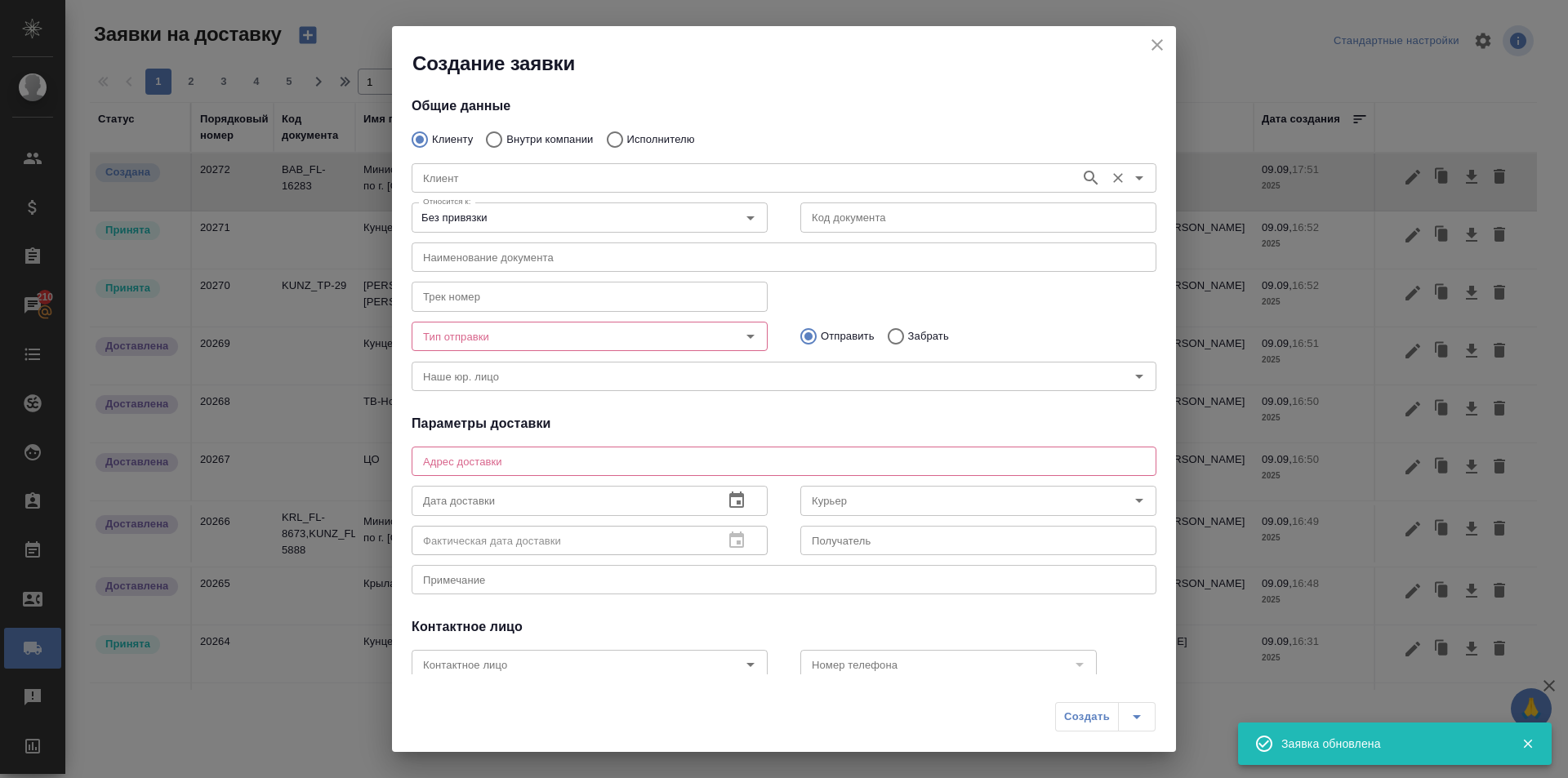
click at [501, 181] on input "Клиент" at bounding box center [745, 178] width 656 height 20
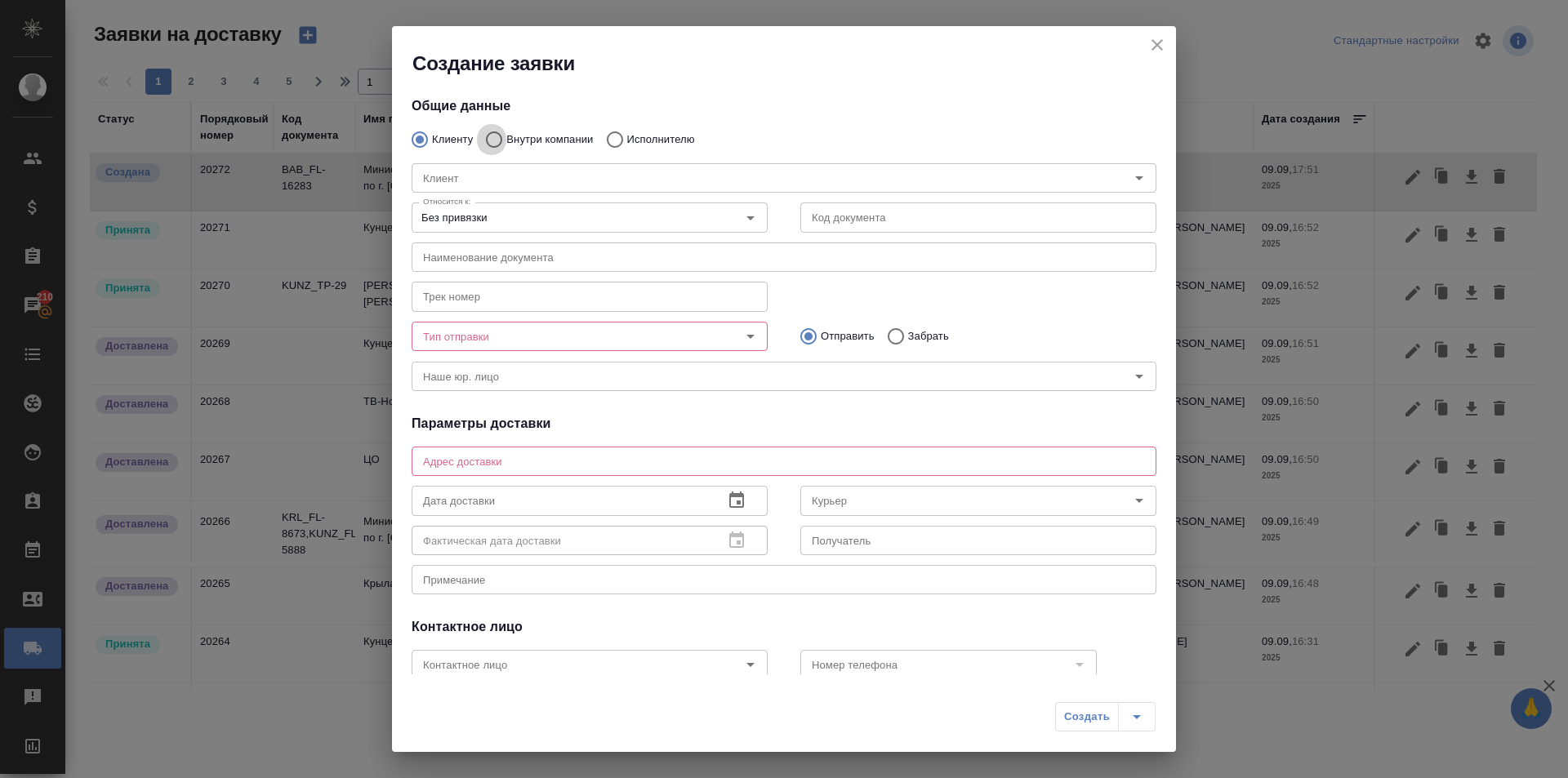
click at [504, 140] on input "Внутри компании" at bounding box center [491, 140] width 30 height 34
radio input "true"
click at [500, 169] on input "Команда" at bounding box center [757, 178] width 681 height 20
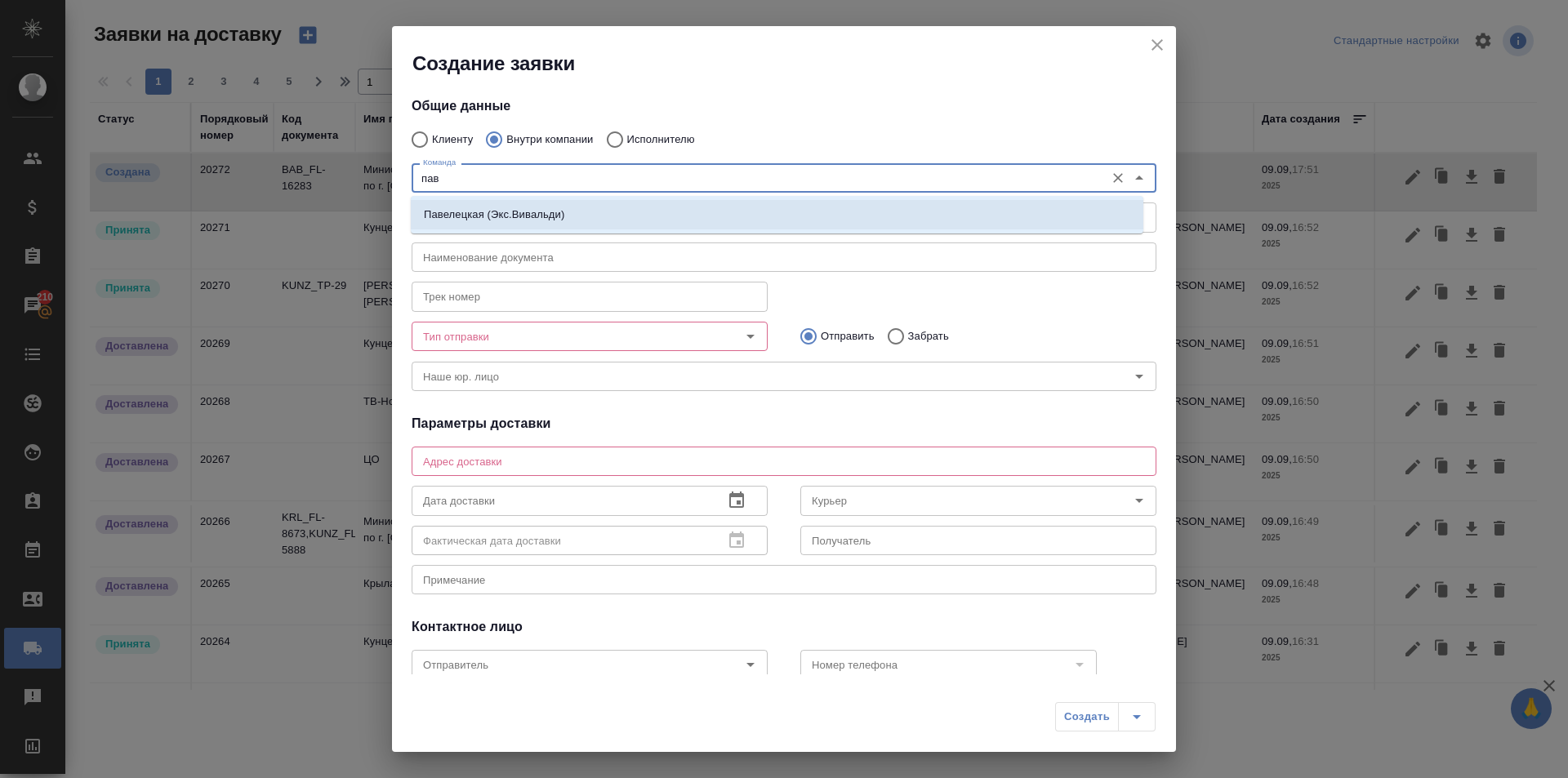
click at [520, 209] on p "Павелецкая (Экс.Вивальди)" at bounding box center [495, 215] width 141 height 16
type input "Павелецкая (Экс.Вивальди)"
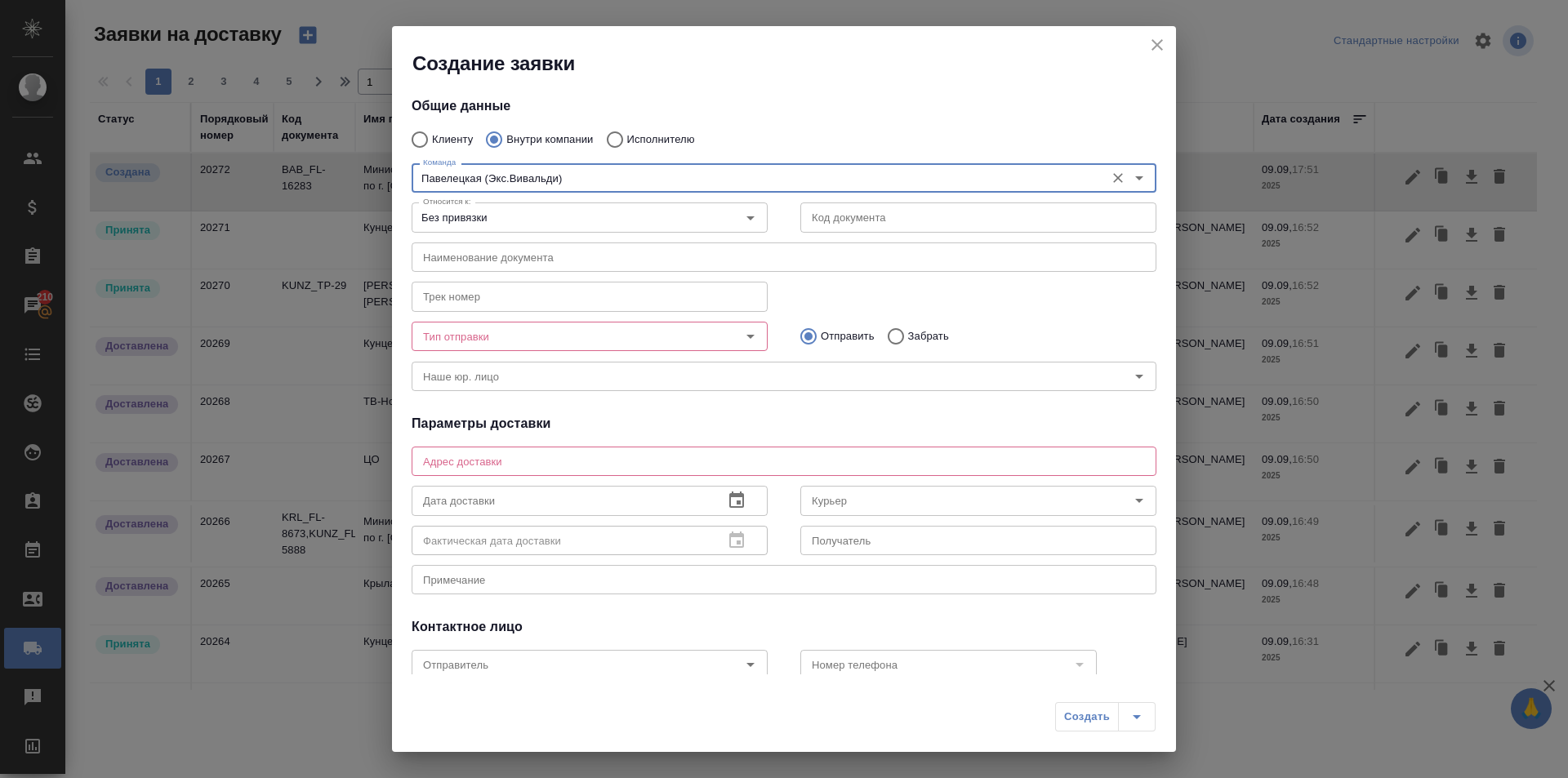
click at [1110, 179] on icon "Очистить" at bounding box center [1118, 178] width 16 height 16
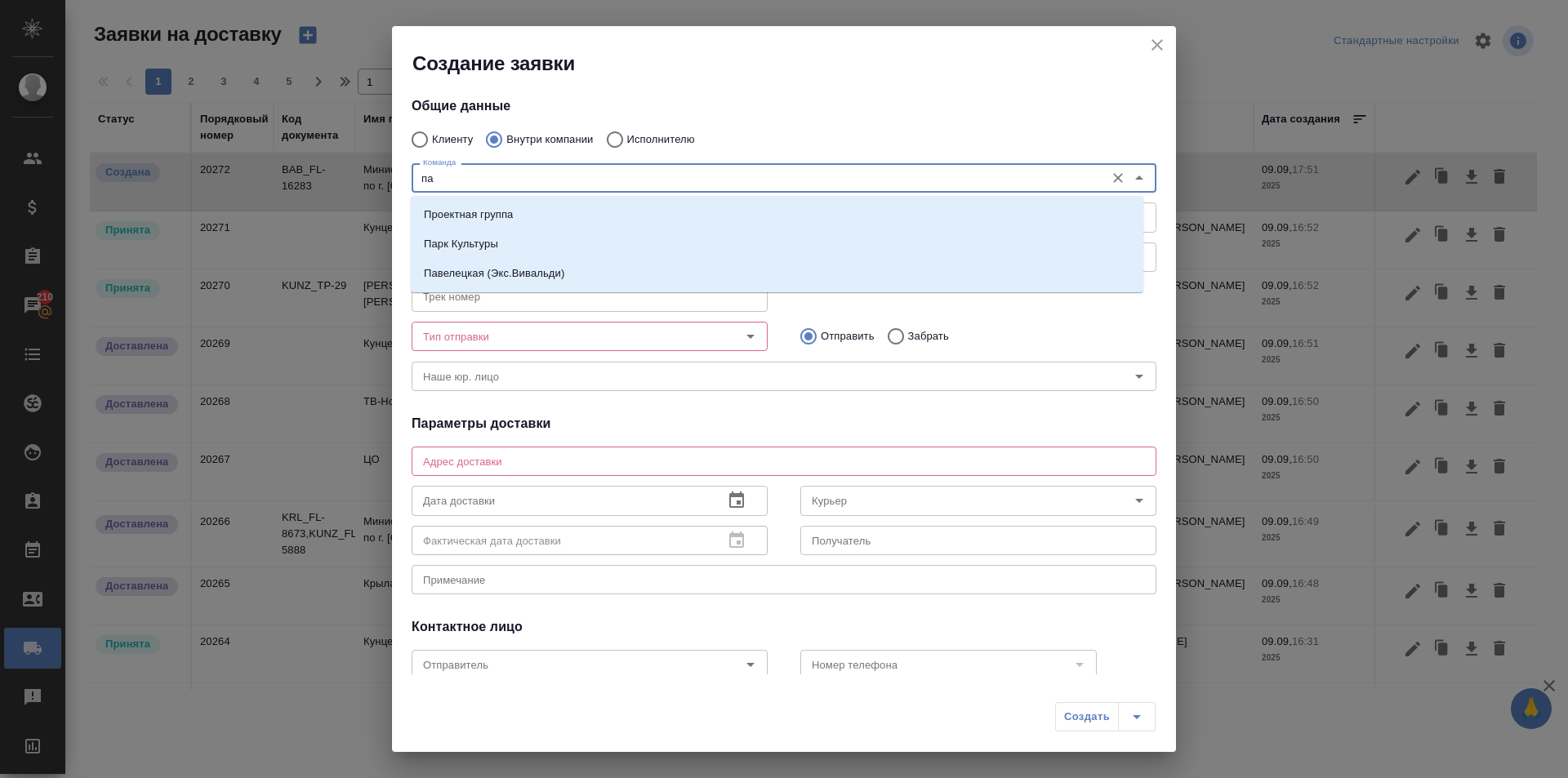
type input "п"
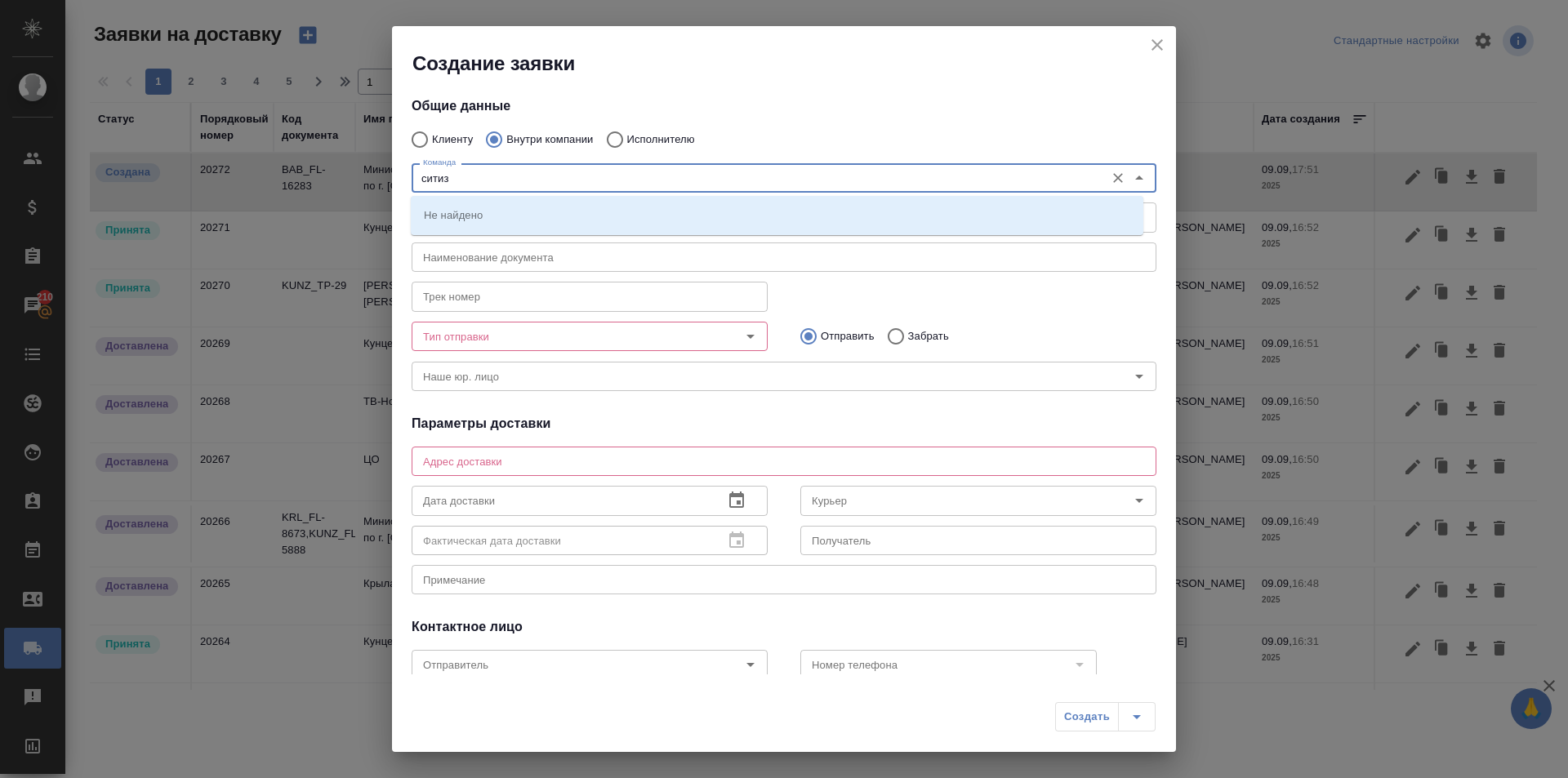
type input "сити"
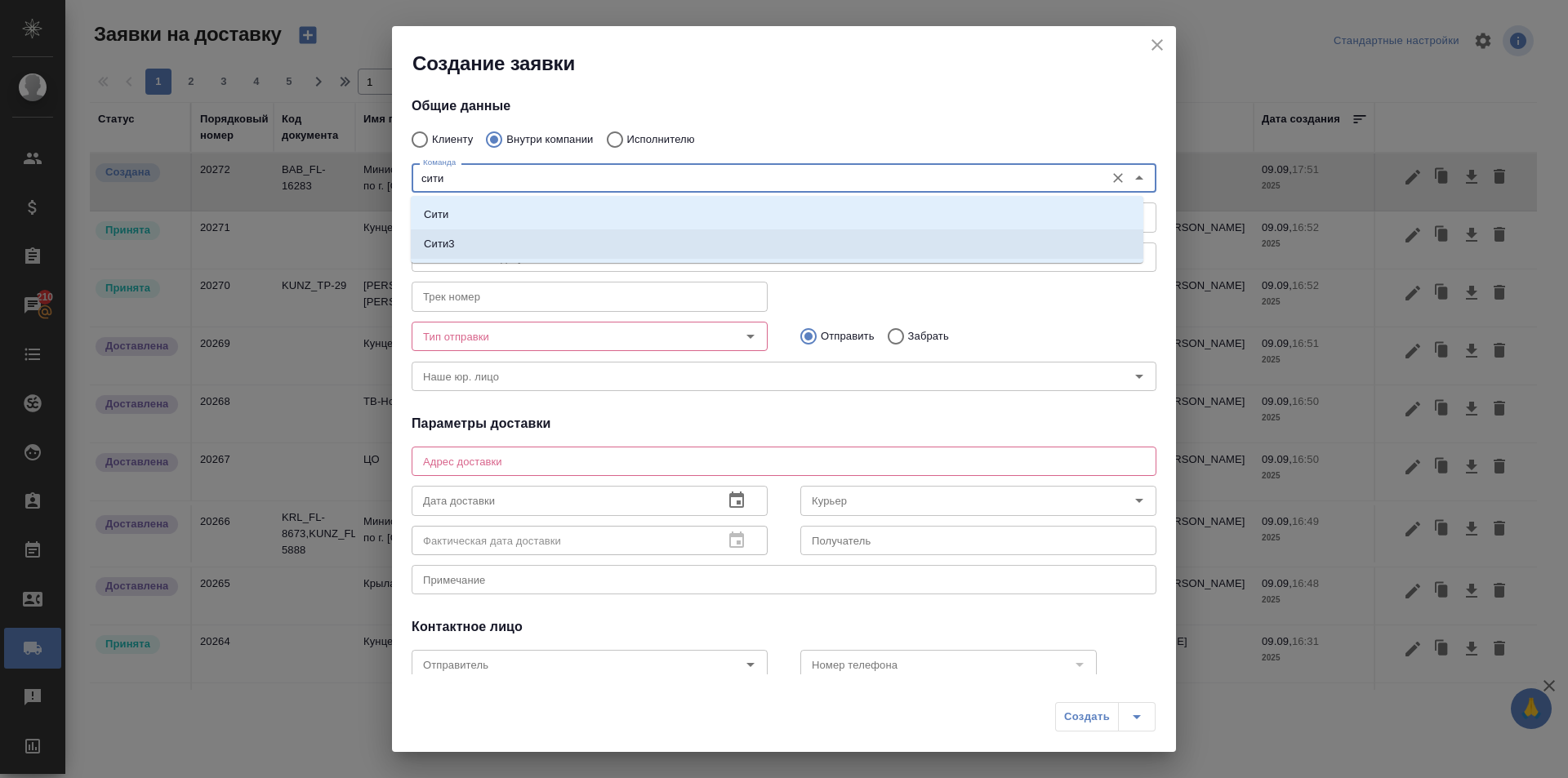
click at [609, 229] on li "Сити3" at bounding box center [777, 244] width 733 height 30
type textarea "Огородный проезд 16/1, строение 4, этаж 3, офис 302"
type input "Сити3"
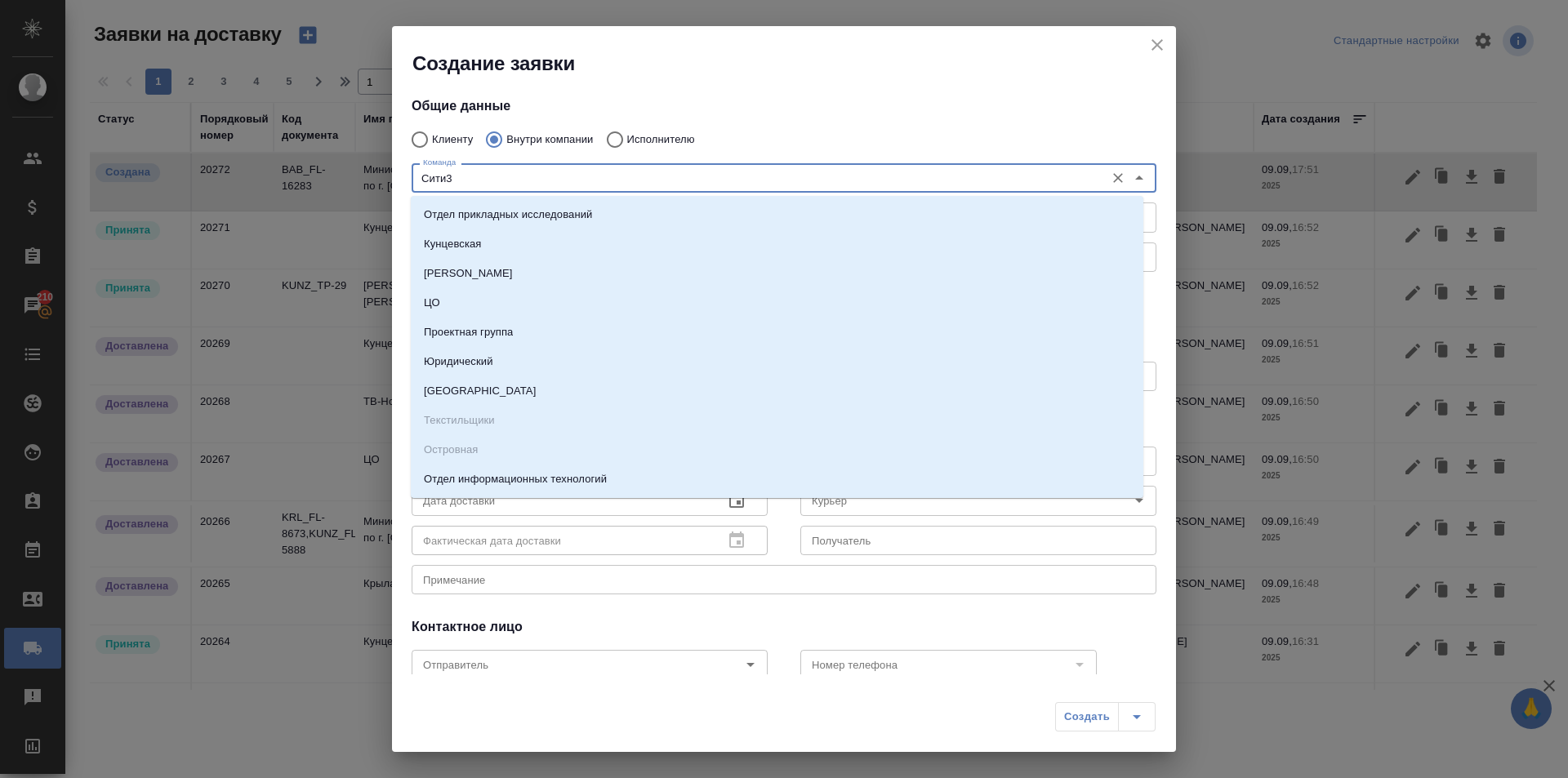
drag, startPoint x: 784, startPoint y: 176, endPoint x: 393, endPoint y: 193, distance: 391.4
click at [393, 193] on div "Общие данные Клиенту Внутри компании Исполнителю Команда Сити3 Команда Относитс…" at bounding box center [784, 375] width 784 height 597
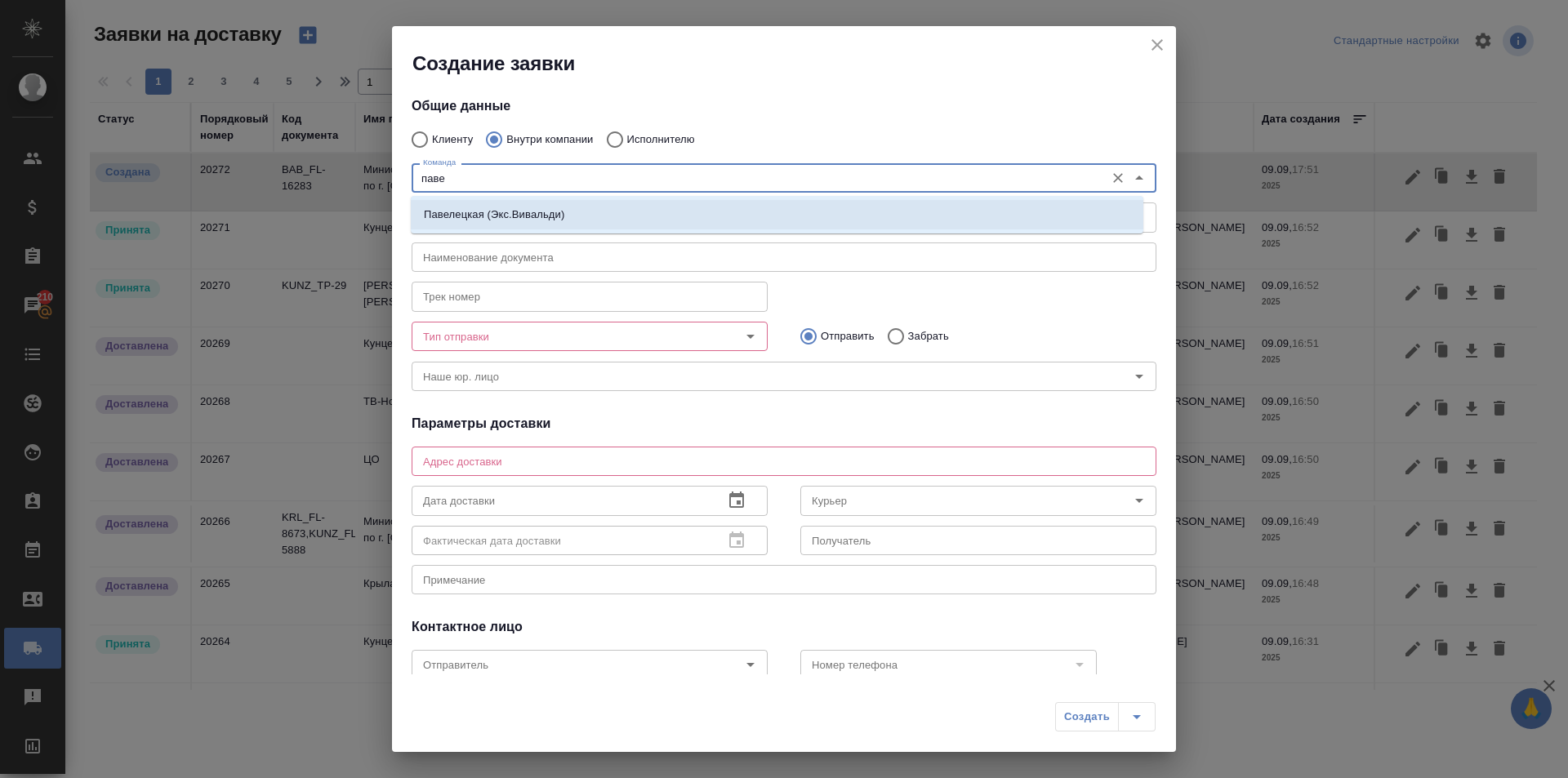
click at [459, 205] on li "Павелецкая (Экс.Вивальди)" at bounding box center [777, 215] width 733 height 30
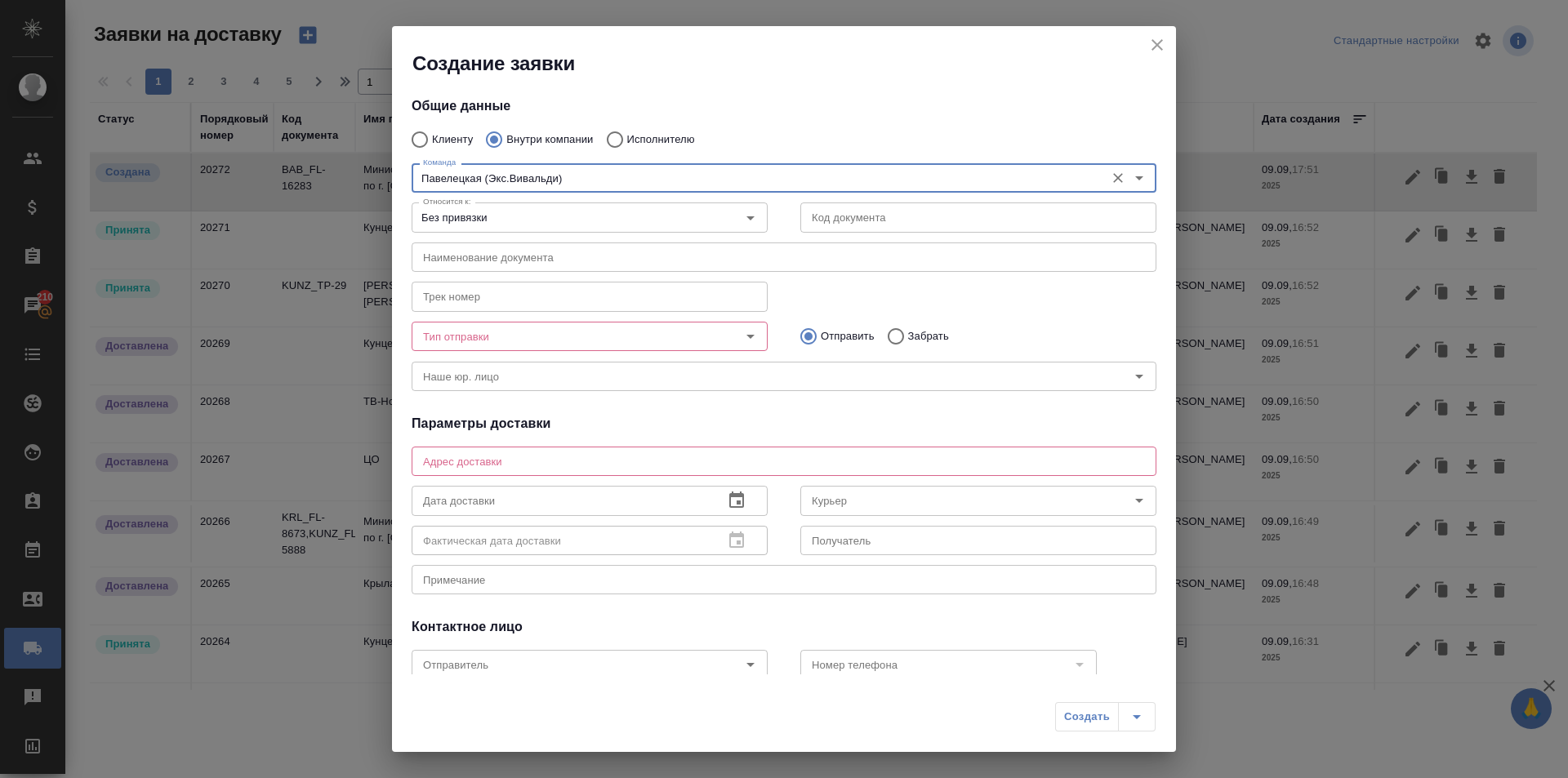
type input "Павелецкая (Экс.Вивальди)"
click at [577, 470] on div "x Адрес доставки" at bounding box center [784, 461] width 745 height 30
click at [629, 331] on input "Тип отправки" at bounding box center [562, 337] width 292 height 20
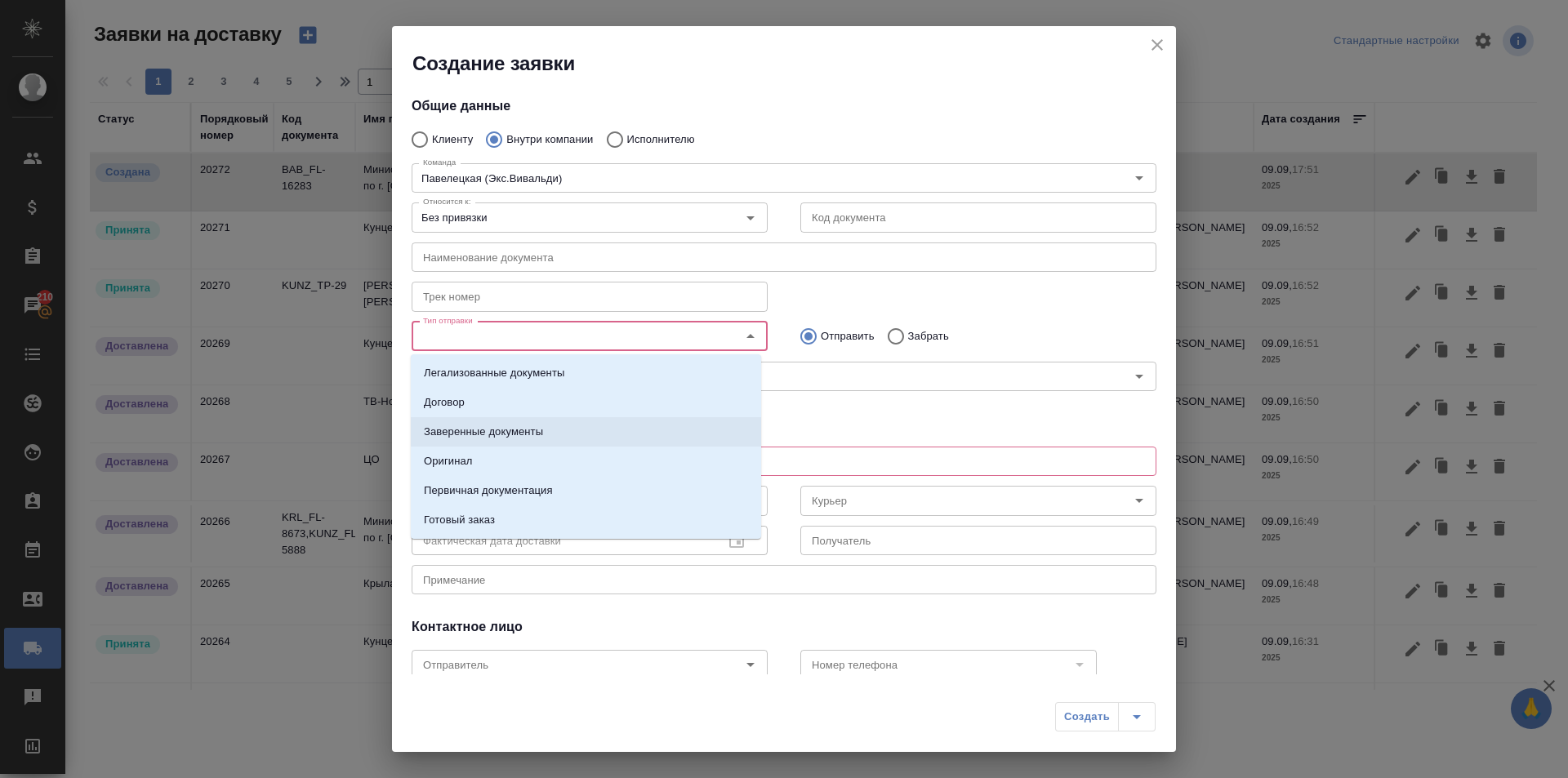
click at [571, 442] on li "Заверенные документы" at bounding box center [586, 431] width 350 height 30
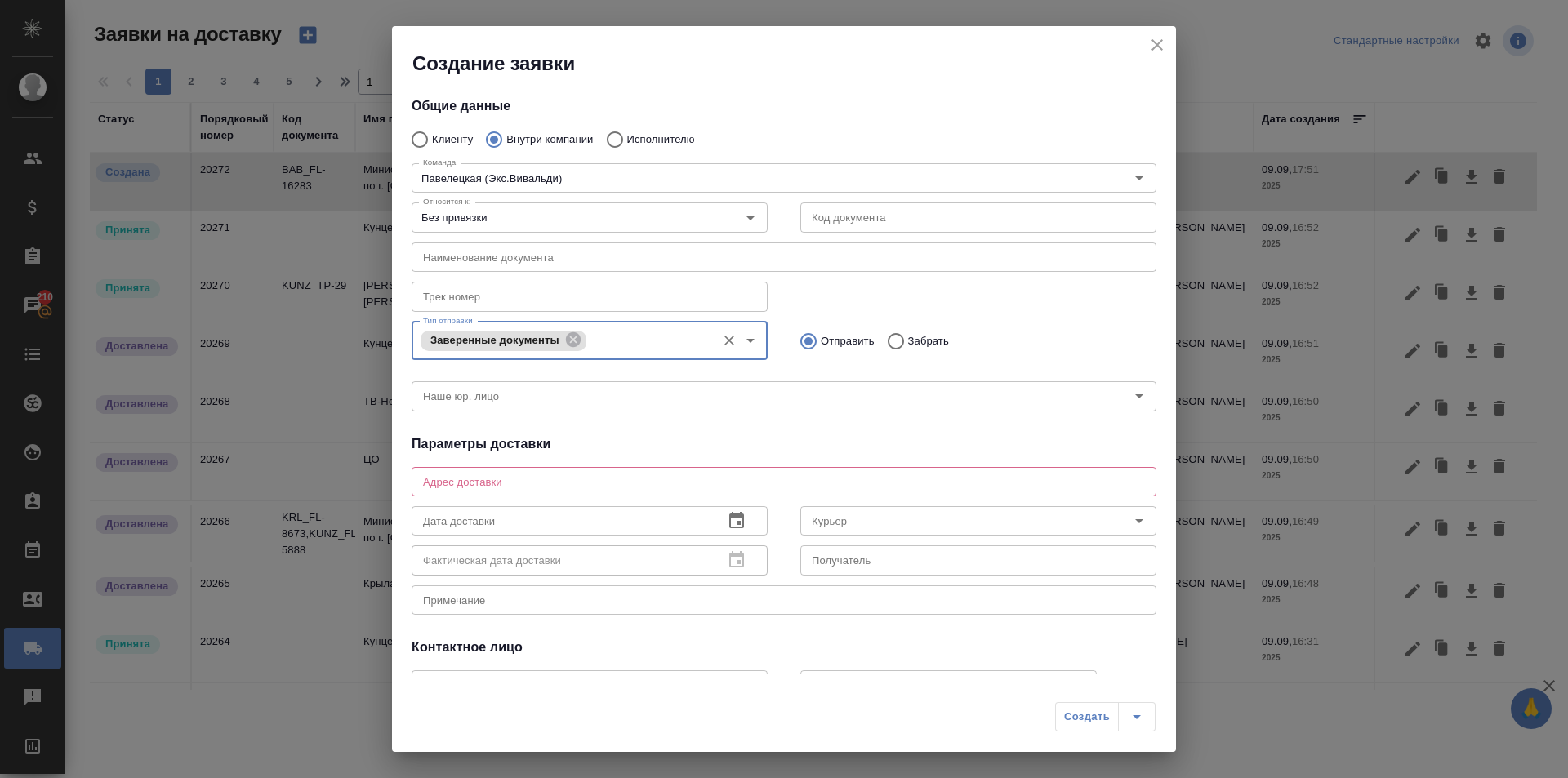
click at [577, 488] on div "x Адрес доставки" at bounding box center [784, 482] width 745 height 30
click at [908, 346] on p "Забрать" at bounding box center [928, 341] width 41 height 16
click at [904, 346] on input "Забрать" at bounding box center [894, 341] width 30 height 34
radio input "true"
click at [607, 171] on input "Павелецкая (Экс.Вивальди)" at bounding box center [757, 178] width 681 height 20
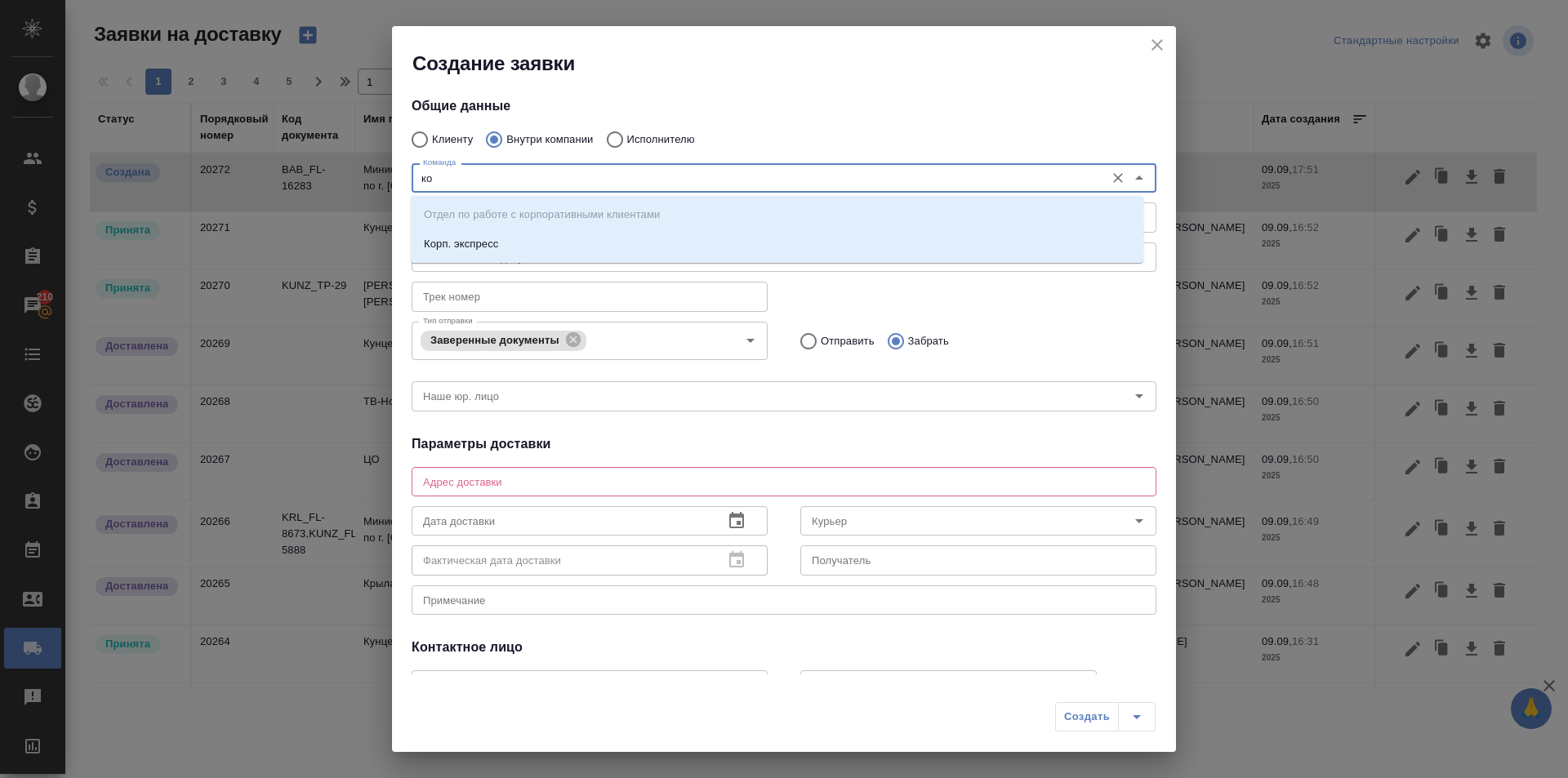
type input "к"
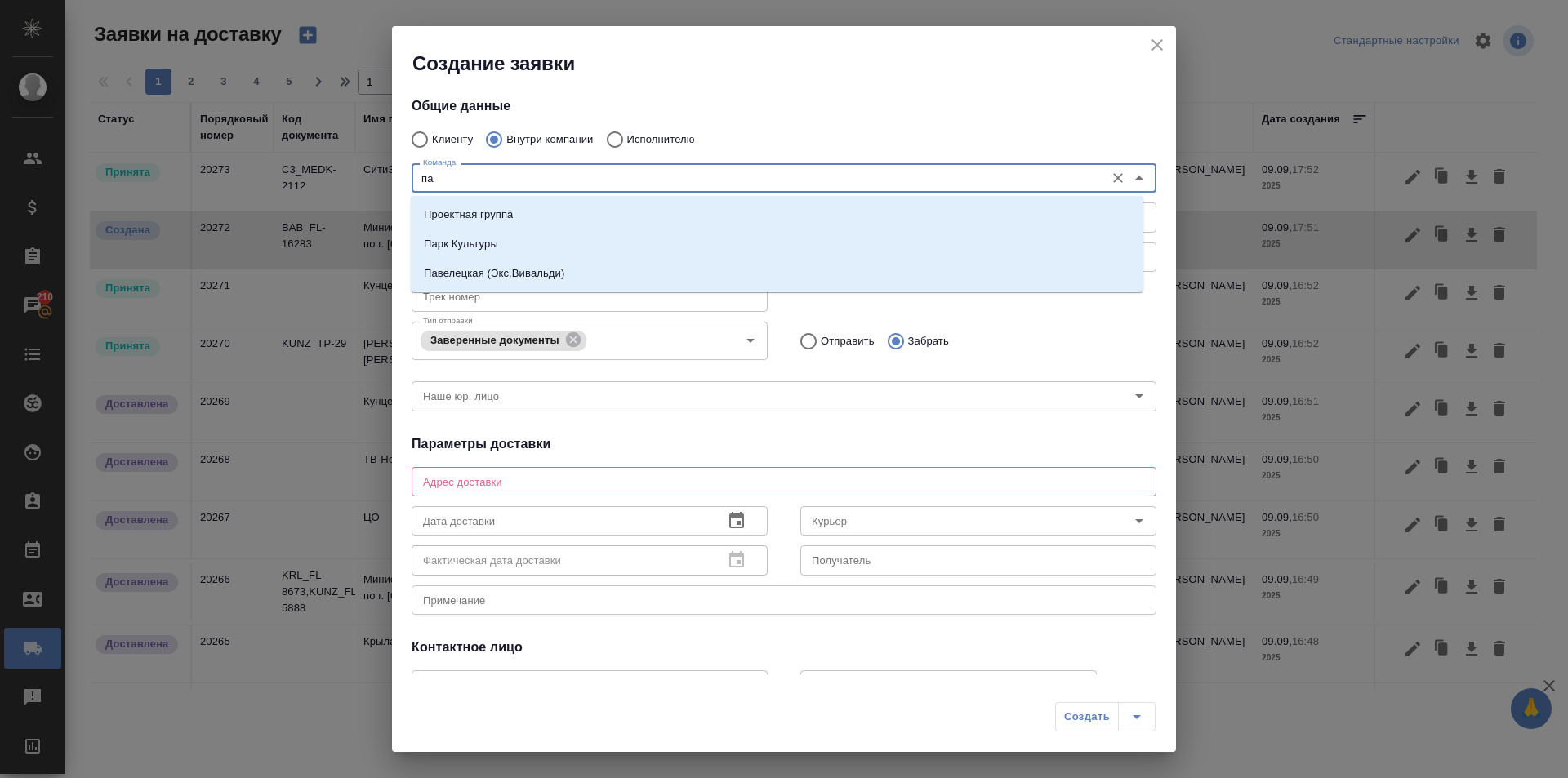
type input "п"
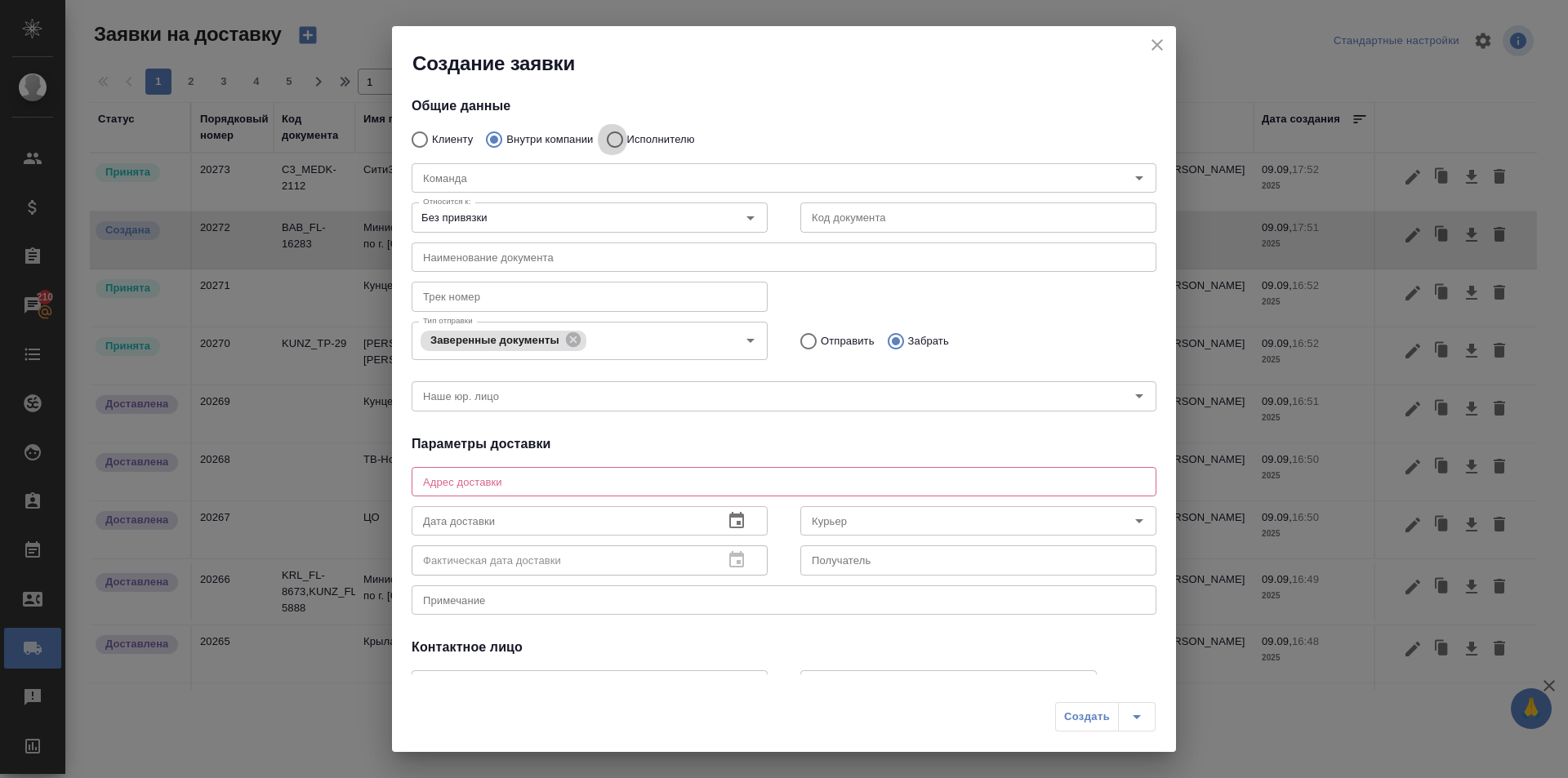
click at [609, 149] on input "Исполнителю" at bounding box center [612, 140] width 30 height 34
radio input "true"
click at [588, 185] on input "Исполнитель" at bounding box center [745, 178] width 656 height 20
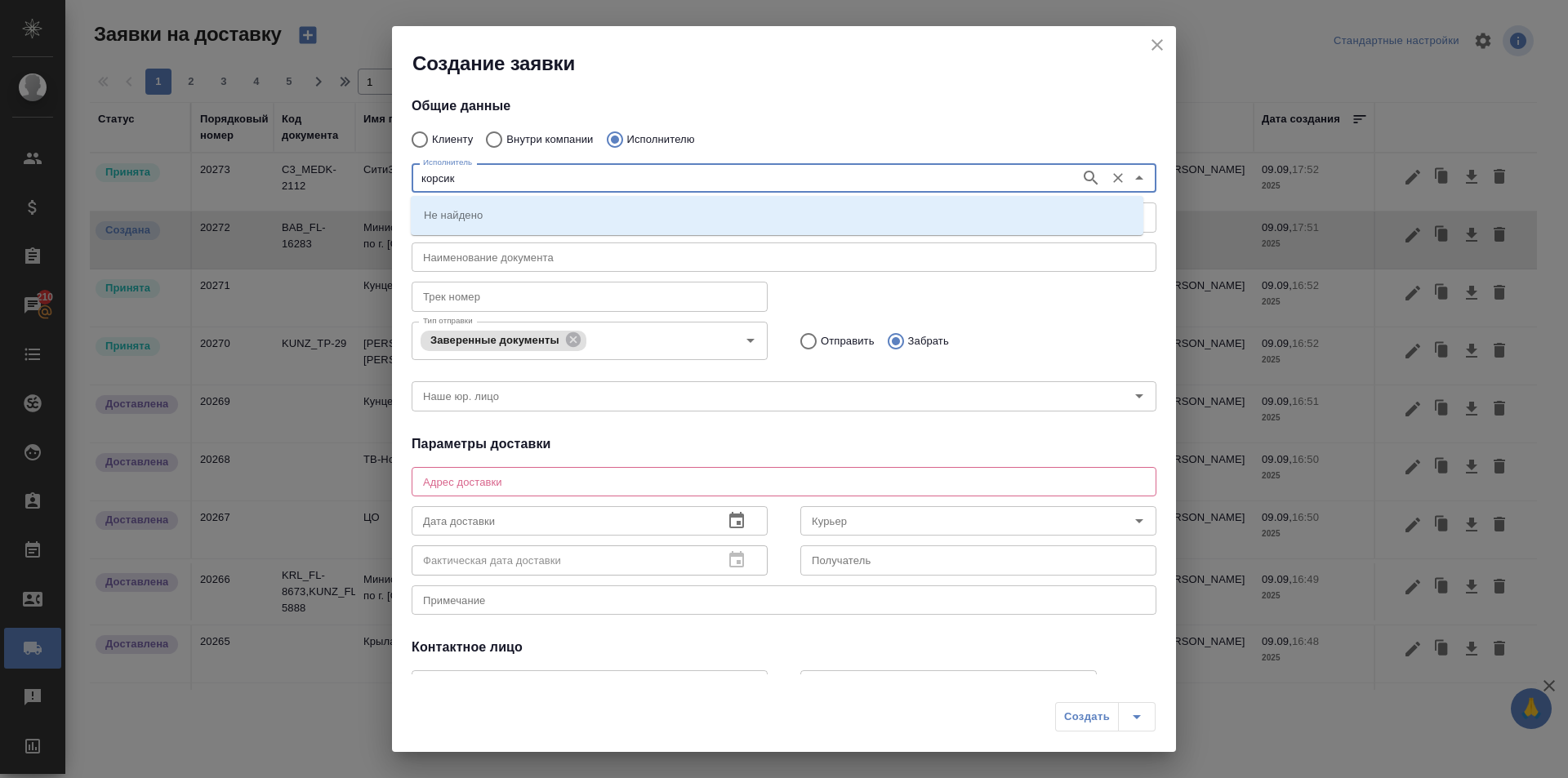
type input "корсик"
click at [513, 219] on p "НОТАРИУС Корсик Мария Александровна" at bounding box center [469, 215] width 89 height 16
type textarea "Новокузнецкая, 44/2, железная дверь возле 4-го подъезда"
type input "НОТАРИУС Корсик Мария Александровна"
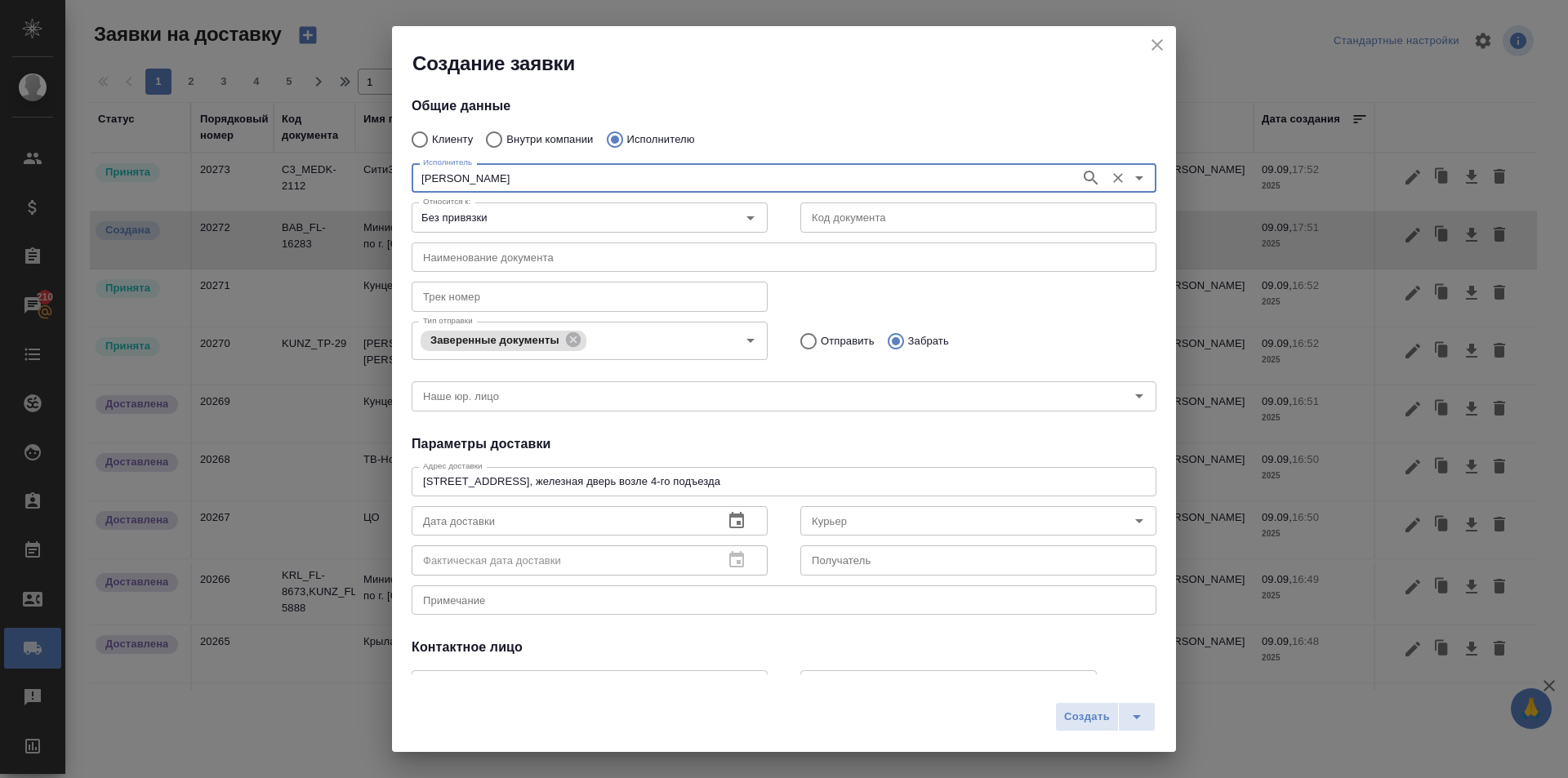
type input "+79250216062"
type input "НОТАРИУС Корсик Мария Александровна"
click at [823, 222] on input "text" at bounding box center [979, 217] width 357 height 30
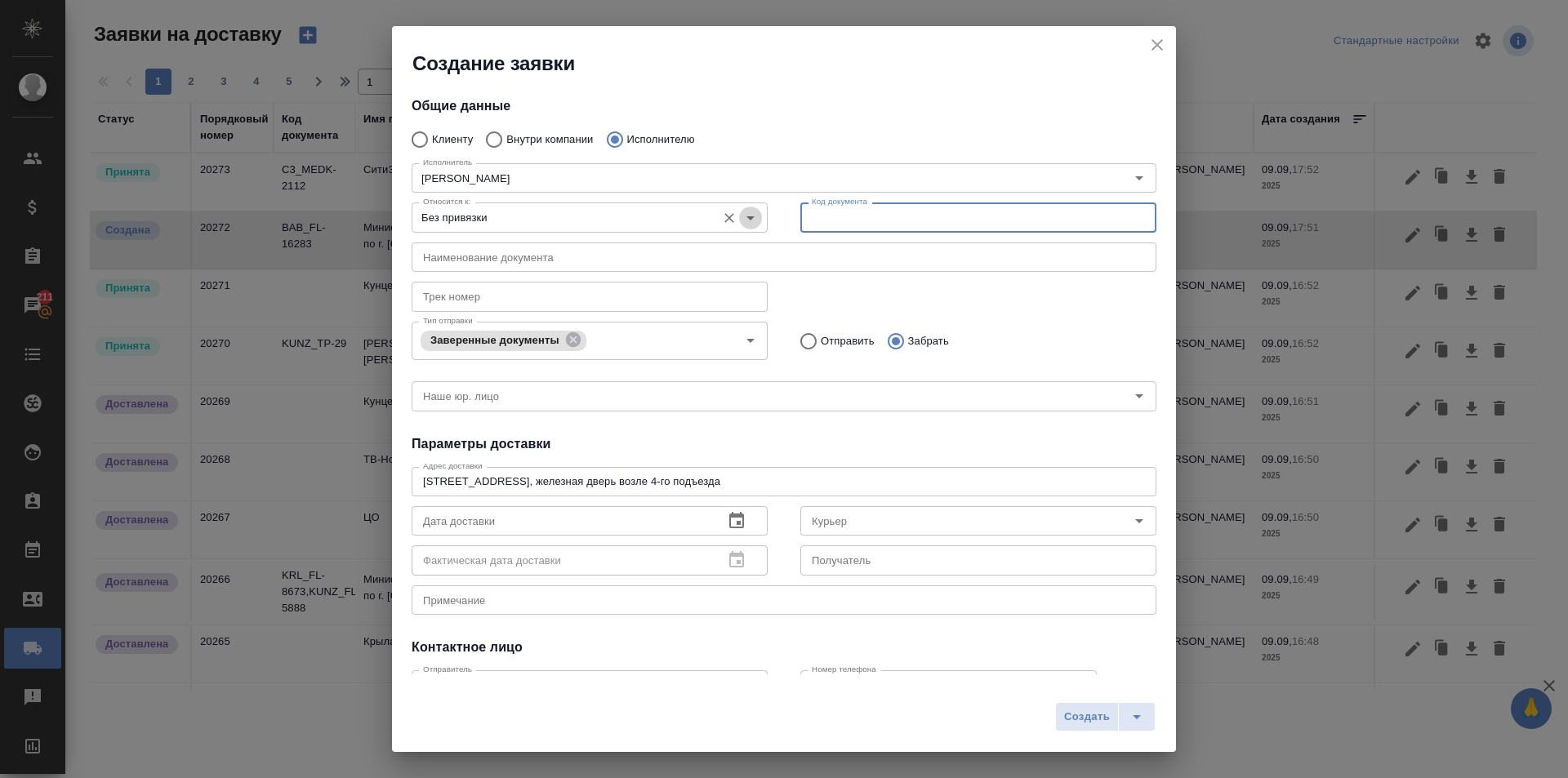
click at [741, 217] on icon "Open" at bounding box center [751, 218] width 20 height 20
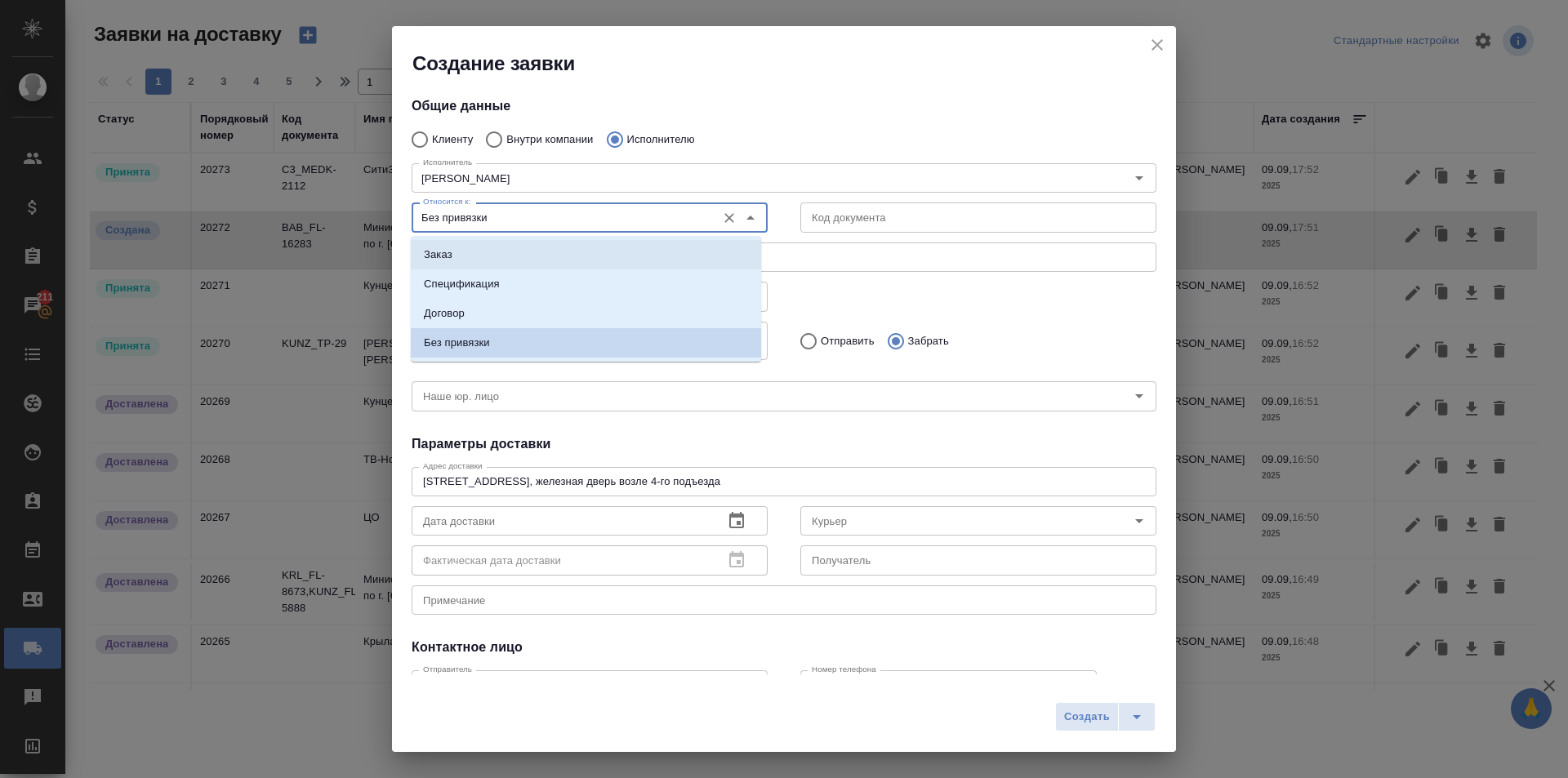
click at [524, 248] on li "Заказ" at bounding box center [586, 255] width 350 height 30
type input "Заказ"
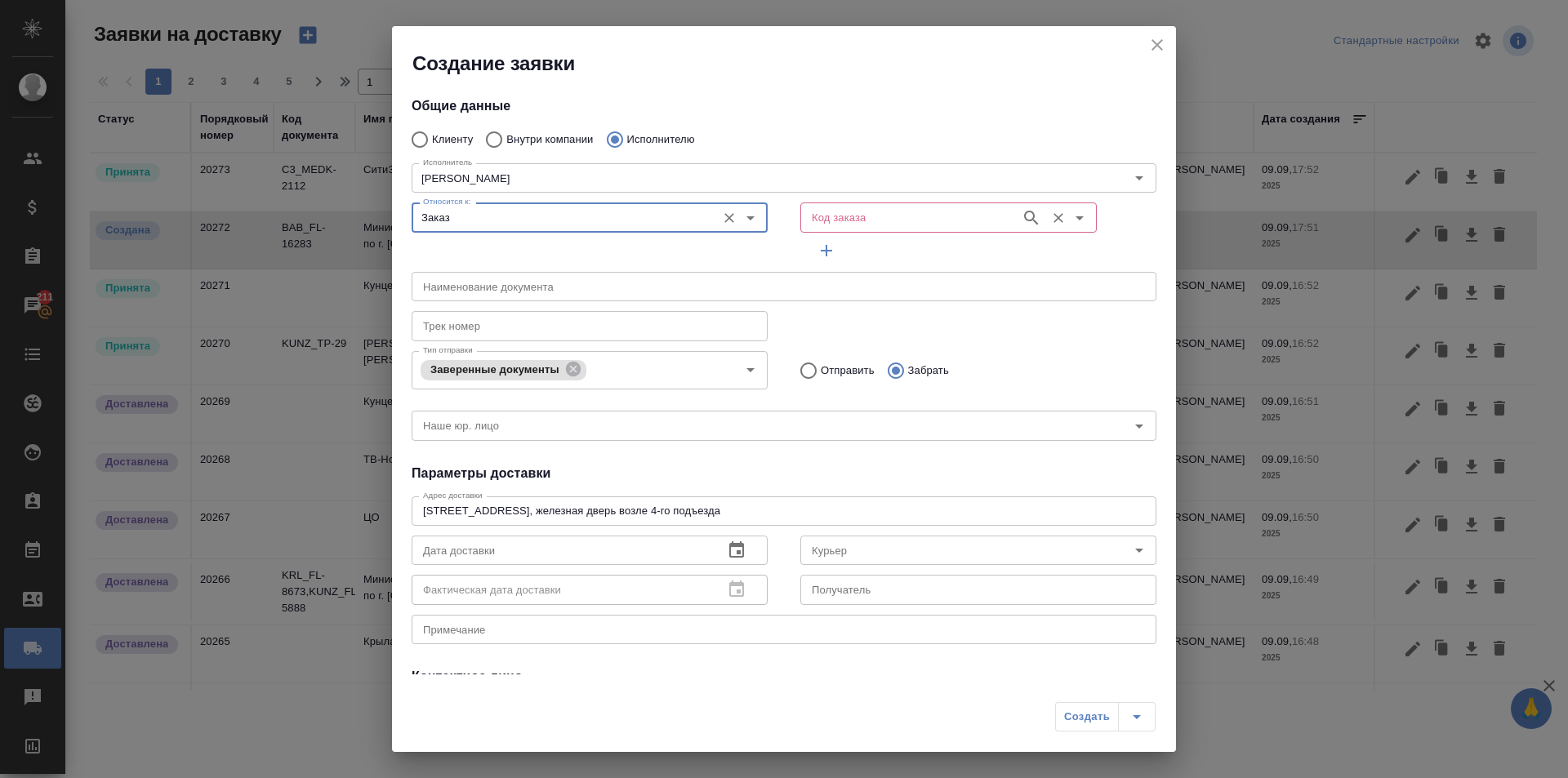
click at [836, 211] on input "Код заказа" at bounding box center [909, 218] width 208 height 20
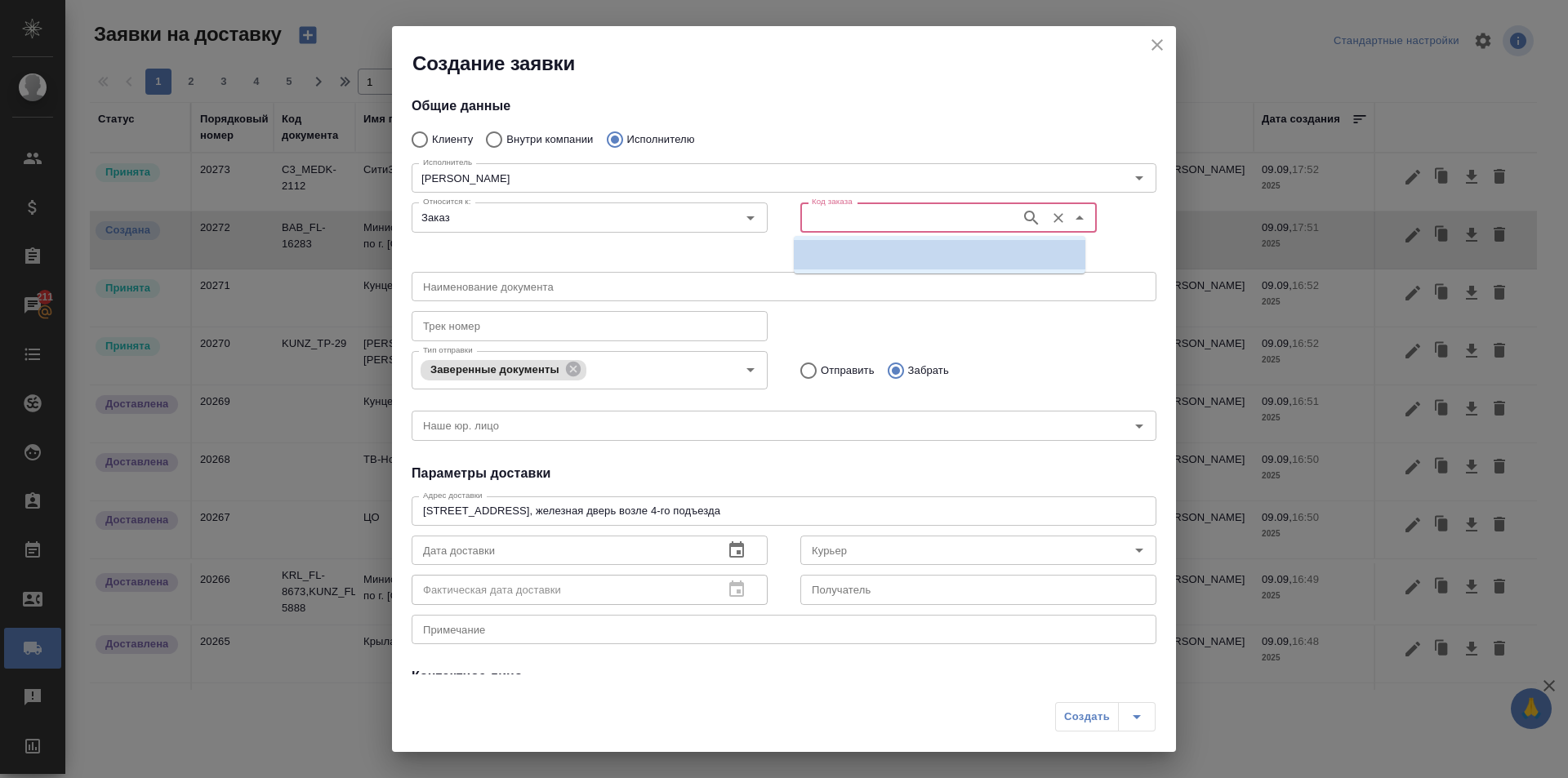
paste input "C3_MEDK-2108"
type input "C3_MEDK-2108"
click at [840, 252] on p "C3_MEDK-2108" at bounding box center [846, 255] width 79 height 16
type input "(МБ) ООО "Монблан""
type input "НОТАРИУС Корсик Мария Александровна"
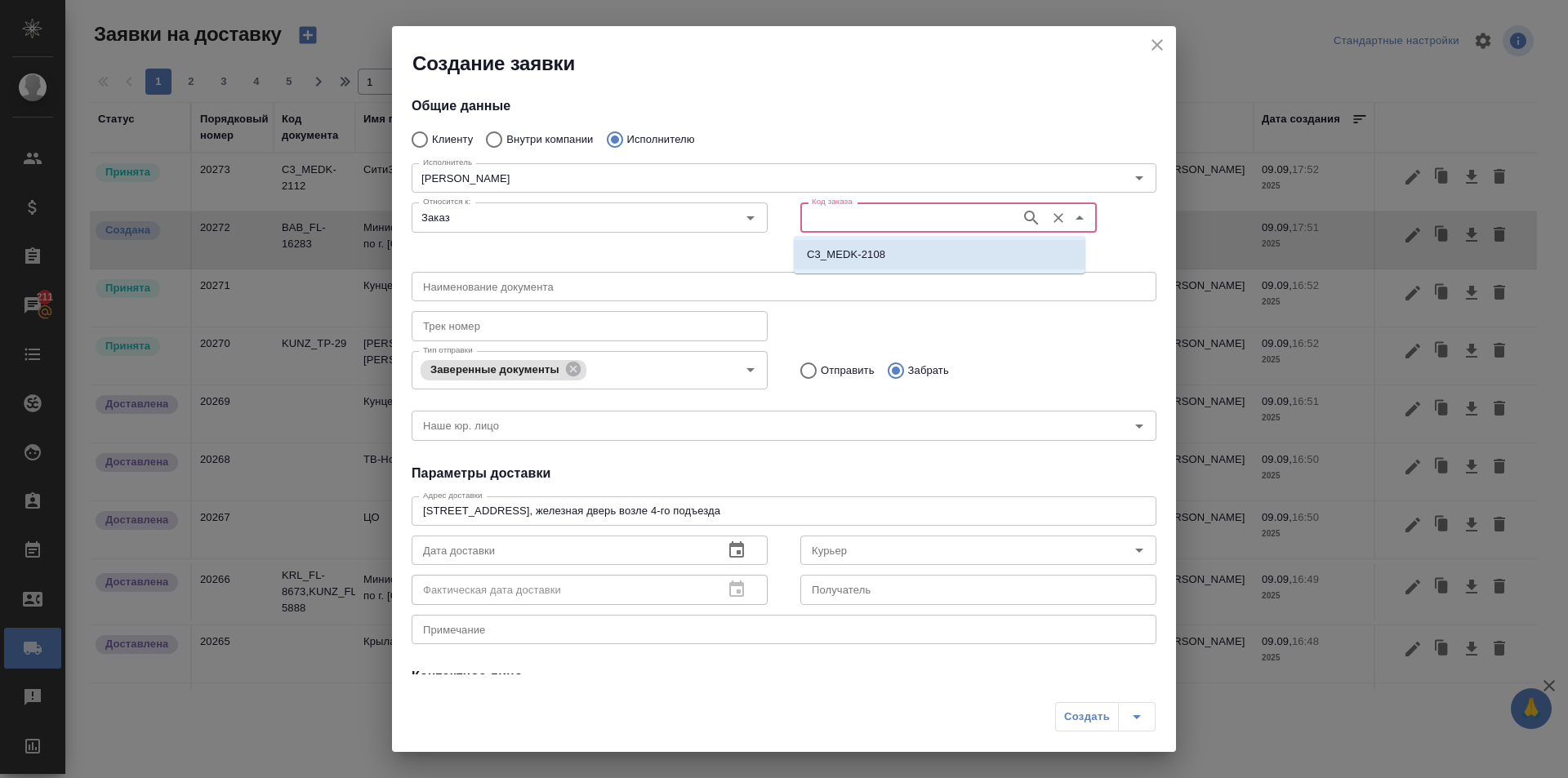
type input "C3_MEDK-2108"
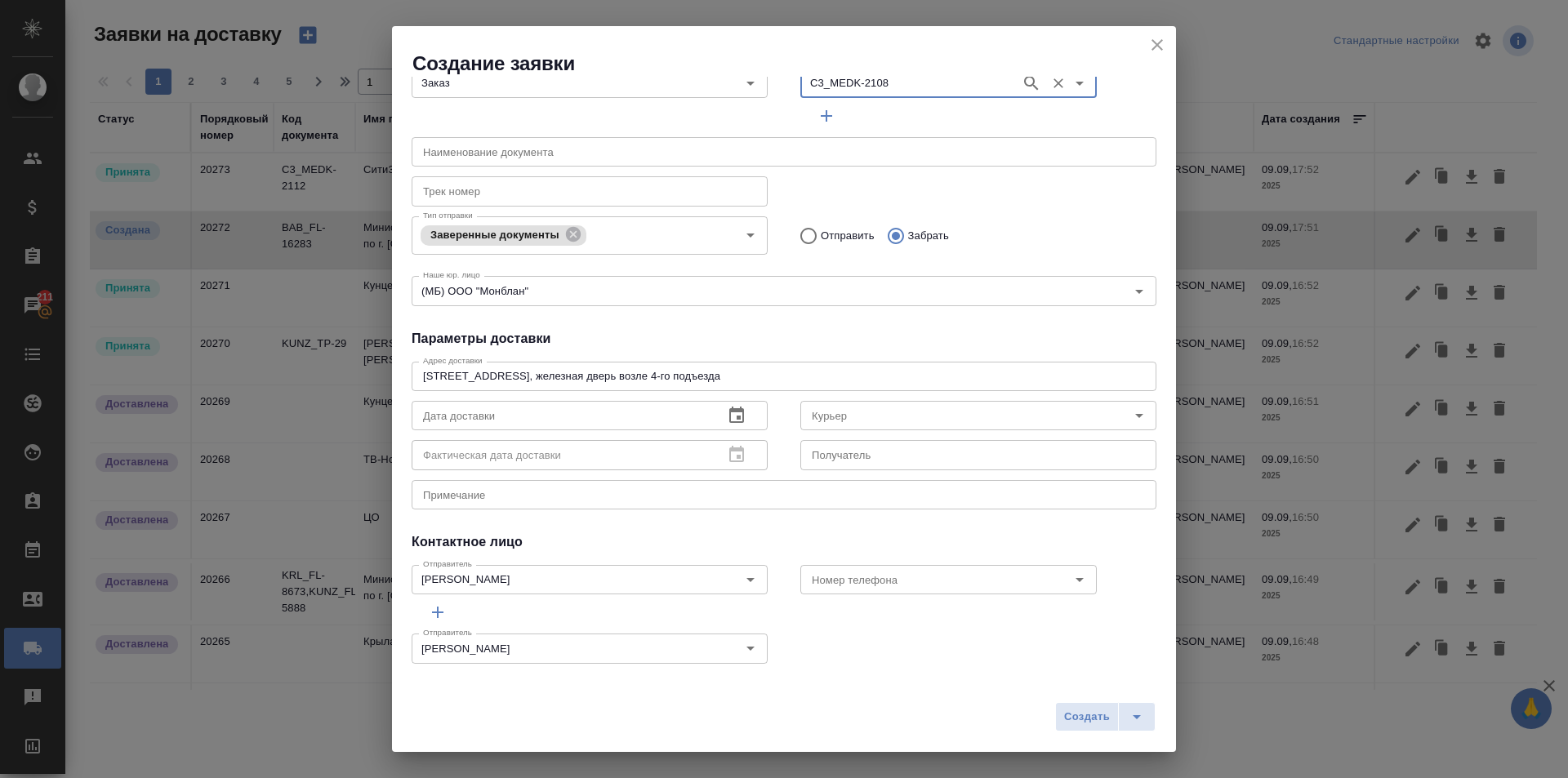
scroll to position [144, 0]
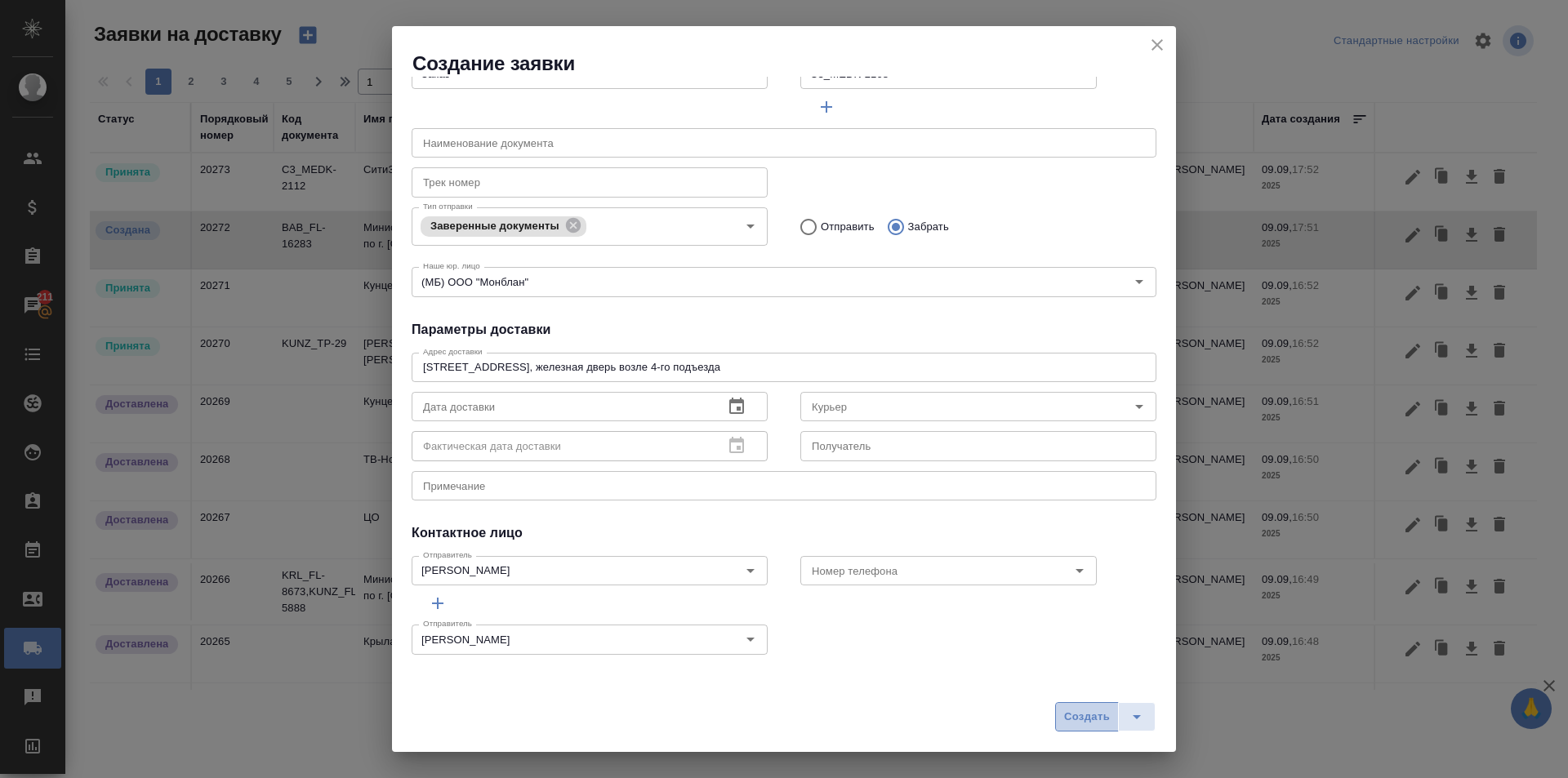
click at [1066, 709] on span "Создать" at bounding box center [1087, 718] width 46 height 19
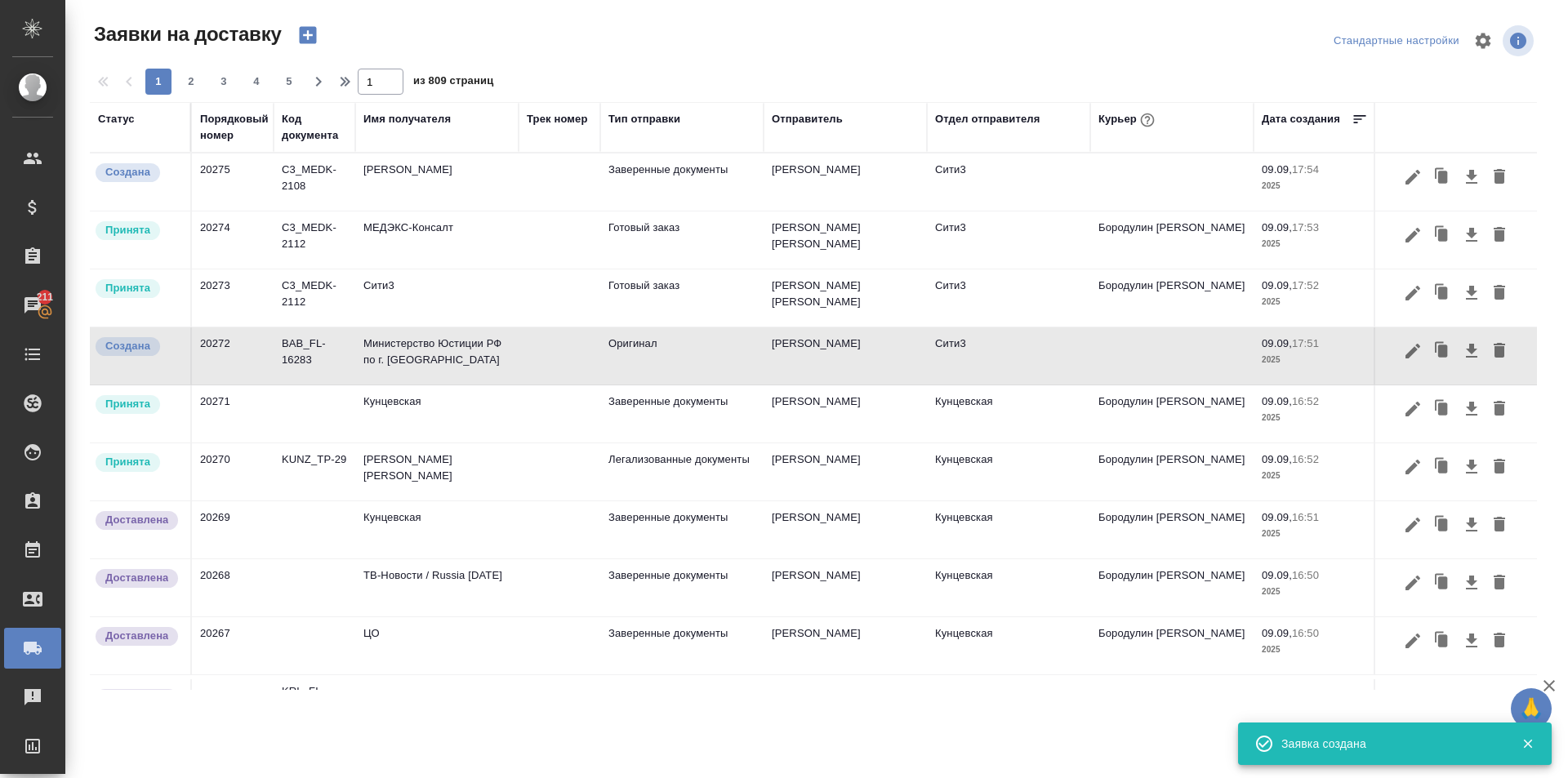
click at [309, 34] on icon "button" at bounding box center [307, 34] width 23 height 23
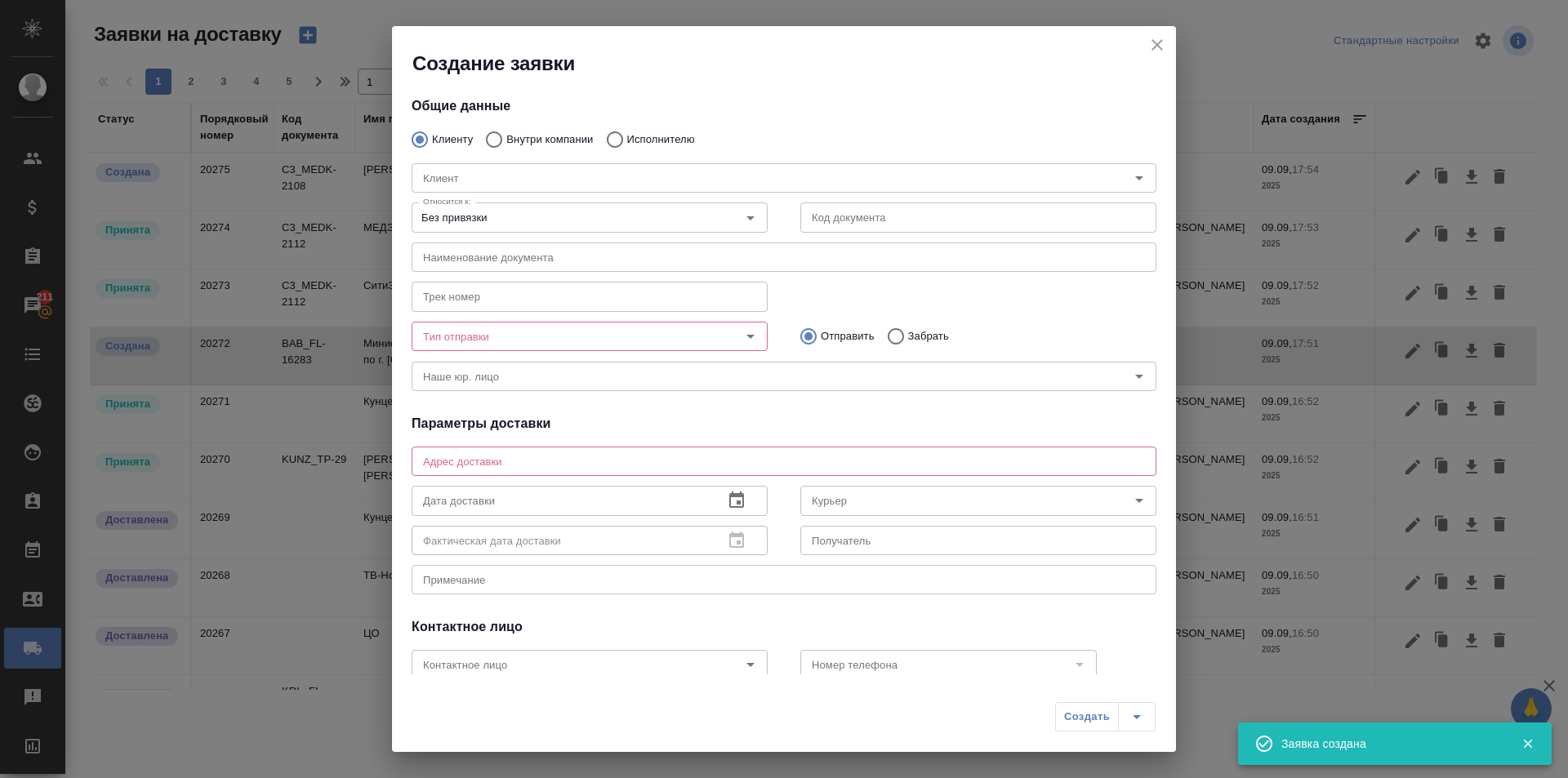
click at [559, 135] on p "Внутри компании" at bounding box center [550, 140] width 87 height 16
click at [506, 135] on input "Внутри компании" at bounding box center [491, 140] width 30 height 34
radio input "true"
click at [547, 169] on input "Команда" at bounding box center [757, 178] width 681 height 20
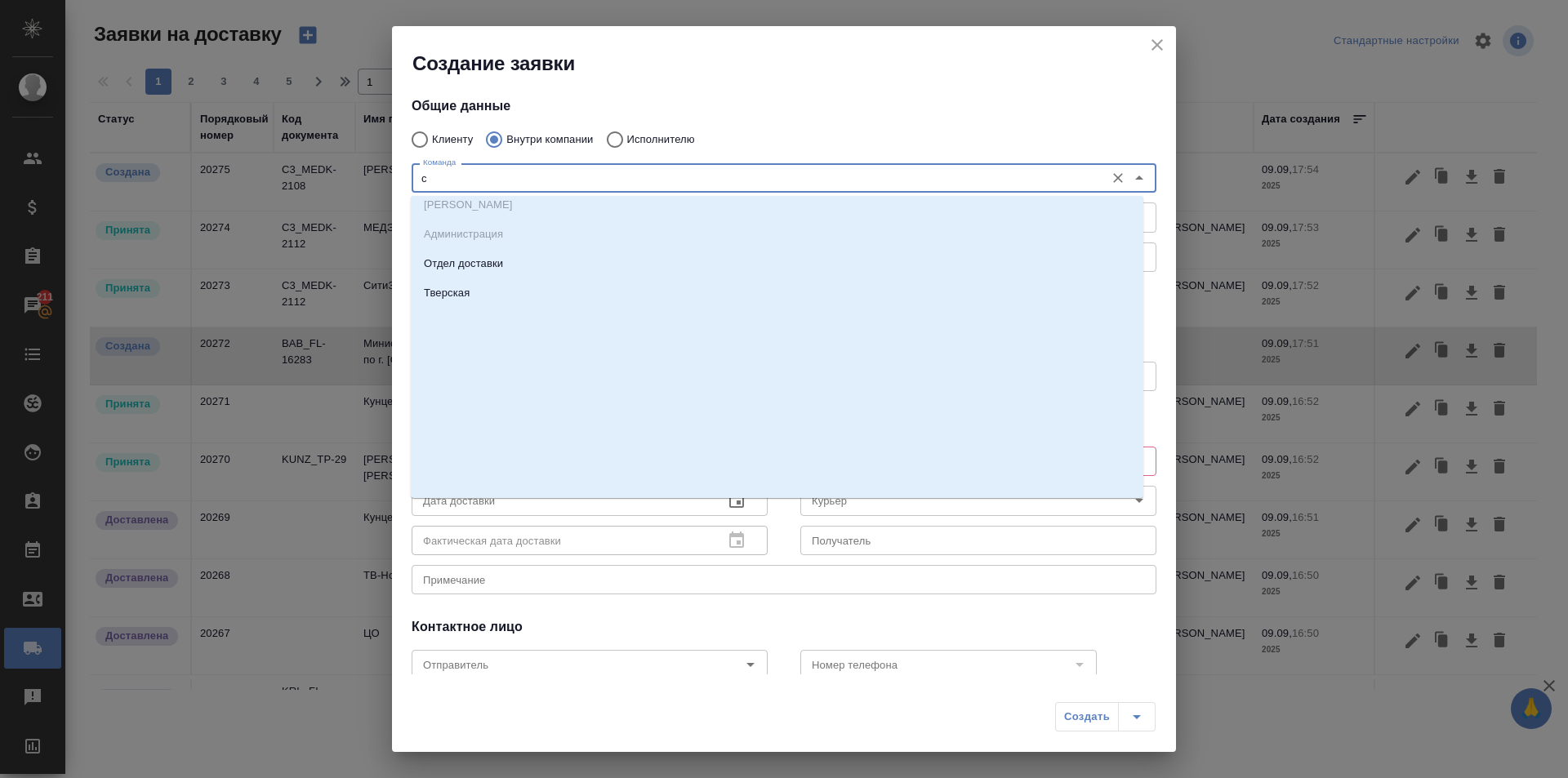
scroll to position [0, 0]
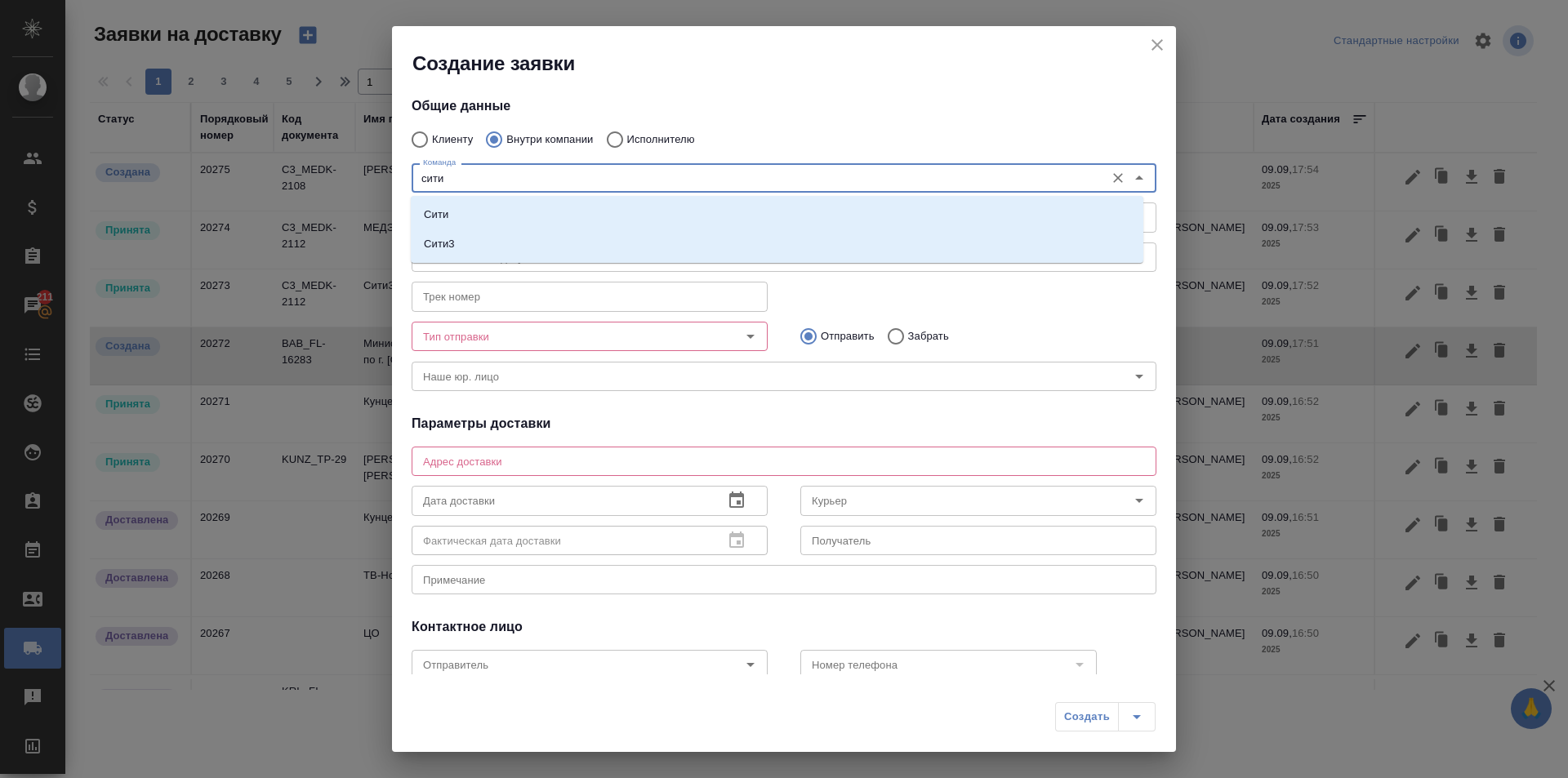
type input "сити"
click at [1161, 51] on icon "close" at bounding box center [1157, 45] width 20 height 20
radio input "true"
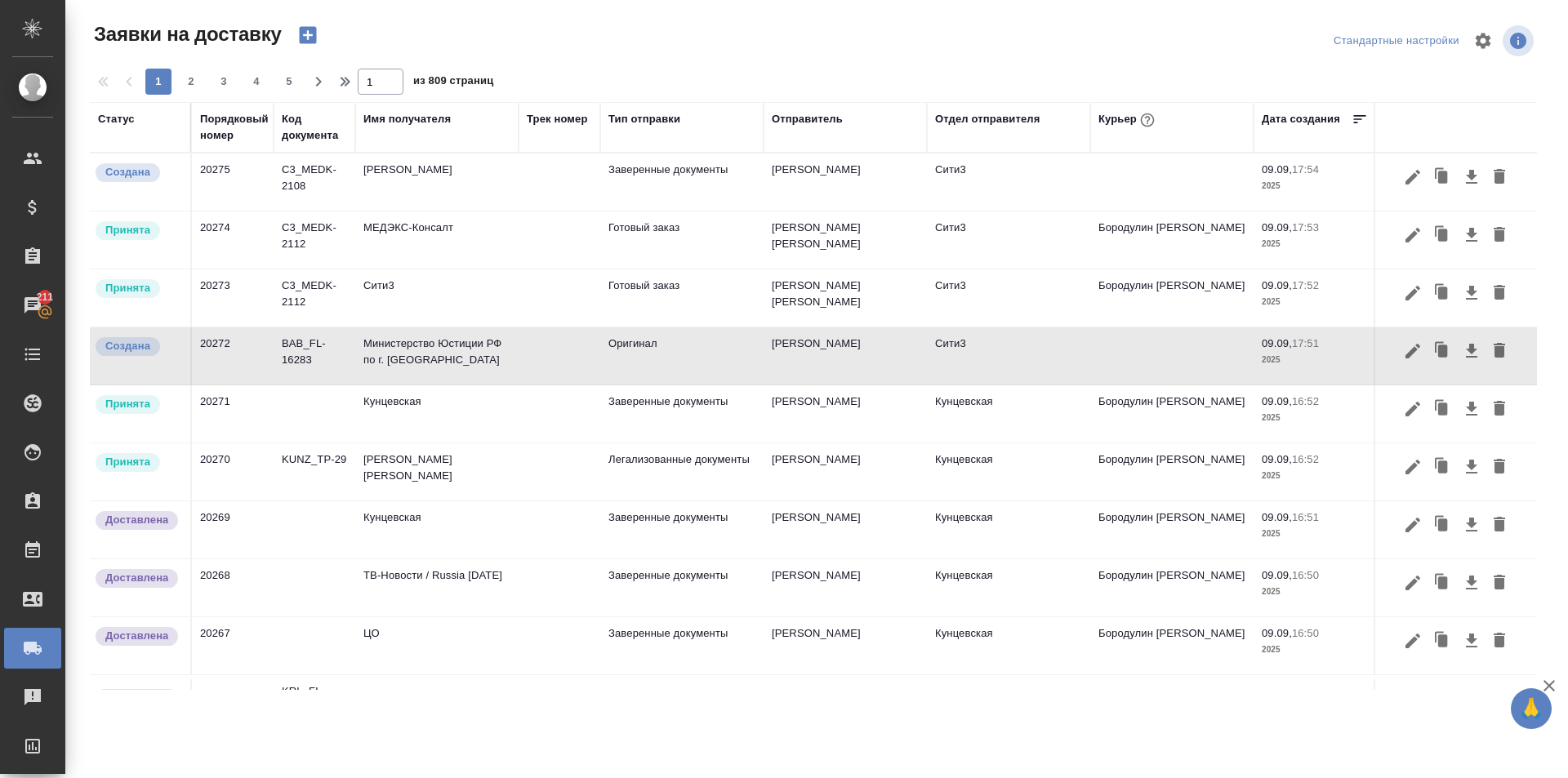
click at [532, 172] on td at bounding box center [560, 181] width 81 height 57
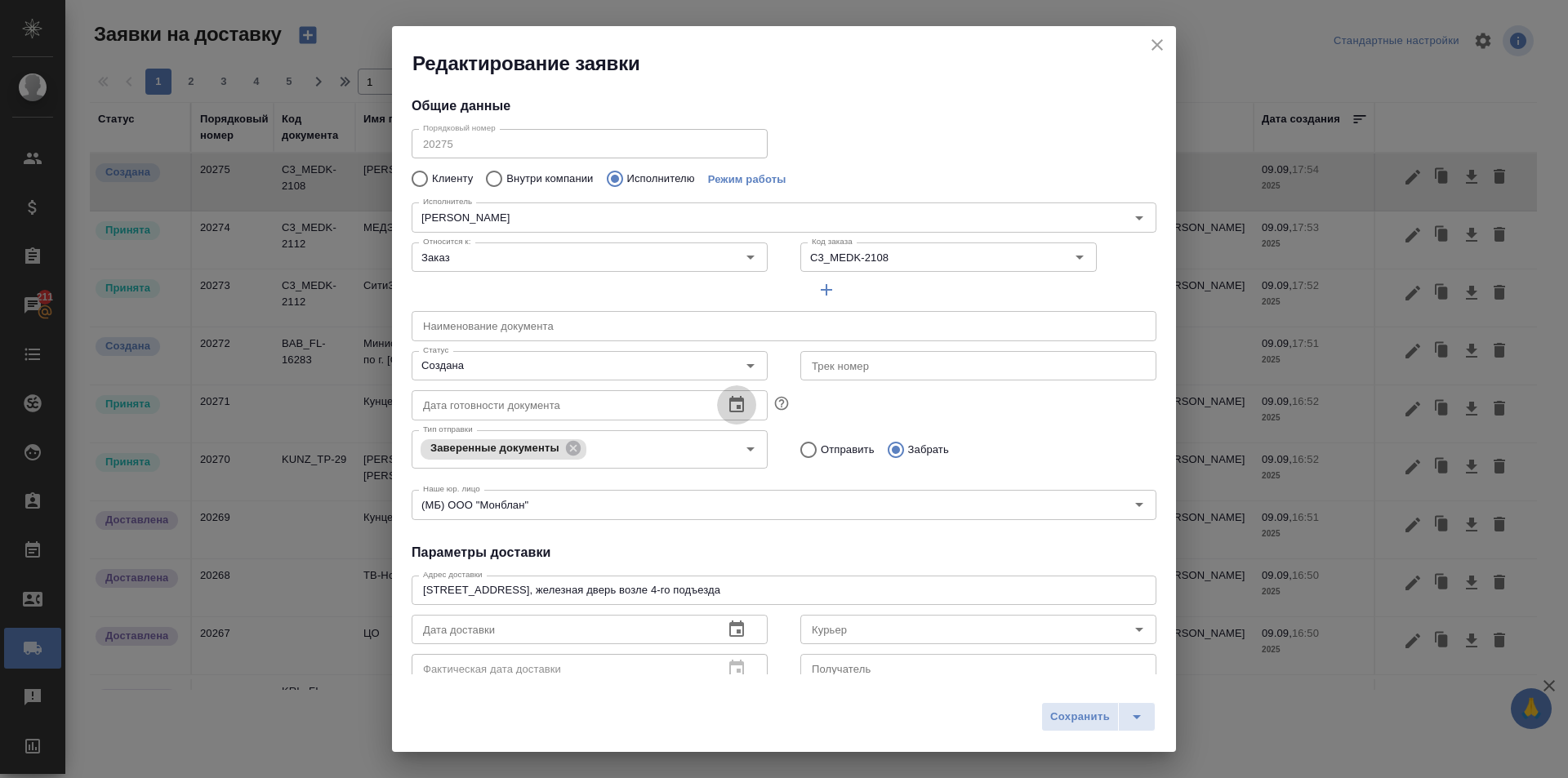
click at [730, 400] on icon "button" at bounding box center [737, 404] width 14 height 16
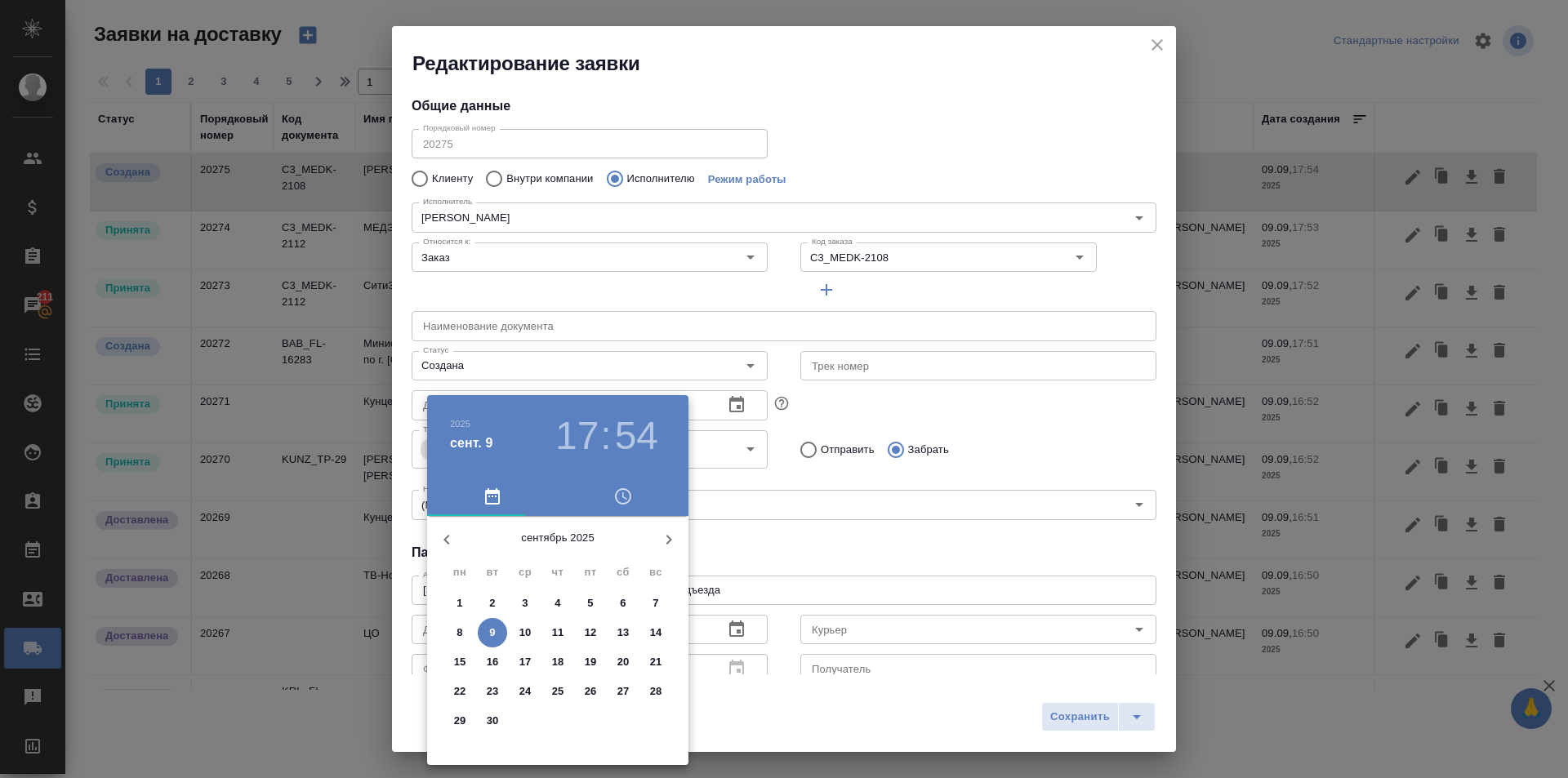
click at [580, 425] on h3 "17" at bounding box center [577, 436] width 43 height 46
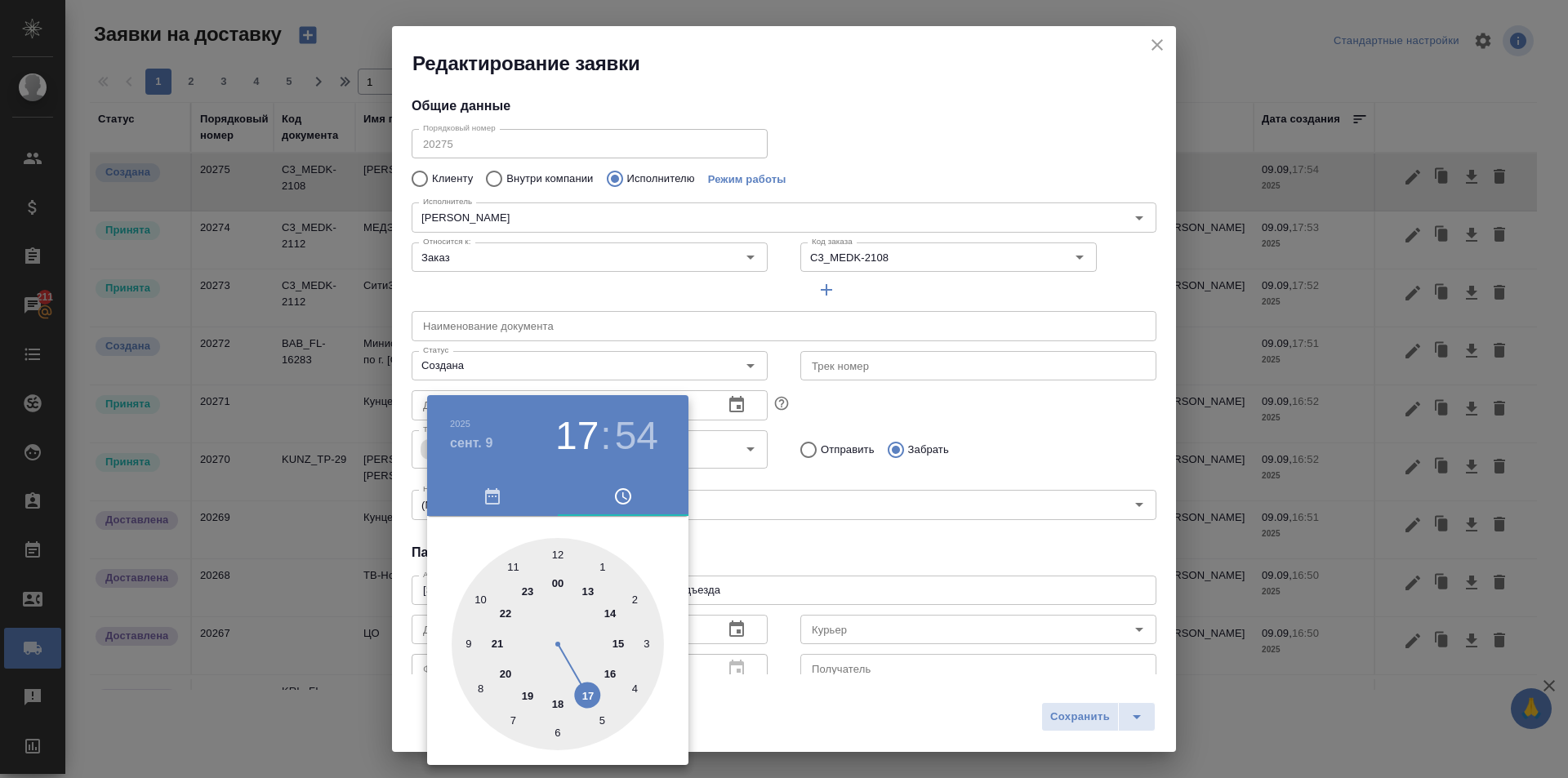
click at [589, 593] on div at bounding box center [557, 644] width 212 height 212
click at [549, 548] on div at bounding box center [557, 644] width 212 height 212
click at [555, 551] on div at bounding box center [557, 644] width 212 height 212
type input "09.09.2025 13:00"
click at [1078, 709] on div at bounding box center [784, 389] width 1568 height 778
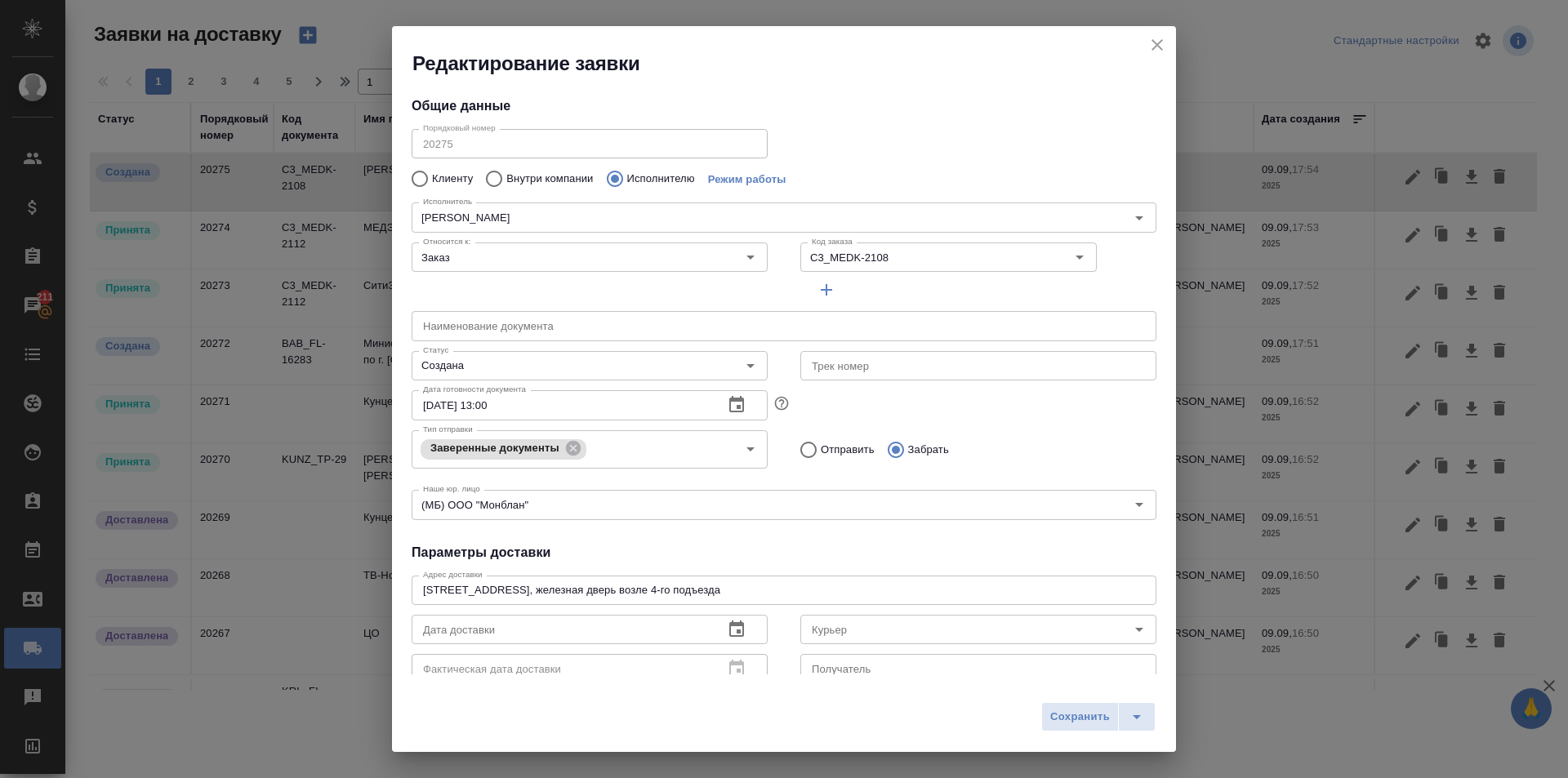
click at [1084, 716] on span "Сохранить" at bounding box center [1081, 718] width 60 height 19
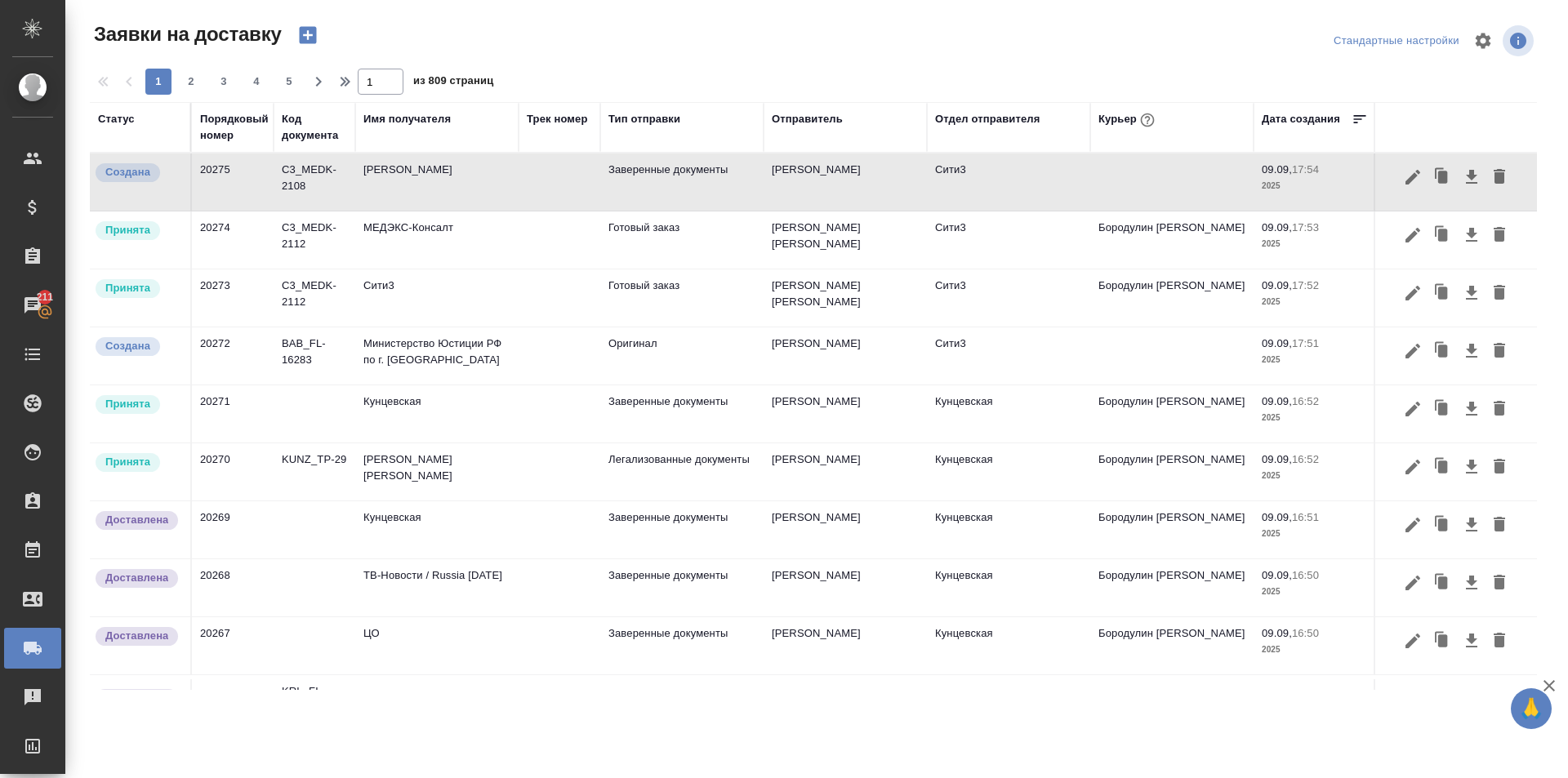
click at [309, 32] on icon "button" at bounding box center [307, 35] width 17 height 17
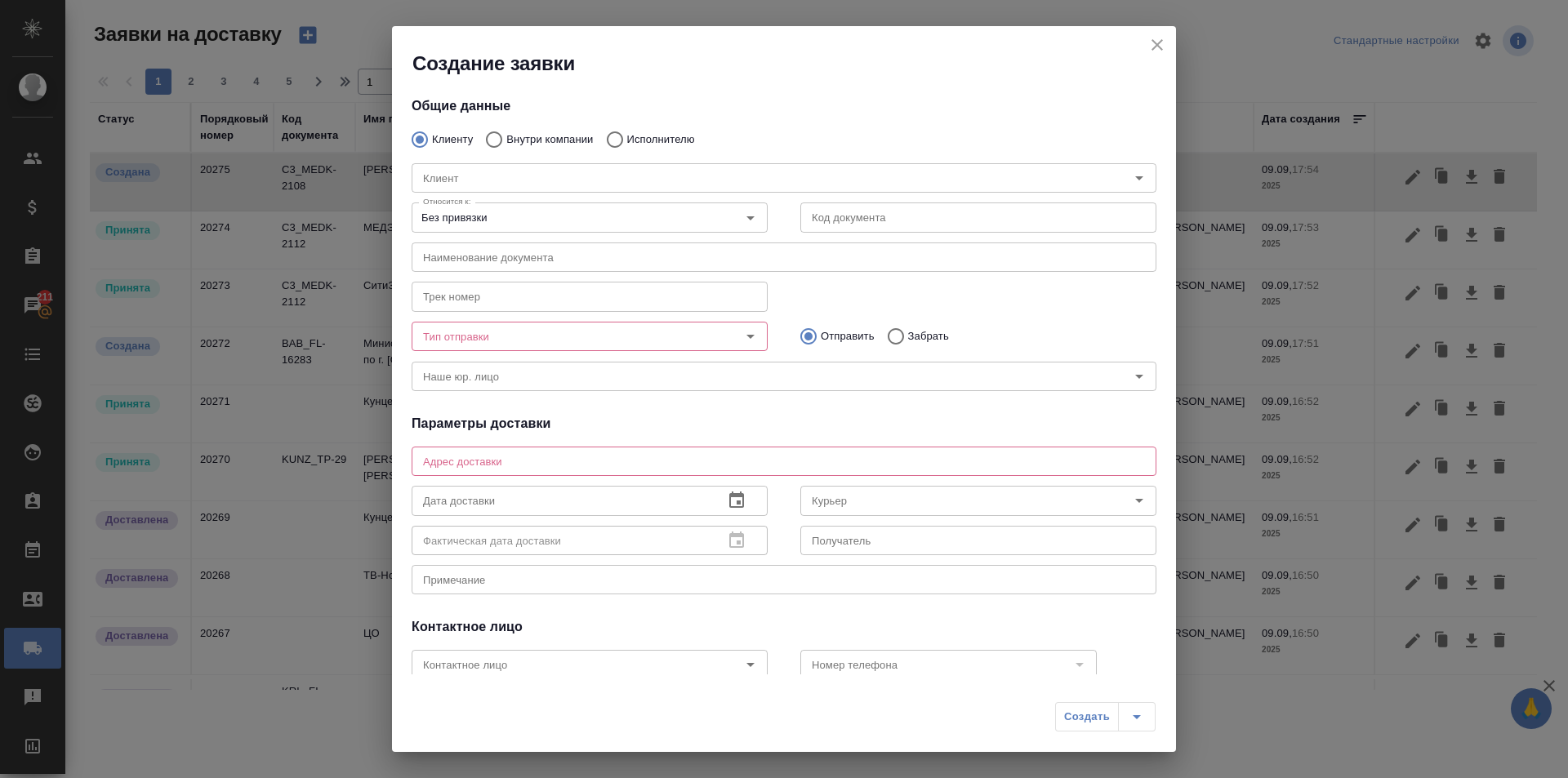
click at [560, 135] on p "Внутри компании" at bounding box center [550, 140] width 87 height 16
click at [506, 135] on input "Внутри компании" at bounding box center [491, 140] width 30 height 34
radio input "true"
click at [552, 165] on div "Команда" at bounding box center [784, 178] width 745 height 30
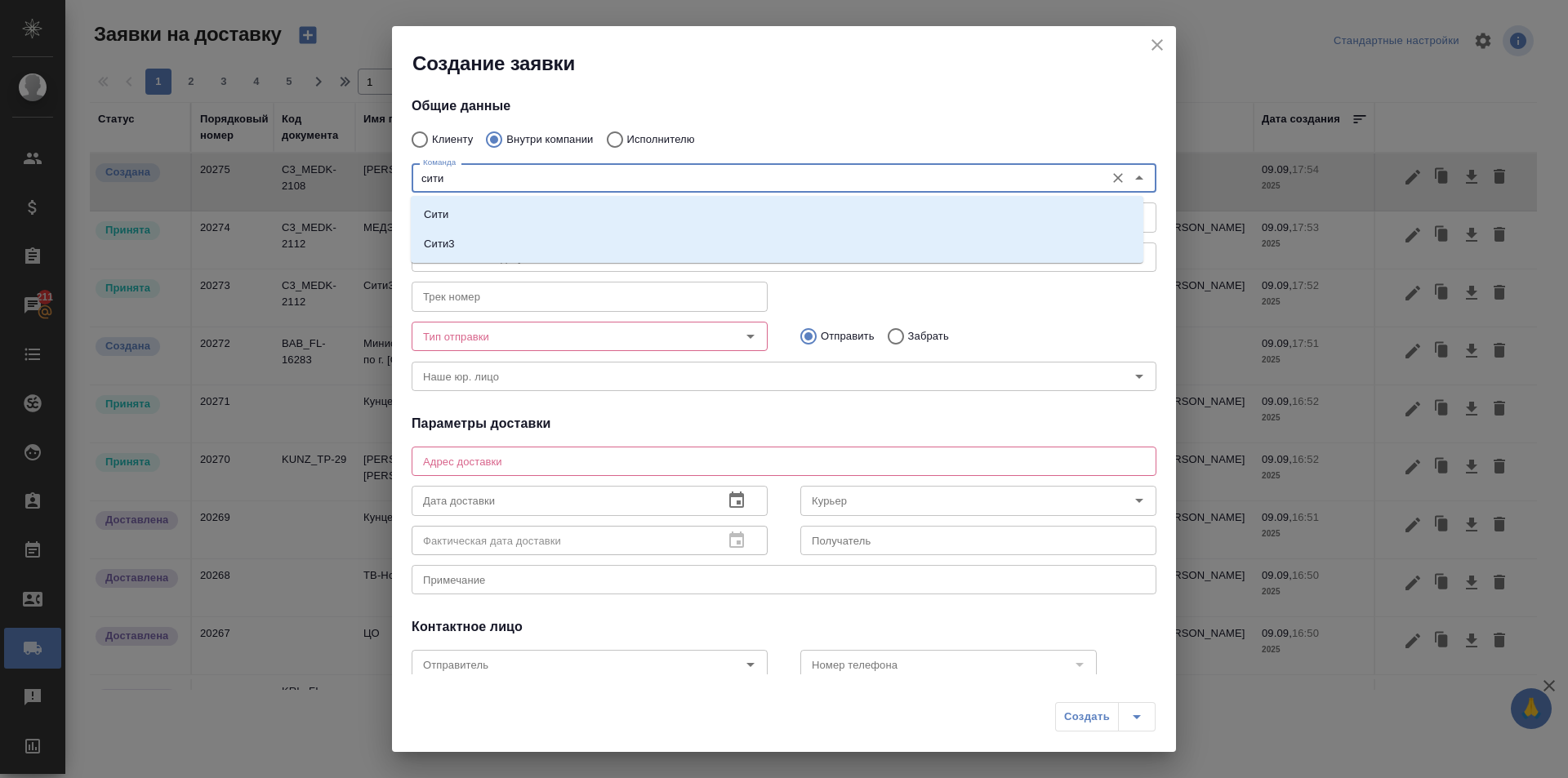
type input "сити3"
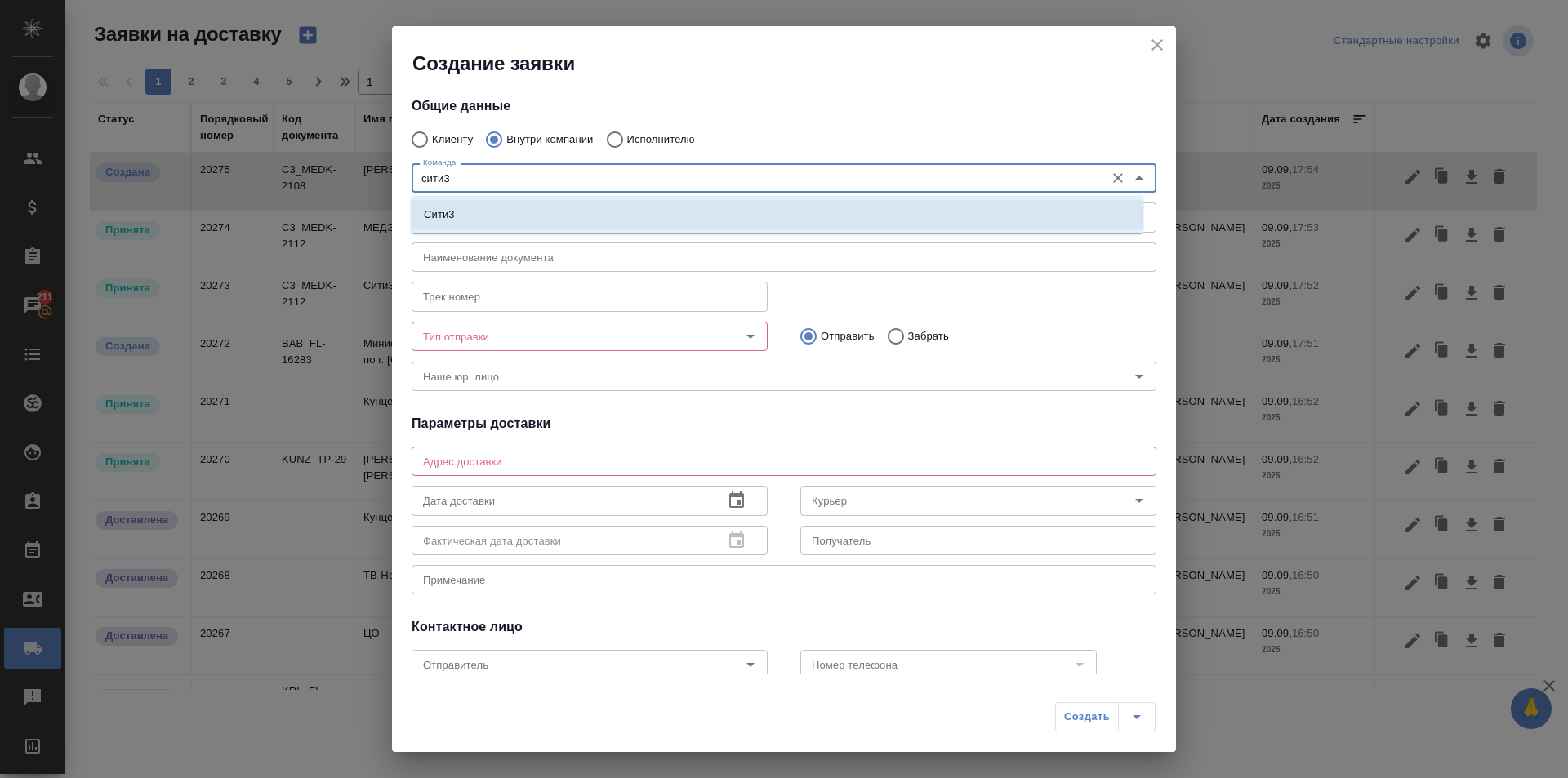
click at [544, 202] on li "Сити3" at bounding box center [777, 215] width 733 height 30
type textarea "Огородный проезд 16/1, строение 4, этаж 3, офис 302"
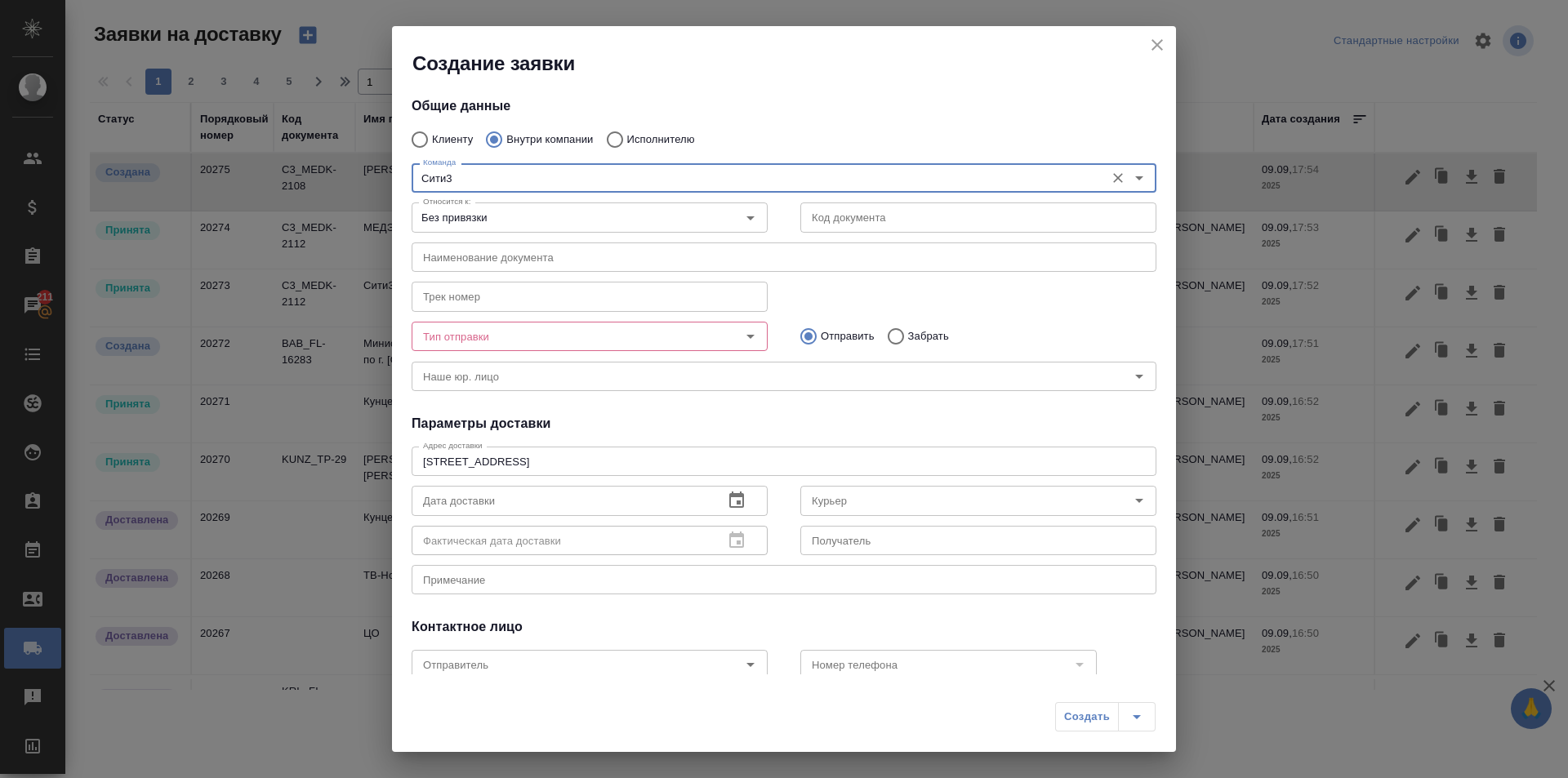
click at [718, 339] on div at bounding box center [738, 336] width 42 height 23
type input "Сити3"
click at [741, 330] on icon "Open" at bounding box center [751, 337] width 20 height 20
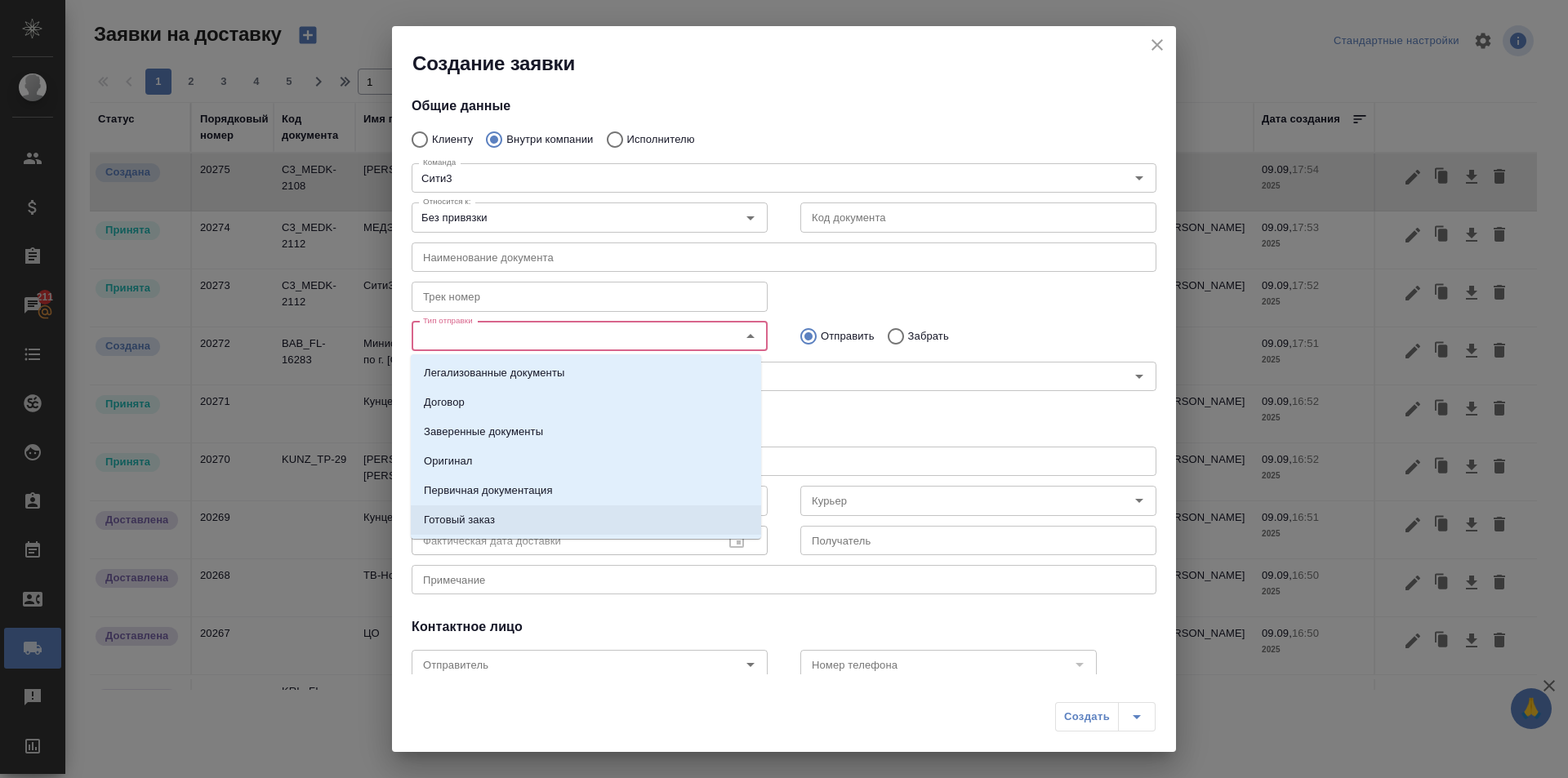
click at [547, 517] on li "Готовый заказ" at bounding box center [586, 520] width 350 height 30
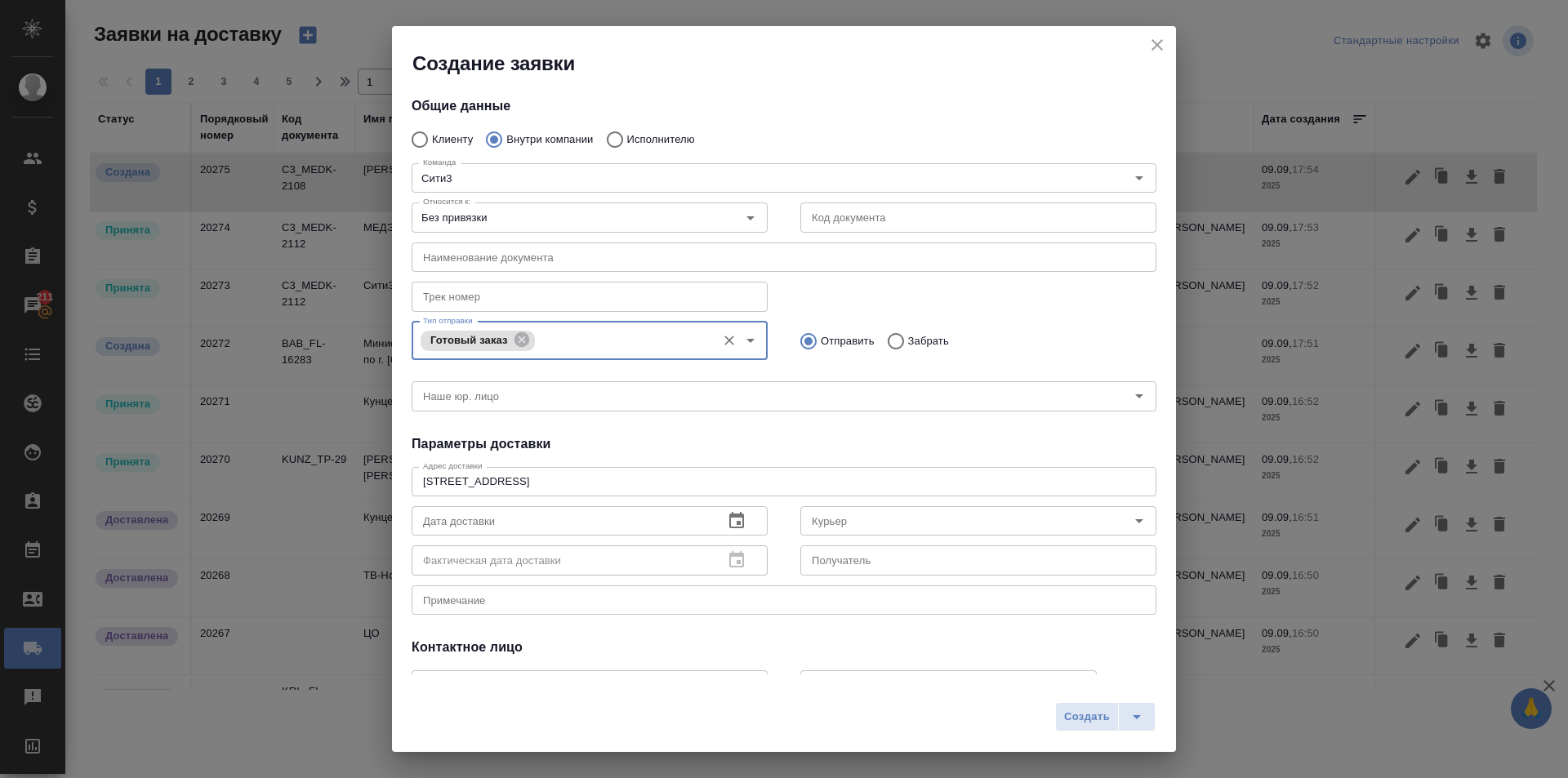
click at [552, 542] on div "Фактическая дата доставки Фактическая дата доставки" at bounding box center [589, 558] width 357 height 39
click at [727, 522] on icon "button" at bounding box center [737, 521] width 20 height 20
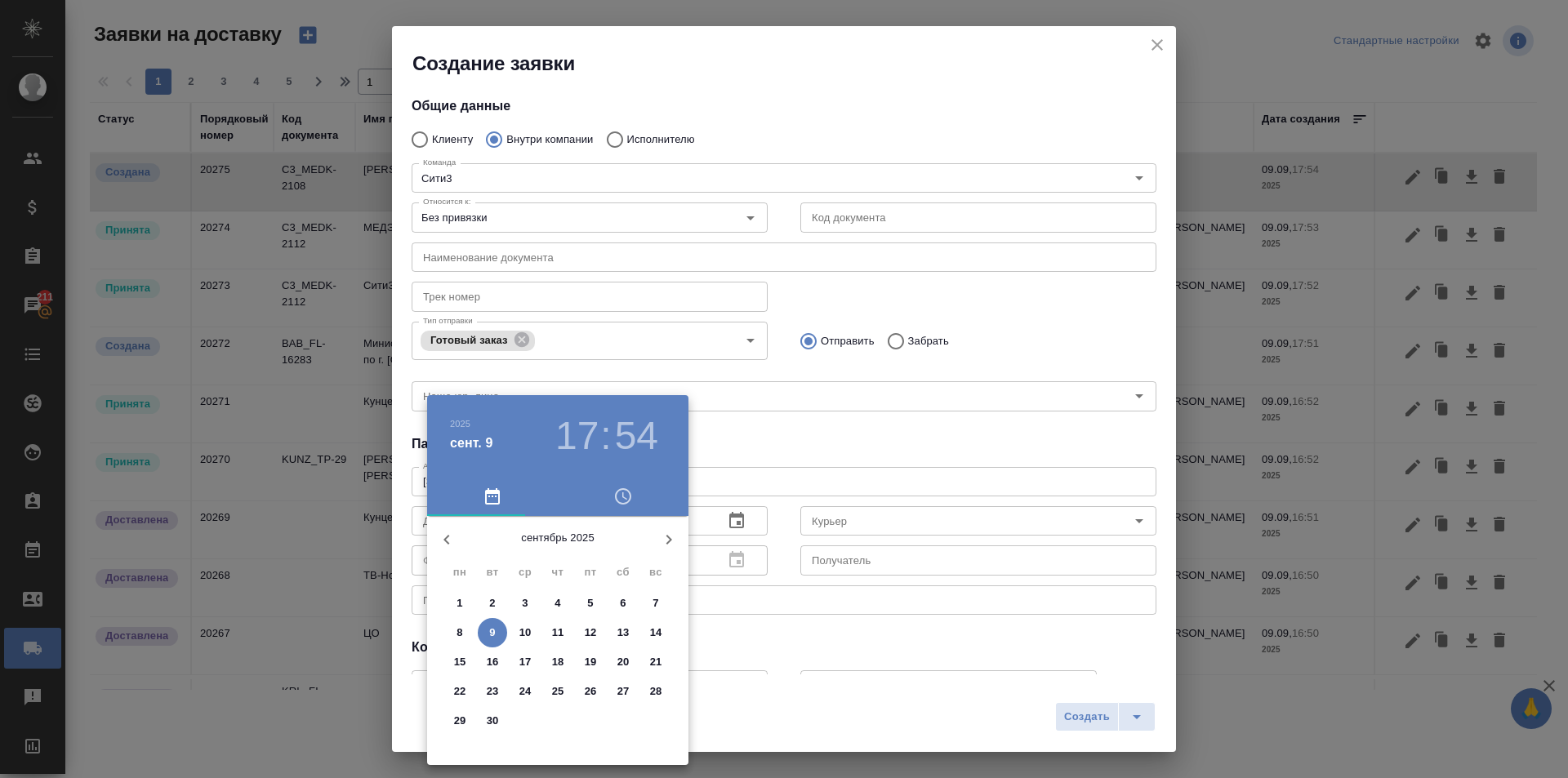
click at [570, 429] on h3 "17" at bounding box center [577, 436] width 43 height 46
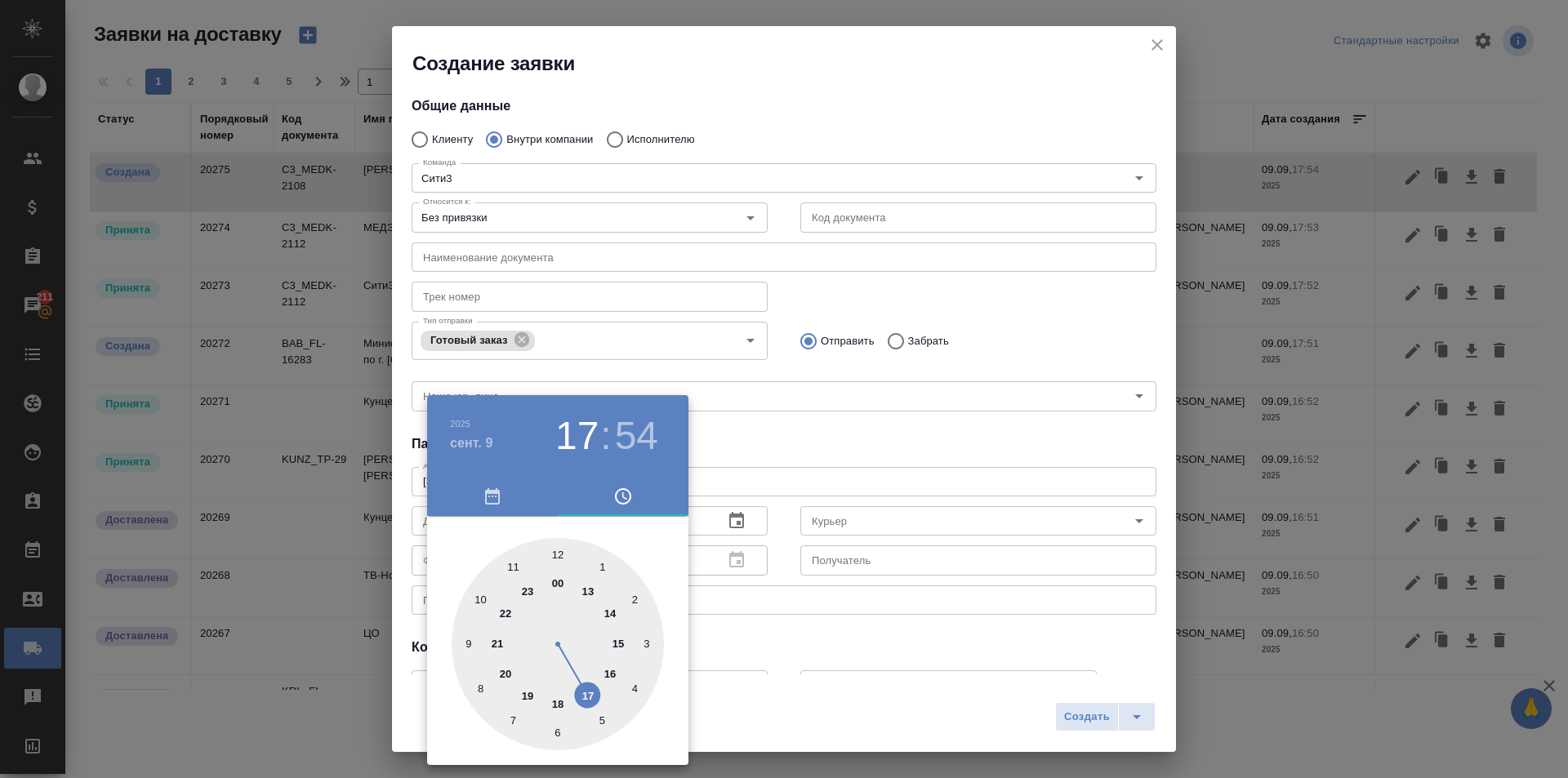
click at [612, 610] on div at bounding box center [557, 644] width 212 height 212
click at [564, 551] on div at bounding box center [557, 644] width 212 height 212
click at [552, 551] on div at bounding box center [557, 644] width 212 height 212
click at [554, 551] on div at bounding box center [557, 644] width 212 height 212
type input "09.09.2025 14:00"
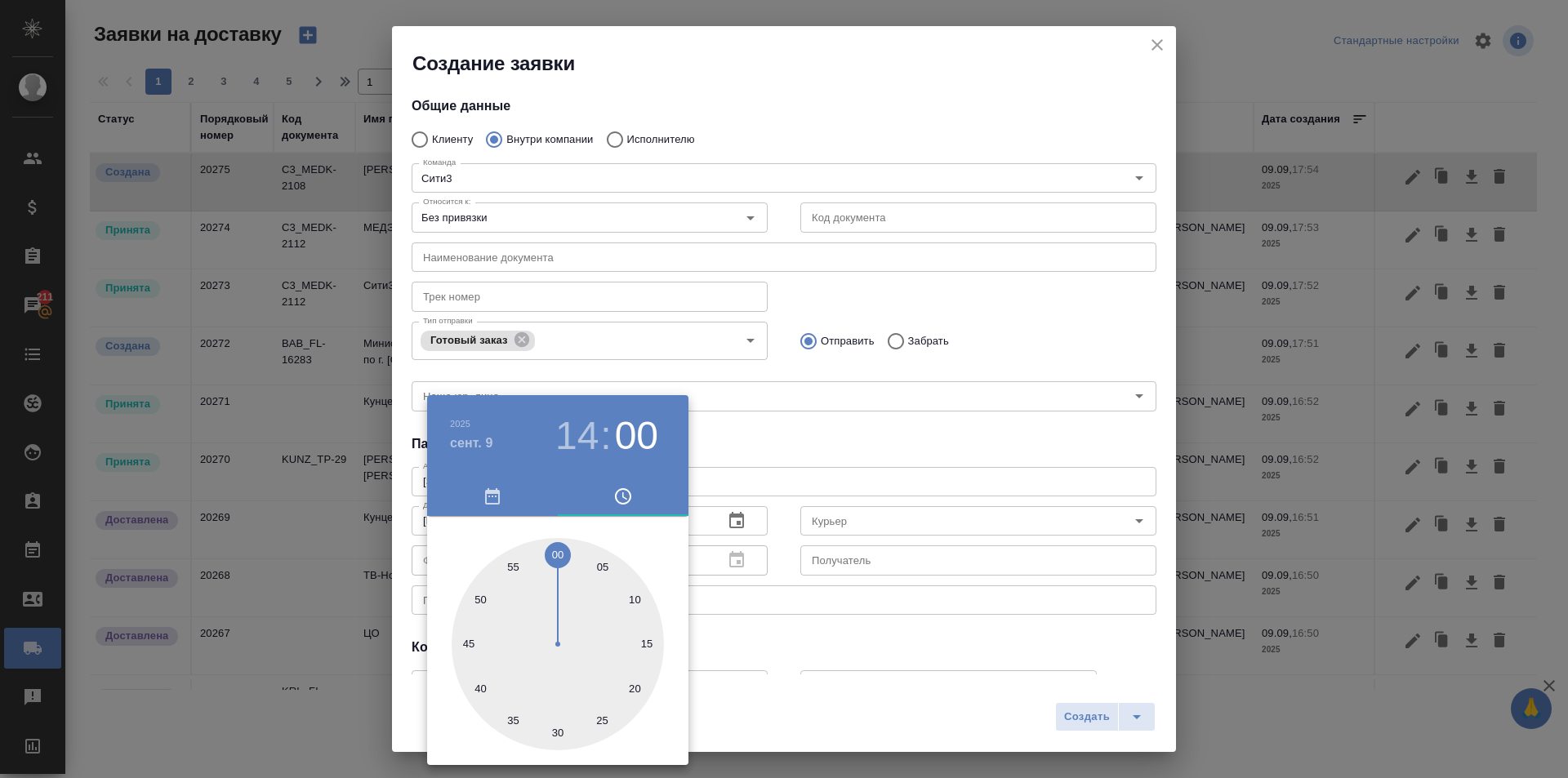
click at [732, 444] on div at bounding box center [784, 389] width 1568 height 778
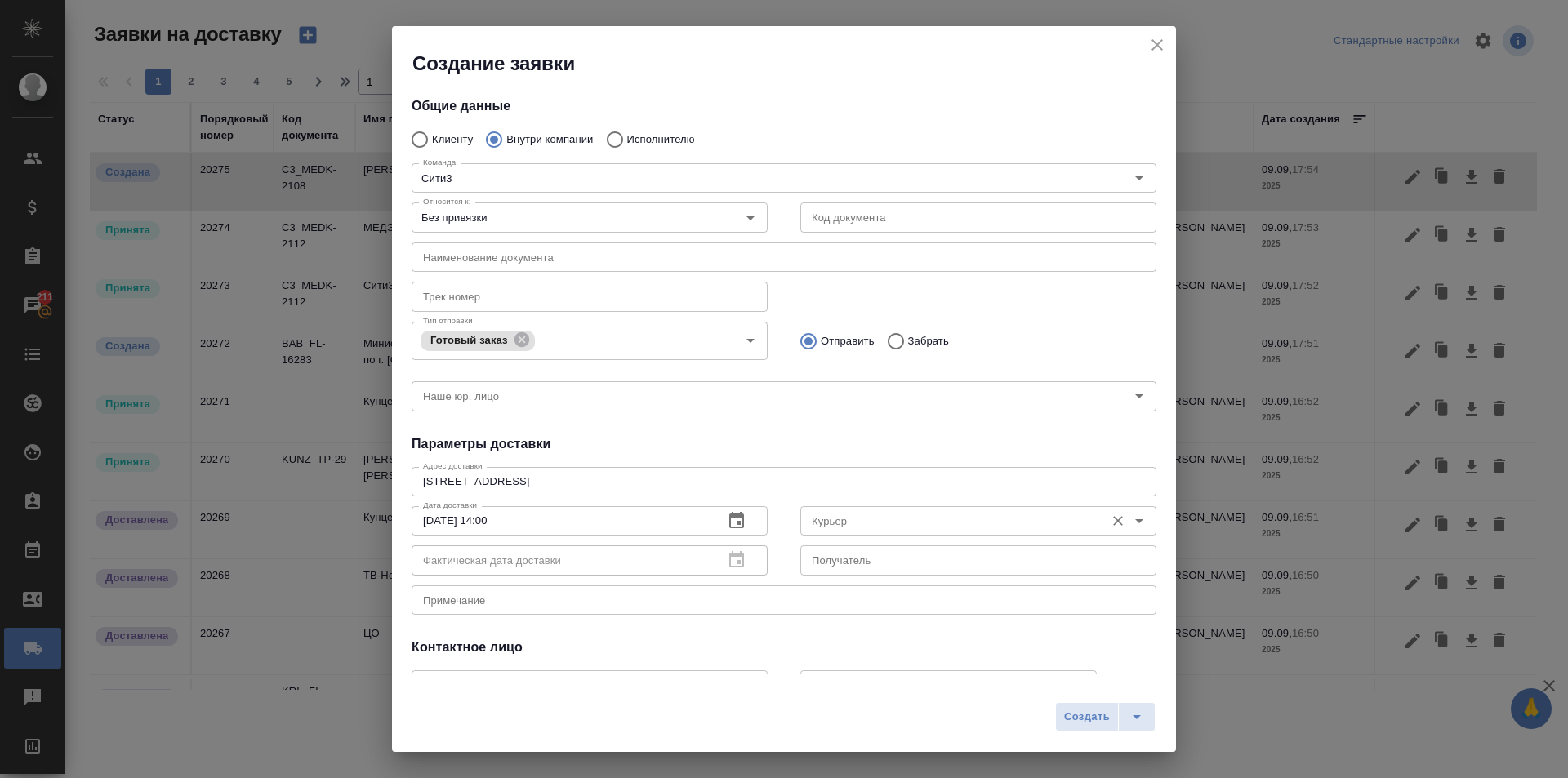
click at [965, 523] on input "Курьер" at bounding box center [951, 521] width 292 height 20
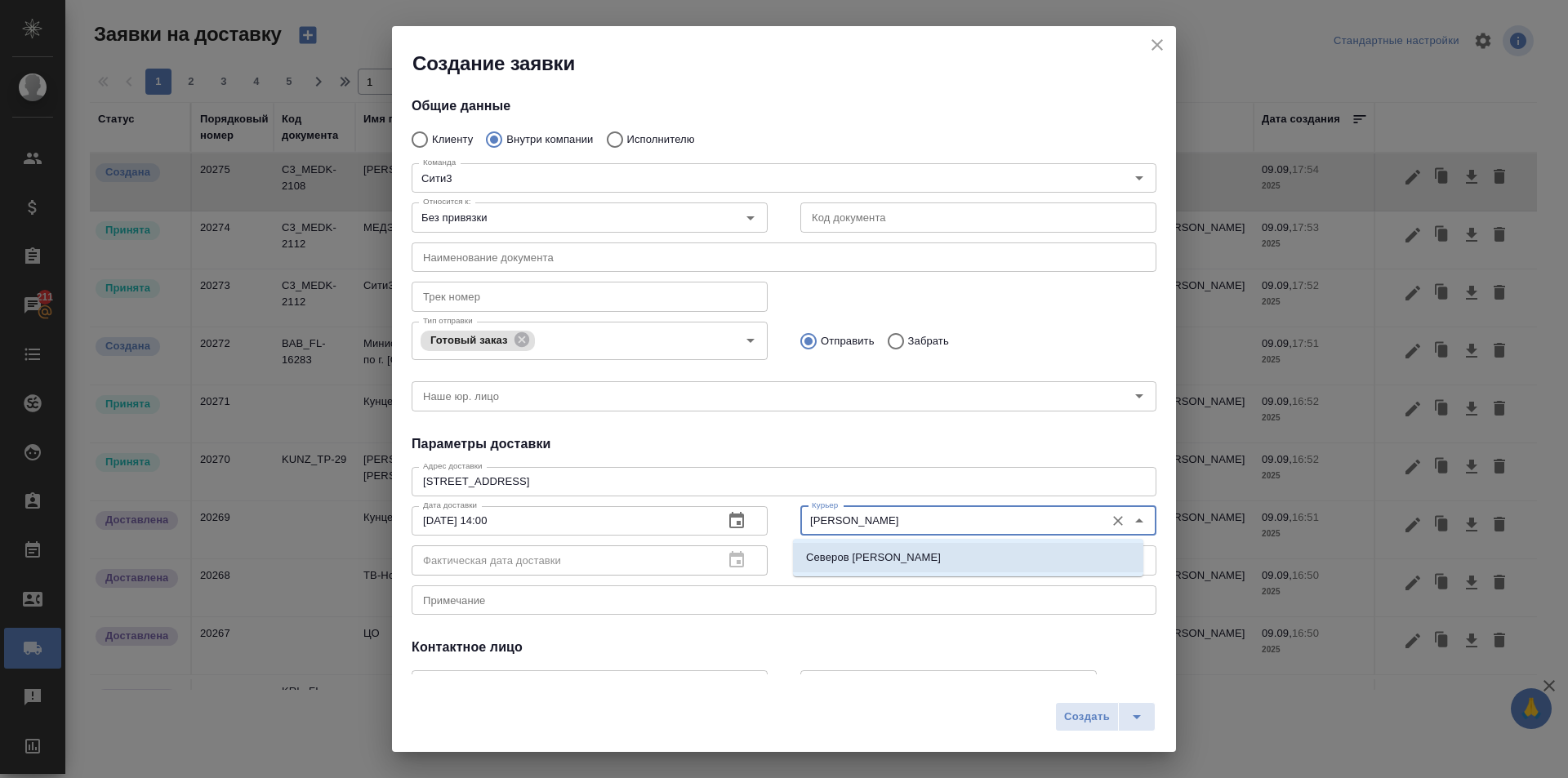
click at [895, 549] on li "Северов Олег" at bounding box center [969, 558] width 350 height 30
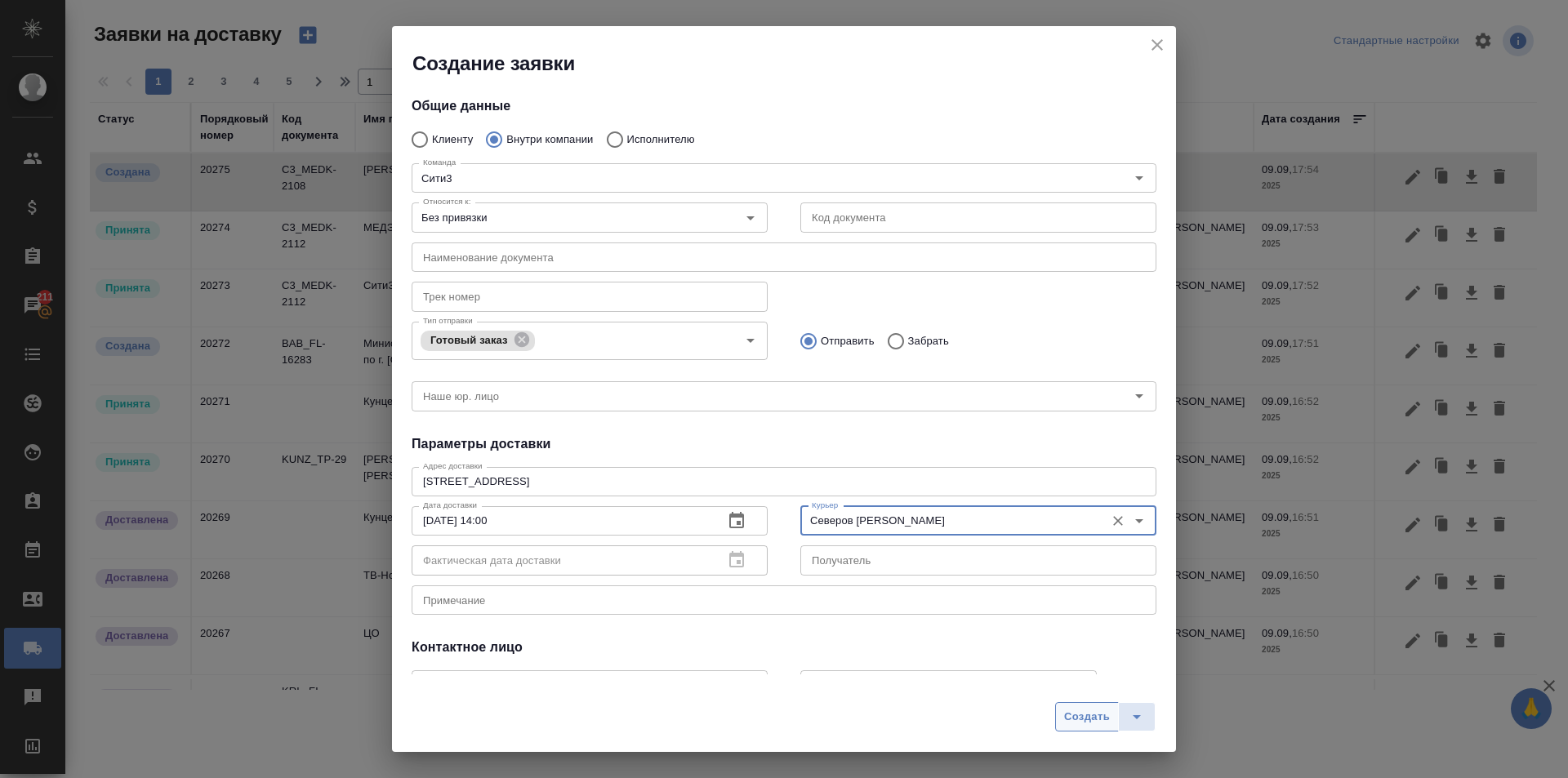
type input "Северов Олег"
click at [1079, 716] on span "Создать" at bounding box center [1087, 718] width 46 height 19
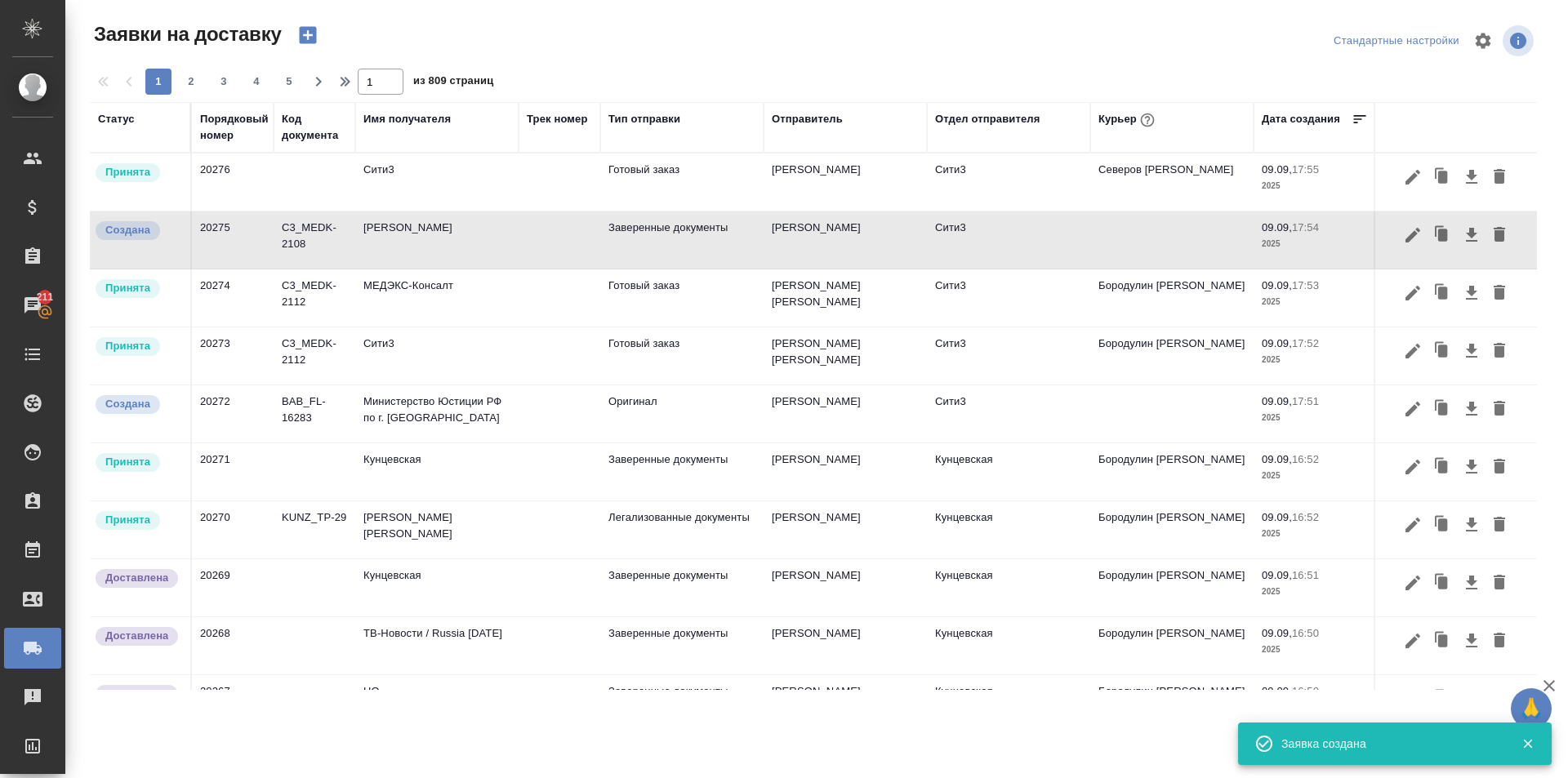
click at [694, 190] on td "Готовый заказ" at bounding box center [682, 181] width 163 height 57
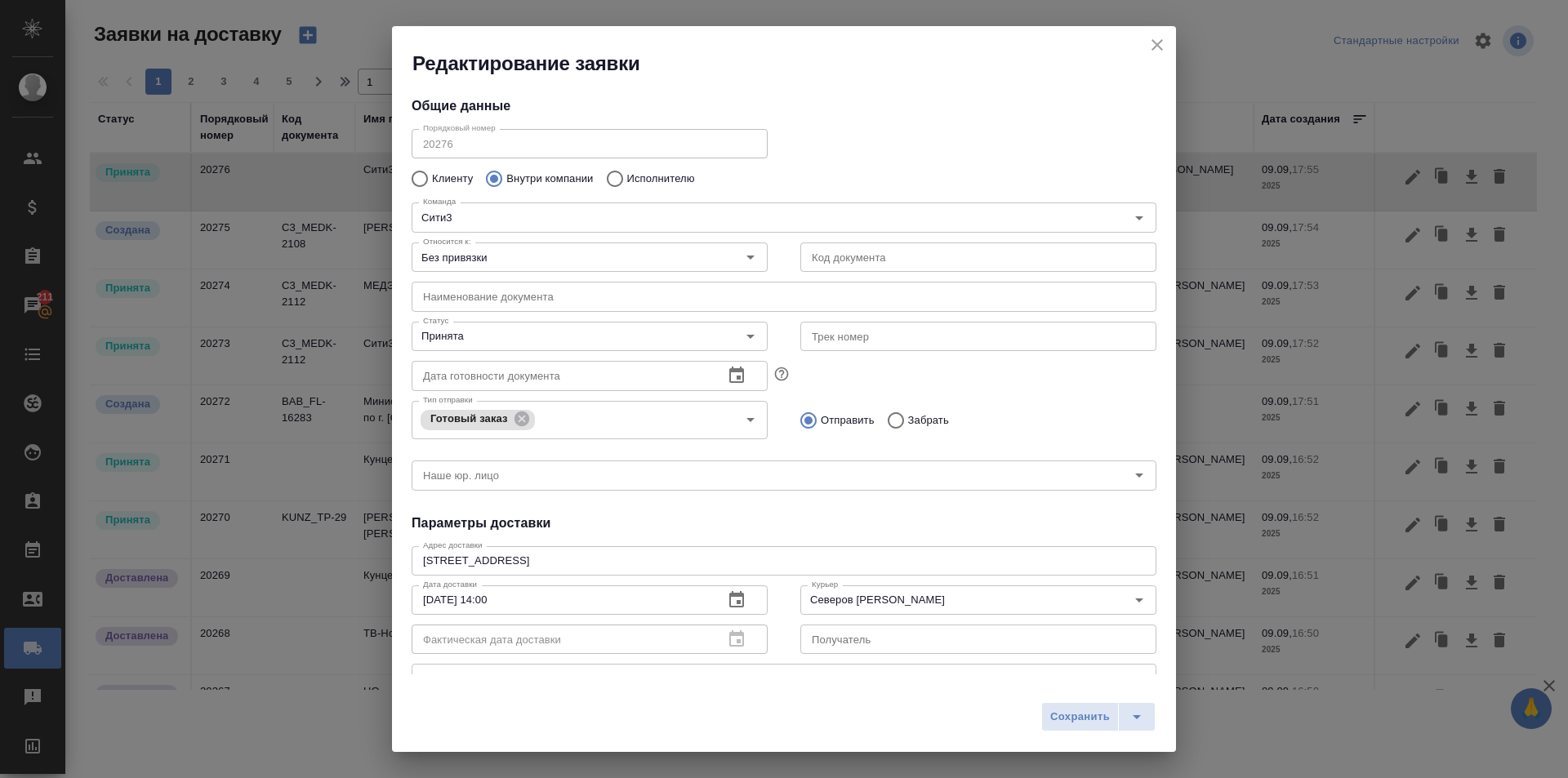
click at [932, 267] on input "text" at bounding box center [979, 257] width 357 height 30
click at [726, 254] on icon "Очистить" at bounding box center [729, 257] width 16 height 16
click at [657, 260] on input "Относится к:" at bounding box center [562, 257] width 292 height 20
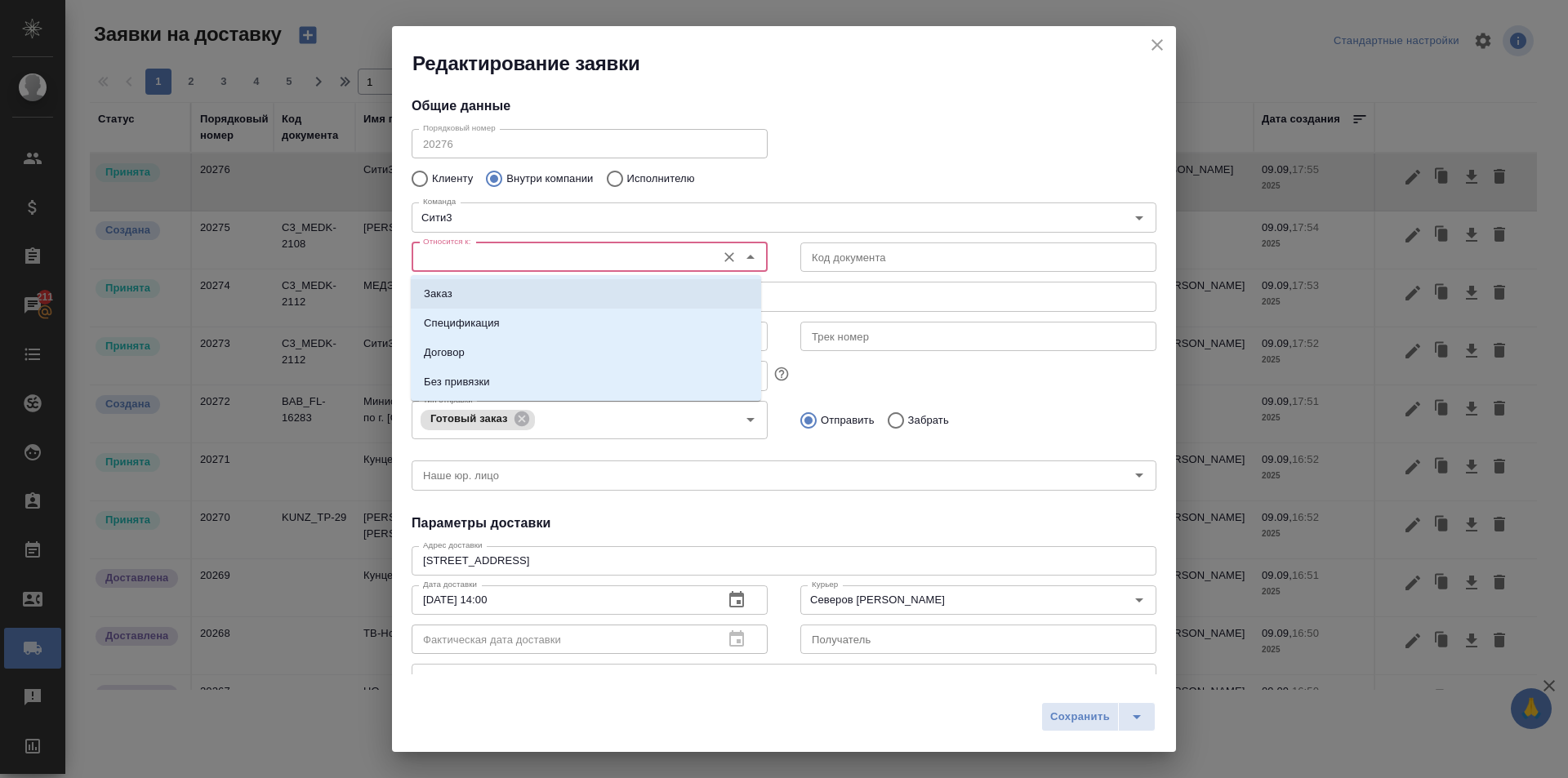
click at [573, 284] on li "Заказ" at bounding box center [586, 293] width 350 height 30
type input "Заказ"
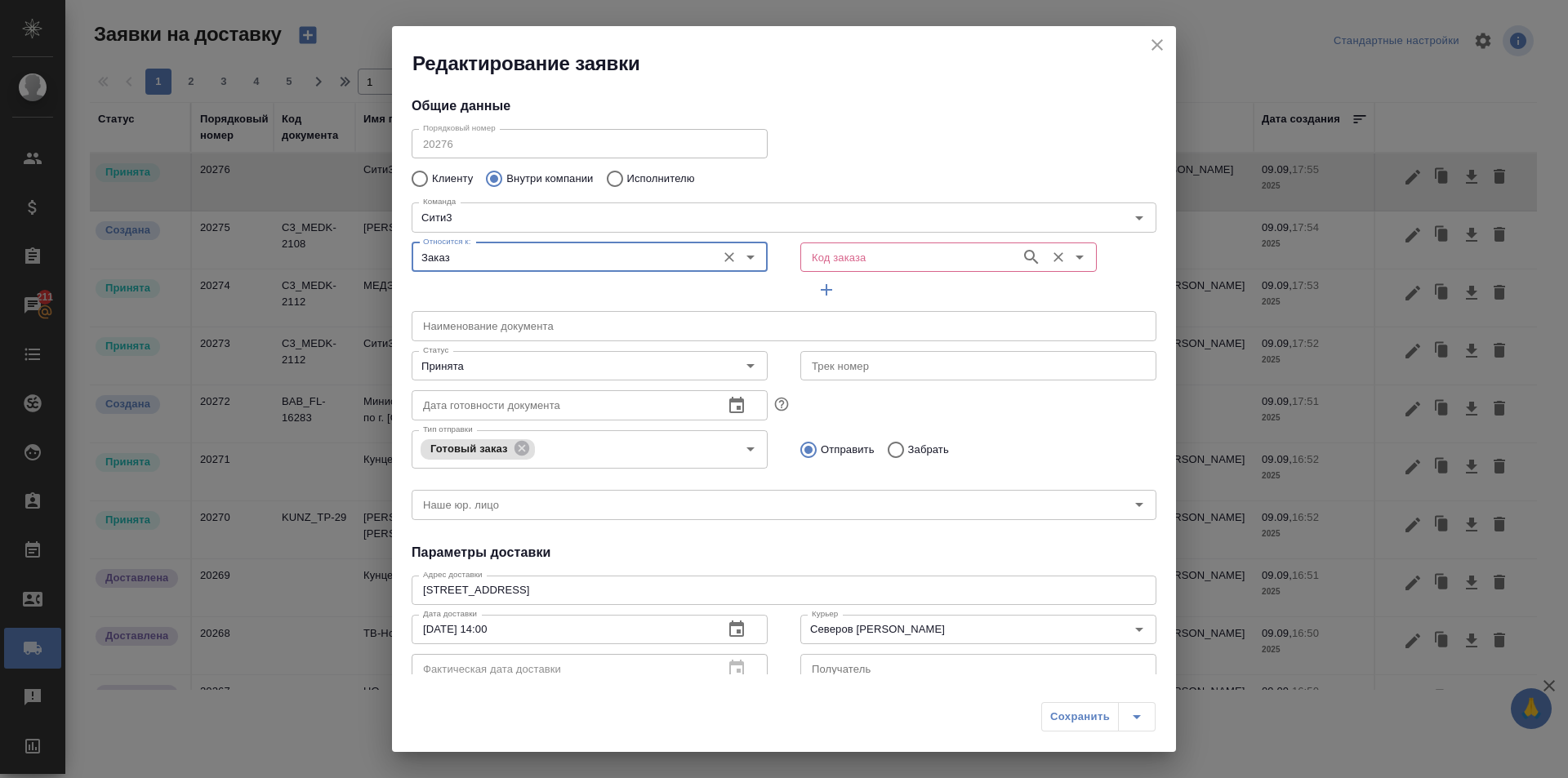
drag, startPoint x: 813, startPoint y: 260, endPoint x: 812, endPoint y: 250, distance: 10.0
click at [813, 261] on input "Код заказа" at bounding box center [909, 257] width 208 height 20
paste input "C3_MEDK-2108"
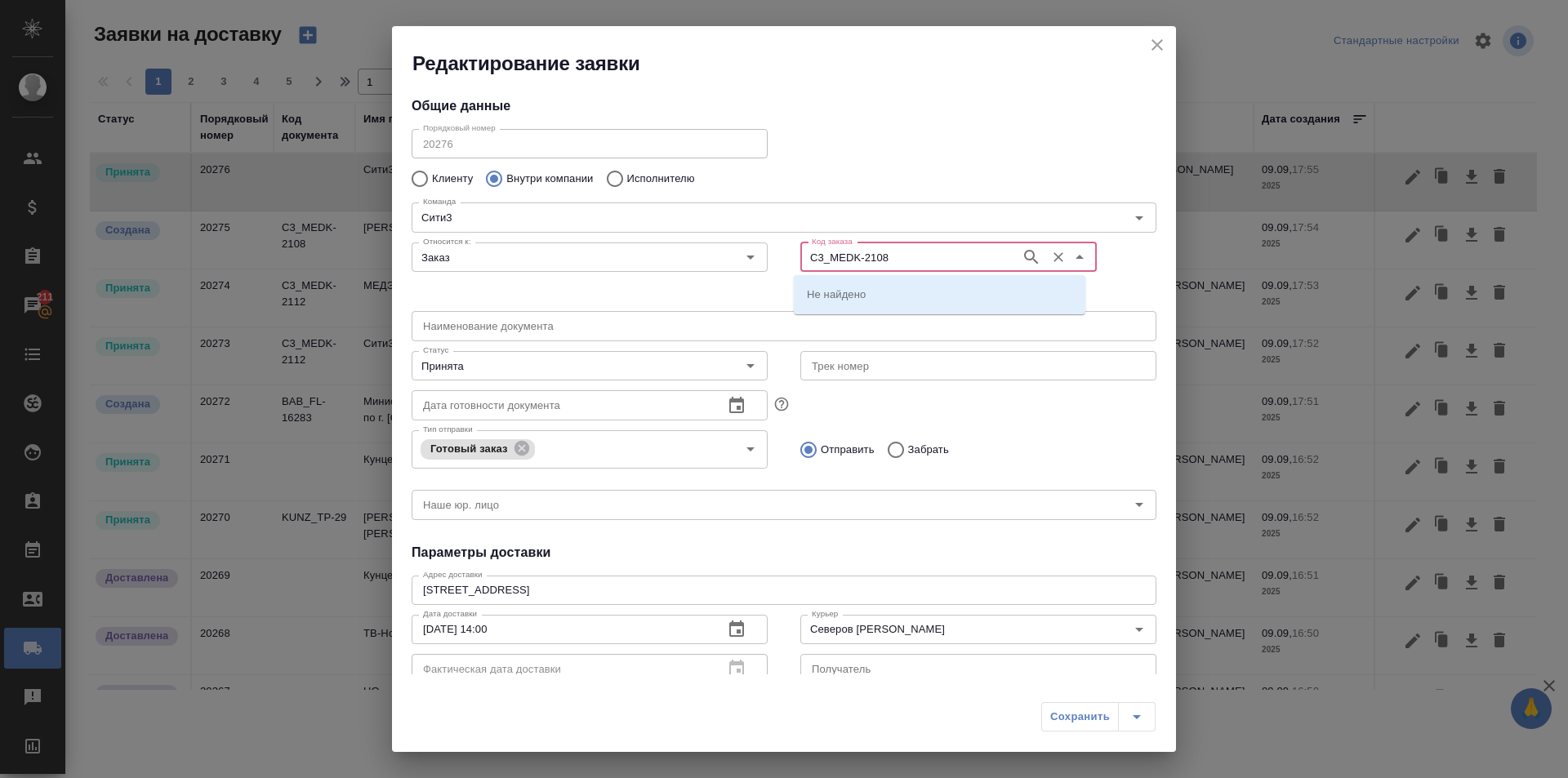
type input "C3_MEDK-2108"
click at [868, 292] on p "C3_MEDK-2108" at bounding box center [846, 294] width 79 height 16
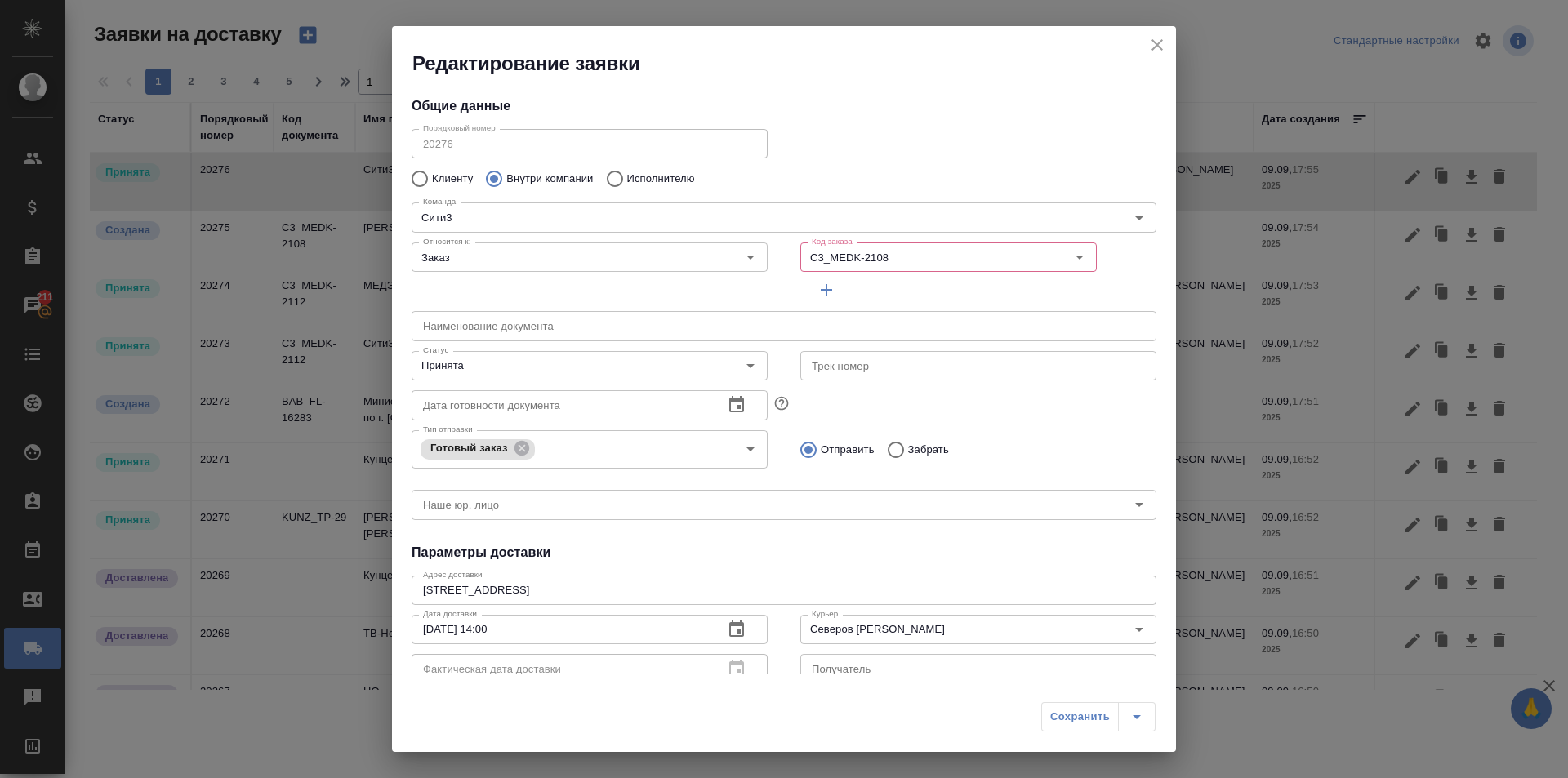
click at [1079, 710] on div "Сохранить" at bounding box center [1099, 717] width 115 height 30
click at [906, 257] on input "C3_MEDK-2108" at bounding box center [909, 257] width 208 height 20
click at [891, 282] on div "Код заказа C3_MEDK-2108 Код заказа" at bounding box center [979, 271] width 357 height 69
click at [1047, 250] on button "Очистить" at bounding box center [1058, 256] width 23 height 23
click at [963, 258] on input "Код заказа" at bounding box center [909, 257] width 208 height 20
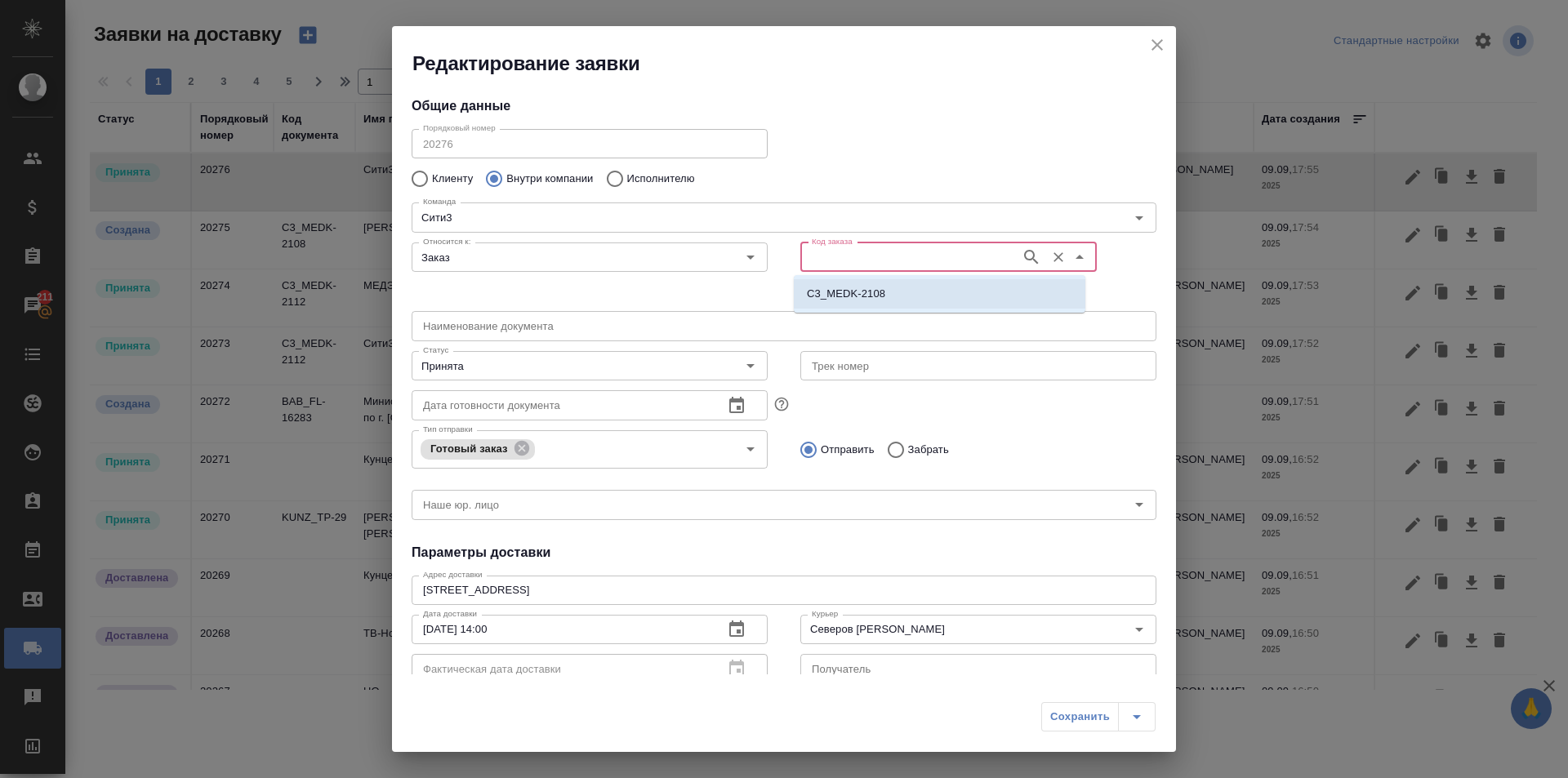
click at [913, 293] on li "C3_MEDK-2108" at bounding box center [940, 293] width 292 height 30
type input "(МБ) ООО "Монблан""
type input "C3_MEDK-2108"
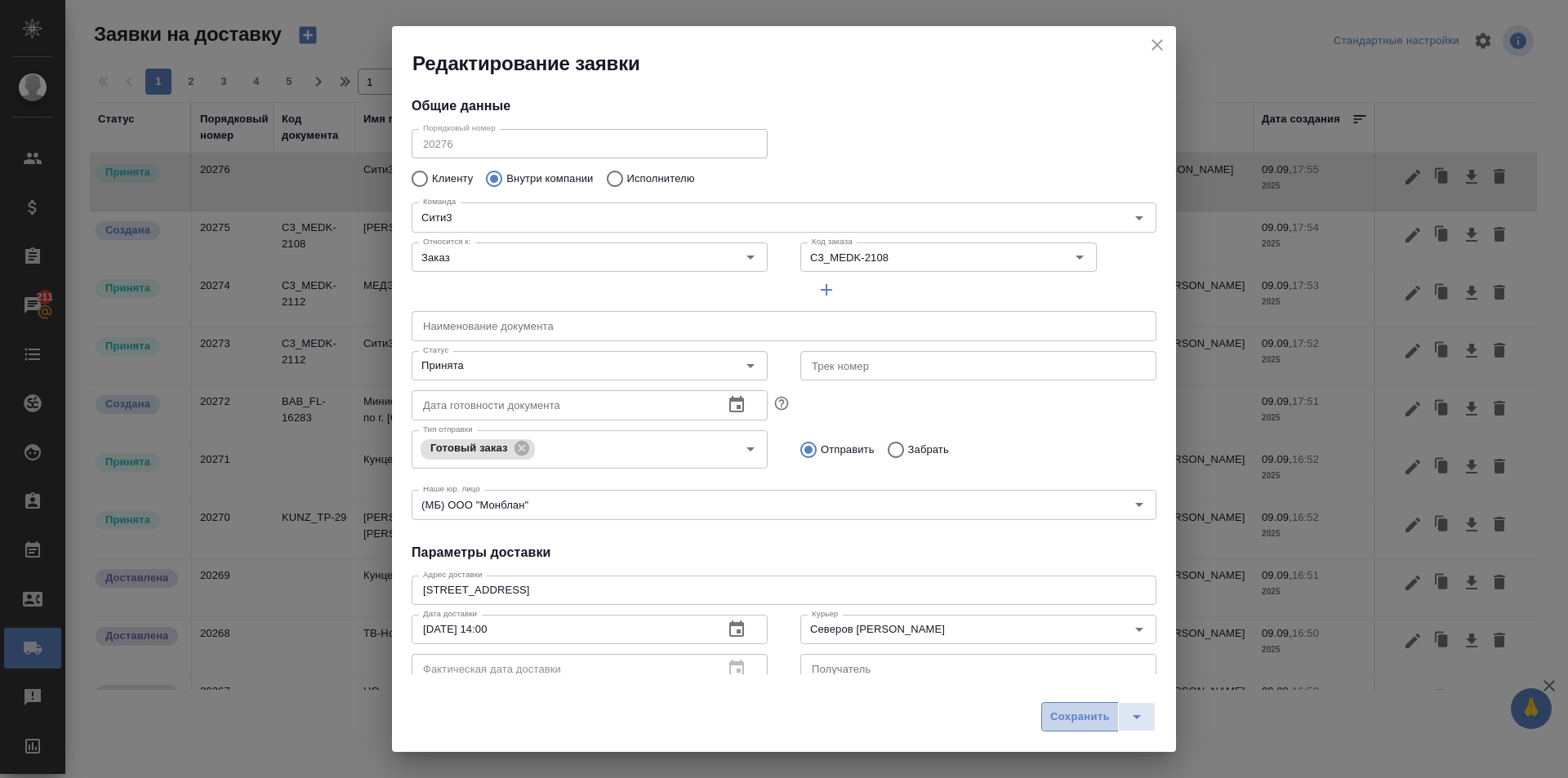
click at [1108, 725] on span "Сохранить" at bounding box center [1081, 718] width 60 height 19
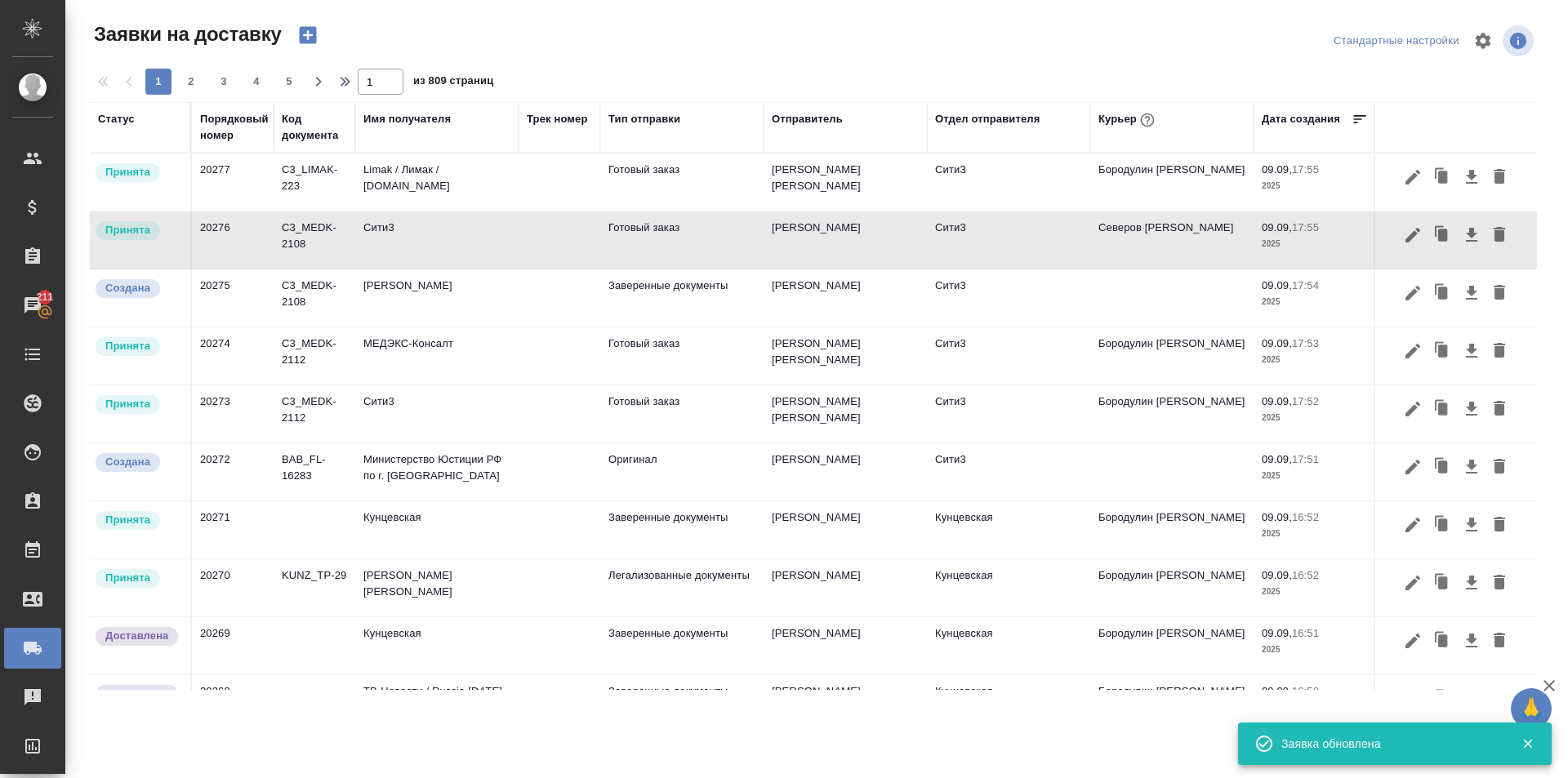
click at [1002, 301] on td "Сити3" at bounding box center [1008, 298] width 163 height 57
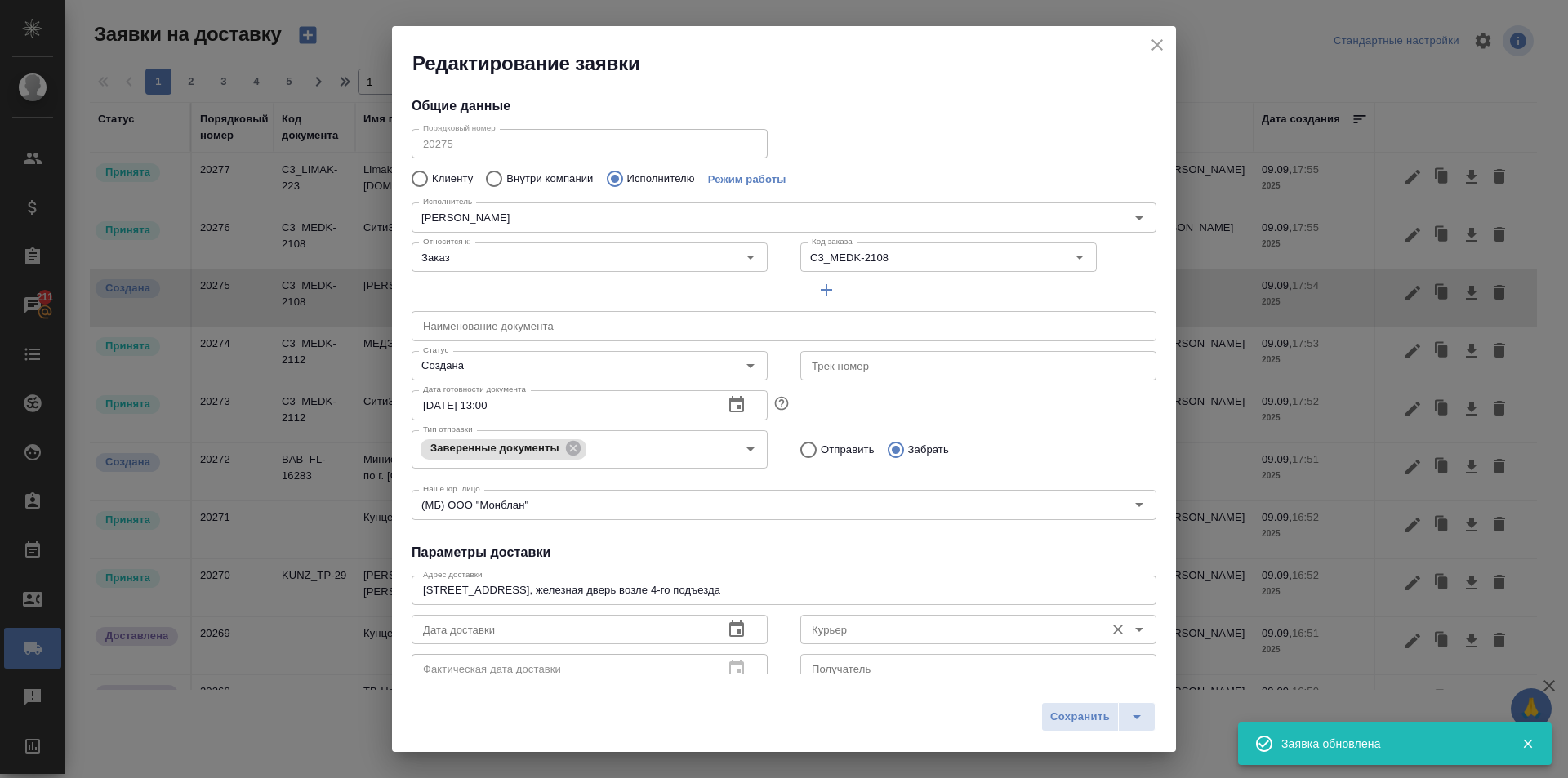
click at [909, 625] on input "Курьер" at bounding box center [951, 630] width 292 height 20
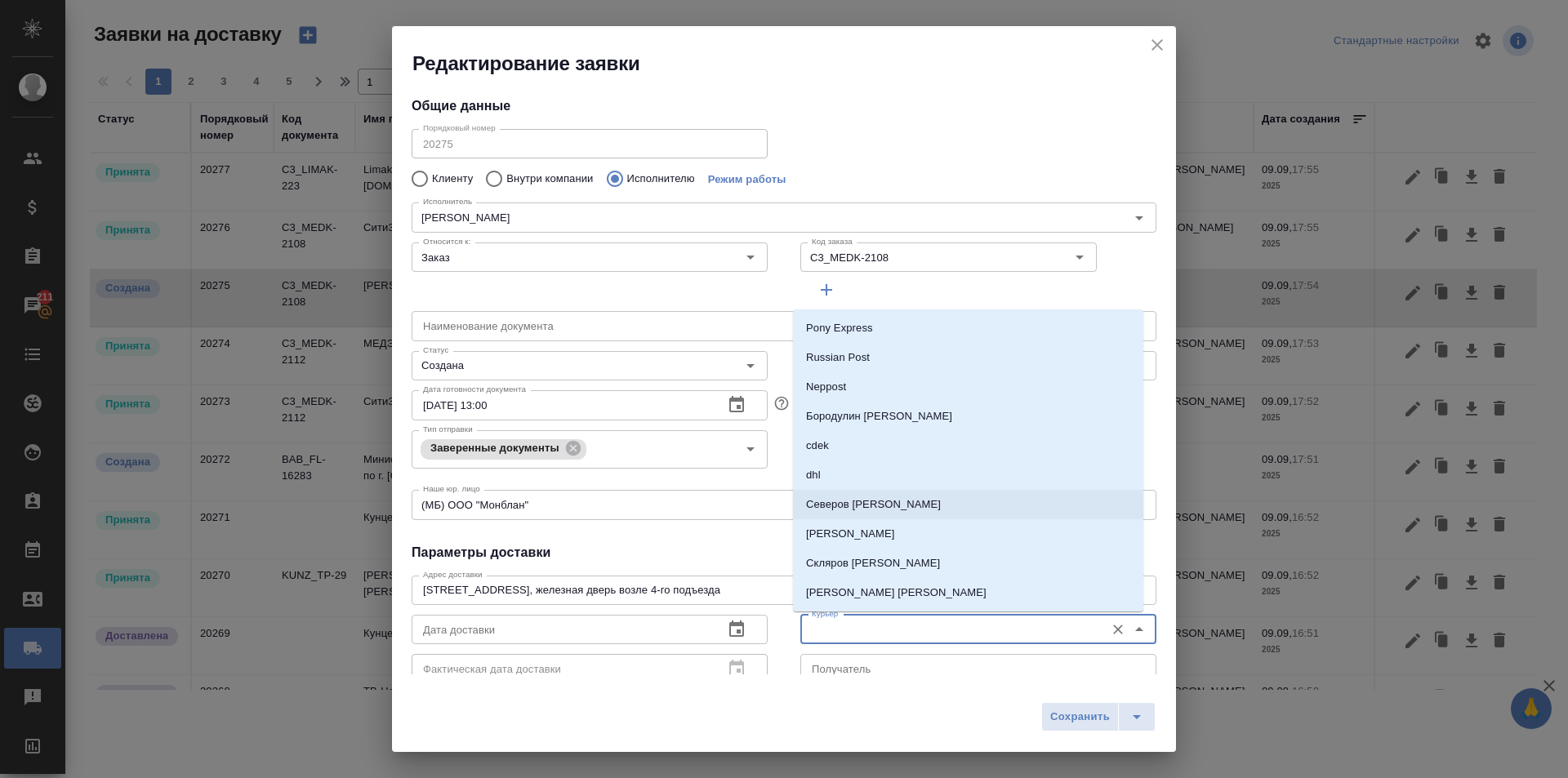
click at [887, 495] on li "Северов Олег" at bounding box center [969, 505] width 350 height 30
type input "Северов Олег"
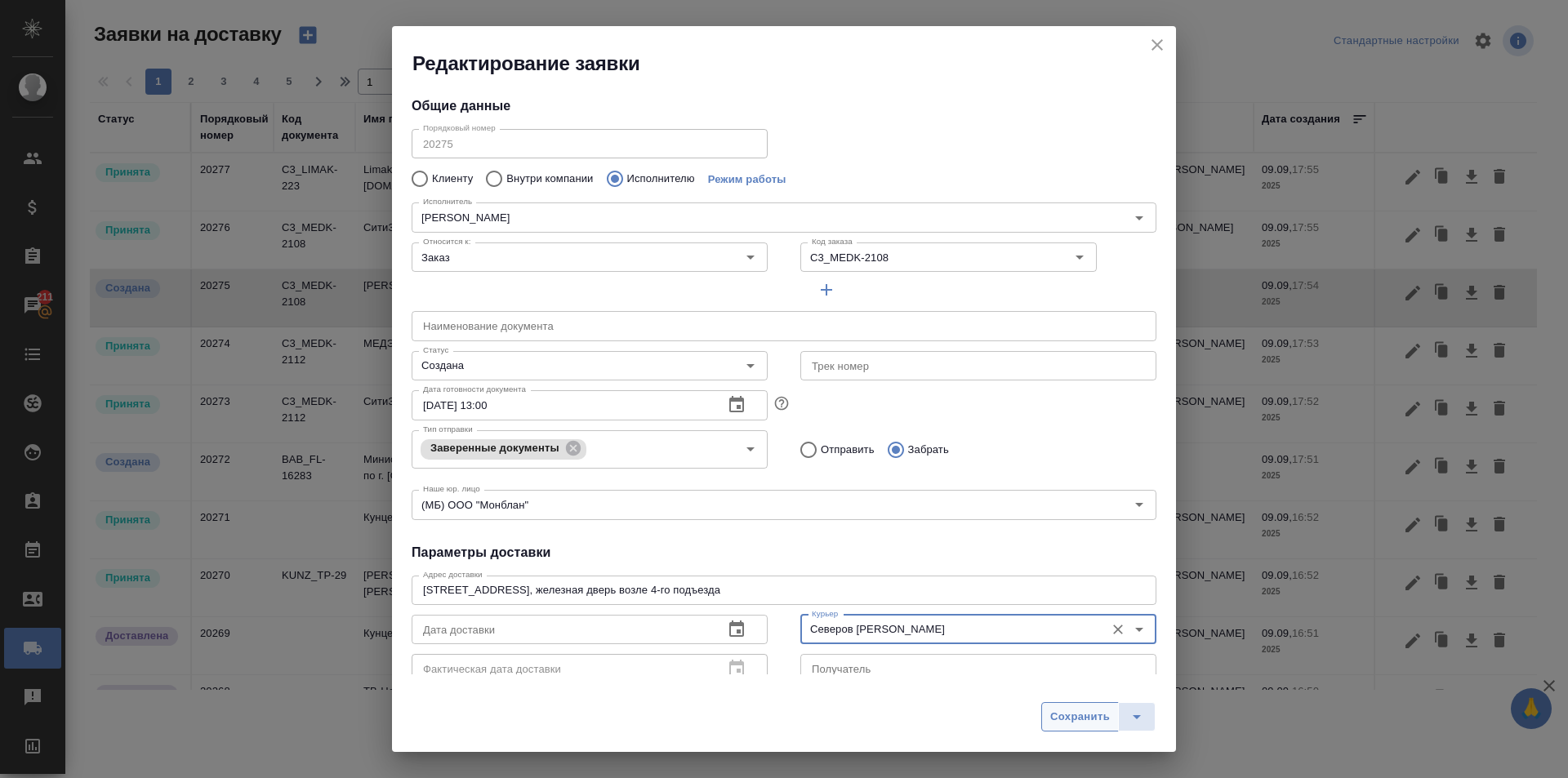
click at [1065, 722] on span "Сохранить" at bounding box center [1081, 718] width 60 height 19
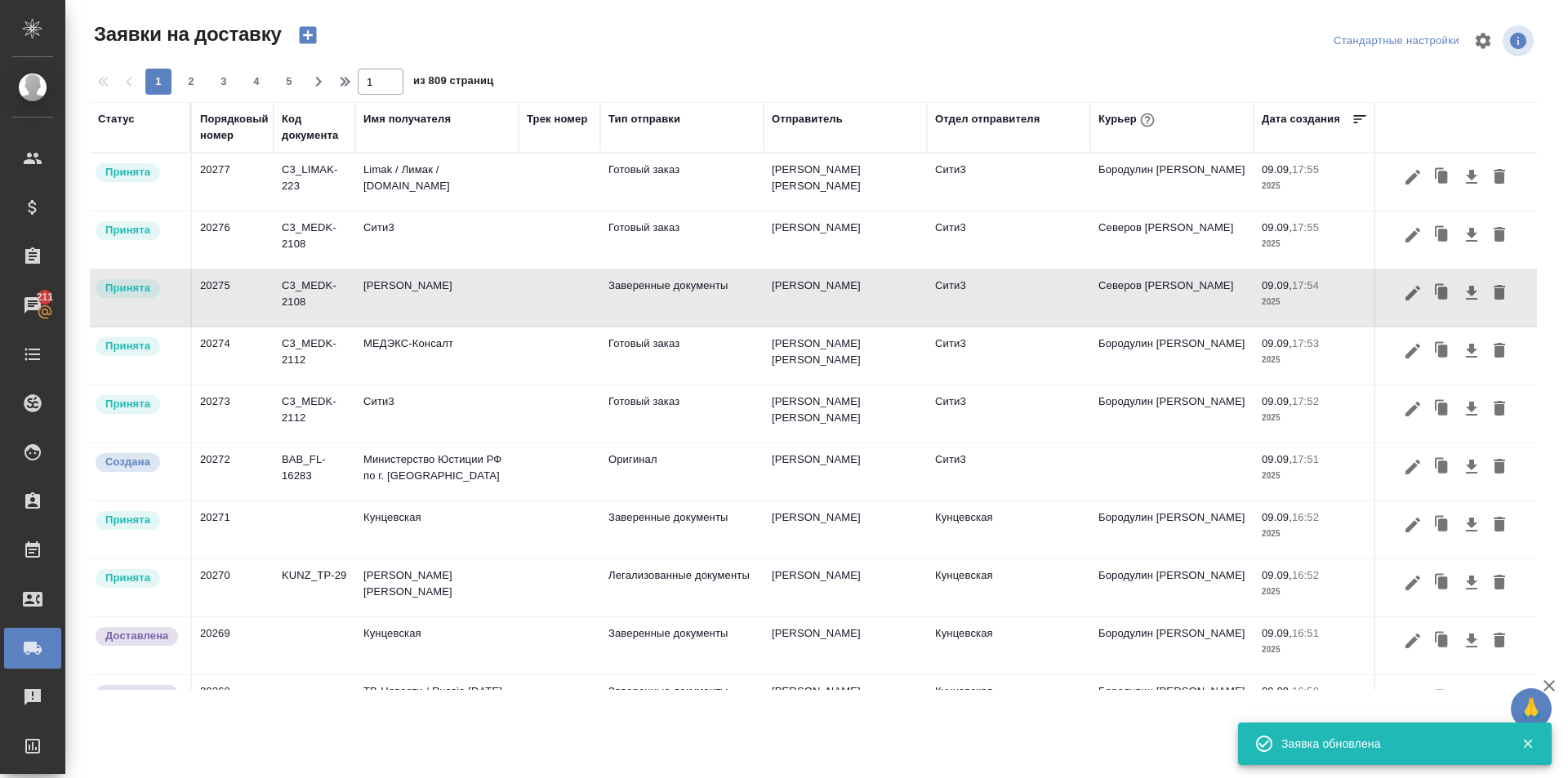
click at [1007, 469] on td "Сити3" at bounding box center [1008, 471] width 163 height 57
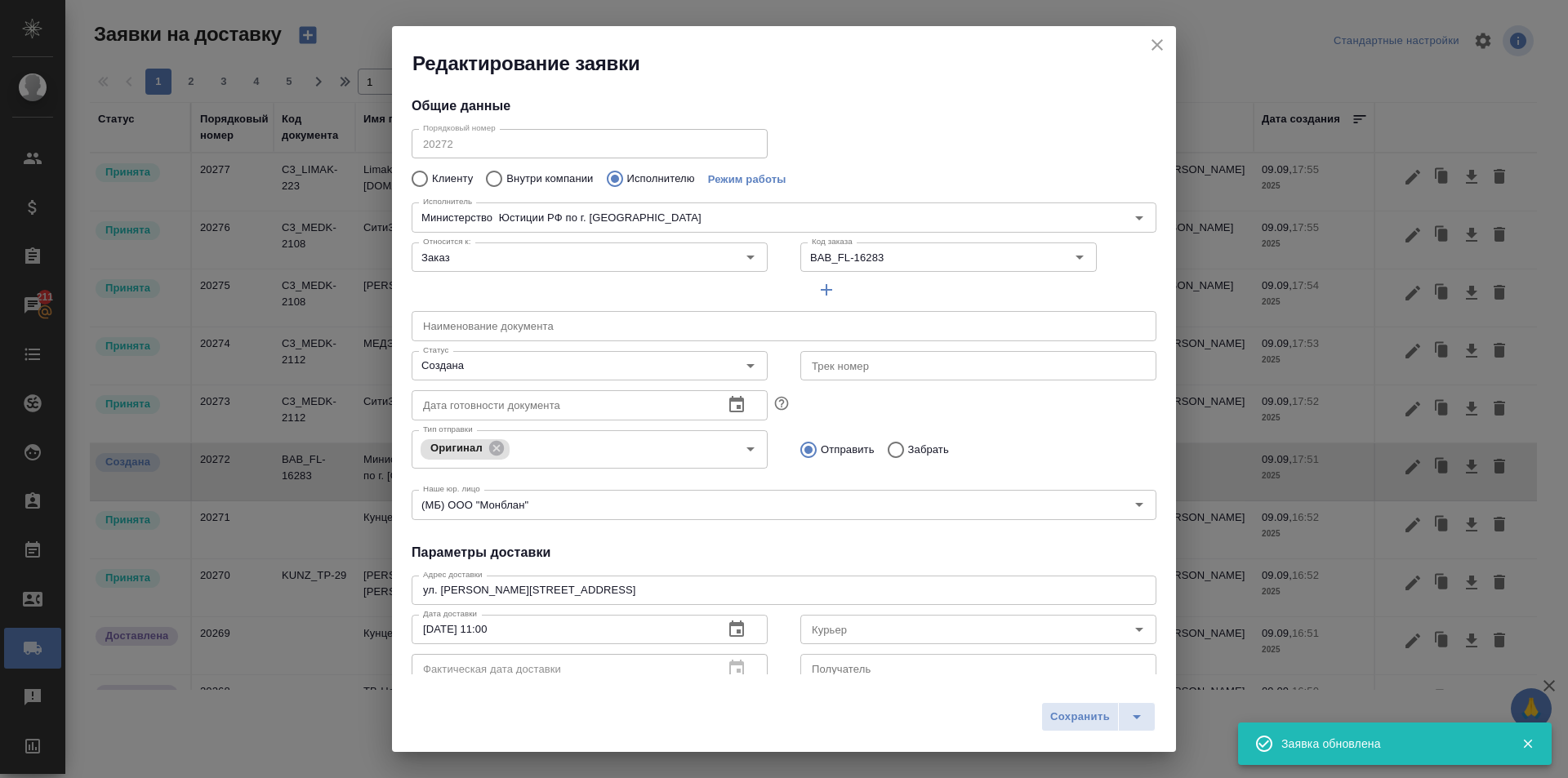
type input "Министерство Юстиции РФ по г. Москве"
click at [911, 633] on input "Курьер" at bounding box center [951, 630] width 292 height 20
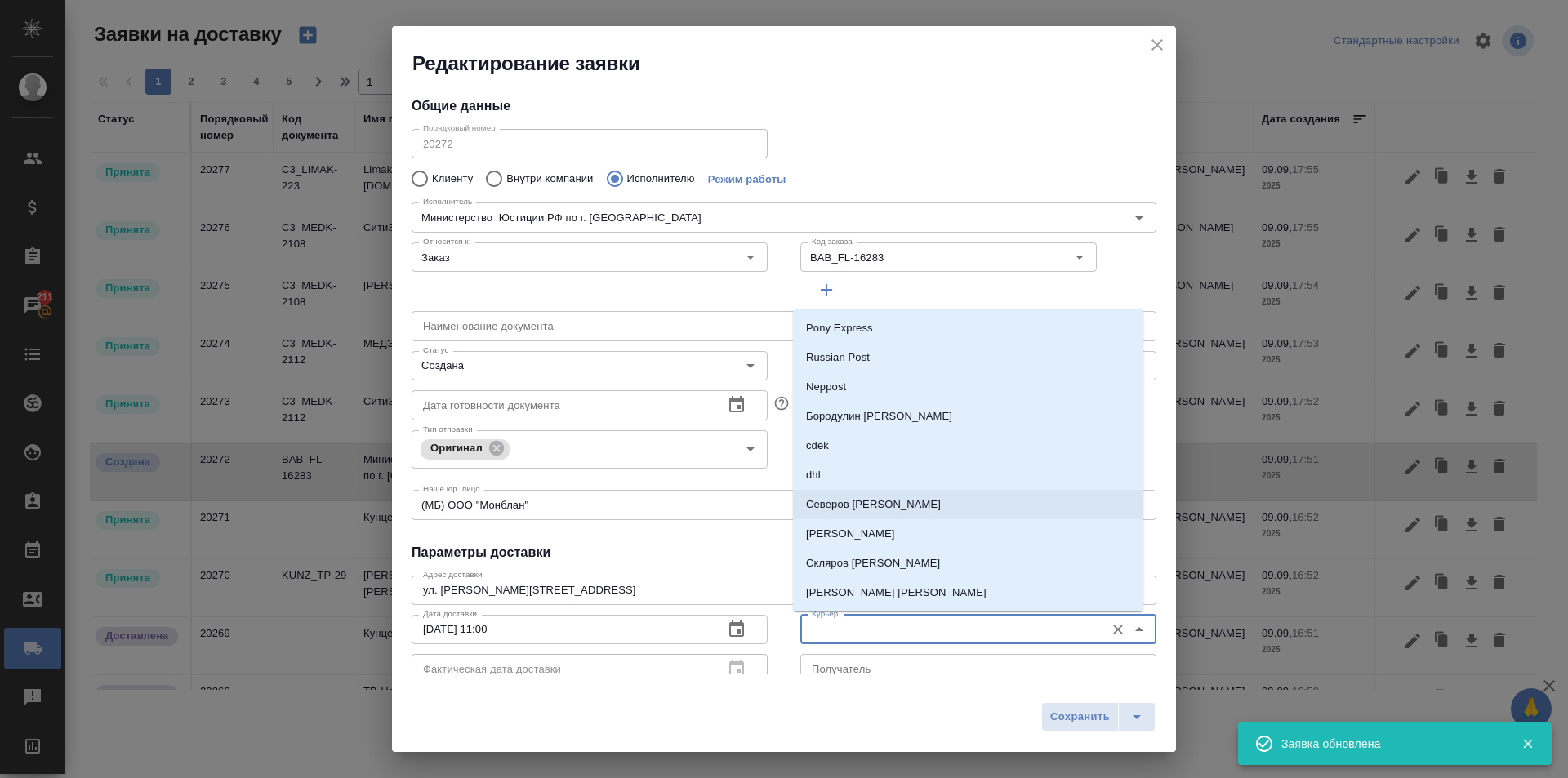
click at [886, 502] on li "Северов Олег" at bounding box center [969, 505] width 350 height 30
type input "Северов Олег"
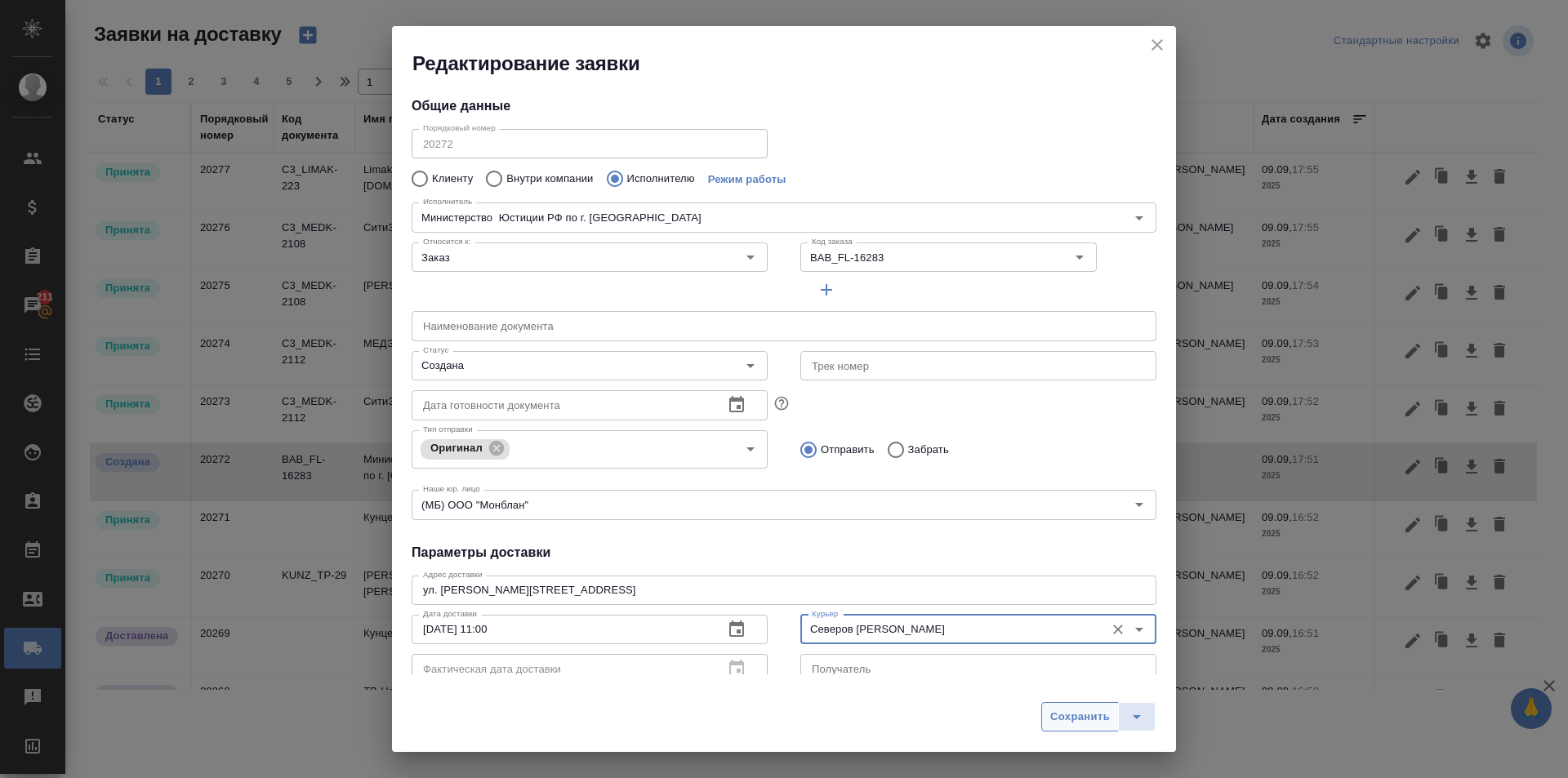
click at [1087, 719] on span "Сохранить" at bounding box center [1081, 718] width 60 height 19
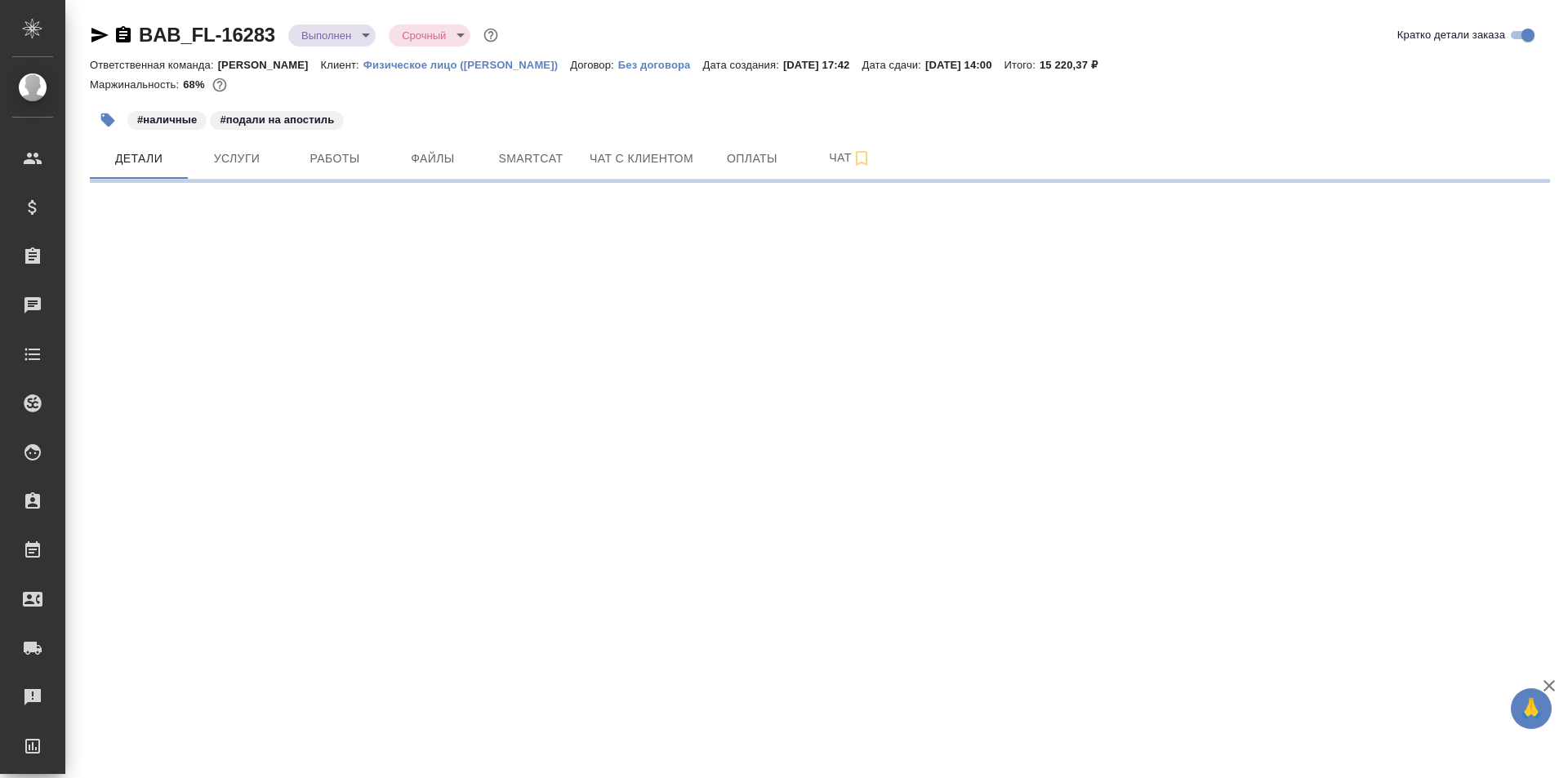
click at [99, 32] on icon "button" at bounding box center [99, 35] width 17 height 14
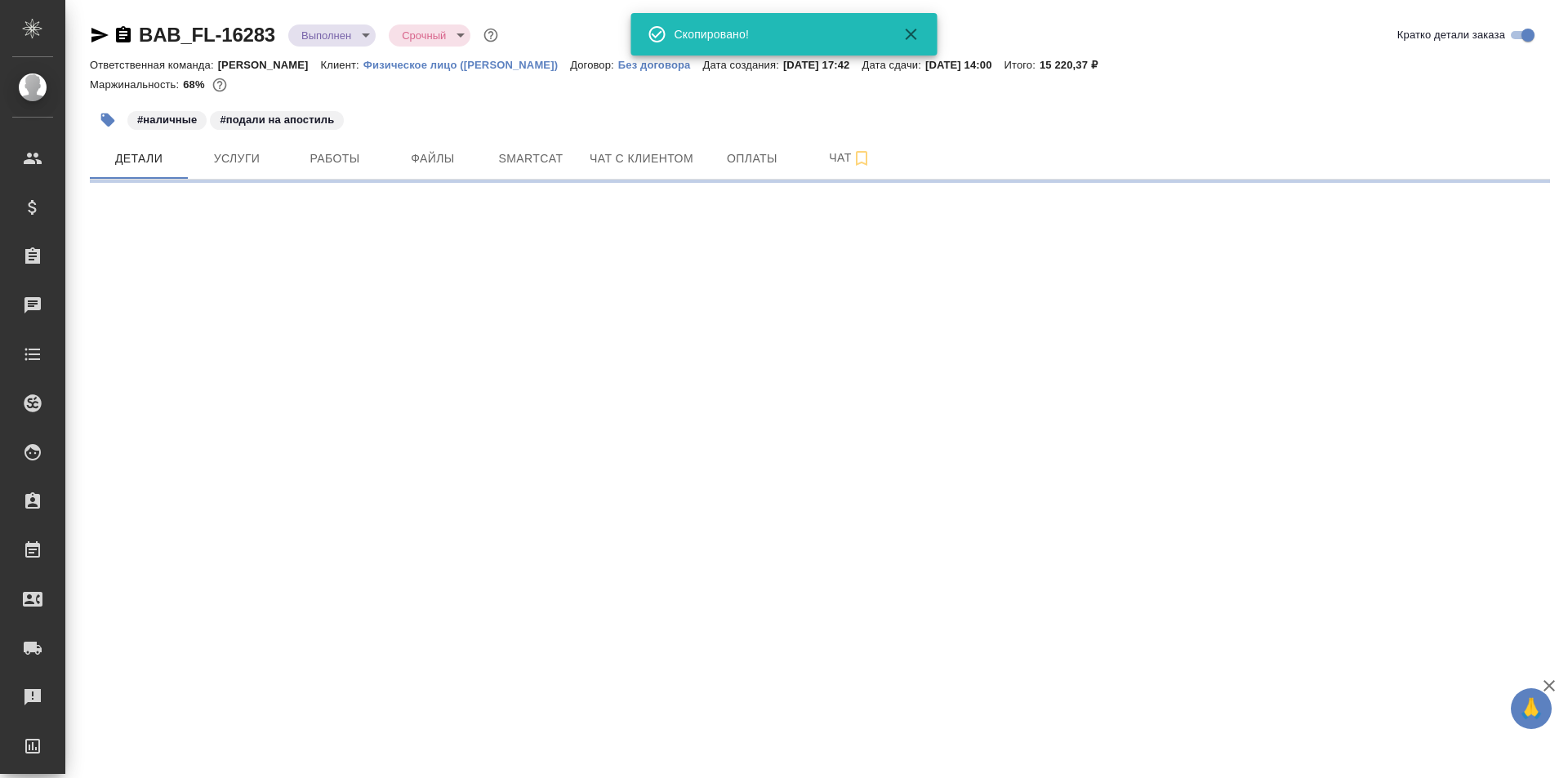
select select "RU"
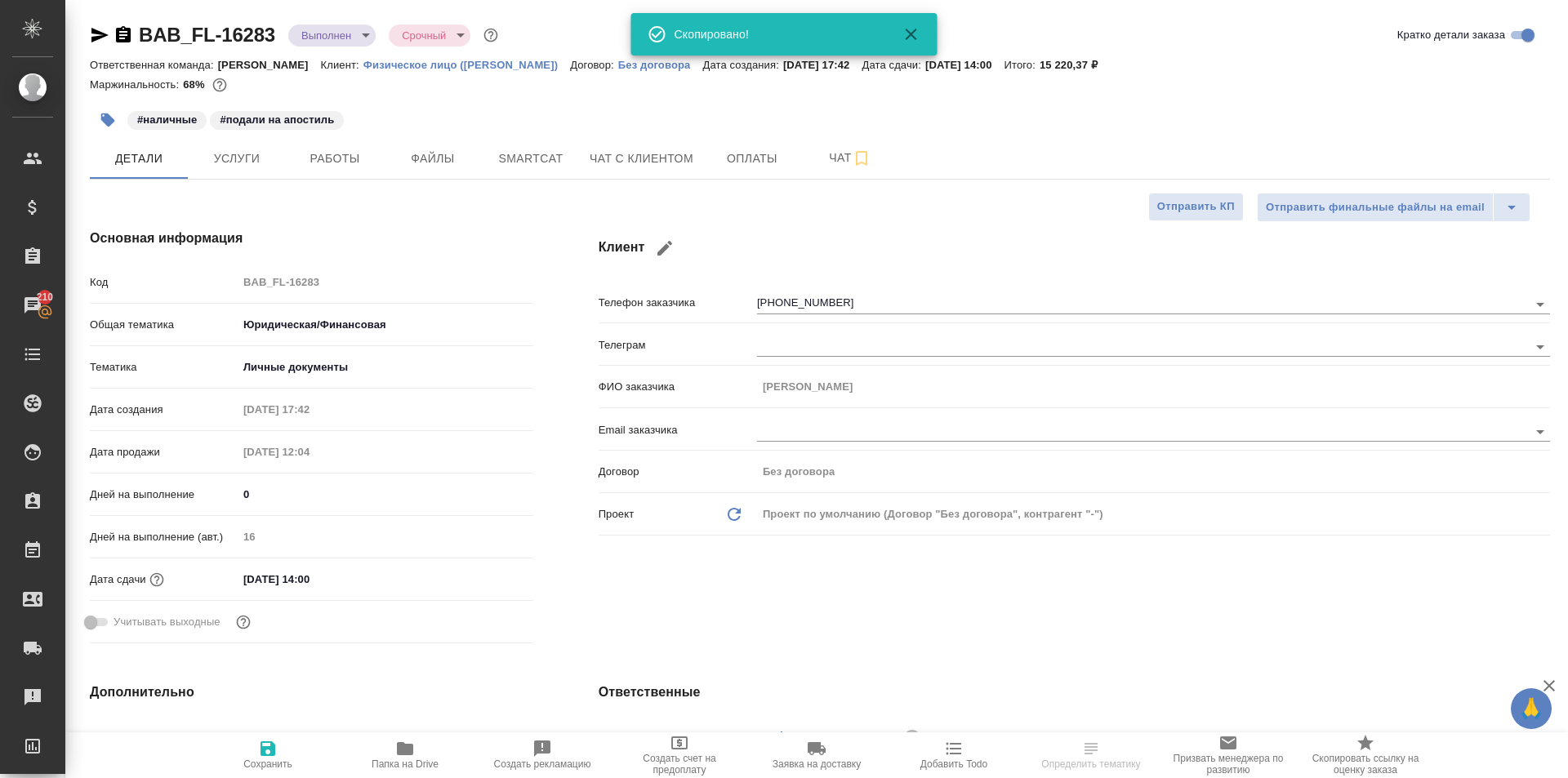
type textarea "x"
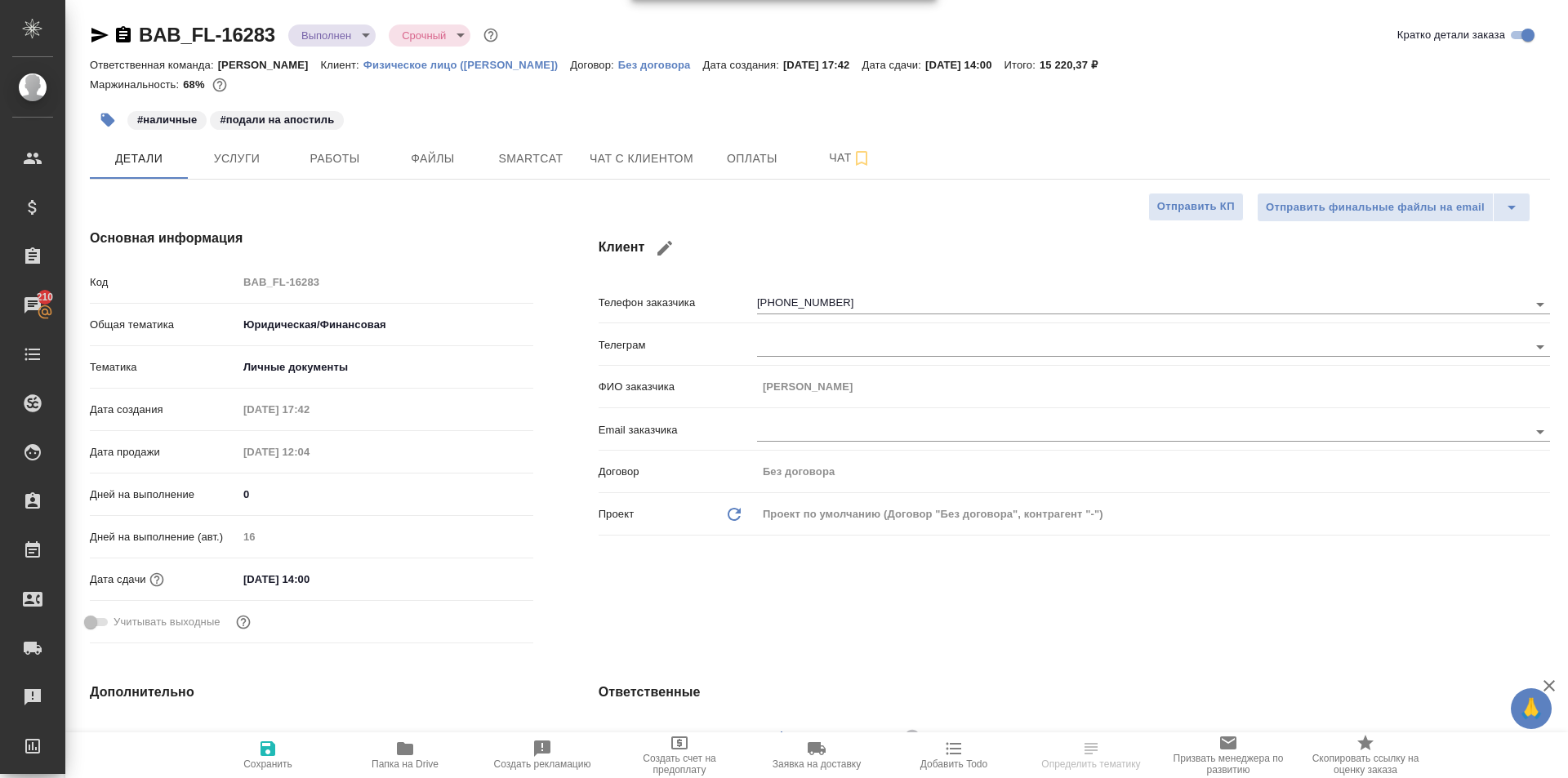
click at [125, 39] on icon "button" at bounding box center [124, 34] width 14 height 16
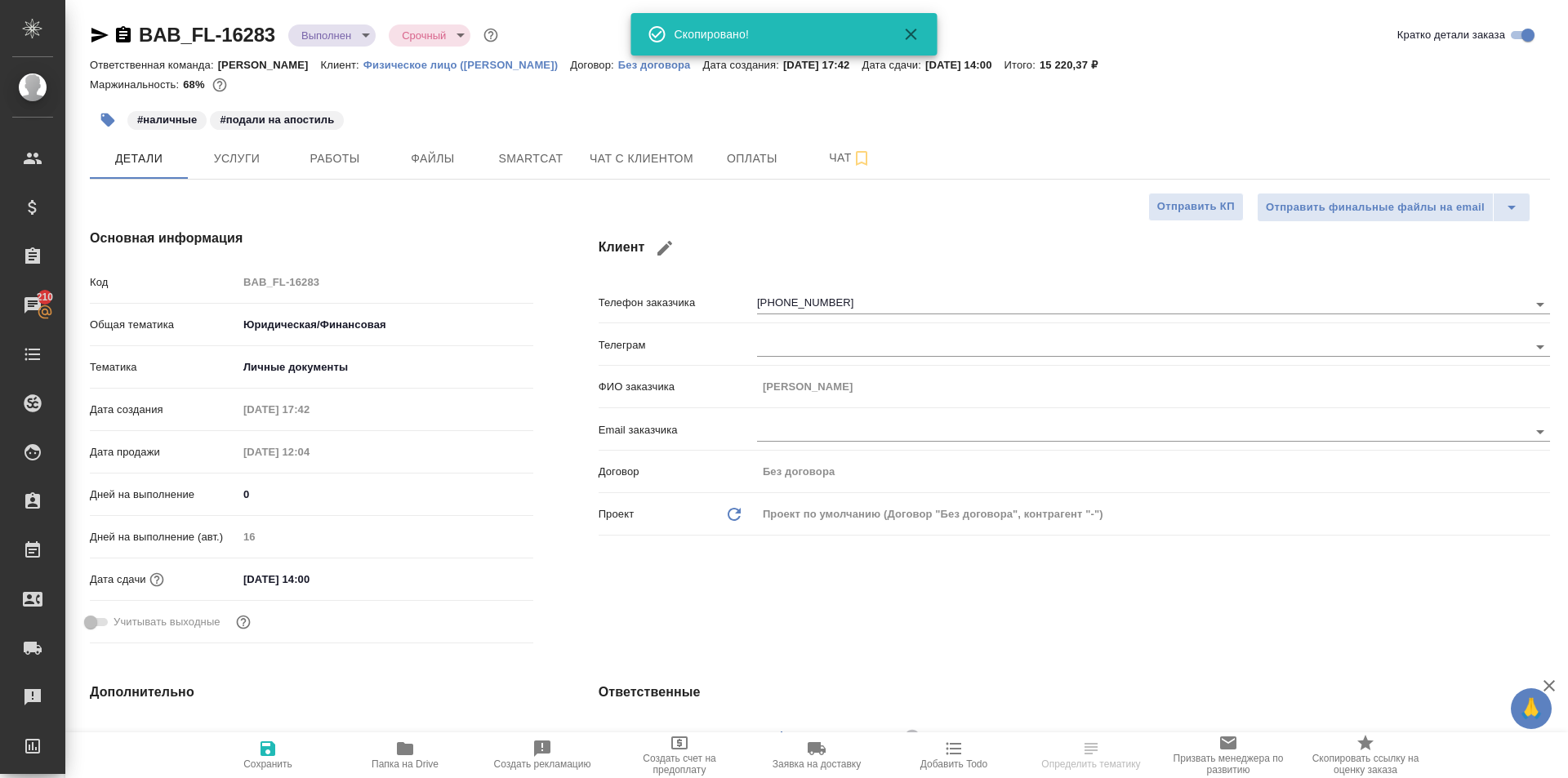
type textarea "x"
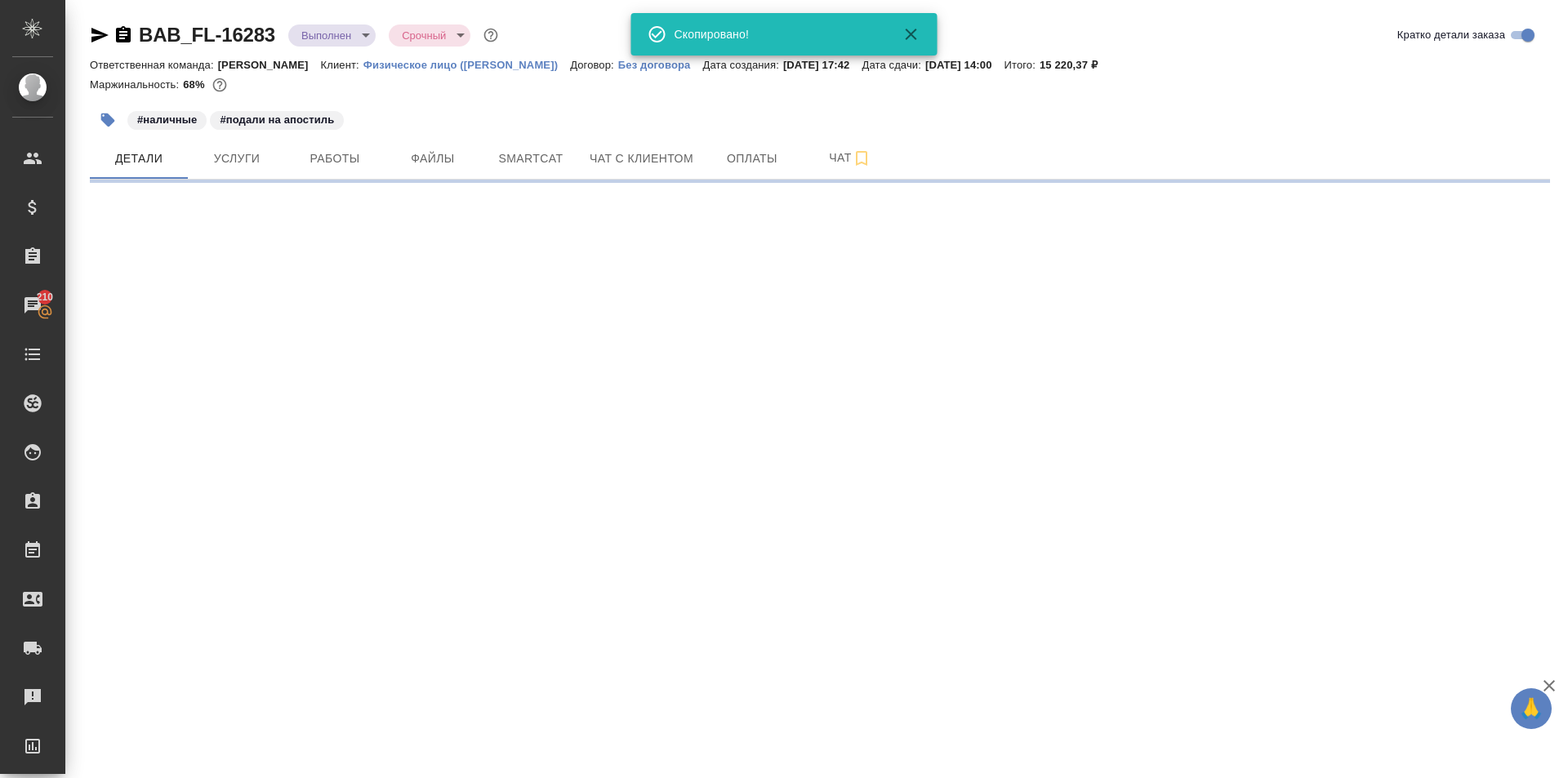
select select "RU"
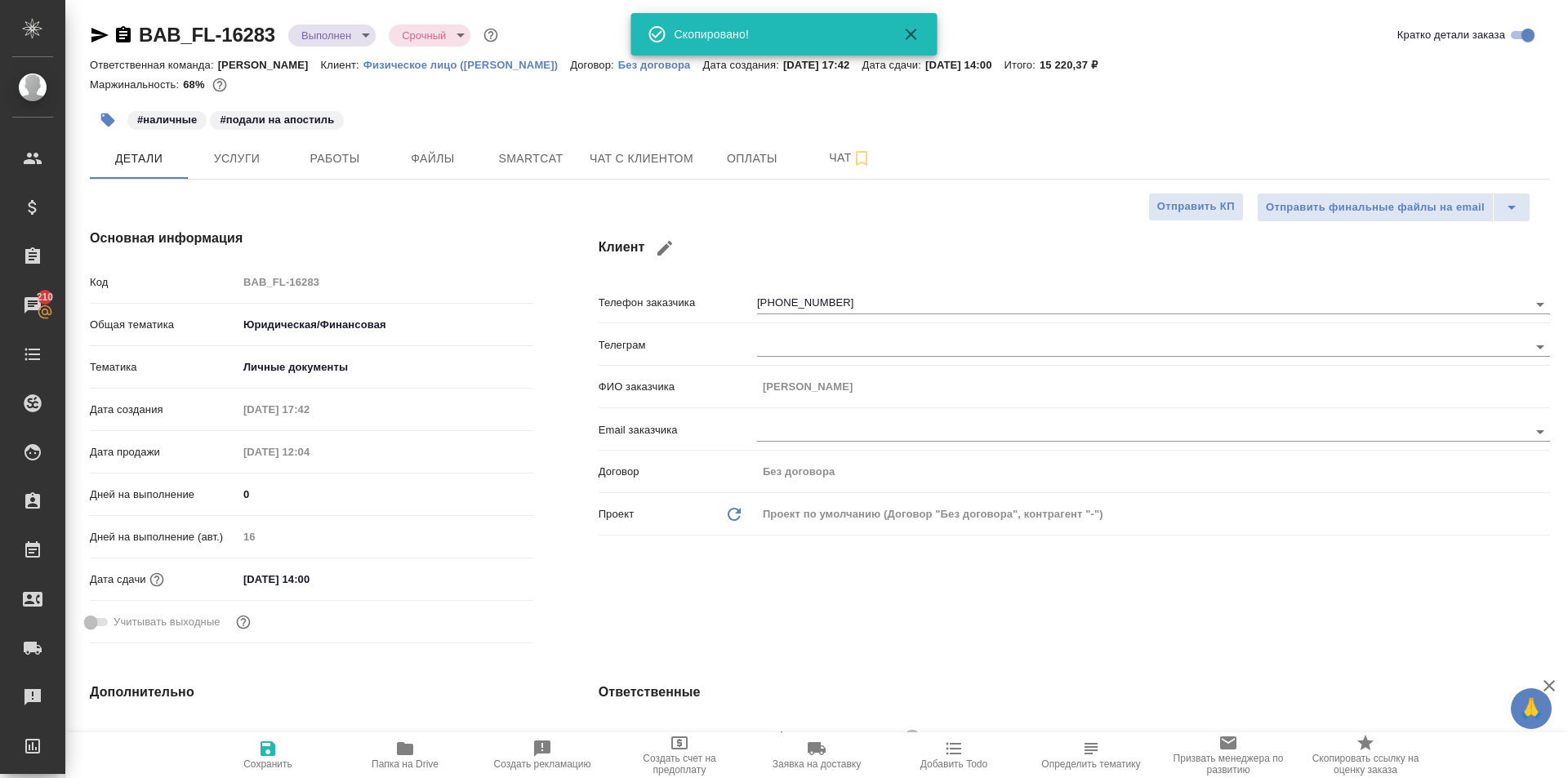
type textarea "x"
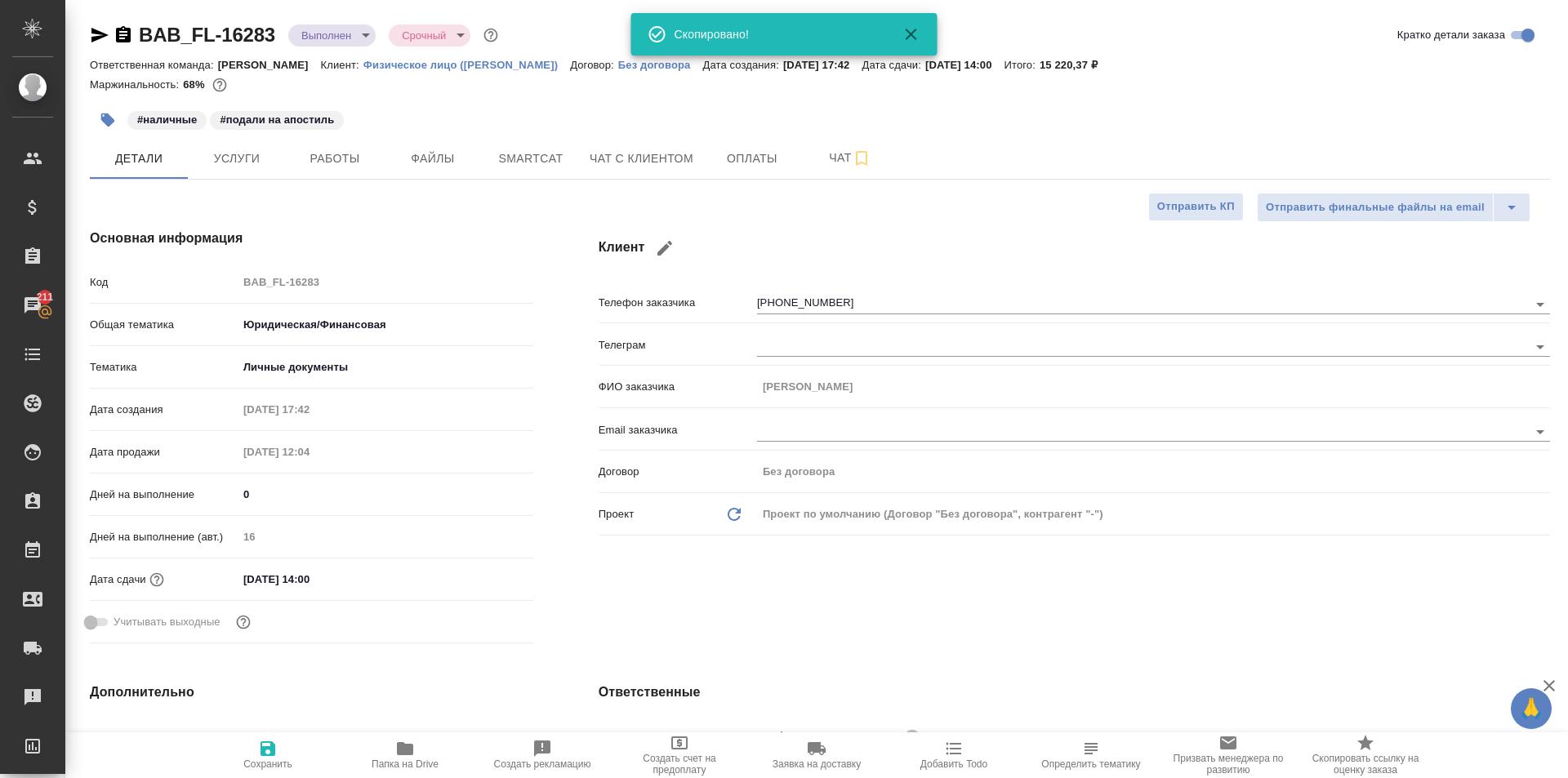
type textarea "x"
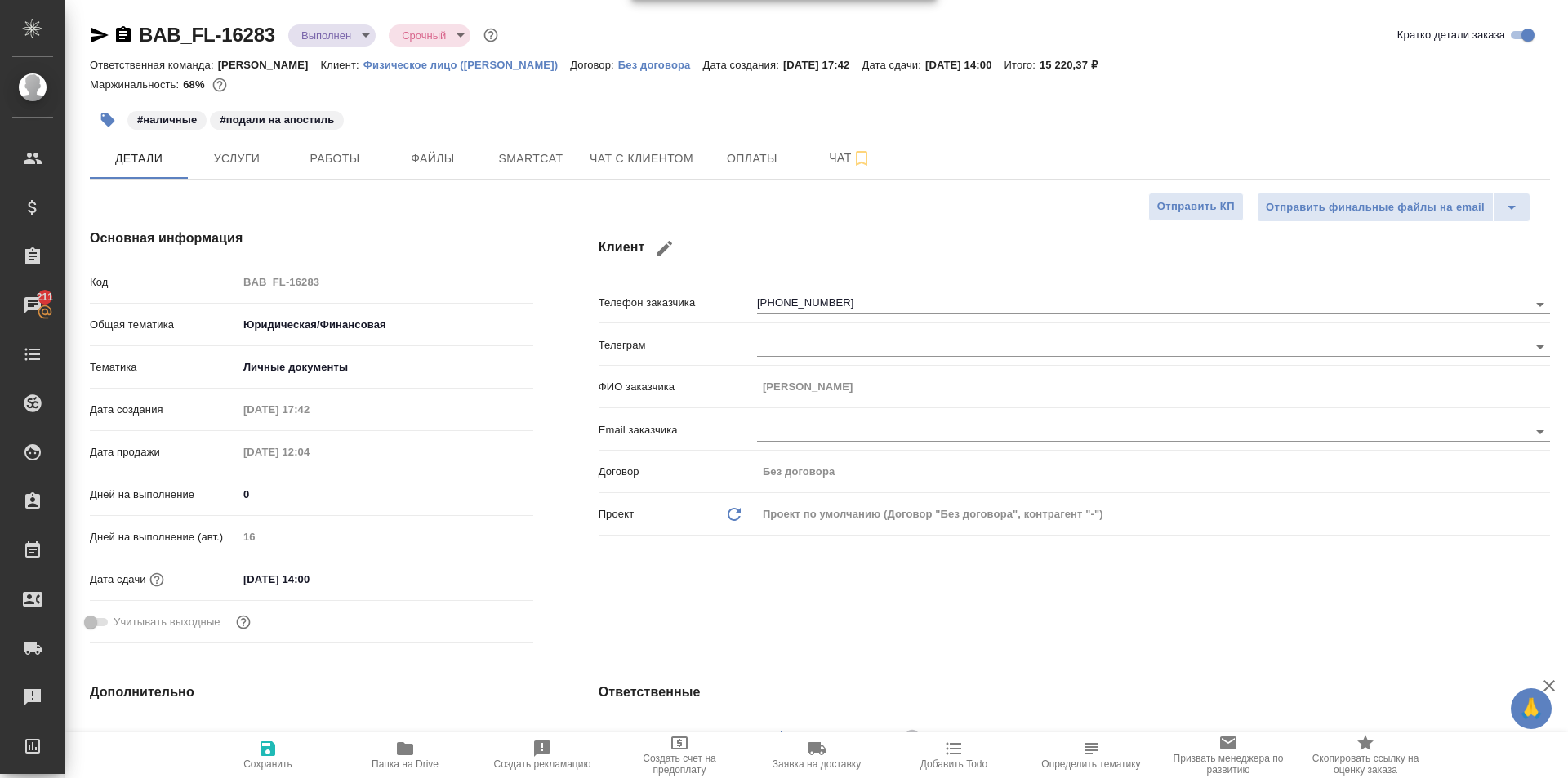
type textarea "x"
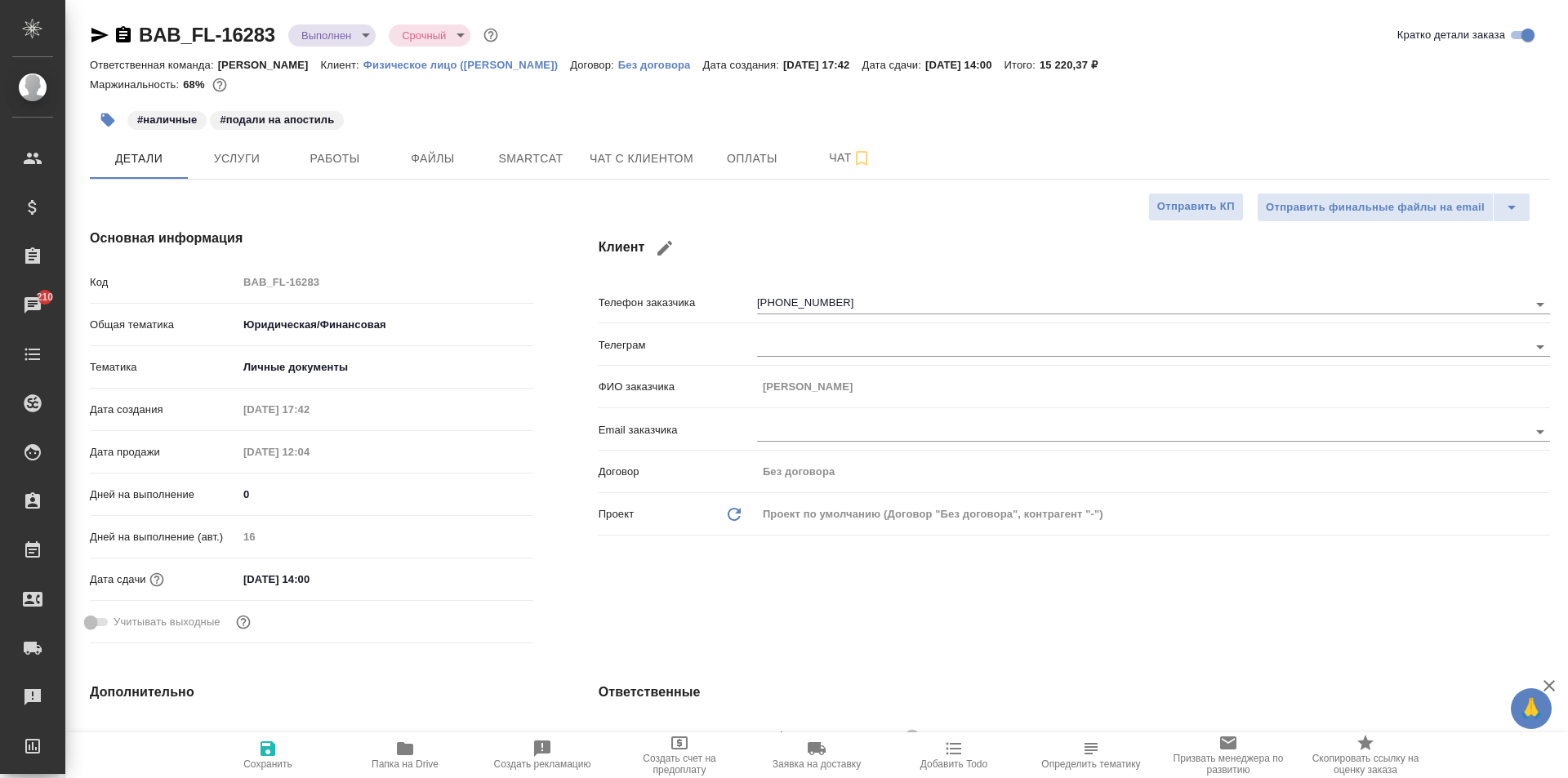
type textarea "x"
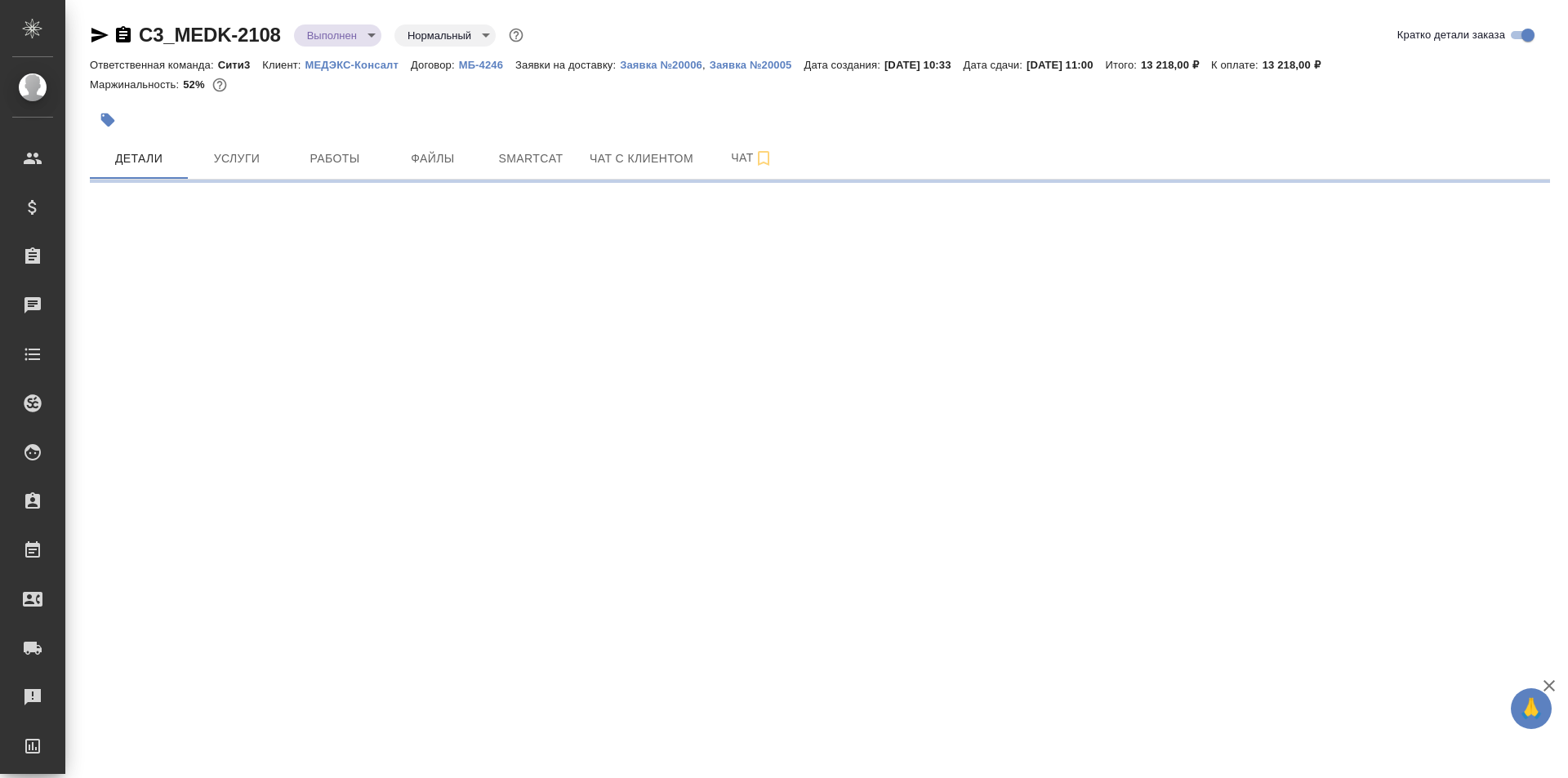
select select "RU"
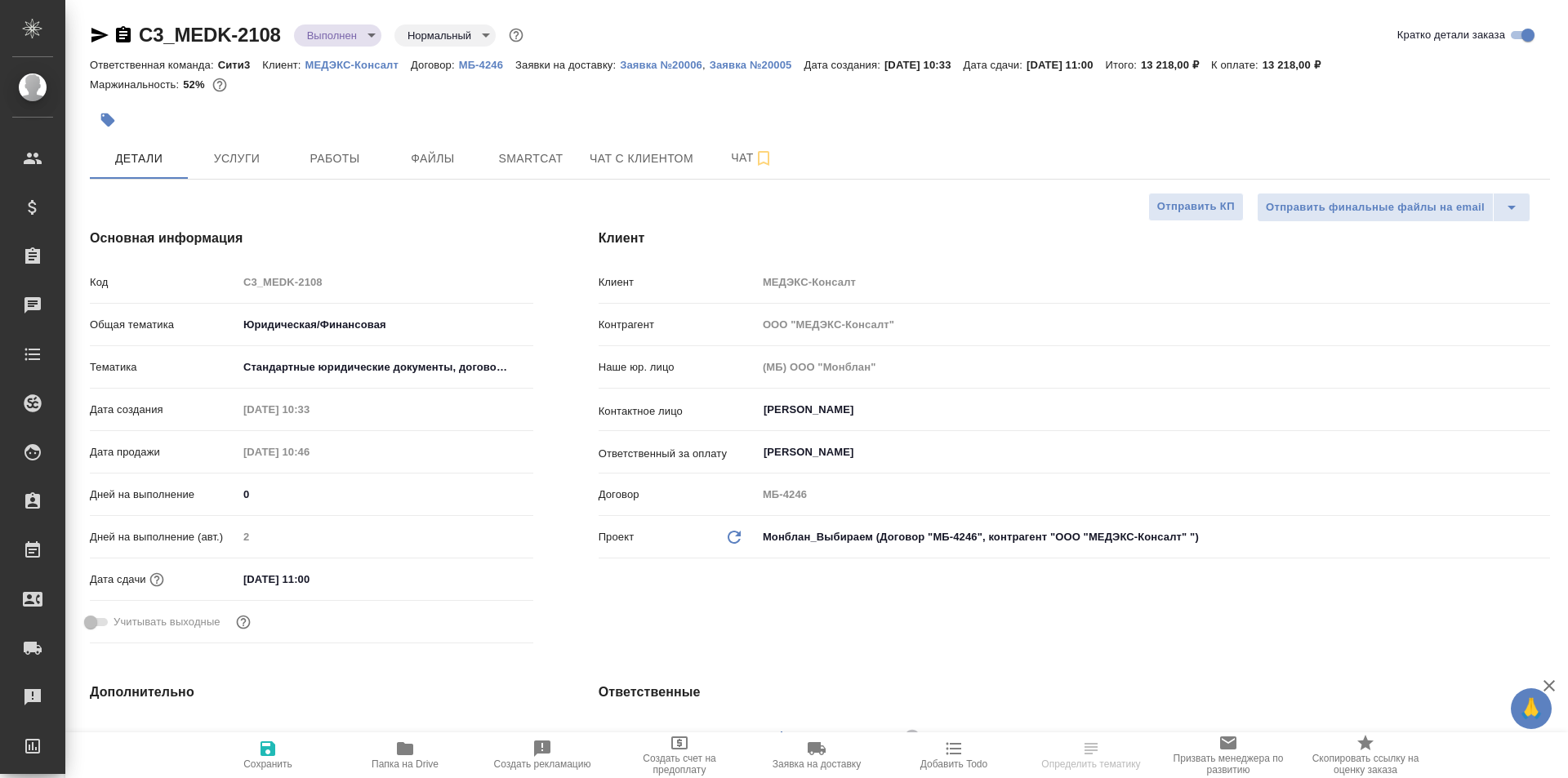
type textarea "x"
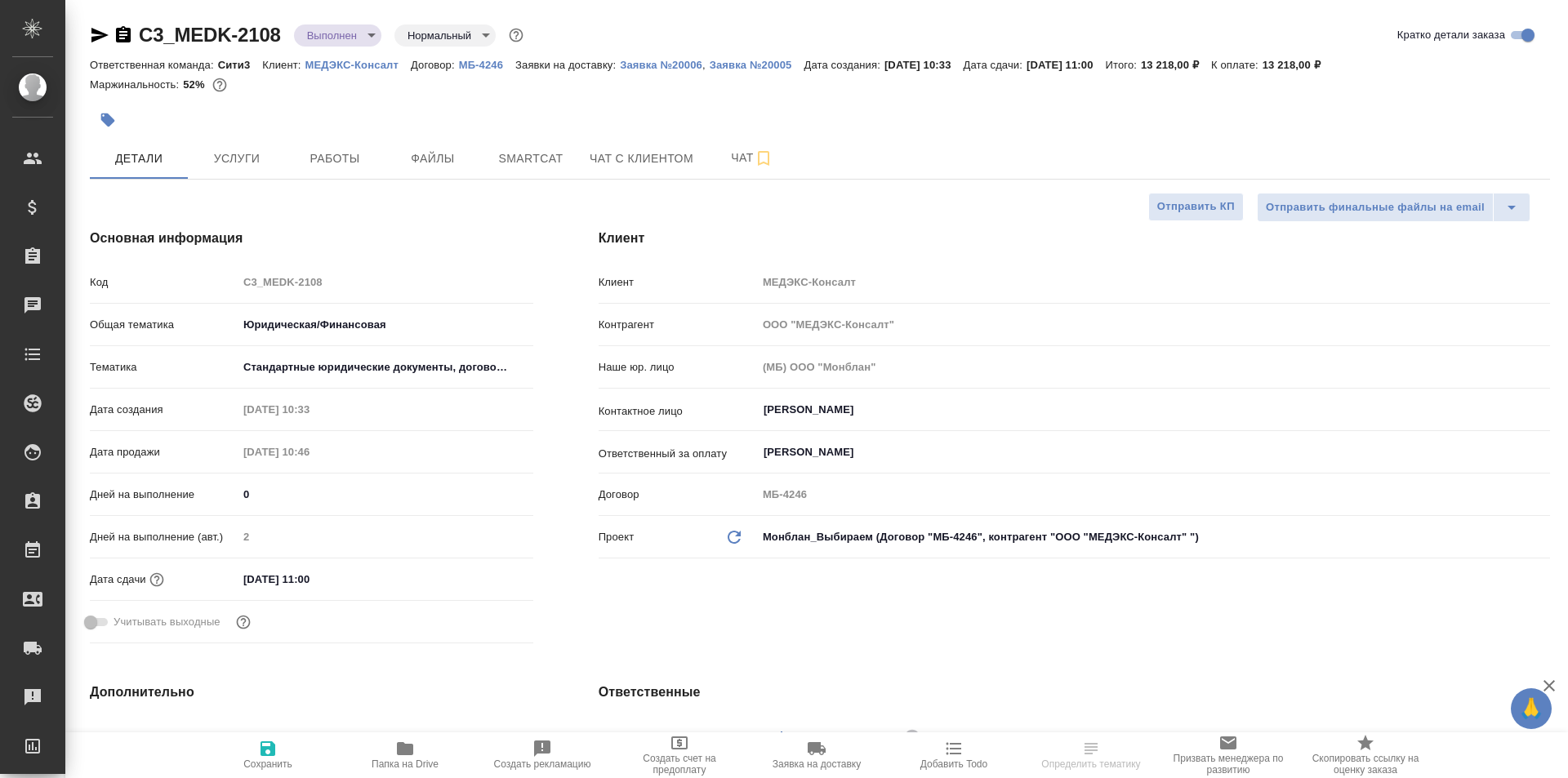
type textarea "x"
click at [119, 32] on icon "button" at bounding box center [124, 34] width 14 height 16
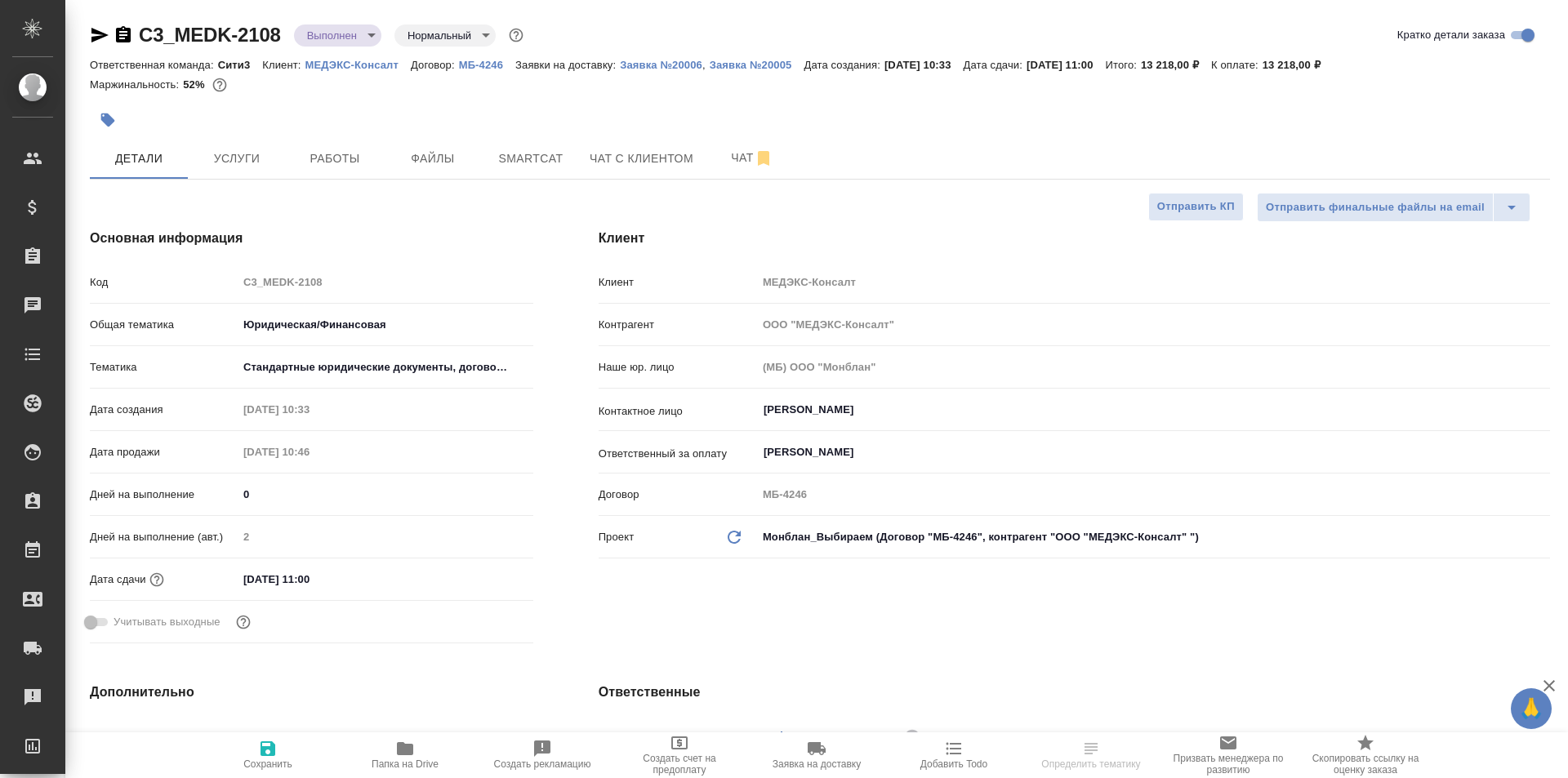
type textarea "x"
select select "RU"
type textarea "x"
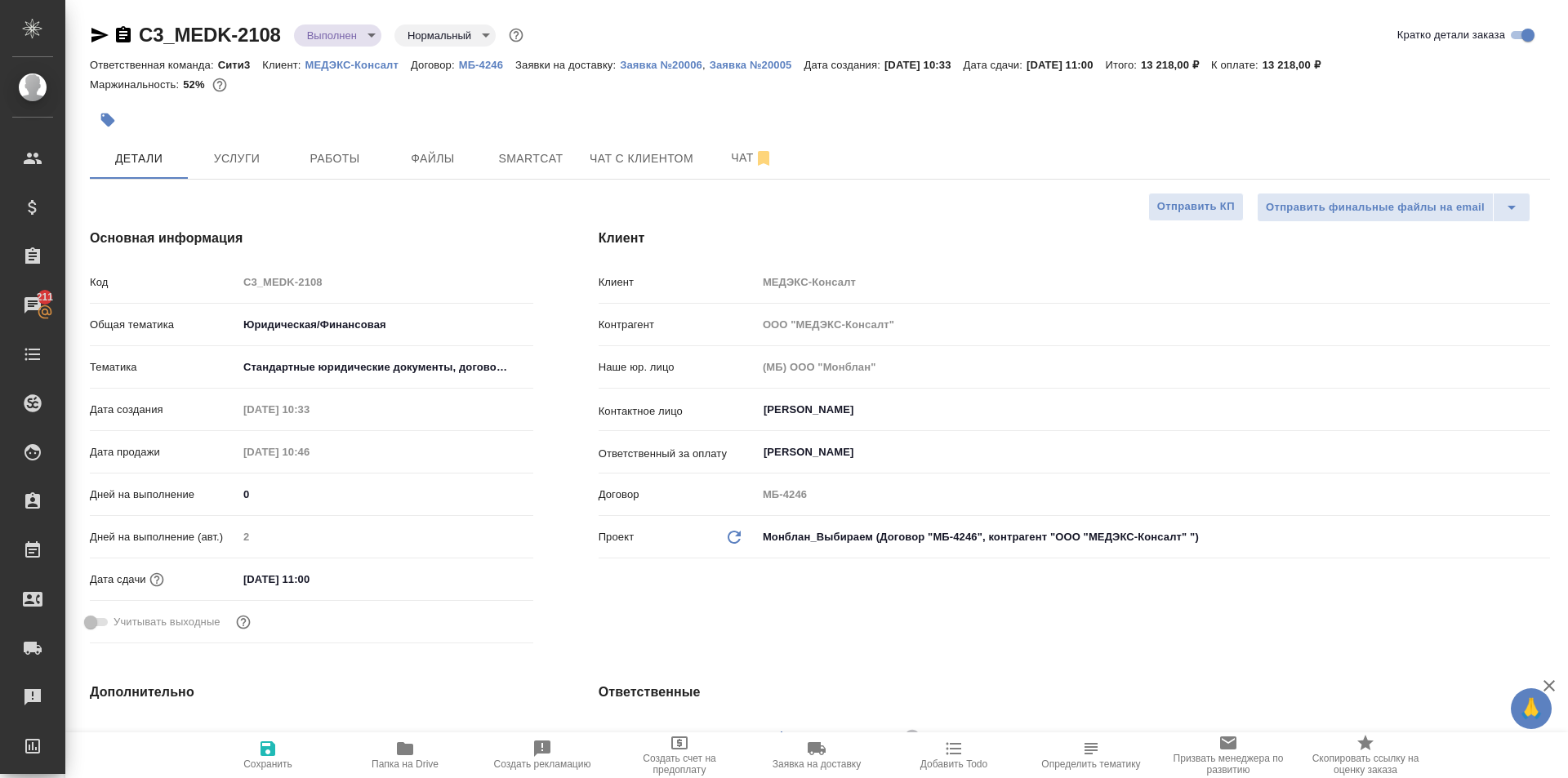
type textarea "x"
click at [124, 35] on icon "button" at bounding box center [124, 35] width 20 height 20
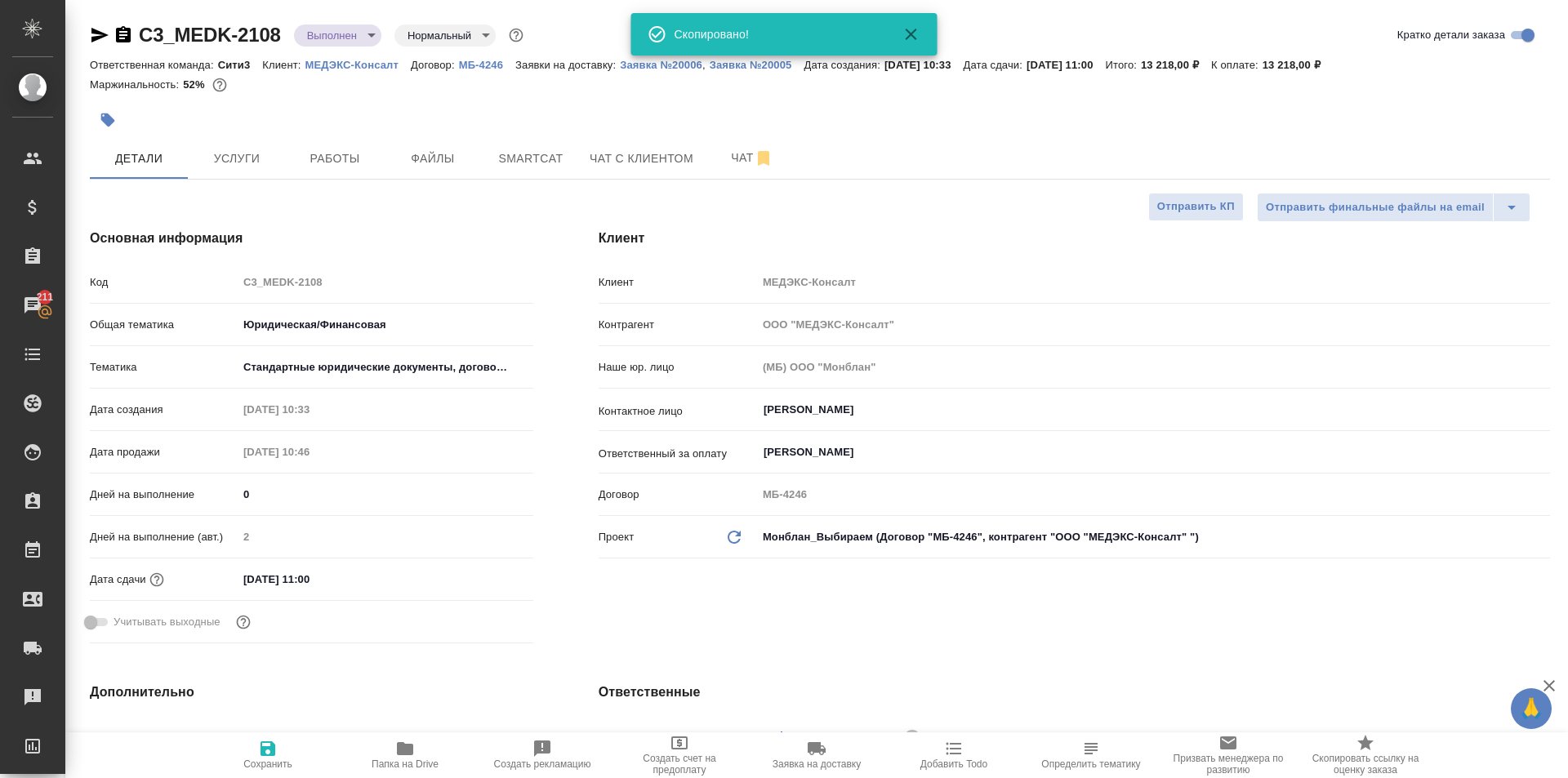
type textarea "x"
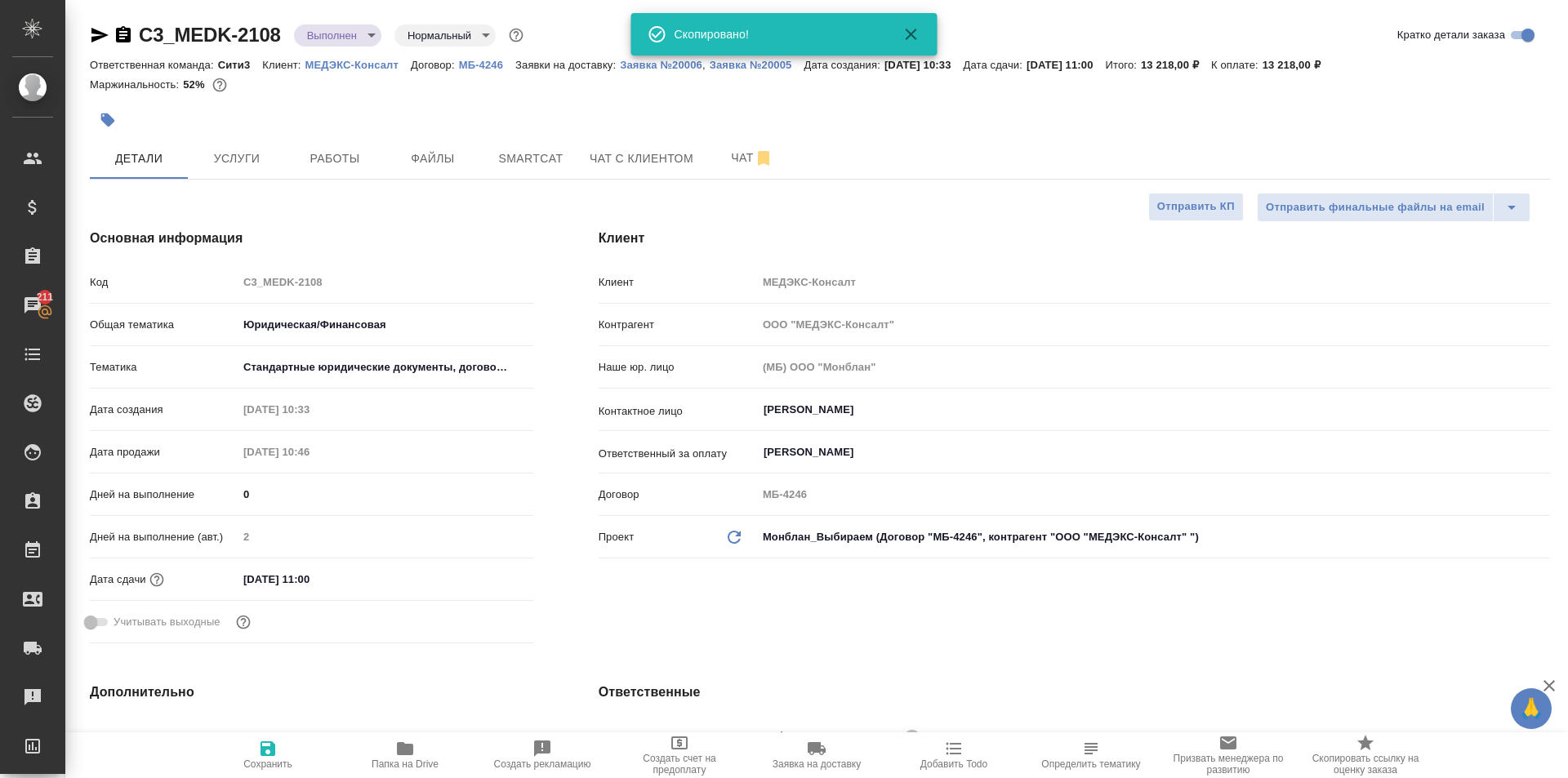
type textarea "x"
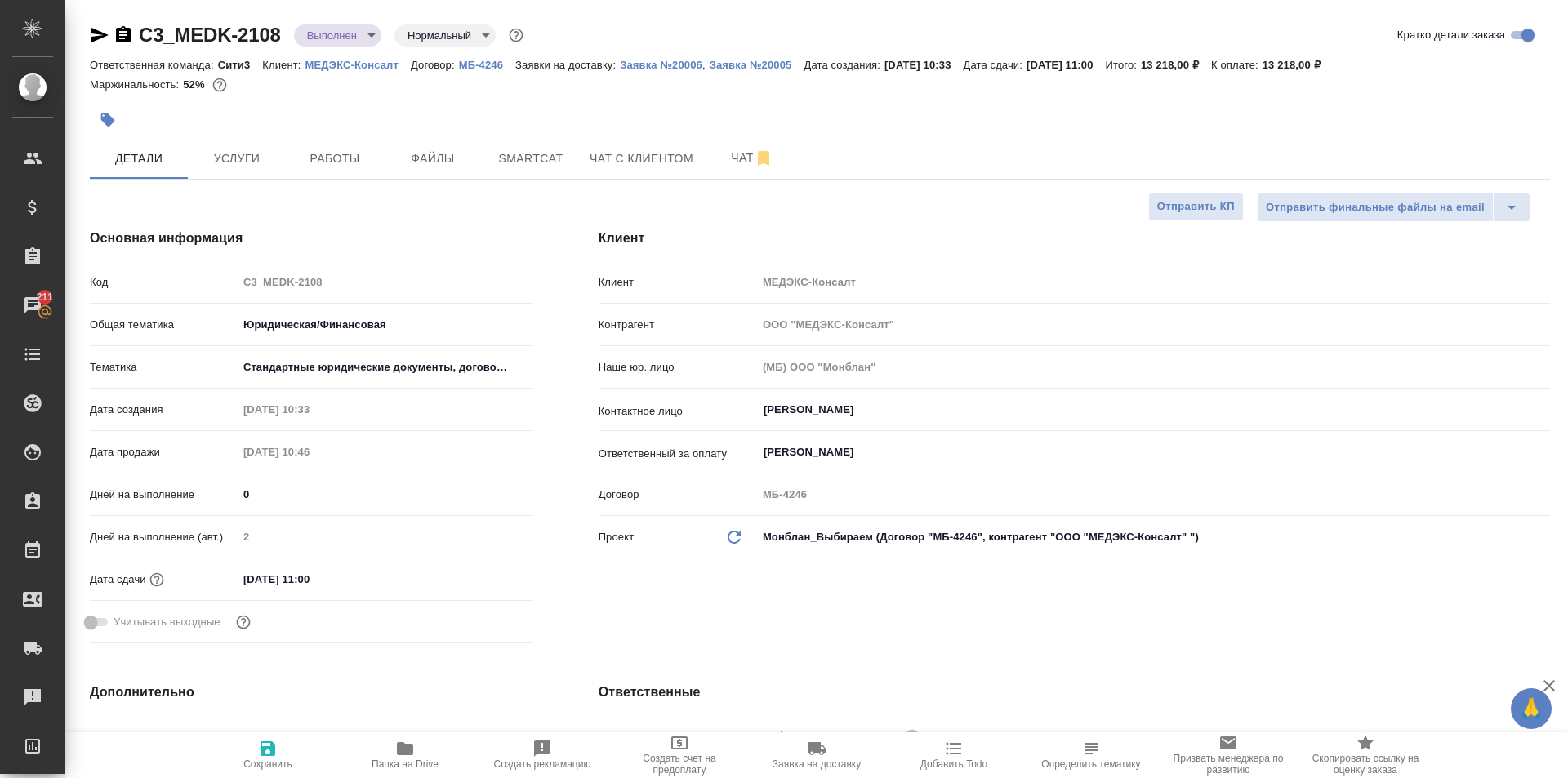
type textarea "x"
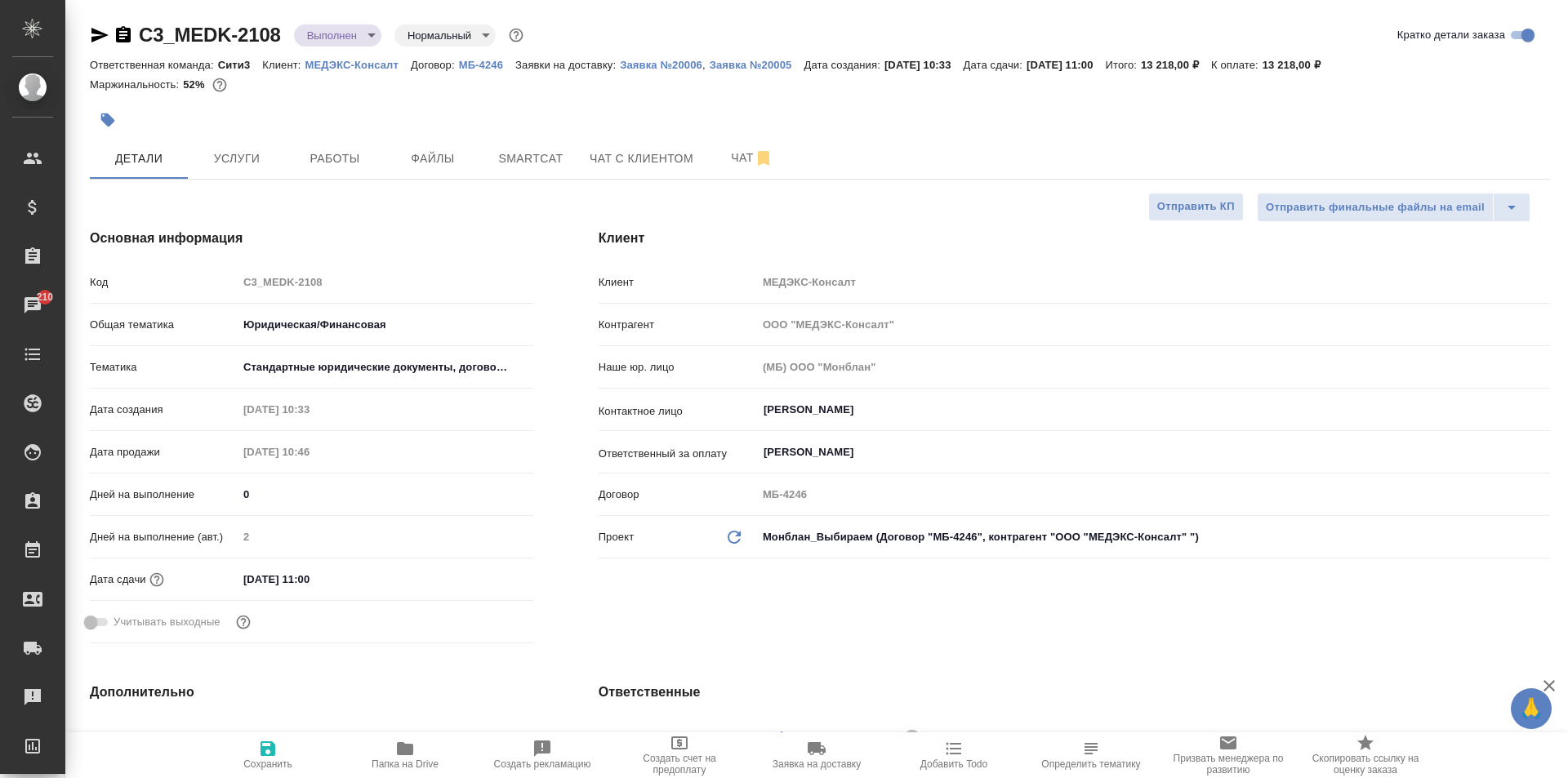
type textarea "x"
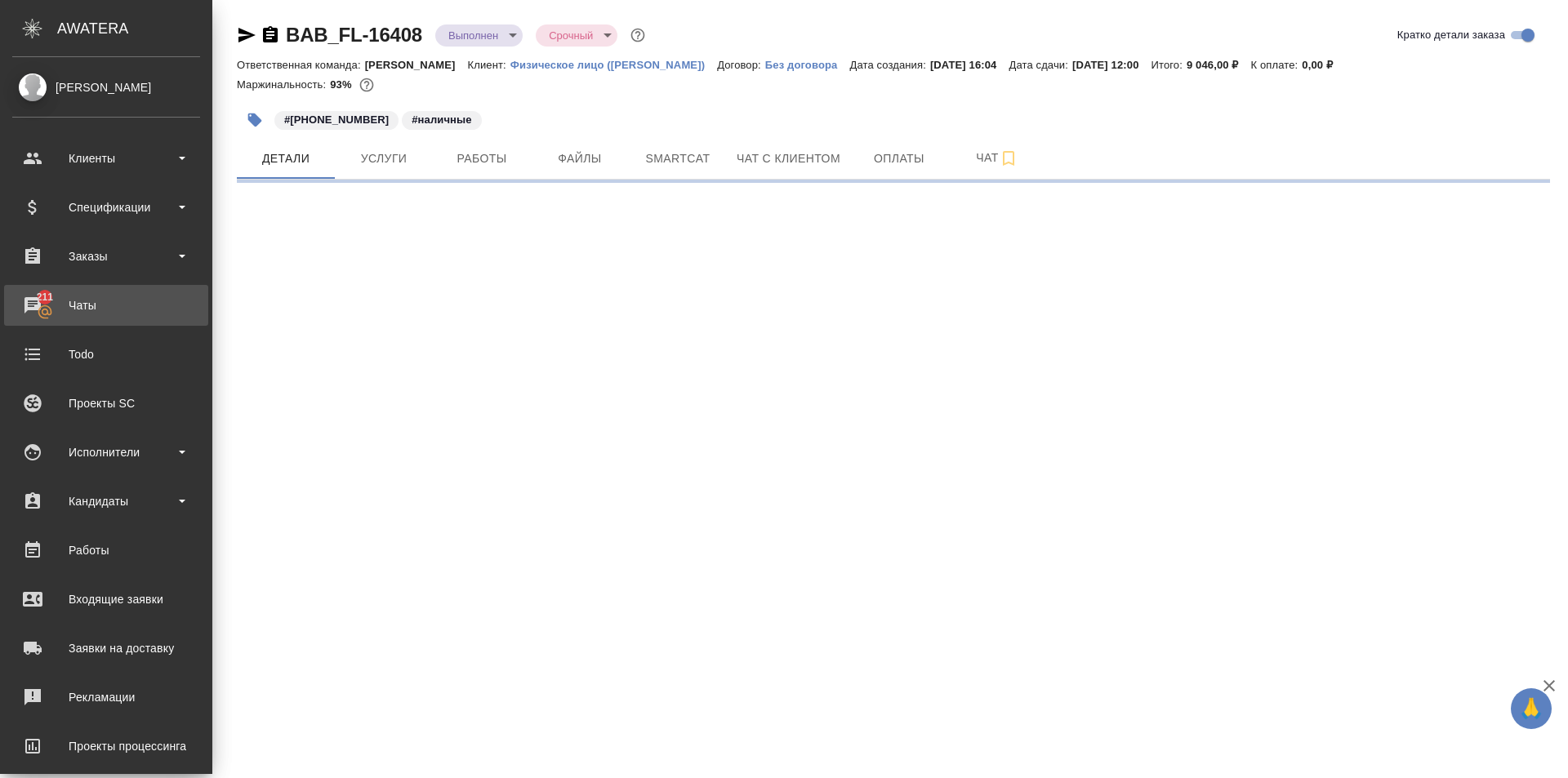
select select "RU"
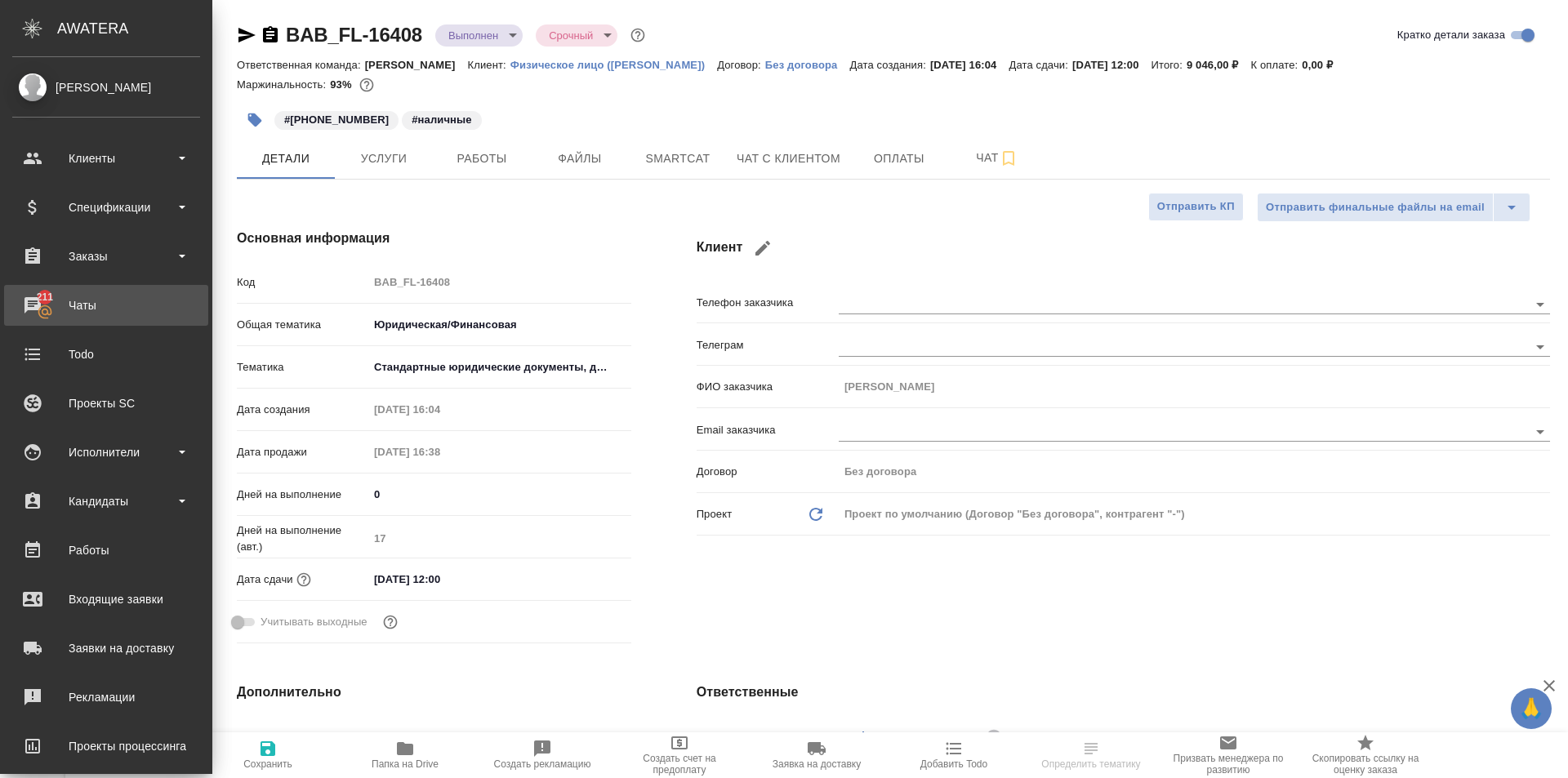
type textarea "x"
